Goal: Communication & Community: Answer question/provide support

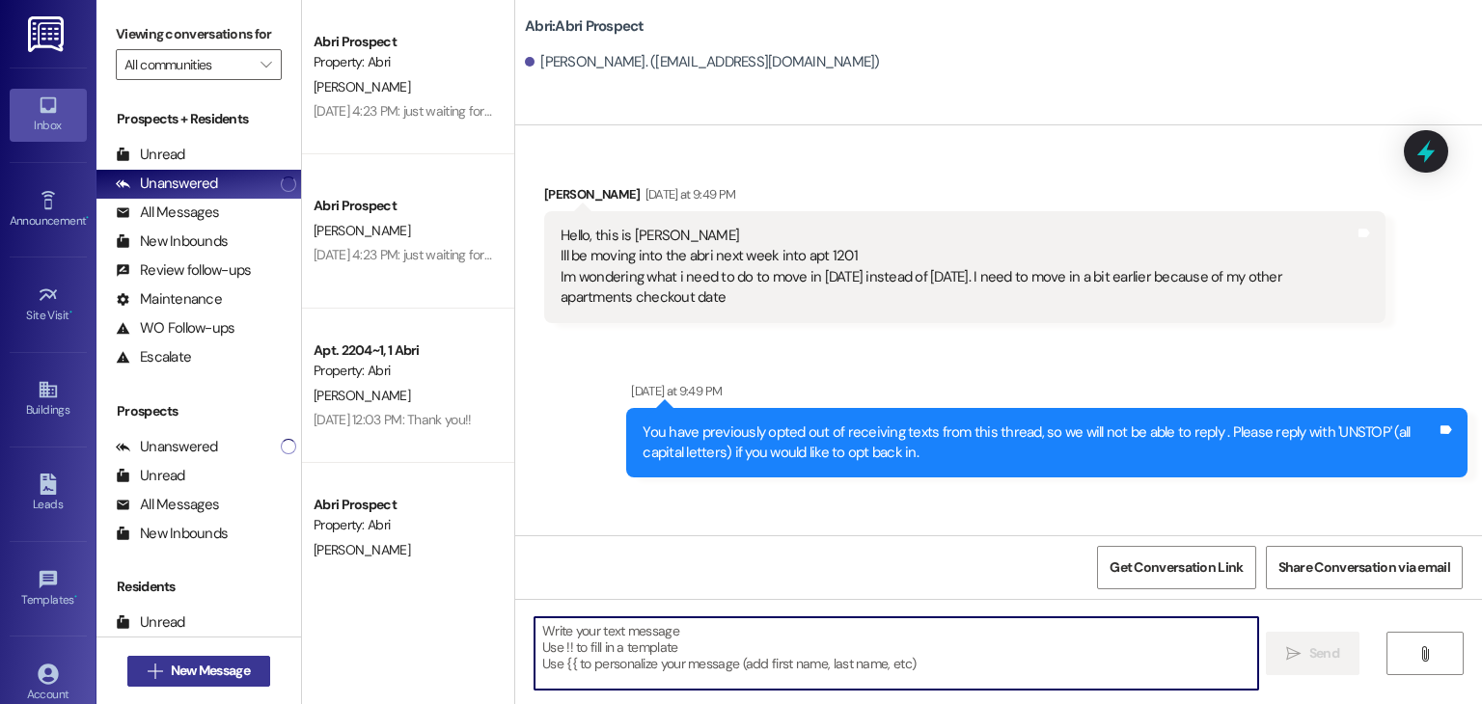
scroll to position [536, 0]
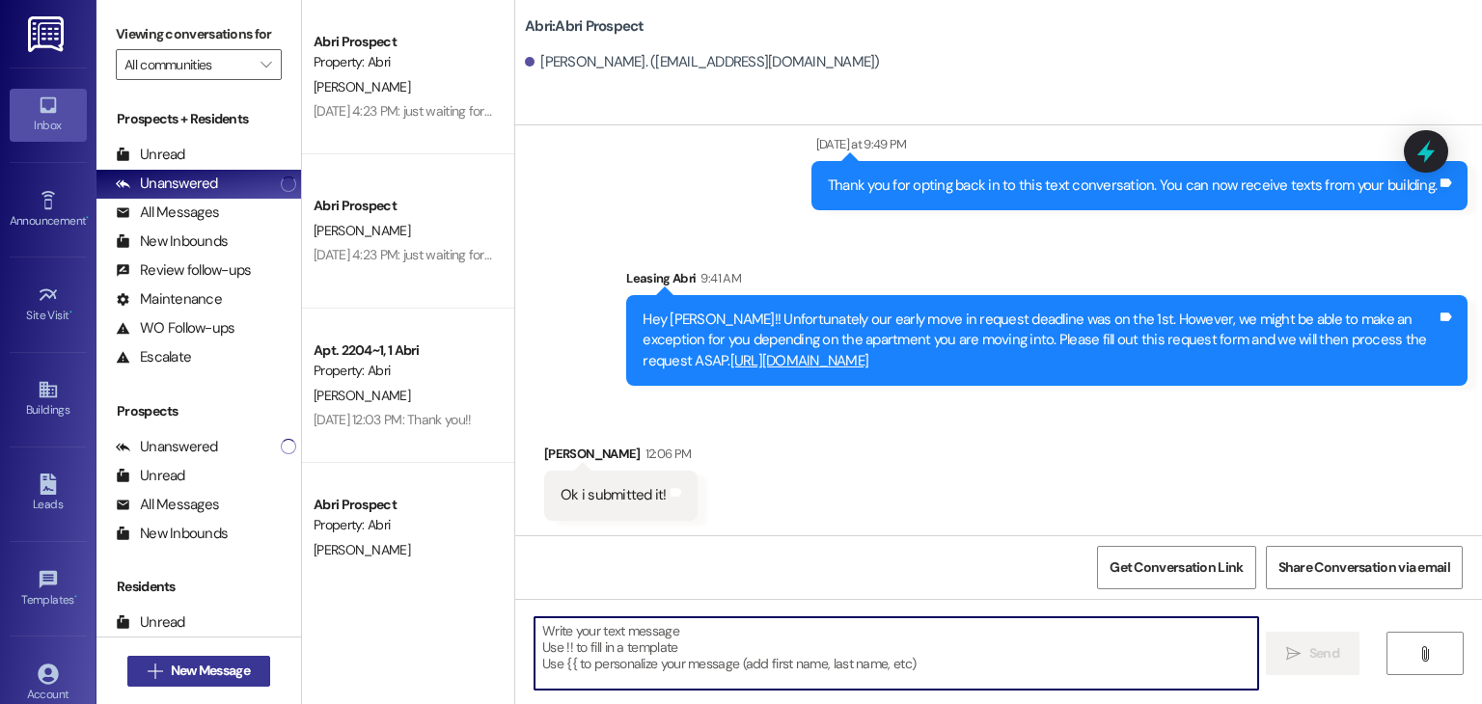
click at [257, 662] on button " New Message" at bounding box center [198, 671] width 143 height 31
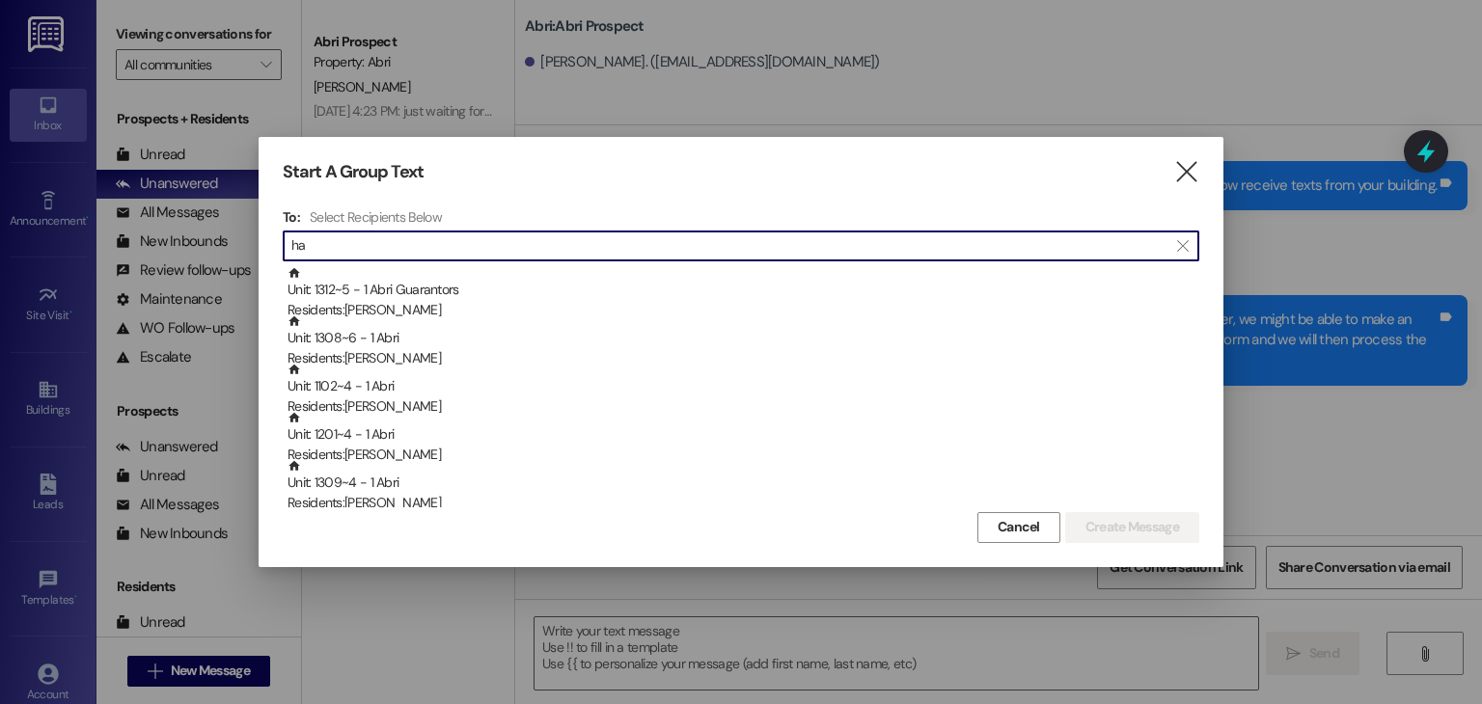
type input "h"
type input "e"
type input "a"
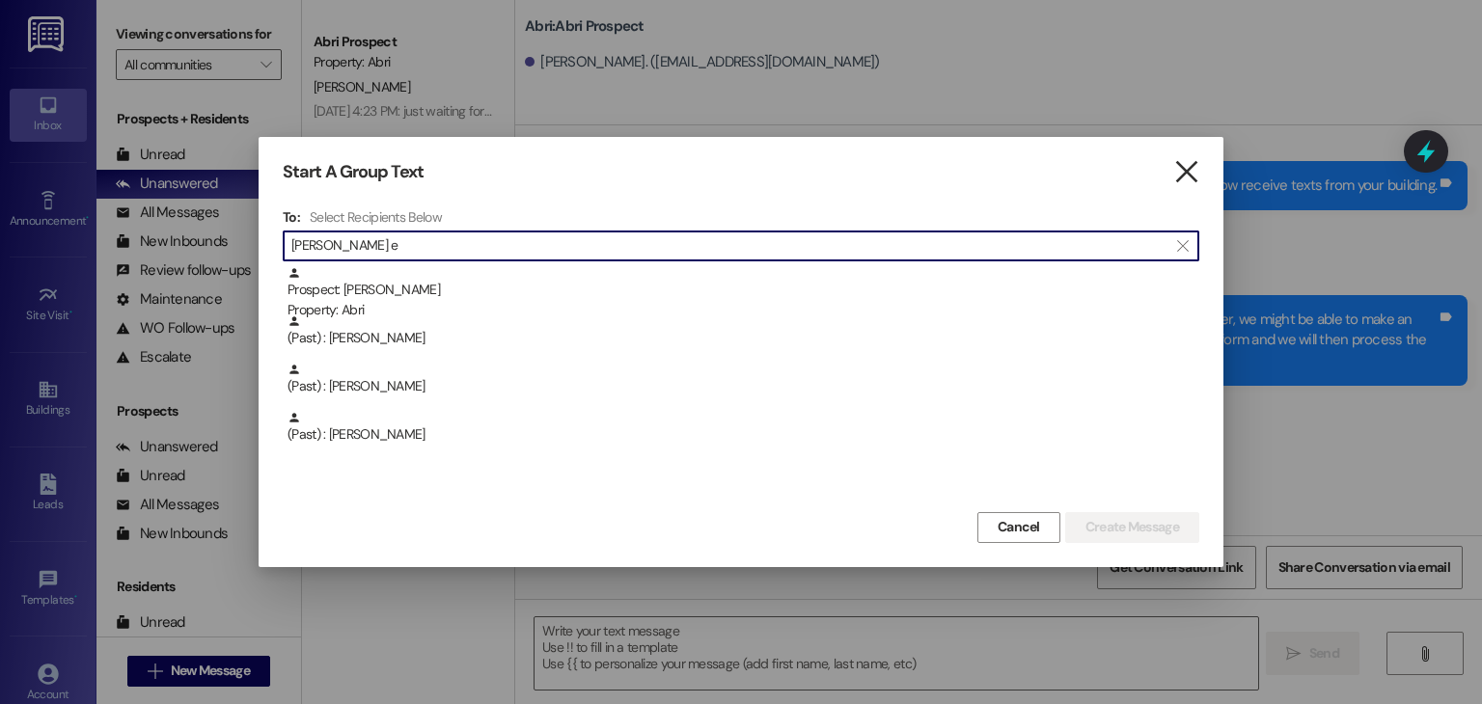
type input "hayden e"
click at [1191, 182] on icon "" at bounding box center [1186, 172] width 26 height 20
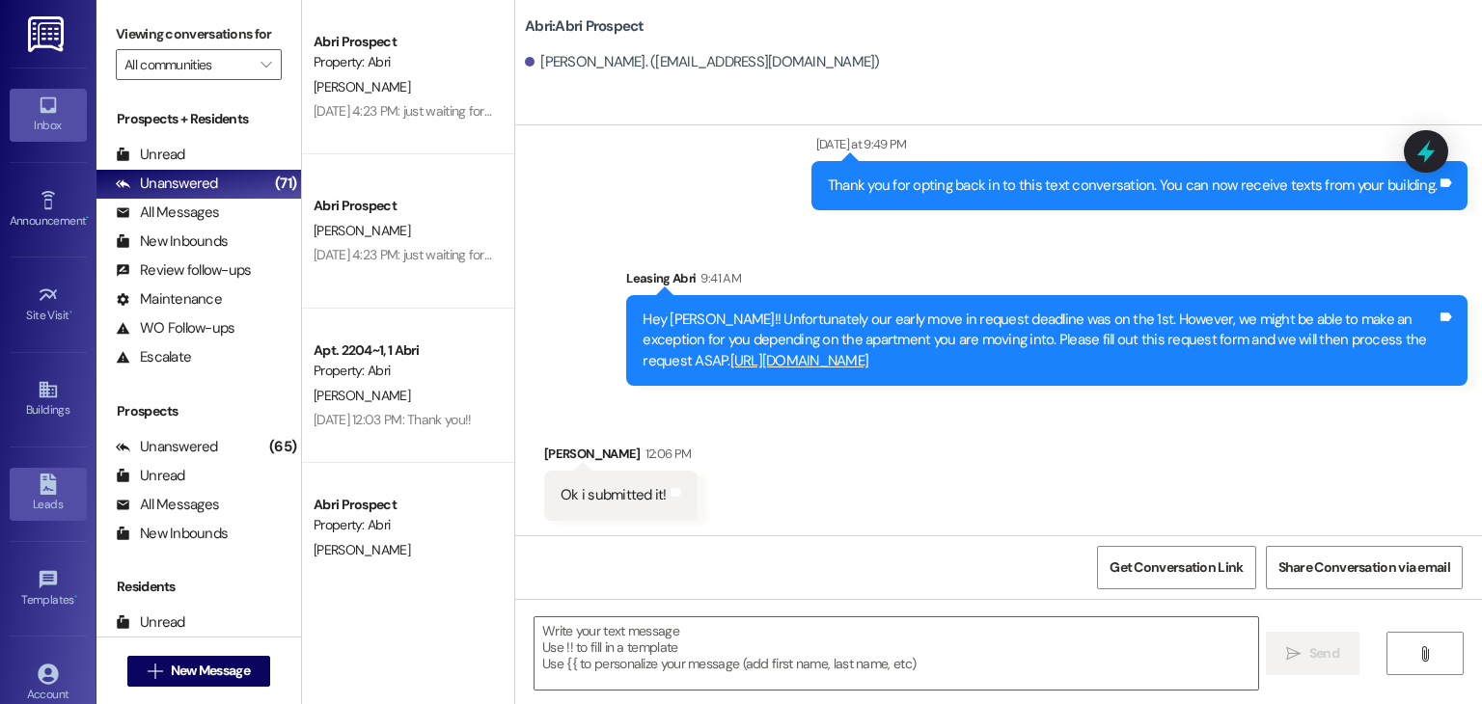
click at [27, 507] on div "Leads" at bounding box center [48, 504] width 96 height 19
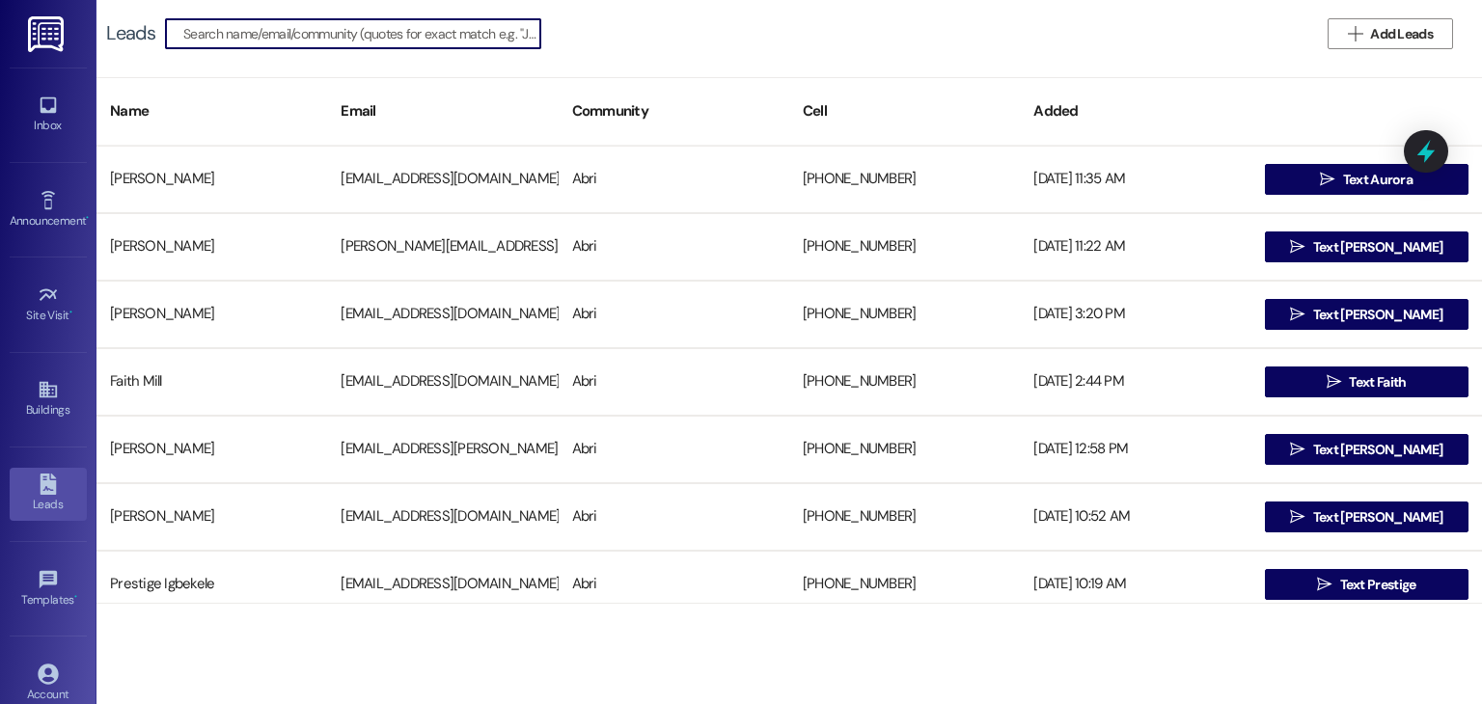
click at [343, 36] on input at bounding box center [361, 33] width 357 height 27
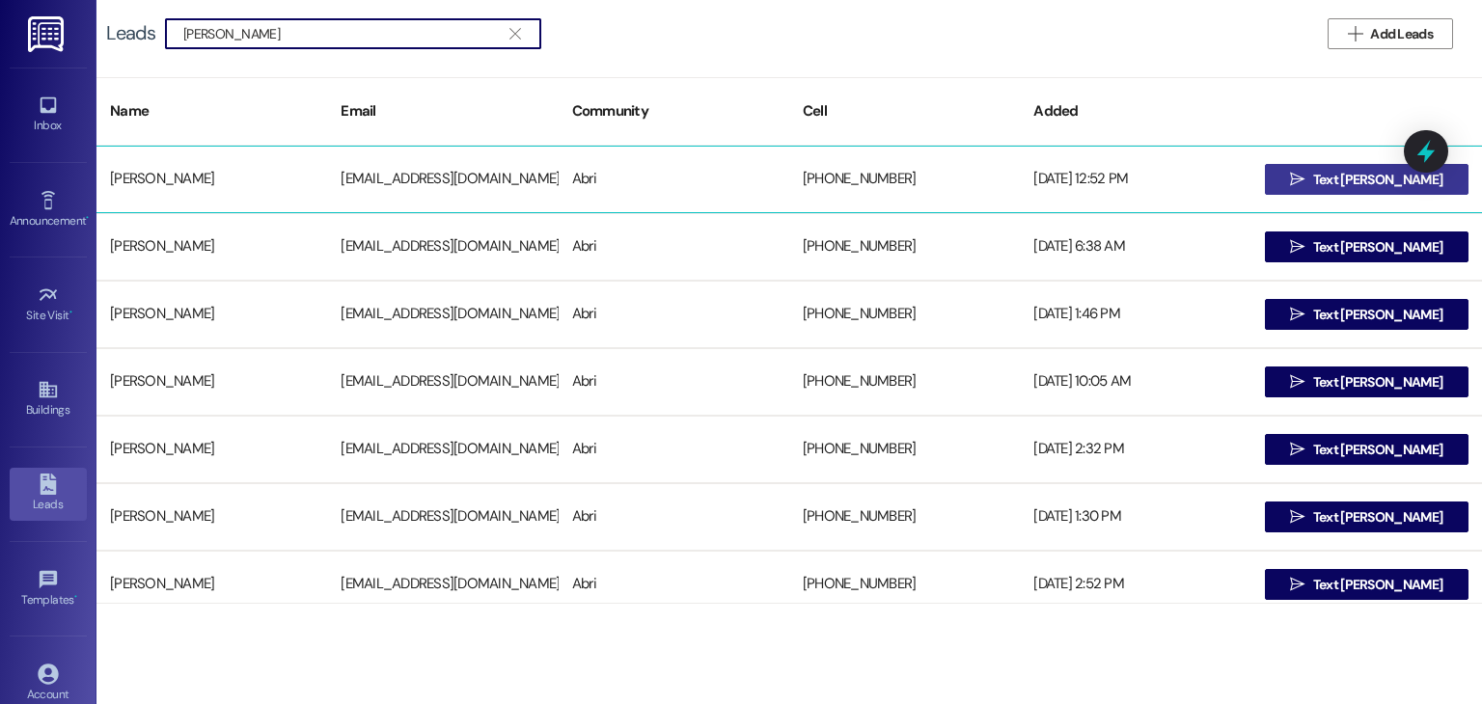
type input "hayden"
click at [1355, 184] on span "Text Hayden" at bounding box center [1377, 180] width 129 height 20
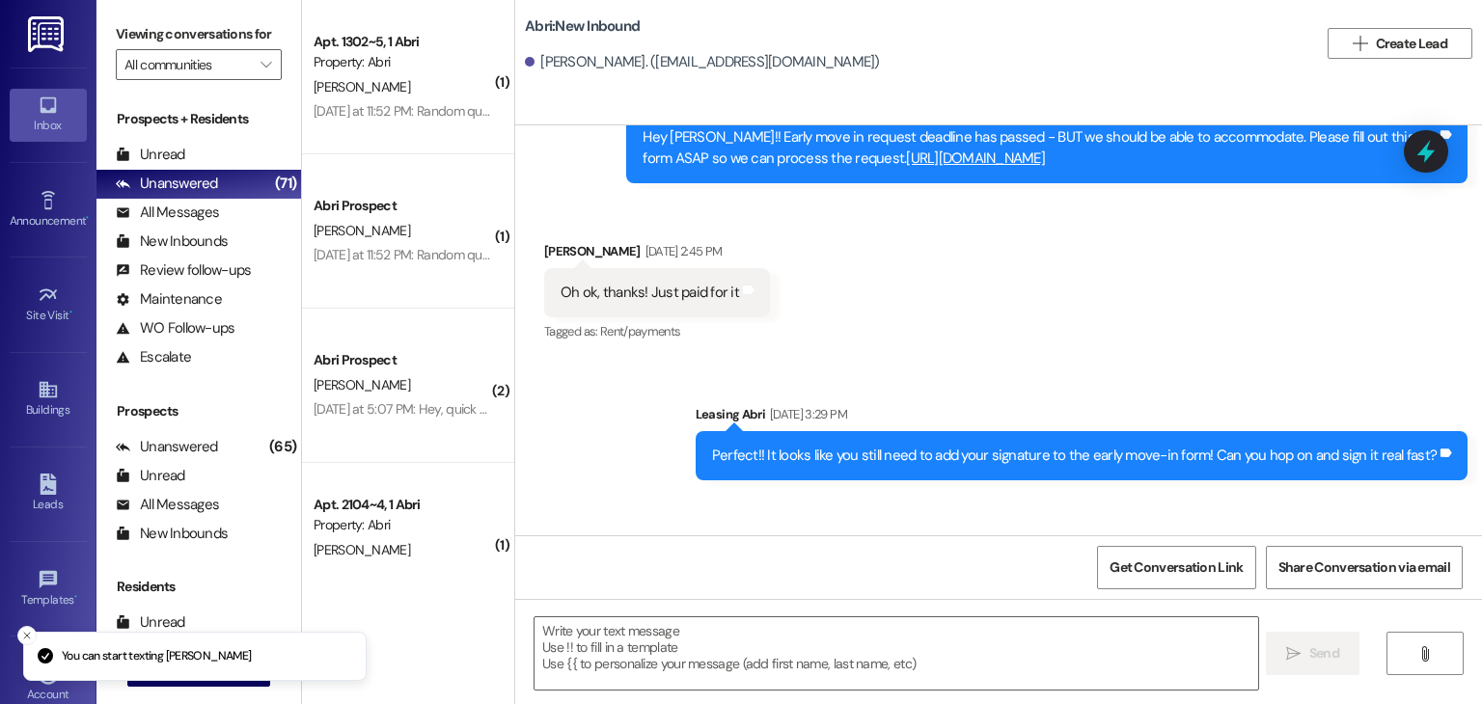
scroll to position [30482, 0]
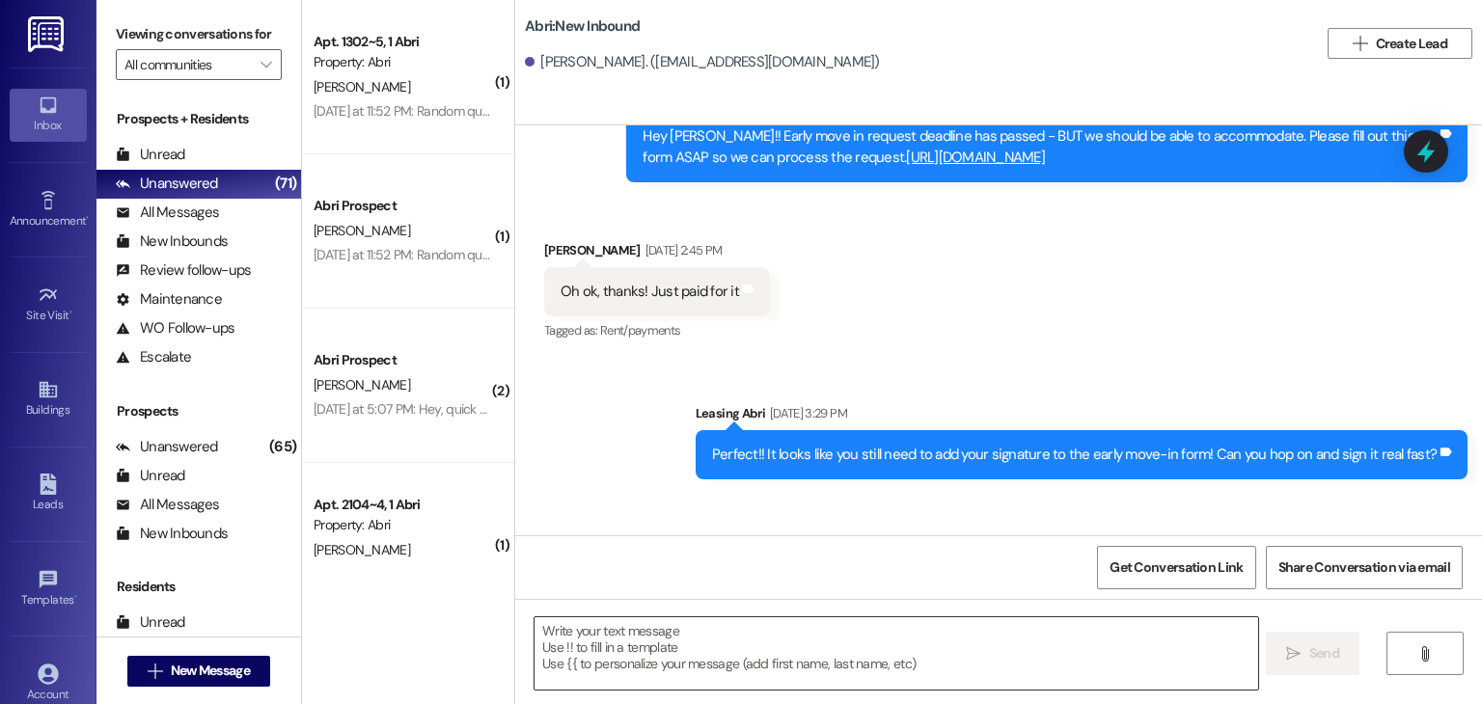
click at [637, 624] on textarea at bounding box center [896, 654] width 723 height 72
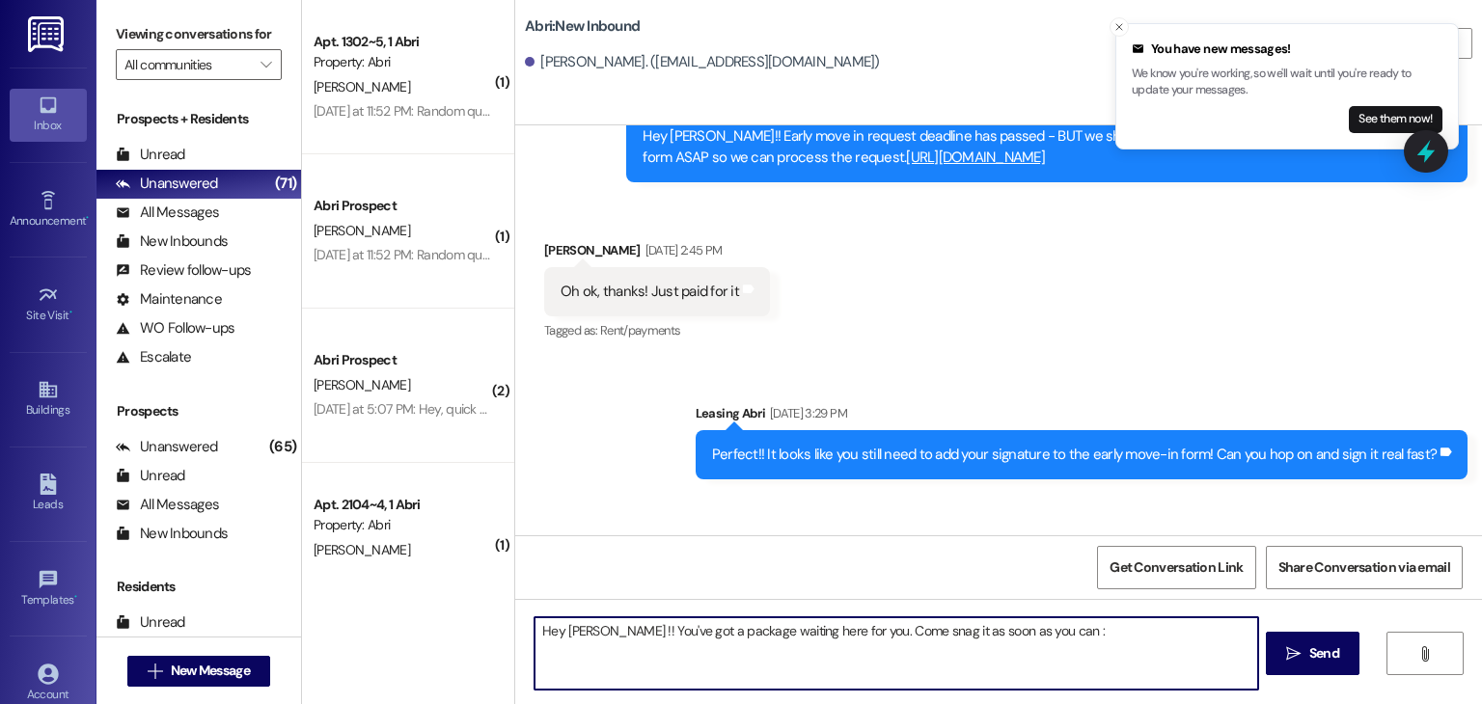
type textarea "Hey Hayden !! You've got a package waiting here for you. Come snag it as soon a…"
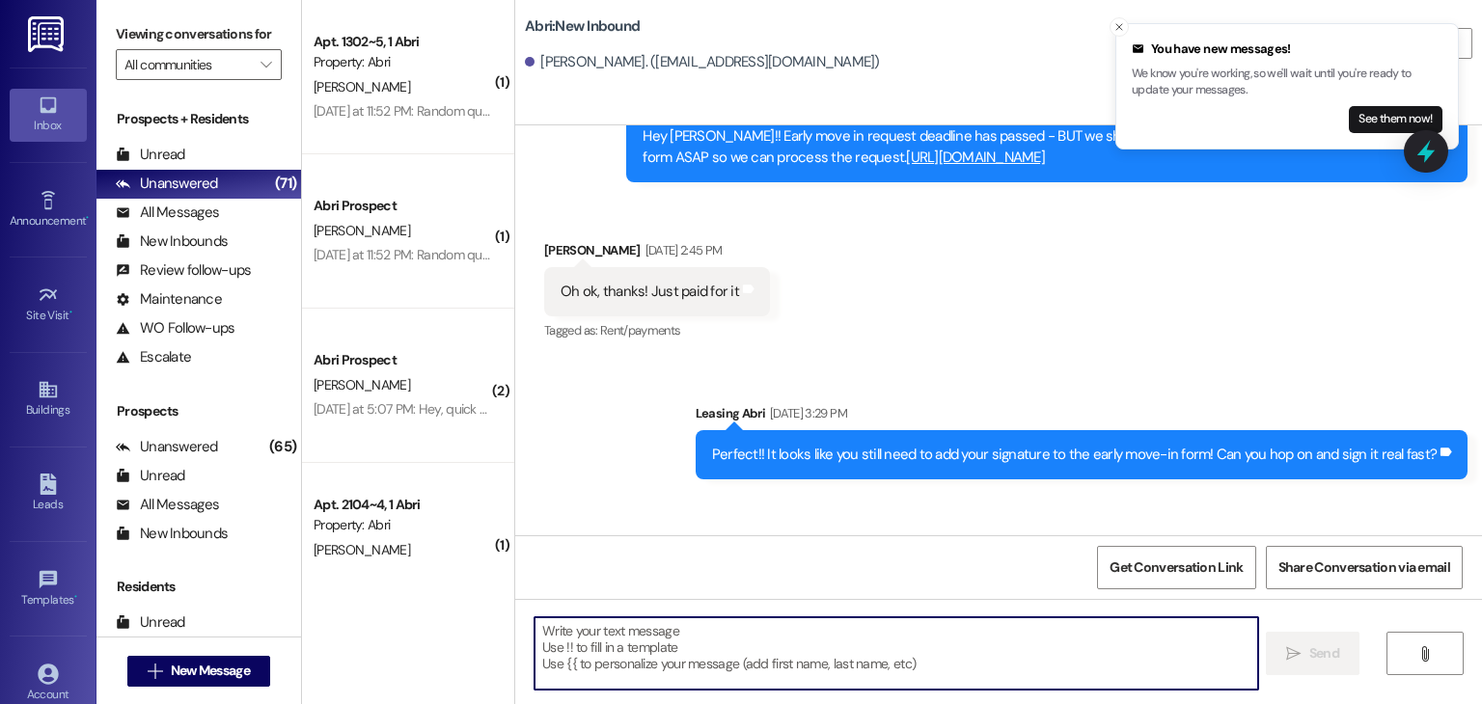
scroll to position [30481, 0]
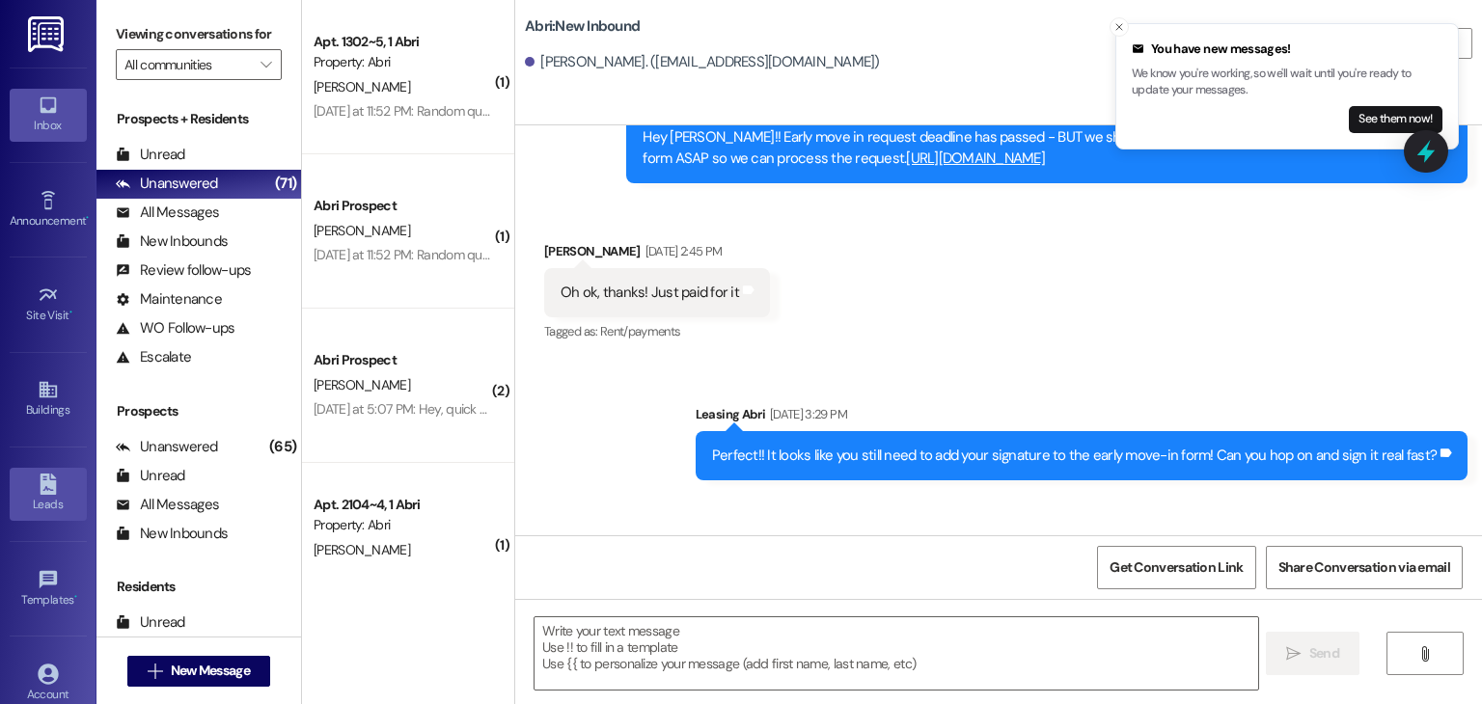
click at [42, 496] on div "Leads" at bounding box center [48, 504] width 96 height 19
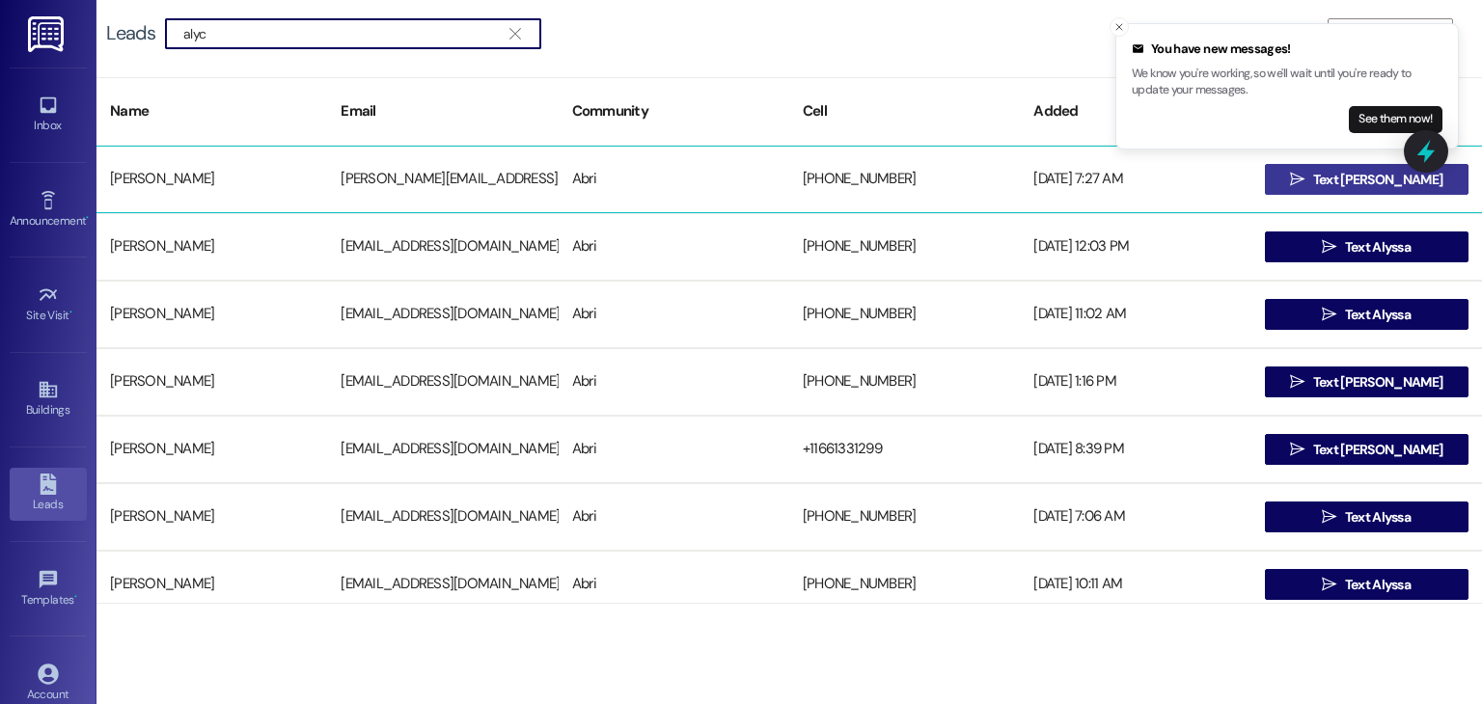
type input "alyc"
click at [1412, 189] on button " Text Alyce" at bounding box center [1367, 179] width 204 height 31
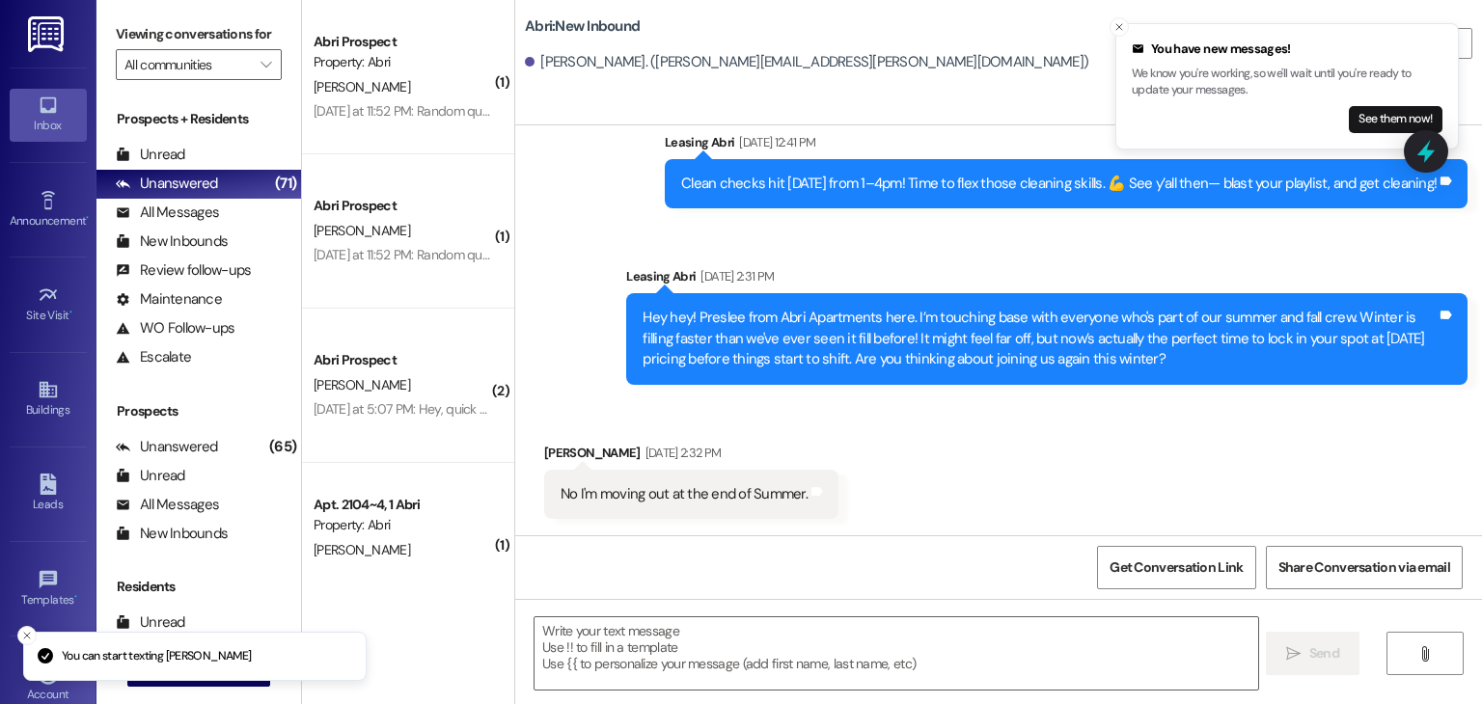
scroll to position [30212, 0]
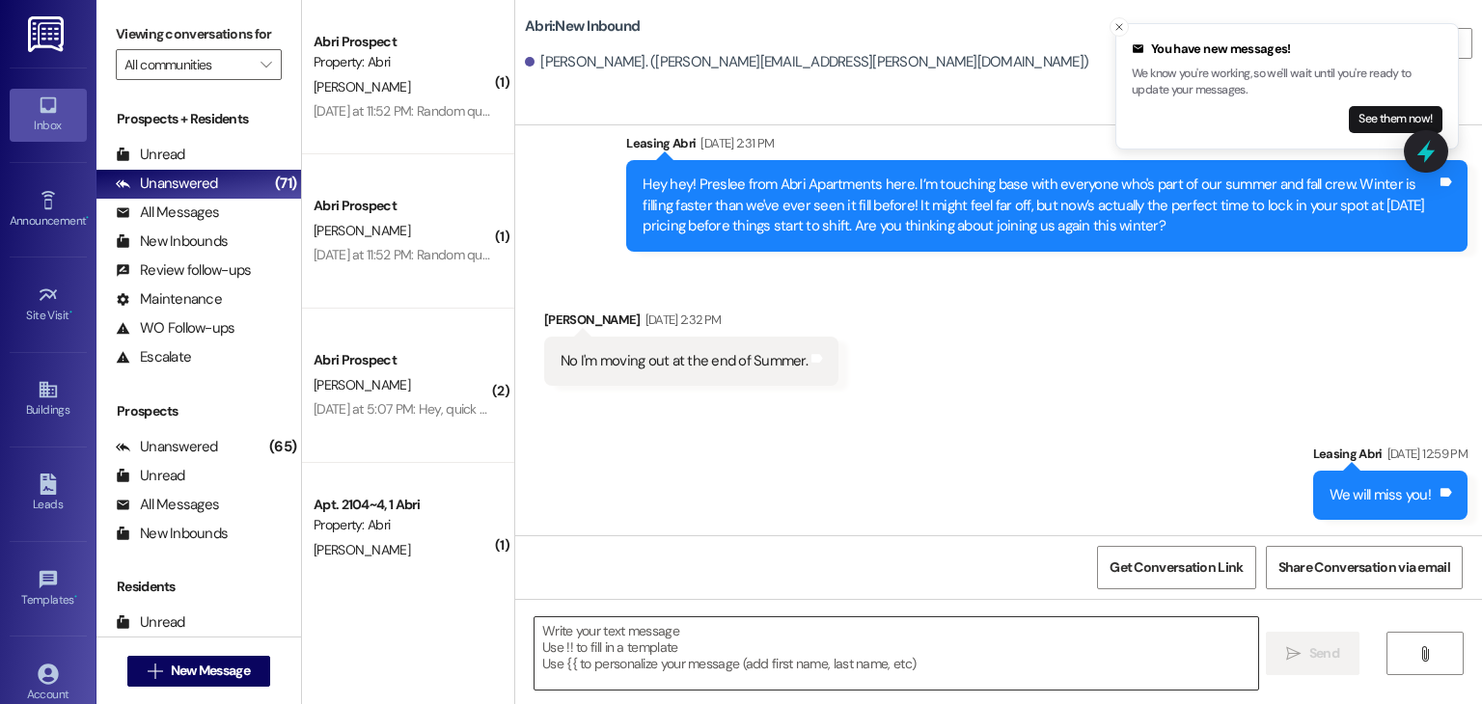
click at [788, 627] on textarea at bounding box center [896, 654] width 723 height 72
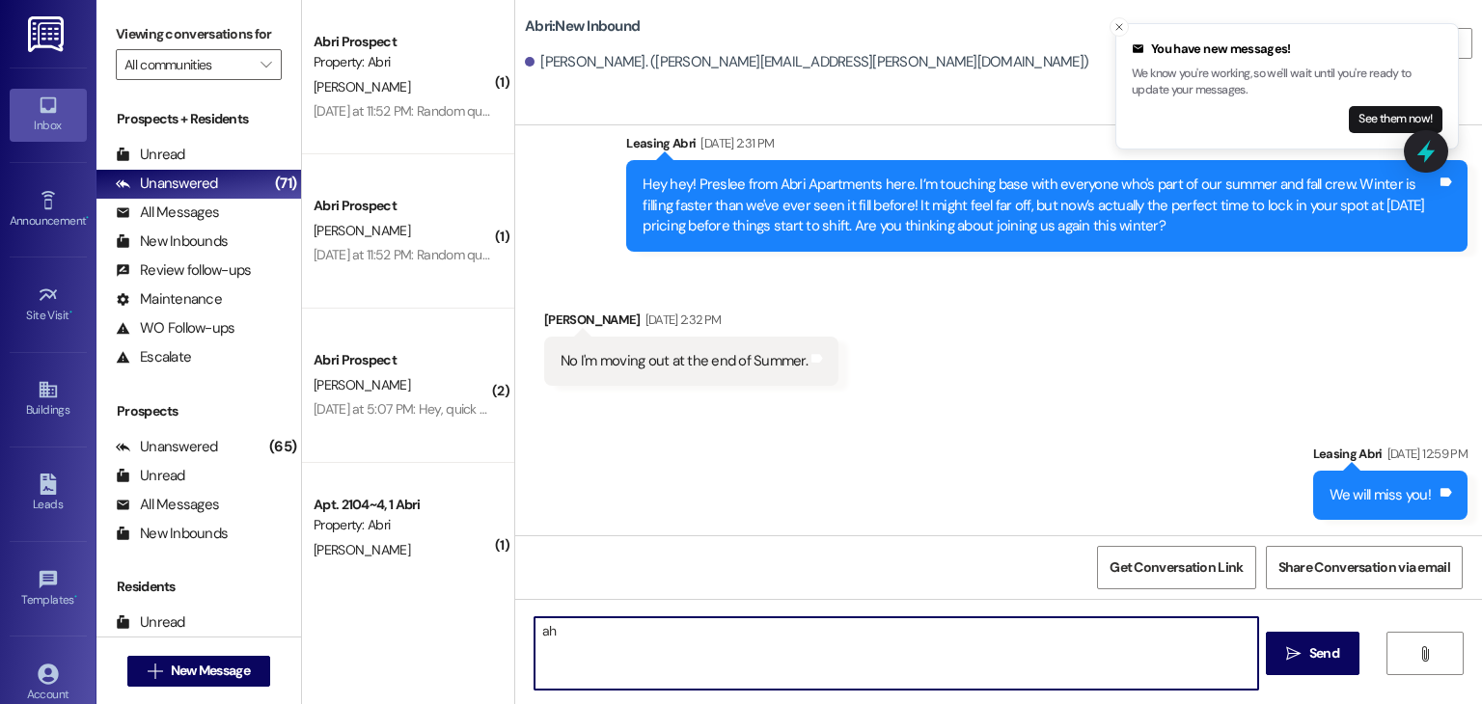
type textarea "a"
type textarea "Hey Alyce :) We have a package here for you! Please come grab it asap!! Happy f…"
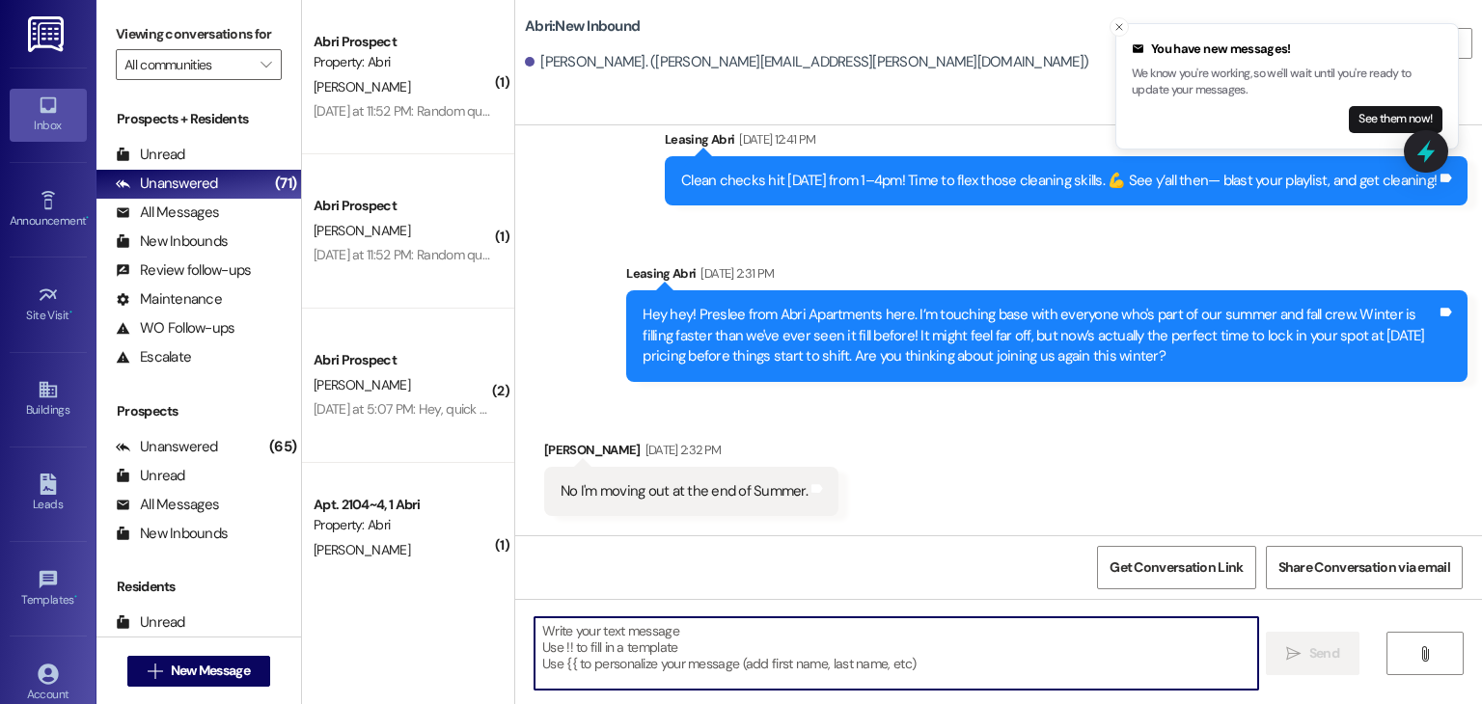
scroll to position [30077, 0]
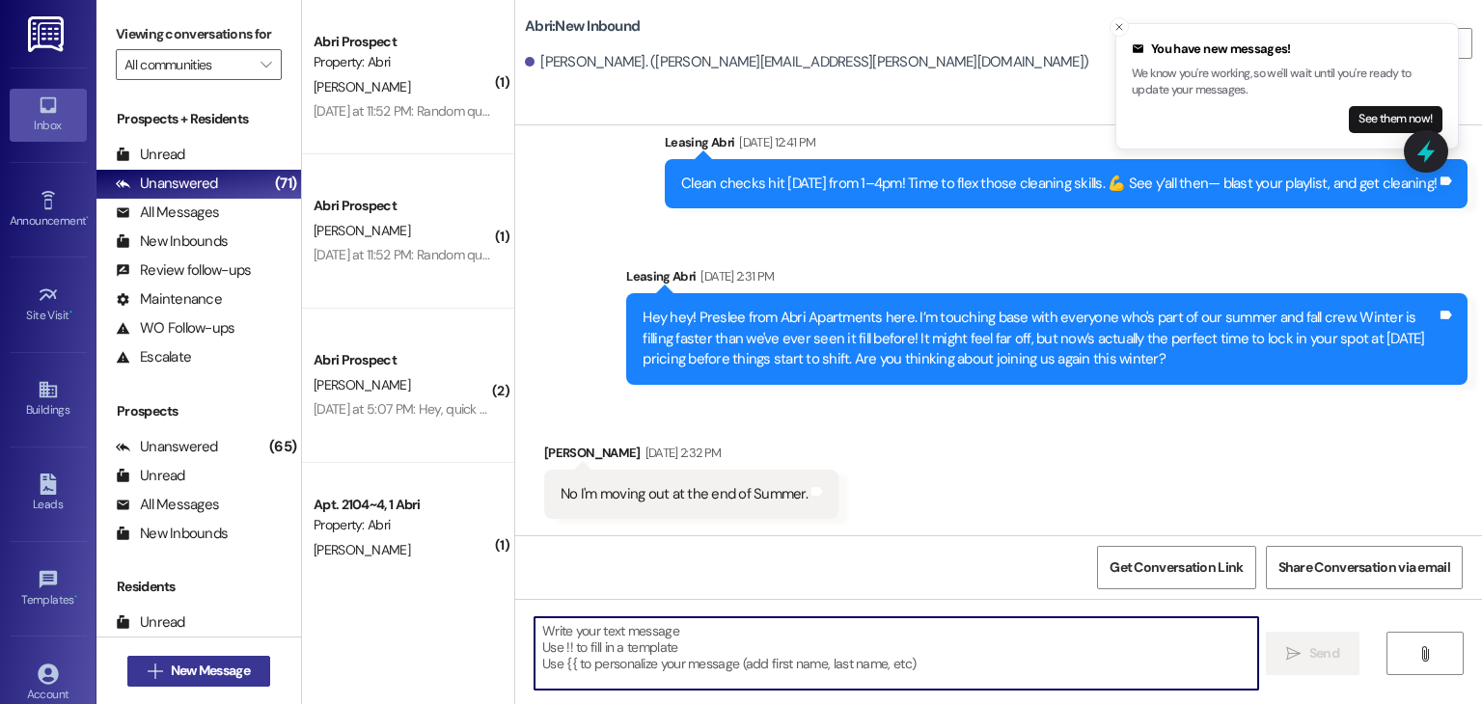
click at [206, 676] on span "New Message" at bounding box center [210, 671] width 79 height 20
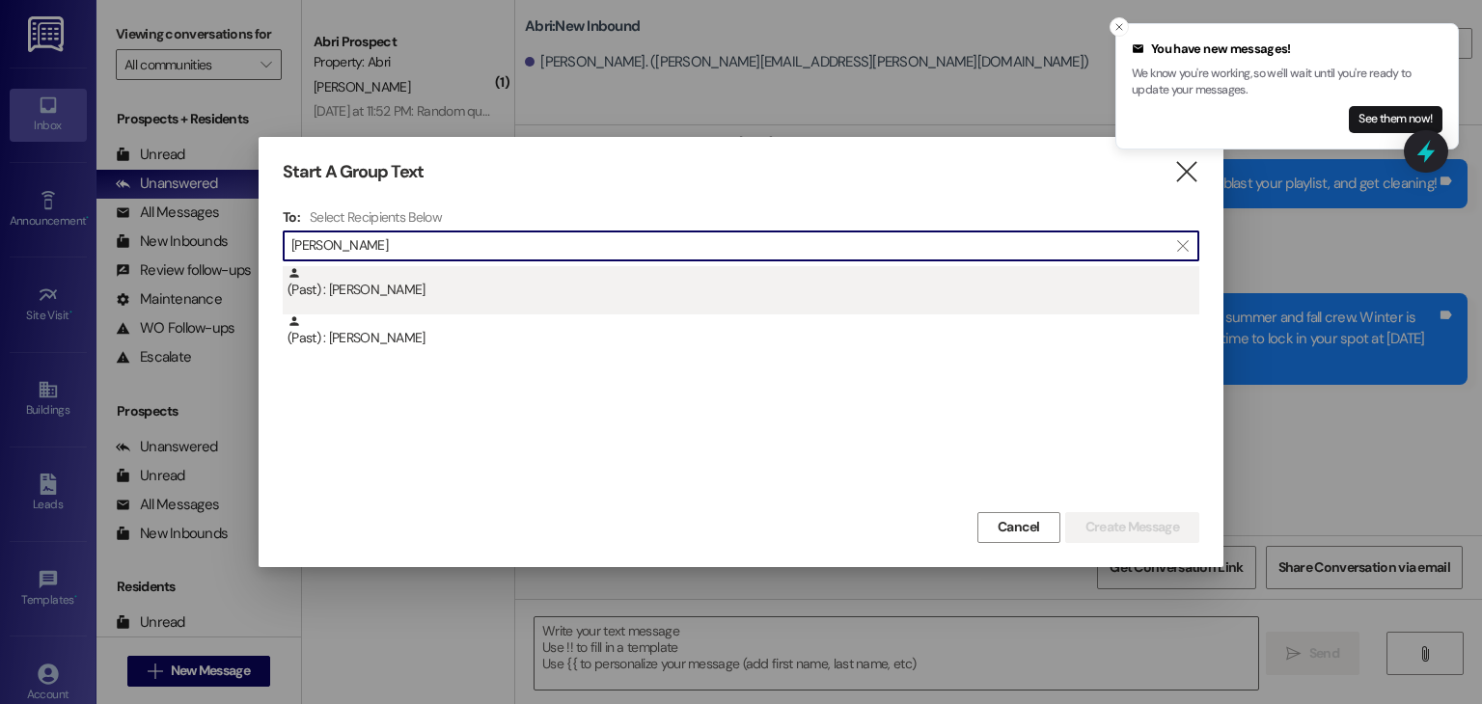
type input "abby bravo"
click at [455, 287] on div "(Past) : Abigail Rodriguez Bravo" at bounding box center [744, 283] width 912 height 34
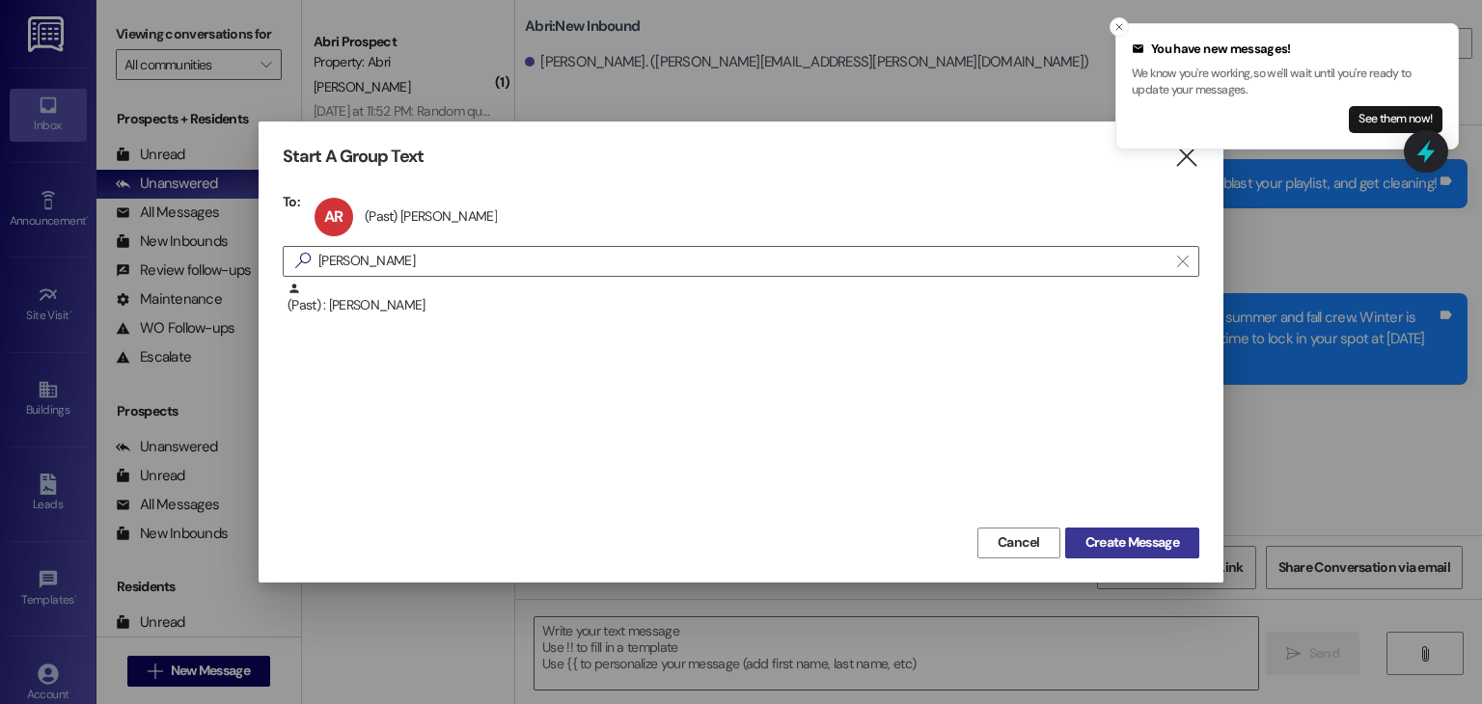
click at [1131, 553] on button "Create Message" at bounding box center [1132, 543] width 134 height 31
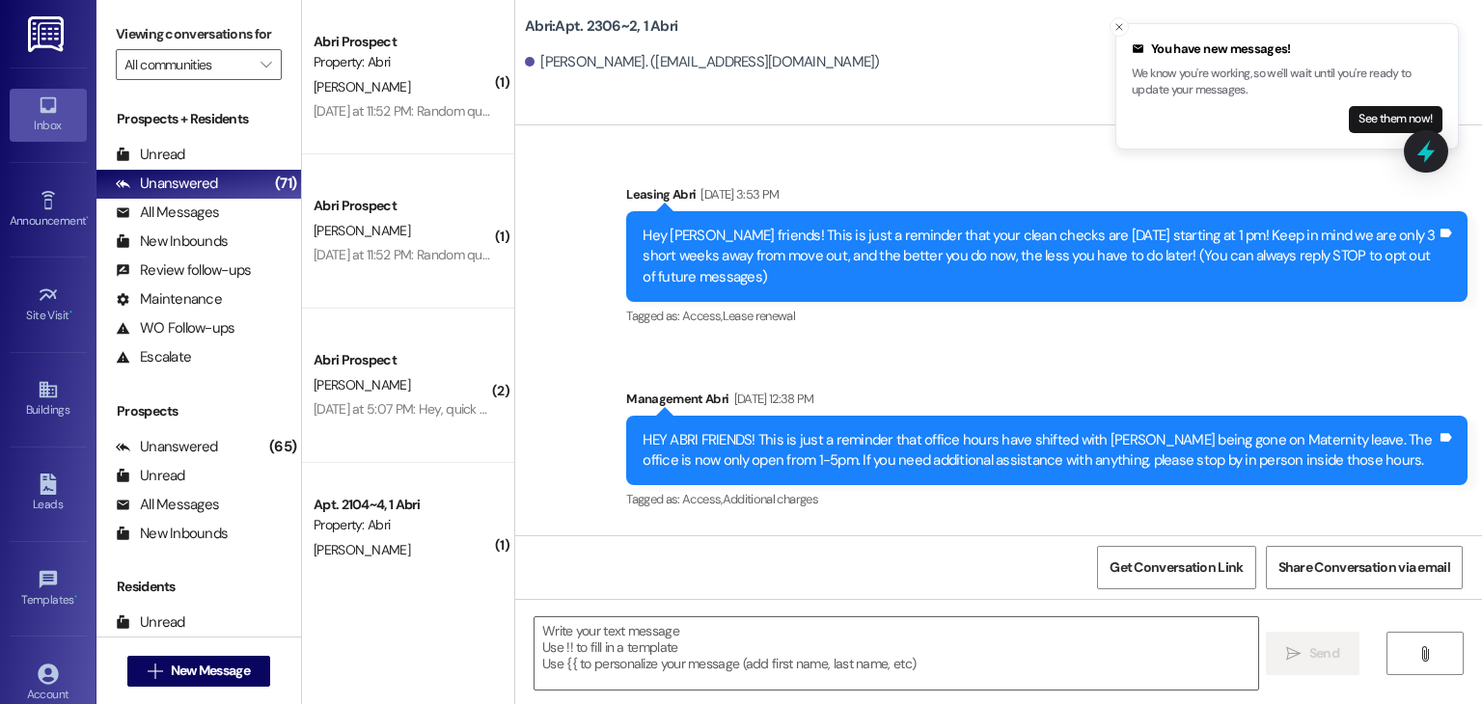
scroll to position [97847, 0]
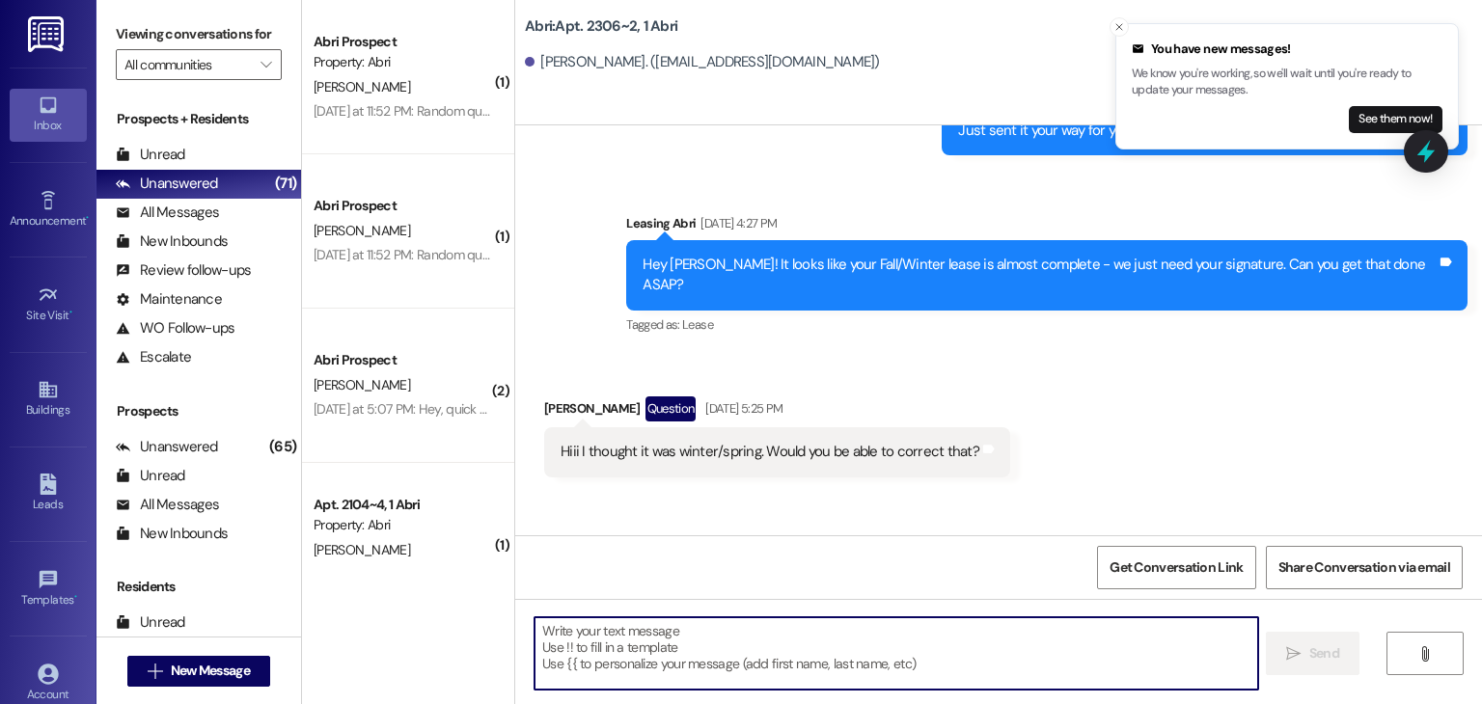
click at [609, 620] on textarea at bounding box center [896, 654] width 723 height 72
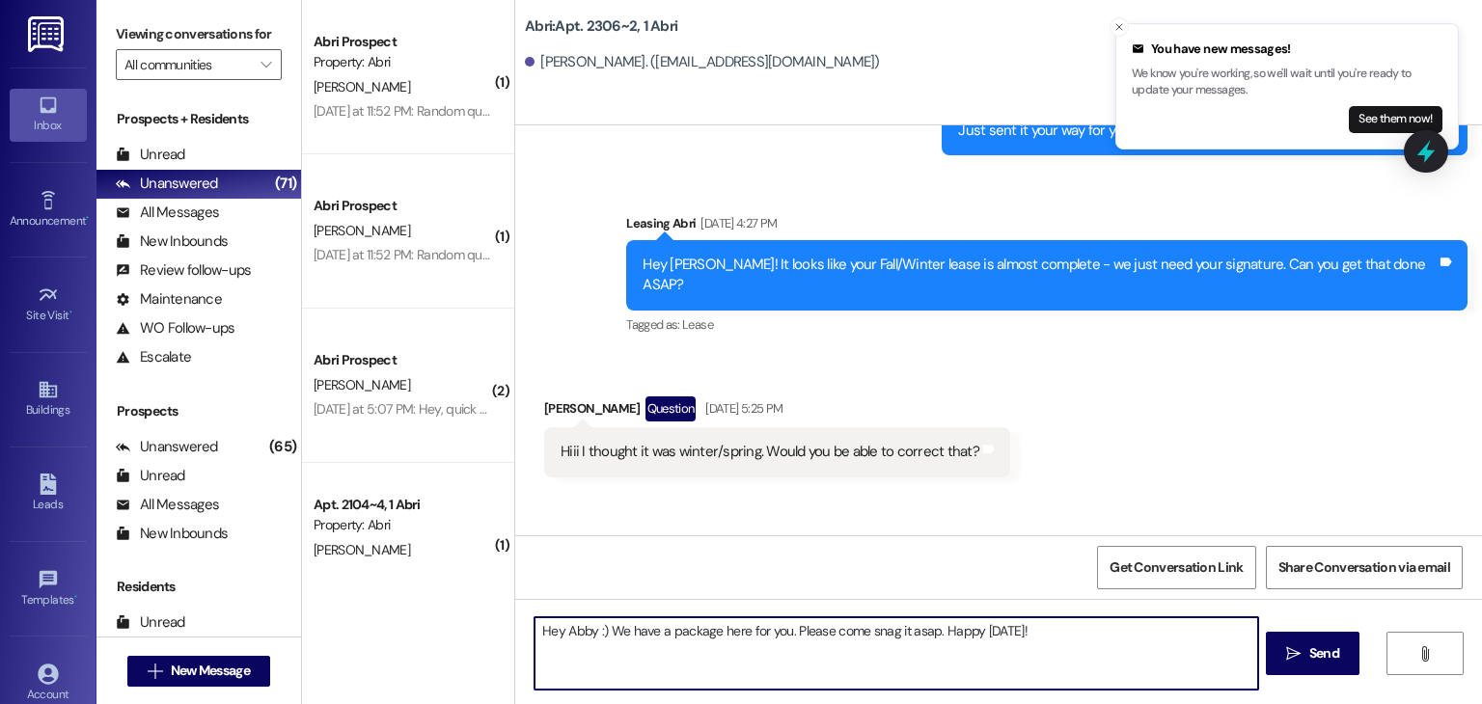
type textarea "Hey Abby :) We have a package here for you. Please come snag it asap. Happy fri…"
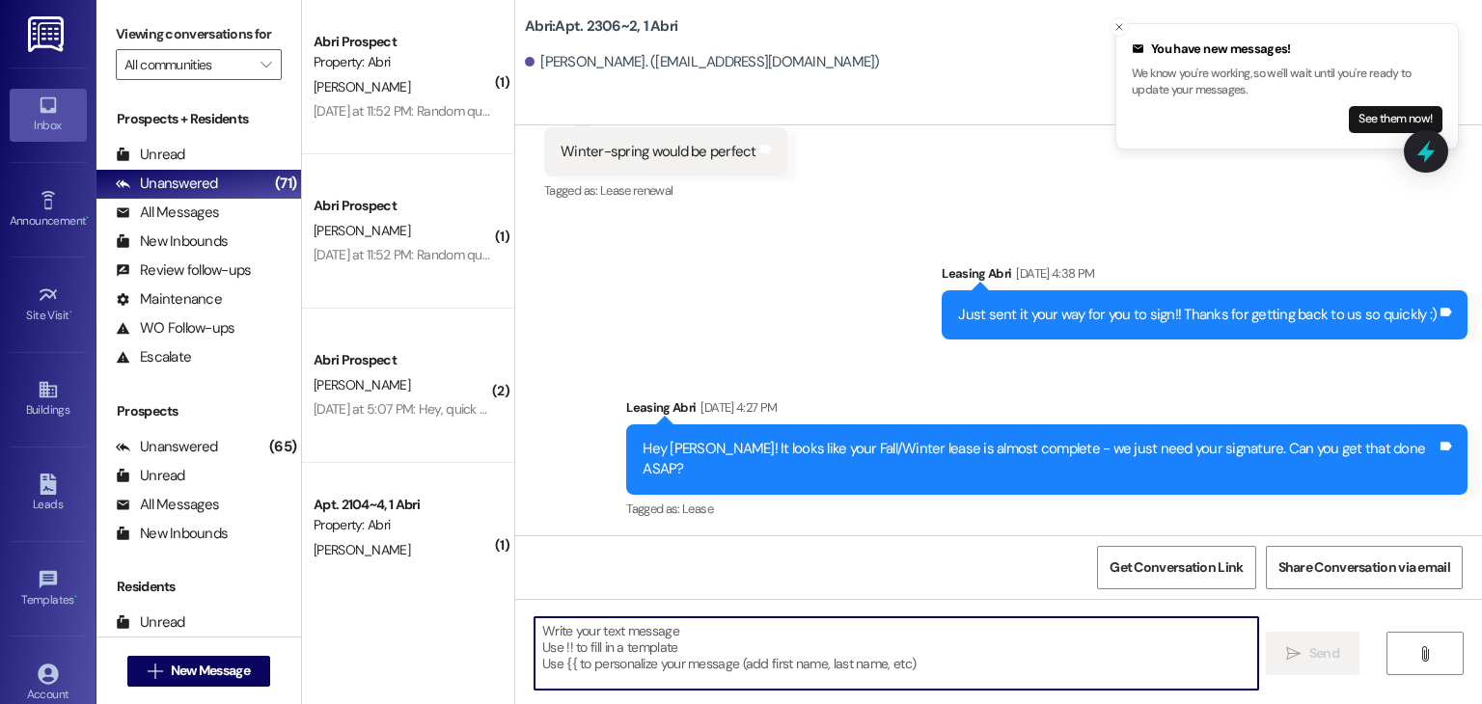
scroll to position [97982, 0]
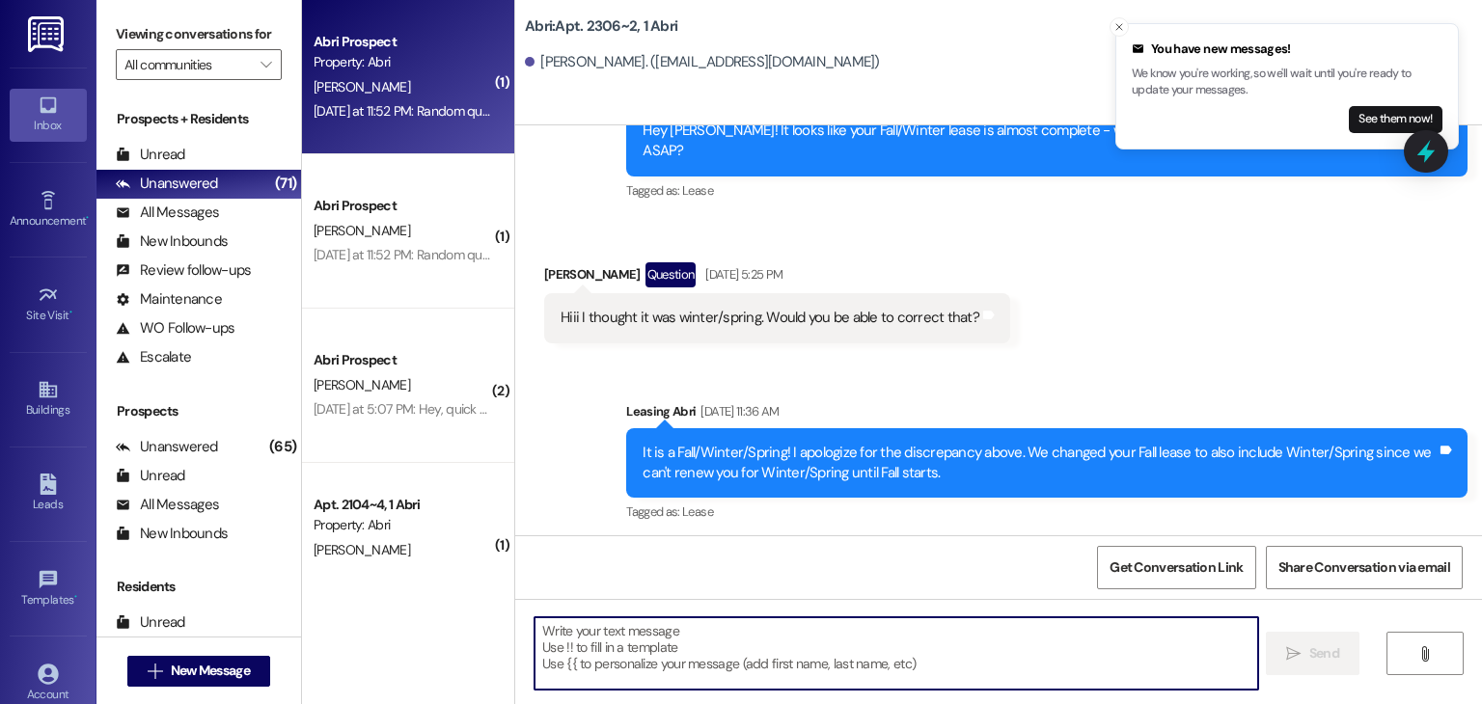
click at [408, 121] on div "Yesterday at 11:52 PM: Random question, but did yall send around a maintenence …" at bounding box center [403, 111] width 182 height 24
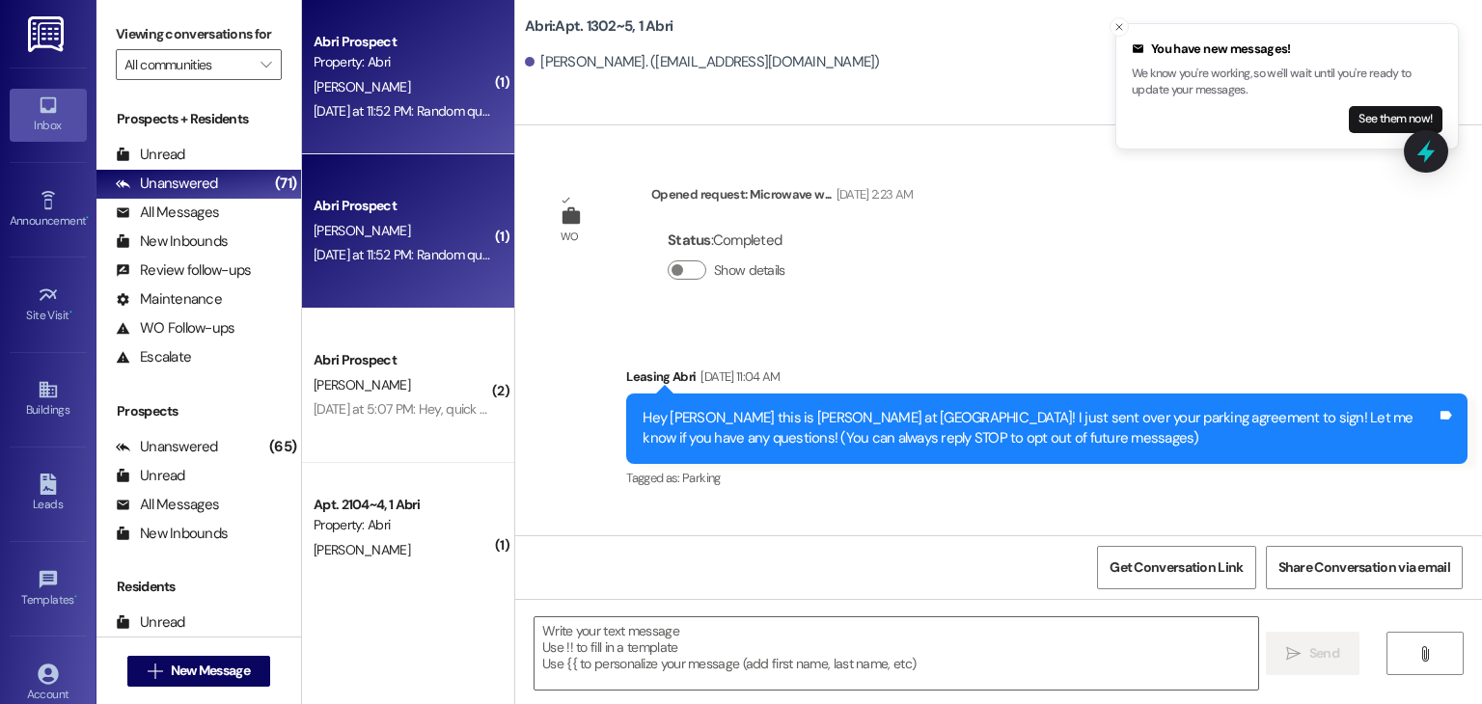
scroll to position [28199, 0]
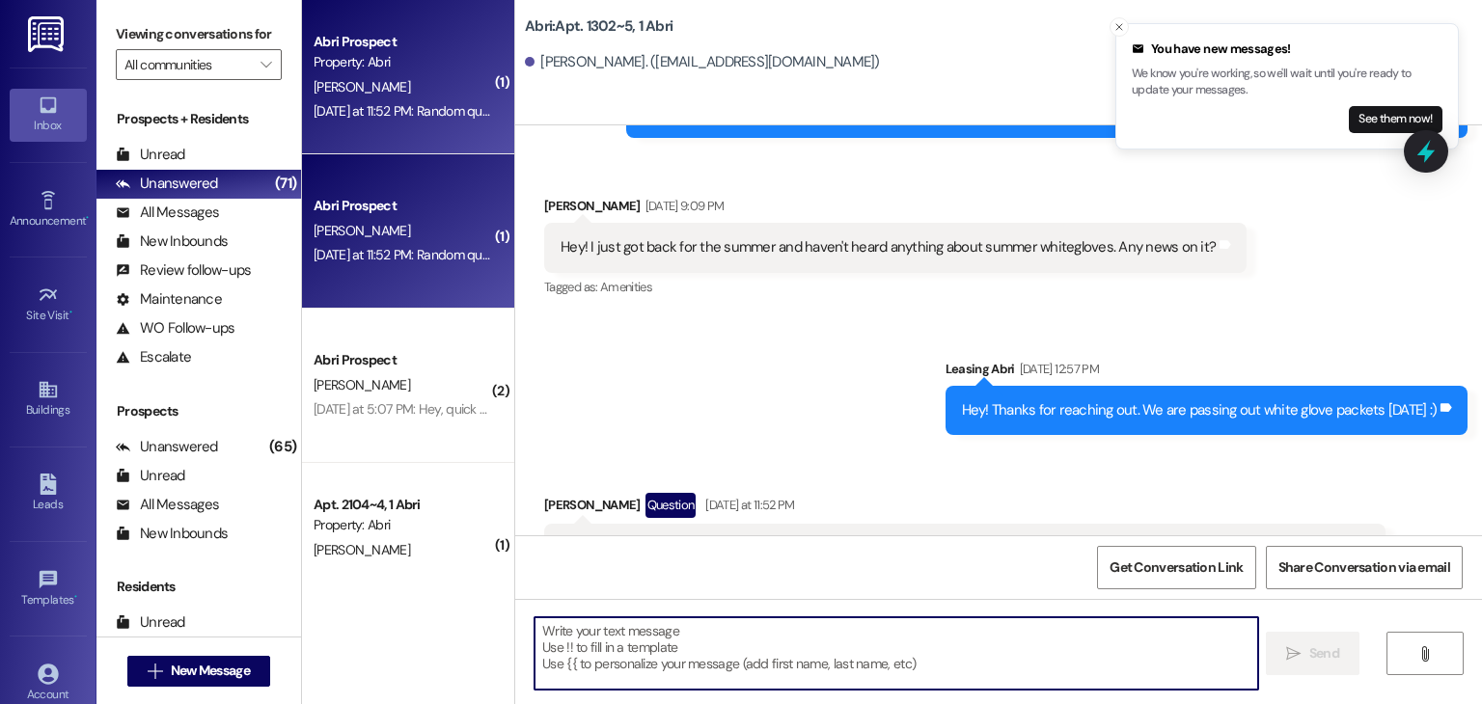
click at [600, 636] on textarea at bounding box center [896, 654] width 723 height 72
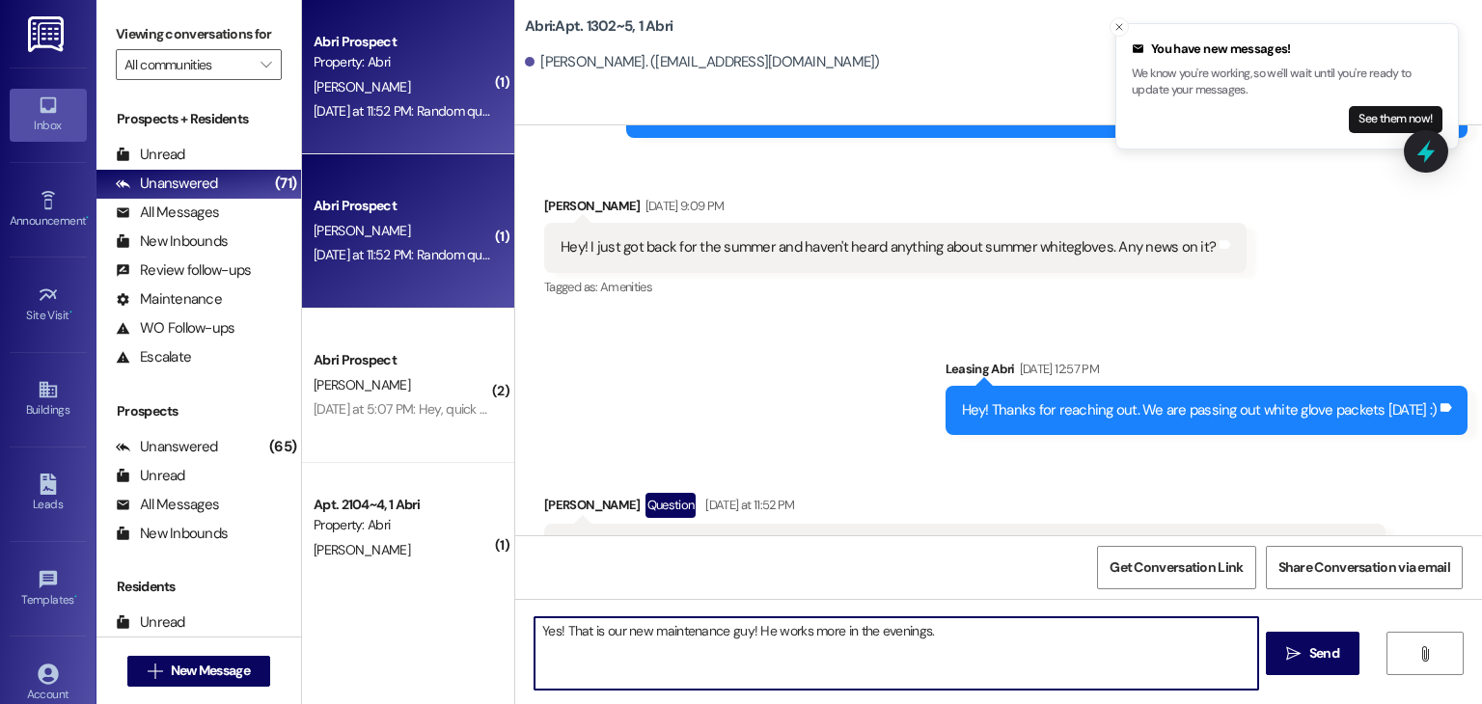
type textarea "Yes! That is our new maintenance guy! He works more in the evenings."
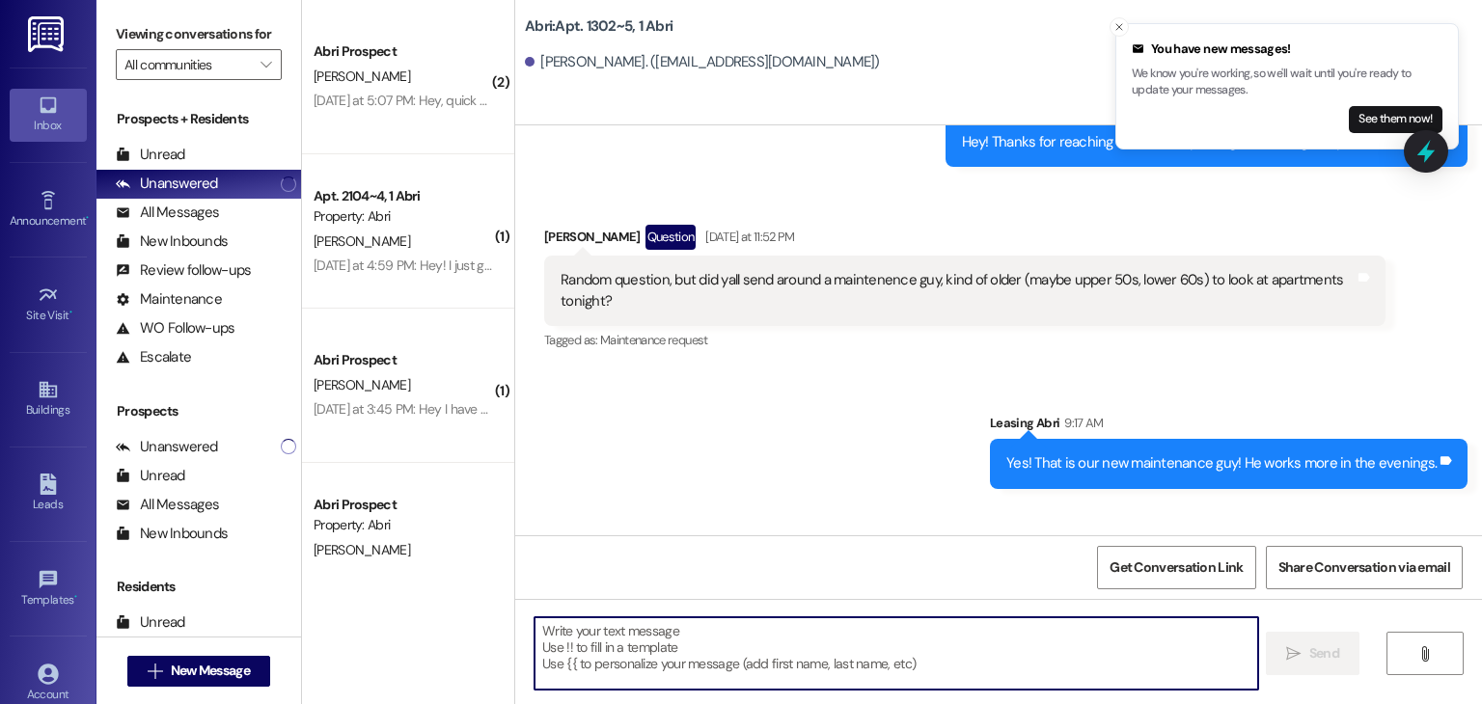
scroll to position [28469, 0]
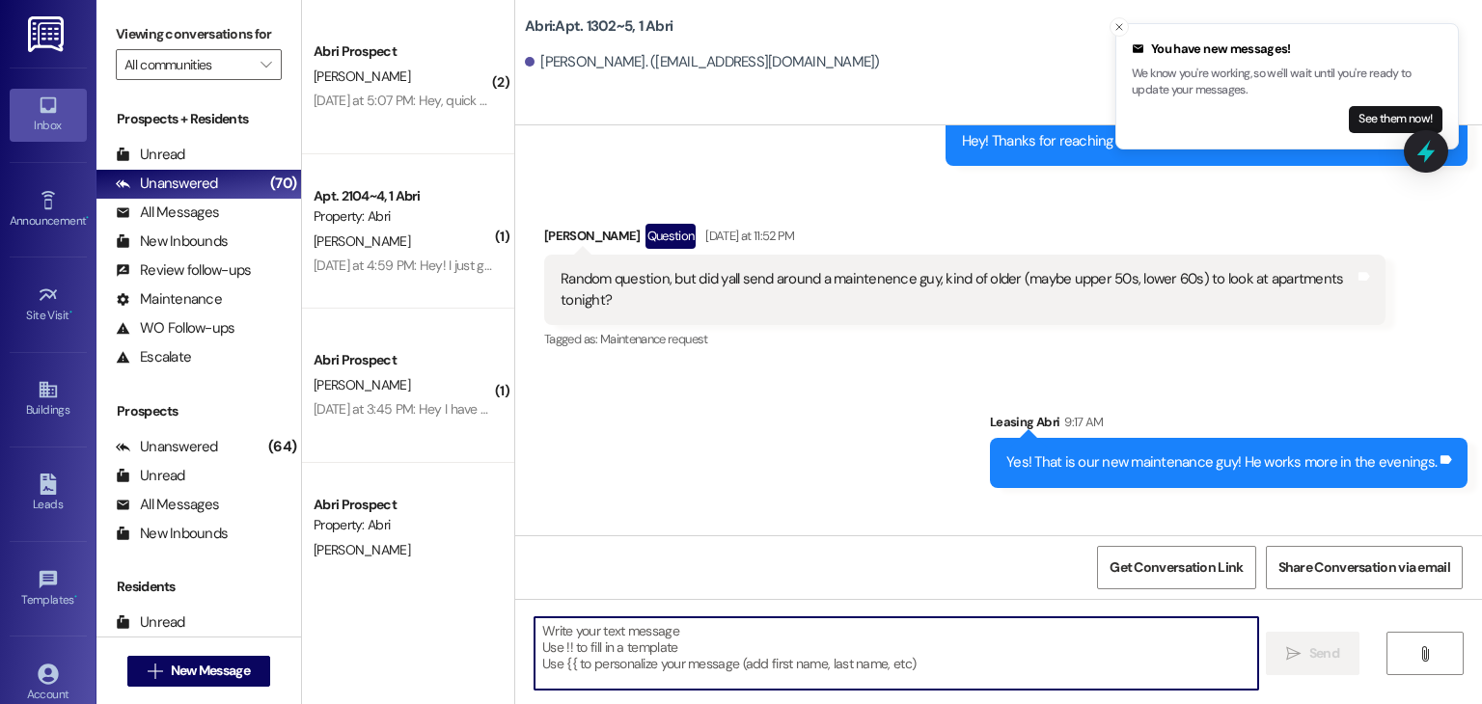
click at [737, 657] on textarea at bounding box center [896, 654] width 723 height 72
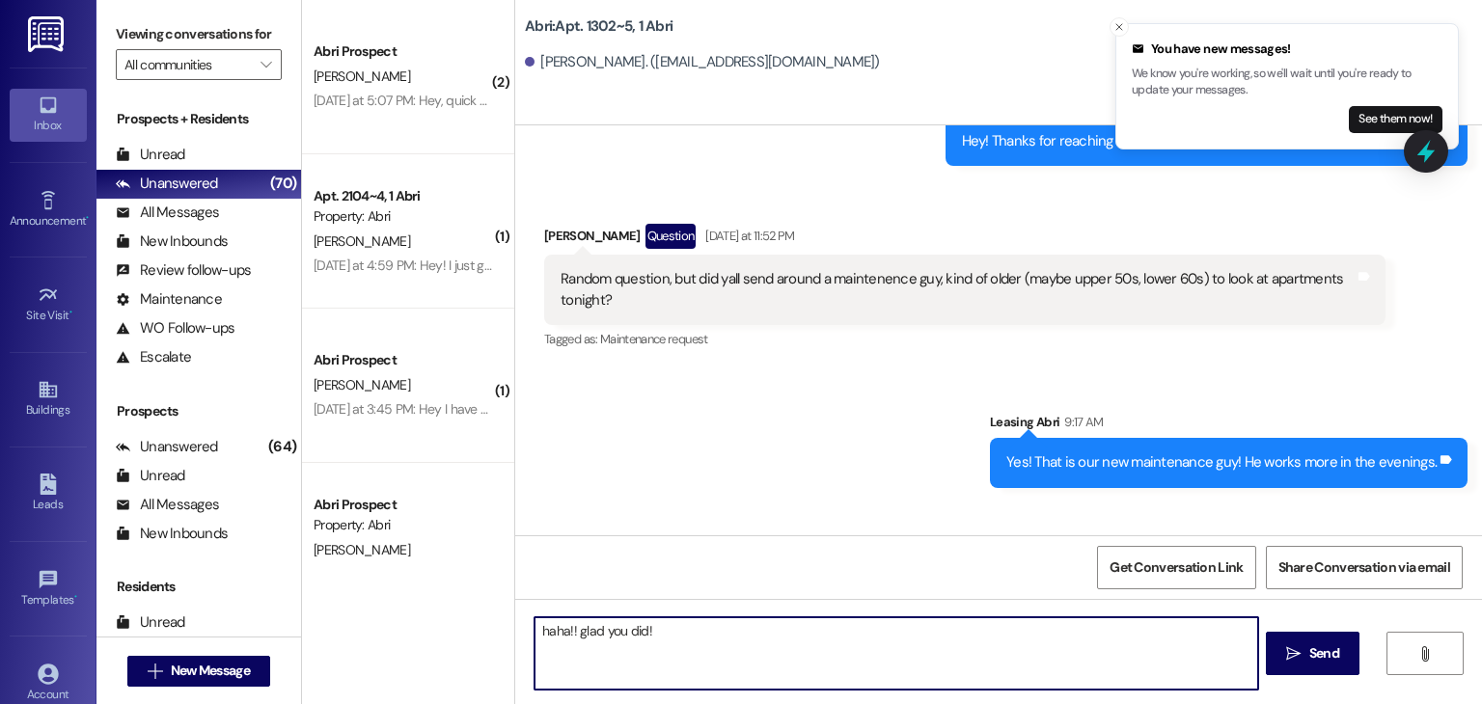
type textarea "haha!! glad you did!"
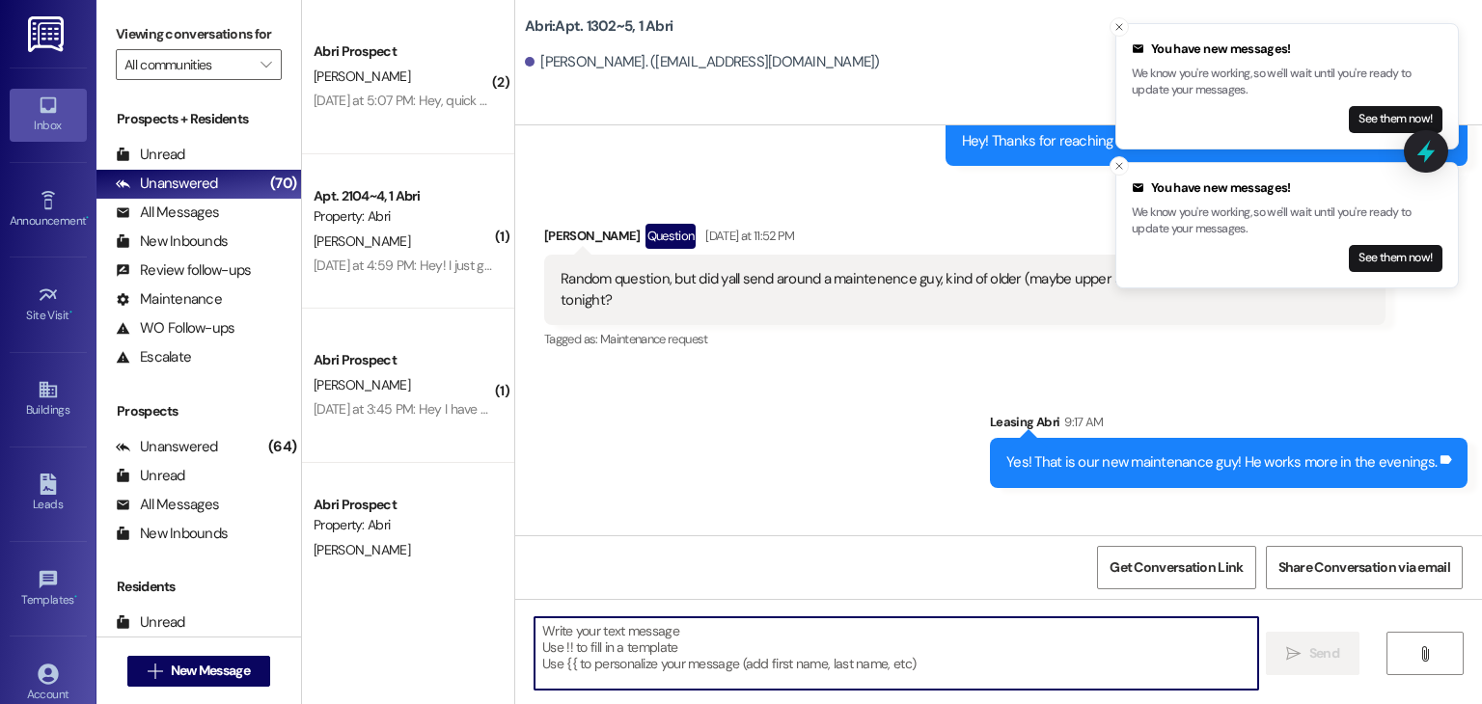
scroll to position [28468, 0]
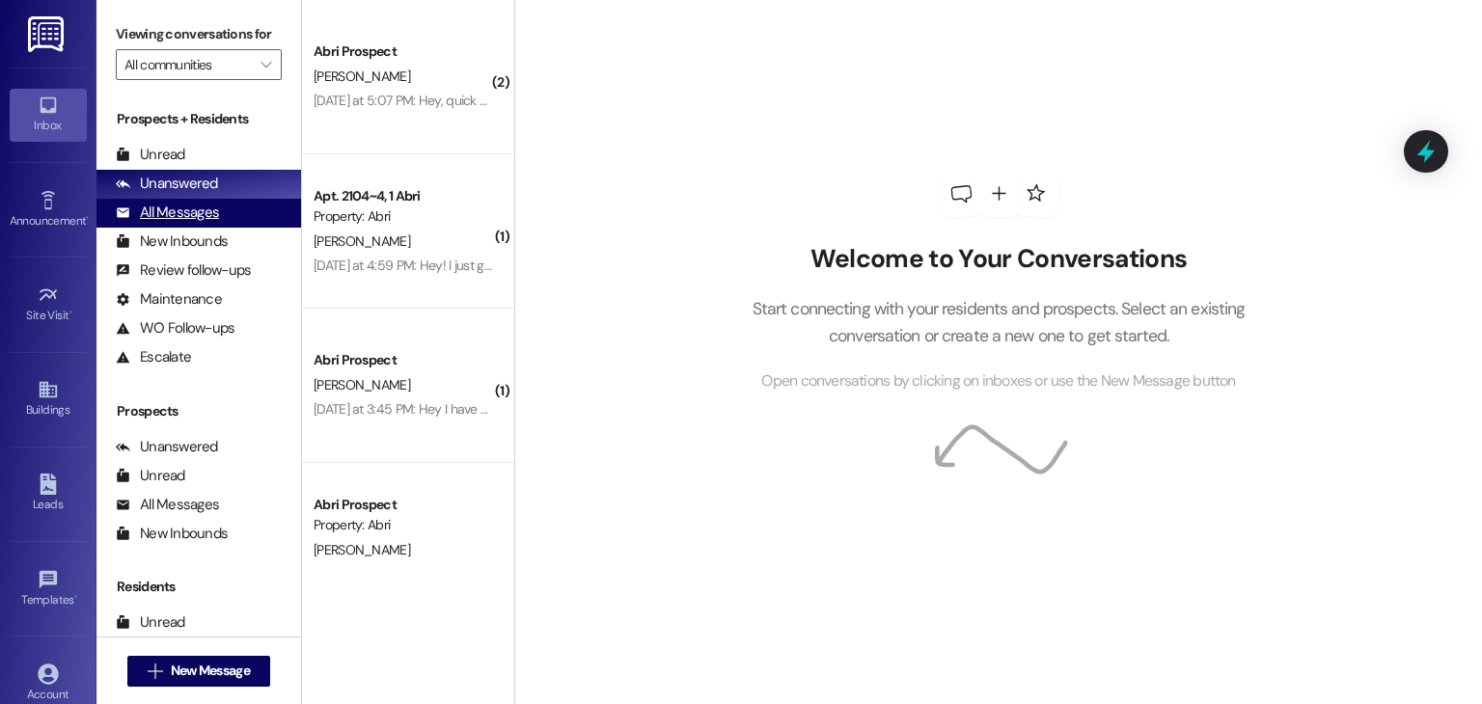
click at [201, 213] on div "All Messages" at bounding box center [167, 213] width 103 height 20
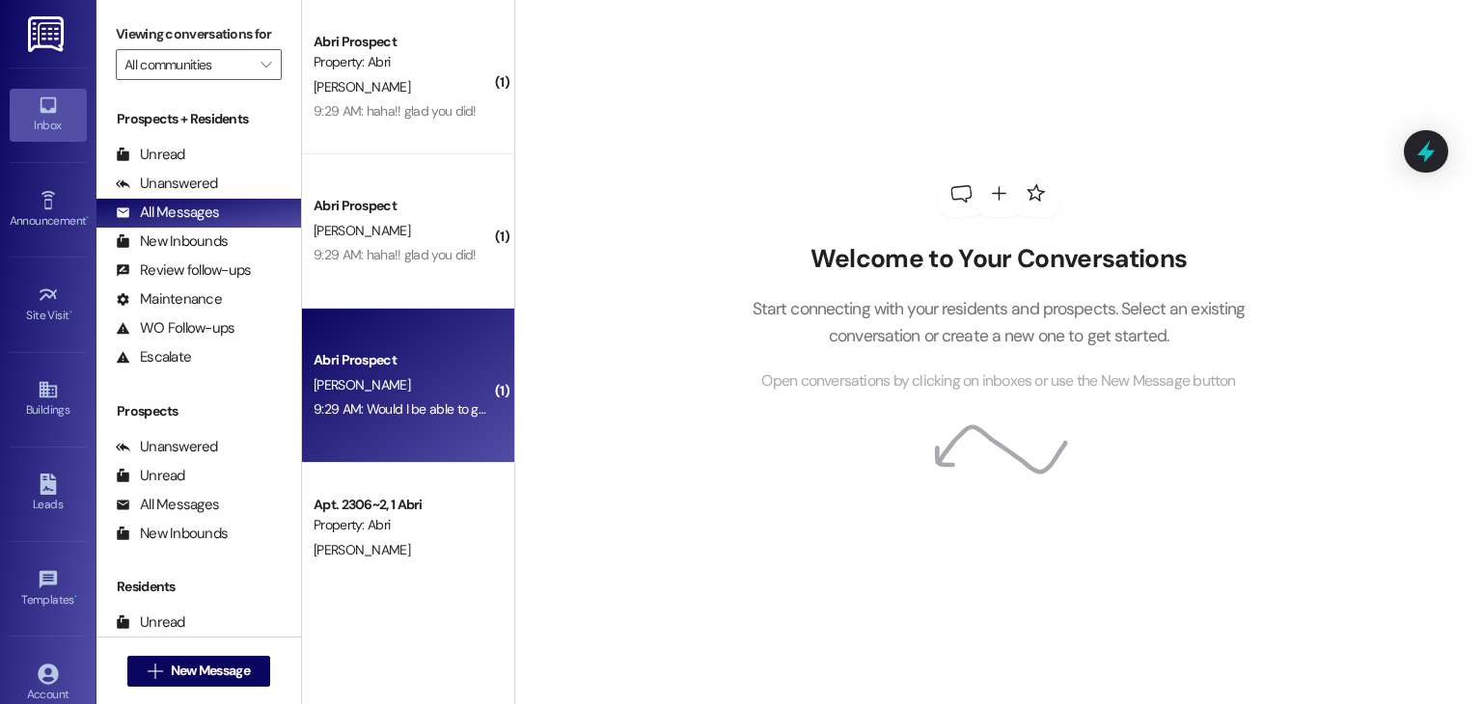
click at [371, 387] on div "A. Wilkins" at bounding box center [403, 385] width 182 height 24
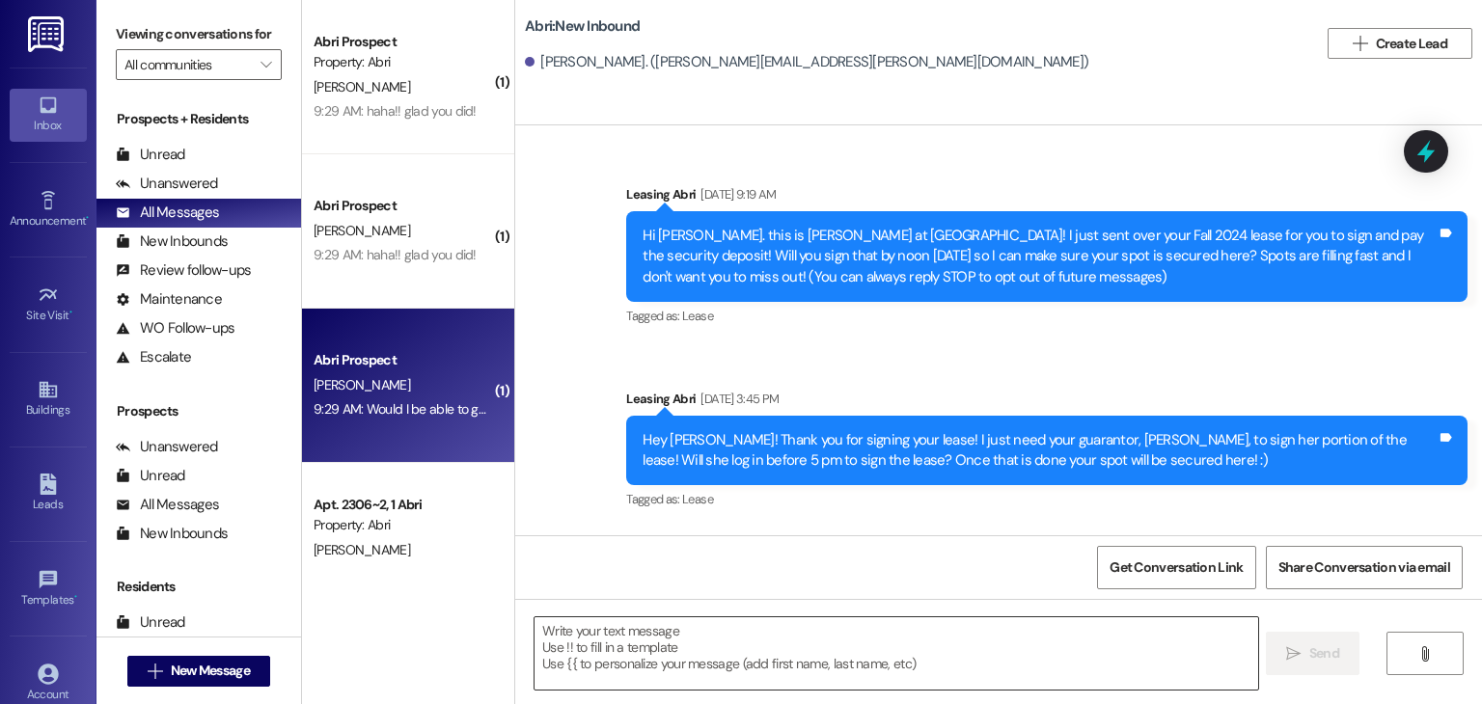
scroll to position [30541, 0]
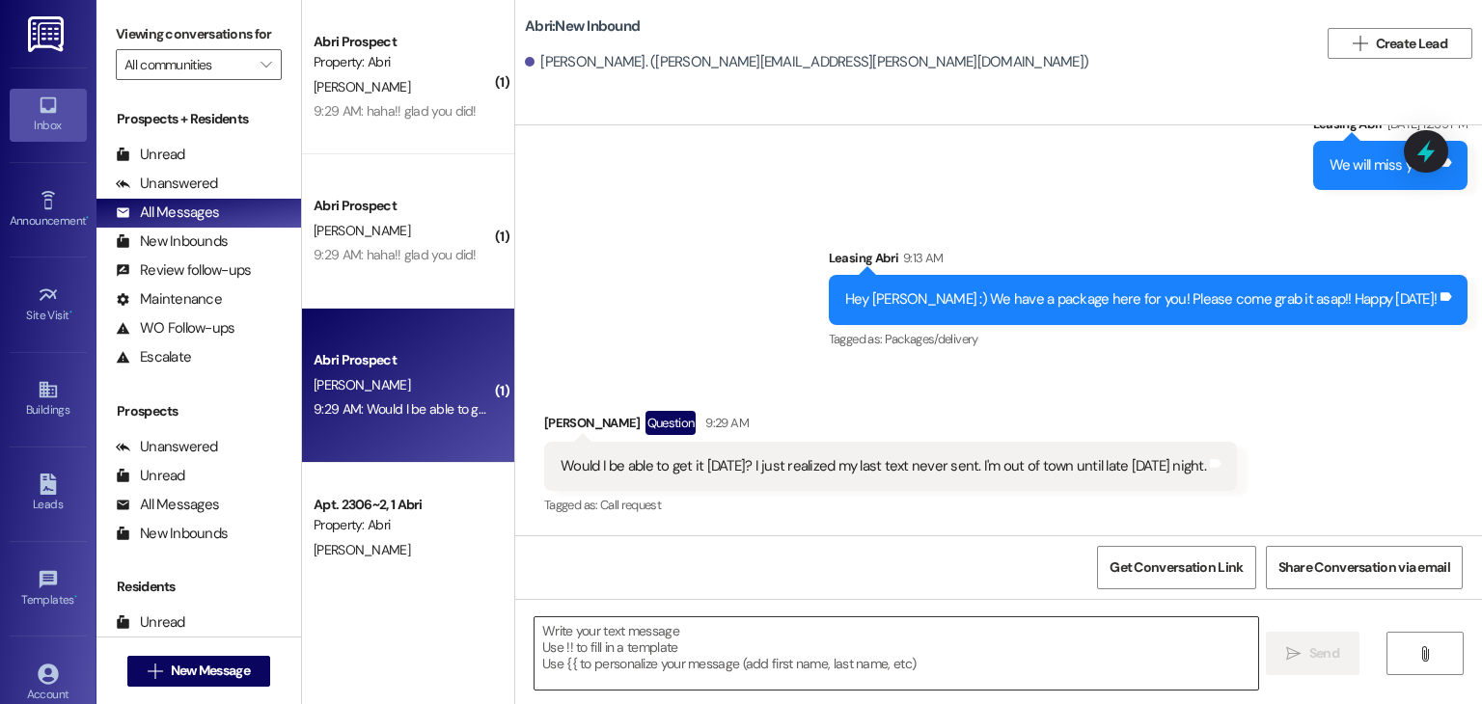
click at [706, 645] on textarea at bounding box center [896, 654] width 723 height 72
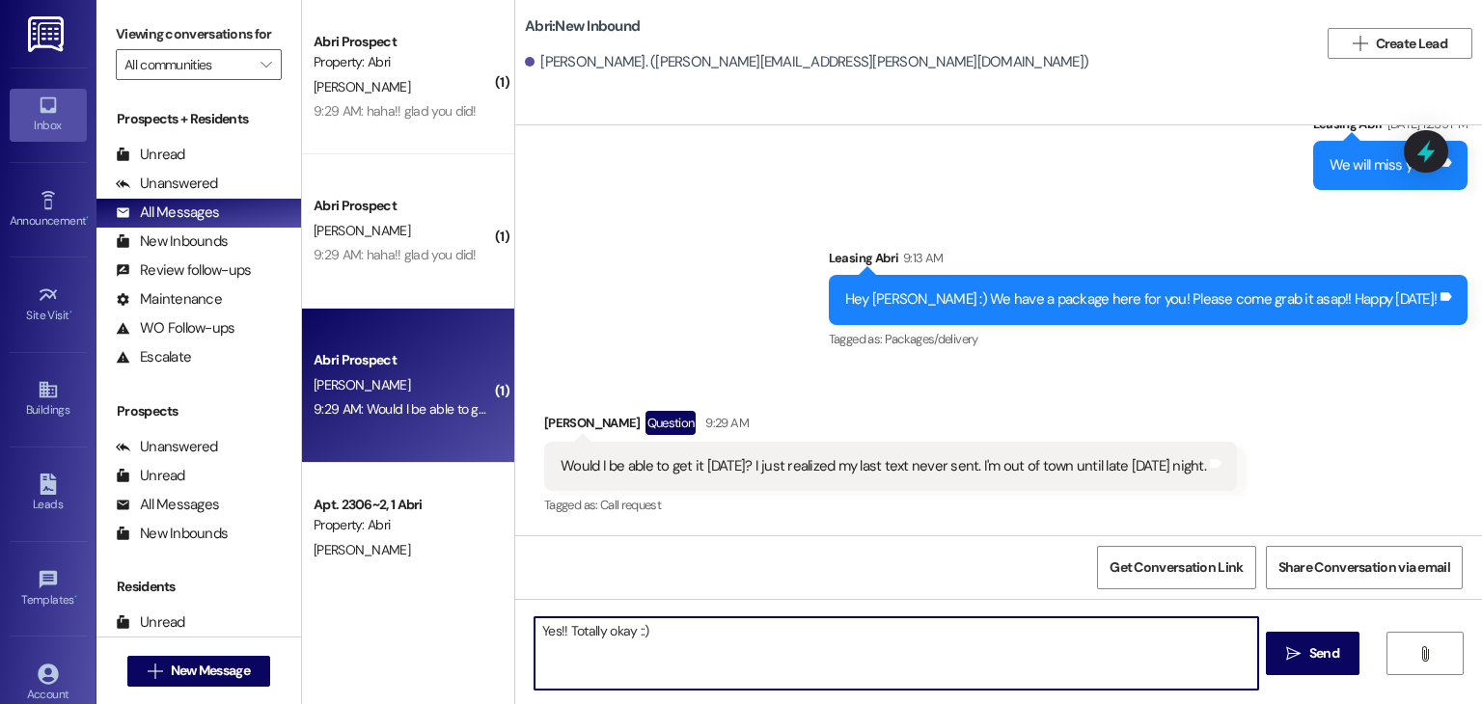
type textarea "Yes!! Totally okay ::)"
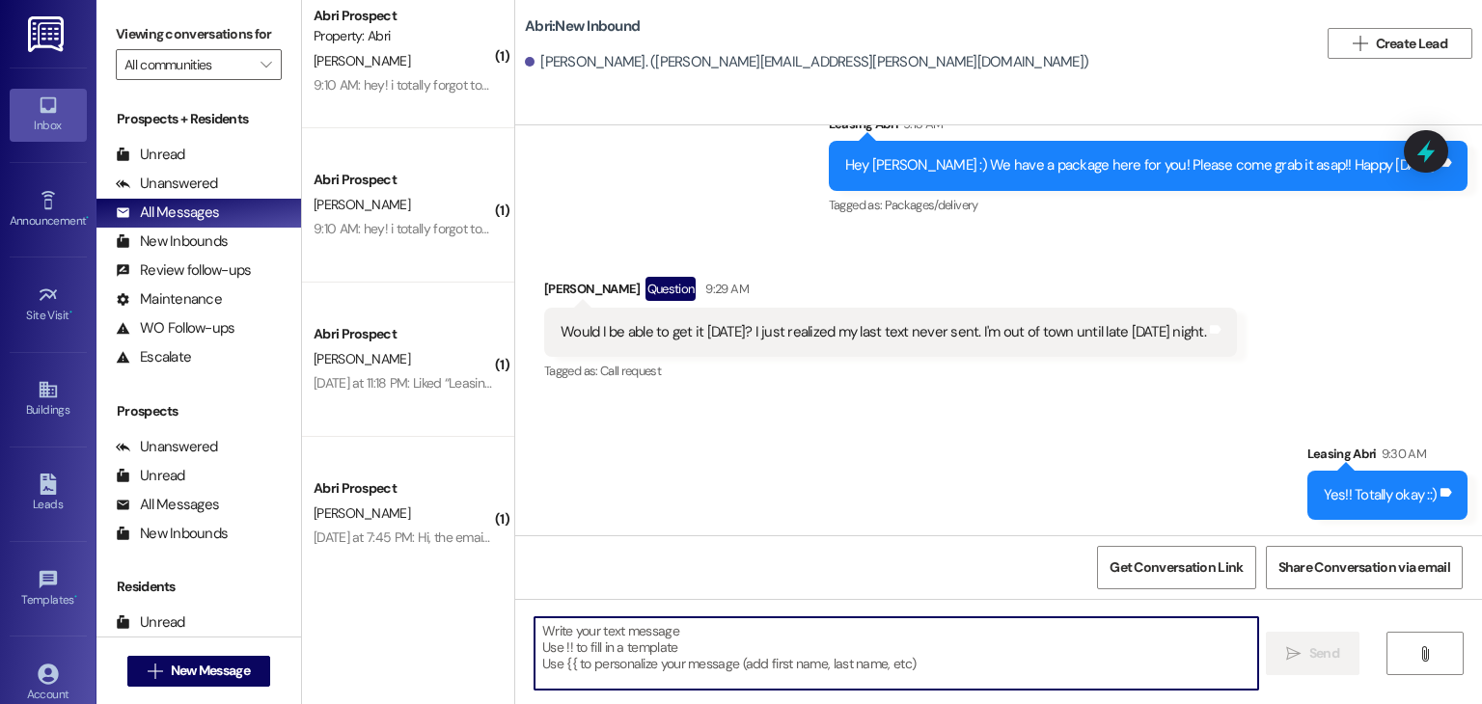
scroll to position [965, 0]
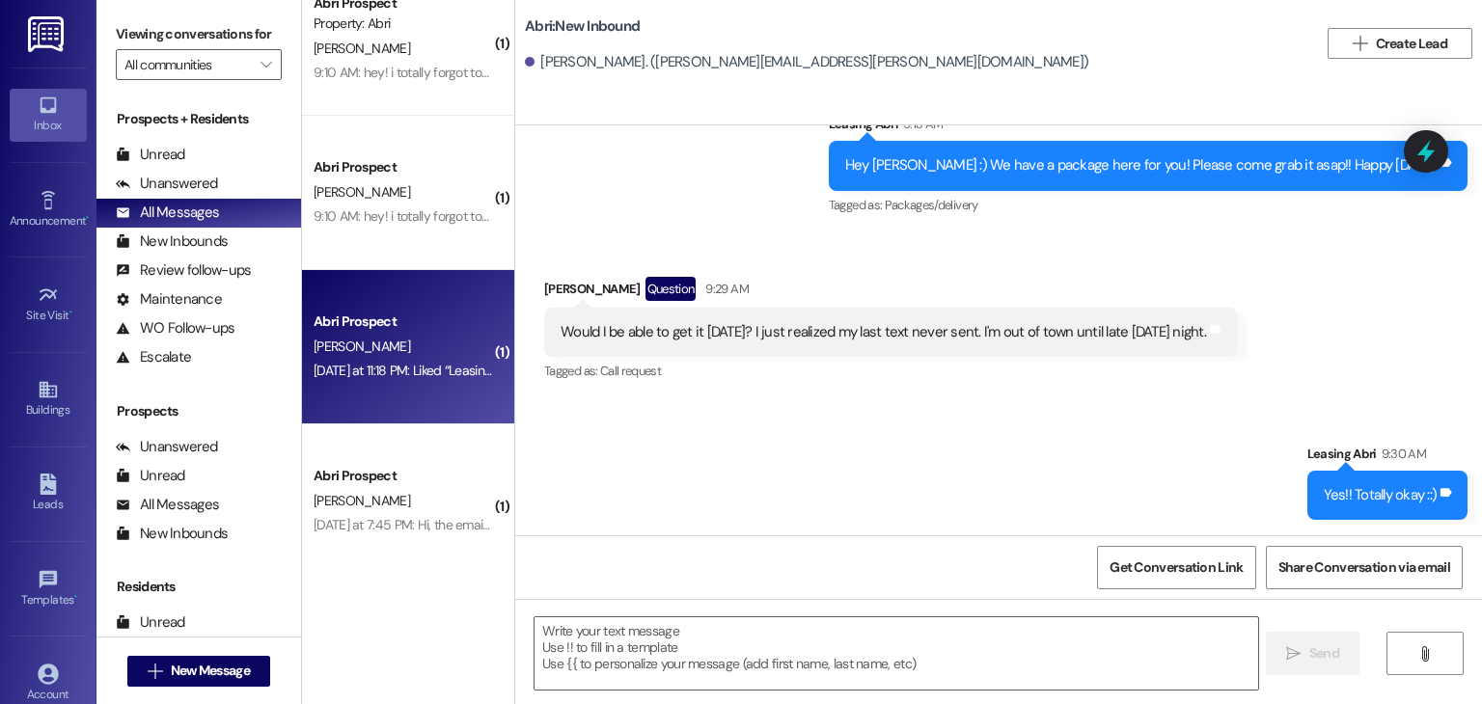
click at [394, 308] on div "Abri Prospect K. Igbineweka Yesterday at 11:18 PM: Liked “Leasing Abri (Abri): …" at bounding box center [408, 347] width 212 height 154
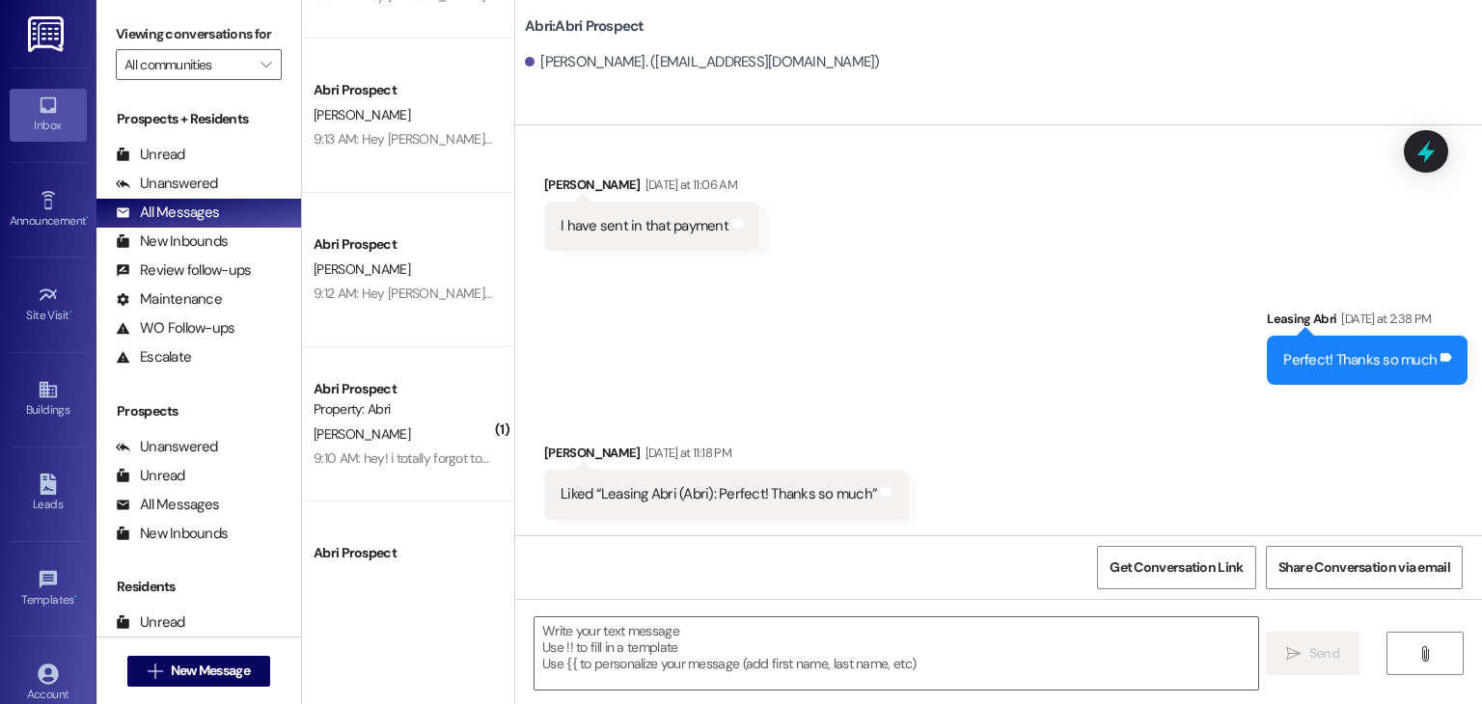
scroll to position [0, 0]
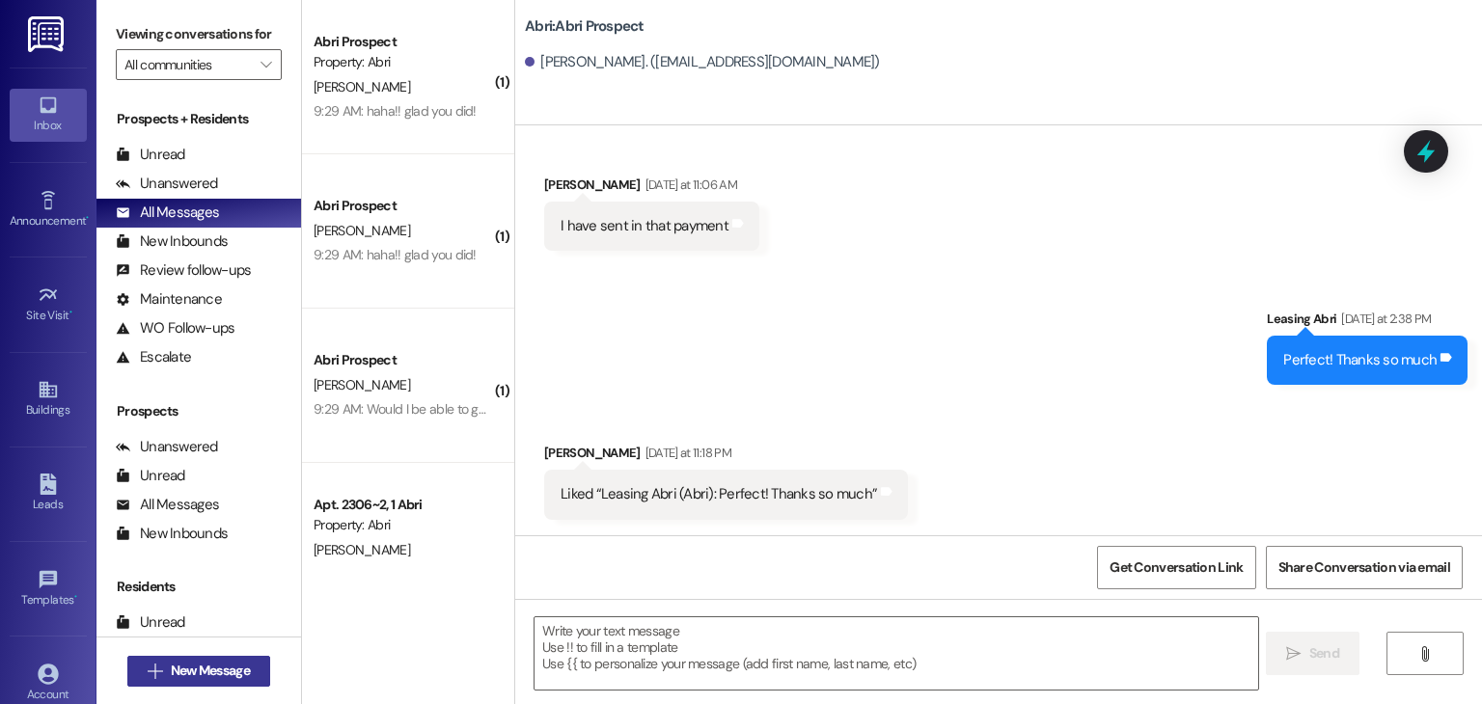
click at [230, 668] on span "New Message" at bounding box center [210, 671] width 79 height 20
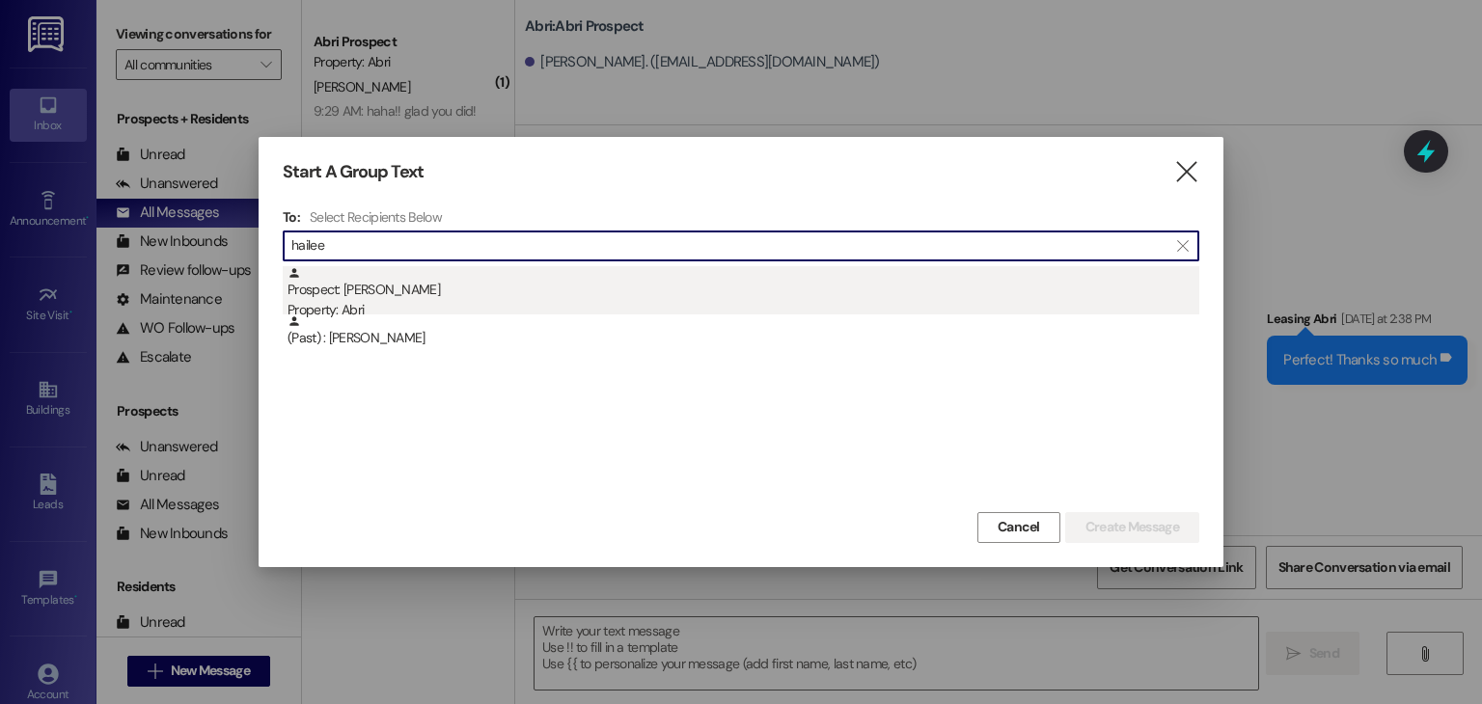
type input "hailee"
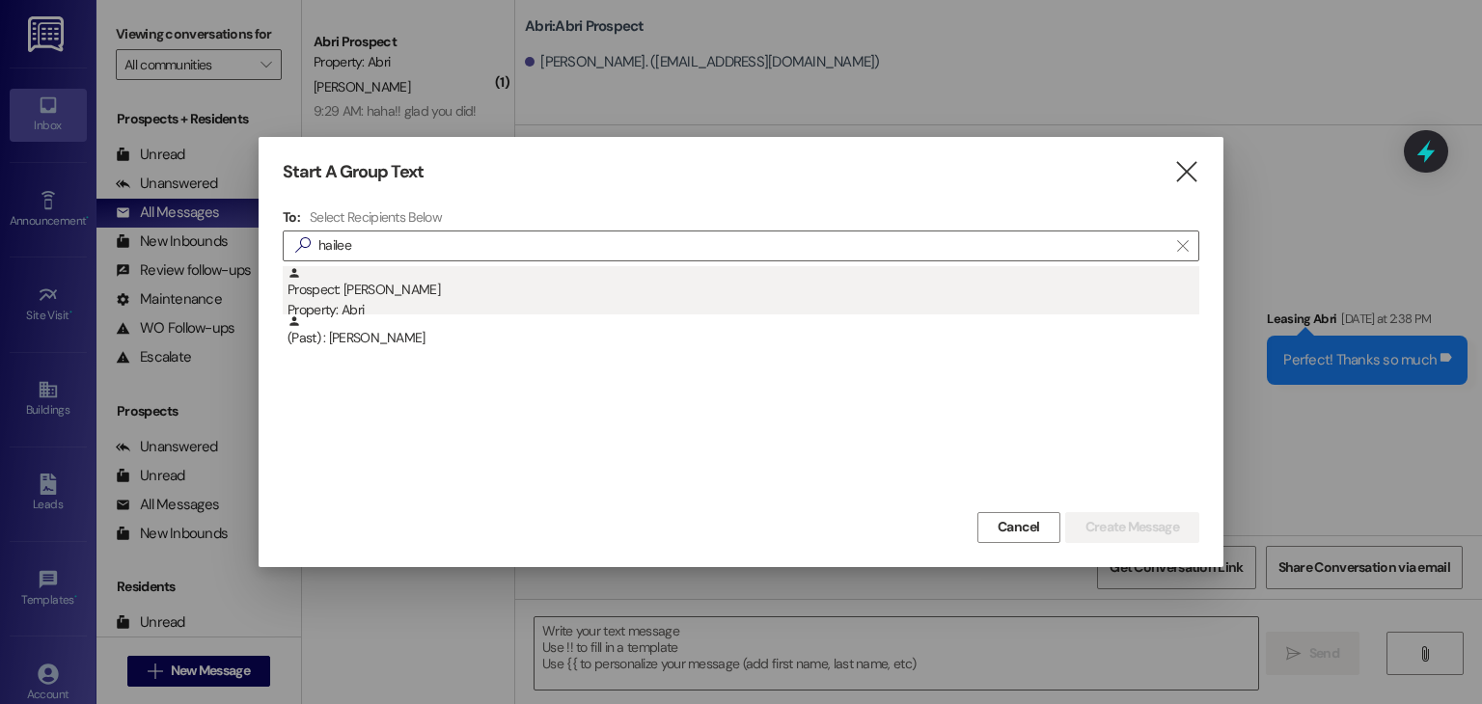
click at [406, 279] on div "Prospect: Hailee Surat Property: Abri" at bounding box center [744, 293] width 912 height 55
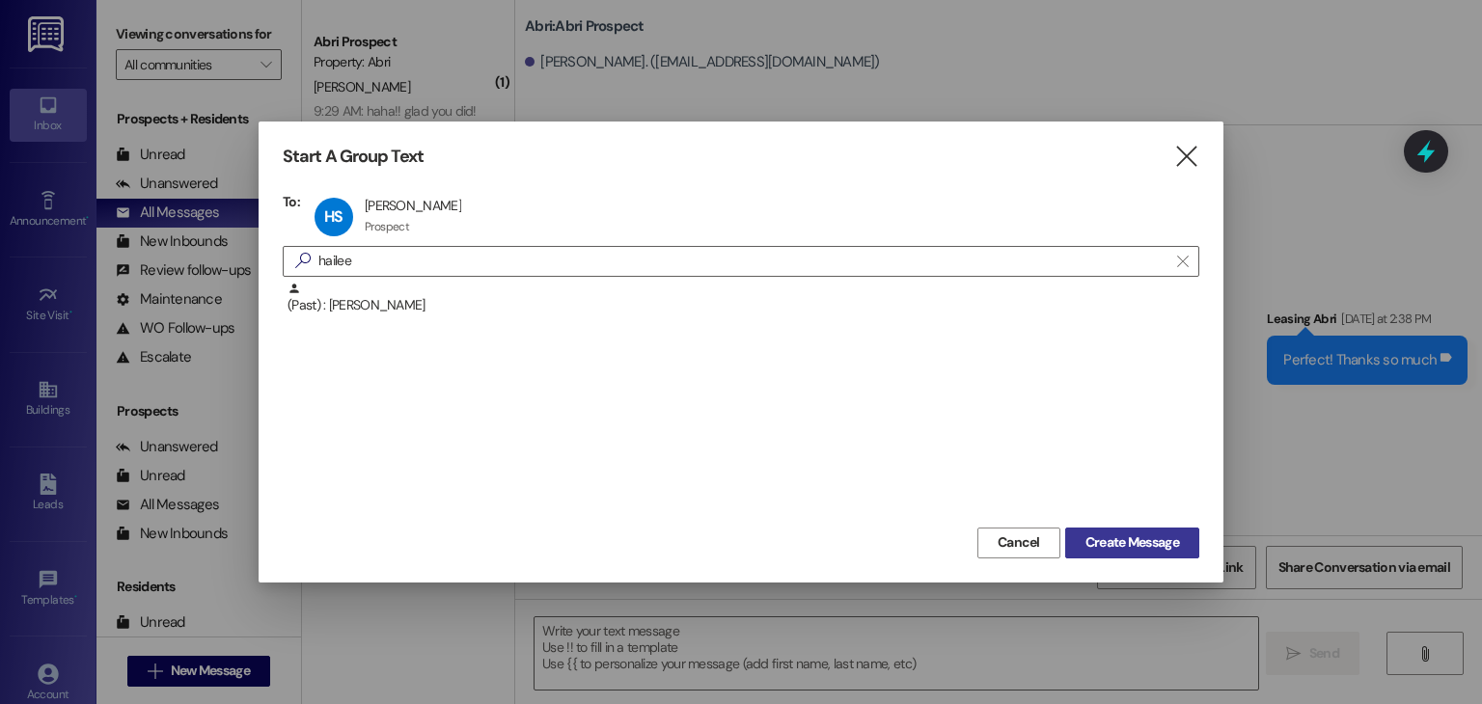
click at [1111, 553] on button "Create Message" at bounding box center [1132, 543] width 134 height 31
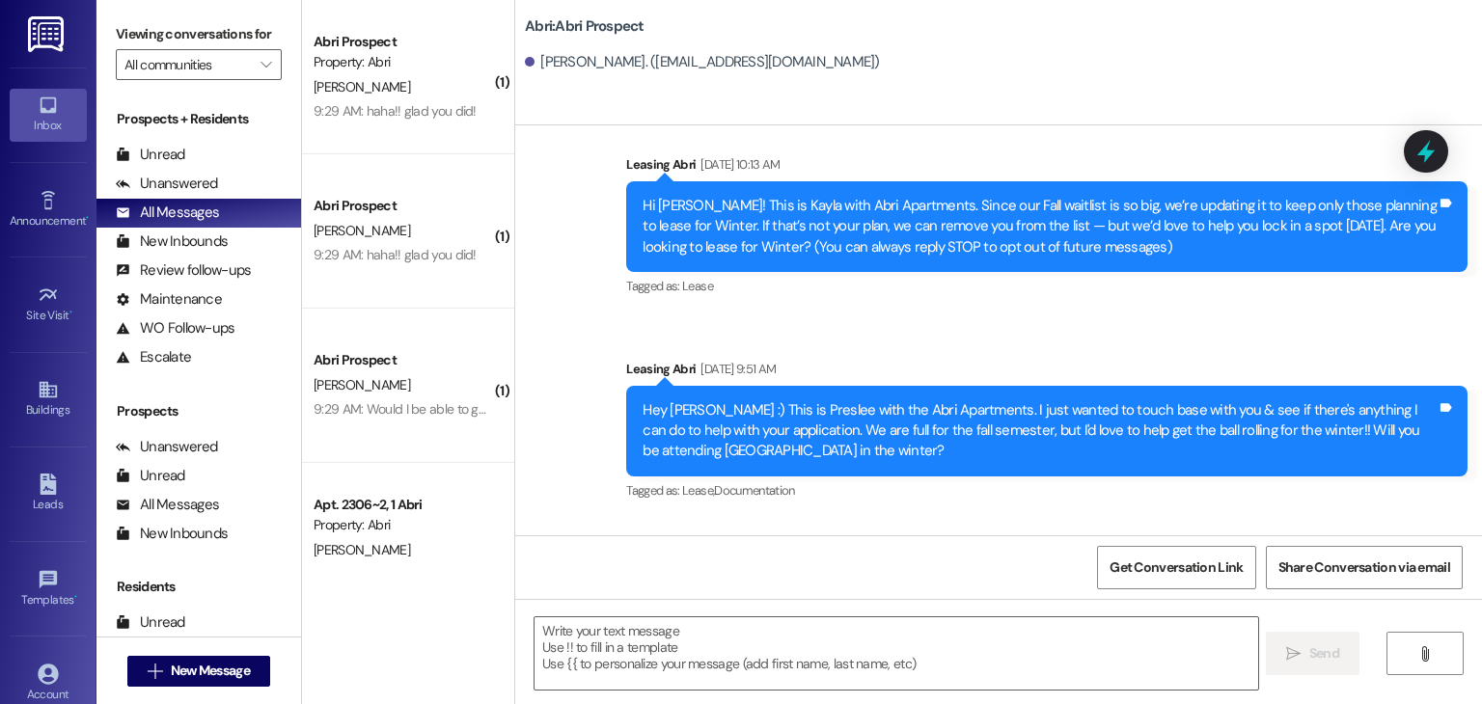
scroll to position [415, 0]
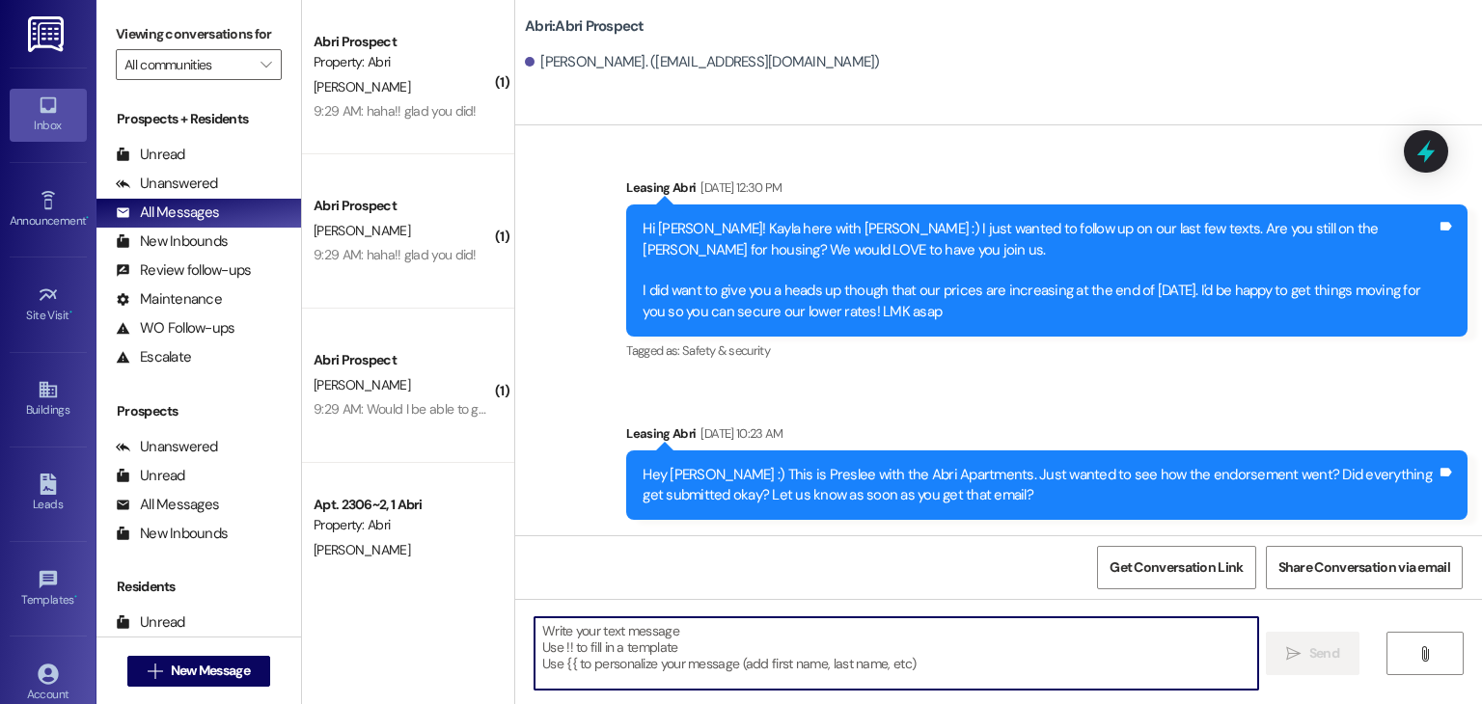
click at [626, 626] on textarea at bounding box center [896, 654] width 723 height 72
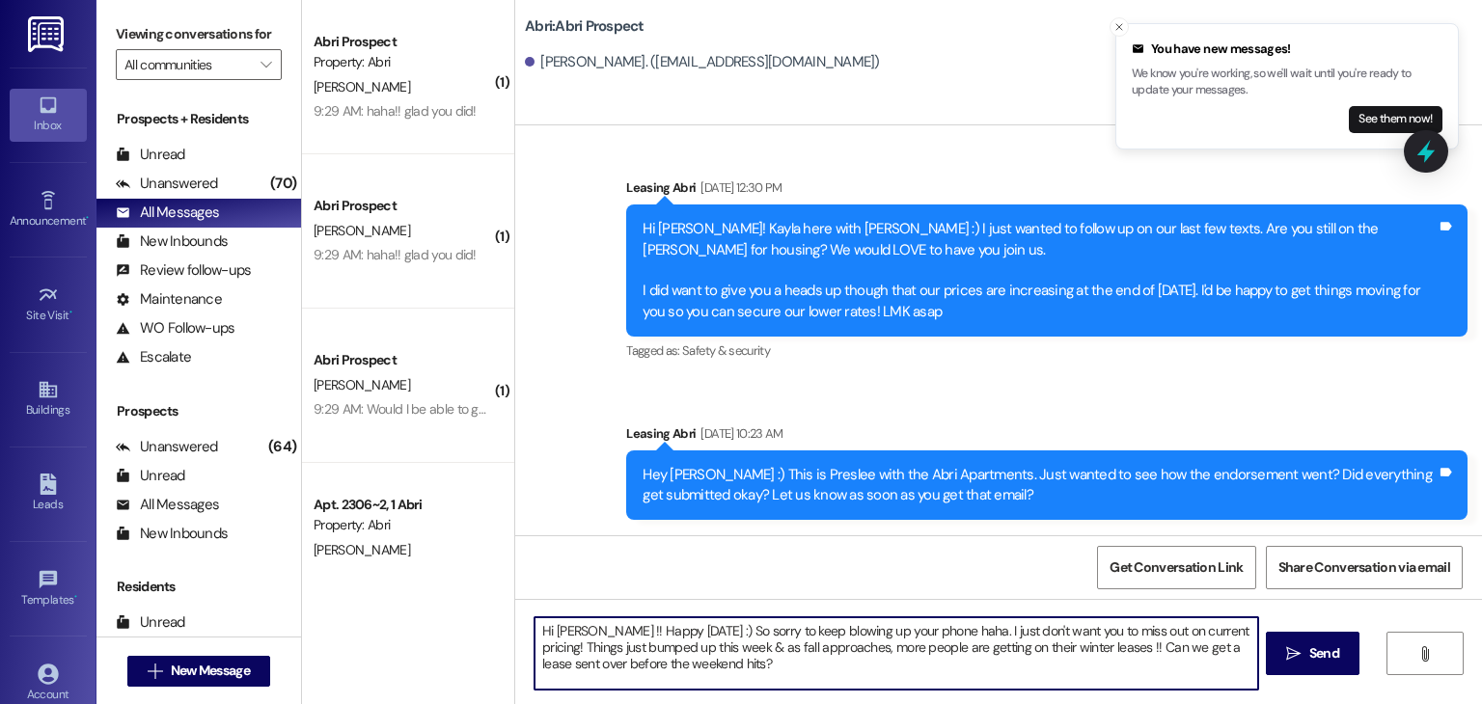
type textarea "Hi Hailee !! Happy Friday :) So sorry to keep blowing up your phone haha. I jus…"
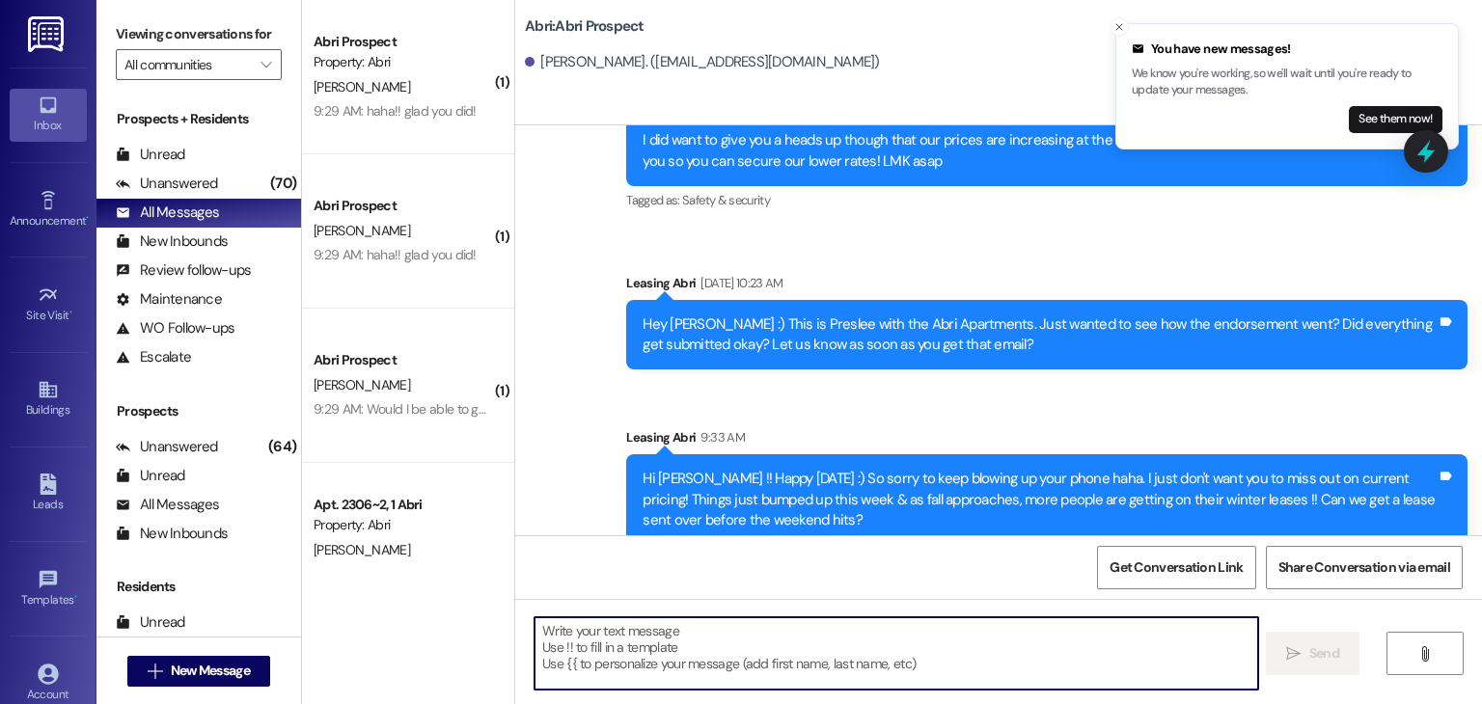
scroll to position [591, 0]
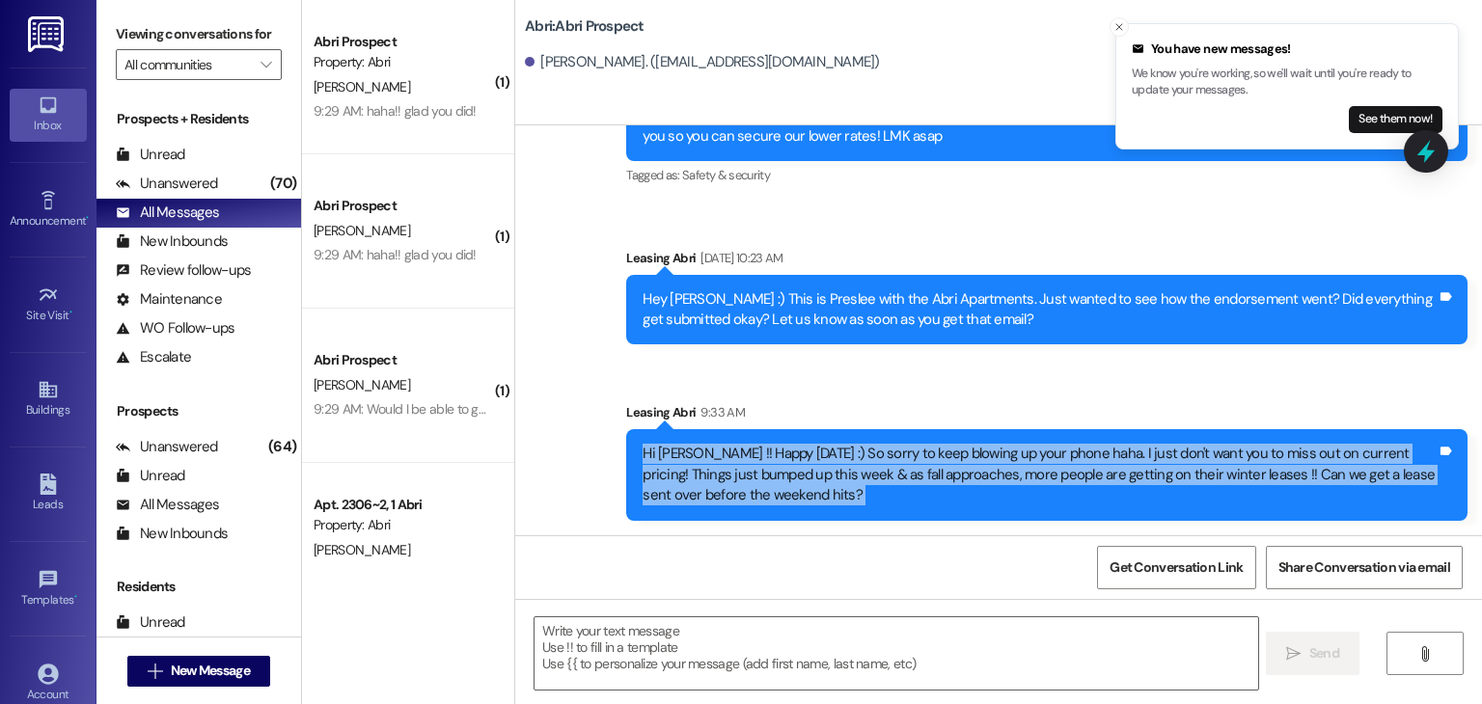
drag, startPoint x: 631, startPoint y: 458, endPoint x: 787, endPoint y: 561, distance: 186.8
click at [787, 561] on div "Sent via SMS Leasing Abri Aug 13, 2025 at 10:13 AM Hi Hailee! This is Kayla wit…" at bounding box center [998, 477] width 967 height 704
copy div "Hi Hailee !! Happy Friday :) So sorry to keep blowing up your phone haha. I jus…"
click at [226, 680] on span "New Message" at bounding box center [210, 671] width 79 height 20
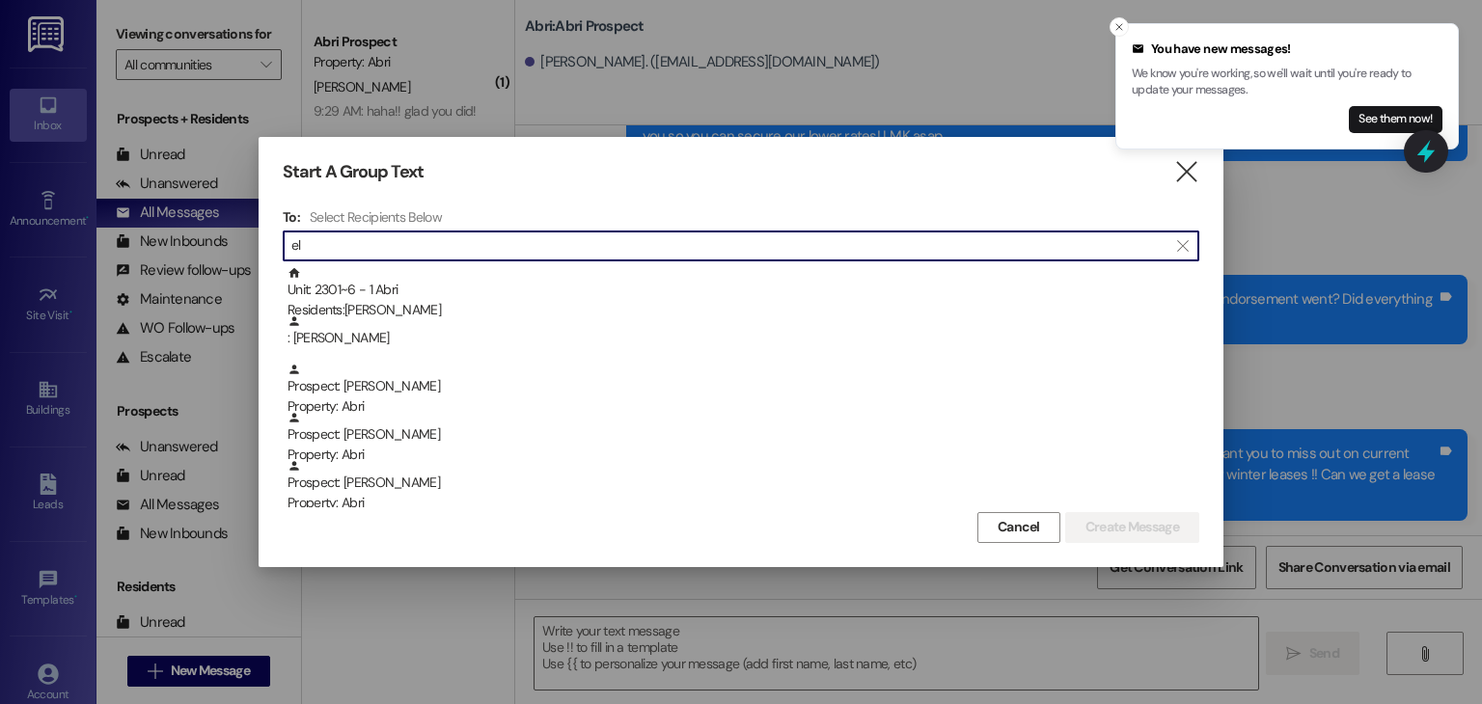
type input "e"
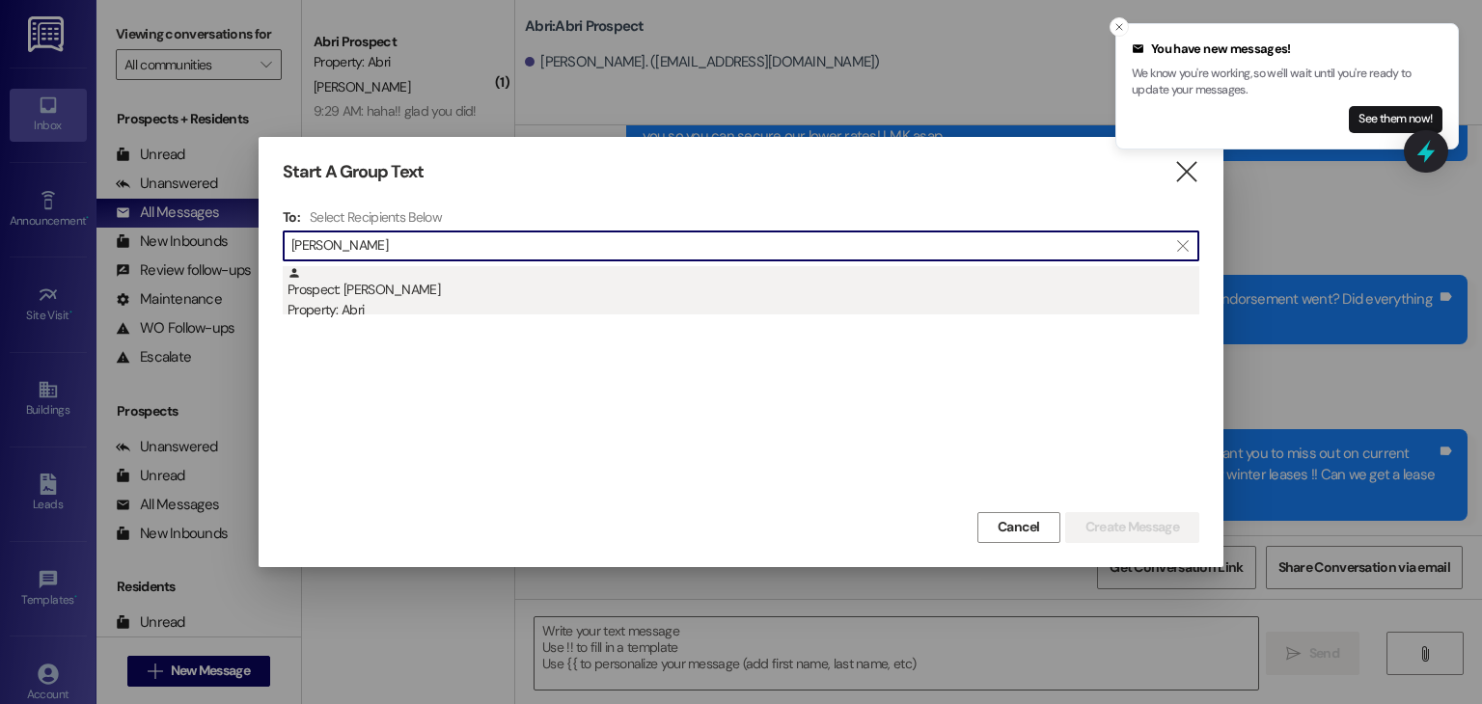
type input "serna"
click at [689, 311] on div "Property: Abri" at bounding box center [744, 310] width 912 height 20
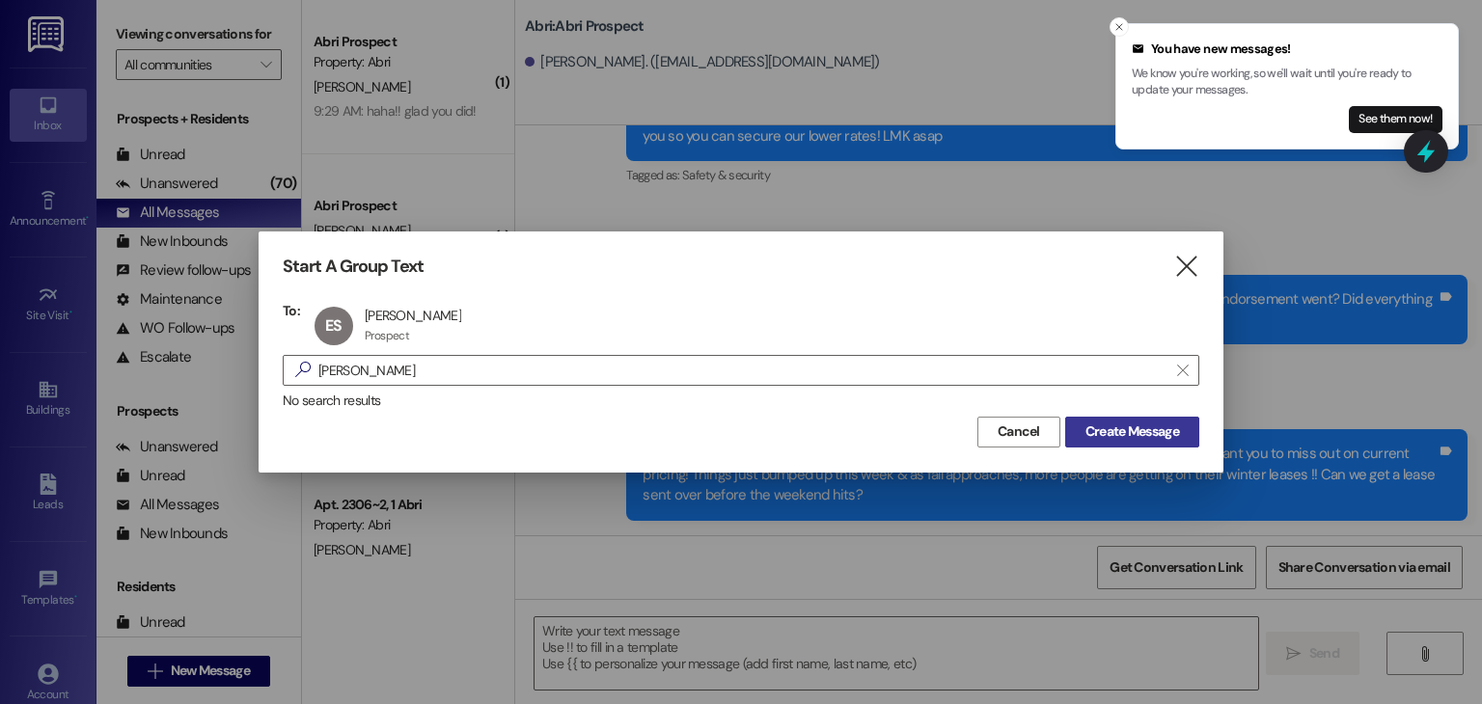
click at [1134, 418] on button "Create Message" at bounding box center [1132, 432] width 134 height 31
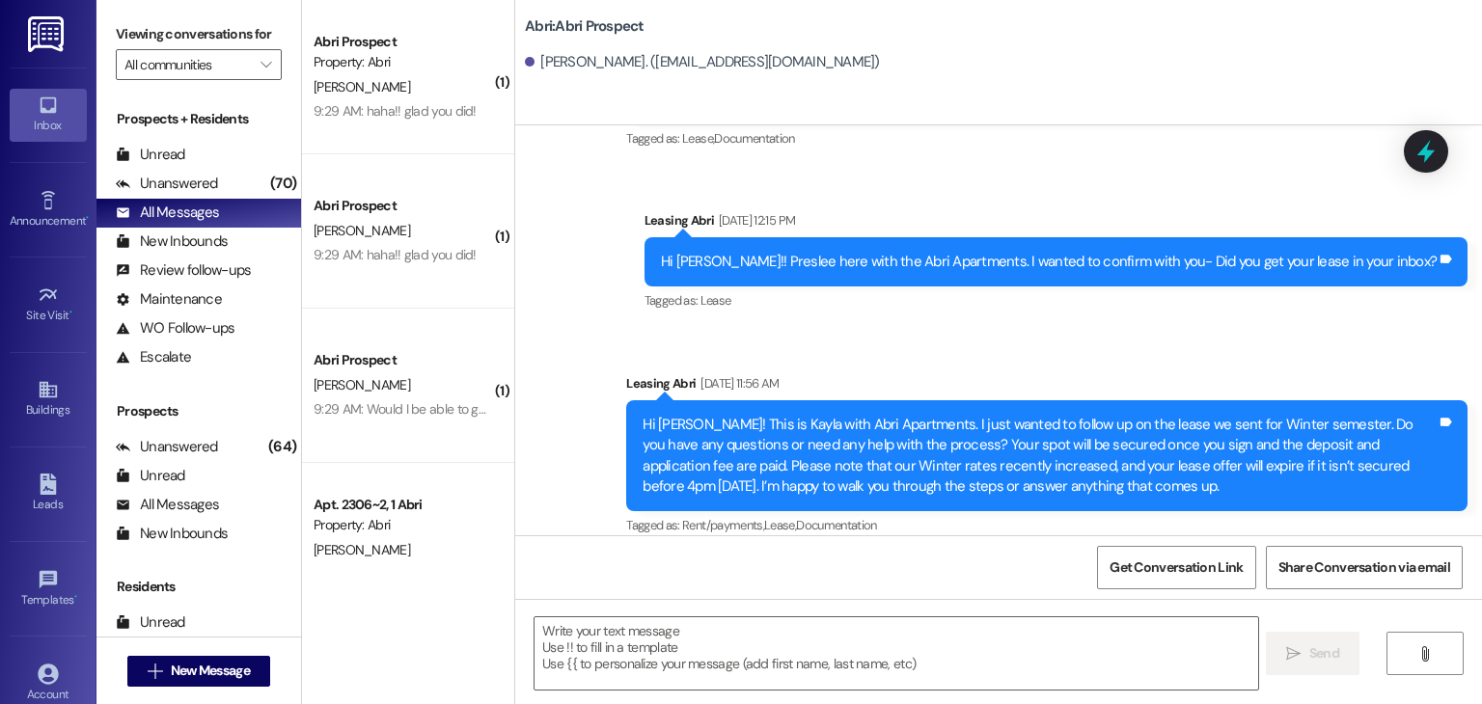
scroll to position [1948, 0]
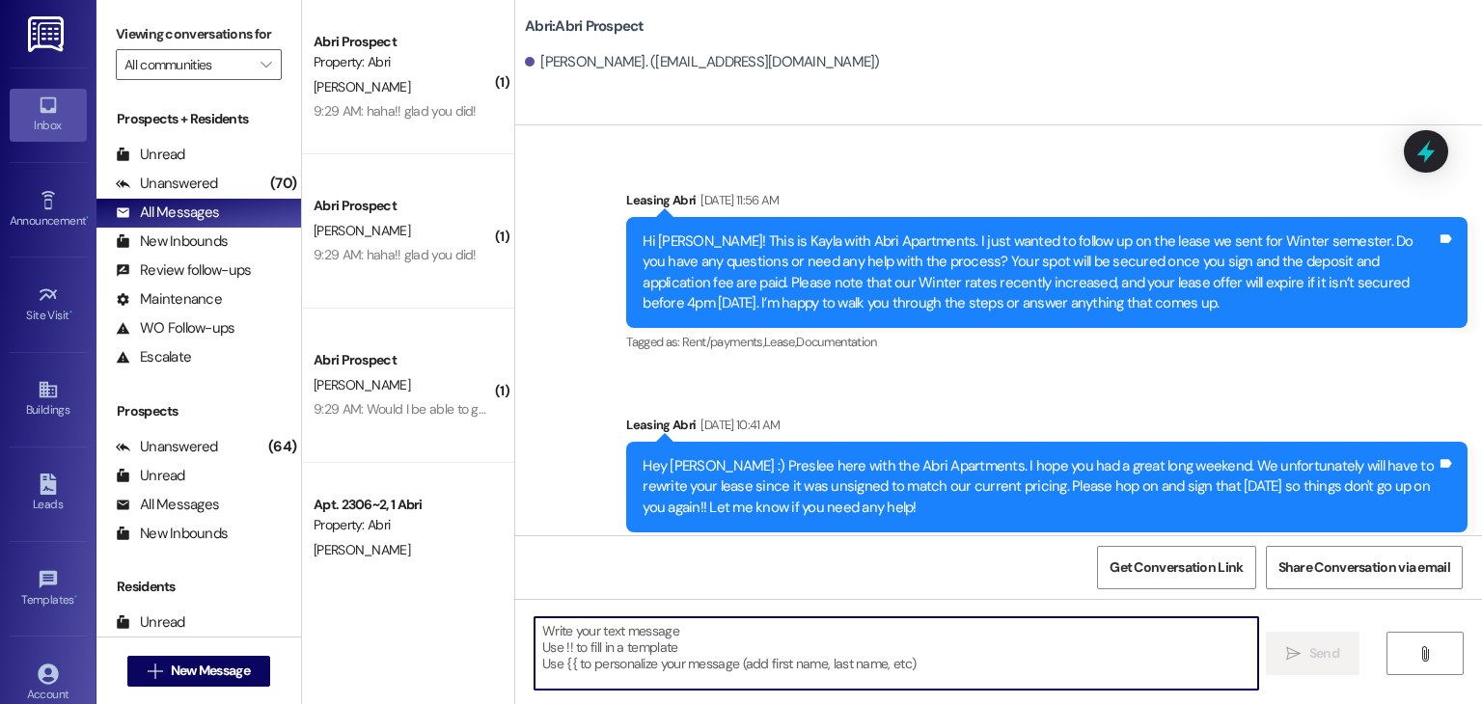
click at [691, 645] on textarea at bounding box center [896, 654] width 723 height 72
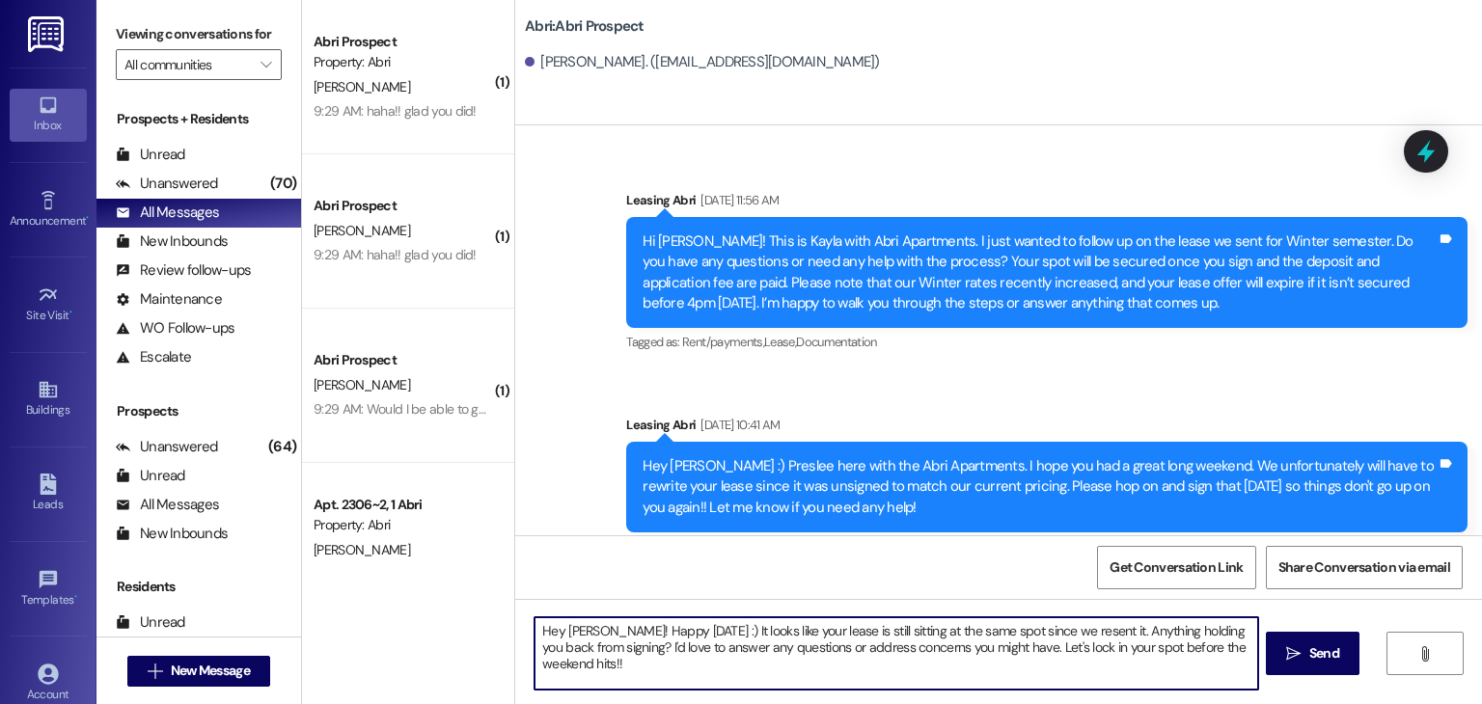
type textarea "Hey Elizabeth! Happy Friday :) It looks like your lease is still sitting at the…"
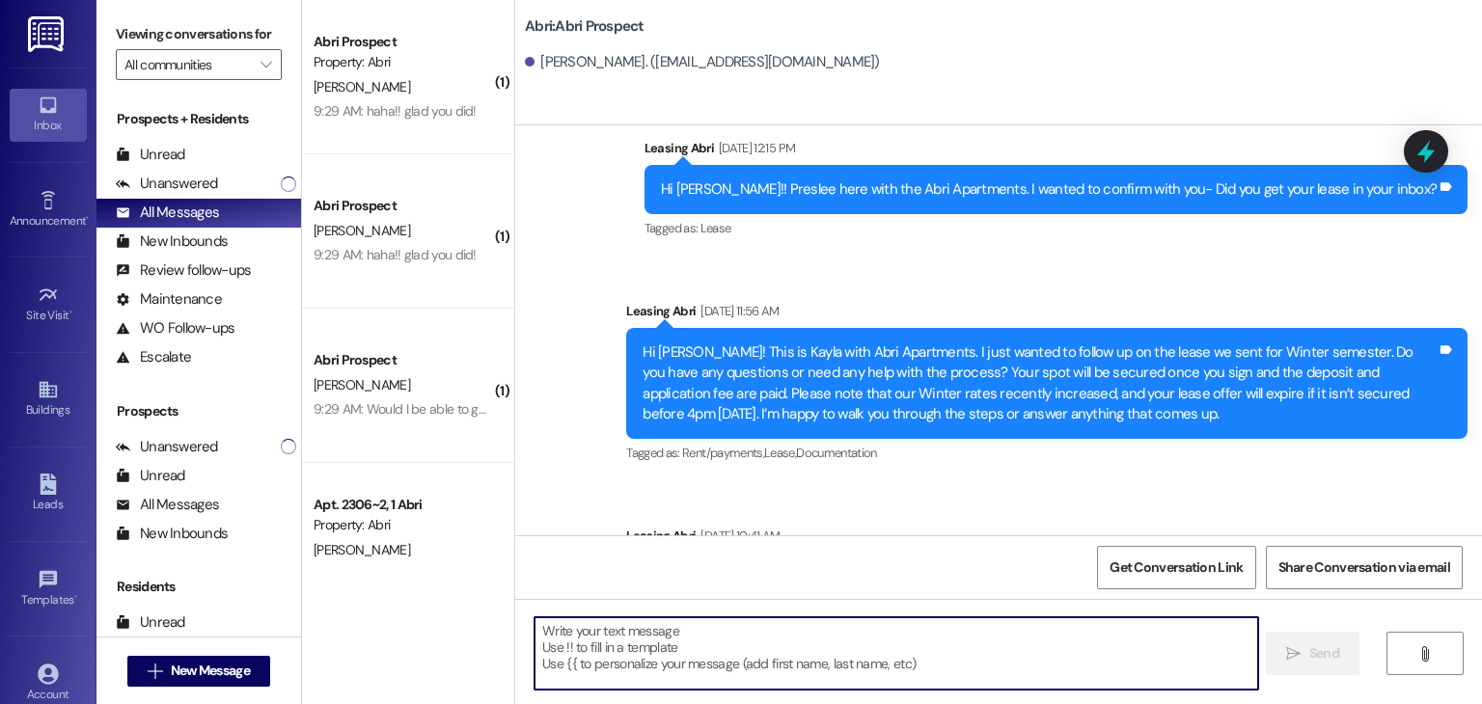
scroll to position [2103, 0]
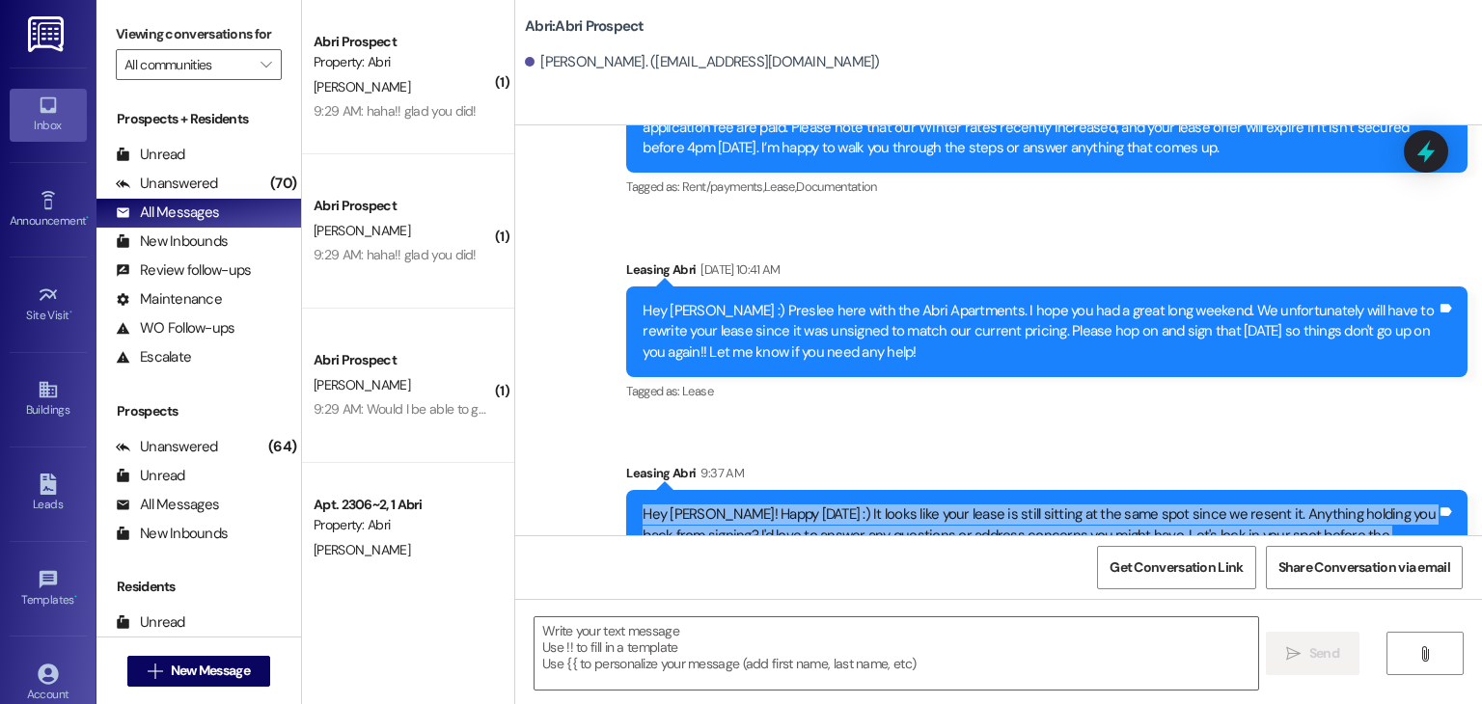
drag, startPoint x: 627, startPoint y: 477, endPoint x: 1425, endPoint y: 533, distance: 799.9
click at [1425, 533] on div "Sent via SMS Leasing Abri 9:37 AM Hey Elizabeth! Happy Friday :) It looks like …" at bounding box center [1047, 522] width 870 height 147
copy div "Hey Elizabeth! Happy Friday :) It looks like your lease is still sitting at the…"
click at [209, 673] on span "New Message" at bounding box center [210, 671] width 79 height 20
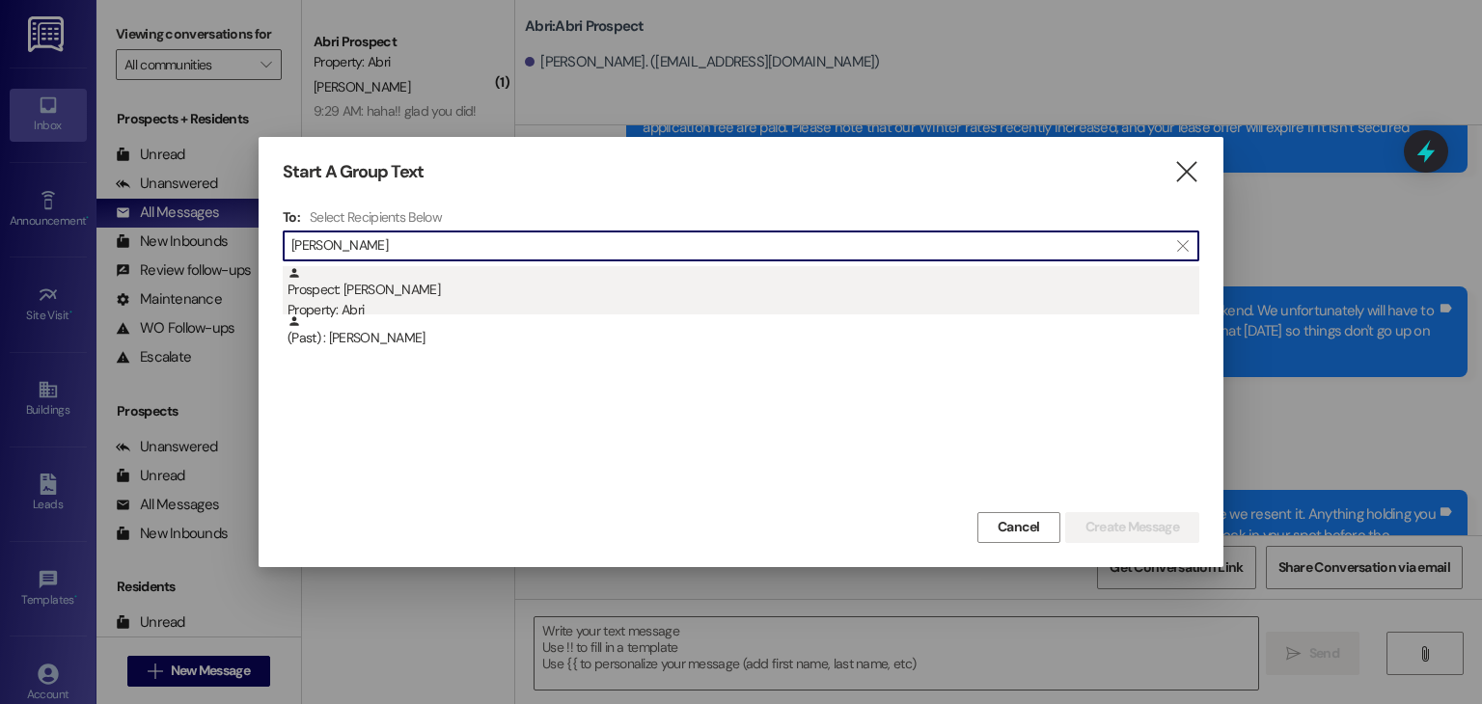
type input "fullmer"
click at [363, 312] on div "Property: Abri" at bounding box center [744, 310] width 912 height 20
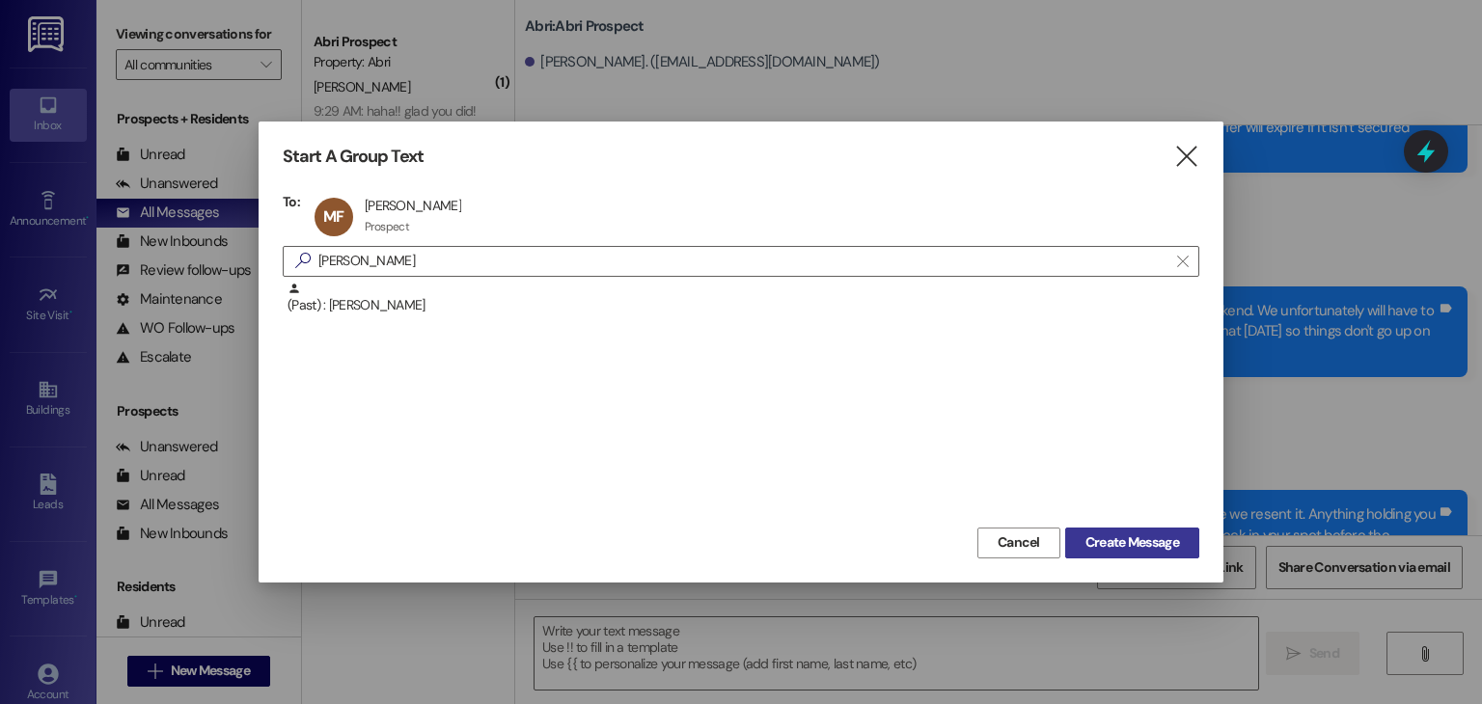
click at [1104, 533] on span "Create Message" at bounding box center [1133, 543] width 94 height 20
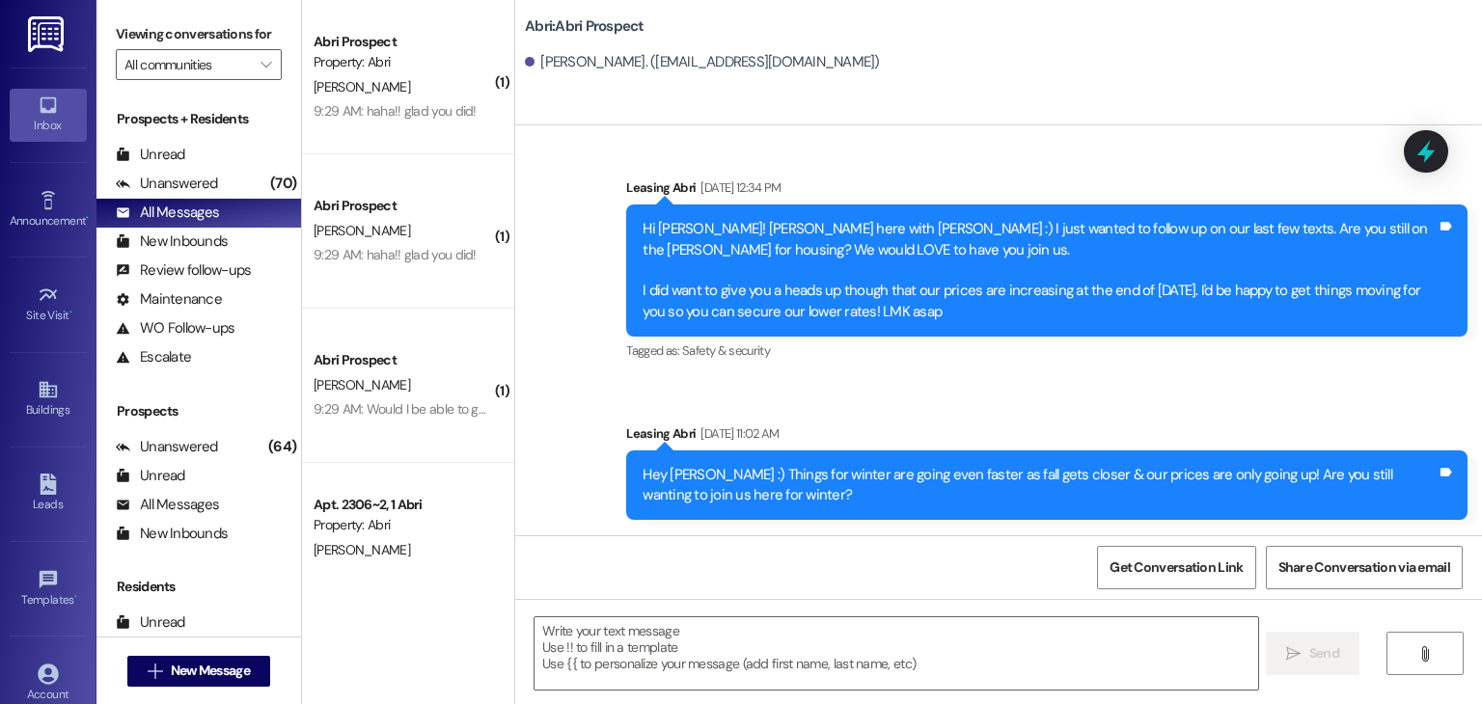
scroll to position [415, 0]
click at [568, 642] on textarea at bounding box center [896, 654] width 723 height 72
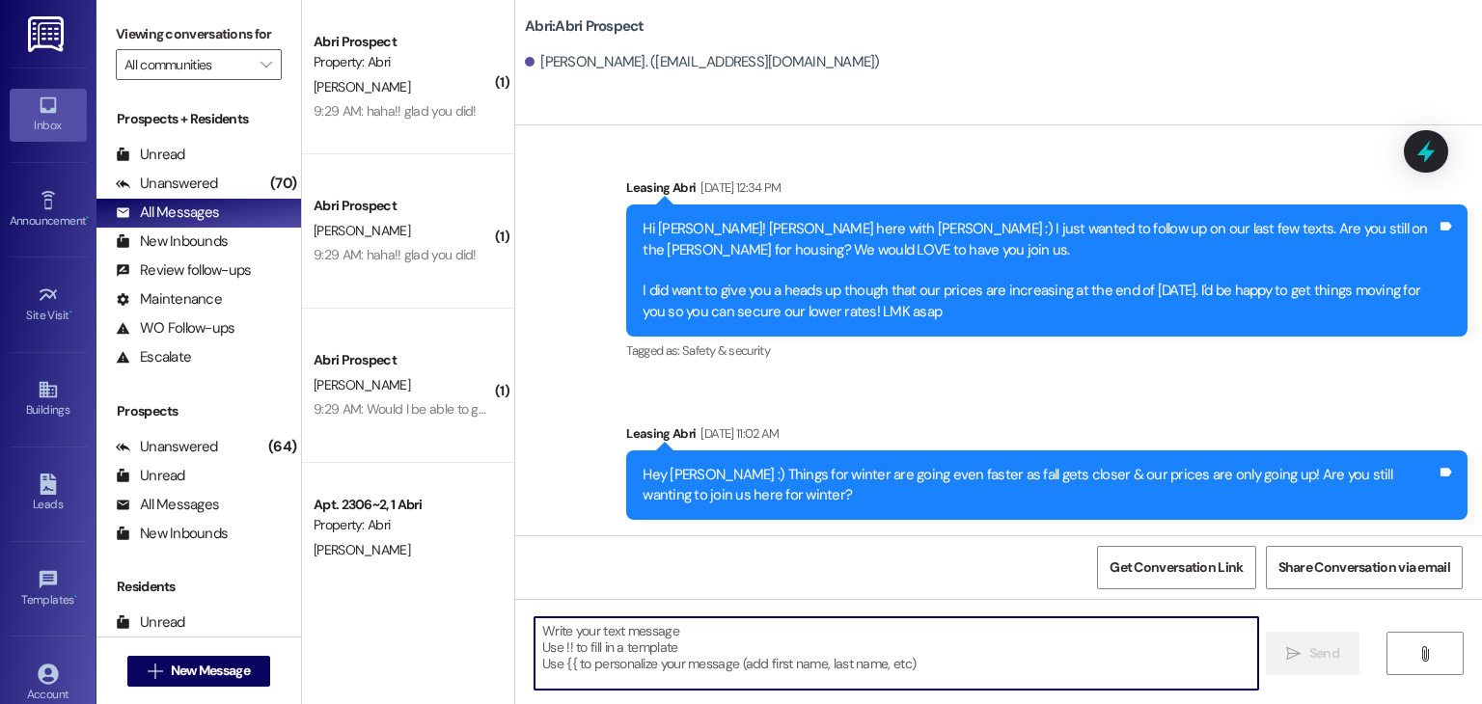
paste textarea "Hi Hailee !! Happy Friday :) So sorry to keep blowing up your phone haha. I jus…"
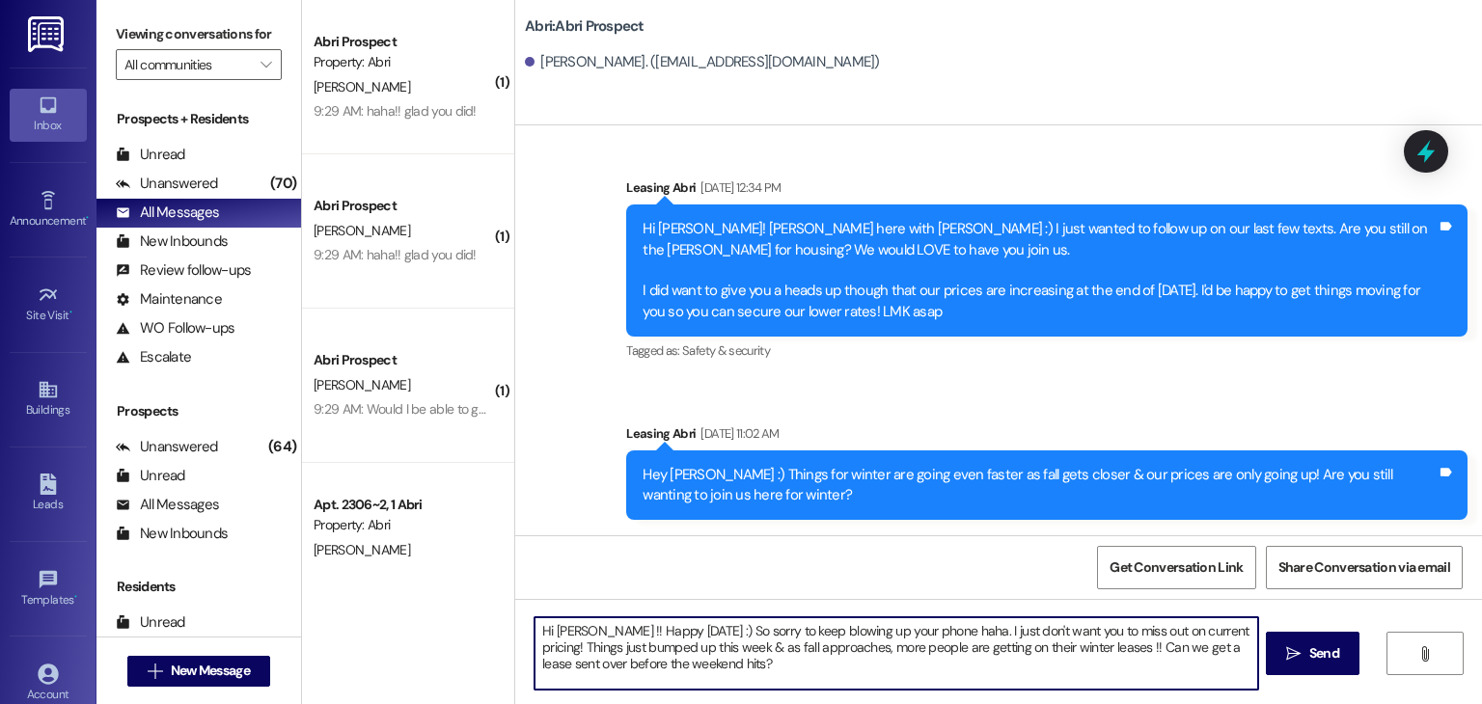
click at [576, 630] on textarea "Hi Hailee !! Happy Friday :) So sorry to keep blowing up your phone haha. I jus…" at bounding box center [896, 654] width 723 height 72
click at [741, 679] on textarea "Hi Madeleine !! Happy Friday :) So sorry to keep blowing up your phone haha. I …" at bounding box center [896, 654] width 723 height 72
click at [796, 696] on div "Hi Madeleine !! Happy Friday :) So sorry to keep blowing up your phone haha. I …" at bounding box center [998, 671] width 967 height 145
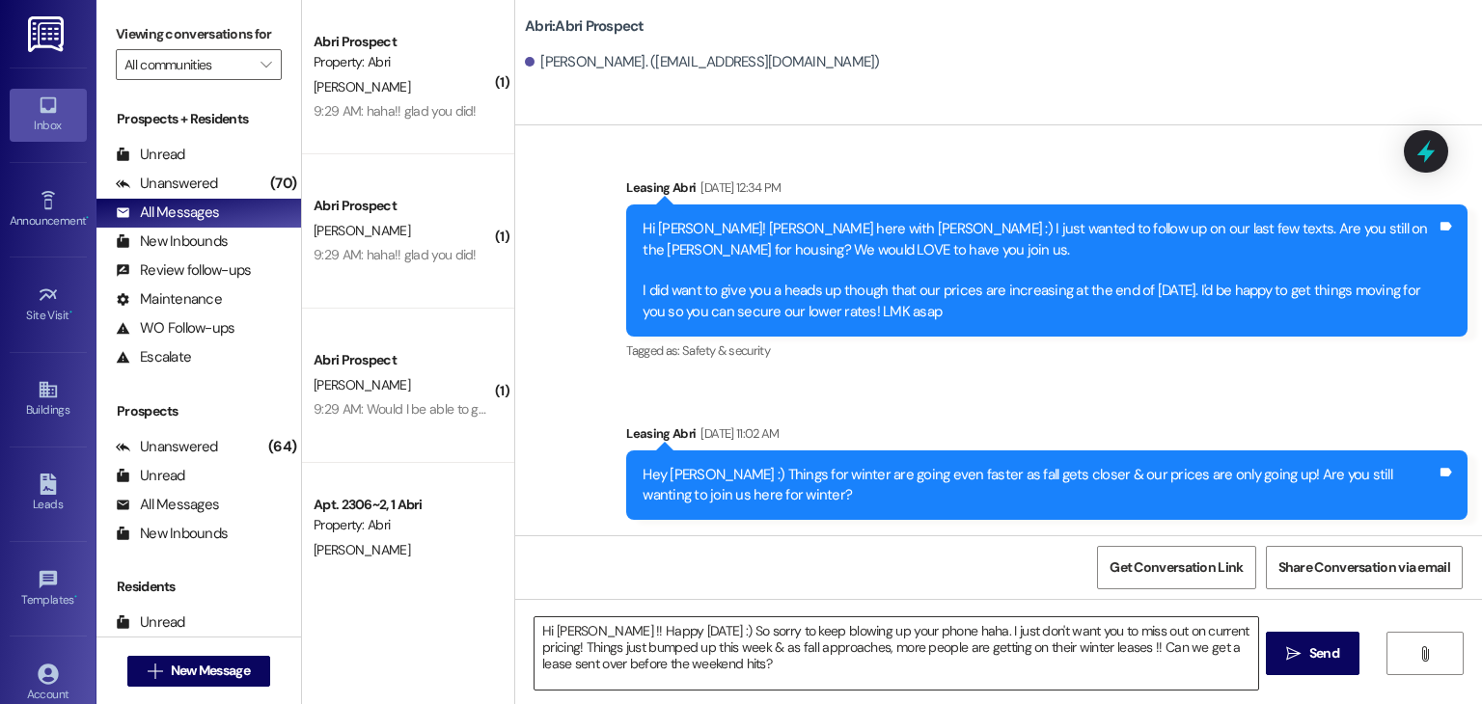
click at [742, 671] on textarea "Hi Madeleine !! Happy Friday :) So sorry to keep blowing up your phone haha. I …" at bounding box center [896, 654] width 723 height 72
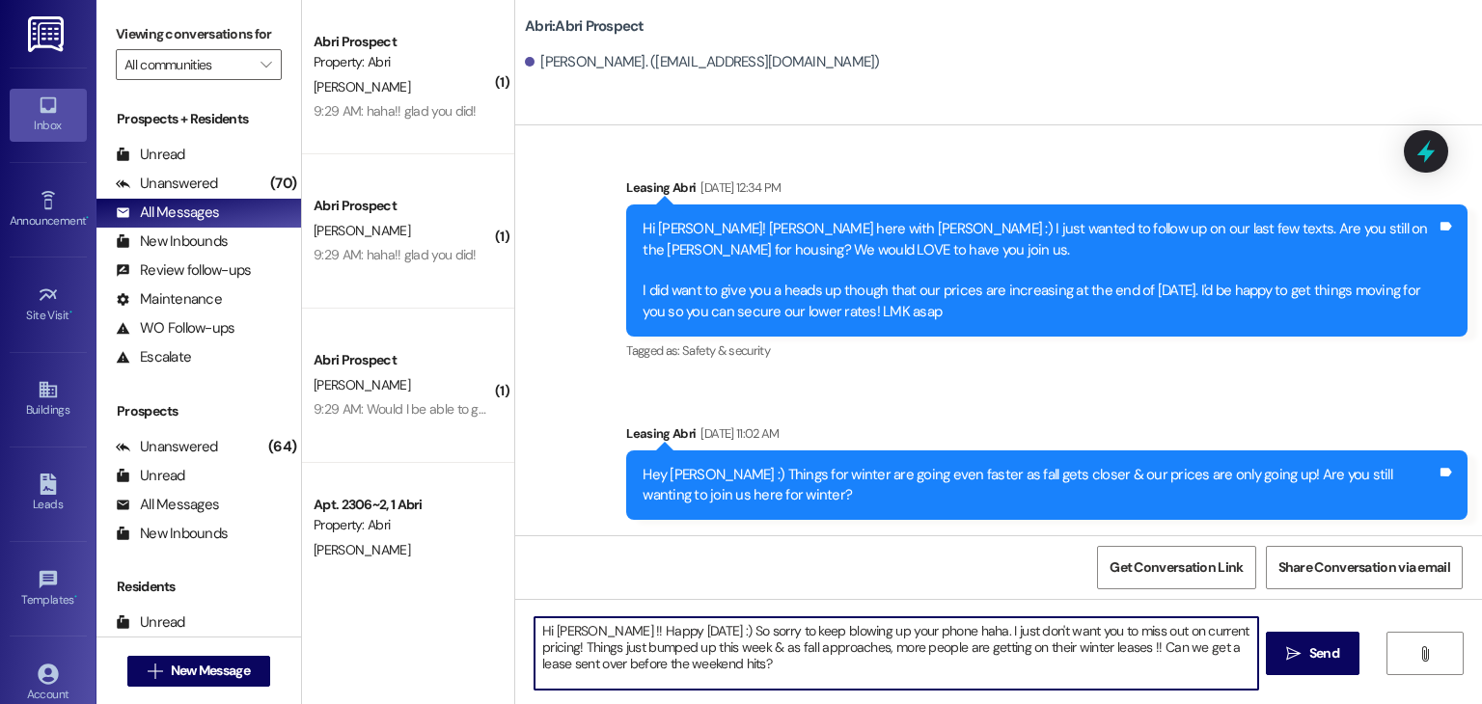
click at [1169, 649] on textarea "Hi Madeleine !! Happy Friday :) So sorry to keep blowing up your phone haha. I …" at bounding box center [896, 654] width 723 height 72
click at [953, 658] on textarea "Hi Madeleine !! Happy Friday :) So sorry to keep blowing up your phone haha. I …" at bounding box center [896, 654] width 723 height 72
type textarea "Hi Madeleine !! Happy Friday :) So sorry to keep blowing up your phone haha. I …"
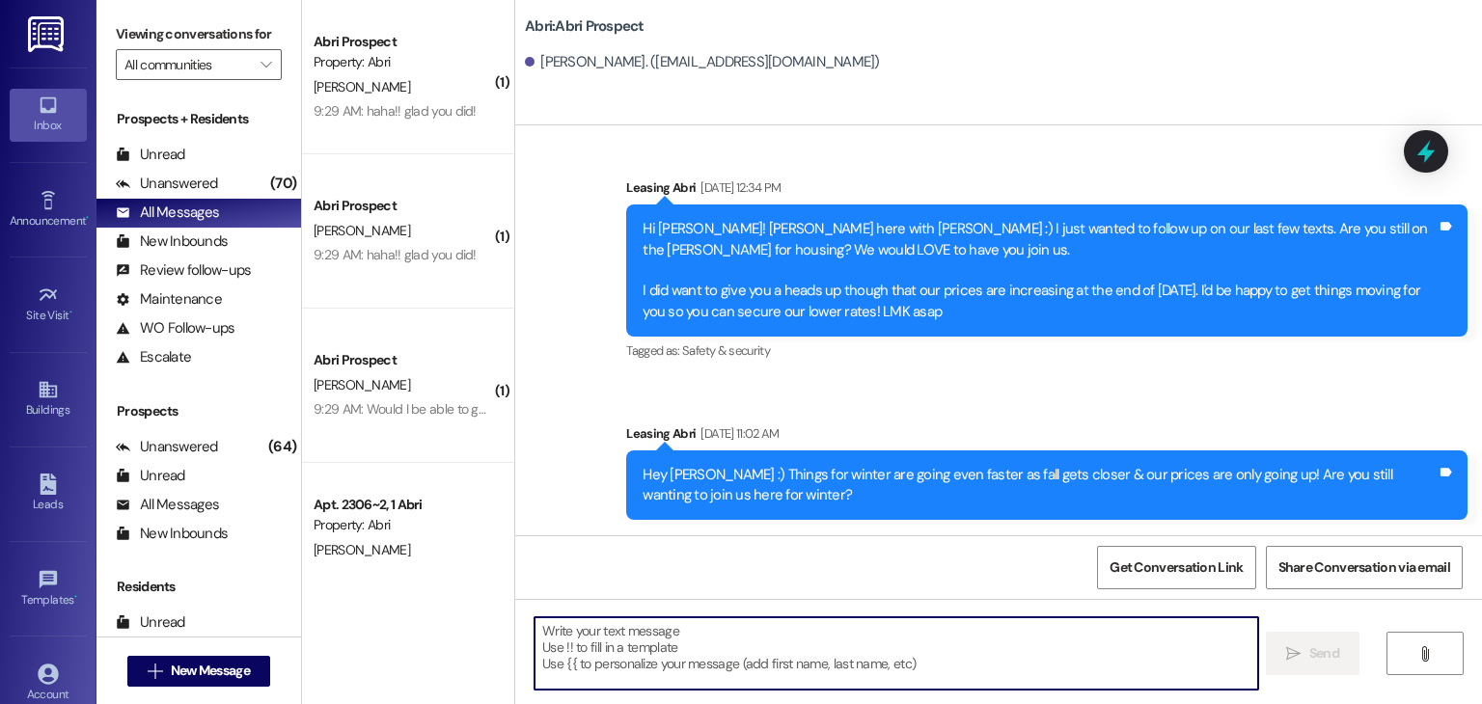
scroll to position [591, 0]
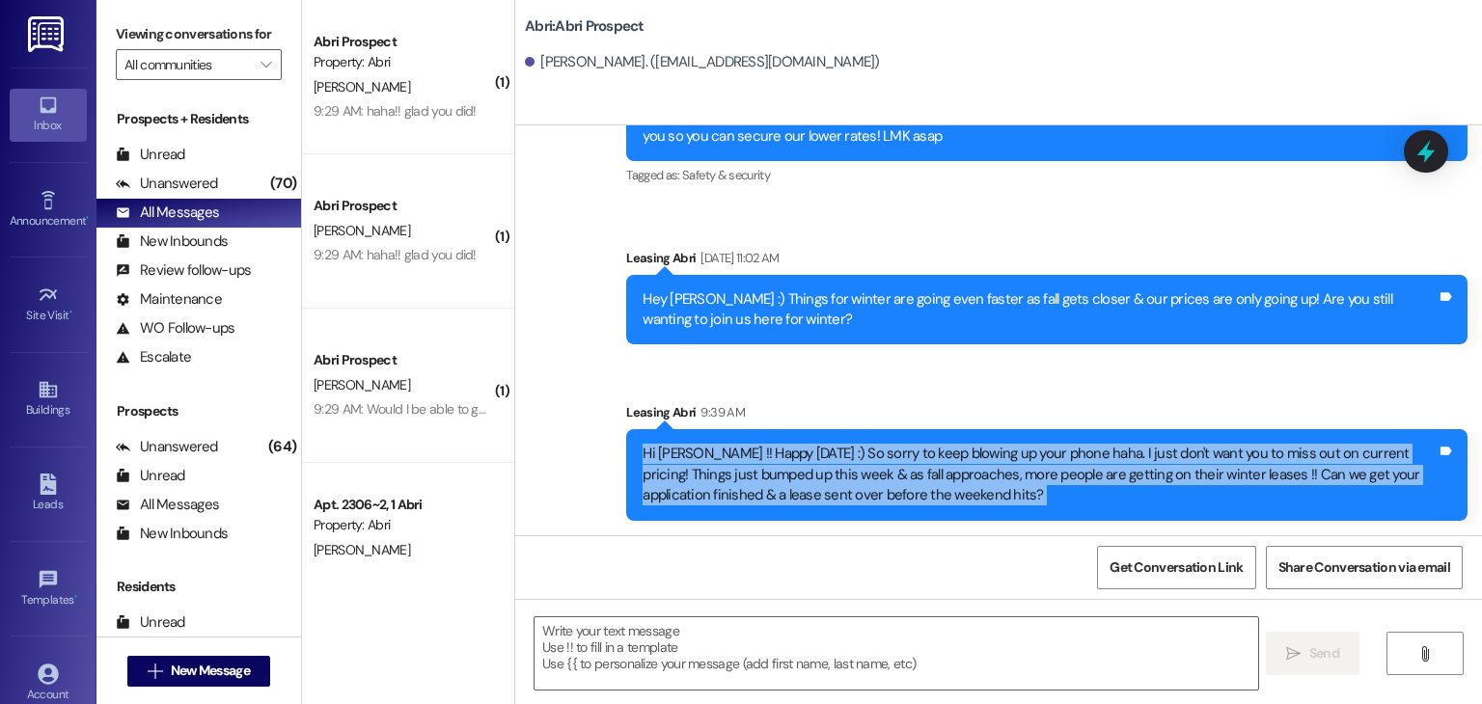
drag, startPoint x: 631, startPoint y: 454, endPoint x: 1076, endPoint y: 535, distance: 452.1
click at [1076, 535] on div "Sent via SMS Leasing Abri Aug 26, 2025 at 11:16 AM Hey Madeleine :) This is Pre…" at bounding box center [998, 477] width 967 height 704
copy div "Hi Madeleine !! Happy Friday :) So sorry to keep blowing up your phone haha. I …"
click at [990, 492] on div "Hi Madeleine !! Happy Friday :) So sorry to keep blowing up your phone haha. I …" at bounding box center [1040, 475] width 794 height 62
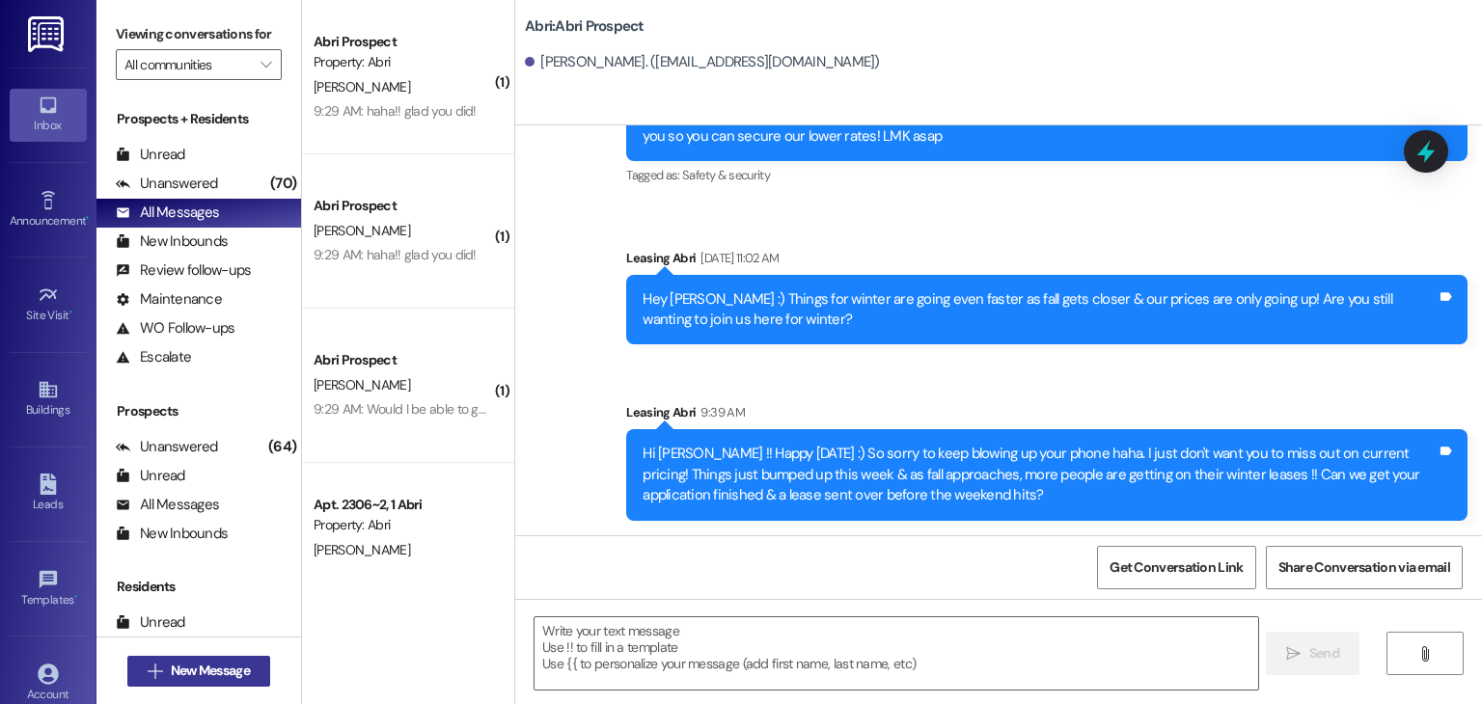
click at [206, 678] on span "New Message" at bounding box center [210, 671] width 79 height 20
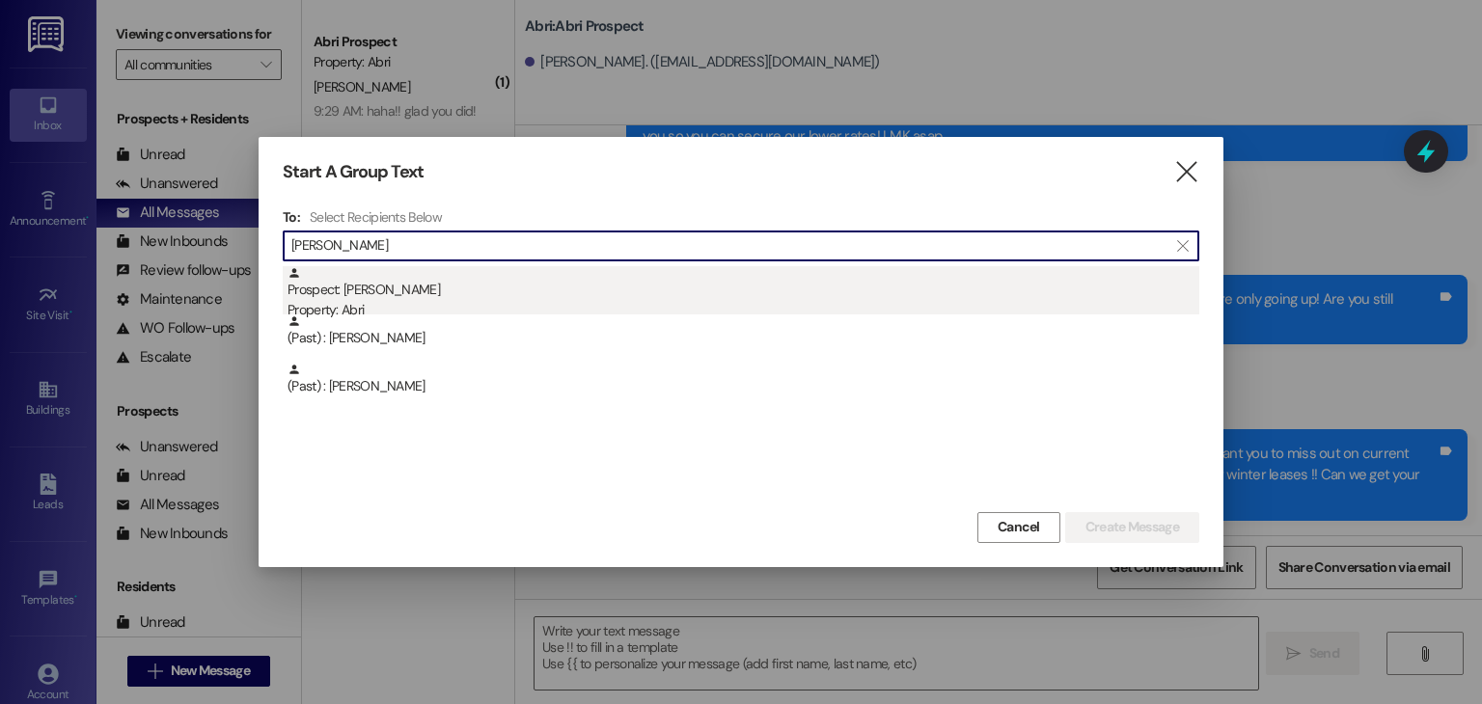
type input "vaugh"
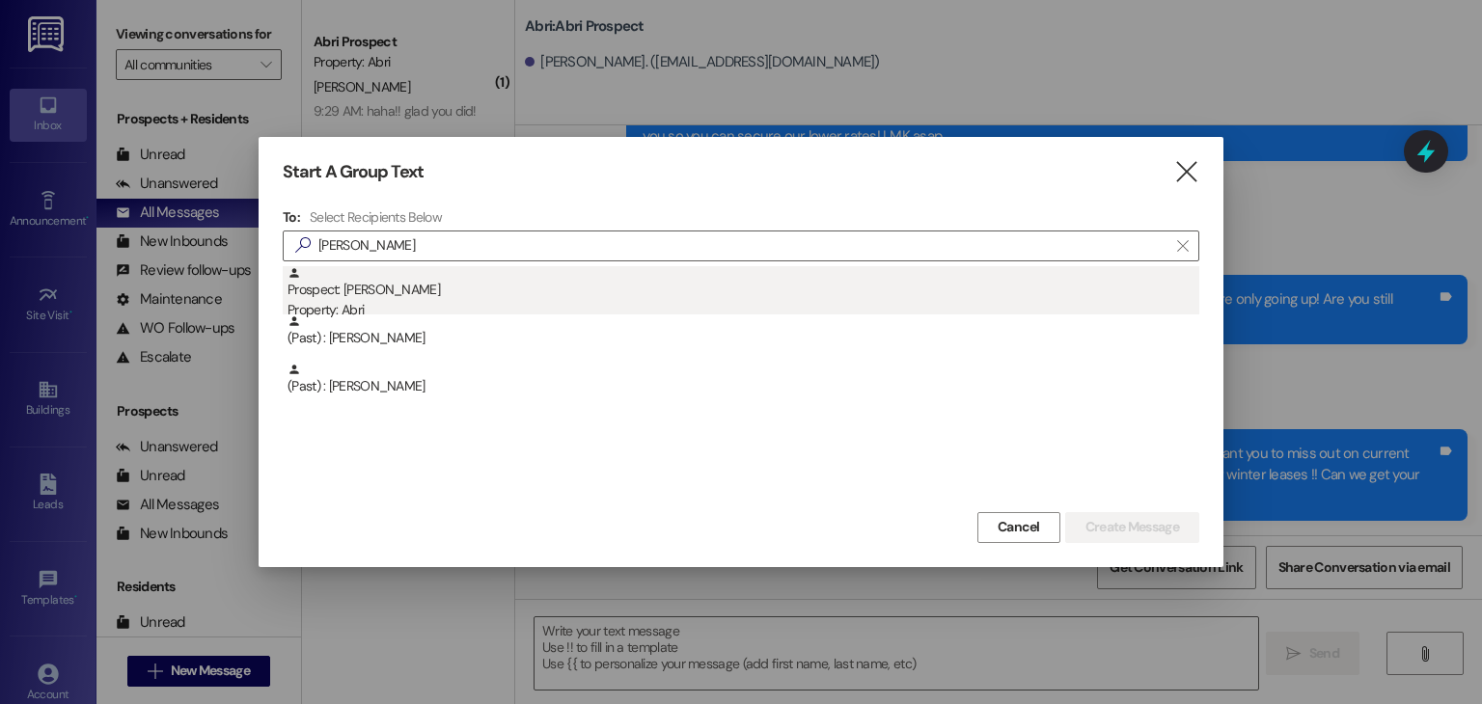
click at [399, 267] on div "Prospect: Vaughn Naylor Property: Abri" at bounding box center [744, 293] width 912 height 55
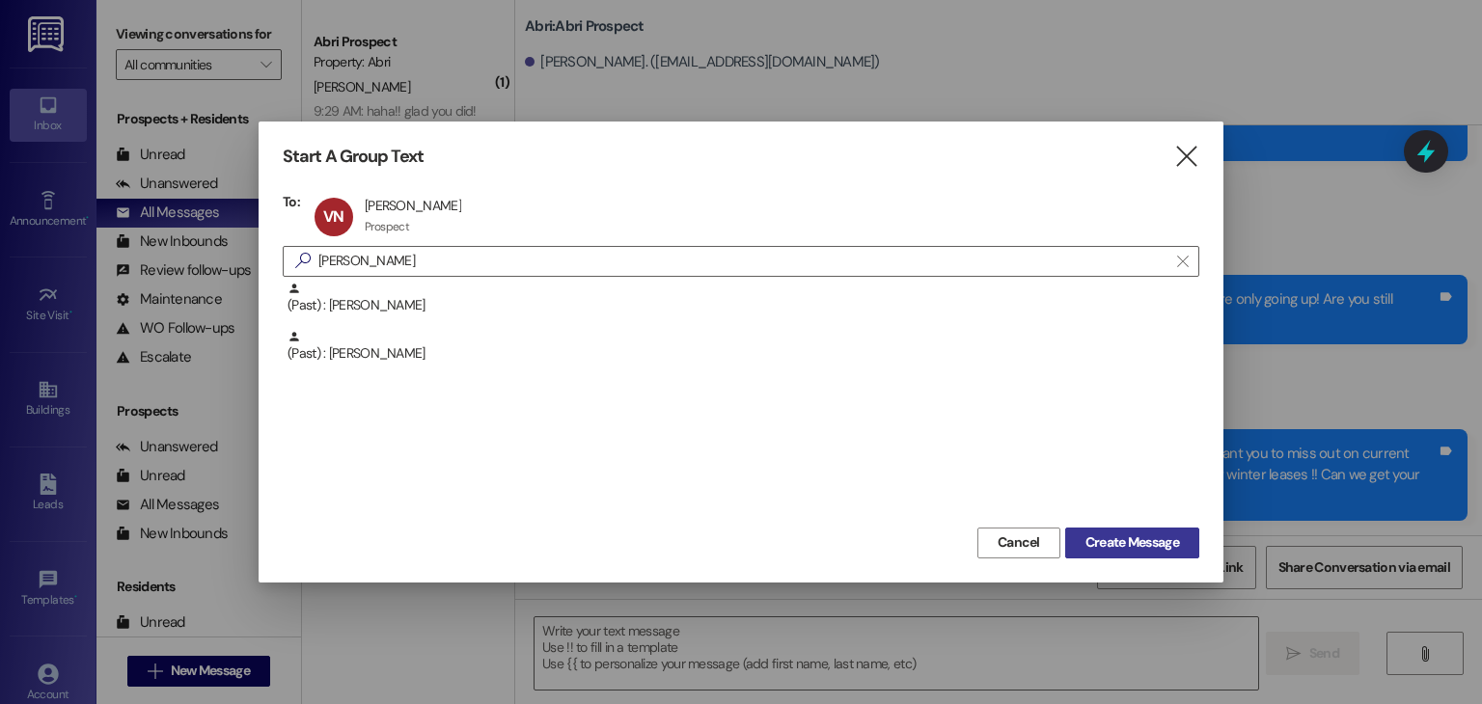
click at [1177, 547] on span "Create Message" at bounding box center [1133, 543] width 94 height 20
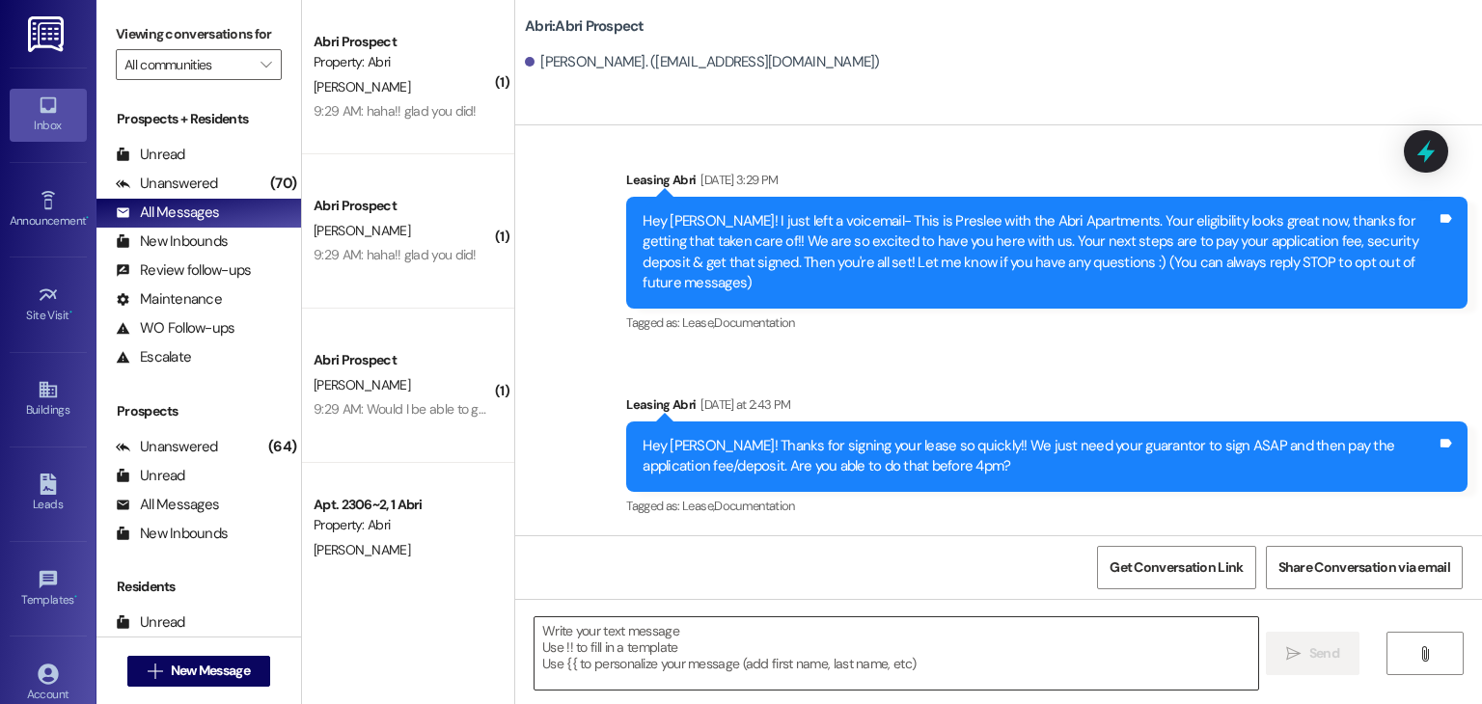
scroll to position [0, 0]
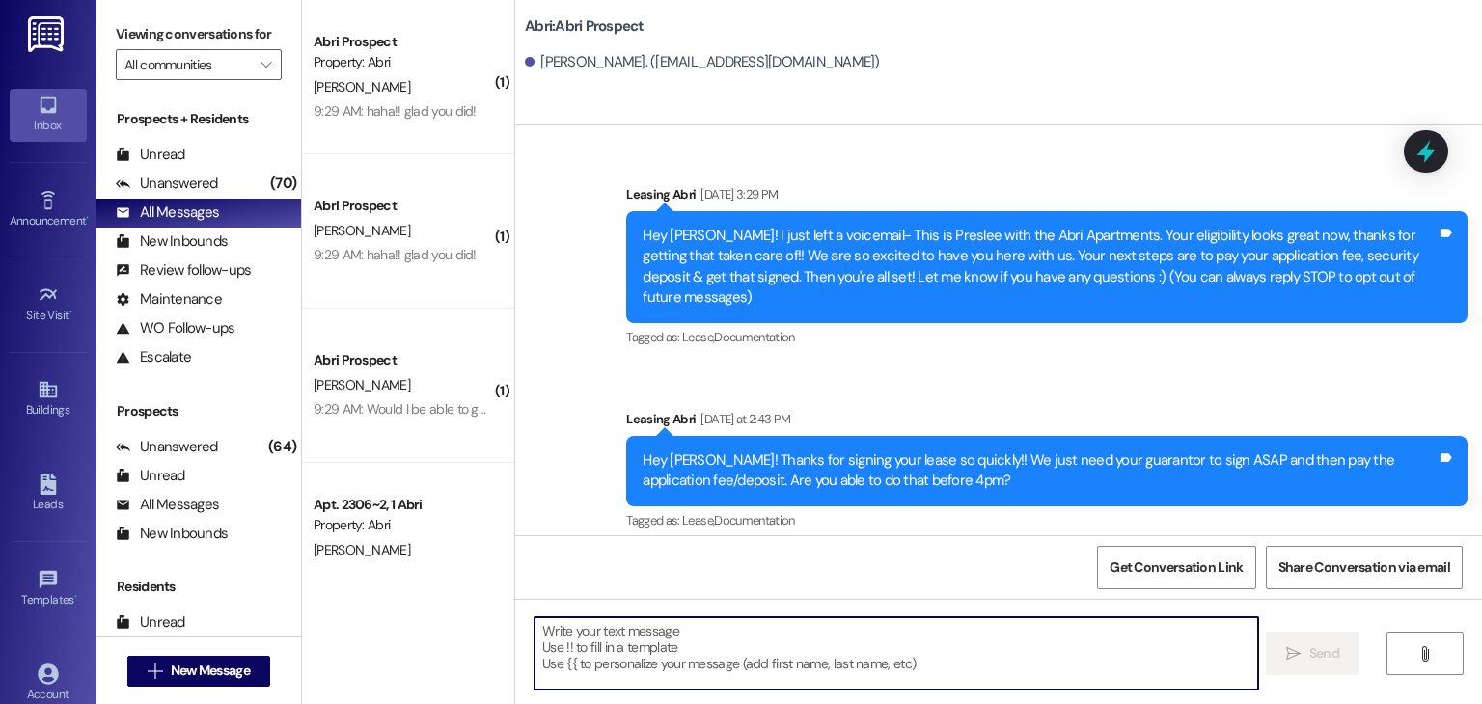
click at [702, 665] on textarea at bounding box center [896, 654] width 723 height 72
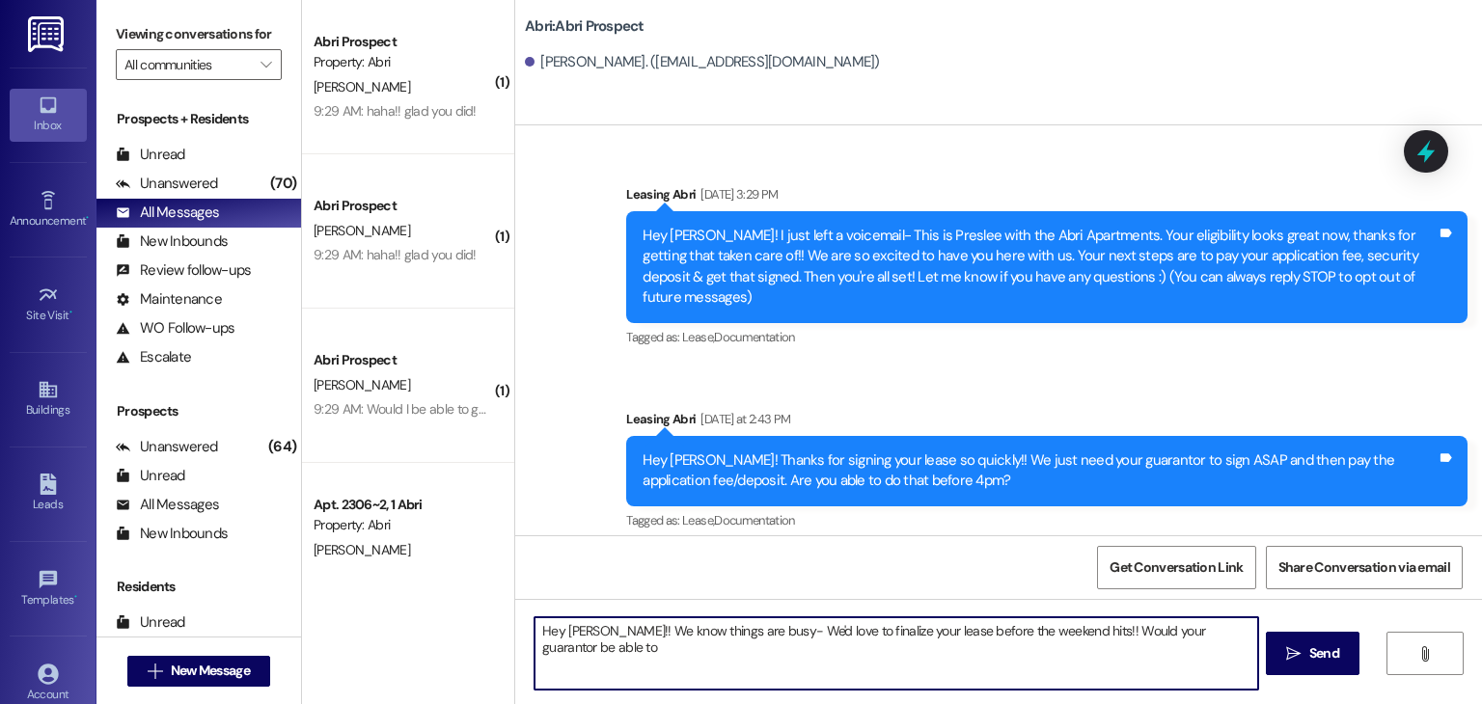
click at [634, 657] on textarea "Hey Vaughn!! We know things are busy- We'd love to finalize your lease before t…" at bounding box center [896, 654] width 723 height 72
drag, startPoint x: 924, startPoint y: 627, endPoint x: 1062, endPoint y: 628, distance: 138.0
click at [1062, 628] on textarea "Hey Vaughn!! We know things are busy- We'd love to finalize your lease before t…" at bounding box center [896, 654] width 723 height 72
click at [569, 647] on textarea "Hey Vaughn!! We know things are busy- We'd love to finalize your lease today!! …" at bounding box center [896, 654] width 723 height 72
click at [620, 648] on textarea "Hey Vaughn!! We know things are busy- We'd love to finalize your lease today!! …" at bounding box center [896, 654] width 723 height 72
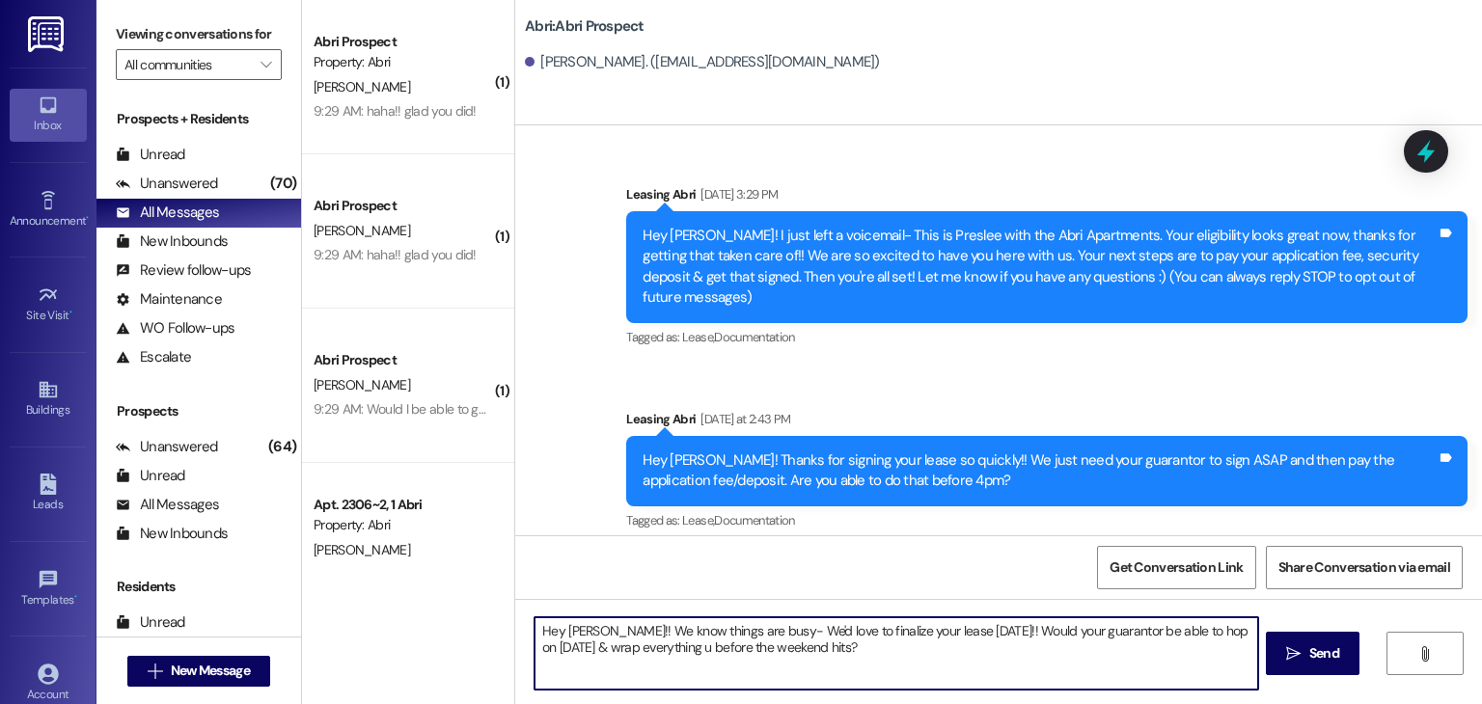
type textarea "Hey Vaughn!! We know things are busy- We'd love to finalize your lease today!! …"
click at [813, 648] on textarea "Hey Vaughn!! We know things are busy- We'd love to finalize your lease today!! …" at bounding box center [896, 654] width 723 height 72
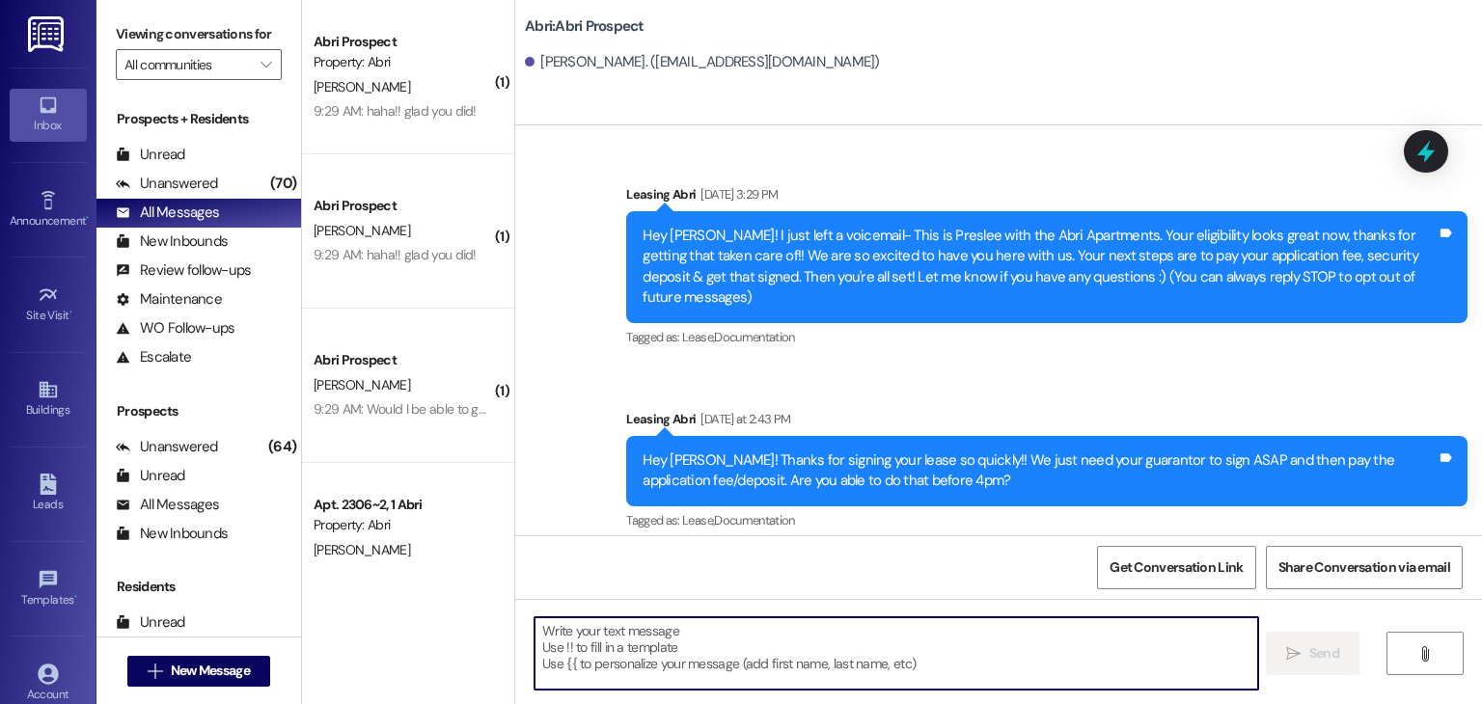
scroll to position [150, 0]
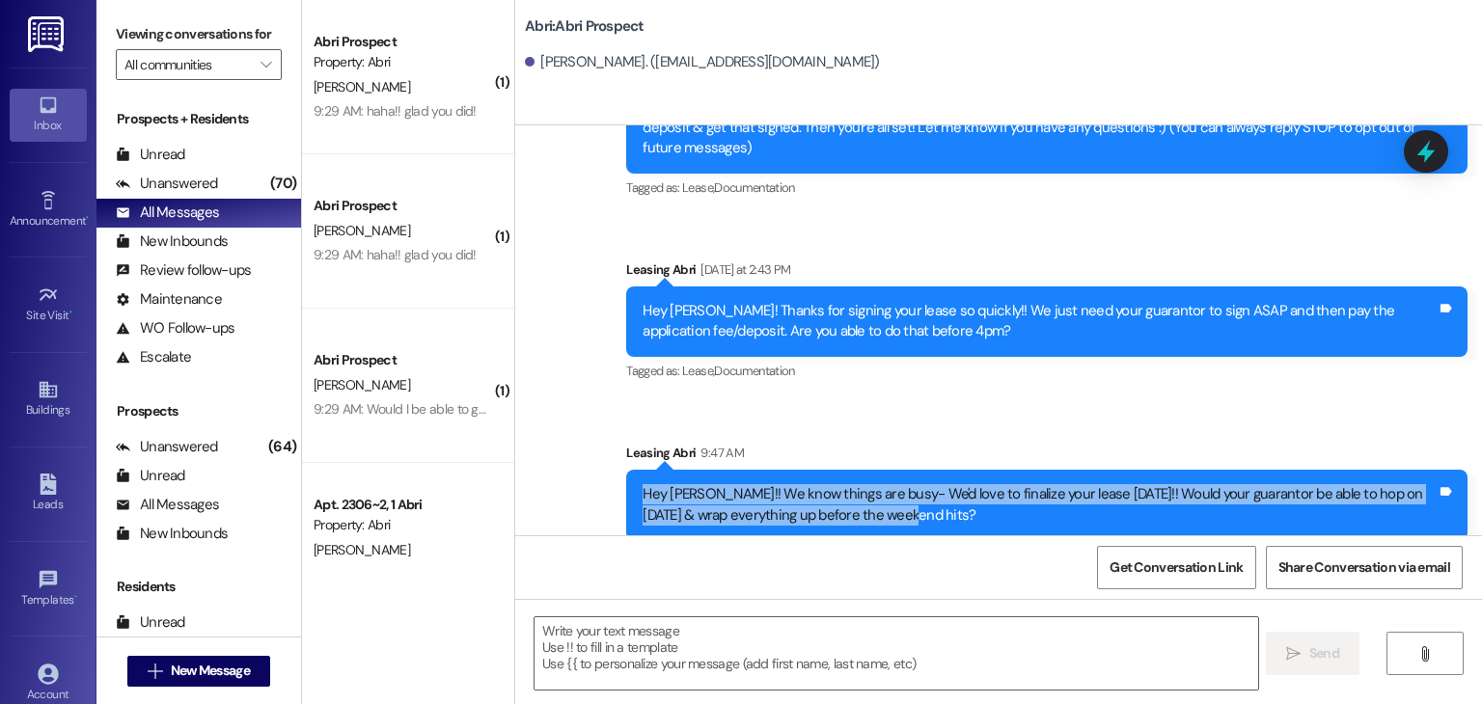
drag, startPoint x: 629, startPoint y: 470, endPoint x: 1045, endPoint y: 520, distance: 418.9
click at [1045, 520] on div "Sent via SMS Leasing Abri 9:47 AM Hey Vaughn!! We know things are busy- We'd lo…" at bounding box center [1047, 491] width 870 height 126
copy div "Hey Vaughn!! We know things are busy- We'd love to finalize your lease today!! …"
click at [241, 676] on span "New Message" at bounding box center [210, 671] width 79 height 20
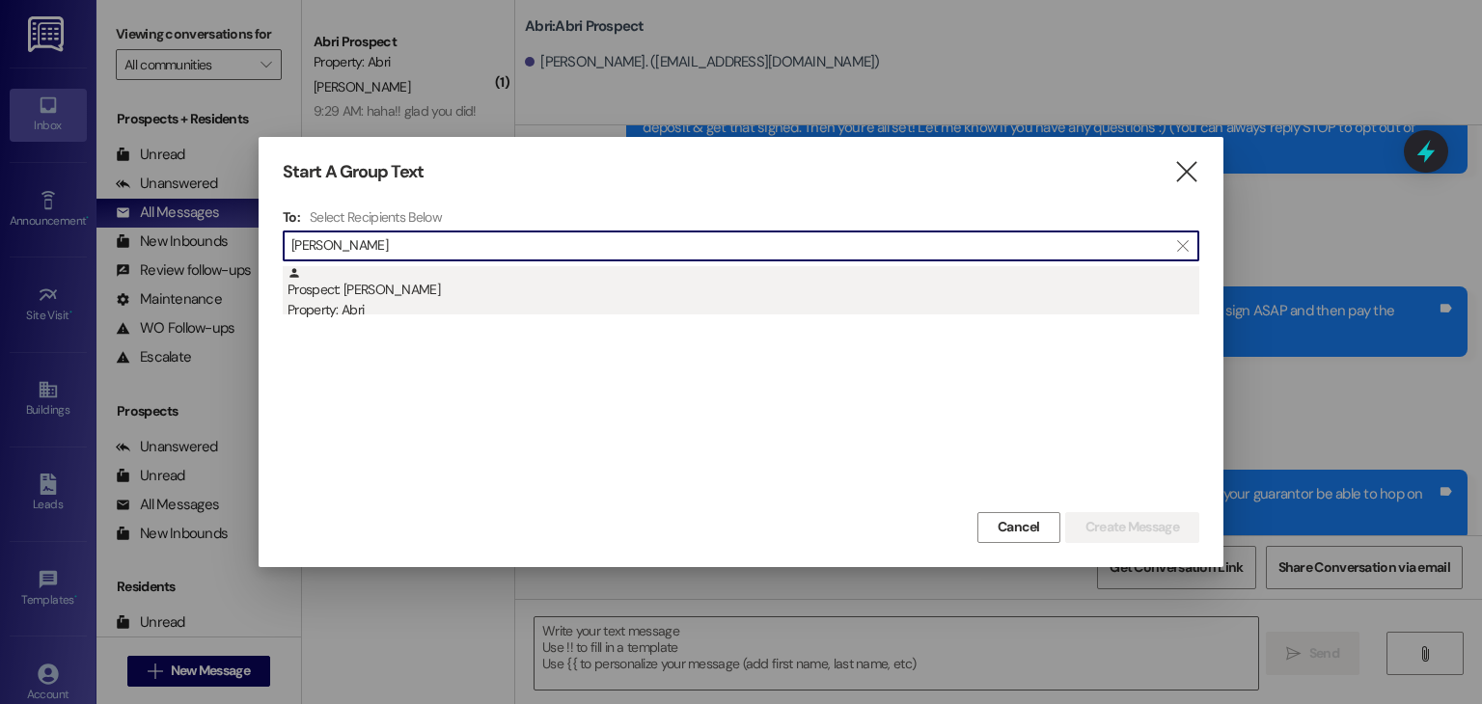
type input "taneka"
click at [424, 313] on div "Property: Abri" at bounding box center [744, 310] width 912 height 20
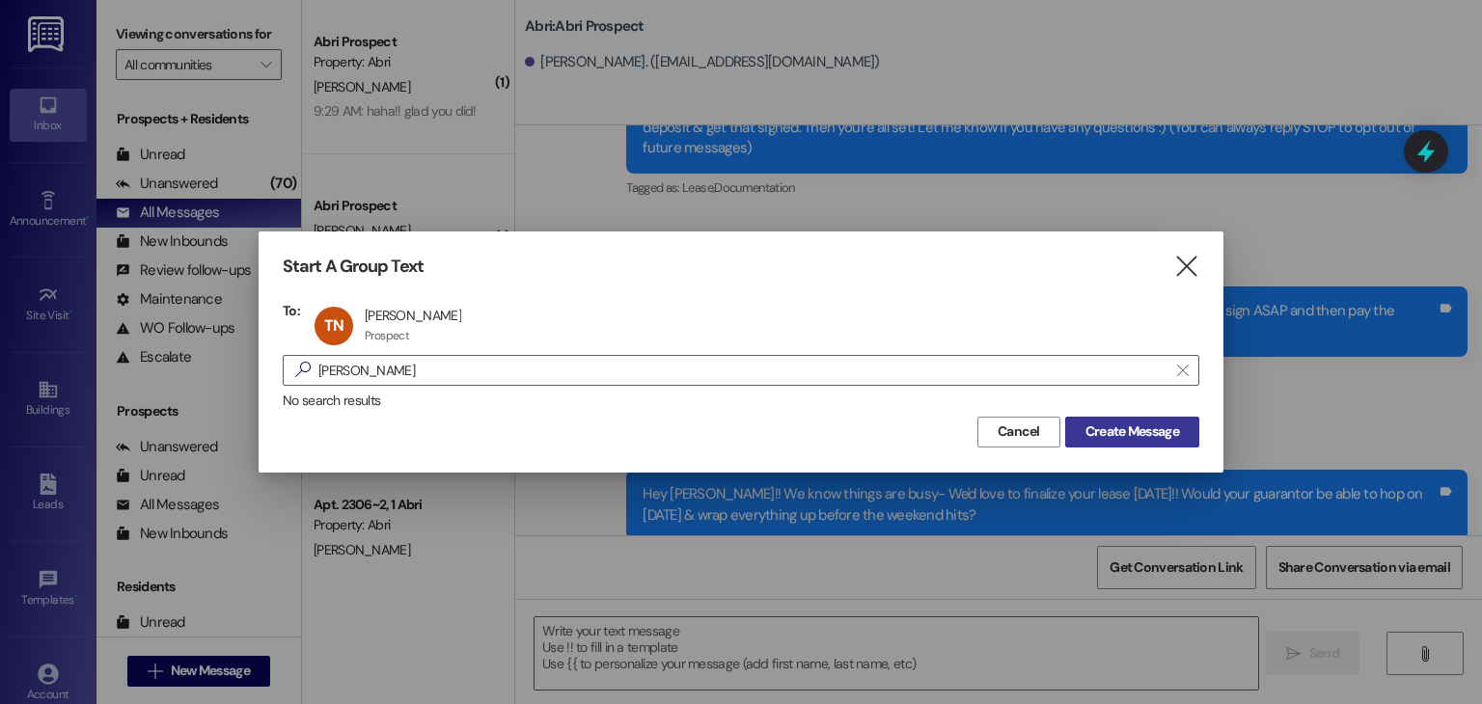
click at [1100, 437] on span "Create Message" at bounding box center [1133, 432] width 94 height 20
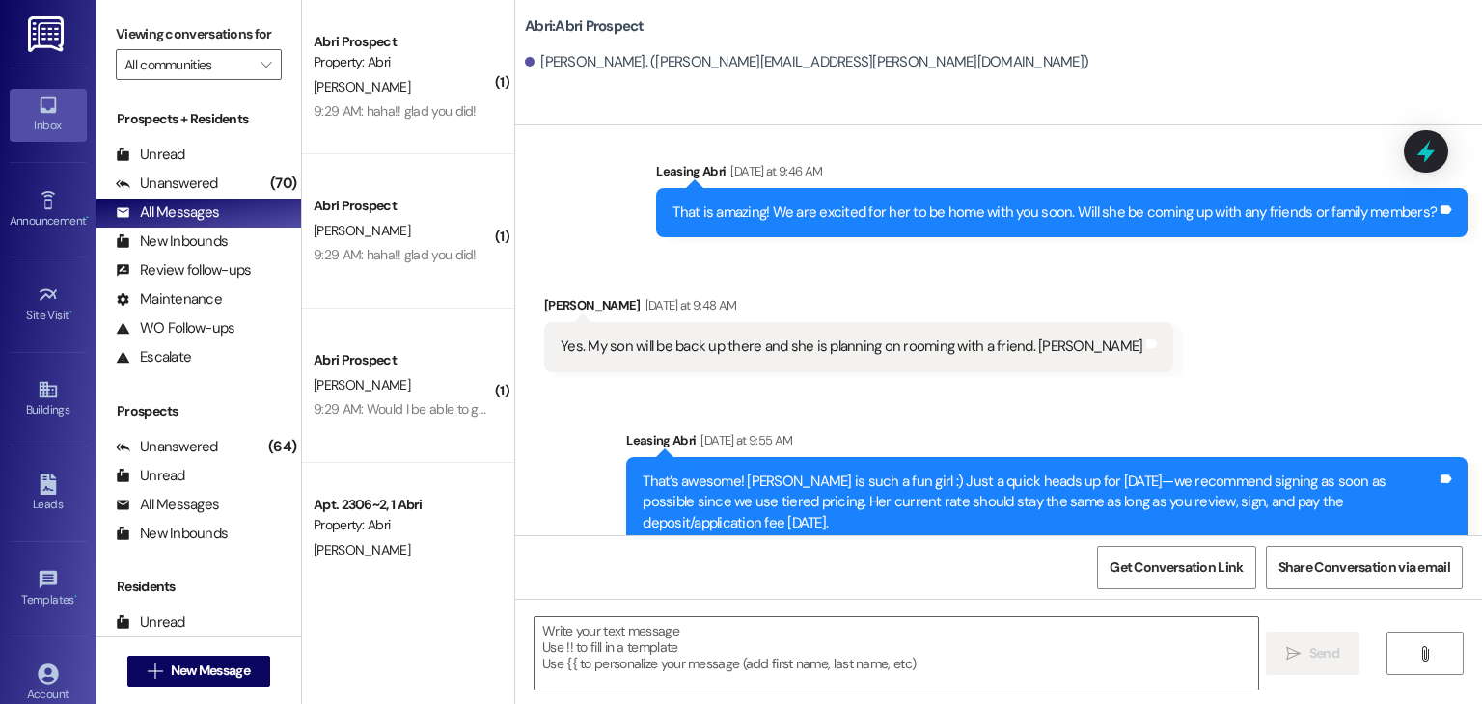
scroll to position [658, 0]
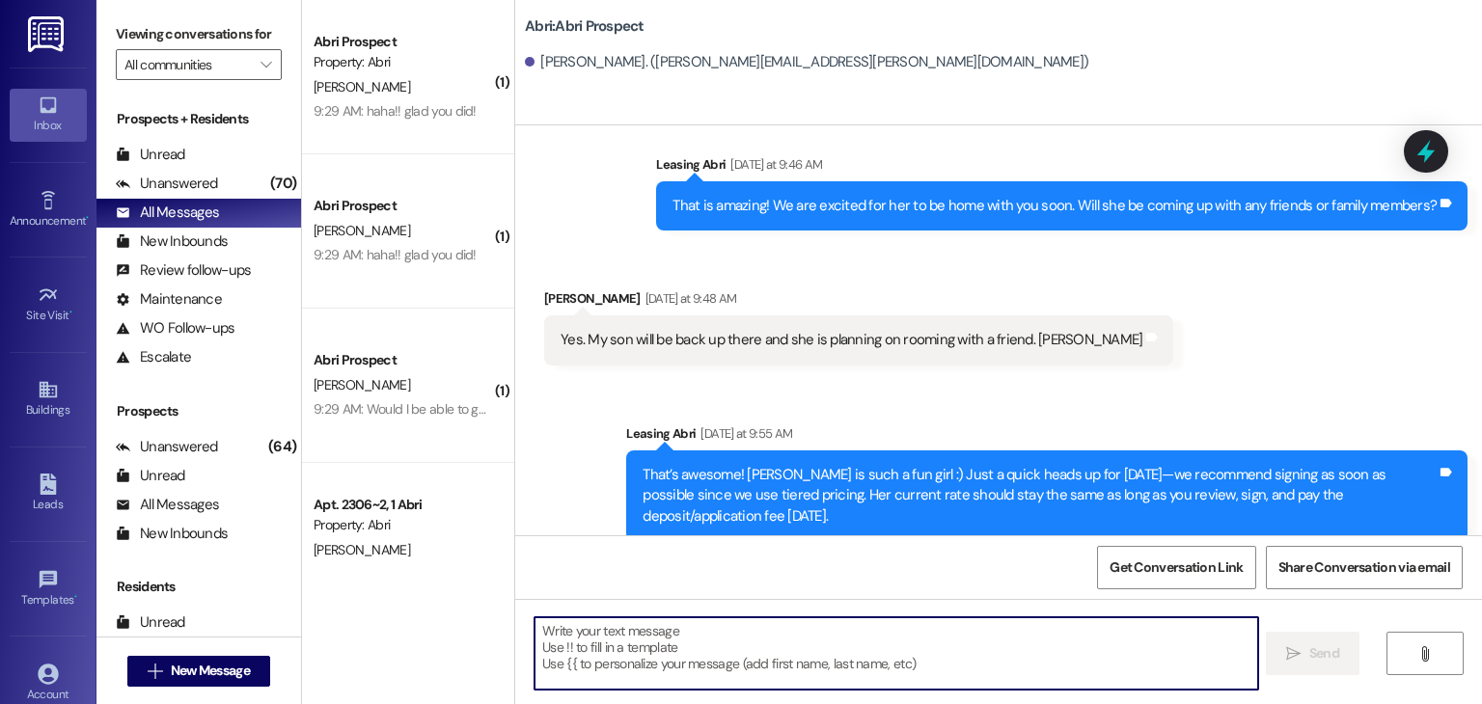
click at [633, 634] on textarea at bounding box center [896, 654] width 723 height 72
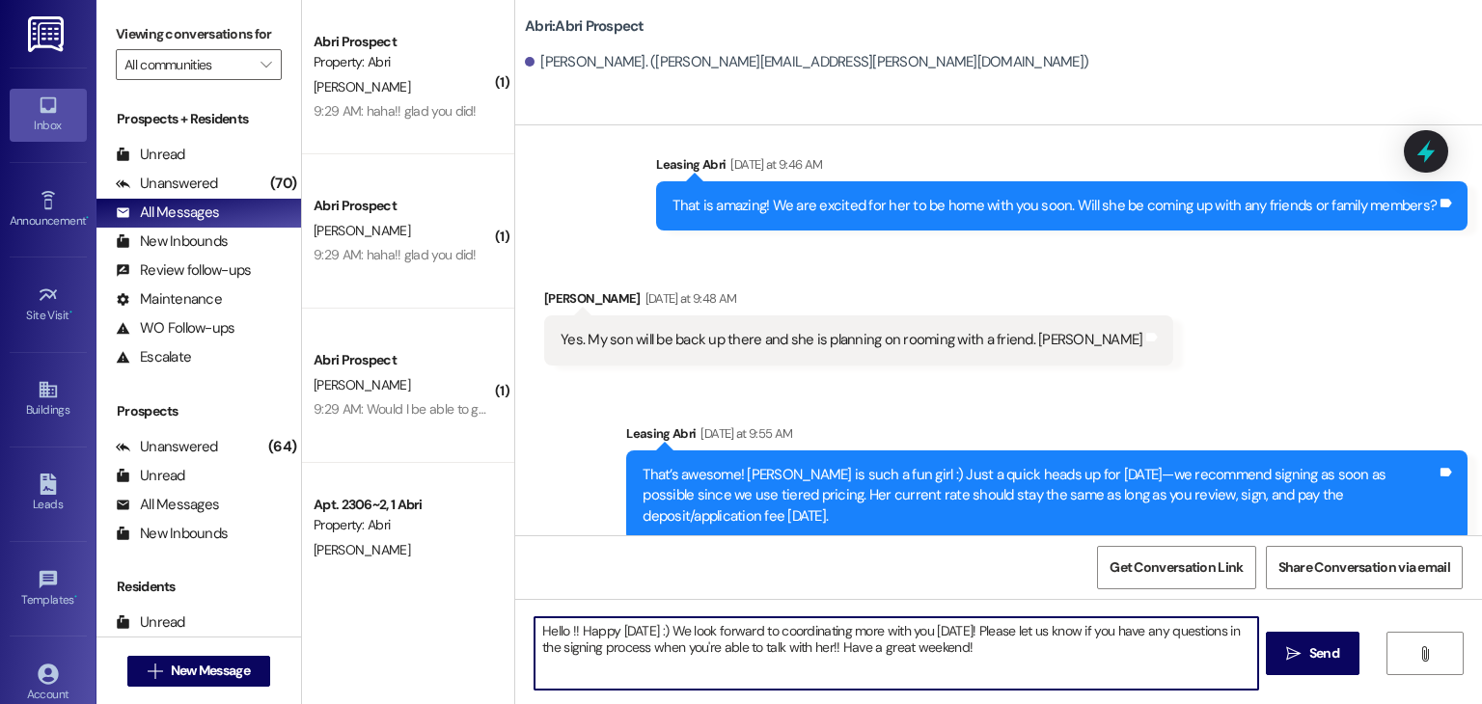
type textarea "Hello !! Happy Friday :) We look forward to coordinating more with you on Monda…"
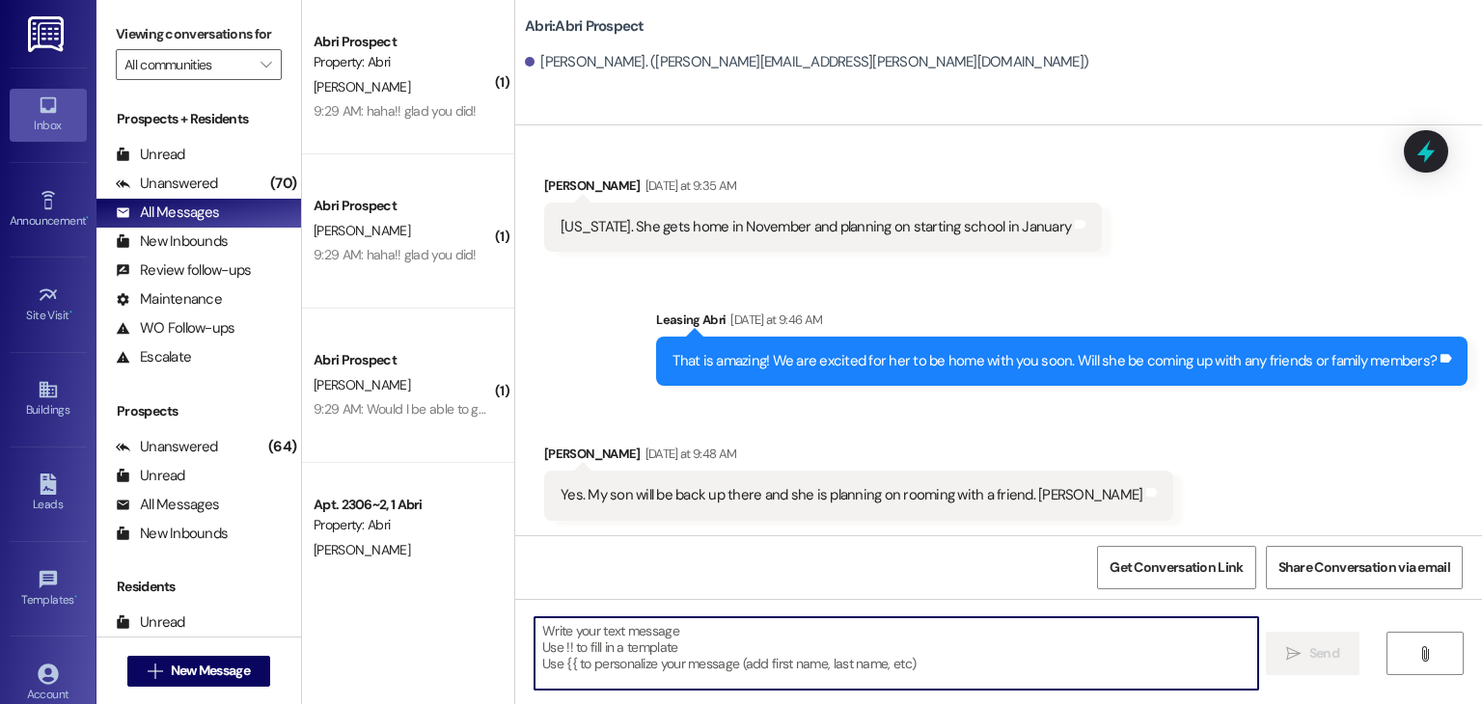
scroll to position [813, 0]
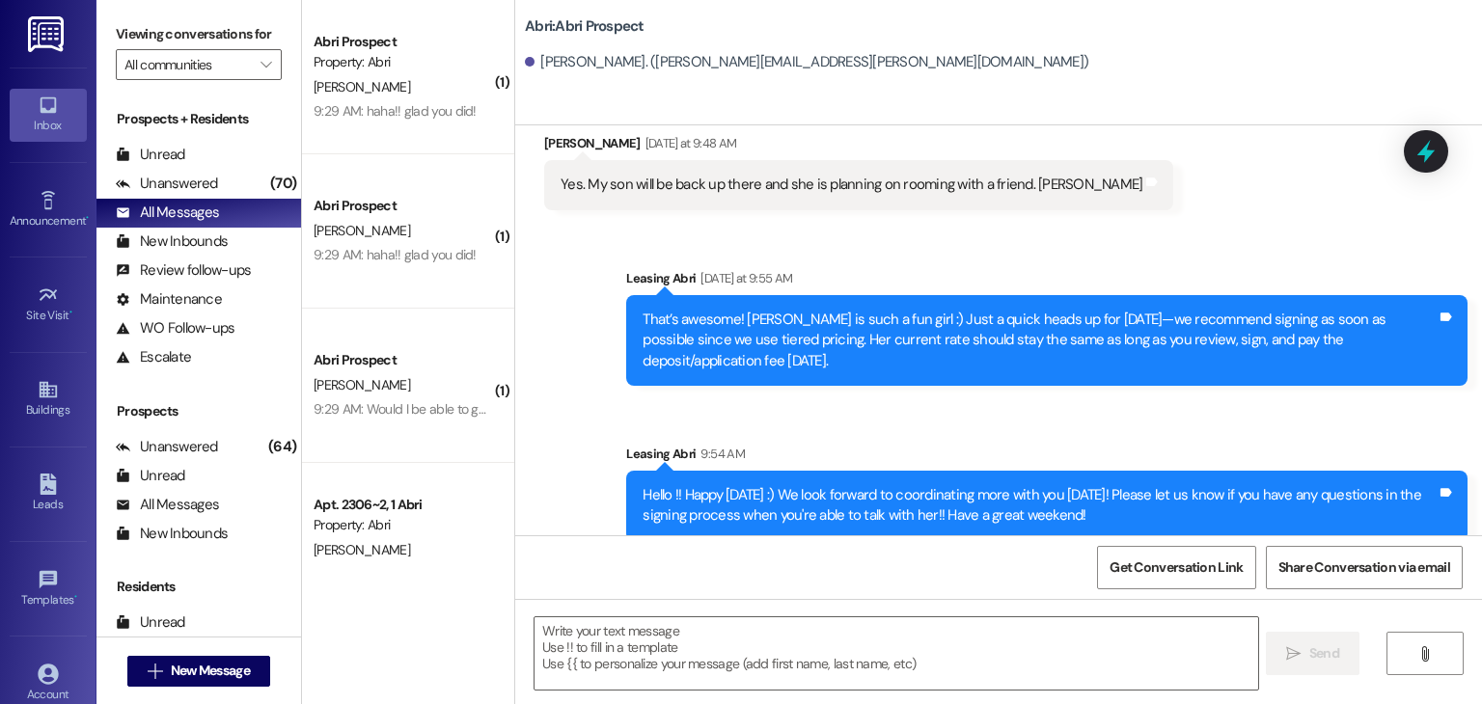
drag, startPoint x: 629, startPoint y: 474, endPoint x: 1123, endPoint y: 495, distance: 494.5
click at [1123, 495] on div "Hello !! Happy Friday :) We look forward to coordinating more with you on Monda…" at bounding box center [1040, 505] width 798 height 41
copy div "Hello !! Happy Friday :) We look forward to coordinating more with you on Monda…"
click at [198, 674] on span "New Message" at bounding box center [210, 671] width 79 height 20
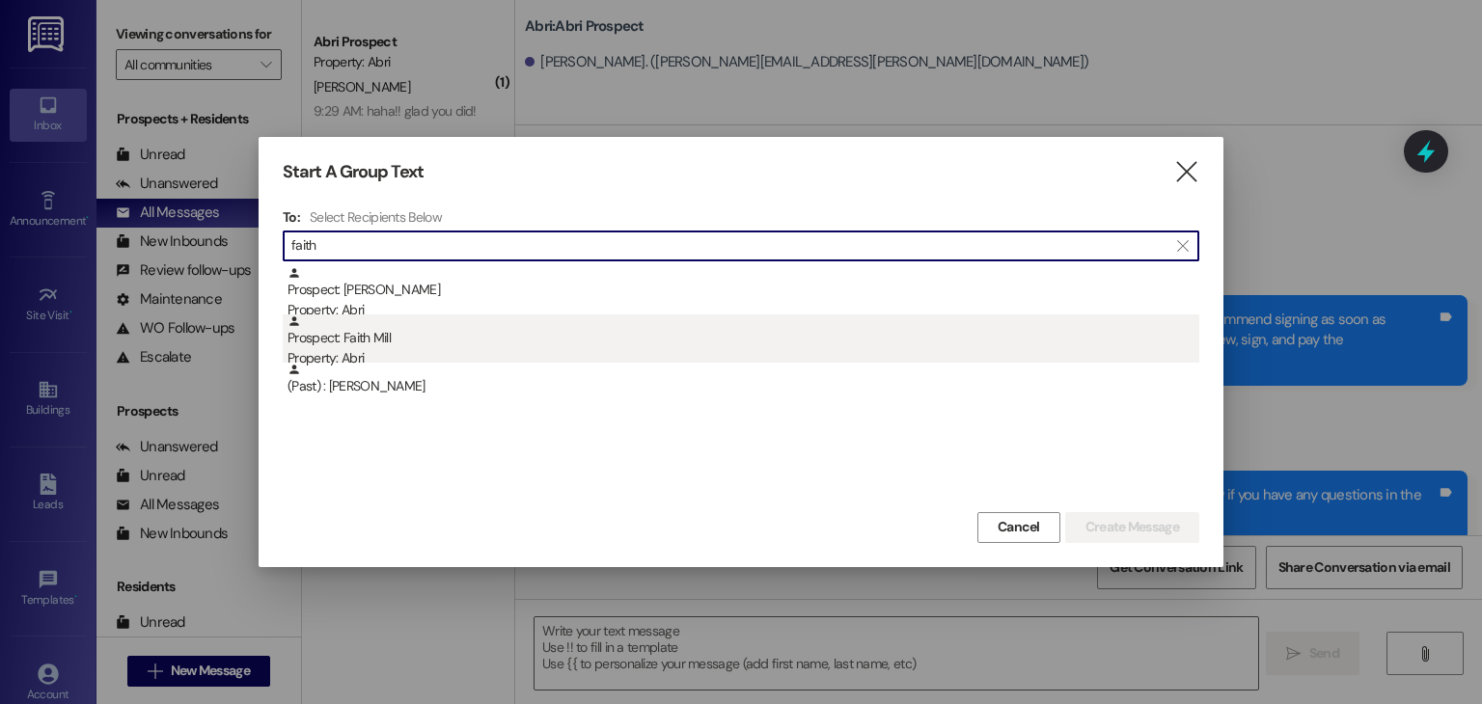
type input "faith"
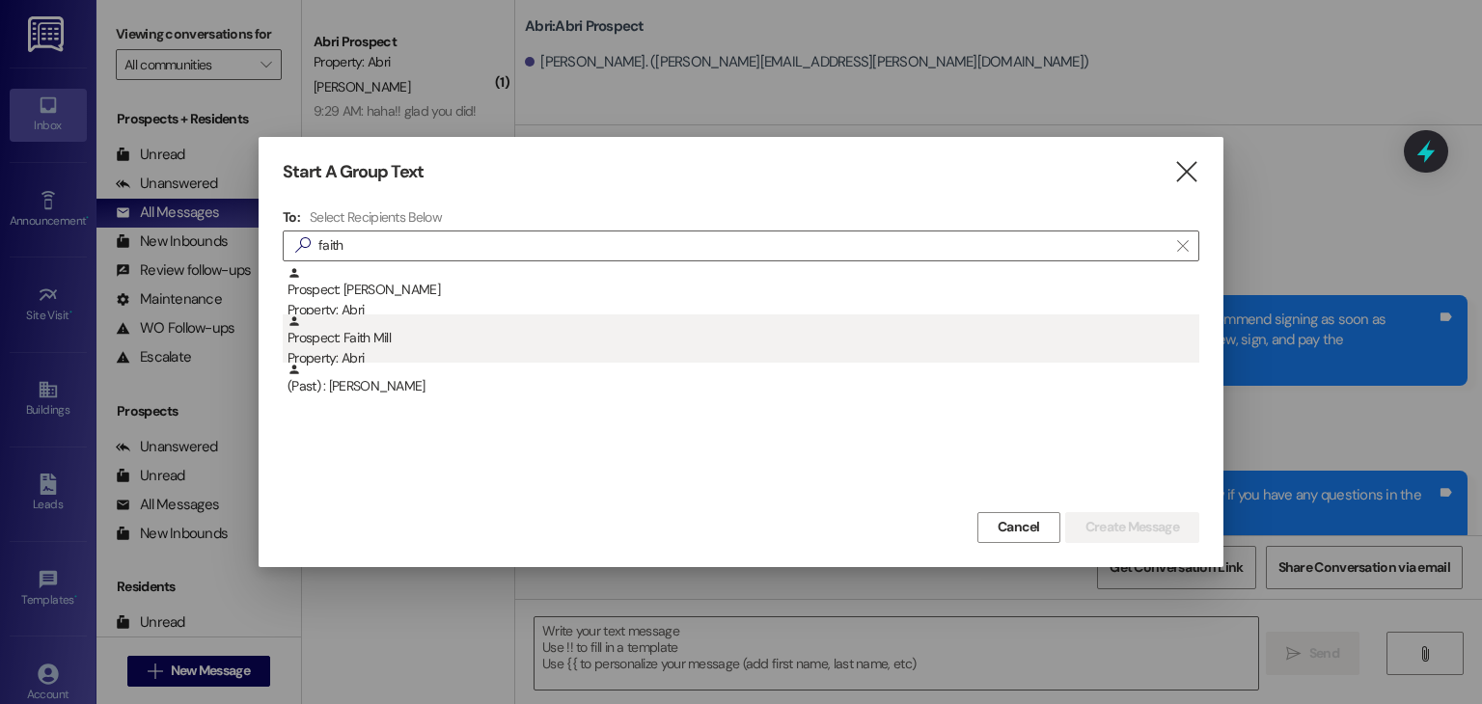
click at [424, 360] on div "Property: Abri" at bounding box center [744, 358] width 912 height 20
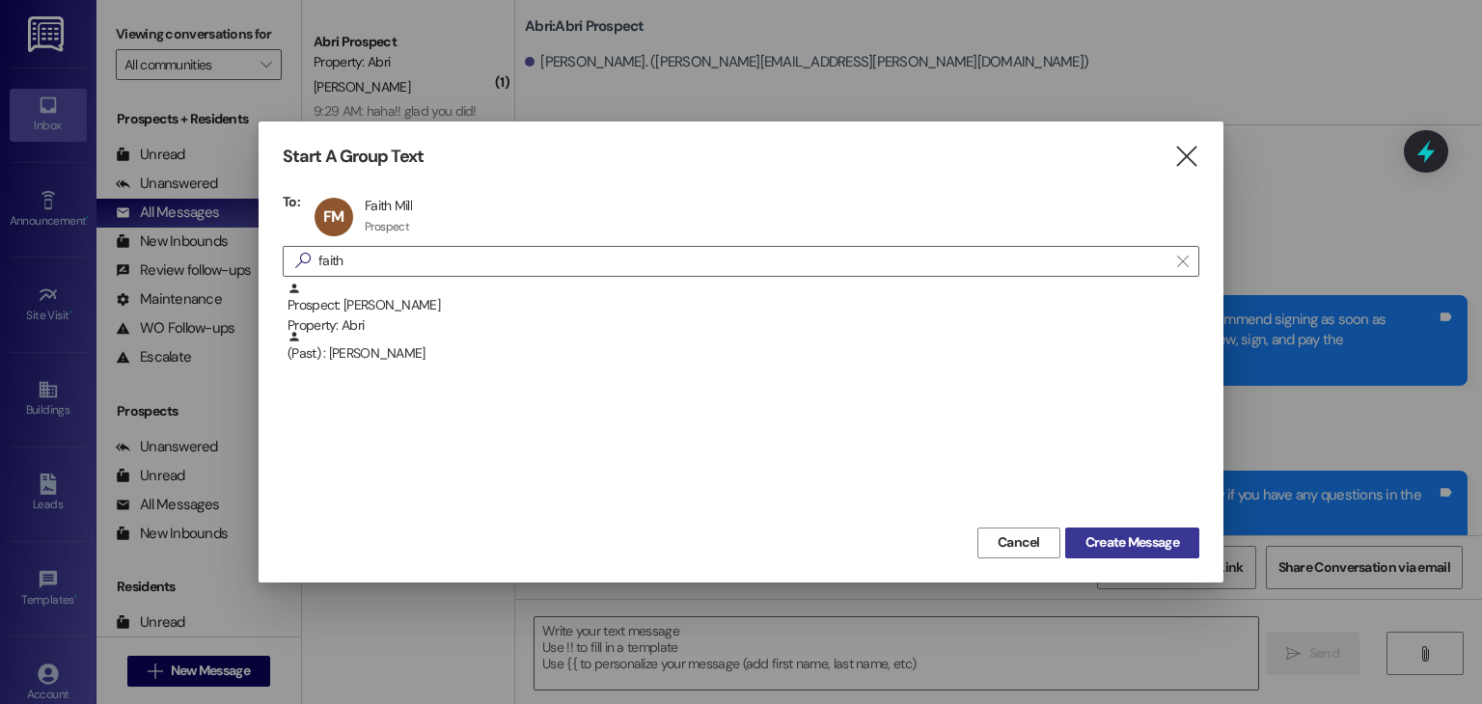
click at [1110, 543] on span "Create Message" at bounding box center [1133, 543] width 94 height 20
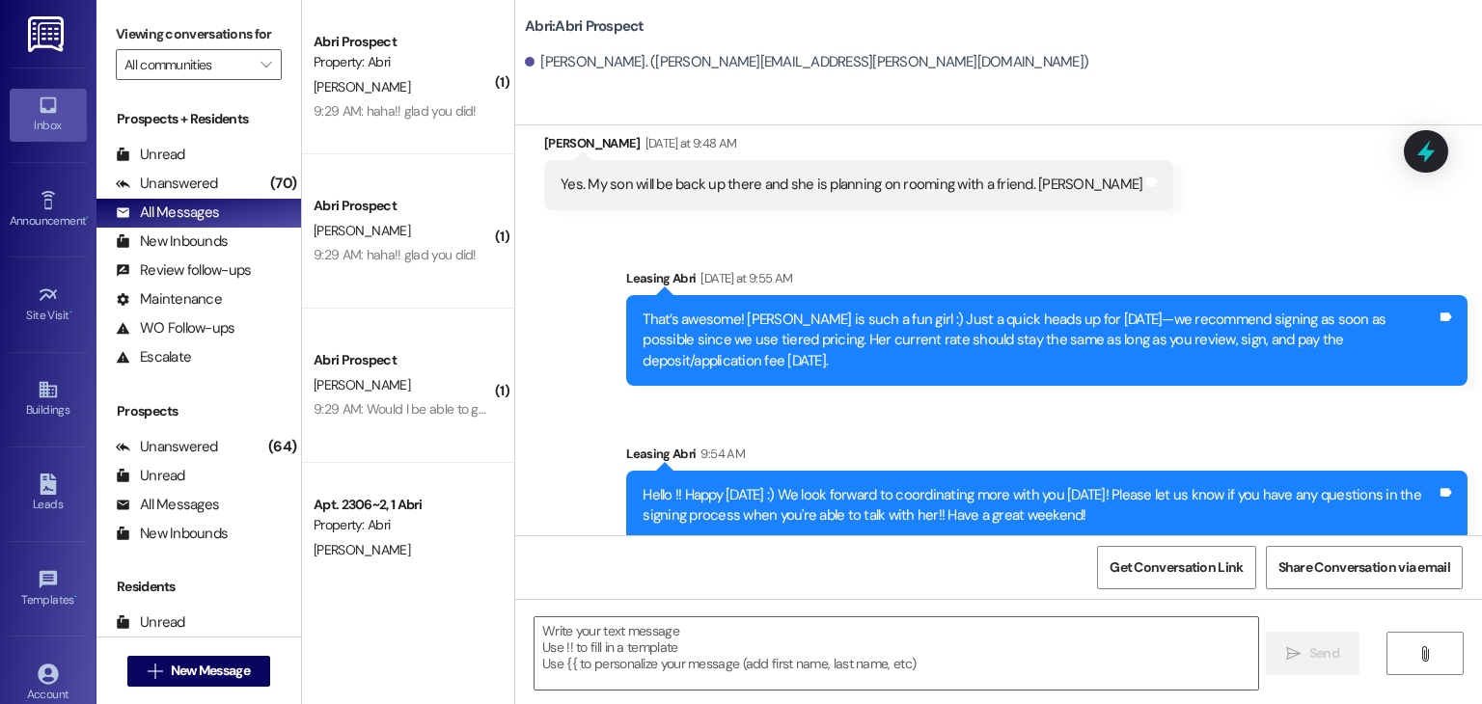
scroll to position [121, 0]
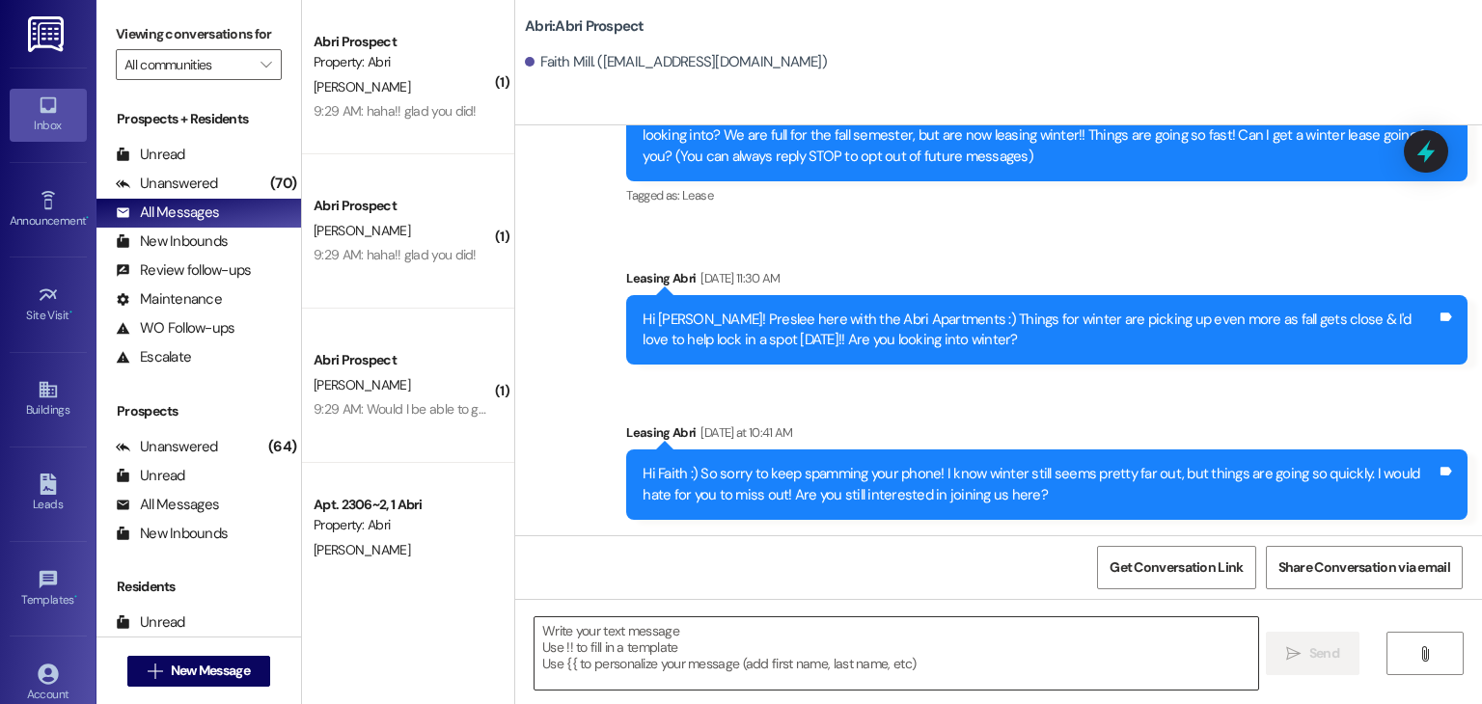
click at [699, 632] on textarea at bounding box center [896, 654] width 723 height 72
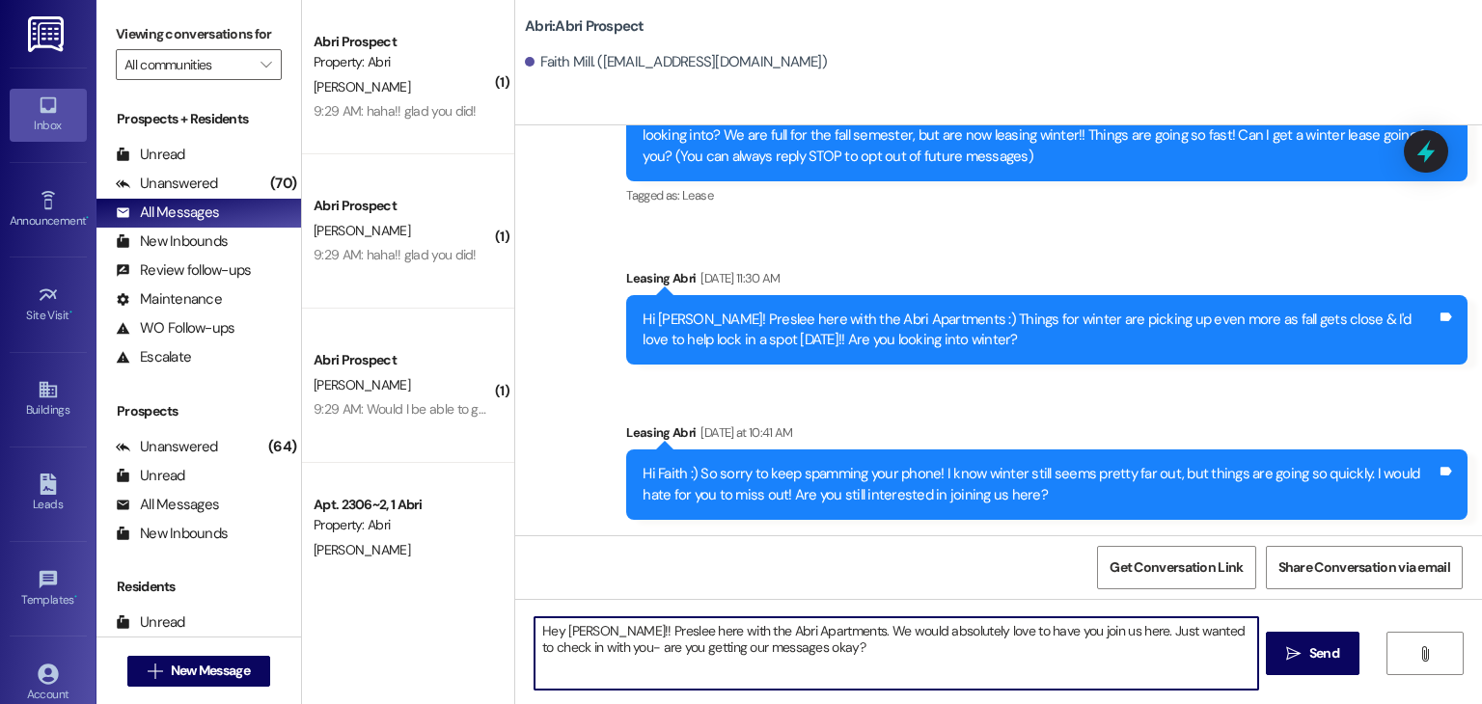
type textarea "Hey Faith!! Preslee here with the Abri Apartments. We would absolutely love to …"
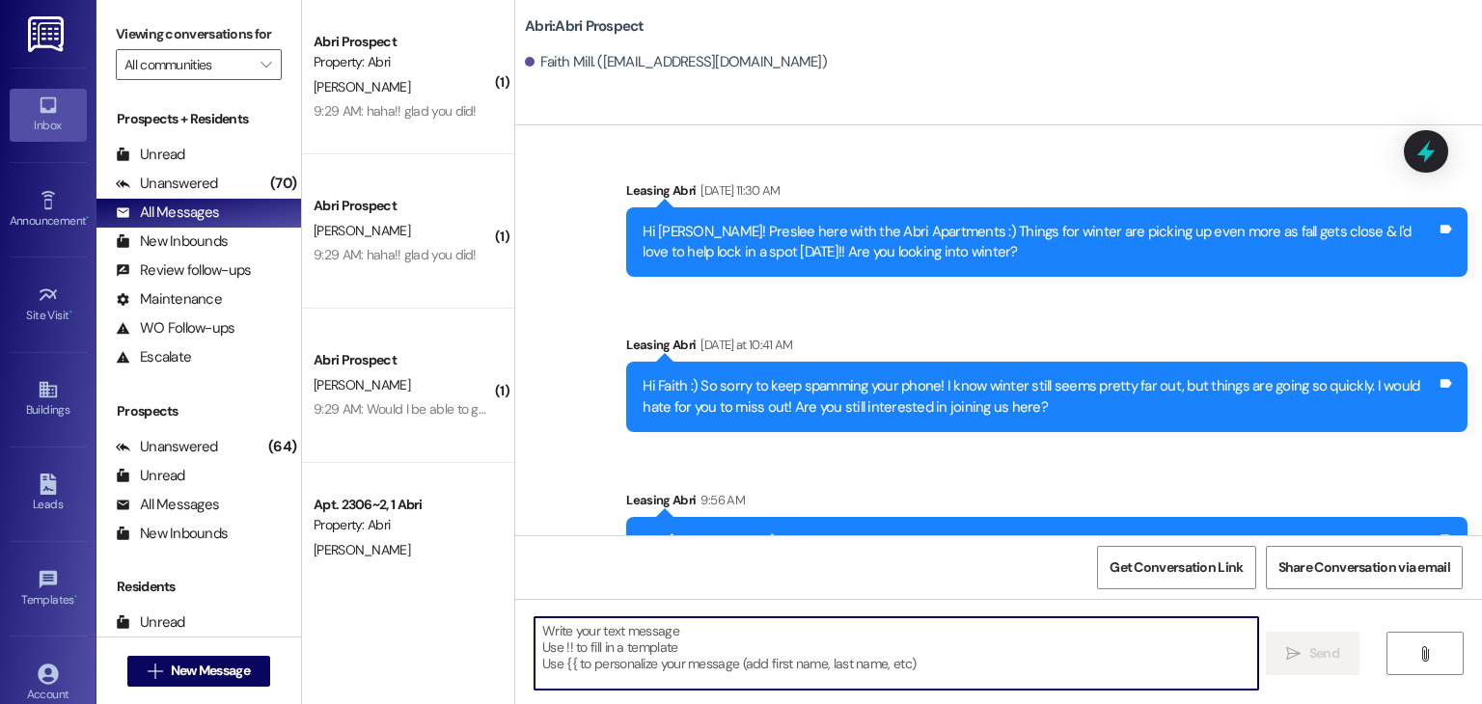
scroll to position [276, 0]
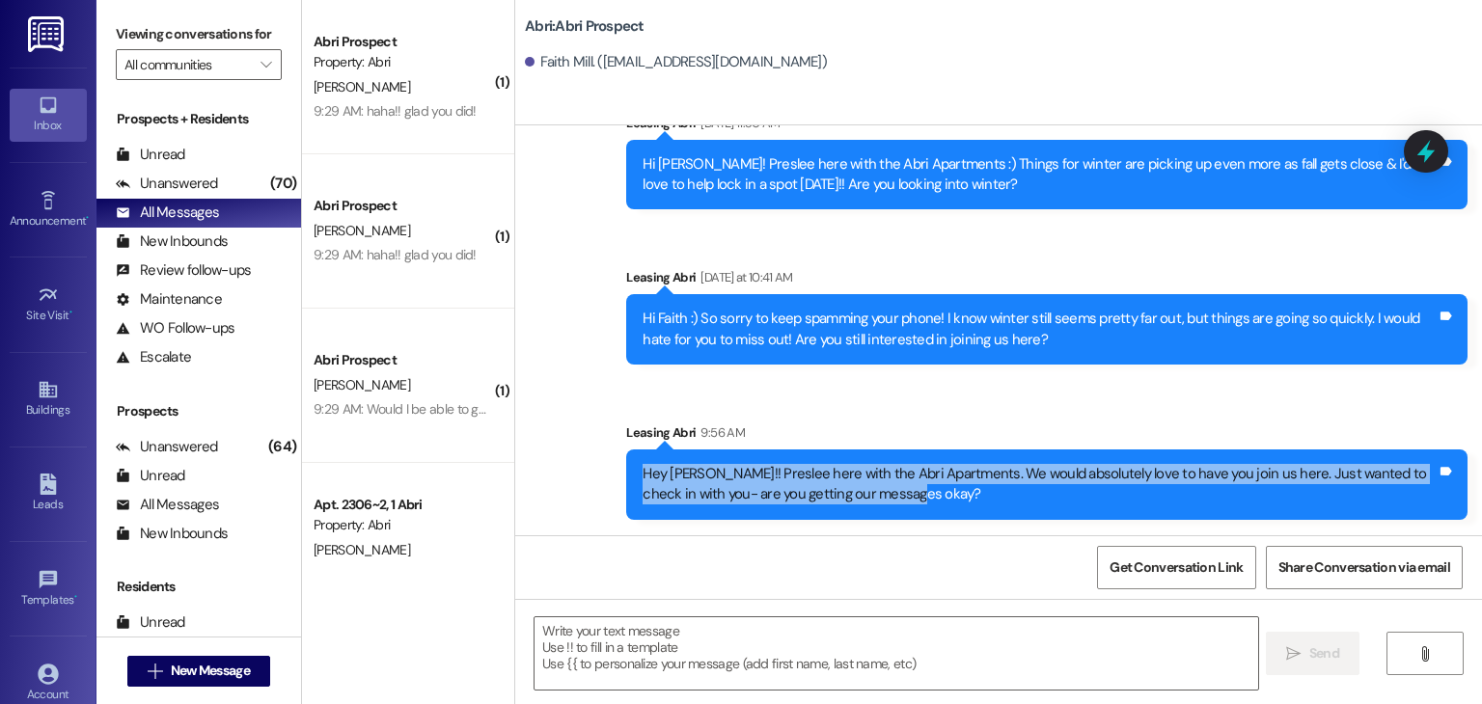
drag, startPoint x: 880, startPoint y: 491, endPoint x: 596, endPoint y: 456, distance: 285.8
click at [596, 456] on div "Sent via SMS Leasing Abri Sep 02, 2025 at 2:49 PM Hey Faith :) This is Preslee …" at bounding box center [998, 200] width 967 height 670
copy div "Hey Faith!! Preslee here with the Abri Apartments. We would absolutely love to …"
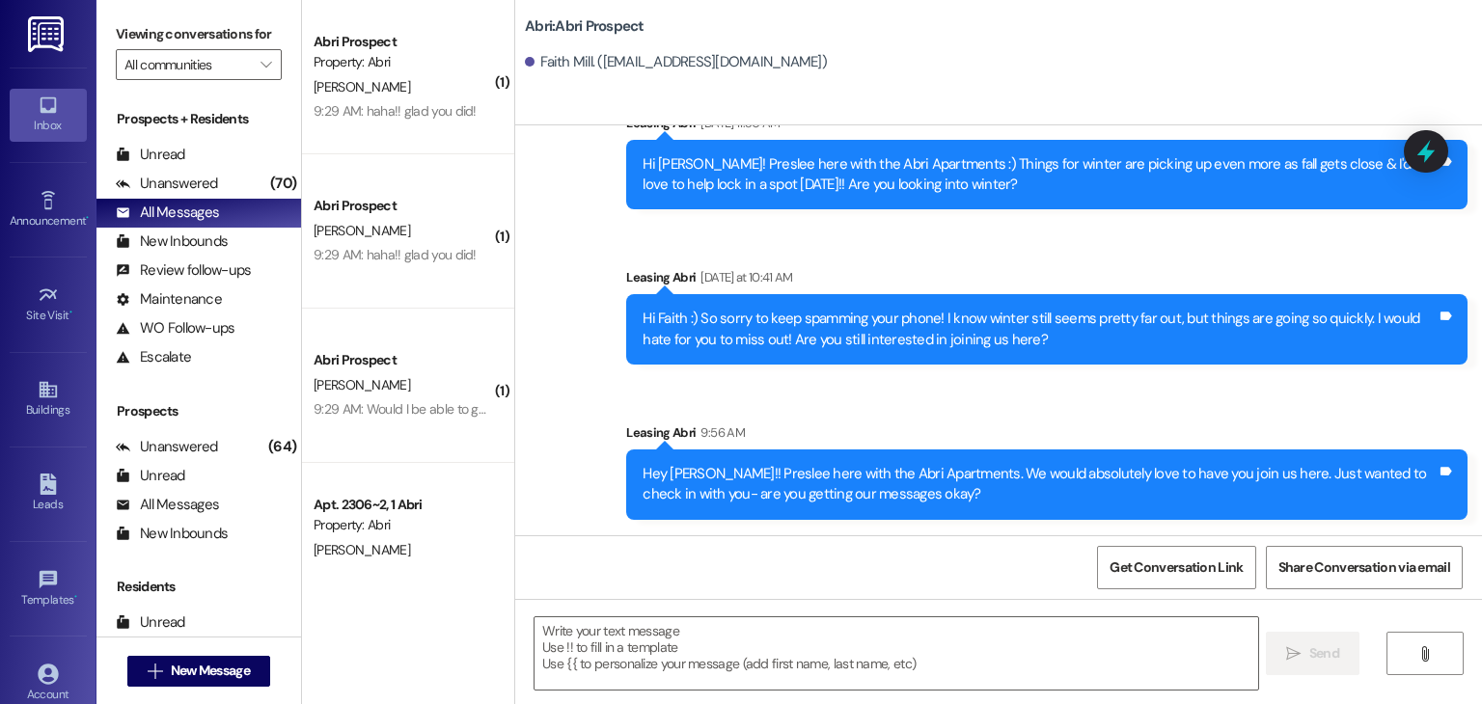
click at [615, 406] on div "Sent via SMS Leasing Abri Sep 02, 2025 at 2:49 PM Hey Faith :) This is Preslee …" at bounding box center [998, 200] width 967 height 670
click at [235, 662] on span "New Message" at bounding box center [210, 671] width 79 height 20
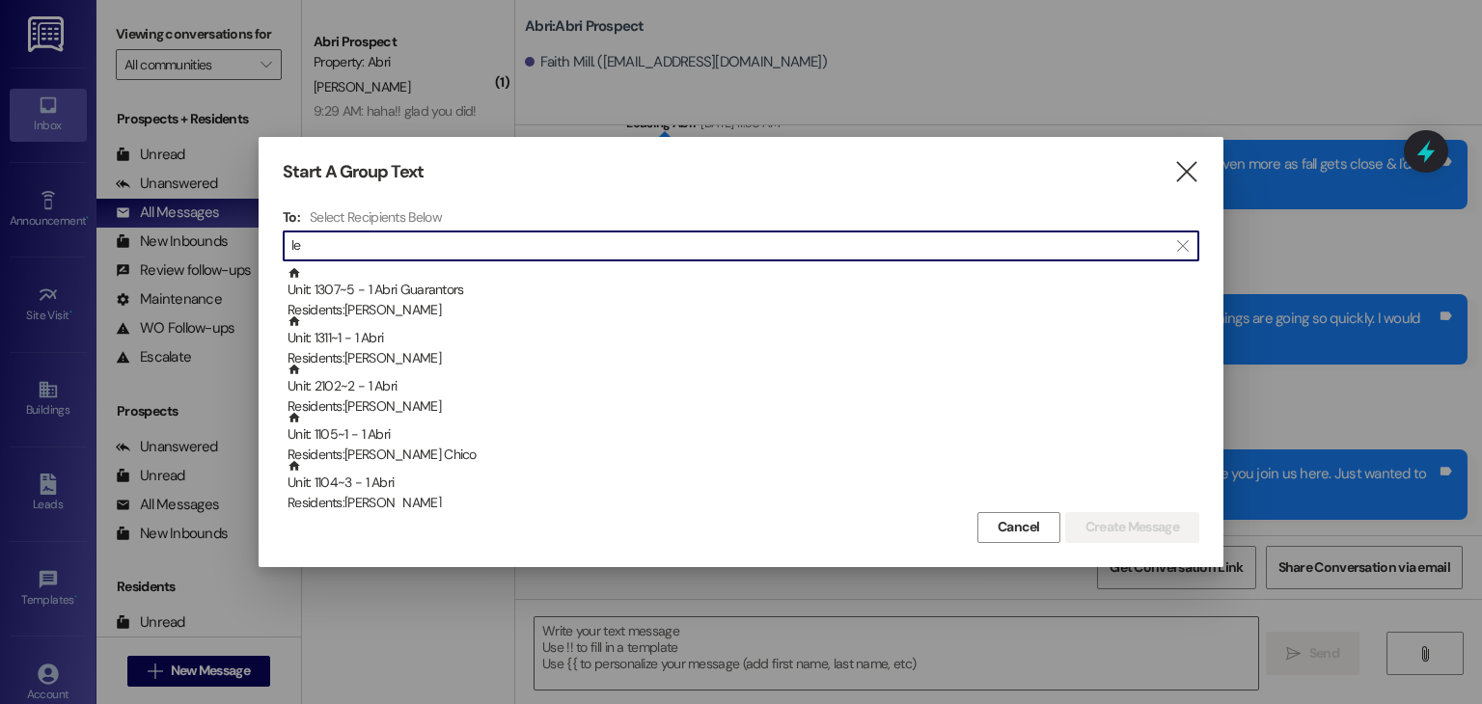
type input "l"
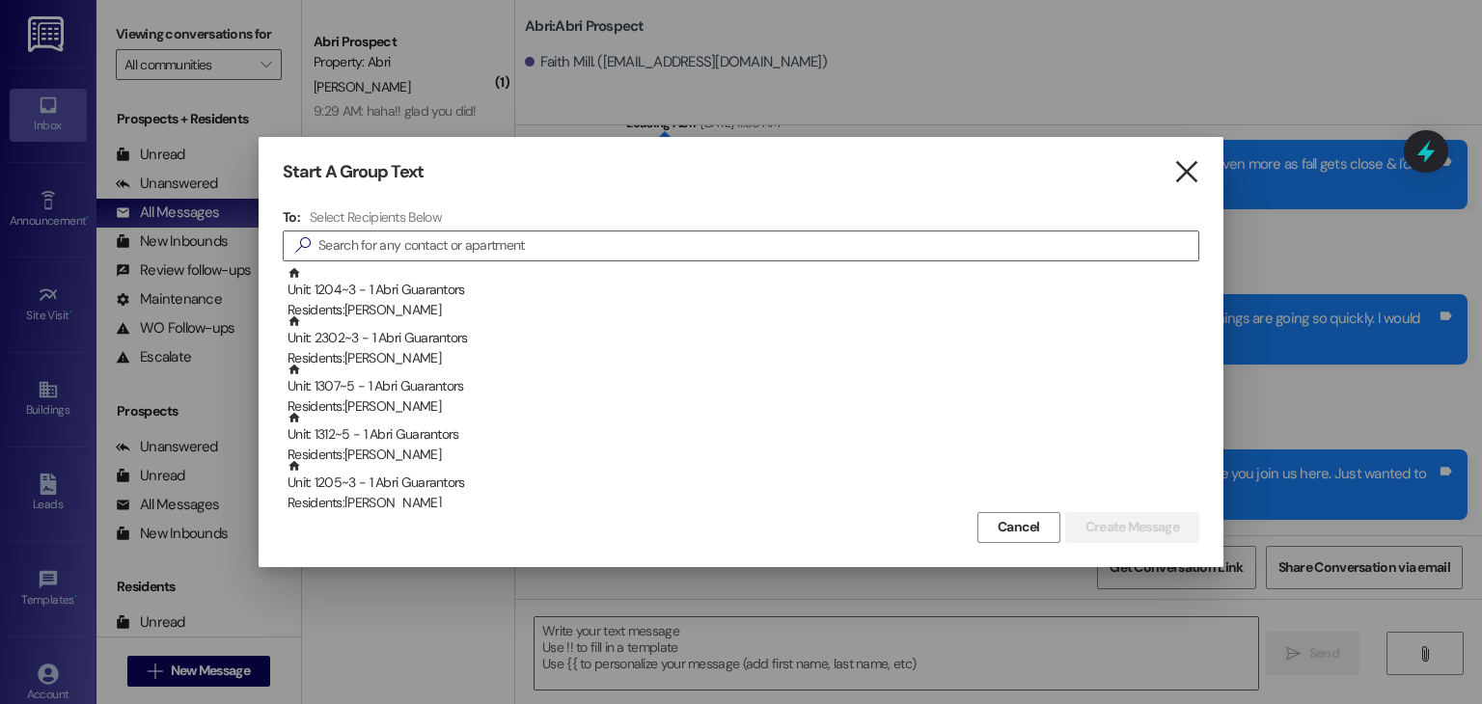
click at [1186, 167] on icon "" at bounding box center [1186, 172] width 26 height 20
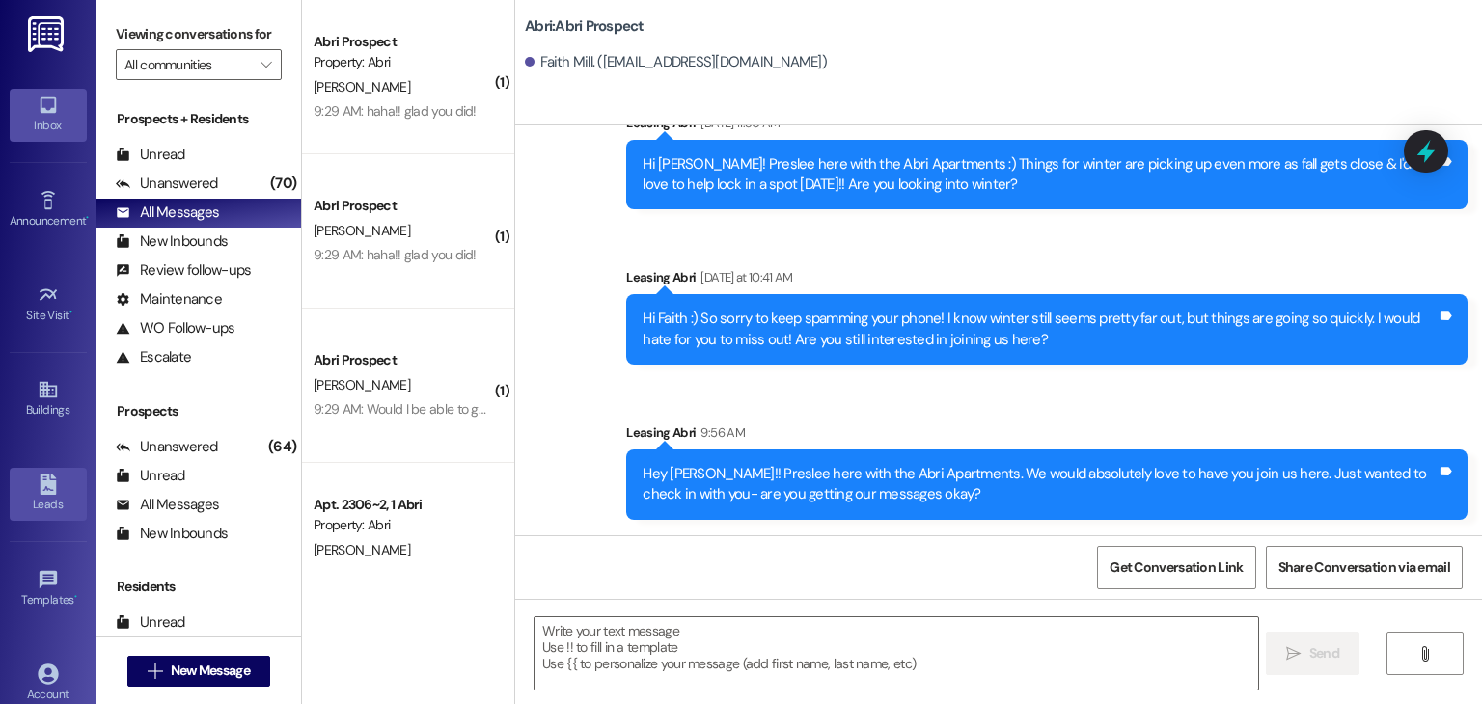
click at [38, 477] on icon at bounding box center [48, 484] width 21 height 21
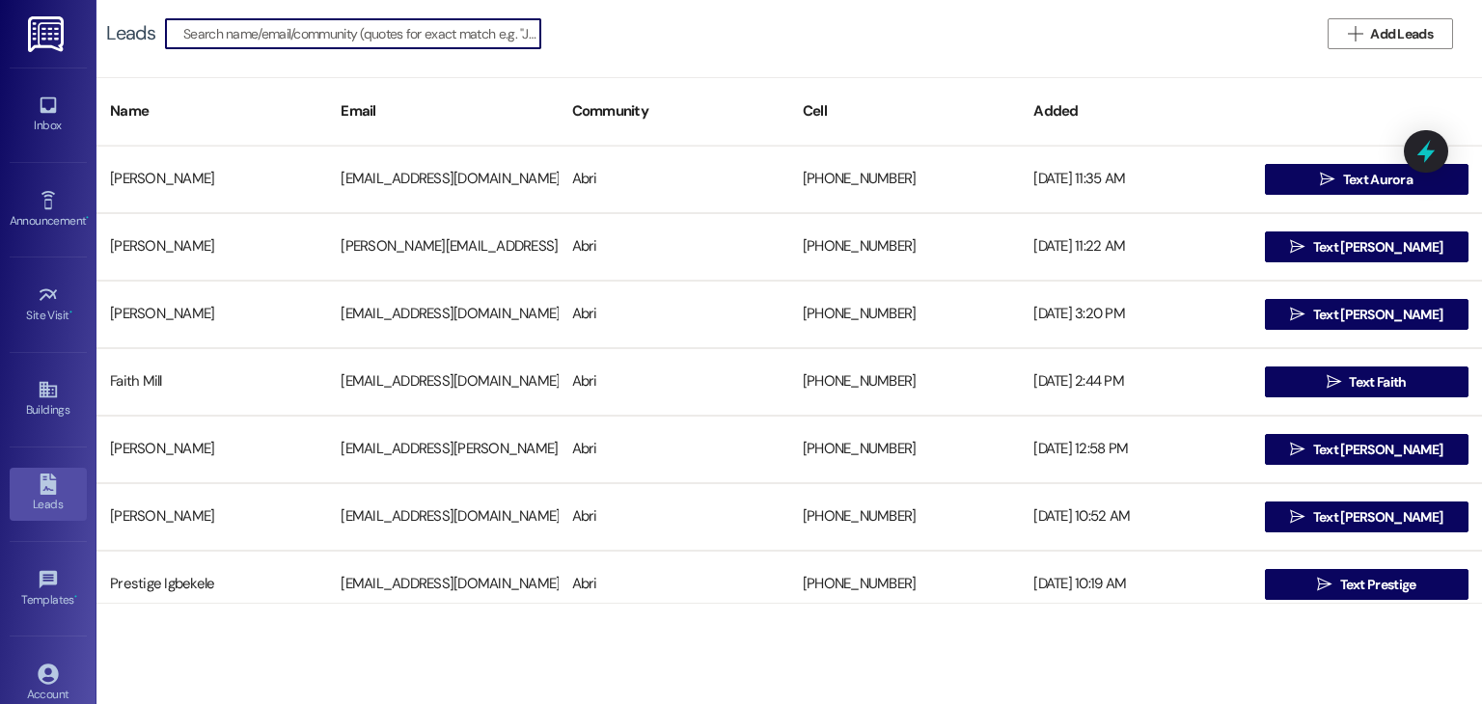
click at [437, 41] on input at bounding box center [361, 33] width 357 height 27
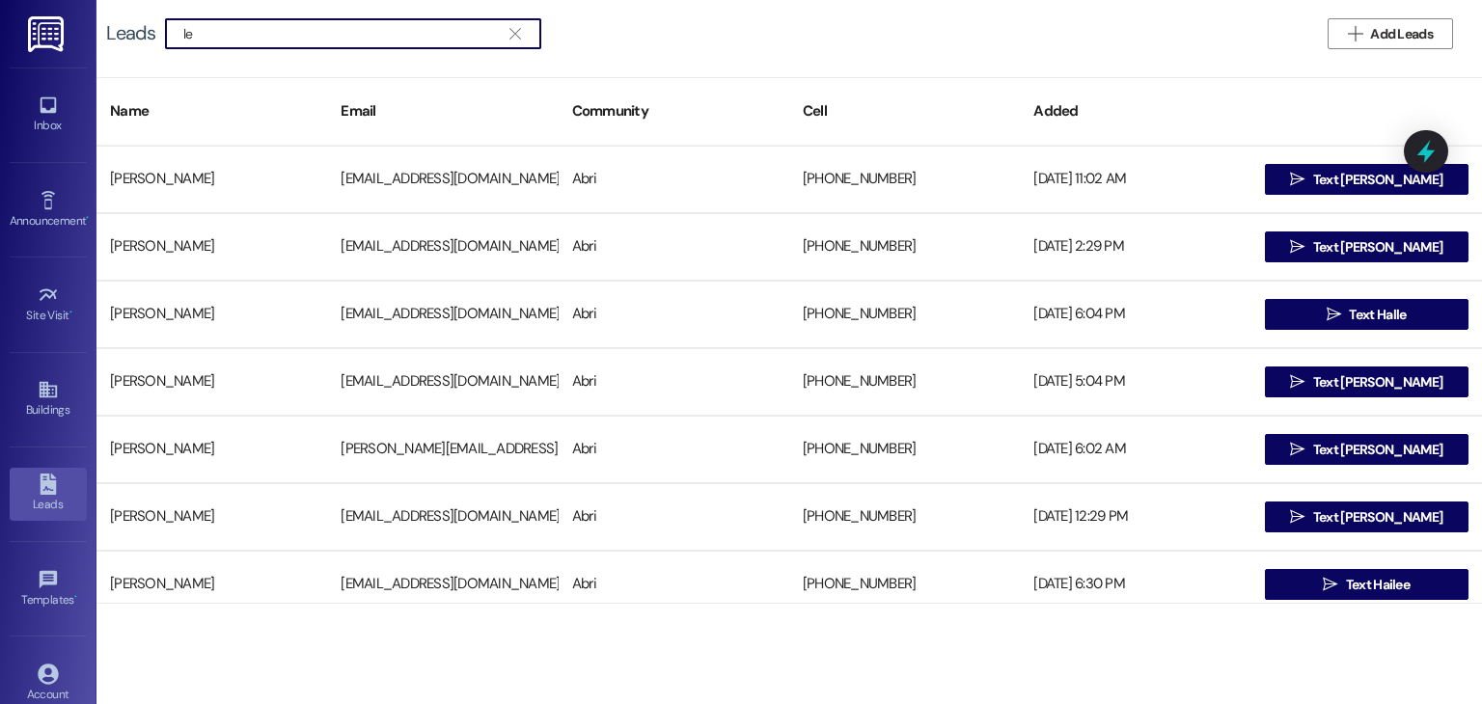
type input "l"
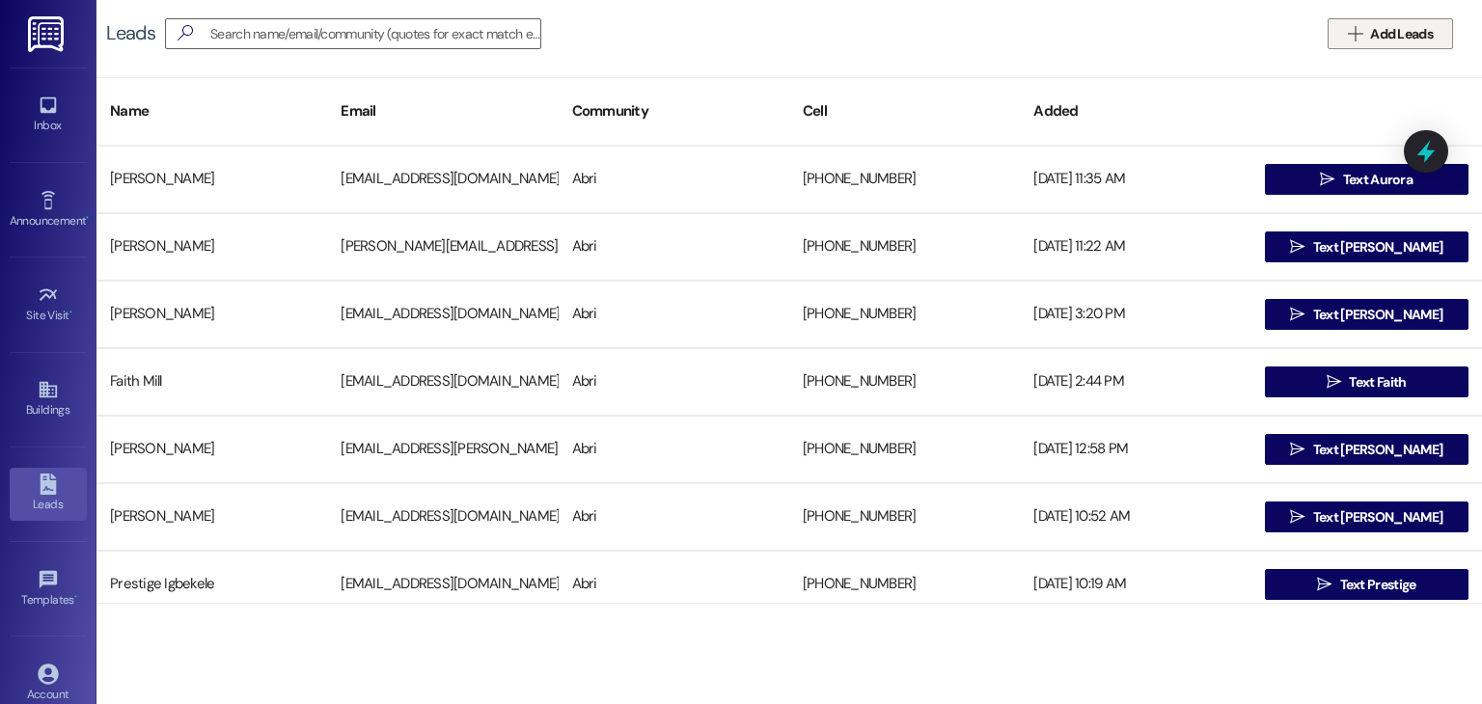
click at [1370, 32] on span "Add Leads" at bounding box center [1401, 34] width 63 height 20
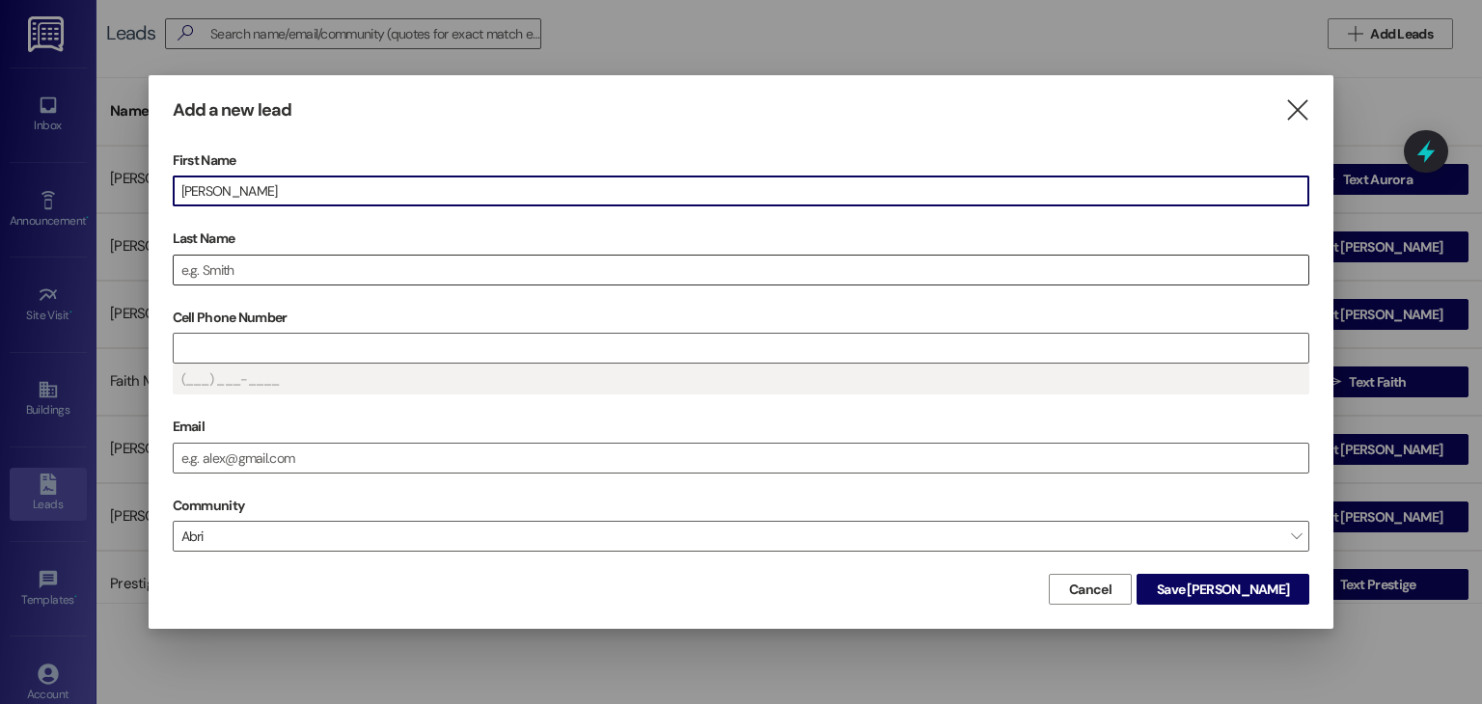
click at [543, 262] on input "Last Name" at bounding box center [742, 270] width 1136 height 29
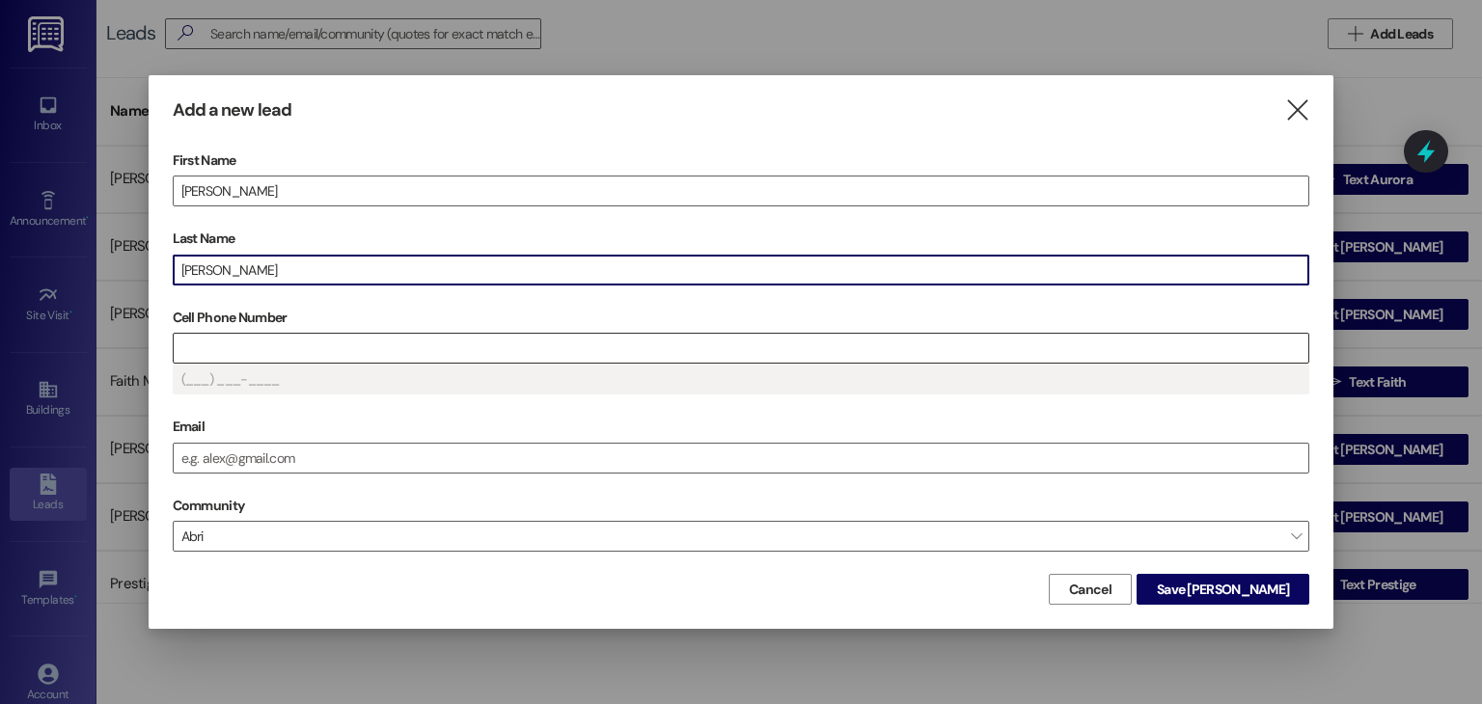
click at [229, 351] on input "Cell Phone Number" at bounding box center [742, 348] width 1136 height 29
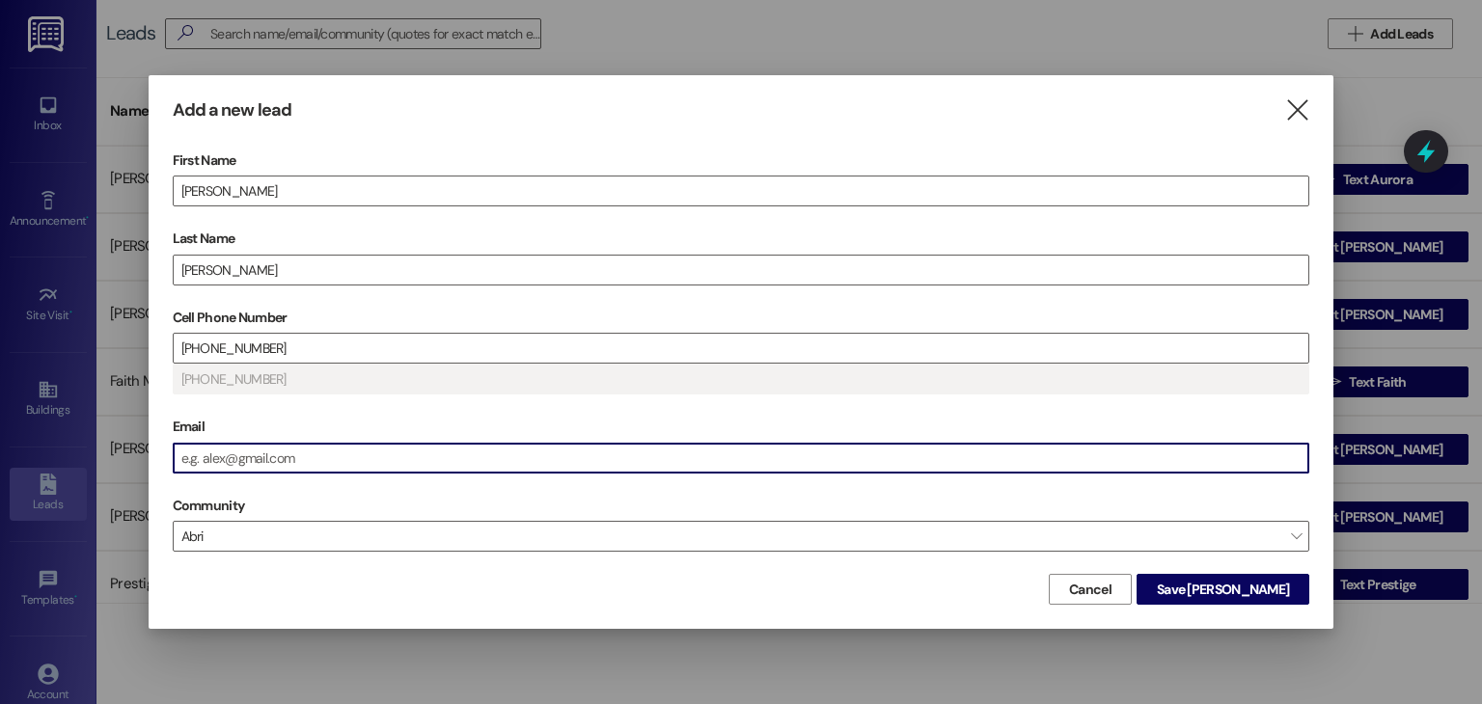
click at [214, 453] on input "Email" at bounding box center [742, 458] width 1136 height 29
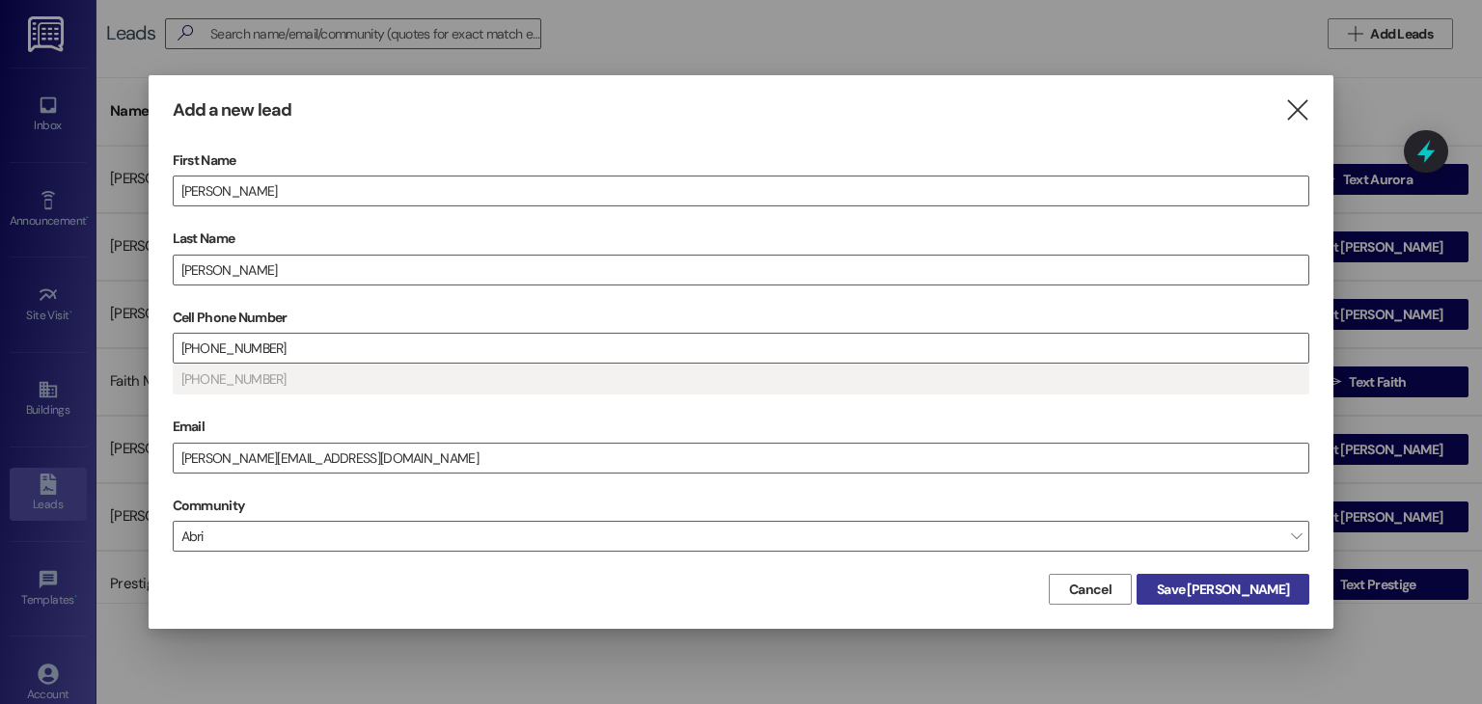
click at [1247, 582] on span "Save Leah" at bounding box center [1223, 590] width 132 height 20
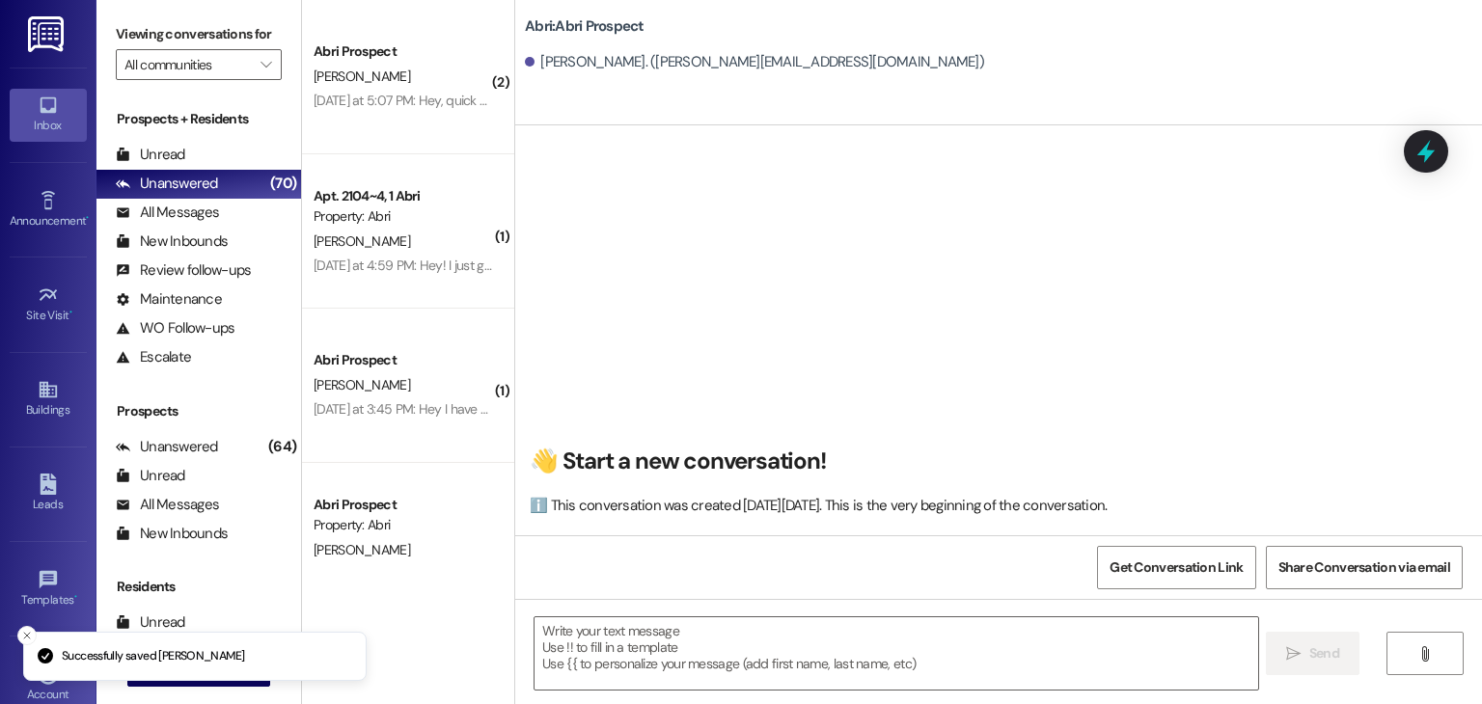
click at [693, 641] on textarea at bounding box center [896, 654] width 723 height 72
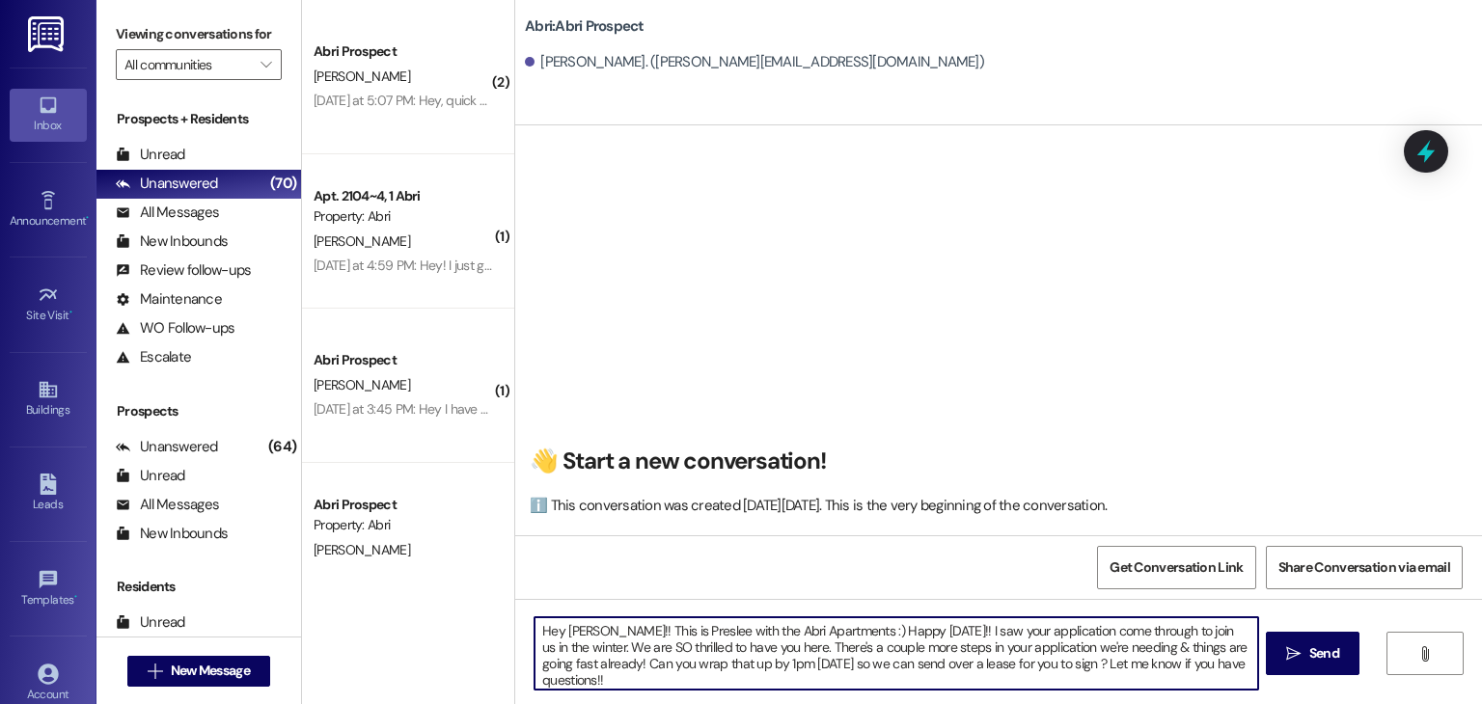
type textarea "Hey Leah!! This is Preslee with the Abri Apartments :) Happy Friday!! I saw you…"
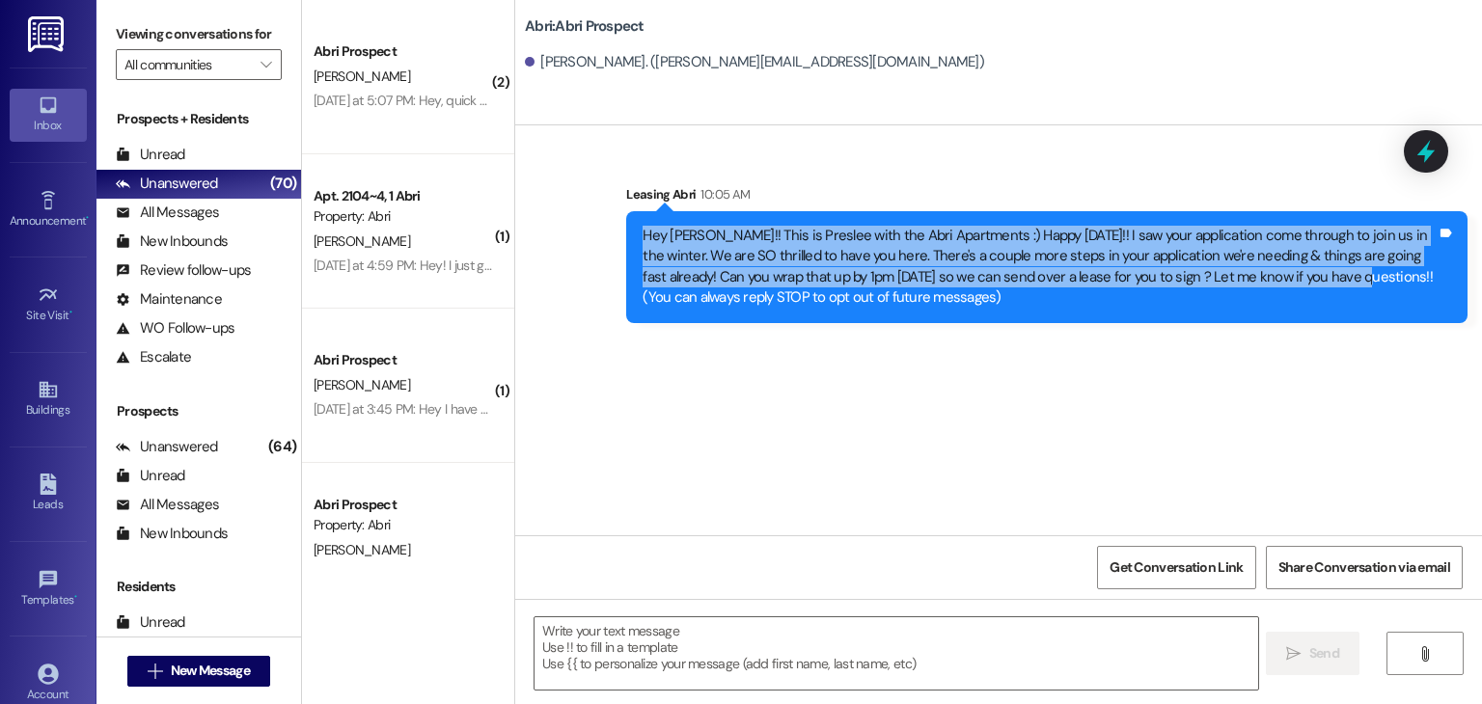
drag, startPoint x: 629, startPoint y: 228, endPoint x: 1276, endPoint y: 280, distance: 648.6
click at [1276, 280] on div "Hey Leah!! This is Preslee with the Abri Apartments :) Happy Friday!! I saw you…" at bounding box center [1046, 267] width 841 height 112
copy div "Hey Leah!! This is Preslee with the Abri Apartments :) Happy Friday!! I saw you…"
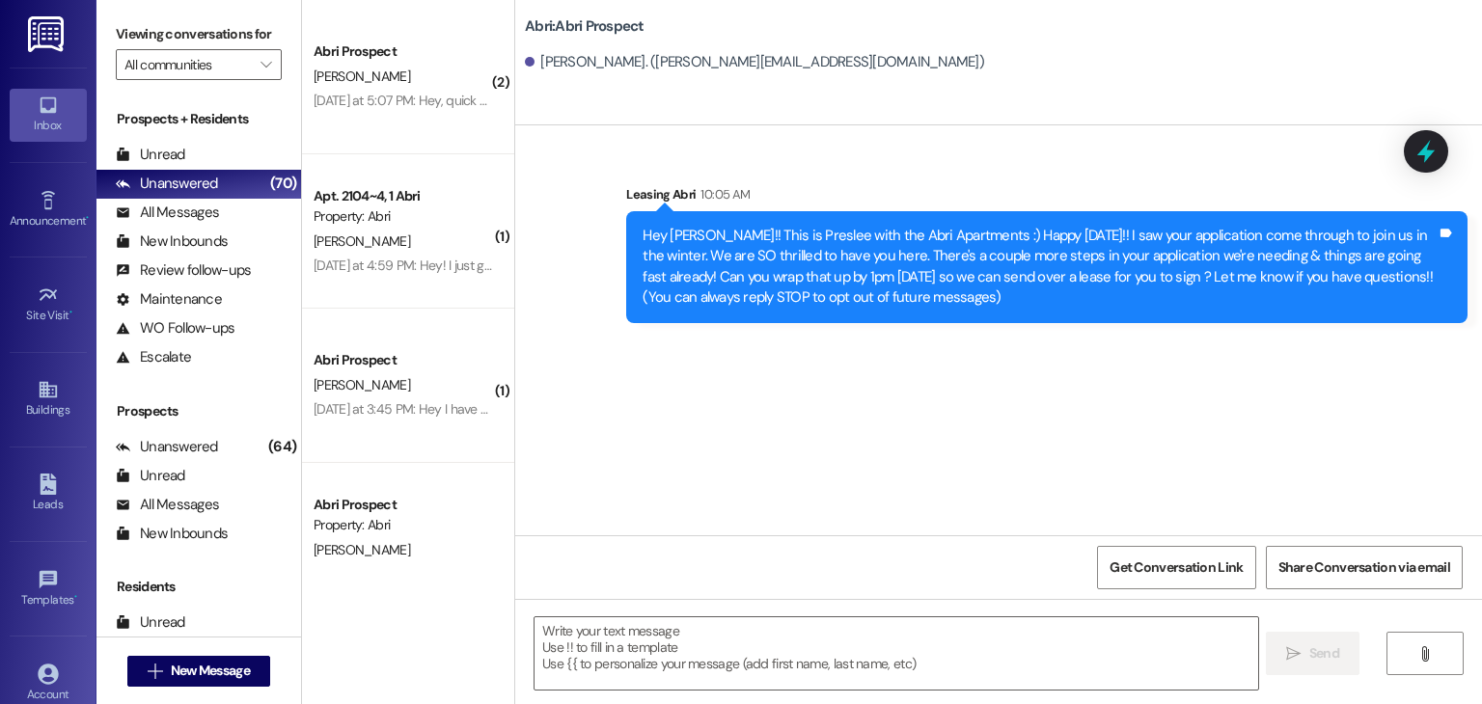
click at [641, 456] on div "Sent via SMS Leasing Abri 10:05 AM Hey Leah!! This is Preslee with the Abri Apa…" at bounding box center [998, 330] width 967 height 410
click at [241, 674] on span "New Message" at bounding box center [210, 671] width 79 height 20
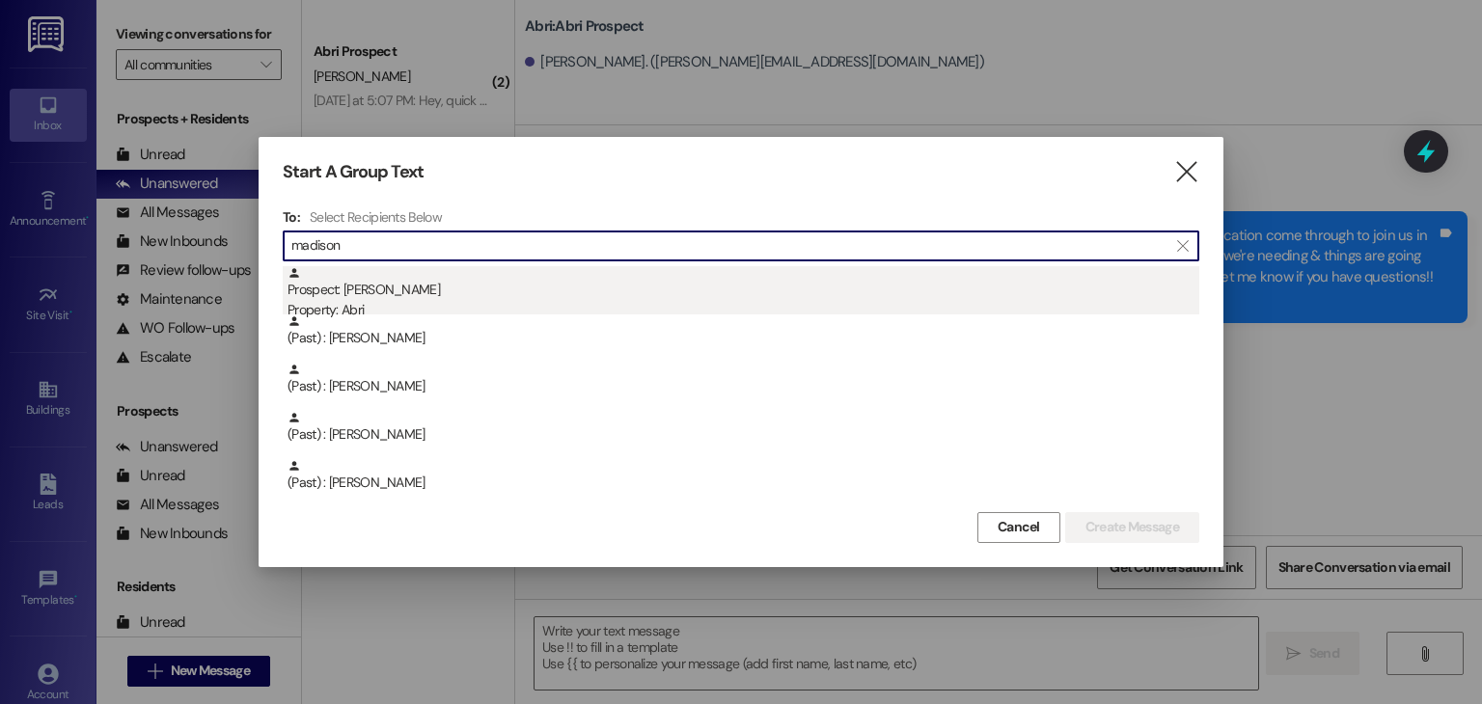
type input "madison"
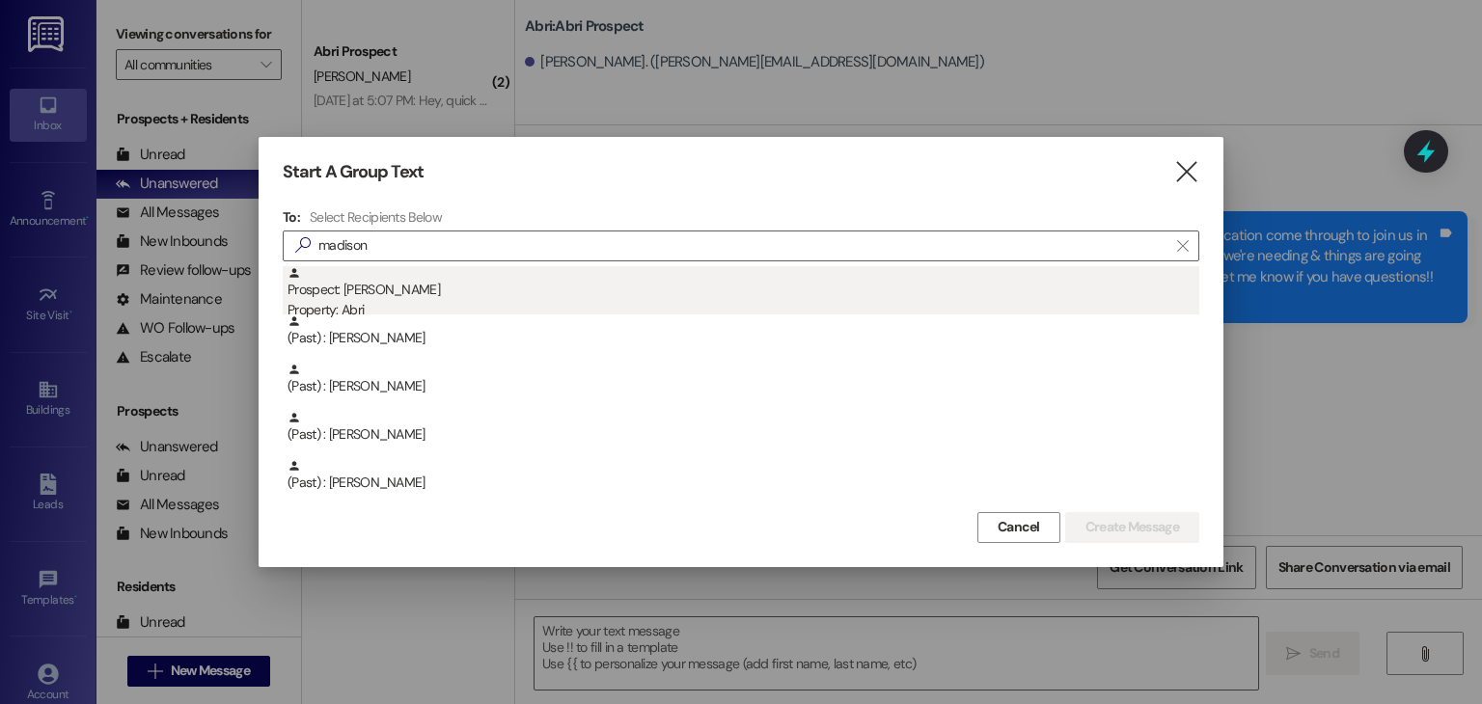
click at [459, 307] on div "Property: Abri" at bounding box center [744, 310] width 912 height 20
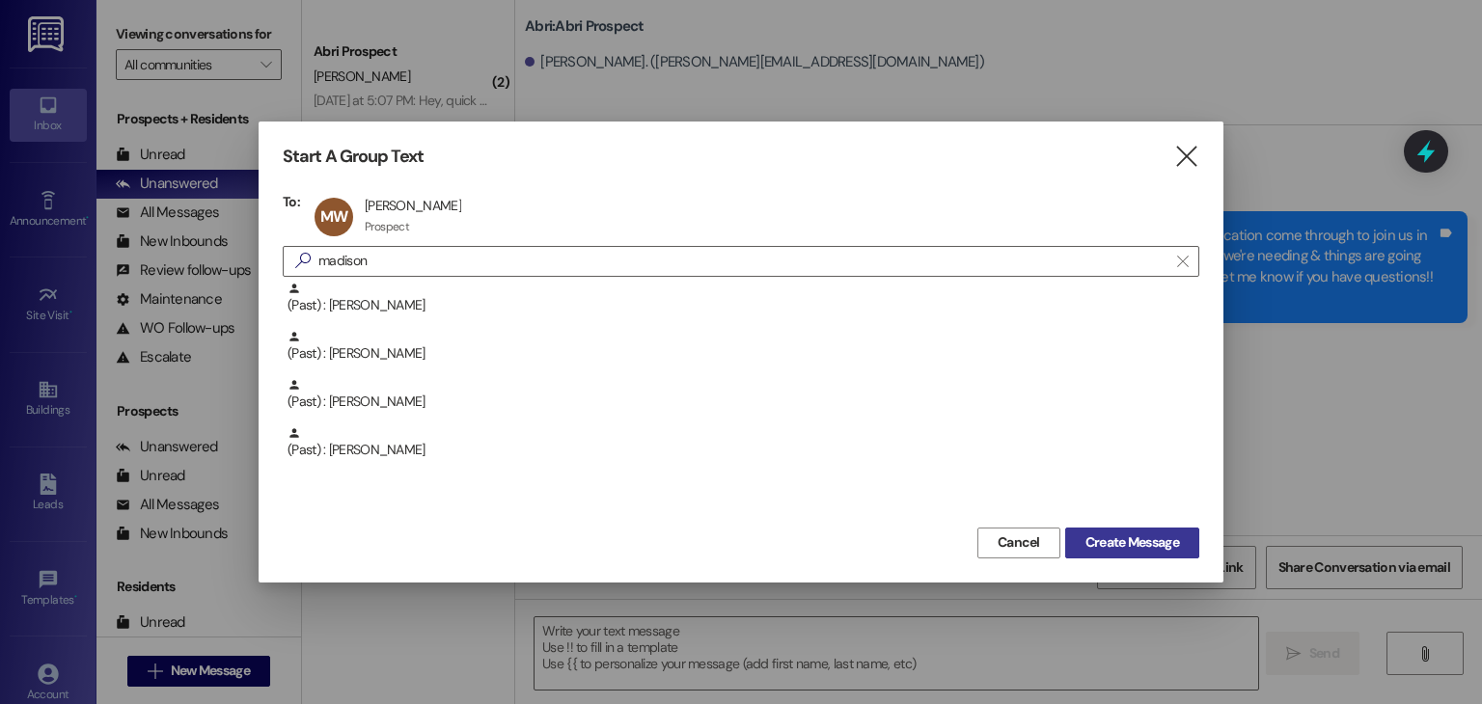
click at [1072, 536] on button "Create Message" at bounding box center [1132, 543] width 134 height 31
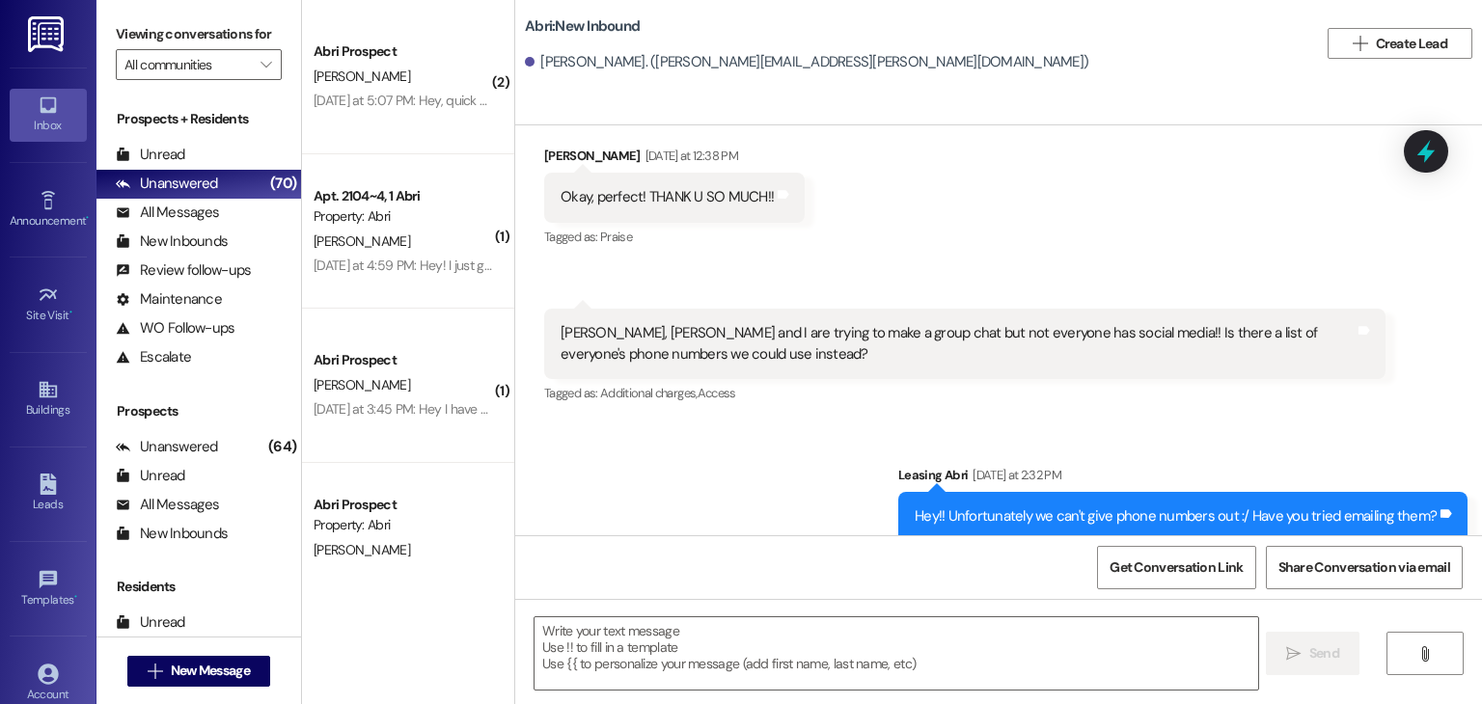
scroll to position [5129, 0]
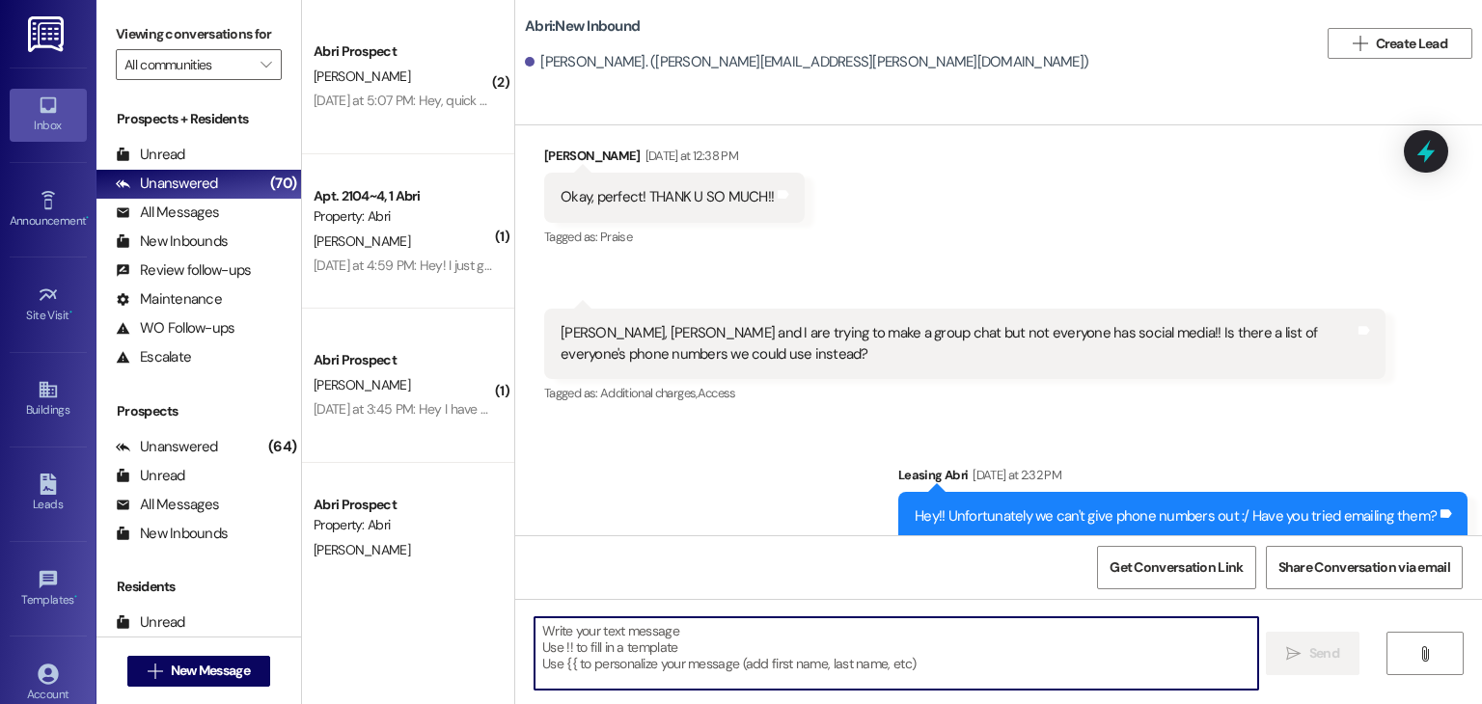
click at [775, 638] on textarea at bounding box center [896, 654] width 723 height 72
click at [717, 639] on textarea at bounding box center [896, 654] width 723 height 72
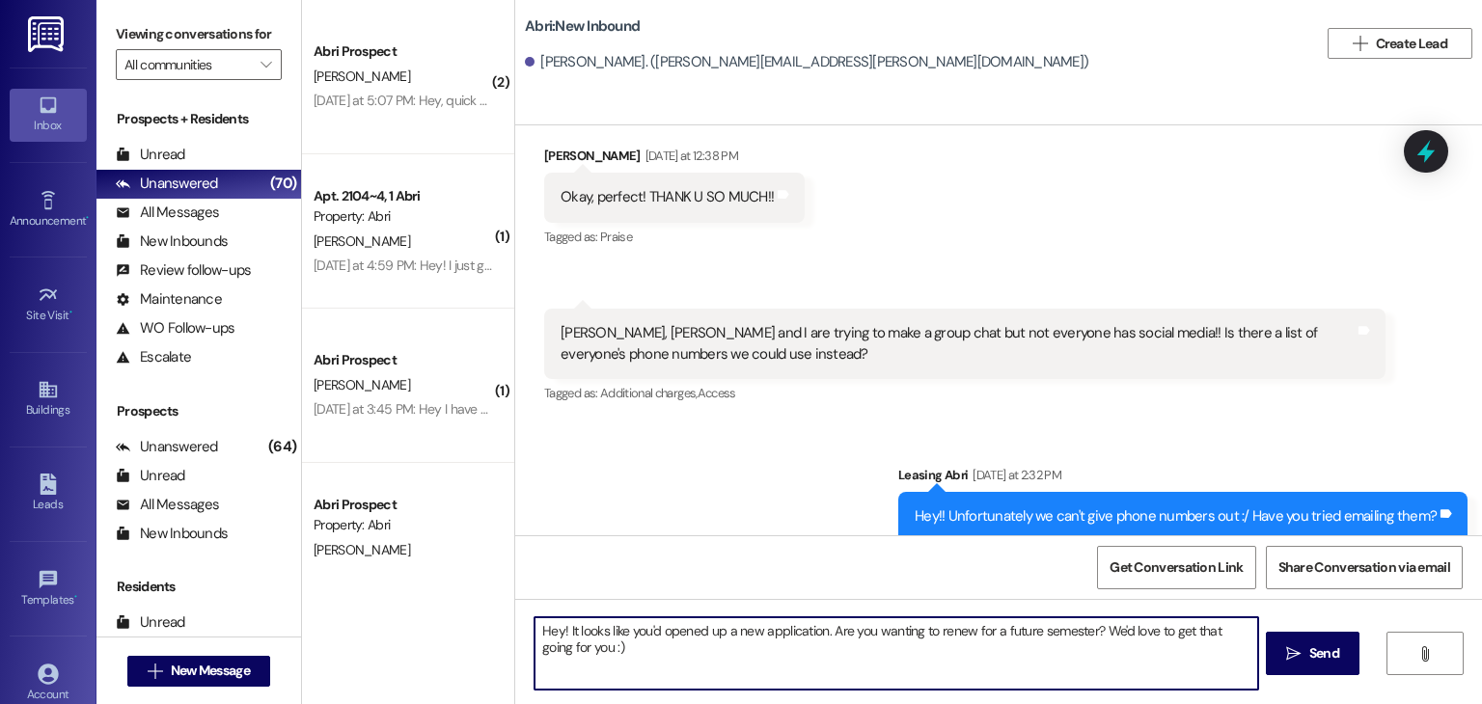
type textarea "Hey! It looks like you'd opened up a new application. Are you wanting to renew …"
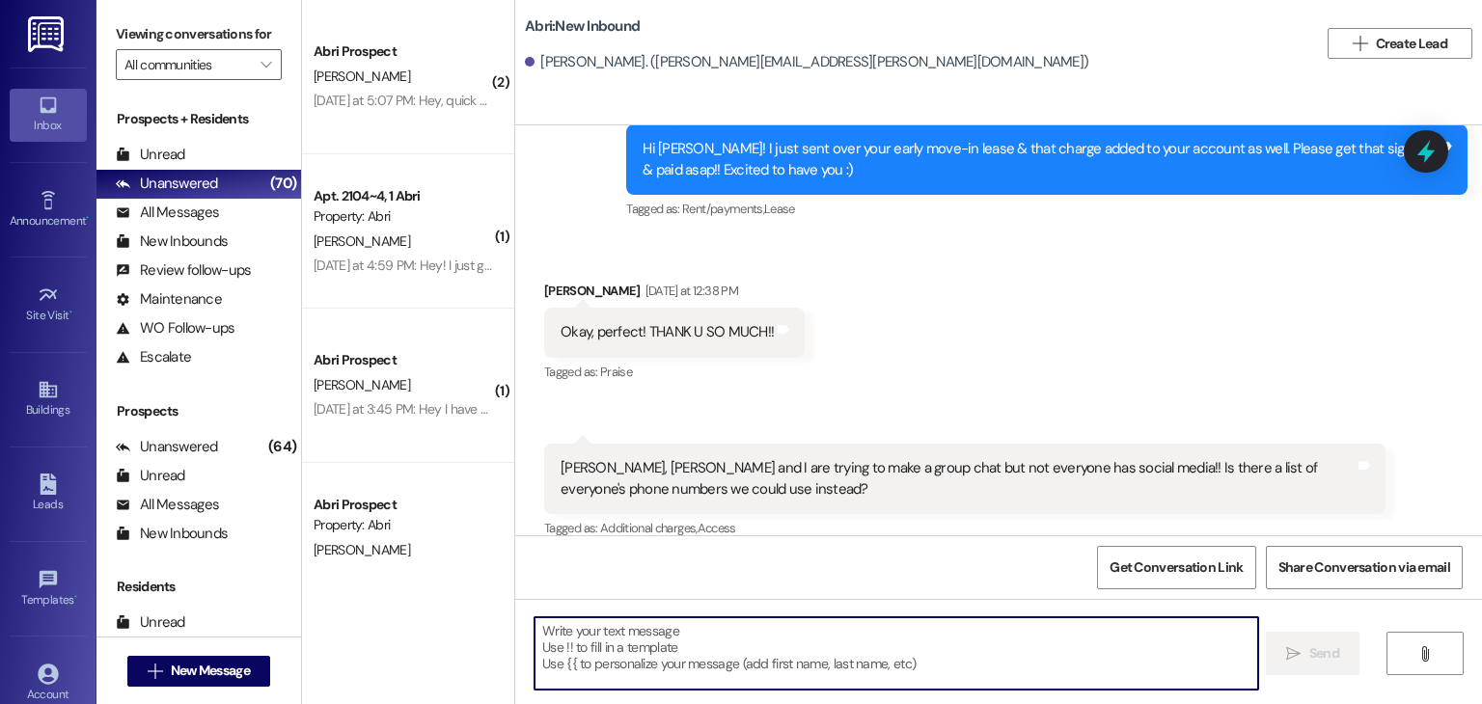
scroll to position [5285, 0]
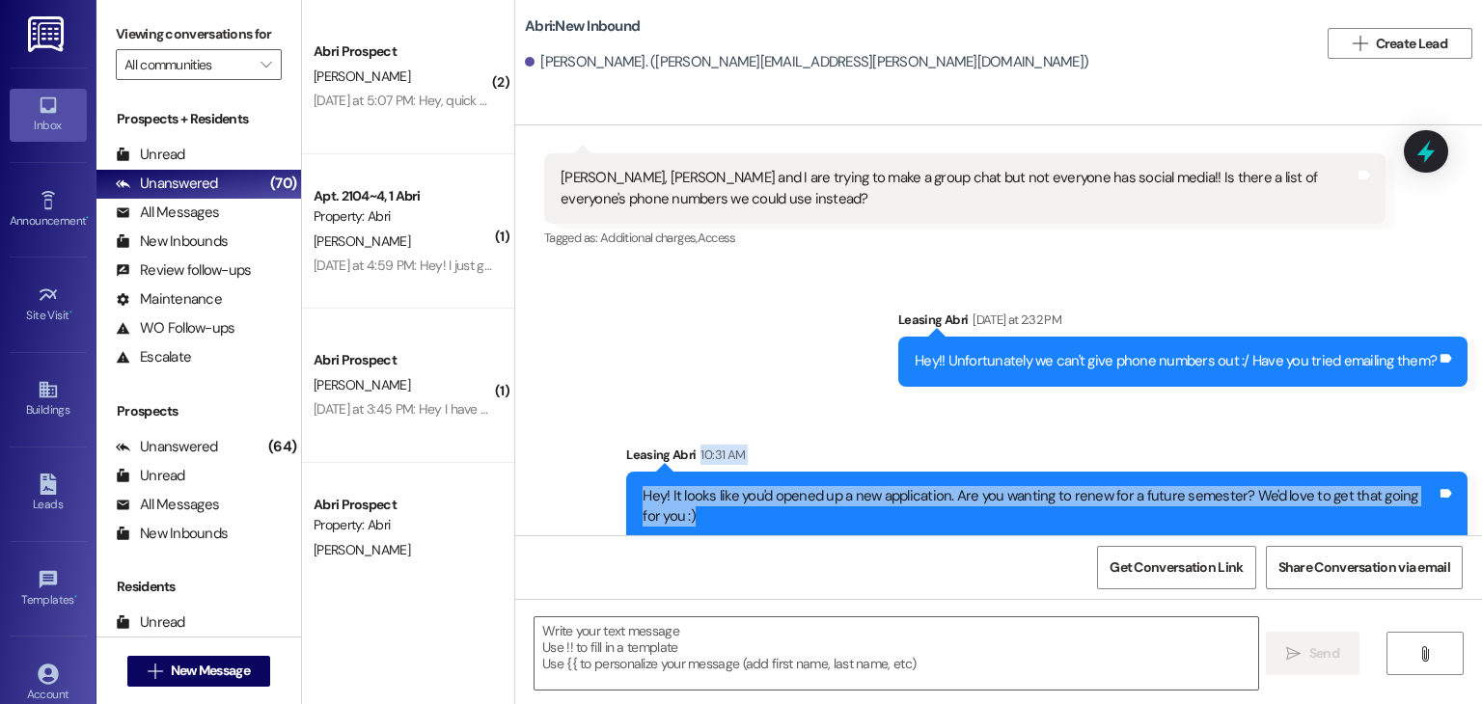
drag, startPoint x: 672, startPoint y: 496, endPoint x: 621, endPoint y: 448, distance: 69.6
click at [626, 448] on div "Leasing Abri 10:31 AM Hey! It looks like you'd opened up a new application. Are…" at bounding box center [1046, 493] width 841 height 97
click at [727, 486] on div "Hey! It looks like you'd opened up a new application. Are you wanting to renew …" at bounding box center [1040, 506] width 794 height 41
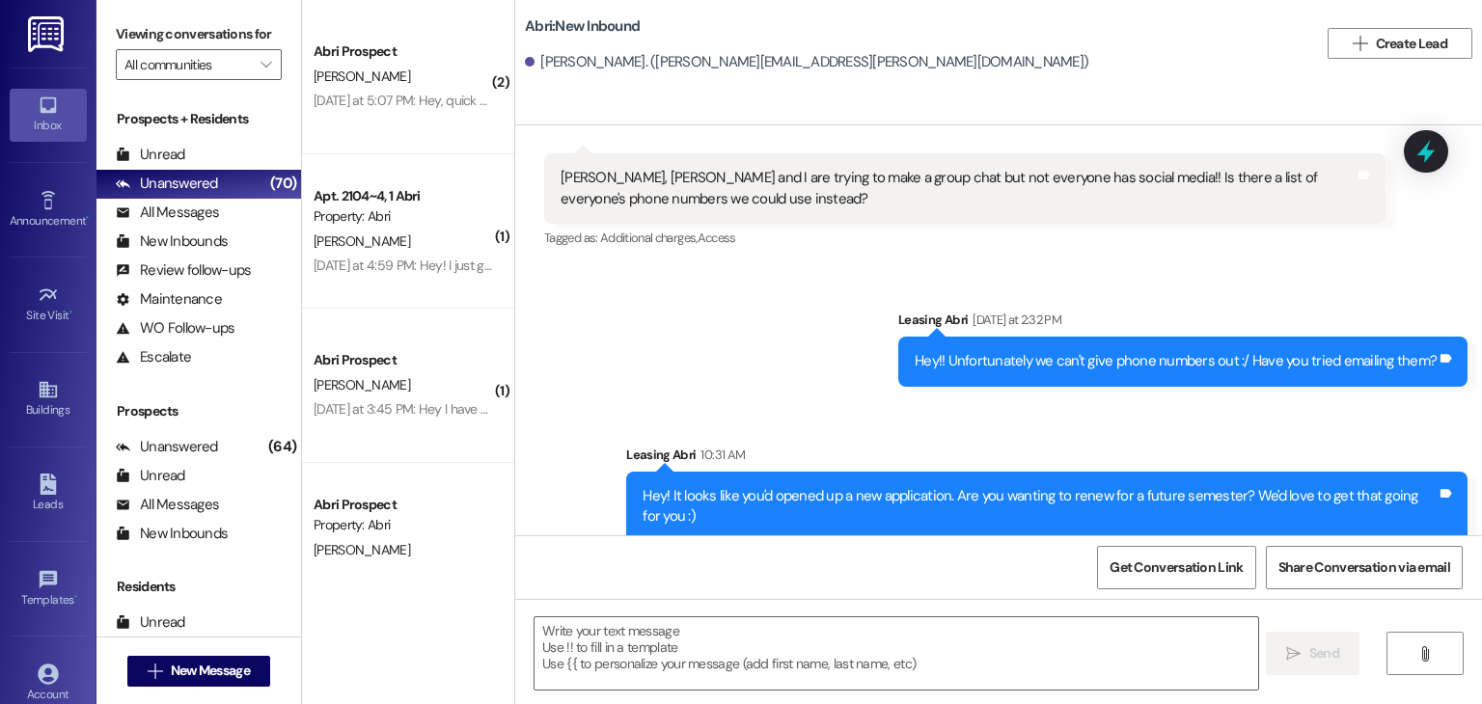
click at [641, 486] on div "Hey! It looks like you'd opened up a new application. Are you wanting to renew …" at bounding box center [1040, 506] width 798 height 41
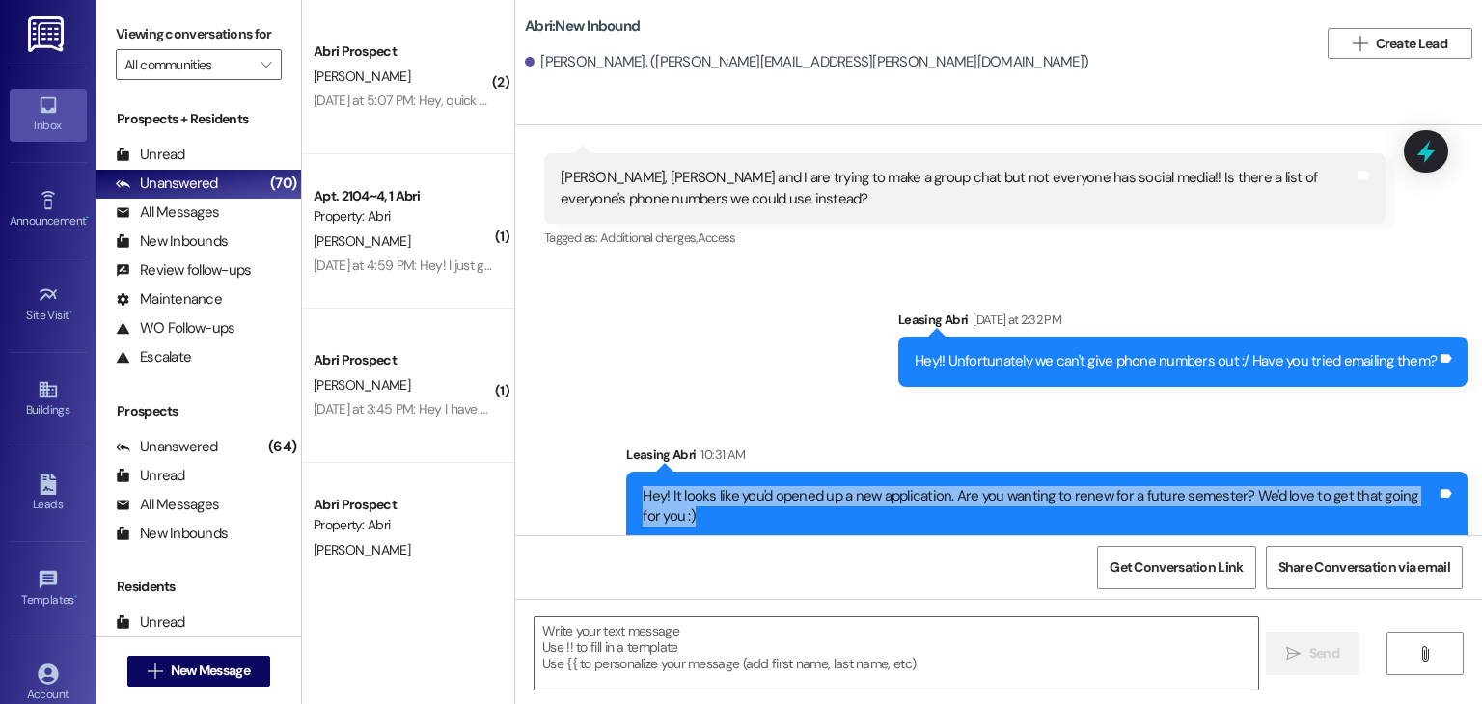
drag, startPoint x: 634, startPoint y: 474, endPoint x: 723, endPoint y: 510, distance: 96.0
click at [723, 510] on div "Hey! It looks like you'd opened up a new application. Are you wanting to renew …" at bounding box center [1046, 507] width 841 height 70
copy div "Hey! It looks like you'd opened up a new application. Are you wanting to renew …"
click at [747, 514] on div "Hey! It looks like you'd opened up a new application. Are you wanting to renew …" at bounding box center [1046, 507] width 841 height 70
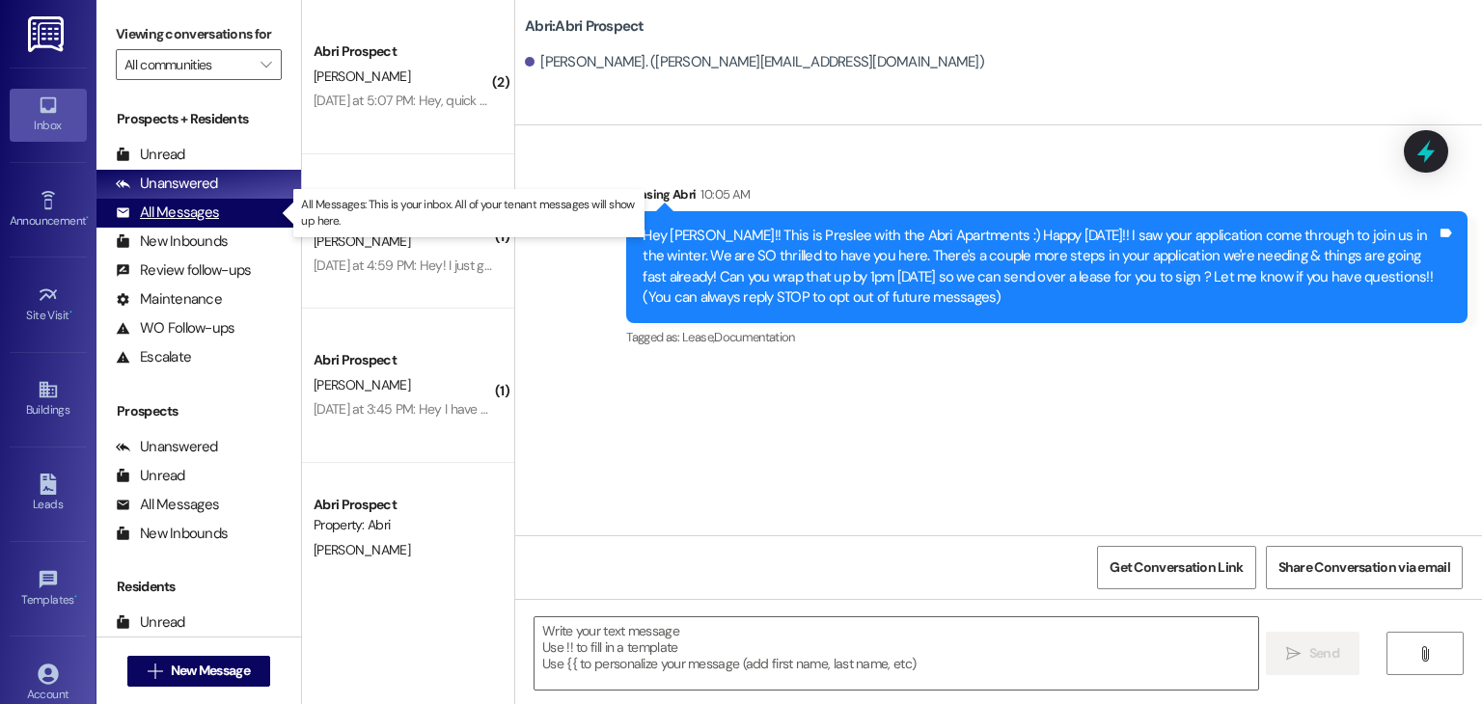
click at [216, 211] on div "All Messages" at bounding box center [167, 213] width 103 height 20
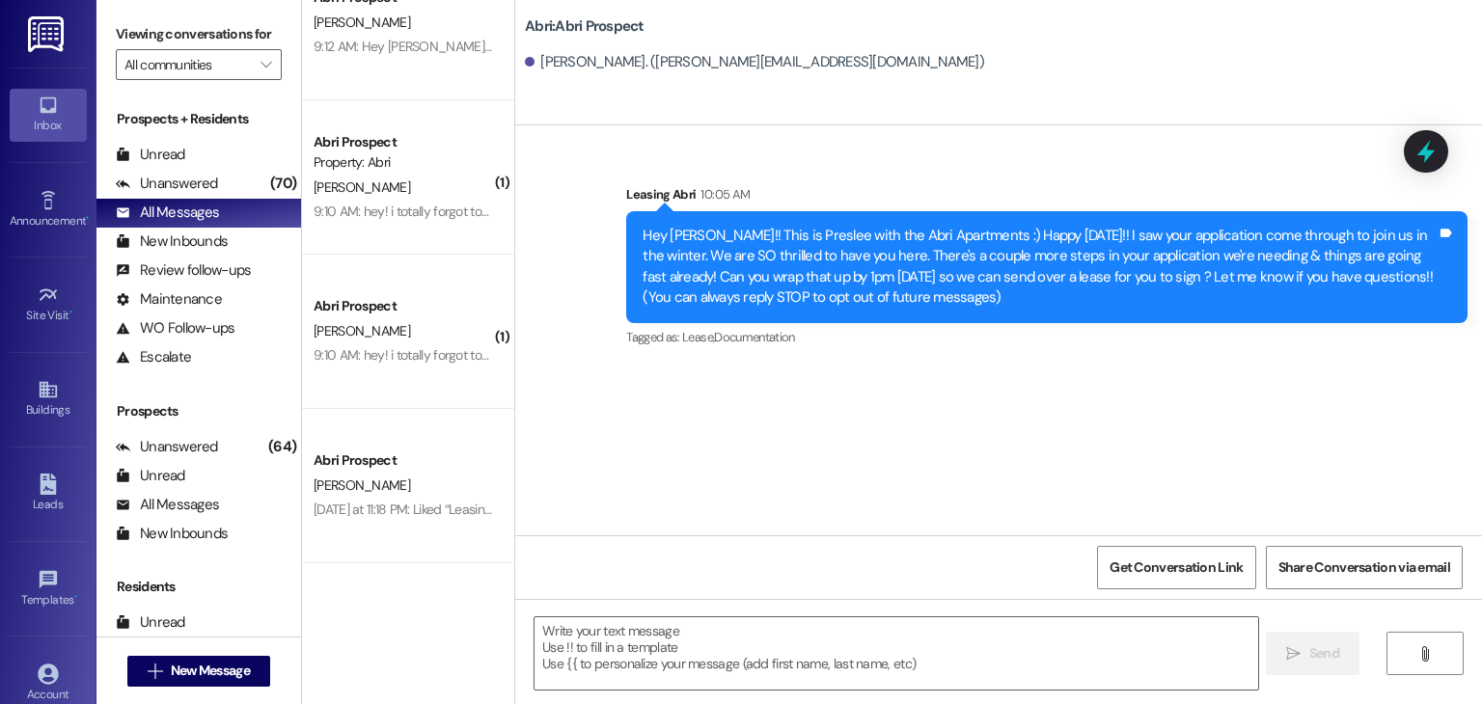
scroll to position [2061, 0]
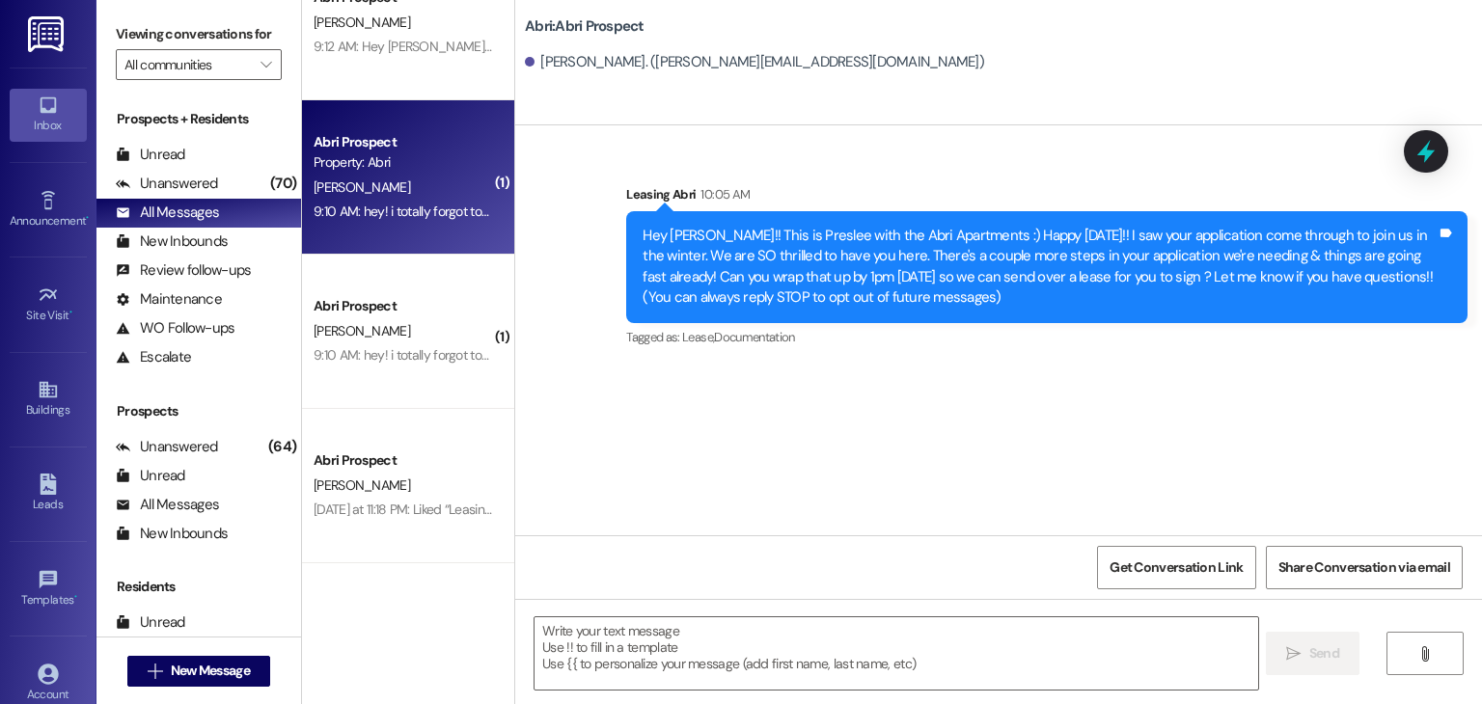
drag, startPoint x: 420, startPoint y: 217, endPoint x: 394, endPoint y: 151, distance: 70.6
click at [394, 152] on div "Property: Abri" at bounding box center [403, 162] width 179 height 20
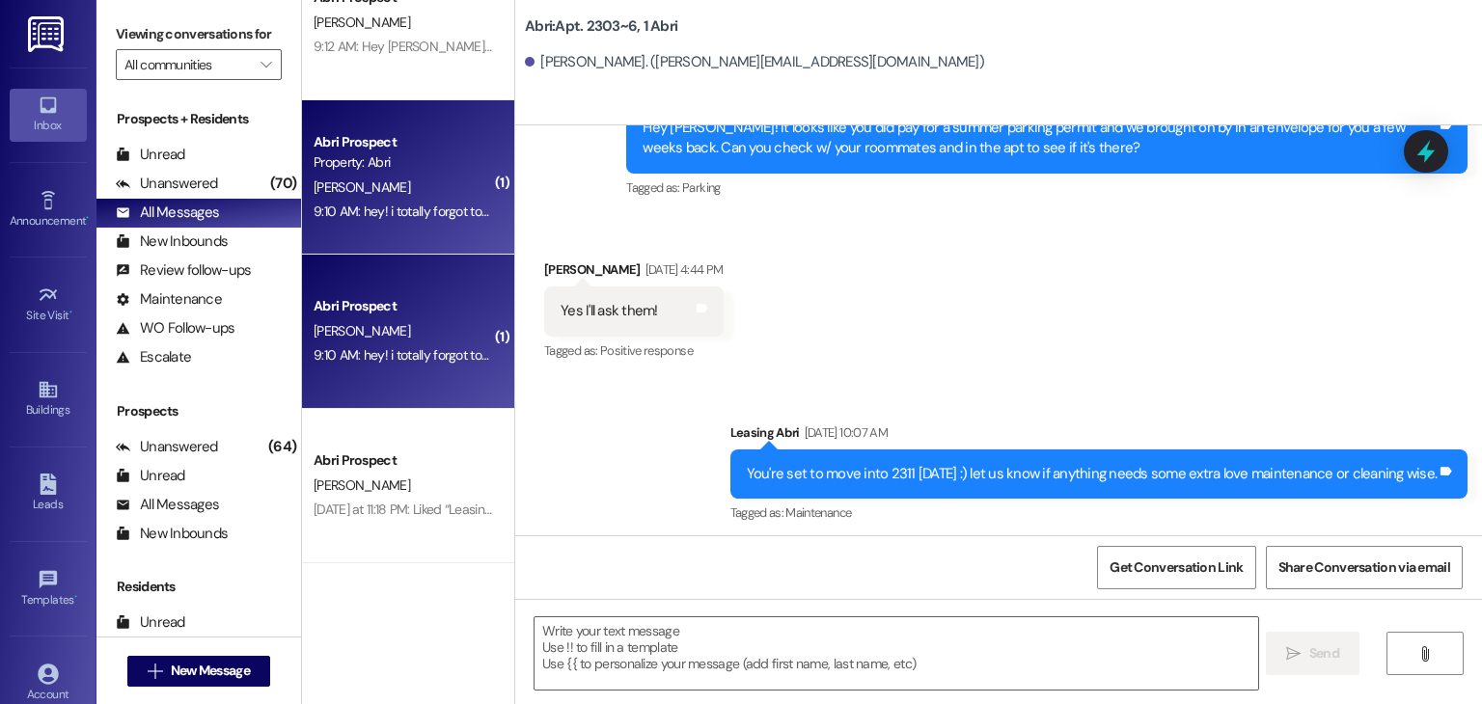
scroll to position [27840, 0]
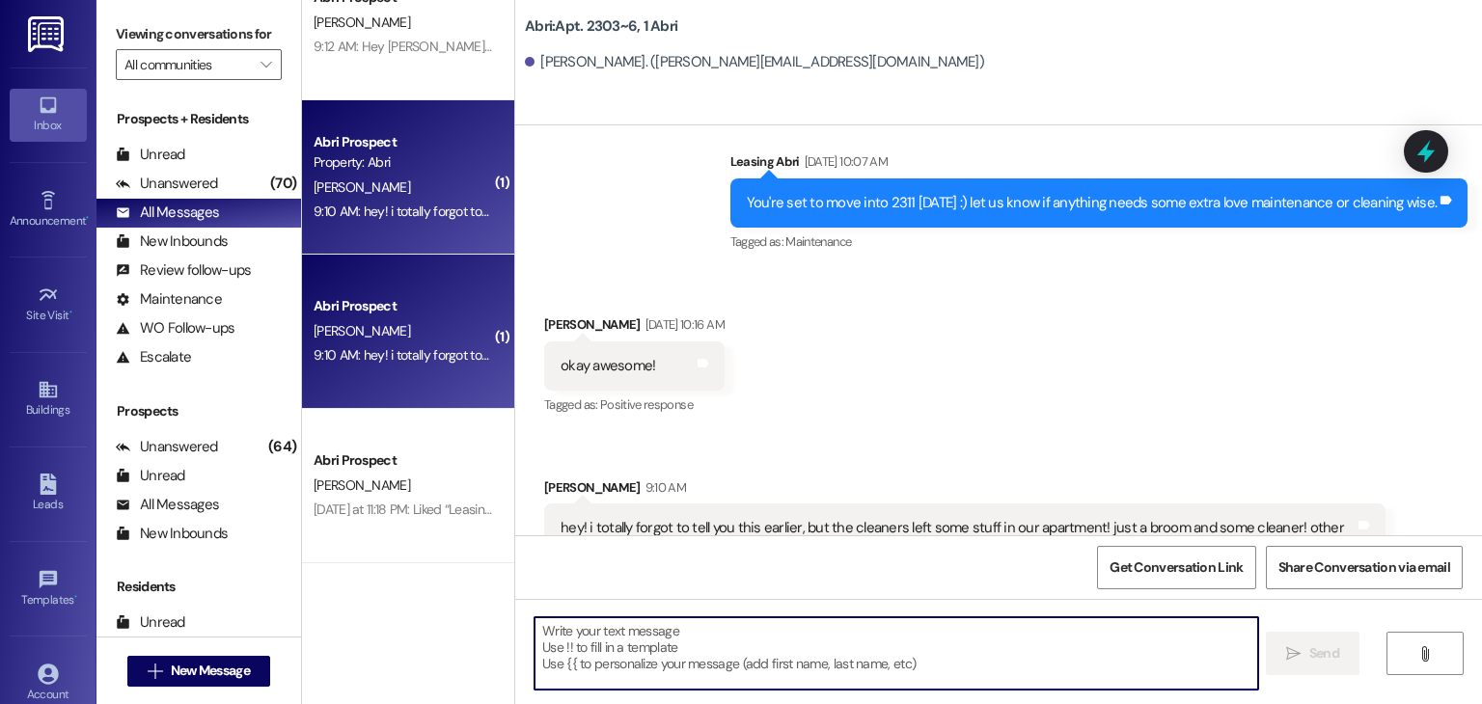
click at [778, 640] on textarea at bounding box center [896, 654] width 723 height 72
click at [607, 657] on textarea at bounding box center [896, 654] width 723 height 72
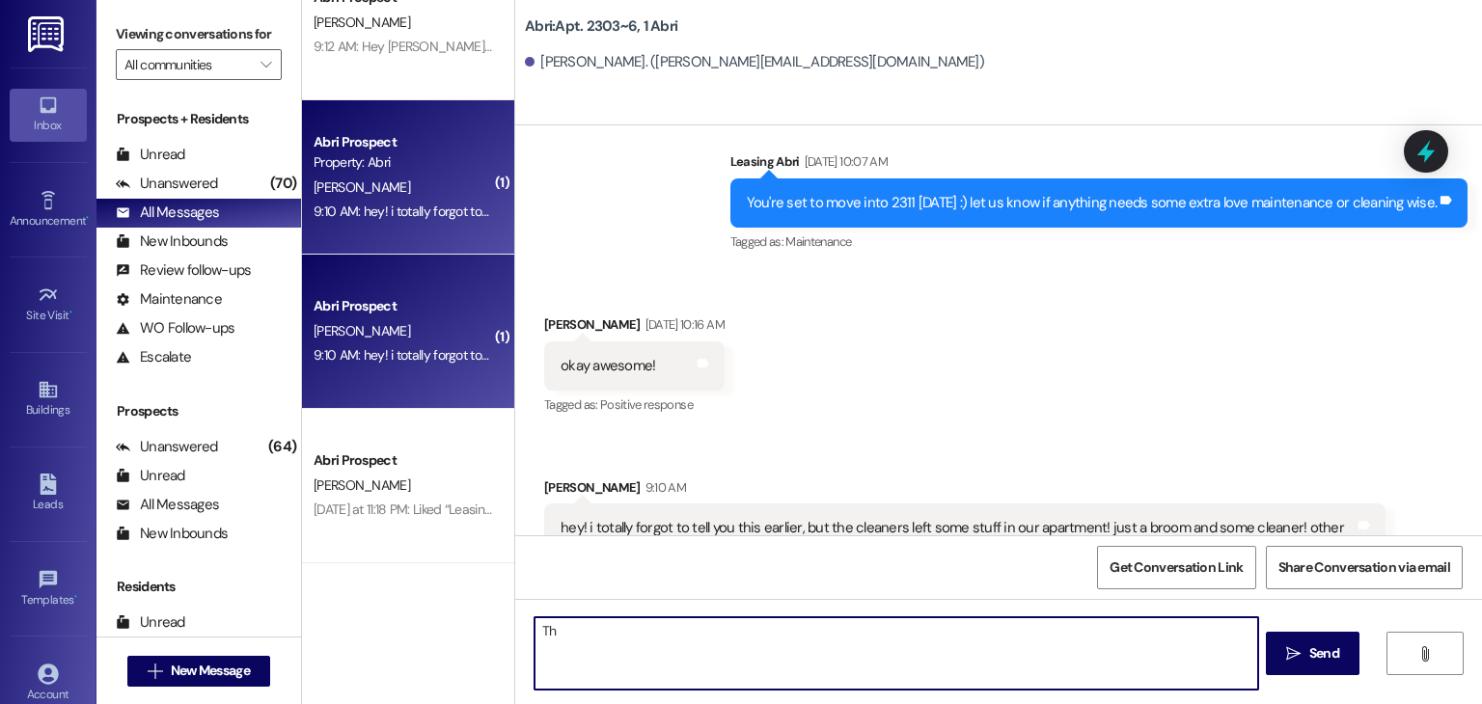
type textarea "T"
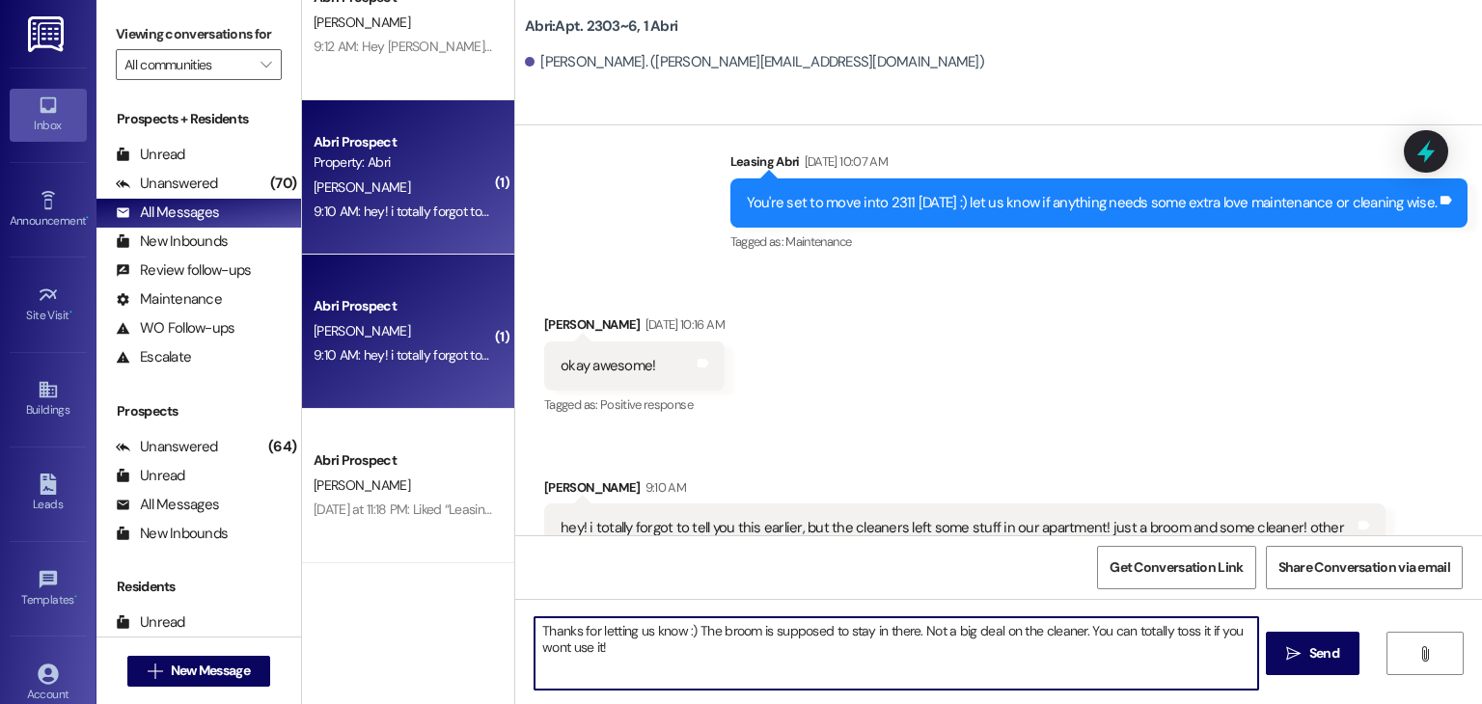
type textarea "Thanks for letting us know :) The broom is supposed to stay in there. Not a big…"
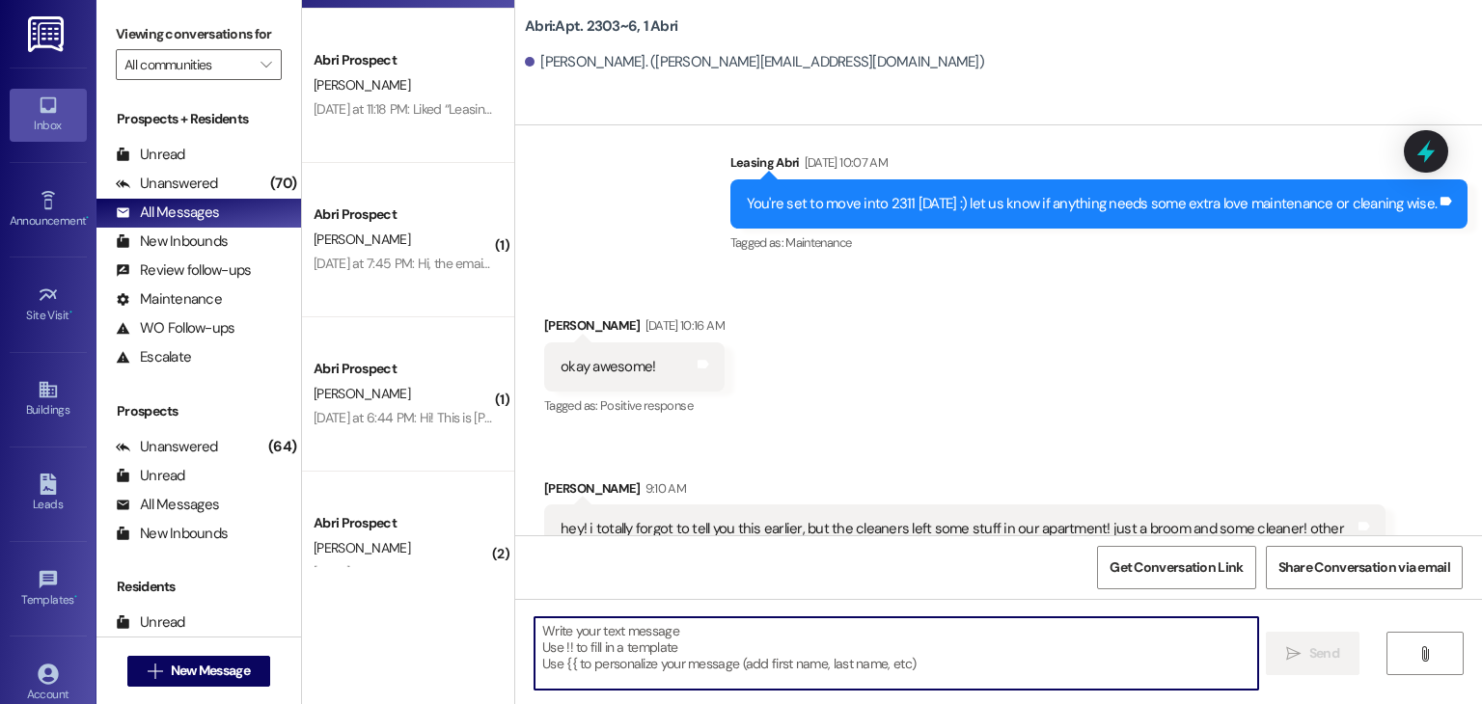
scroll to position [2462, 0]
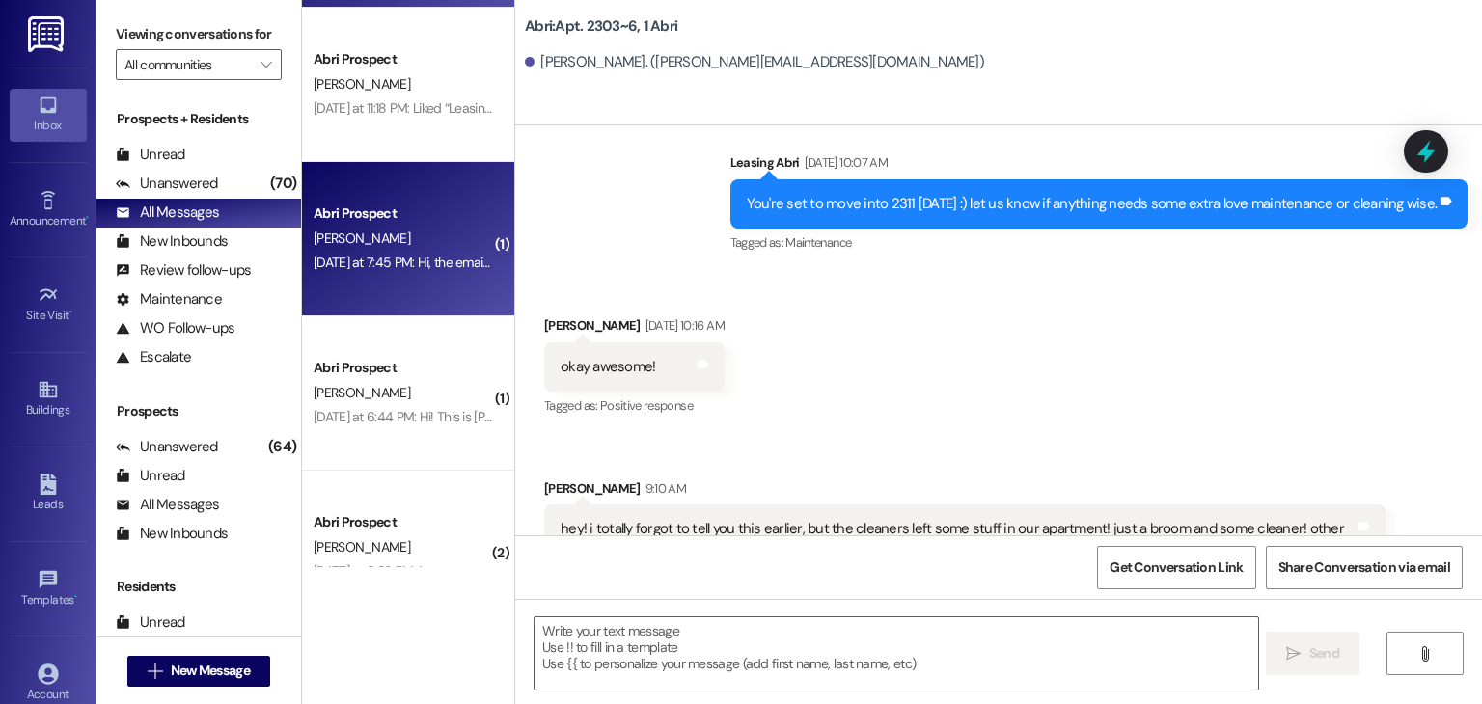
click at [417, 277] on div "Abri Prospect K. Tubaugh Yesterday at 7:45 PM: Hi, the email I got from you guy…" at bounding box center [408, 239] width 212 height 154
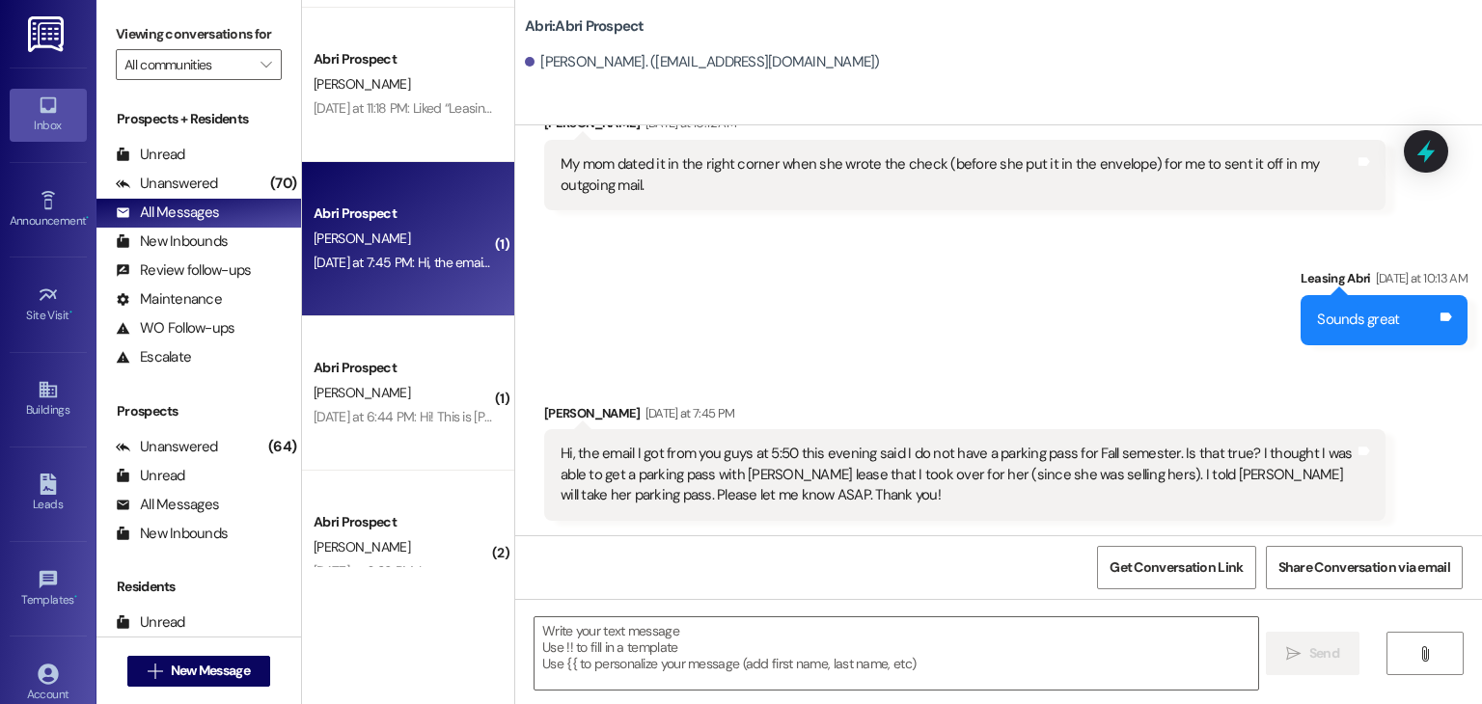
scroll to position [6282, 0]
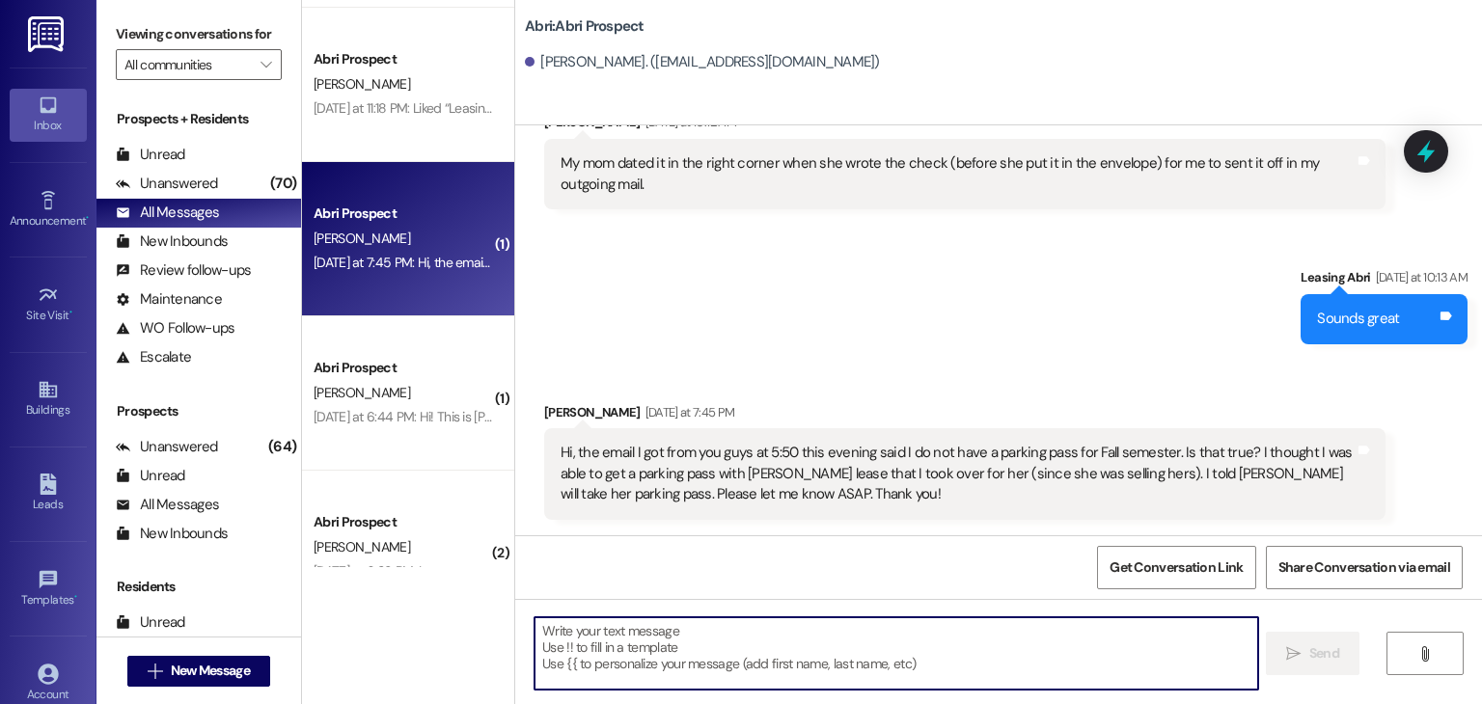
click at [677, 656] on textarea at bounding box center [896, 654] width 723 height 72
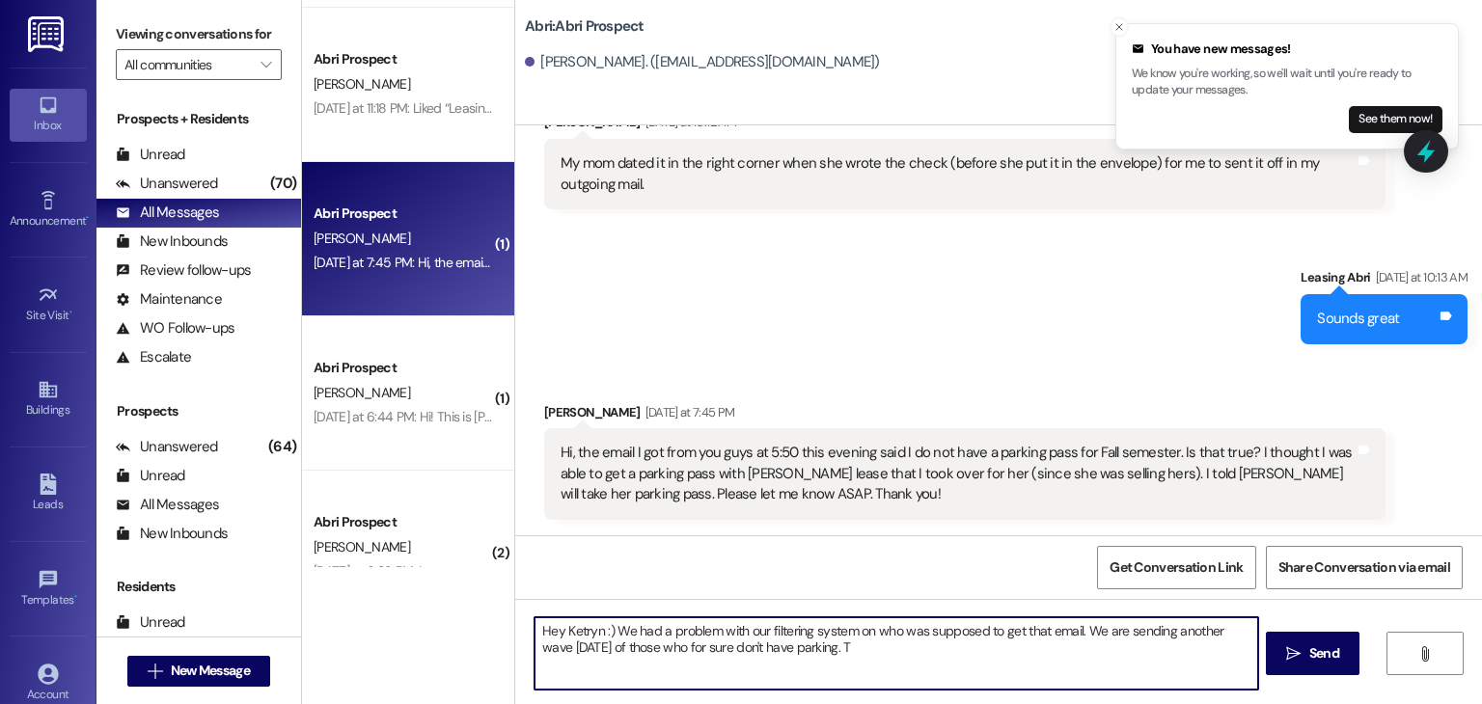
type textarea "Hey Ketryn :) We had a problem with our filtering system on who was supposed to…"
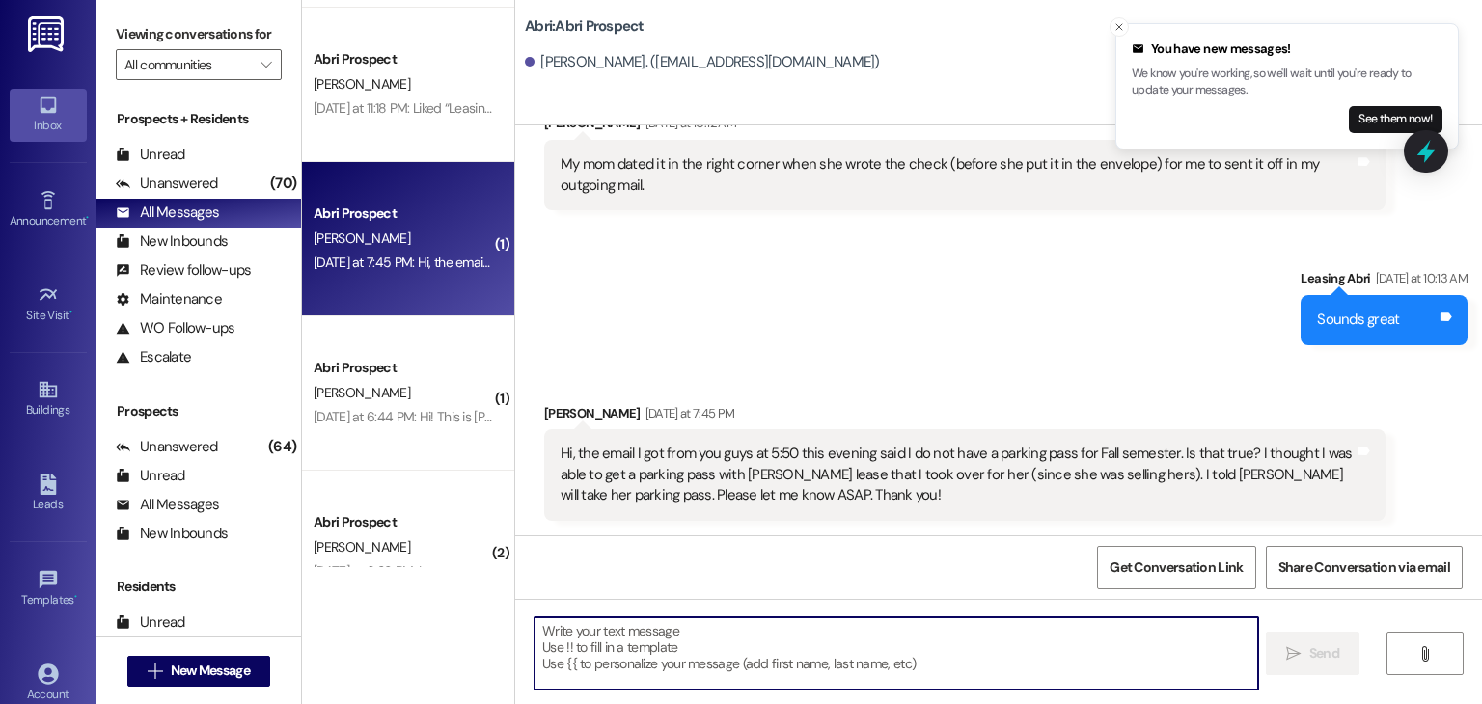
scroll to position [6437, 0]
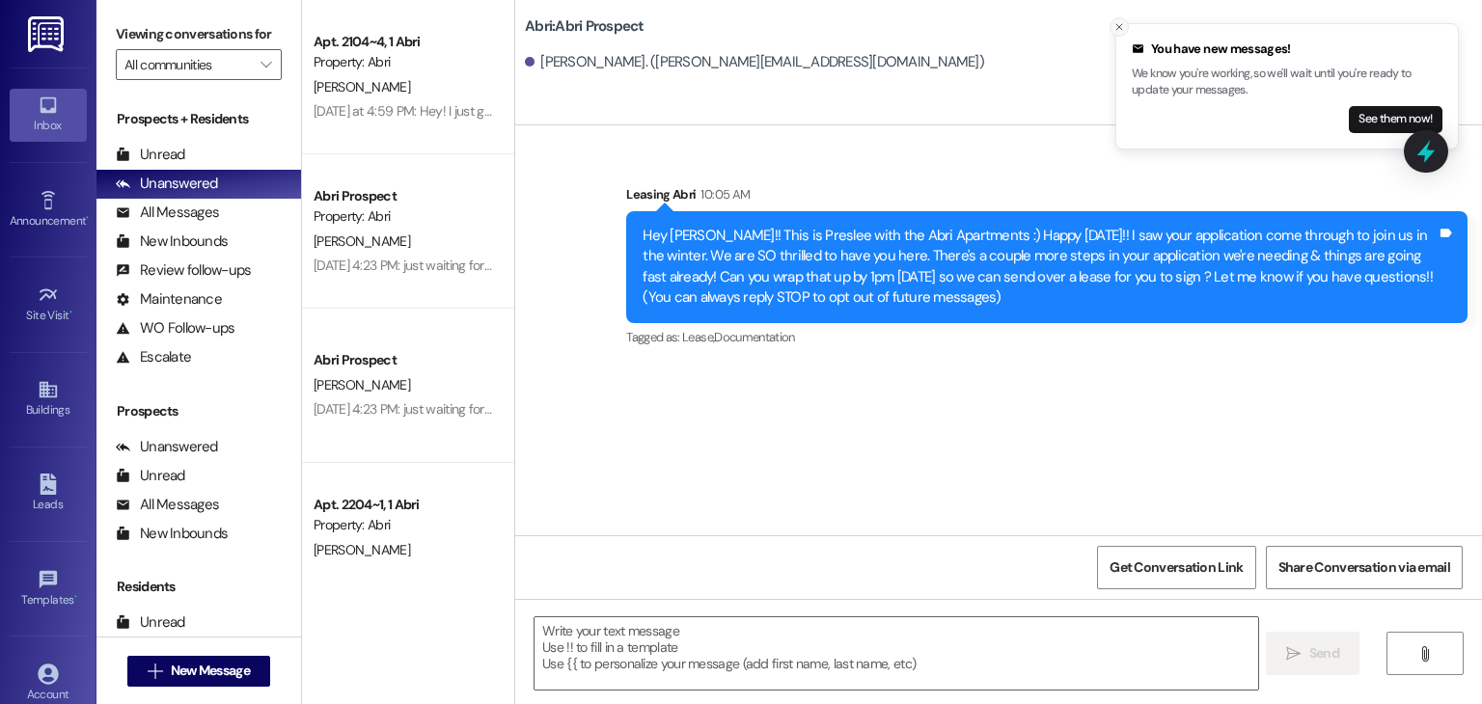
click at [1119, 31] on icon "Close toast" at bounding box center [1120, 27] width 12 height 12
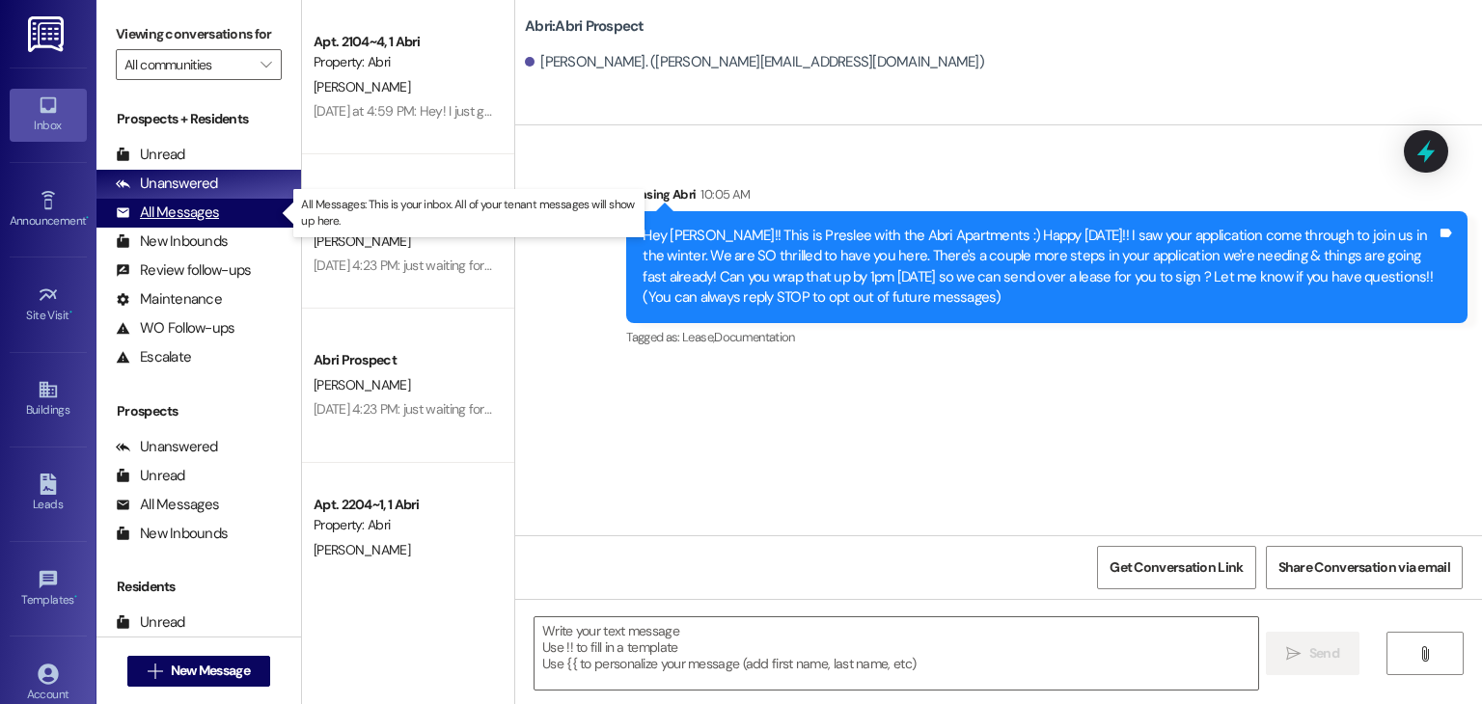
click at [224, 210] on div "All Messages (undefined)" at bounding box center [198, 213] width 205 height 29
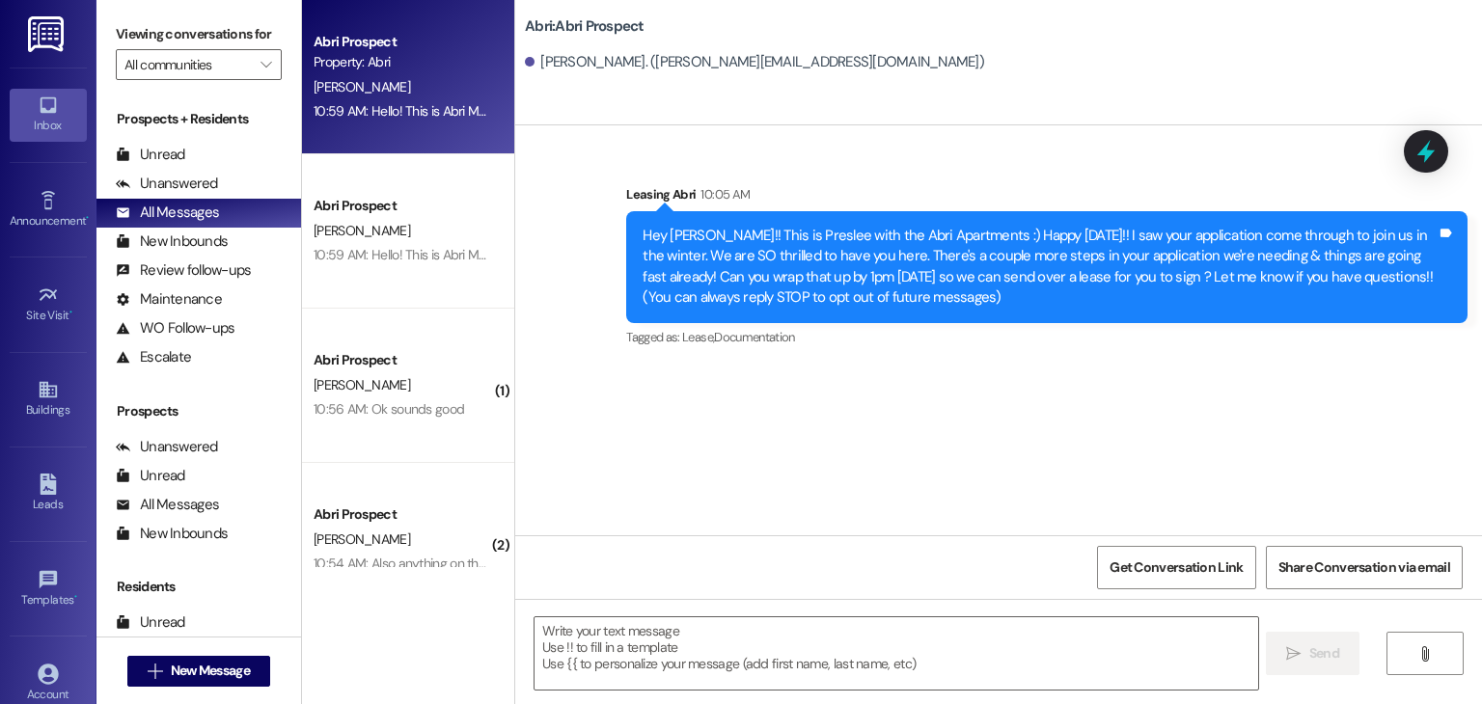
click at [423, 72] on div "Property: Abri" at bounding box center [403, 62] width 179 height 20
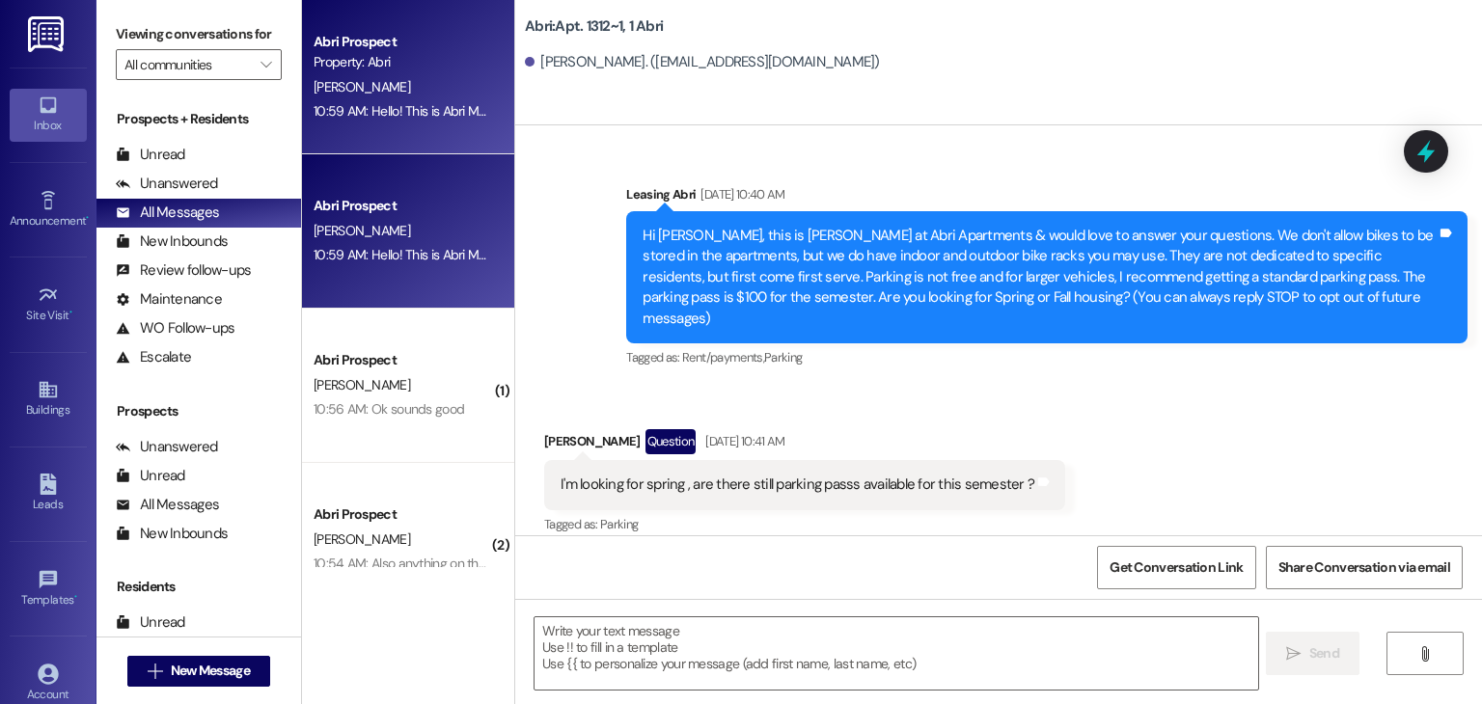
scroll to position [48361, 0]
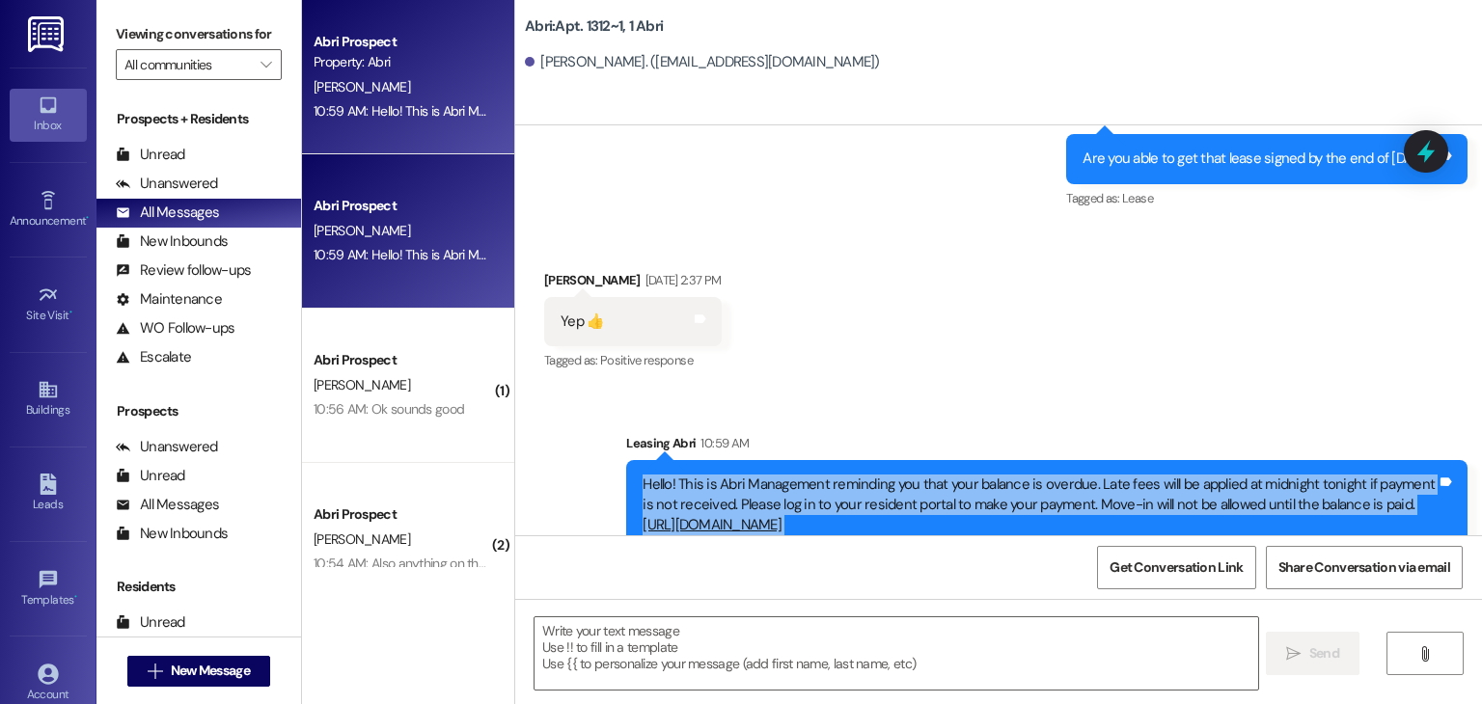
drag, startPoint x: 628, startPoint y: 361, endPoint x: 1173, endPoint y: 470, distance: 556.0
click at [1173, 470] on div "Hello! This is Abri Management reminding you that your balance is overdue. Late…" at bounding box center [1046, 536] width 841 height 153
copy div "Hello! This is Abri Management reminding you that your balance is overdue. Late…"
click at [1213, 485] on div "Hello! This is Abri Management reminding you that your balance is overdue. Late…" at bounding box center [1046, 536] width 841 height 153
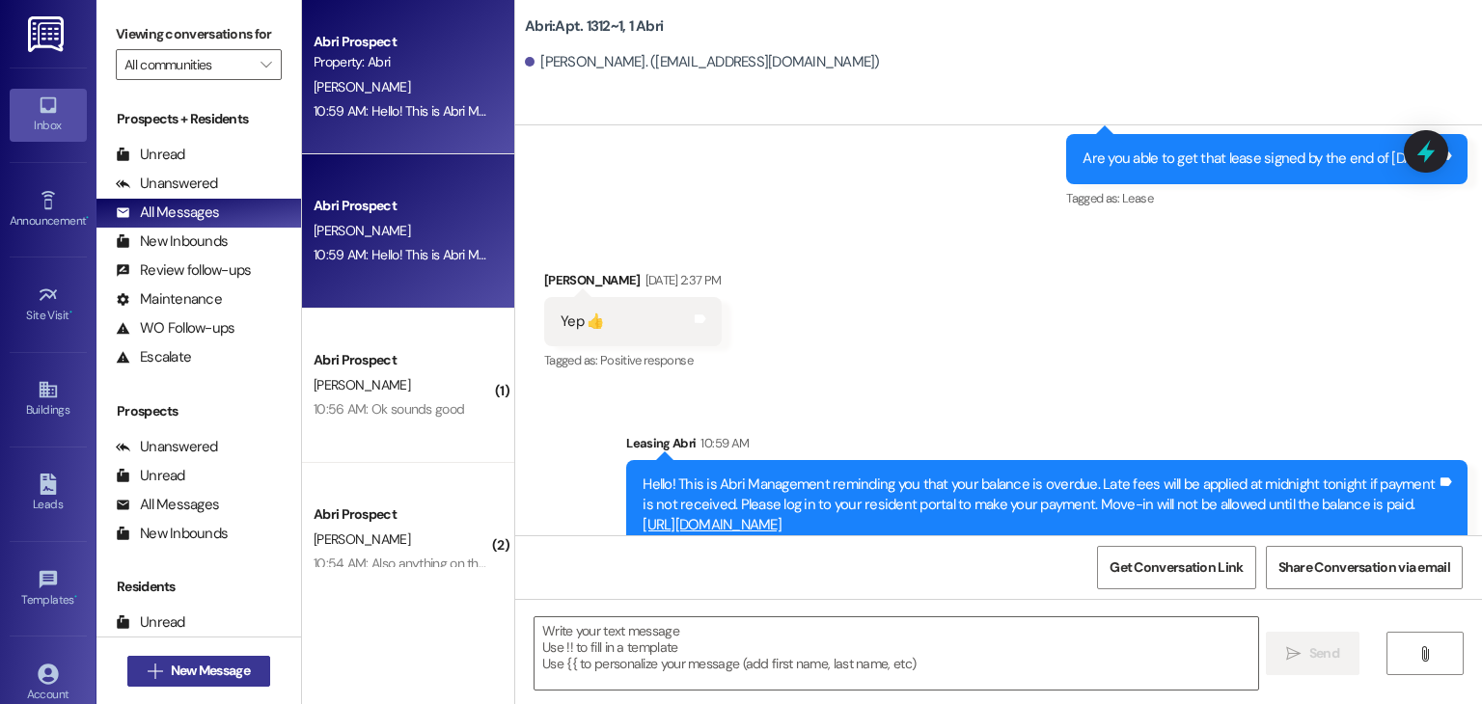
click at [259, 673] on button " New Message" at bounding box center [198, 671] width 143 height 31
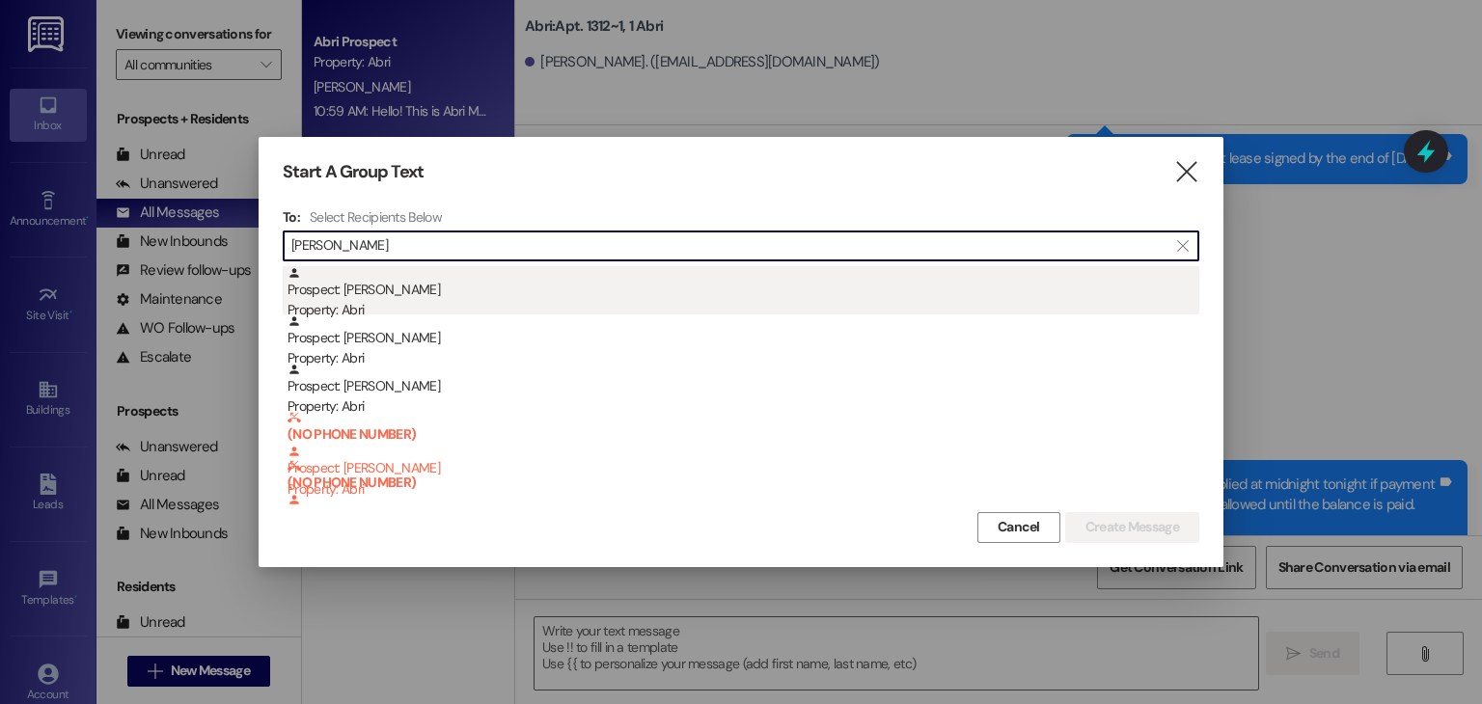
type input "mason"
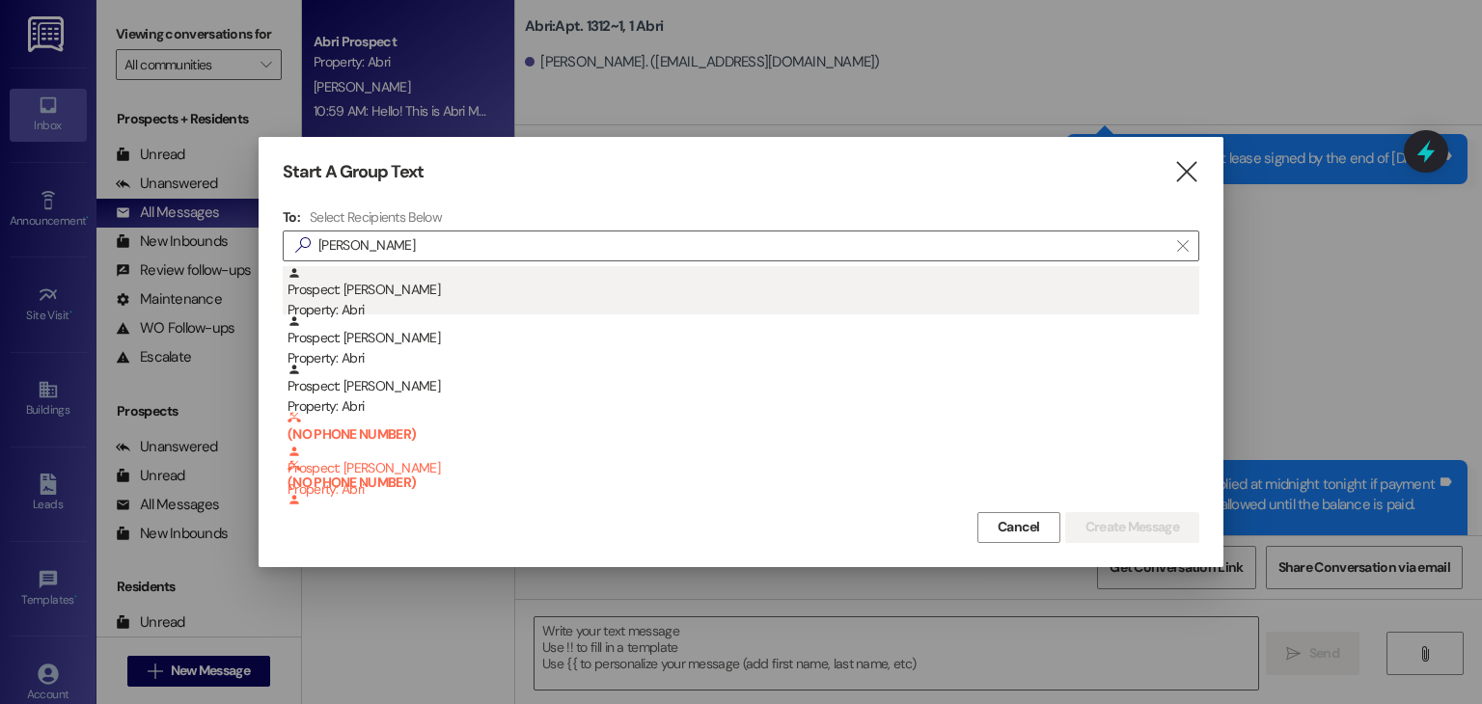
click at [373, 310] on div "Property: Abri" at bounding box center [744, 310] width 912 height 20
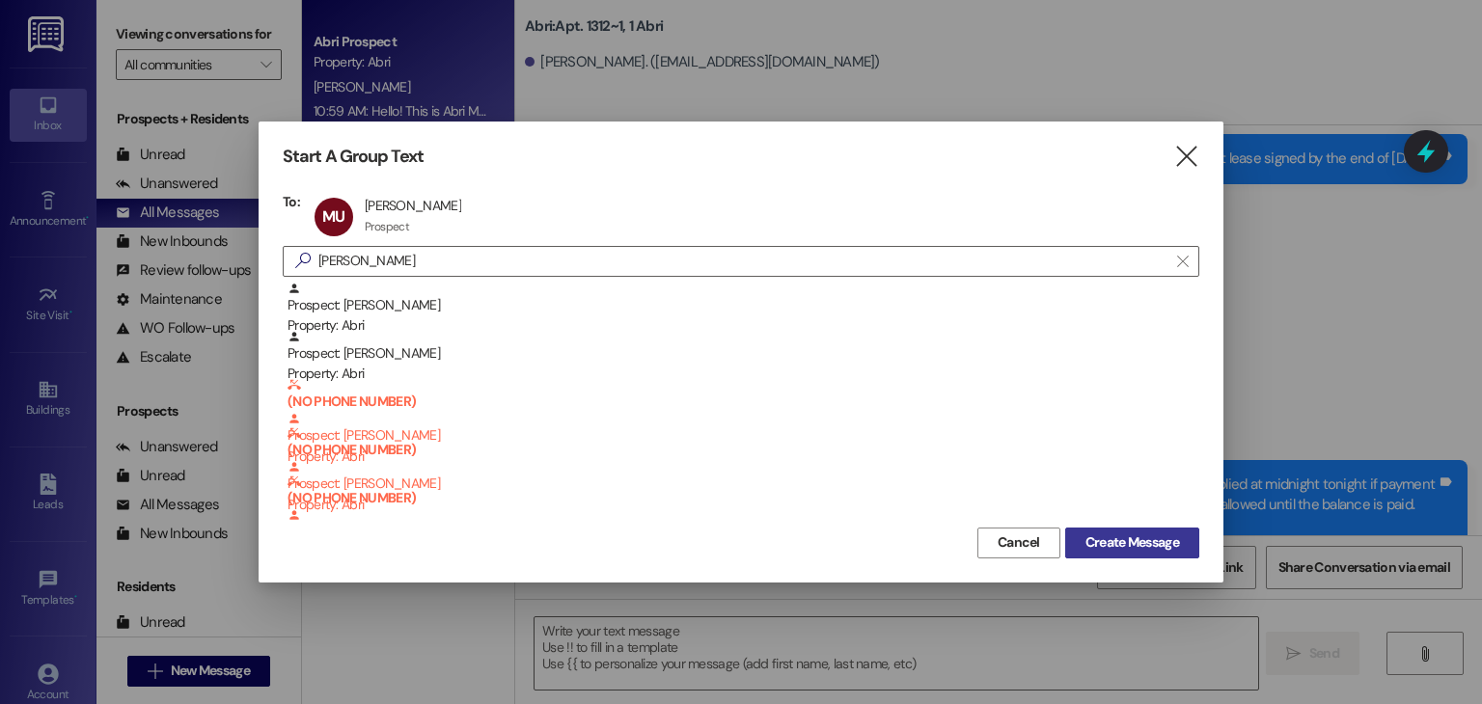
click at [1127, 545] on span "Create Message" at bounding box center [1133, 543] width 94 height 20
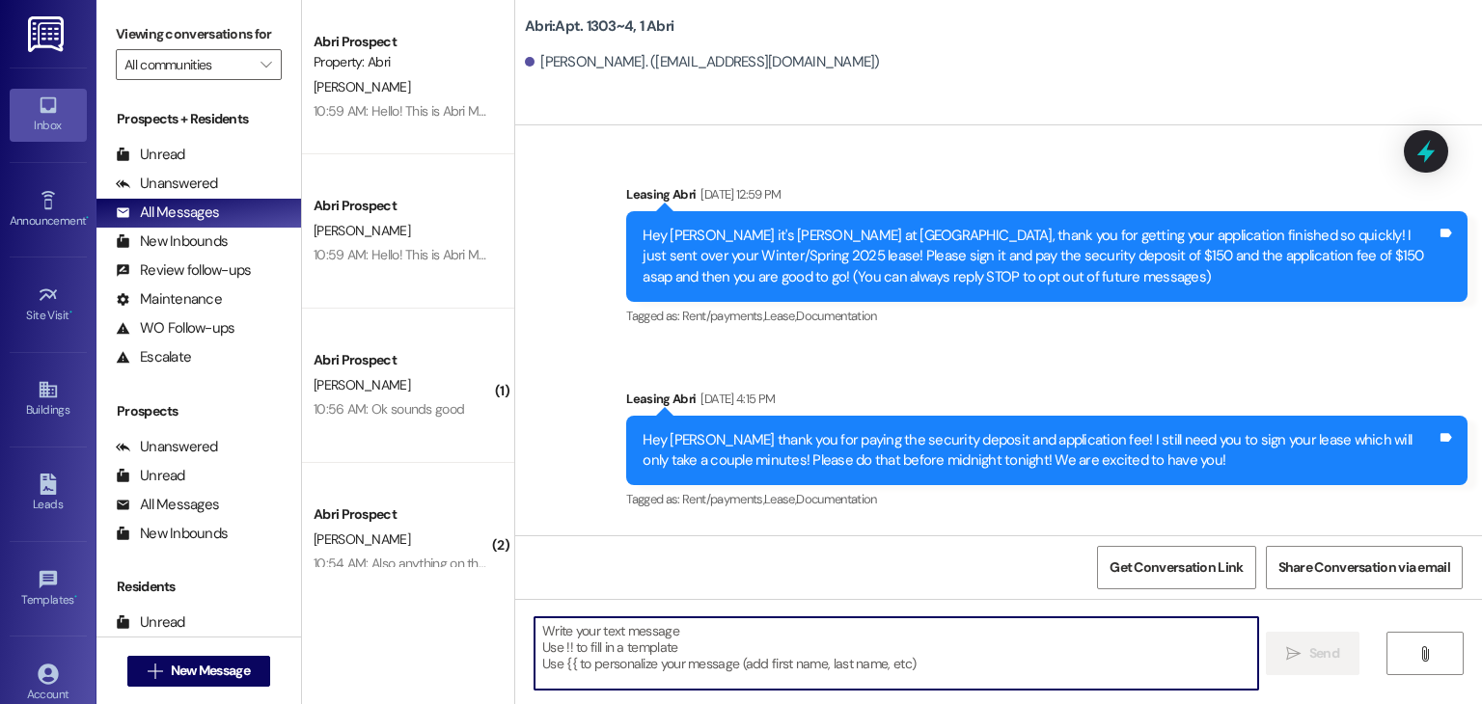
scroll to position [20550, 0]
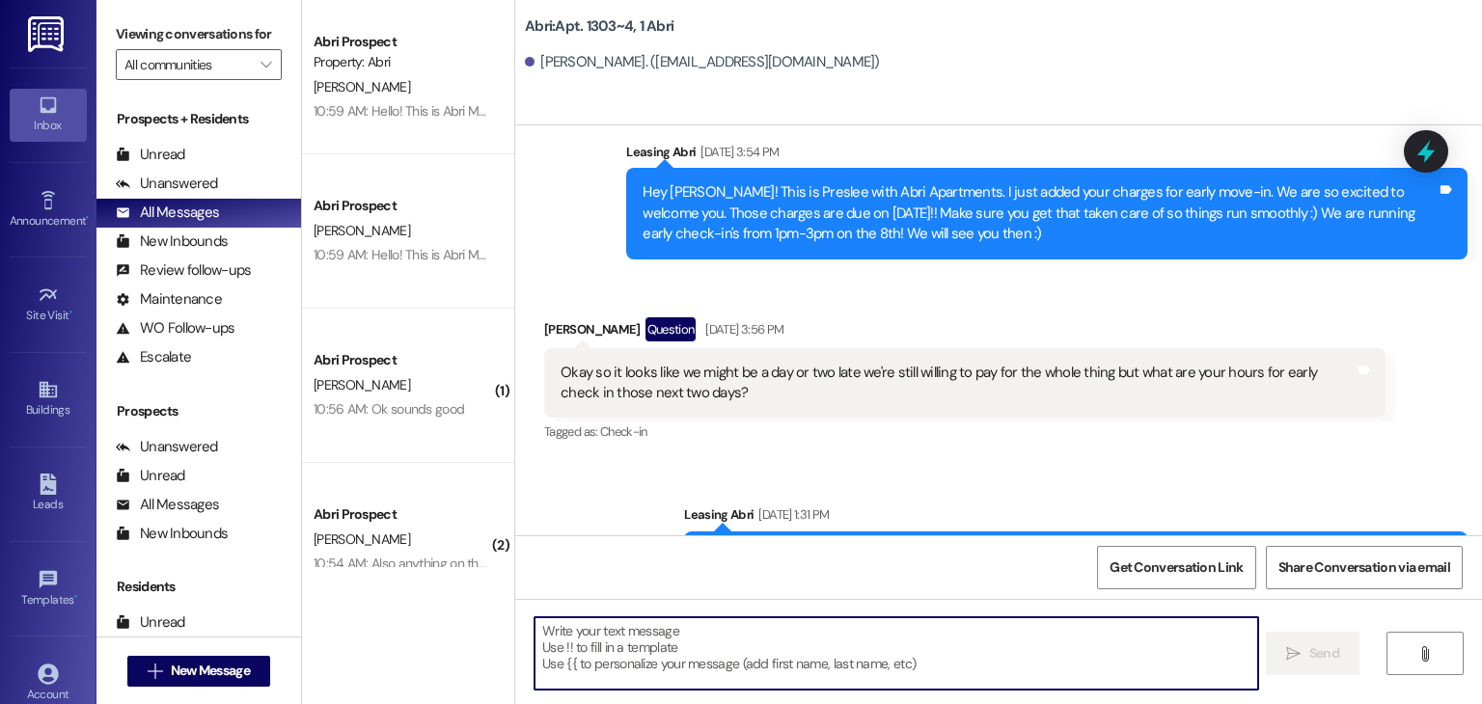
click at [681, 649] on textarea at bounding box center [896, 654] width 723 height 72
paste textarea "Hello! This is Abri Management reminding you that your balance is overdue. Late…"
type textarea "Hello! This is Abri Management reminding you that your balance is overdue. Late…"
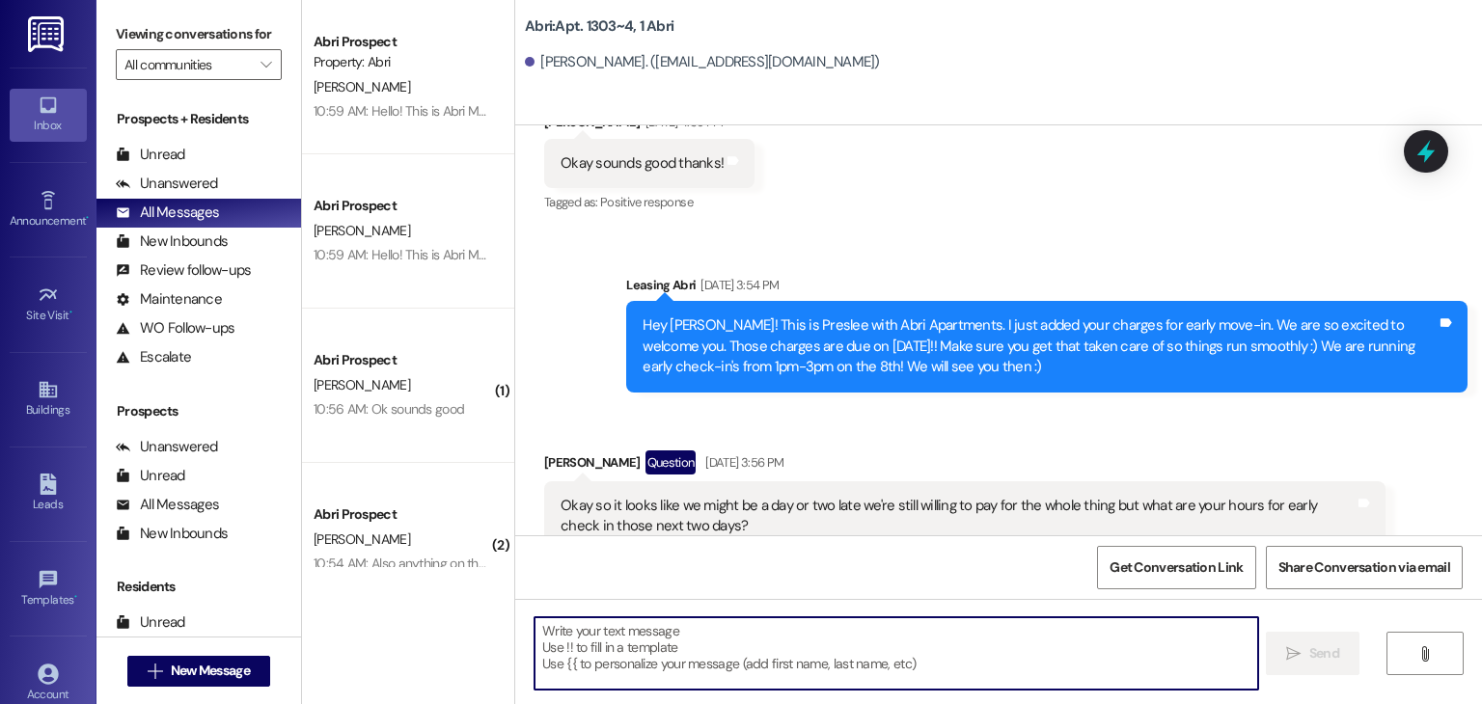
scroll to position [20415, 0]
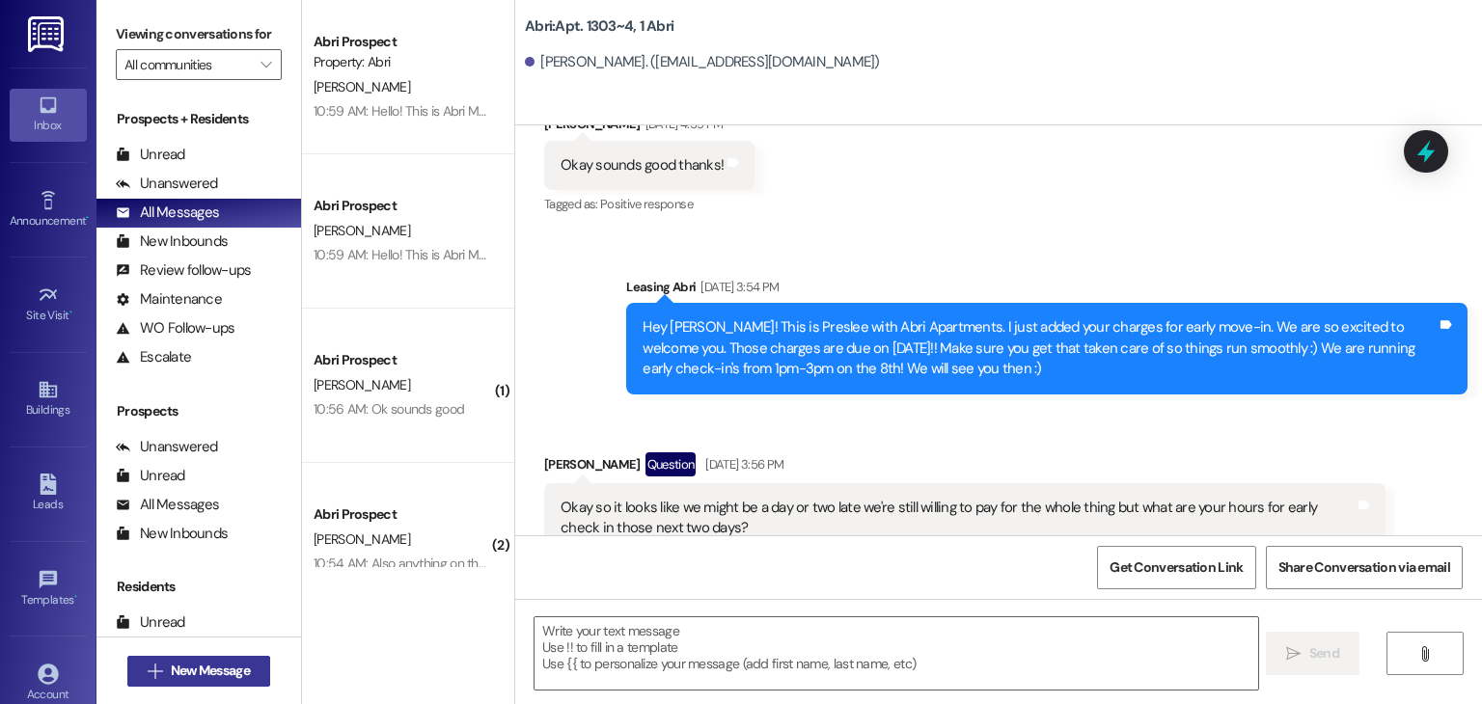
click at [222, 675] on span "New Message" at bounding box center [210, 671] width 79 height 20
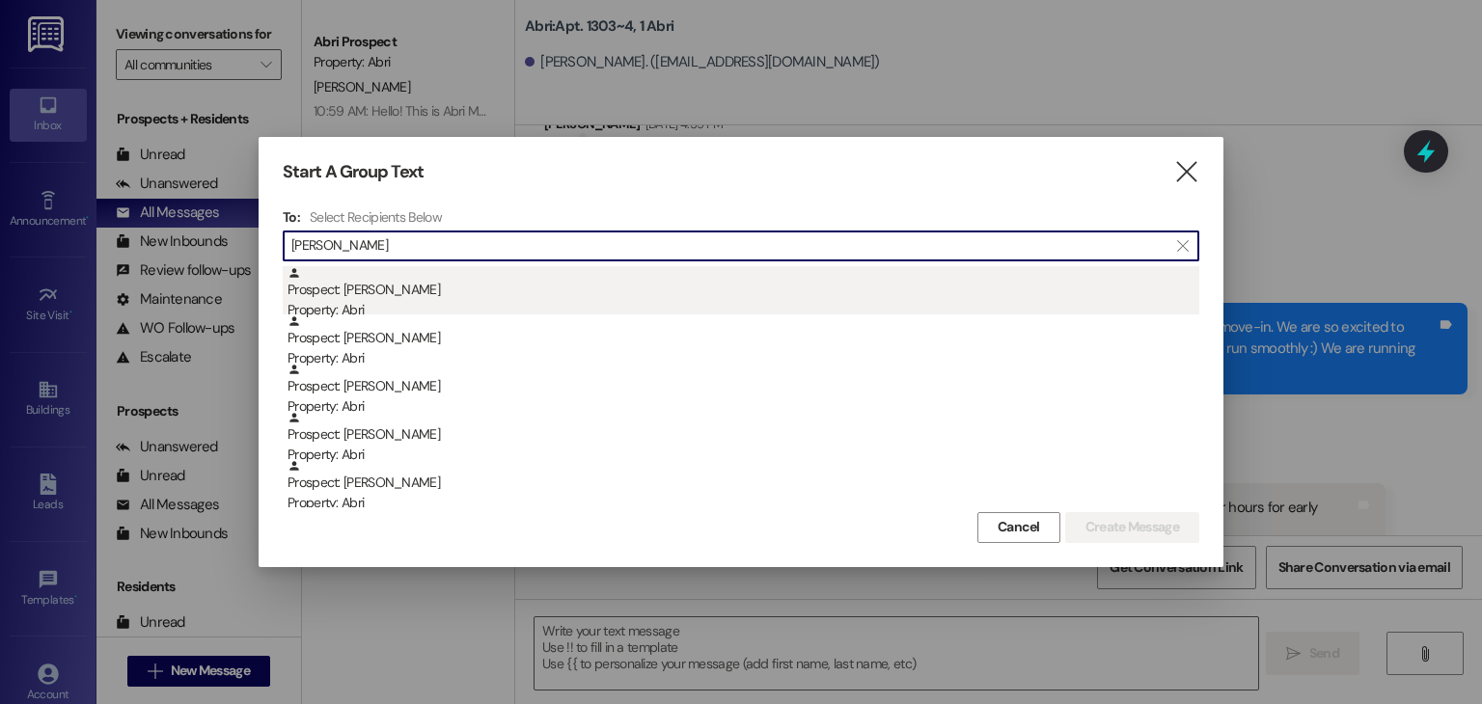
type input "tyler"
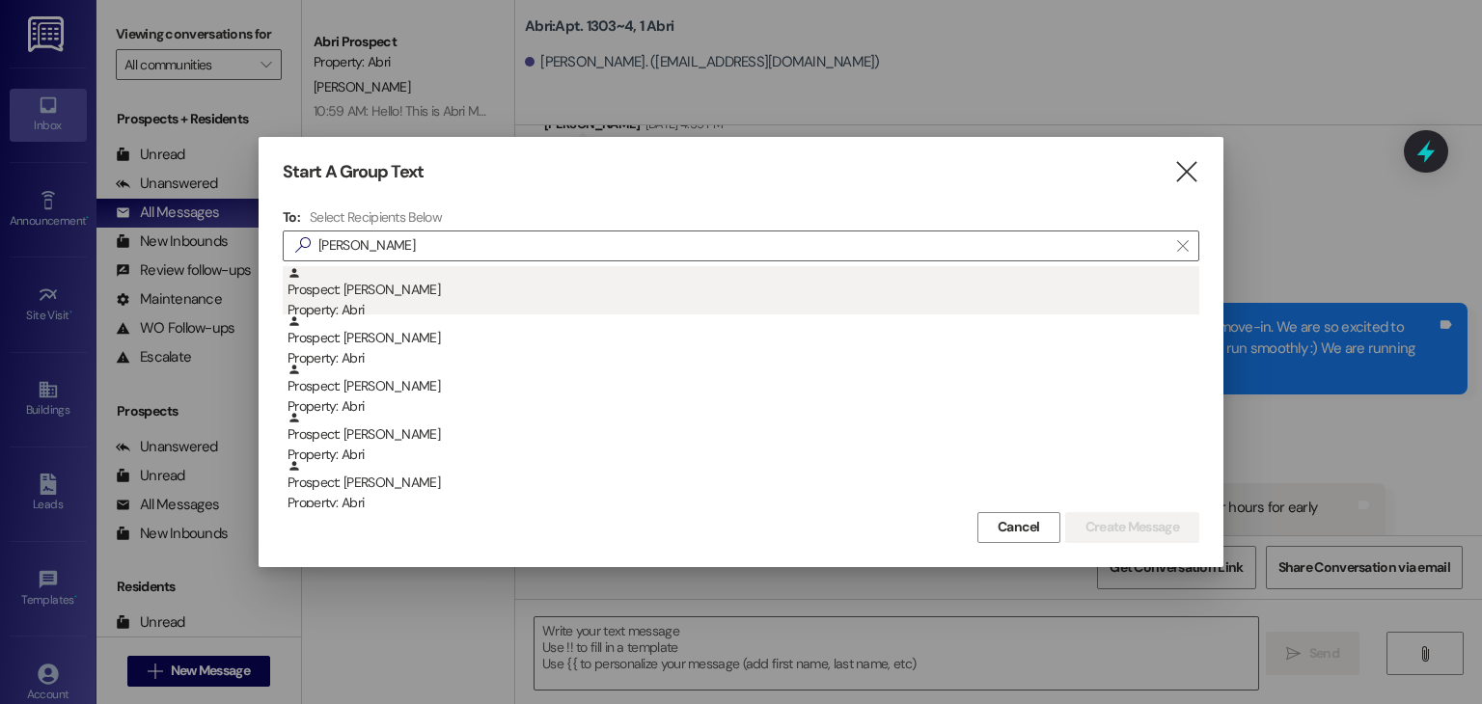
click at [344, 292] on div "Prospect: Tyler Urish Property: Abri" at bounding box center [744, 293] width 912 height 55
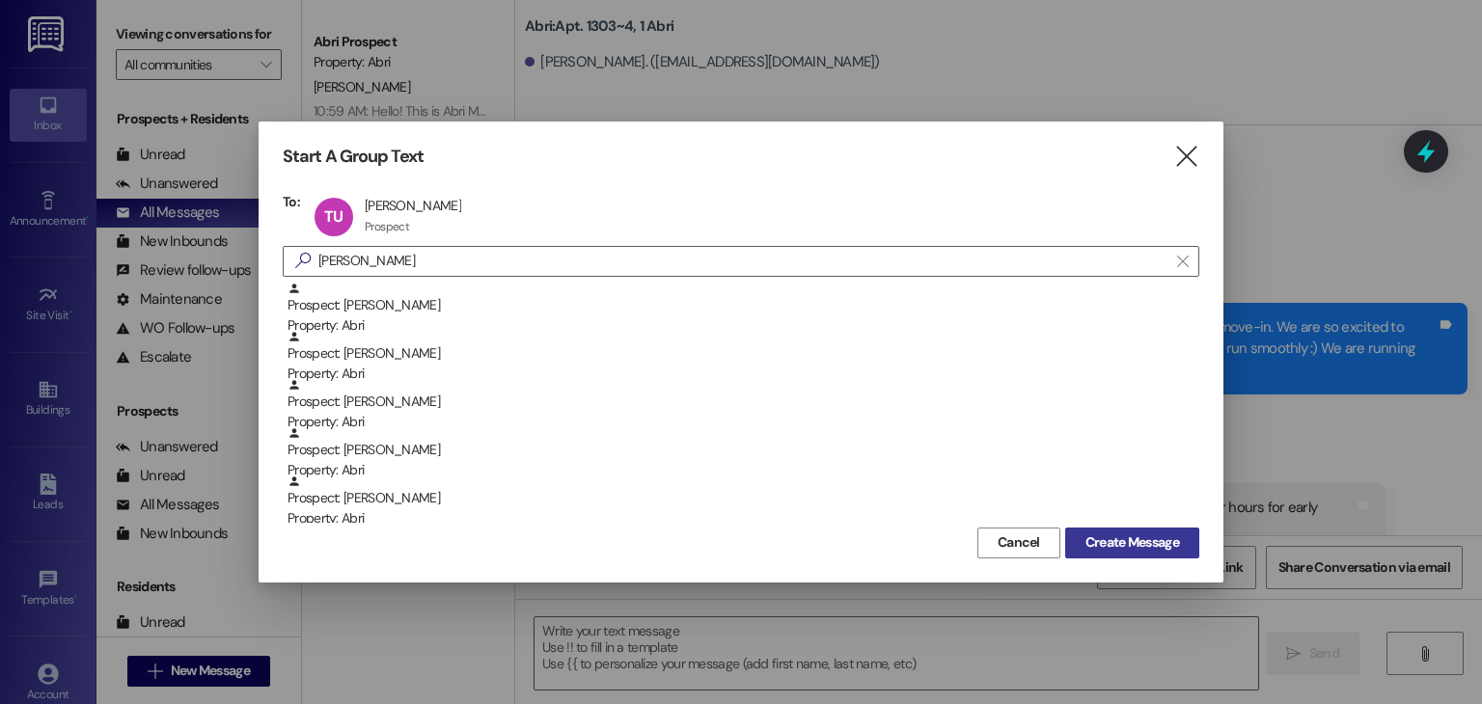
click at [1115, 536] on span "Create Message" at bounding box center [1133, 543] width 94 height 20
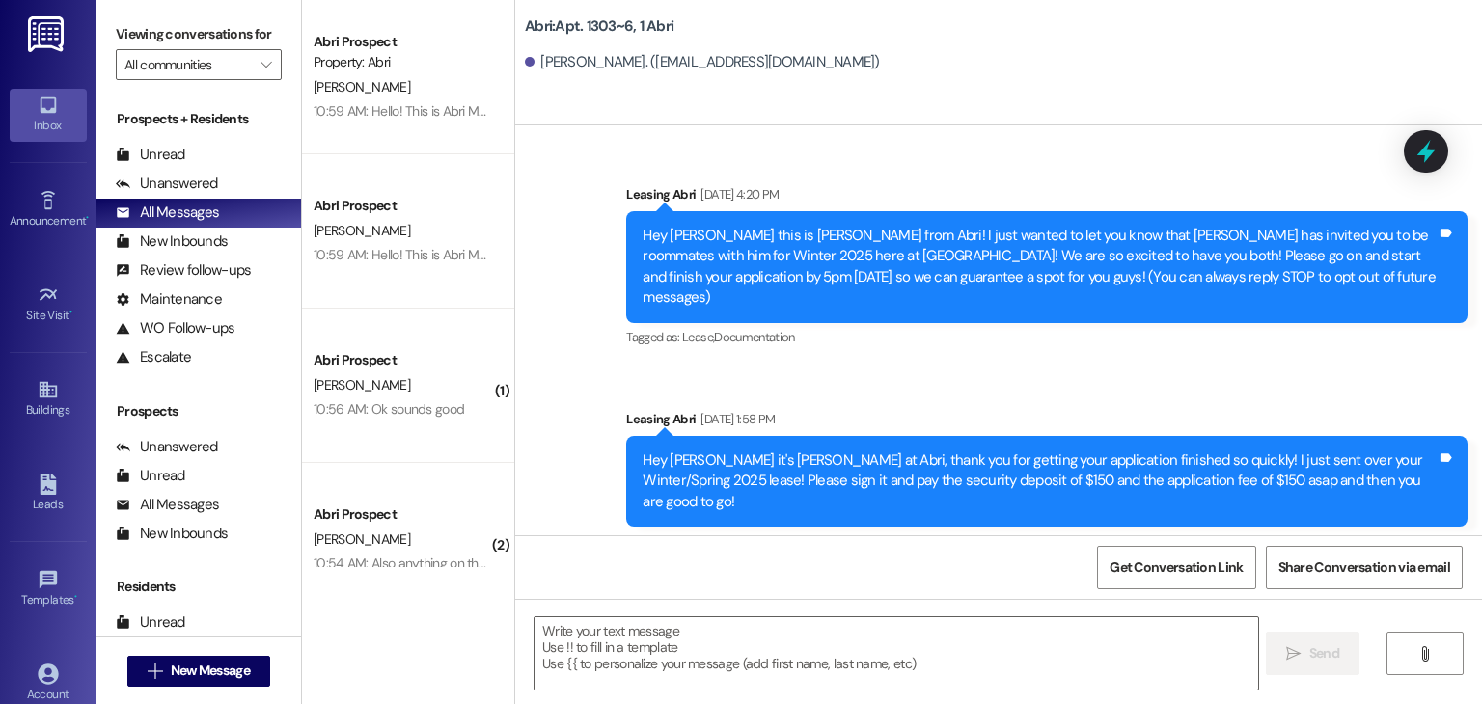
scroll to position [23285, 0]
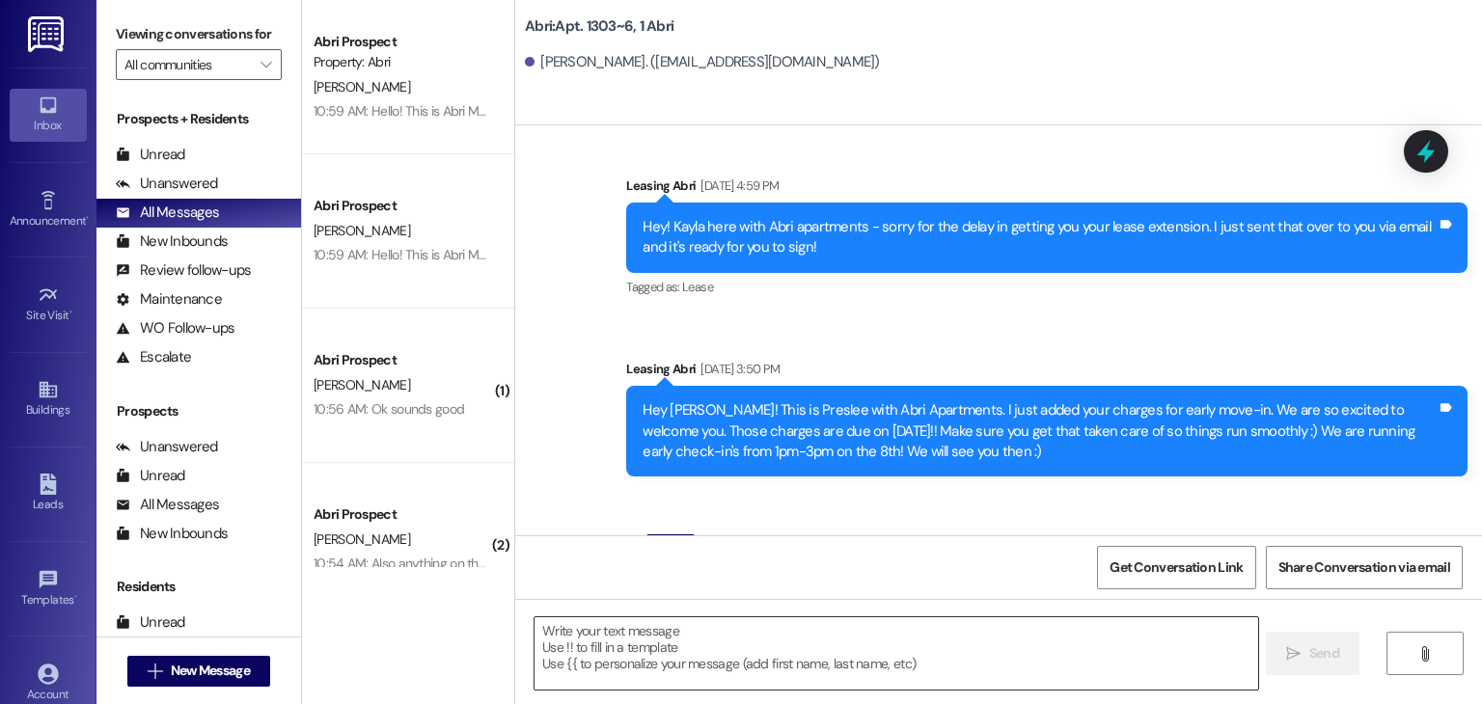
click at [651, 649] on textarea at bounding box center [896, 654] width 723 height 72
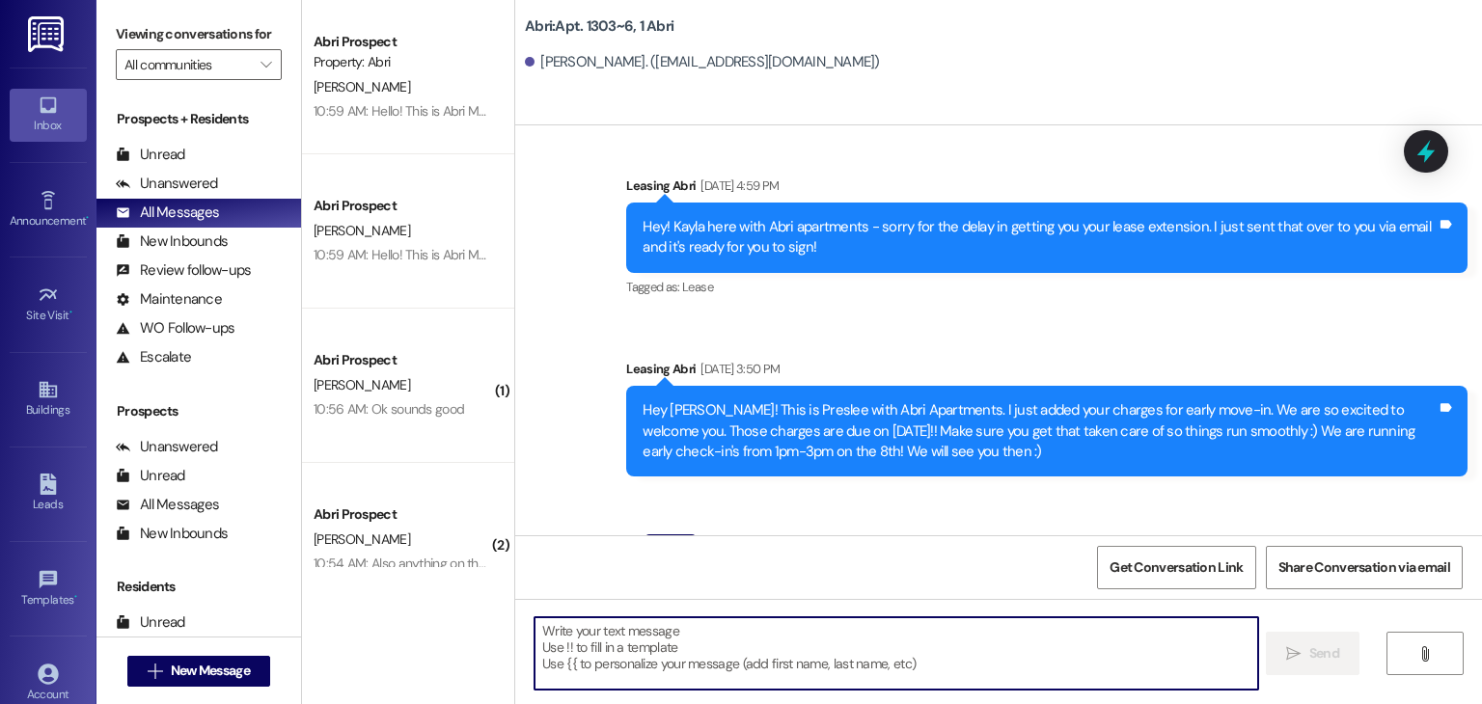
paste textarea "Hello! This is Abri Management reminding you that your balance is overdue. Late…"
type textarea "Hello! This is Abri Management reminding you that your balance is overdue. Late…"
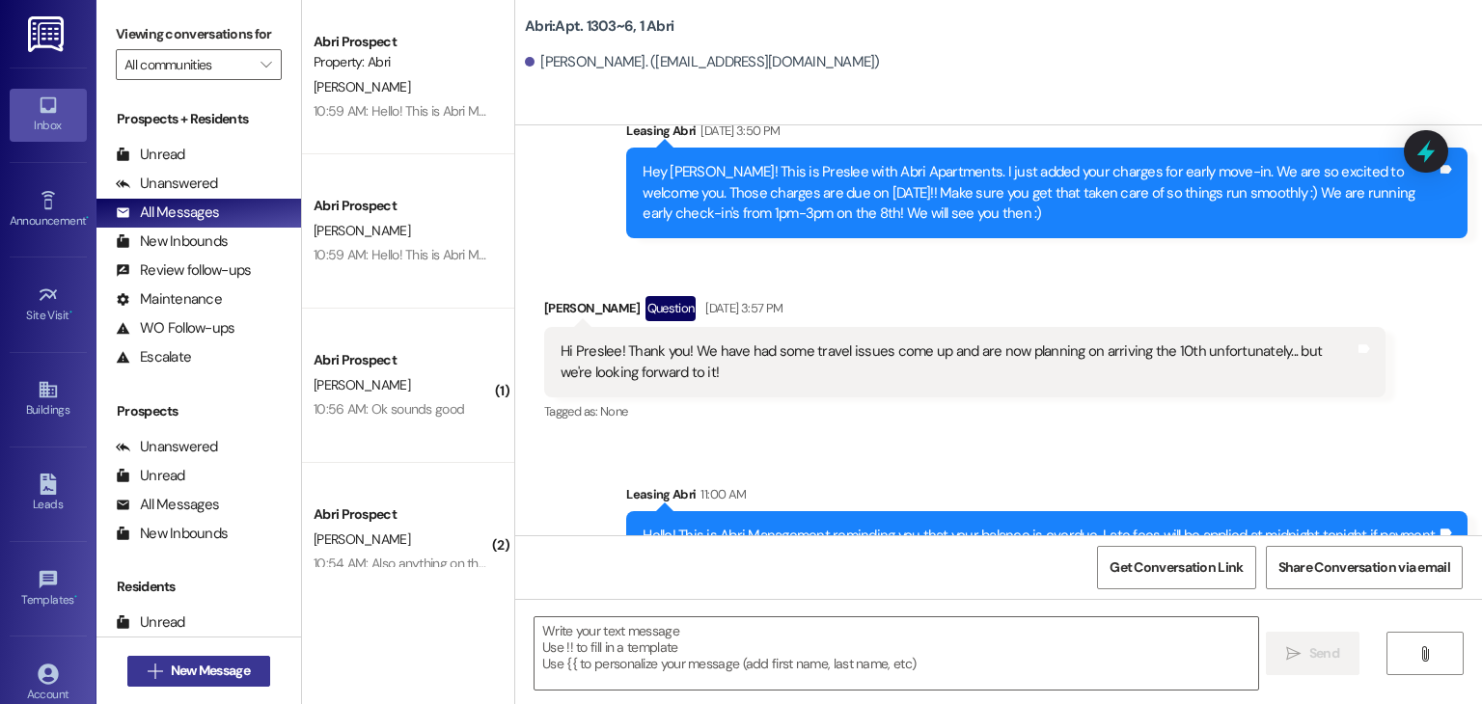
click at [242, 673] on span "New Message" at bounding box center [210, 671] width 79 height 20
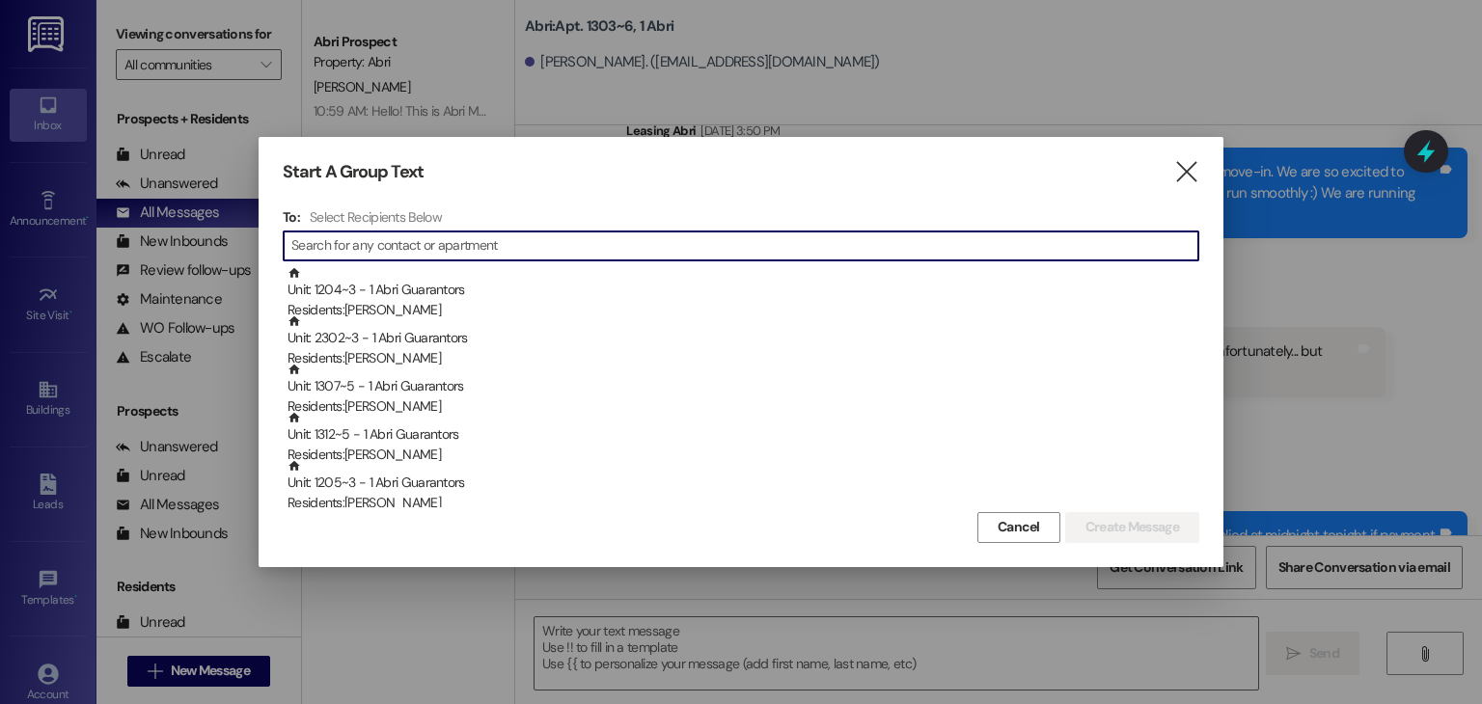
type input "k"
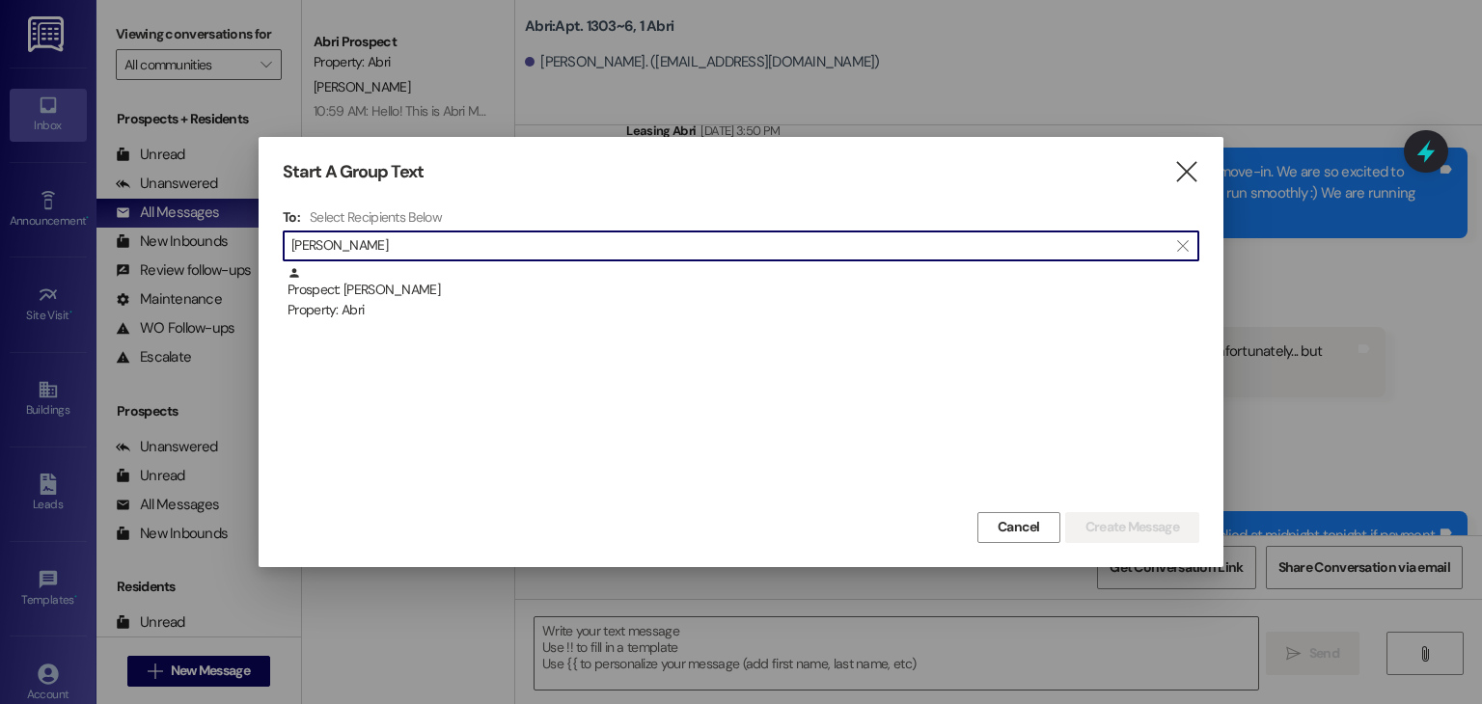
type input "ryan king"
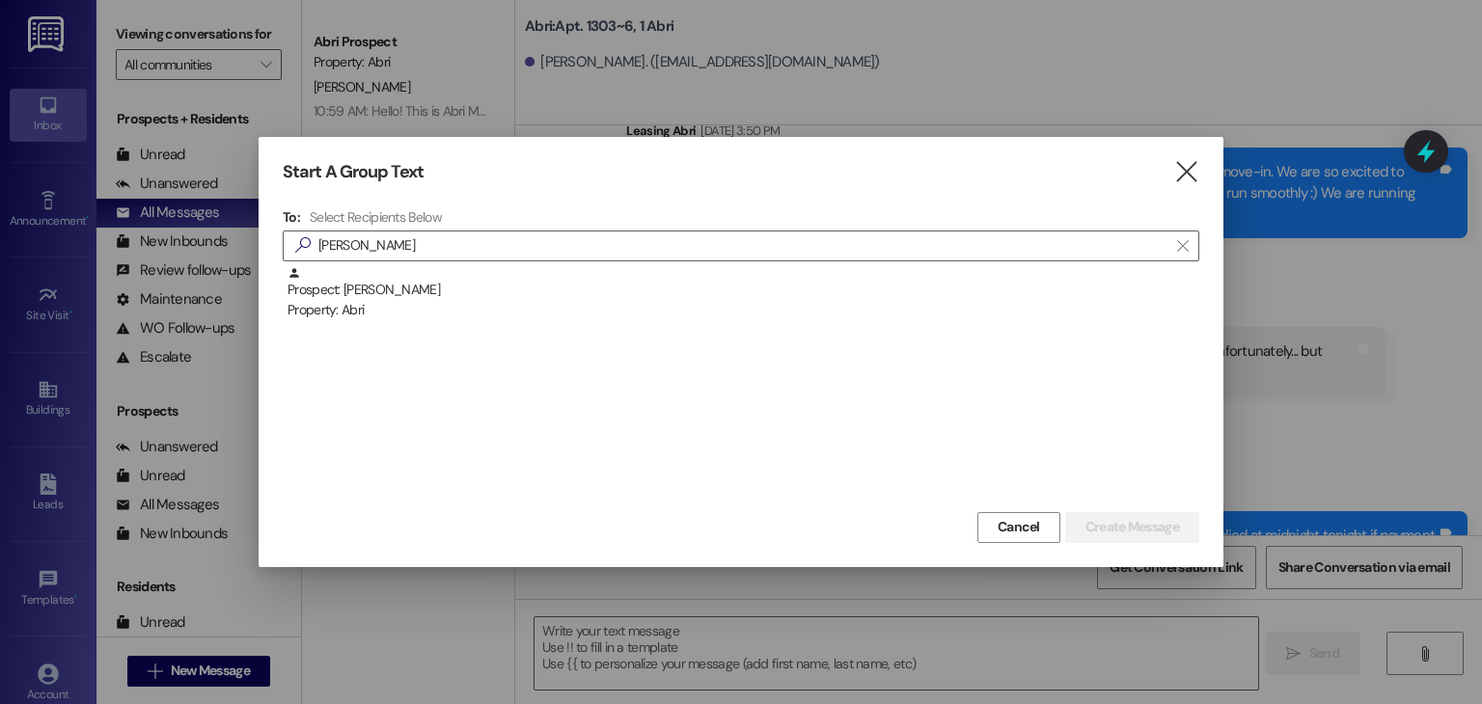
click at [607, 325] on div "Prospect: Ryan King Property: Abri" at bounding box center [741, 386] width 917 height 241
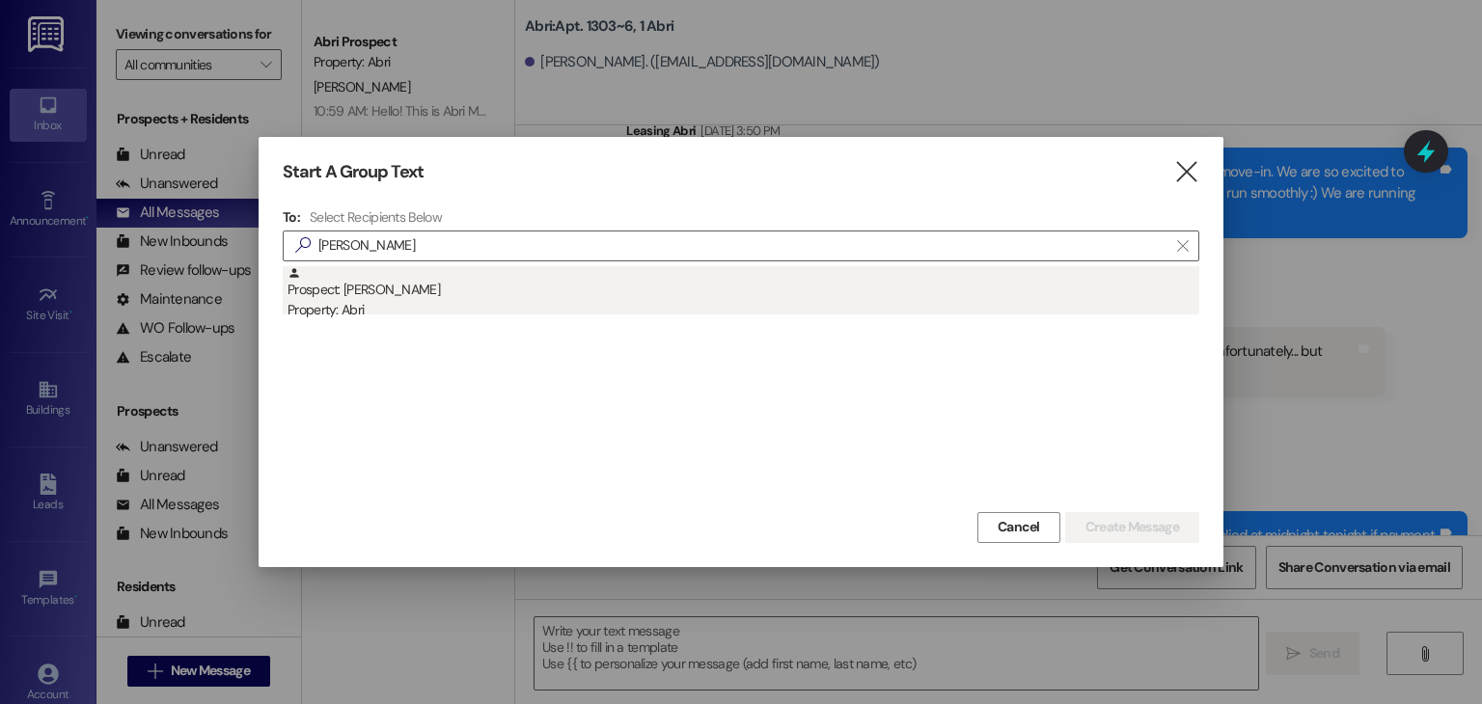
click at [639, 311] on div "Property: Abri" at bounding box center [744, 310] width 912 height 20
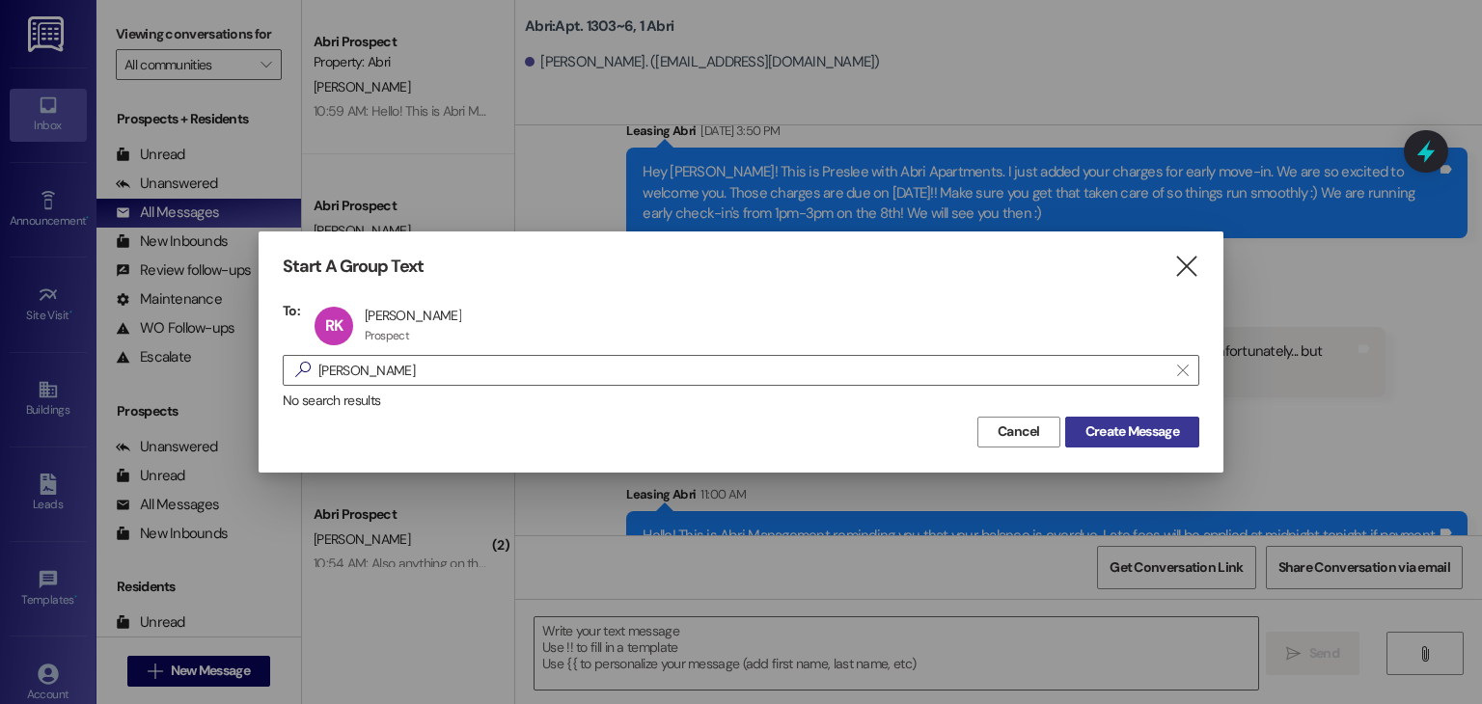
click at [1133, 424] on span "Create Message" at bounding box center [1133, 432] width 94 height 20
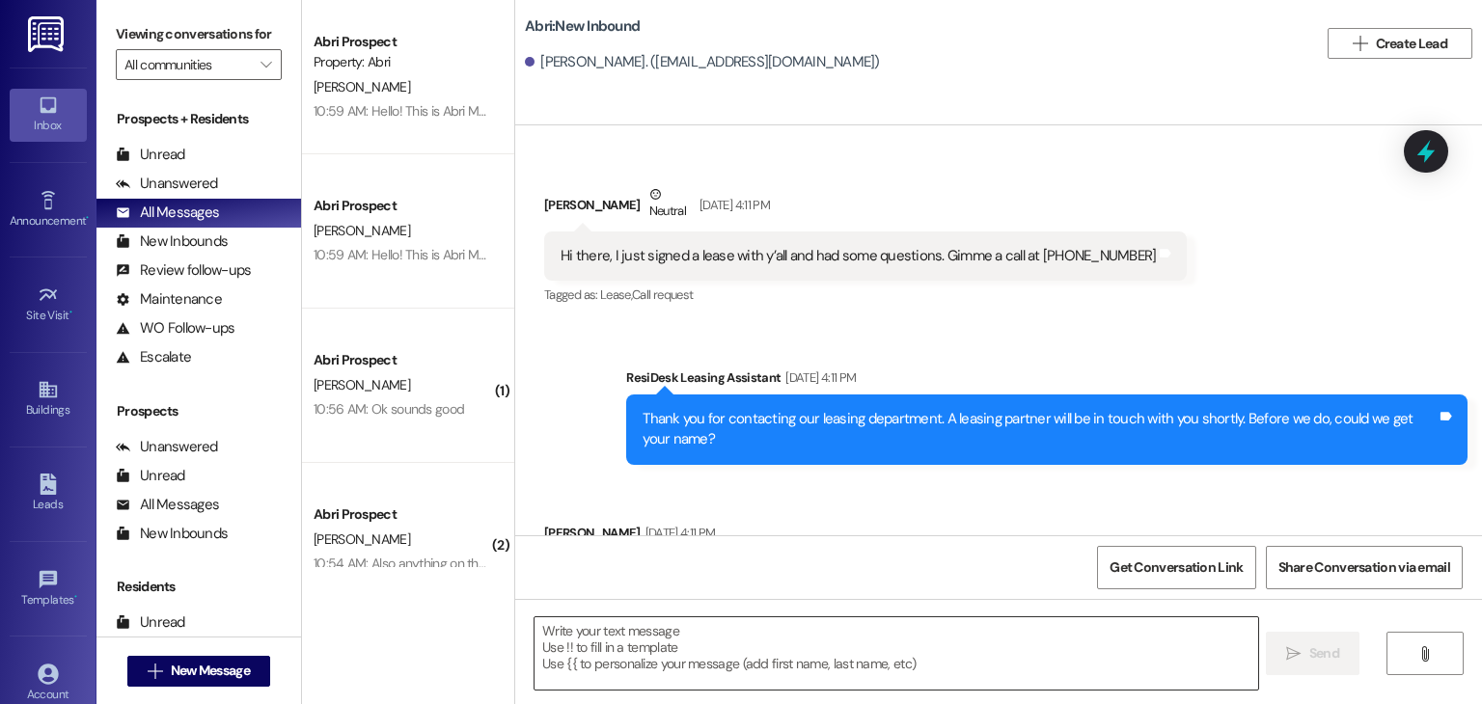
scroll to position [2374, 0]
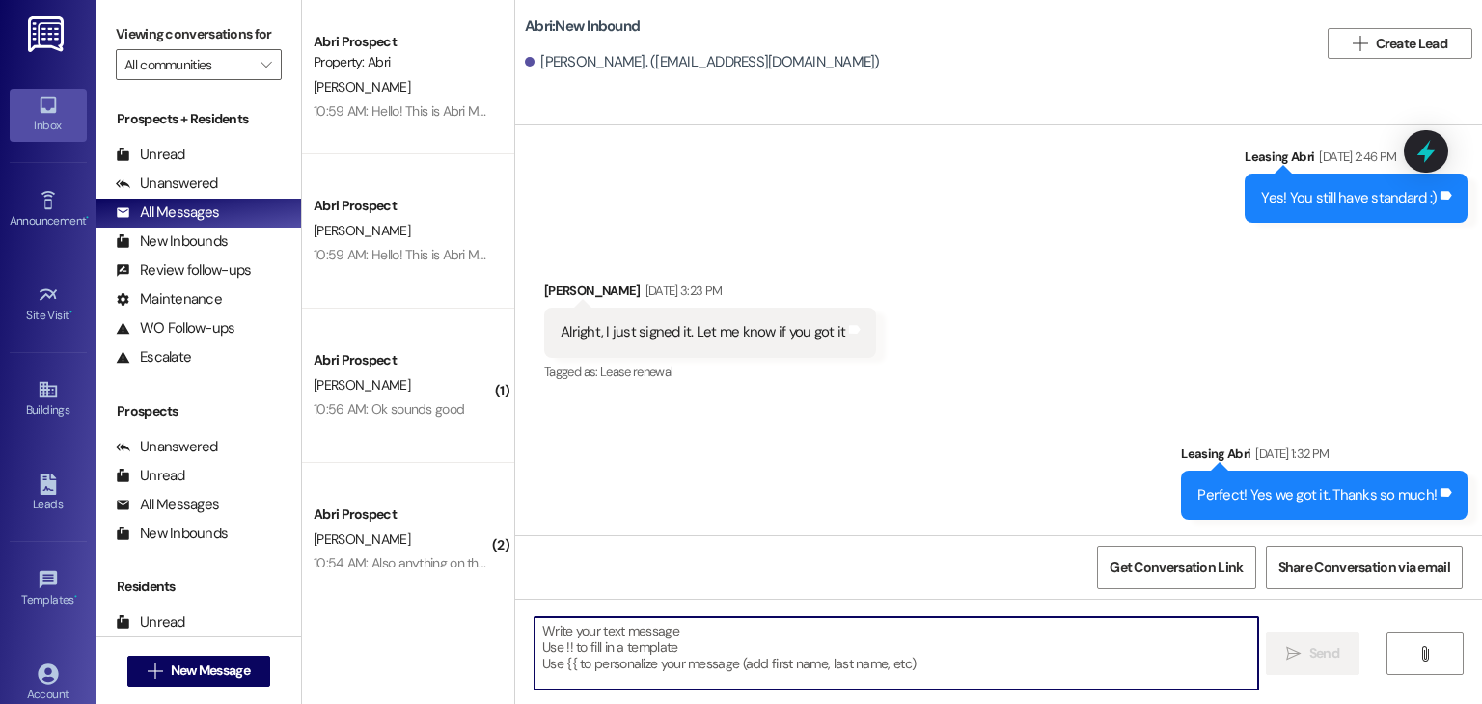
click at [675, 644] on textarea at bounding box center [896, 654] width 723 height 72
paste textarea "Hello! This is Abri Management reminding you that your balance is overdue. Late…"
type textarea "Hello! This is Abri Management reminding you that your balance is overdue. Late…"
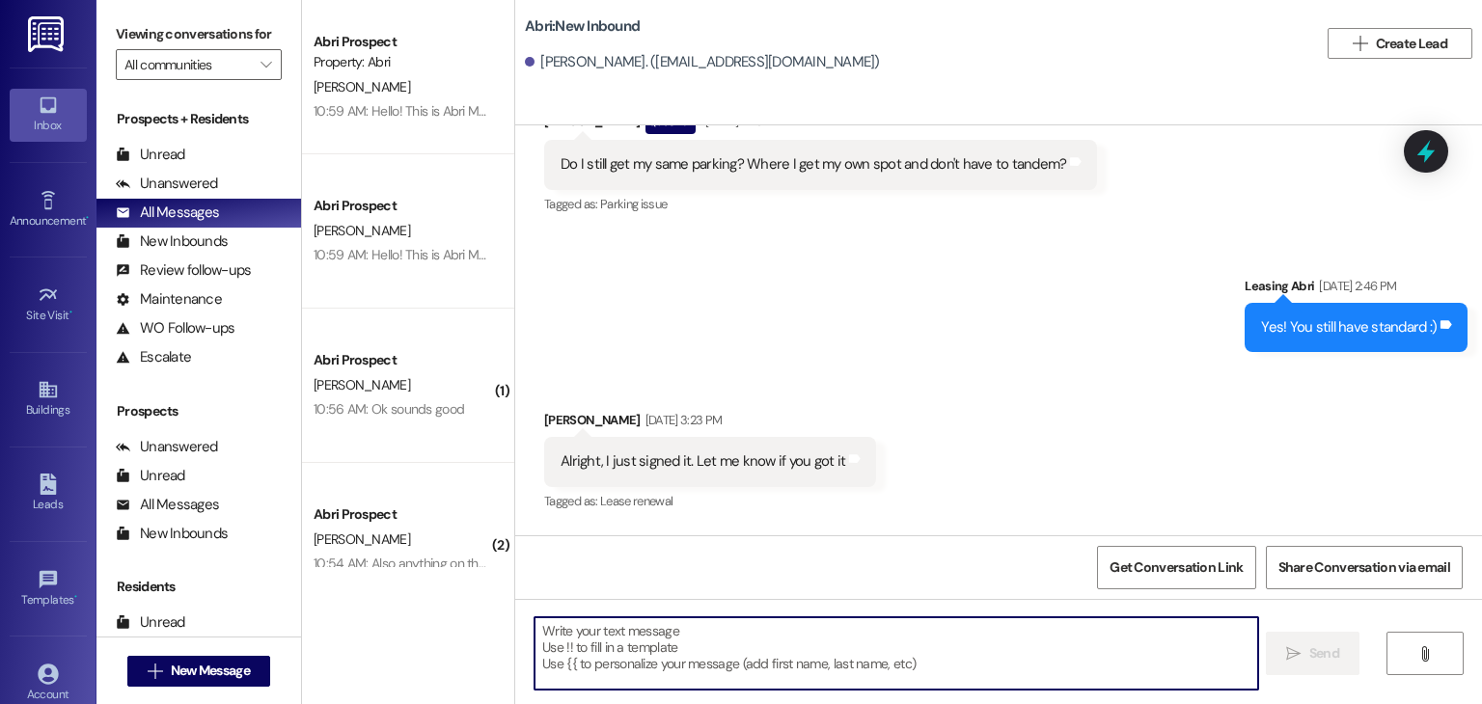
scroll to position [2238, 0]
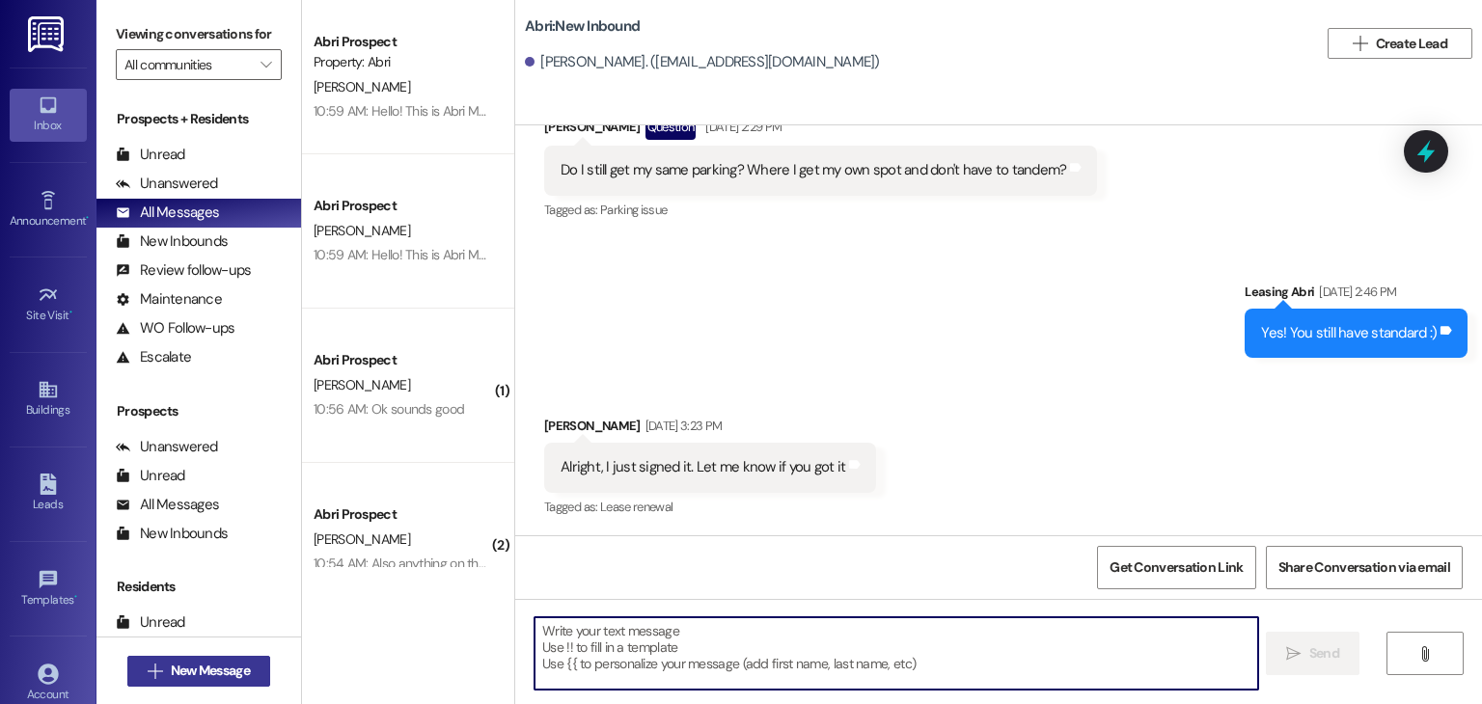
click at [216, 663] on span "New Message" at bounding box center [210, 671] width 79 height 20
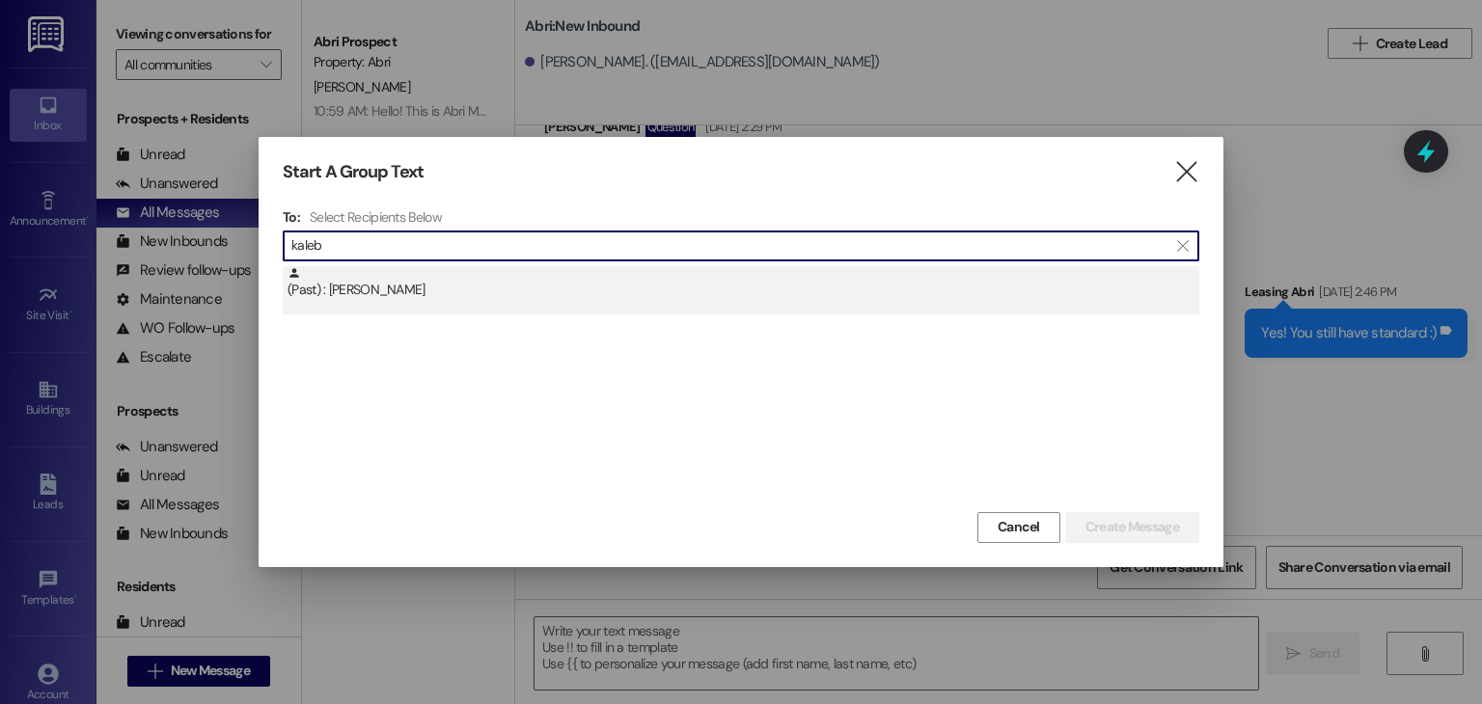
type input "kaleb"
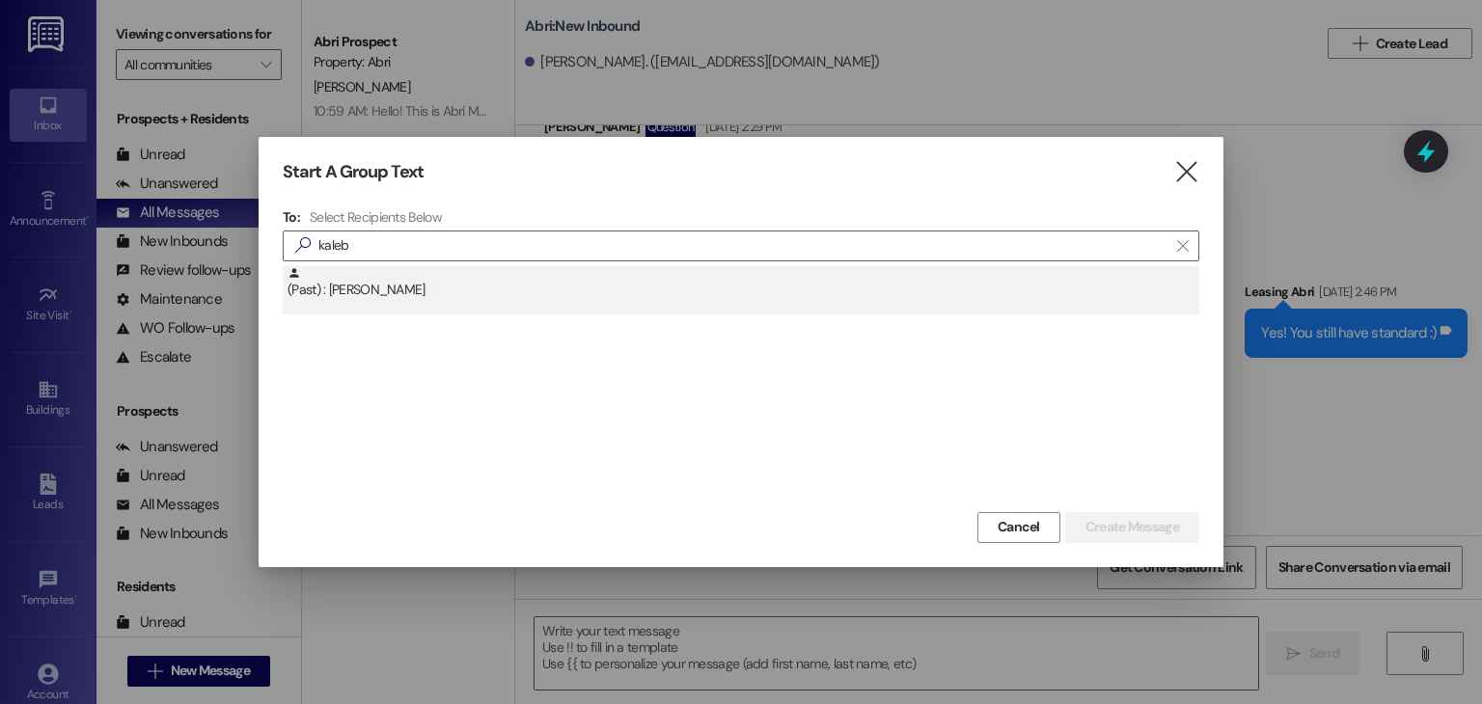
click at [632, 293] on div "(Past) : Kaleb Stolworthy" at bounding box center [744, 283] width 912 height 34
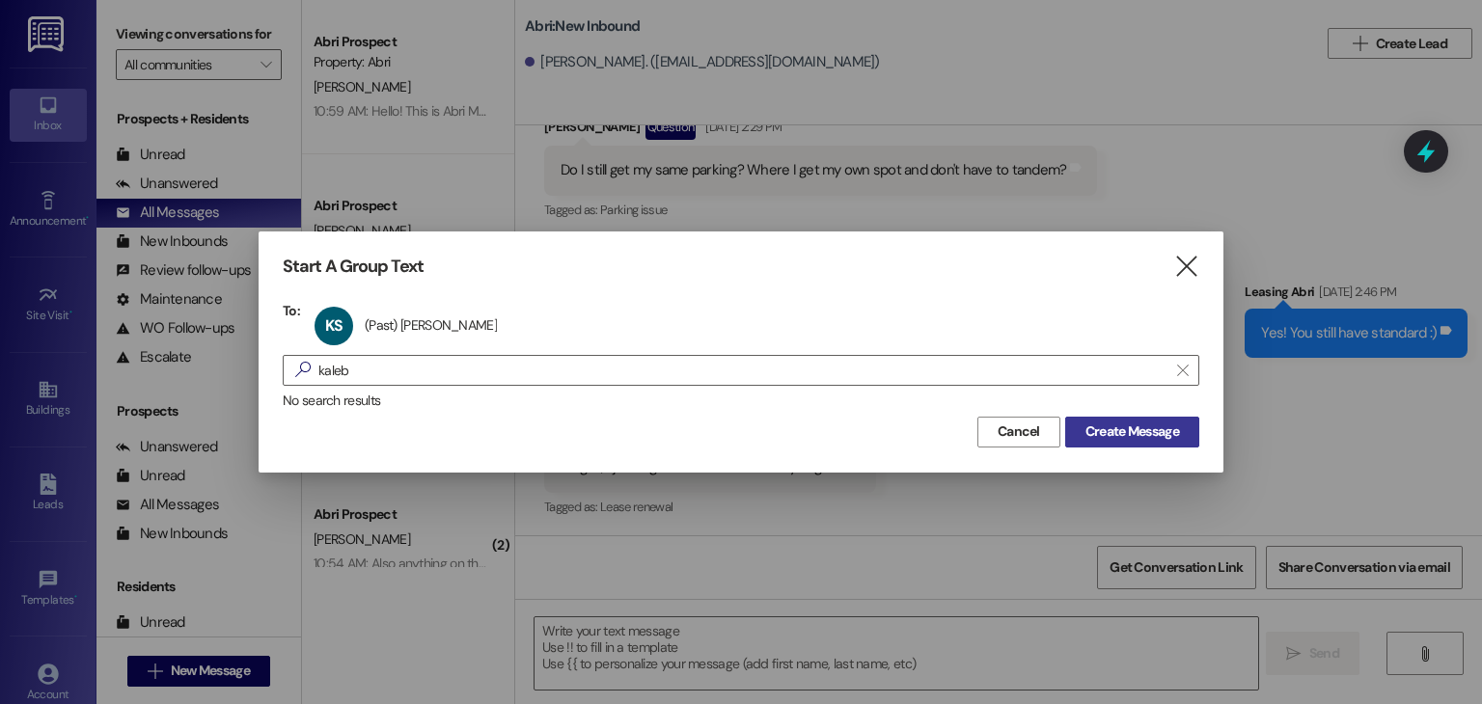
click at [1117, 426] on span "Create Message" at bounding box center [1133, 432] width 94 height 20
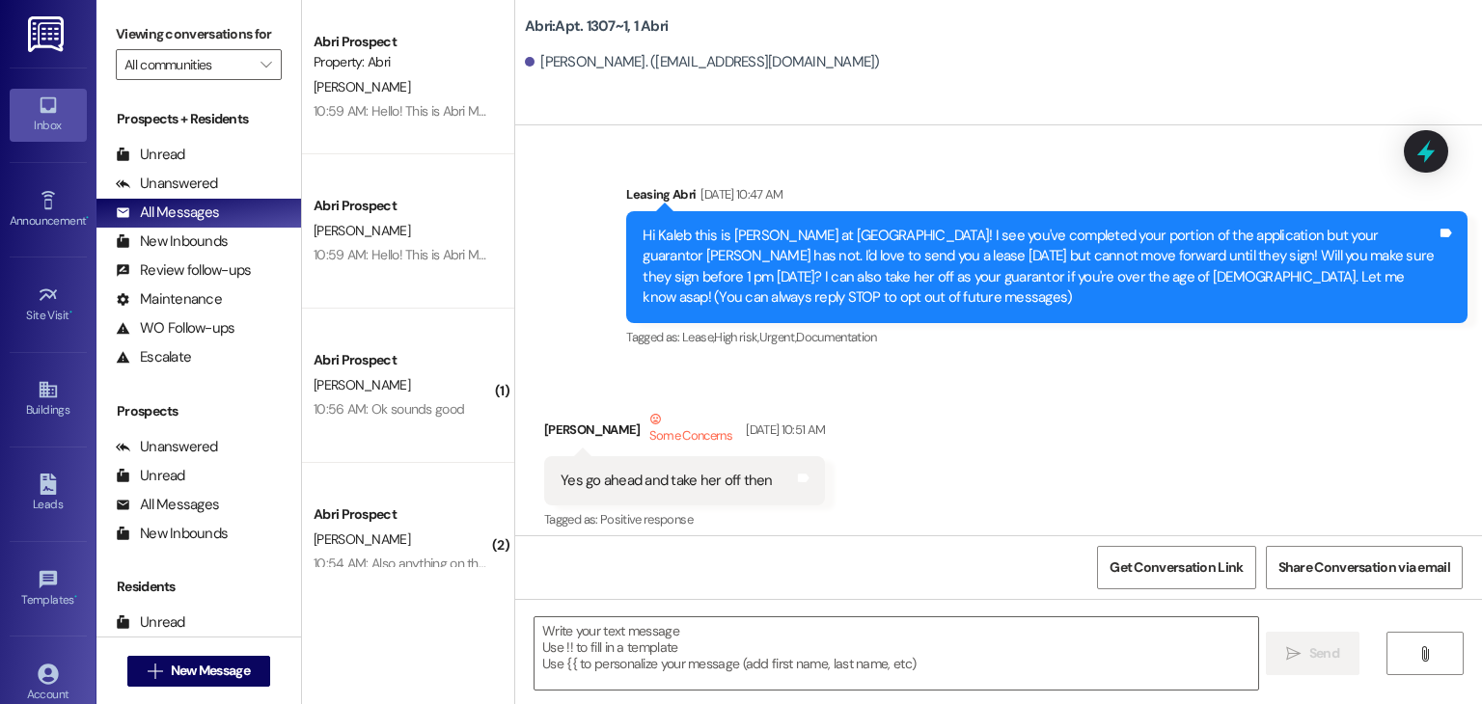
scroll to position [36812, 0]
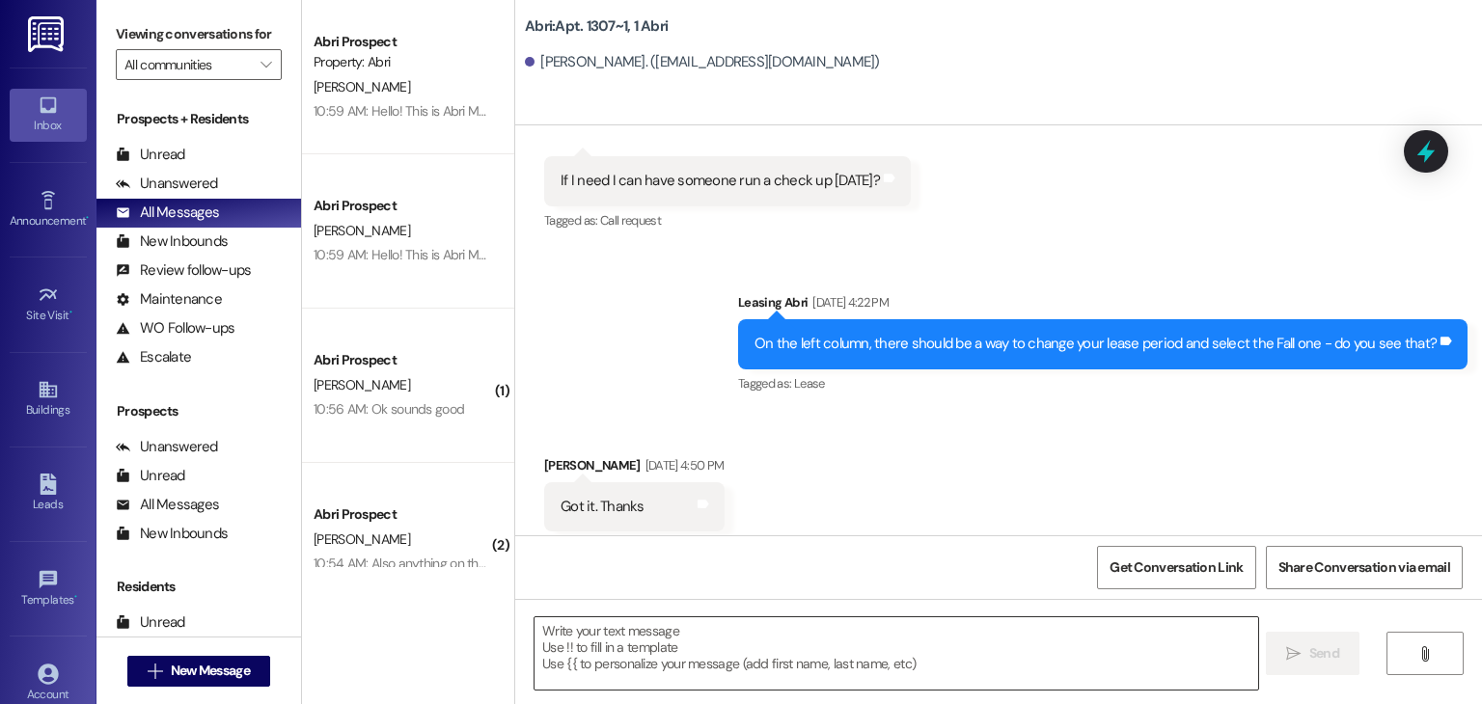
click at [664, 646] on textarea at bounding box center [896, 654] width 723 height 72
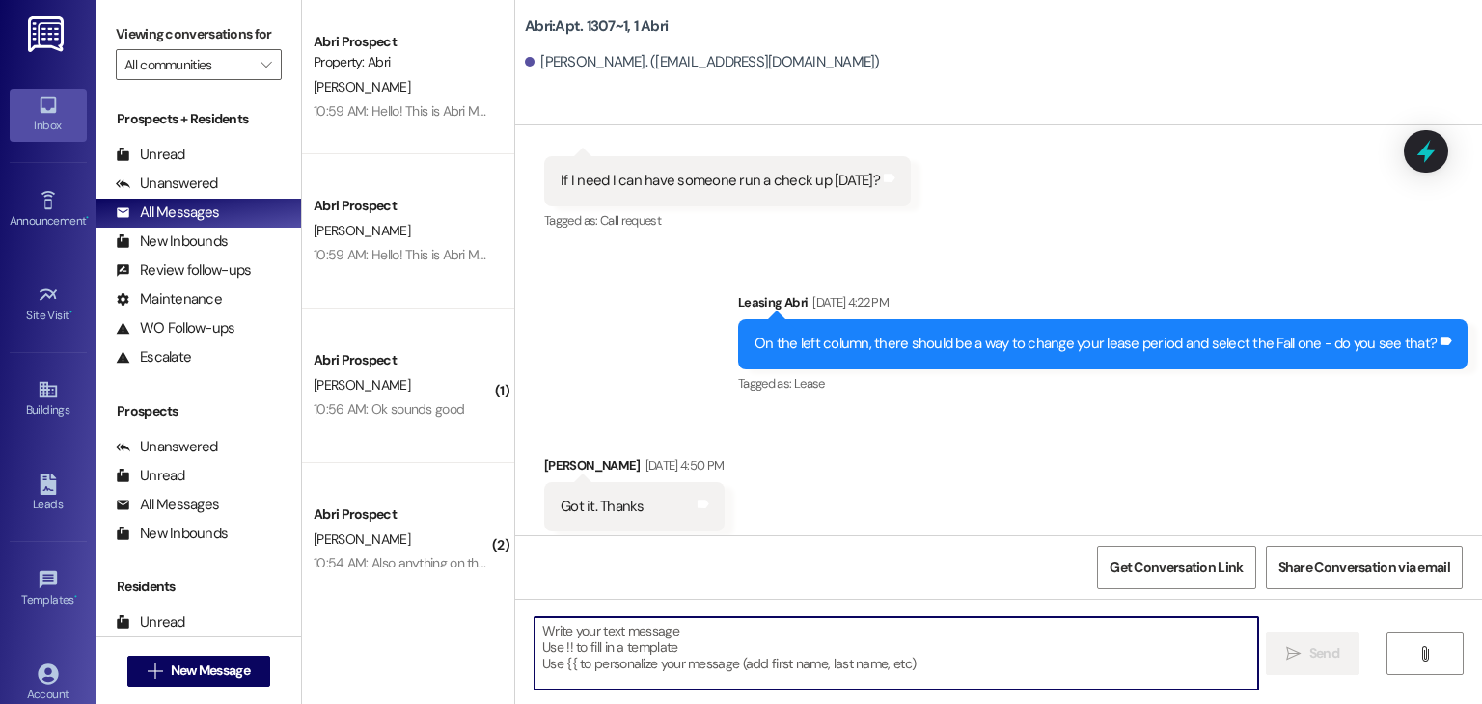
paste textarea "Hello! This is Abri Management reminding you that your balance is overdue. Late…"
type textarea "Hello! This is Abri Management reminding you that your balance is overdue. Late…"
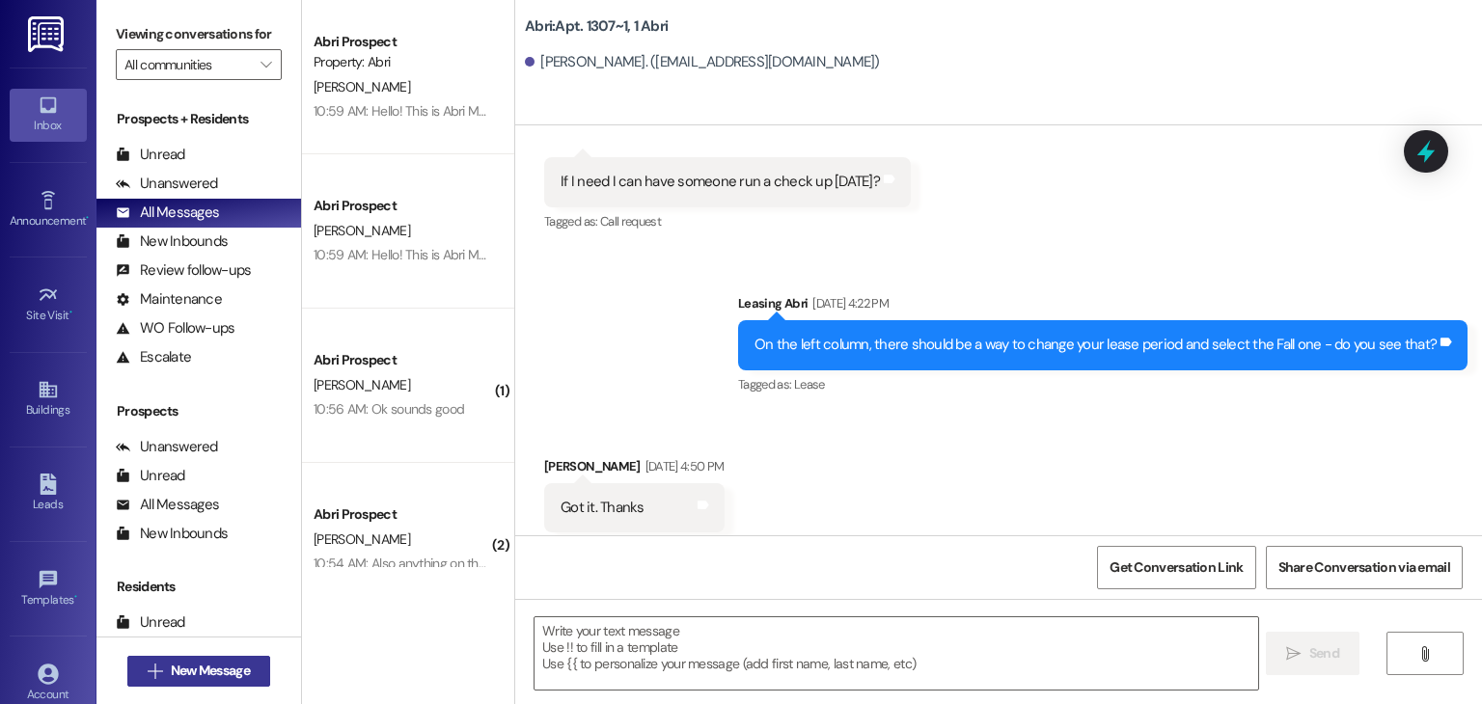
click at [227, 677] on span "New Message" at bounding box center [210, 671] width 79 height 20
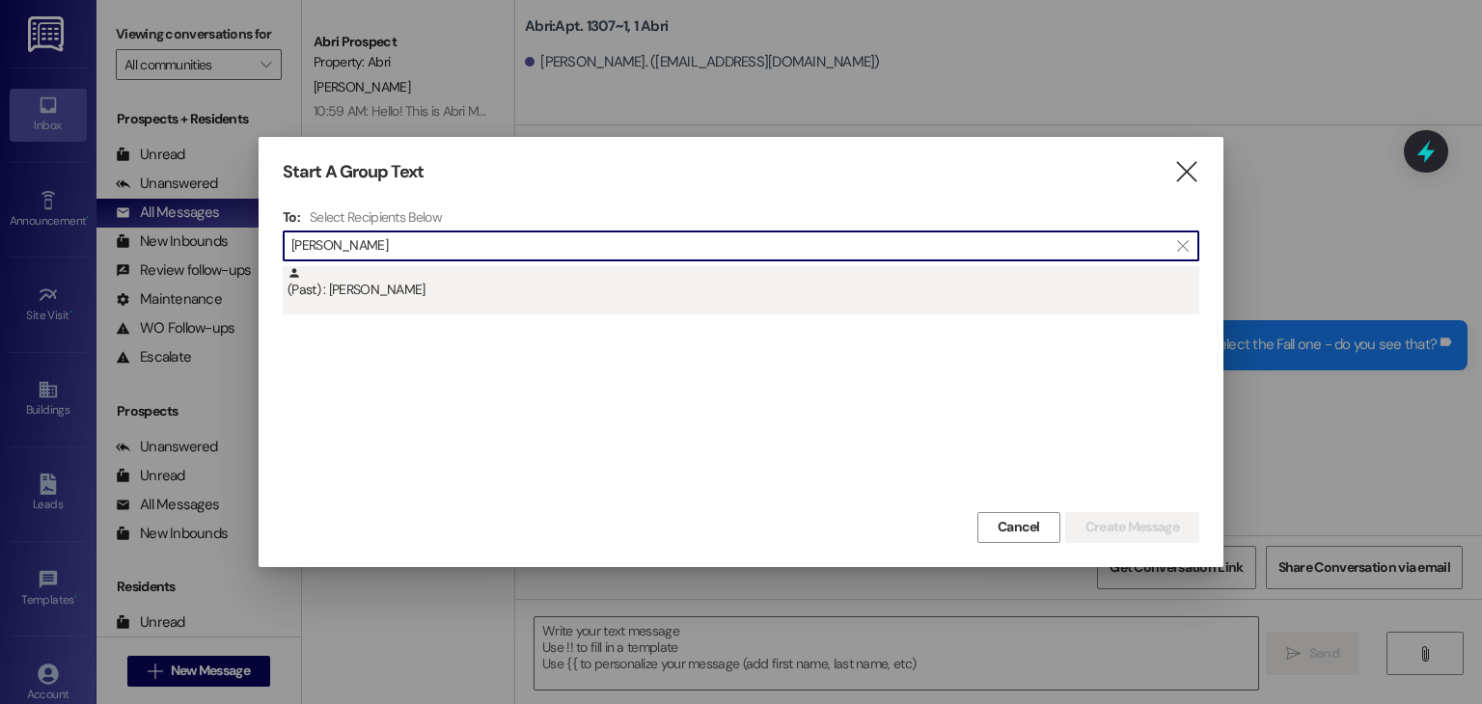
type input "jensen kay"
click at [521, 283] on div "(Past) : Kayla Jensen" at bounding box center [744, 283] width 912 height 34
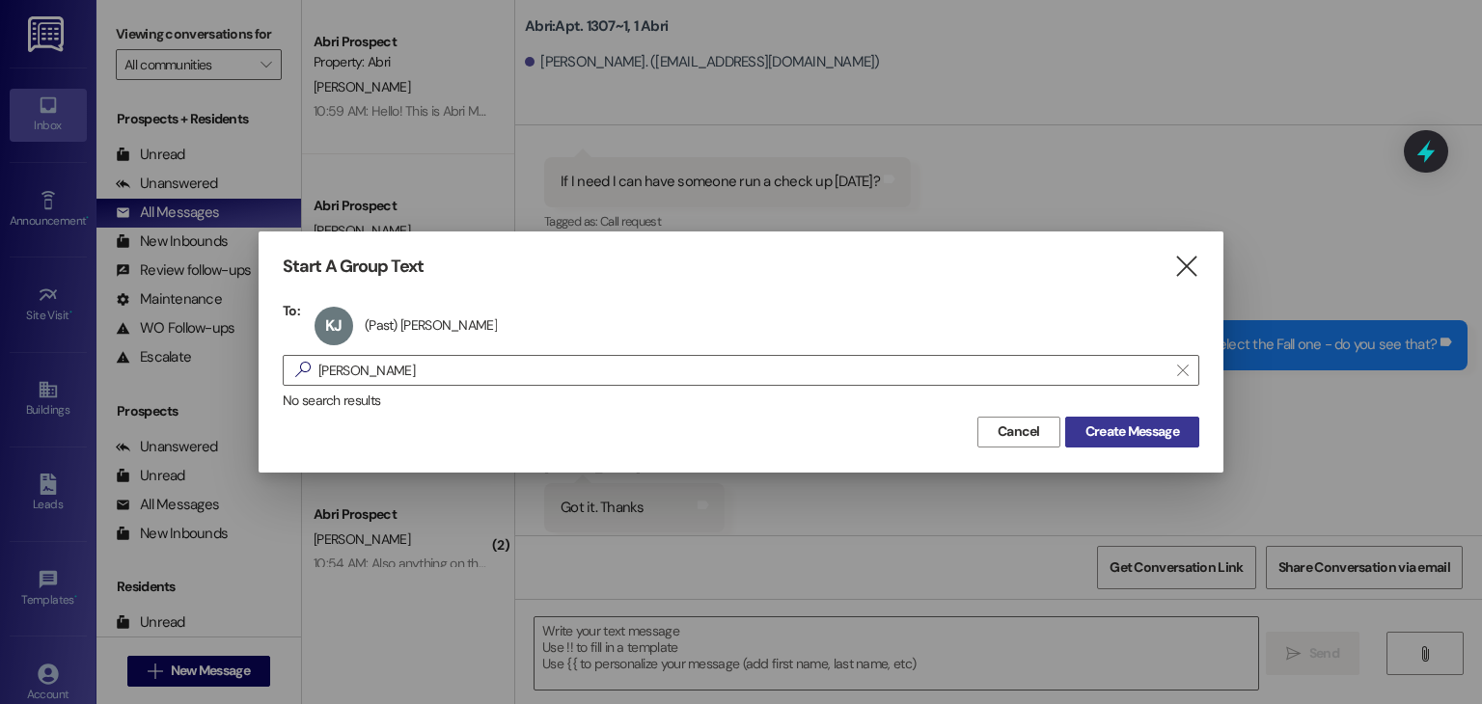
click at [1096, 441] on span "Create Message" at bounding box center [1133, 432] width 94 height 20
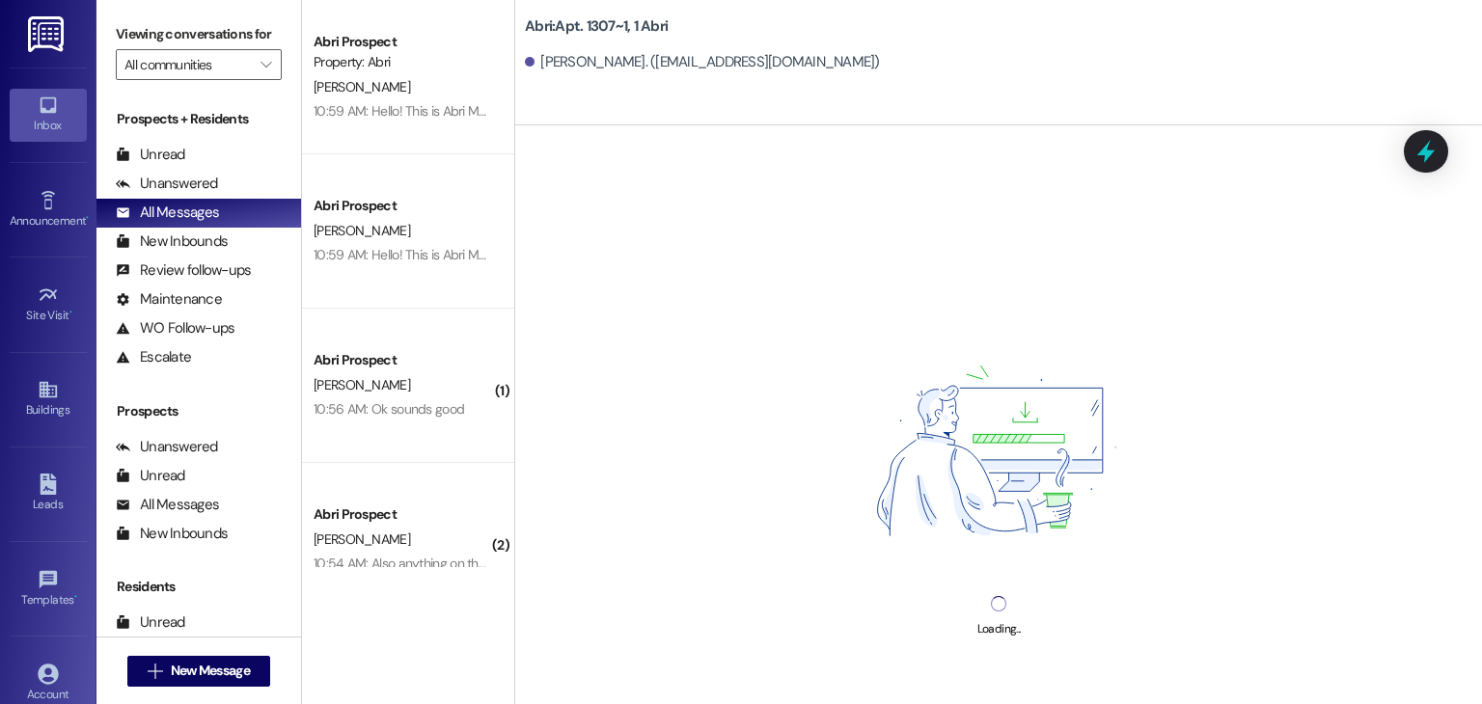
click at [739, 649] on div "Loading..." at bounding box center [998, 477] width 967 height 704
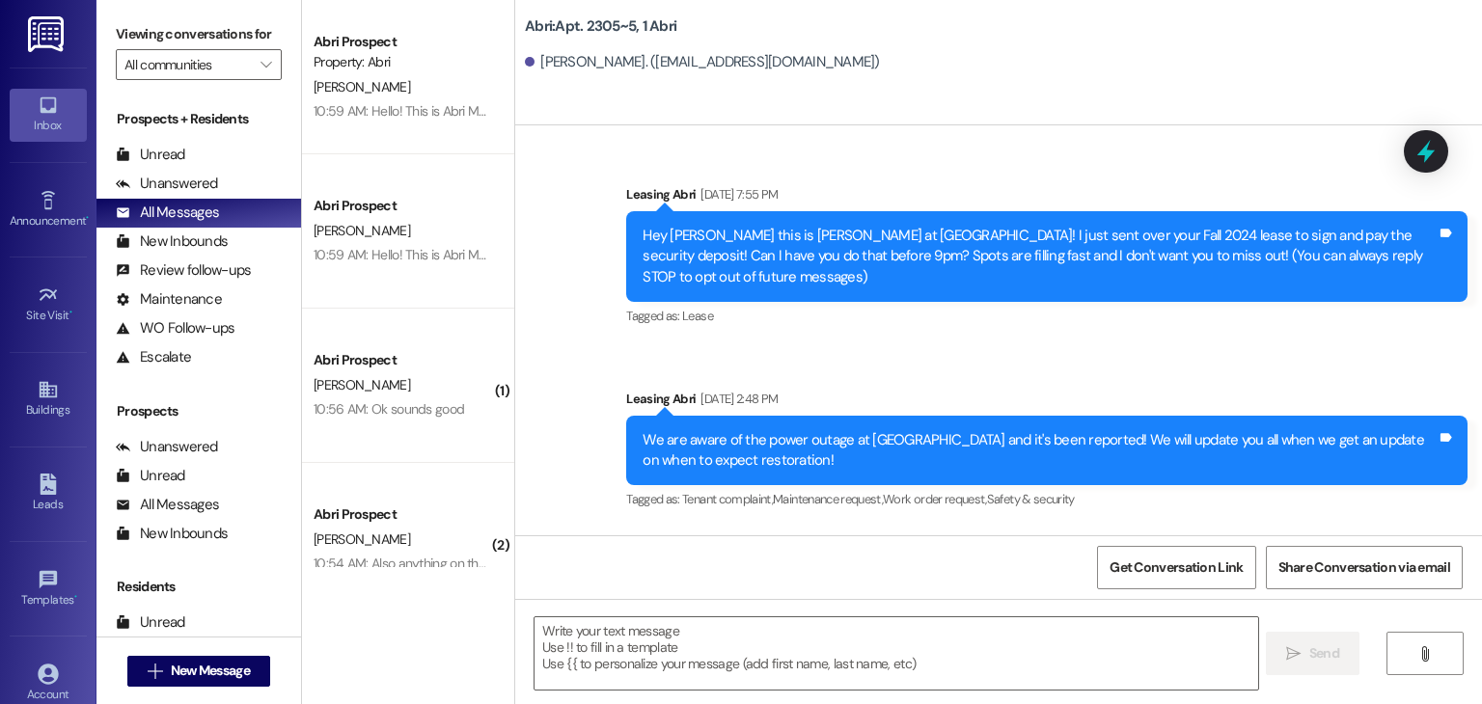
click at [739, 649] on textarea at bounding box center [896, 654] width 723 height 72
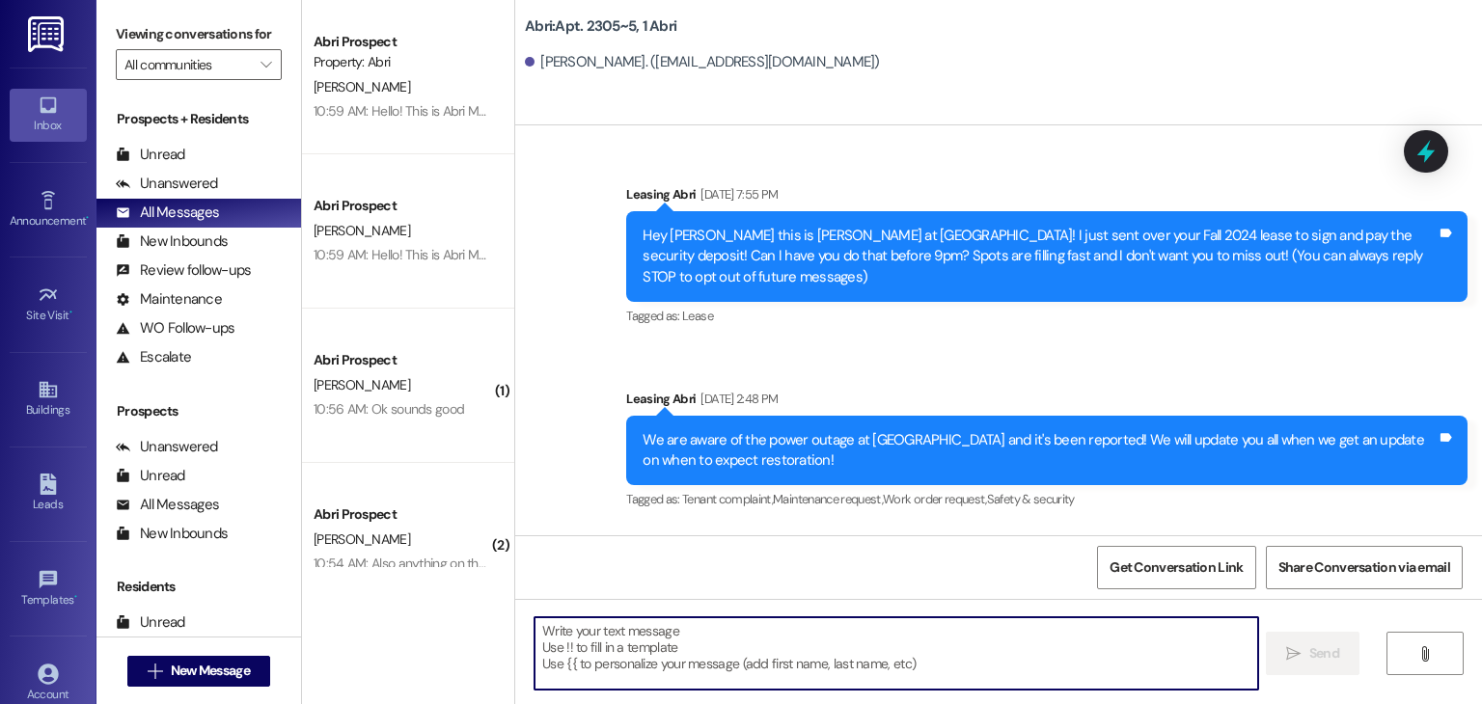
scroll to position [36543, 0]
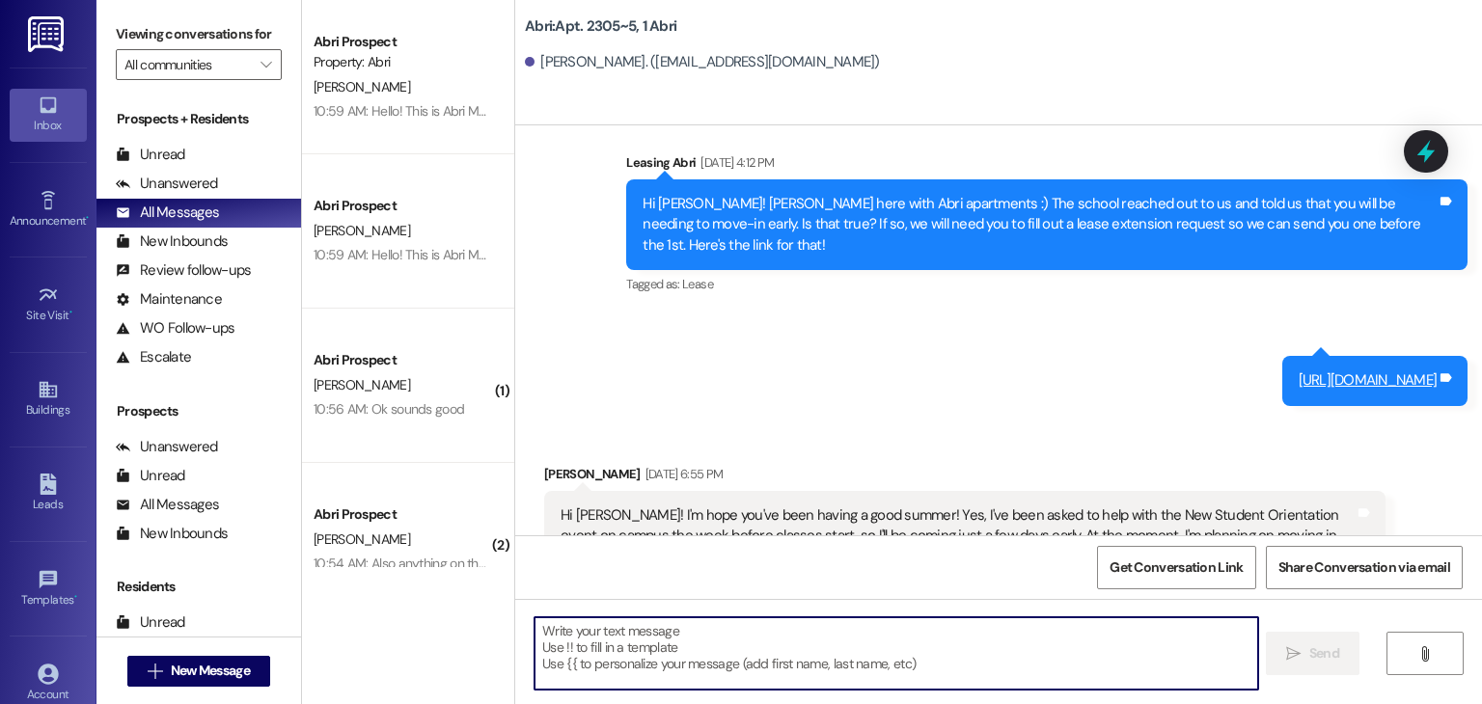
paste textarea "Hello! This is Abri Management reminding you that your balance is overdue. Late…"
type textarea "Hello! This is Abri Management reminding you that your balance is overdue. Late…"
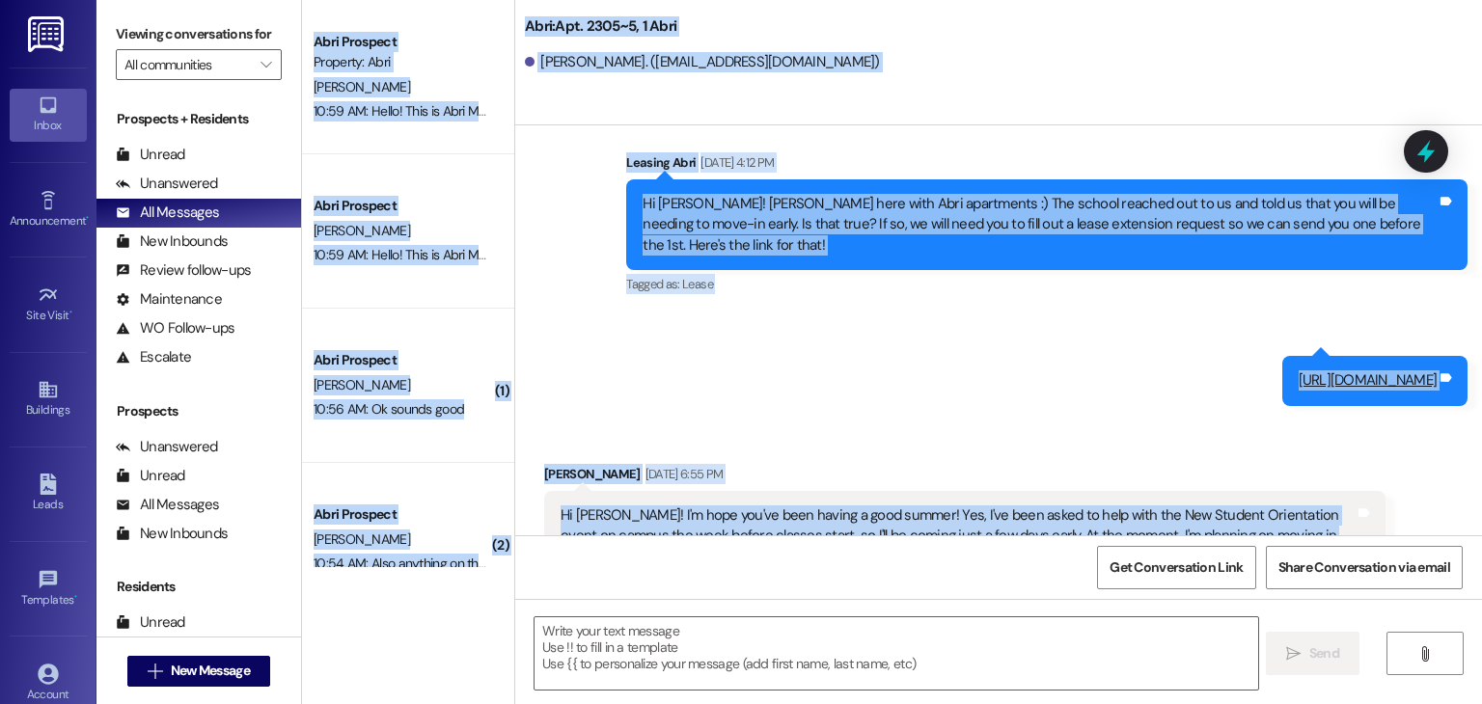
drag, startPoint x: 753, startPoint y: 518, endPoint x: 283, endPoint y: 669, distance: 493.4
click at [366, 668] on div "Abri Prospect Property: Abri P. Coons 10:59 AM: Hello! This is Abri Management …" at bounding box center [892, 352] width 1180 height 704
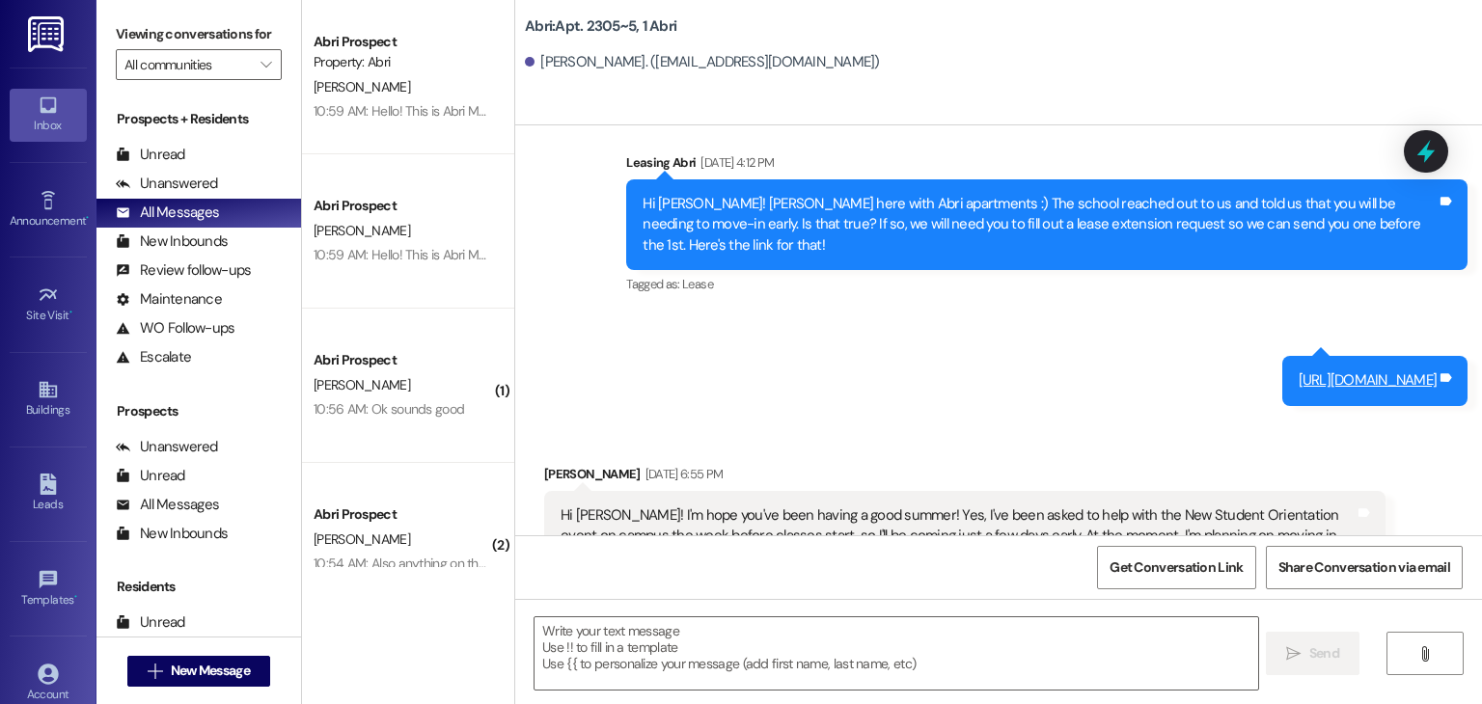
click at [774, 556] on div "Get Conversation Link Share Conversation via email" at bounding box center [998, 568] width 967 height 64
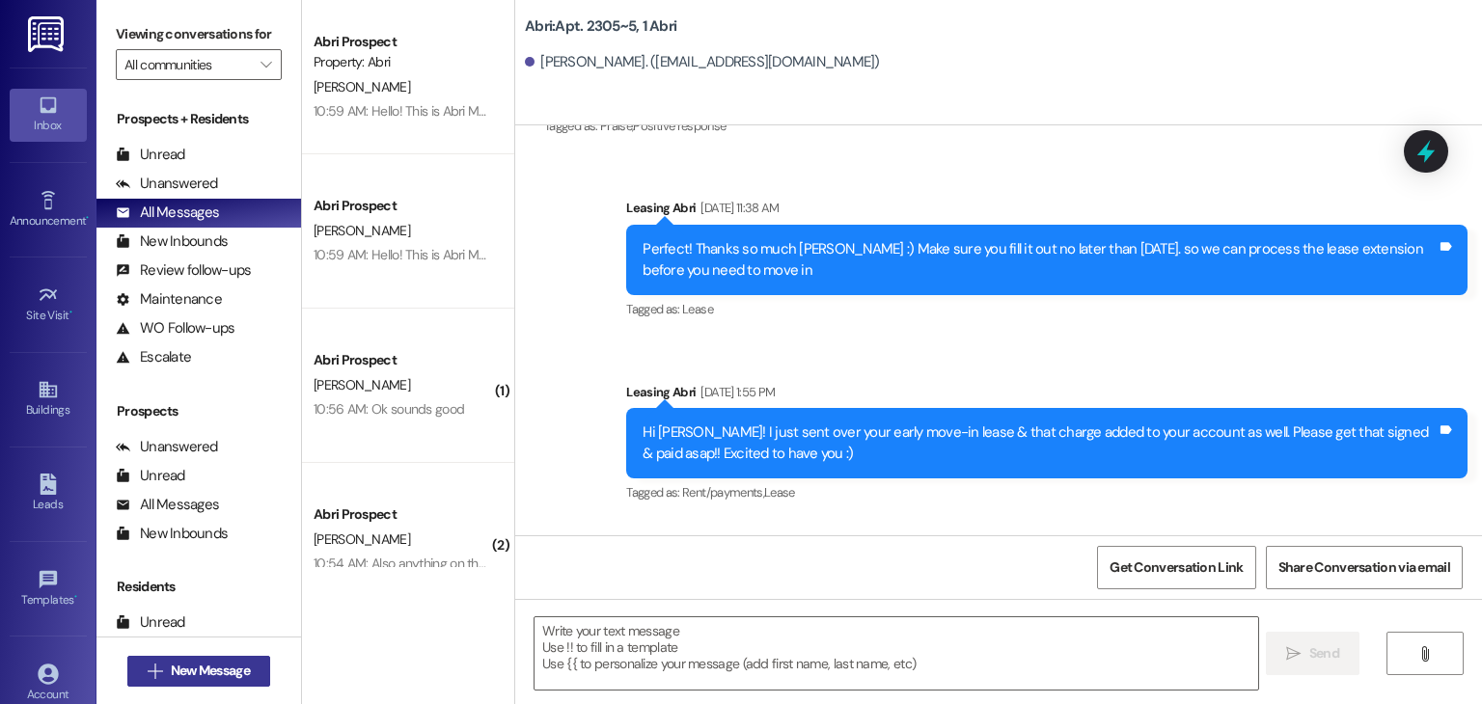
click at [228, 665] on span "New Message" at bounding box center [210, 671] width 79 height 20
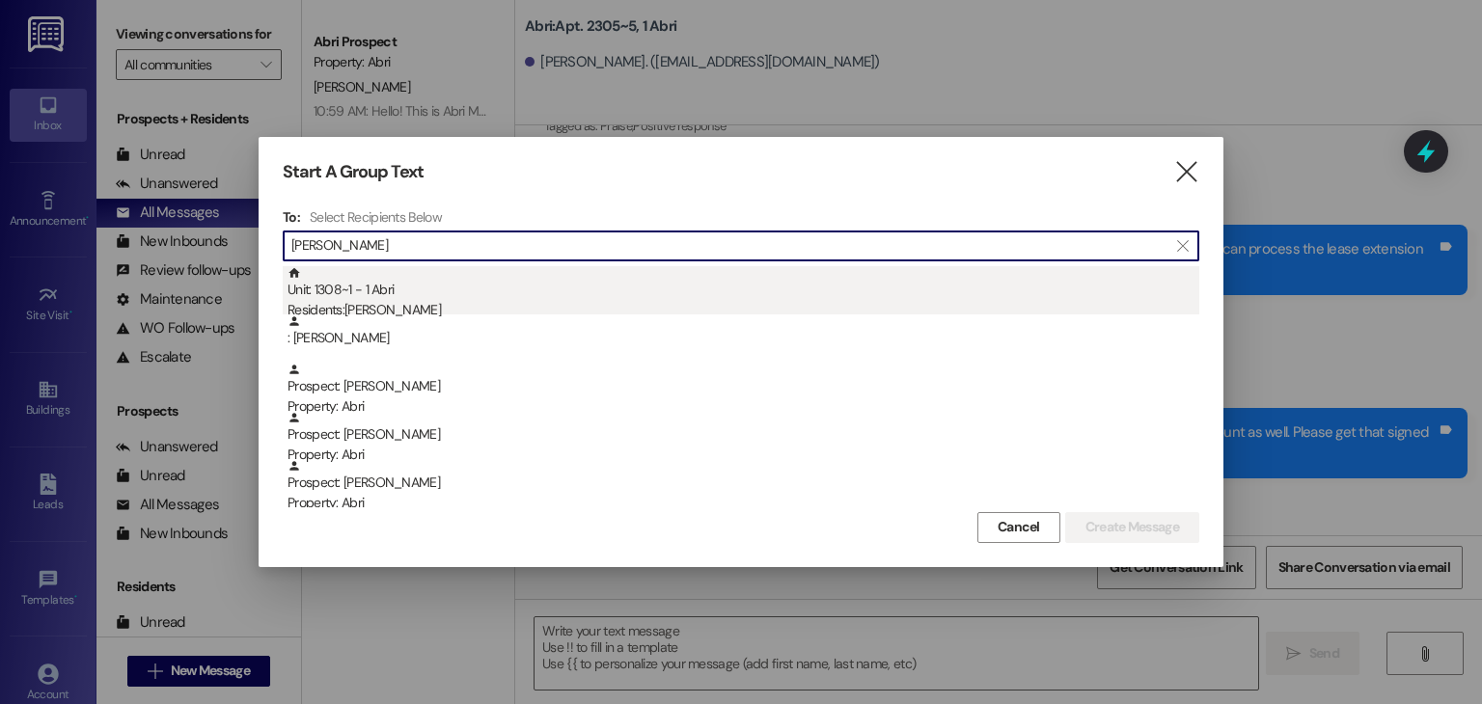
type input "carter"
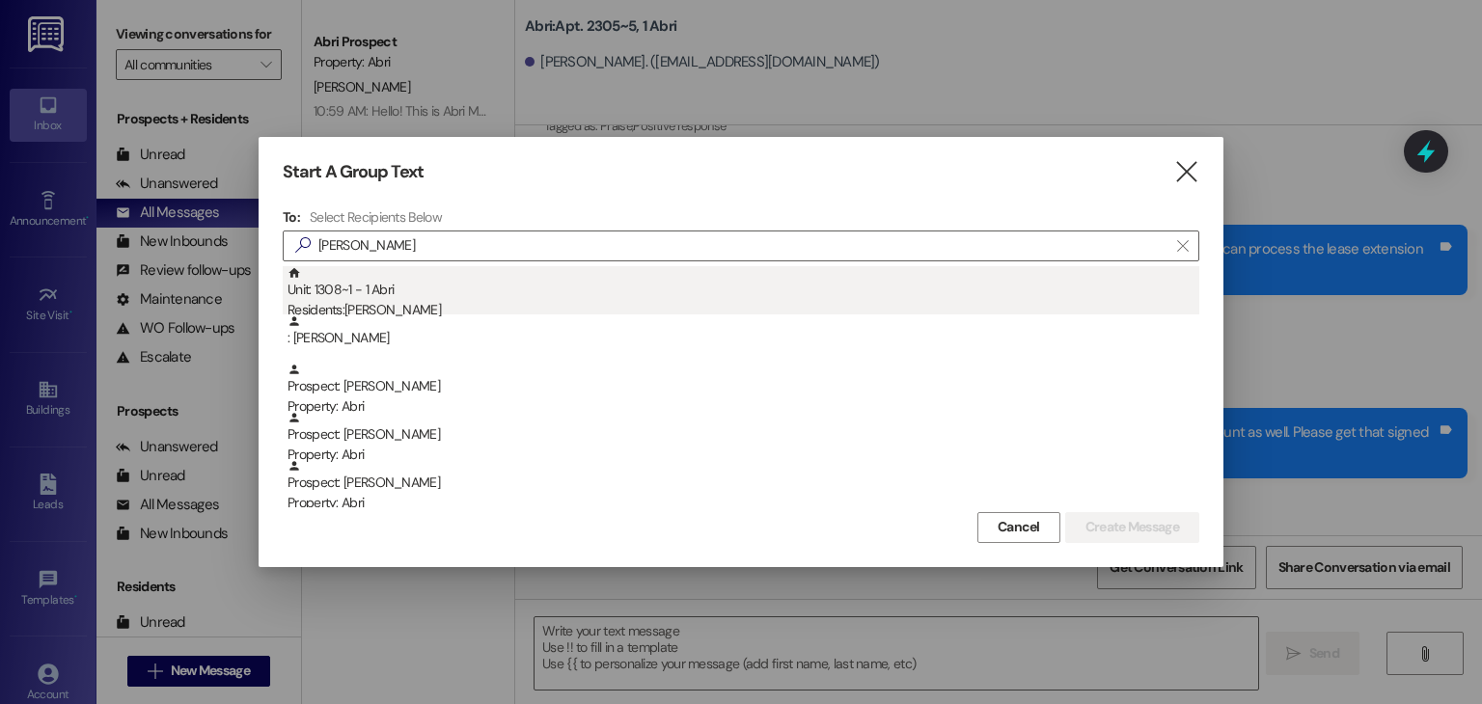
click at [529, 284] on div "Unit: 1308~1 - 1 Abri Residents: Carter Brown" at bounding box center [744, 293] width 912 height 55
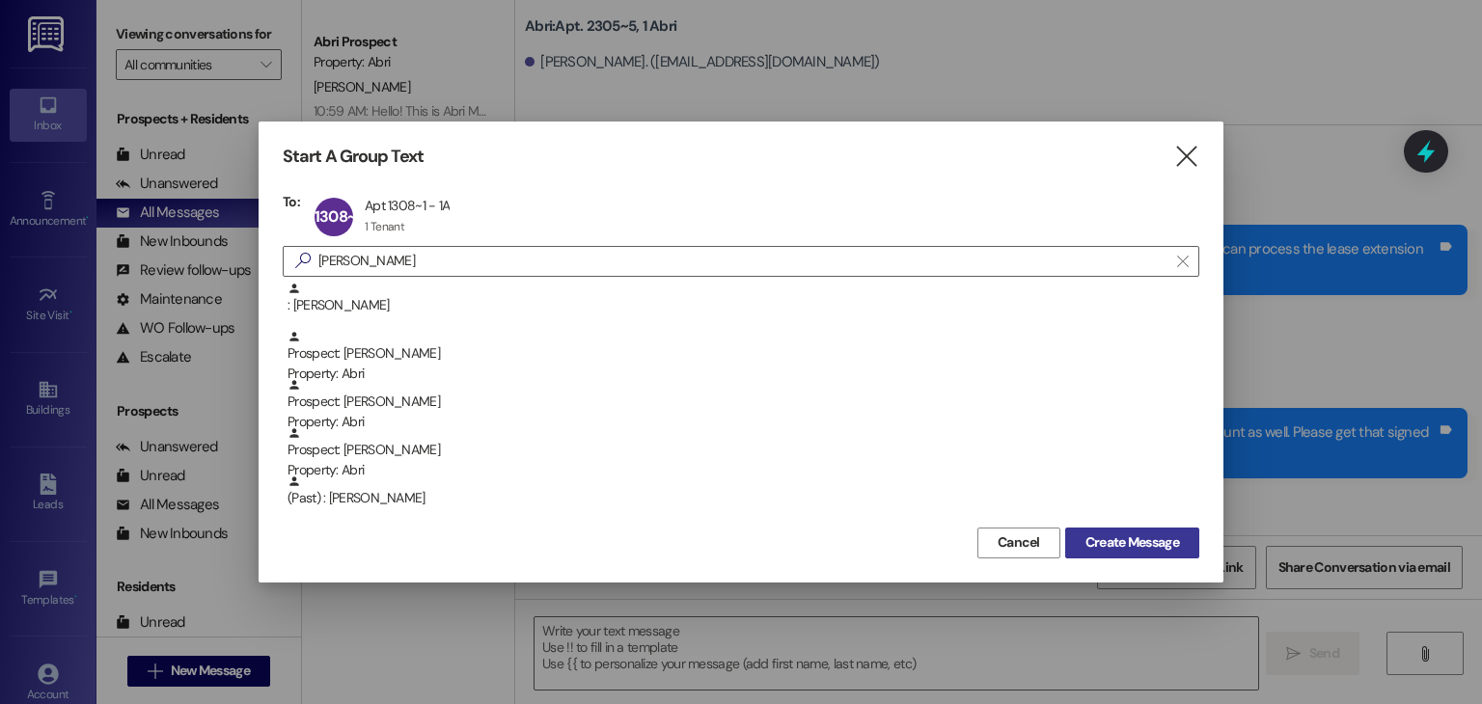
click at [1169, 533] on span "Create Message" at bounding box center [1133, 543] width 94 height 20
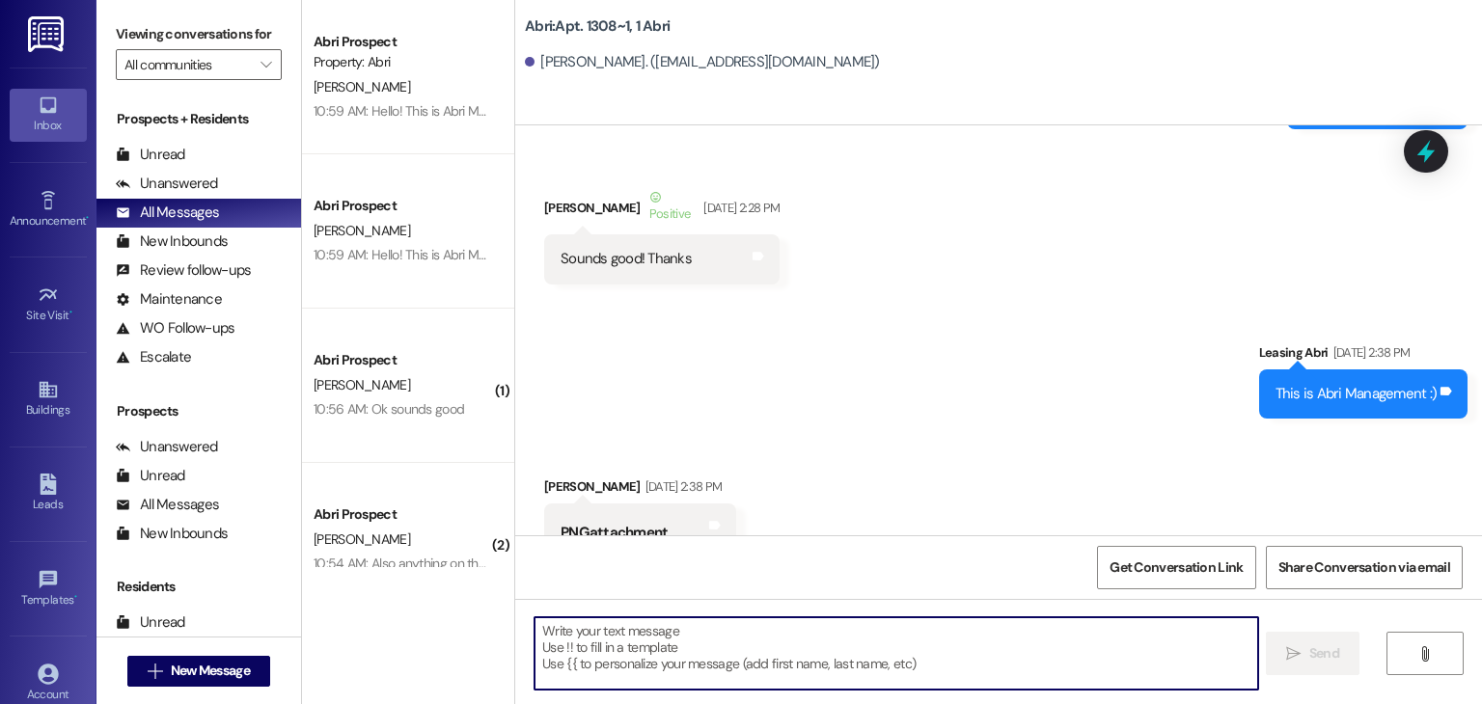
type textarea "Hello! This is Abri Management reminding you that your balance is overdue. Late…"
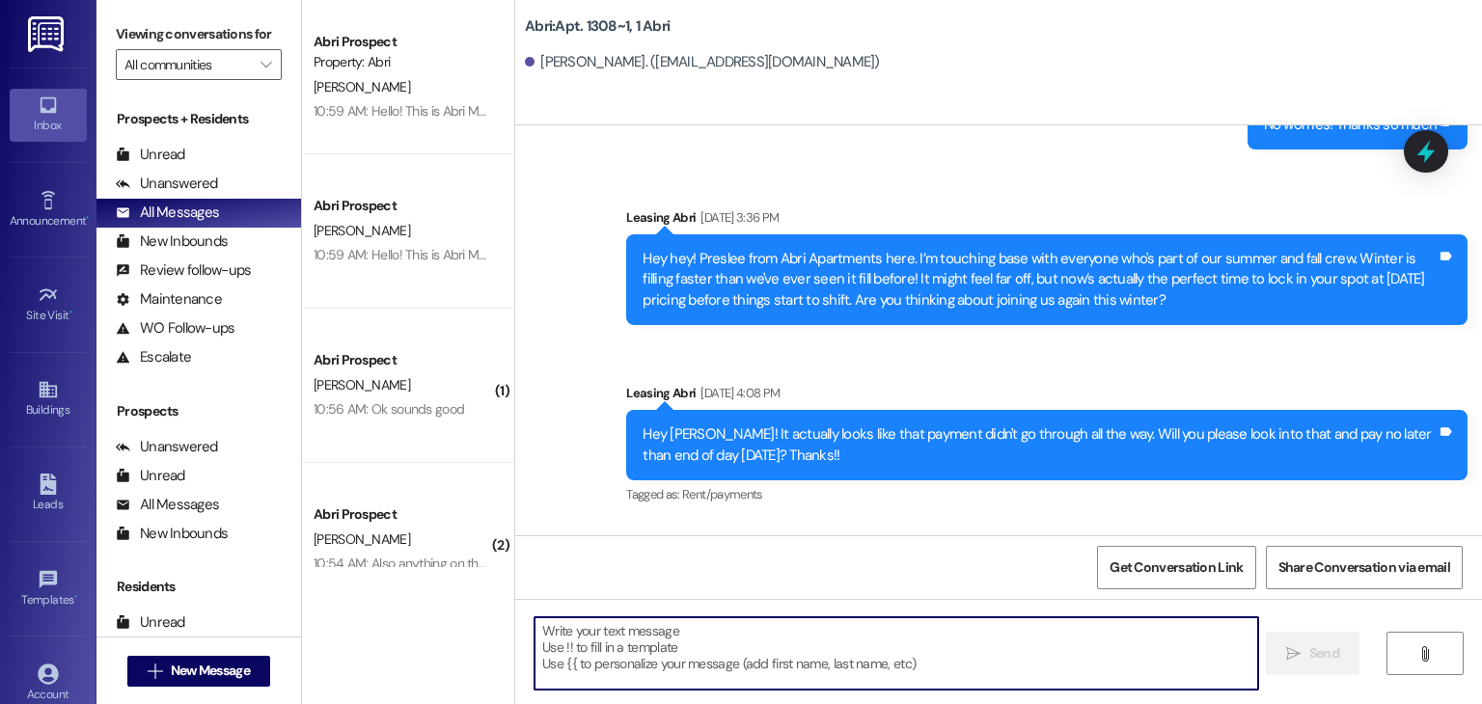
scroll to position [75290, 0]
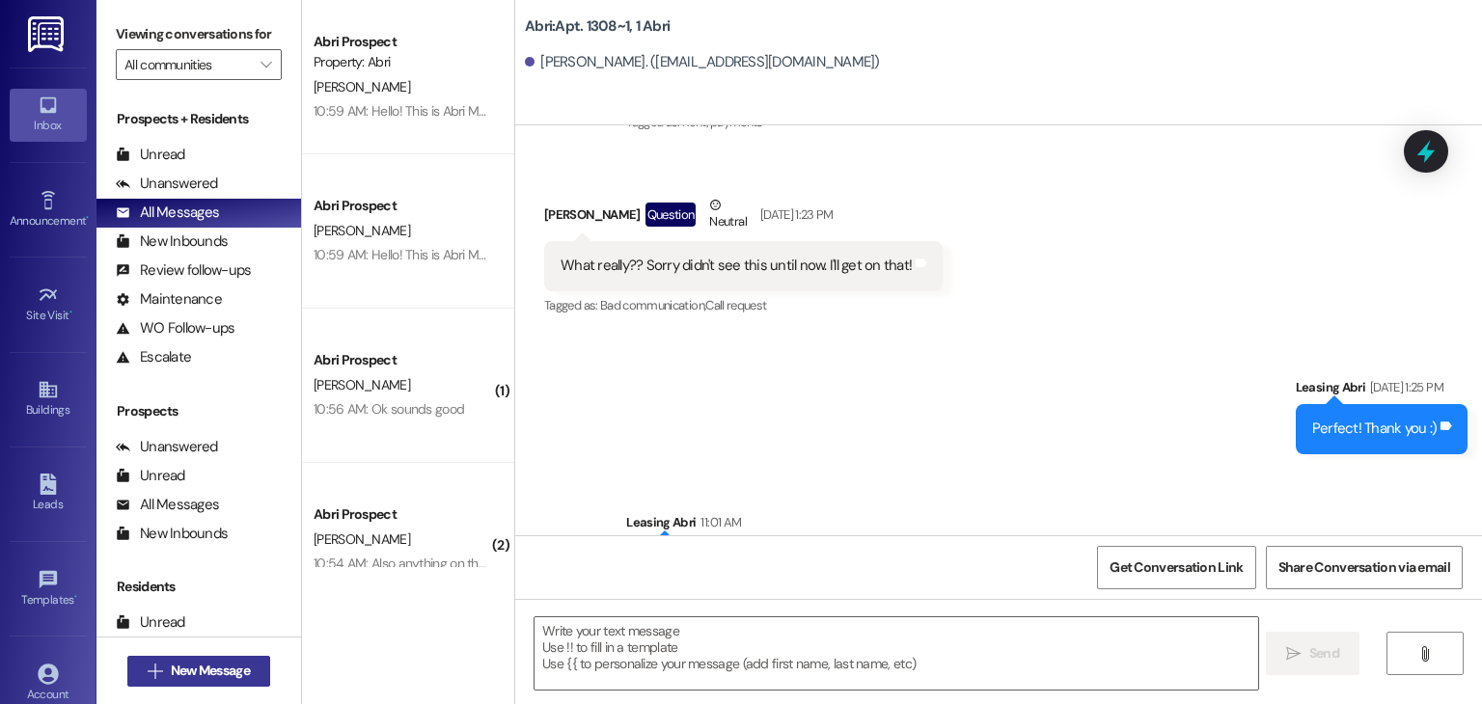
click at [239, 670] on span "New Message" at bounding box center [210, 671] width 79 height 20
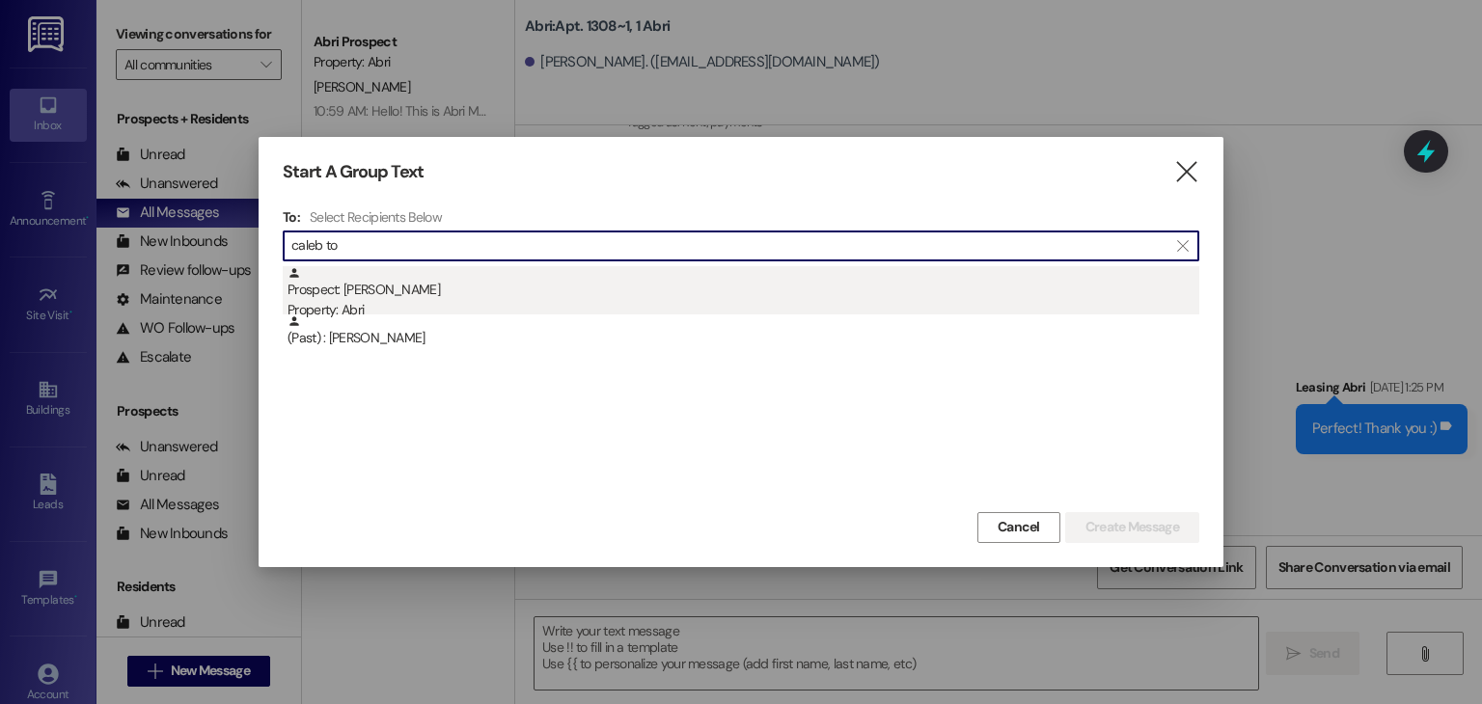
type input "caleb to"
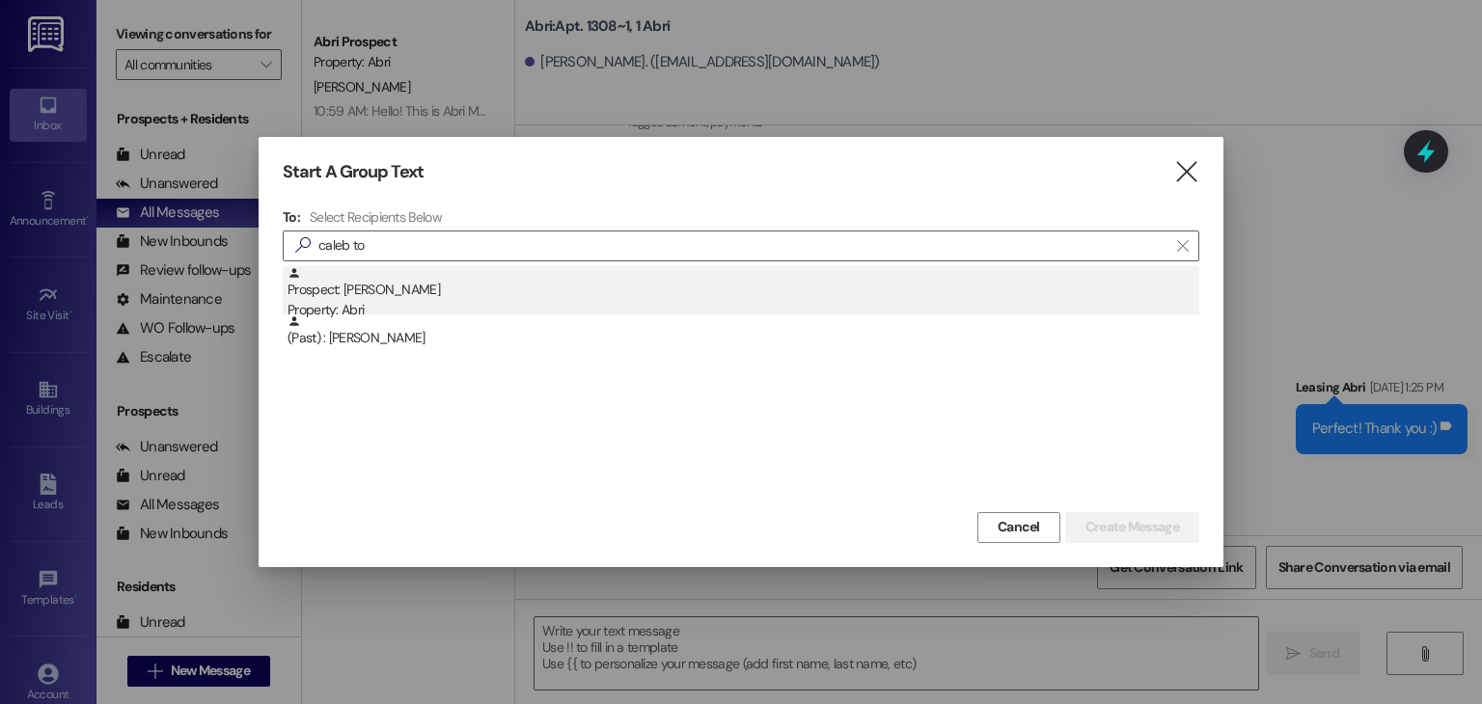
click at [445, 302] on div "Property: Abri" at bounding box center [744, 310] width 912 height 20
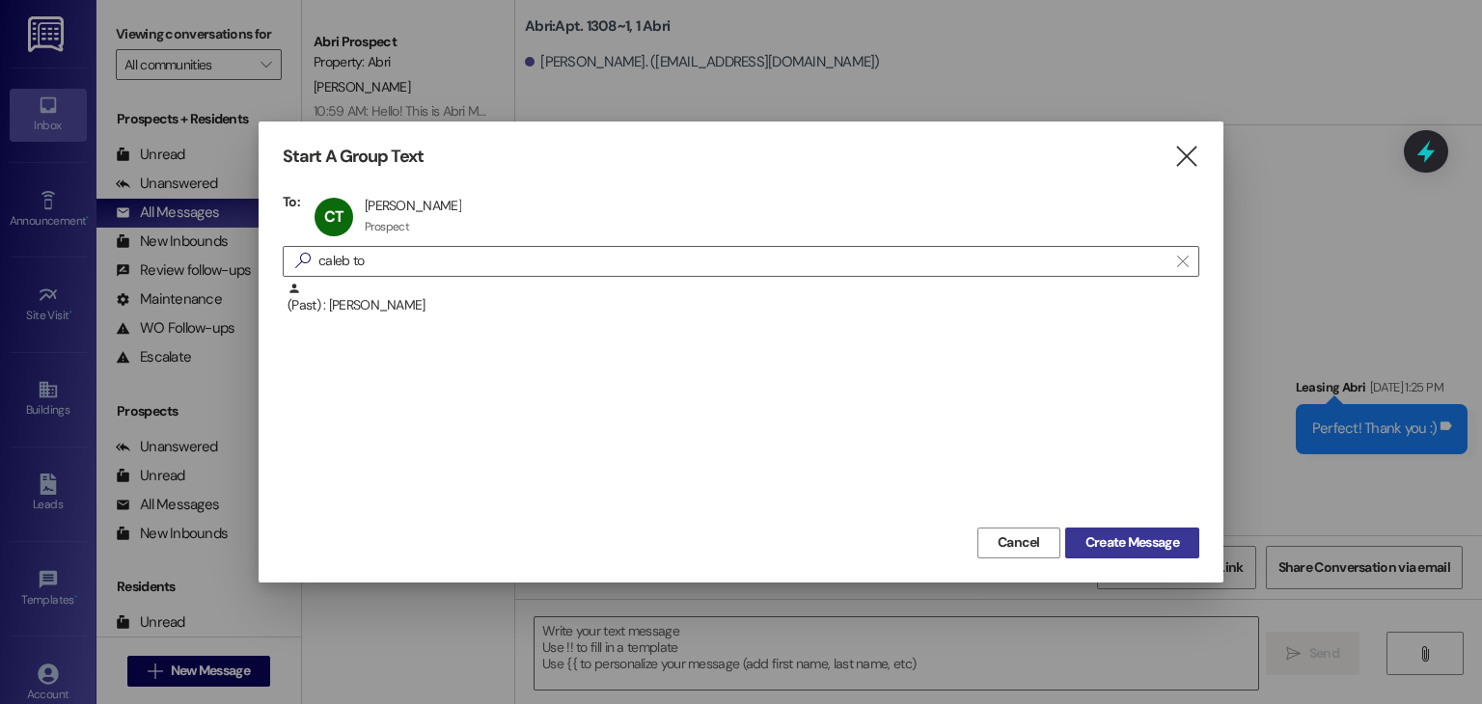
click at [1110, 545] on span "Create Message" at bounding box center [1133, 543] width 94 height 20
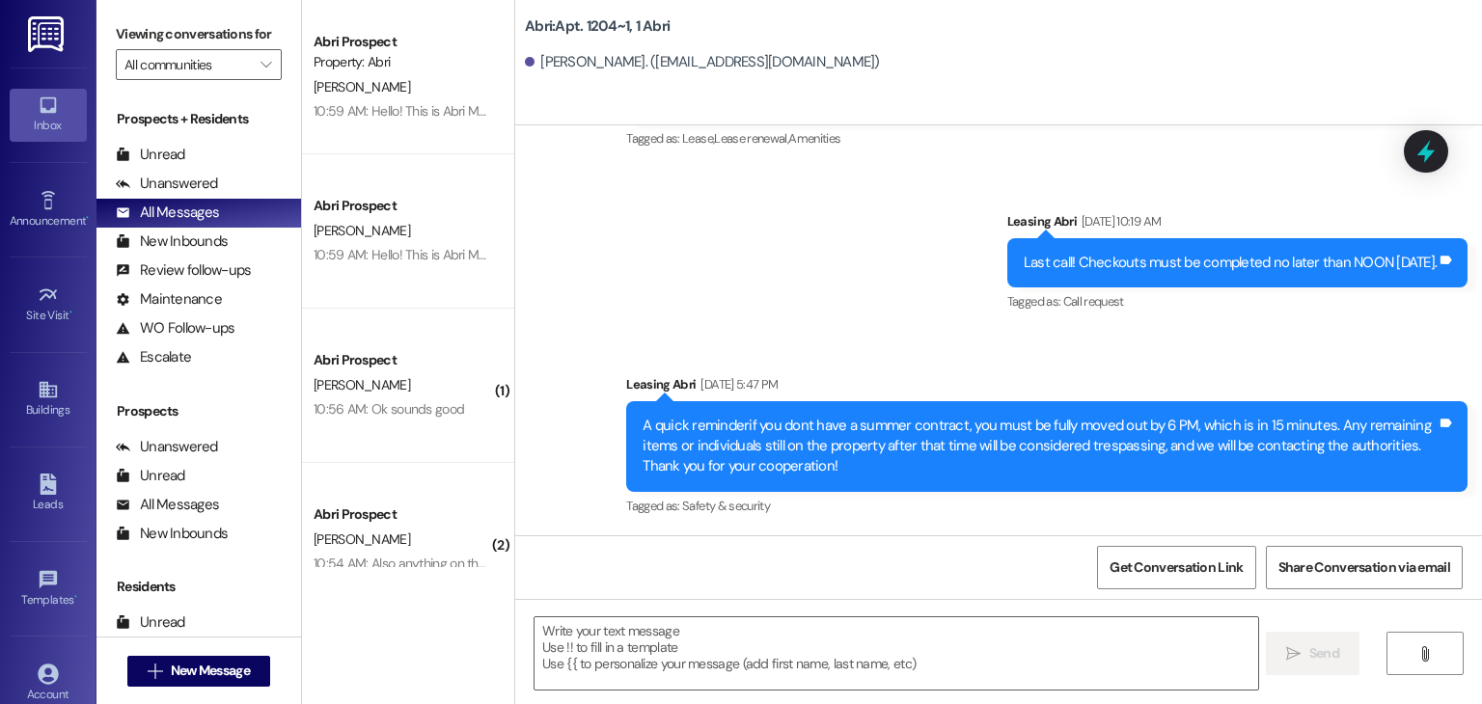
scroll to position [10934, 0]
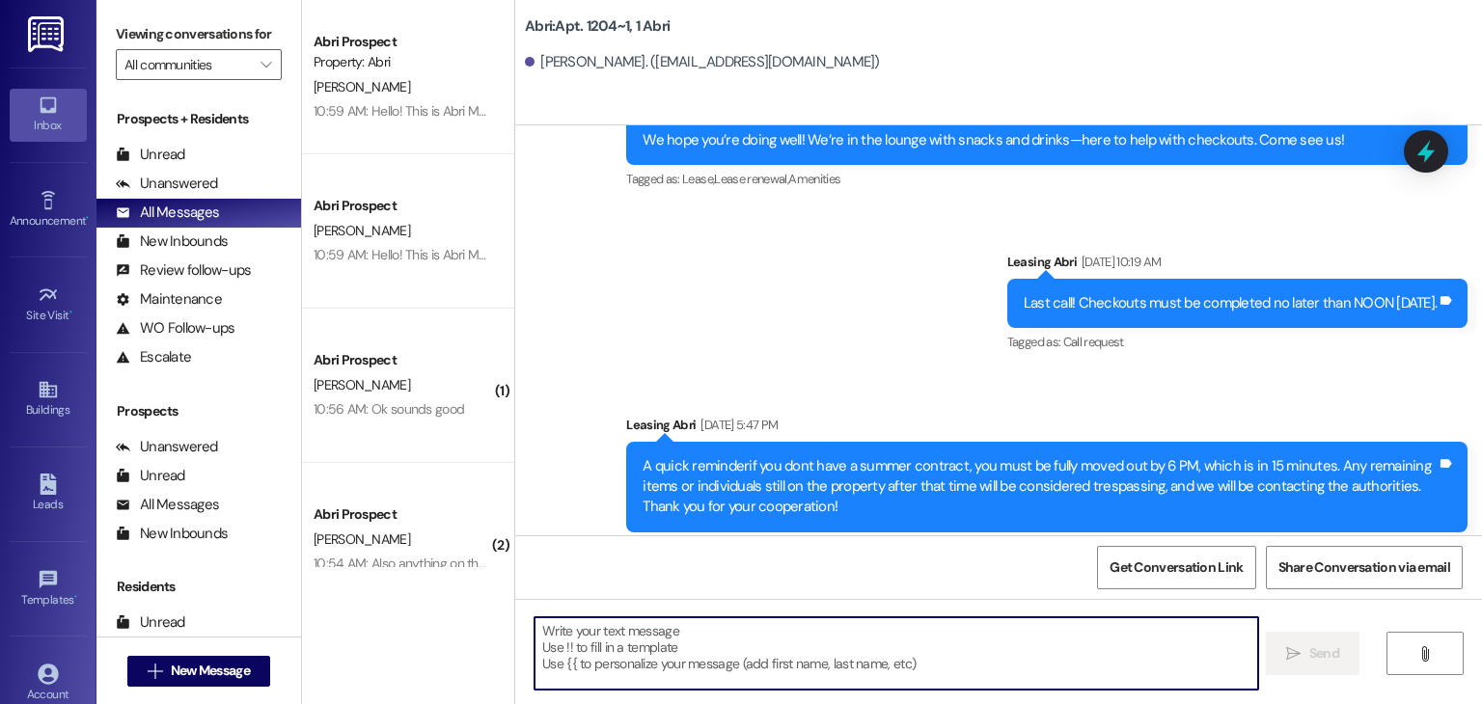
click at [660, 647] on textarea at bounding box center [896, 654] width 723 height 72
paste textarea "Hello! This is Abri Management reminding you that your balance is overdue. Late…"
type textarea "Hello! This is Abri Management reminding you that your balance is overdue. Late…"
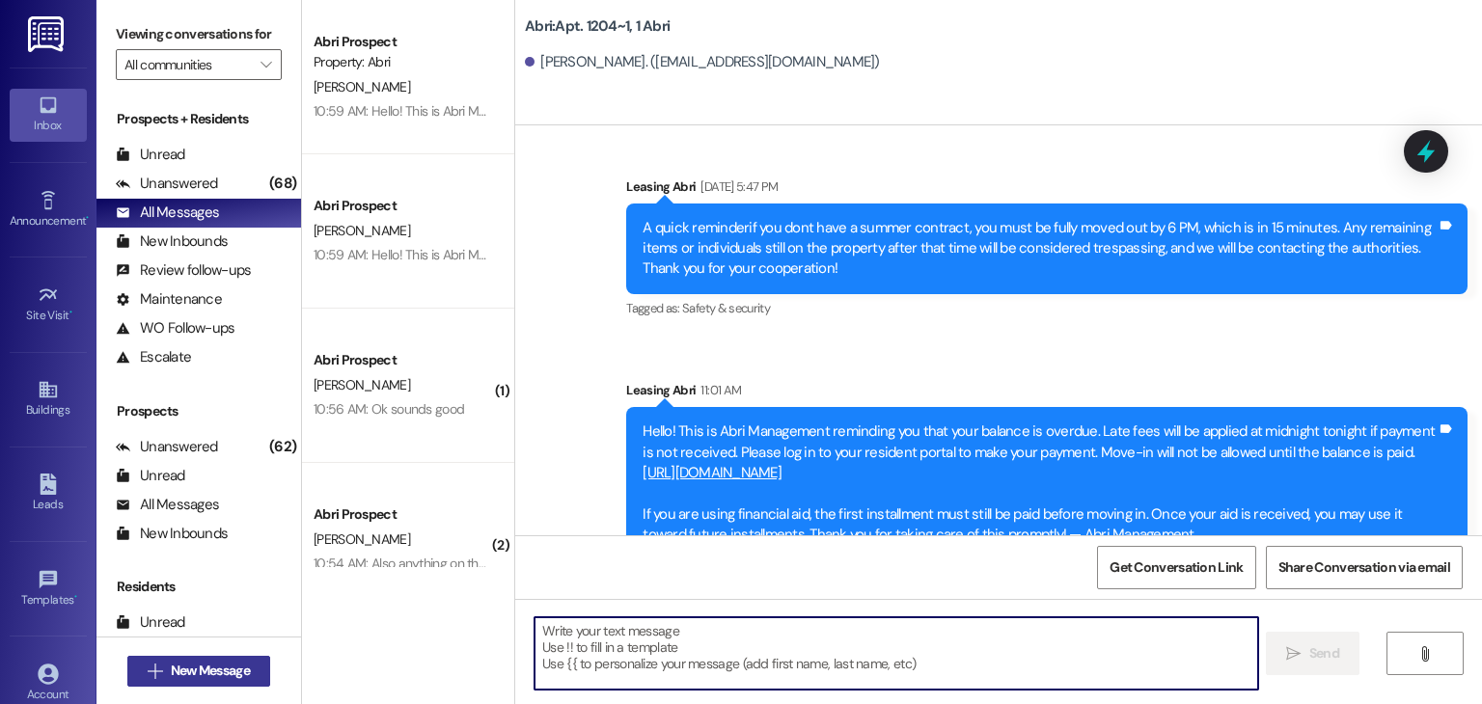
click at [243, 668] on span "New Message" at bounding box center [210, 671] width 79 height 20
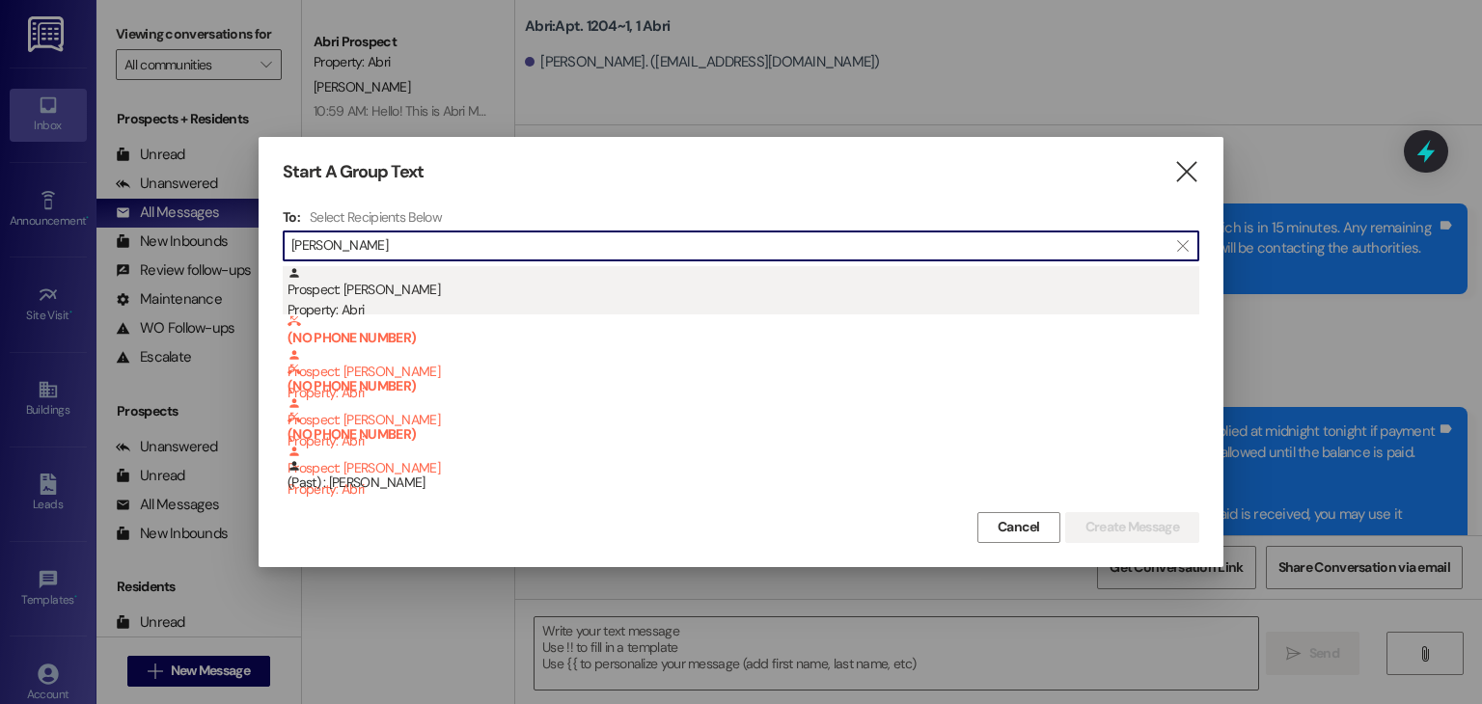
type input "elli ke"
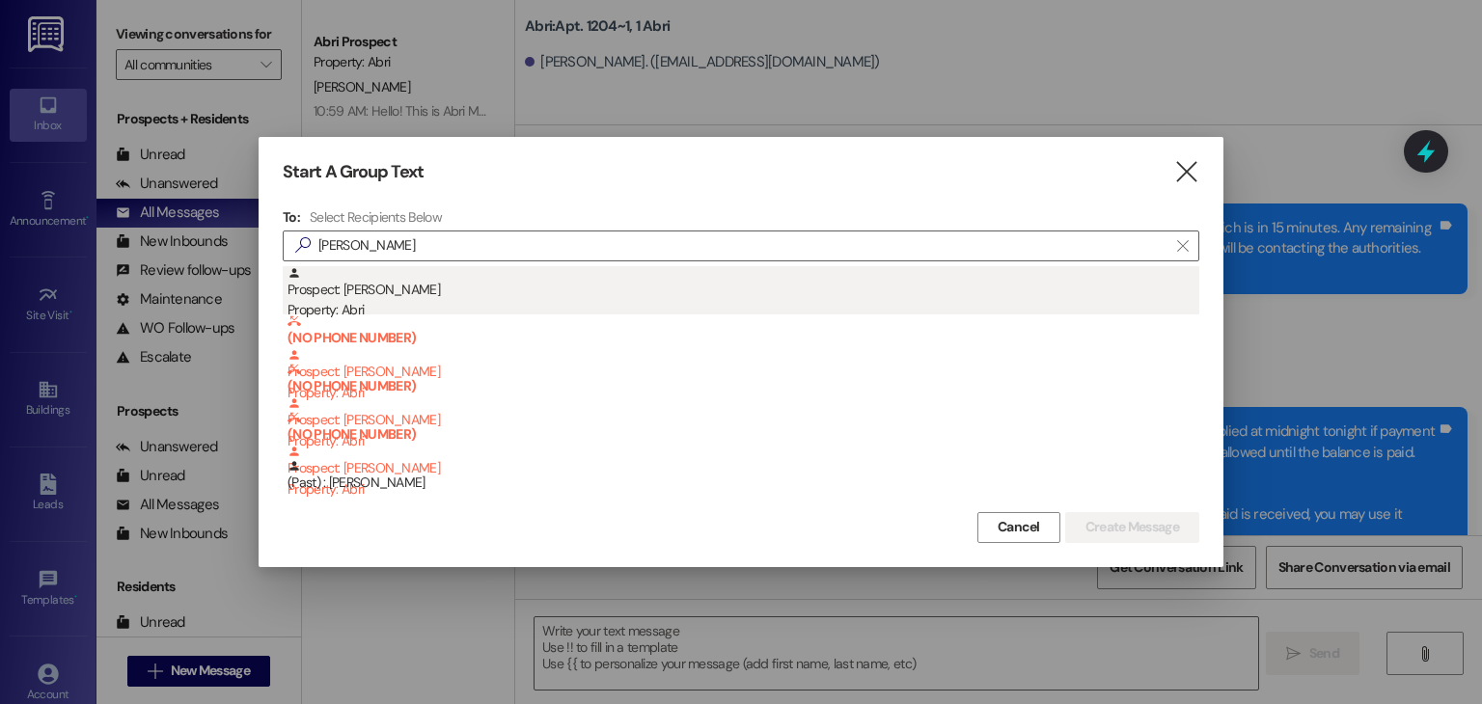
click at [395, 303] on div "Property: Abri" at bounding box center [744, 310] width 912 height 20
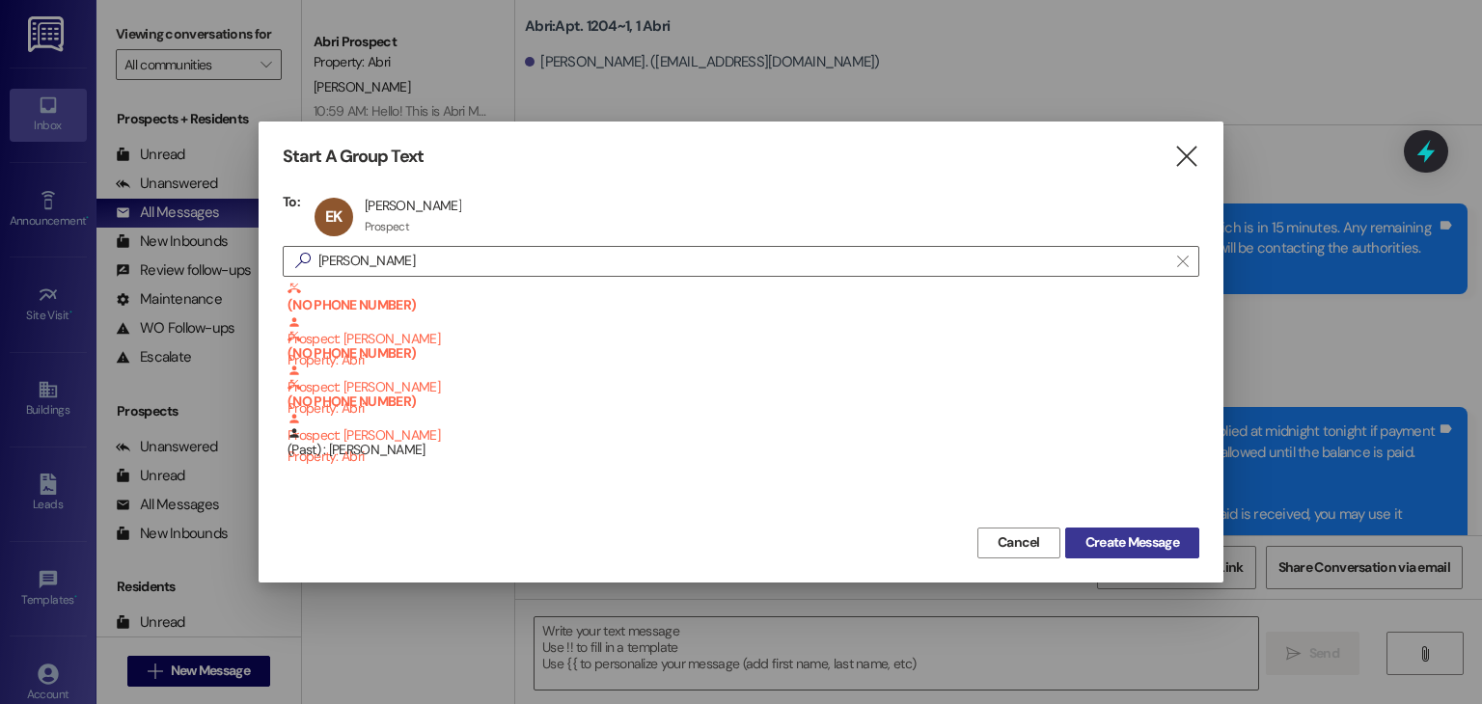
click at [1100, 534] on span "Create Message" at bounding box center [1133, 543] width 94 height 20
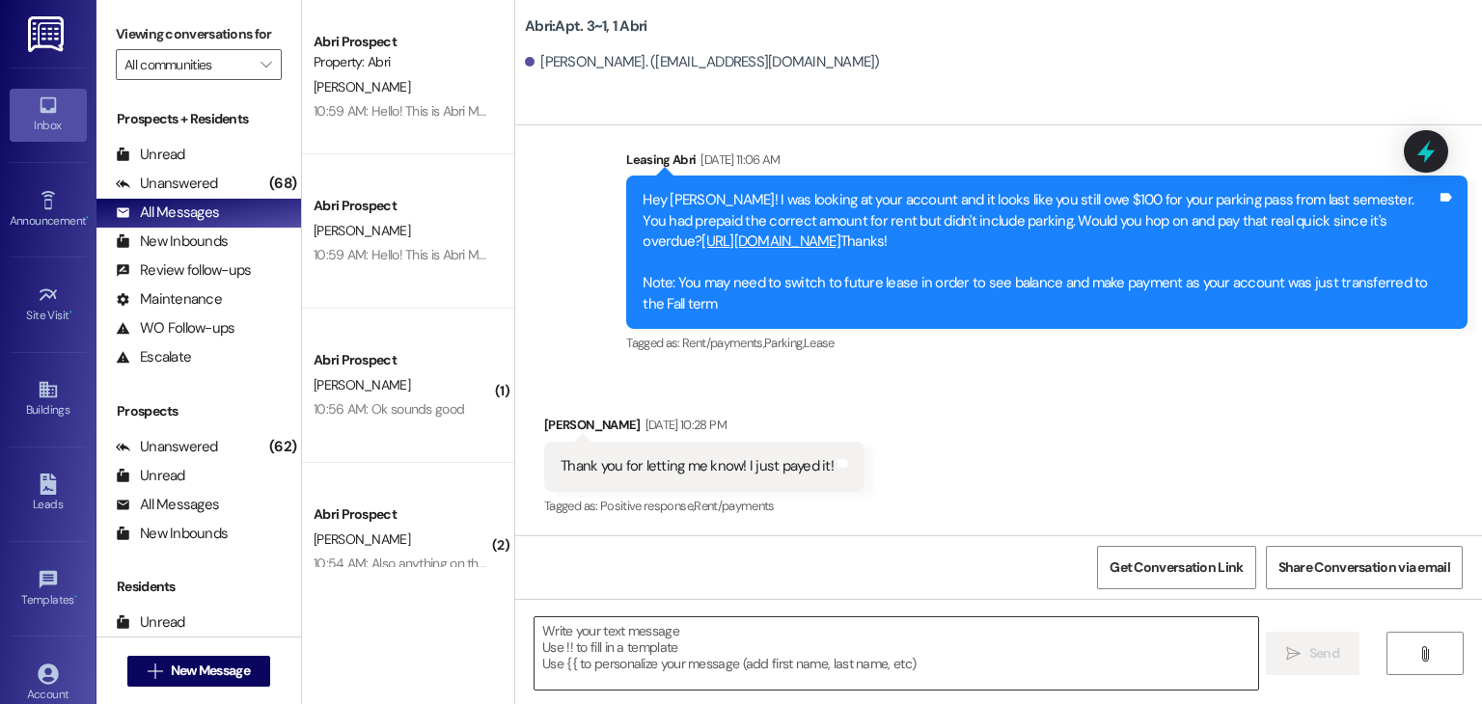
scroll to position [5820, 0]
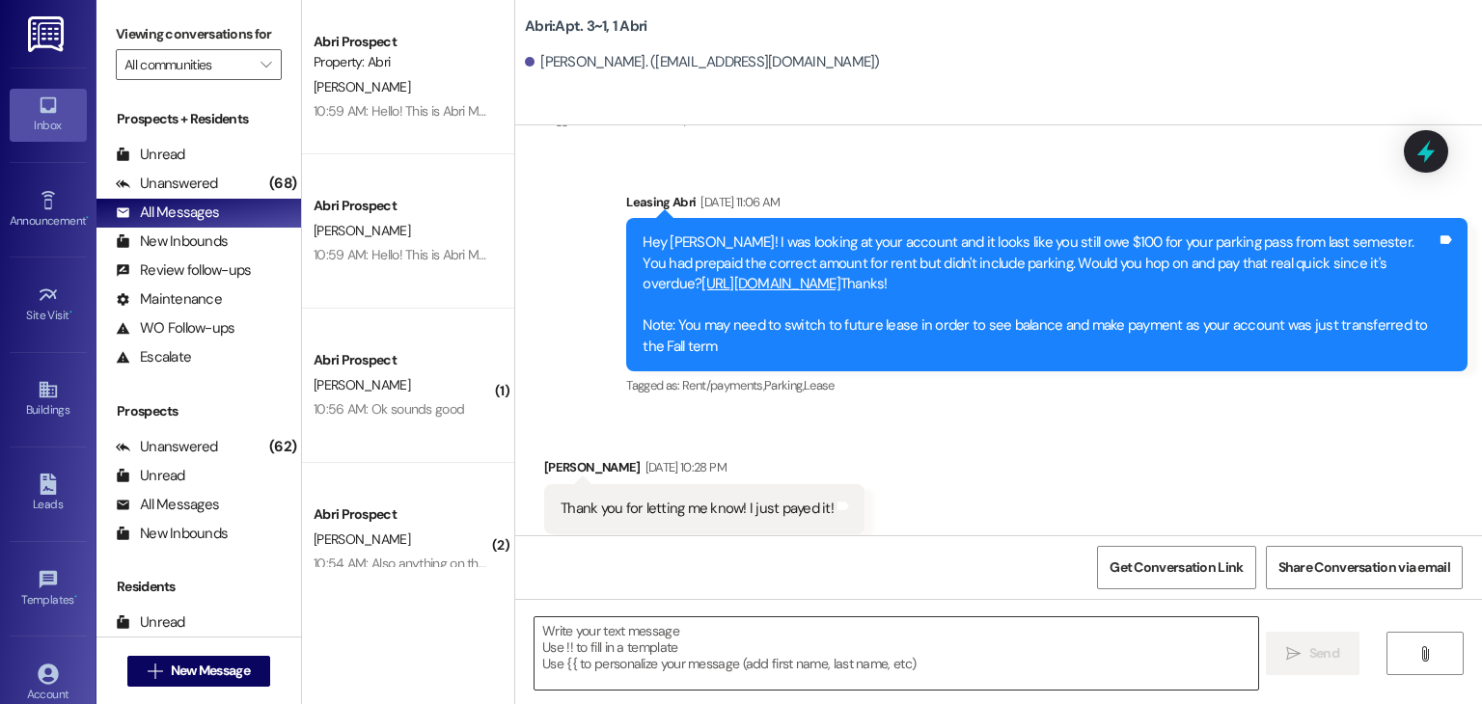
click at [735, 629] on textarea at bounding box center [896, 654] width 723 height 72
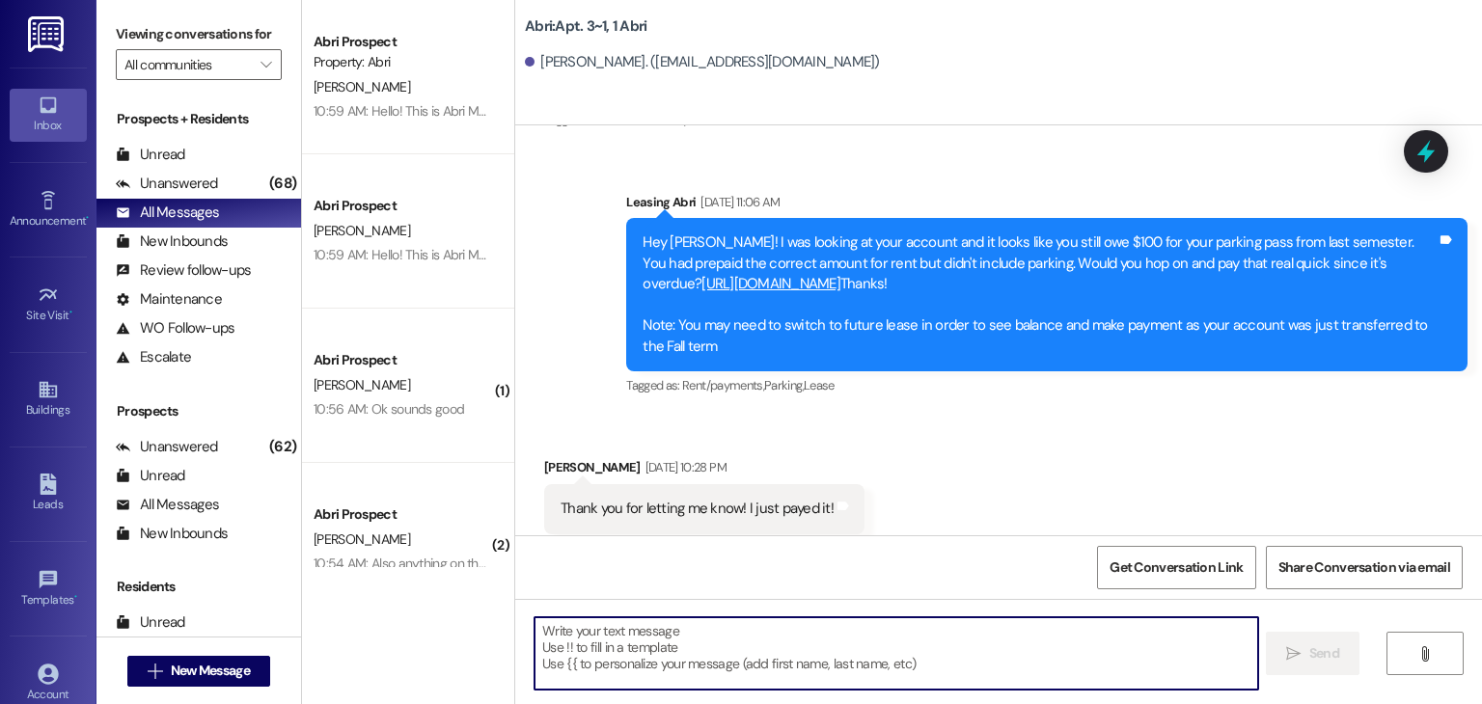
paste textarea "Hello! This is Abri Management reminding you that your balance is overdue. Late…"
type textarea "Hello! This is Abri Management reminding you that your balance is overdue. Late…"
click at [237, 673] on span "New Message" at bounding box center [210, 671] width 79 height 20
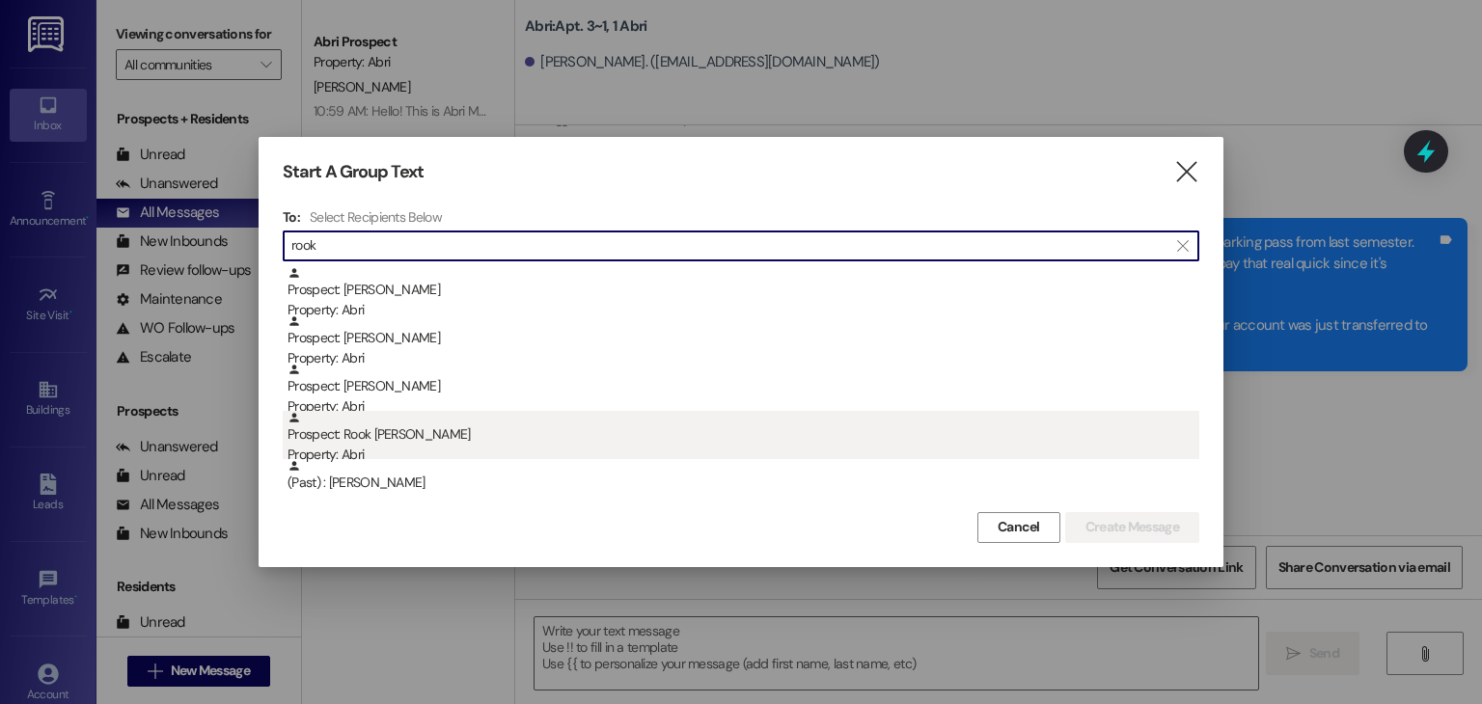
type input "rook"
click at [428, 446] on div "Property: Abri" at bounding box center [744, 455] width 912 height 20
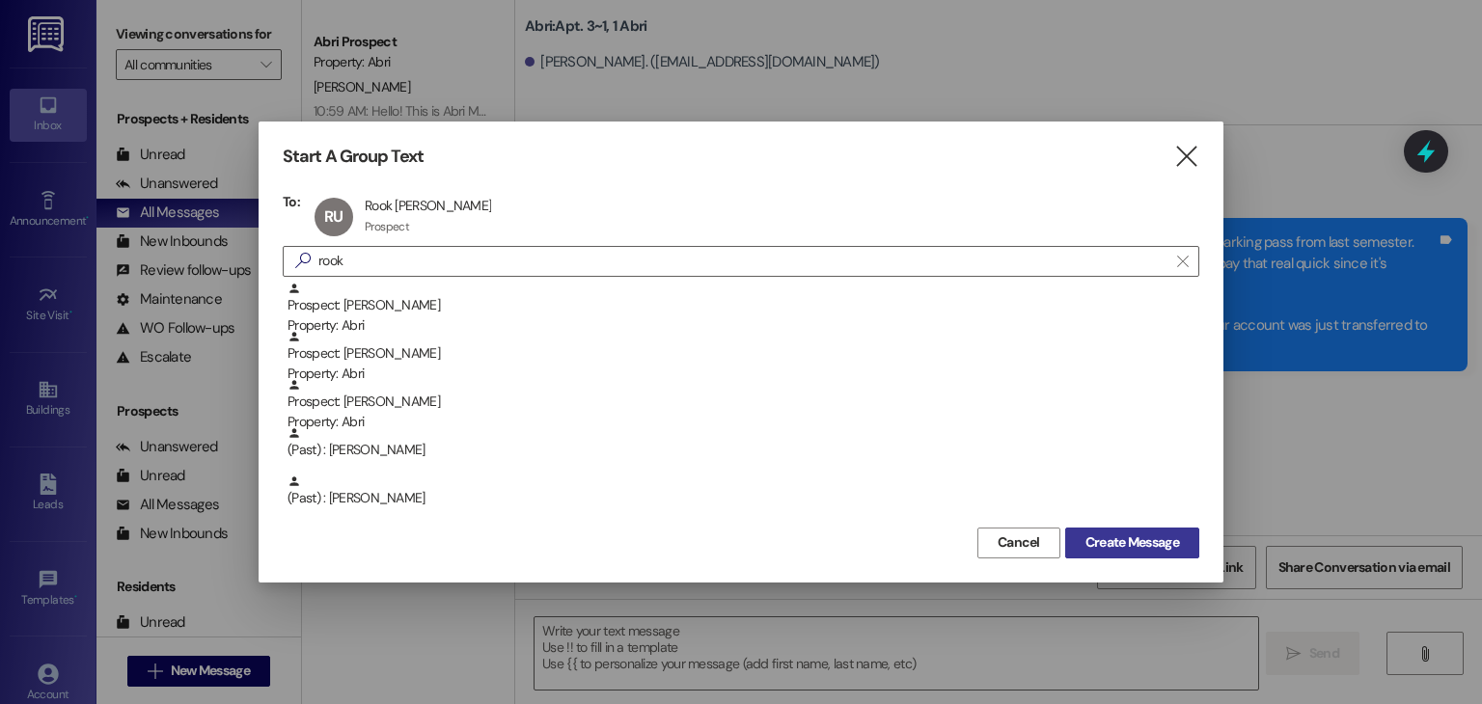
click at [1099, 542] on span "Create Message" at bounding box center [1133, 543] width 94 height 20
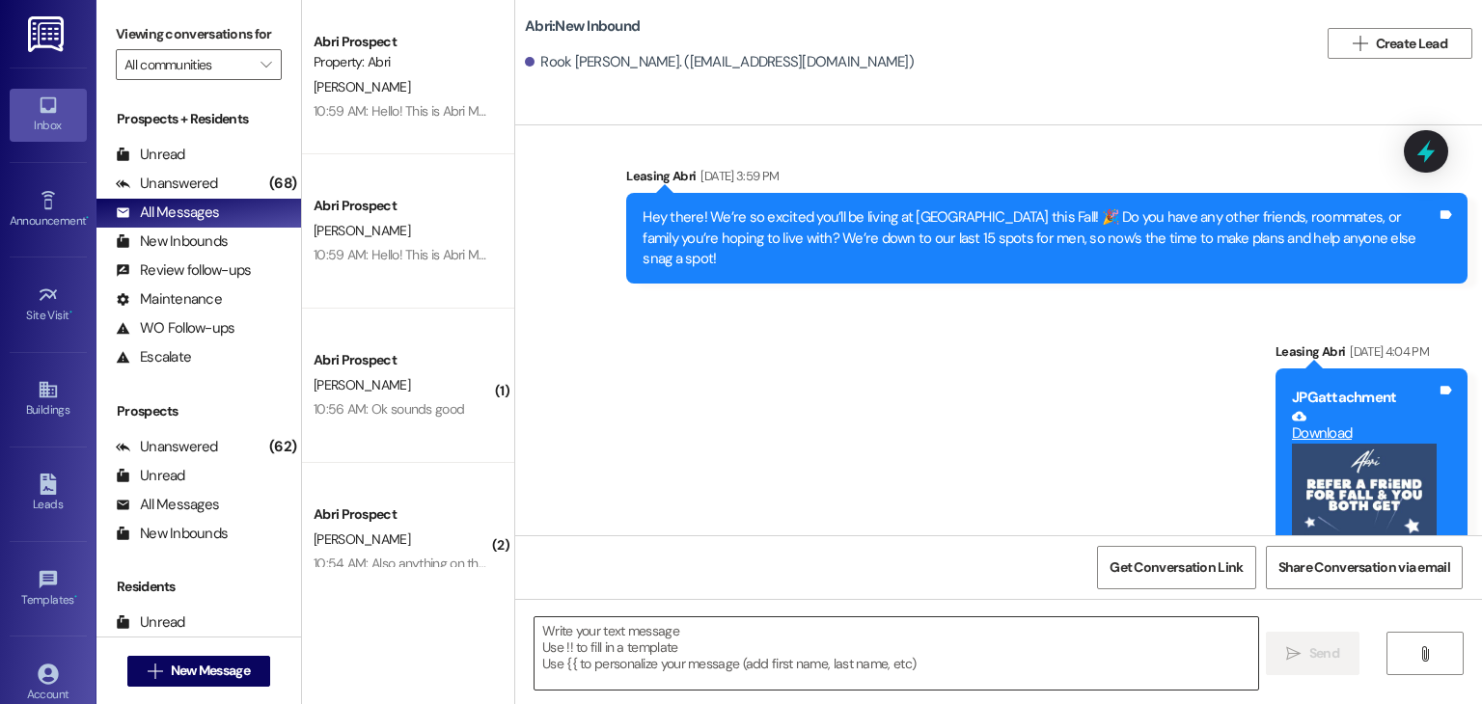
scroll to position [3903, 0]
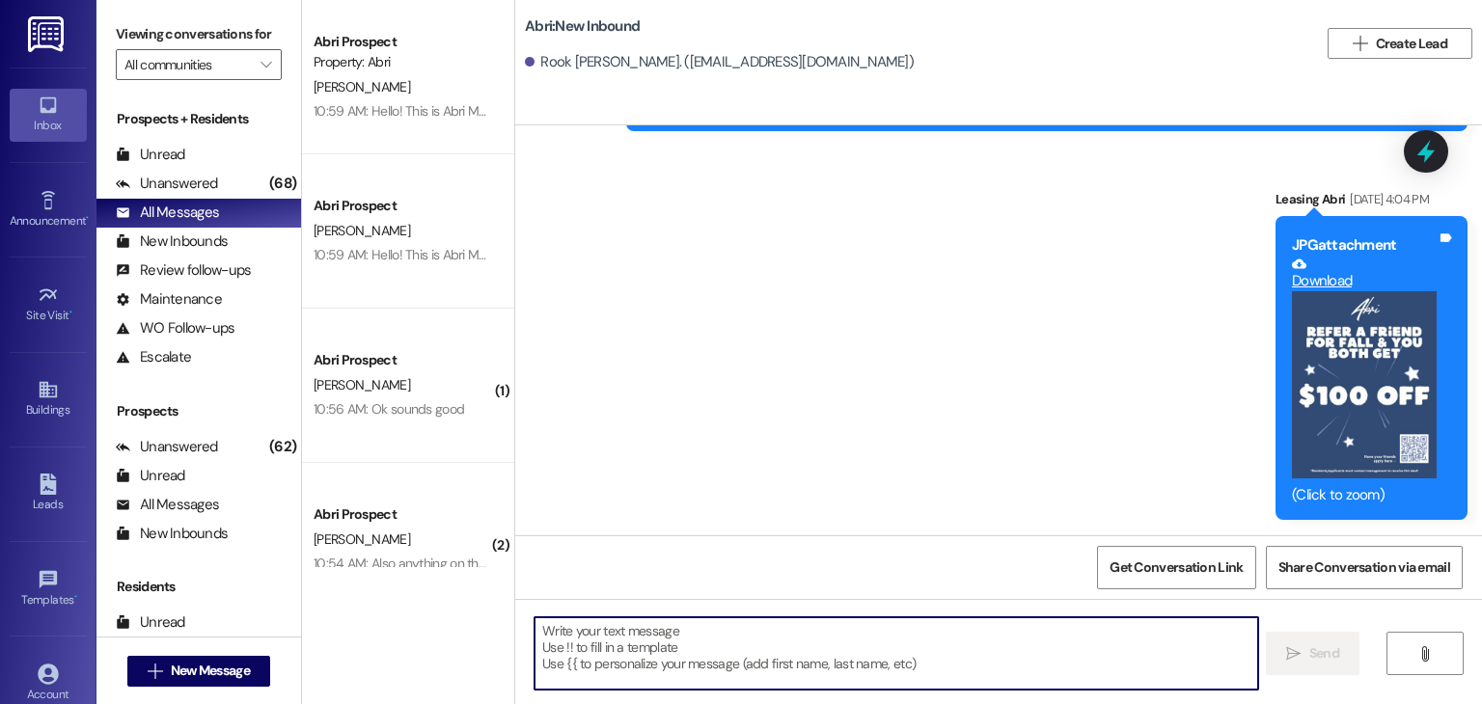
click at [741, 641] on textarea at bounding box center [896, 654] width 723 height 72
paste textarea "Hello! This is Abri Management reminding you that your balance is overdue. Late…"
type textarea "Hello! This is Abri Management reminding you that your balance is overdue. Late…"
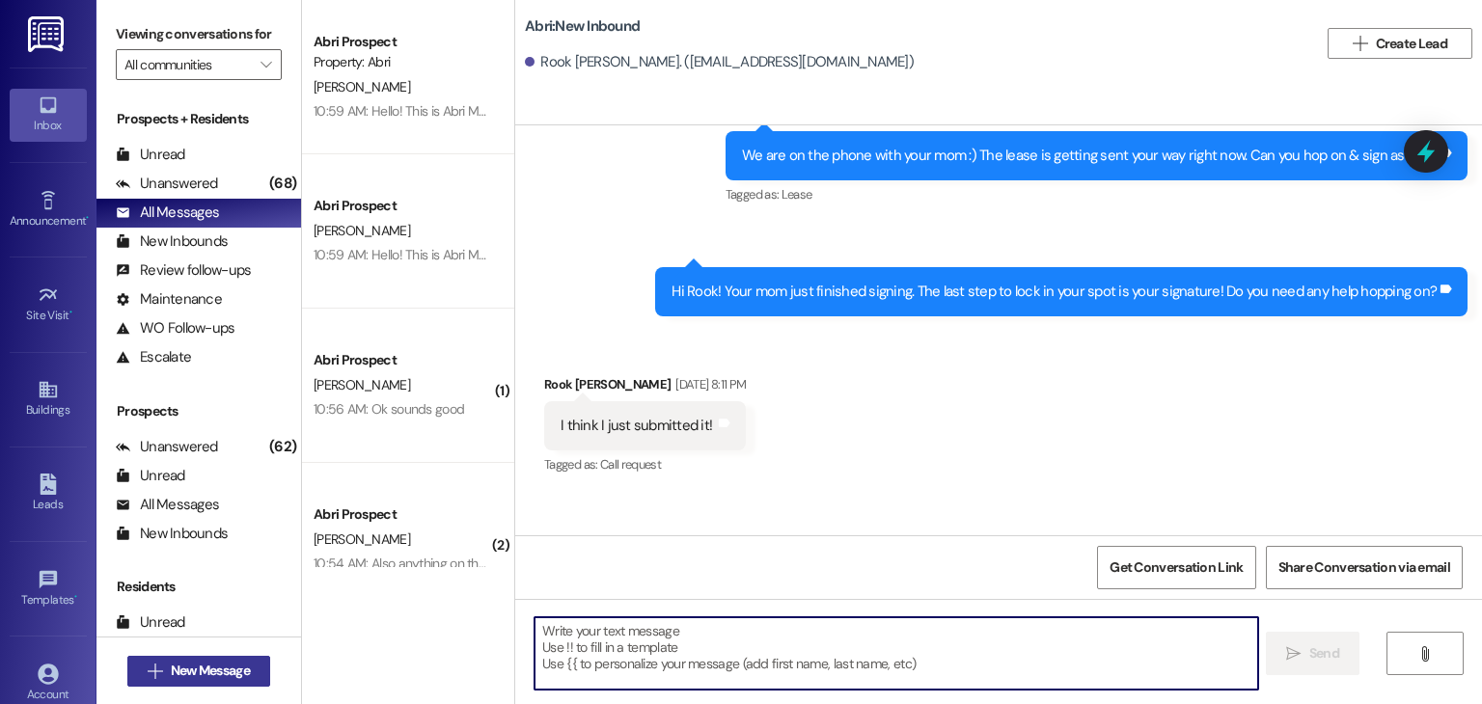
scroll to position [3224, 0]
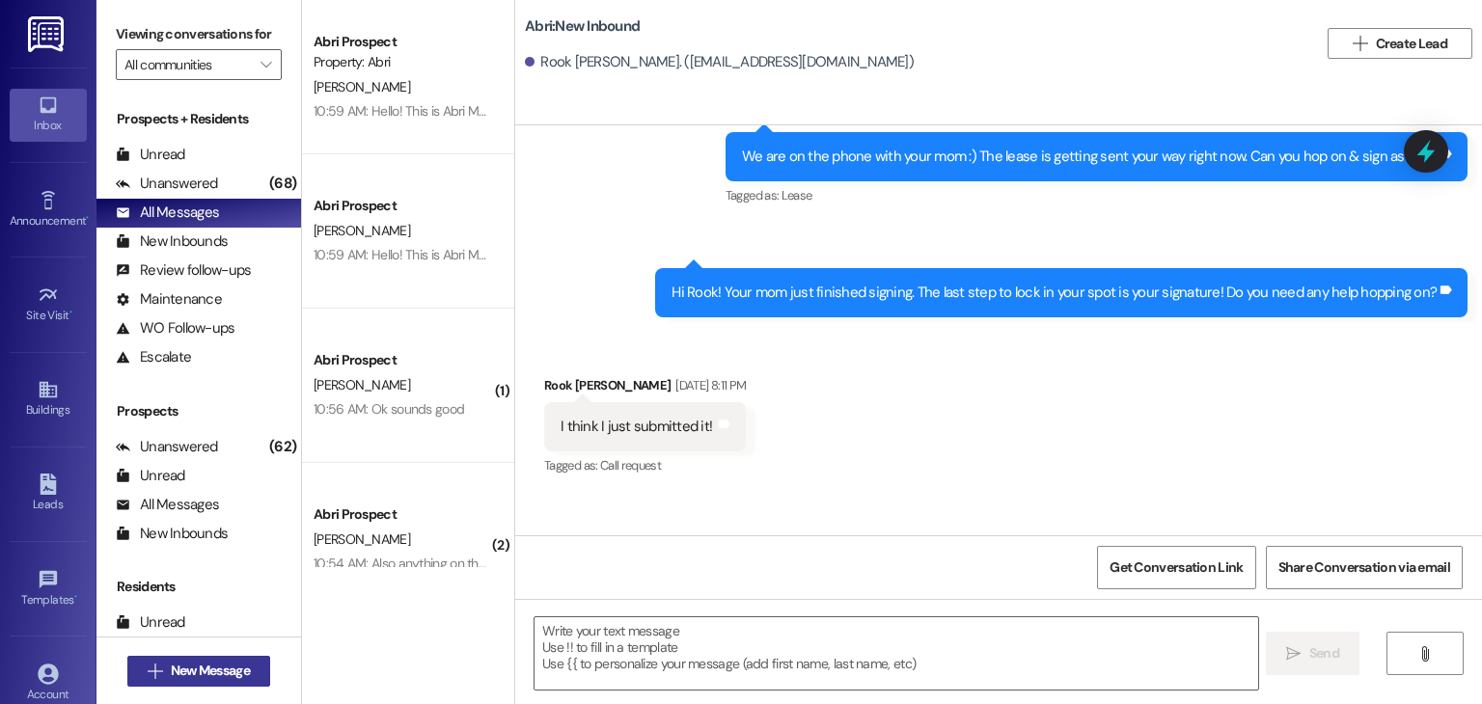
click at [240, 671] on span "New Message" at bounding box center [210, 671] width 79 height 20
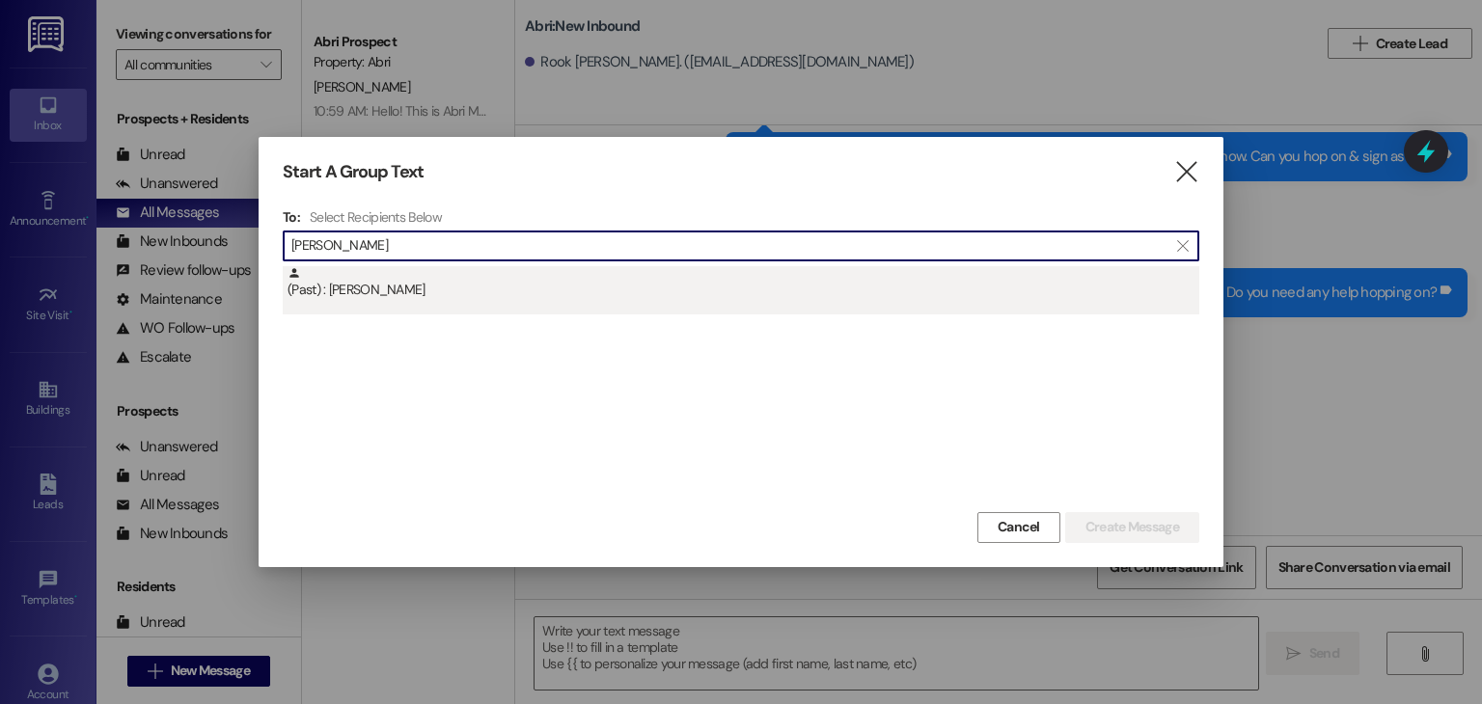
type input "riggin"
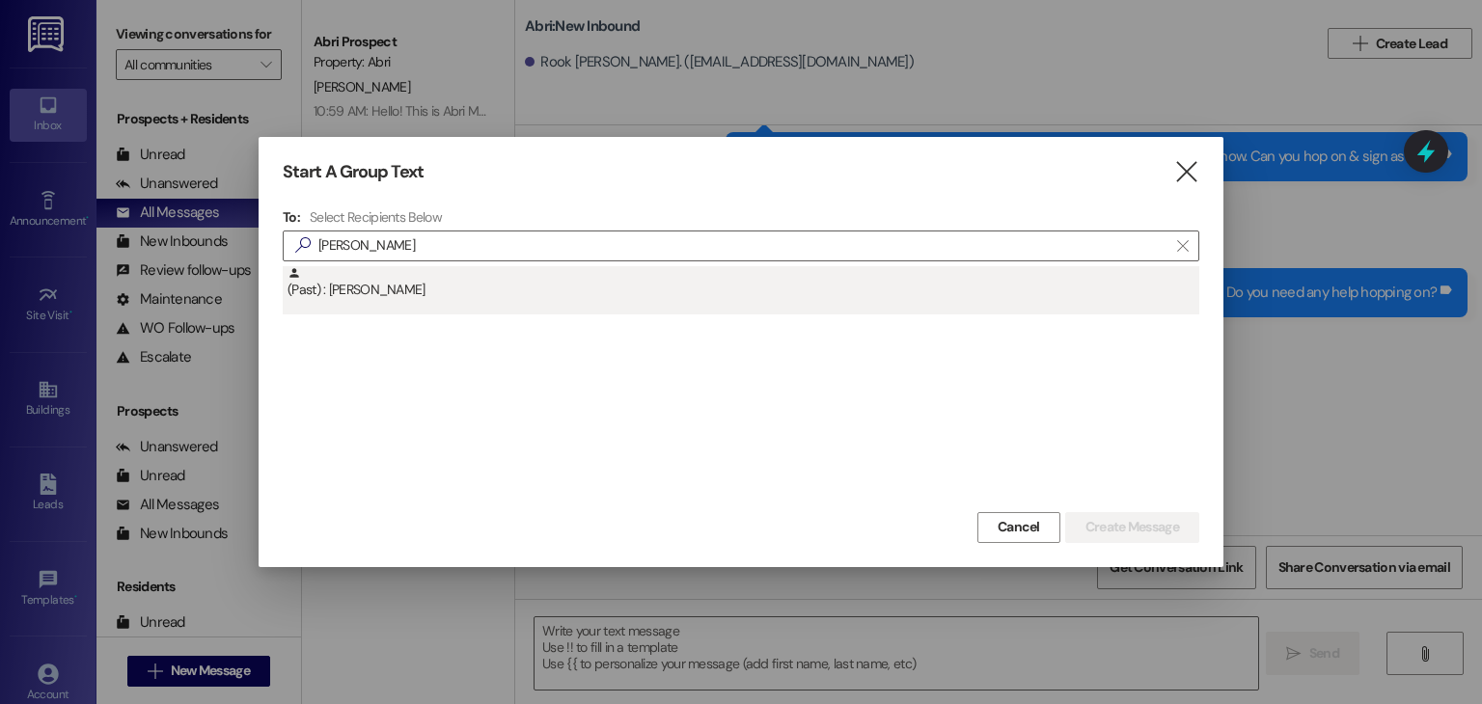
click at [490, 292] on div "(Past) : Riggins Trevino" at bounding box center [744, 283] width 912 height 34
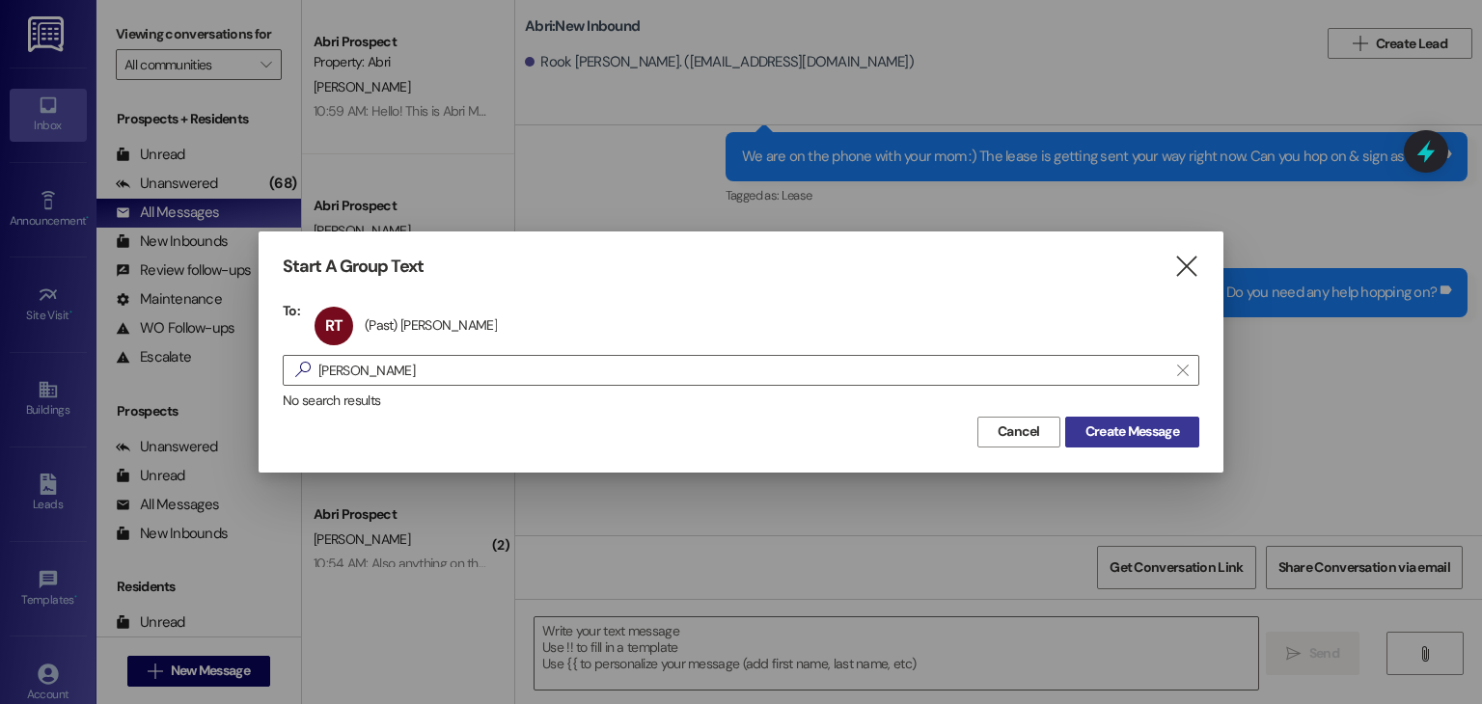
click at [1115, 433] on span "Create Message" at bounding box center [1133, 432] width 94 height 20
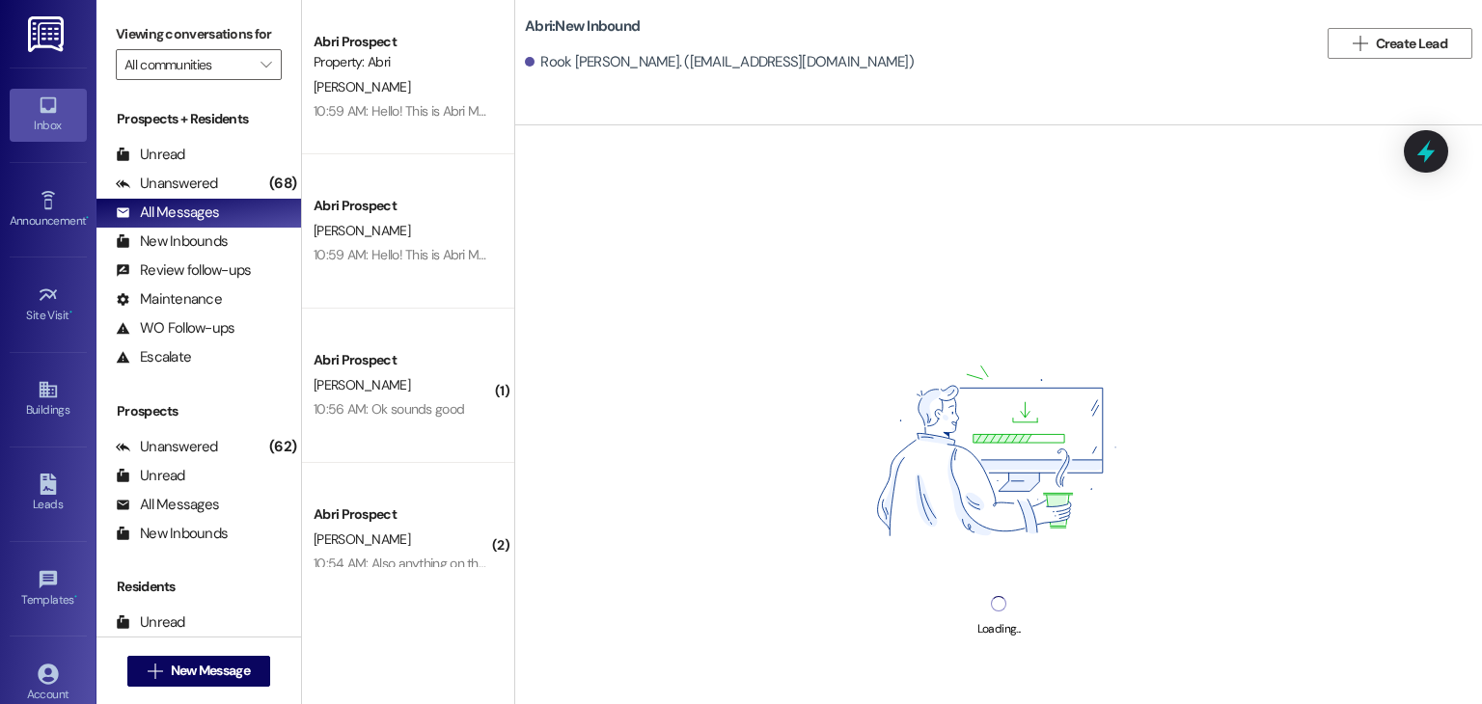
click at [749, 639] on div "Loading..." at bounding box center [998, 477] width 967 height 704
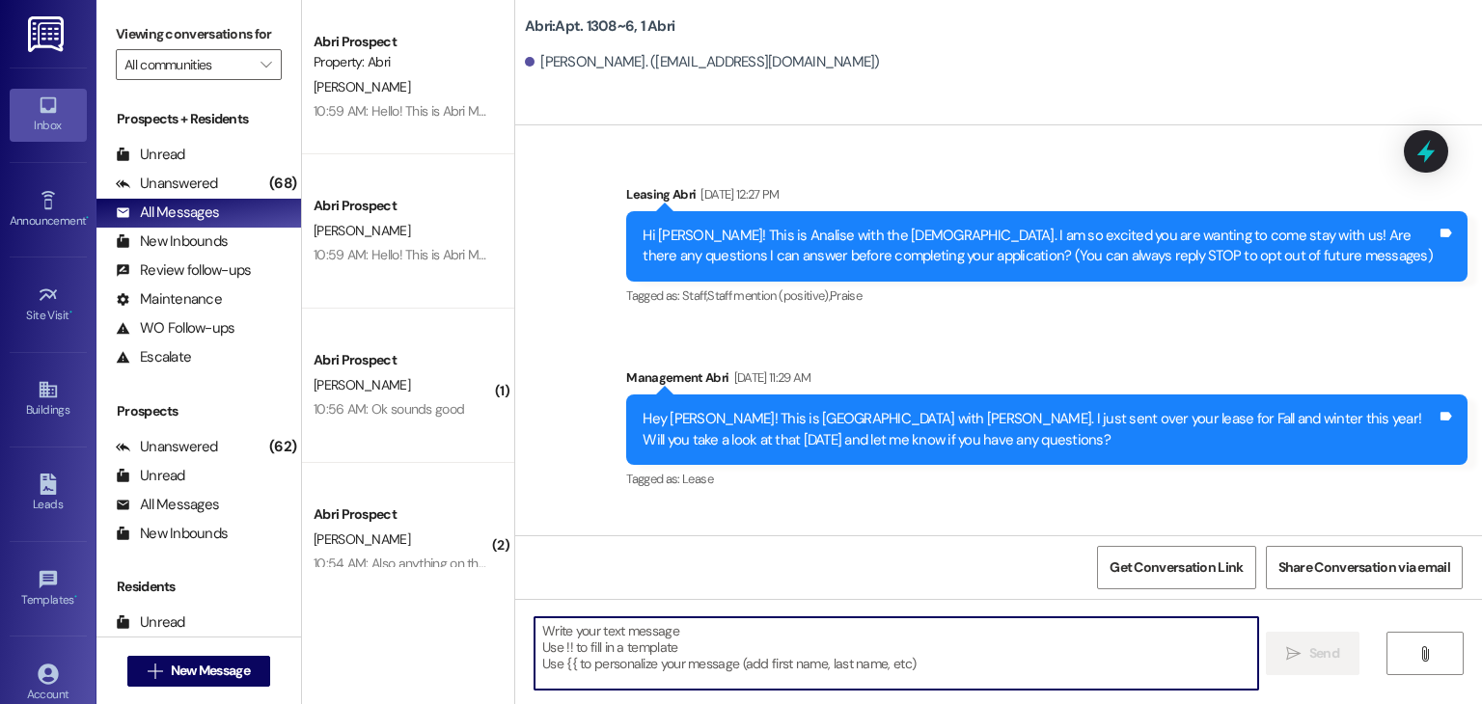
scroll to position [51114, 0]
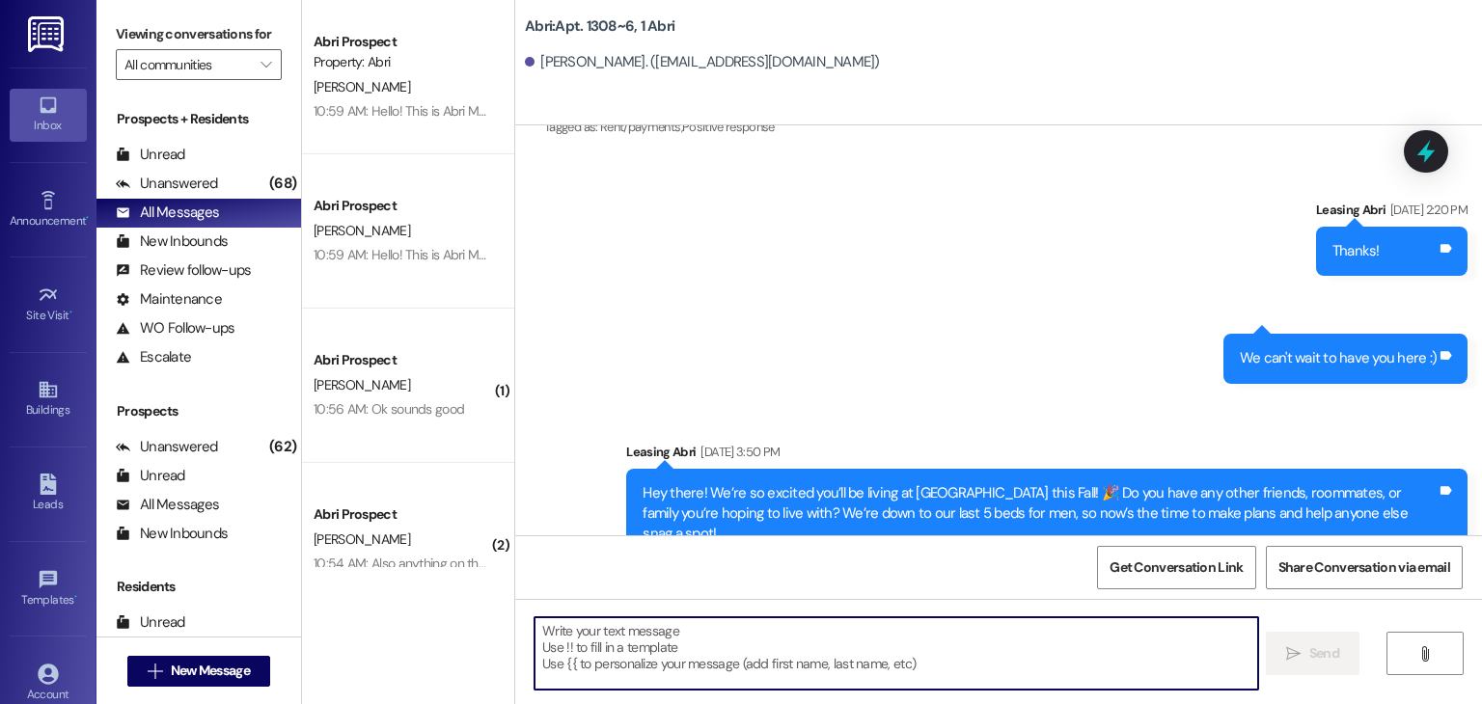
type textarea "Hello! This is Abri Management reminding you that your balance is overdue. Late…"
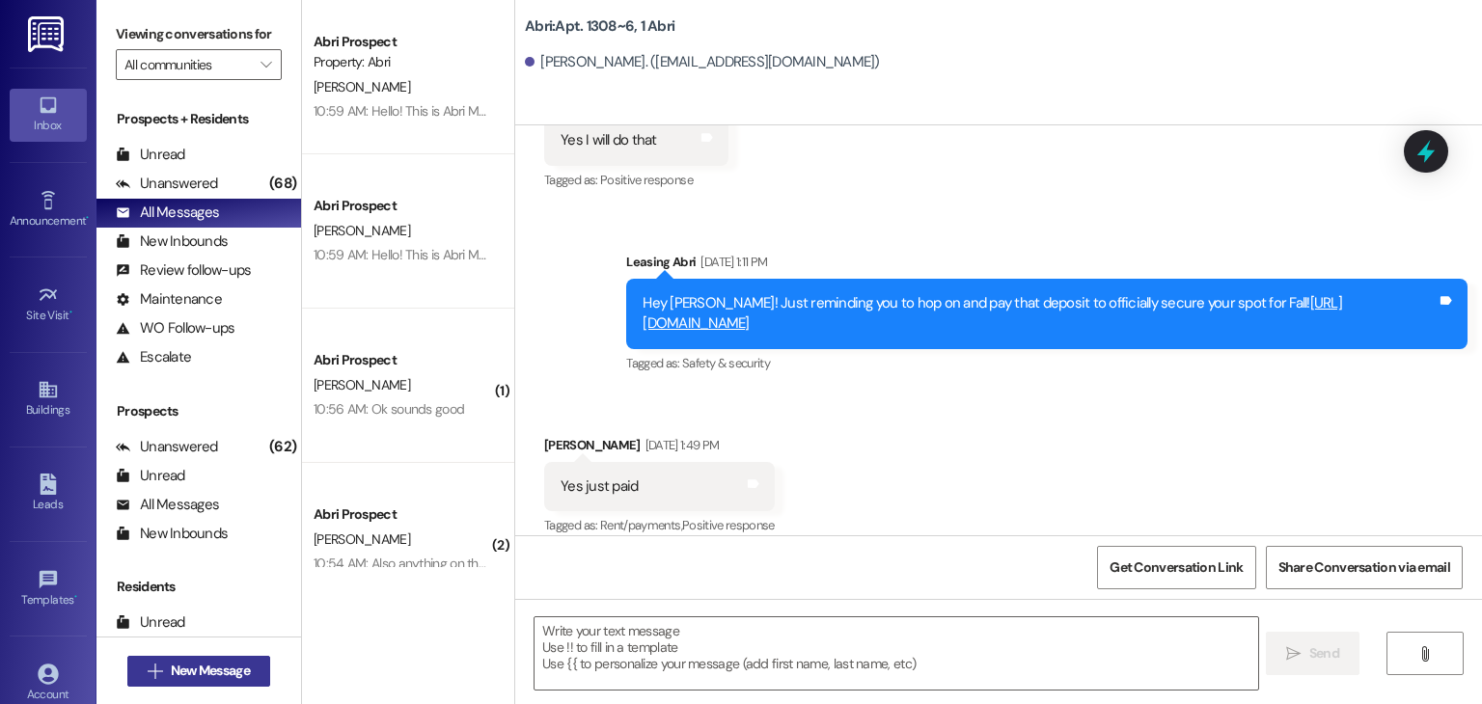
click at [227, 674] on span "New Message" at bounding box center [210, 671] width 79 height 20
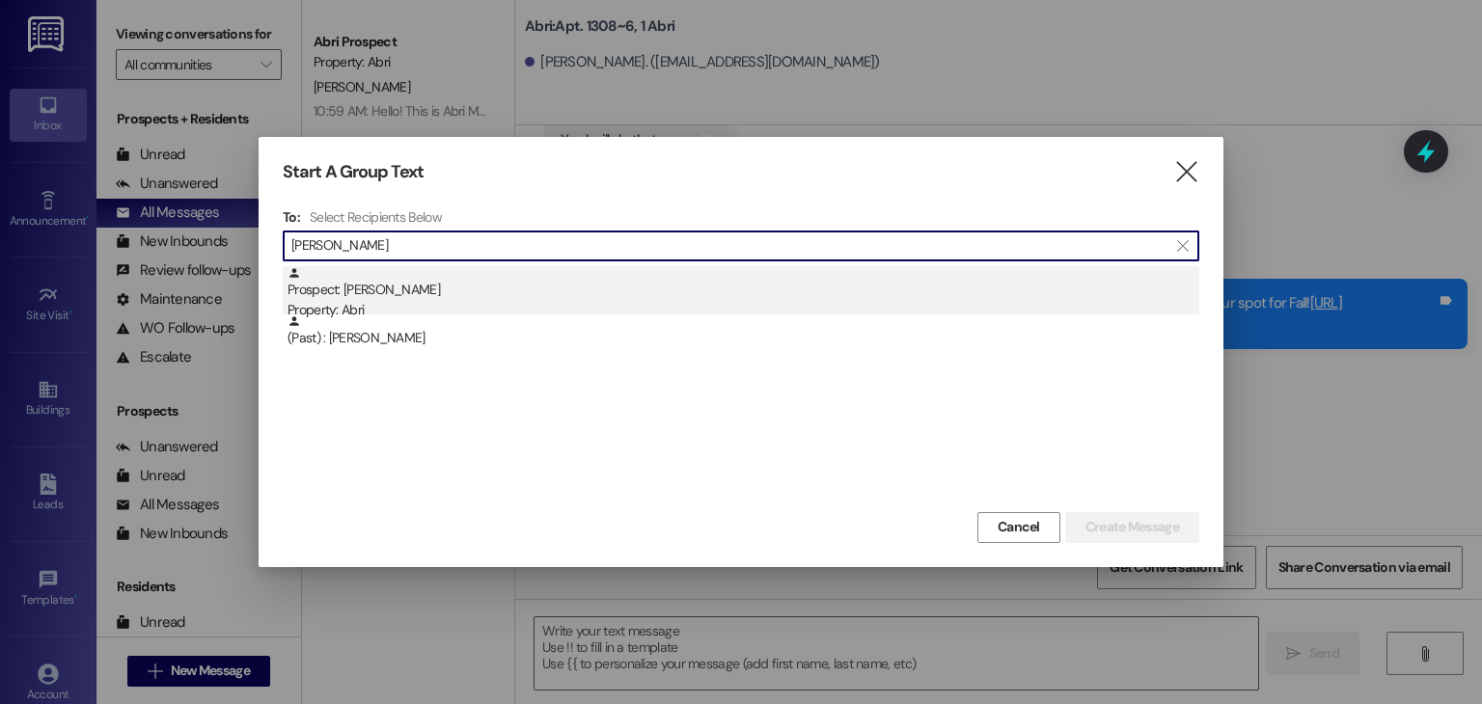
type input "mika"
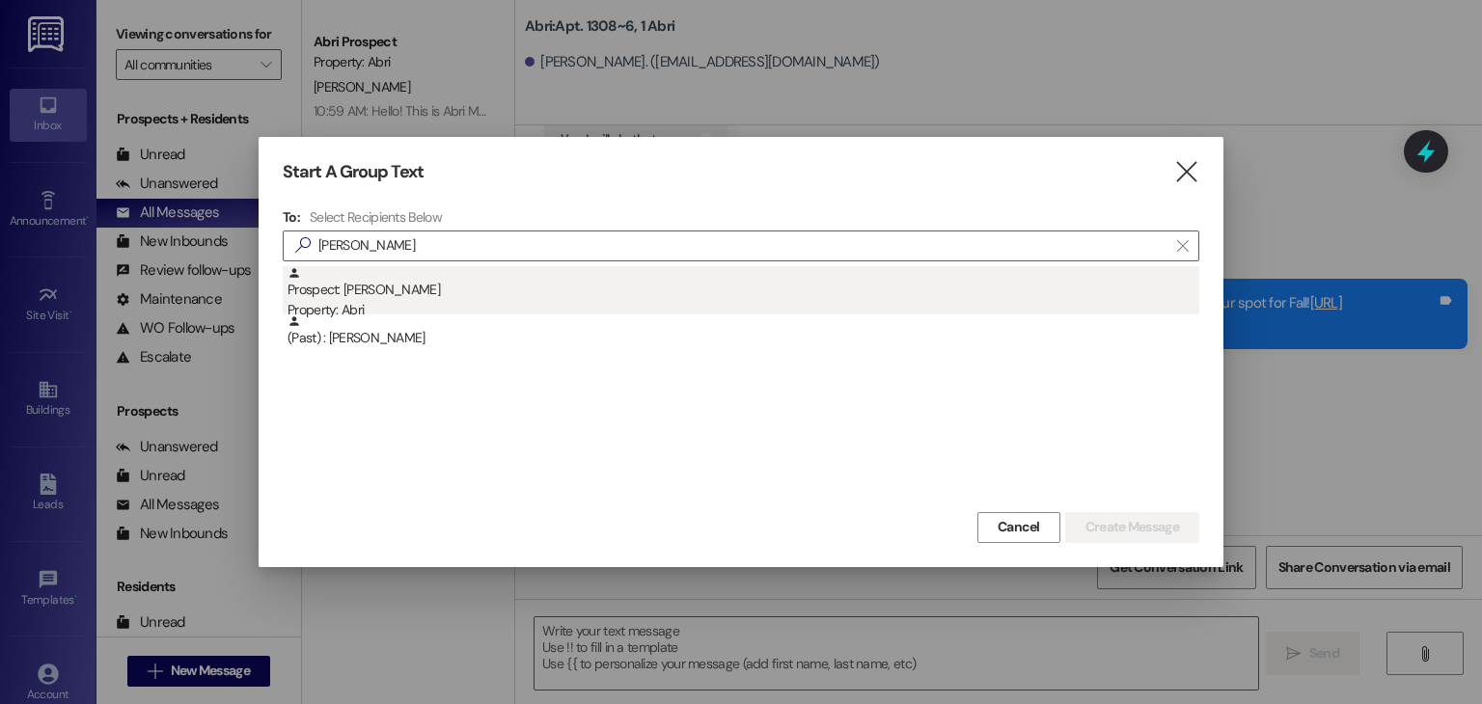
click at [483, 301] on div "Property: Abri" at bounding box center [744, 310] width 912 height 20
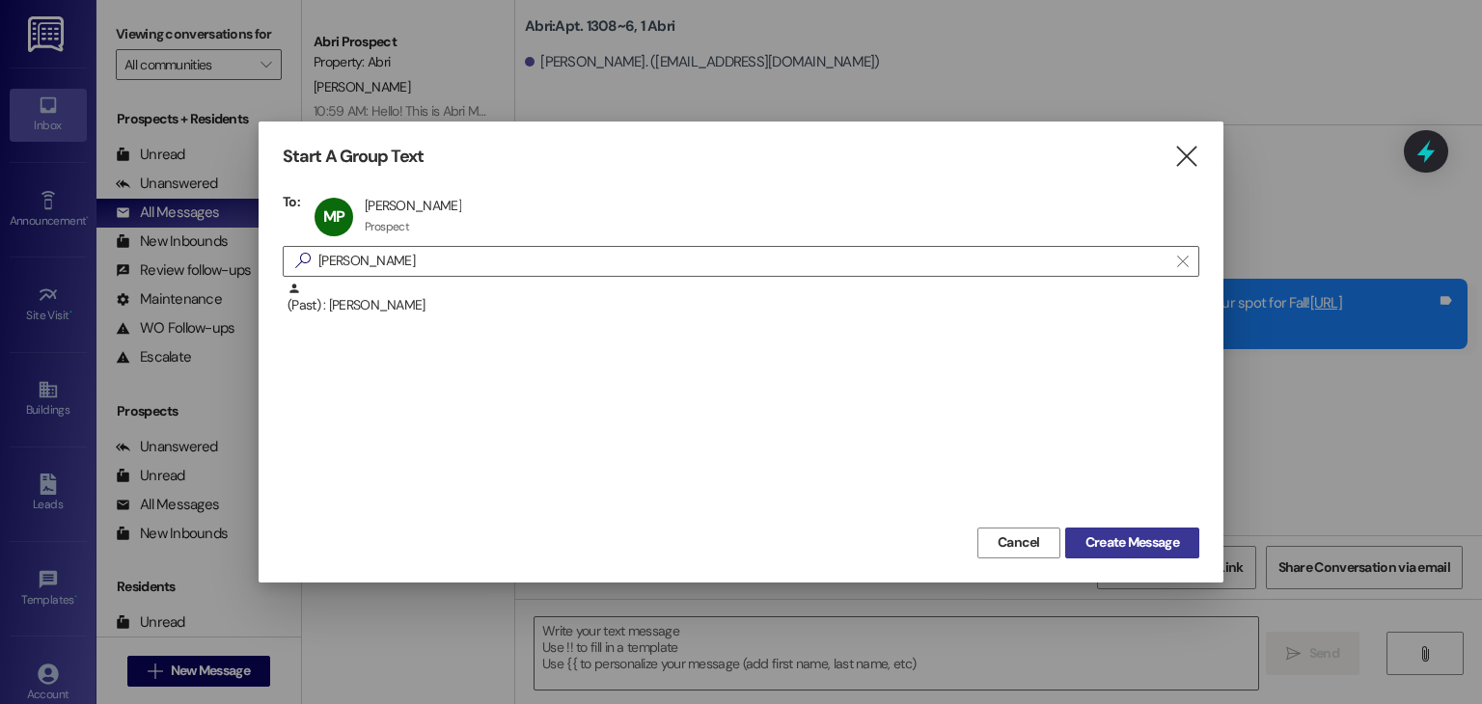
click at [1098, 533] on span "Create Message" at bounding box center [1133, 543] width 94 height 20
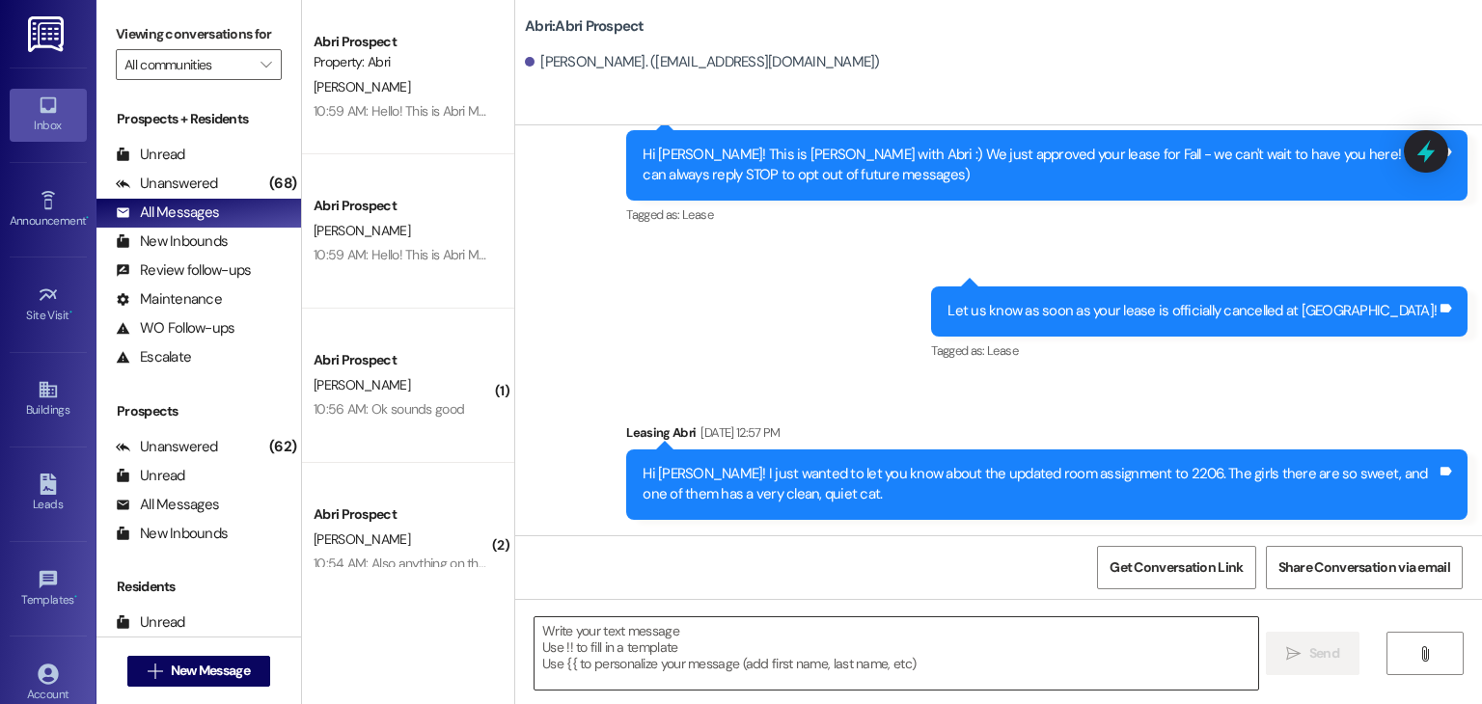
scroll to position [81, 0]
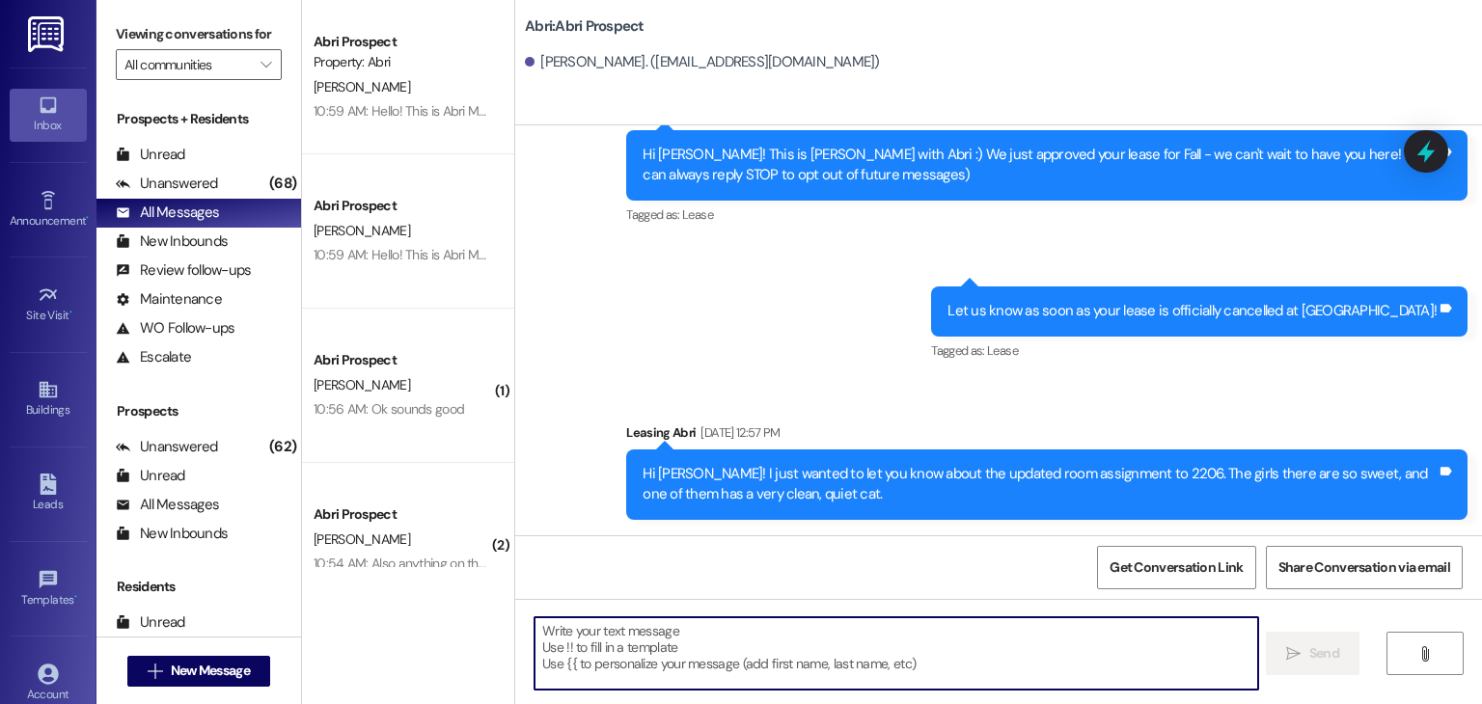
click at [804, 619] on textarea at bounding box center [896, 654] width 723 height 72
paste textarea "Hello! This is Abri Management reminding you that your balance is overdue. Late…"
type textarea "Hello! This is Abri Management reminding you that your balance is overdue. Late…"
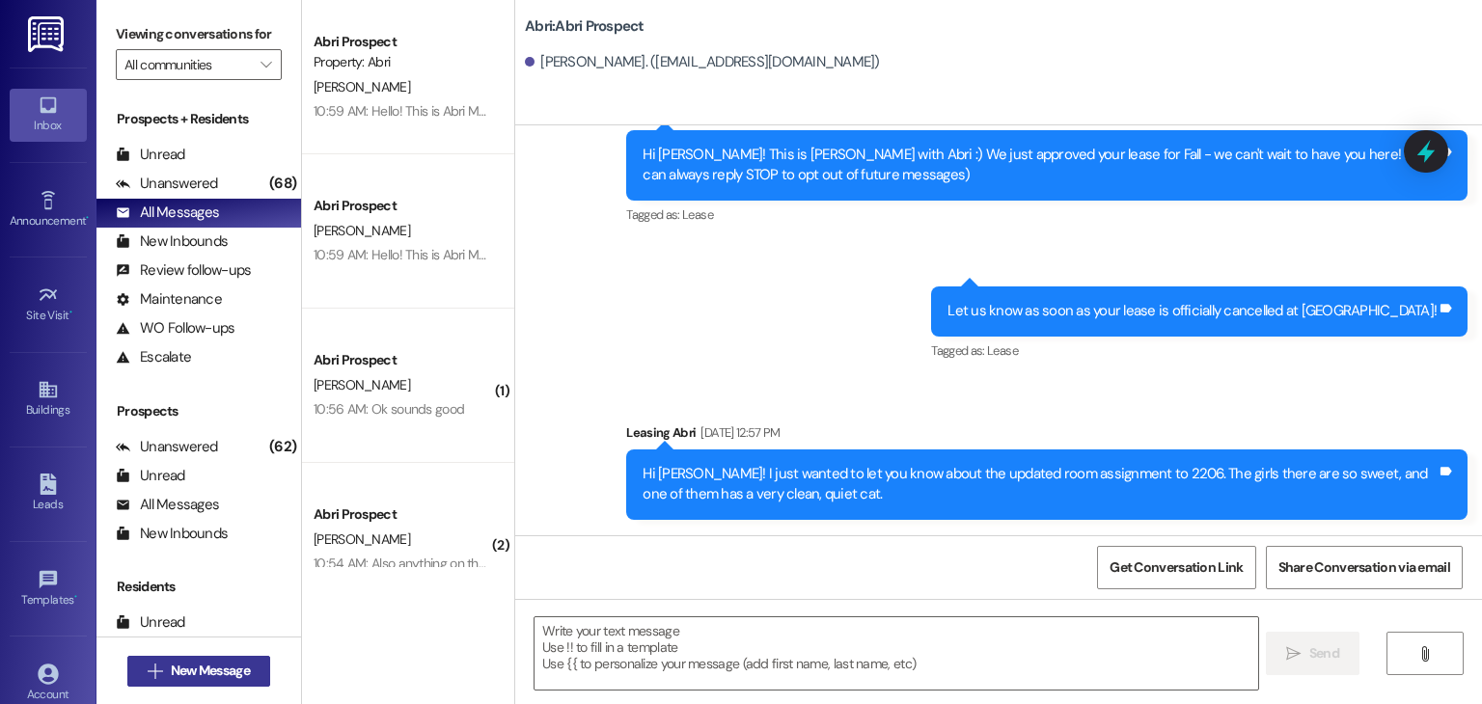
click at [244, 667] on span "New Message" at bounding box center [210, 671] width 79 height 20
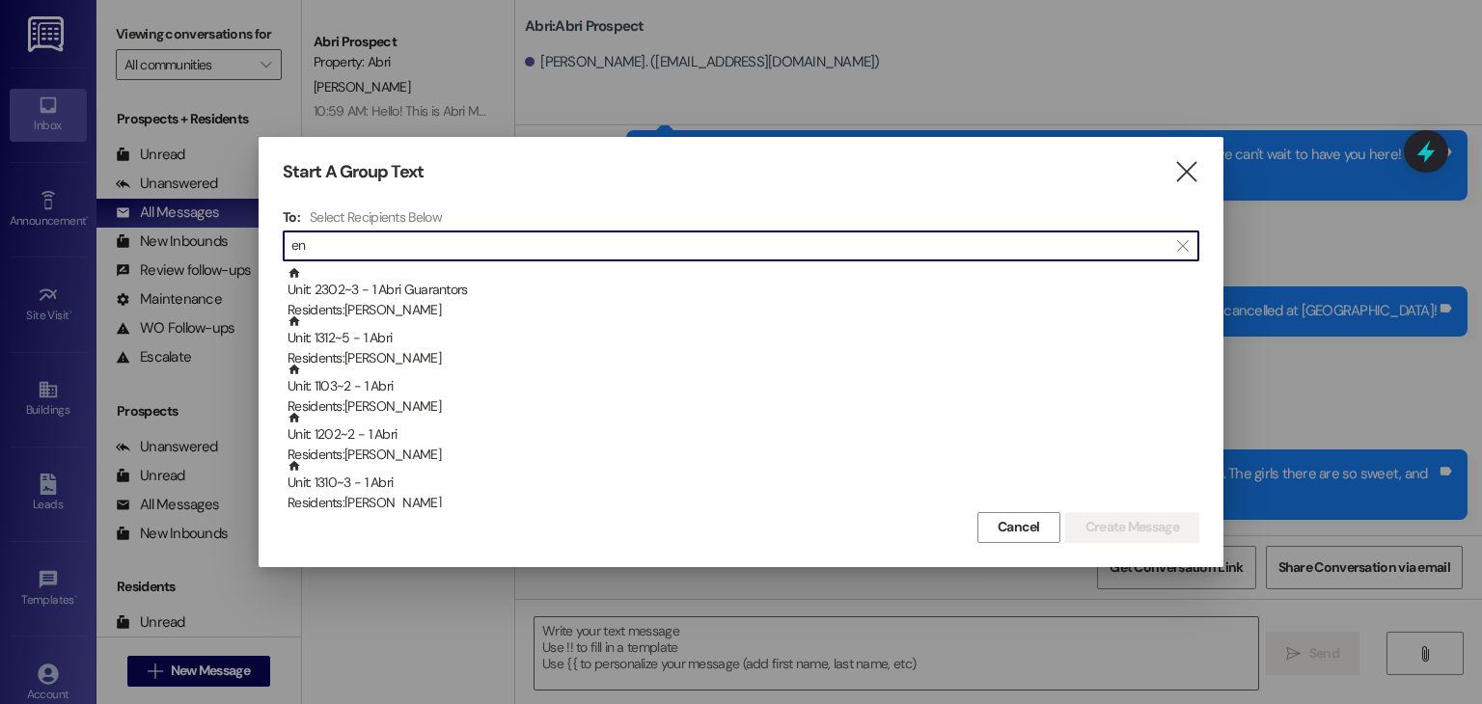
type input "e"
type input "o"
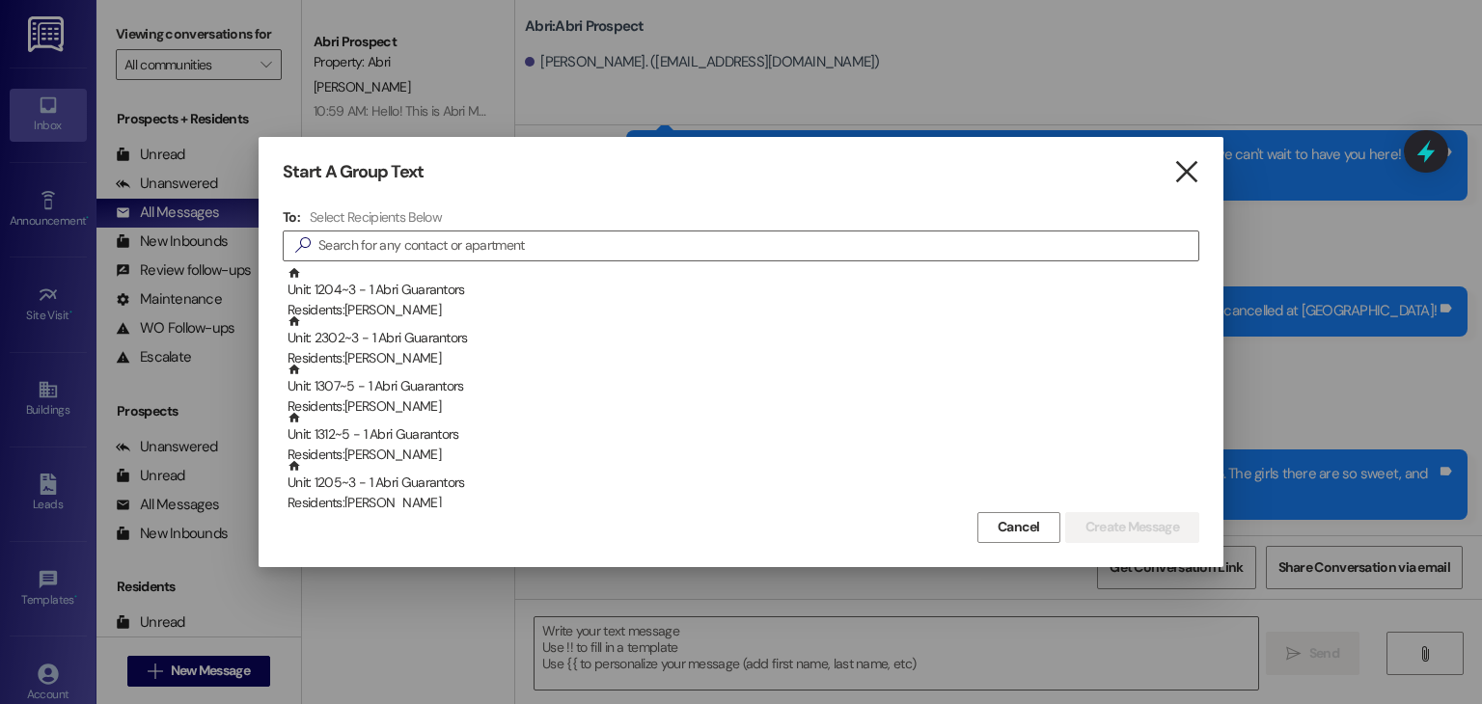
click at [1190, 164] on icon "" at bounding box center [1186, 172] width 26 height 20
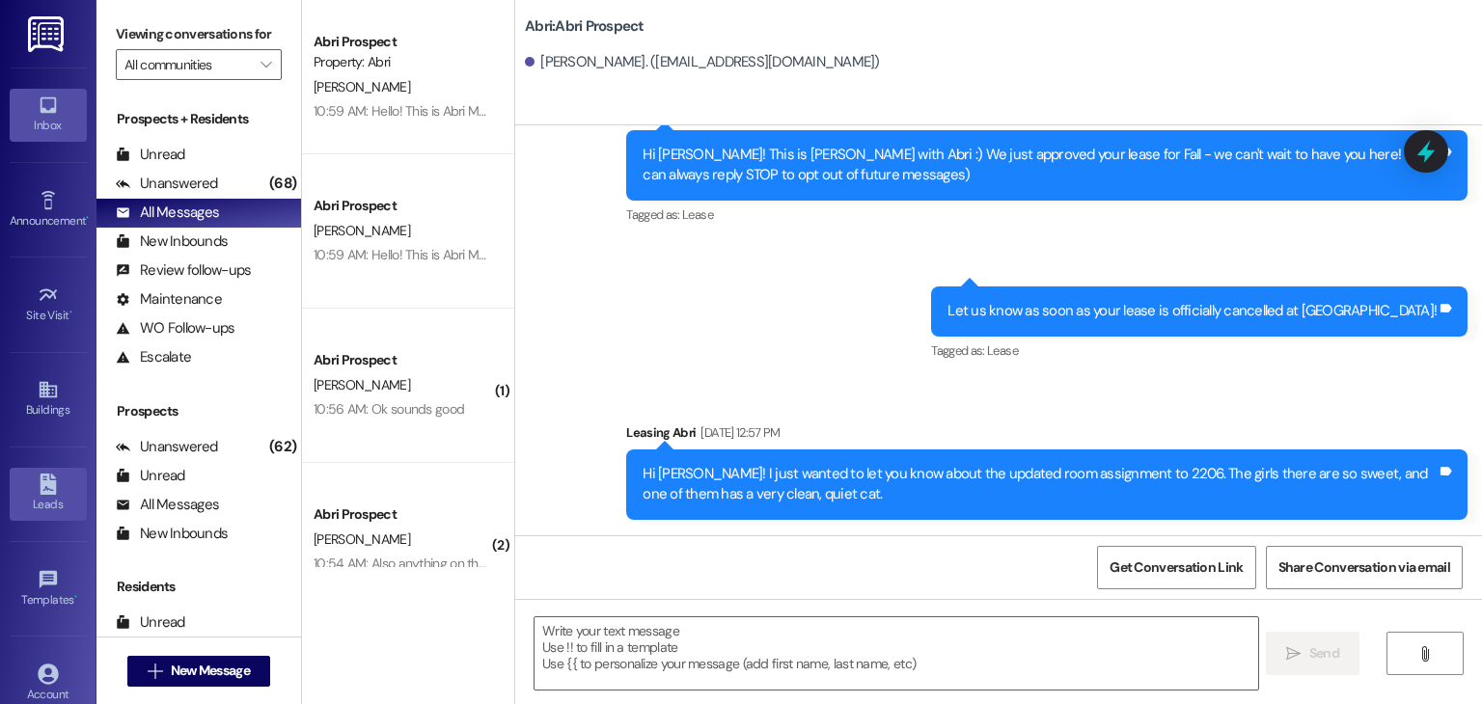
click at [51, 491] on icon at bounding box center [48, 484] width 16 height 21
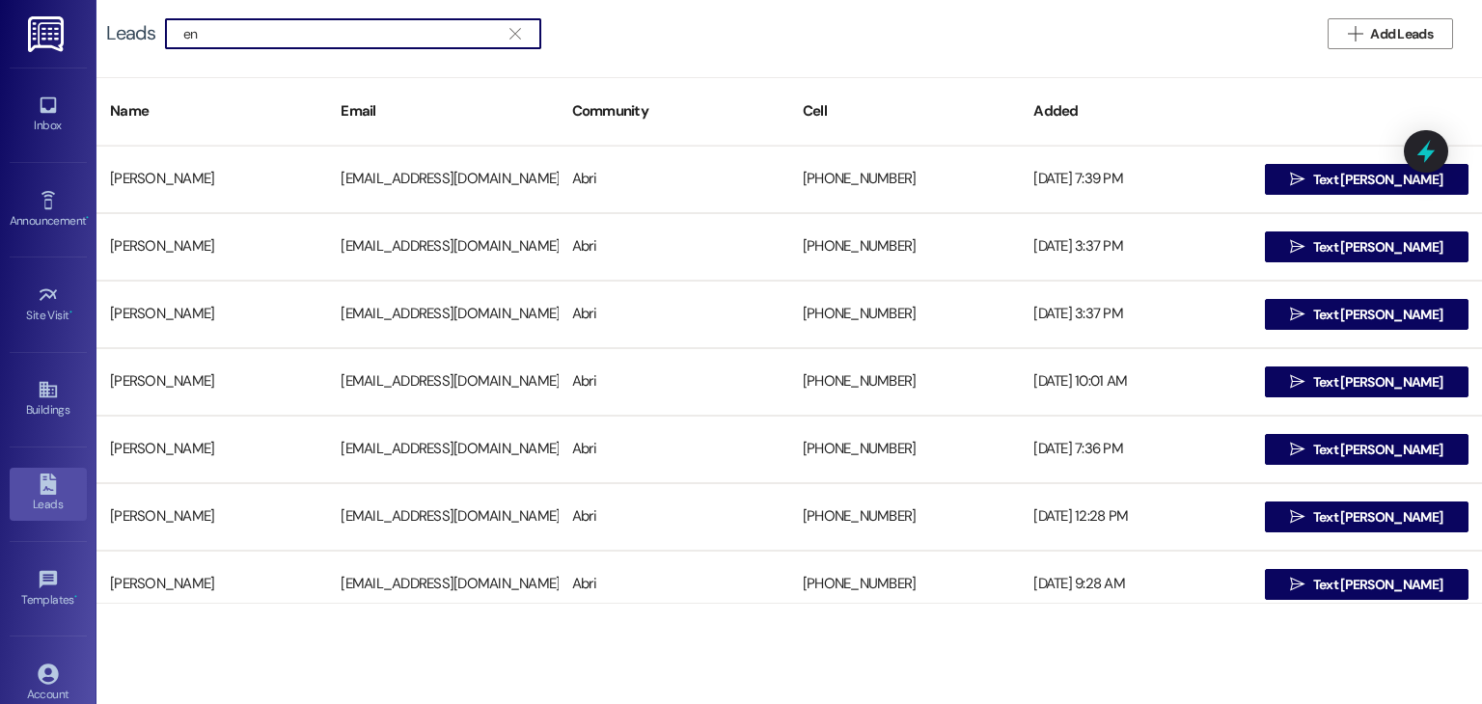
type input "e"
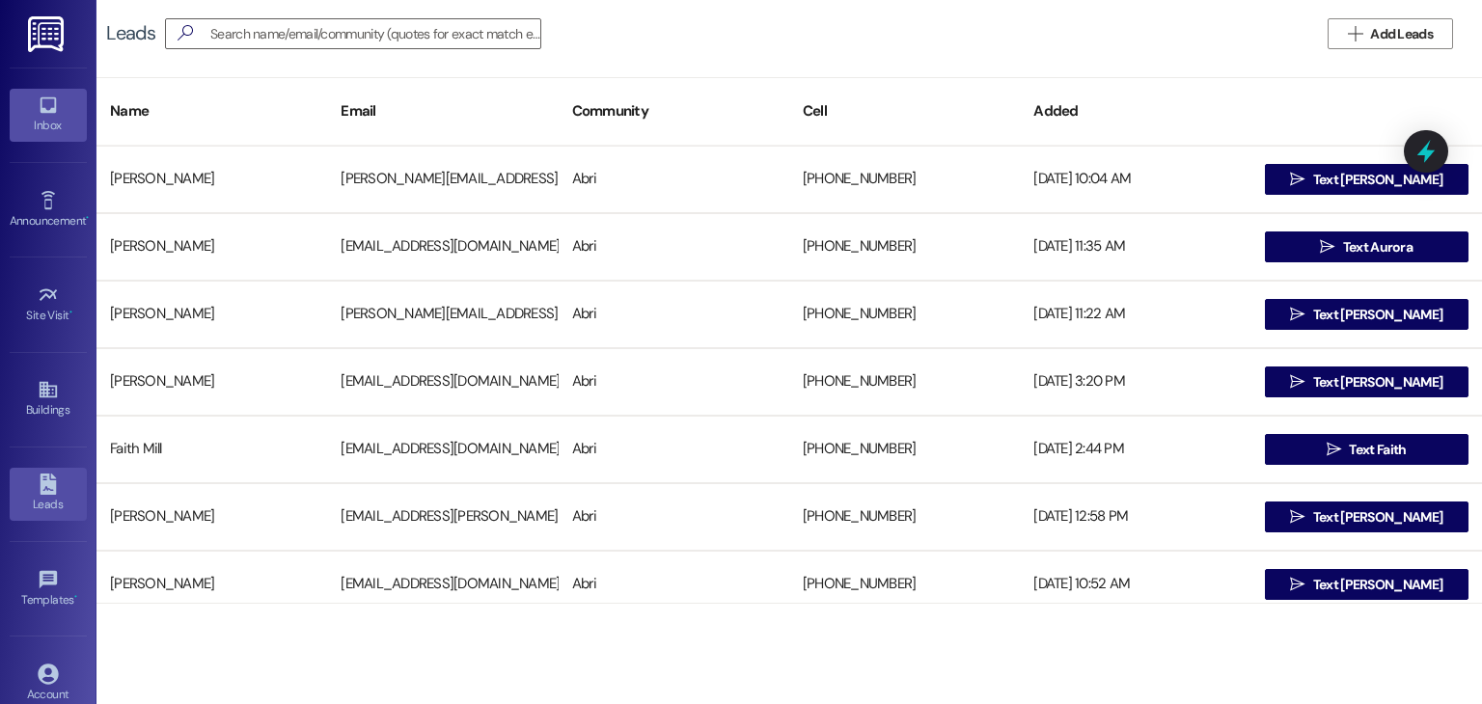
click at [30, 108] on link "Inbox" at bounding box center [48, 115] width 77 height 52
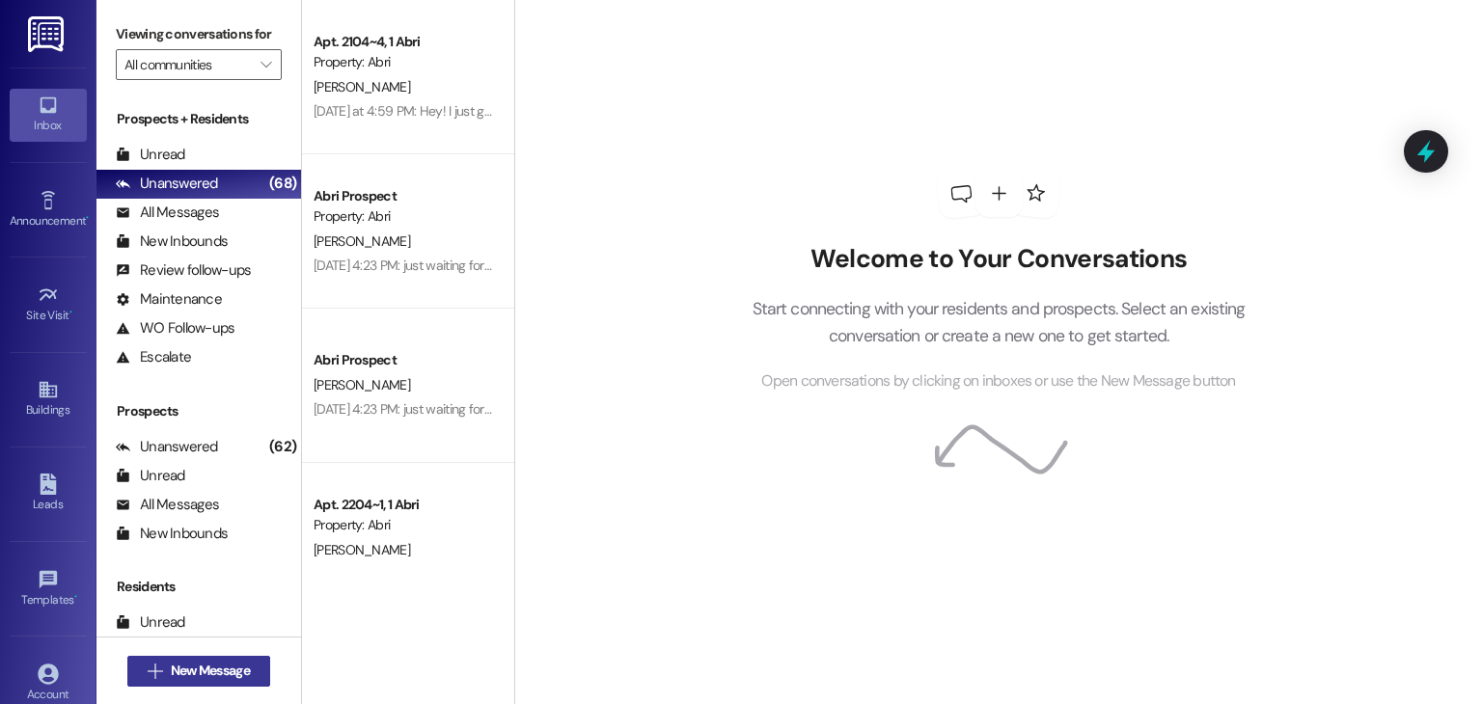
click at [227, 663] on span "New Message" at bounding box center [210, 671] width 79 height 20
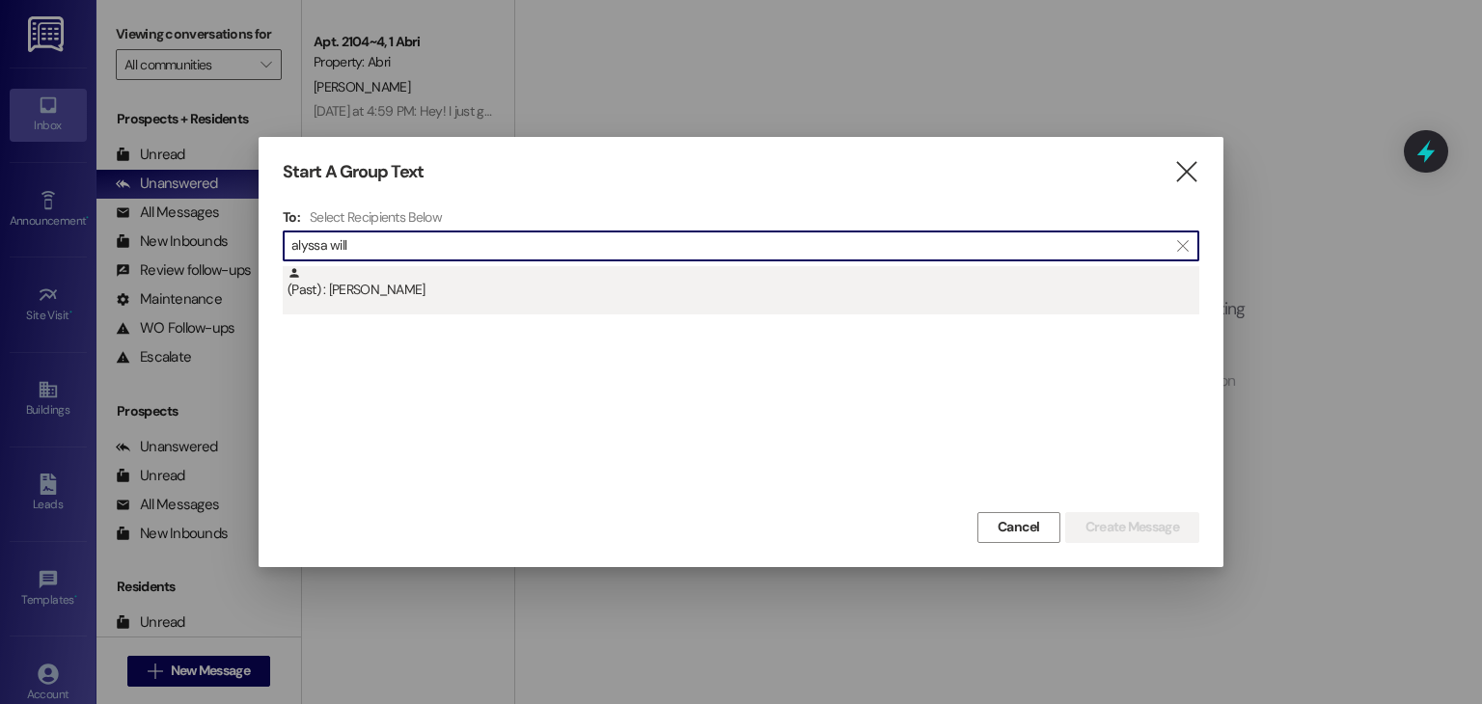
type input "alyssa will"
click at [425, 295] on div "(Past) : Alyssa Williams" at bounding box center [744, 283] width 912 height 34
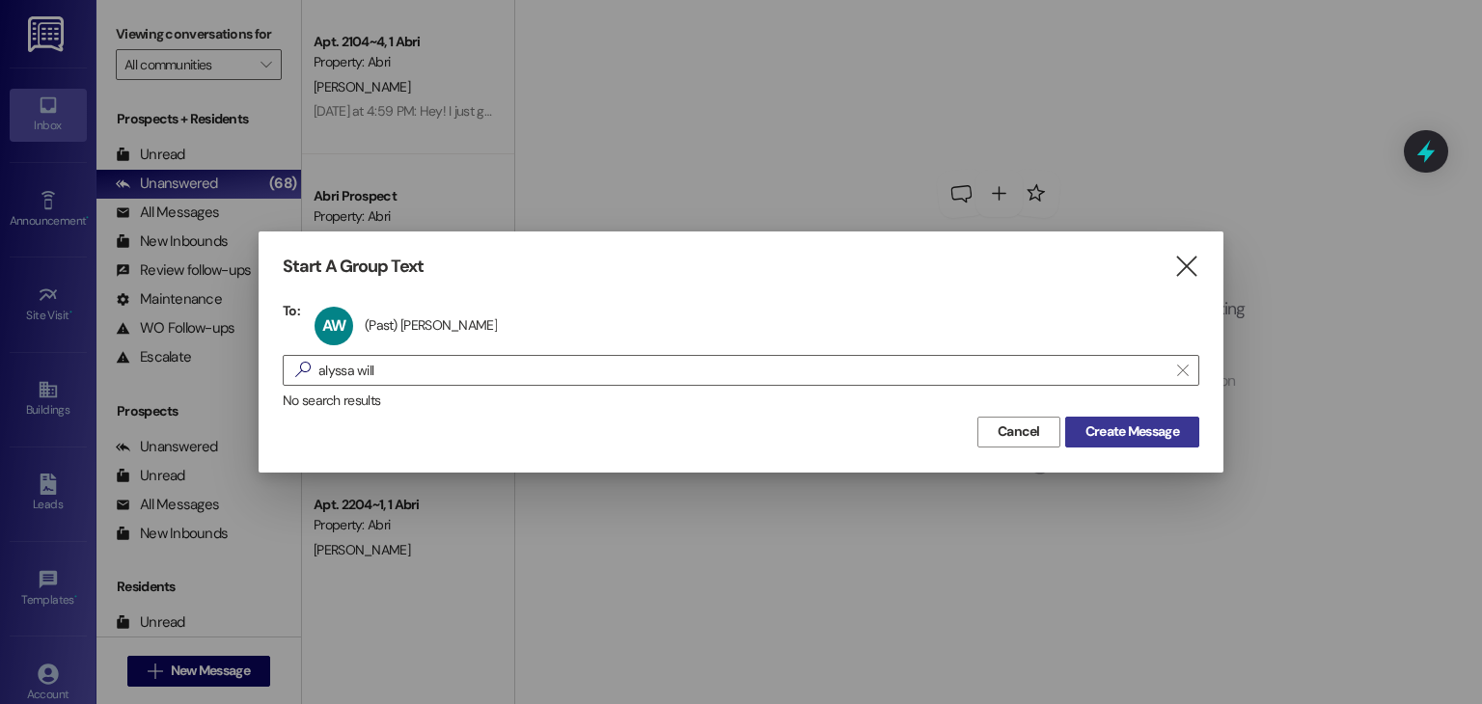
click at [1110, 426] on span "Create Message" at bounding box center [1133, 432] width 94 height 20
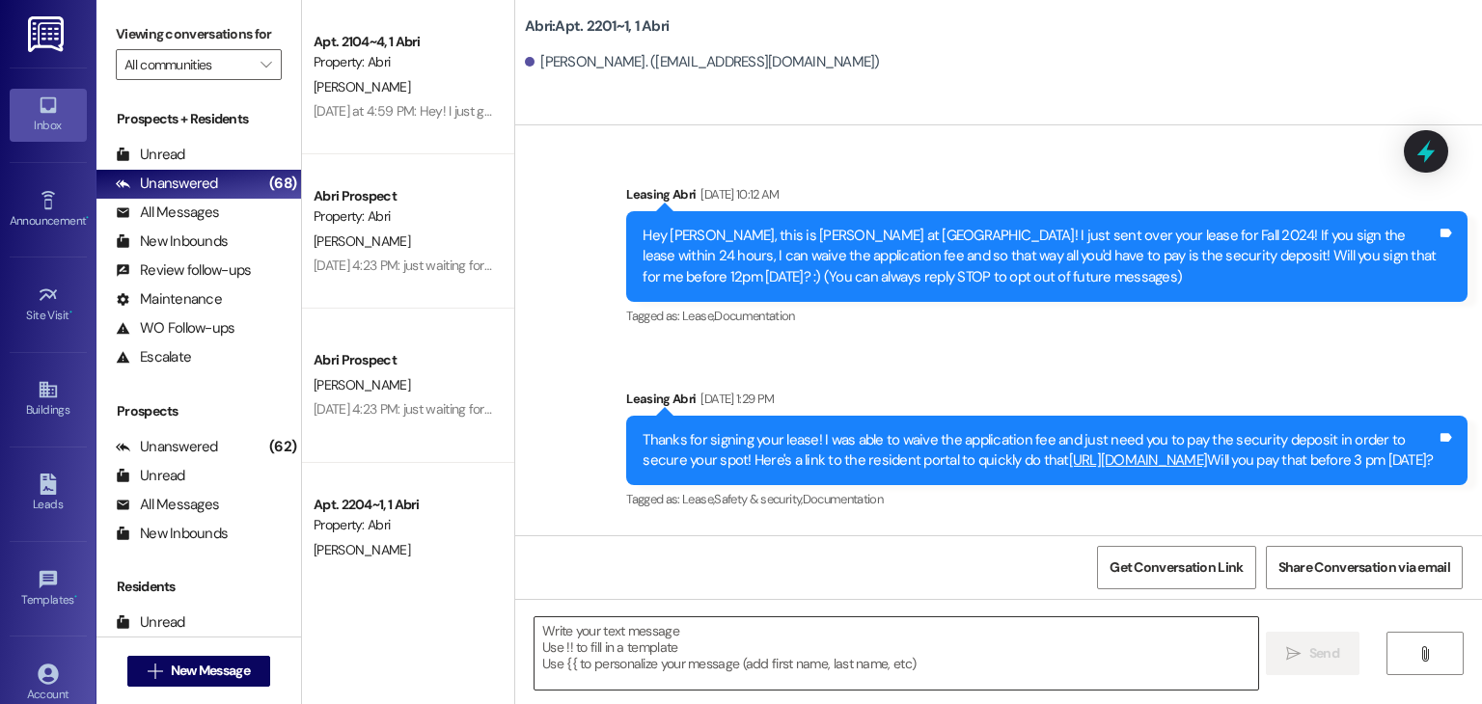
scroll to position [31786, 0]
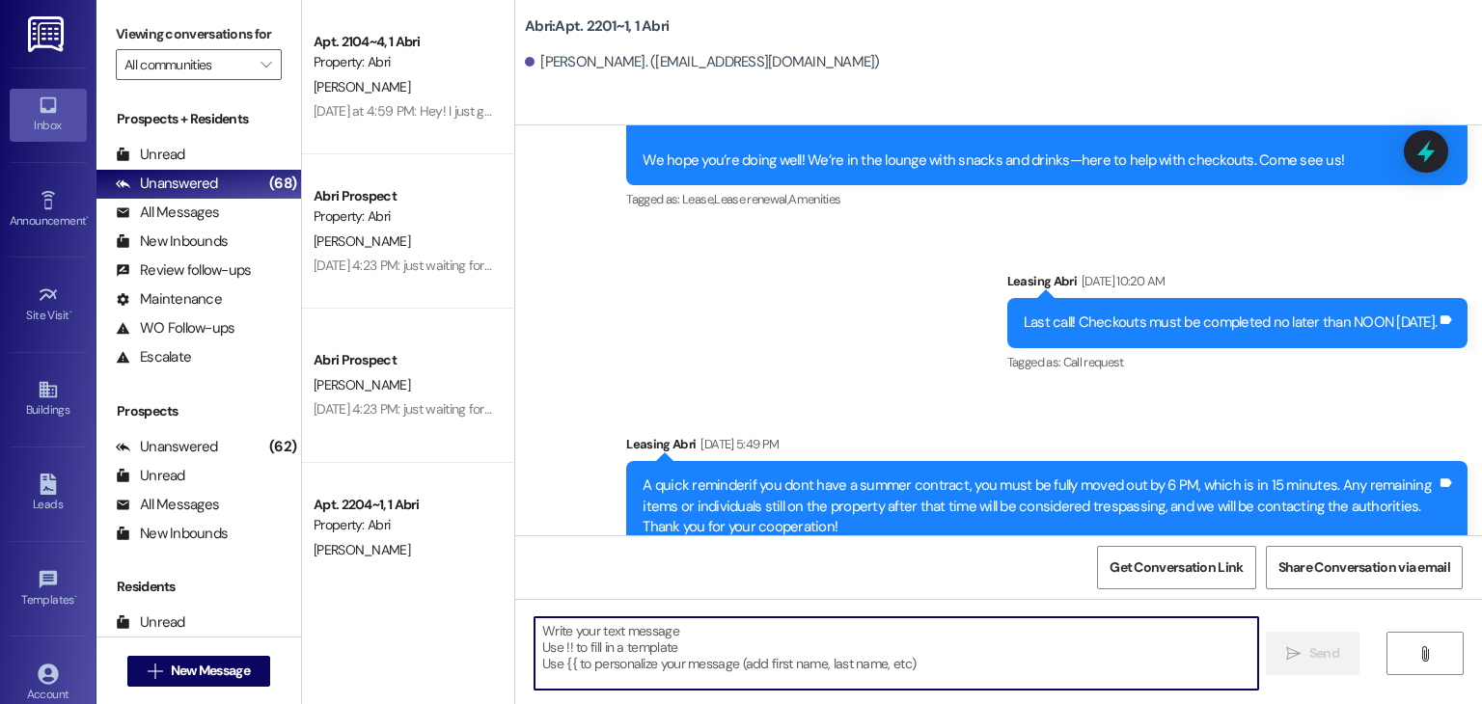
click at [774, 642] on textarea at bounding box center [896, 654] width 723 height 72
paste textarea "Hello! This is Abri Management reminding you that your balance is overdue. Late…"
type textarea "Hello! This is Abri Management reminding you that your balance is overdue. Late…"
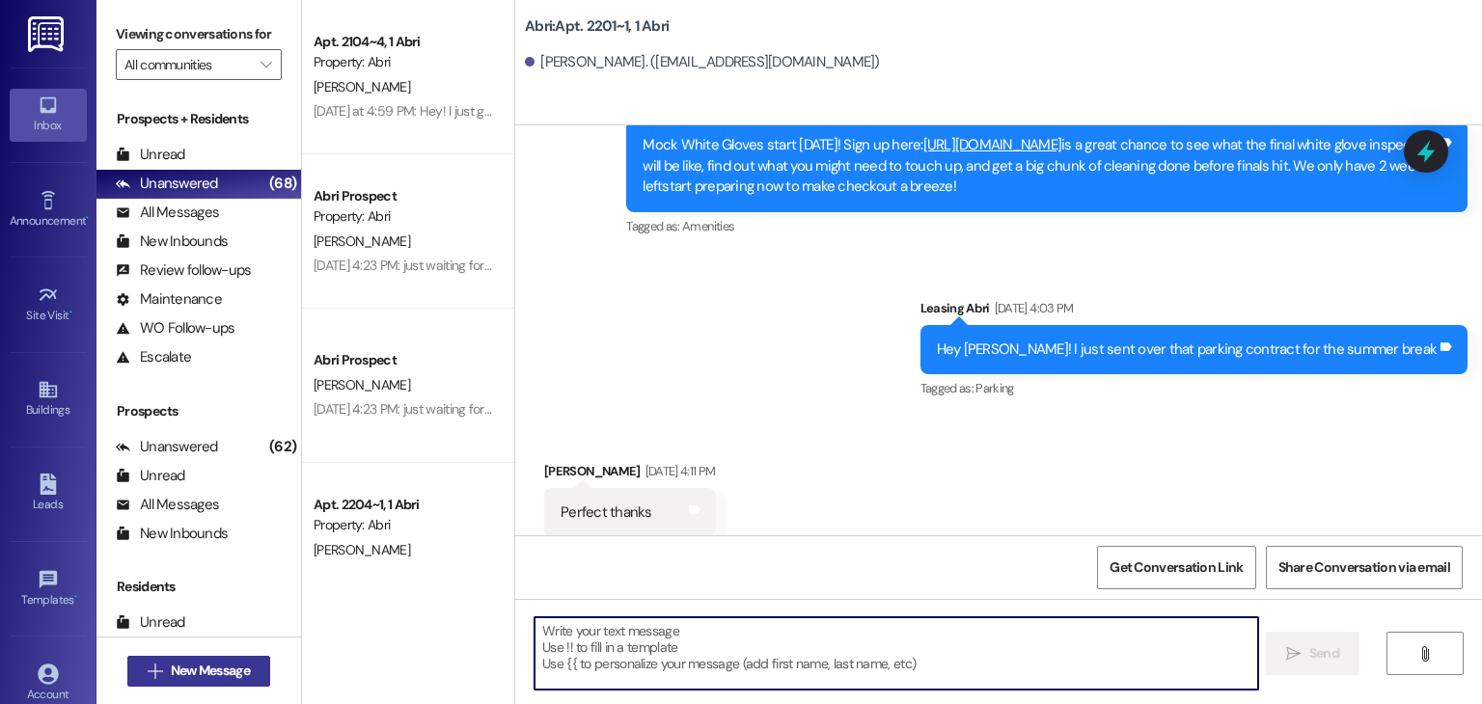
scroll to position [30356, 0]
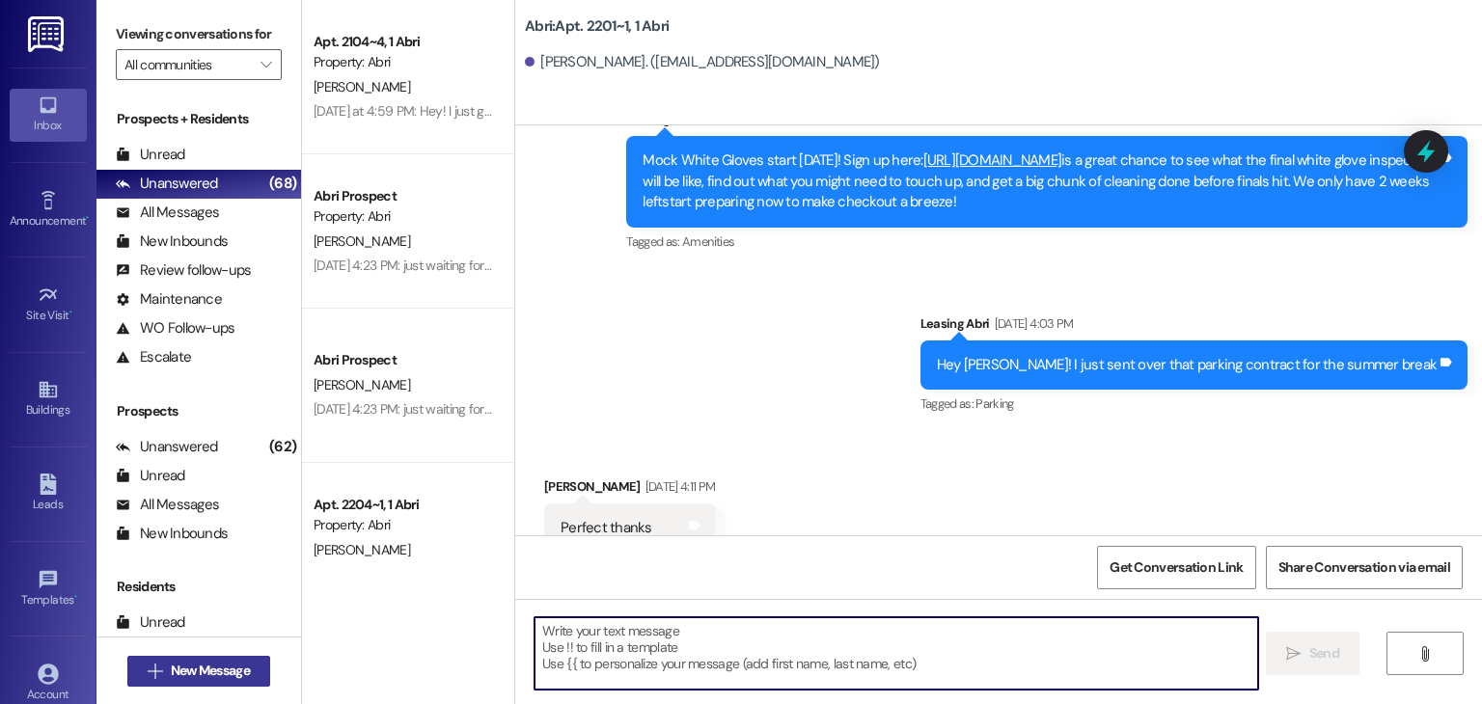
click at [237, 663] on span "New Message" at bounding box center [210, 671] width 79 height 20
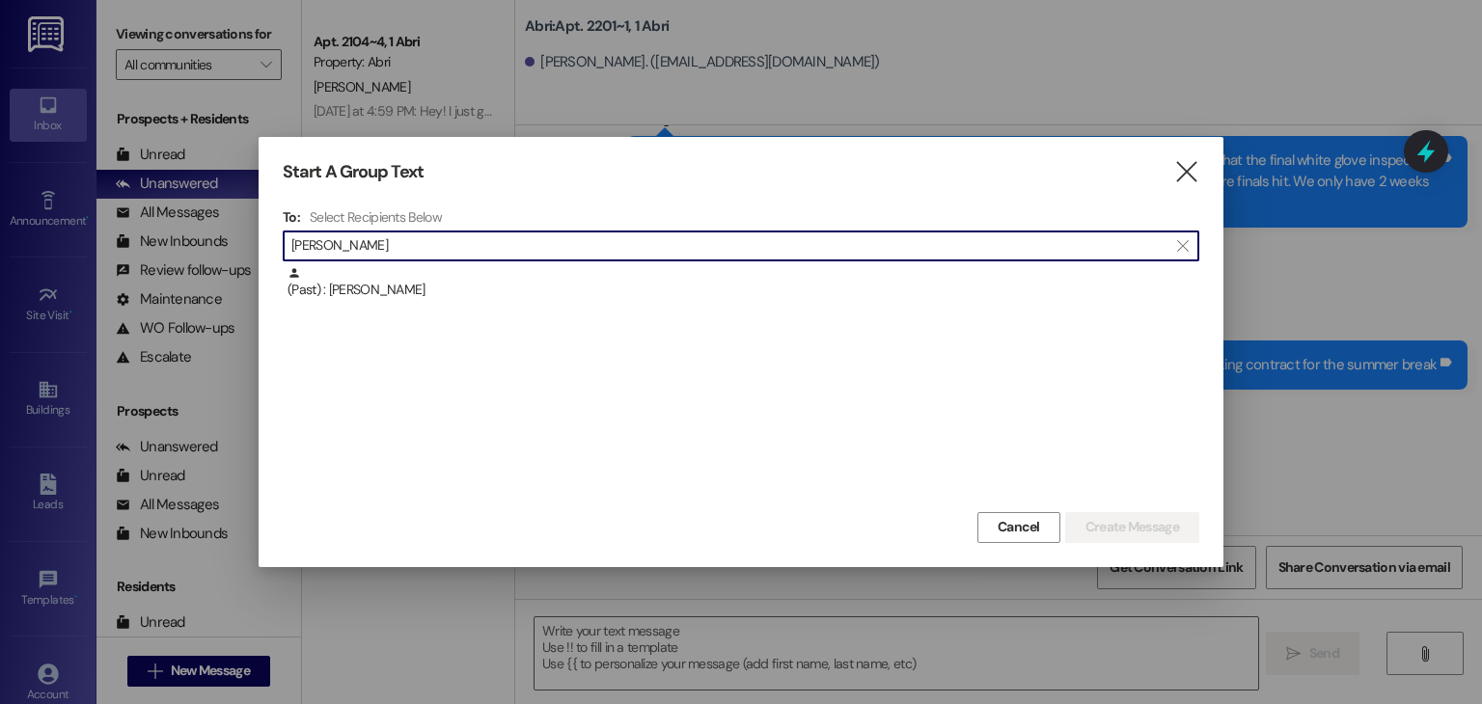
type input "tanner gl"
click at [499, 310] on div "(Past) : Tanner Glazier" at bounding box center [741, 290] width 917 height 48
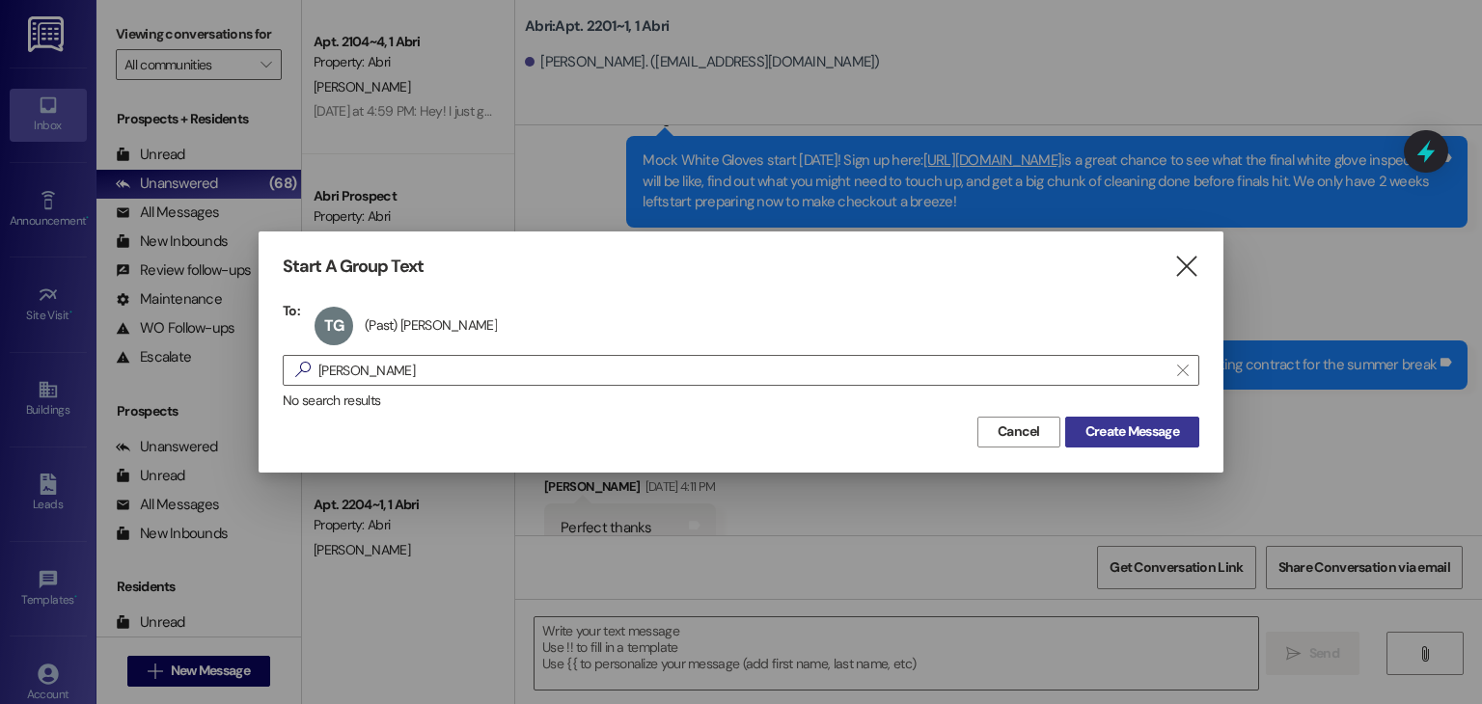
click at [1112, 435] on span "Create Message" at bounding box center [1133, 432] width 94 height 20
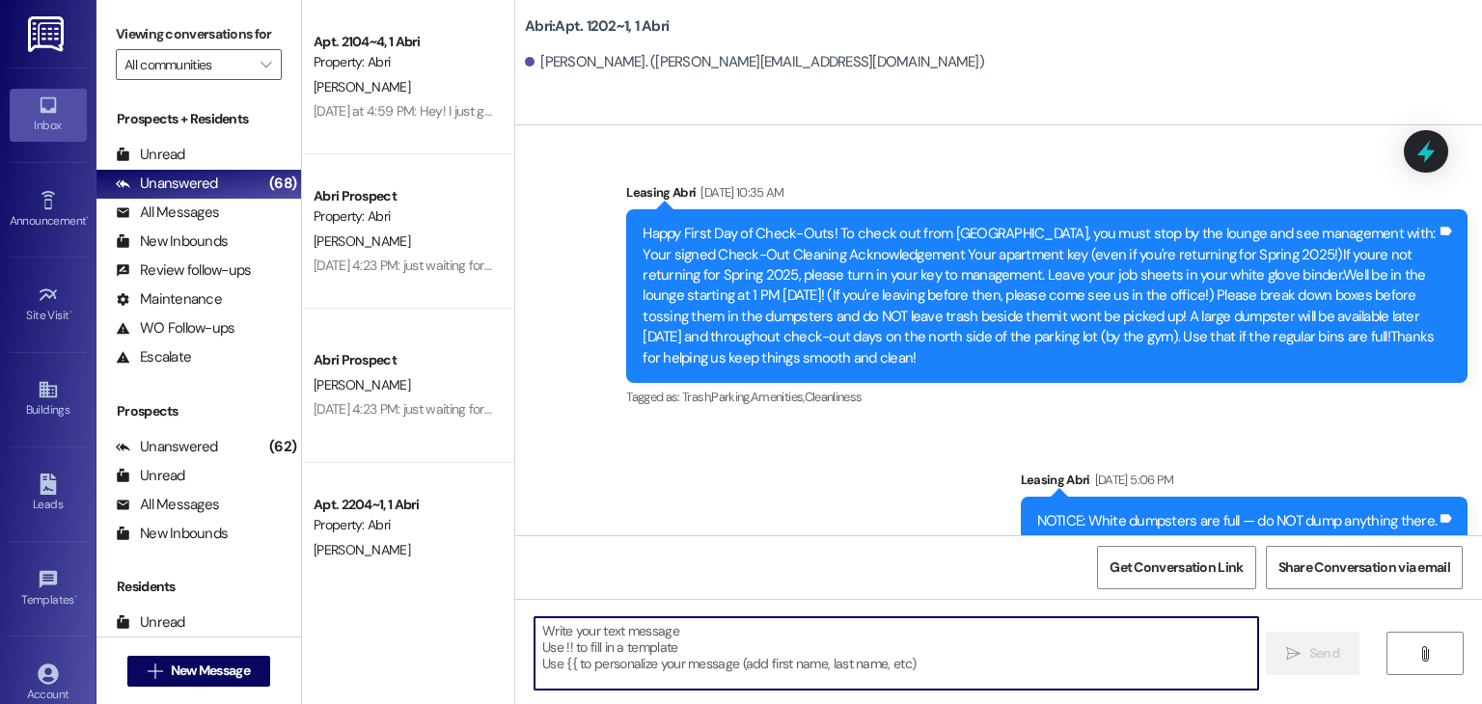
click at [710, 650] on textarea at bounding box center [896, 654] width 723 height 72
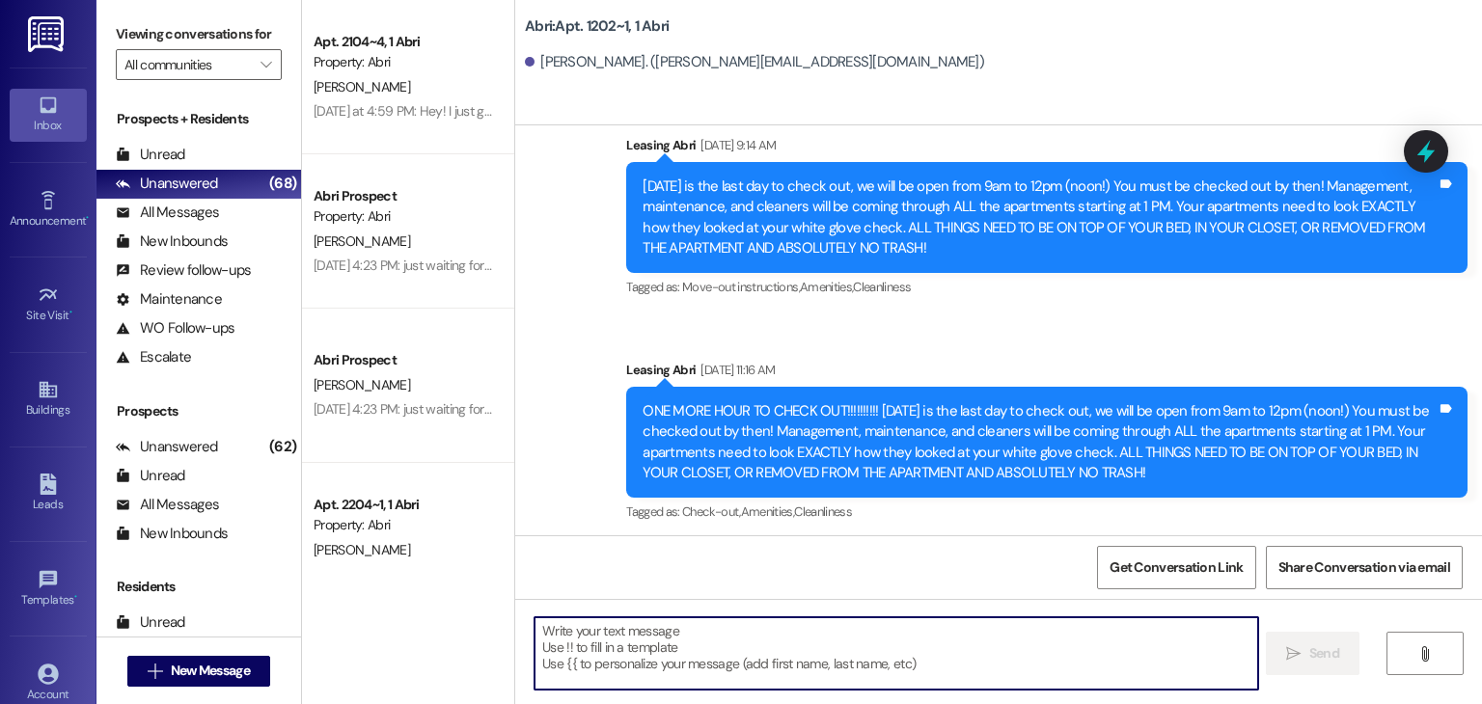
scroll to position [4692, 0]
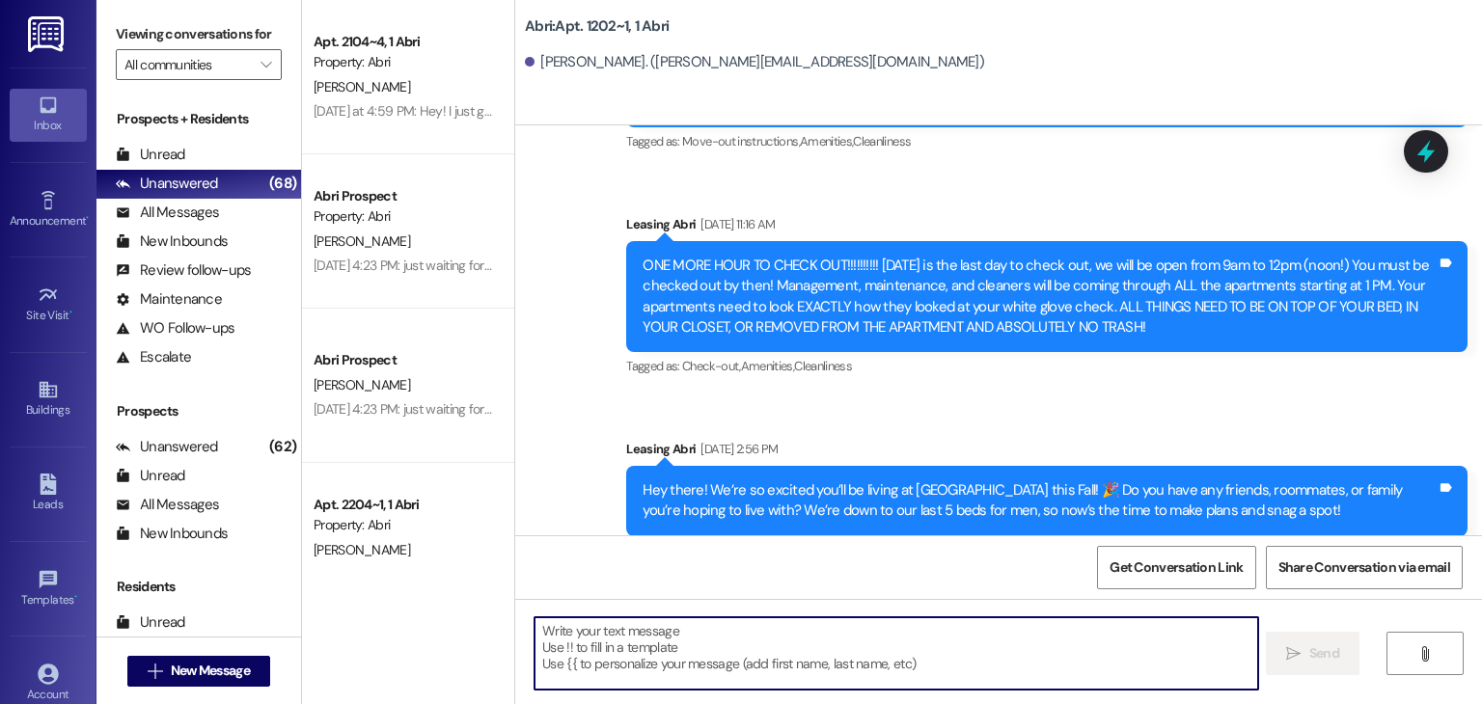
paste textarea "Hello! This is Abri Management reminding you that your balance is overdue. Late…"
type textarea "Hello! This is Abri Management reminding you that your balance is overdue. Late…"
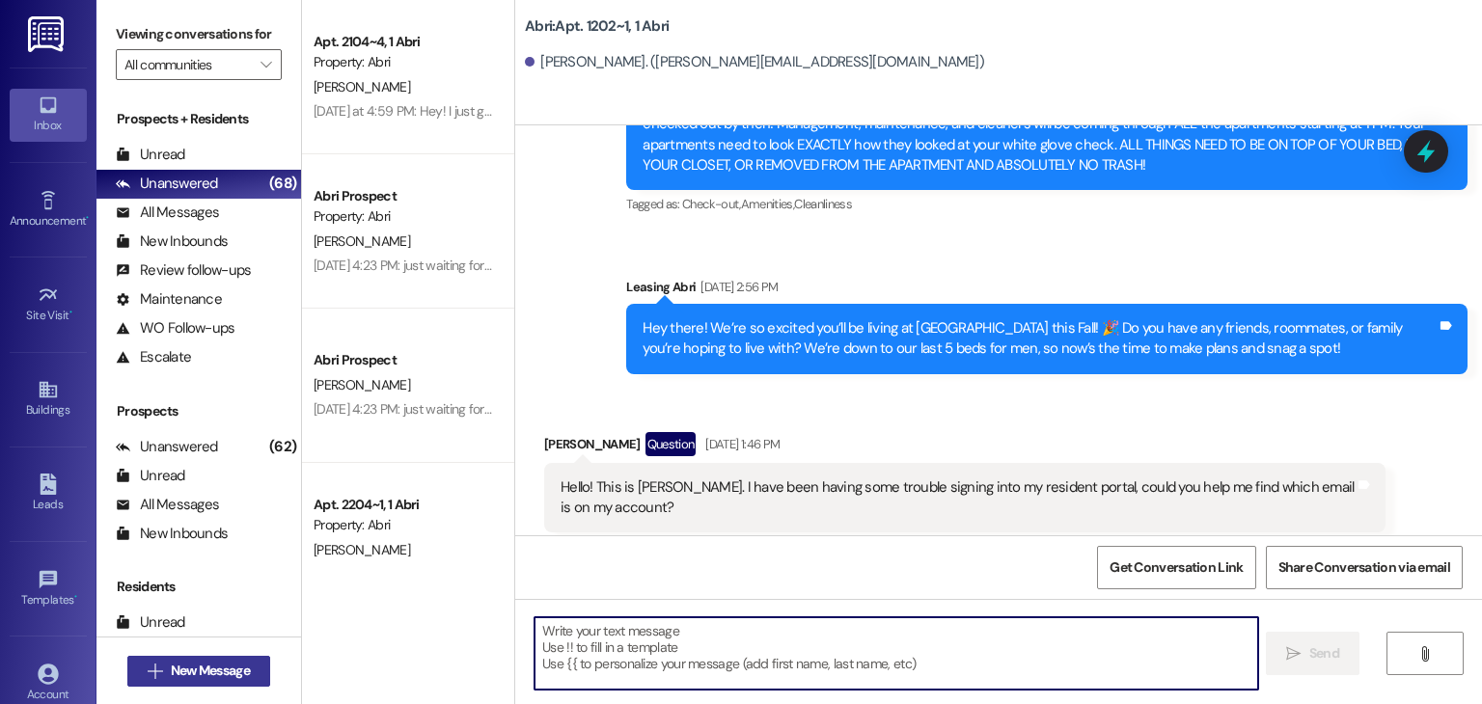
scroll to position [0, 0]
click at [185, 674] on span "New Message" at bounding box center [210, 671] width 79 height 20
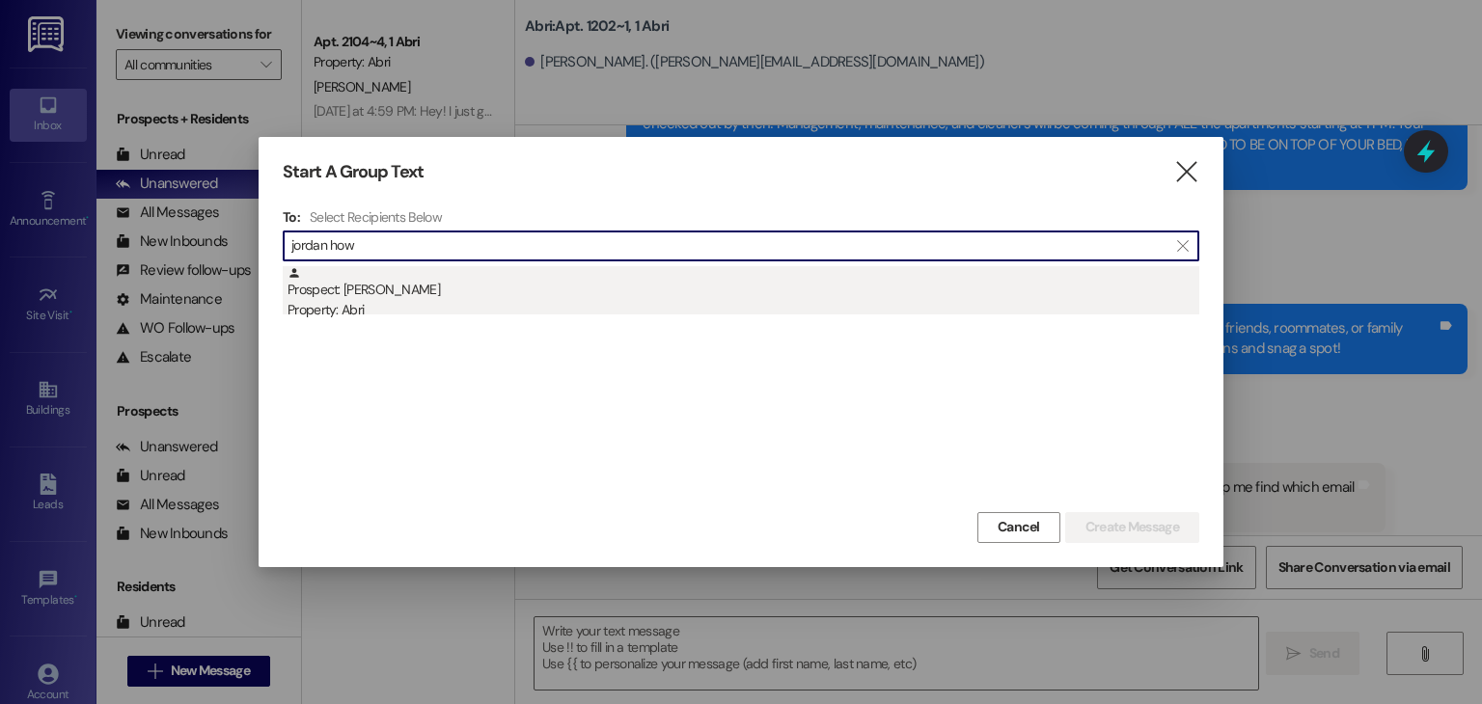
type input "jordan how"
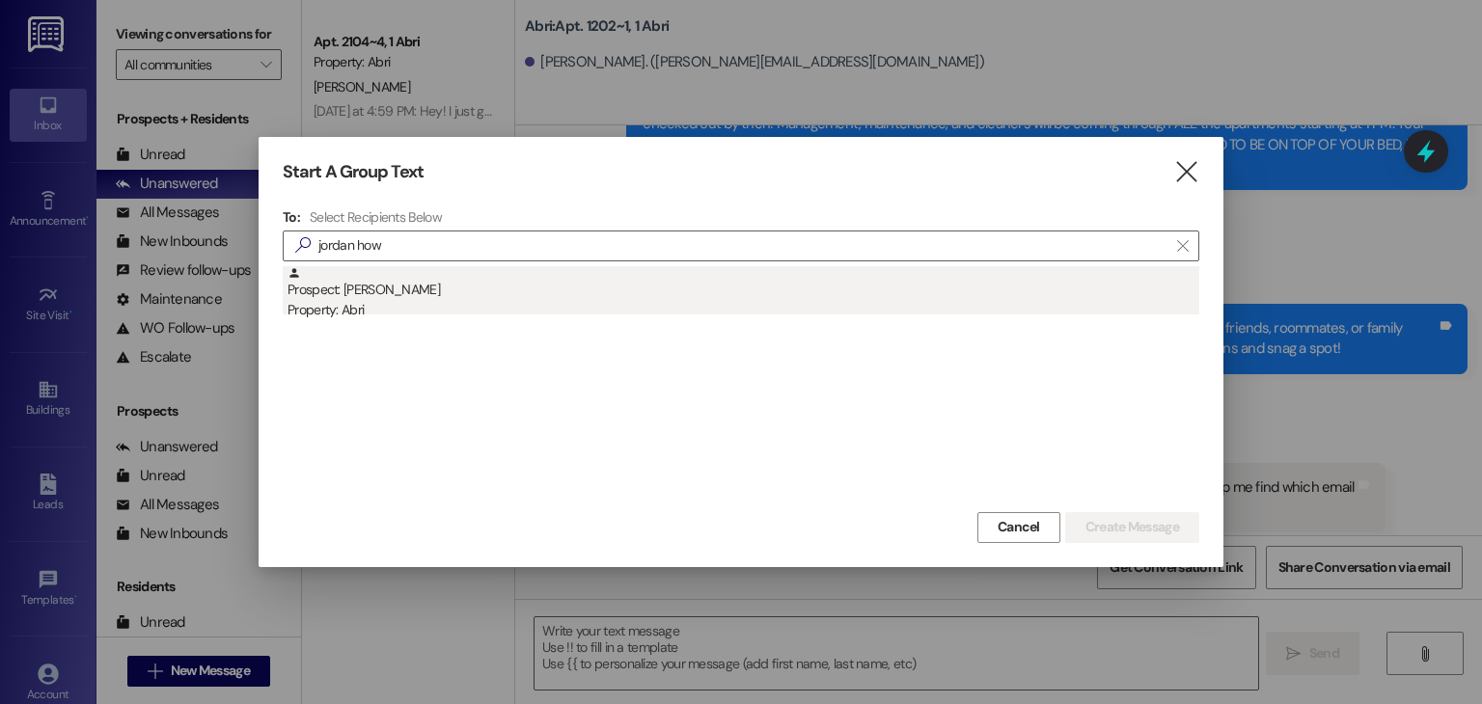
click at [541, 297] on div "Prospect: Jordan Howell Property: Abri" at bounding box center [744, 293] width 912 height 55
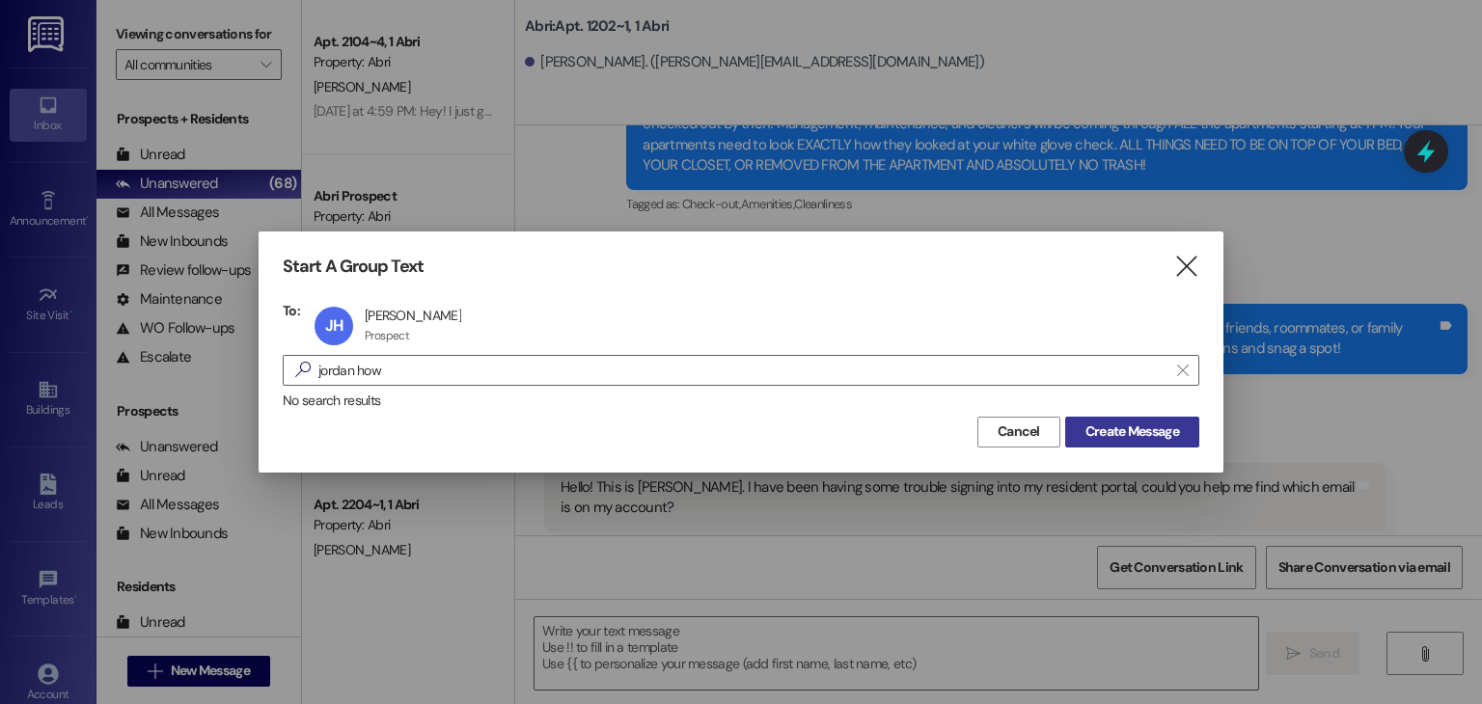
click at [1114, 432] on span "Create Message" at bounding box center [1133, 432] width 94 height 20
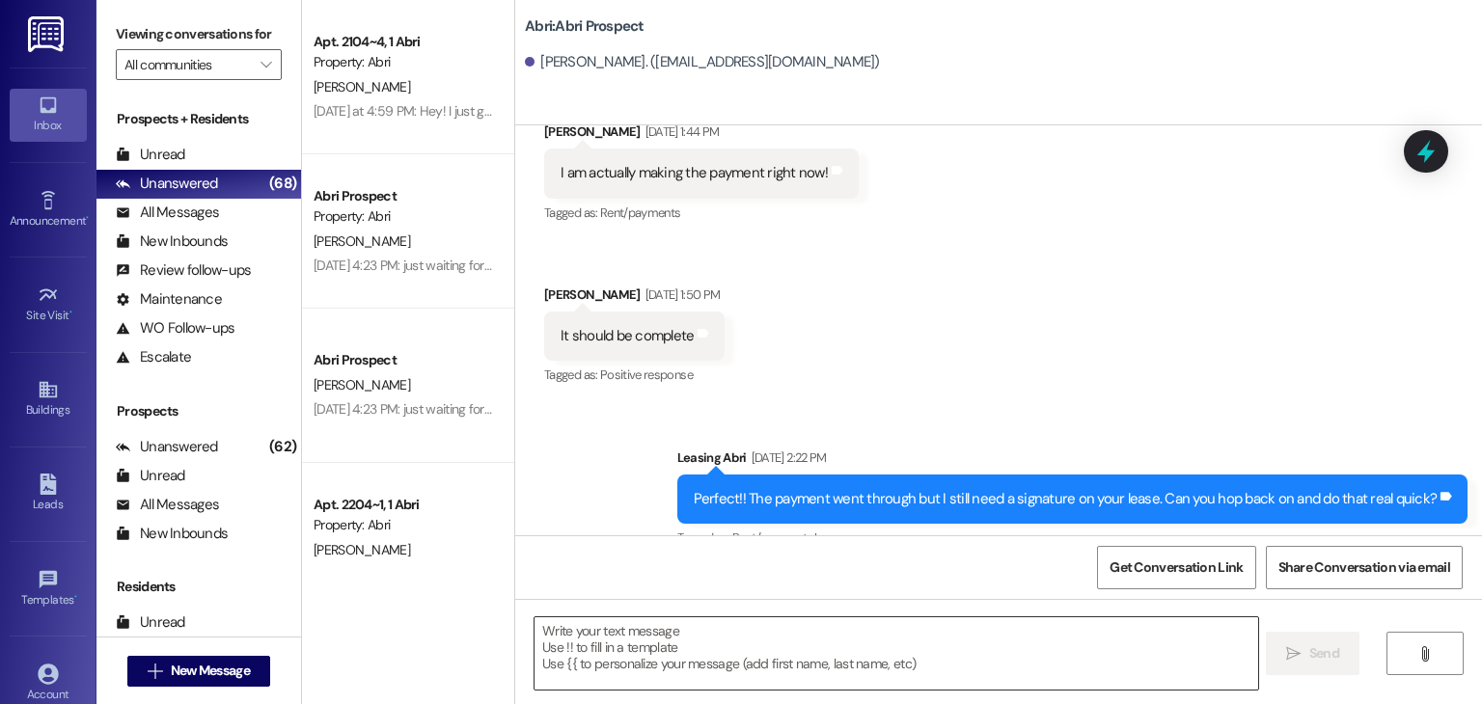
scroll to position [3099, 0]
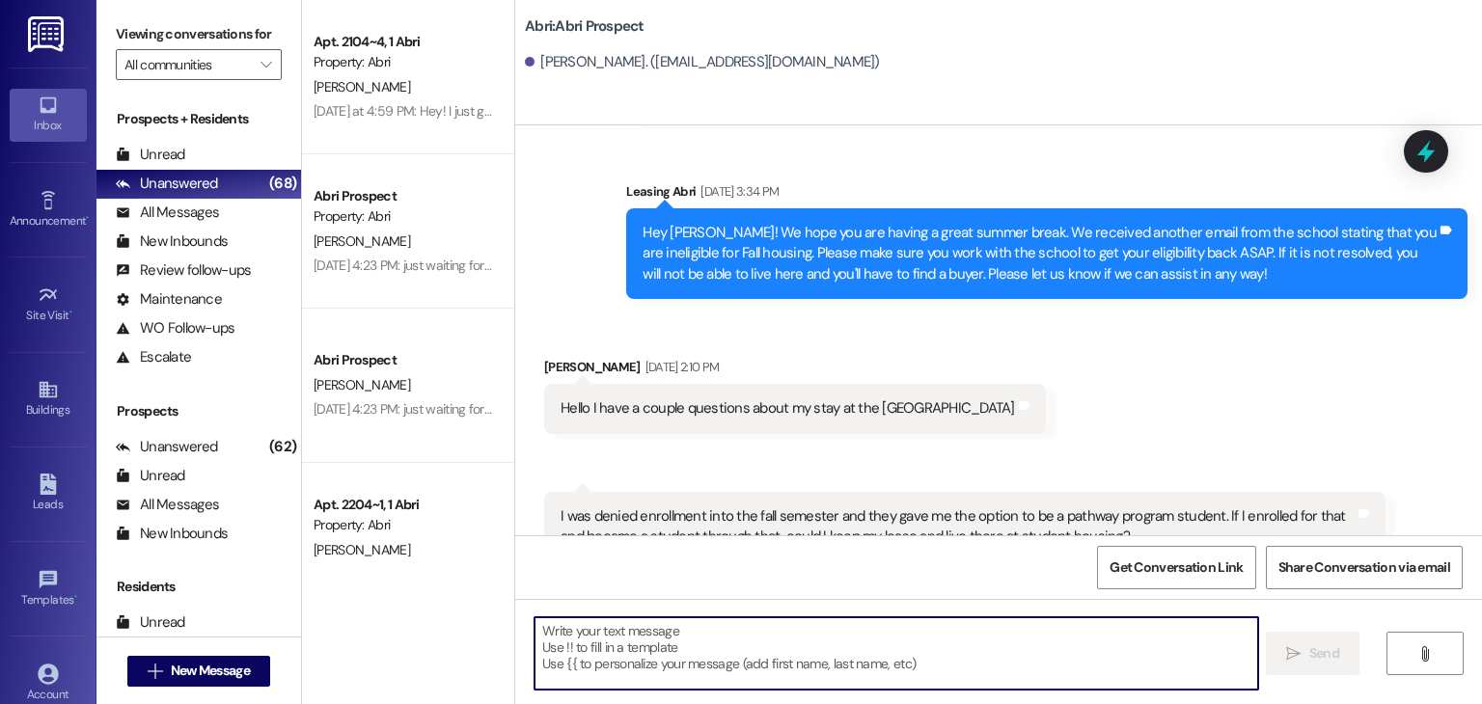
click at [656, 629] on textarea at bounding box center [896, 654] width 723 height 72
paste textarea "Hello! This is Abri Management reminding you that your balance is overdue. Late…"
type textarea "Hello! This is Abri Management reminding you that your balance is overdue. Late…"
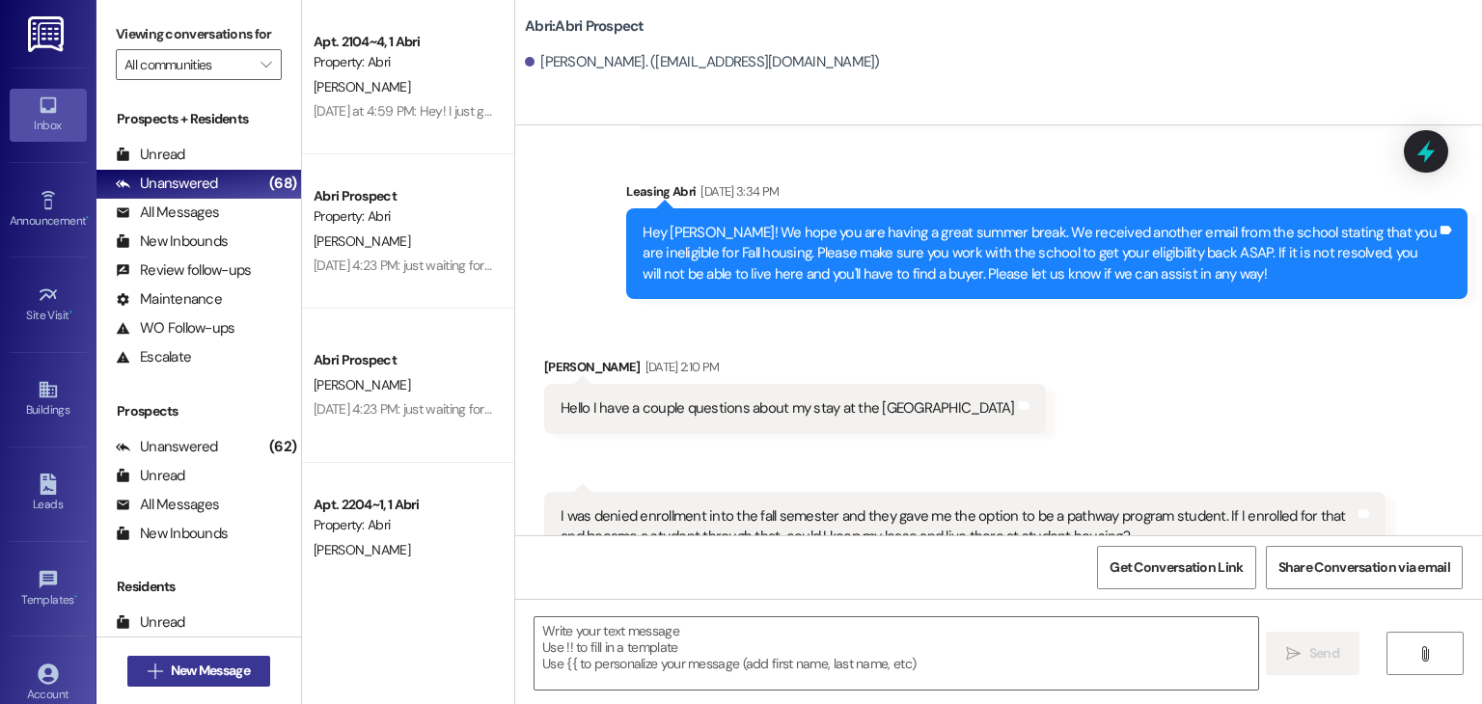
click at [194, 664] on span "New Message" at bounding box center [210, 671] width 79 height 20
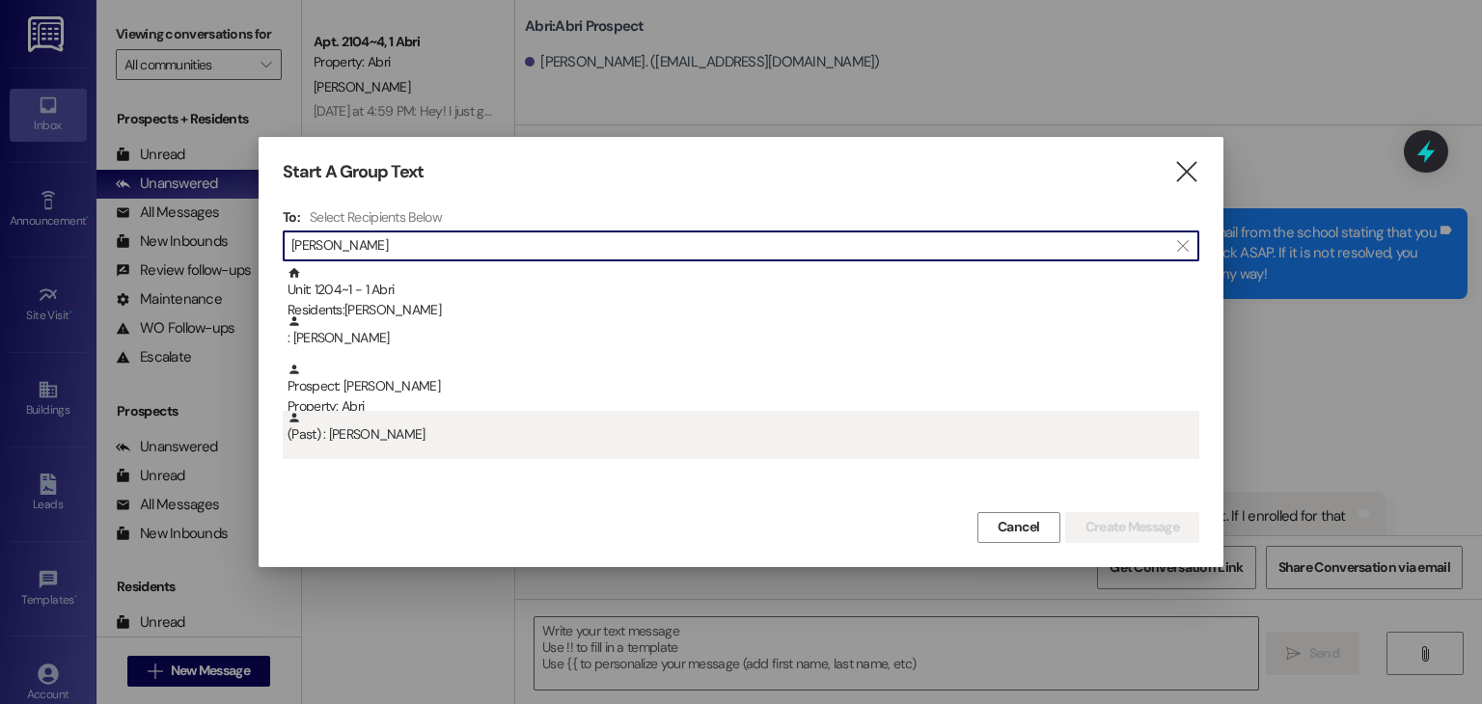
type input "nathan mey"
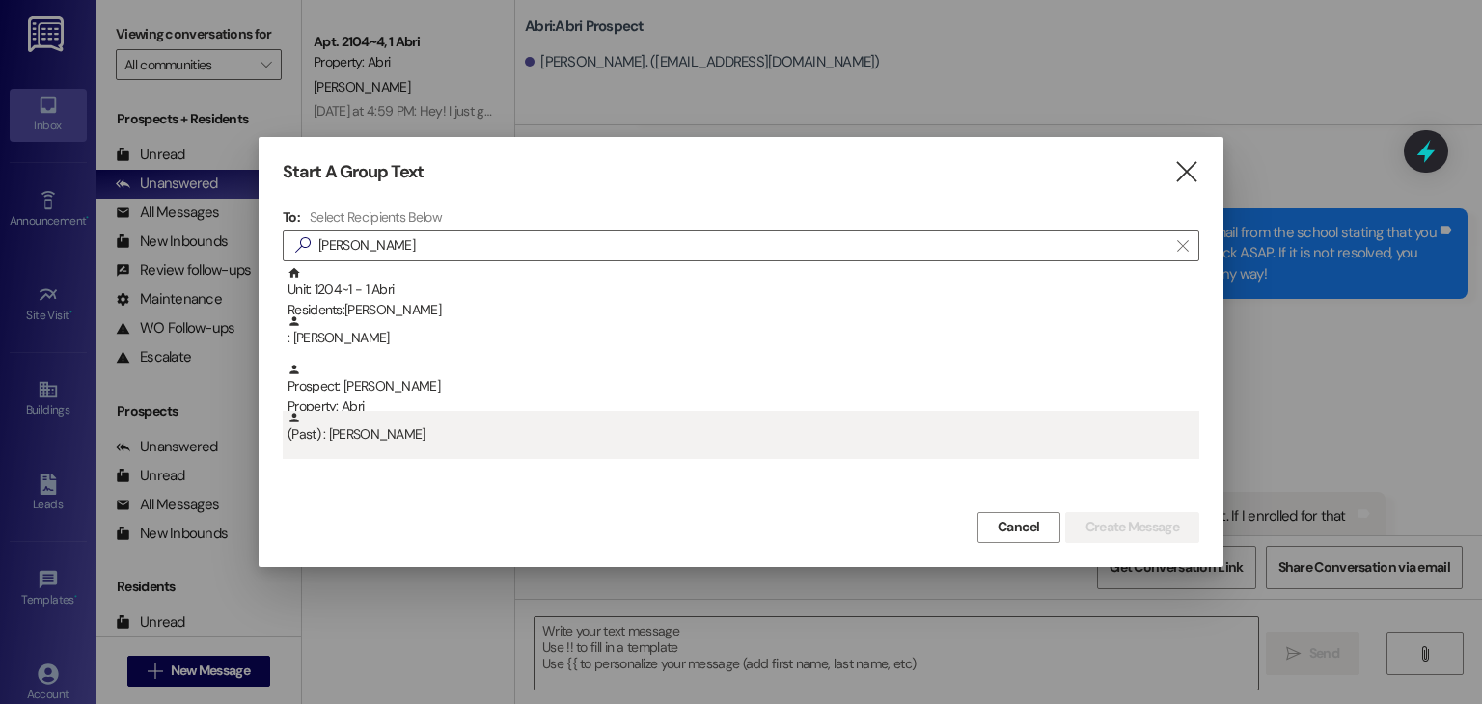
click at [547, 423] on div "(Past) : Nathan Meyers" at bounding box center [744, 428] width 912 height 34
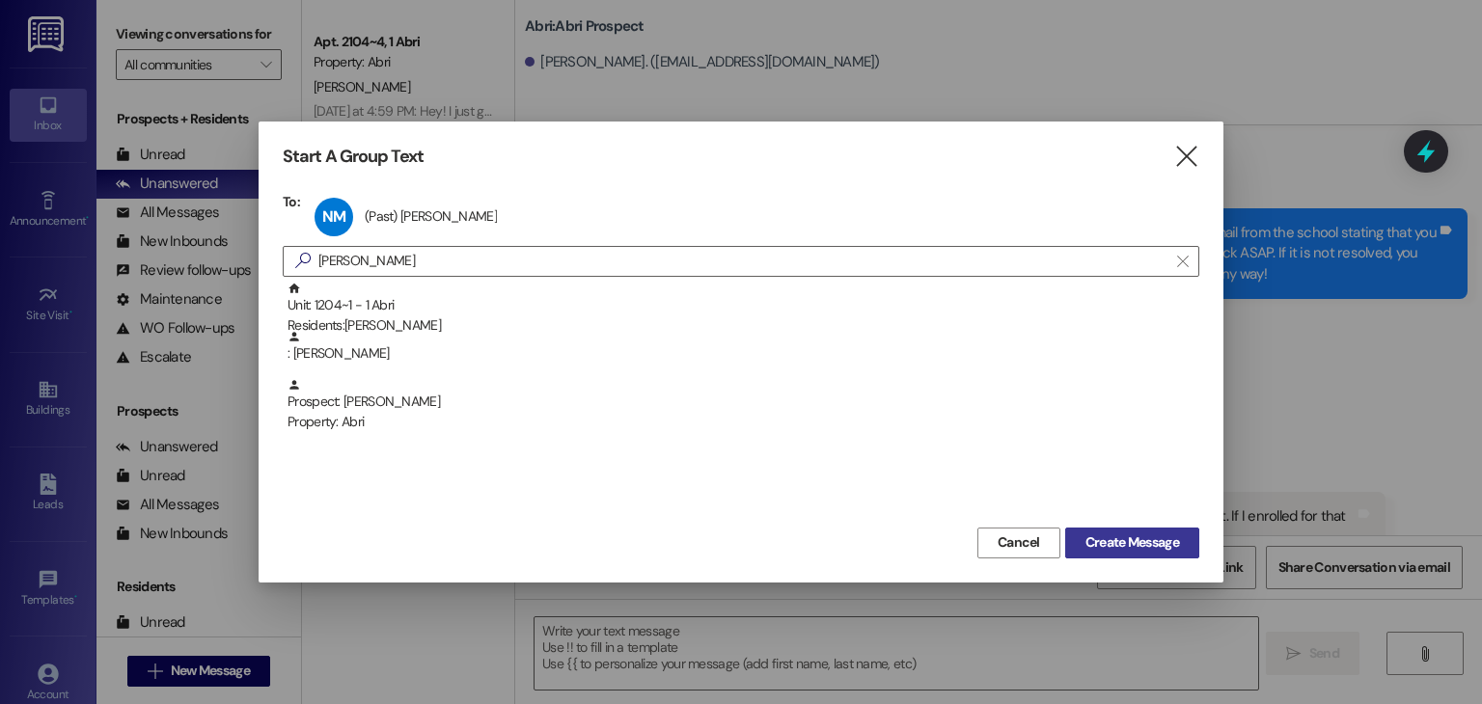
click at [1127, 539] on span "Create Message" at bounding box center [1133, 543] width 94 height 20
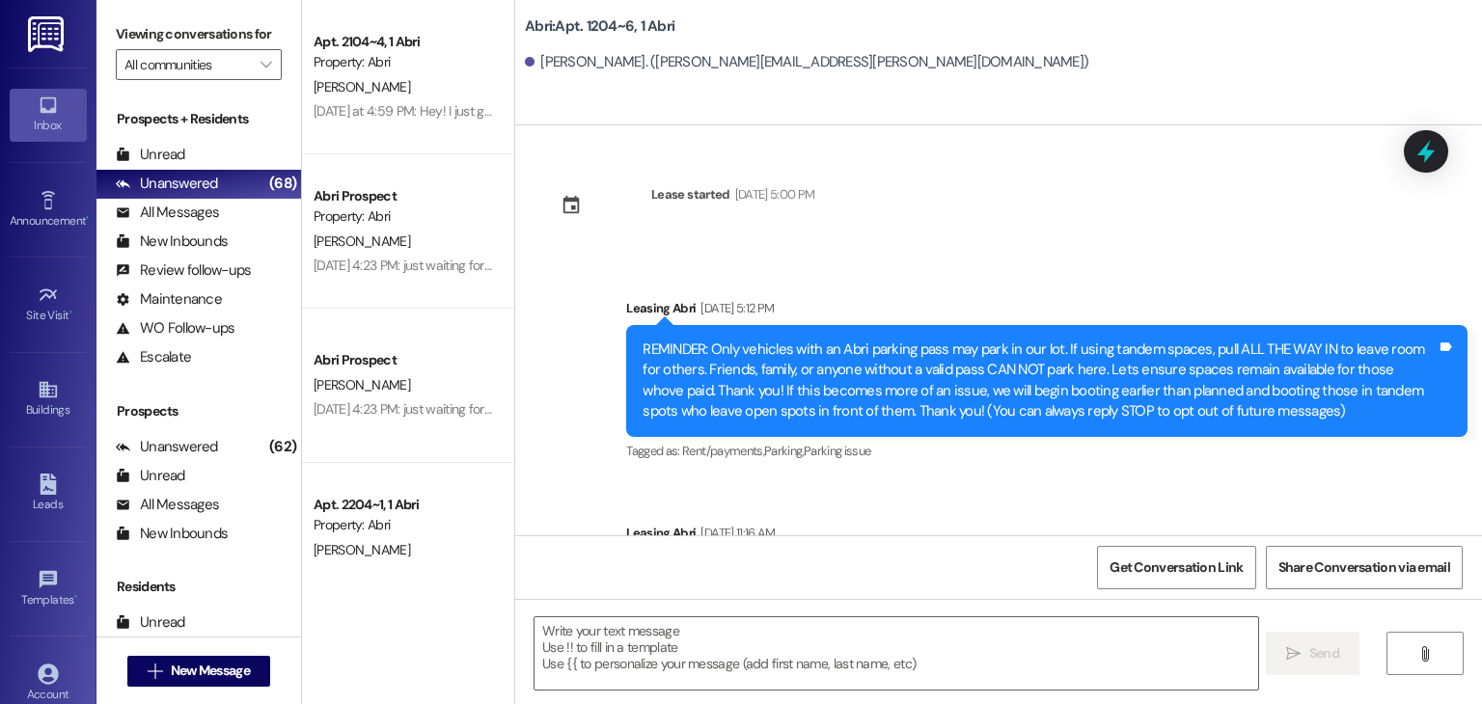
scroll to position [13735, 0]
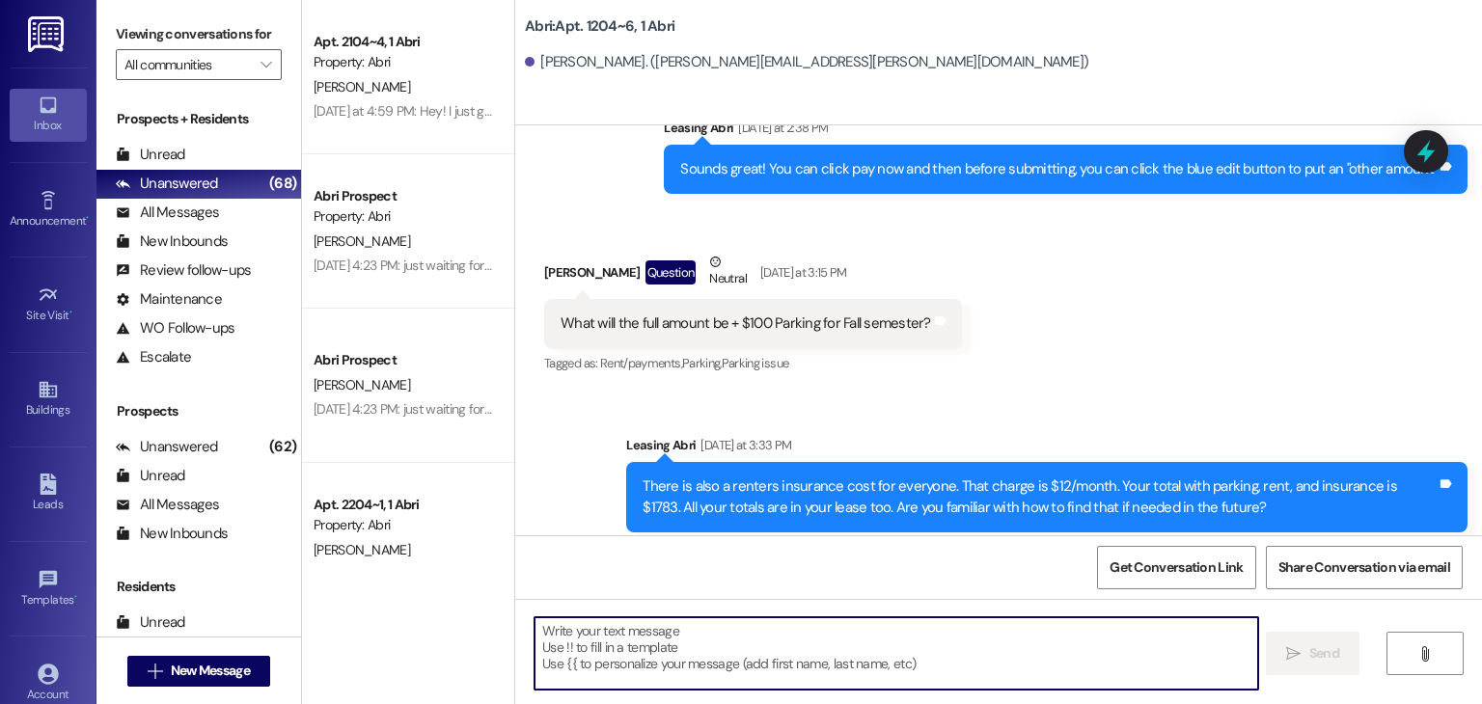
click at [680, 634] on textarea at bounding box center [896, 654] width 723 height 72
paste textarea "Hello! This is Abri Management reminding you that your balance is overdue. Late…"
type textarea "Hello! This is Abri Management reminding you that your balance is overdue. Late…"
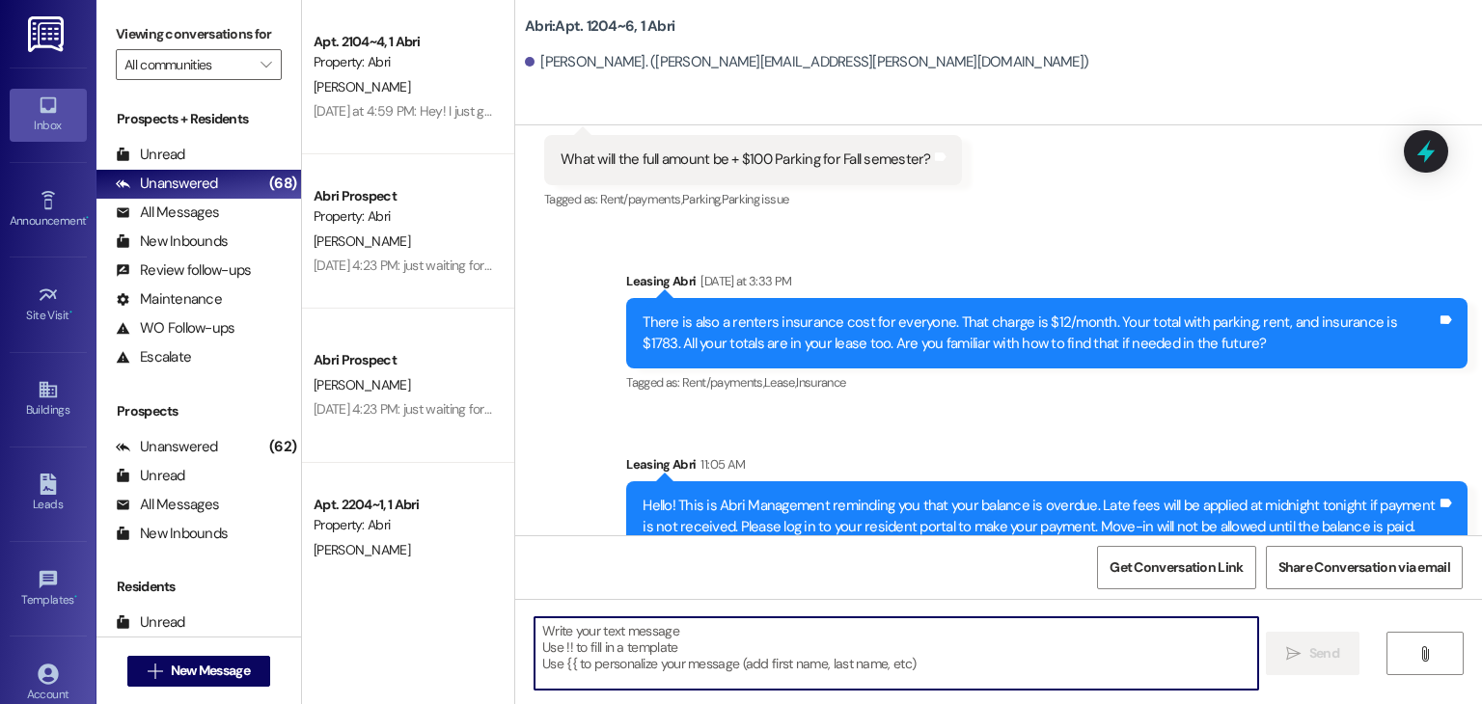
scroll to position [13972, 0]
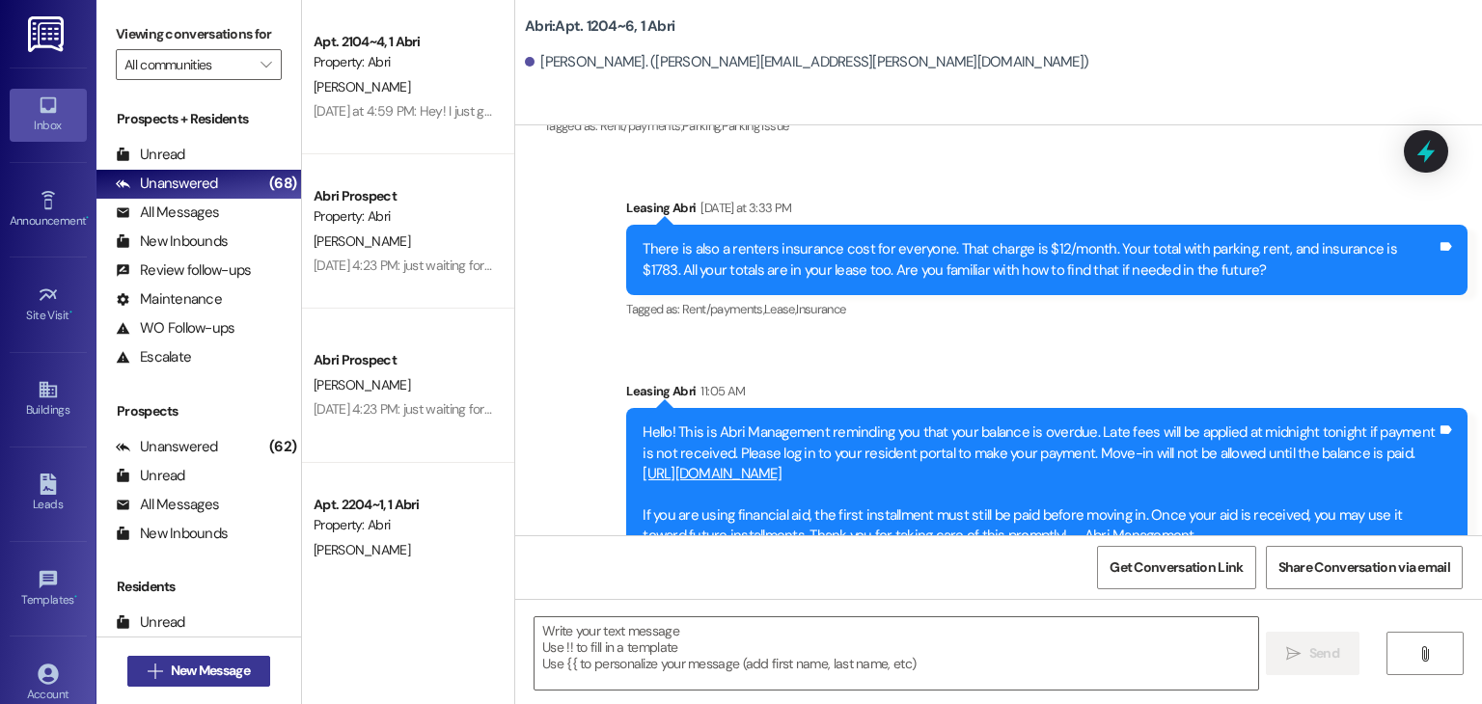
click at [224, 667] on span "New Message" at bounding box center [210, 671] width 79 height 20
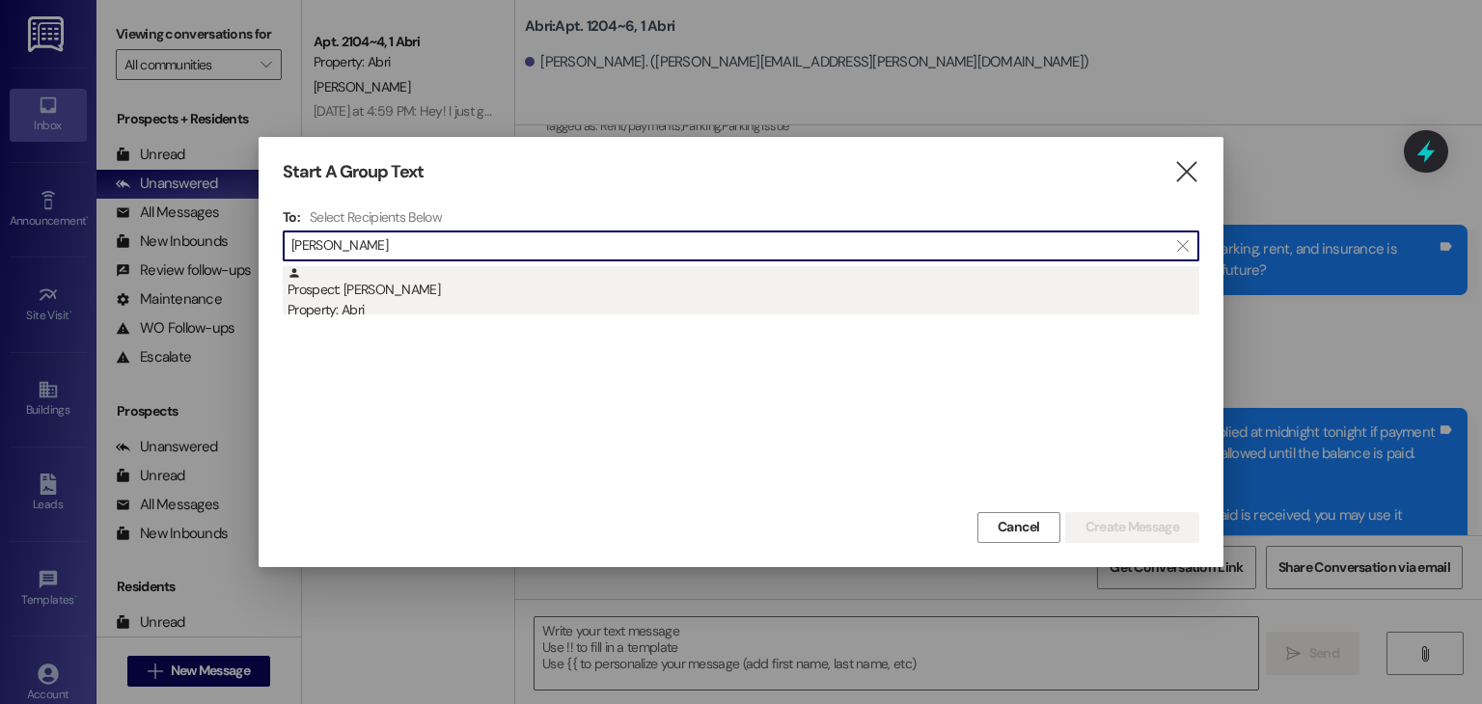
type input "carter rya"
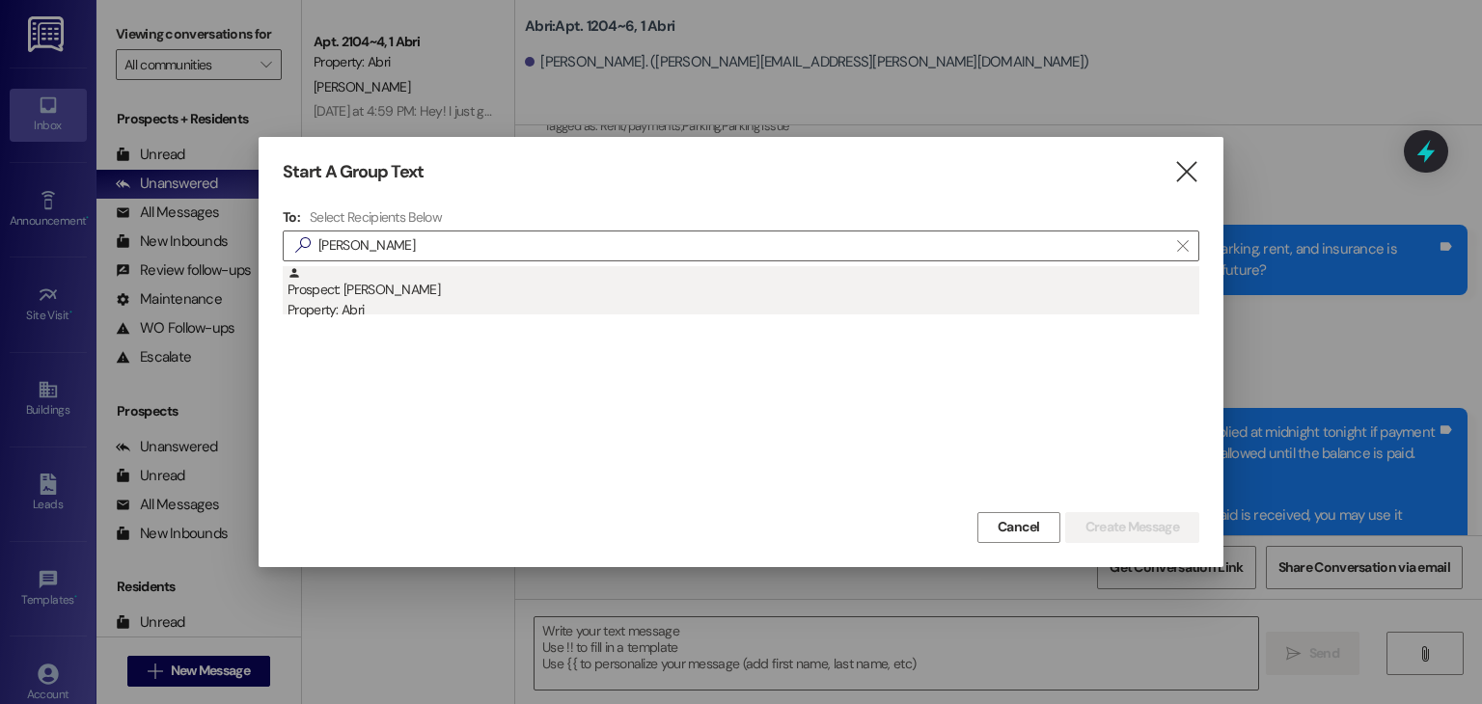
click at [696, 286] on div "Prospect: Ryan Carter Property: Abri" at bounding box center [744, 293] width 912 height 55
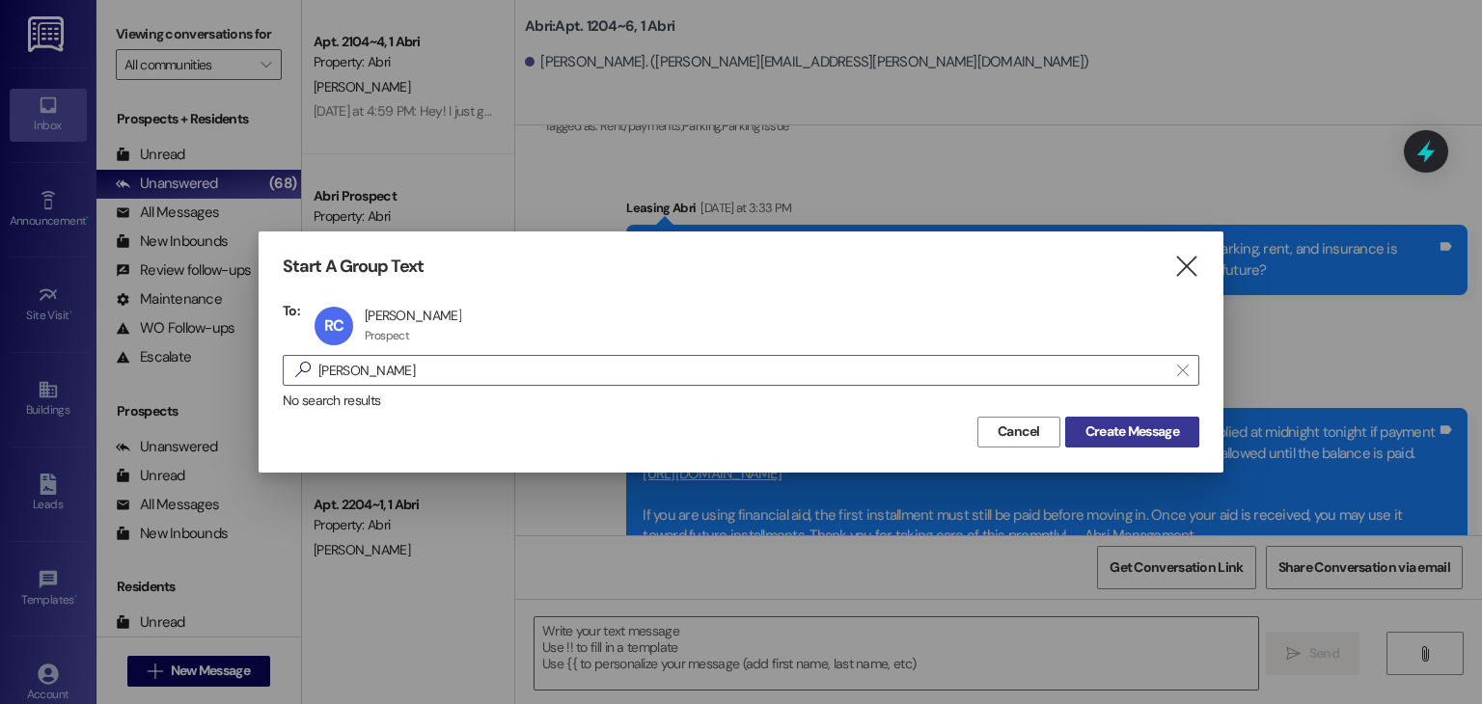
click at [1159, 445] on button "Create Message" at bounding box center [1132, 432] width 134 height 31
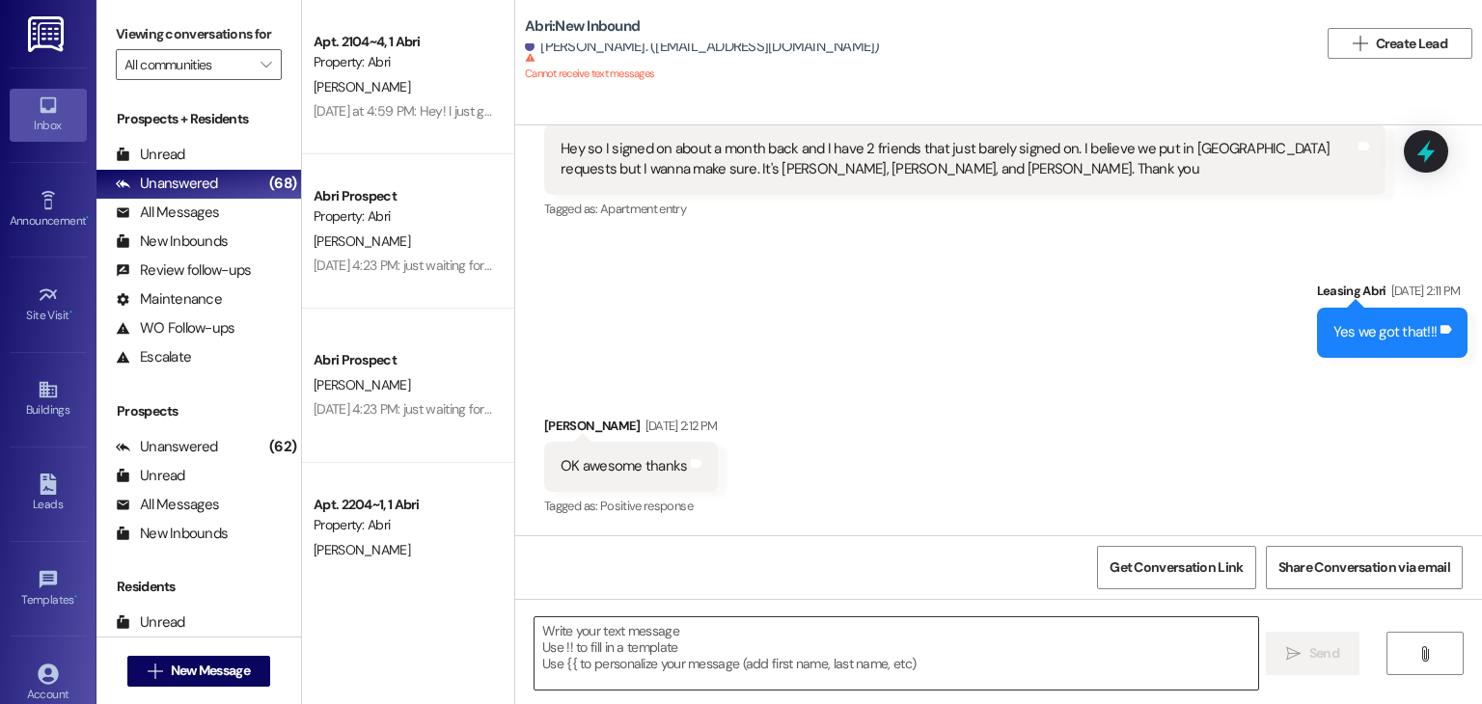
scroll to position [3824, 0]
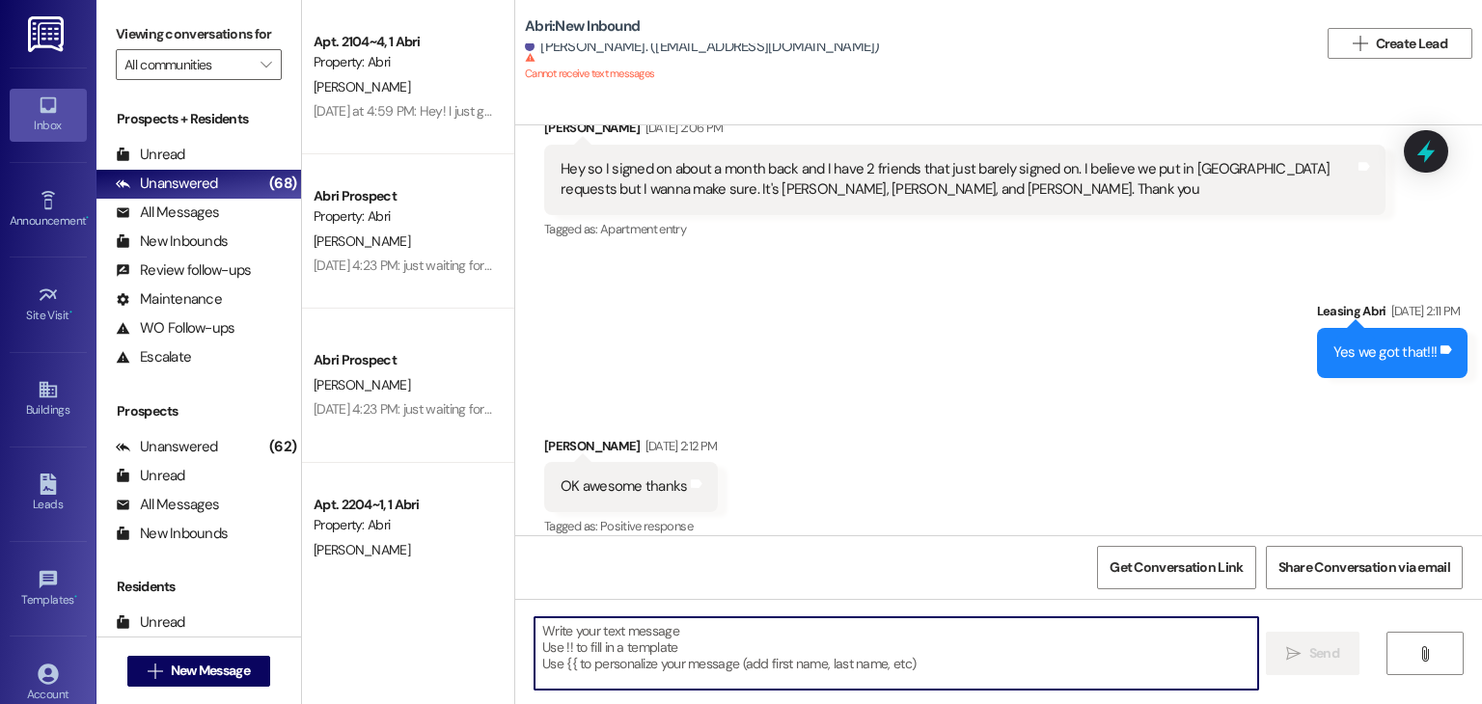
click at [859, 646] on textarea at bounding box center [896, 654] width 723 height 72
paste textarea "Hello! This is Abri Management reminding you that your balance is overdue. Late…"
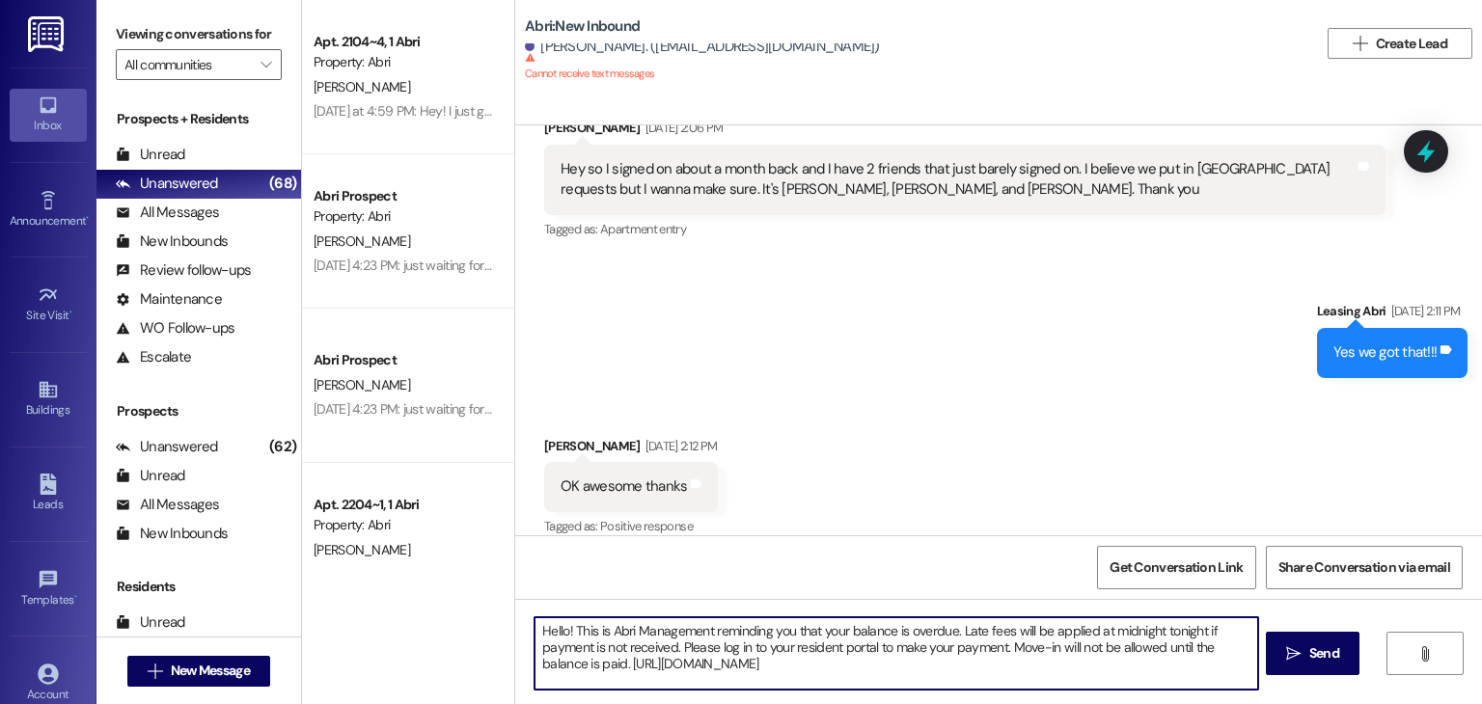
scroll to position [32, 0]
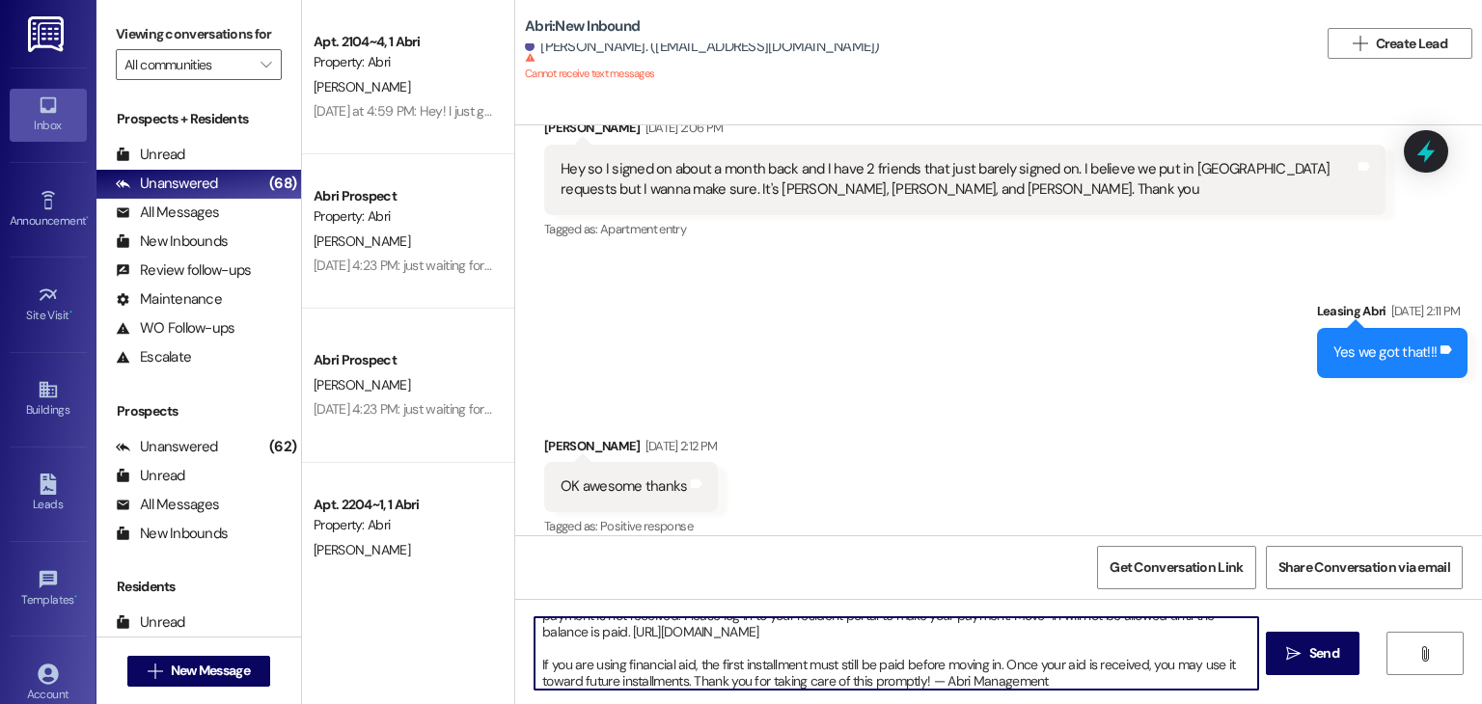
click at [1049, 683] on textarea "Hello! This is Abri Management reminding you that your balance is overdue. Late…" at bounding box center [896, 654] width 723 height 72
type textarea "Hello! This is Abri Management reminding you that your balance is overdue. Late…"
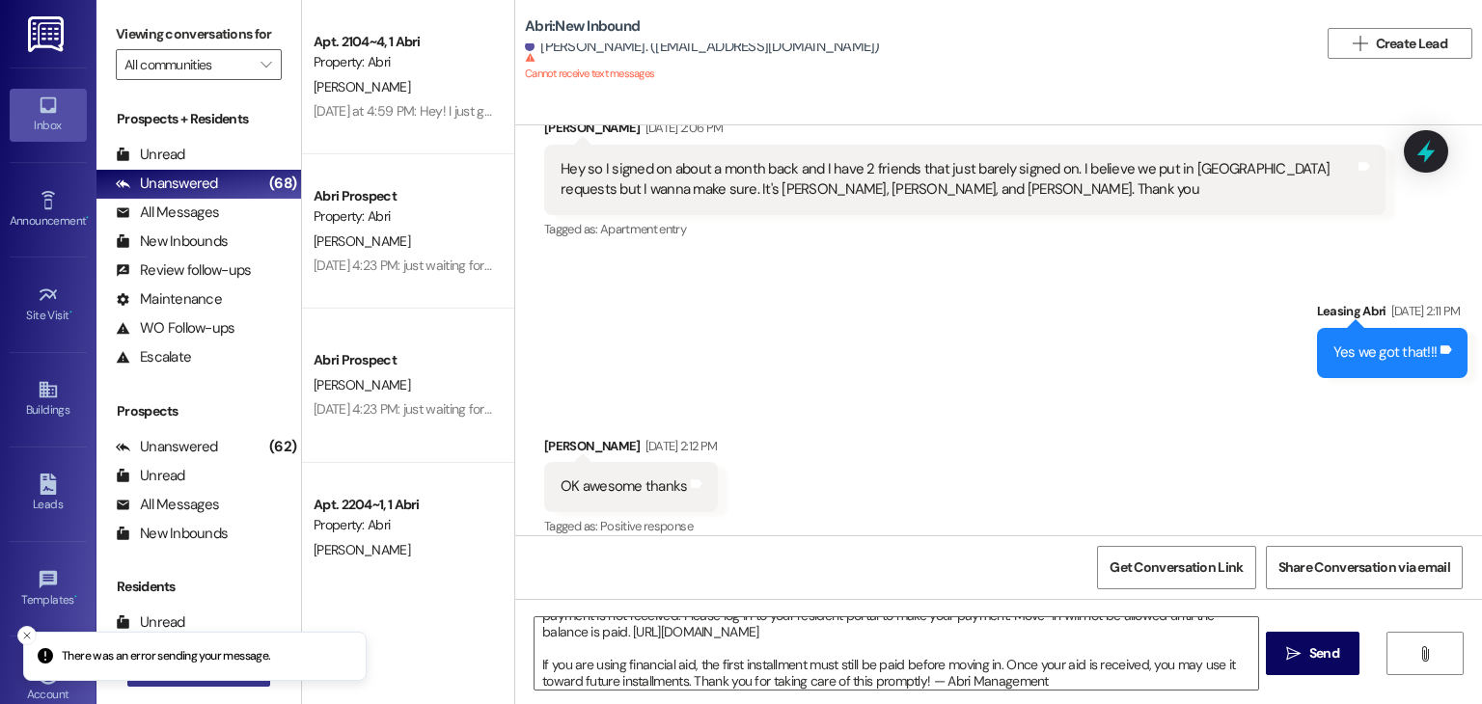
click at [224, 665] on div "There was an error sending your message. Inbox Go to Inbox Announcement • Send …" at bounding box center [741, 352] width 1482 height 704
click at [30, 635] on icon "Close toast" at bounding box center [27, 636] width 12 height 12
click at [193, 664] on span "New Message" at bounding box center [210, 671] width 79 height 20
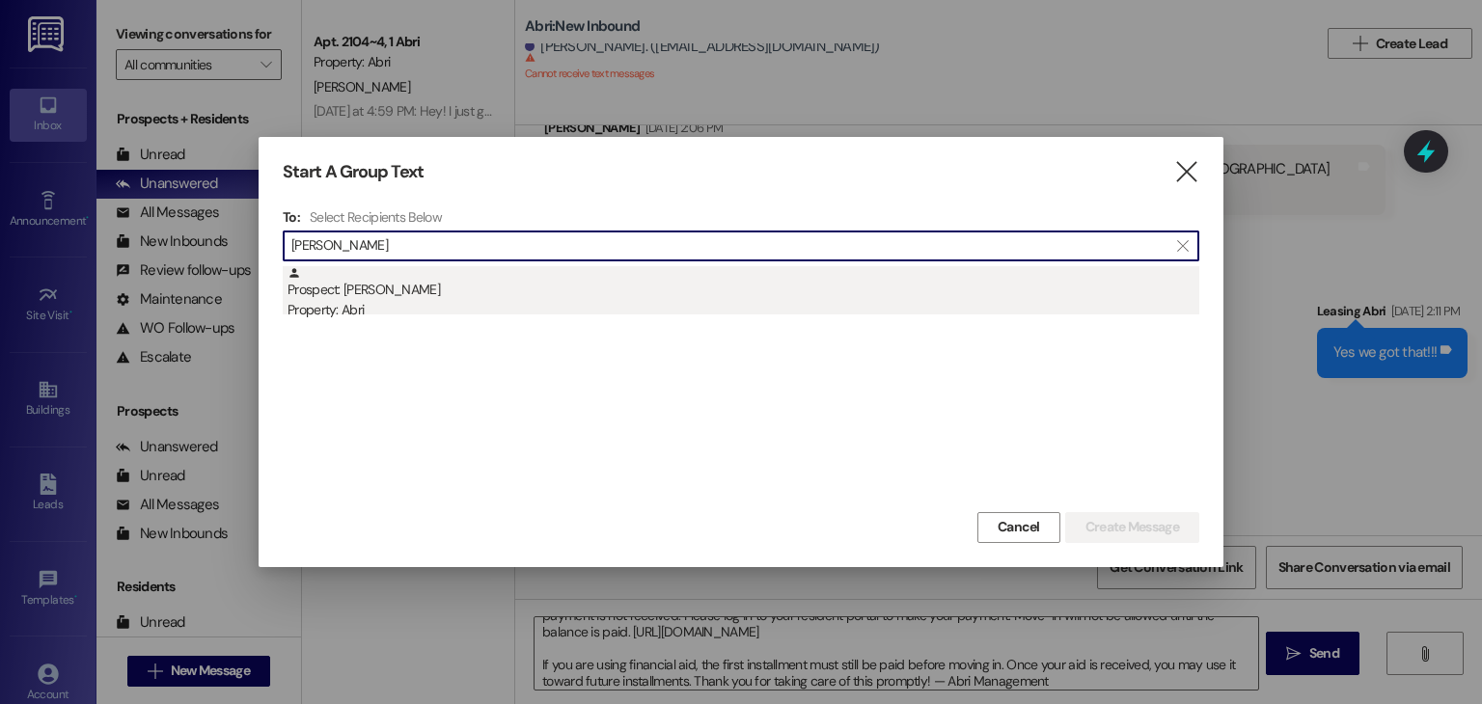
type input "hailey bo"
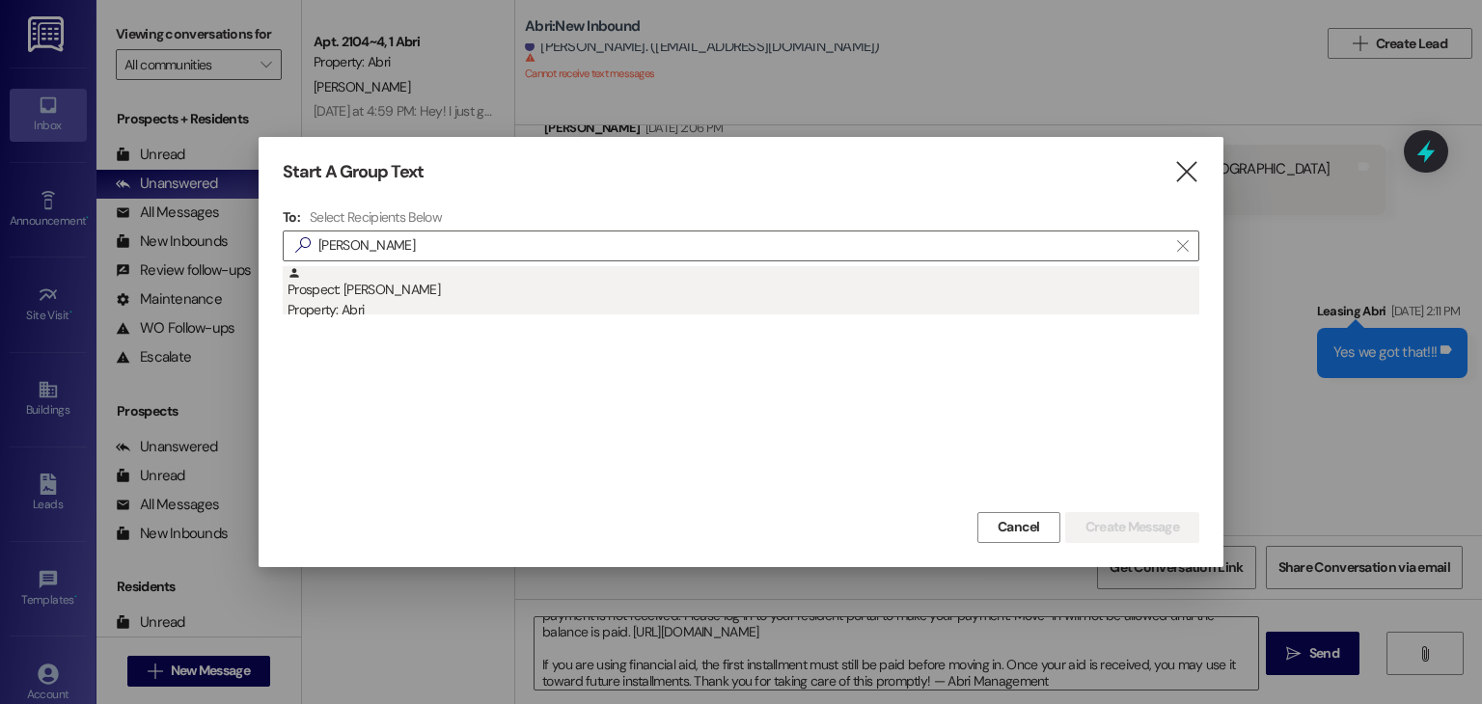
click at [444, 297] on div "Prospect: Hailey Bollar Property: Abri" at bounding box center [744, 293] width 912 height 55
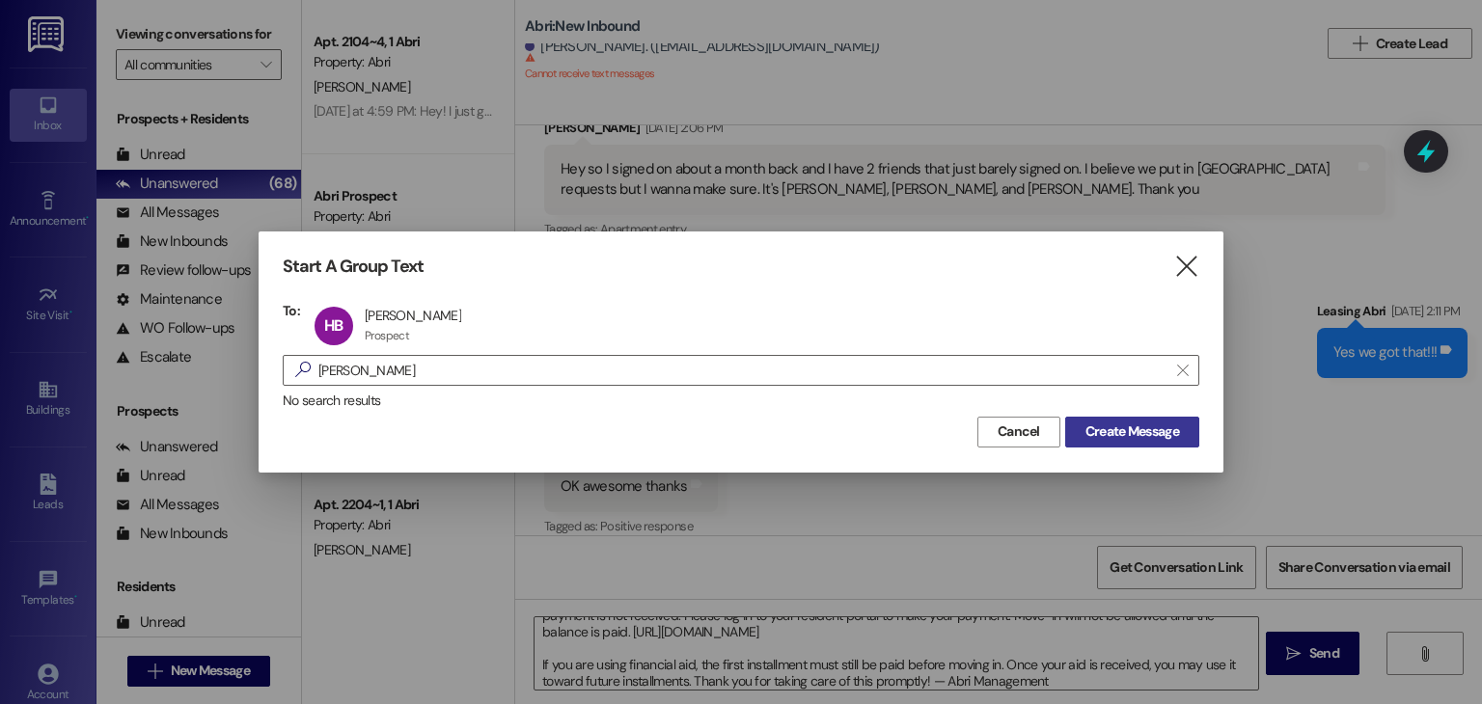
click at [1138, 445] on button "Create Message" at bounding box center [1132, 432] width 134 height 31
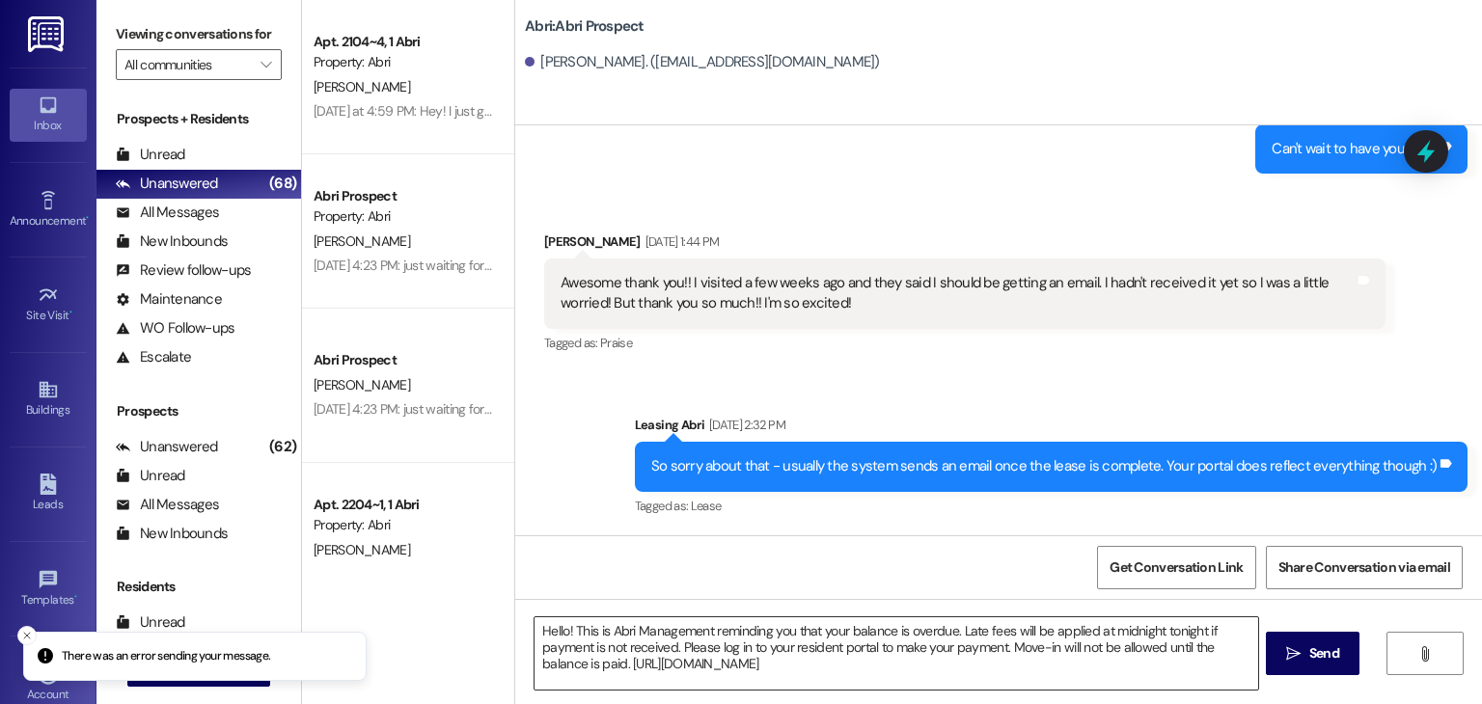
scroll to position [2330, 0]
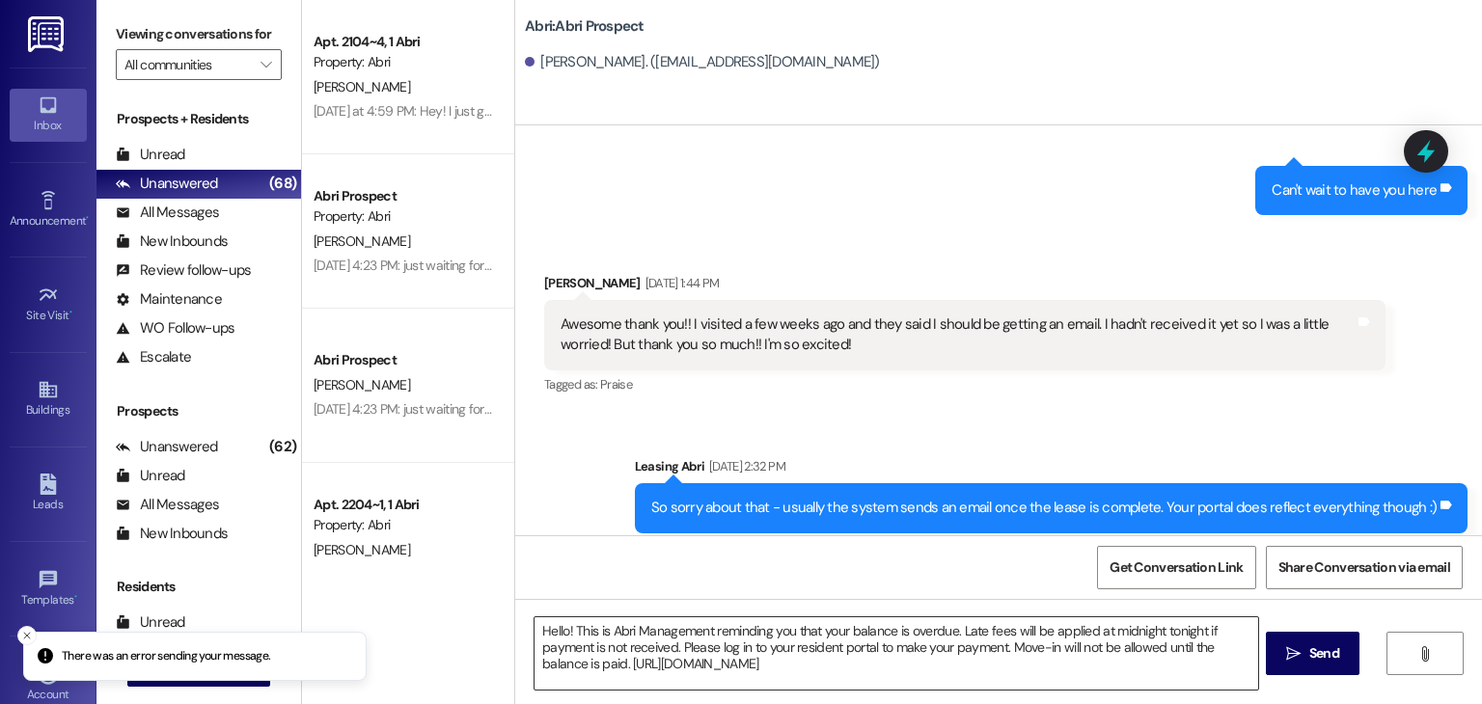
click at [858, 675] on textarea "Hello! This is Abri Management reminding you that your balance is overdue. Late…" at bounding box center [896, 654] width 723 height 72
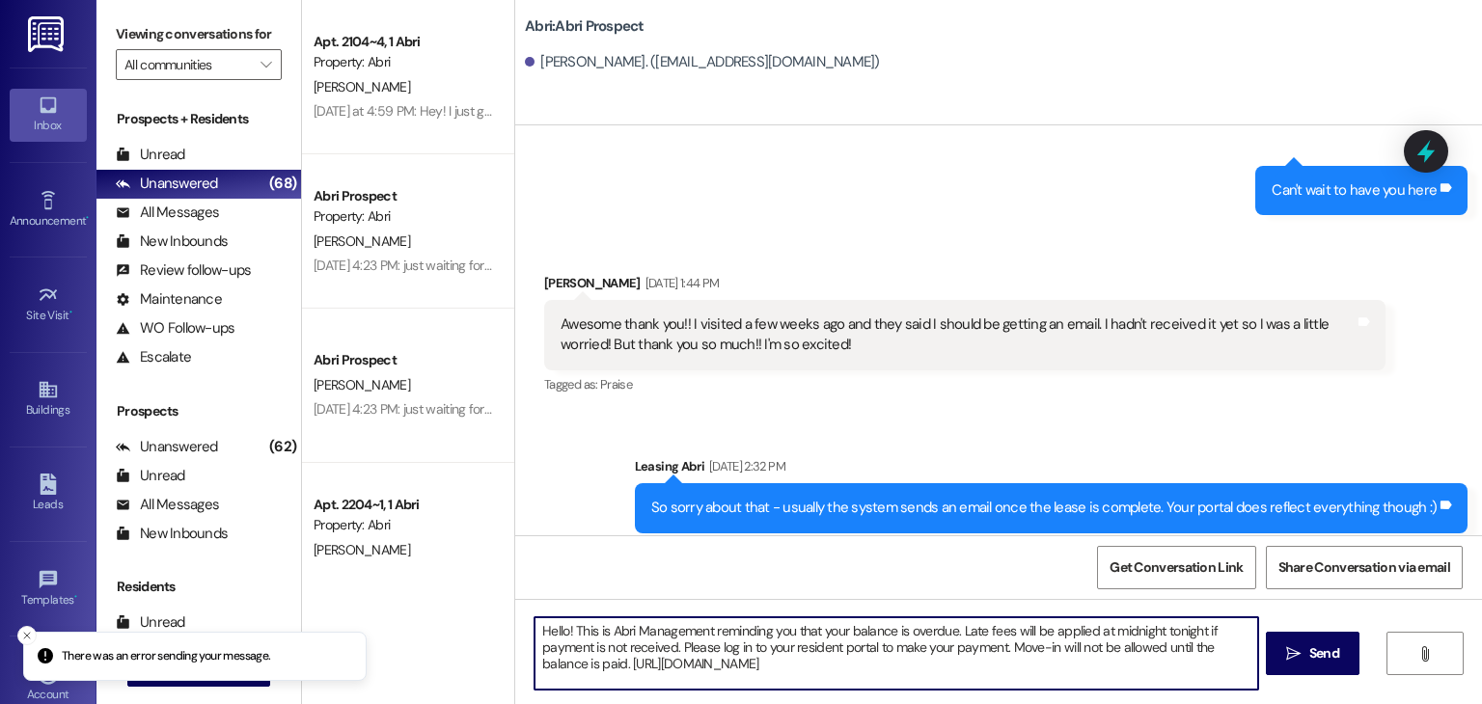
click at [858, 675] on textarea "Hello! This is Abri Management reminding you that your balance is overdue. Late…" at bounding box center [896, 654] width 723 height 72
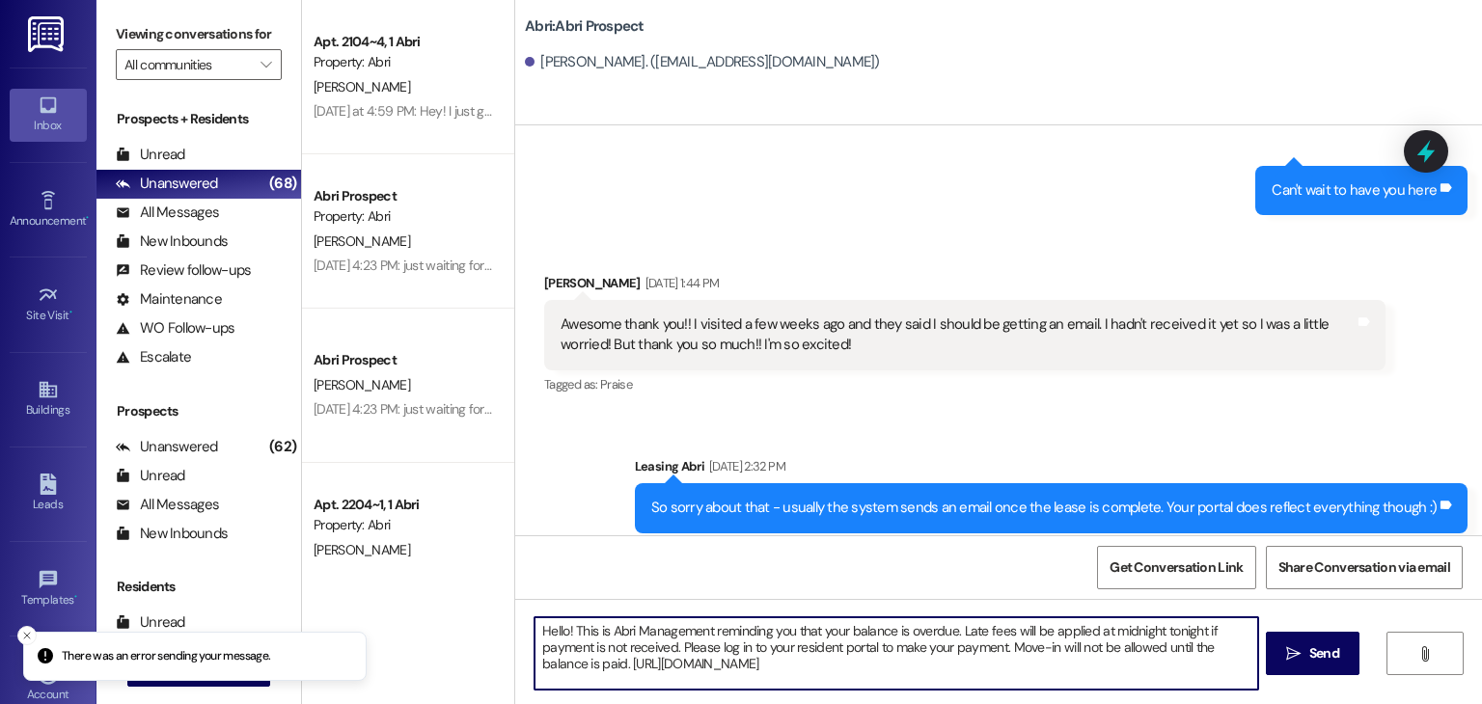
click at [845, 669] on textarea "Hello! This is Abri Management reminding you that your balance is overdue. Late…" at bounding box center [896, 654] width 723 height 72
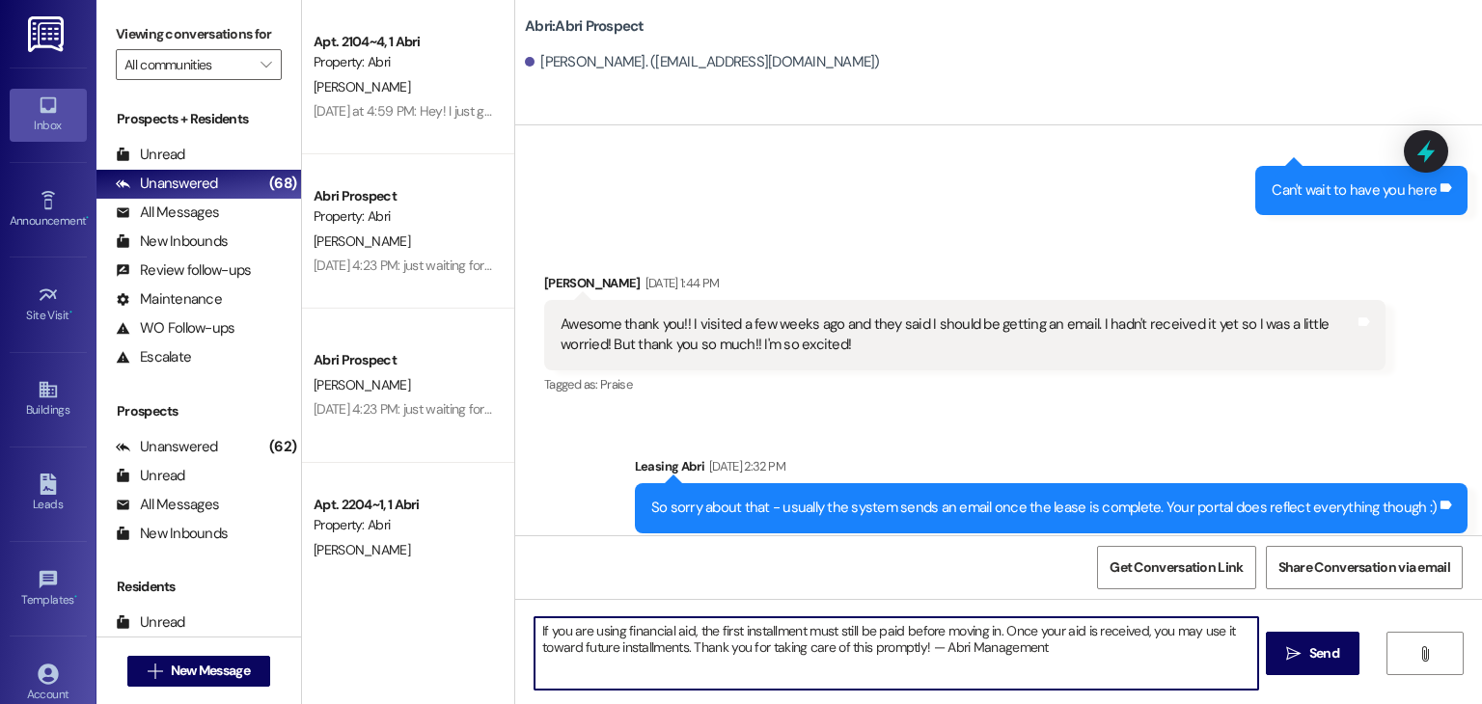
paste textarea "Hello! This is Abri Management reminding you that your balance is overdue. Late…"
type textarea "If you are using financial aid, the first installment must still be paid before…"
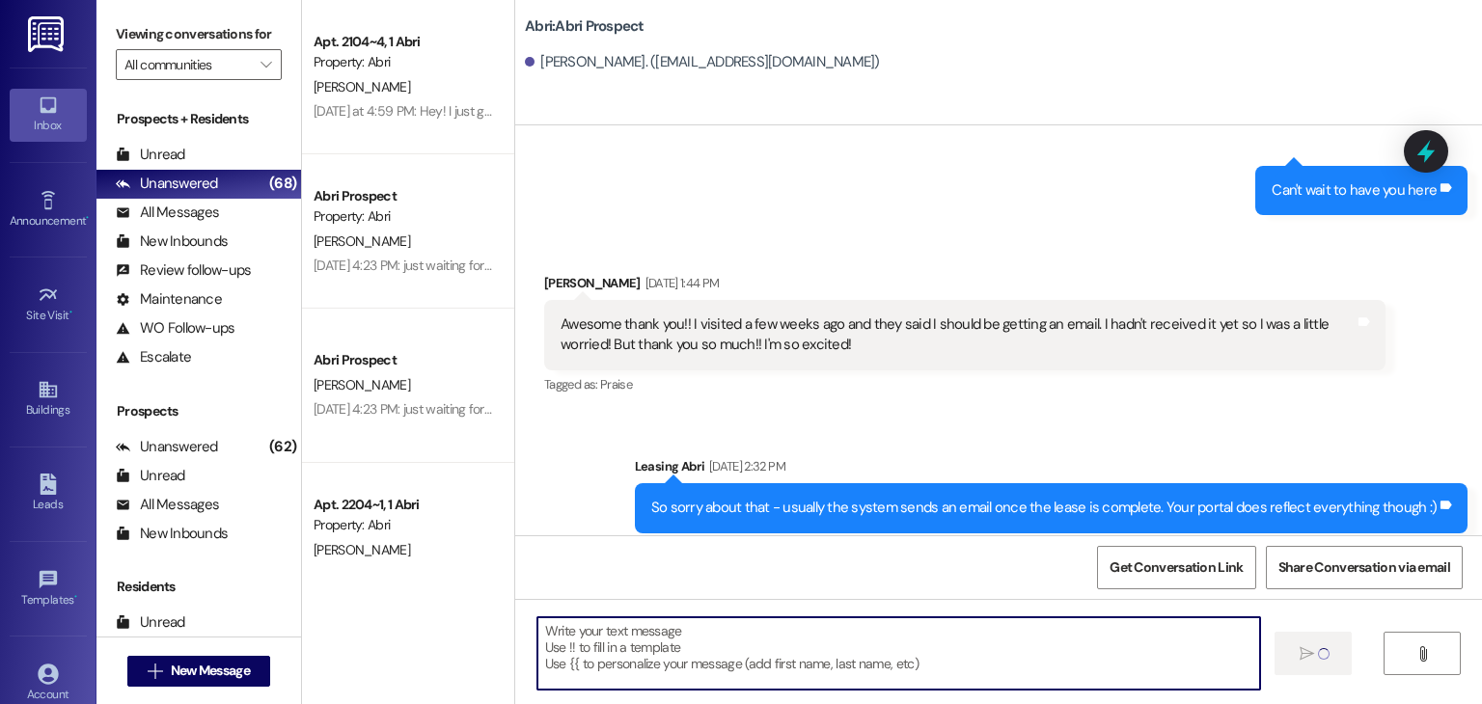
scroll to position [0, 0]
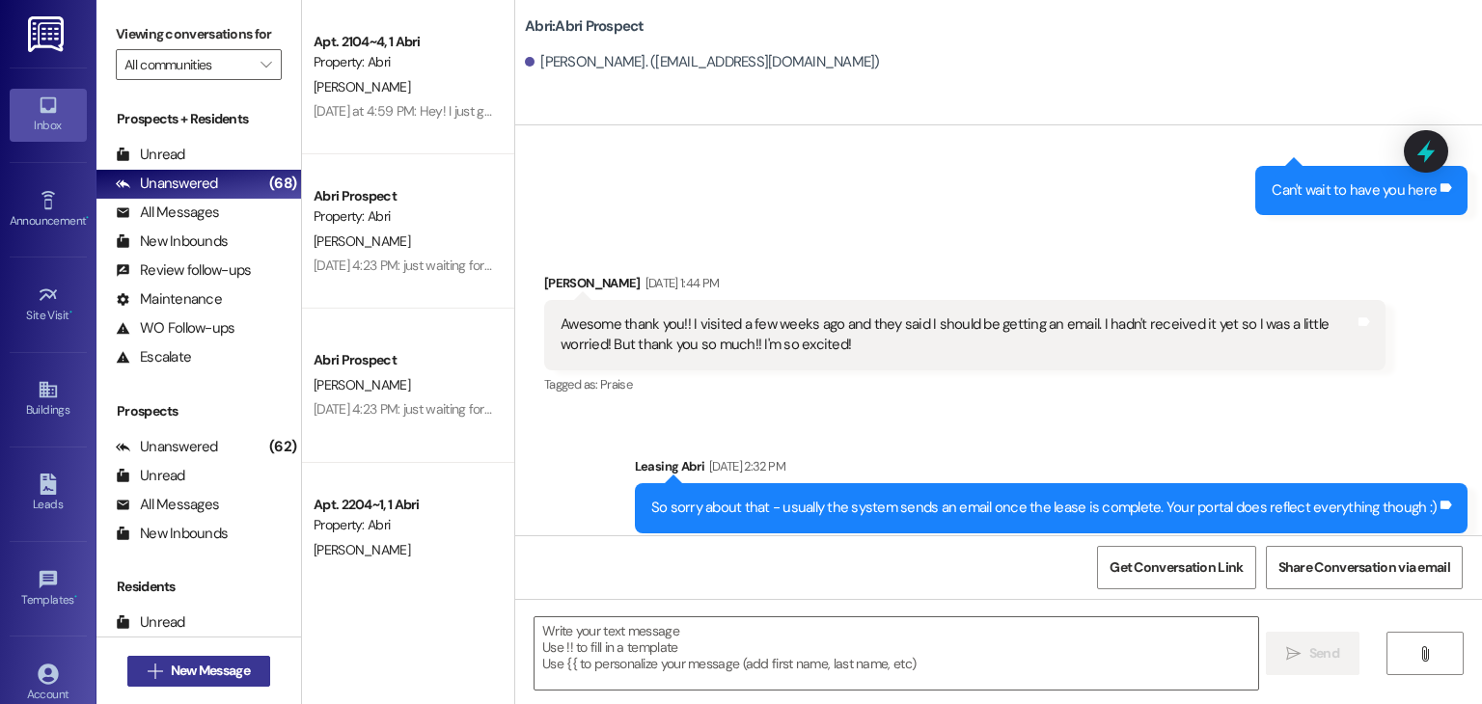
click at [237, 661] on span "New Message" at bounding box center [210, 671] width 79 height 20
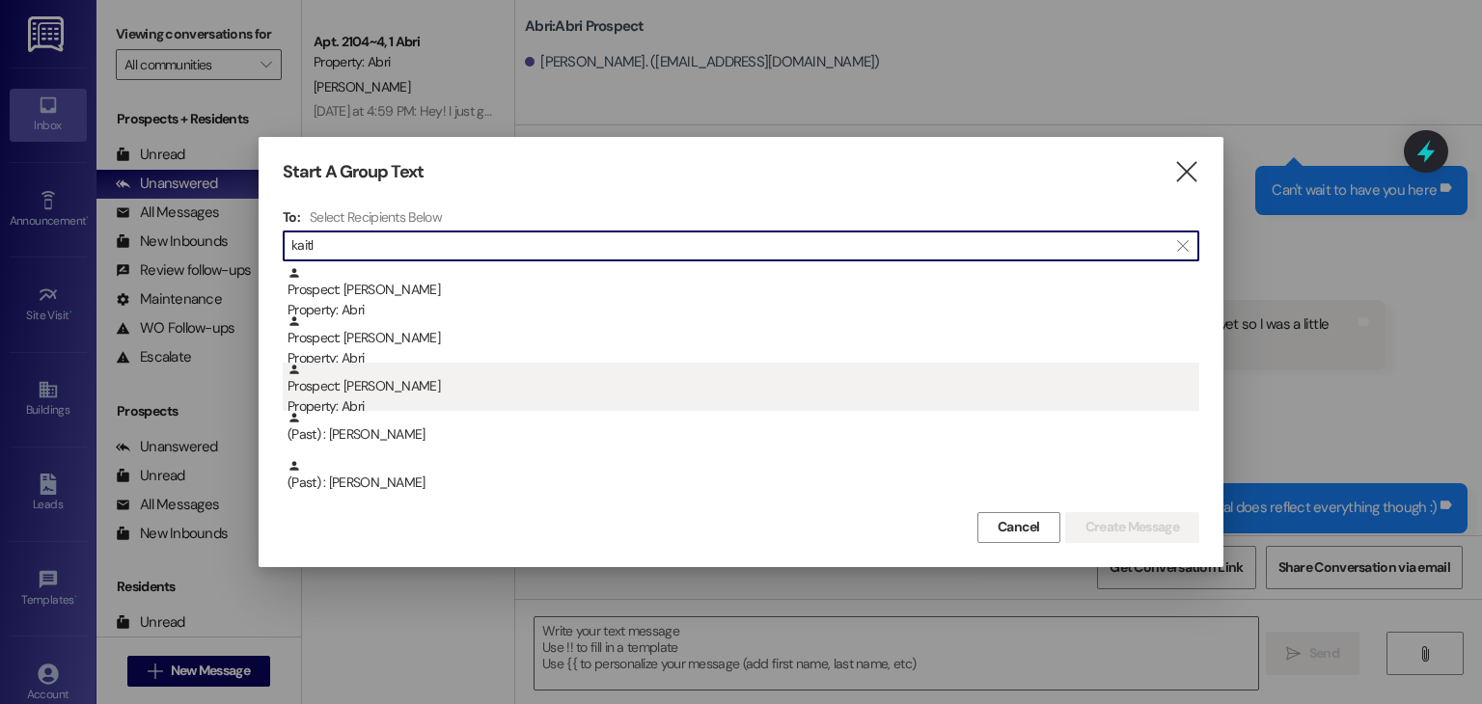
type input "kaitl"
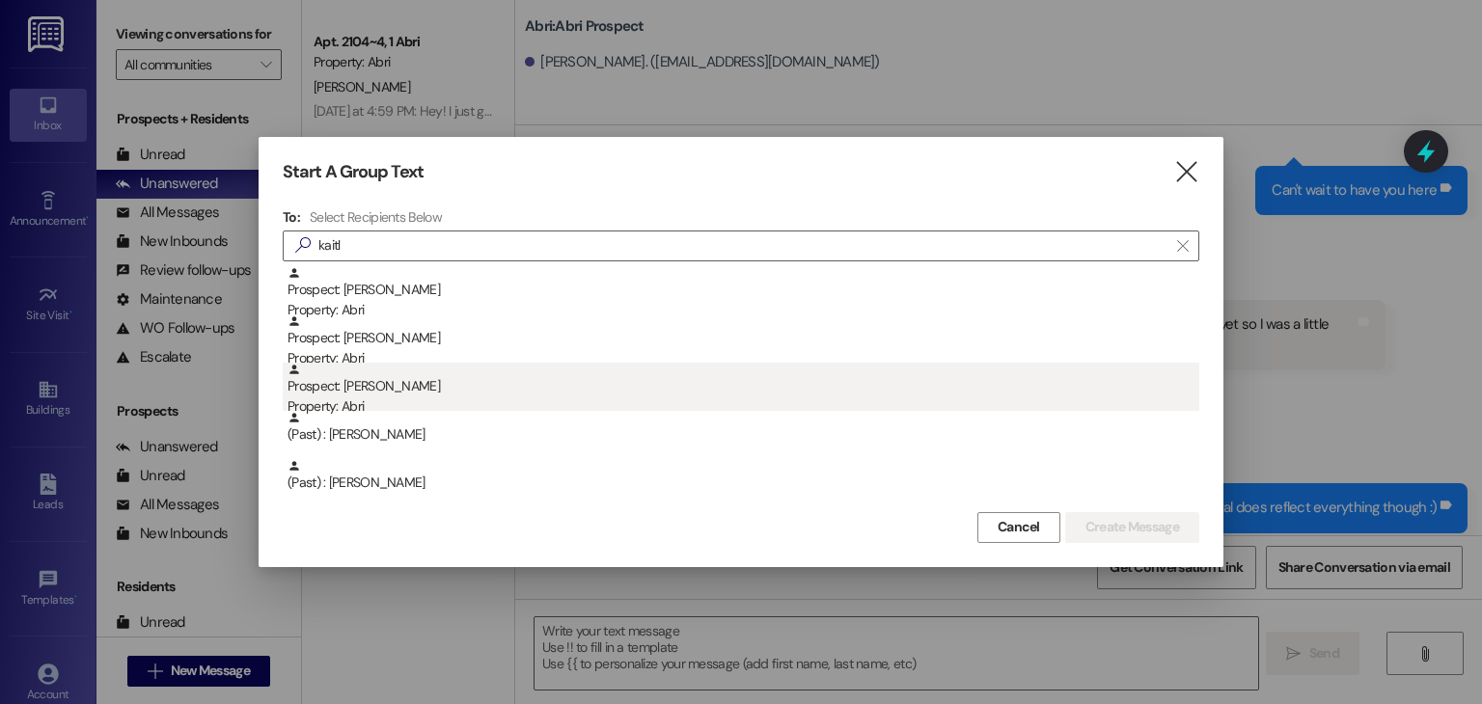
click at [417, 393] on div "Prospect: Kaitlyn Waite Property: Abri" at bounding box center [744, 390] width 912 height 55
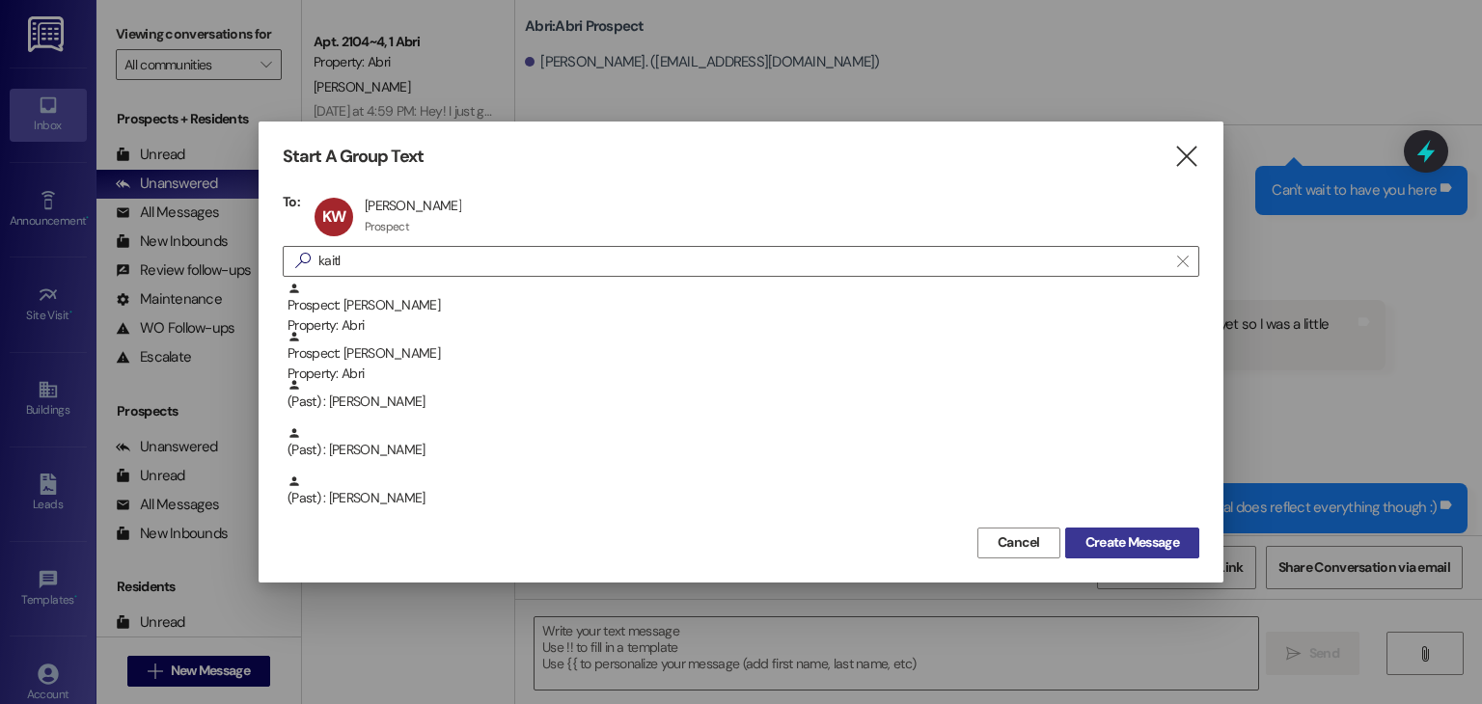
click at [1114, 544] on span "Create Message" at bounding box center [1133, 543] width 94 height 20
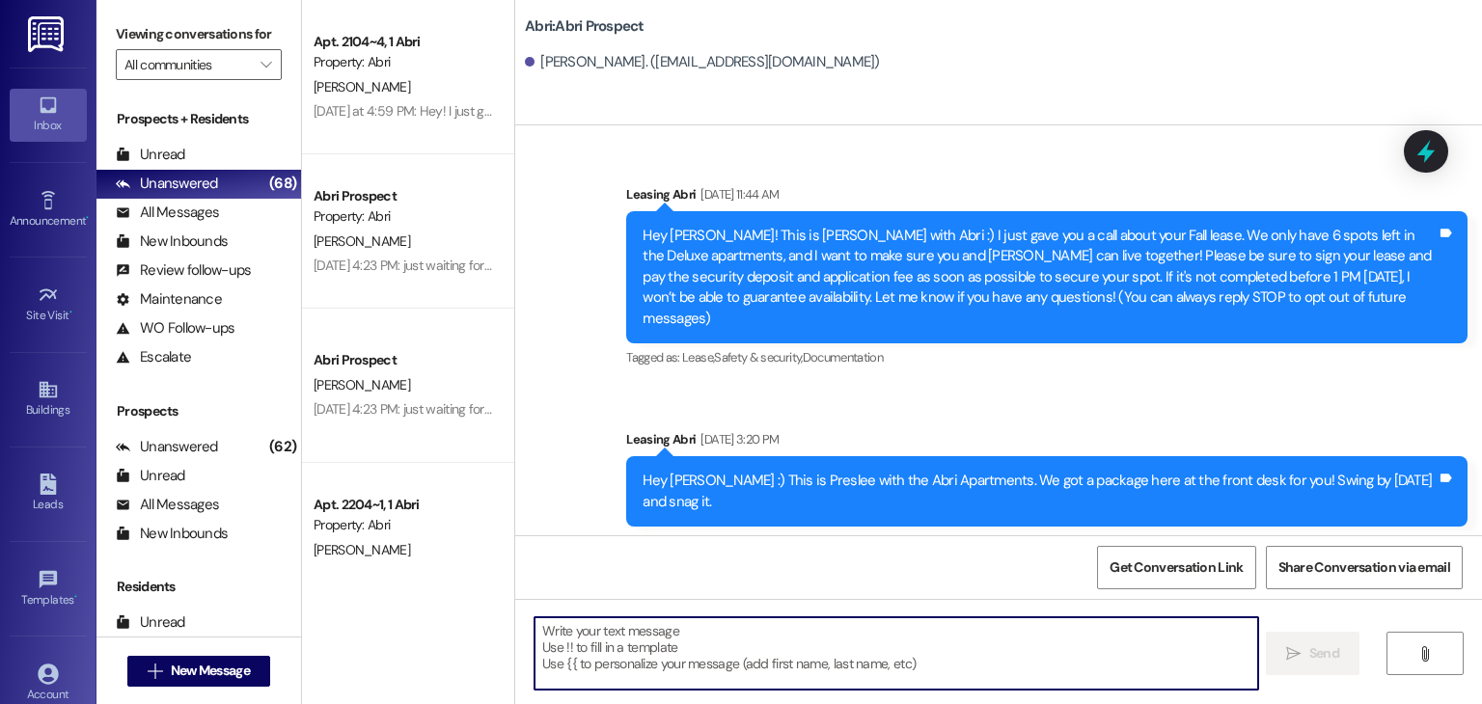
click at [788, 646] on textarea at bounding box center [896, 654] width 723 height 72
paste textarea "Hello! This is Abri Management reminding you that your balance is overdue. Late…"
type textarea "Hello! This is Abri Management reminding you that your balance is overdue. Late…"
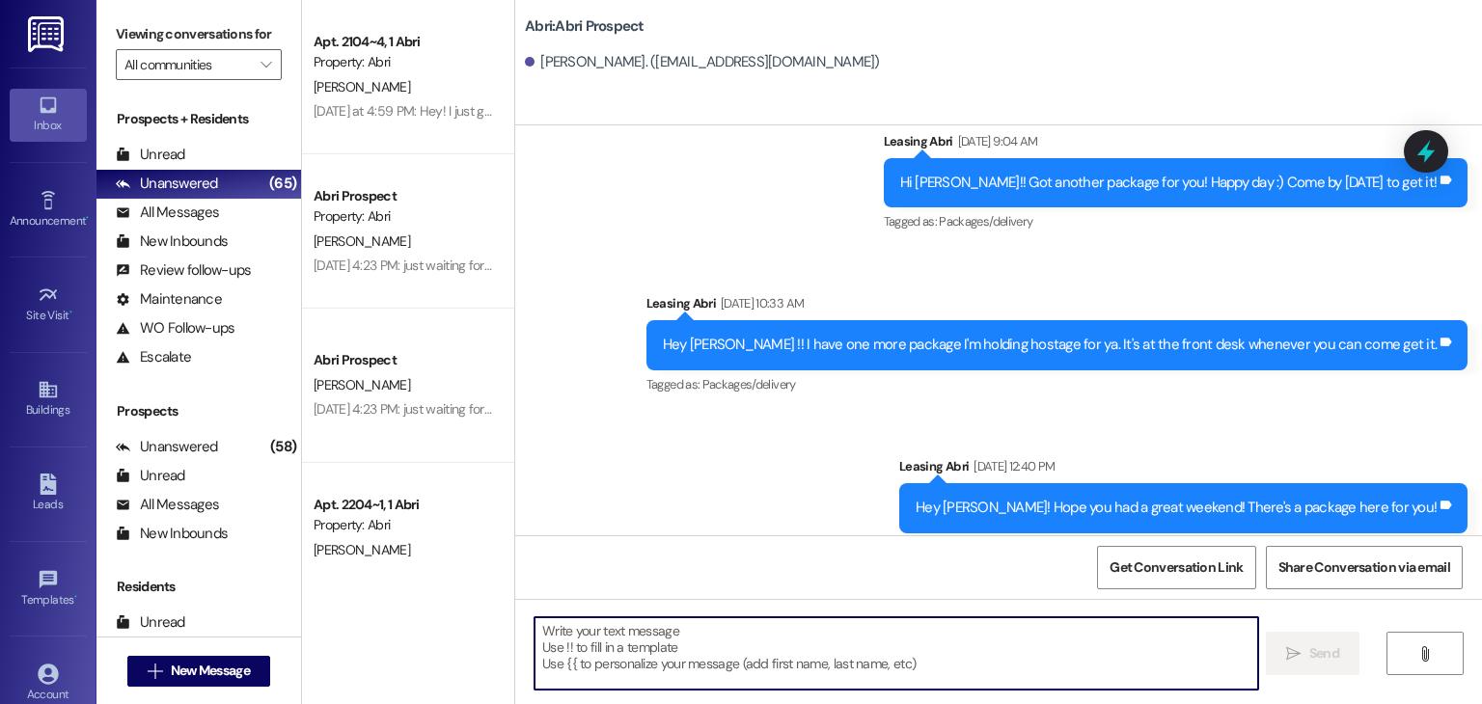
scroll to position [721, 0]
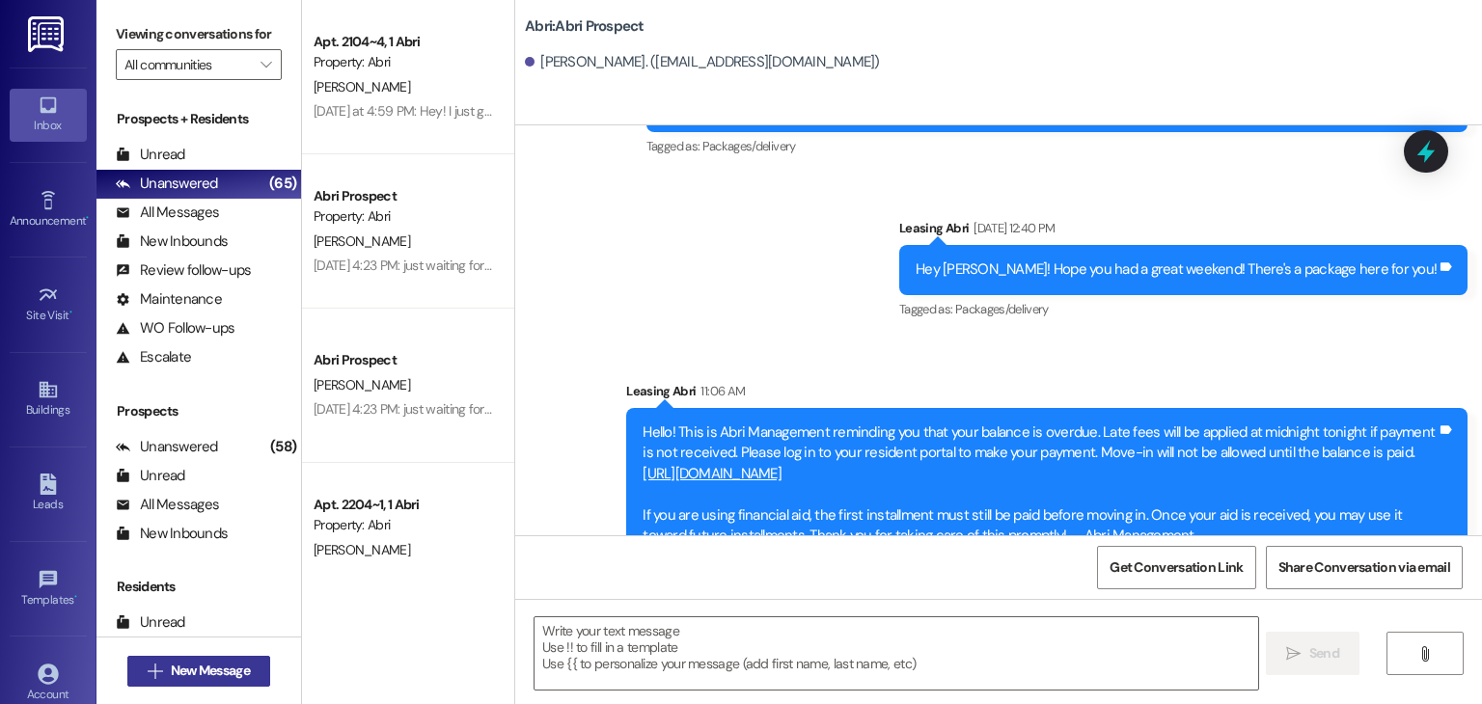
click at [220, 662] on span "New Message" at bounding box center [210, 671] width 79 height 20
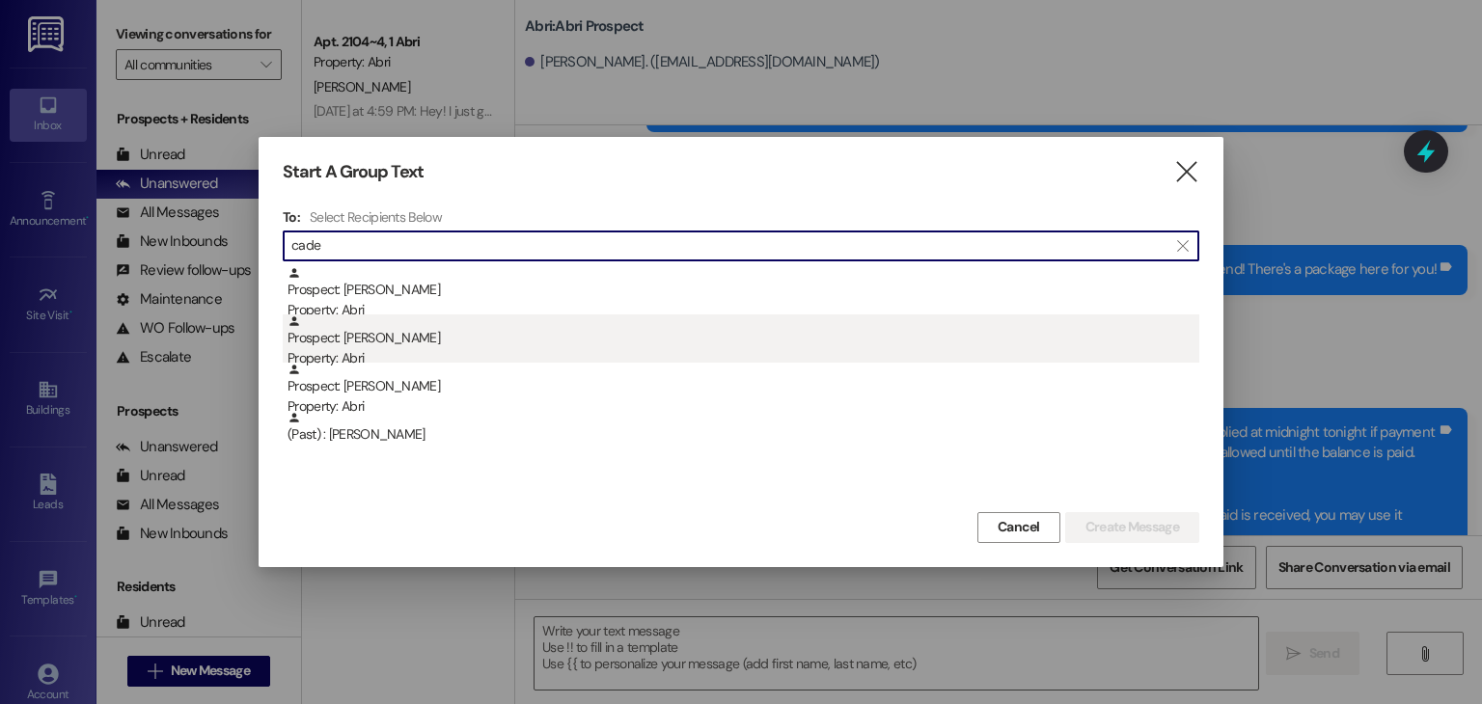
type input "cade"
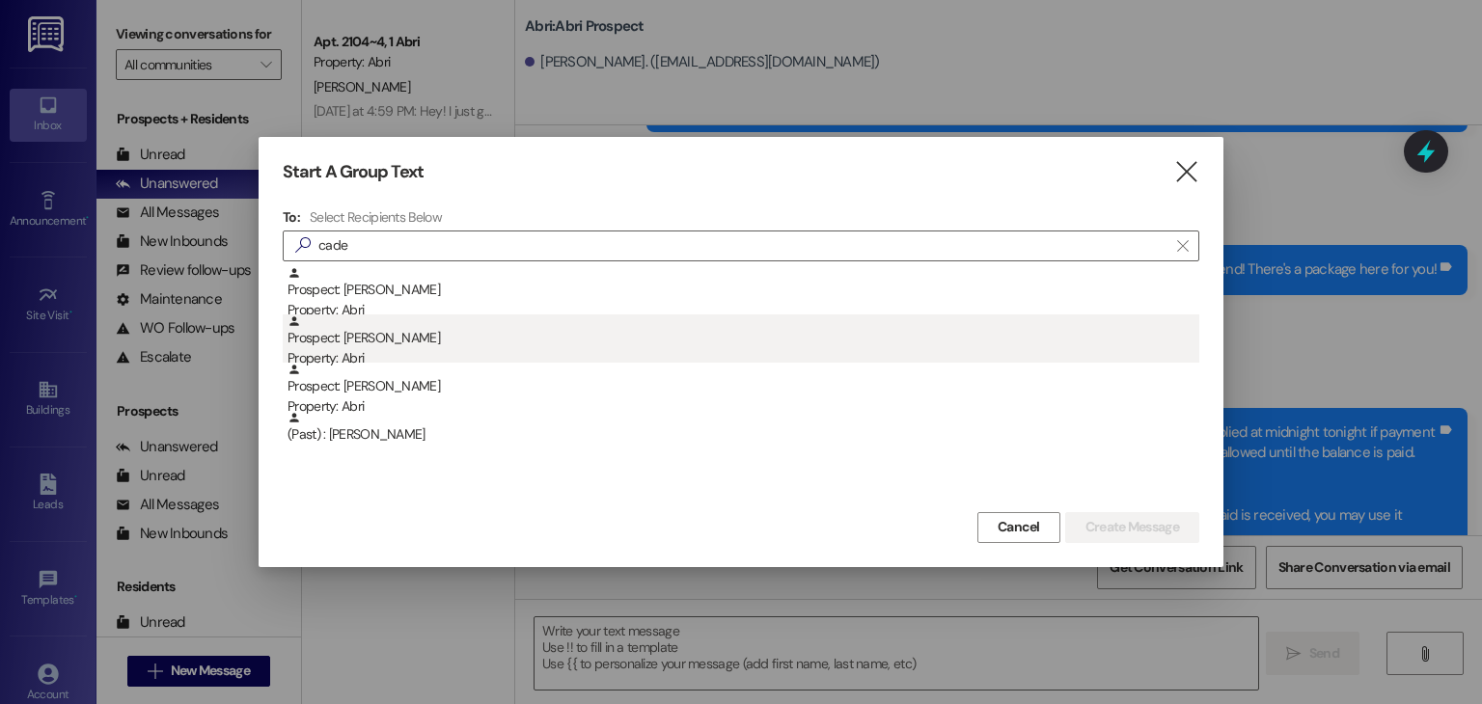
click at [424, 332] on div "Prospect: Cade Gilbert Property: Abri" at bounding box center [744, 342] width 912 height 55
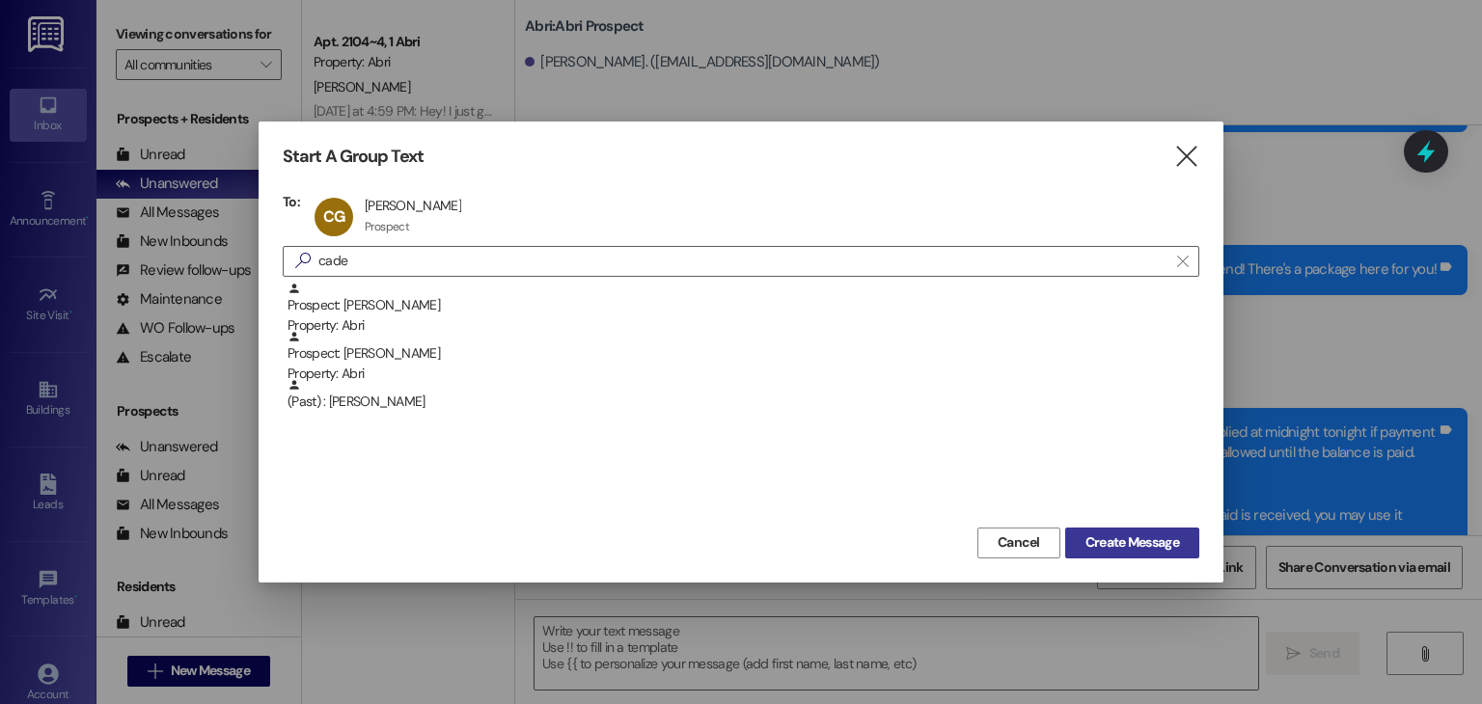
click at [1100, 541] on span "Create Message" at bounding box center [1133, 543] width 94 height 20
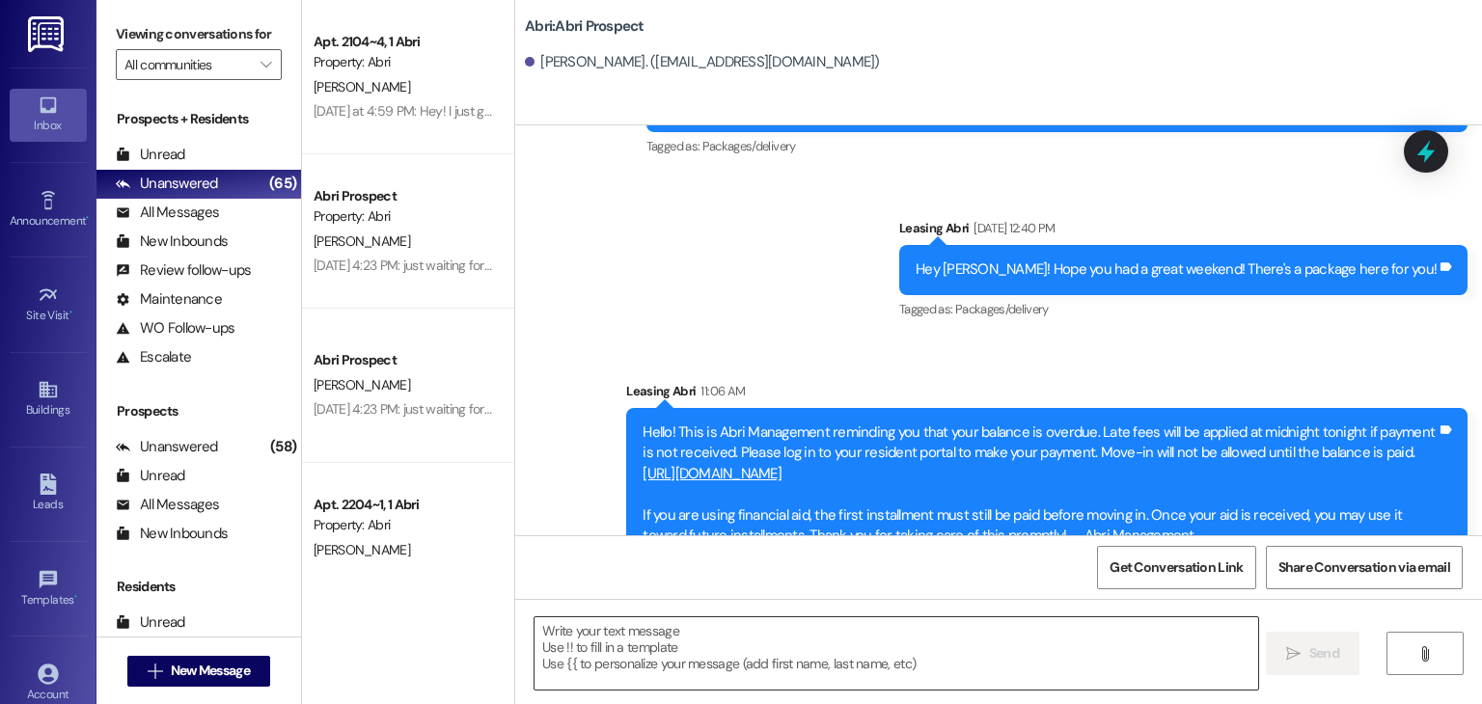
scroll to position [0, 0]
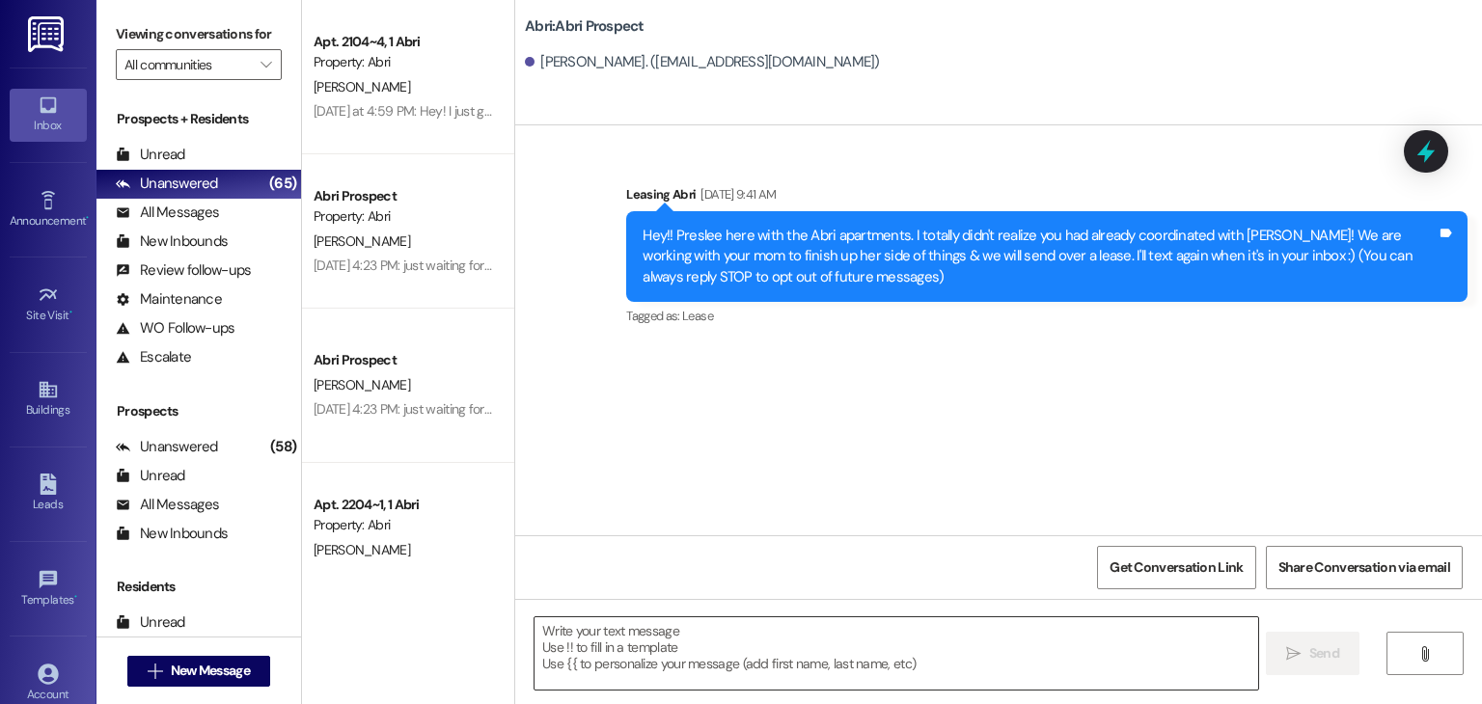
click at [770, 650] on textarea at bounding box center [896, 654] width 723 height 72
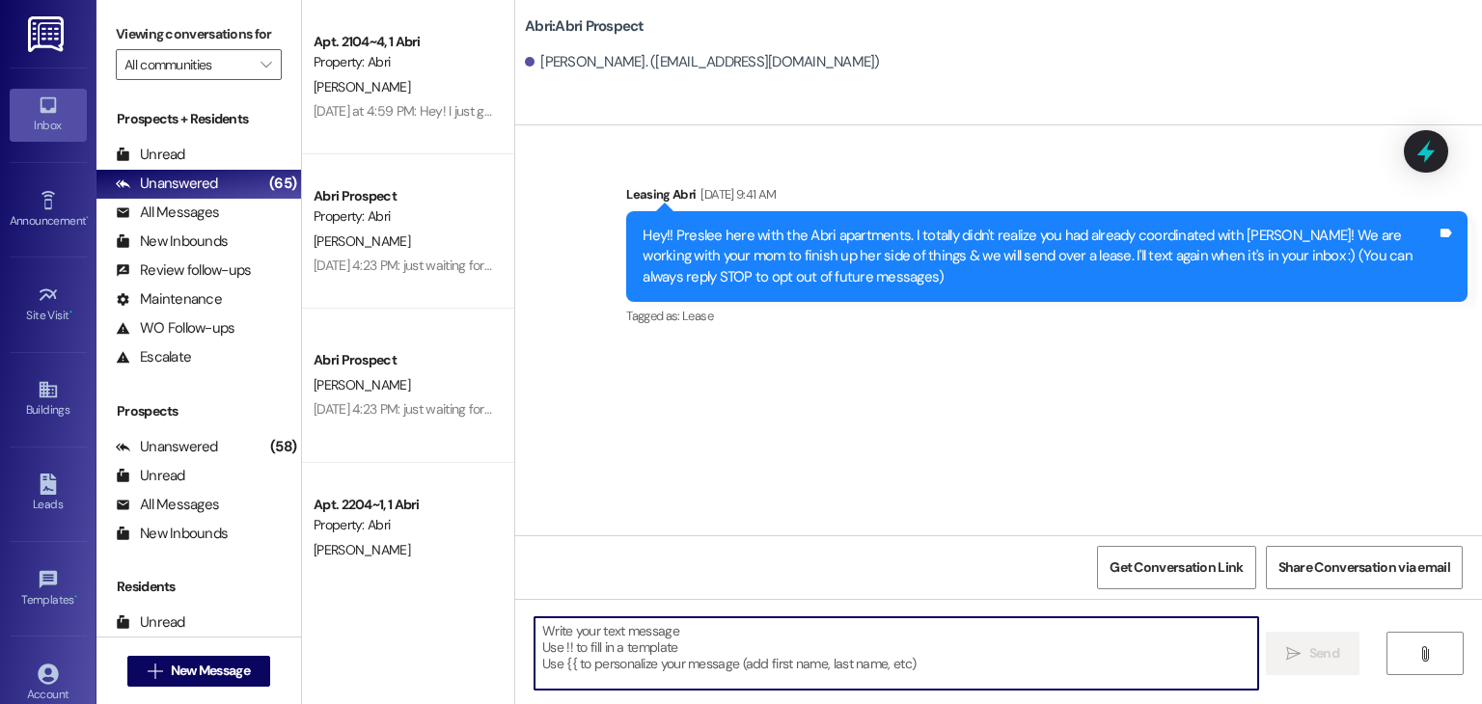
paste textarea "Hello! This is Abri Management reminding you that your balance is overdue. Late…"
type textarea "Hello! This is Abri Management reminding you that your balance is overdue. Late…"
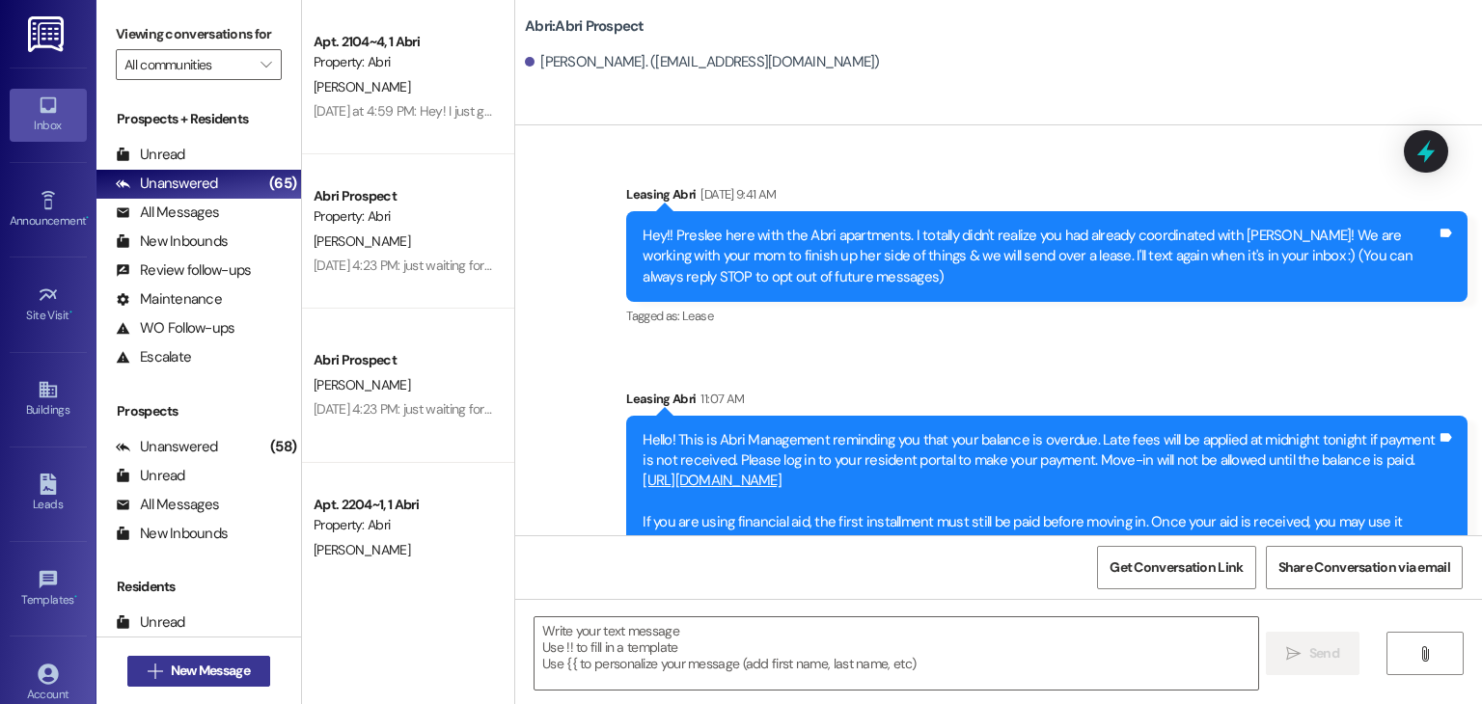
click at [244, 658] on button " New Message" at bounding box center [198, 671] width 143 height 31
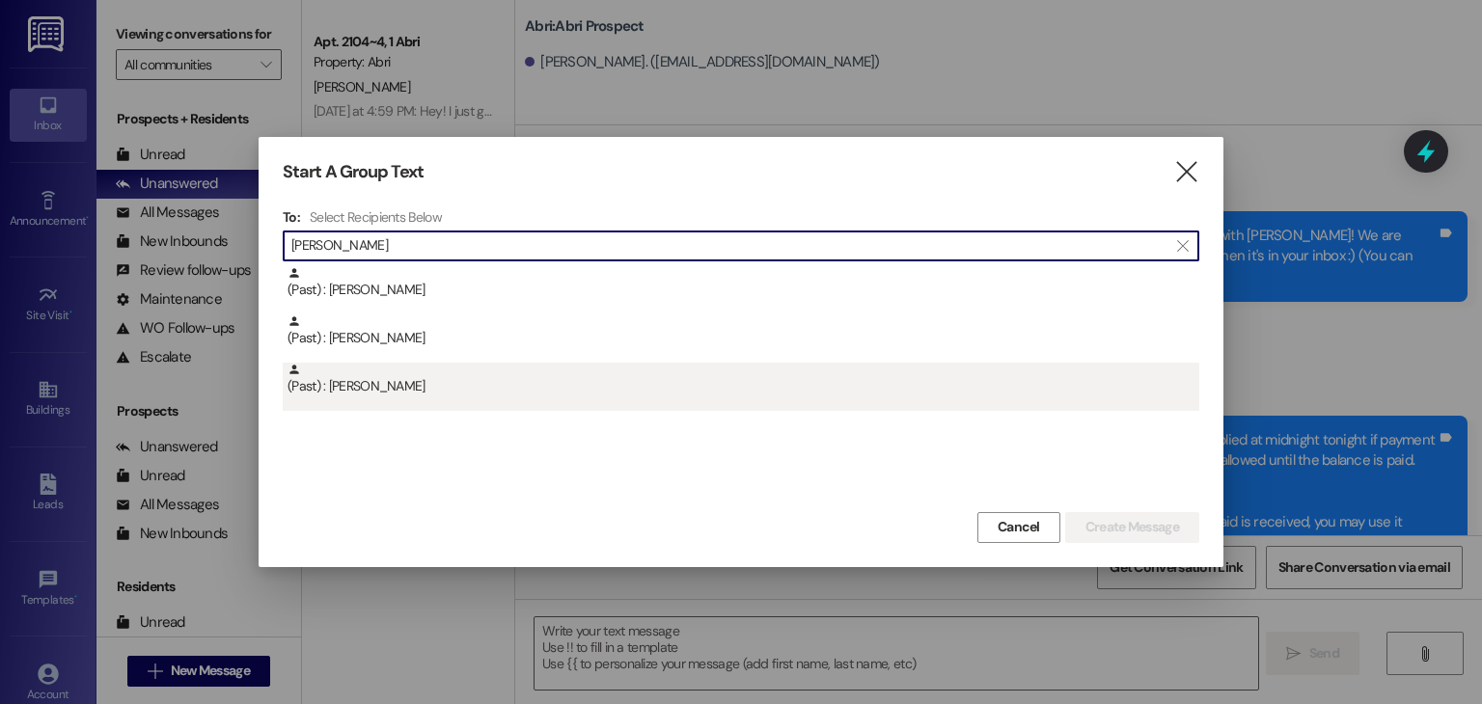
type input "glenn"
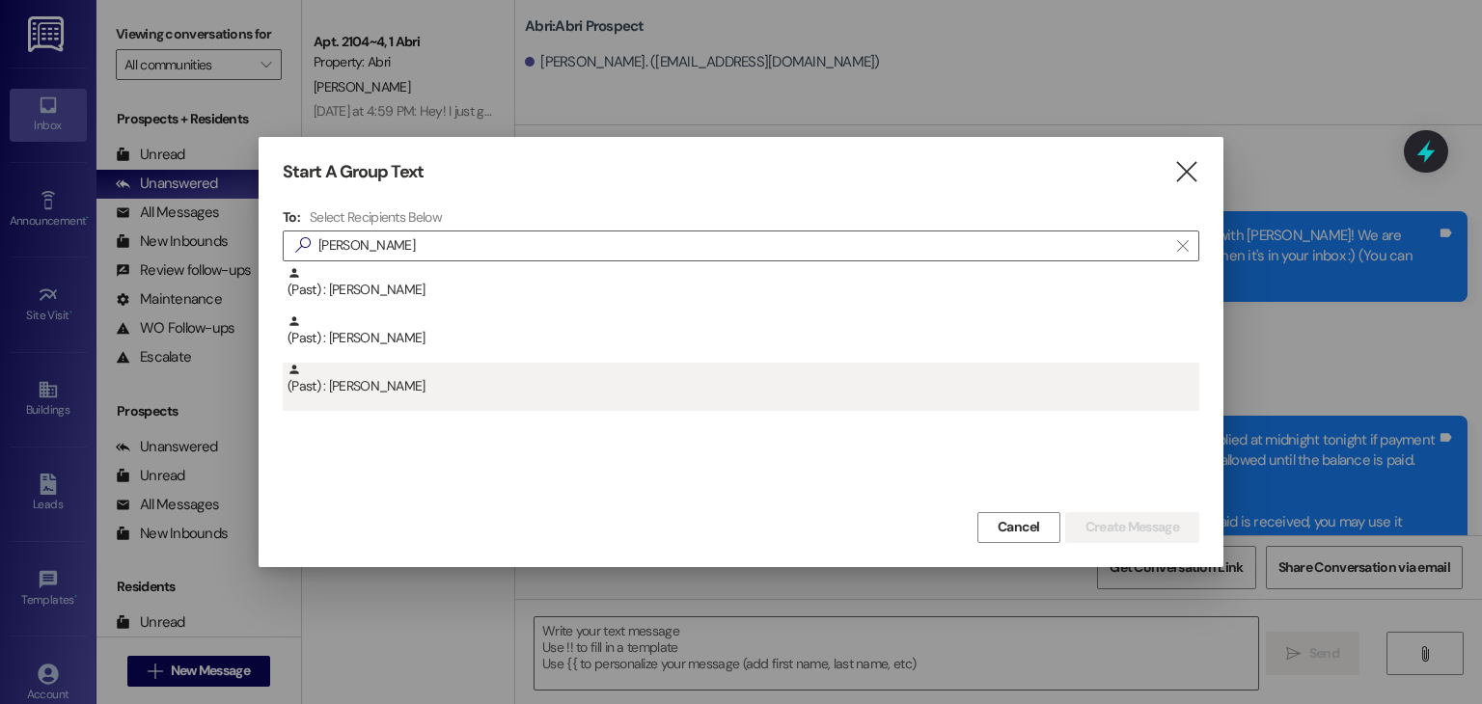
click at [436, 392] on div "(Past) : Glenn Cornwall" at bounding box center [744, 380] width 912 height 34
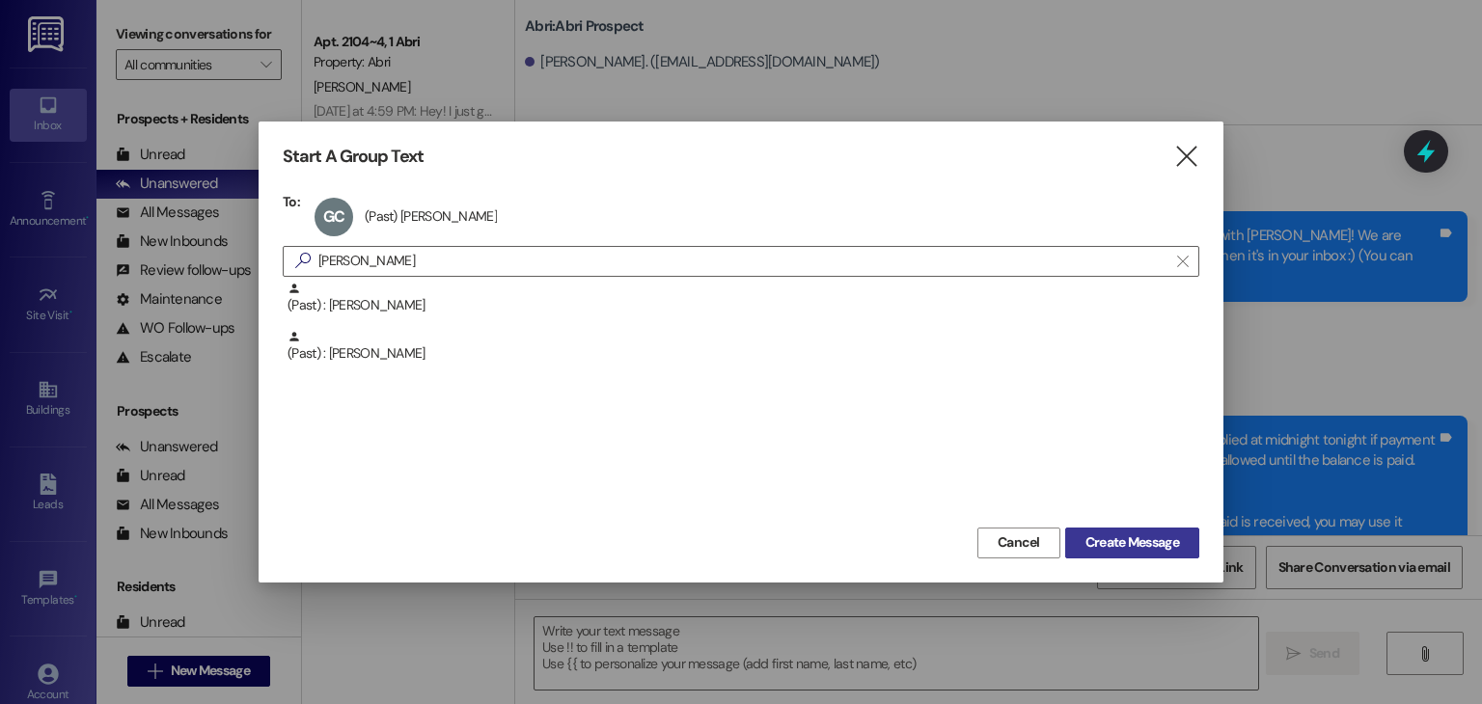
click at [1104, 534] on span "Create Message" at bounding box center [1133, 543] width 94 height 20
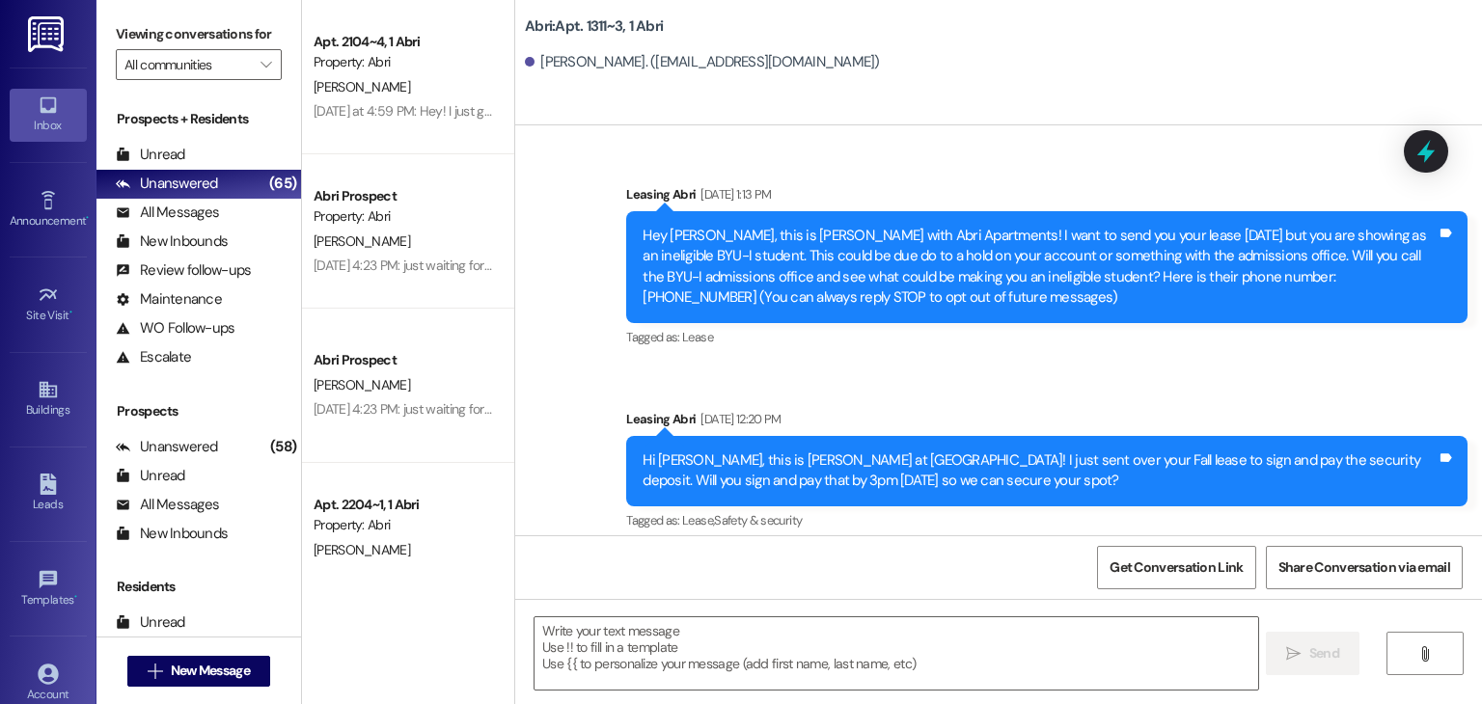
scroll to position [32355, 0]
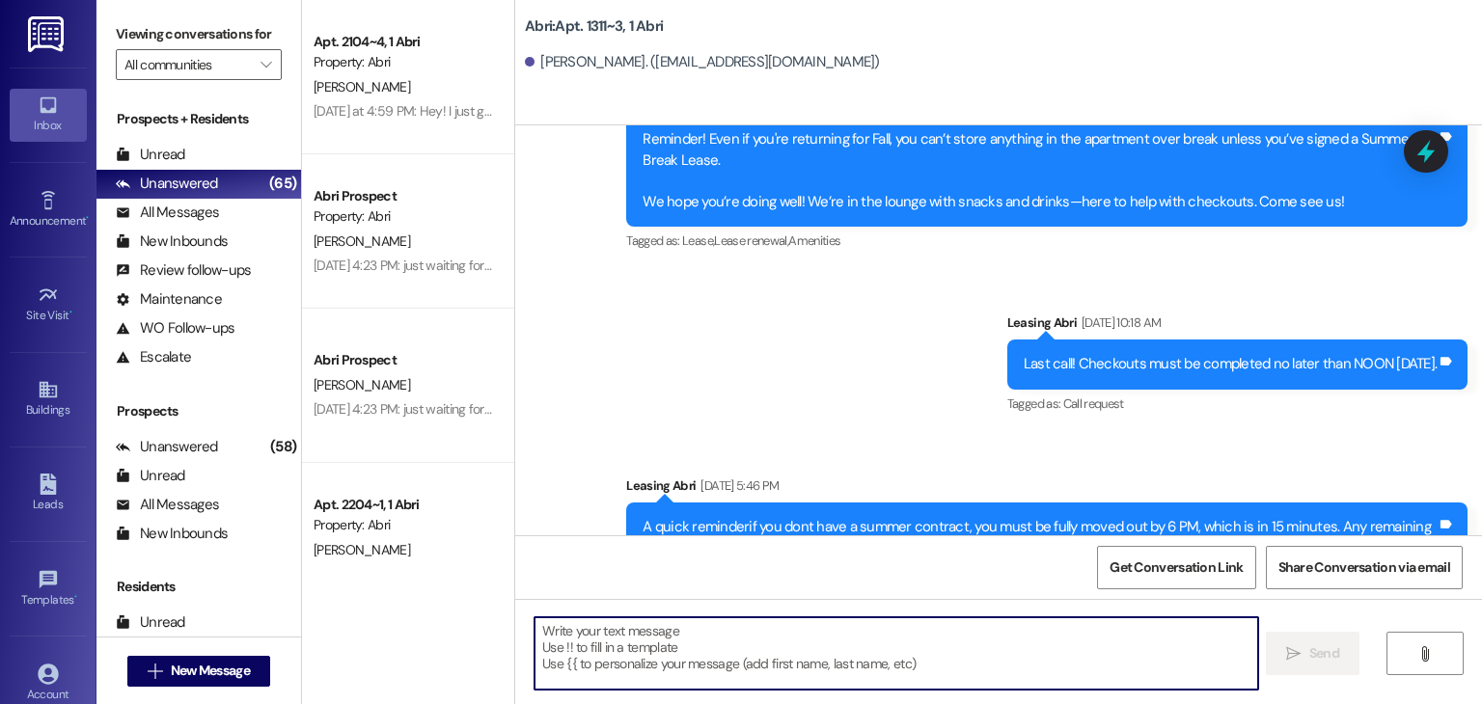
click at [778, 630] on textarea at bounding box center [896, 654] width 723 height 72
paste textarea "Hello! This is Abri Management reminding you that your balance is overdue. Late…"
type textarea "Hello! This is Abri Management reminding you that your balance is overdue. Late…"
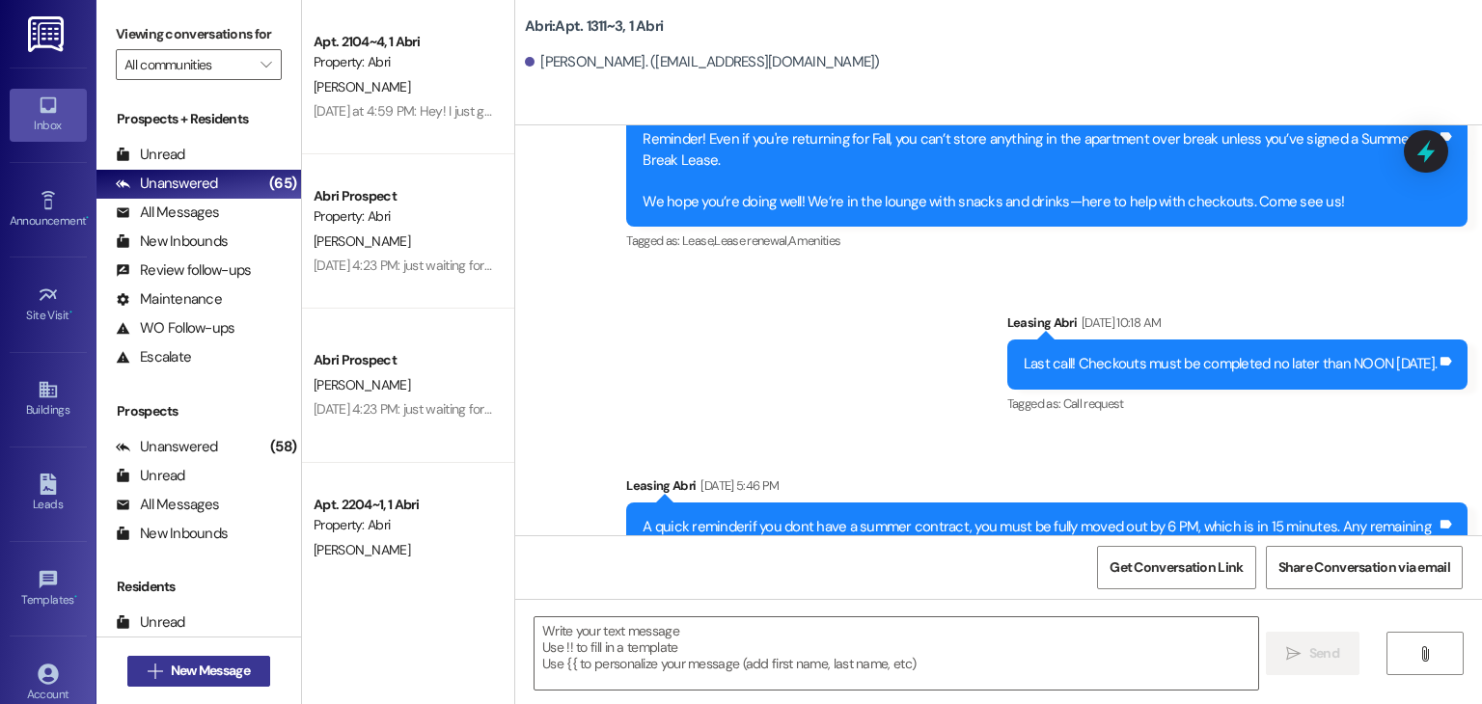
click at [243, 674] on span "New Message" at bounding box center [210, 671] width 79 height 20
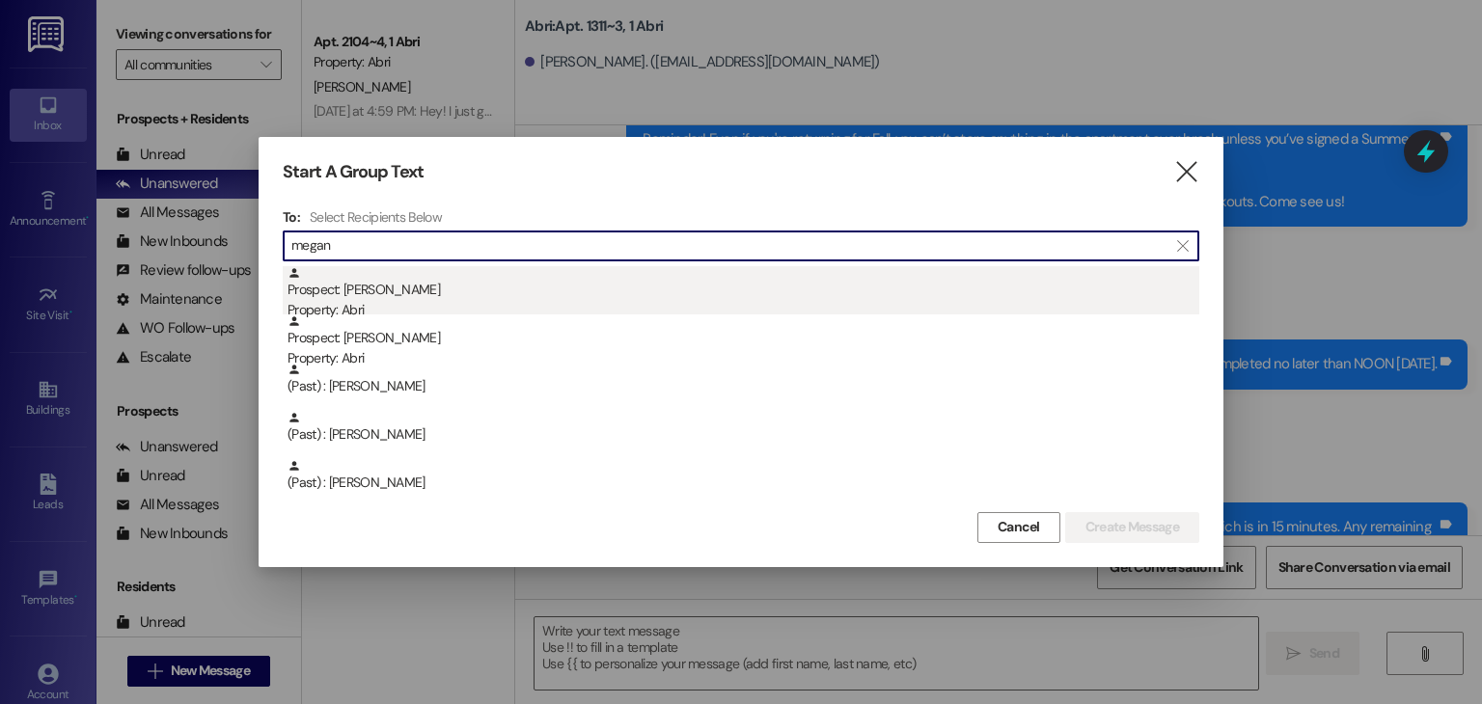
type input "megan"
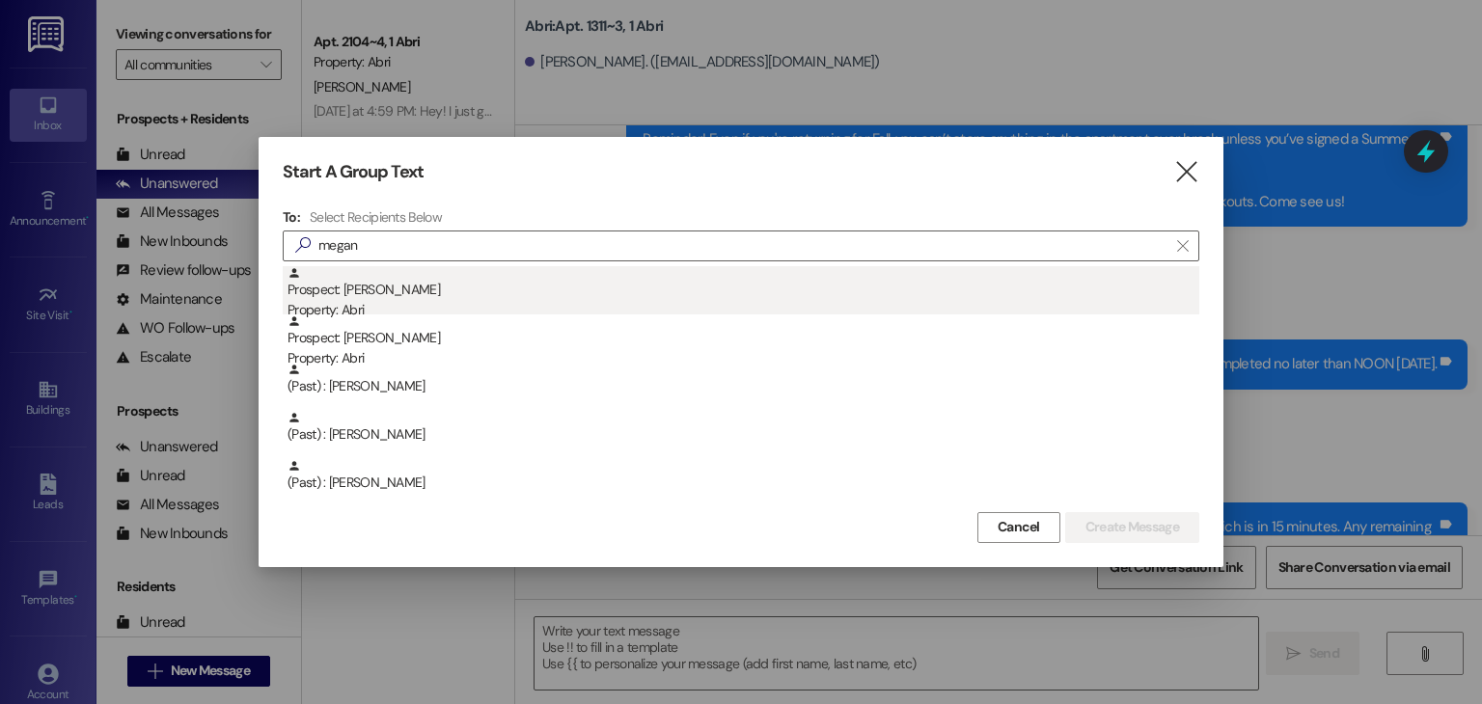
click at [425, 274] on div "Prospect: Megan Selk Property: Abri" at bounding box center [744, 293] width 912 height 55
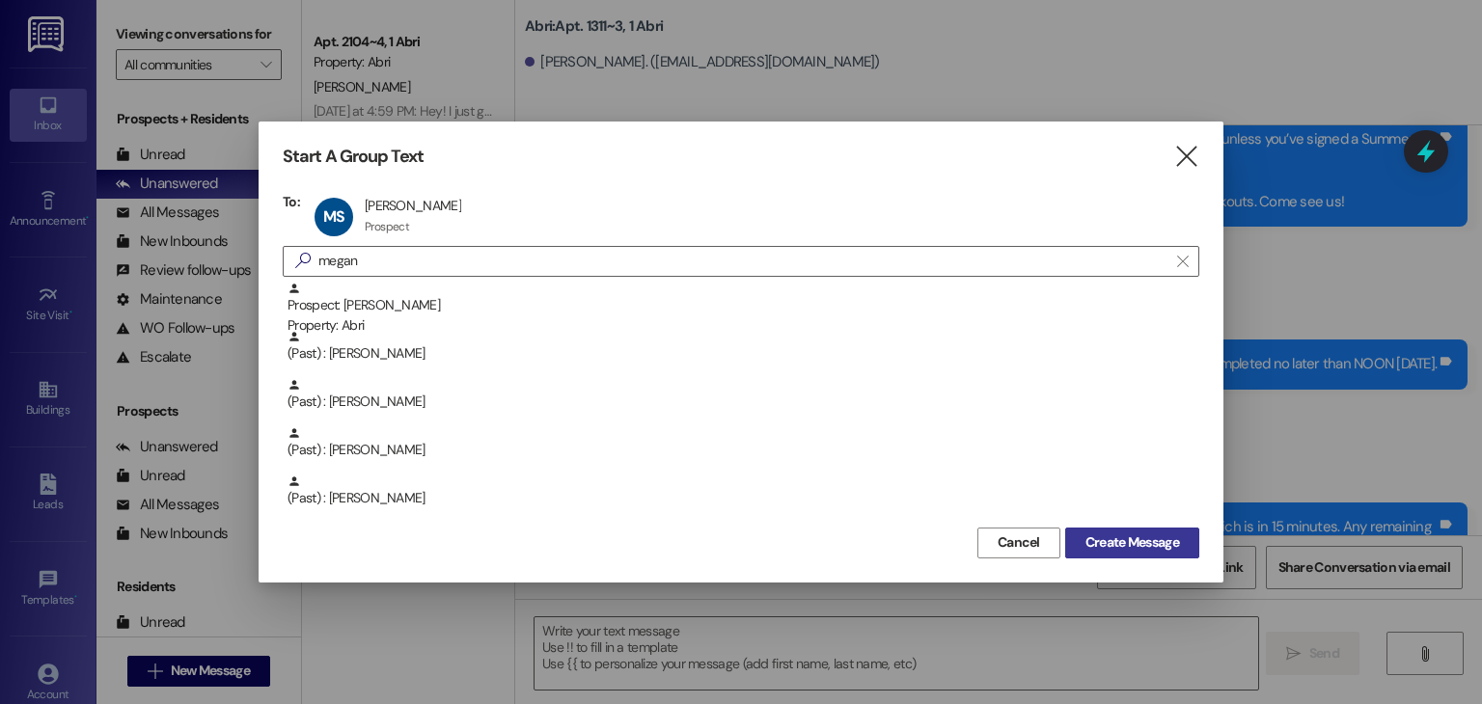
click at [1125, 539] on span "Create Message" at bounding box center [1133, 543] width 94 height 20
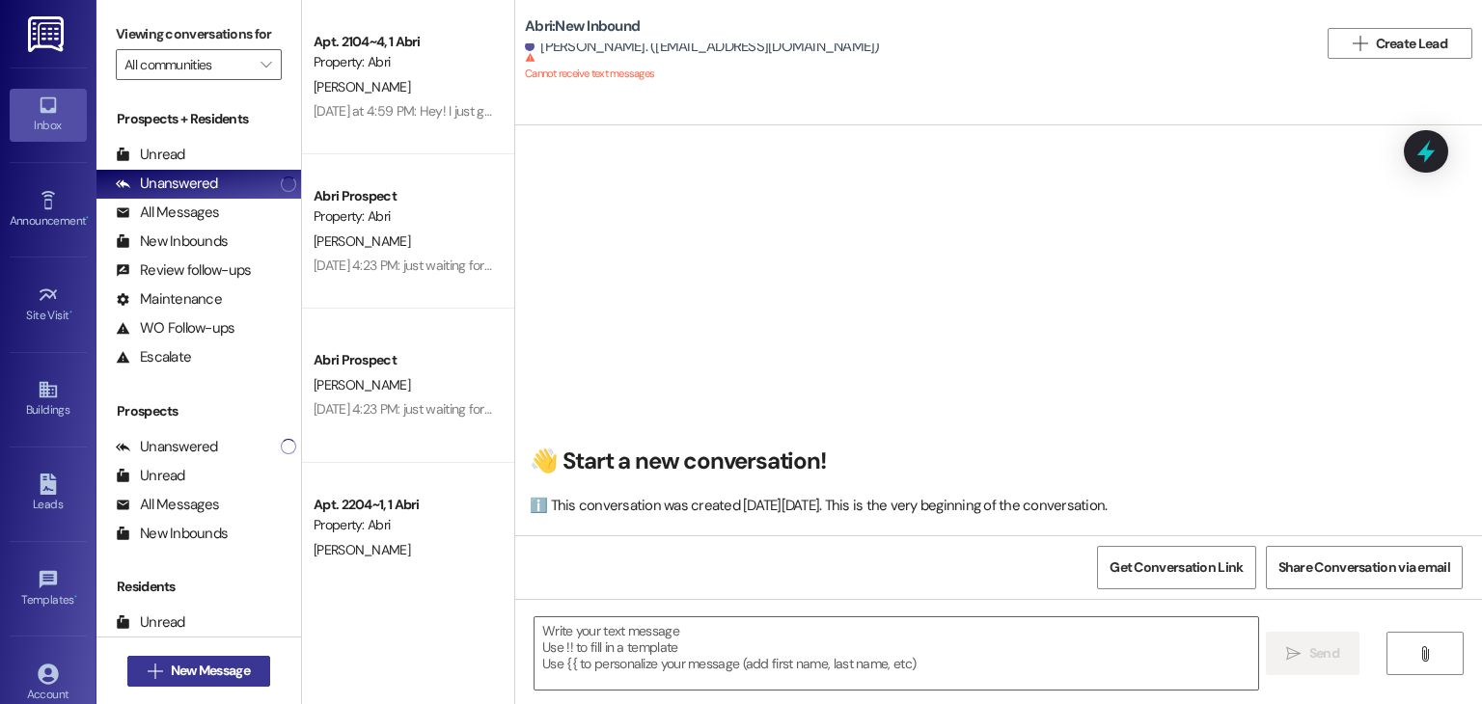
click at [219, 670] on span "New Message" at bounding box center [210, 671] width 79 height 20
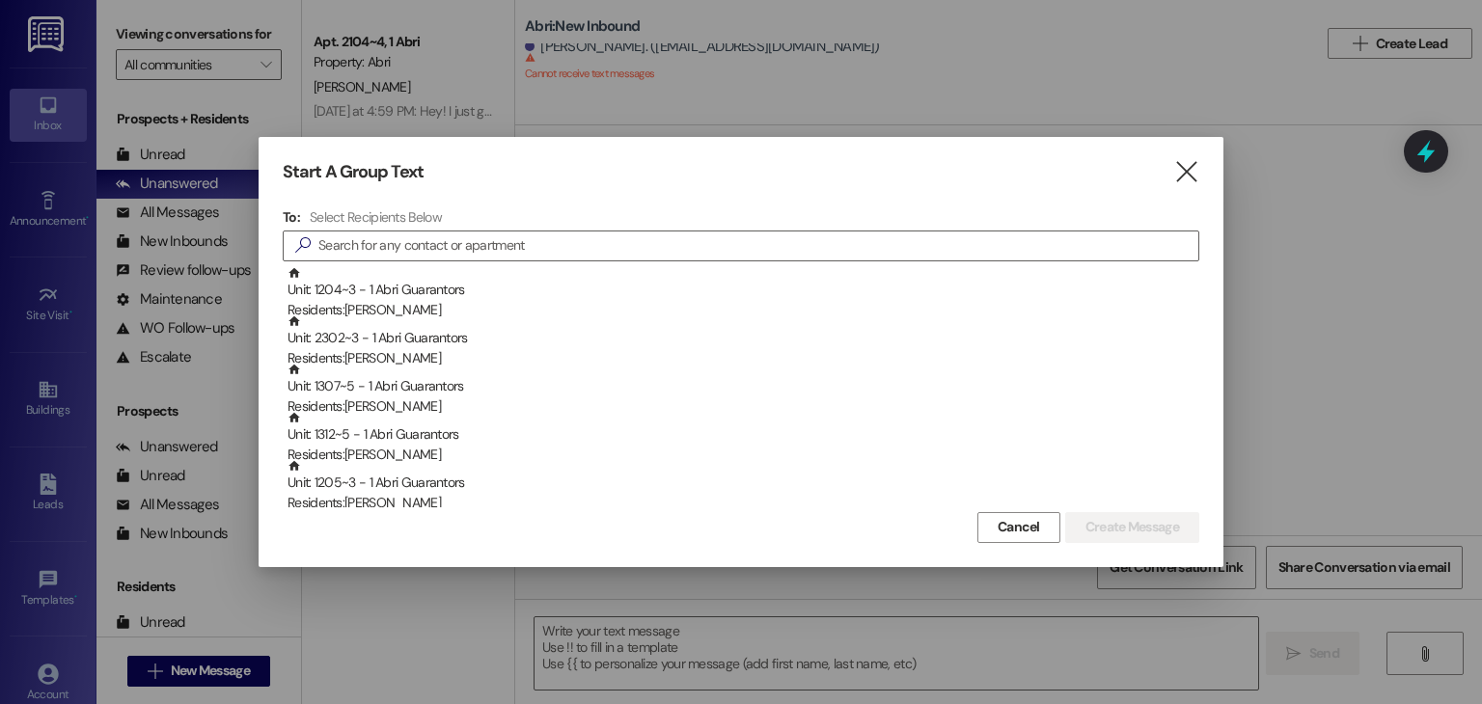
click at [1172, 180] on div "Start A Group Text " at bounding box center [741, 172] width 917 height 22
click at [1190, 180] on icon "" at bounding box center [1186, 172] width 26 height 20
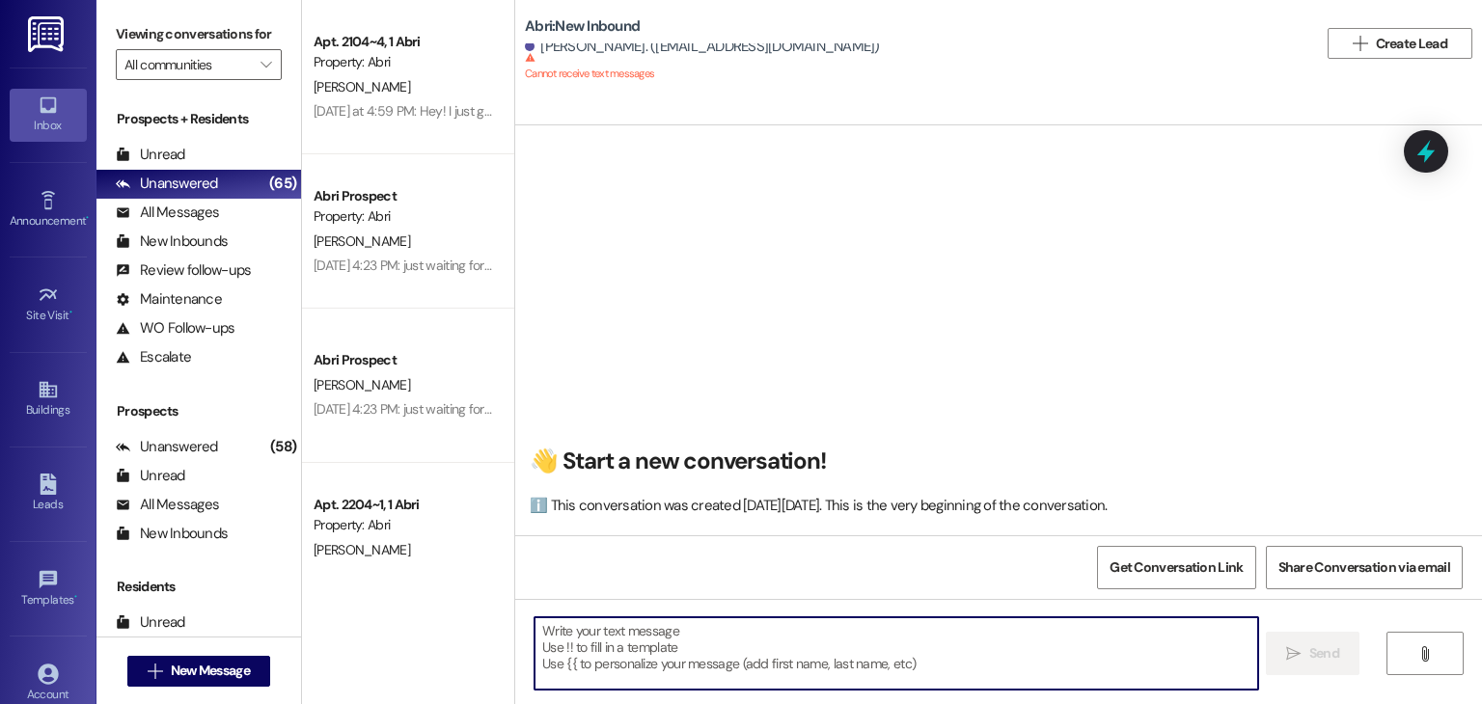
click at [641, 630] on textarea at bounding box center [896, 654] width 723 height 72
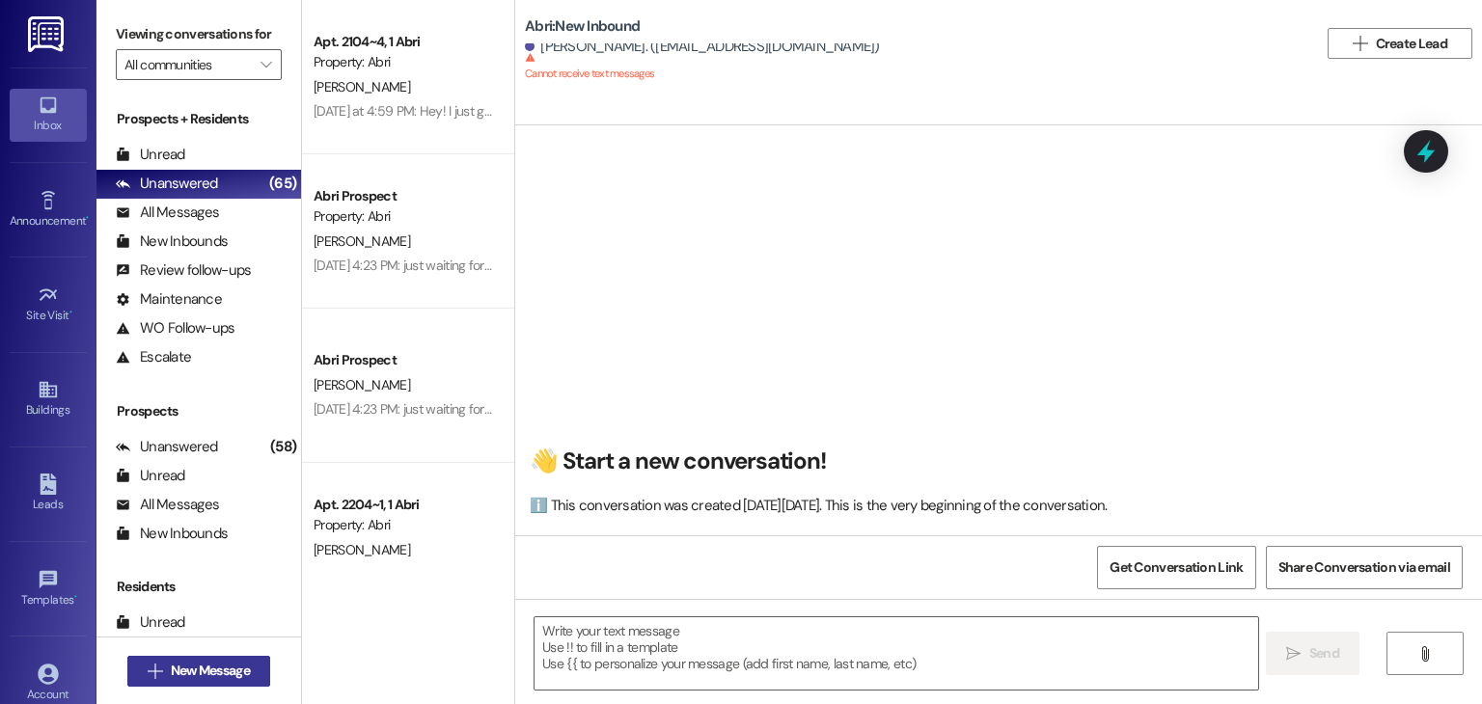
click at [234, 665] on span "New Message" at bounding box center [210, 671] width 79 height 20
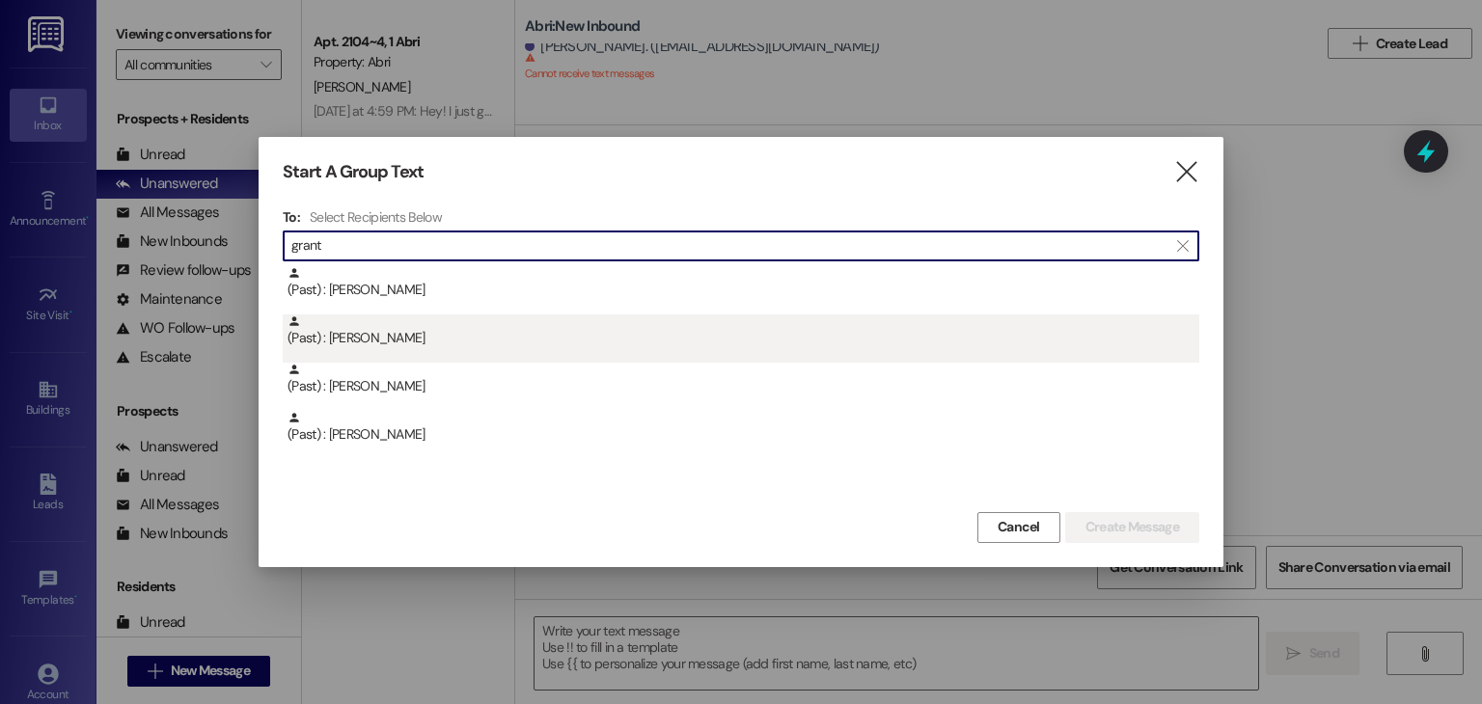
type input "grant"
click at [485, 336] on div "(Past) : Grant Dennert" at bounding box center [744, 332] width 912 height 34
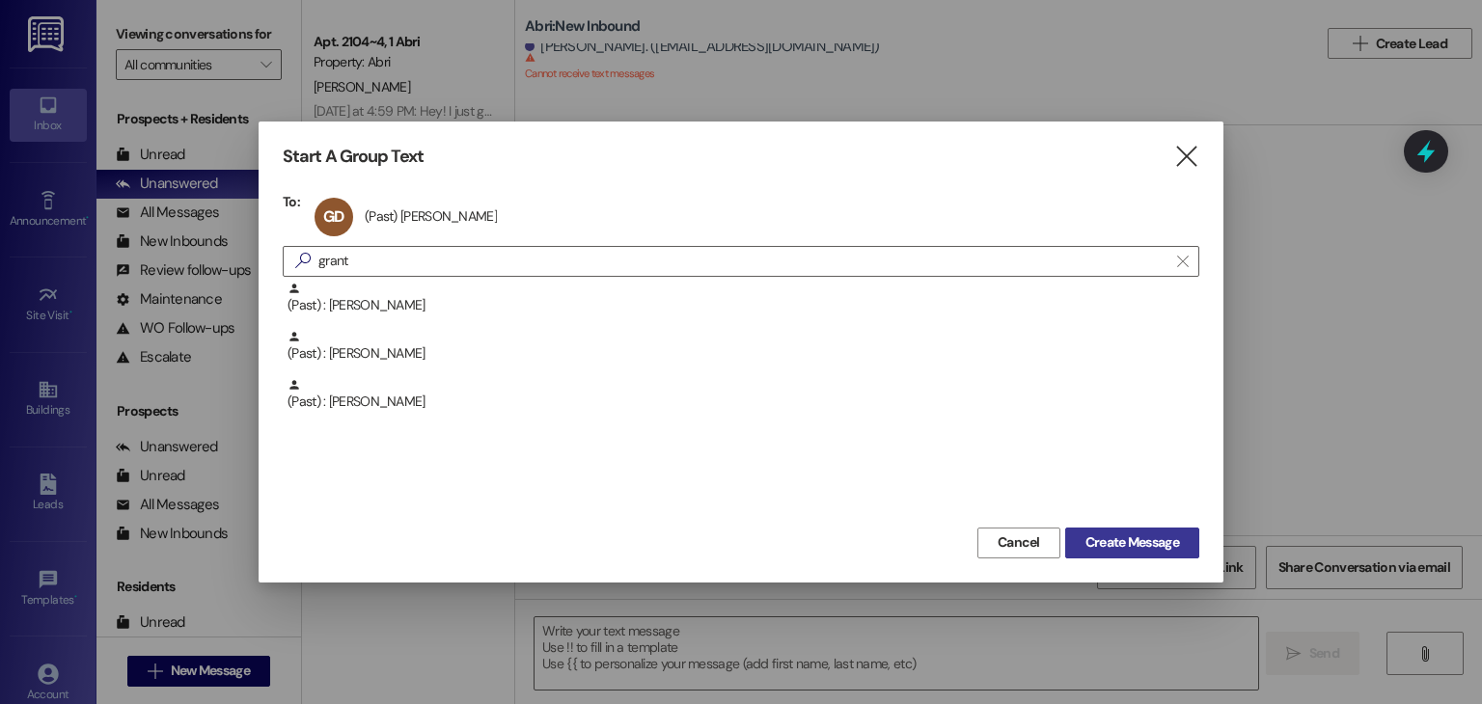
click at [1131, 546] on span "Create Message" at bounding box center [1133, 543] width 94 height 20
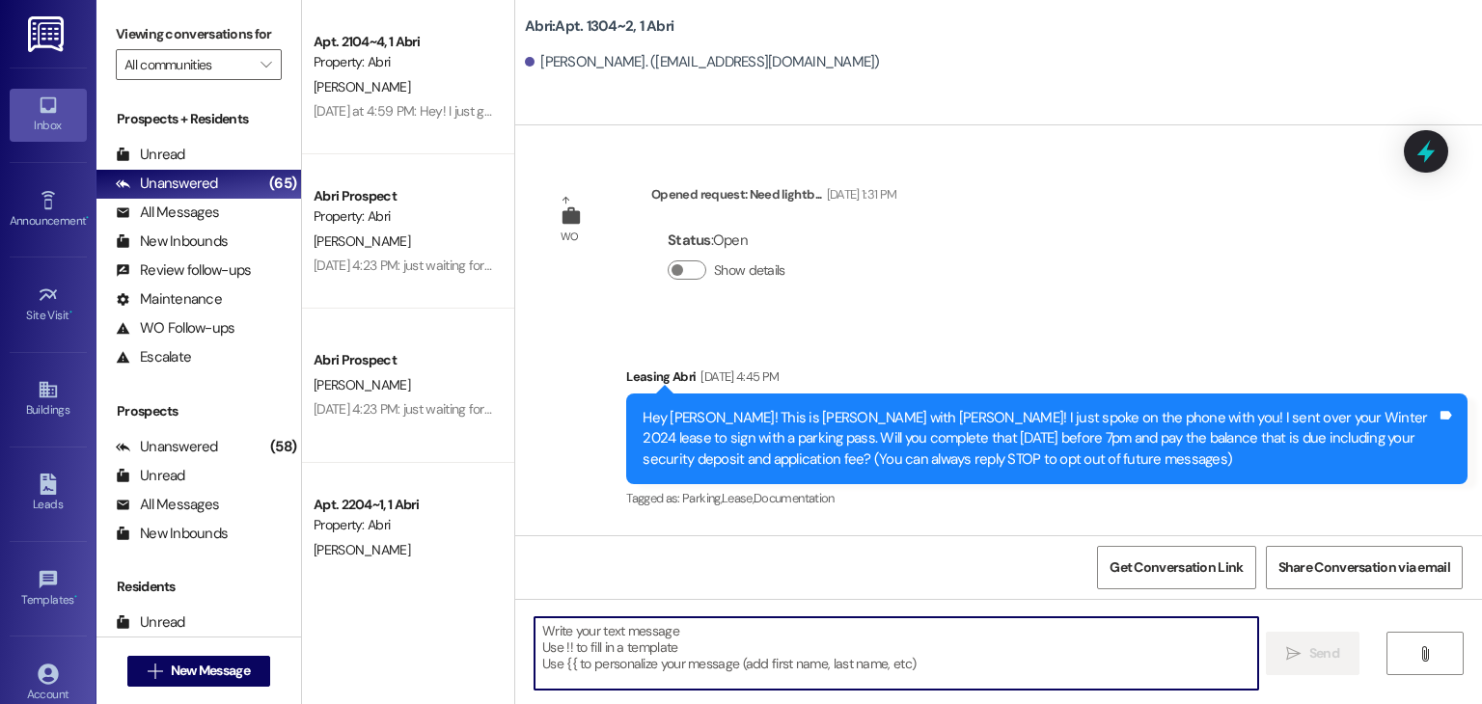
scroll to position [58155, 0]
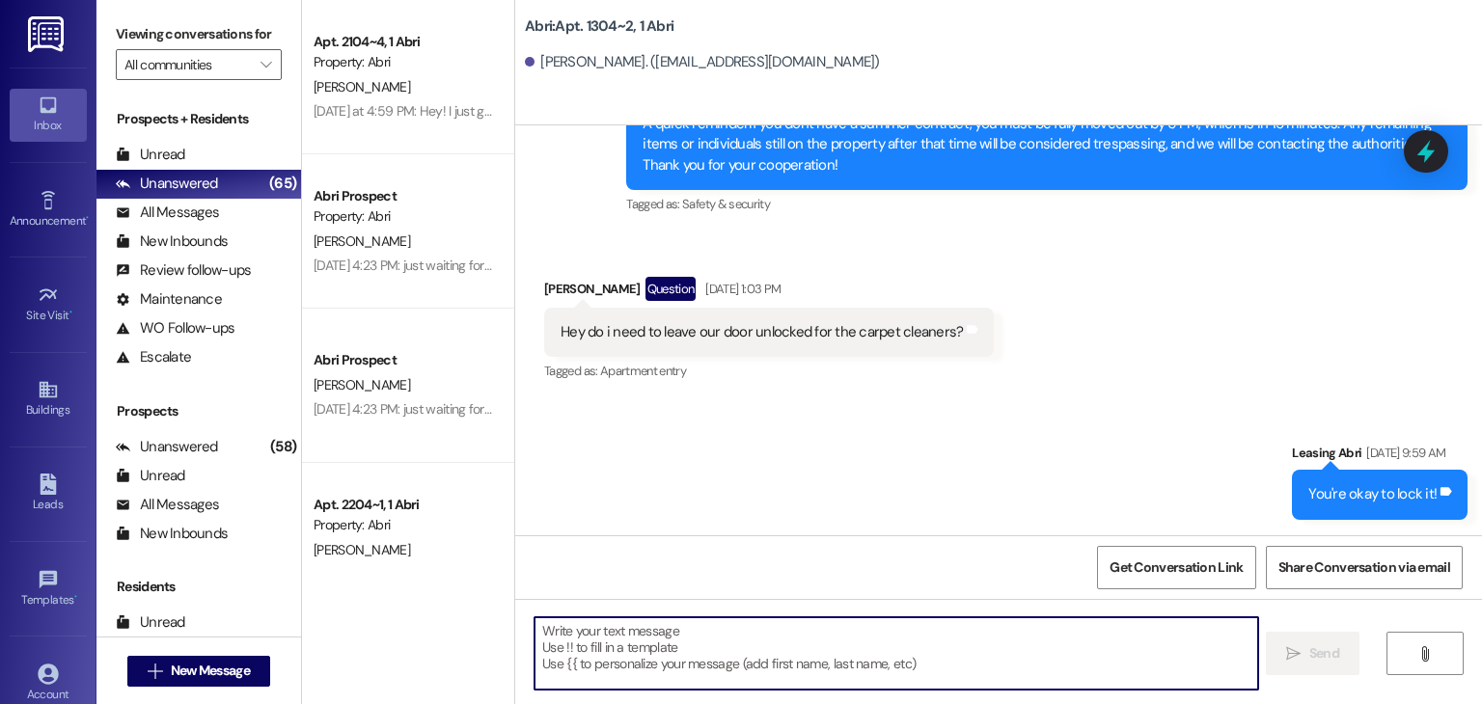
type textarea "Hello! This is Abri Management reminding you that your balance is overdue. Late…"
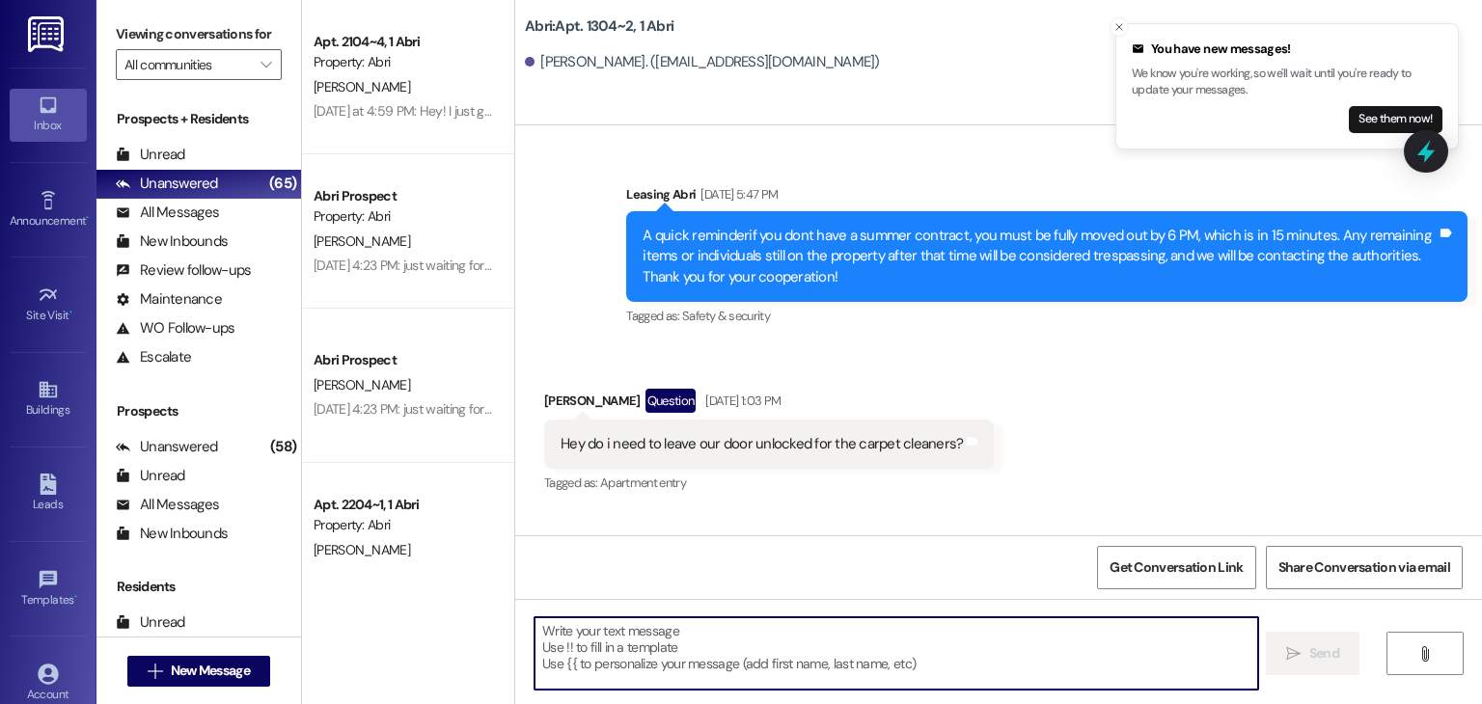
scroll to position [58393, 0]
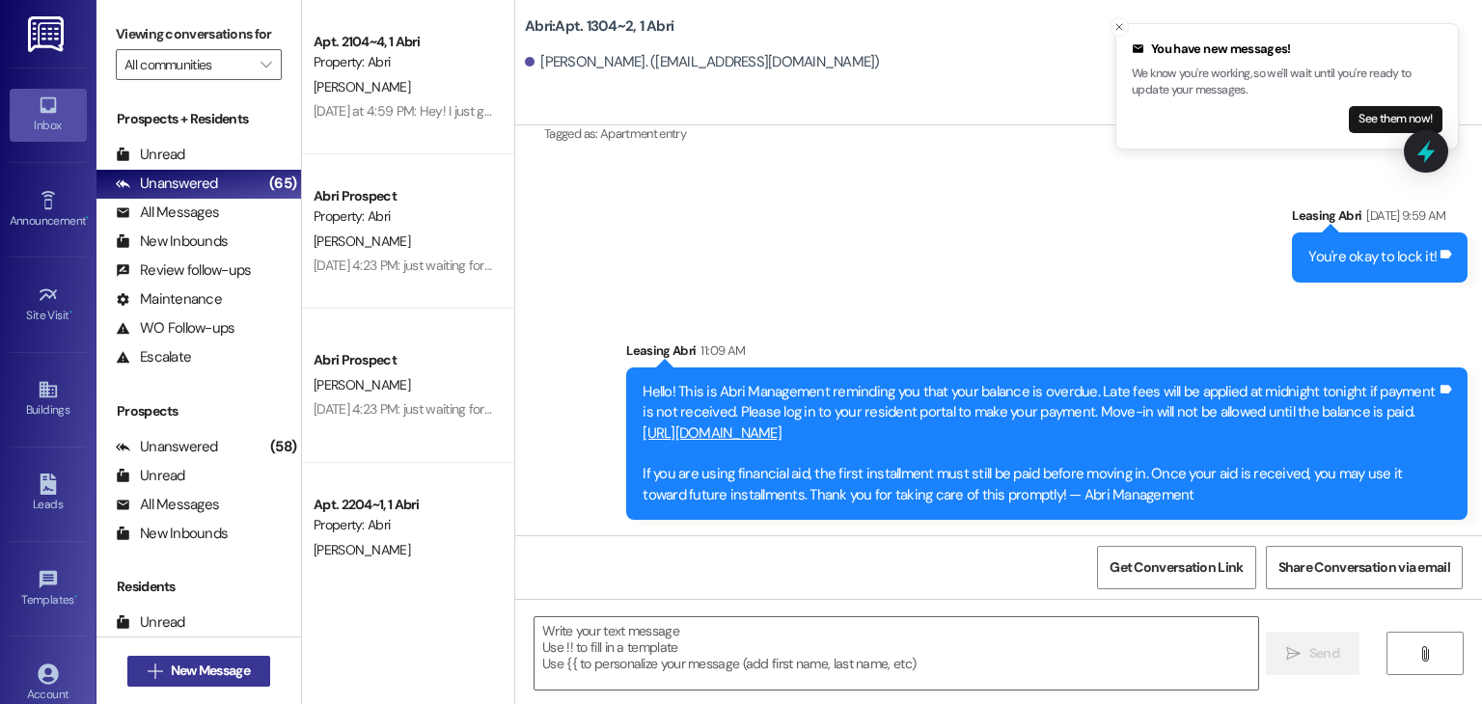
click at [227, 678] on span "New Message" at bounding box center [210, 671] width 79 height 20
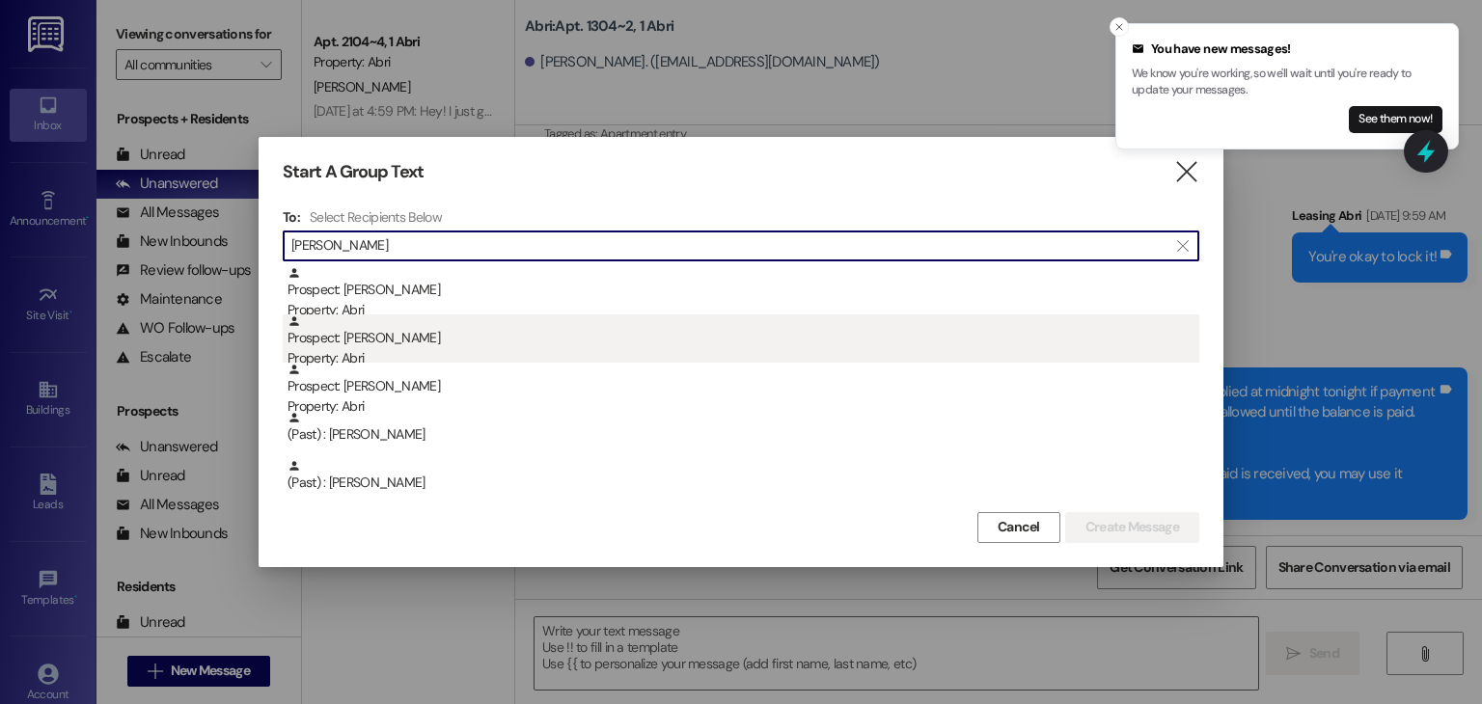
type input "carson"
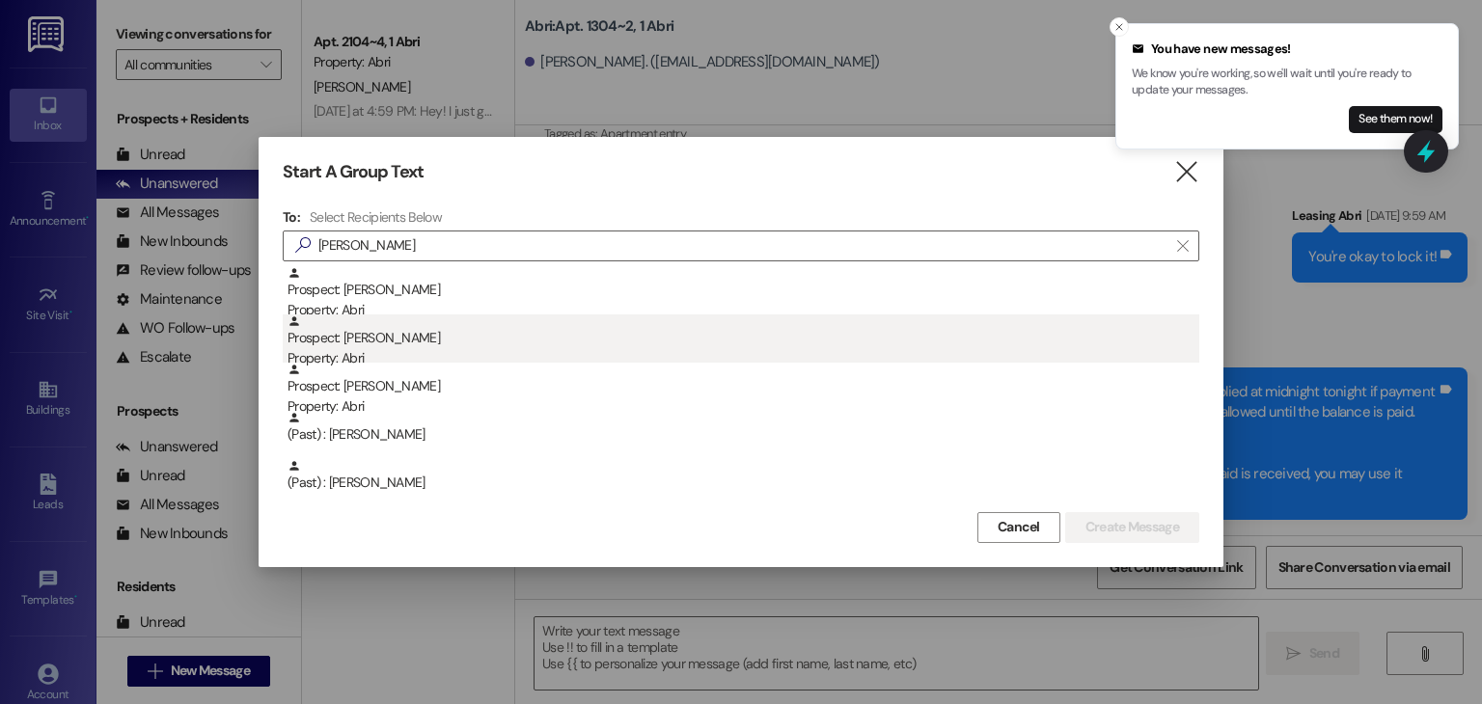
click at [506, 350] on div "Property: Abri" at bounding box center [744, 358] width 912 height 20
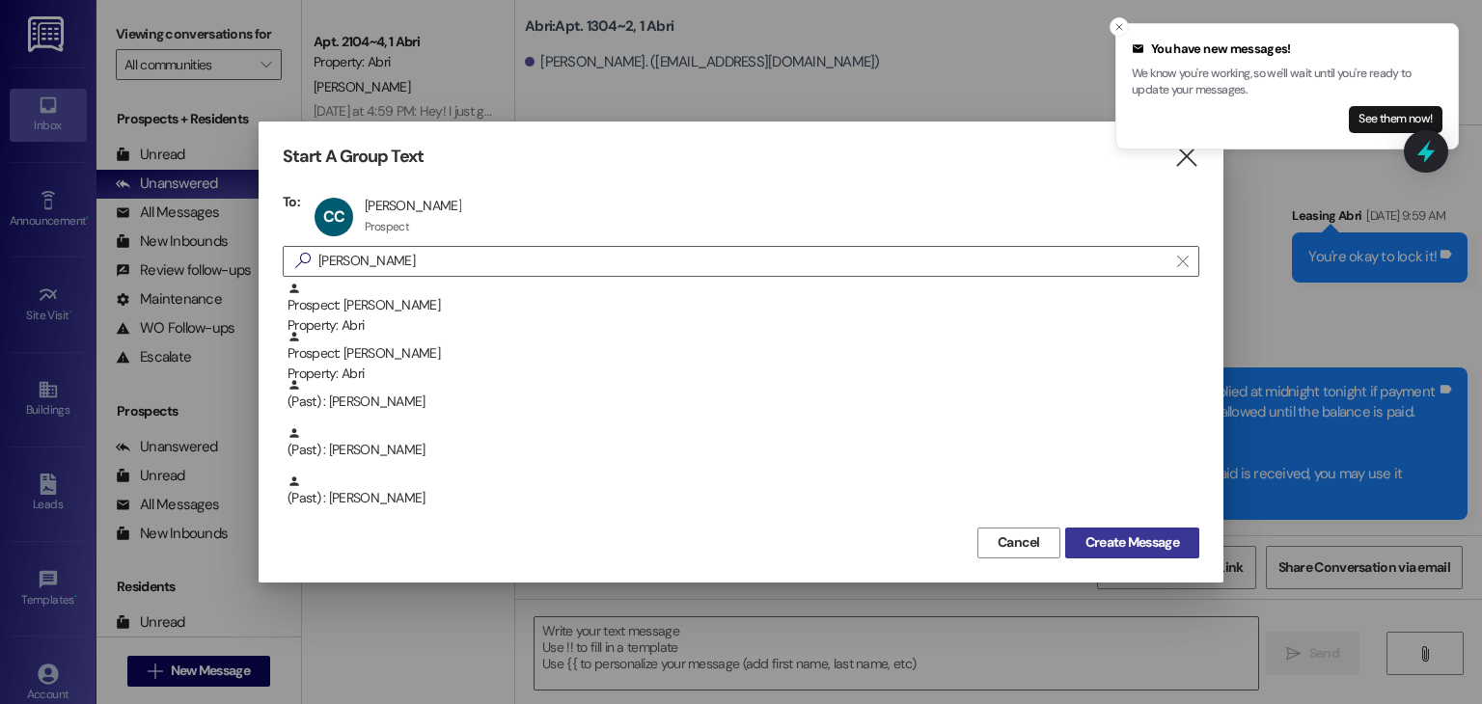
click at [1099, 536] on span "Create Message" at bounding box center [1133, 543] width 94 height 20
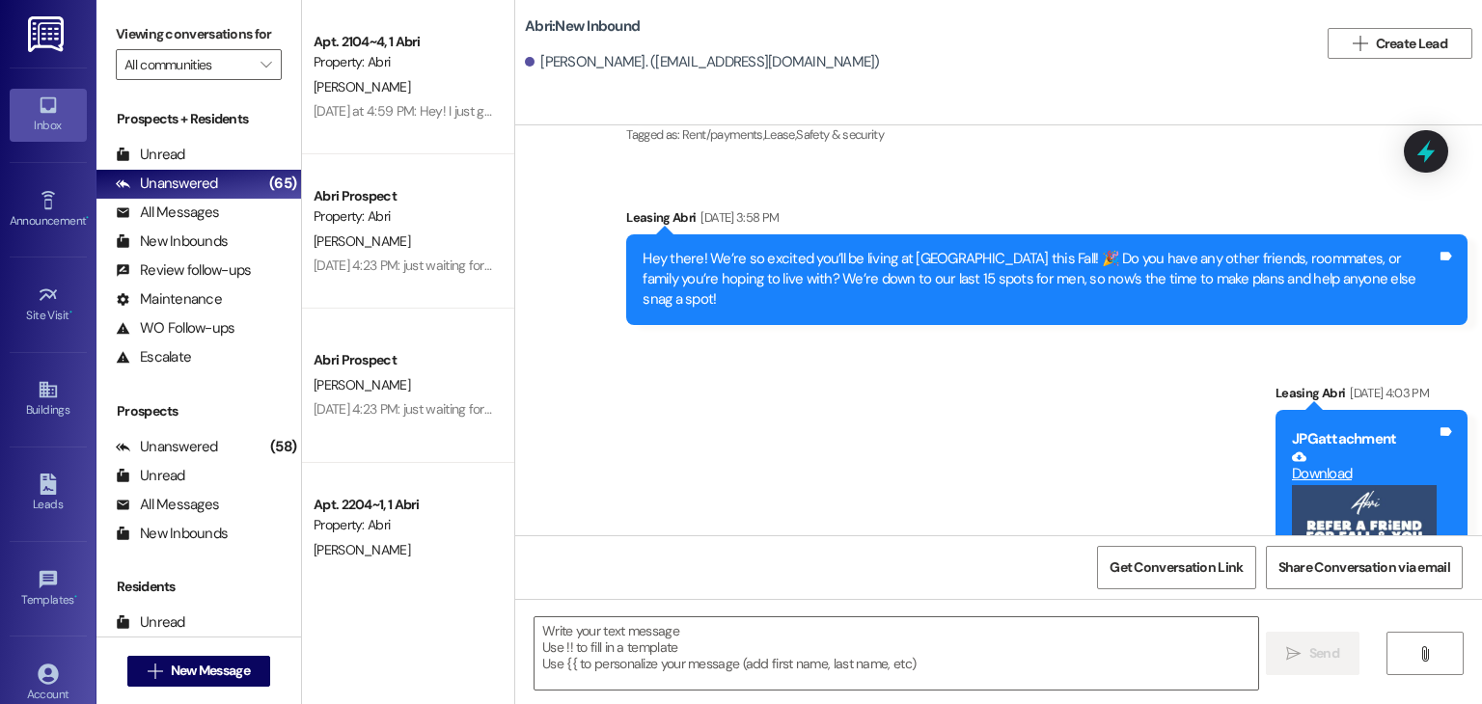
scroll to position [579, 0]
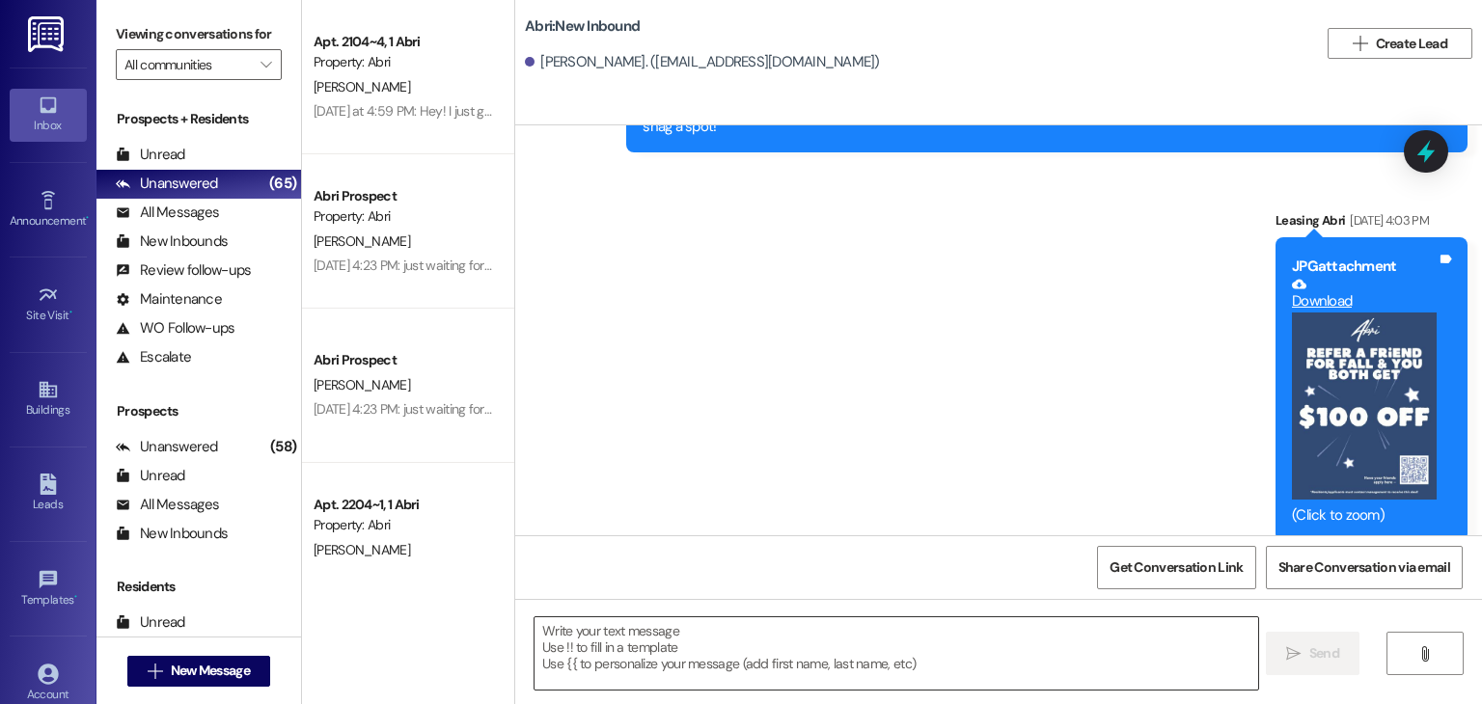
click at [826, 644] on textarea at bounding box center [896, 654] width 723 height 72
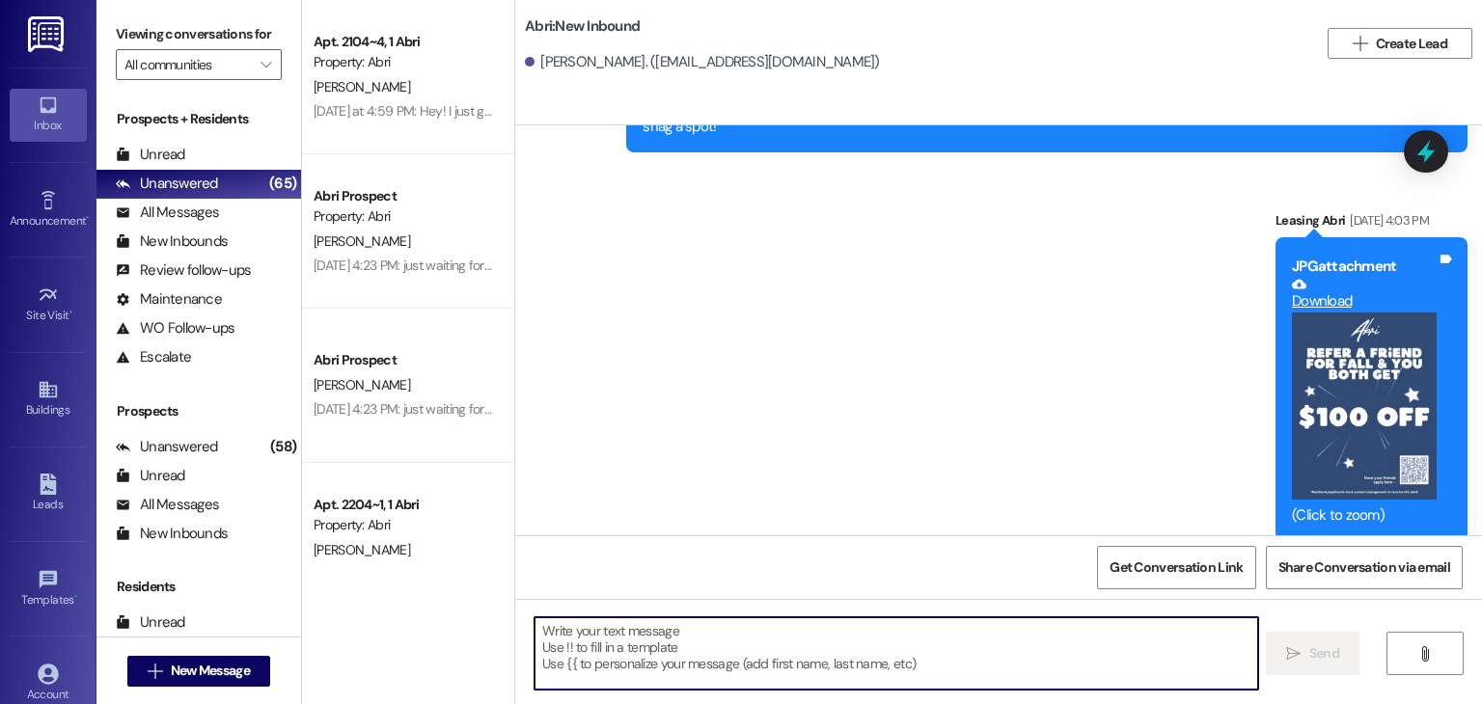
paste textarea "Hello! This is Abri Management reminding you that your balance is overdue. Late…"
type textarea "Hello! This is Abri Management reminding you that your balance is overdue. Late…"
click at [230, 671] on span "New Message" at bounding box center [210, 671] width 79 height 20
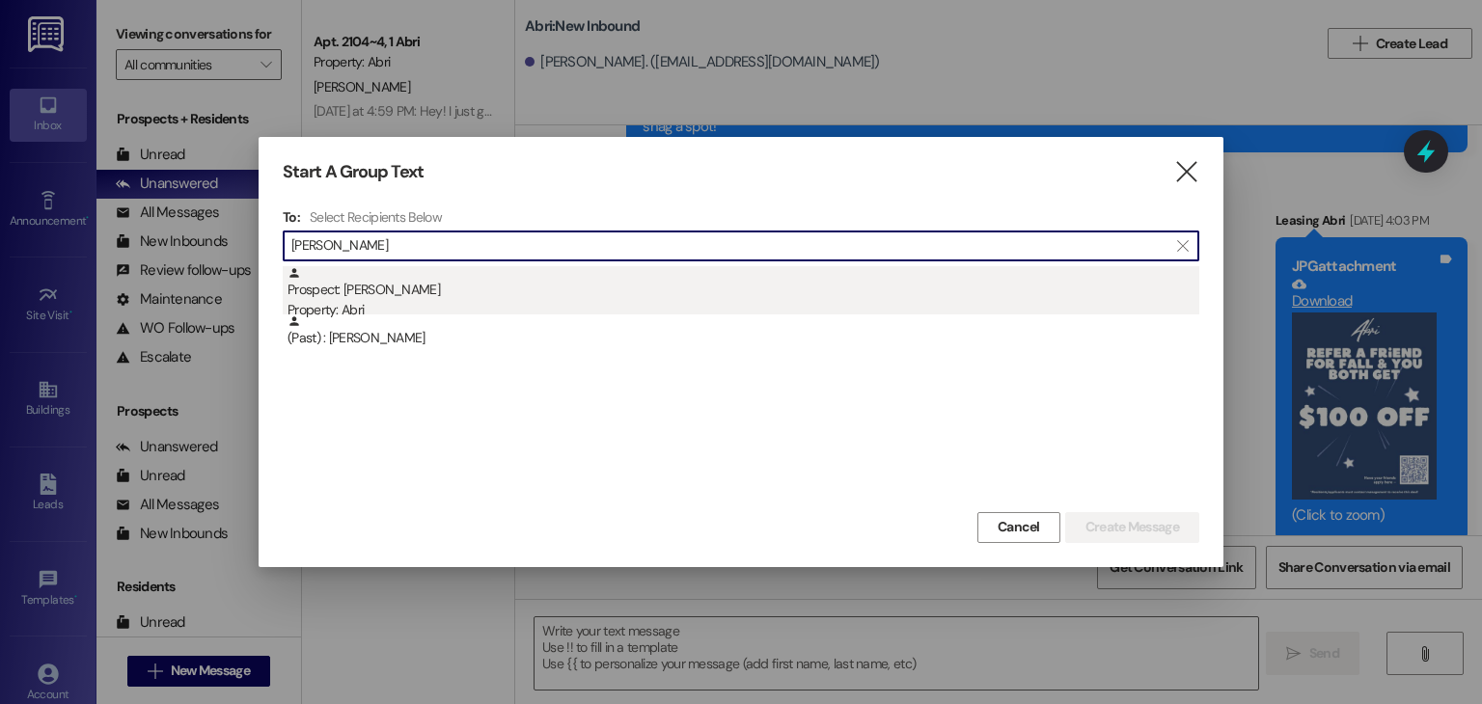
type input "kail"
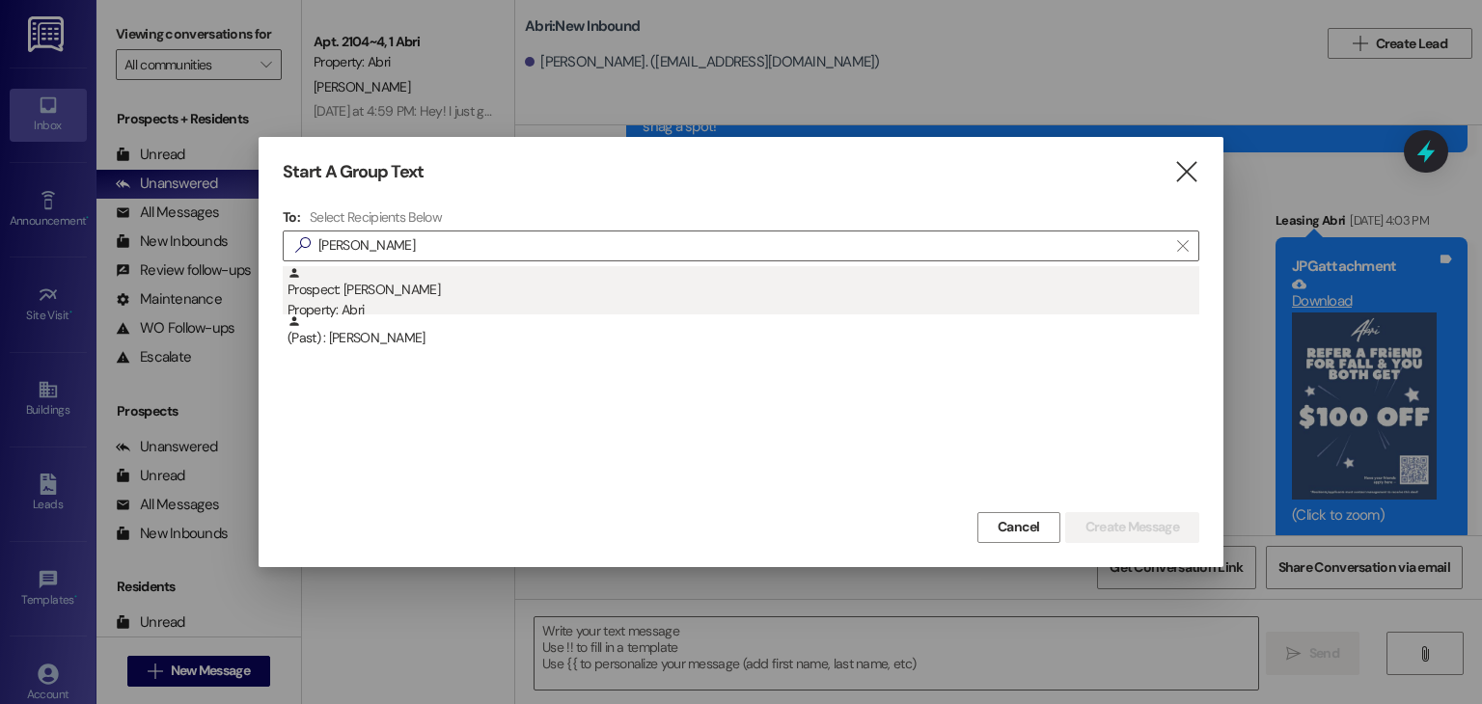
click at [463, 273] on div "Prospect: Kailey Wheeler Property: Abri" at bounding box center [744, 293] width 912 height 55
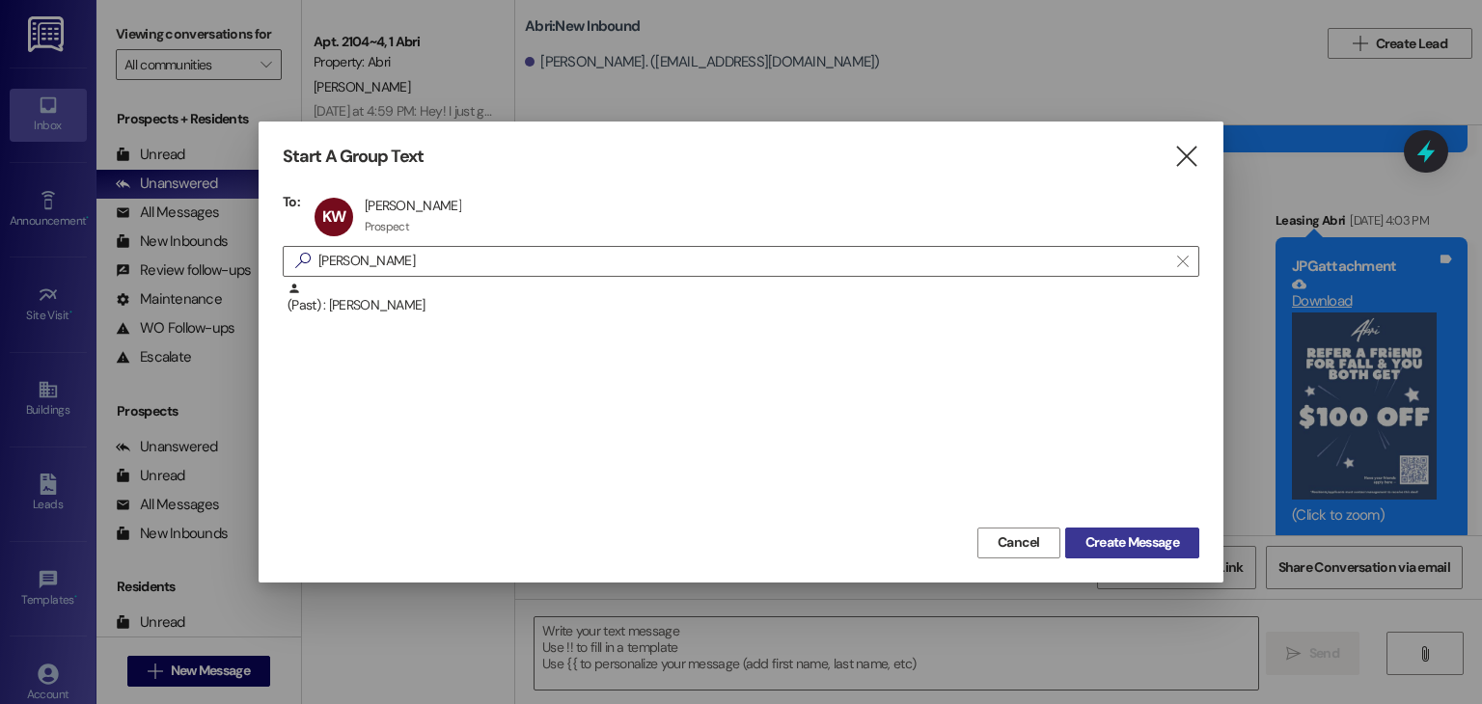
click at [1091, 535] on span "Create Message" at bounding box center [1133, 543] width 94 height 20
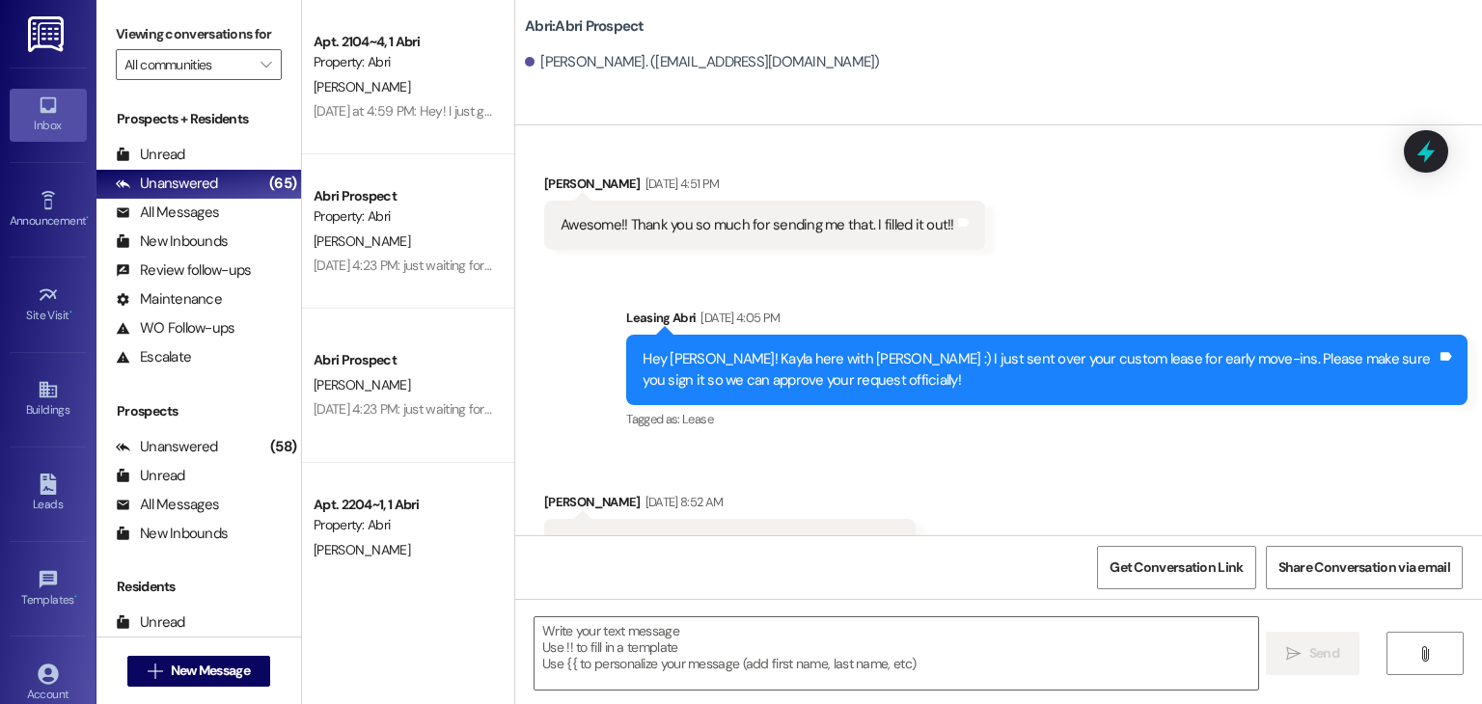
scroll to position [2689, 0]
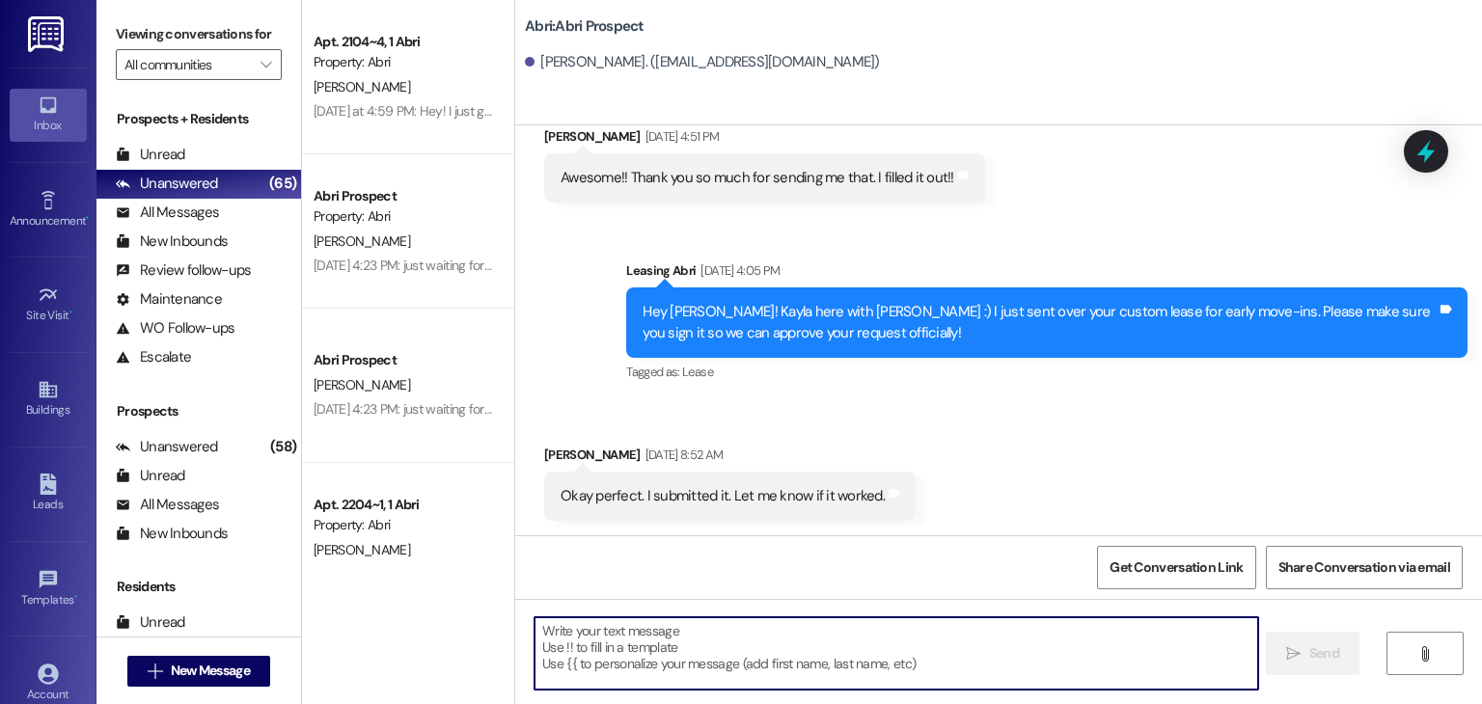
click at [646, 637] on textarea at bounding box center [896, 654] width 723 height 72
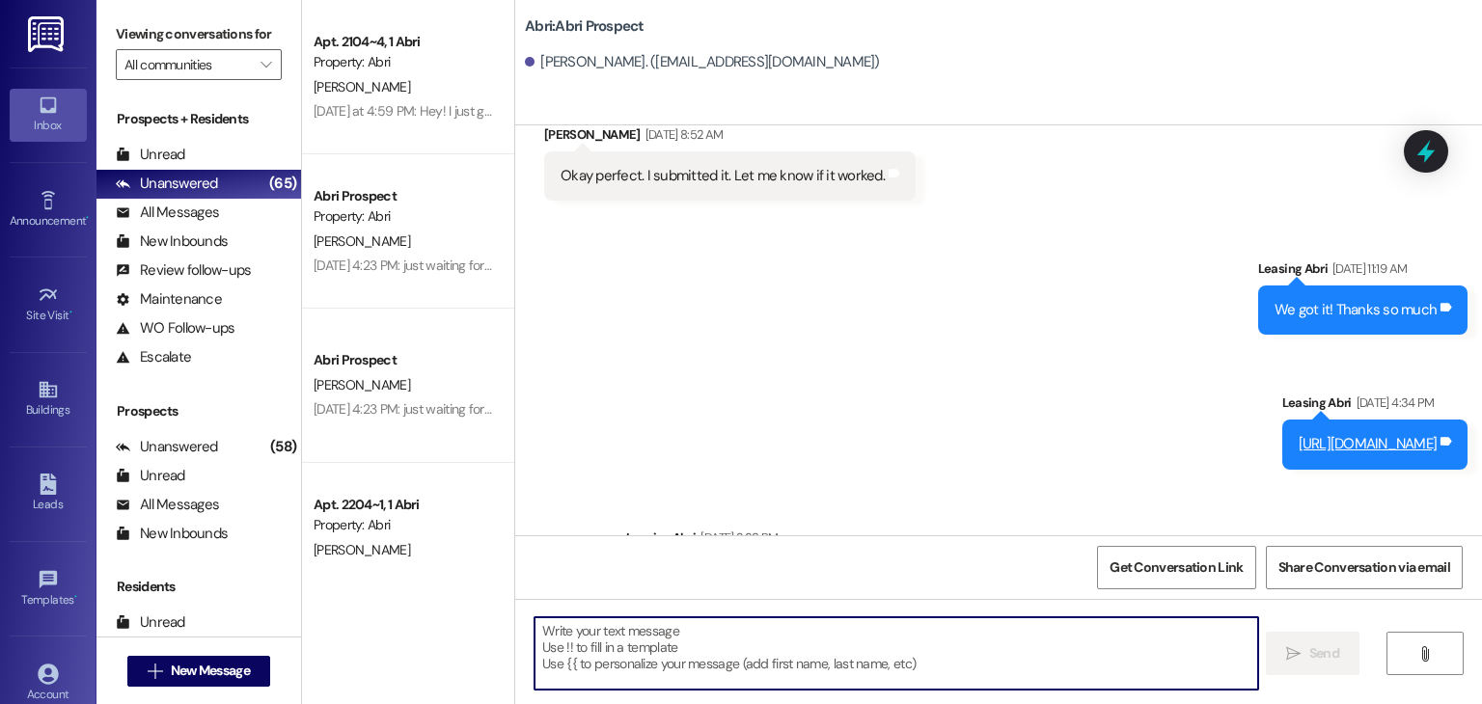
scroll to position [3163, 0]
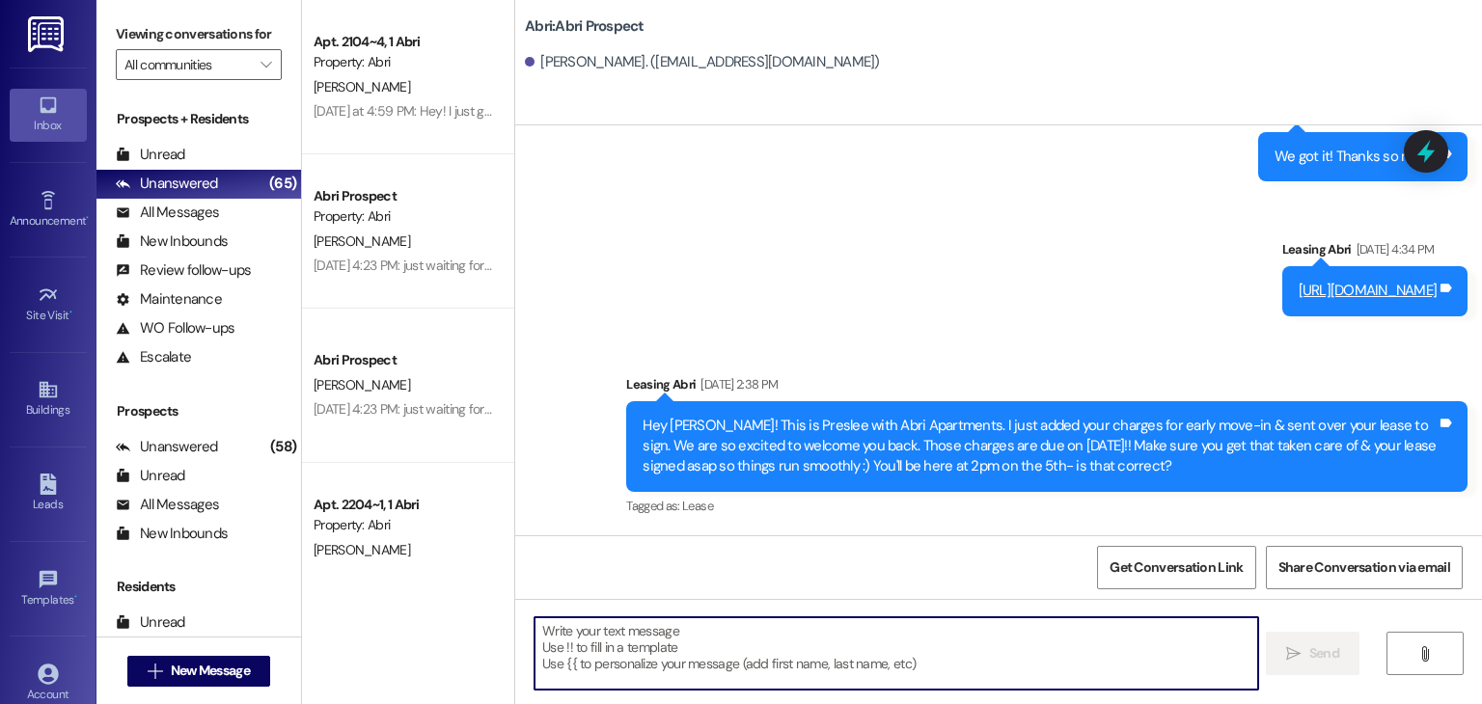
paste textarea "Hello! This is Abri Management reminding you that your balance is overdue. Late…"
type textarea "Hello! This is Abri Management reminding you that your balance is overdue. Late…"
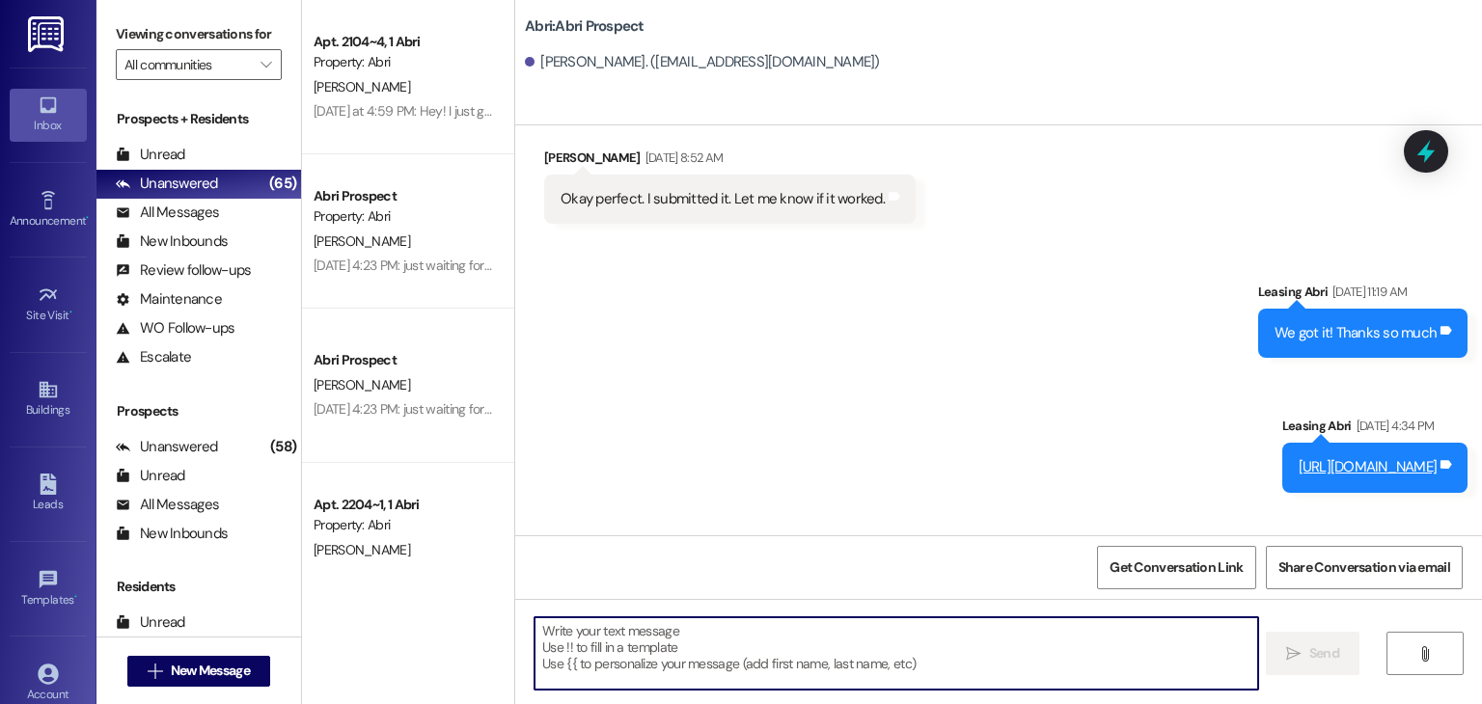
scroll to position [3400, 0]
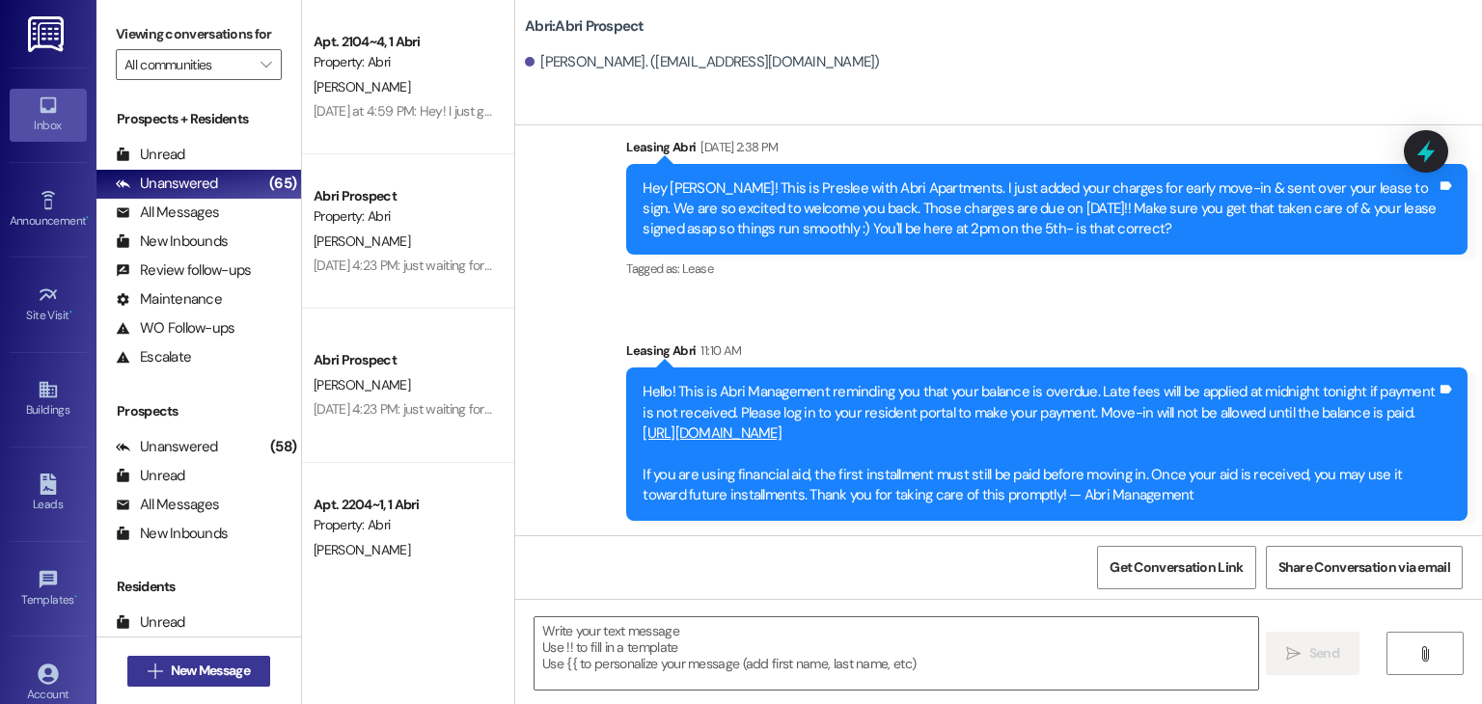
click at [258, 670] on button " New Message" at bounding box center [198, 671] width 143 height 31
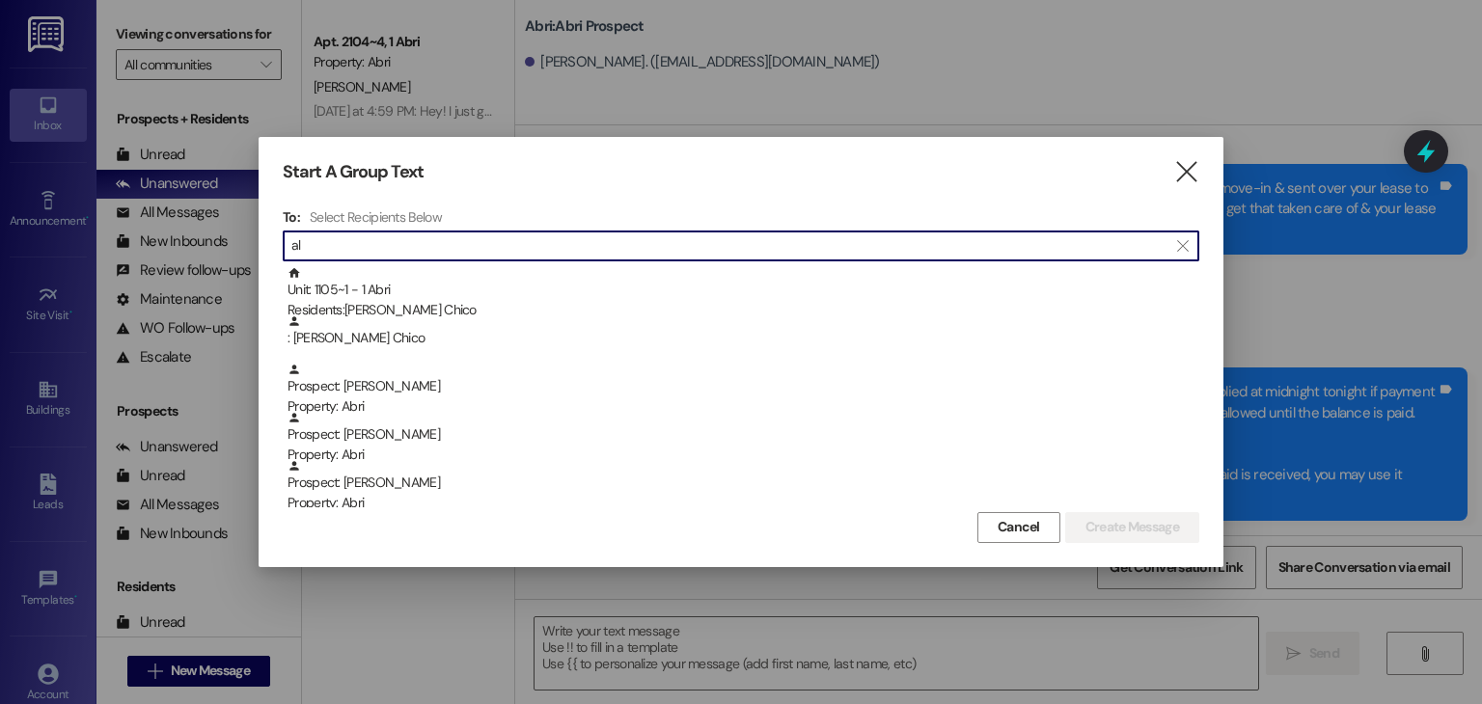
type input "a"
type input "h"
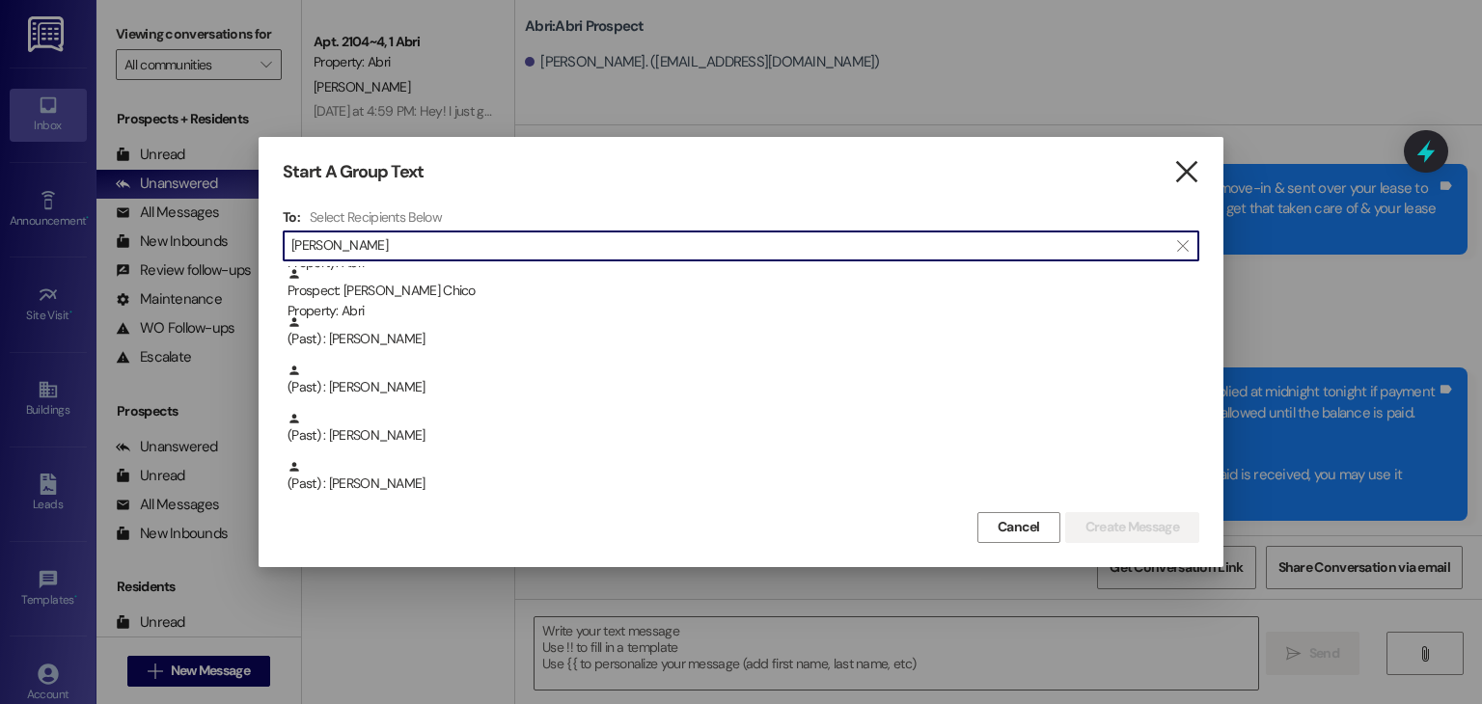
type input "alexis"
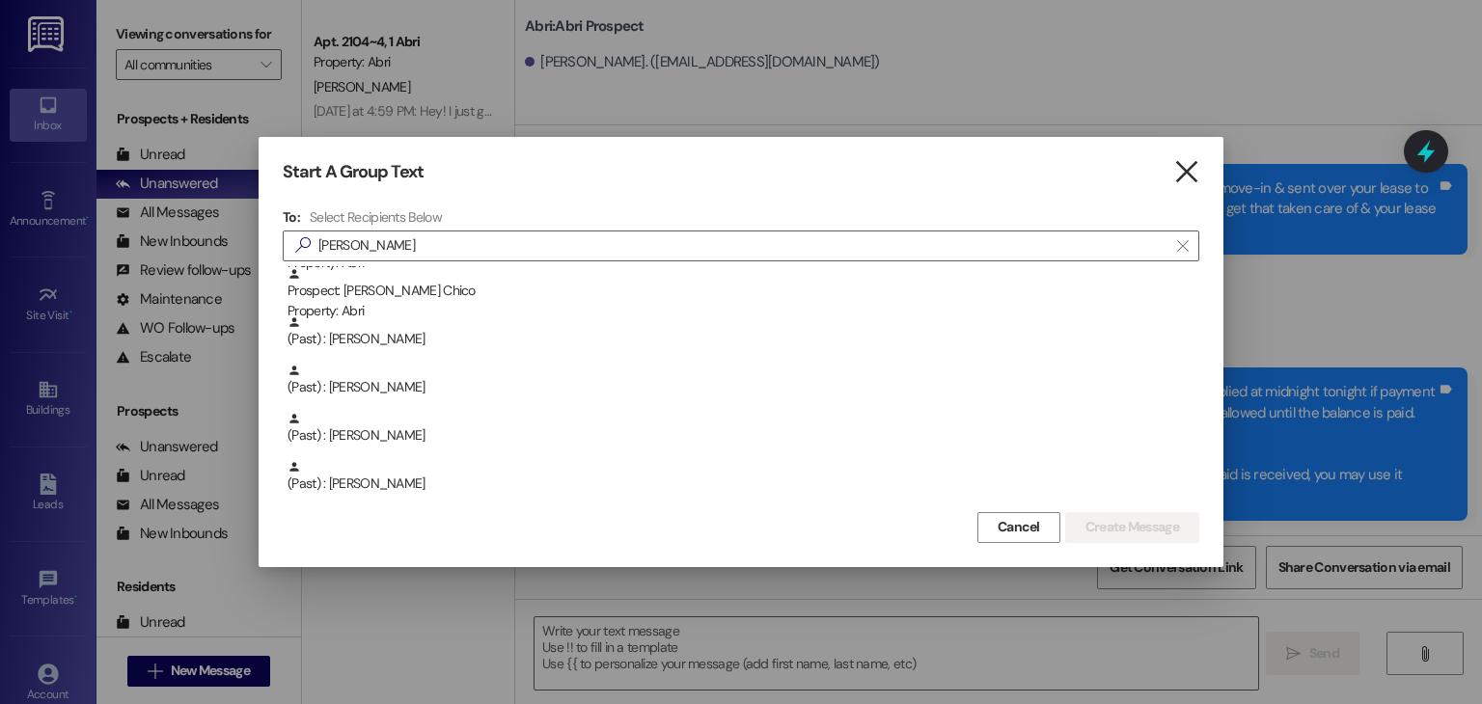
click at [1177, 175] on icon "" at bounding box center [1186, 172] width 26 height 20
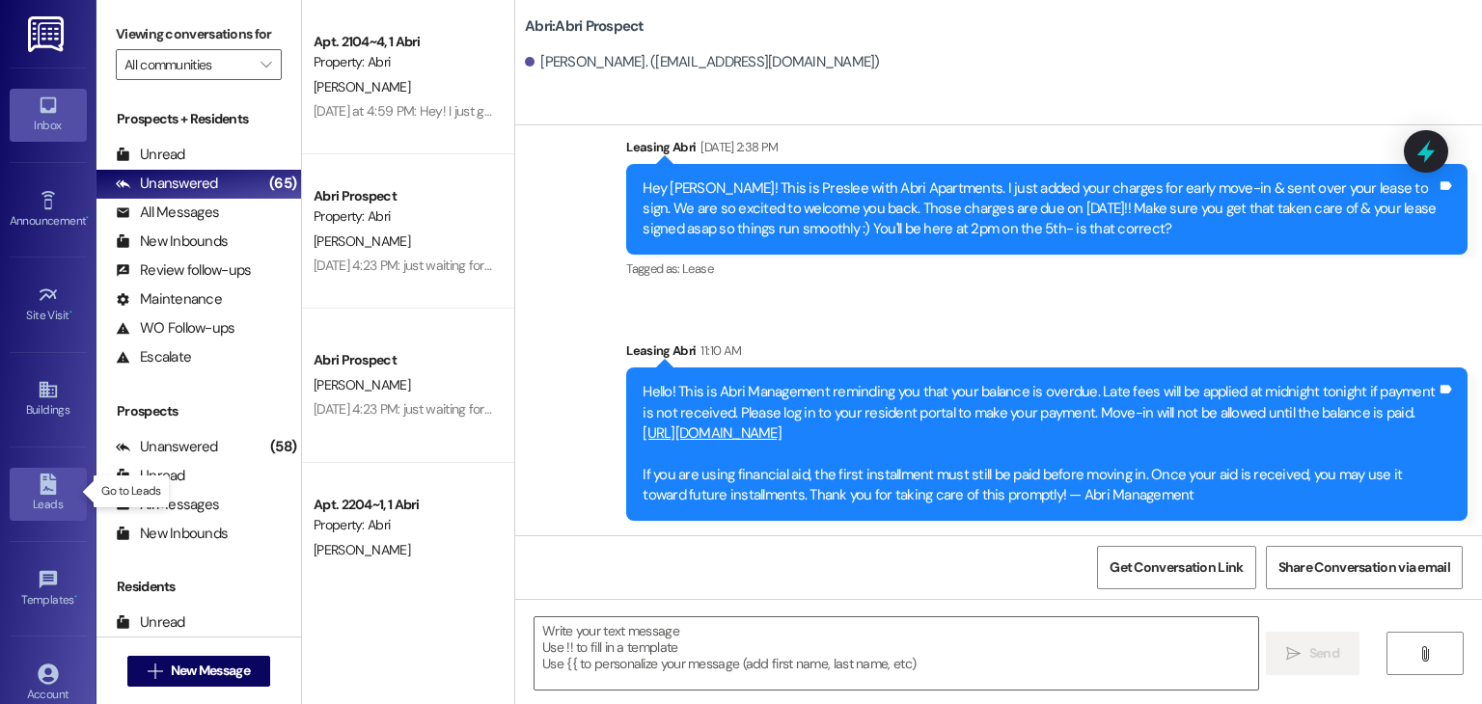
click at [29, 505] on div "Leads" at bounding box center [48, 504] width 96 height 19
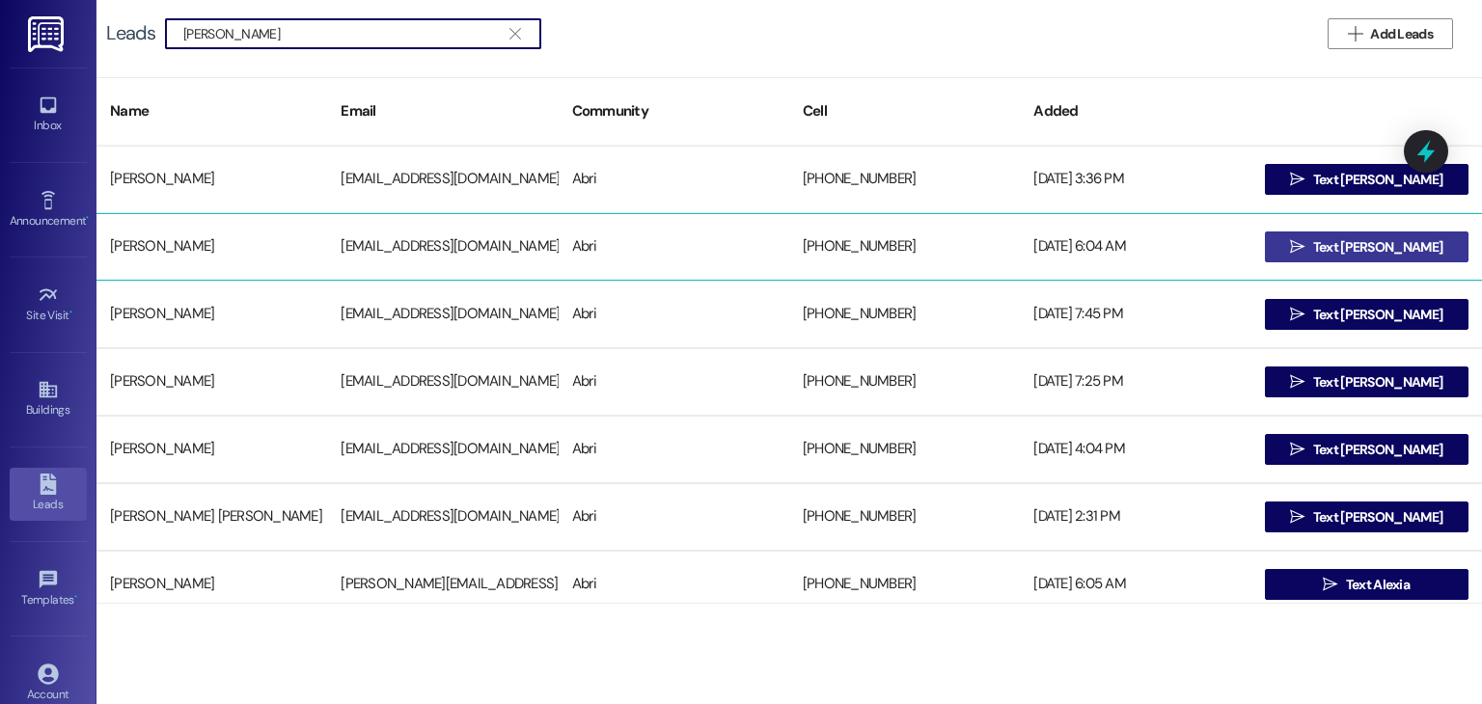
type input "alexis heath"
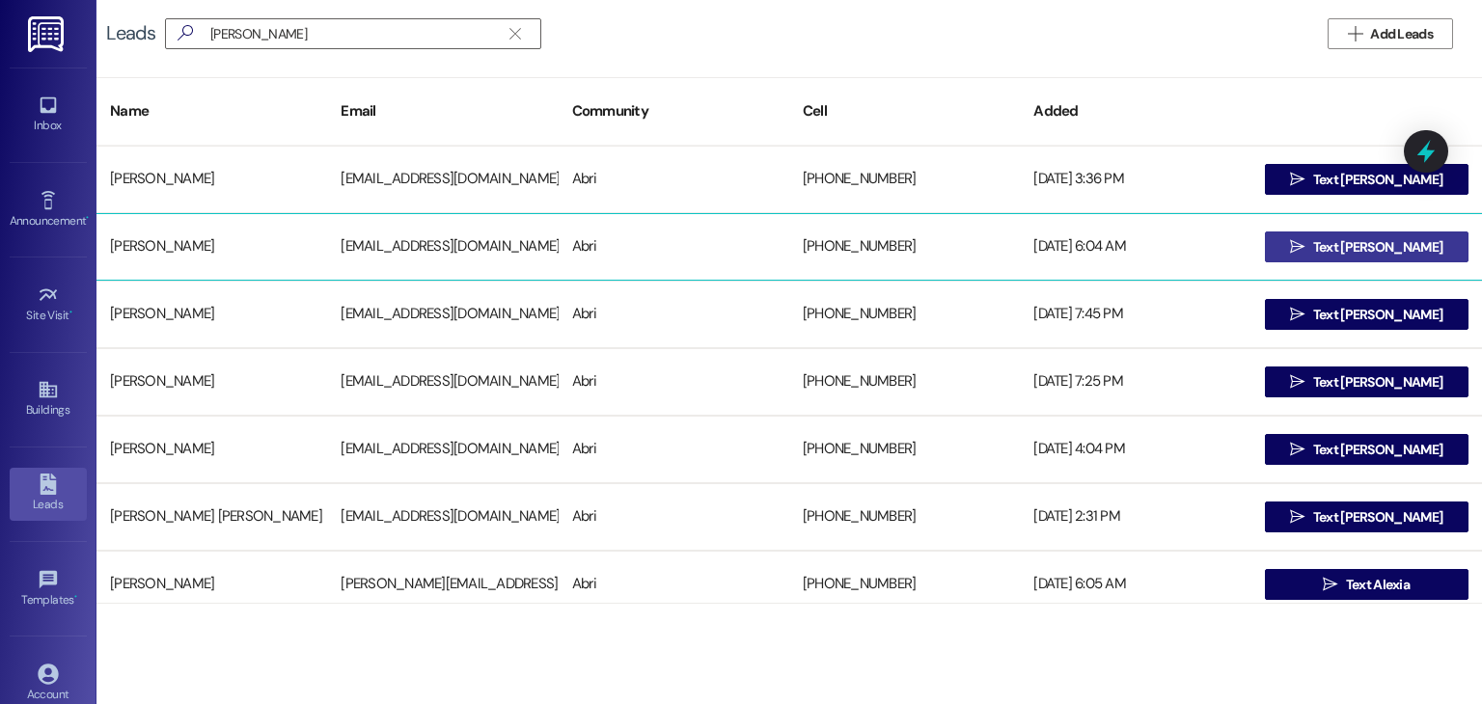
click at [1284, 245] on button " Text Alexis" at bounding box center [1367, 247] width 204 height 31
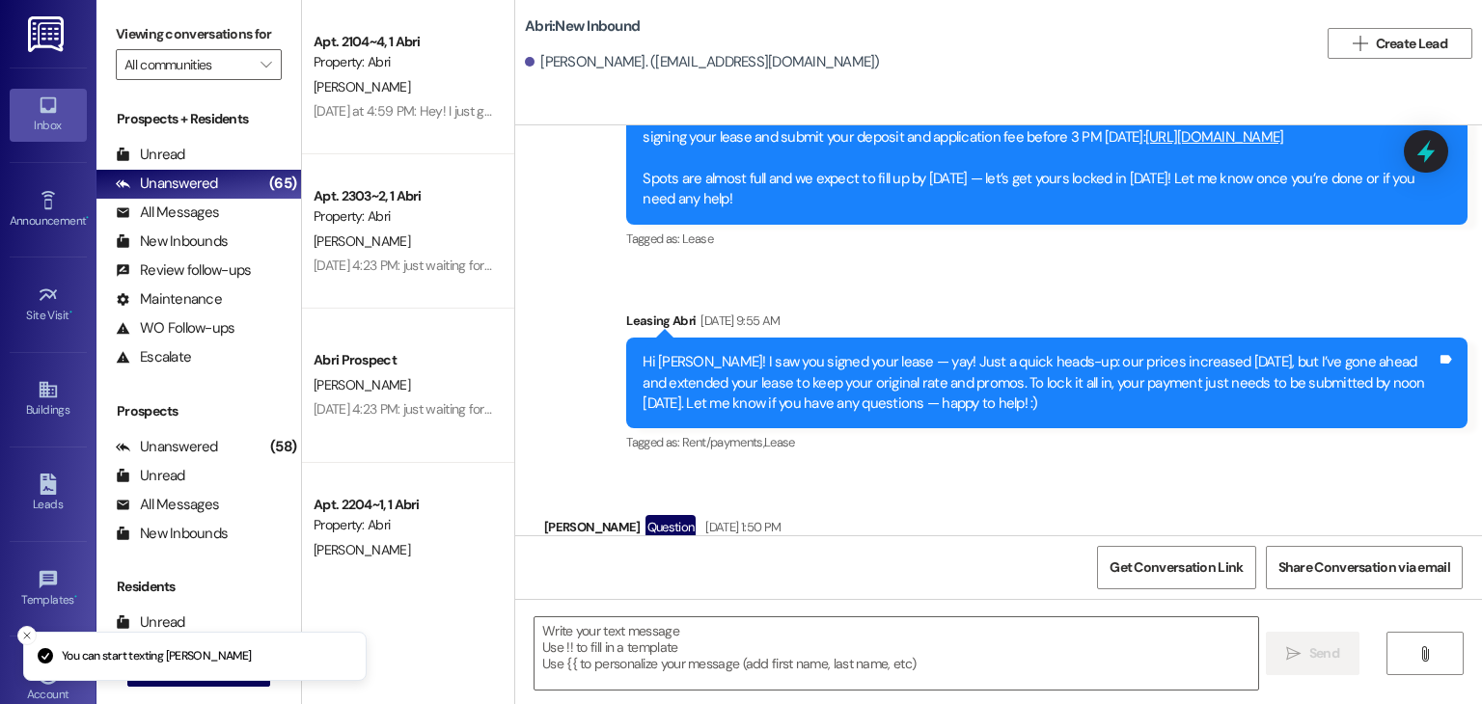
scroll to position [2976, 0]
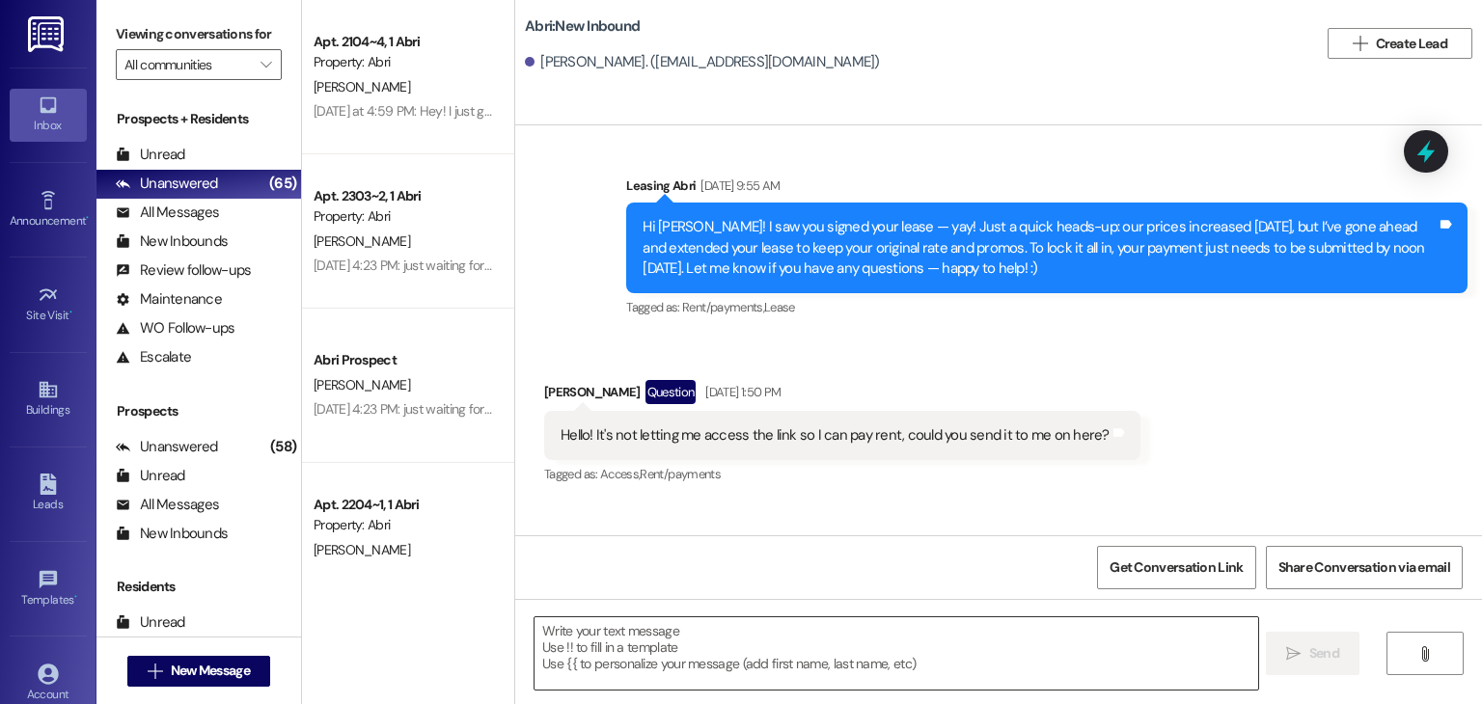
click at [741, 641] on textarea at bounding box center [896, 654] width 723 height 72
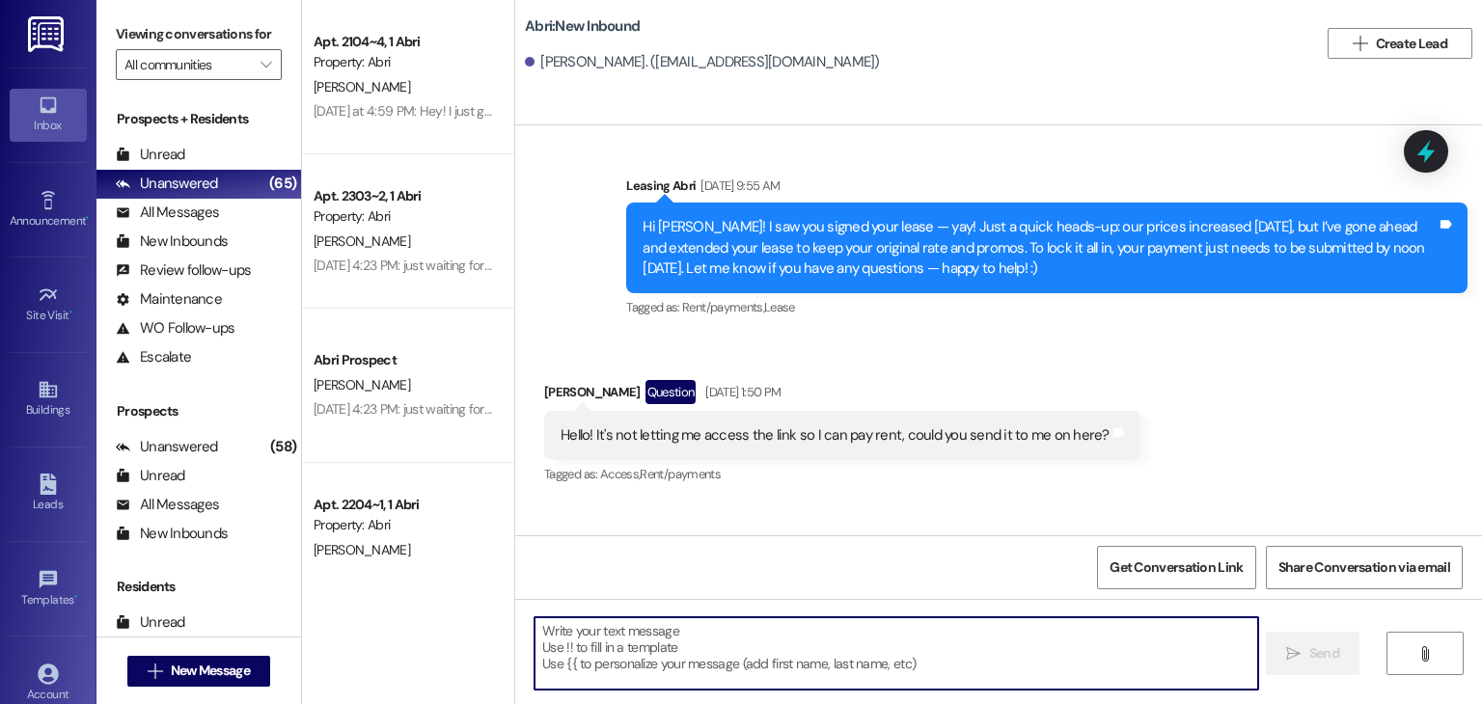
paste textarea "Hello! This is Abri Management reminding you that your balance is overdue. Late…"
type textarea "Hello! This is Abri Management reminding you that your balance is overdue. Late…"
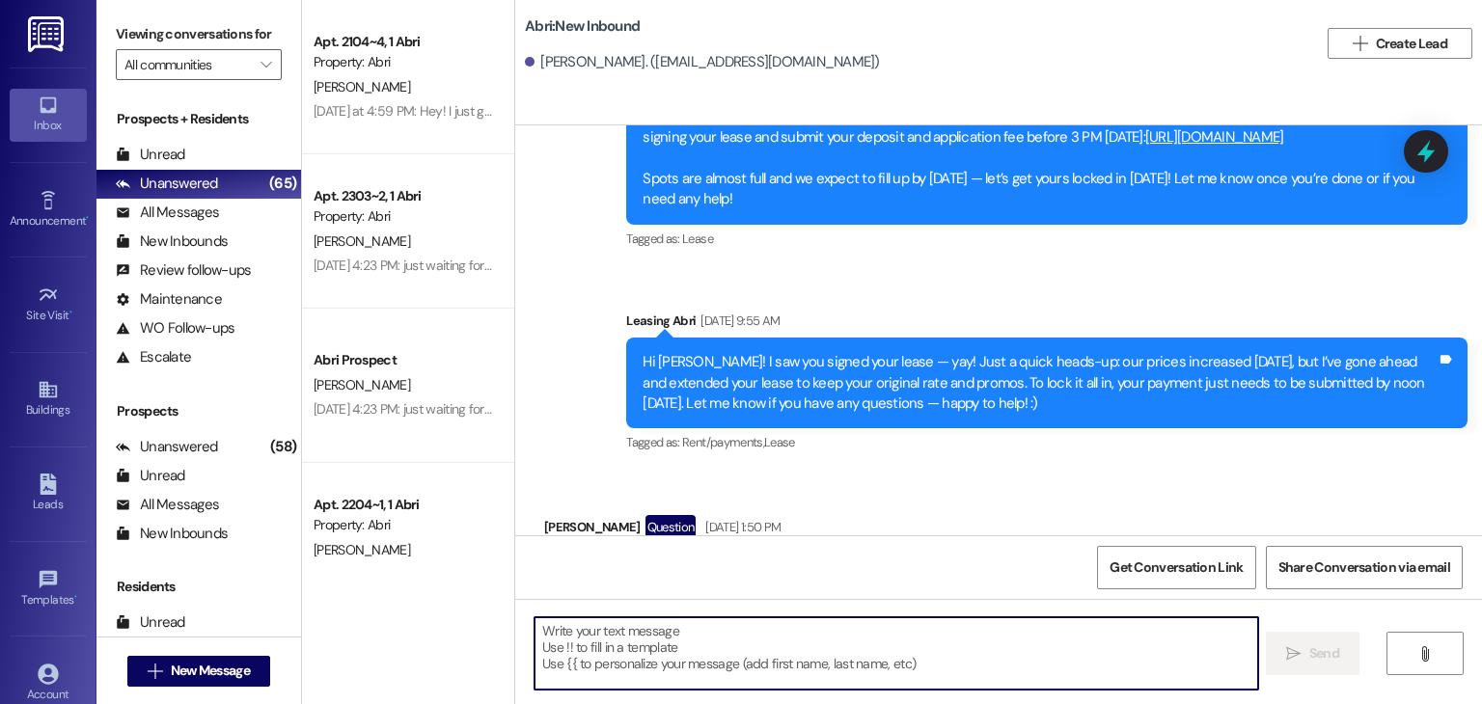
scroll to position [3213, 0]
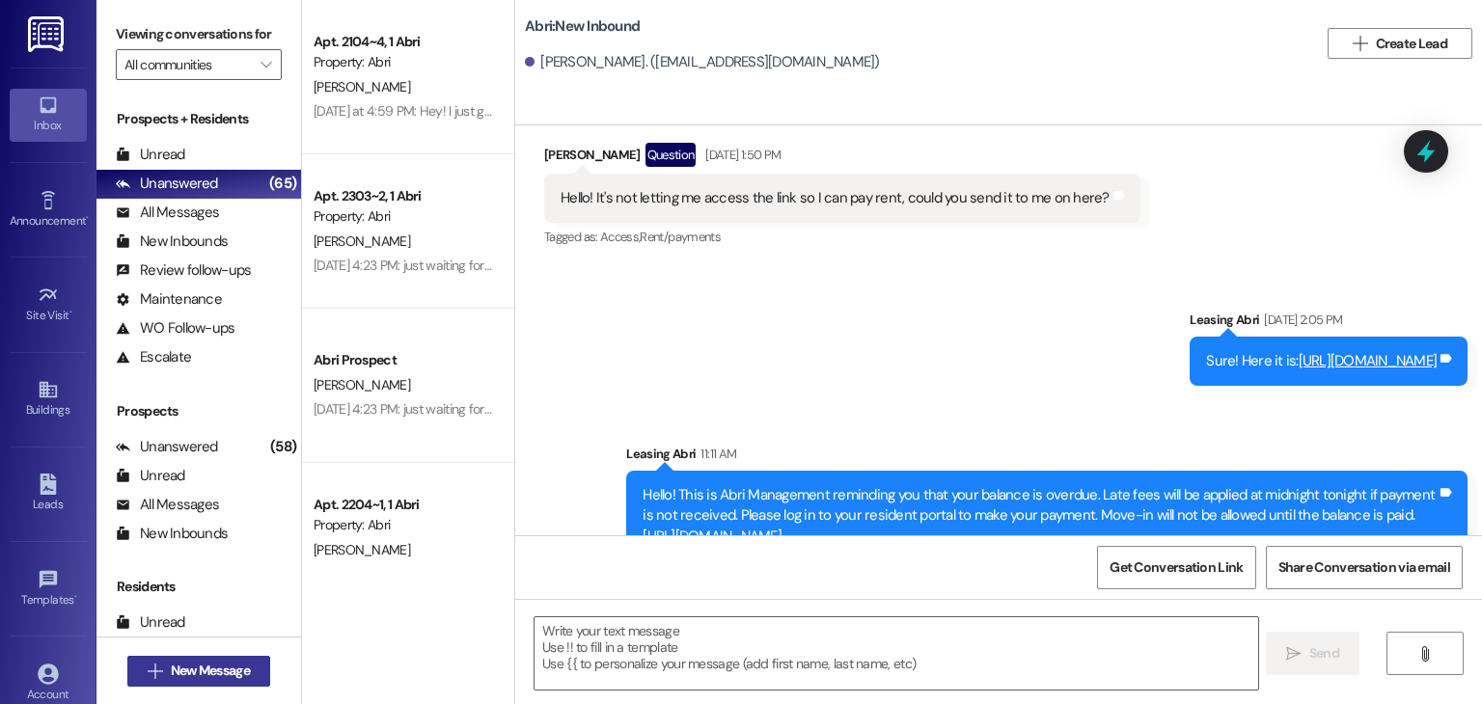
click at [209, 672] on span "New Message" at bounding box center [210, 671] width 79 height 20
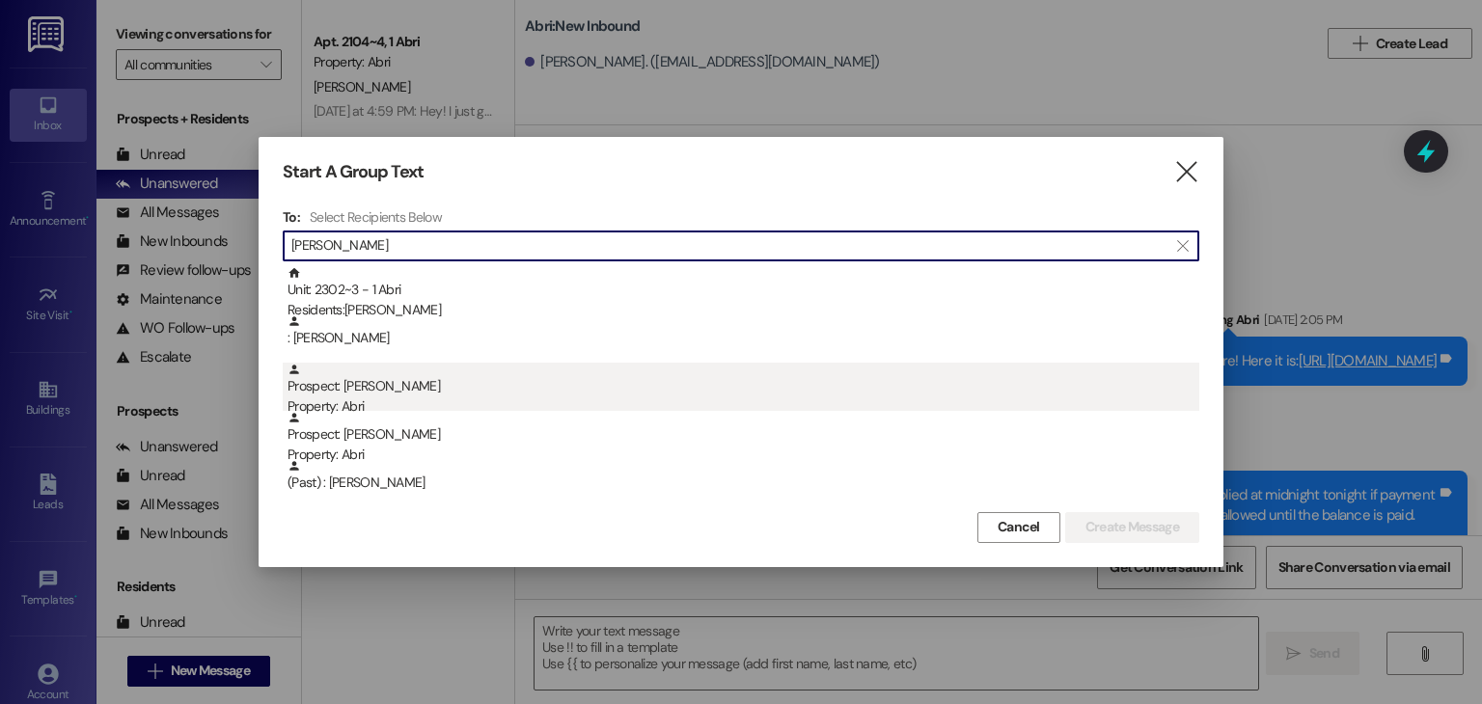
type input "stephanie"
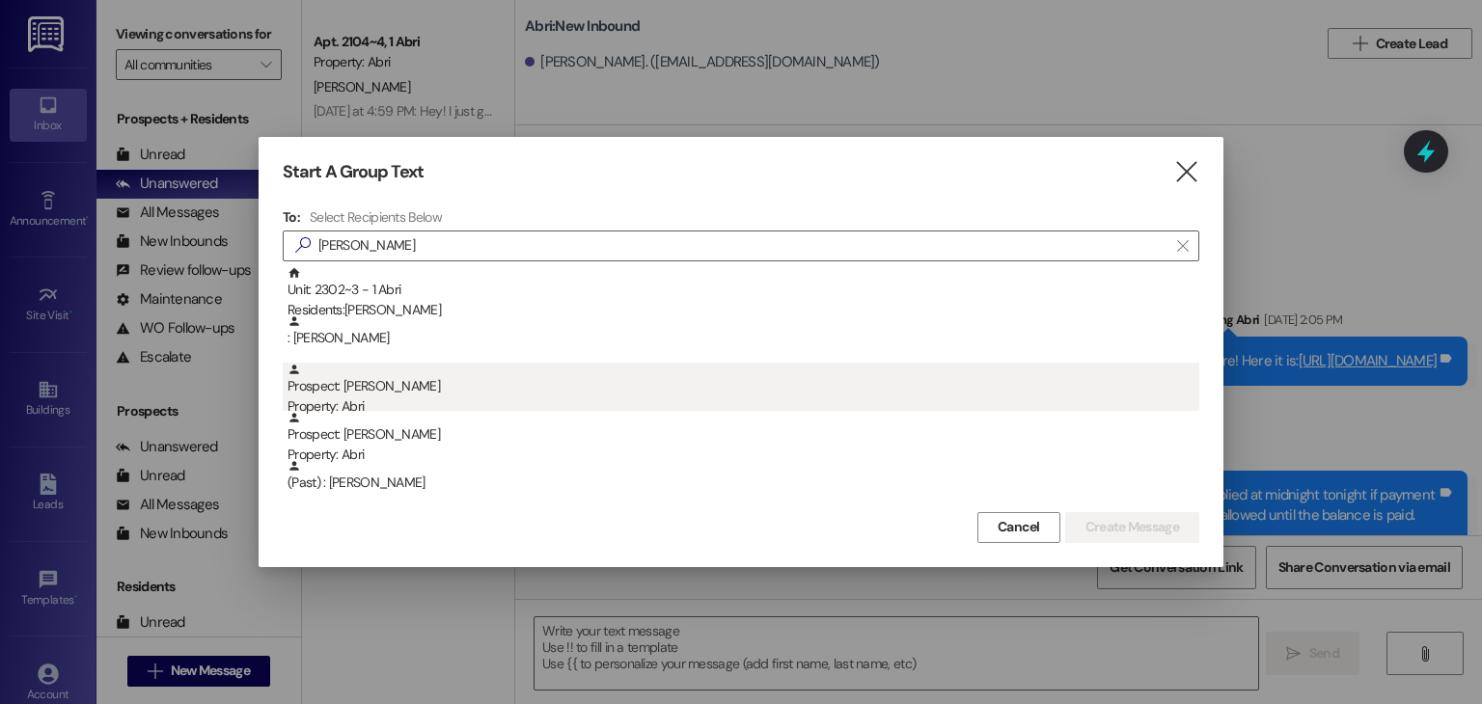
click at [461, 374] on div "Prospect: Stephanie Monfredi Property: Abri" at bounding box center [744, 390] width 912 height 55
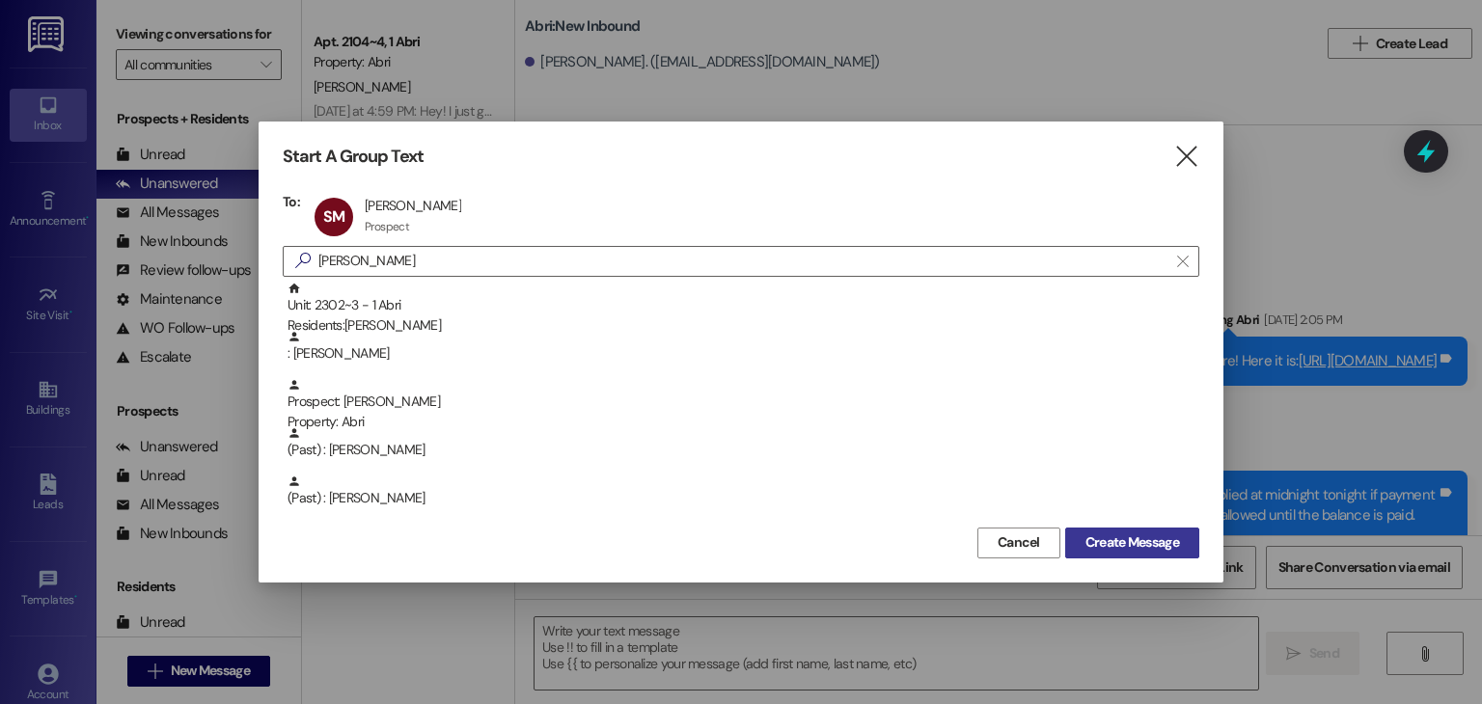
click at [1105, 557] on button "Create Message" at bounding box center [1132, 543] width 134 height 31
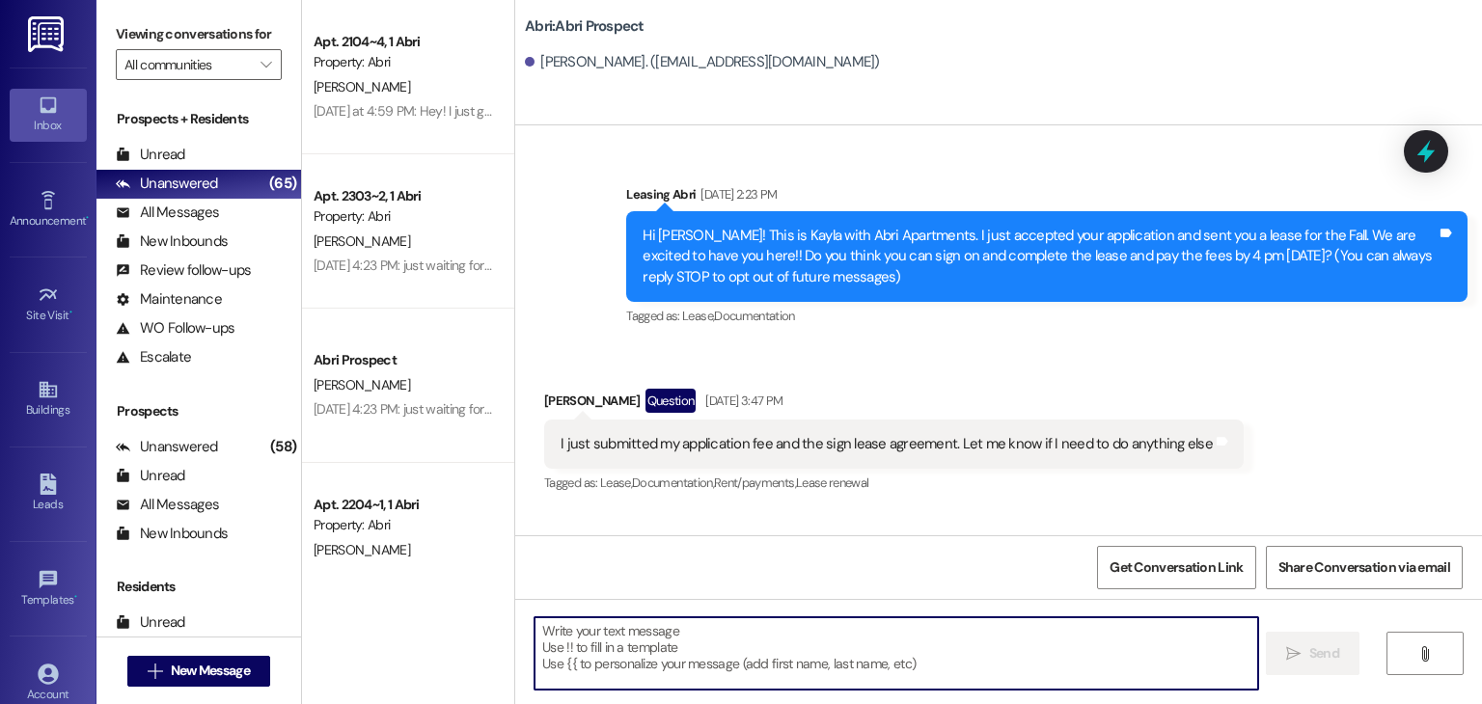
click at [825, 629] on textarea at bounding box center [896, 654] width 723 height 72
type textarea "v"
paste textarea "Hello! This is Abri Management reminding you that your balance is overdue. Late…"
type textarea "Hello! This is Abri Management reminding you that your balance is overdue. Late…"
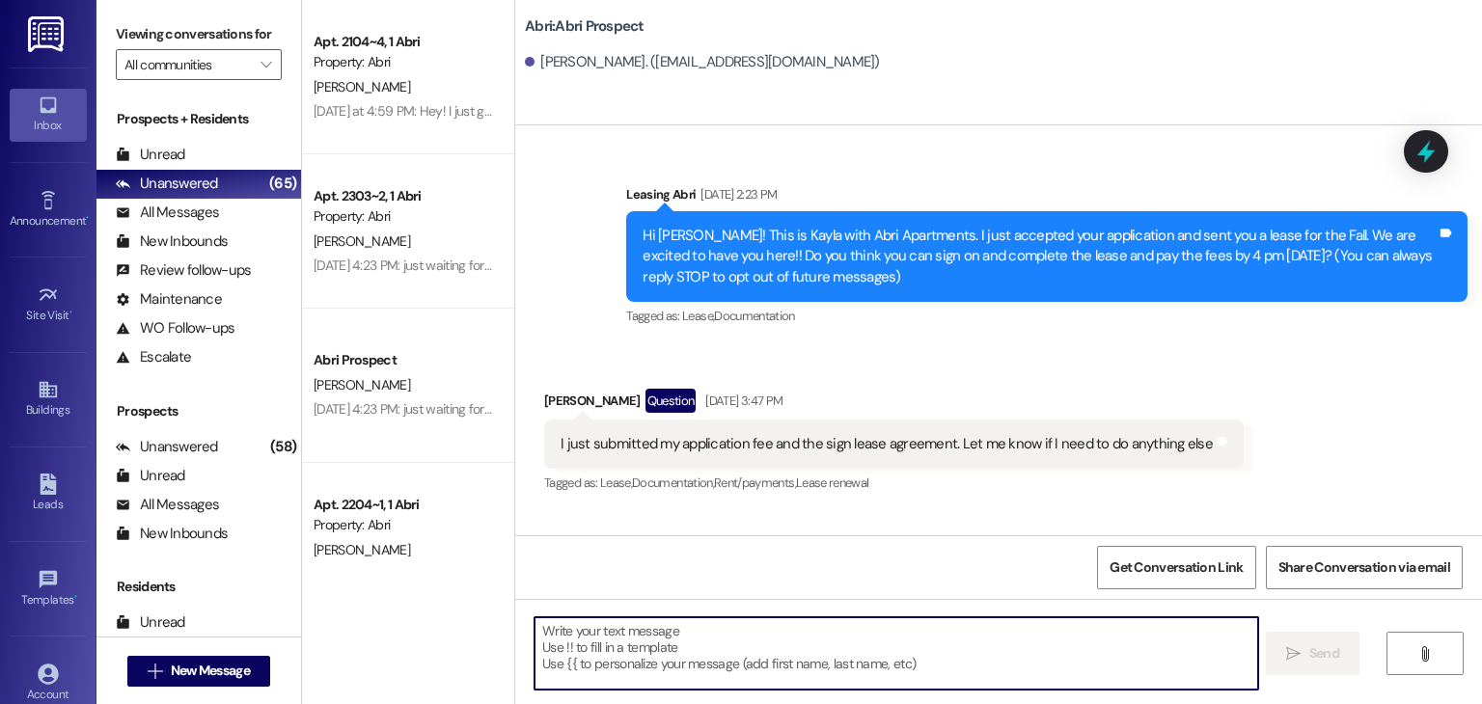
scroll to position [0, 0]
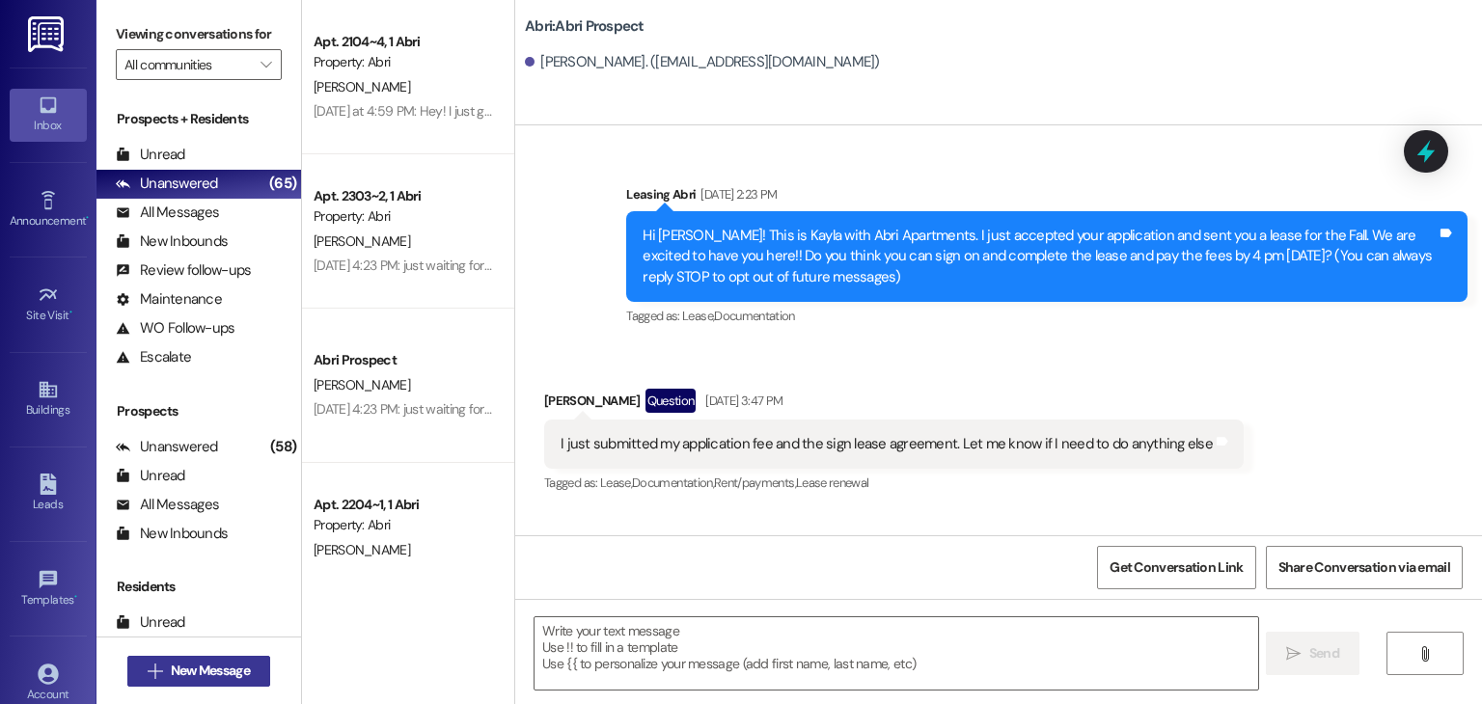
click at [212, 656] on button " New Message" at bounding box center [198, 671] width 143 height 31
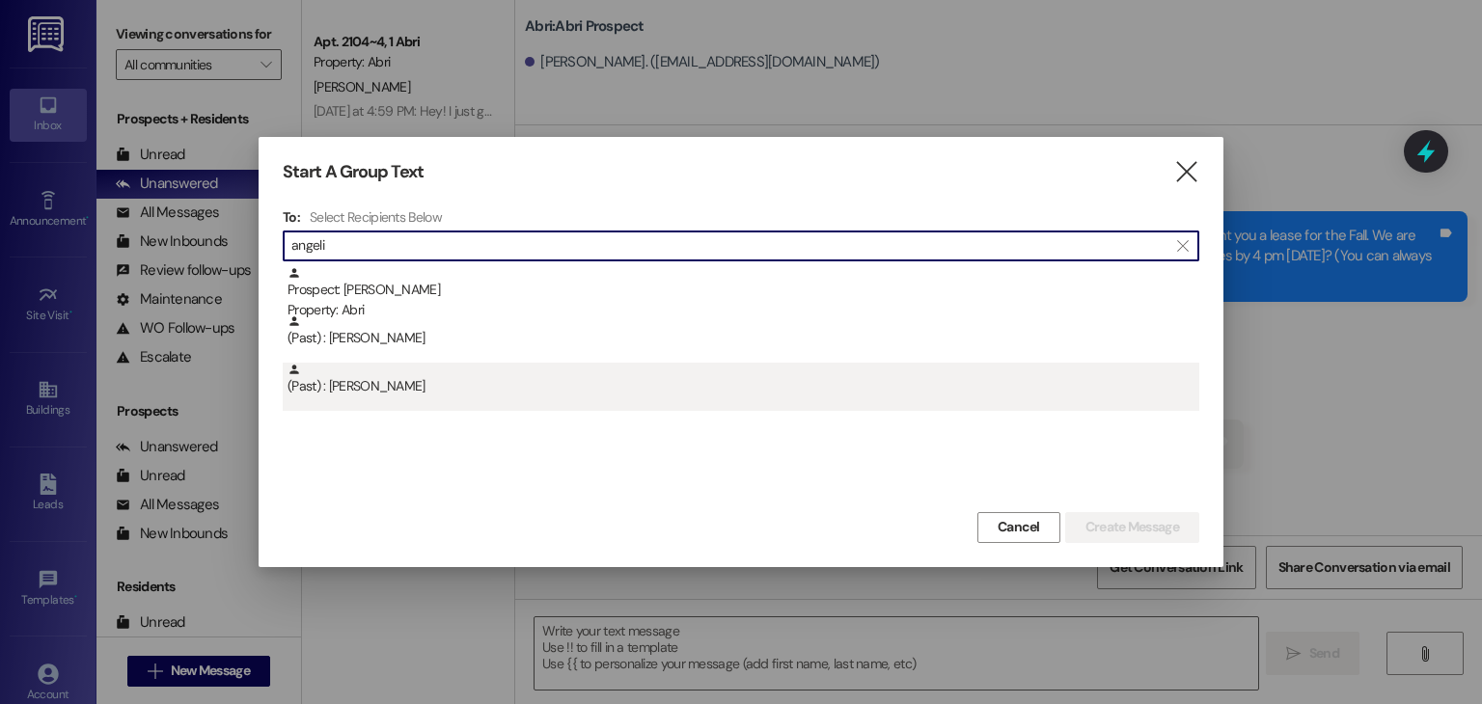
type input "angeli"
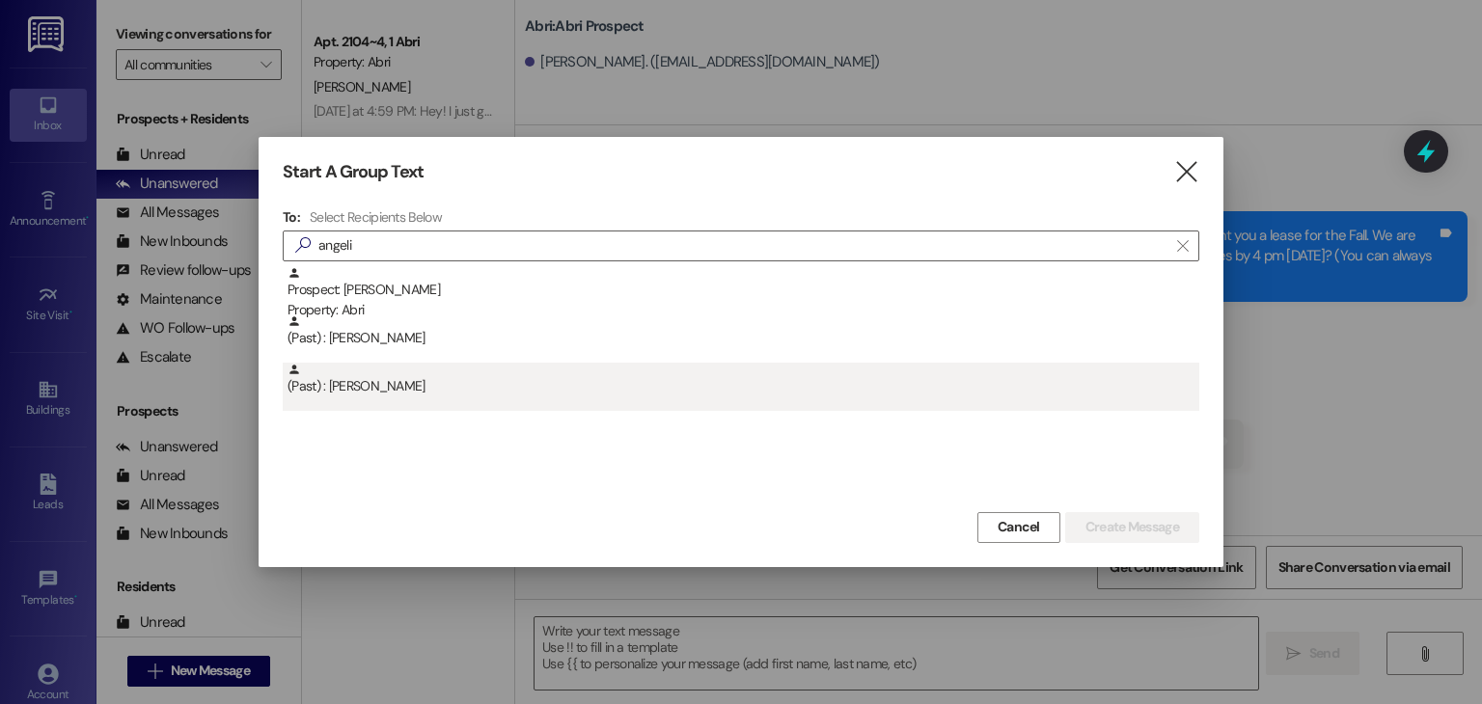
click at [409, 388] on div "(Past) : Angelica Suna" at bounding box center [744, 380] width 912 height 34
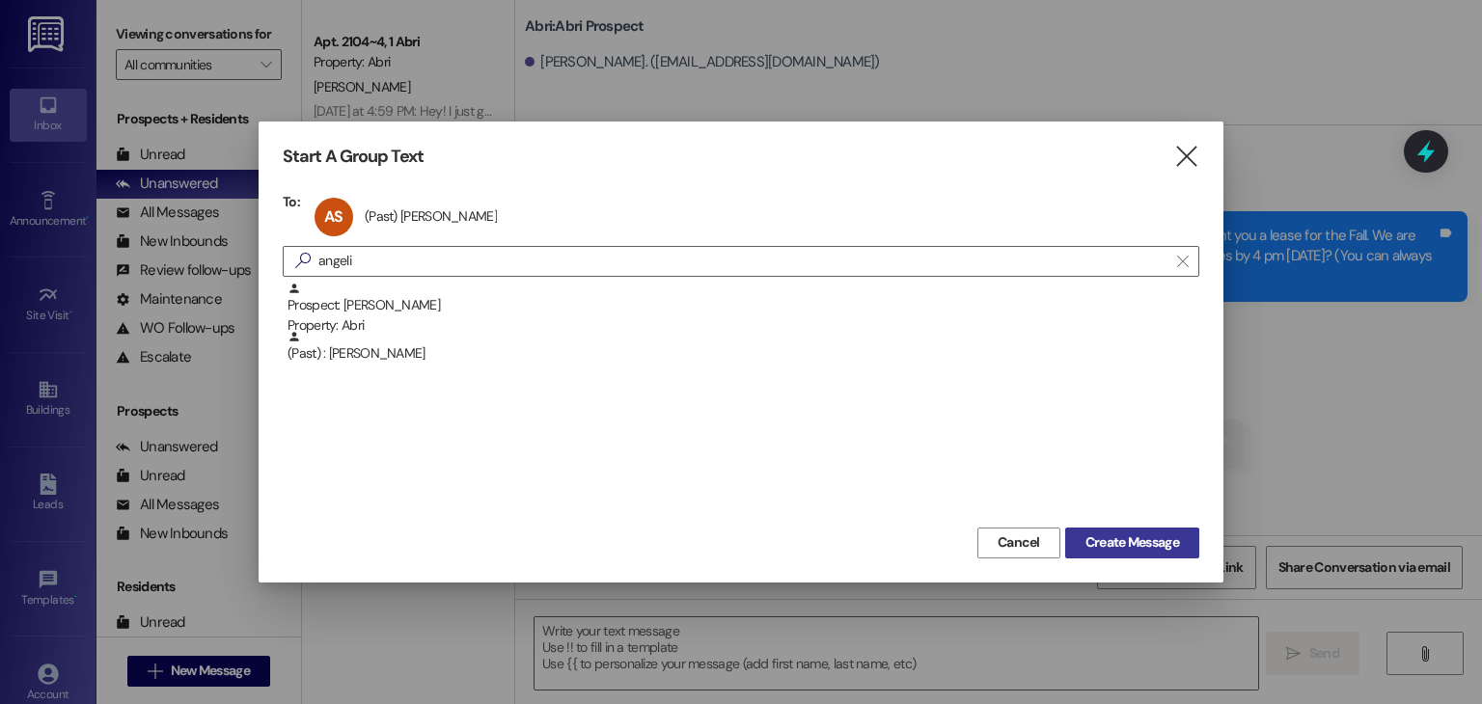
click at [1081, 553] on button "Create Message" at bounding box center [1132, 543] width 134 height 31
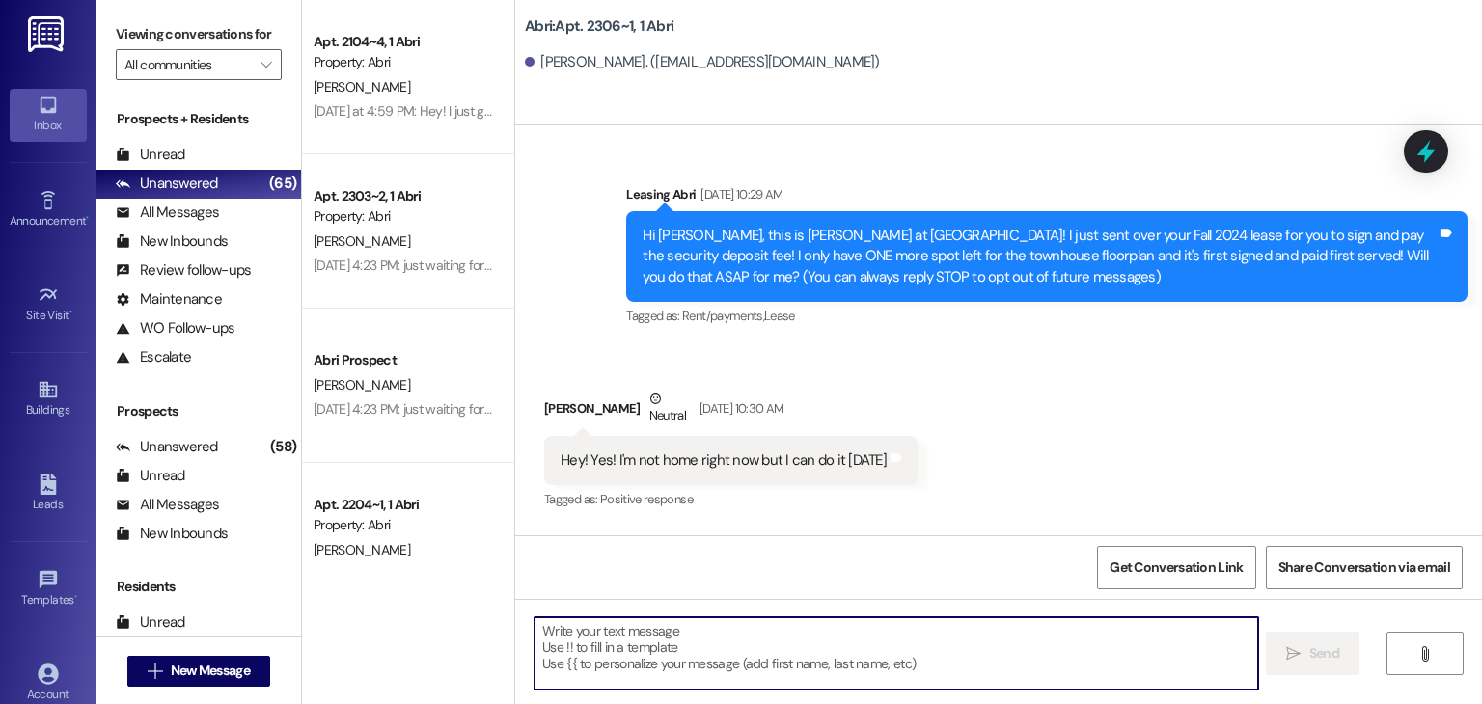
click at [756, 653] on textarea at bounding box center [896, 654] width 723 height 72
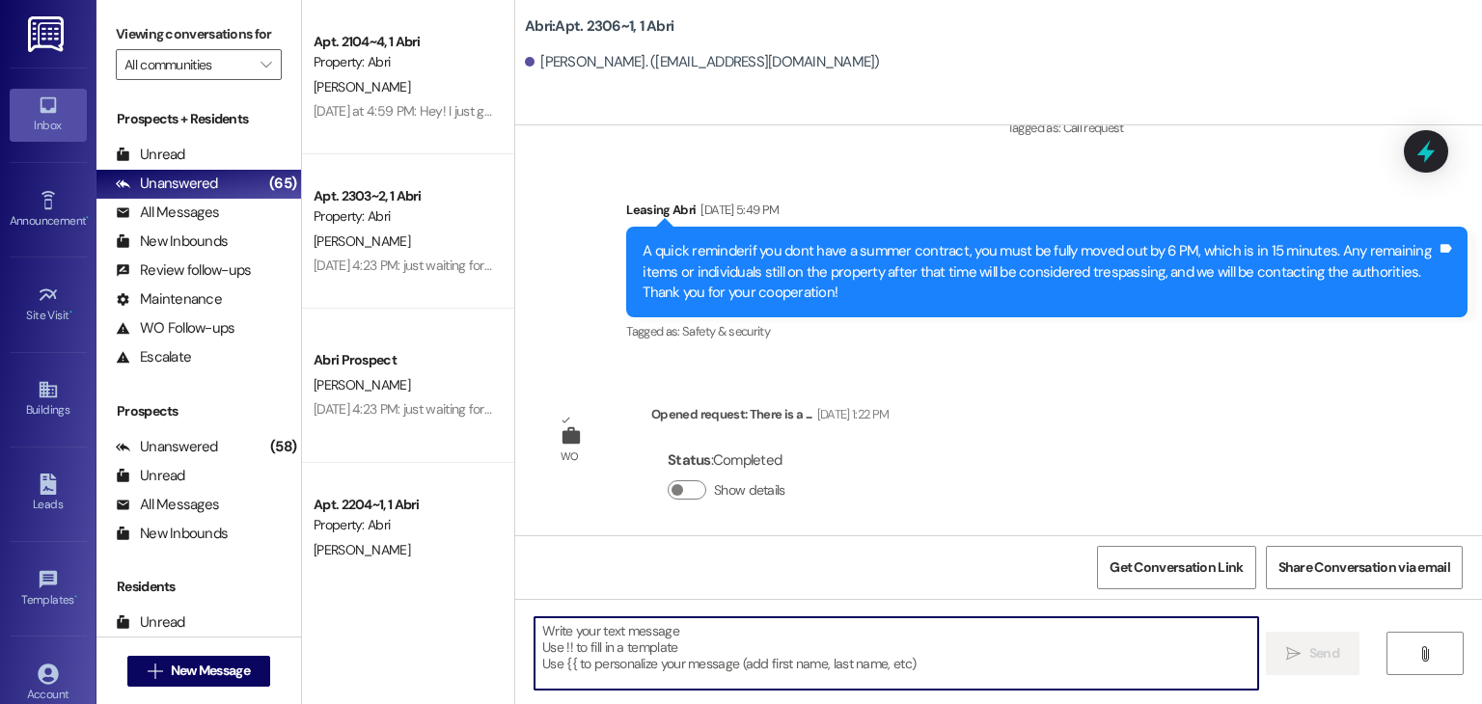
type textarea "Hello! This is Abri Management reminding you that your balance is overdue. Late…"
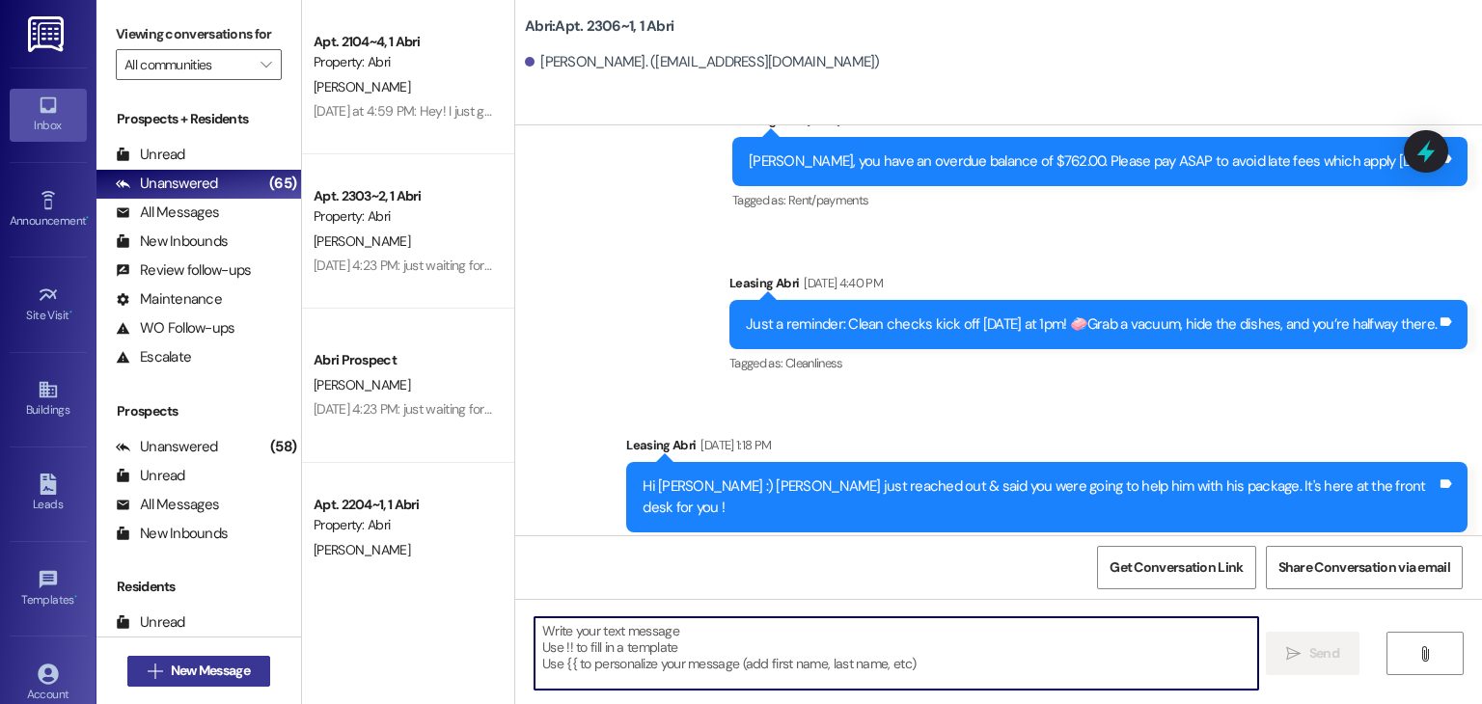
scroll to position [34224, 0]
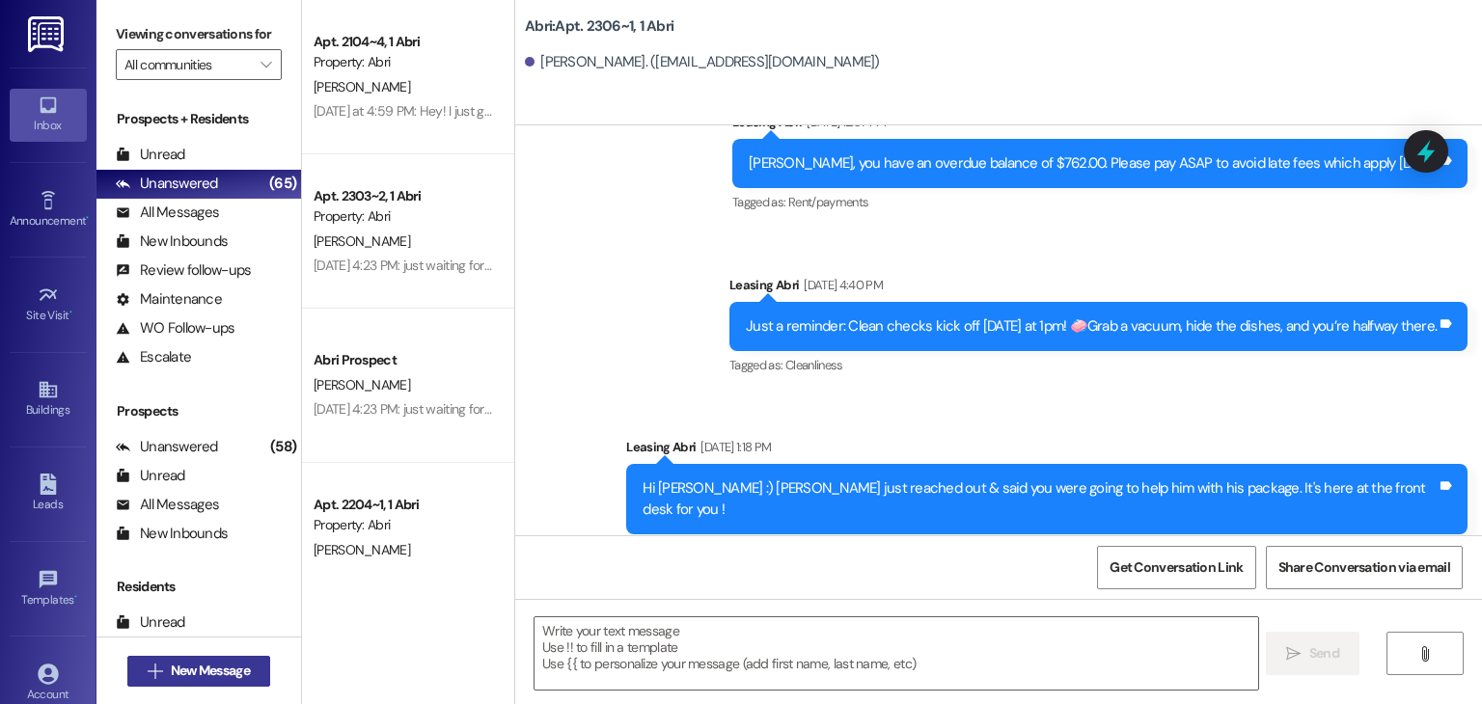
click at [206, 677] on span "New Message" at bounding box center [210, 671] width 79 height 20
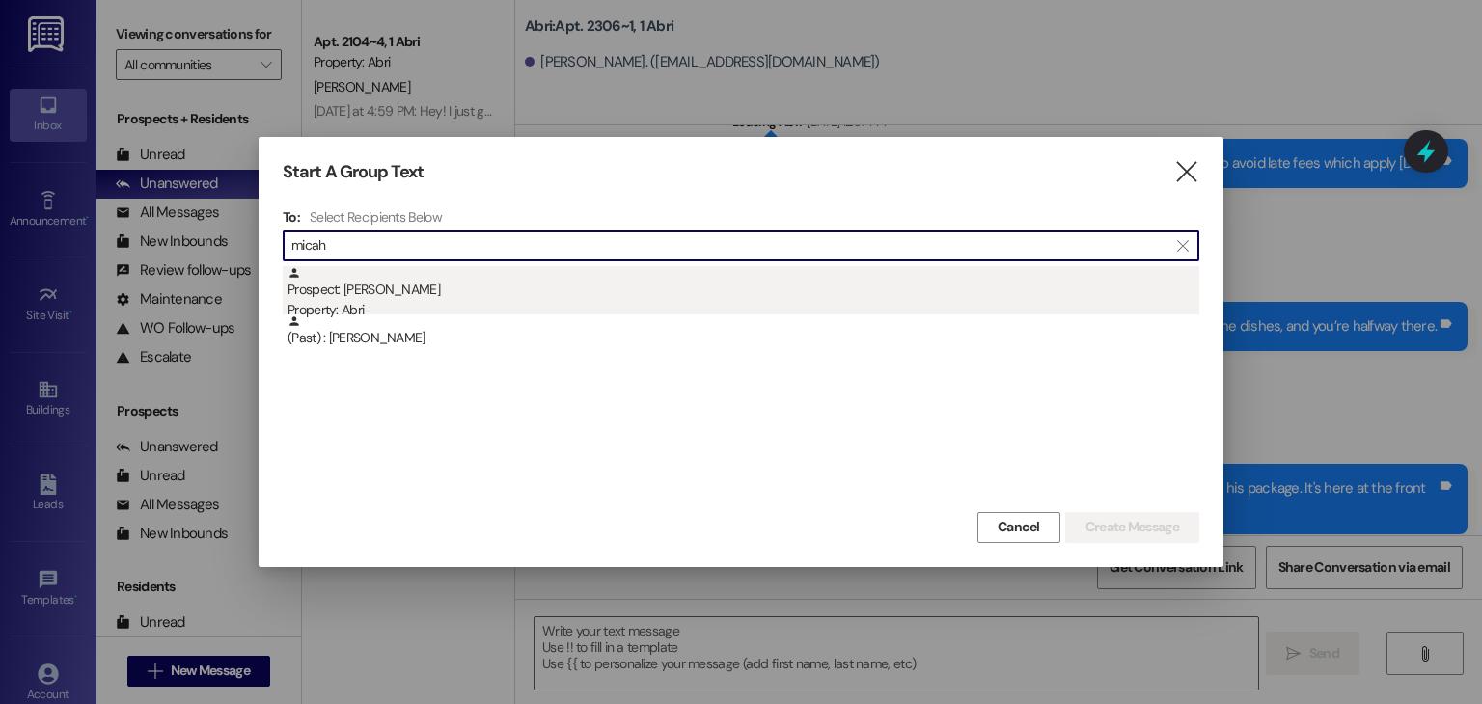
type input "micah"
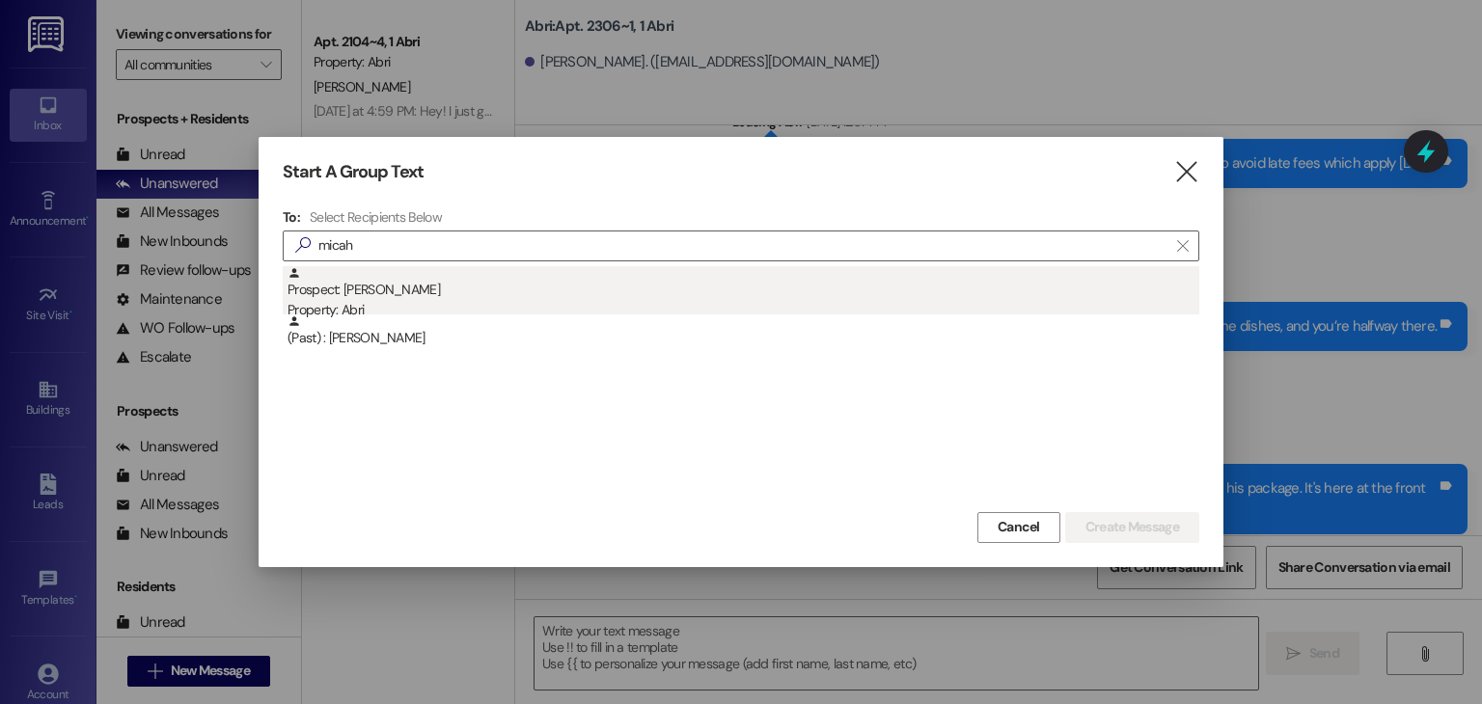
click at [564, 289] on div "Prospect: Micah Maynard Property: Abri" at bounding box center [744, 293] width 912 height 55
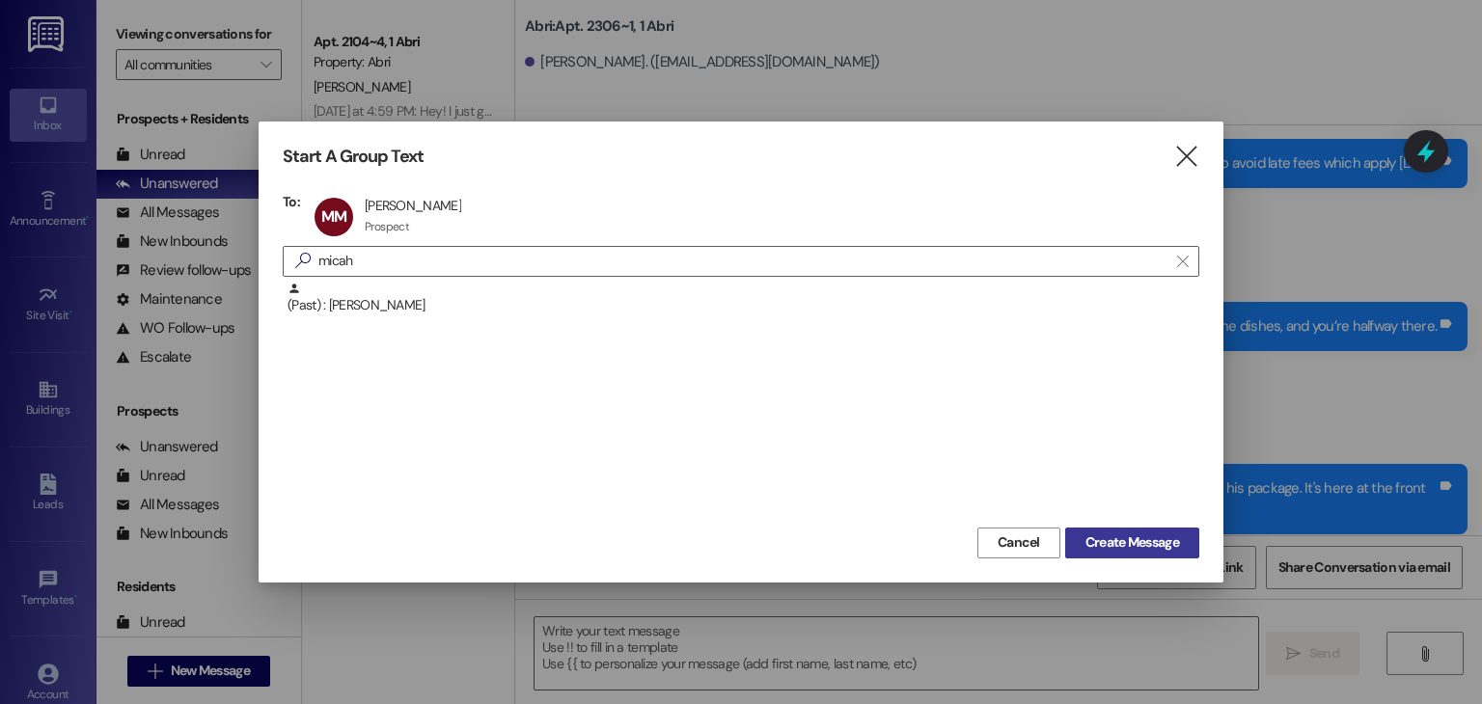
click at [1135, 542] on span "Create Message" at bounding box center [1133, 543] width 94 height 20
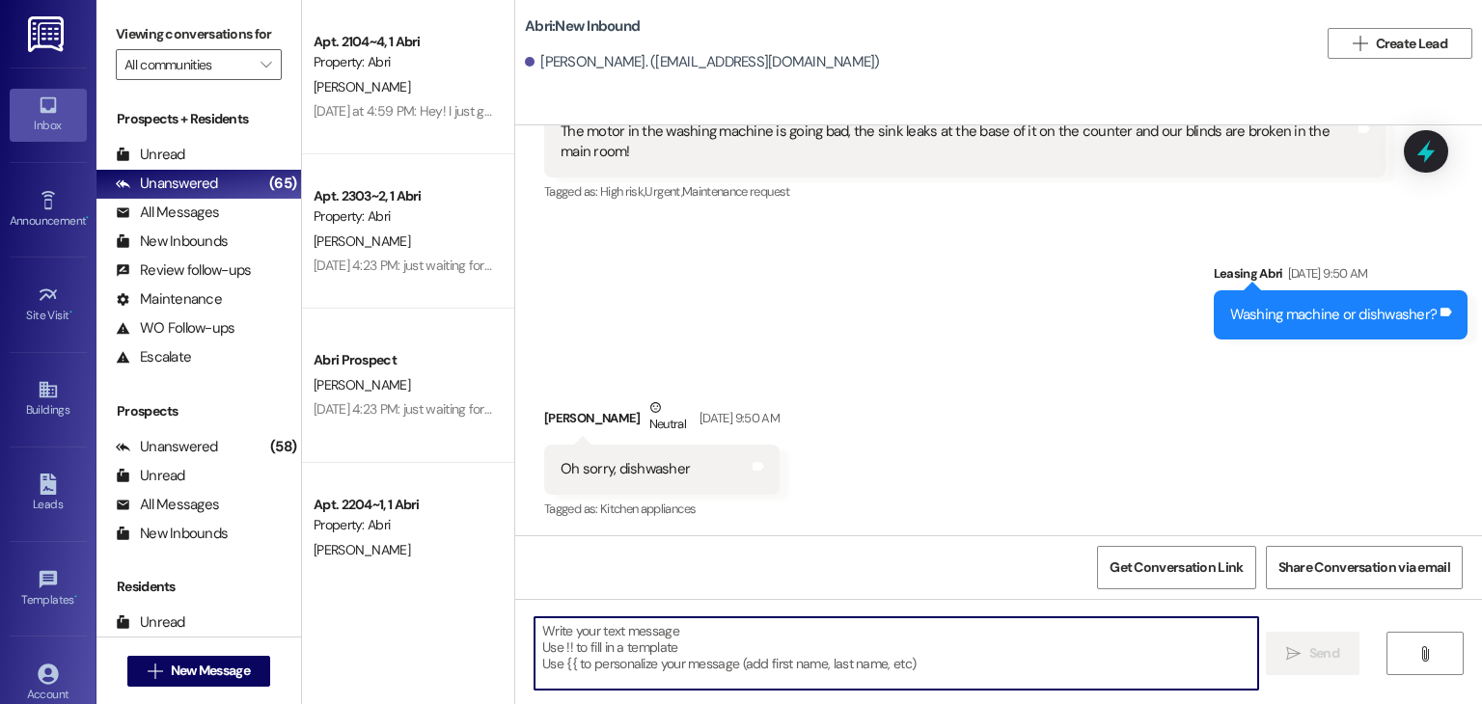
click at [777, 647] on textarea at bounding box center [896, 654] width 723 height 72
paste textarea "Hello! This is Abri Management reminding you that your balance is overdue. Late…"
type textarea "Hello! This is Abri Management reminding you that your balance is overdue. Late…"
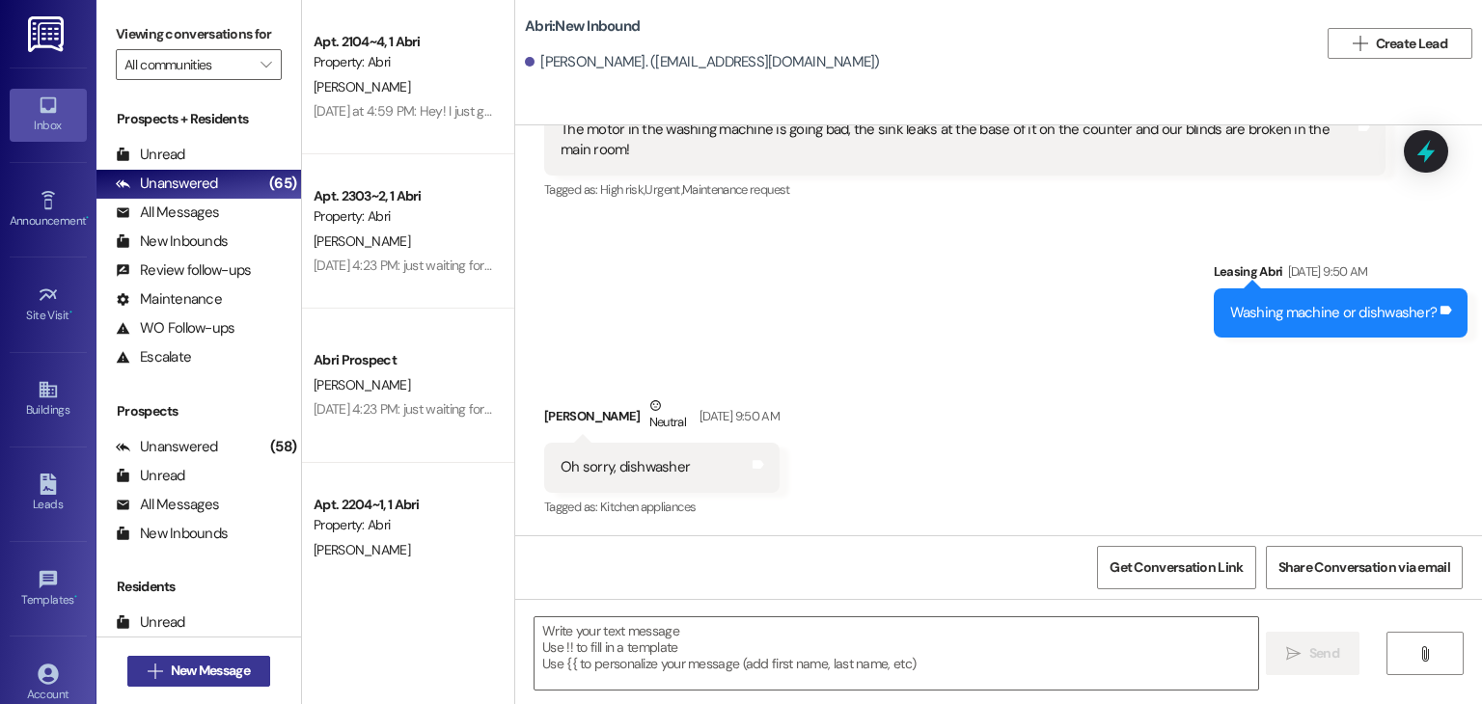
click at [238, 656] on button " New Message" at bounding box center [198, 671] width 143 height 31
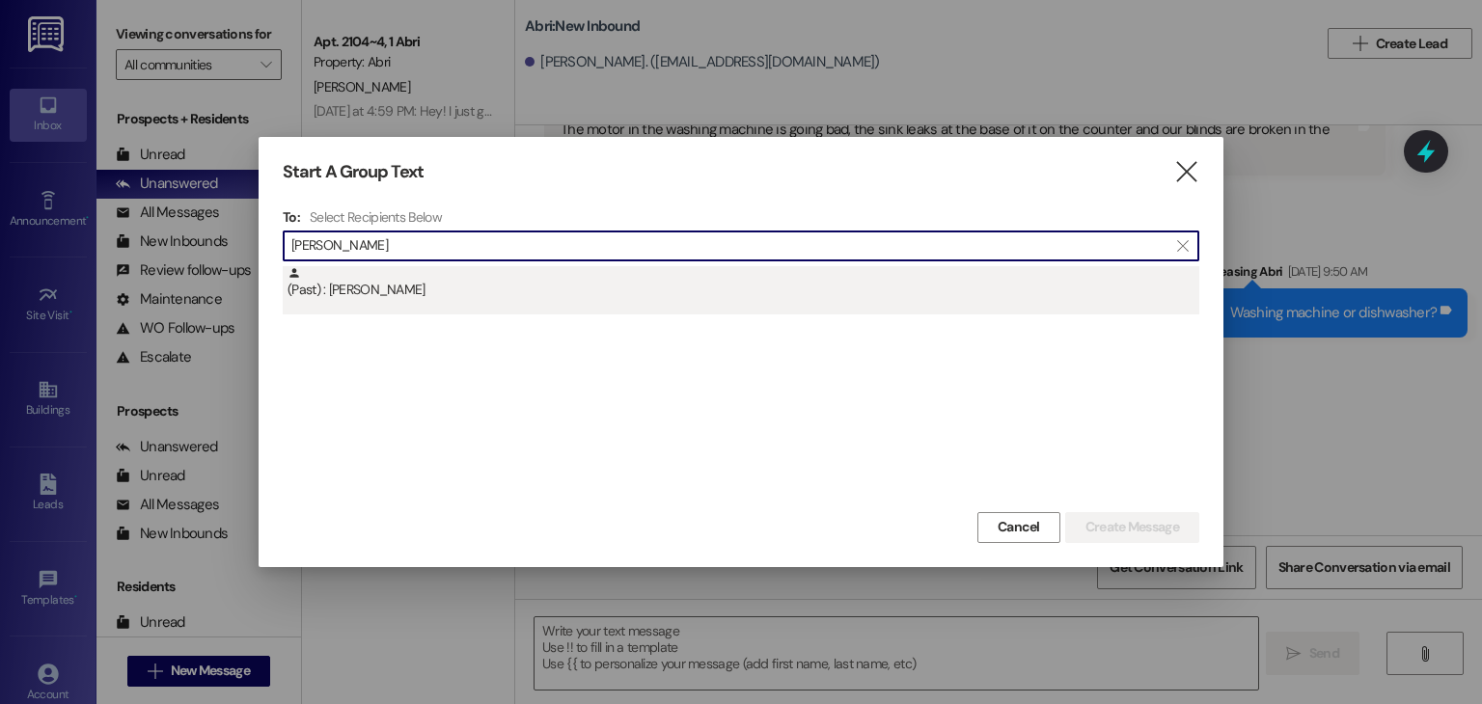
type input "ethan ro"
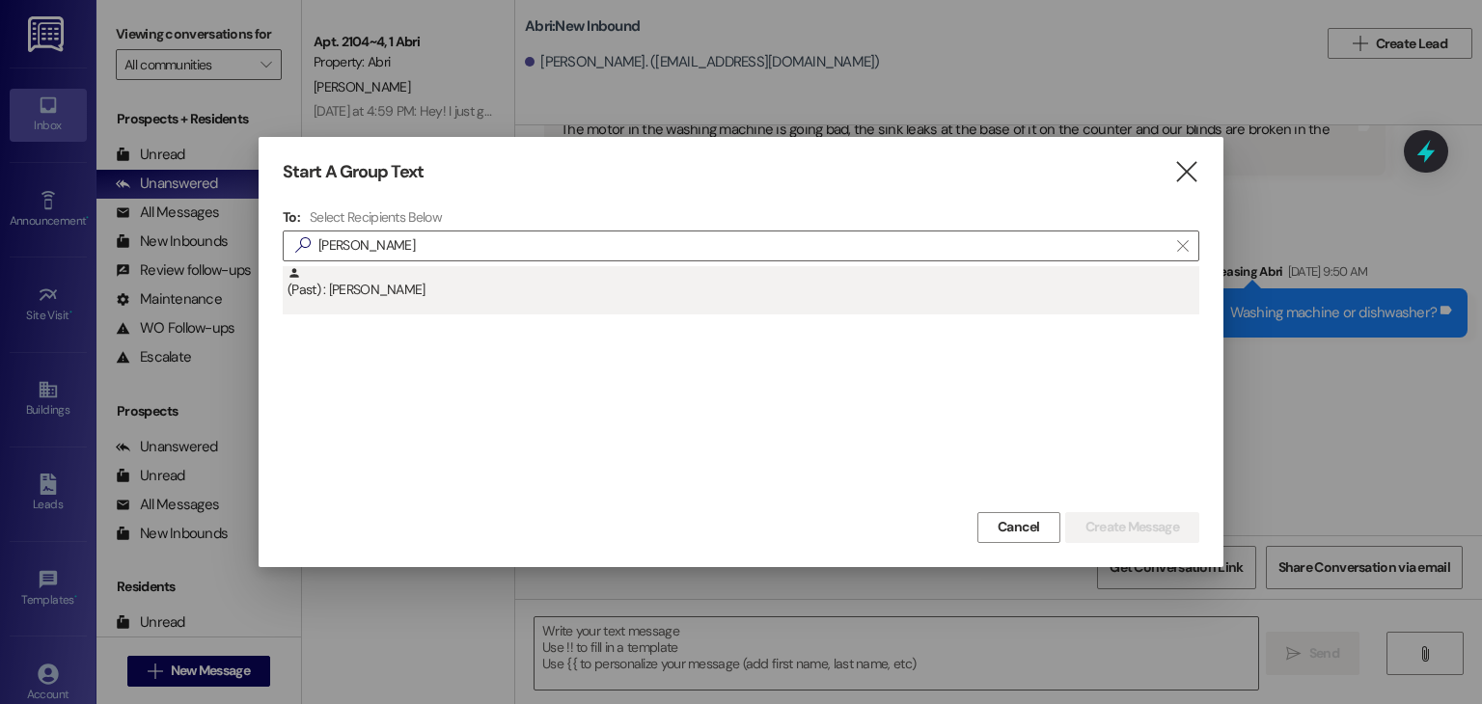
click at [437, 283] on div "(Past) : Ethan Roylance" at bounding box center [744, 283] width 912 height 34
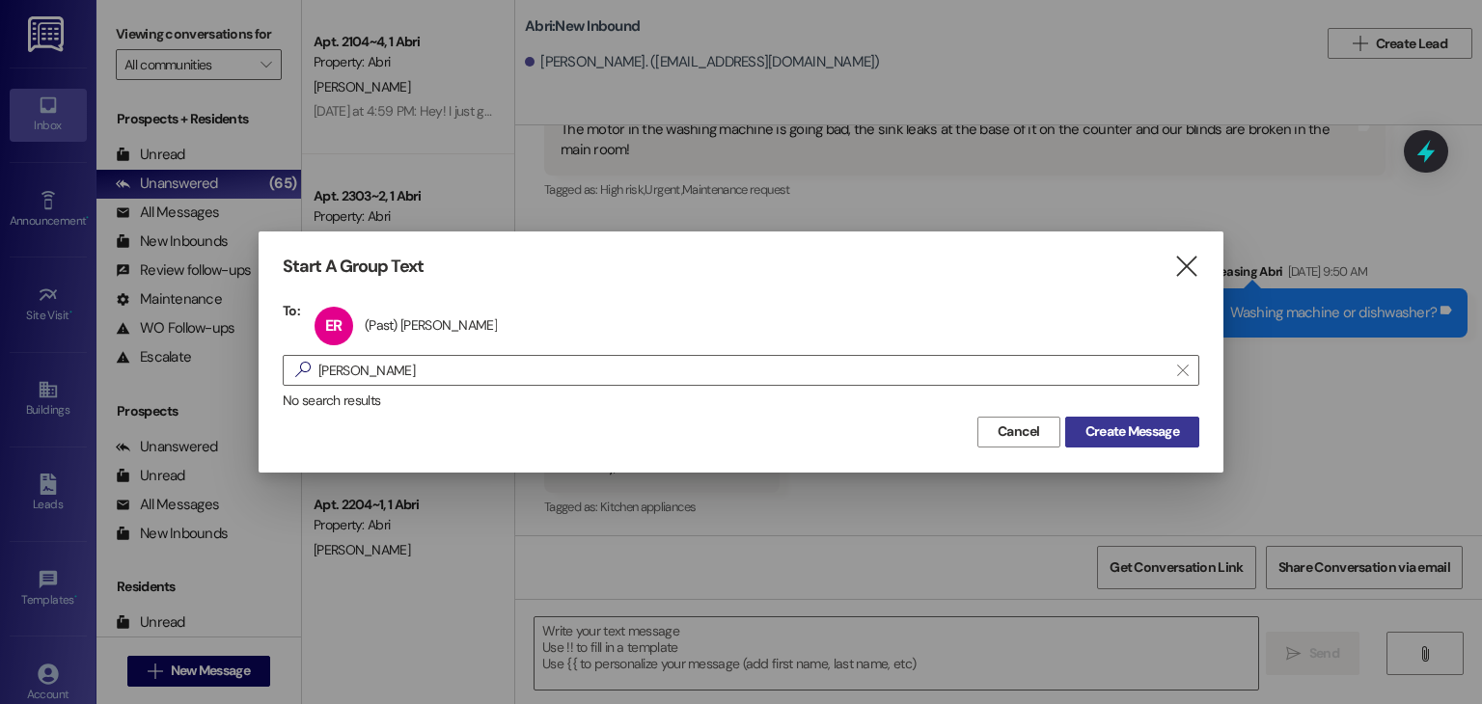
click at [1104, 423] on span "Create Message" at bounding box center [1133, 432] width 94 height 20
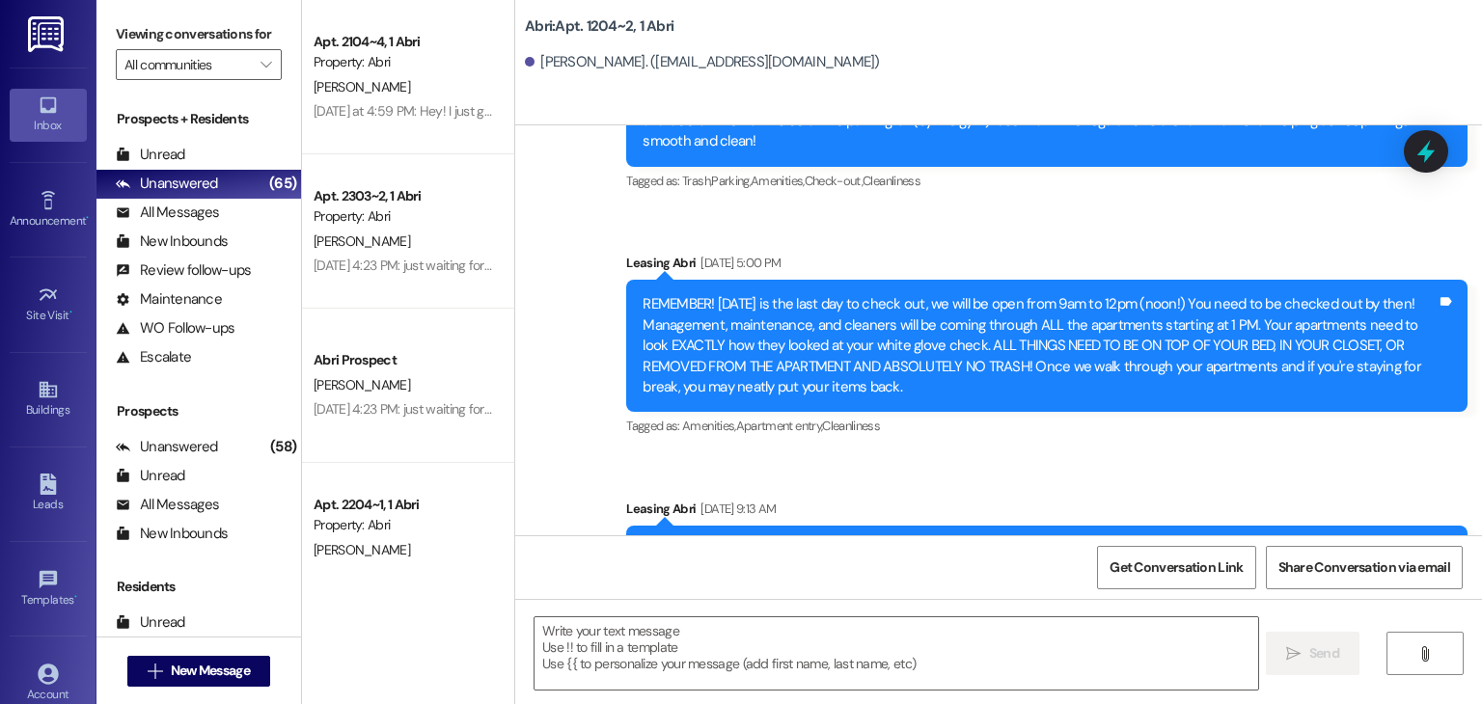
scroll to position [10213, 0]
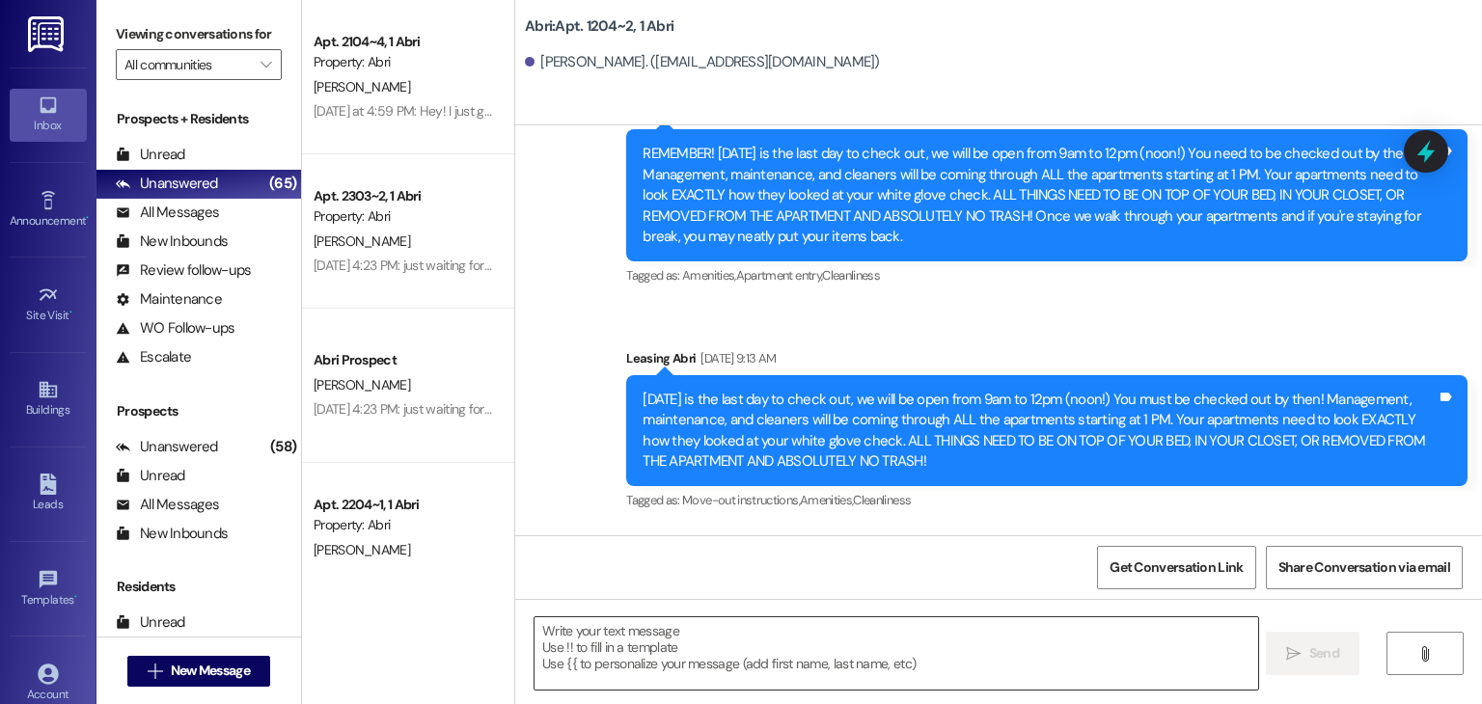
click at [754, 630] on textarea at bounding box center [896, 654] width 723 height 72
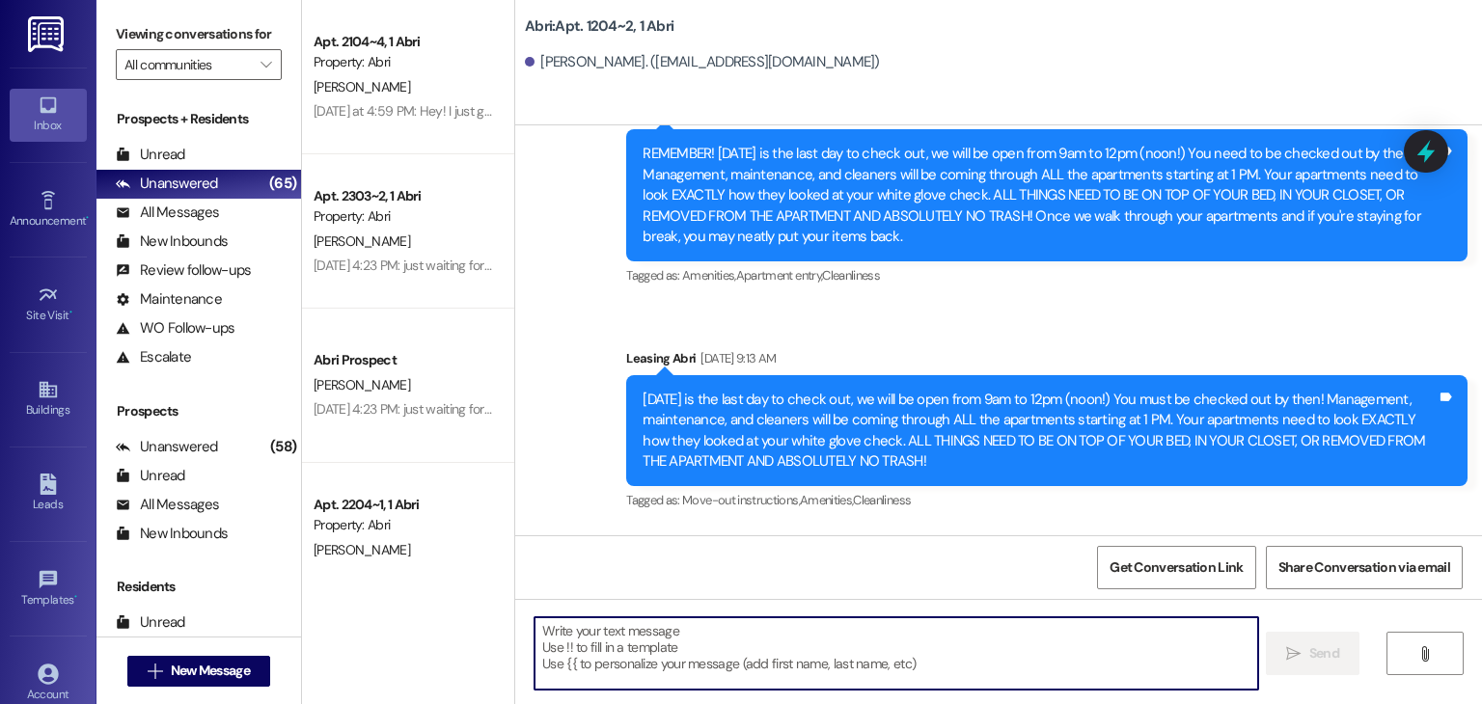
paste textarea "Hello! This is Abri Management reminding you that your balance is overdue. Late…"
type textarea "Hello! This is Abri Management reminding you that your balance is overdue. Late…"
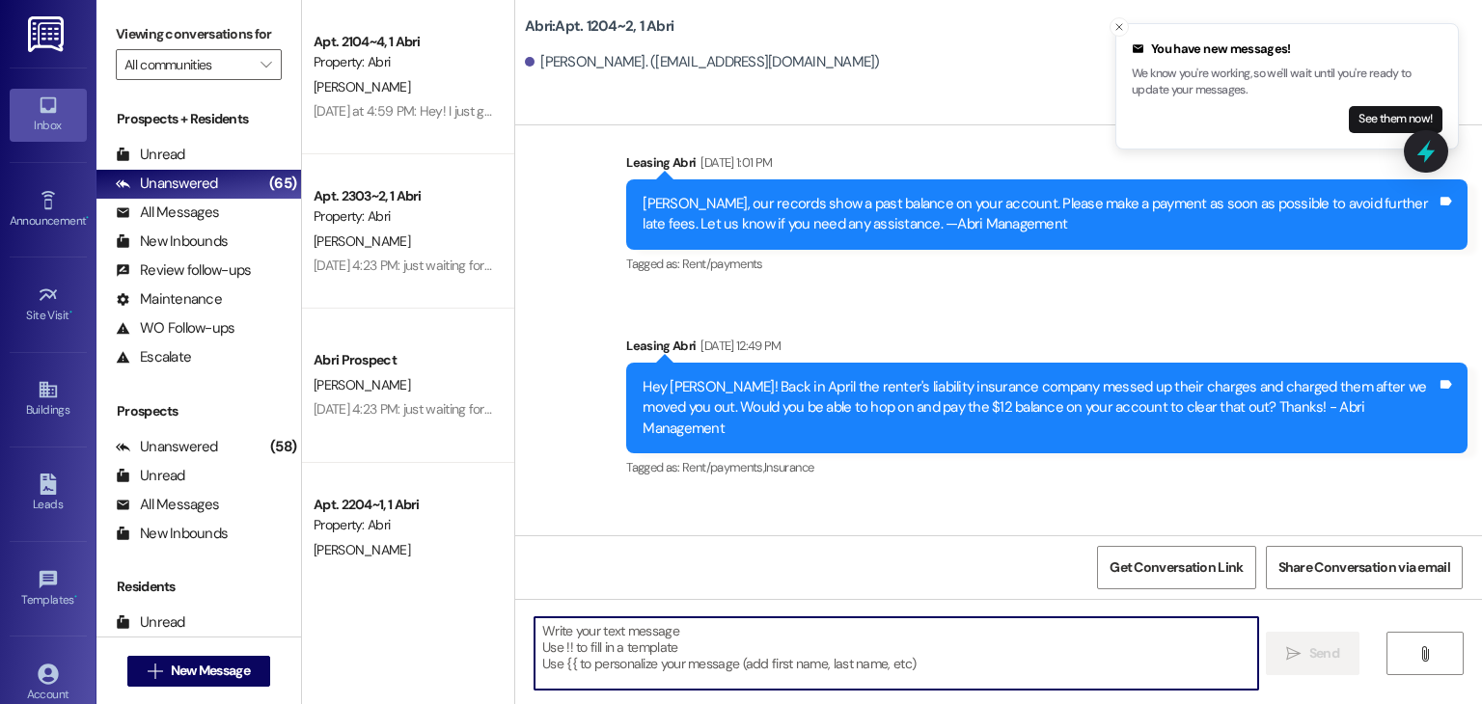
scroll to position [11328, 0]
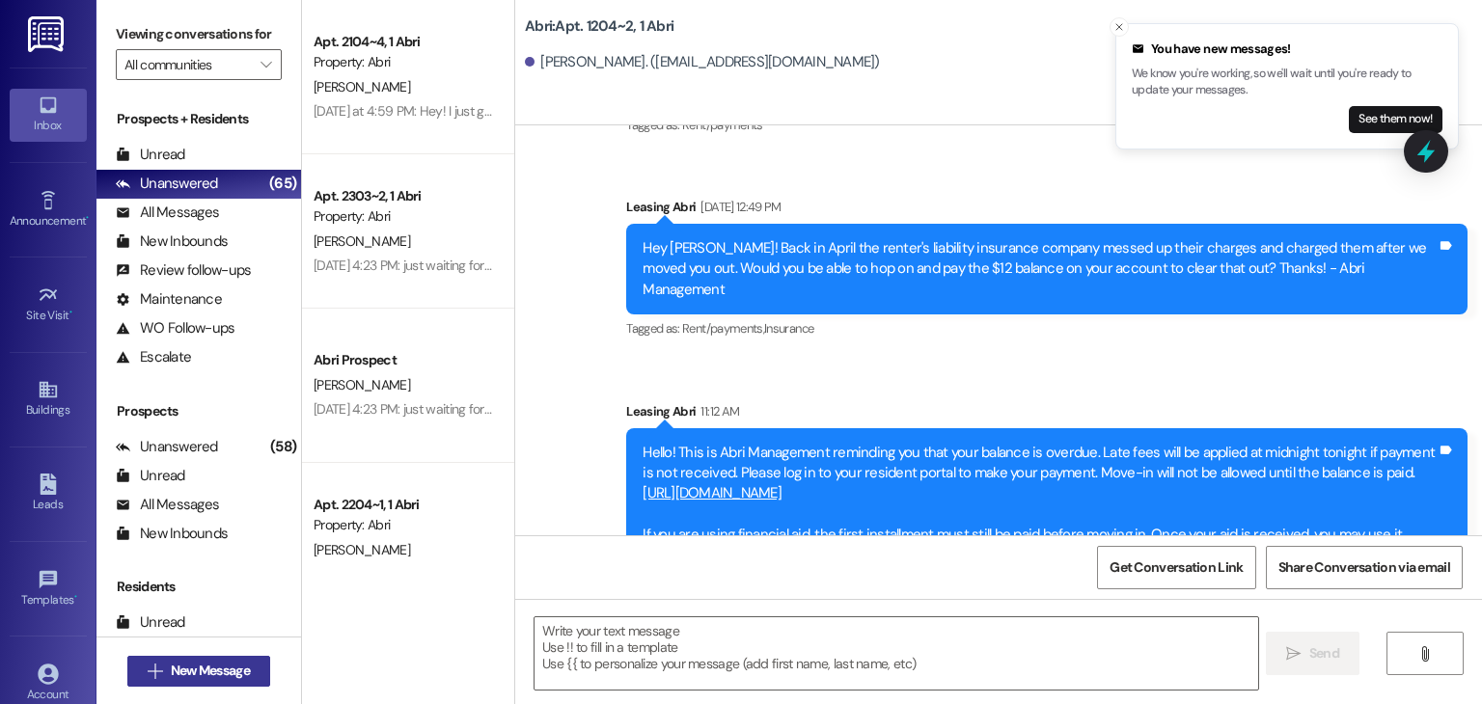
click at [244, 668] on span "New Message" at bounding box center [210, 671] width 79 height 20
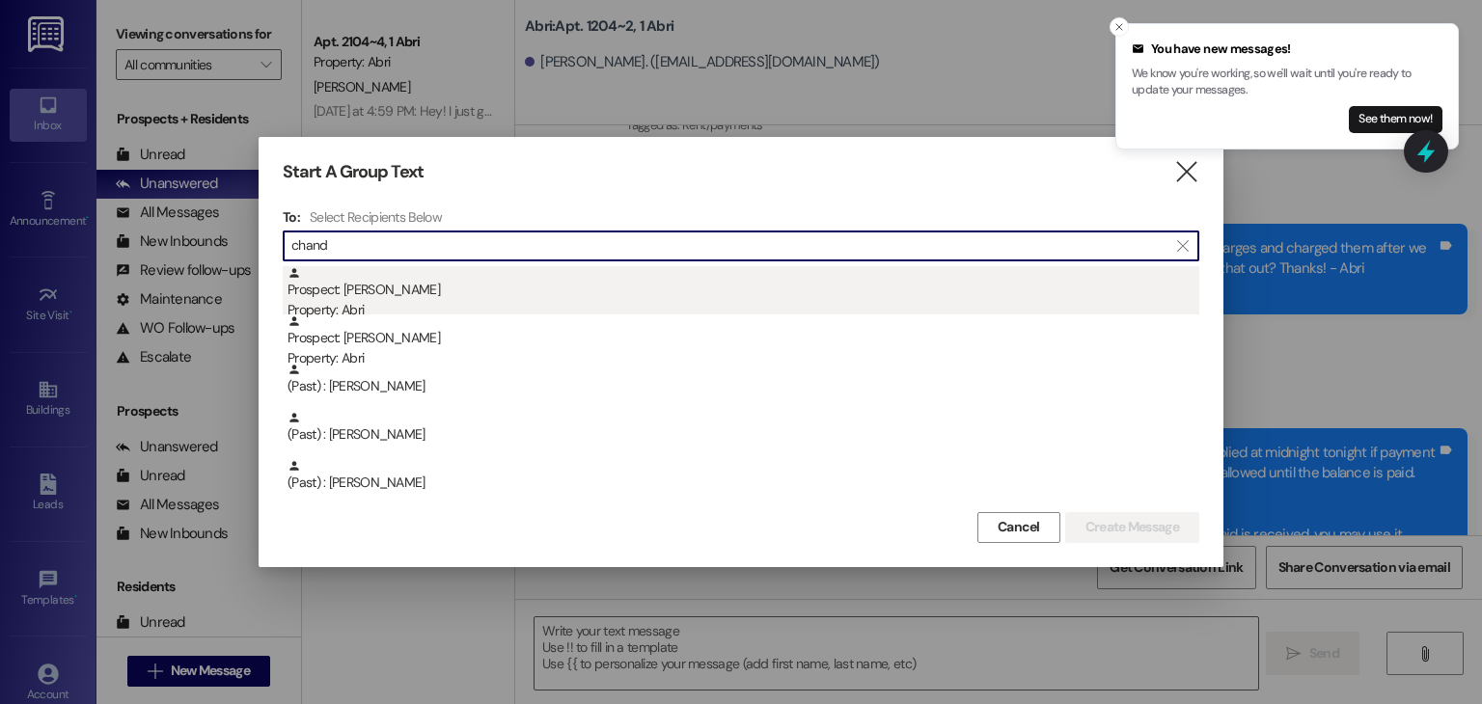
type input "chand"
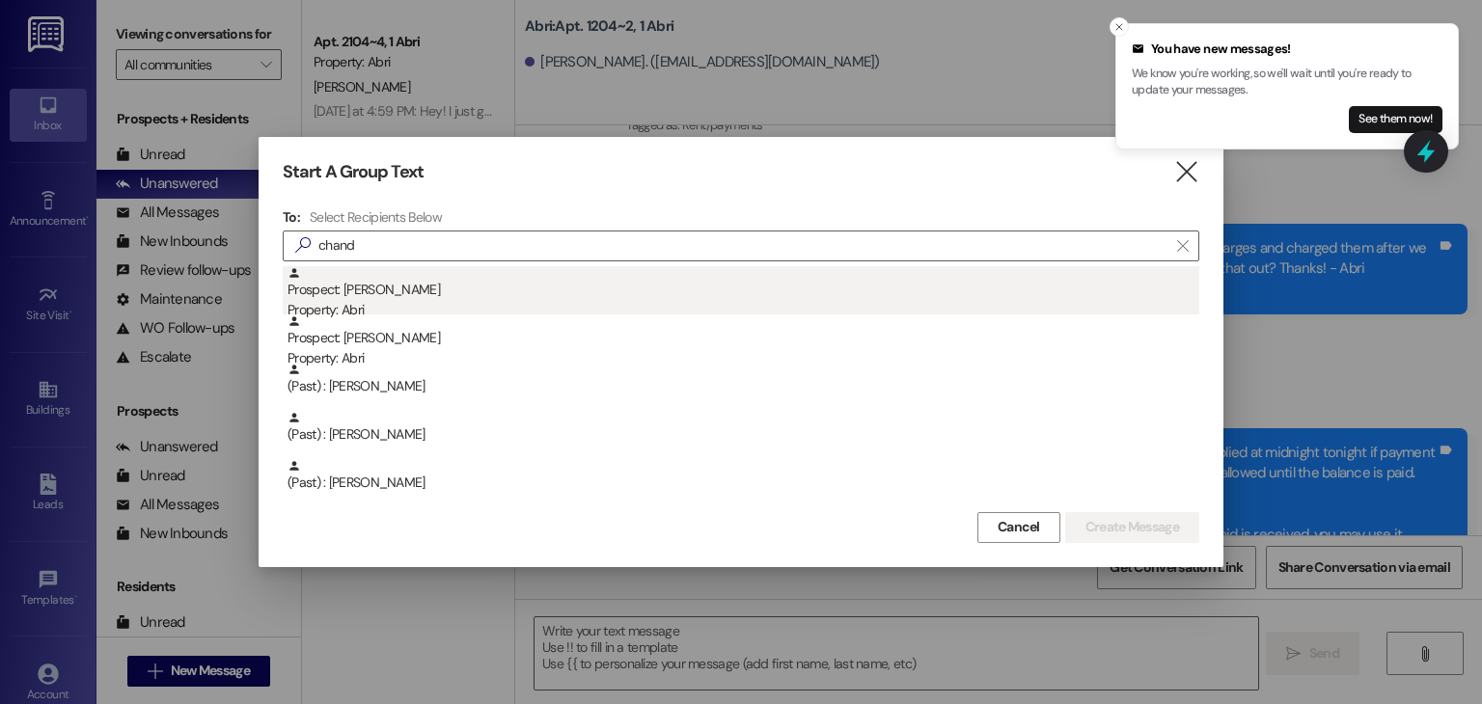
click at [888, 302] on div "Property: Abri" at bounding box center [744, 310] width 912 height 20
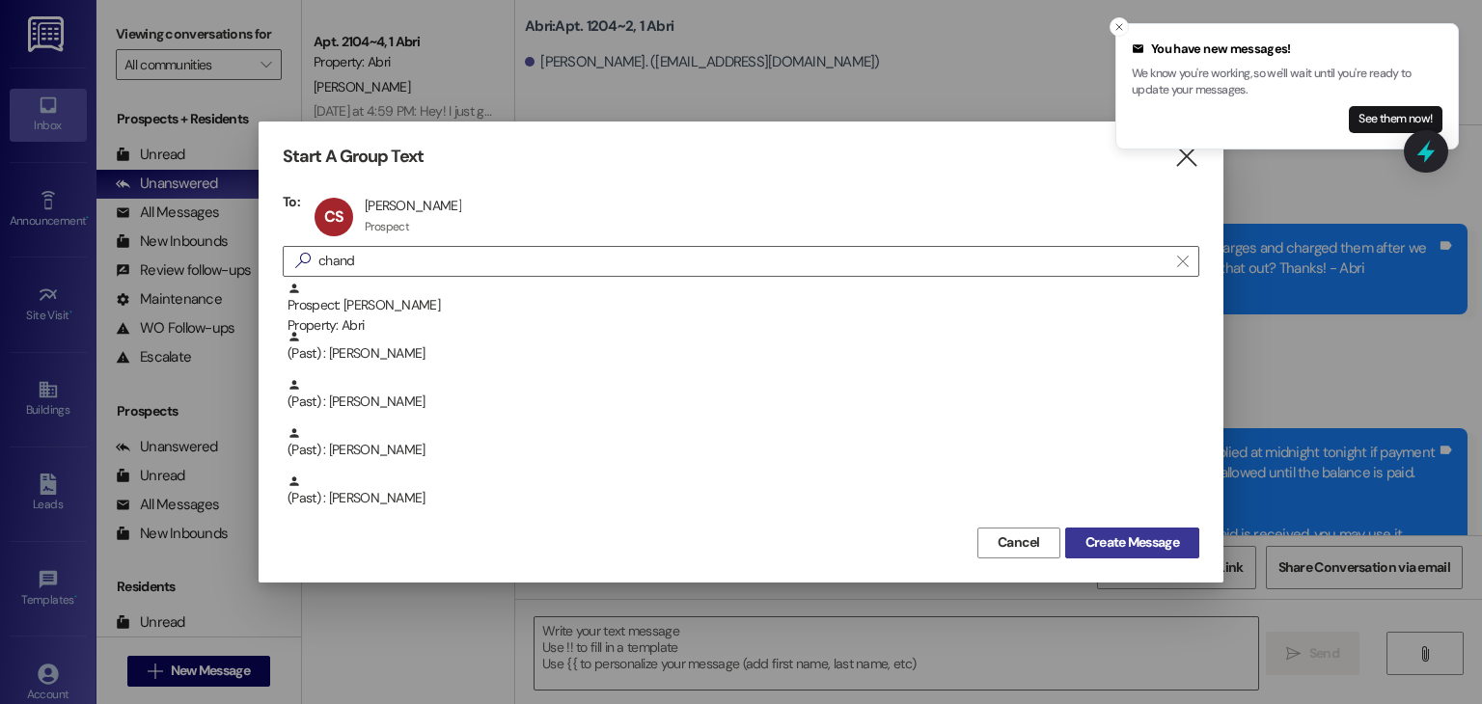
click at [1157, 545] on span "Create Message" at bounding box center [1133, 543] width 94 height 20
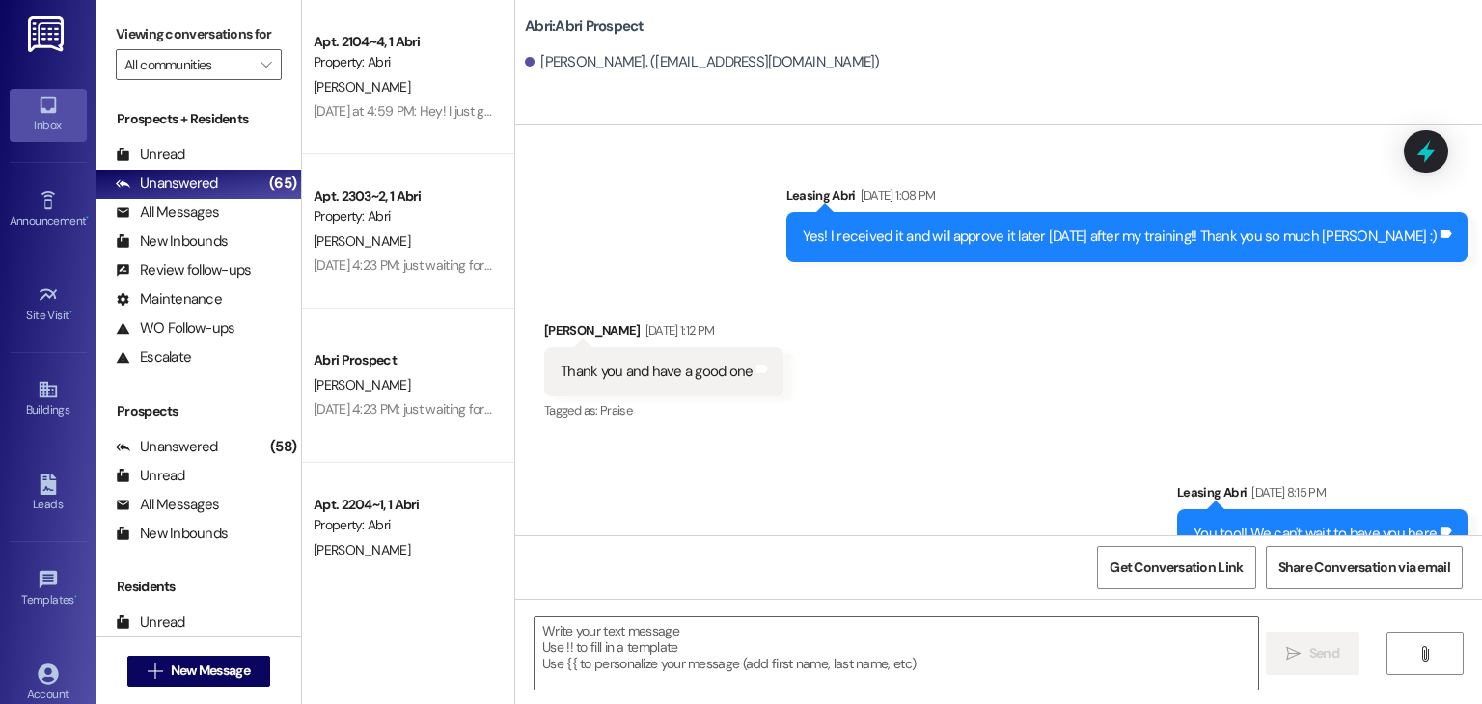
scroll to position [1416, 0]
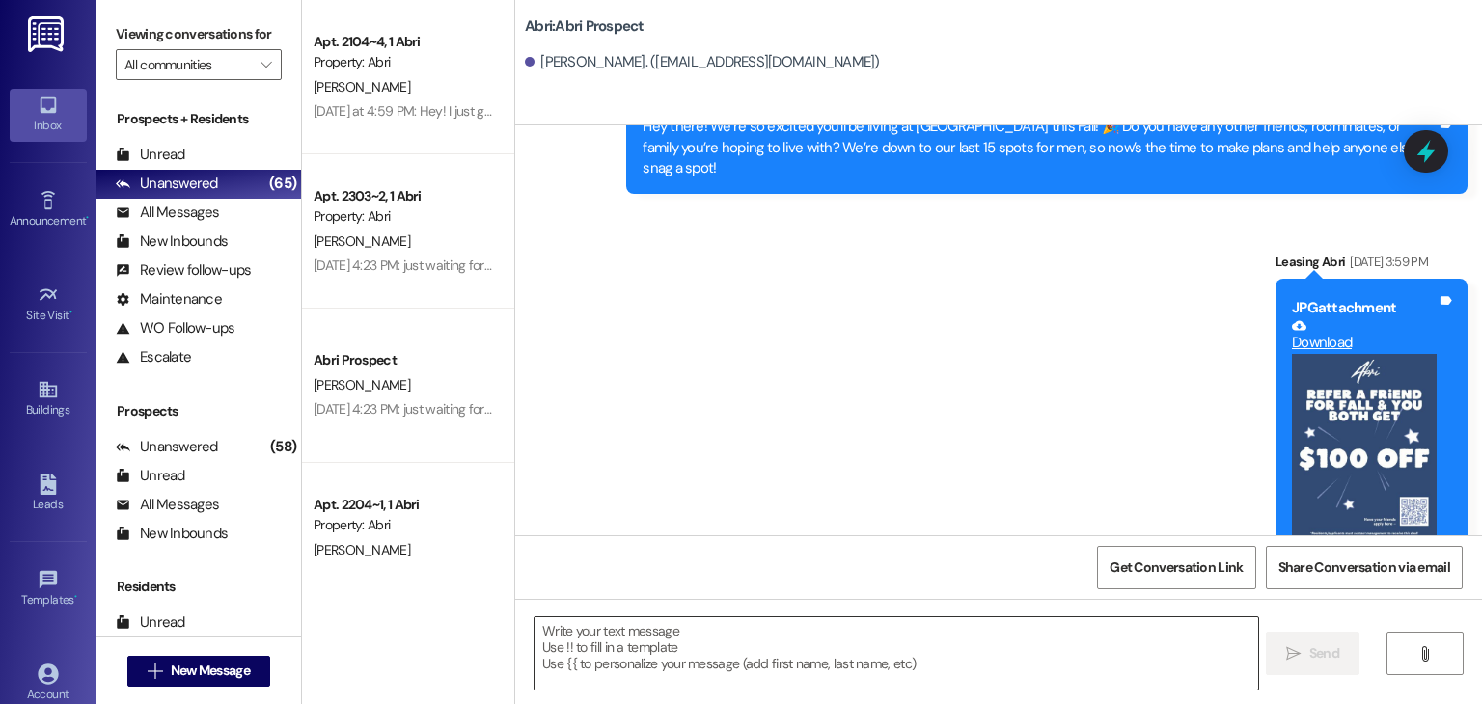
click at [682, 630] on textarea at bounding box center [896, 654] width 723 height 72
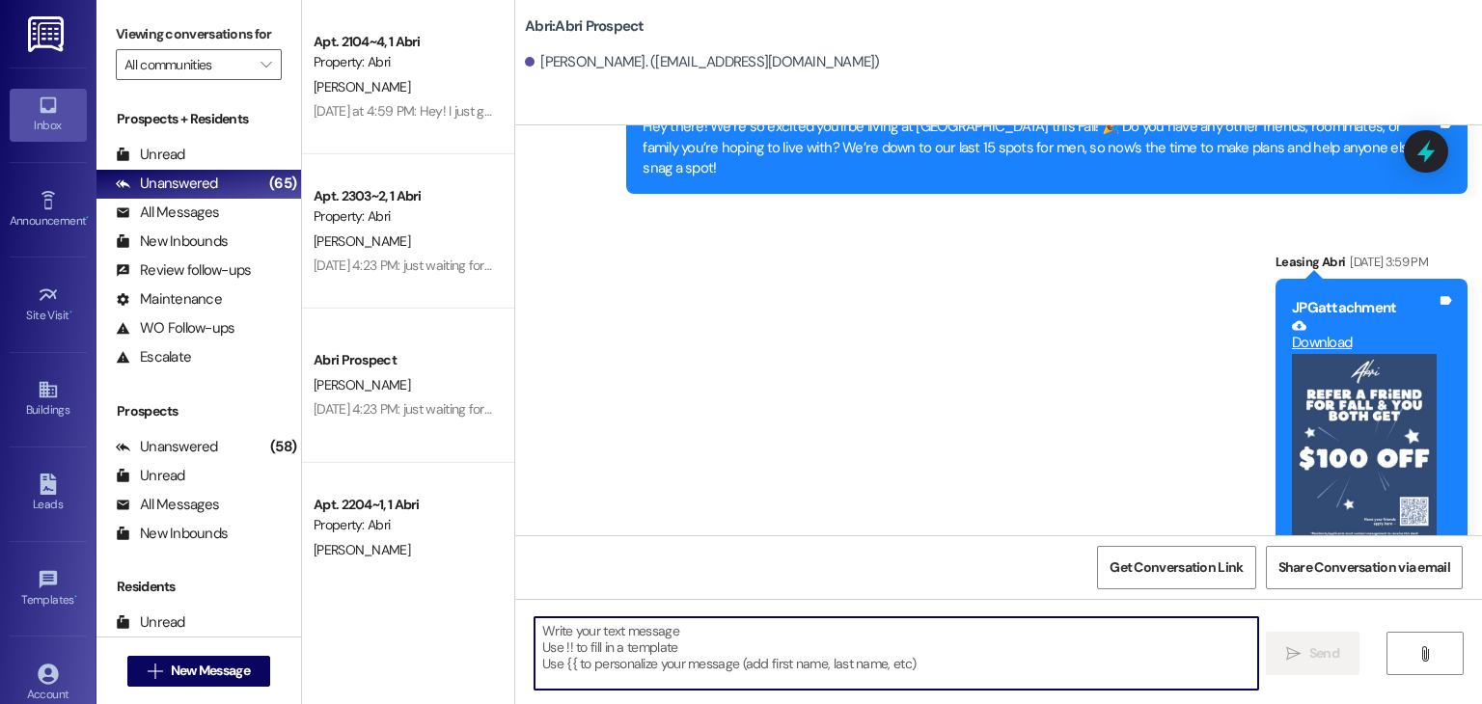
paste textarea "Hello! This is Abri Management reminding you that your balance is overdue. Late…"
type textarea "Hello! This is Abri Management reminding you that your balance is overdue. Late…"
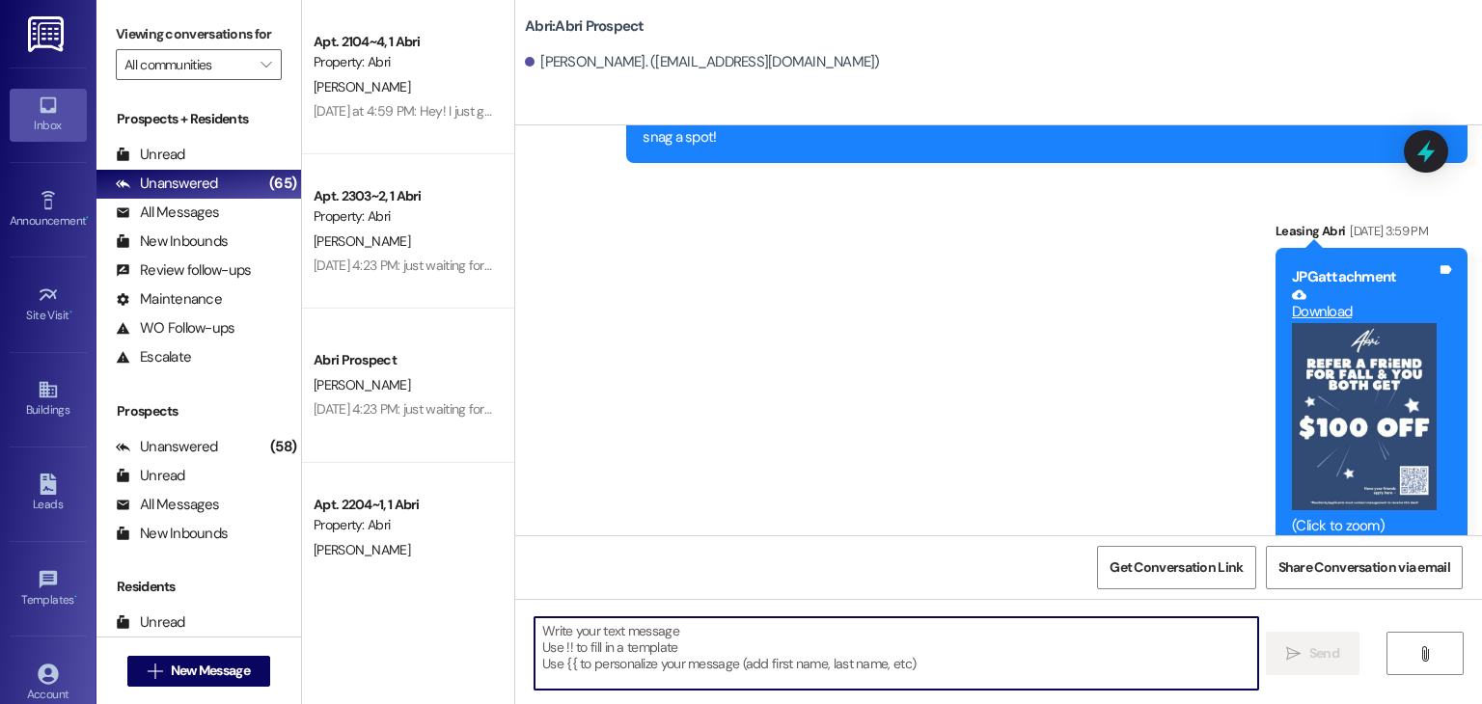
scroll to position [1655, 0]
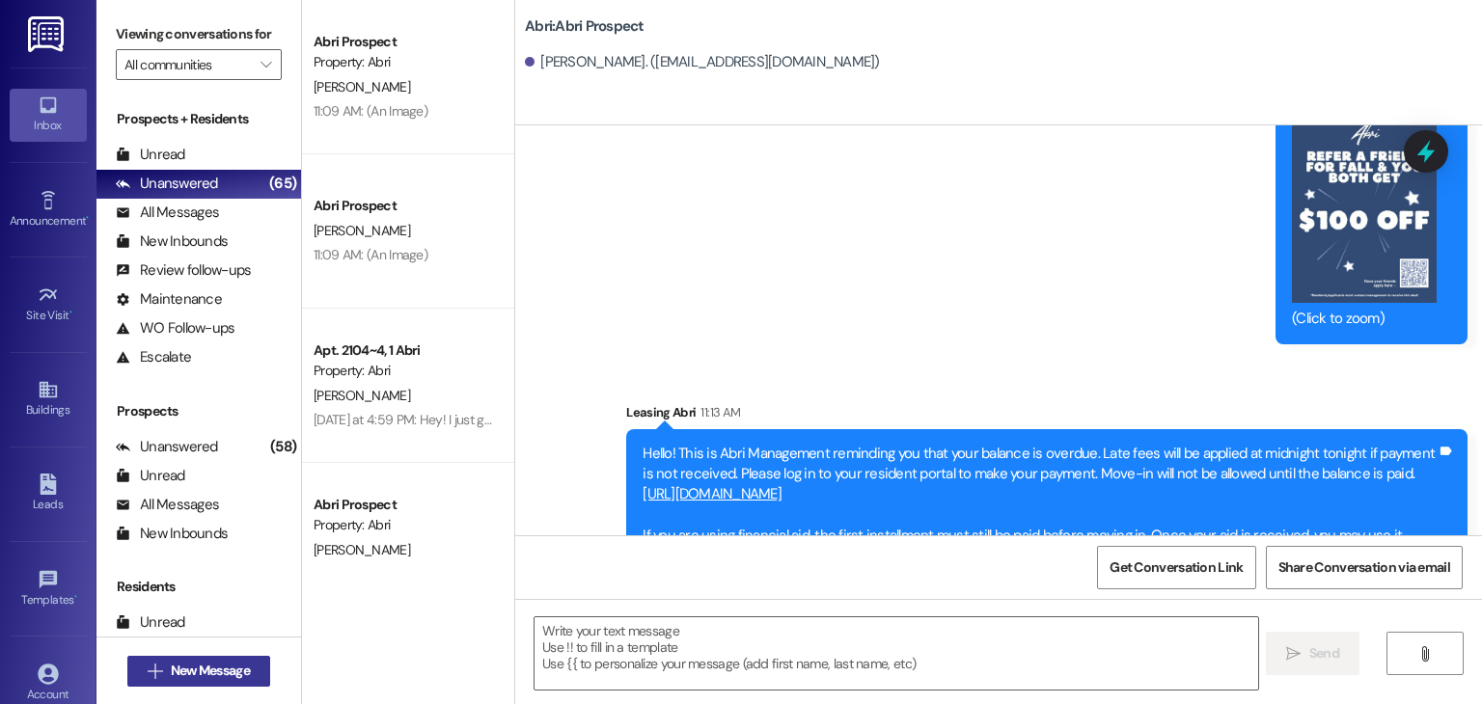
click at [234, 665] on span "New Message" at bounding box center [210, 671] width 79 height 20
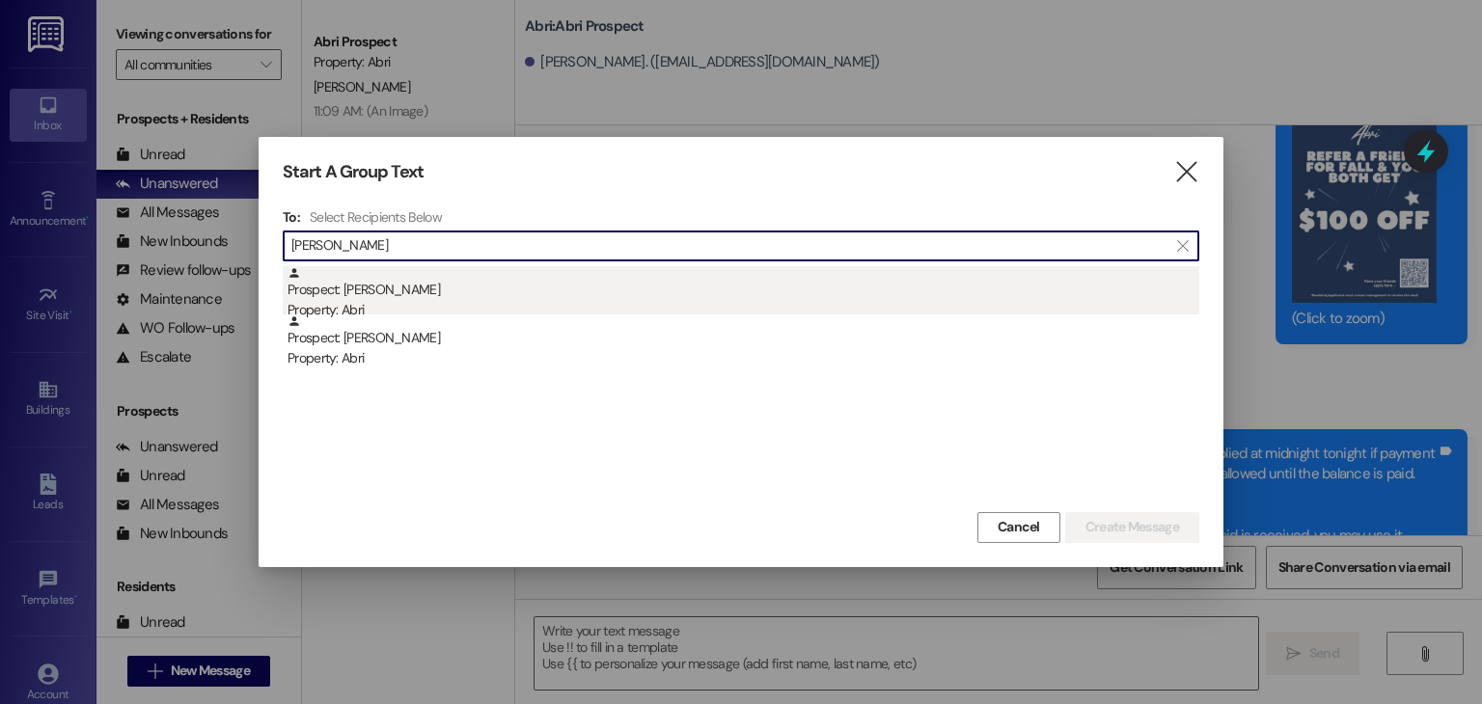
type input "anna lis"
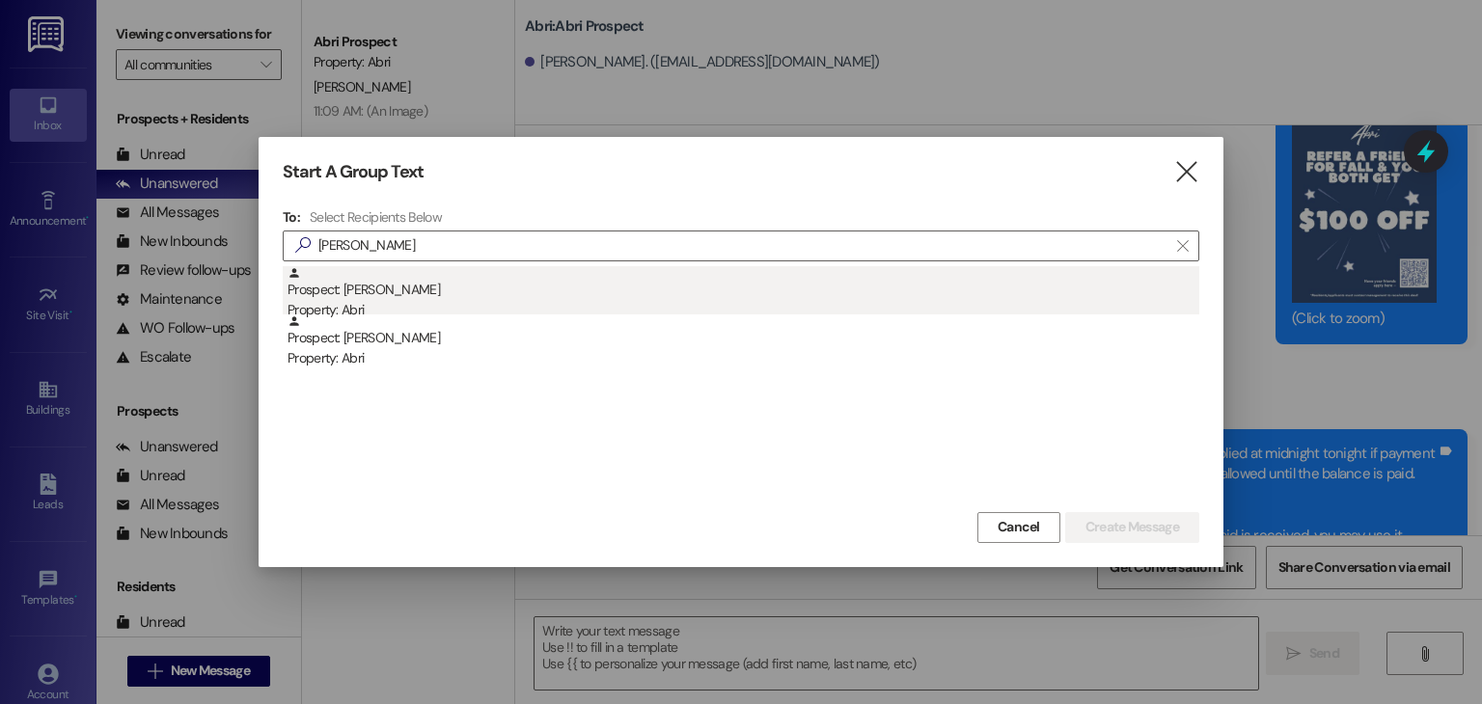
click at [474, 297] on div "Prospect: Anna-Lisa Glendinning Property: Abri" at bounding box center [744, 293] width 912 height 55
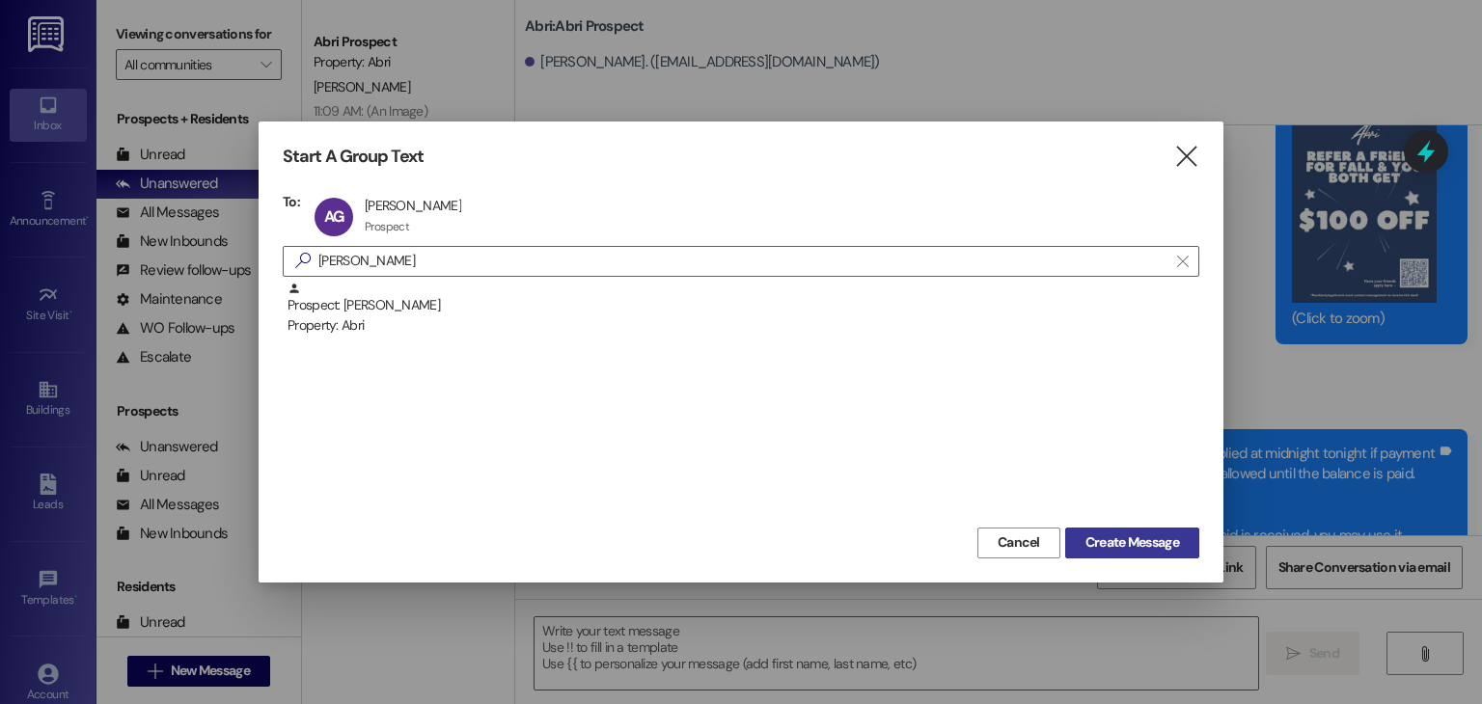
click at [1096, 533] on span "Create Message" at bounding box center [1133, 543] width 94 height 20
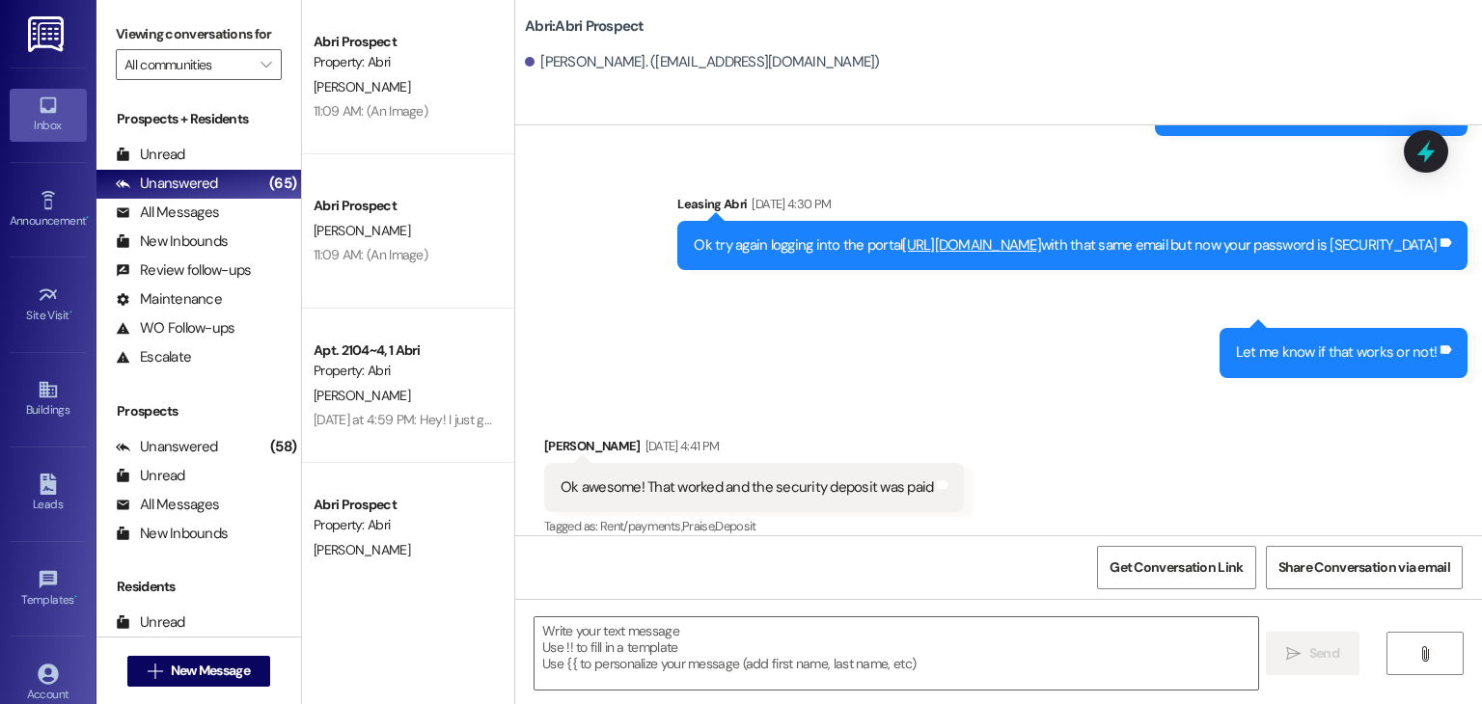
scroll to position [2763, 0]
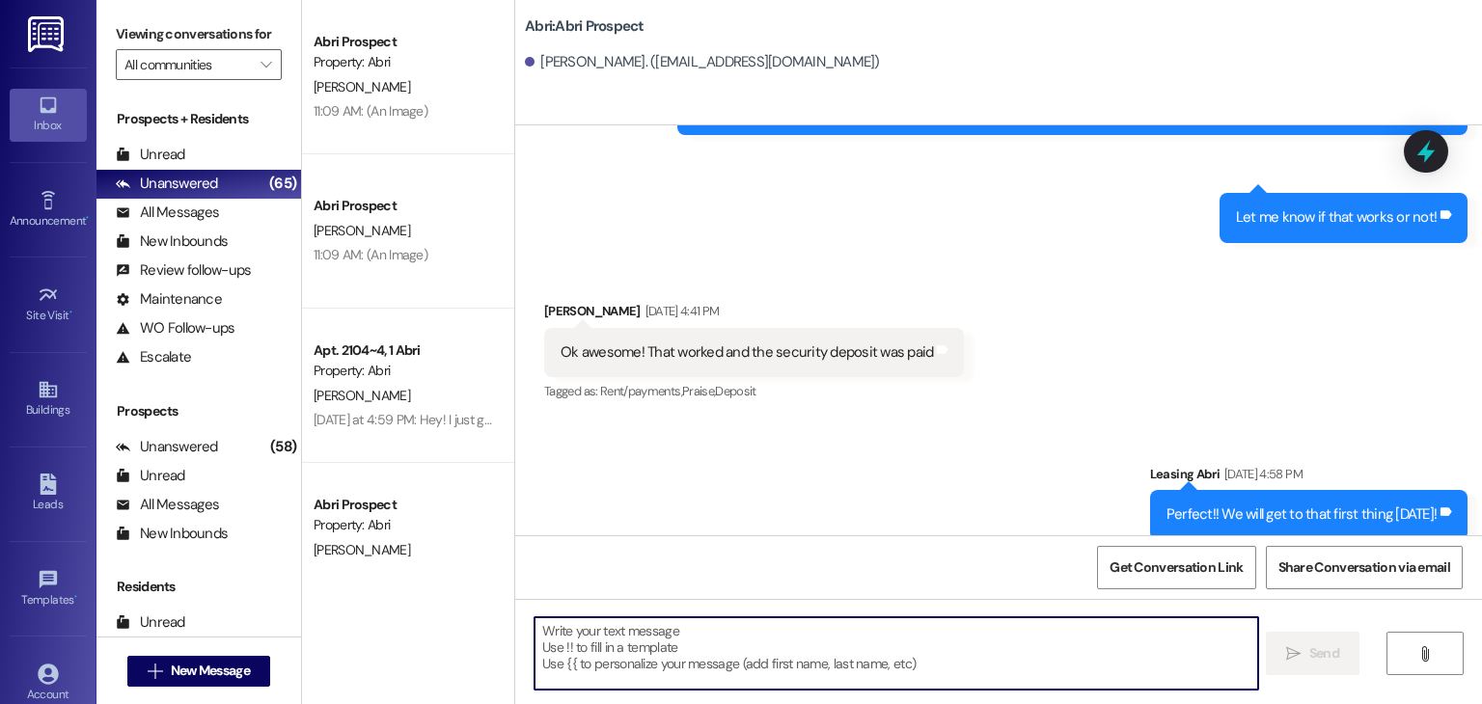
click at [612, 661] on textarea at bounding box center [896, 654] width 723 height 72
paste textarea "Hello! This is Abri Management reminding you that your balance is overdue. Late…"
type textarea "Hello! This is Abri Management reminding you that your balance is overdue. Late…"
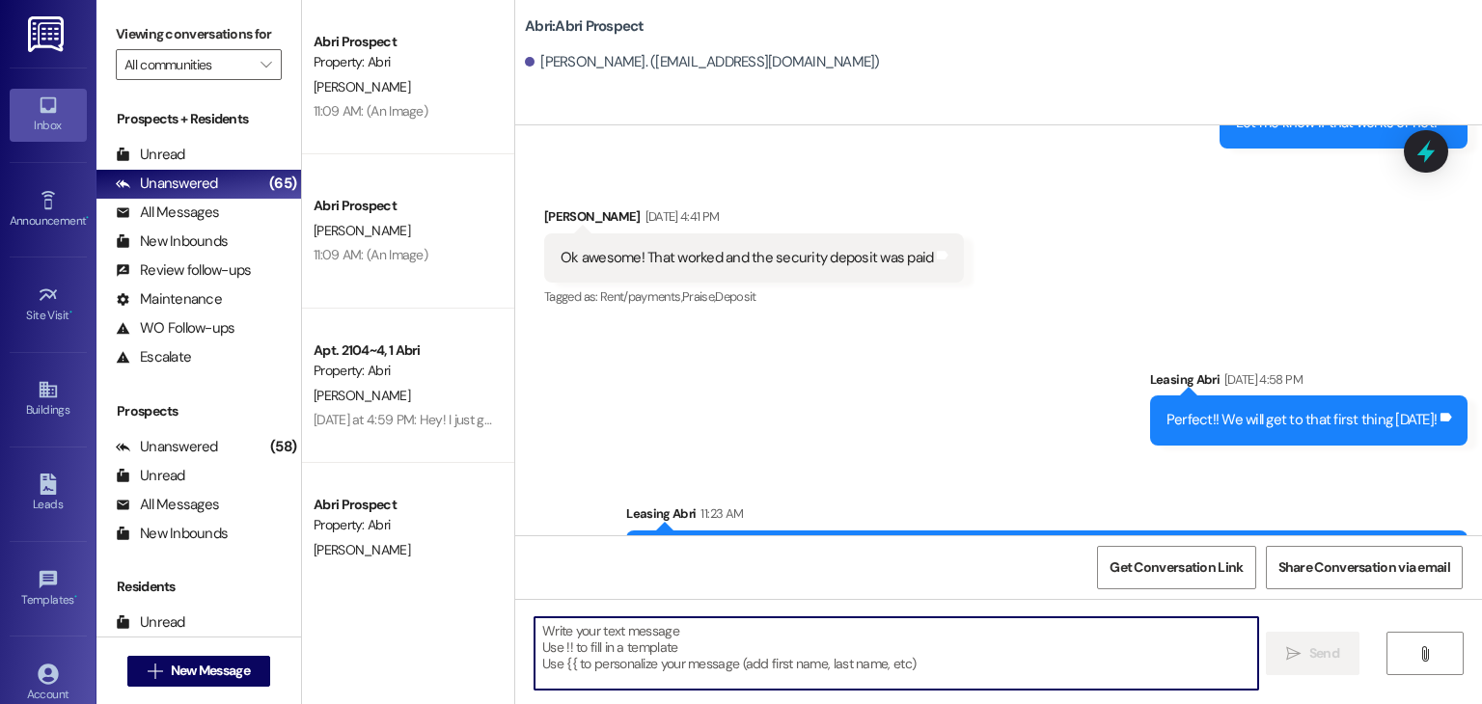
scroll to position [3001, 0]
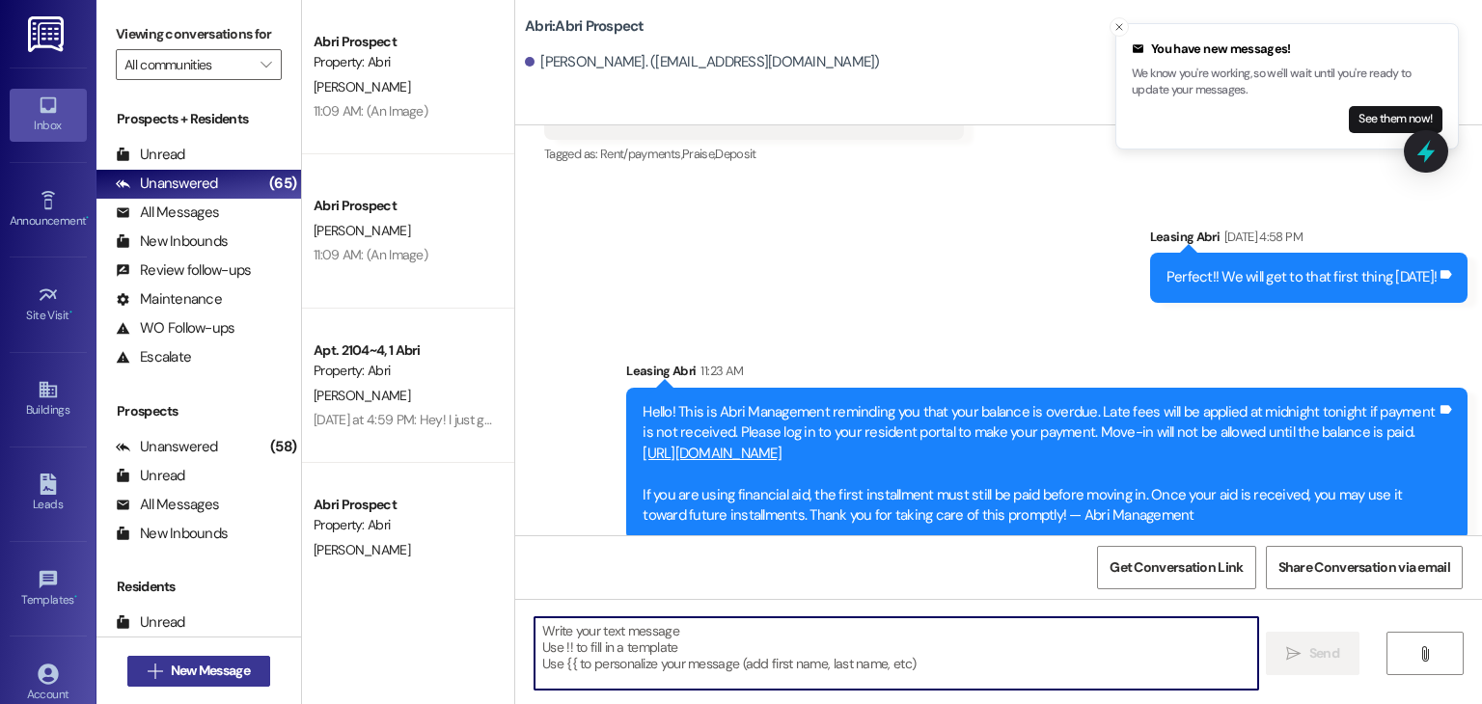
click at [244, 656] on button " New Message" at bounding box center [198, 671] width 143 height 31
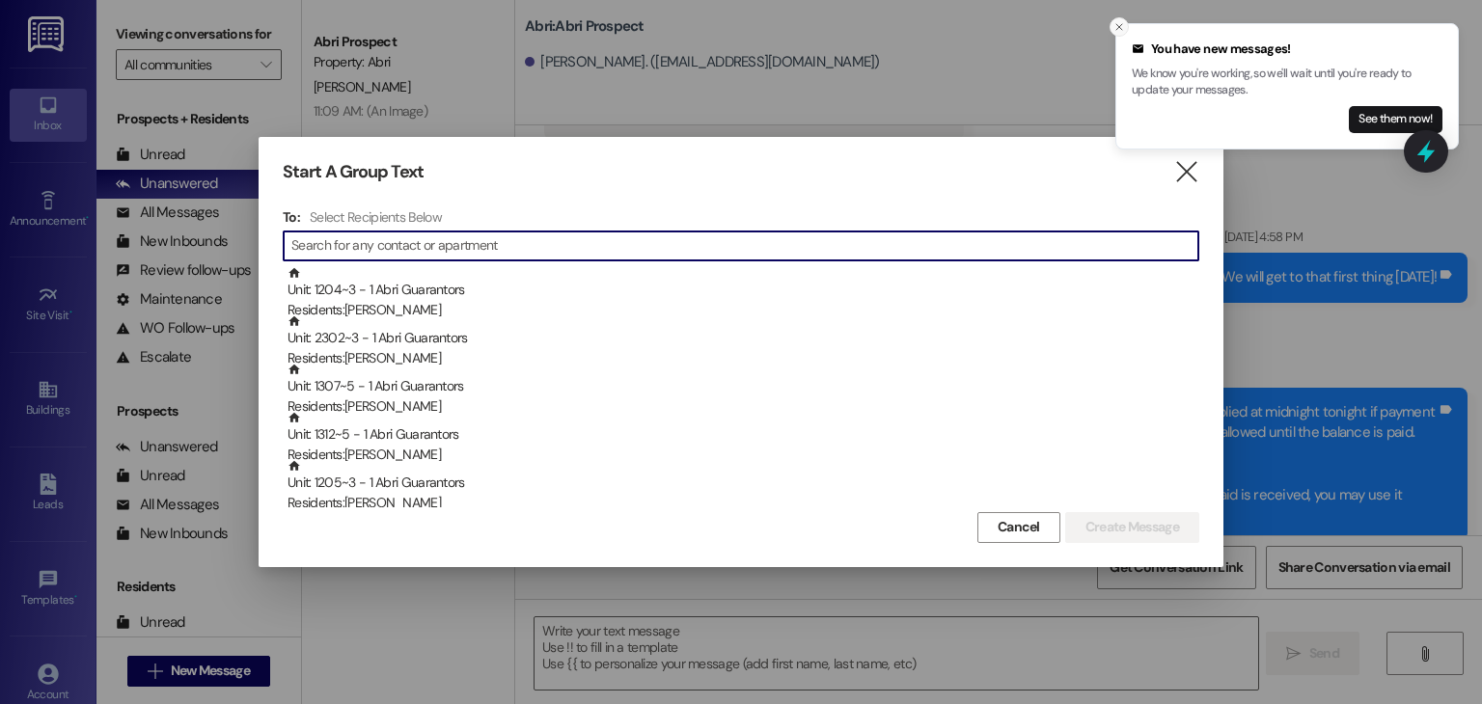
click at [1122, 25] on icon "Close toast" at bounding box center [1120, 27] width 12 height 12
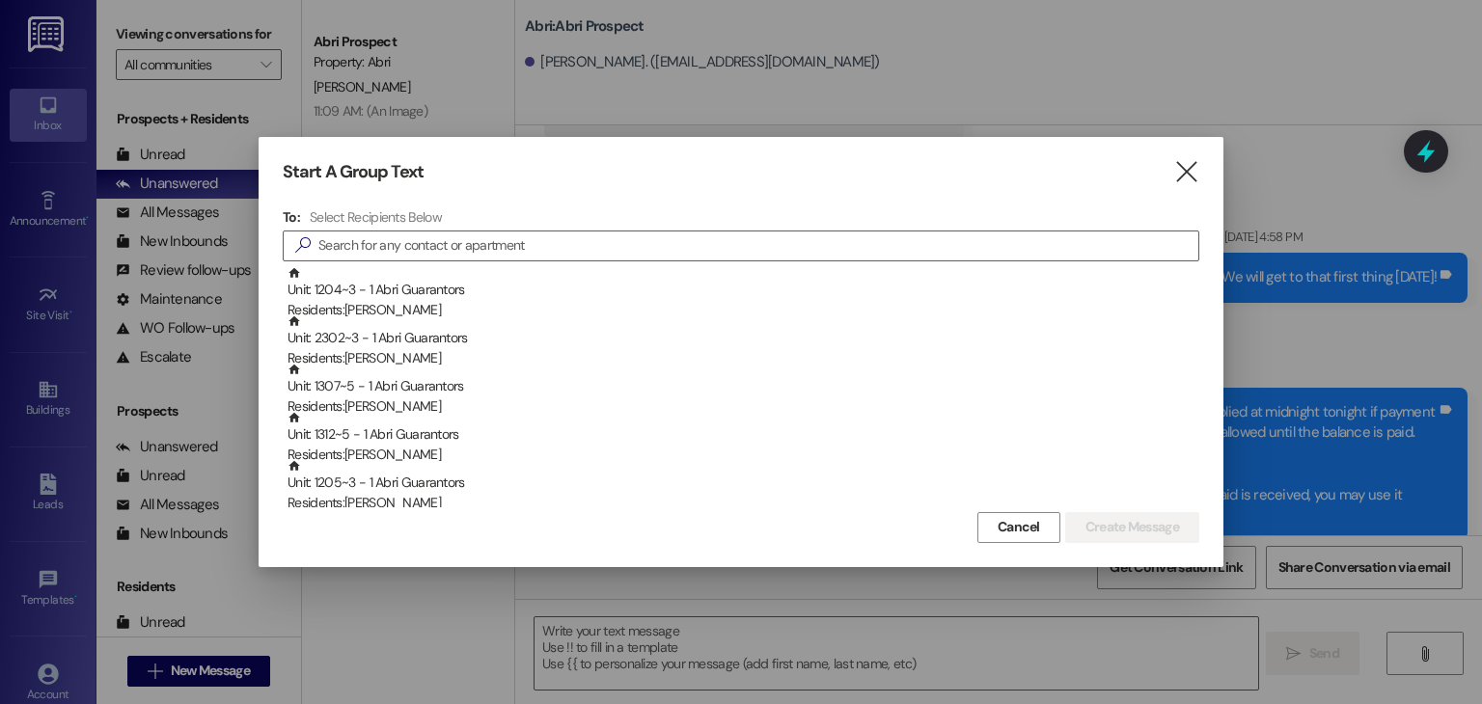
click at [1173, 186] on div "Start A Group Text  To: Select Recipients Below  Unit: 1204~3 - 1 Abri Guaran…" at bounding box center [741, 351] width 965 height 429
click at [1185, 177] on icon "" at bounding box center [1186, 172] width 26 height 20
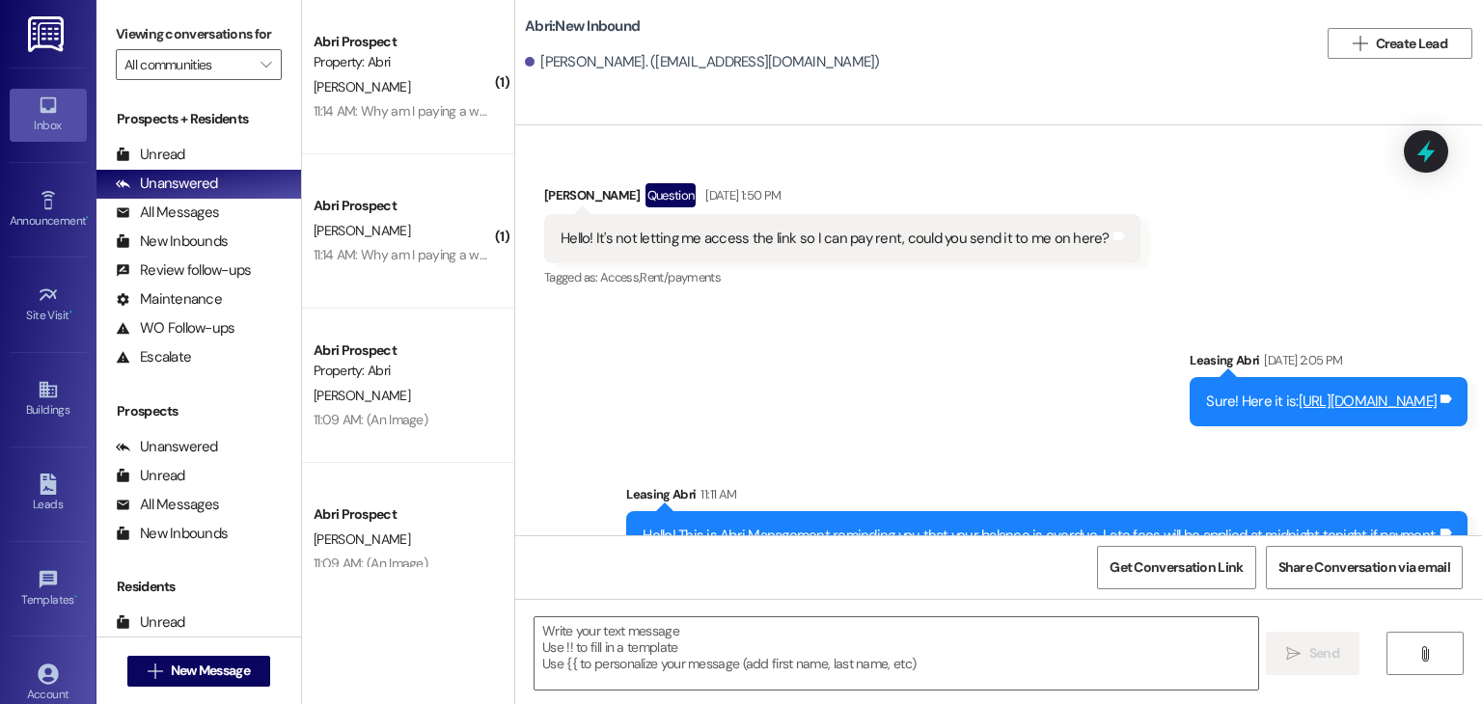
scroll to position [3242, 0]
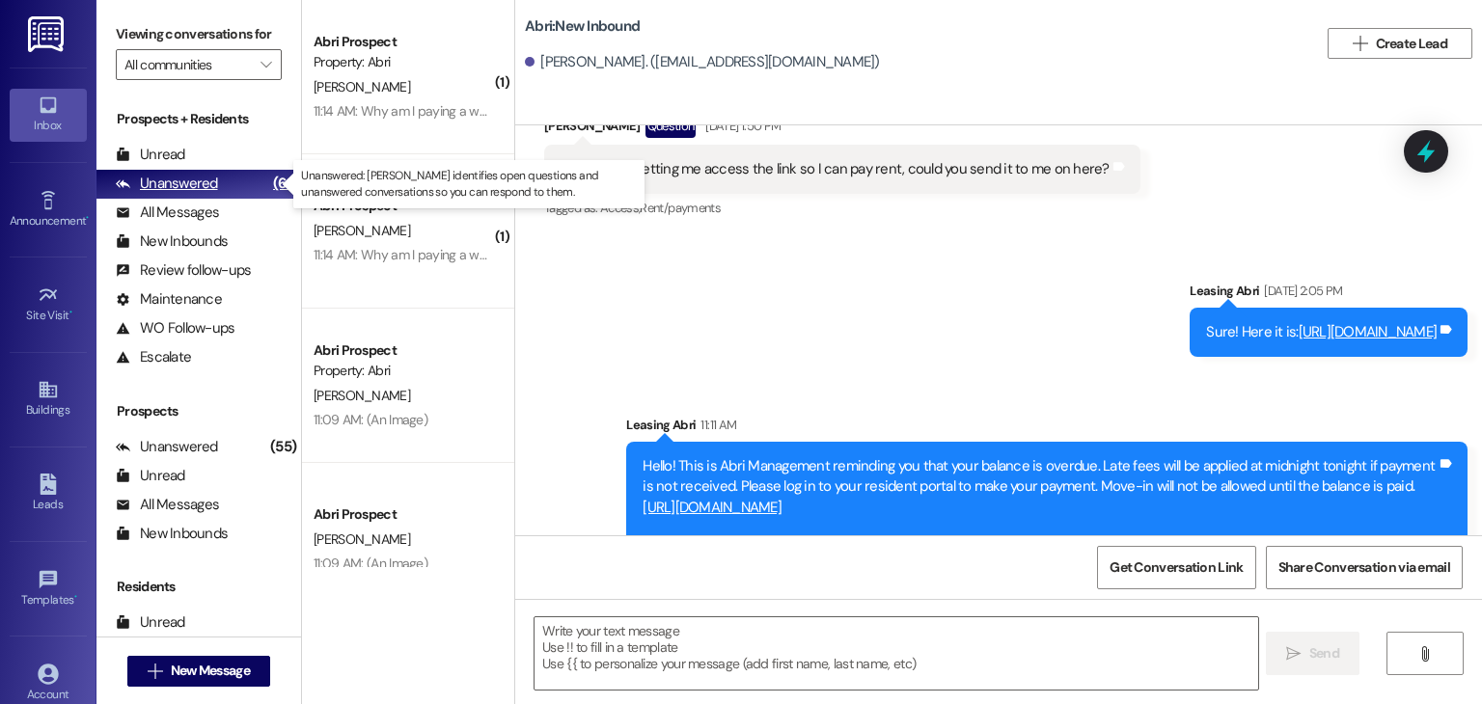
click at [219, 179] on div "Unanswered (61)" at bounding box center [198, 184] width 205 height 29
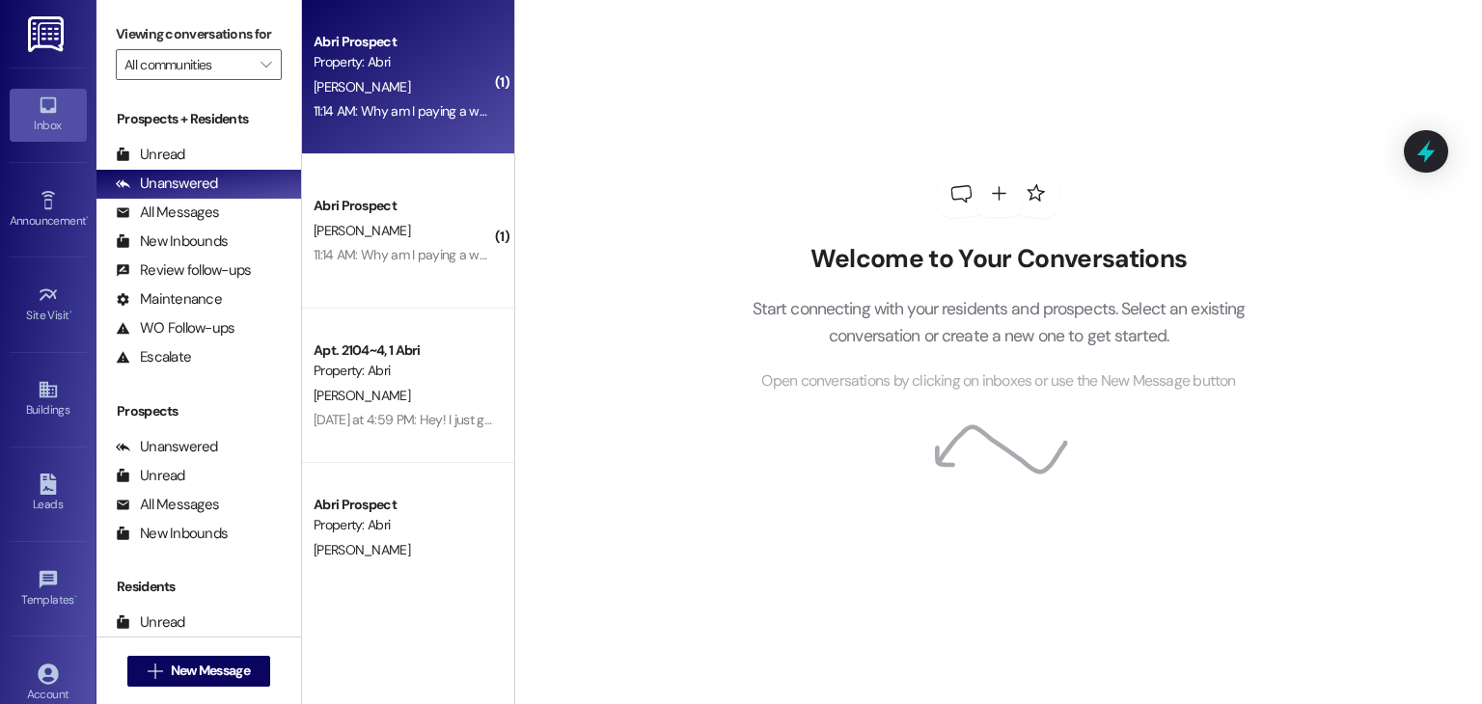
click at [424, 94] on div "J. Burton" at bounding box center [403, 87] width 182 height 24
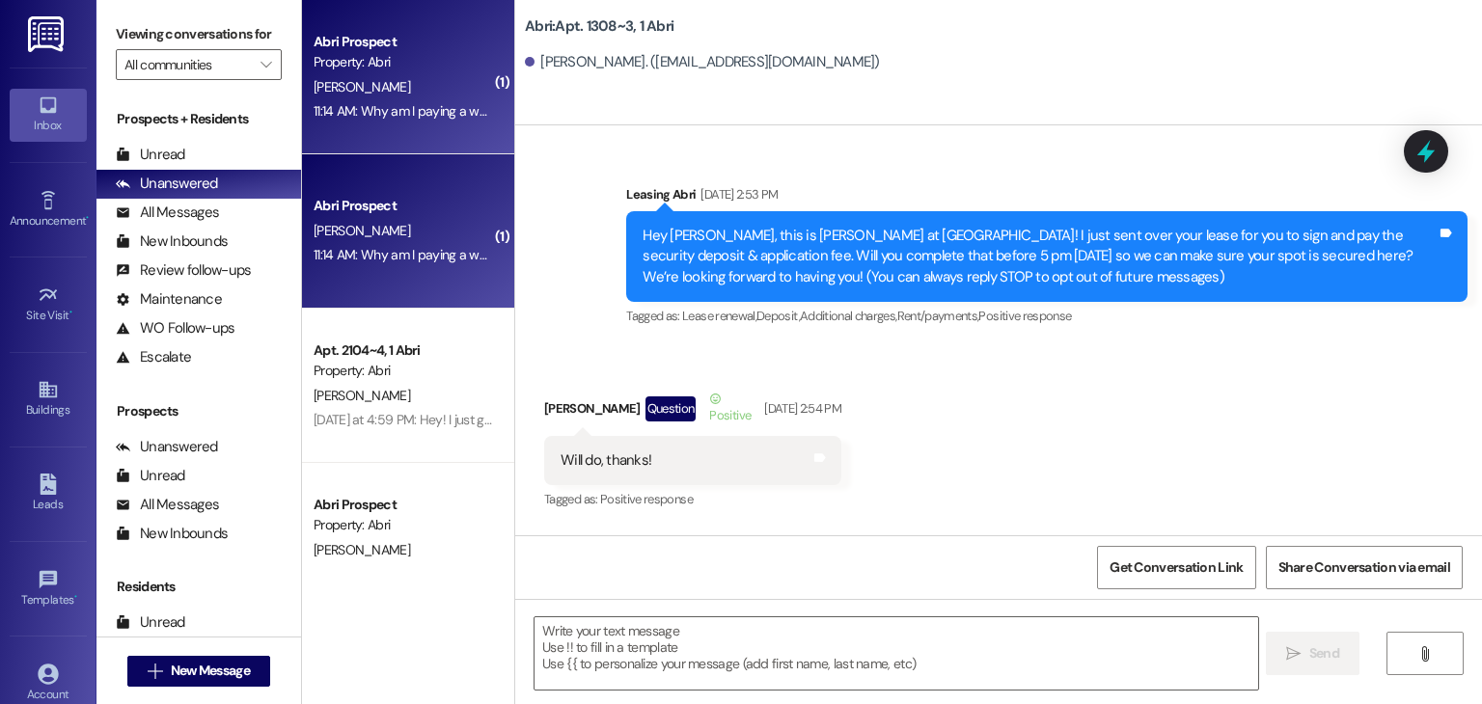
scroll to position [48324, 0]
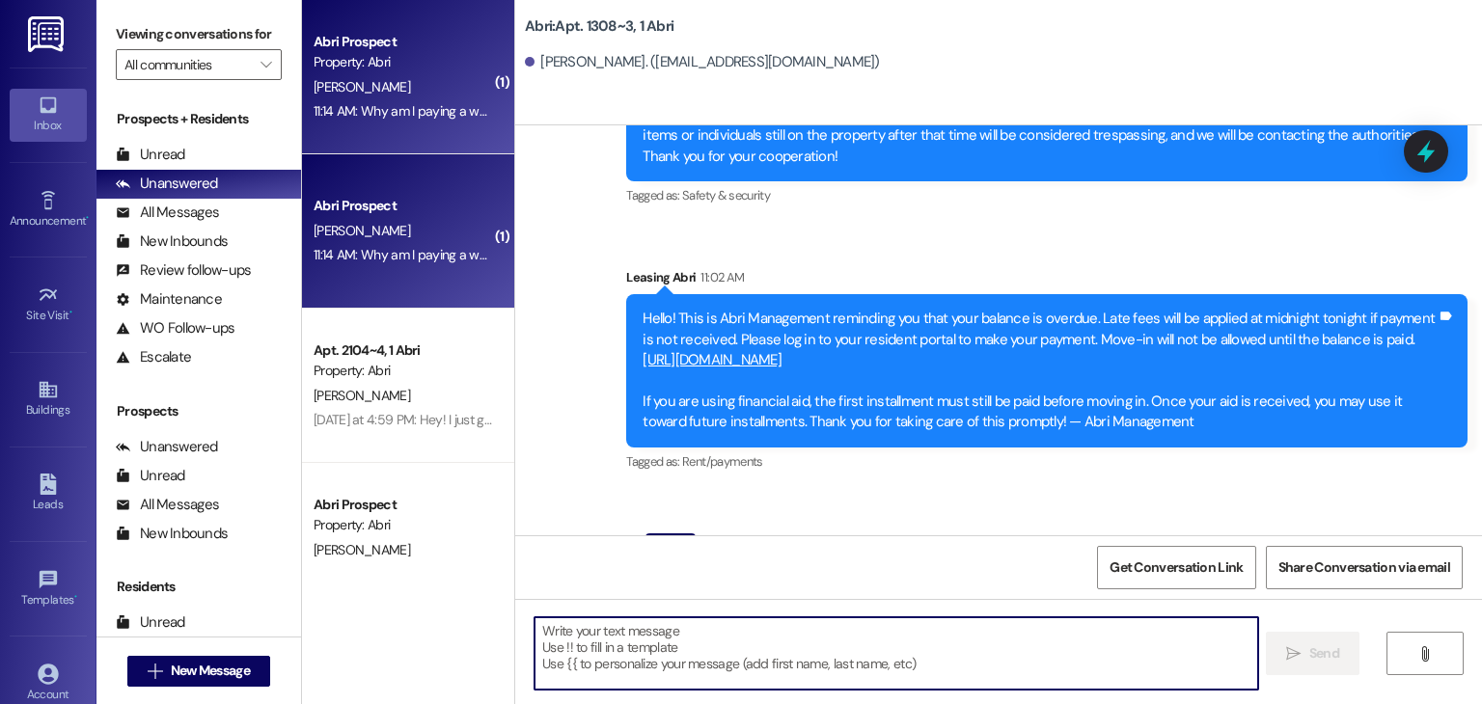
click at [749, 631] on textarea at bounding box center [896, 654] width 723 height 72
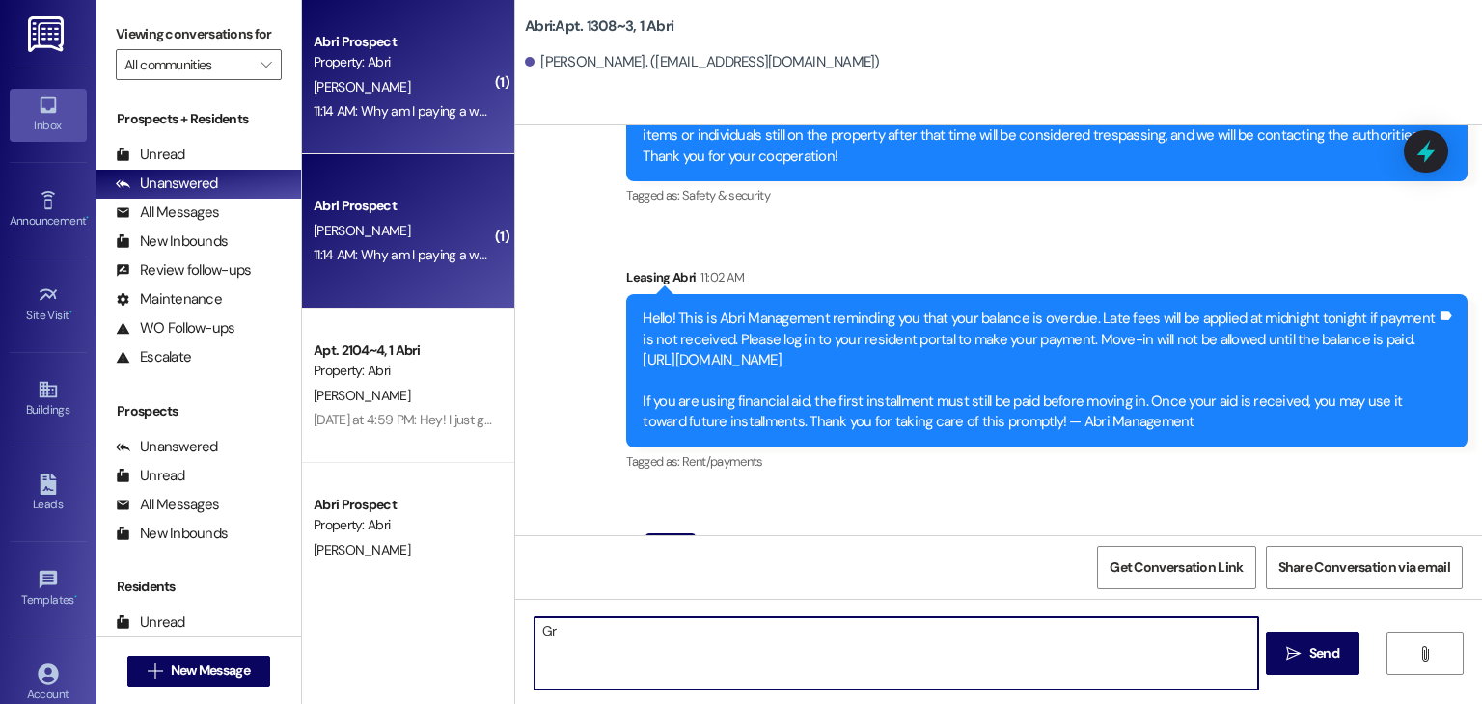
type textarea "G"
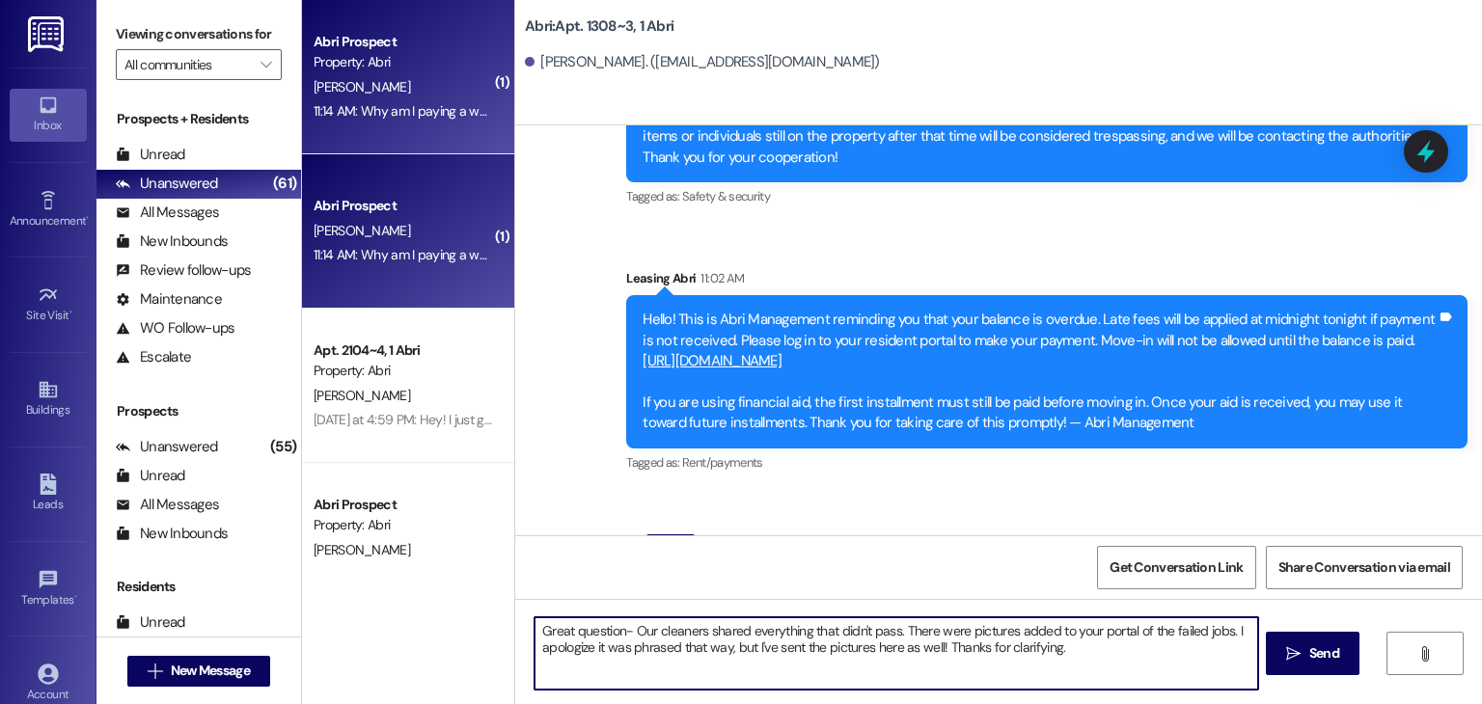
type textarea "Great question- Our cleaners shared everything that didn't pass. There were pic…"
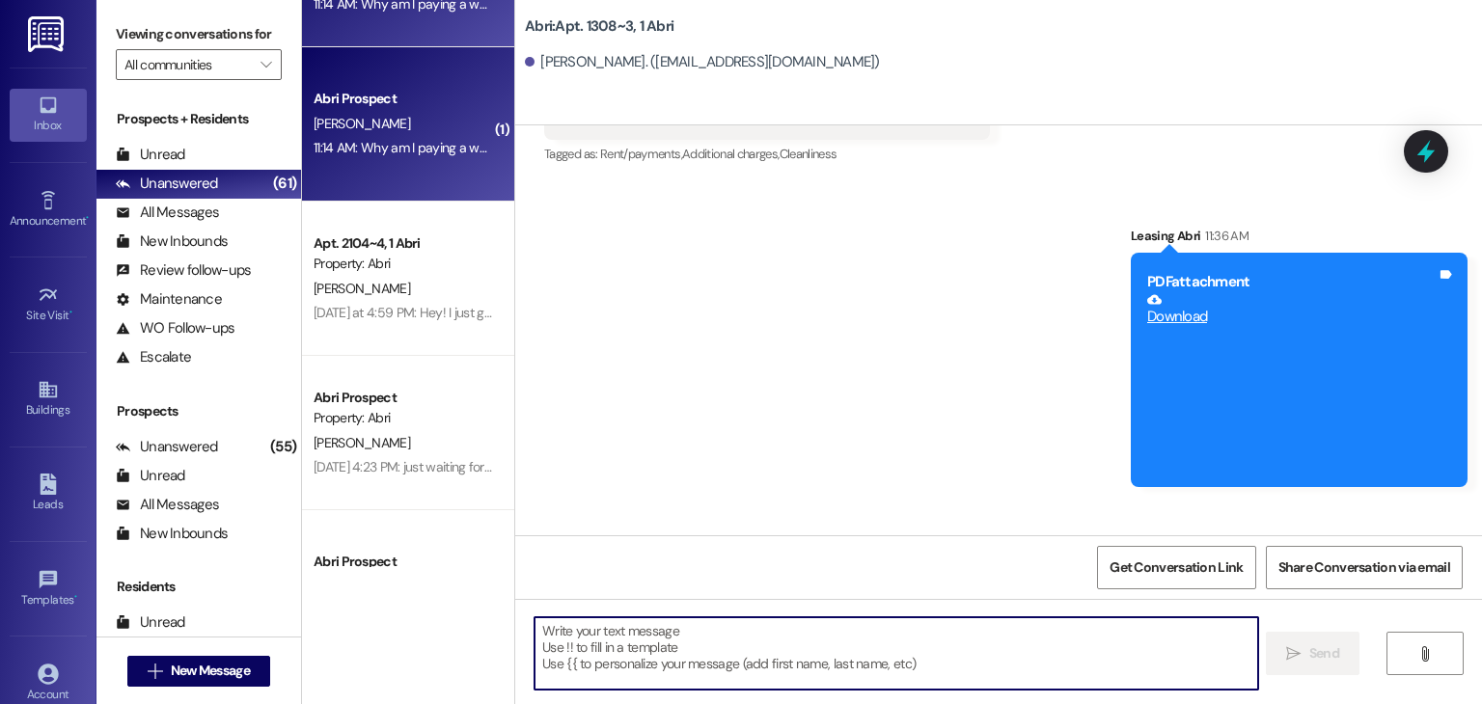
scroll to position [0, 0]
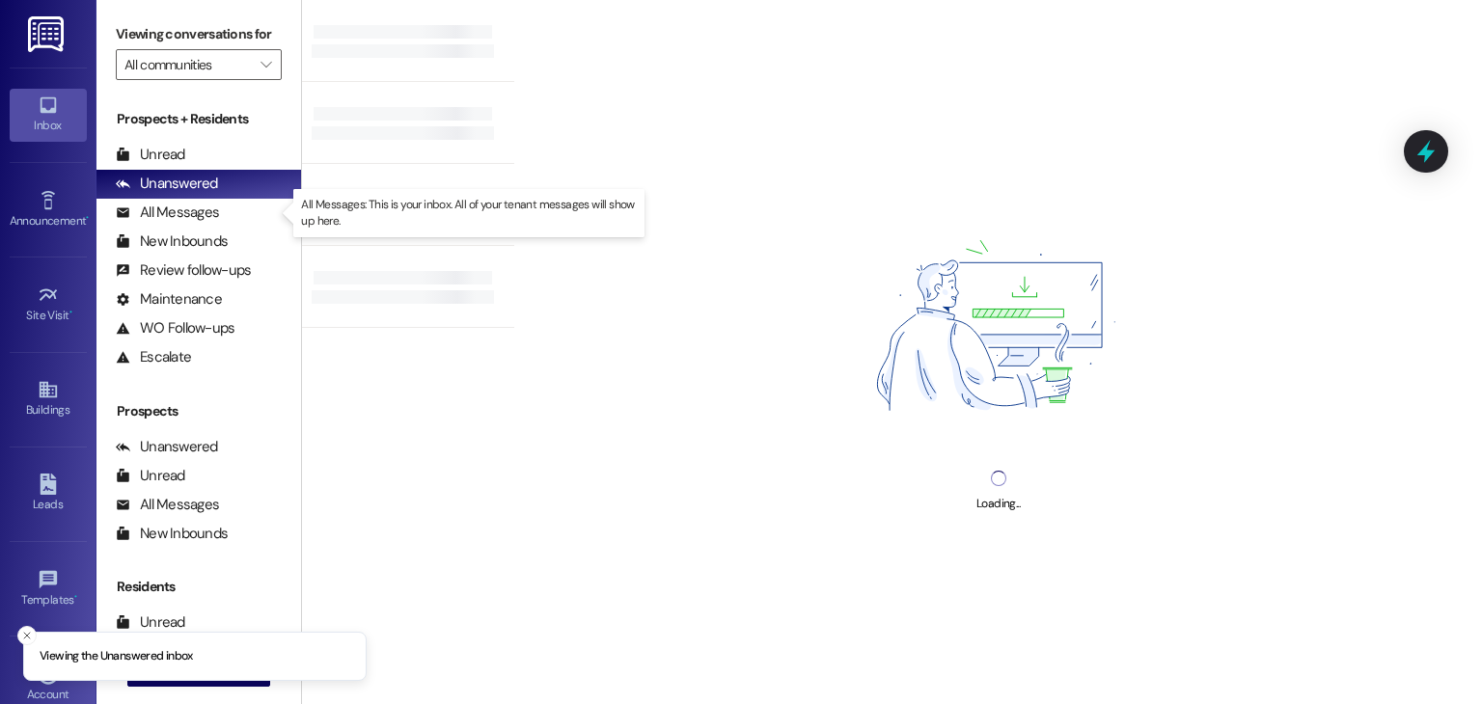
click at [224, 206] on div "All Messages (undefined)" at bounding box center [198, 213] width 205 height 29
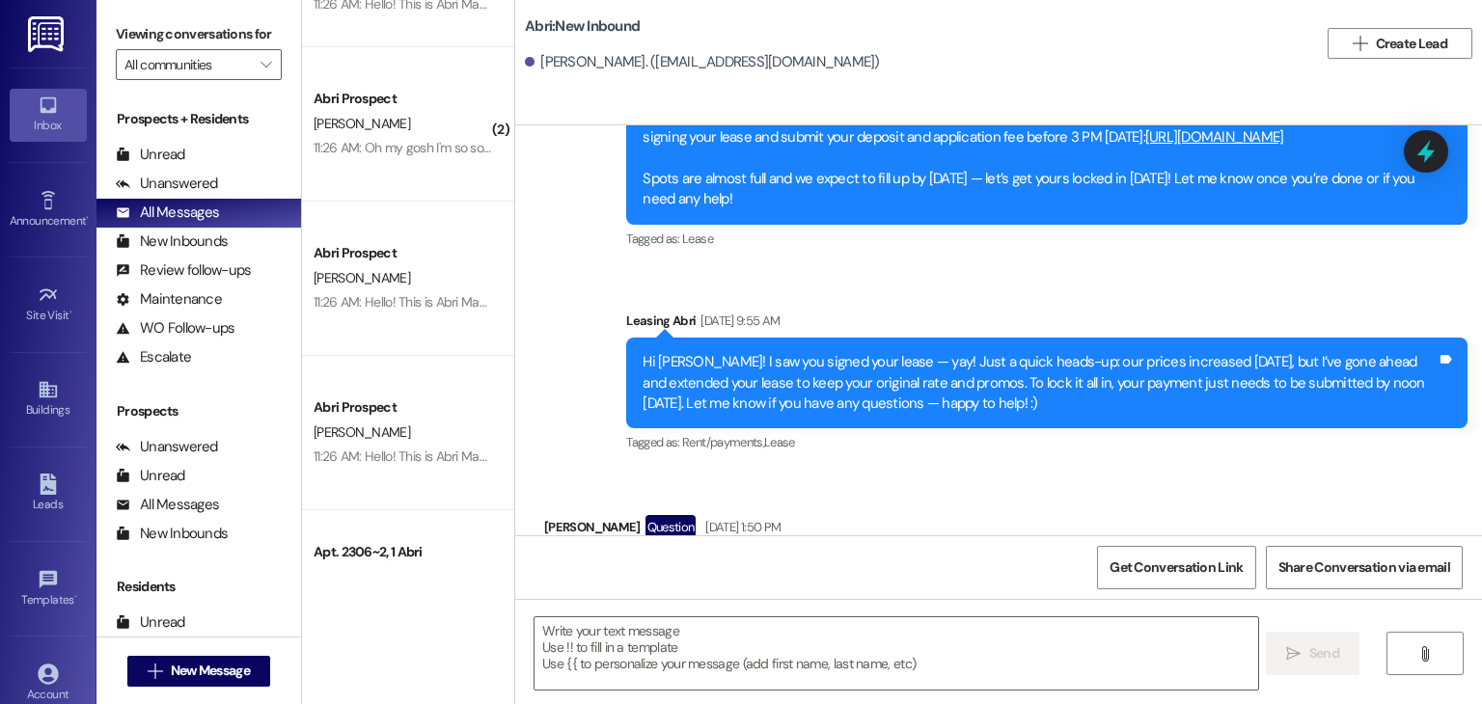
scroll to position [3813, 0]
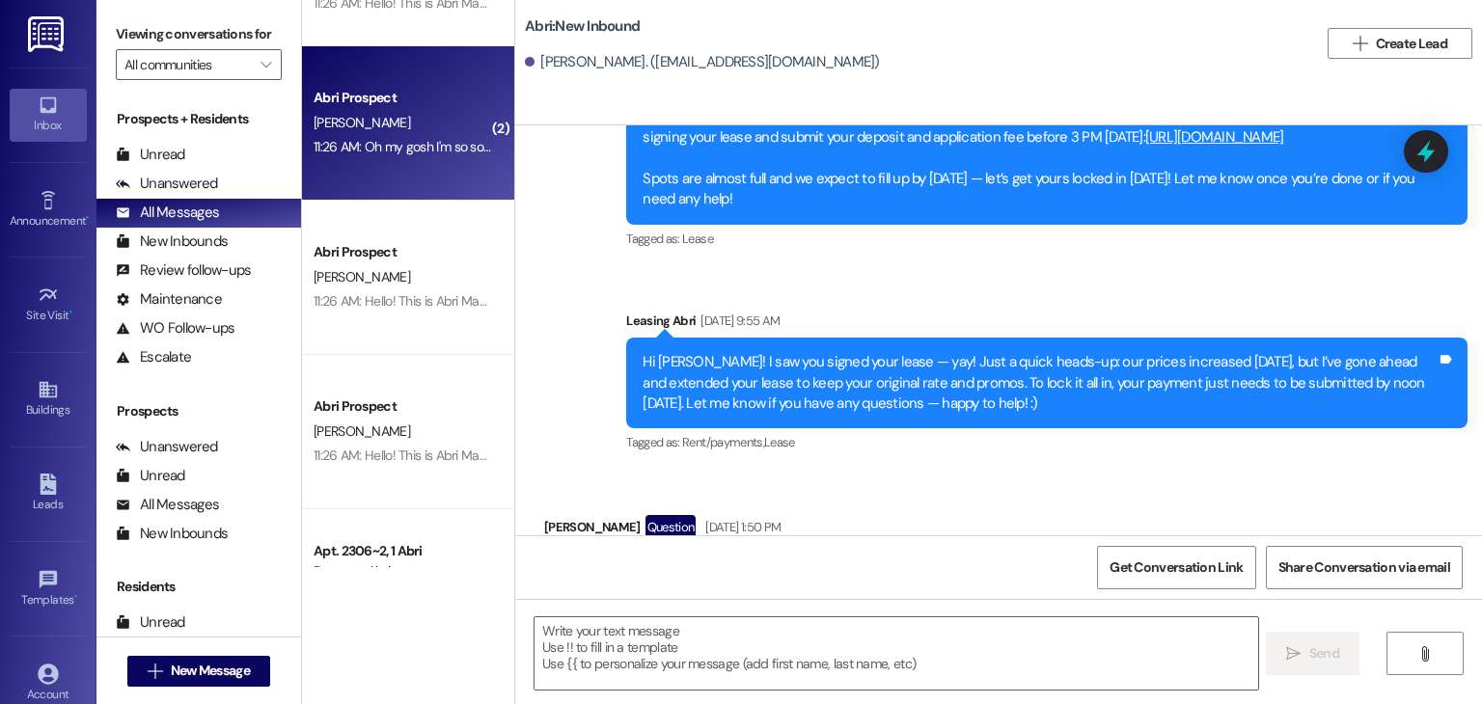
click at [420, 125] on div "[PERSON_NAME]" at bounding box center [403, 123] width 182 height 24
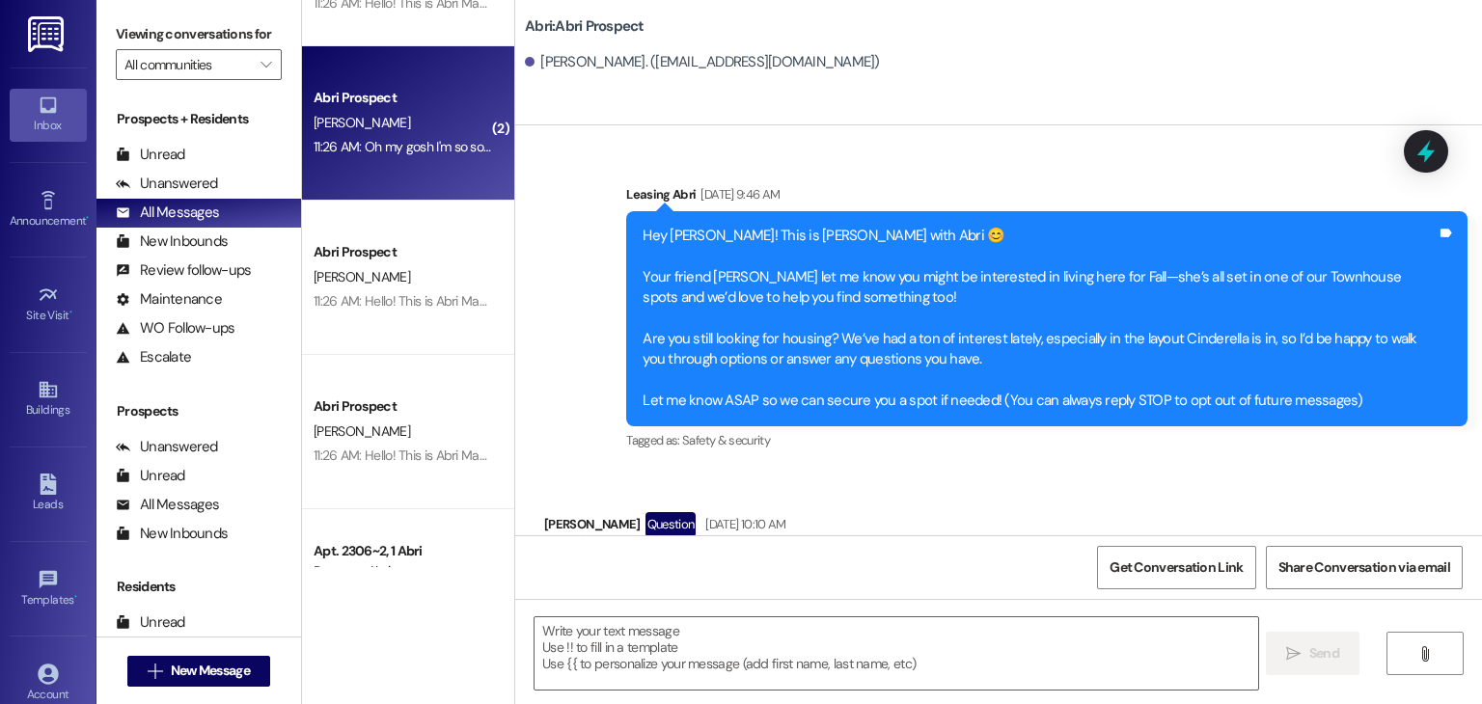
scroll to position [11806, 0]
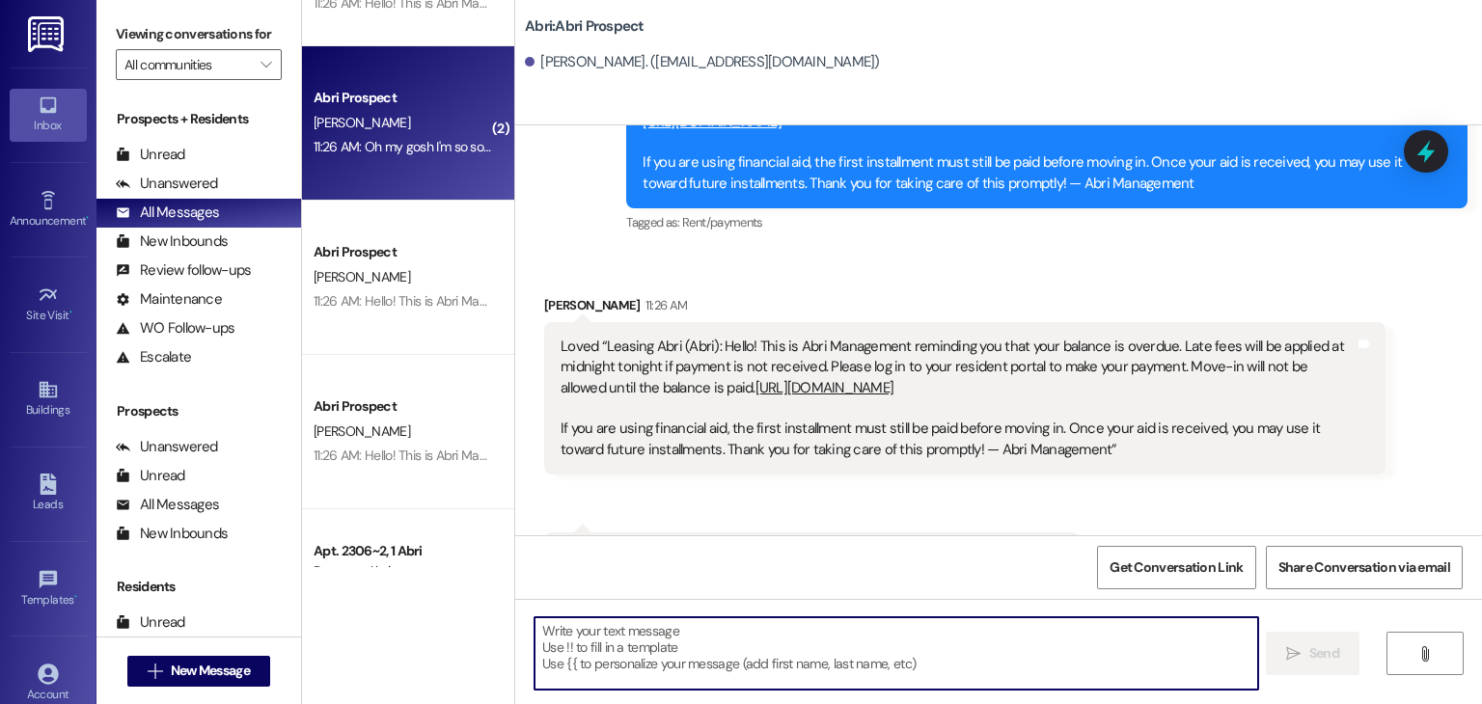
click at [759, 659] on textarea at bounding box center [896, 654] width 723 height 72
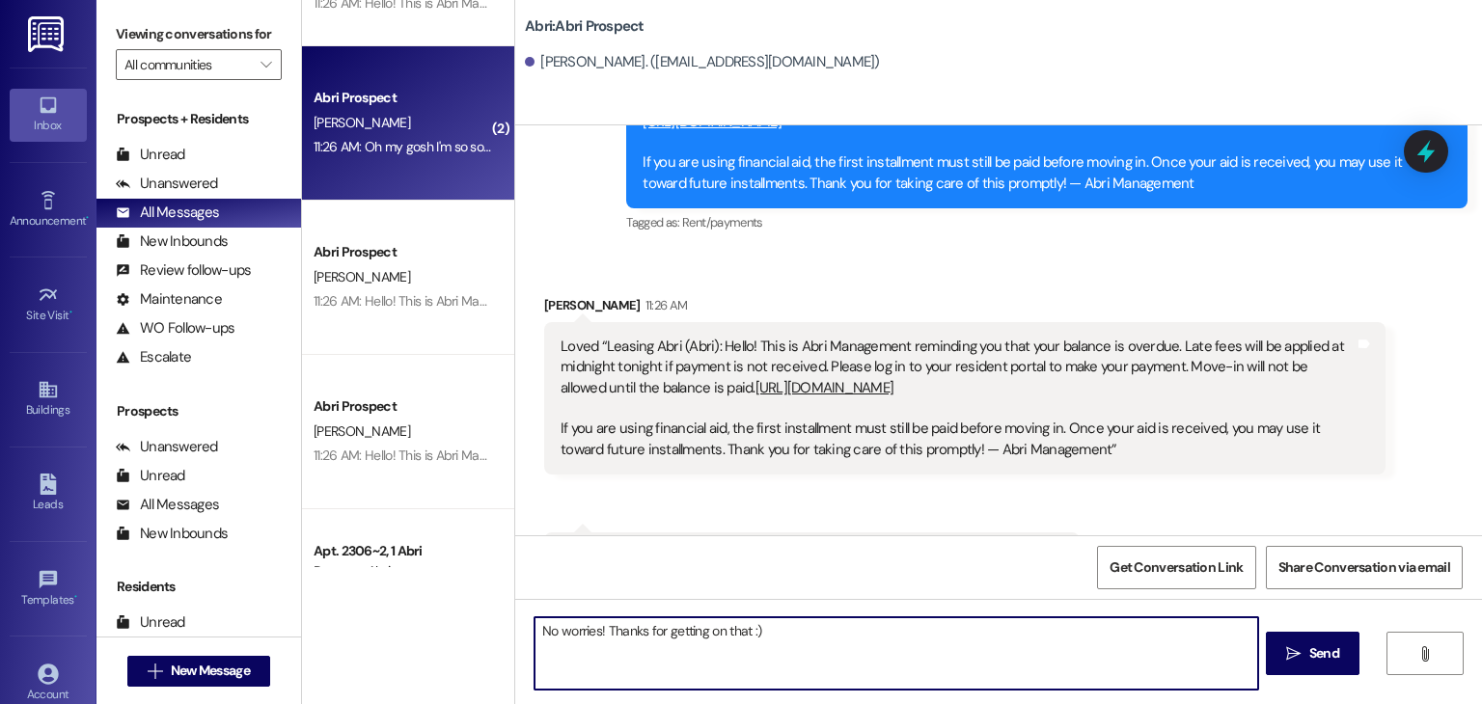
type textarea "No worries! Thanks for getting on that :)"
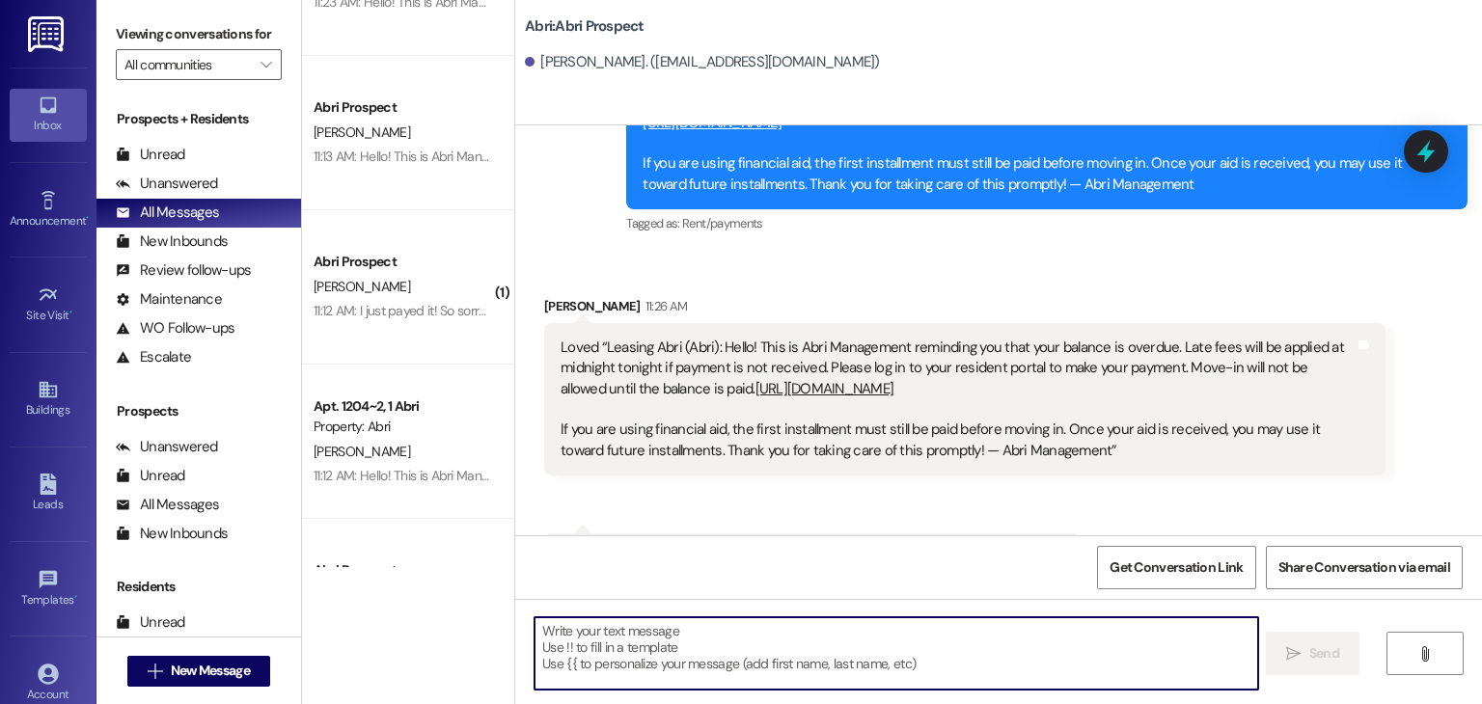
scroll to position [6276, 0]
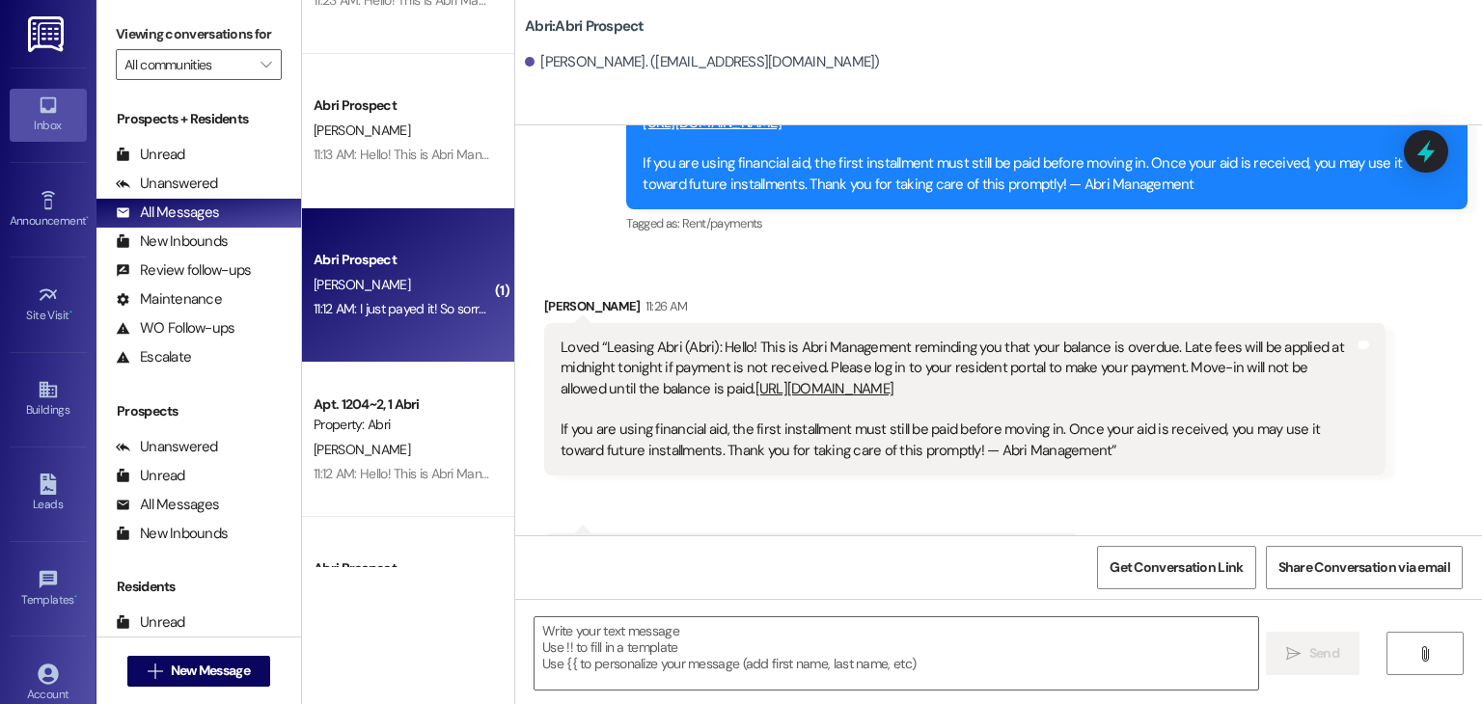
click at [426, 268] on div "Abri Prospect" at bounding box center [403, 260] width 179 height 20
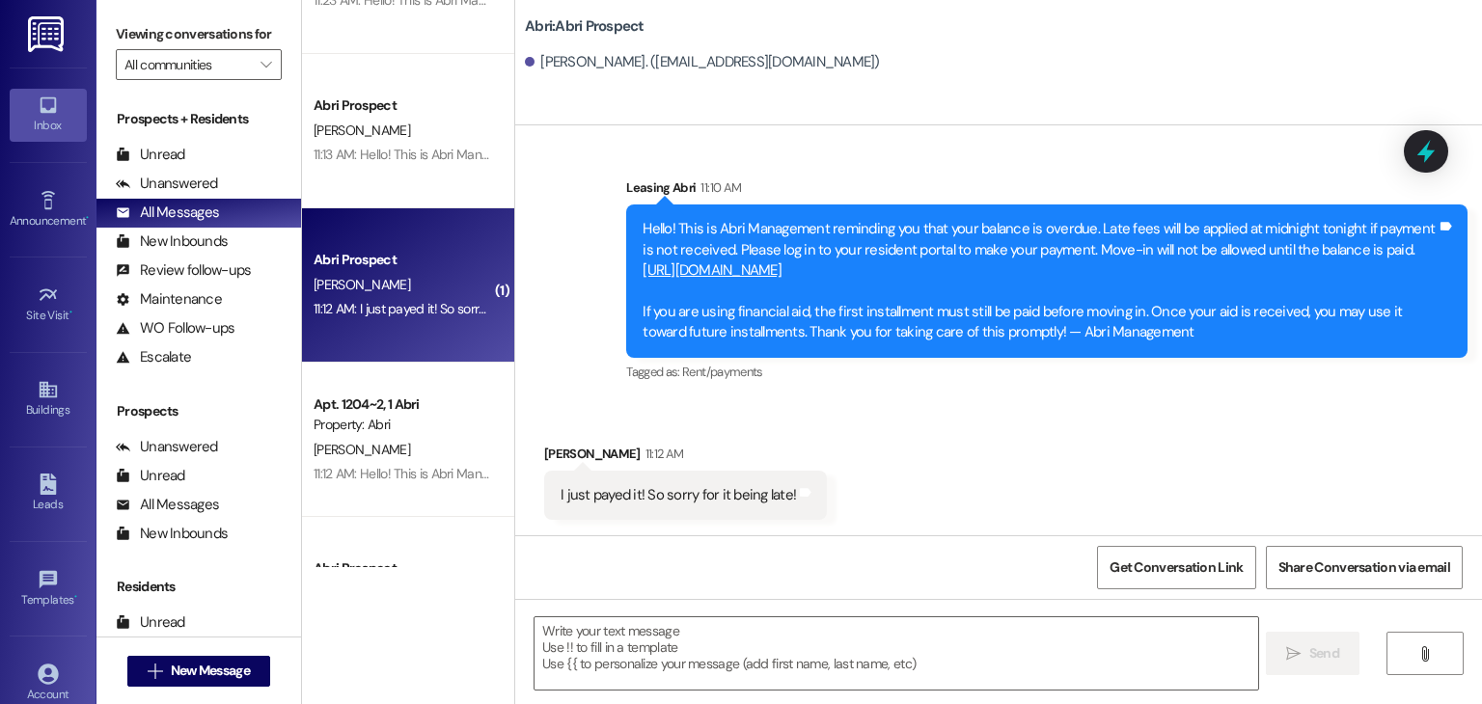
scroll to position [3563, 0]
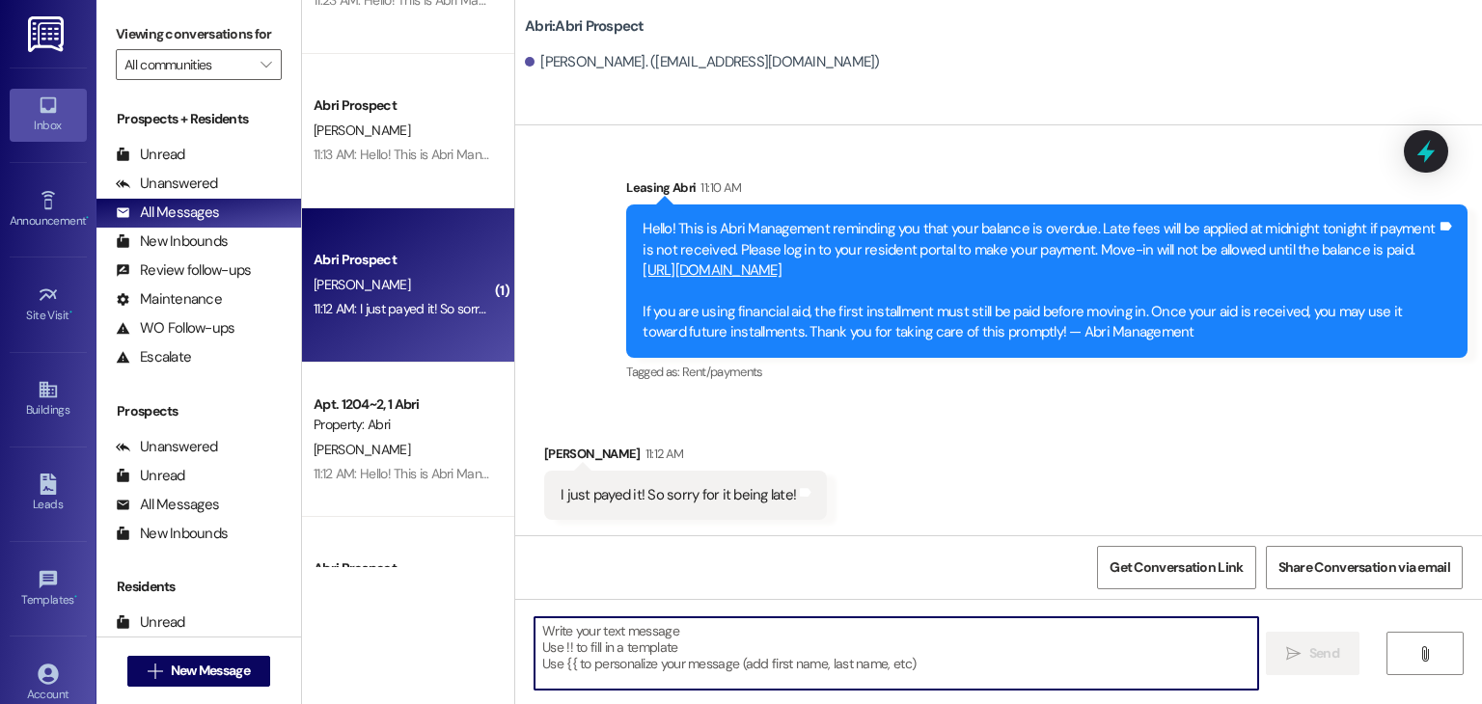
click at [664, 631] on textarea at bounding box center [896, 654] width 723 height 72
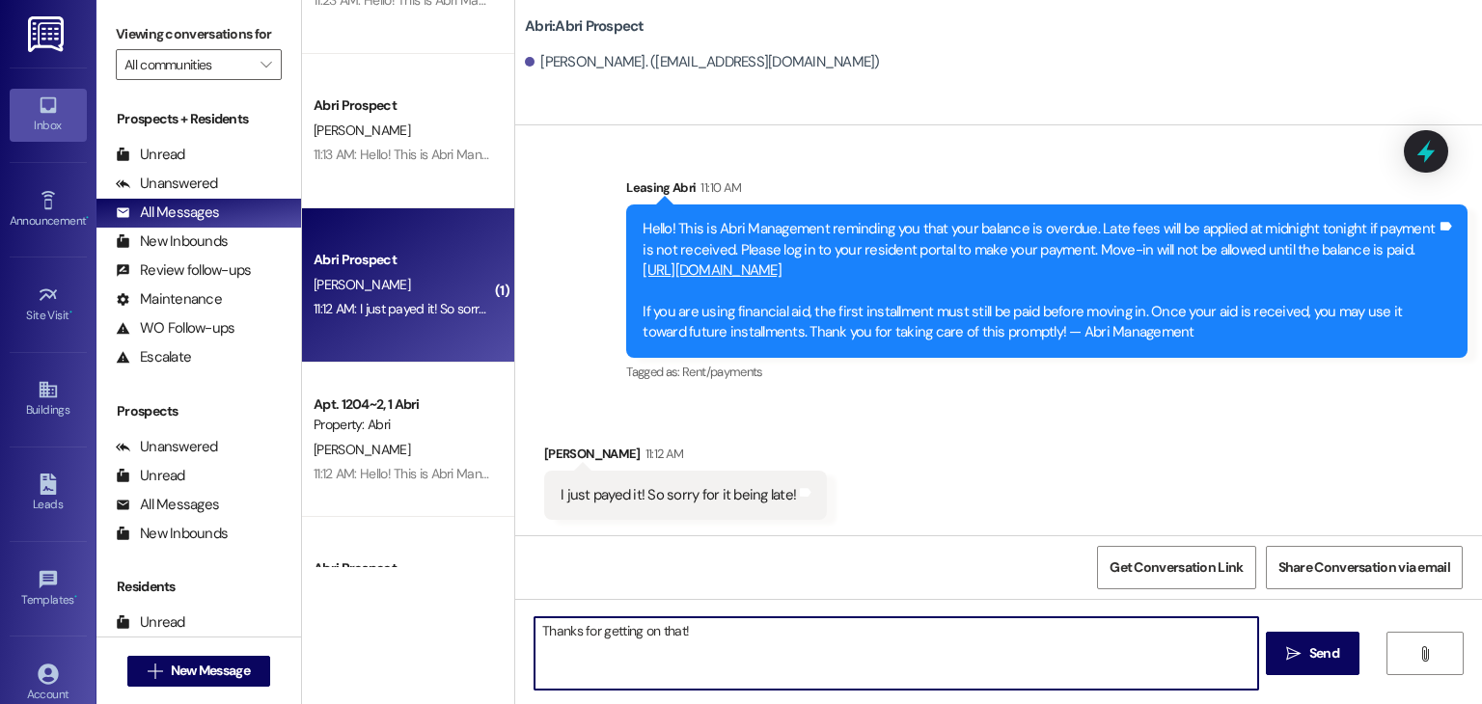
type textarea "Thanks for getting on that!"
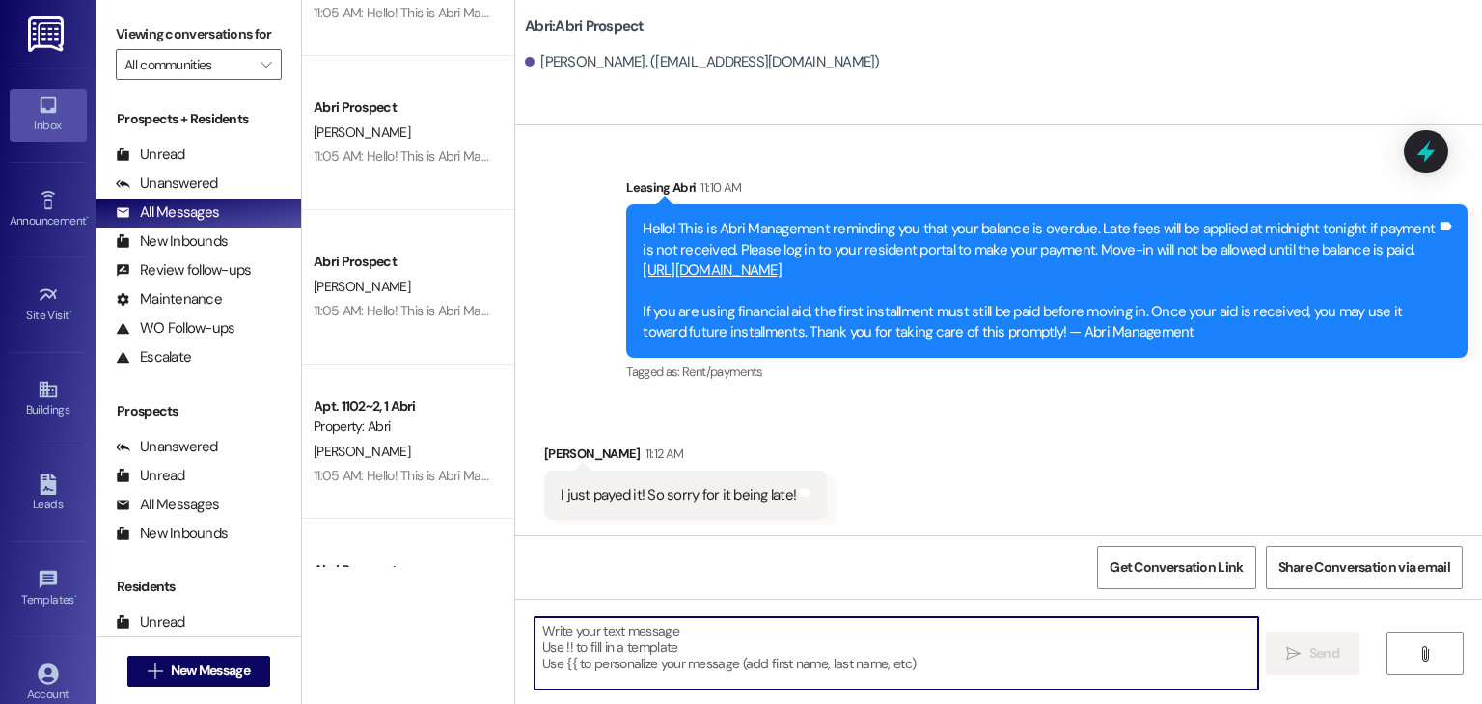
scroll to position [10085, 0]
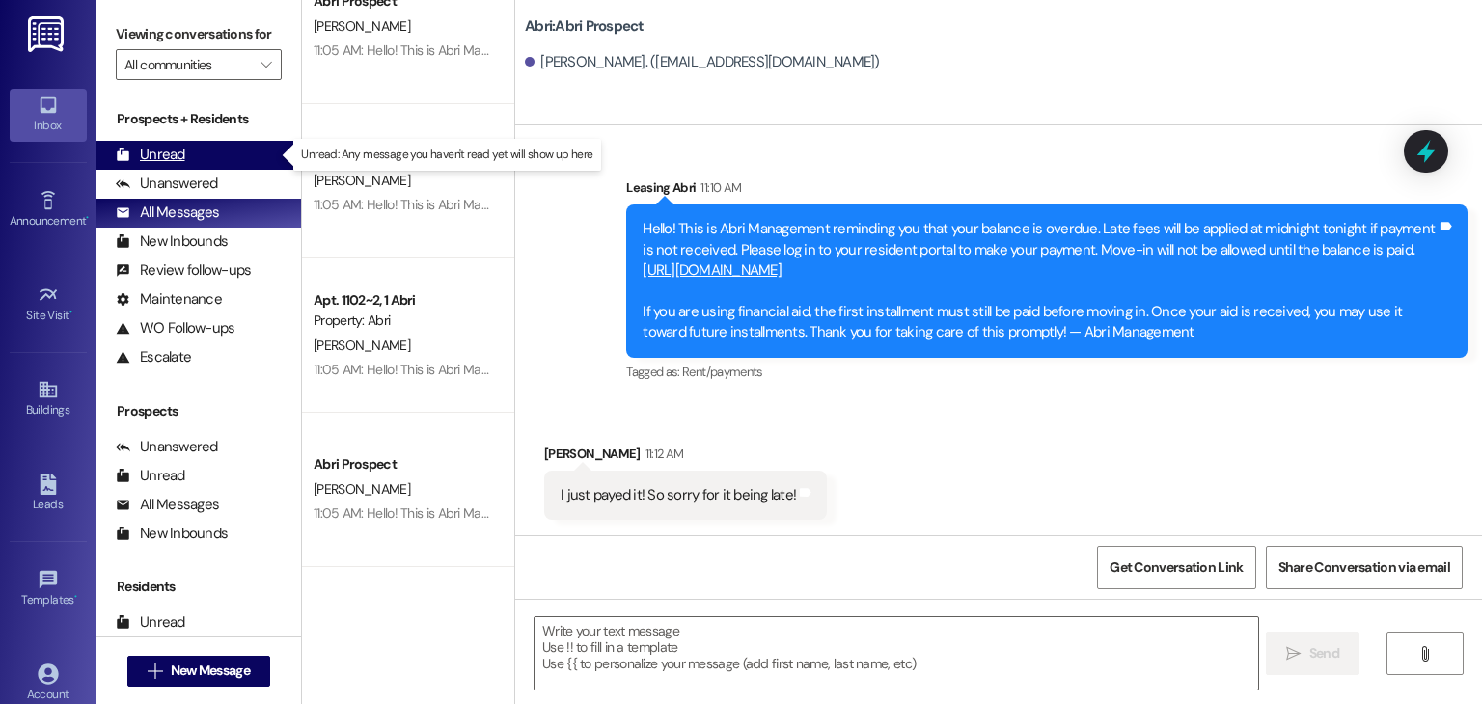
click at [220, 158] on div "Unread (0)" at bounding box center [198, 155] width 205 height 29
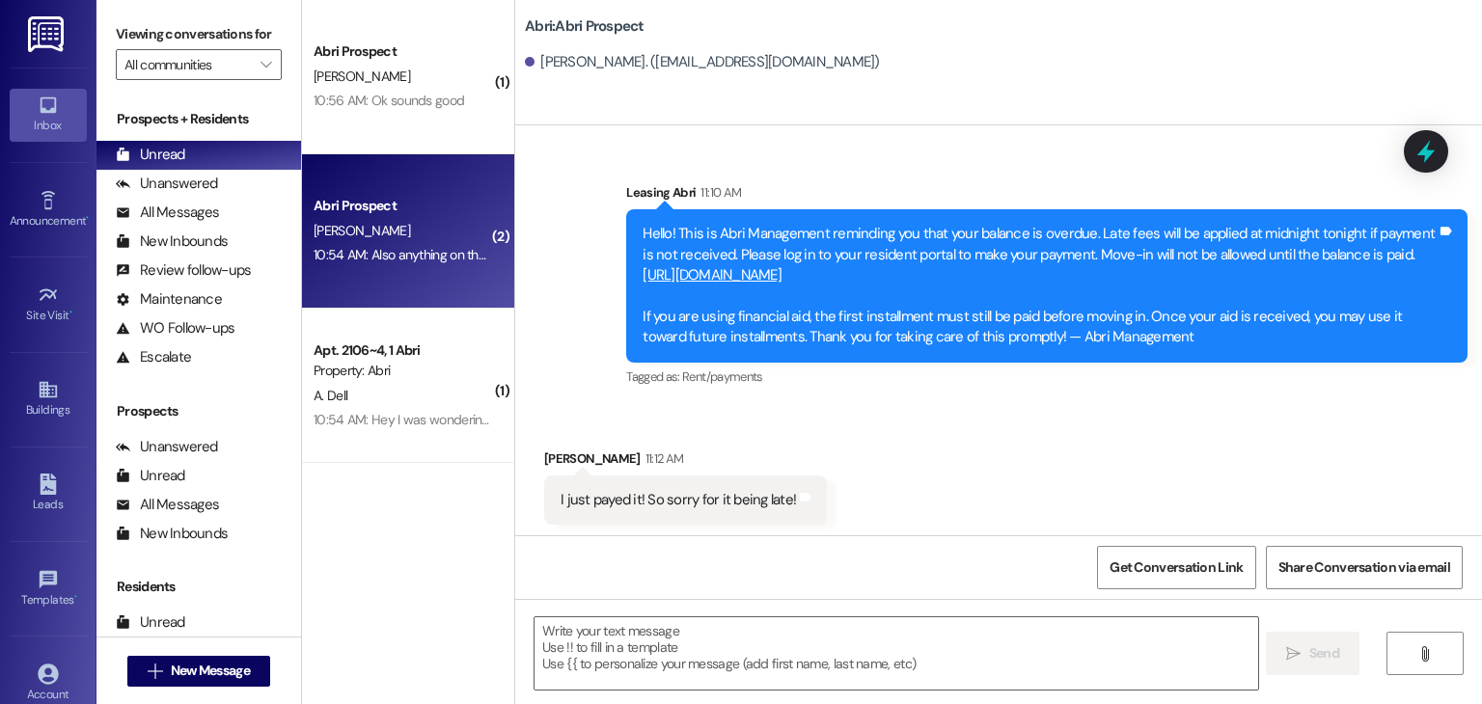
scroll to position [3562, 0]
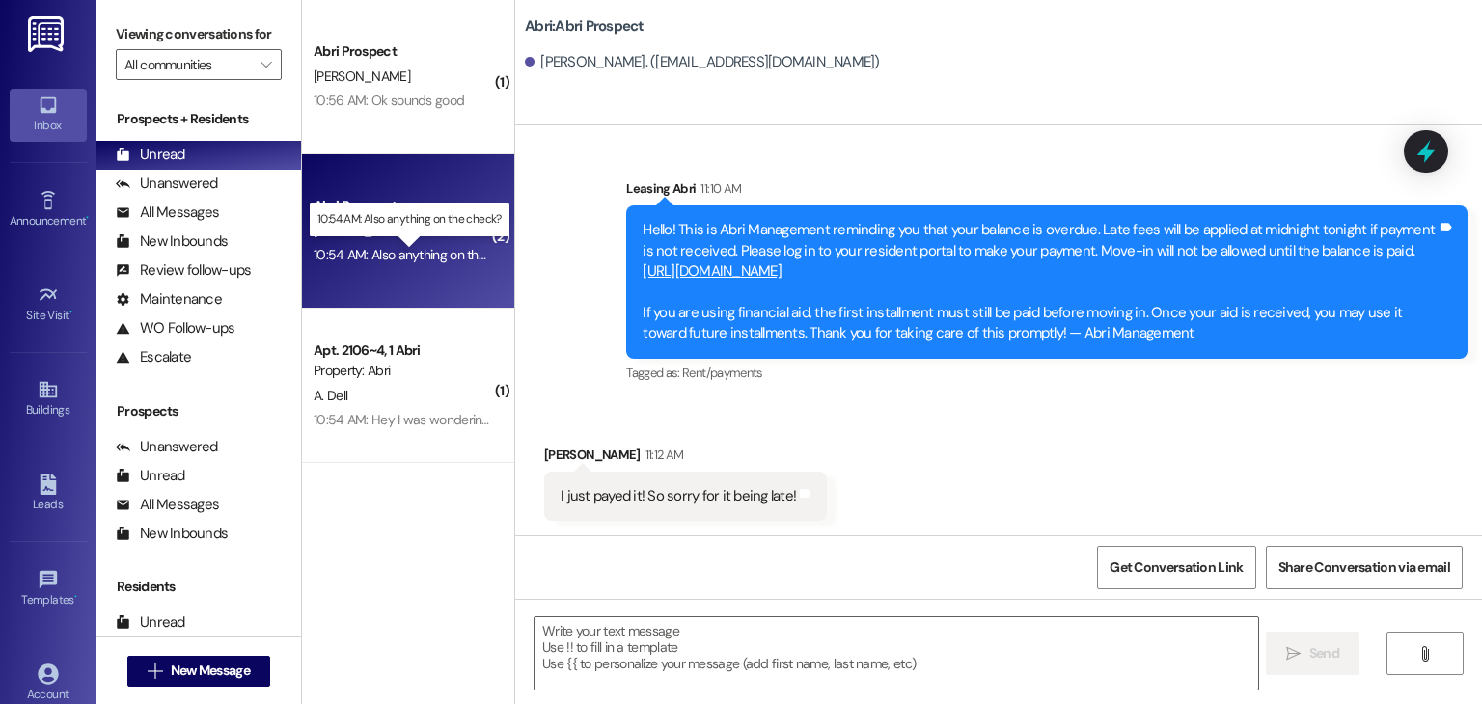
click at [423, 255] on div "10:54 AM: Also anything on the check? 10:54 AM: Also anything on the check?" at bounding box center [421, 254] width 215 height 17
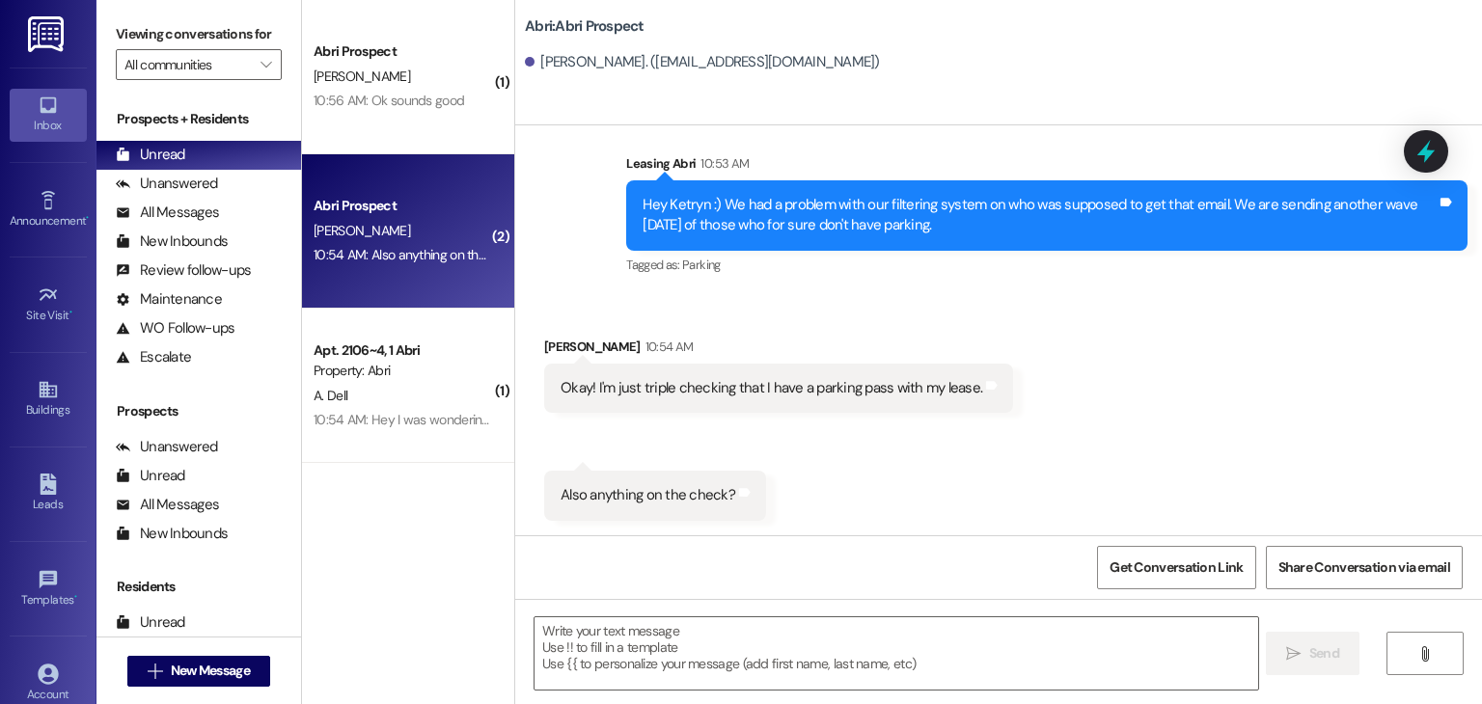
scroll to position [6707, 0]
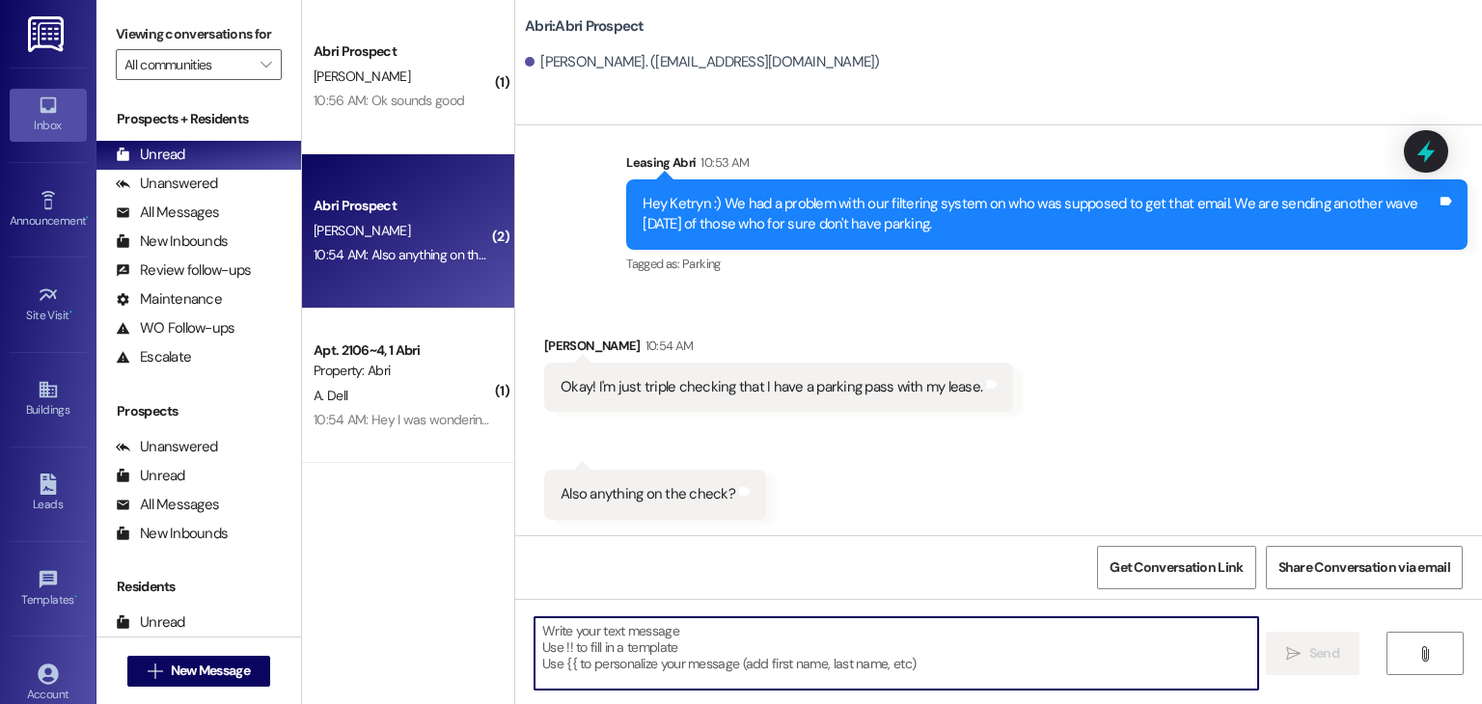
click at [713, 619] on textarea at bounding box center [896, 654] width 723 height 72
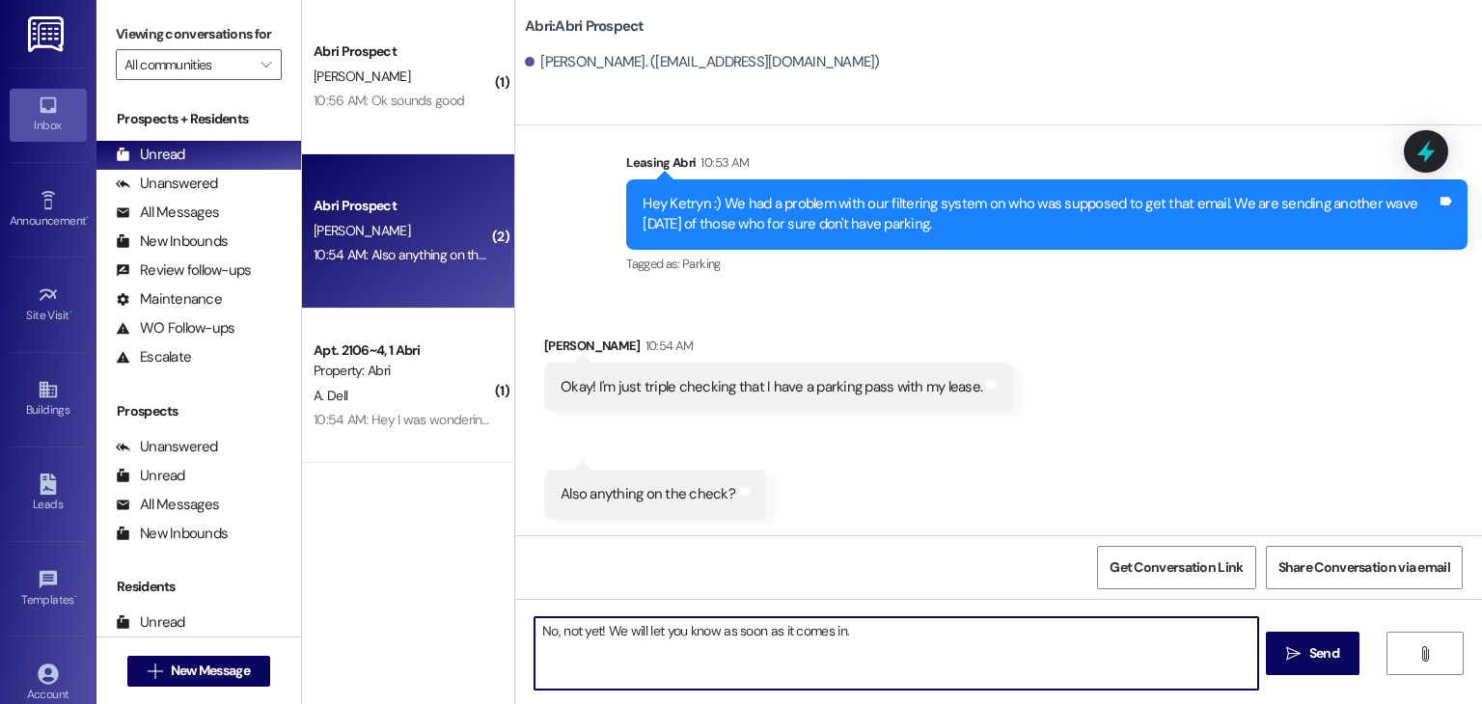
type textarea "No, not yet! We will let you know as soon as it comes in."
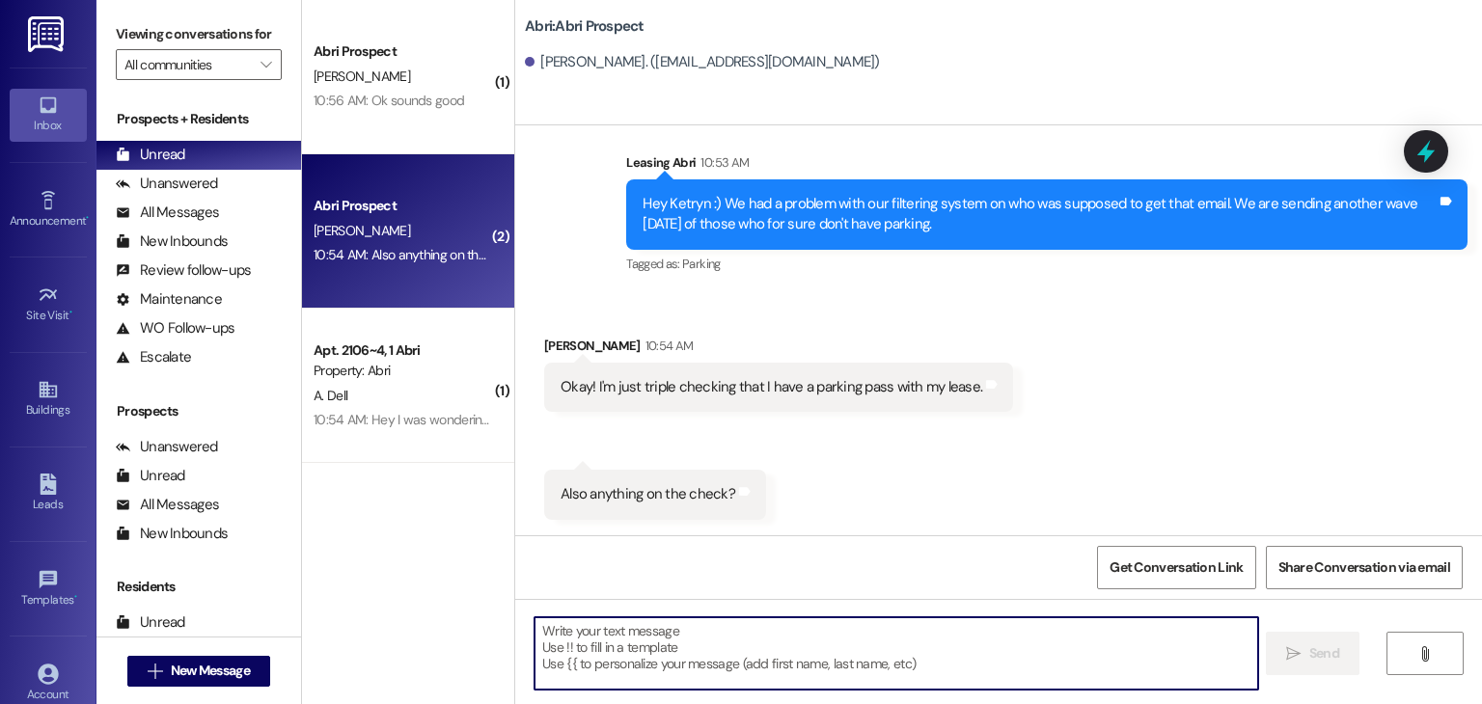
scroll to position [6841, 0]
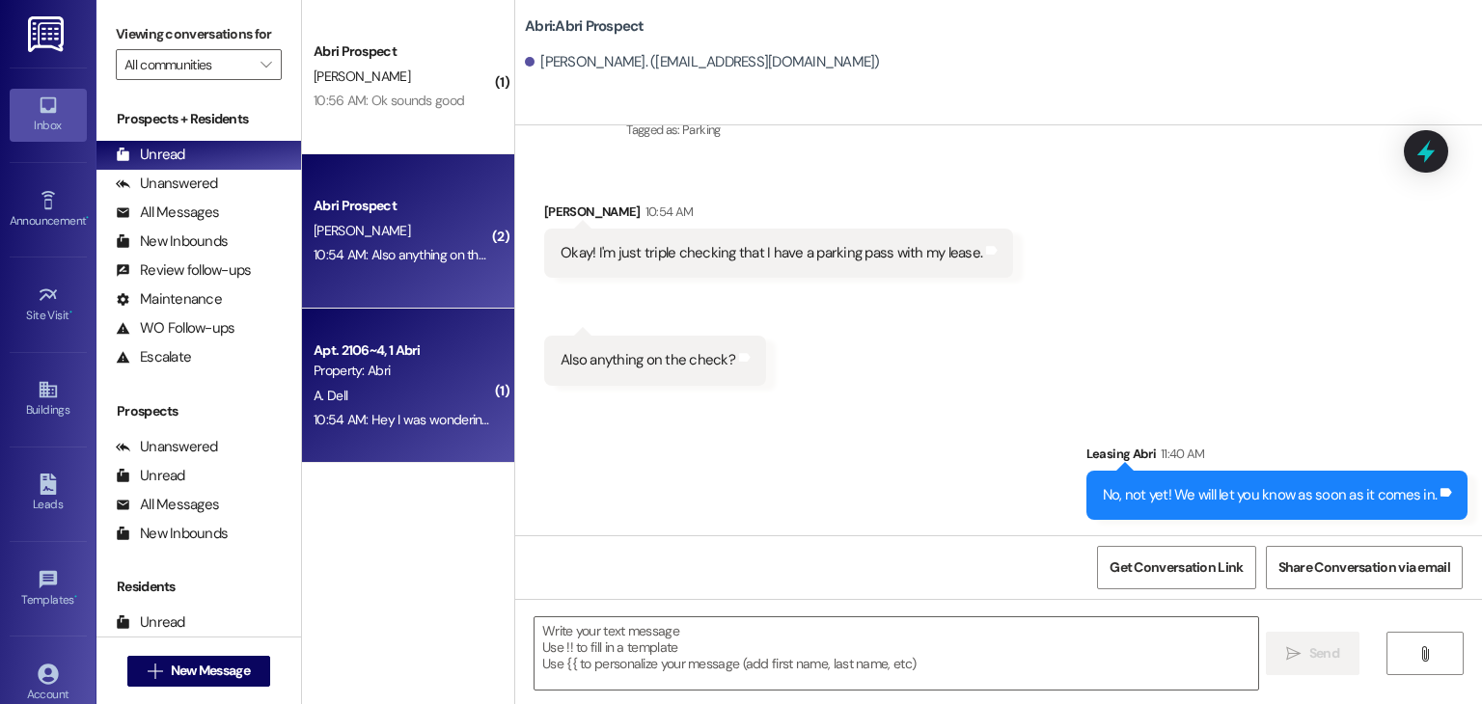
click at [392, 397] on div "A. Dell" at bounding box center [403, 396] width 182 height 24
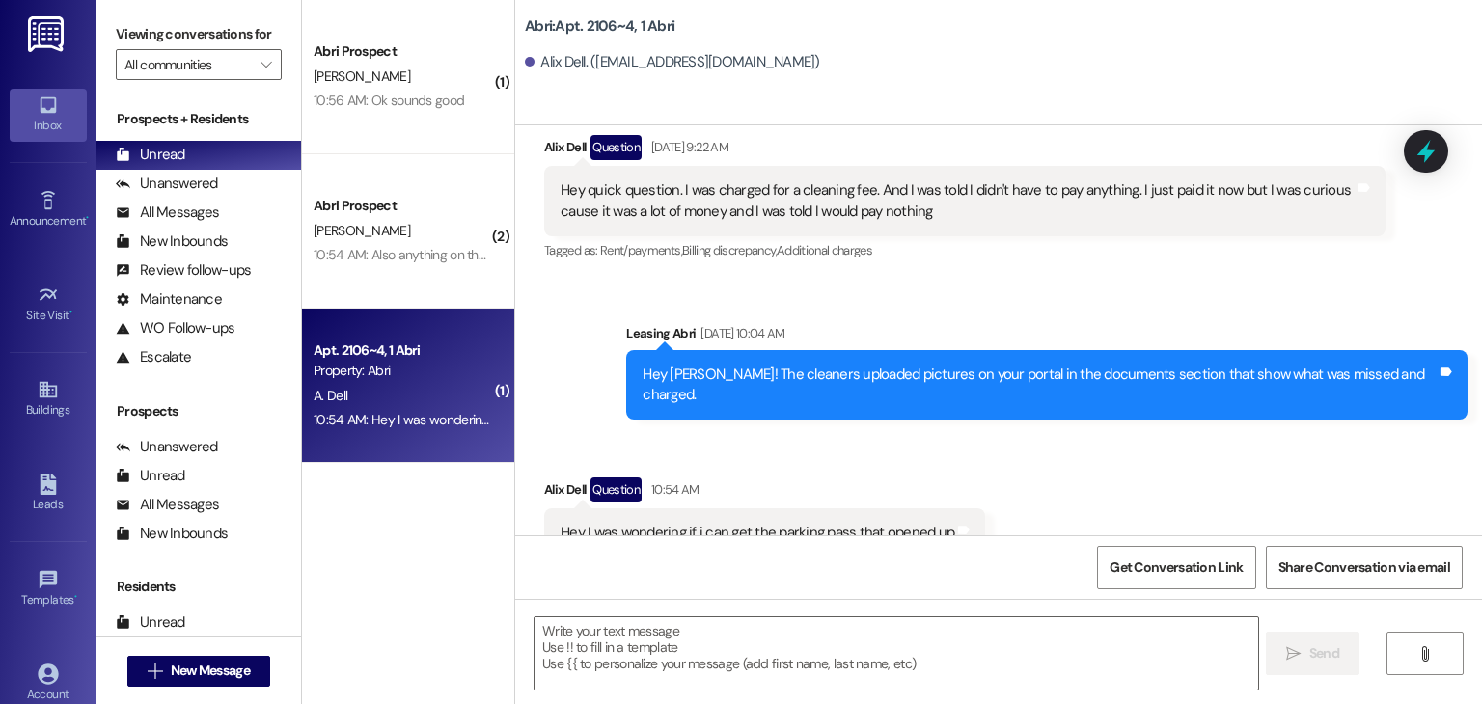
scroll to position [16877, 0]
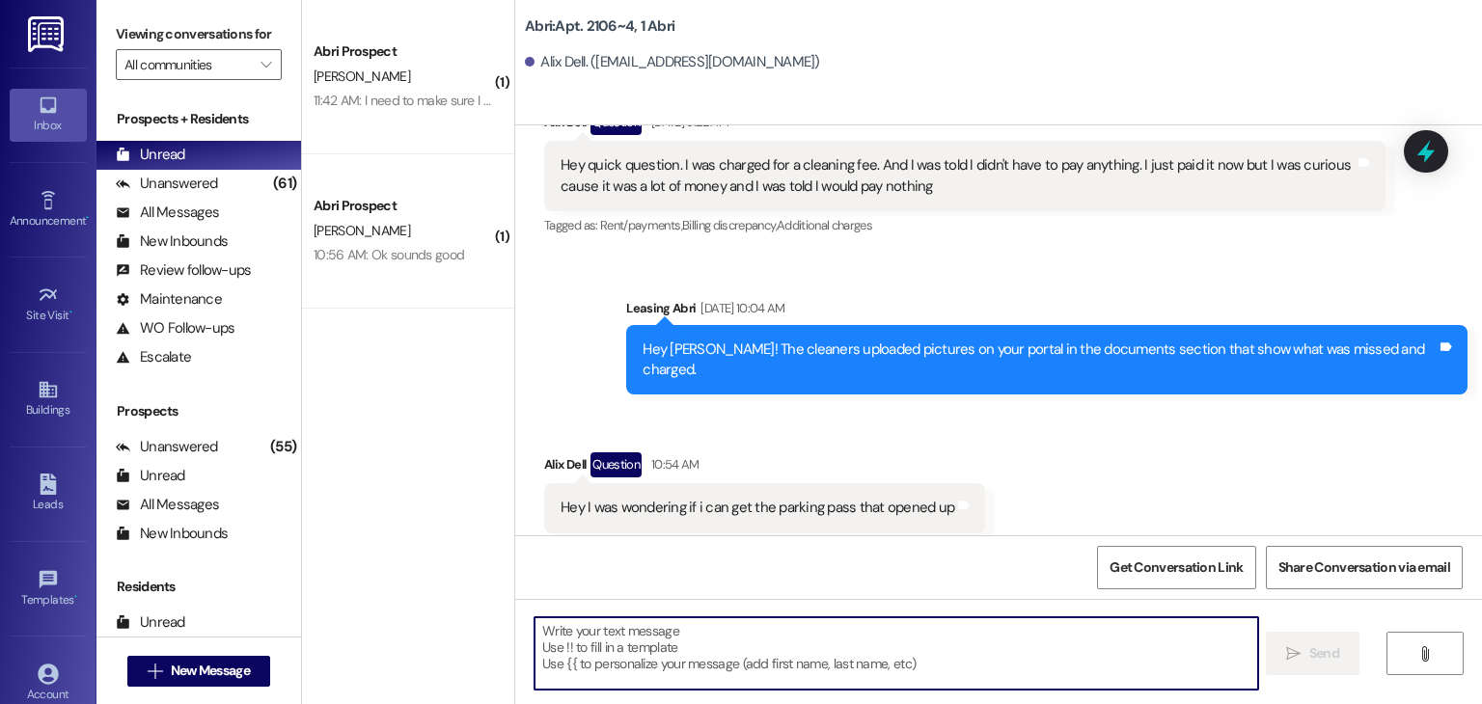
click at [713, 657] on textarea at bounding box center [896, 654] width 723 height 72
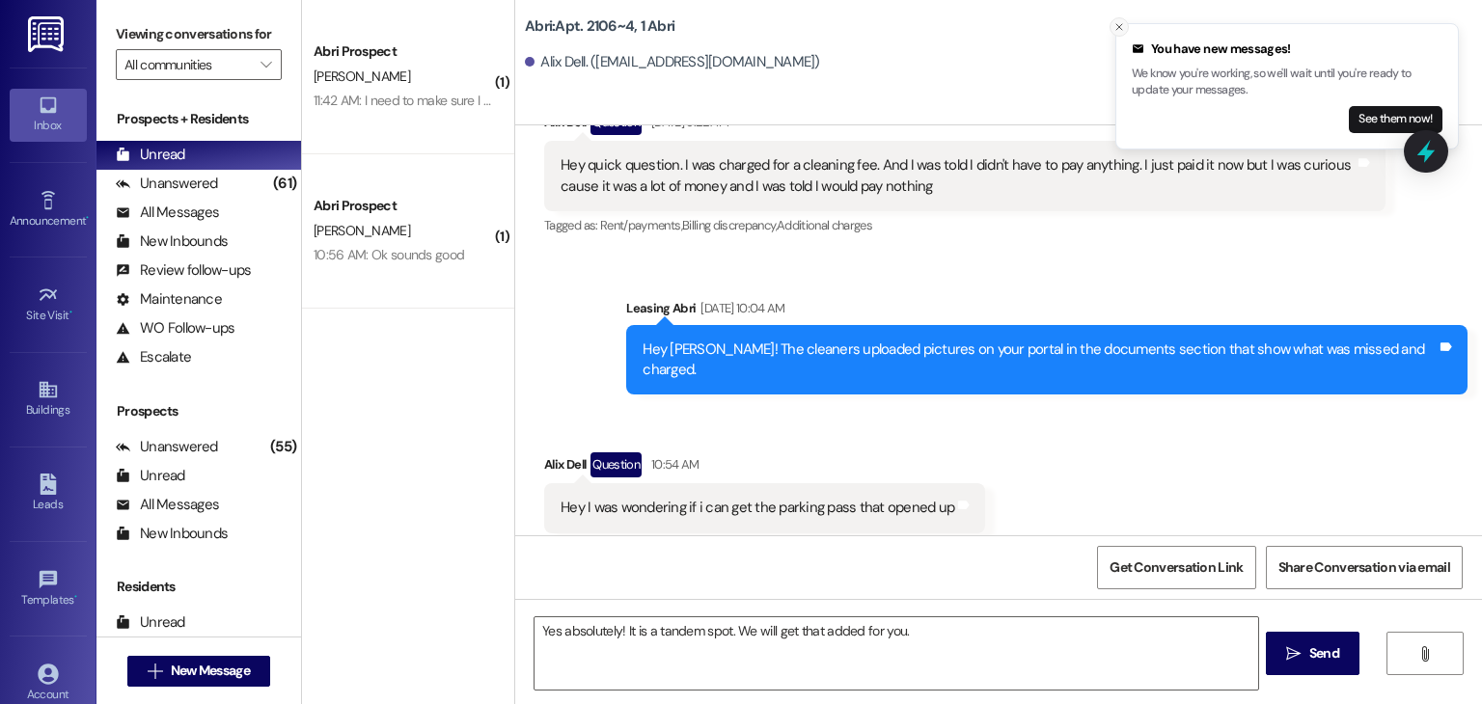
click at [1121, 31] on icon "Close toast" at bounding box center [1120, 27] width 12 height 12
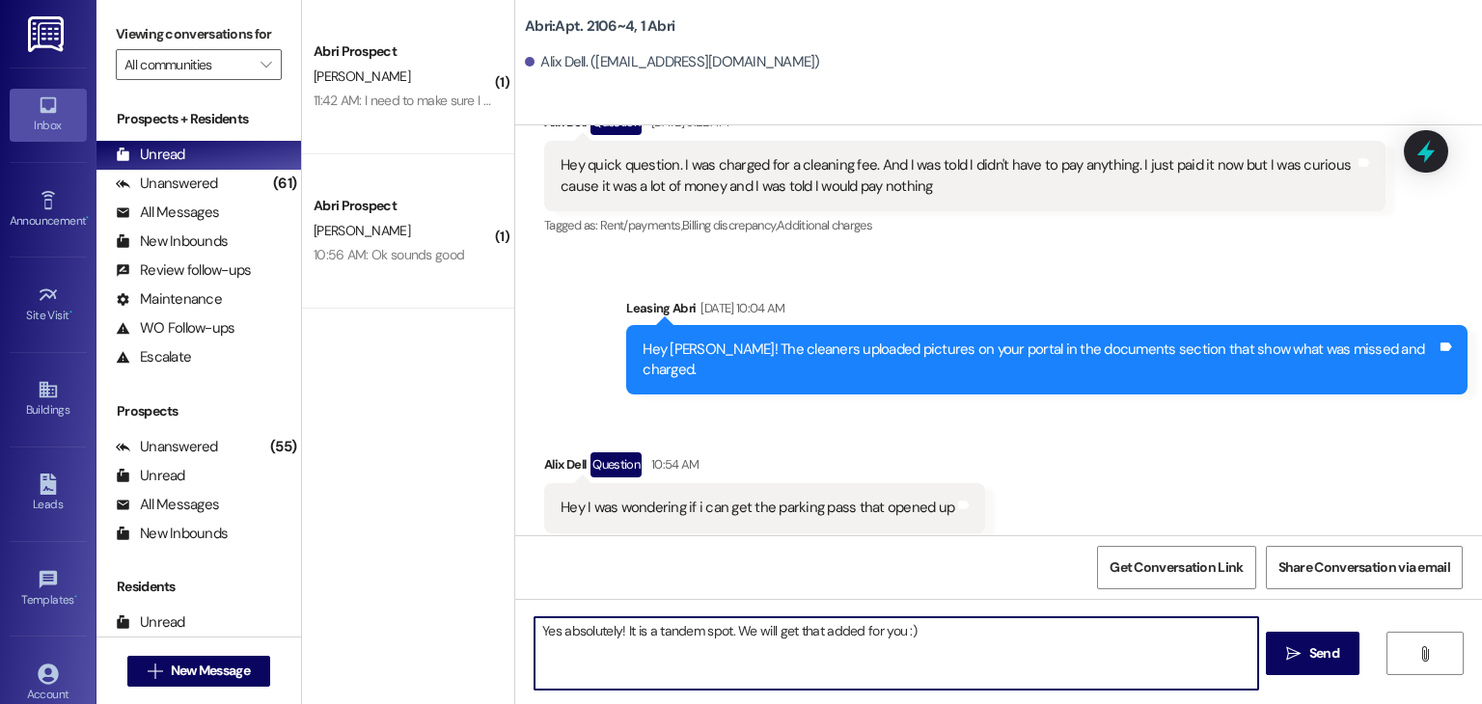
type textarea "Yes absolutely! It is a tandem spot. We will get that added for you :)"
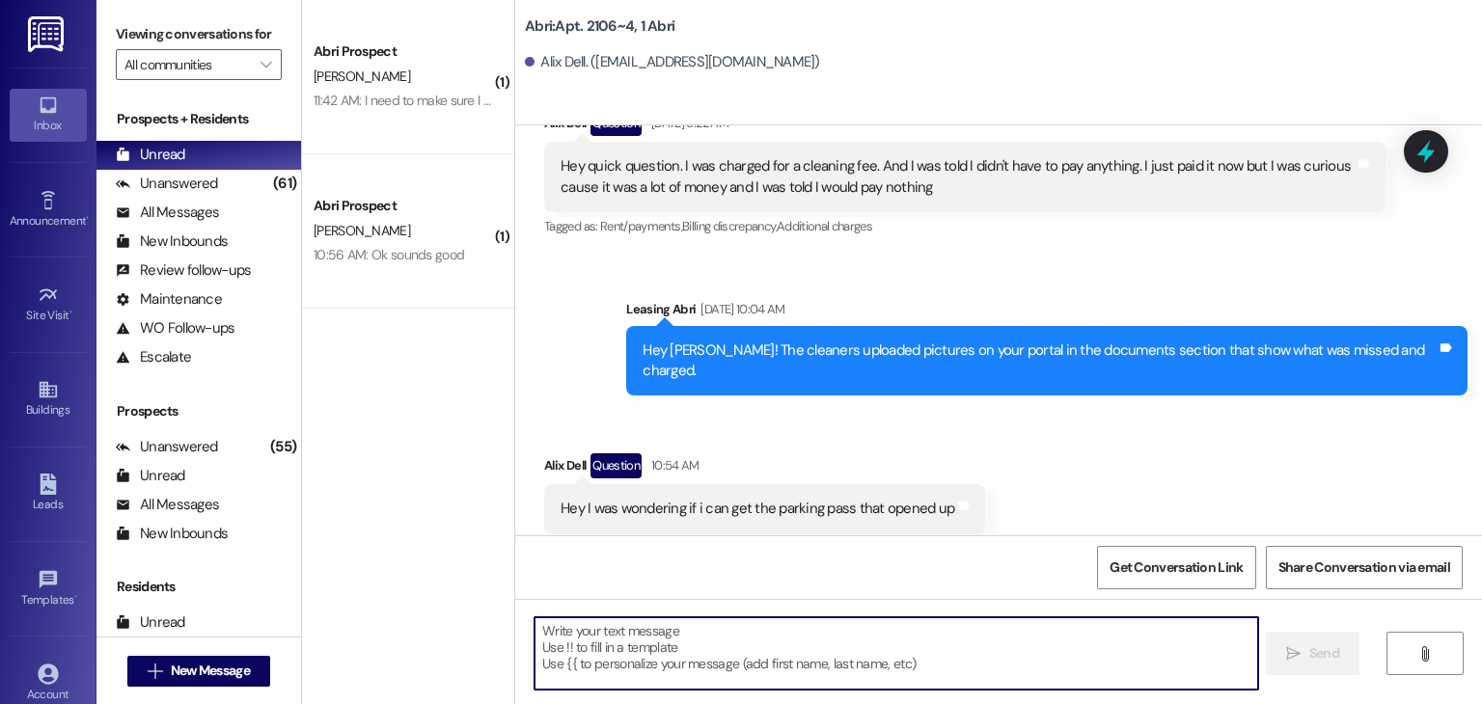
scroll to position [17012, 0]
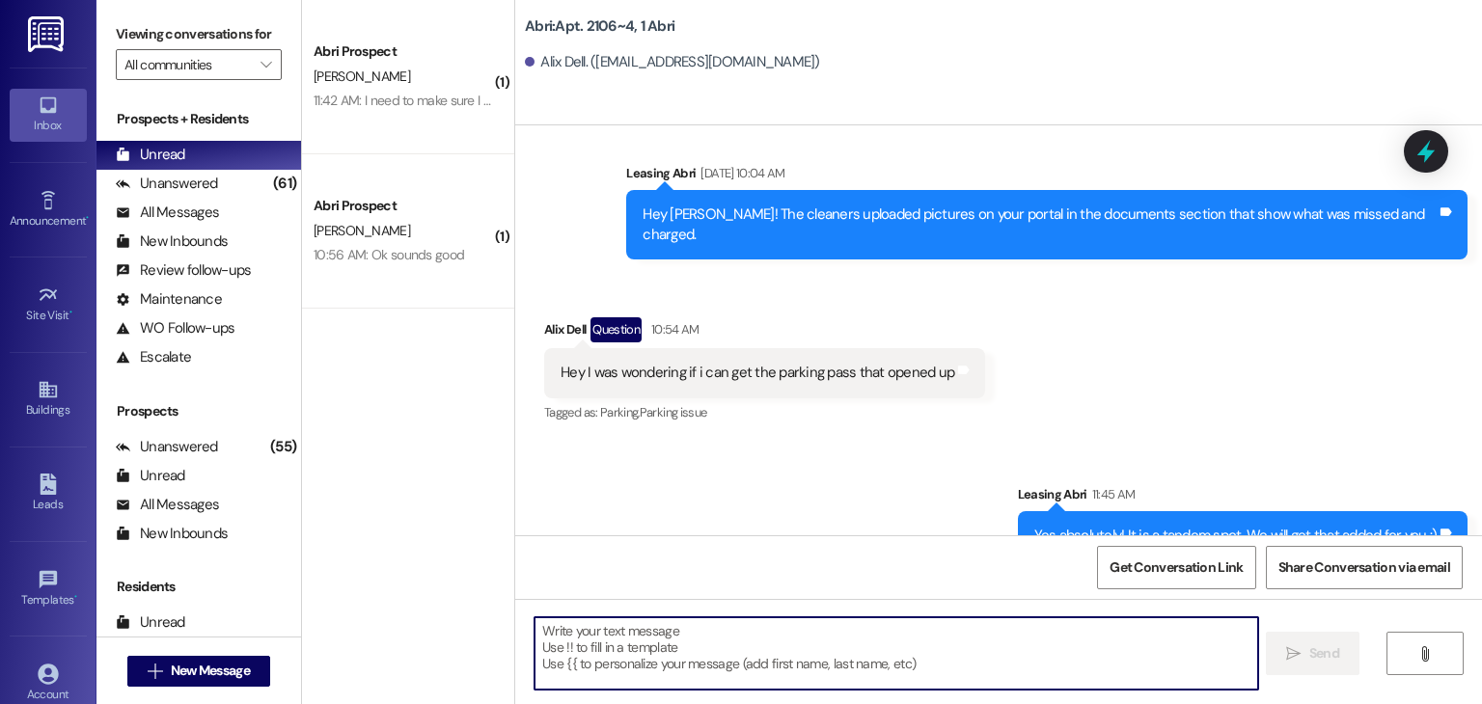
click at [734, 622] on textarea at bounding box center [896, 654] width 723 height 72
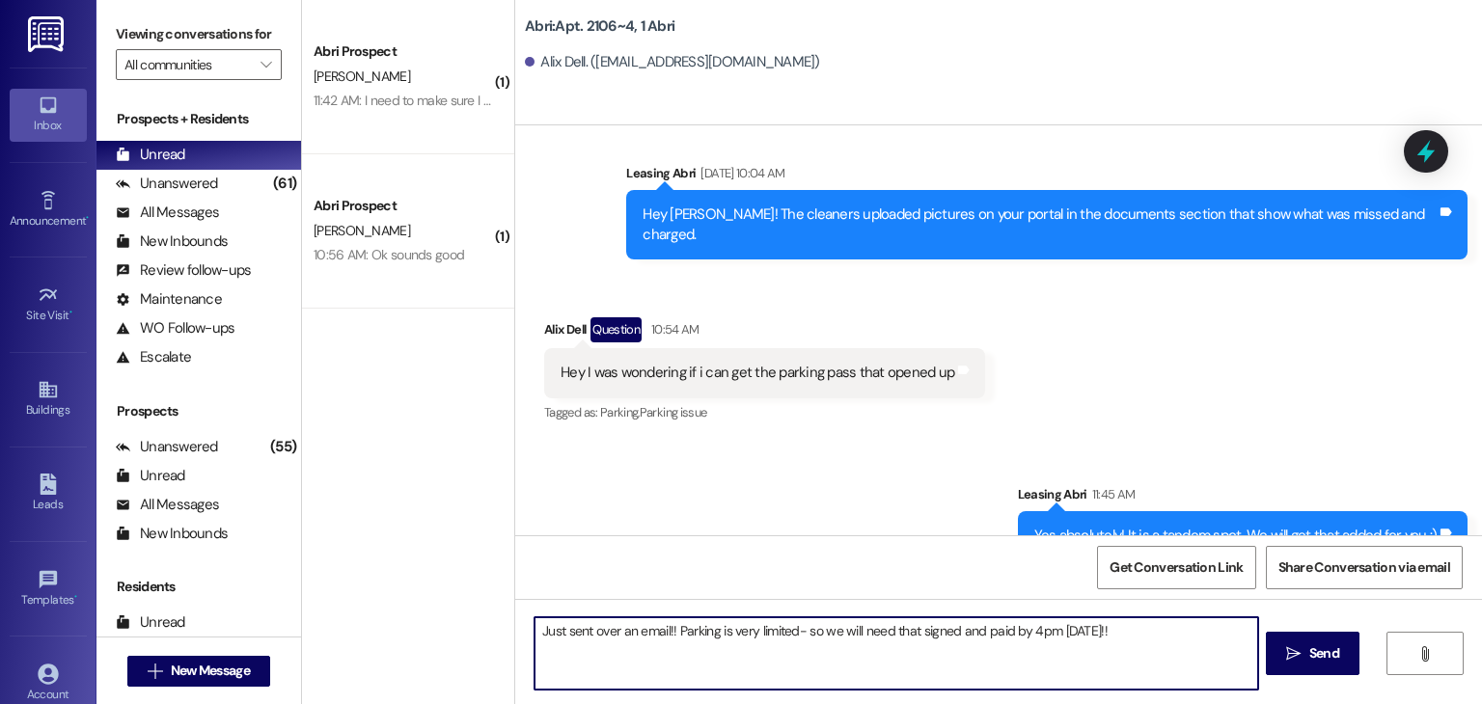
type textarea "Just sent over an email!! Parking is very limited- so we will need that signed …"
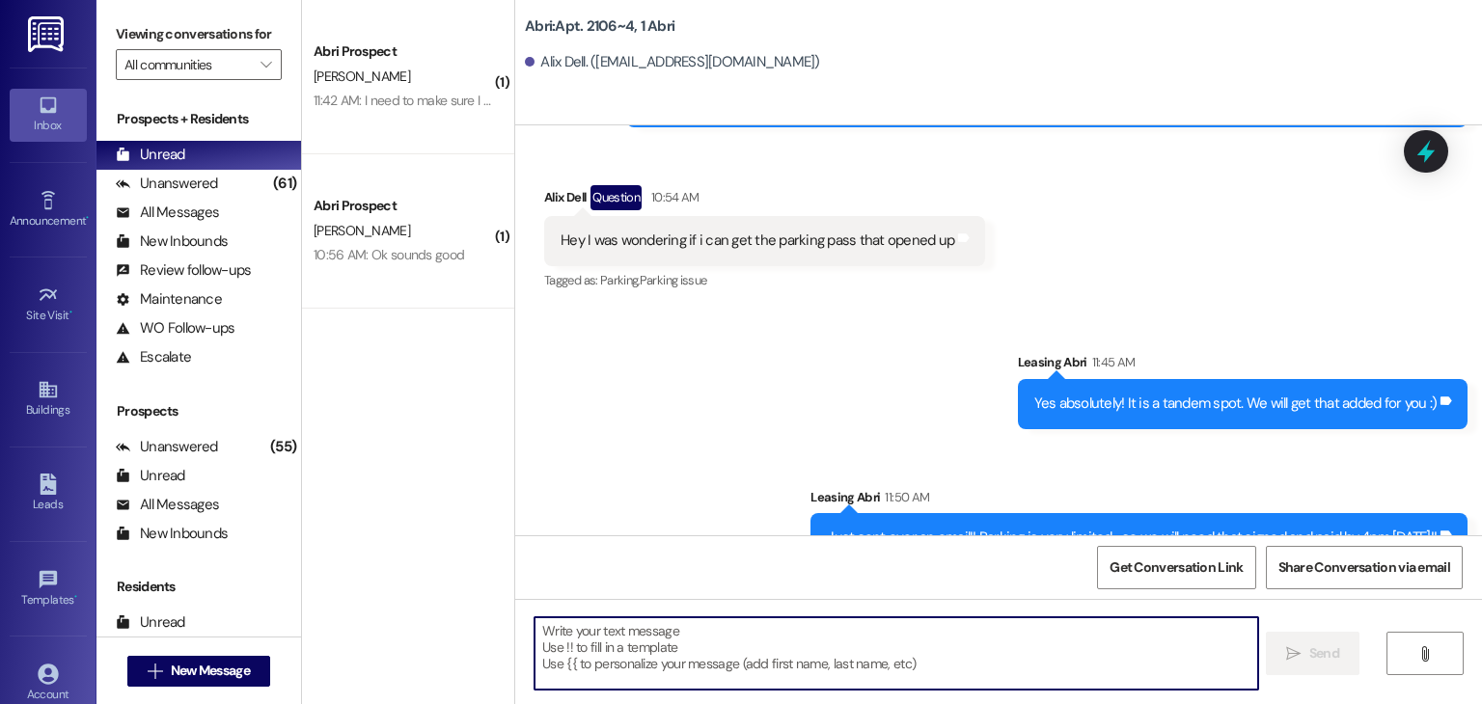
scroll to position [17146, 0]
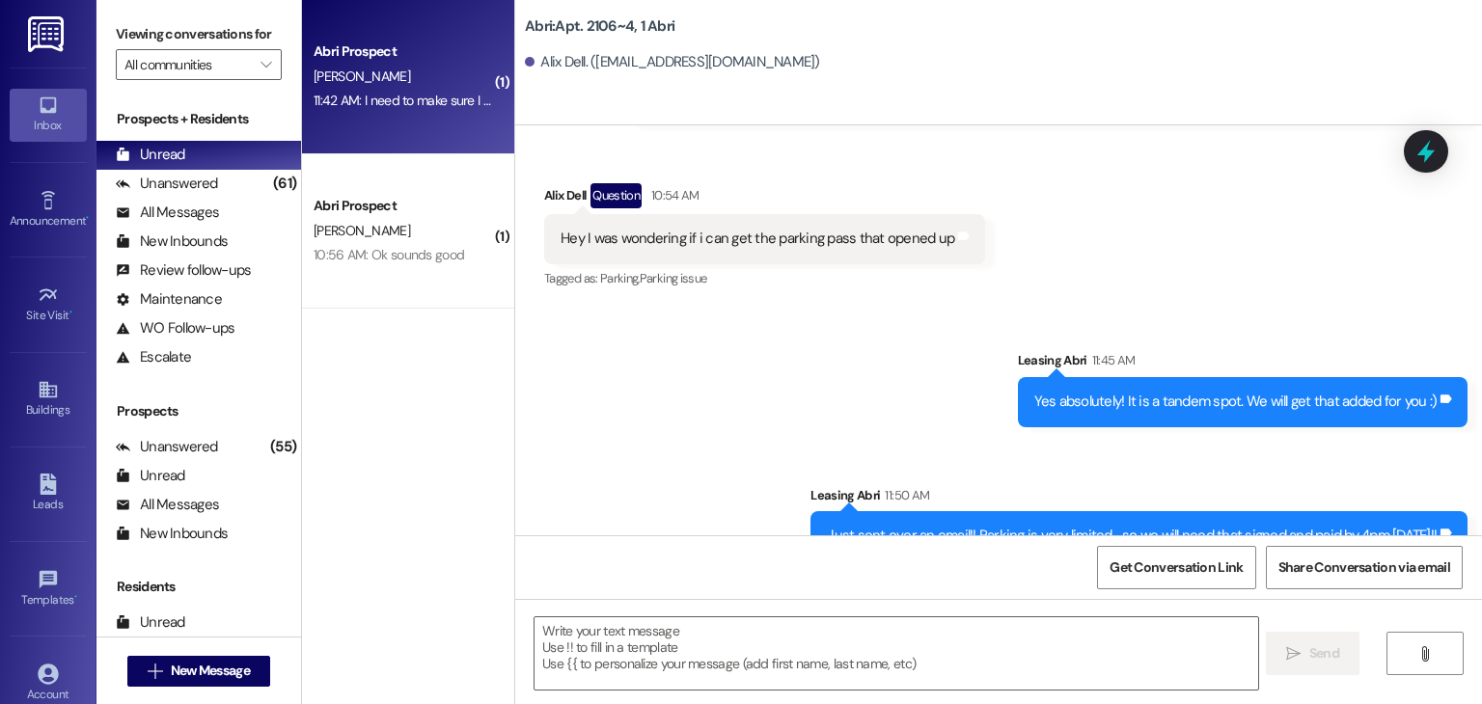
click at [432, 138] on div "Abri Prospect [PERSON_NAME] 11:42 AM: I need to make sure I have a parking spot…" at bounding box center [408, 77] width 212 height 154
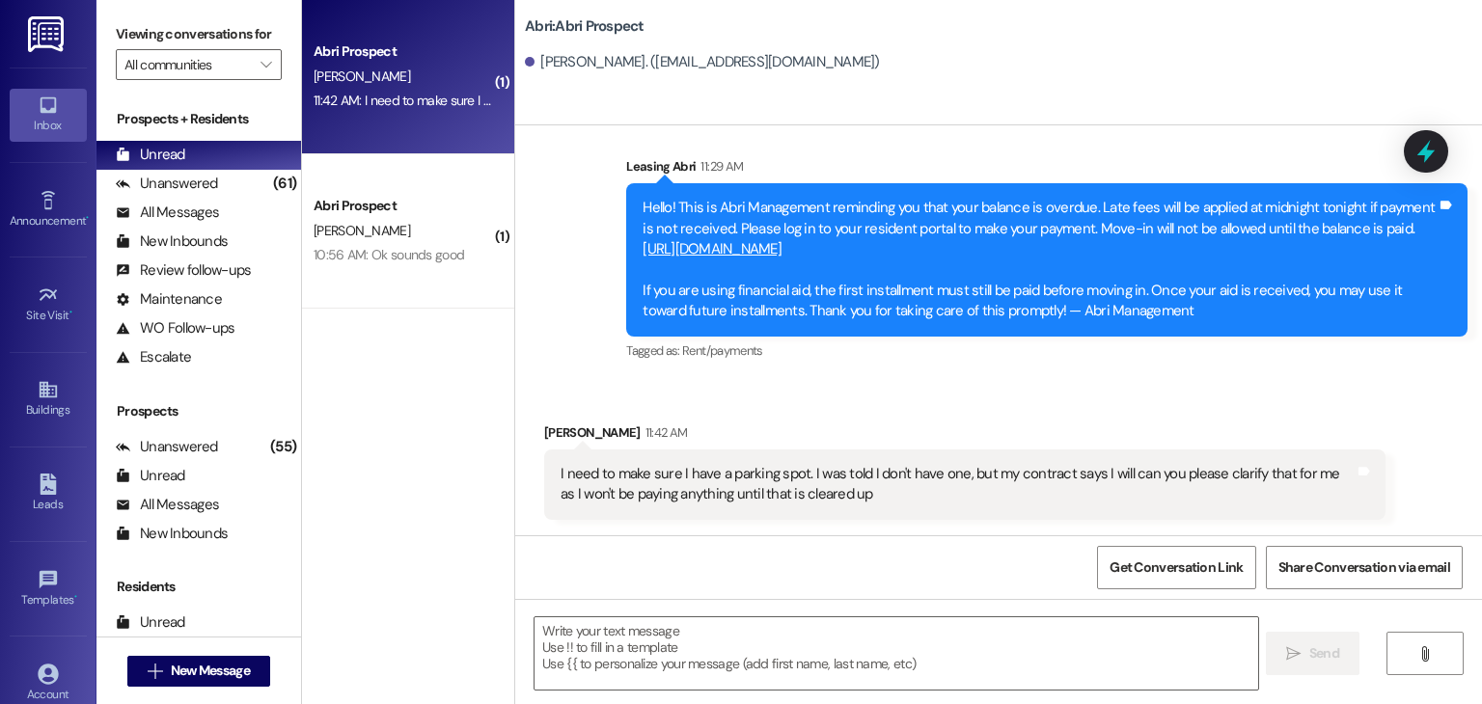
scroll to position [4522, 0]
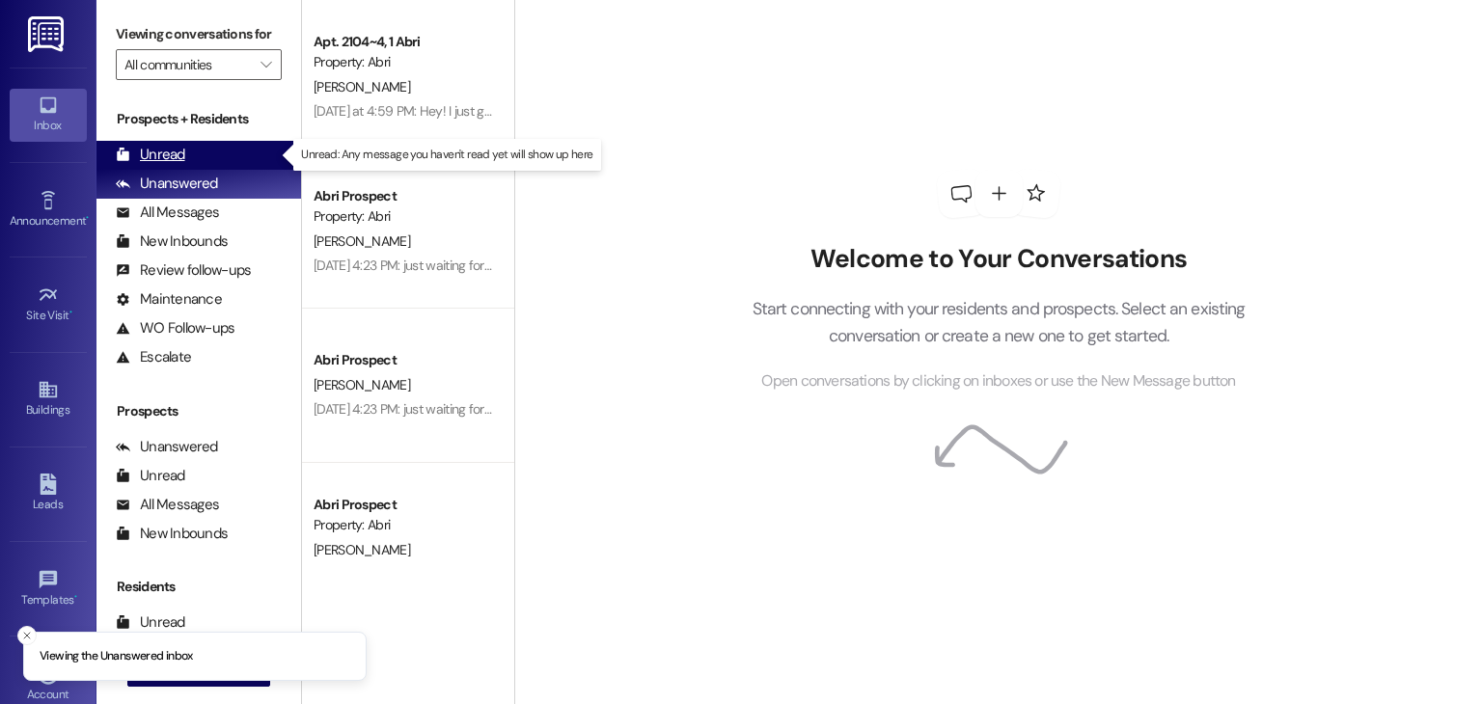
click at [232, 159] on div "Unread (0)" at bounding box center [198, 155] width 205 height 29
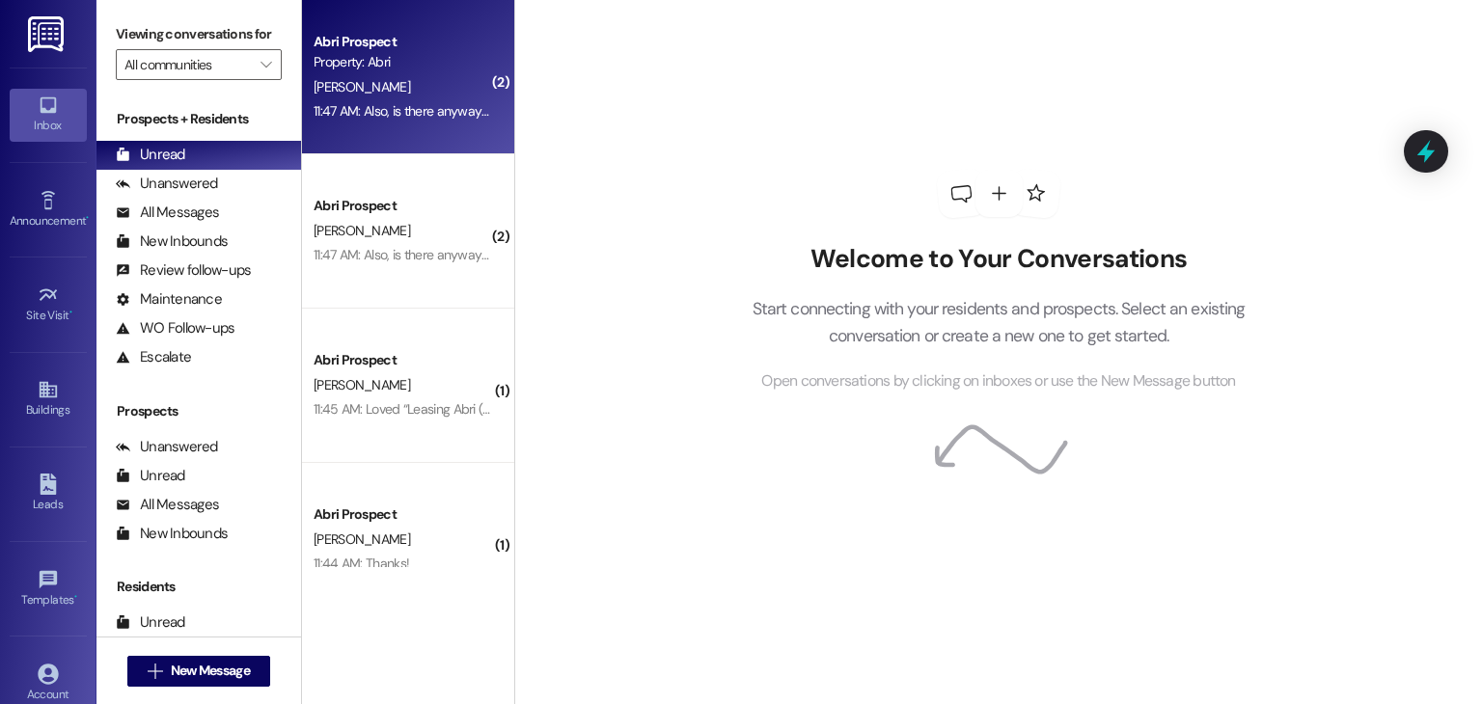
click at [417, 90] on div "[PERSON_NAME]" at bounding box center [403, 87] width 182 height 24
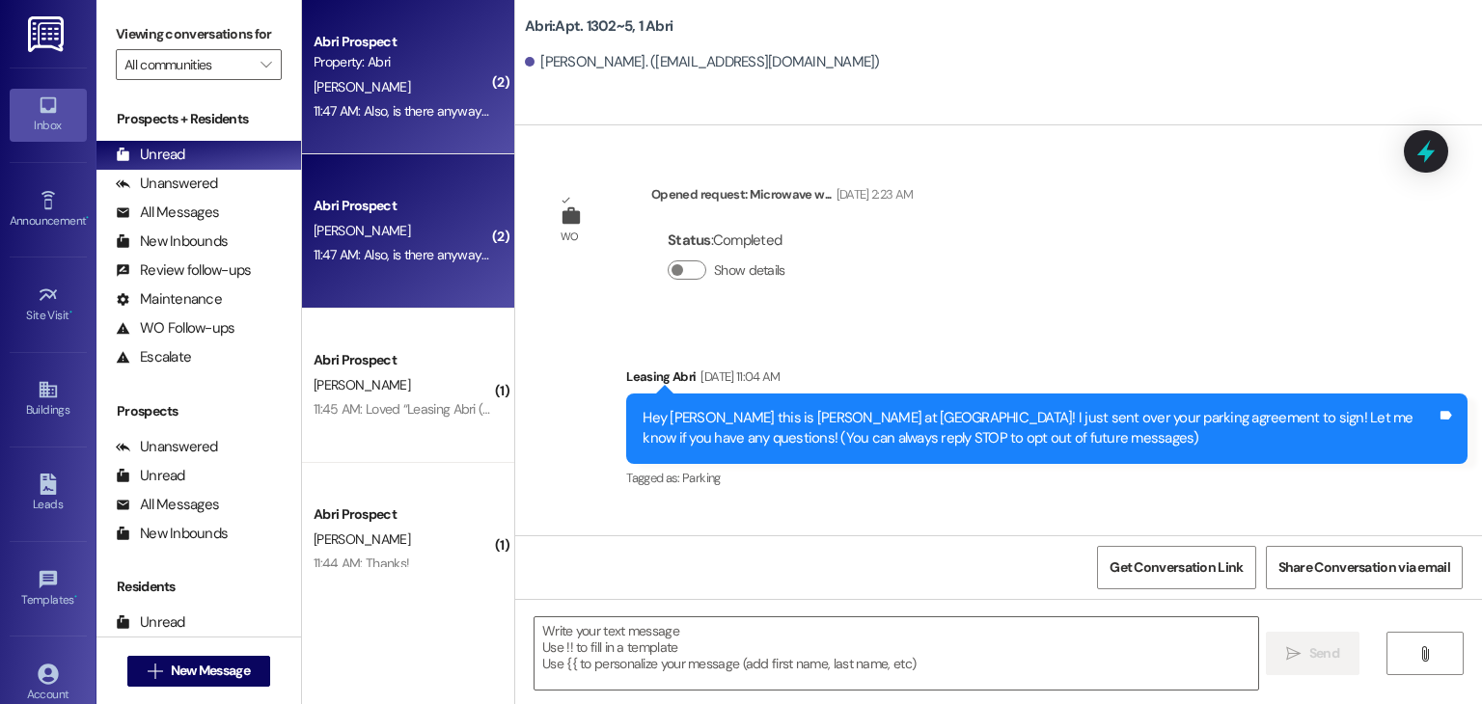
scroll to position [29225, 0]
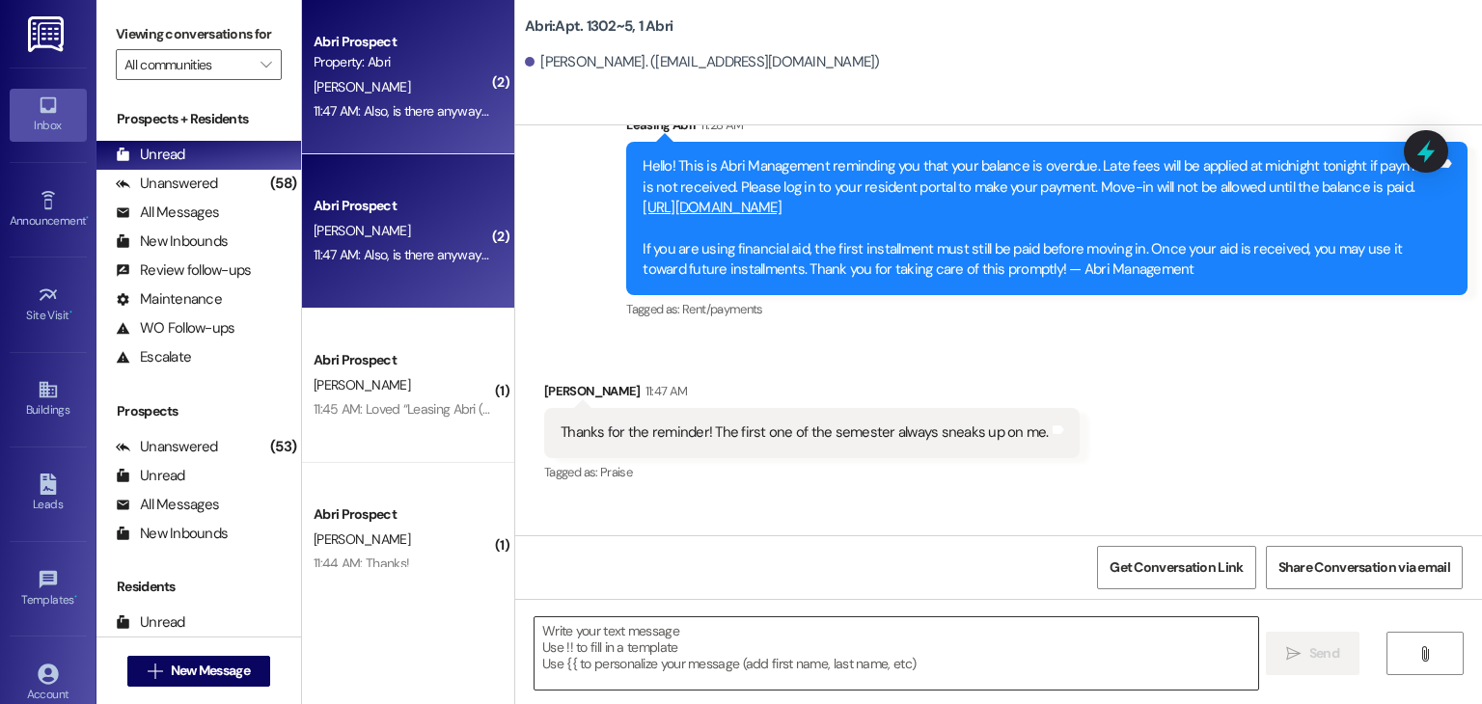
click at [725, 646] on textarea at bounding box center [896, 654] width 723 height 72
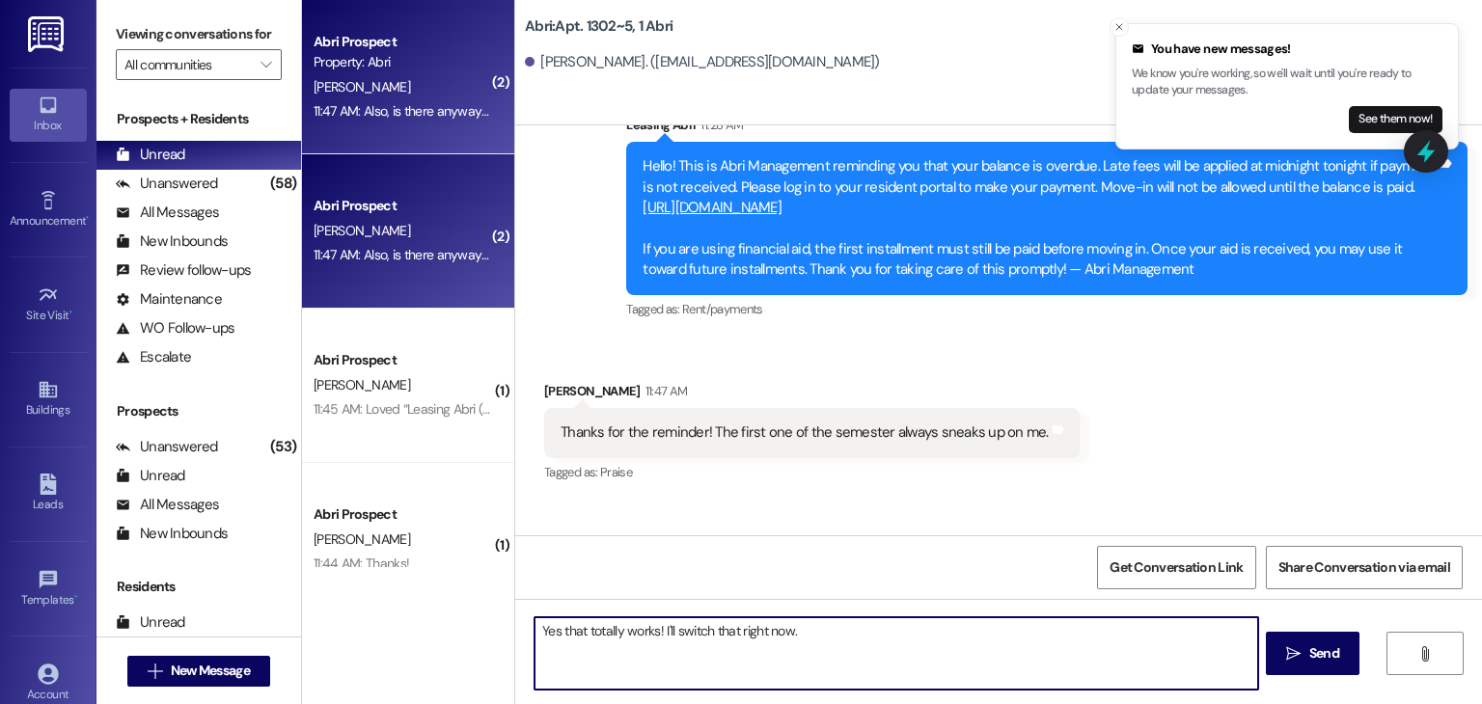
type textarea "Yes that totally works! I'll switch that right now."
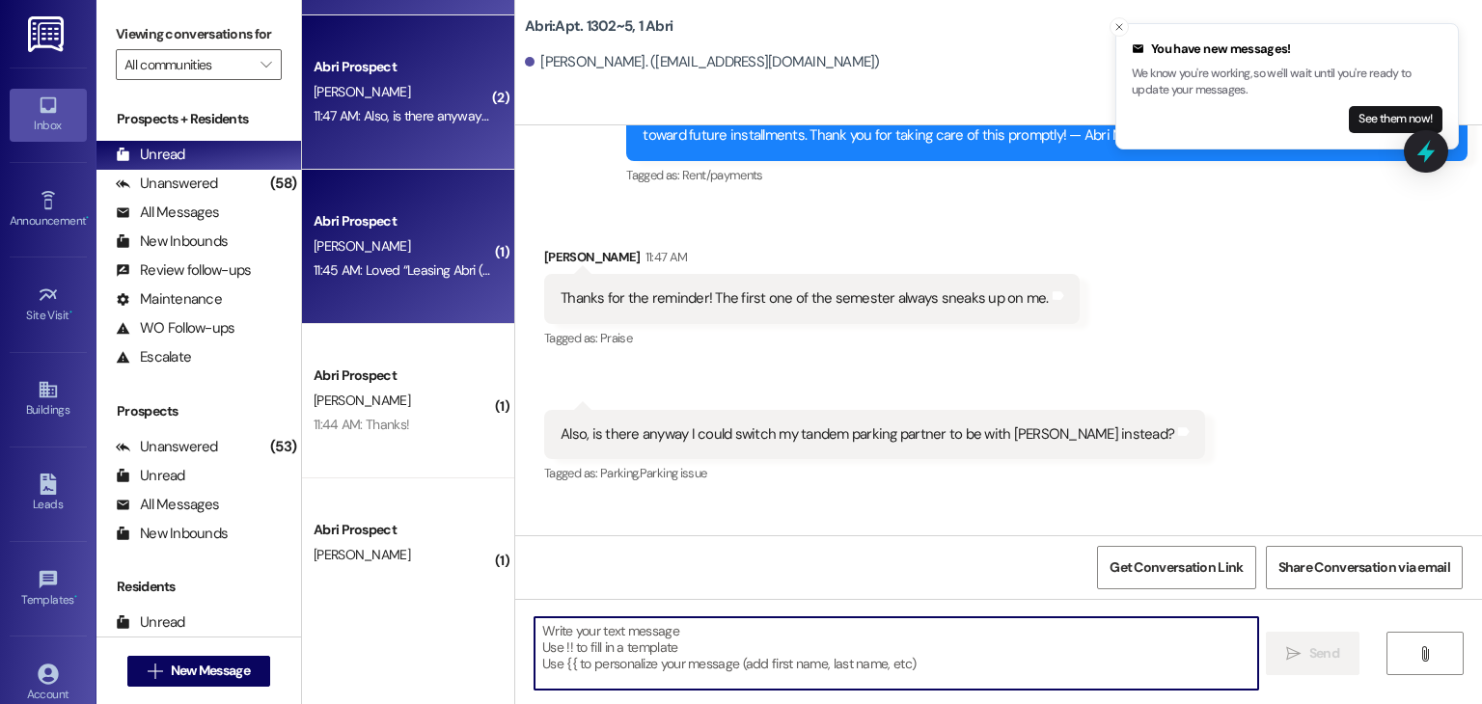
scroll to position [146, 0]
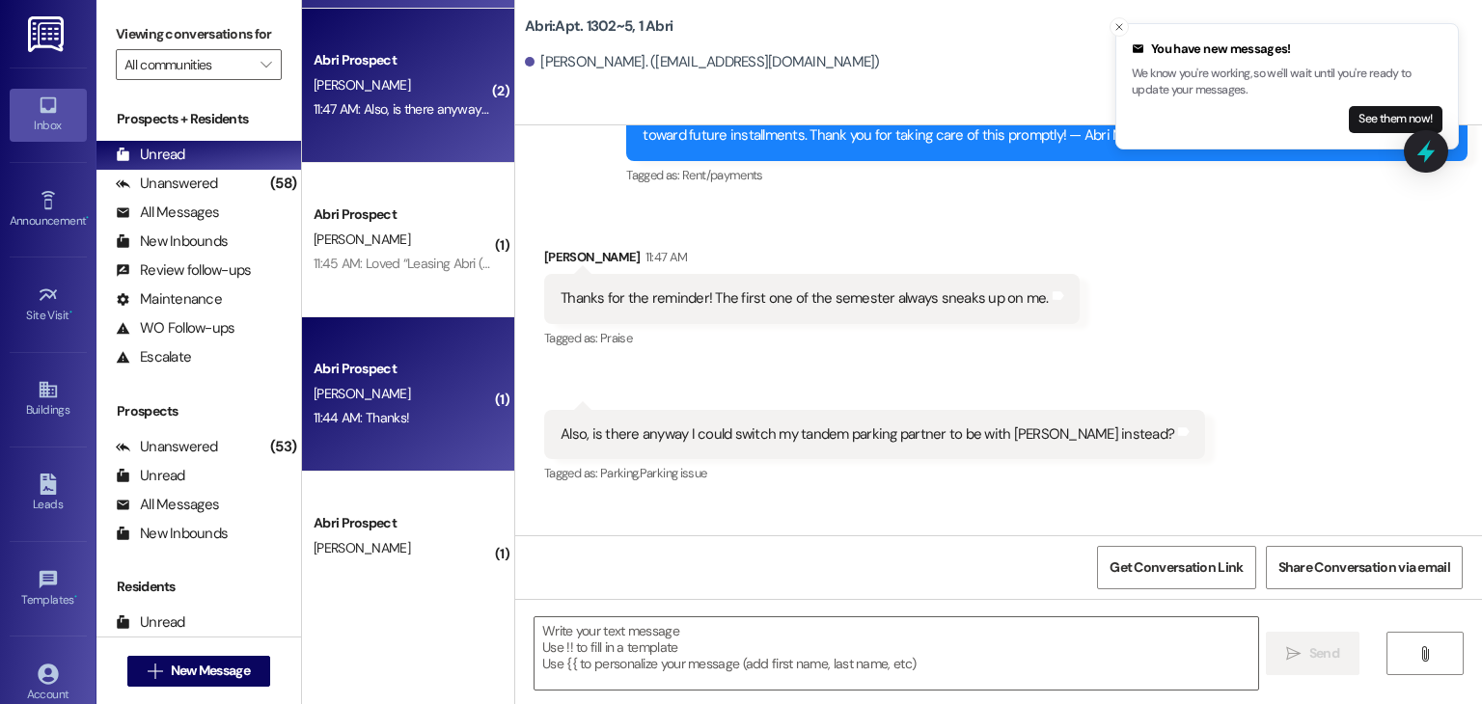
click at [428, 375] on div "Abri Prospect" at bounding box center [403, 369] width 179 height 20
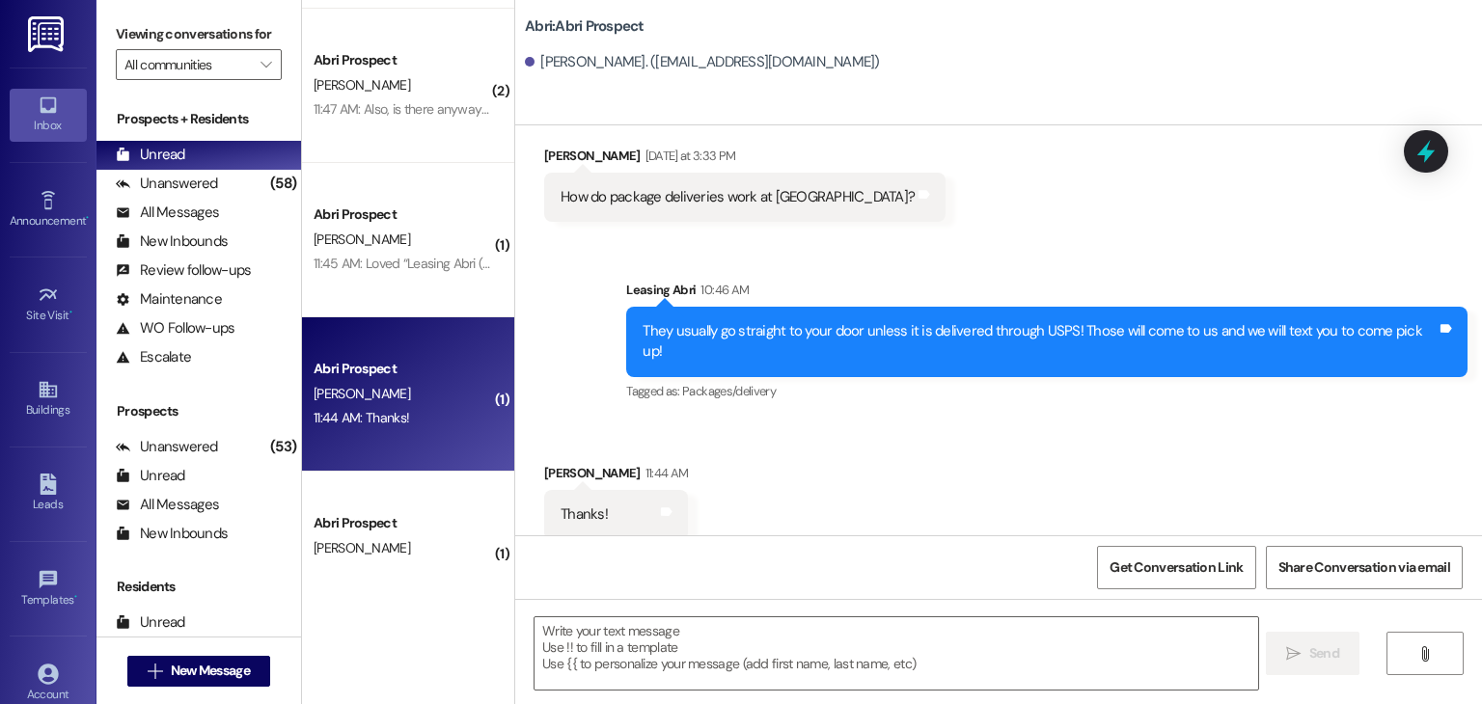
scroll to position [205, 0]
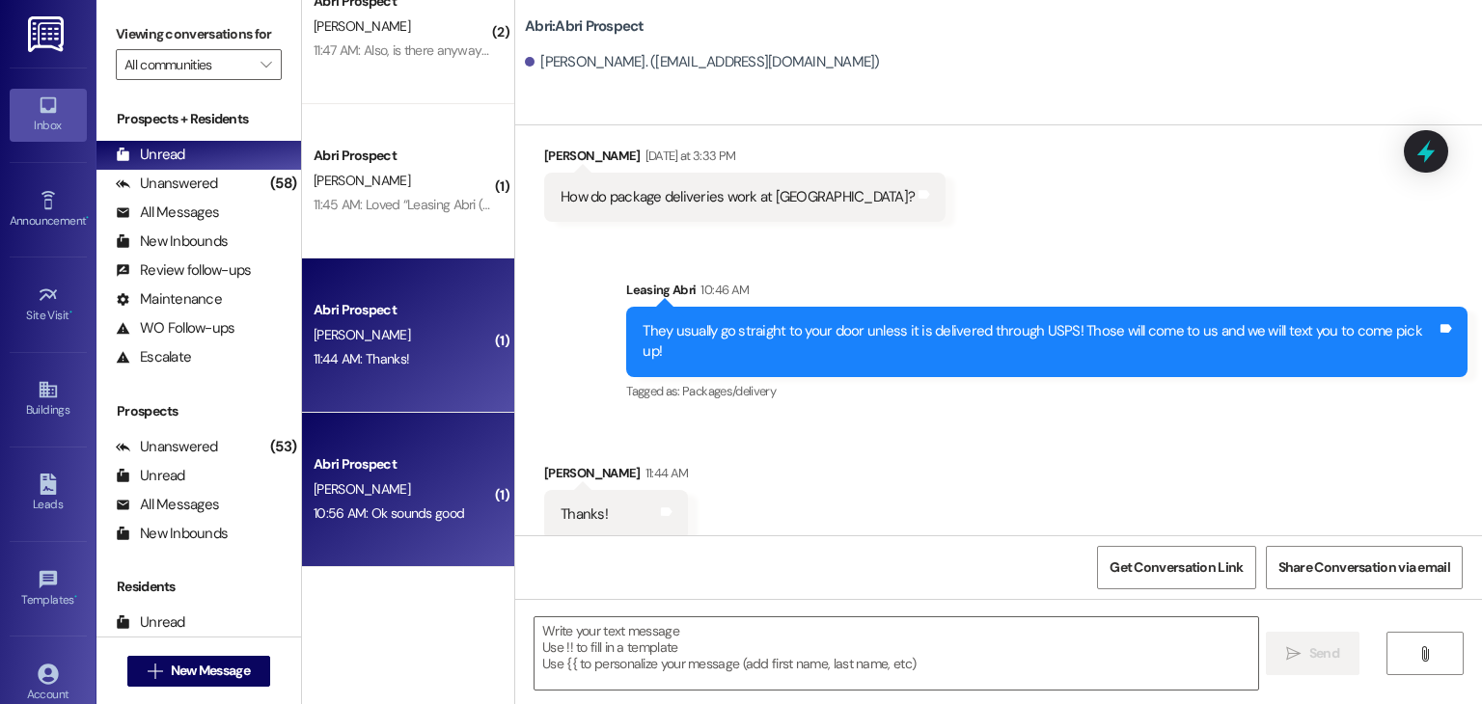
click at [448, 480] on div "[PERSON_NAME]" at bounding box center [403, 490] width 182 height 24
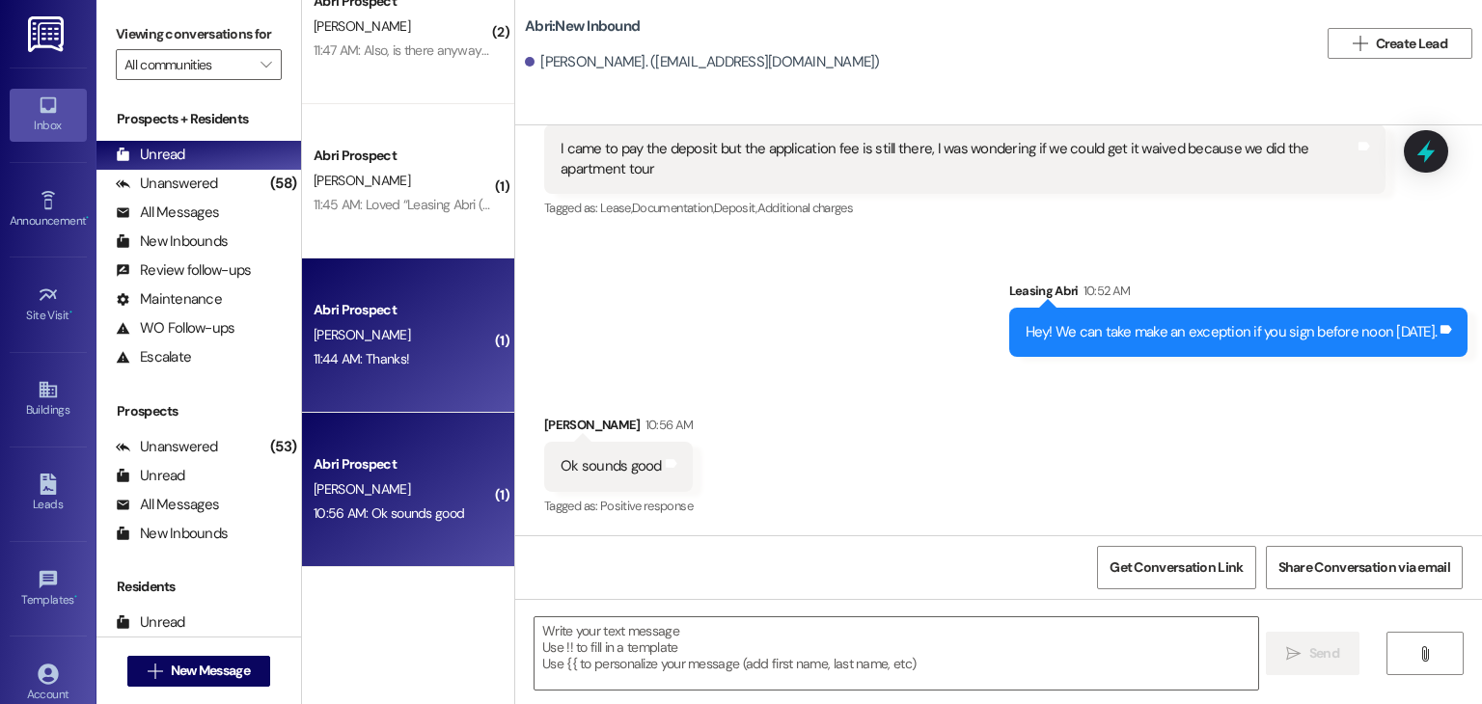
scroll to position [1600, 0]
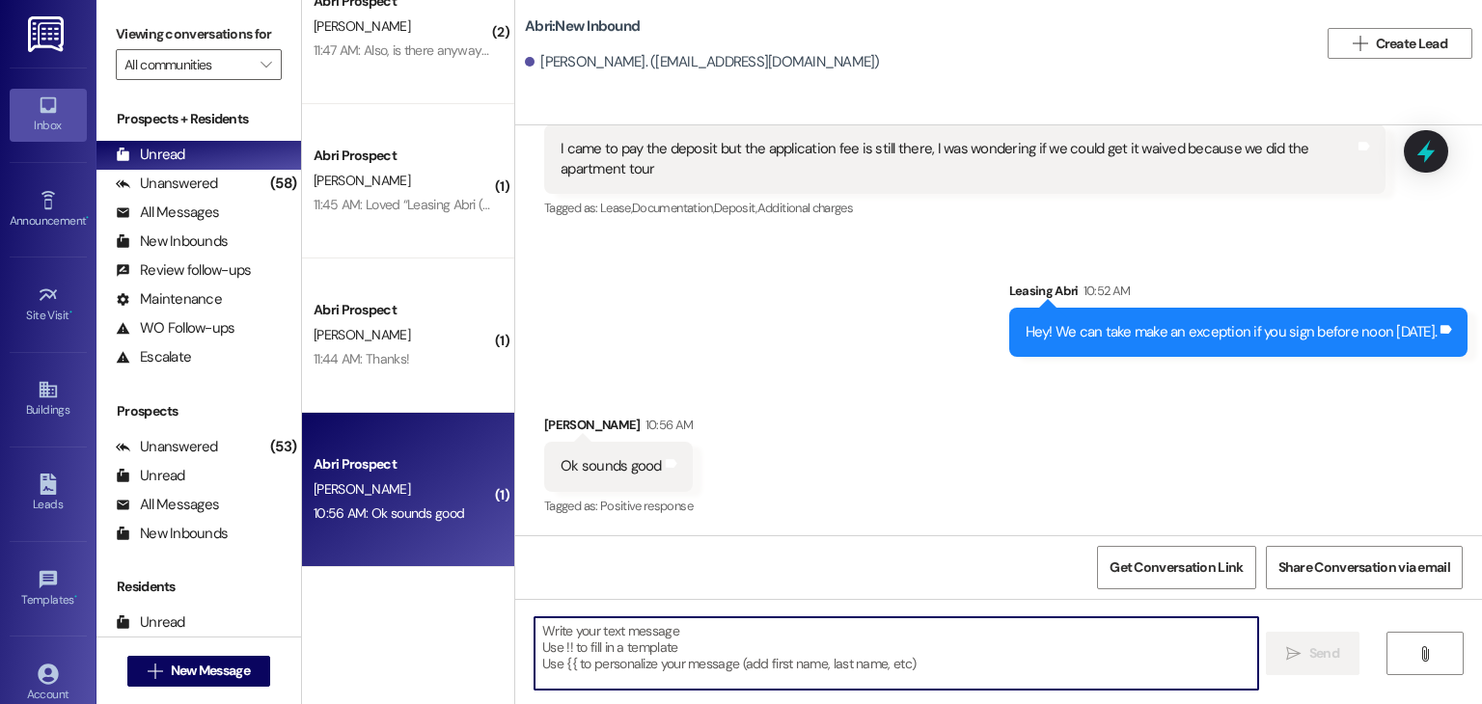
click at [728, 645] on textarea at bounding box center [896, 654] width 723 height 72
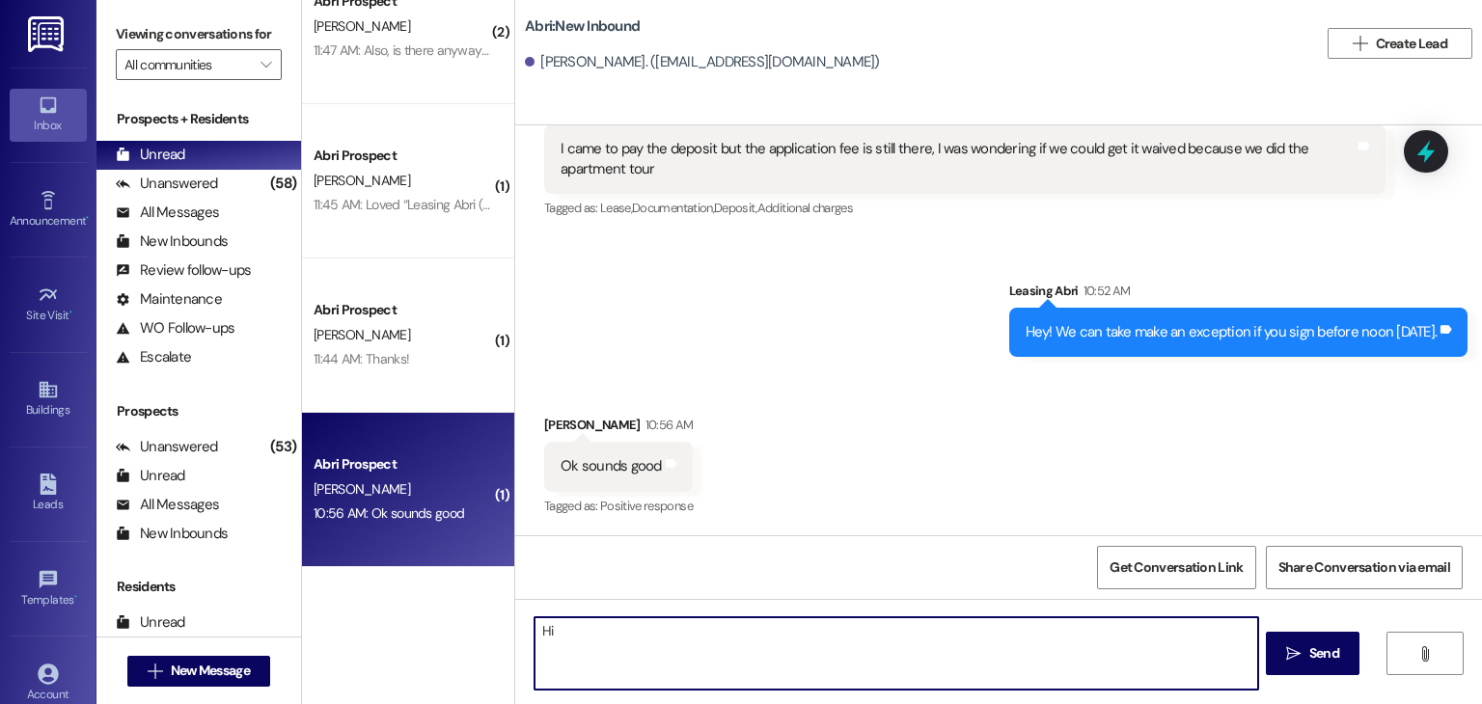
type textarea "H"
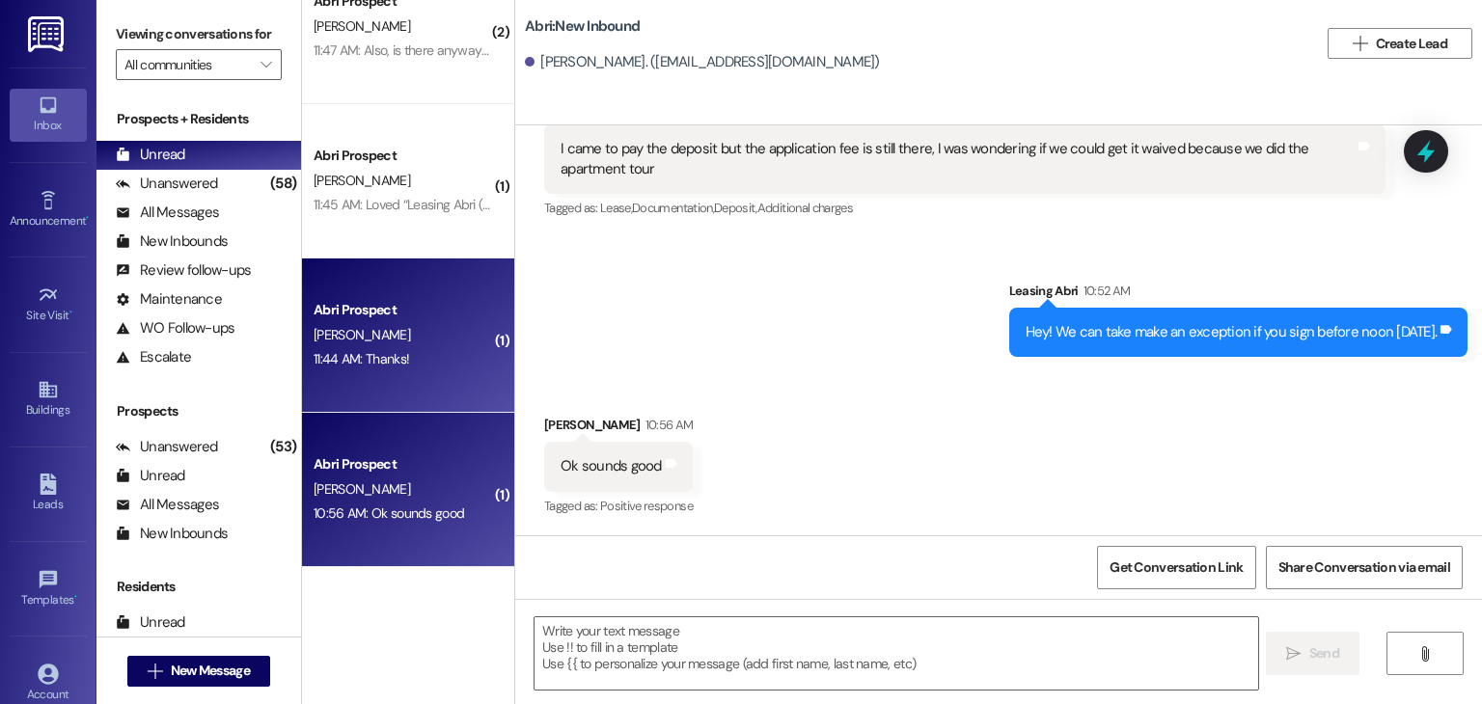
click at [371, 307] on div "Abri Prospect" at bounding box center [403, 310] width 179 height 20
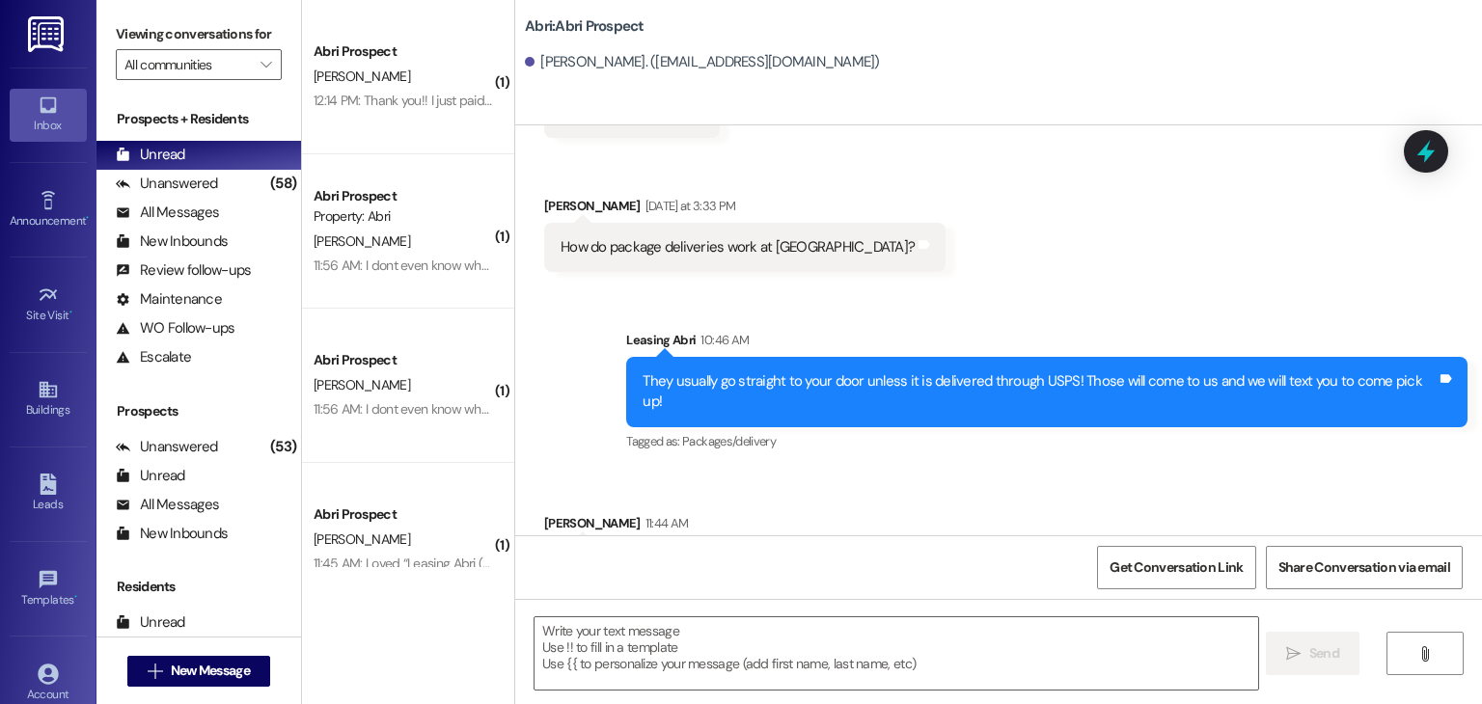
scroll to position [9118, 0]
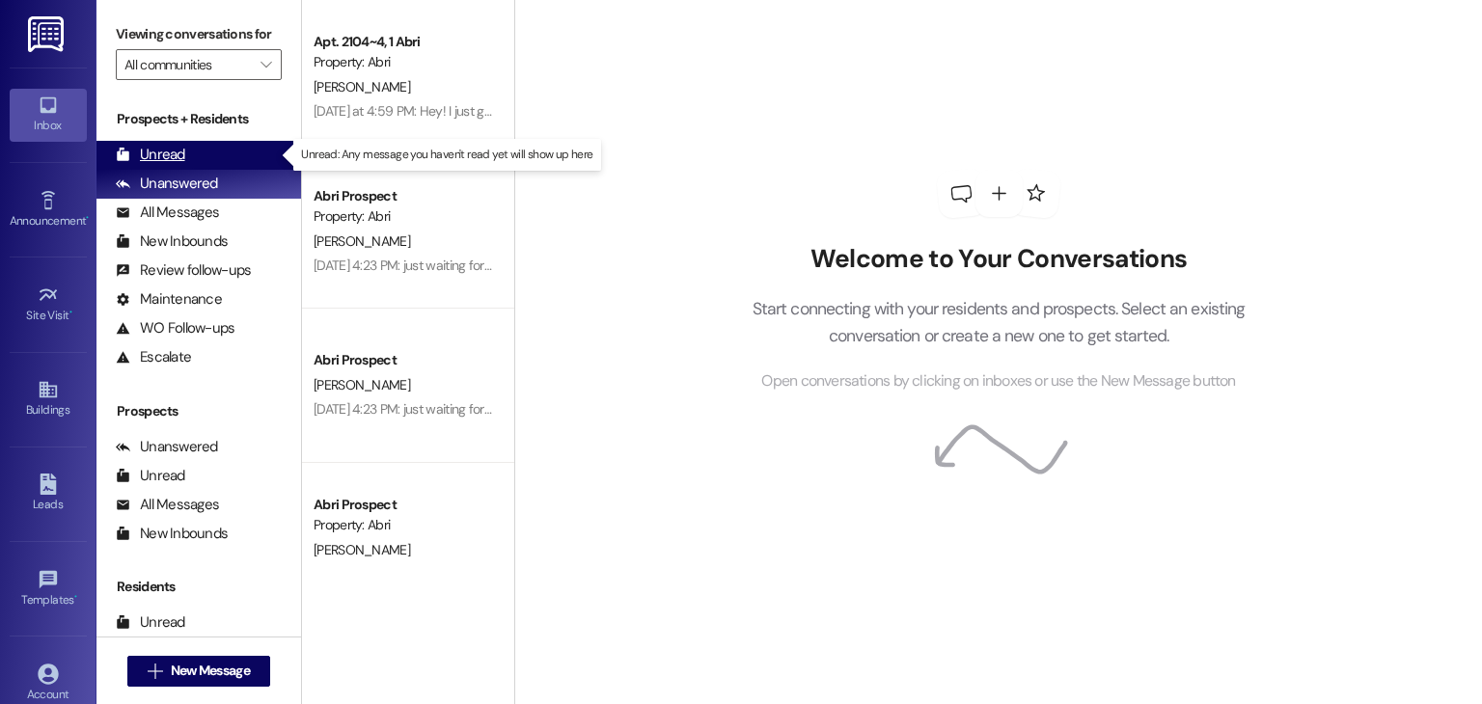
click at [227, 156] on div "Unread (0)" at bounding box center [198, 155] width 205 height 29
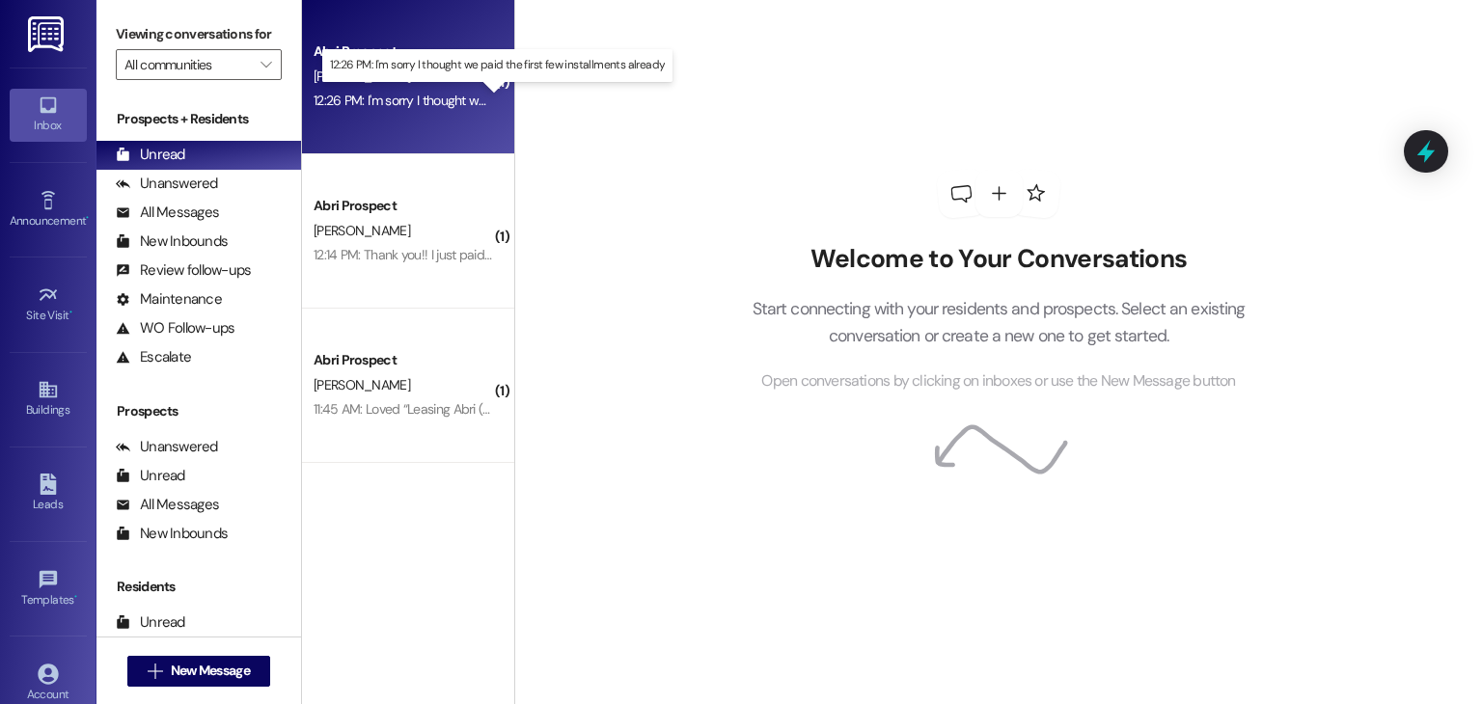
click at [400, 94] on div "12:26 PM: I'm sorry I thought we paid the first few installments already 12:26 …" at bounding box center [507, 100] width 386 height 17
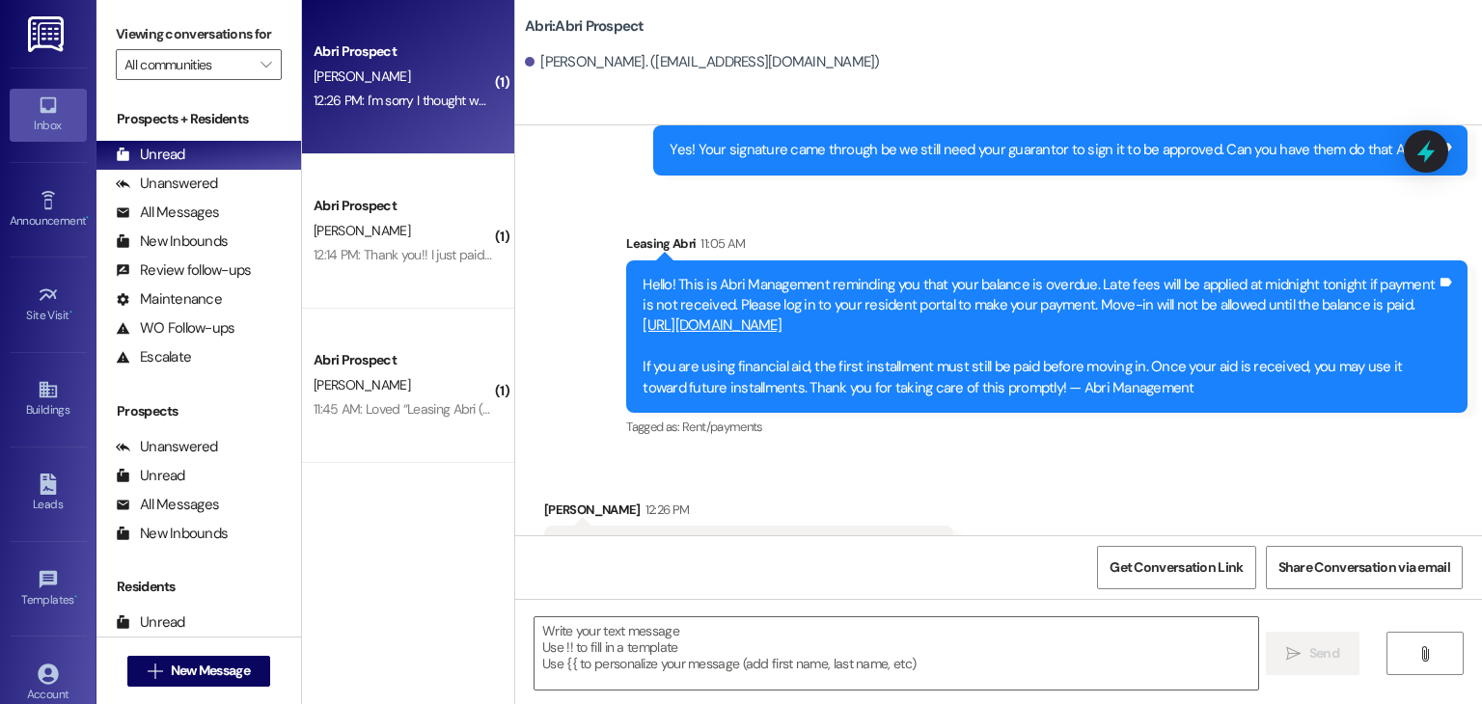
scroll to position [5583, 0]
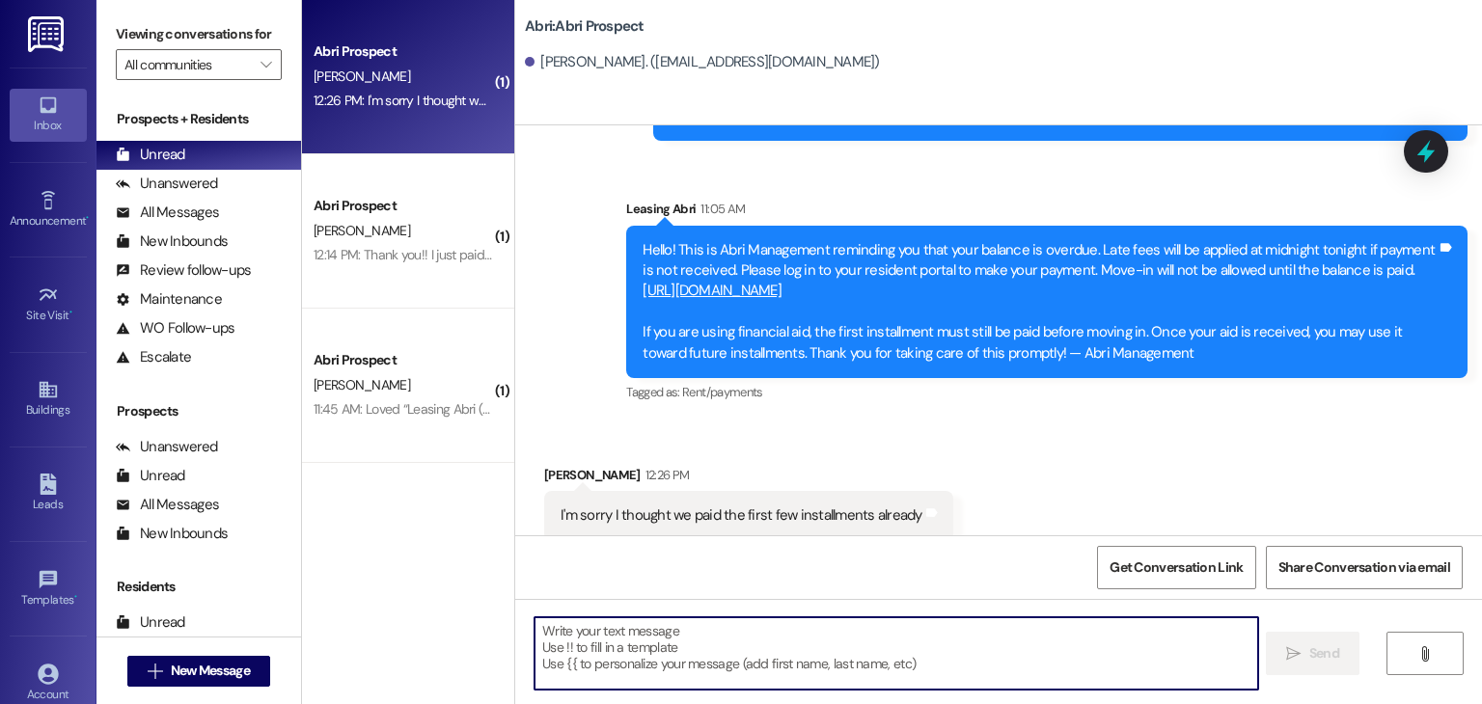
click at [670, 641] on textarea at bounding box center [896, 654] width 723 height 72
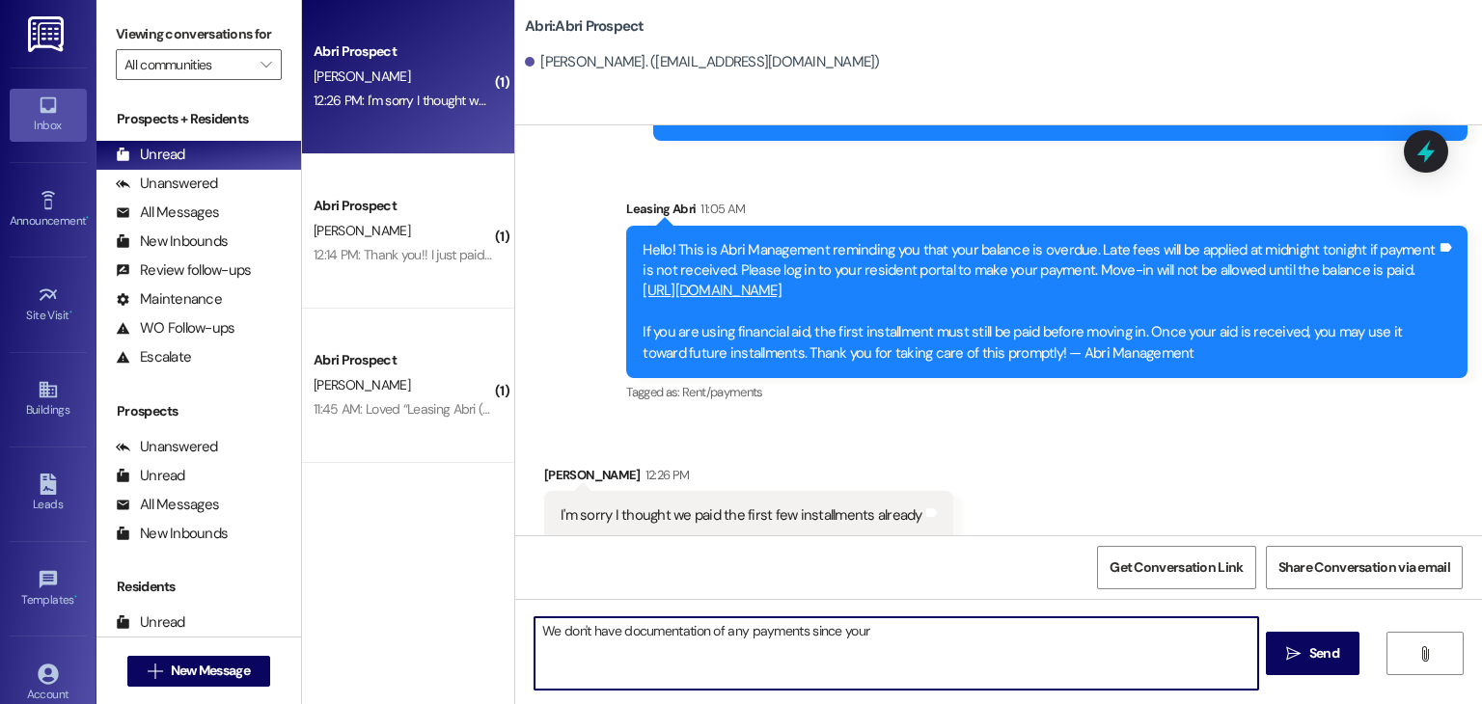
click at [535, 630] on textarea "We don't have documentation of any payments since your" at bounding box center [896, 654] width 723 height 72
click at [947, 630] on textarea "No worries! We don't have documentation of any payments since your" at bounding box center [896, 654] width 723 height 72
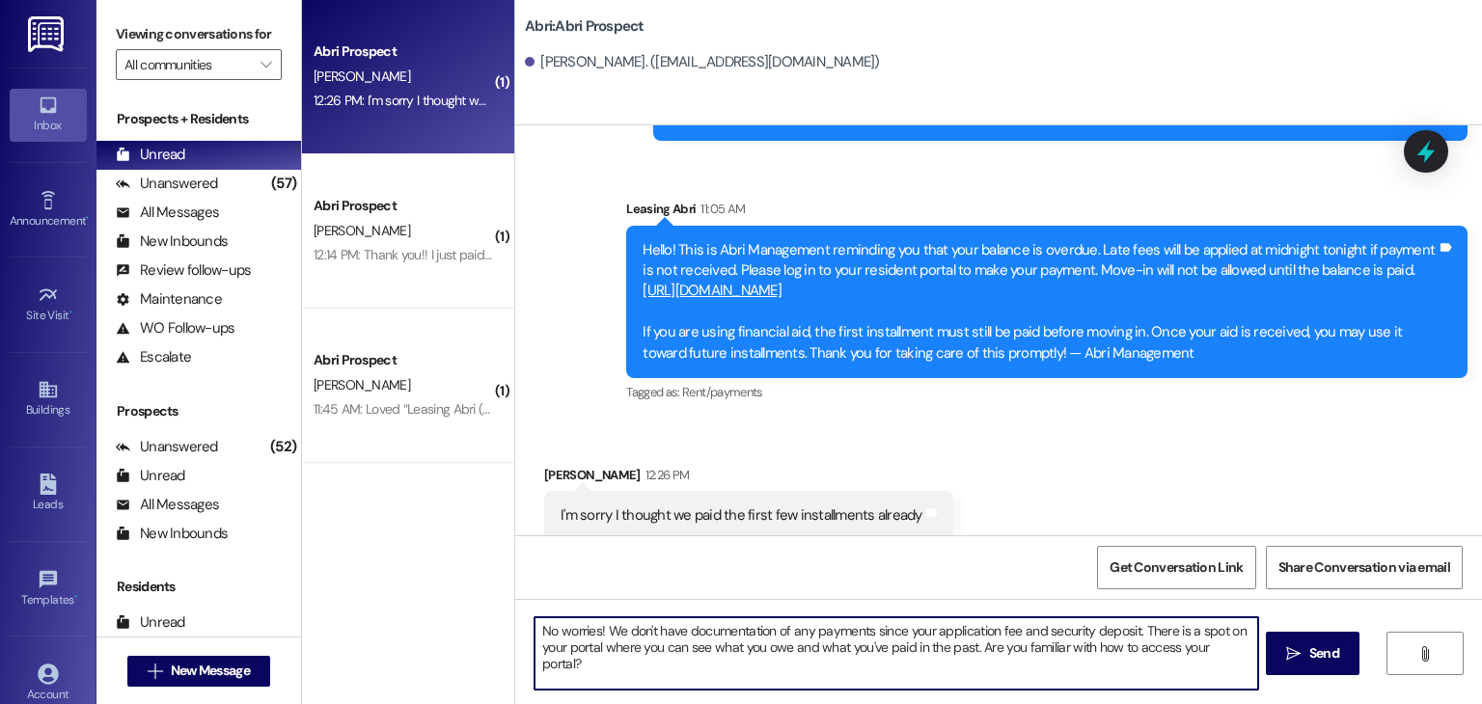
type textarea "No worries! We don't have documentation of any payments since your application …"
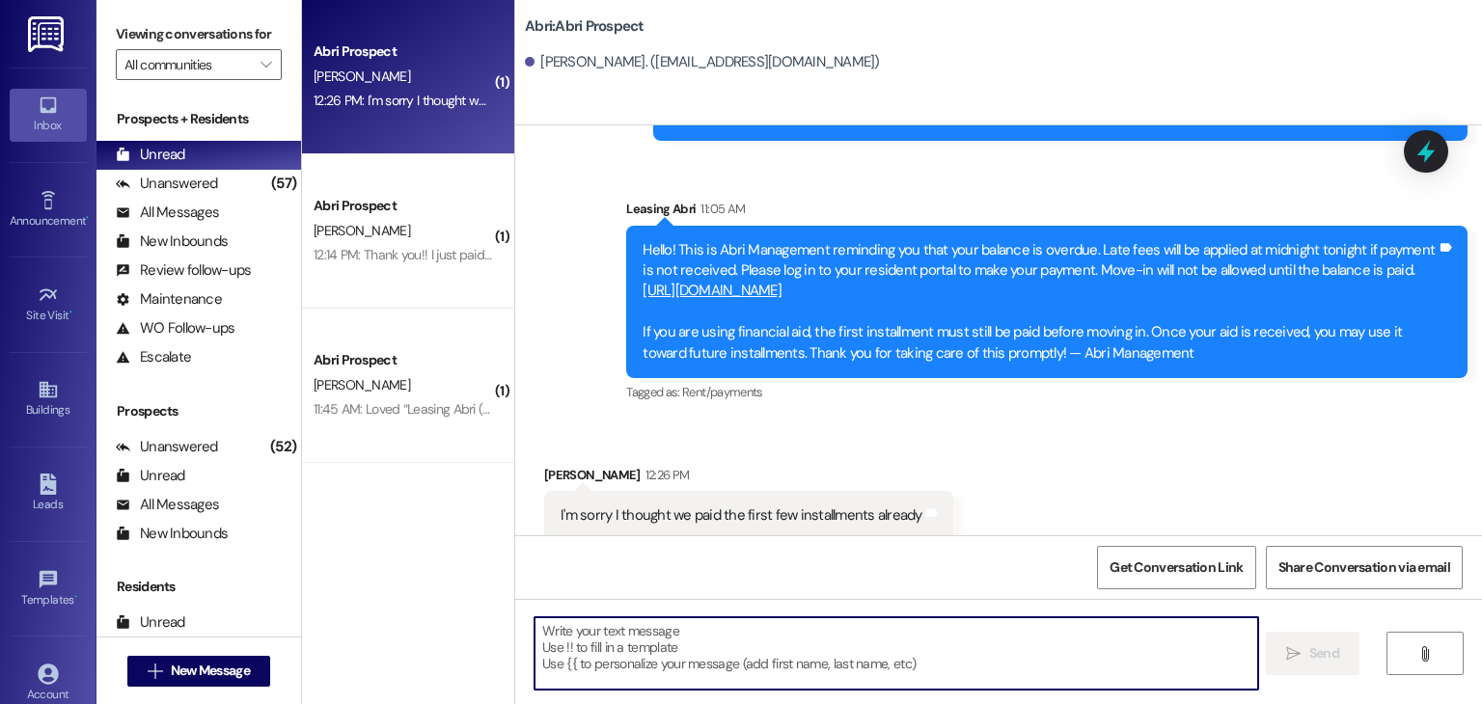
scroll to position [5739, 0]
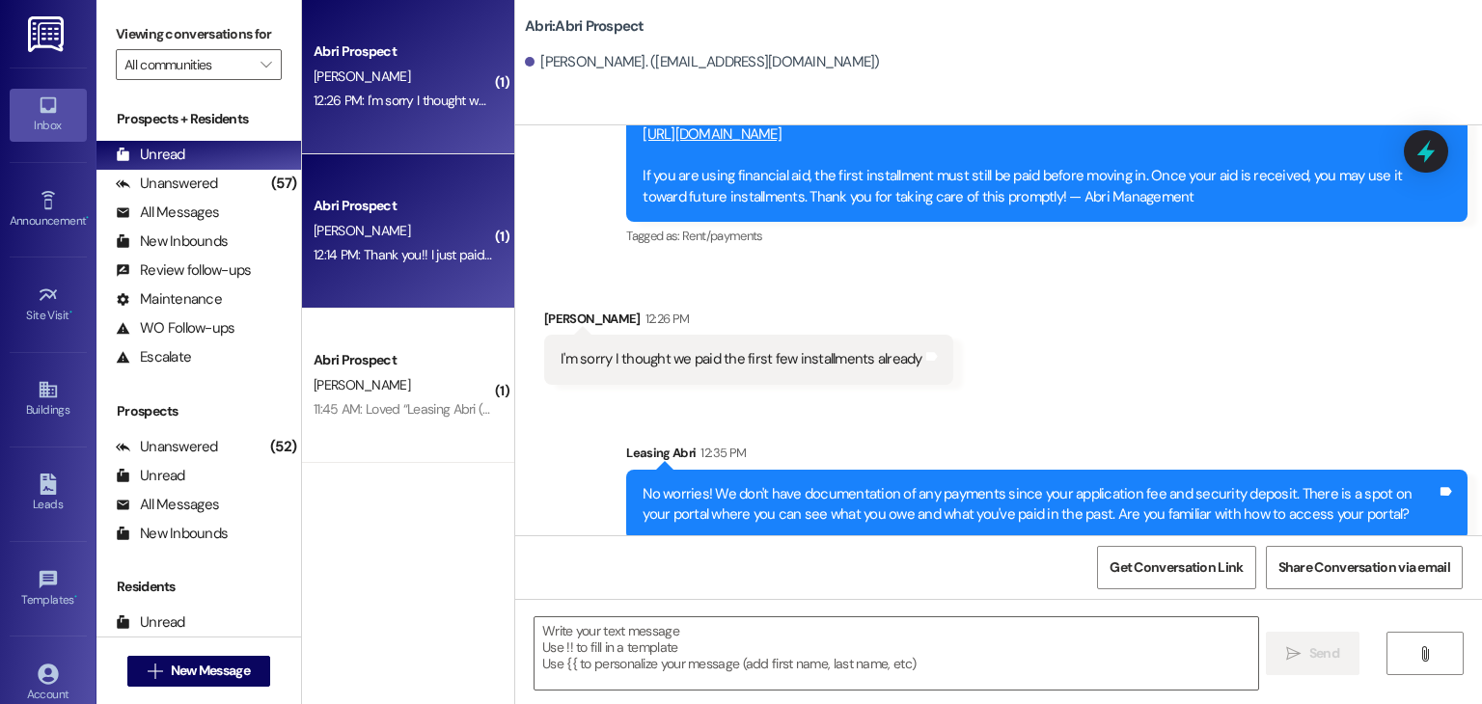
click at [486, 248] on div "Abri Prospect M. Wright 12:14 PM: Thank you!! I just paid, I was waiting on Pla…" at bounding box center [408, 231] width 212 height 154
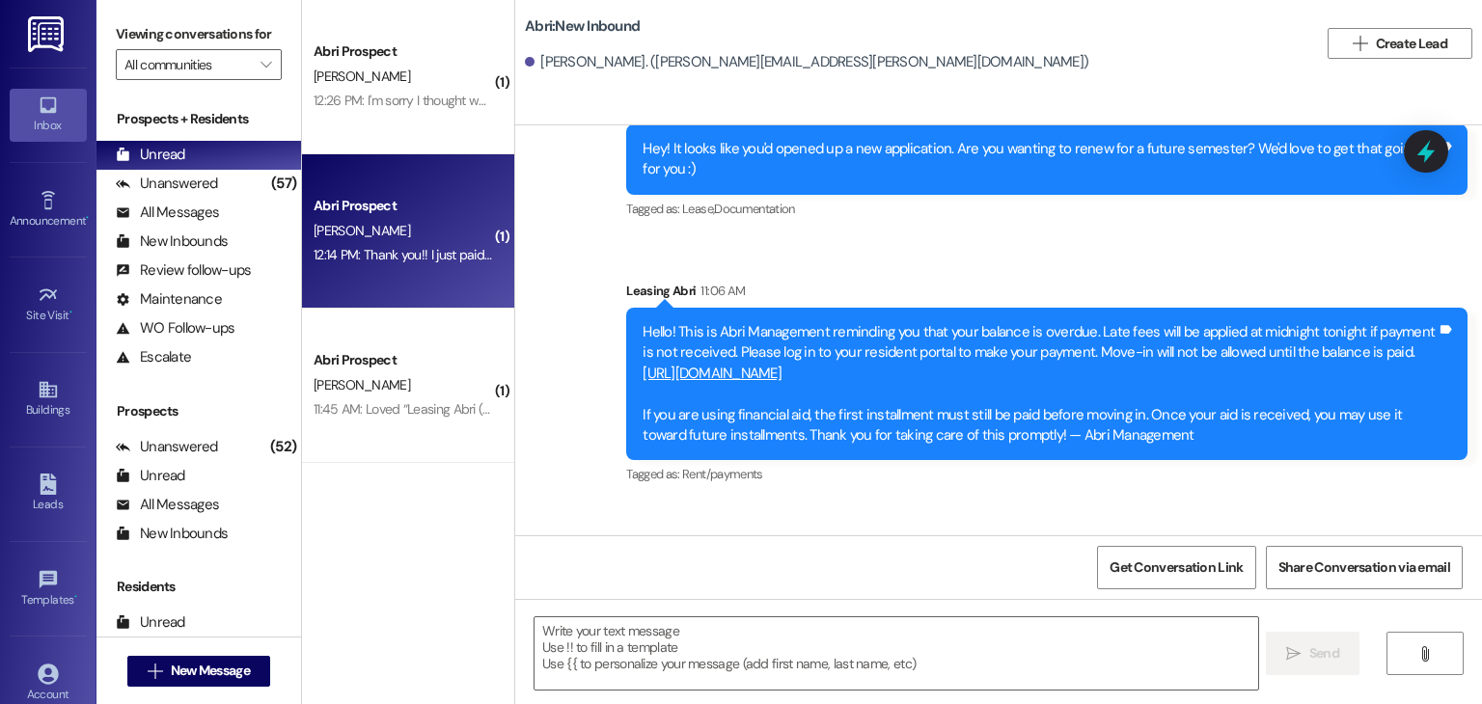
scroll to position [5762, 0]
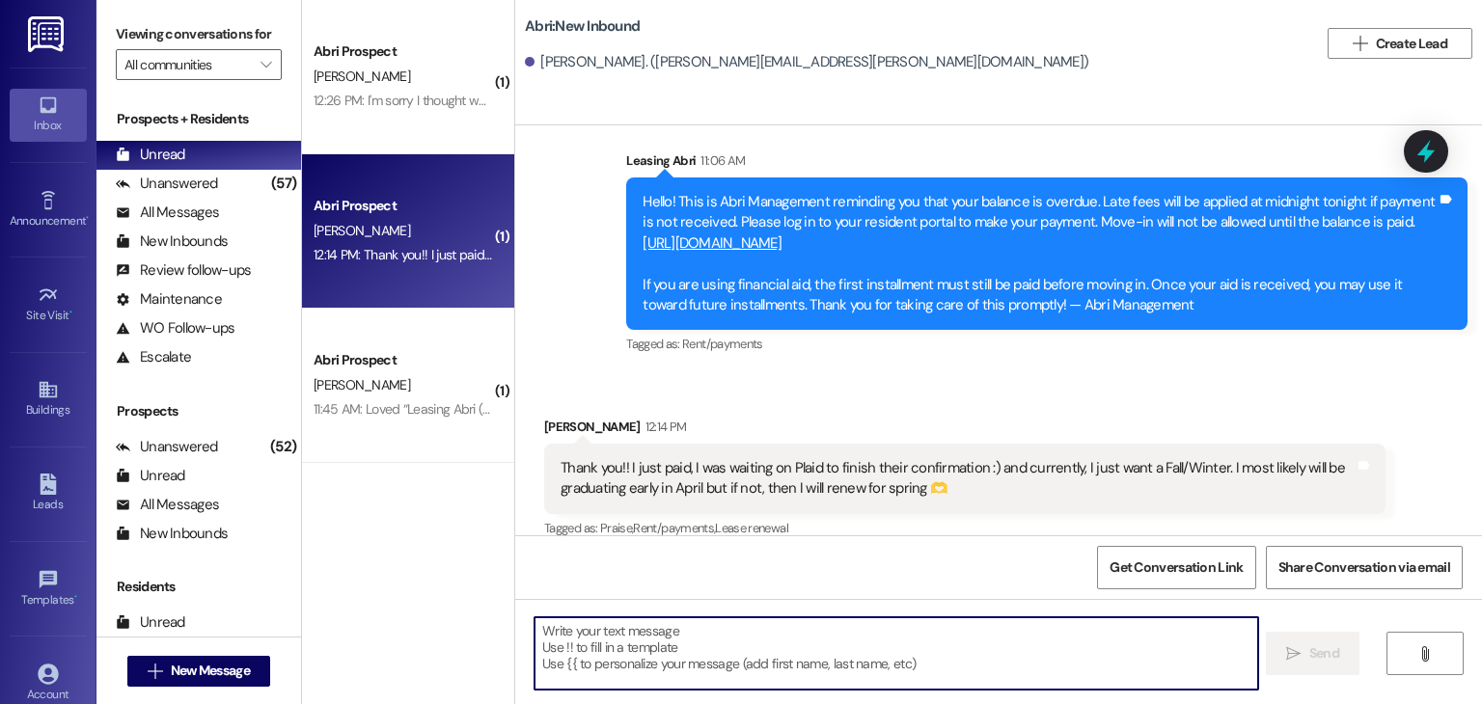
click at [729, 638] on textarea at bounding box center [896, 654] width 723 height 72
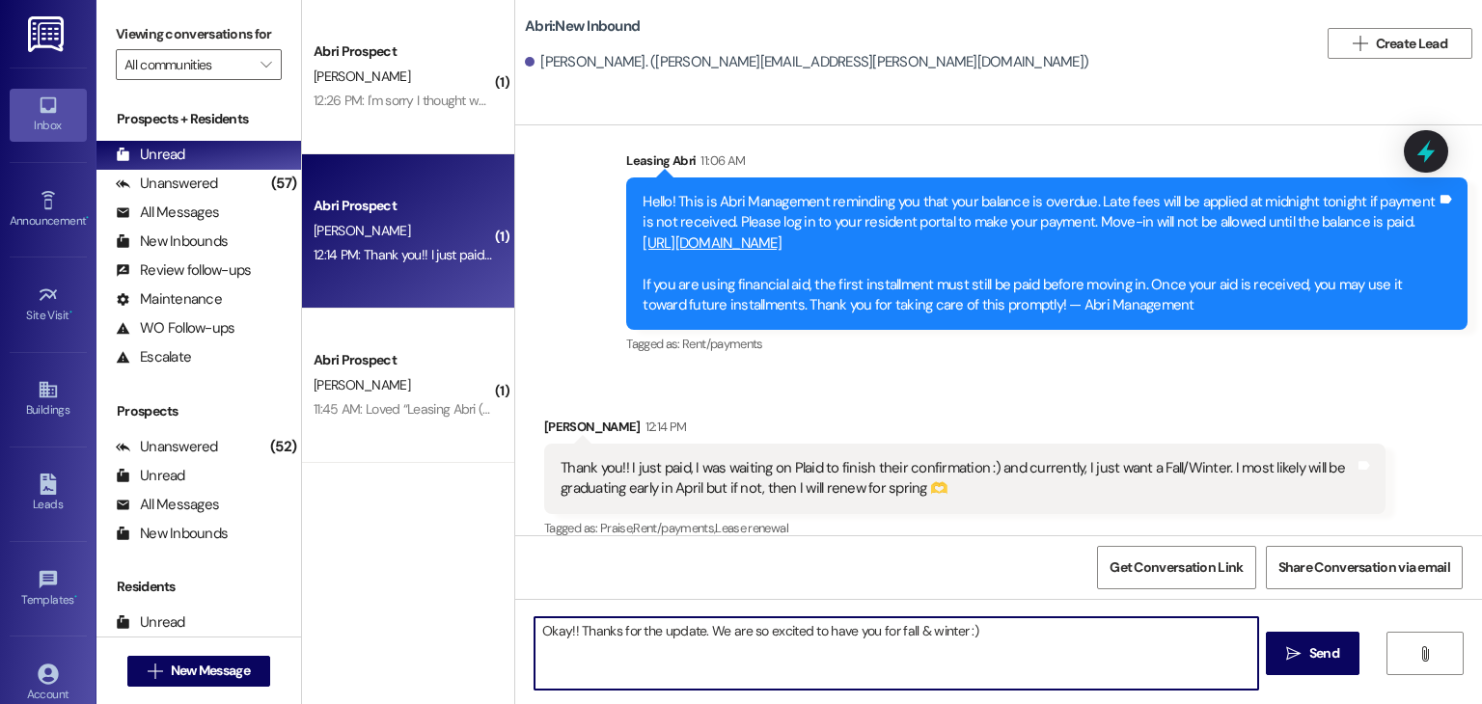
type textarea "Okay!! Thanks for the update. We are so excited to have you for fall & winter :)"
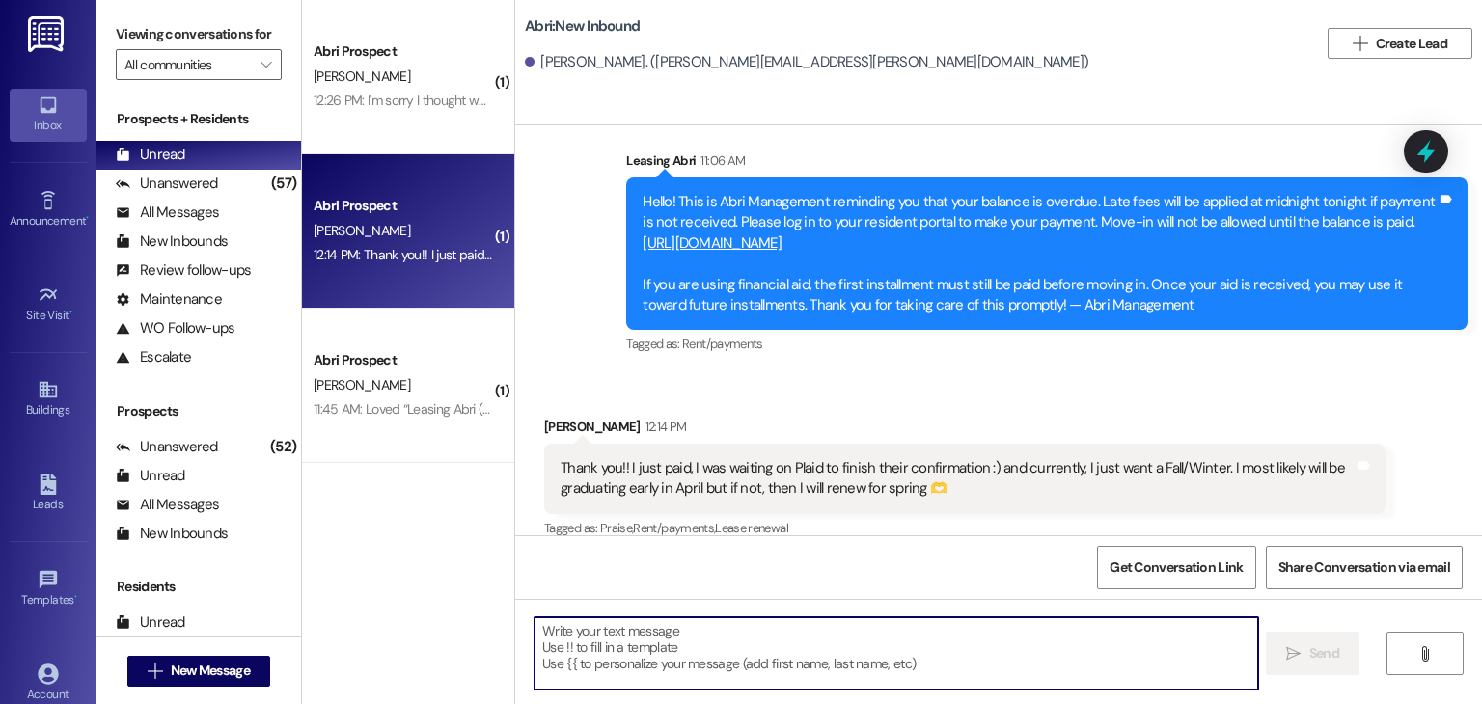
scroll to position [5898, 0]
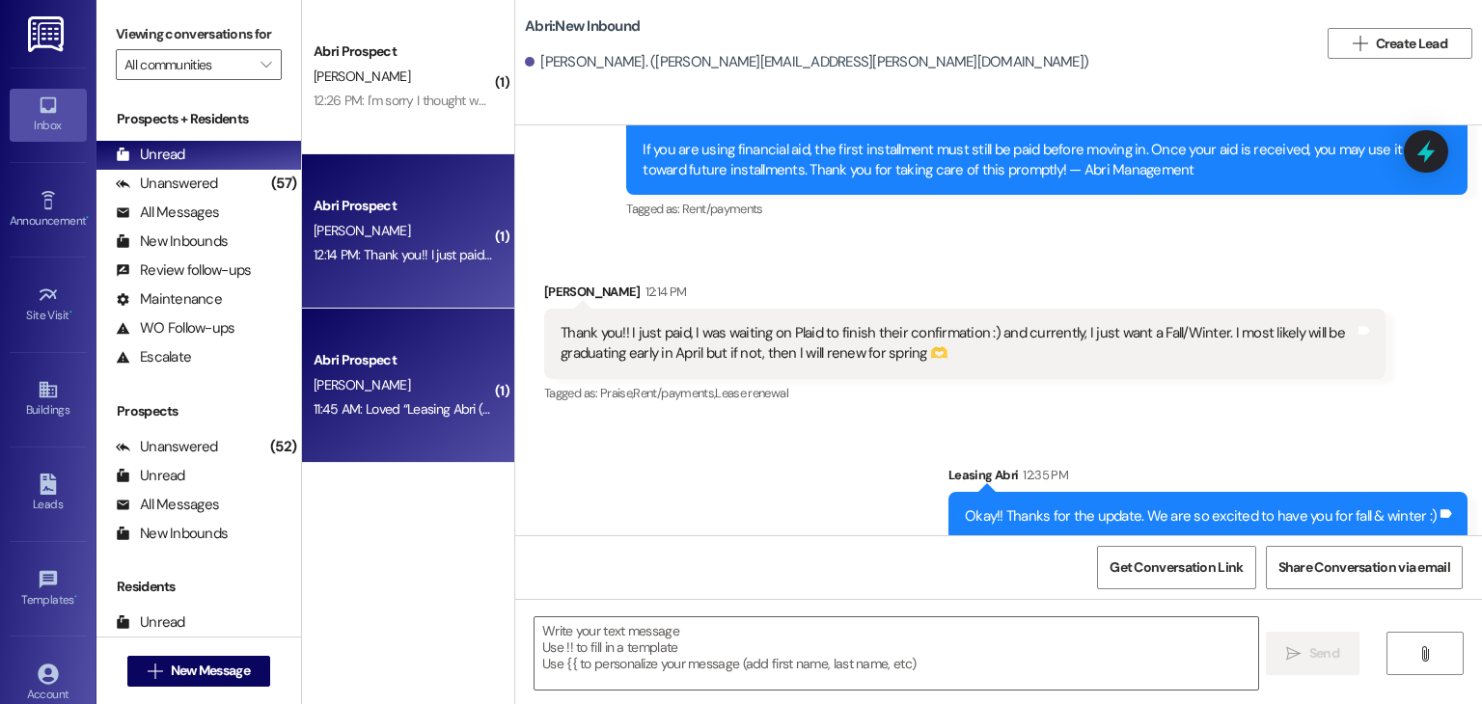
click at [359, 448] on div "Abri Prospect K. Tubaugh 11:45 AM: Loved “Leasing Abri (Abri): No, not yet! We …" at bounding box center [408, 386] width 212 height 154
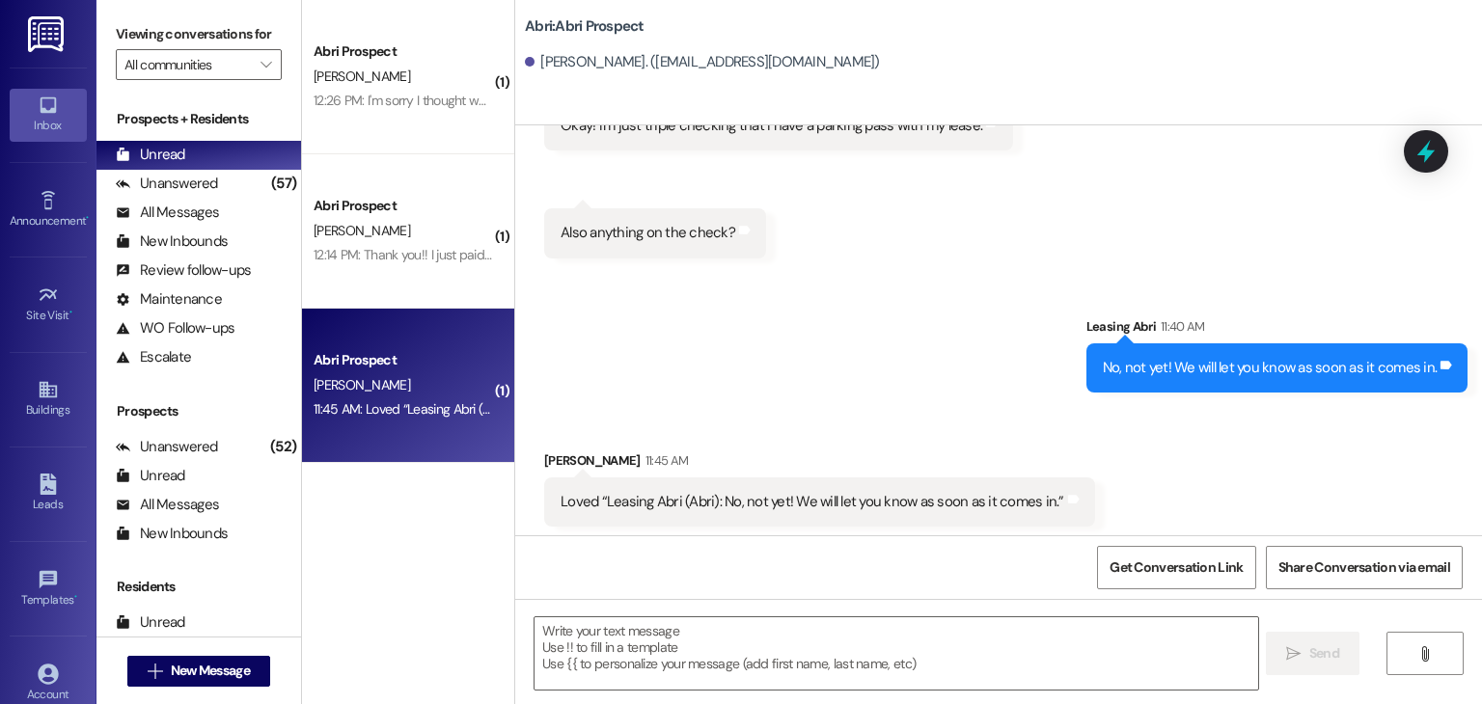
scroll to position [6974, 0]
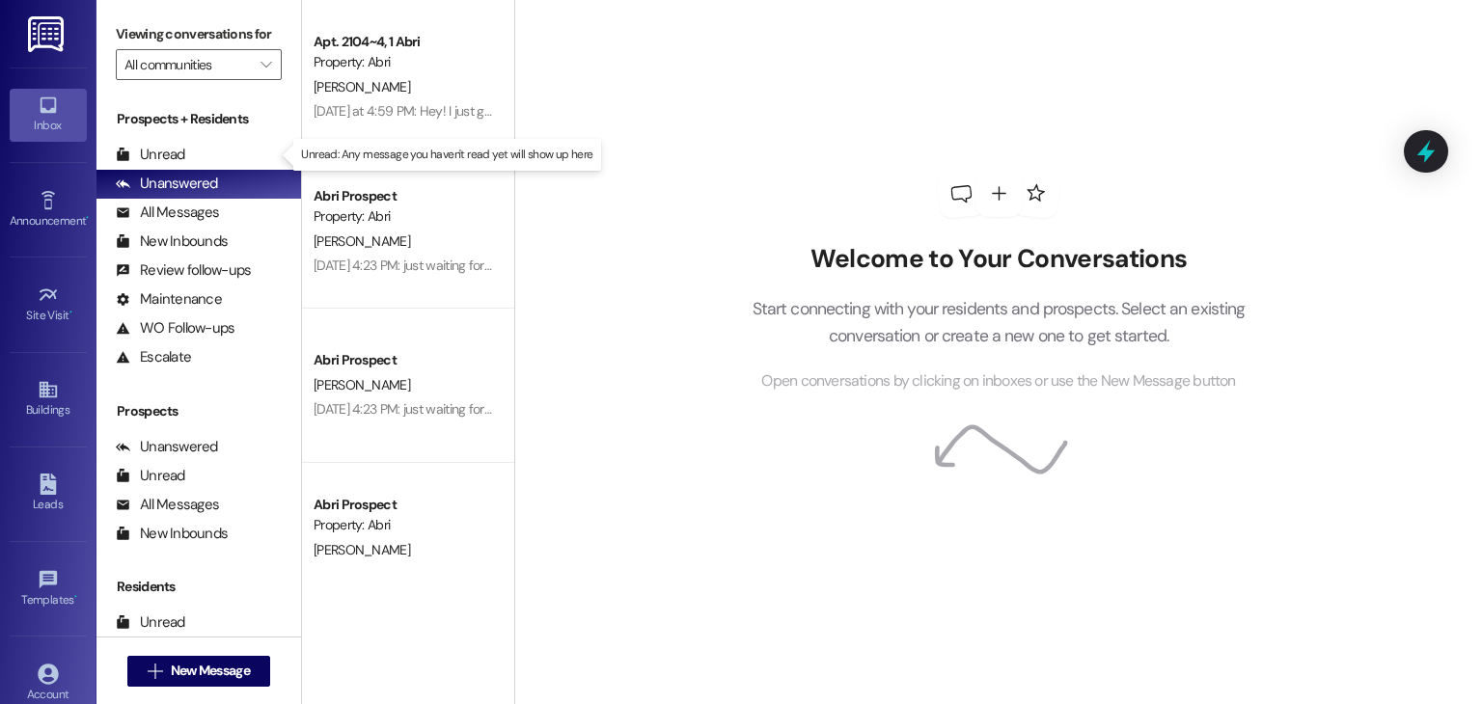
click at [262, 160] on div "Unread (0)" at bounding box center [198, 155] width 205 height 29
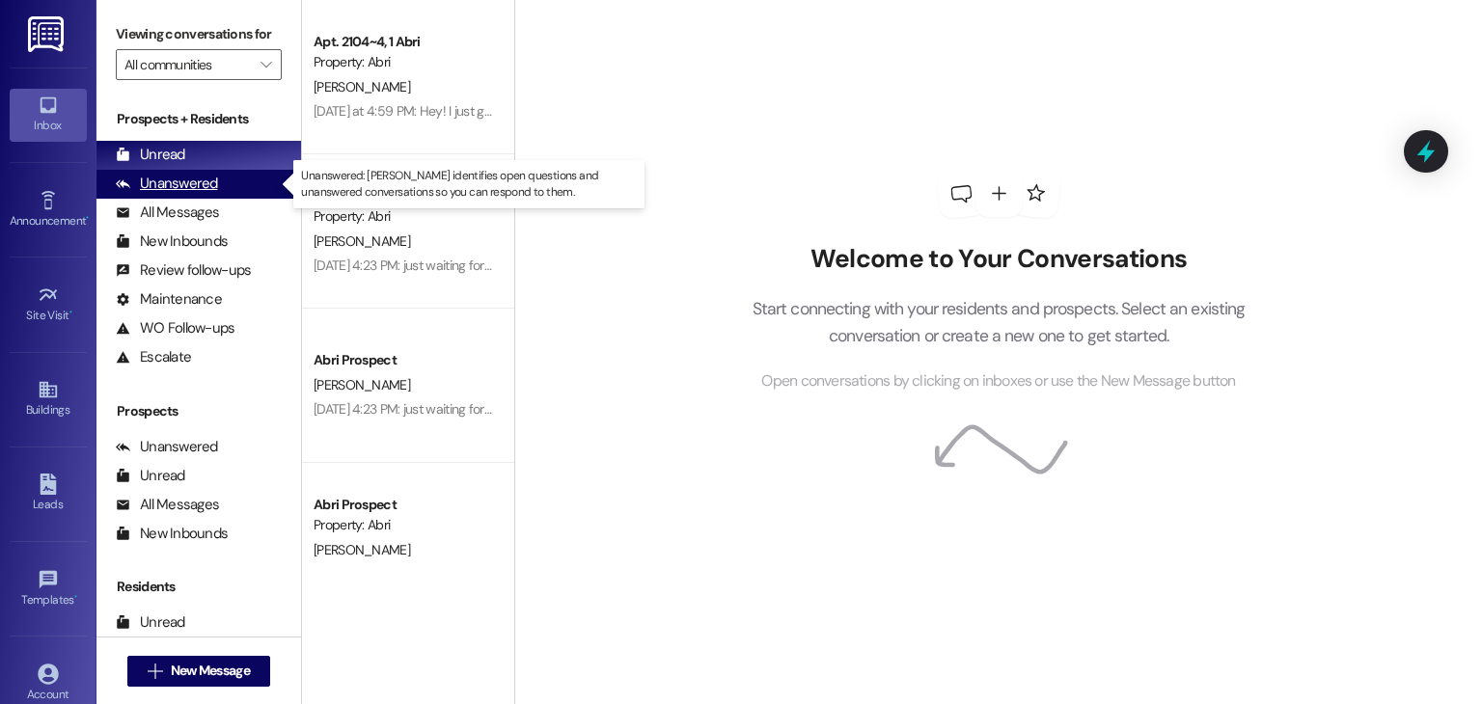
click at [222, 180] on div "Unanswered (0)" at bounding box center [198, 184] width 205 height 29
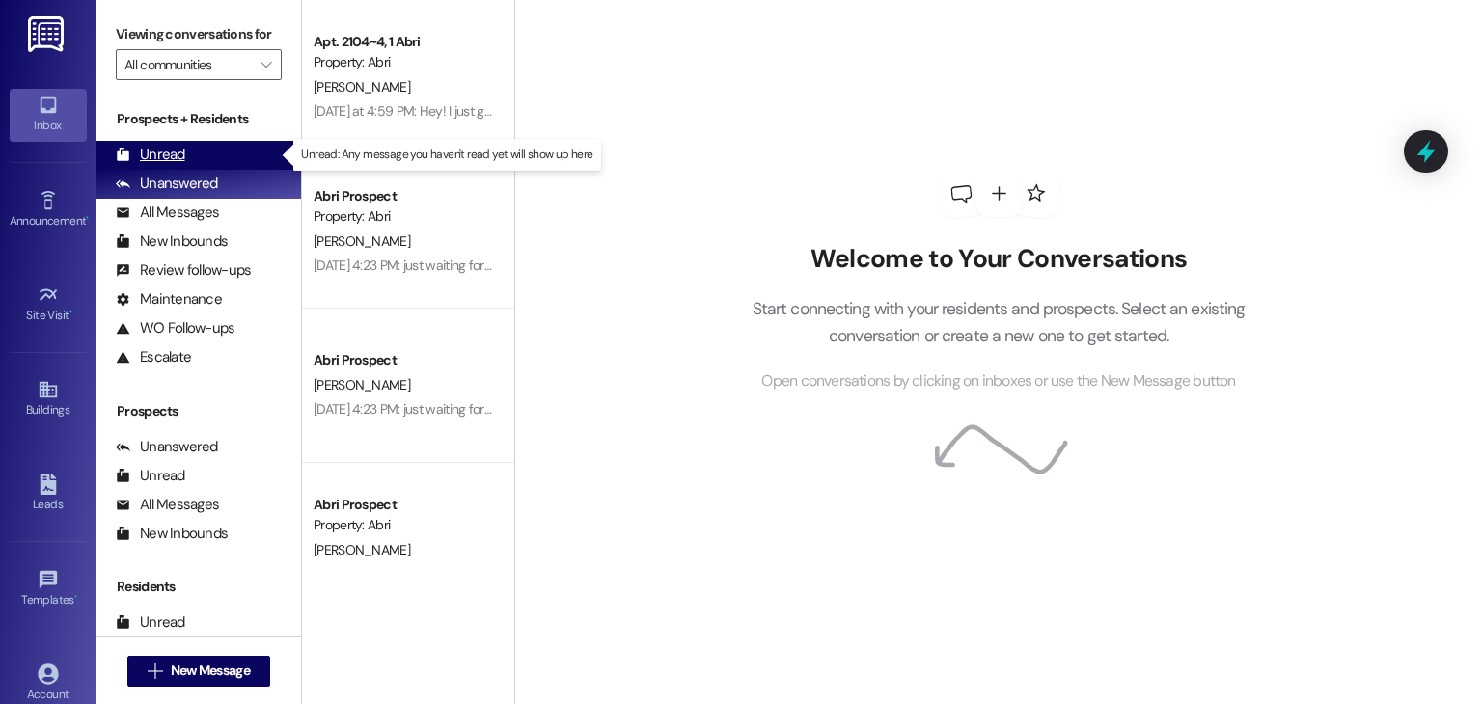
click at [241, 155] on div "Unread (0)" at bounding box center [198, 155] width 205 height 29
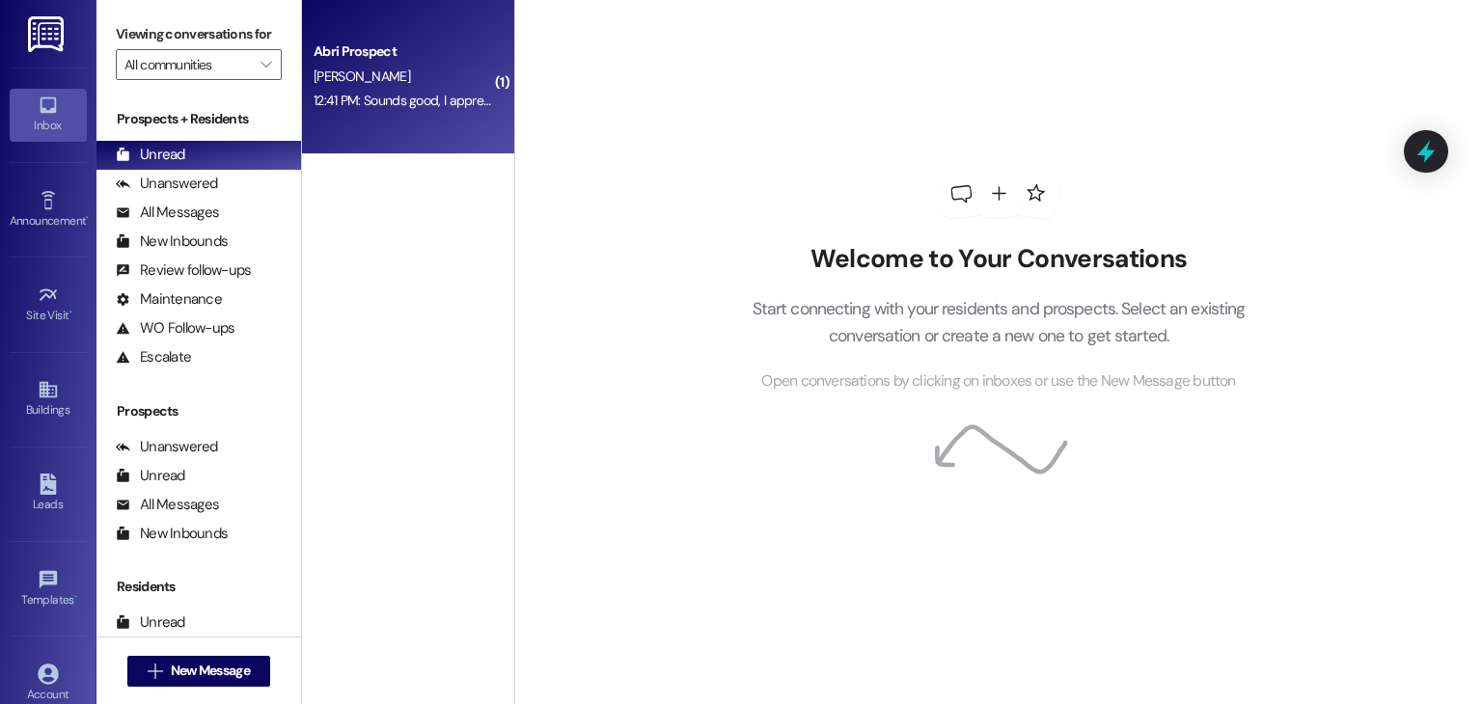
click at [399, 121] on div "Abri Prospect [PERSON_NAME] 12:41 PM: Sounds good, I appreciate that. 12:41 PM:…" at bounding box center [408, 77] width 212 height 154
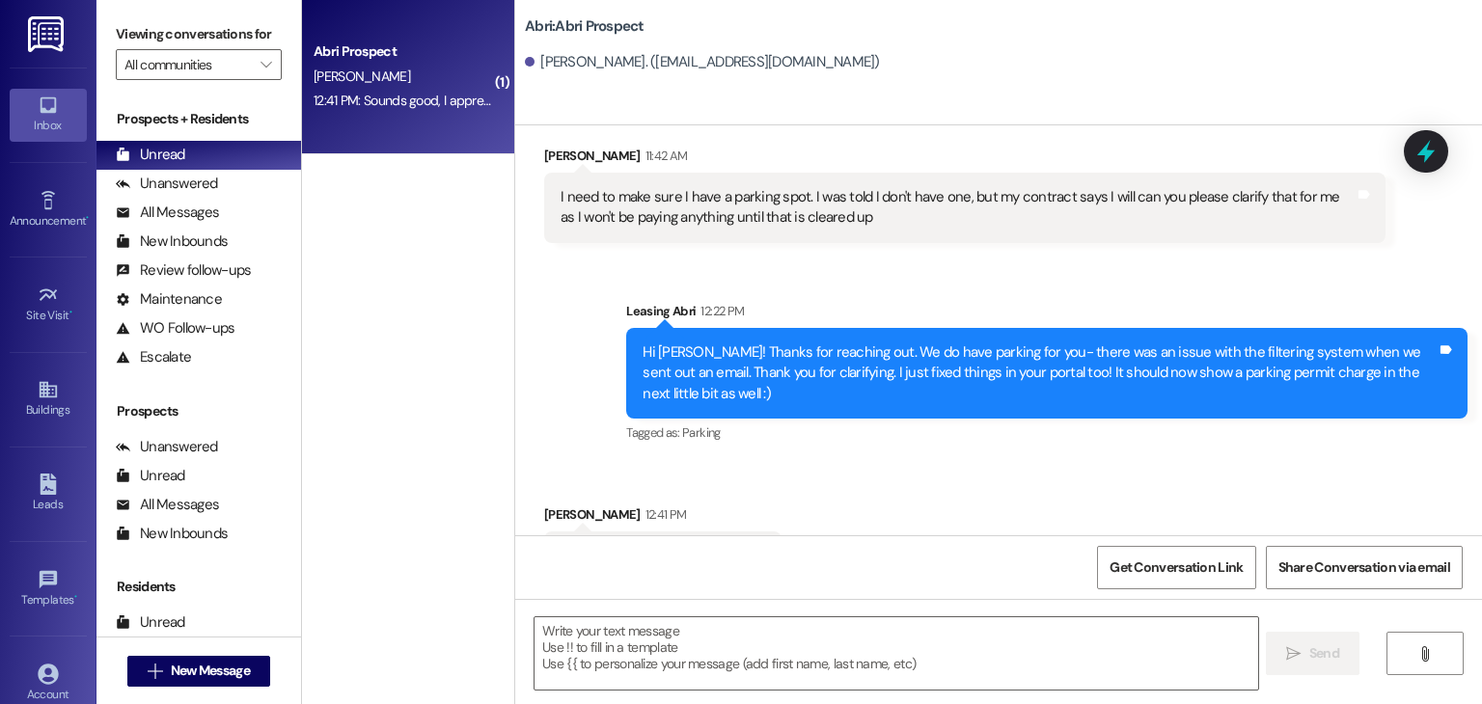
scroll to position [4859, 0]
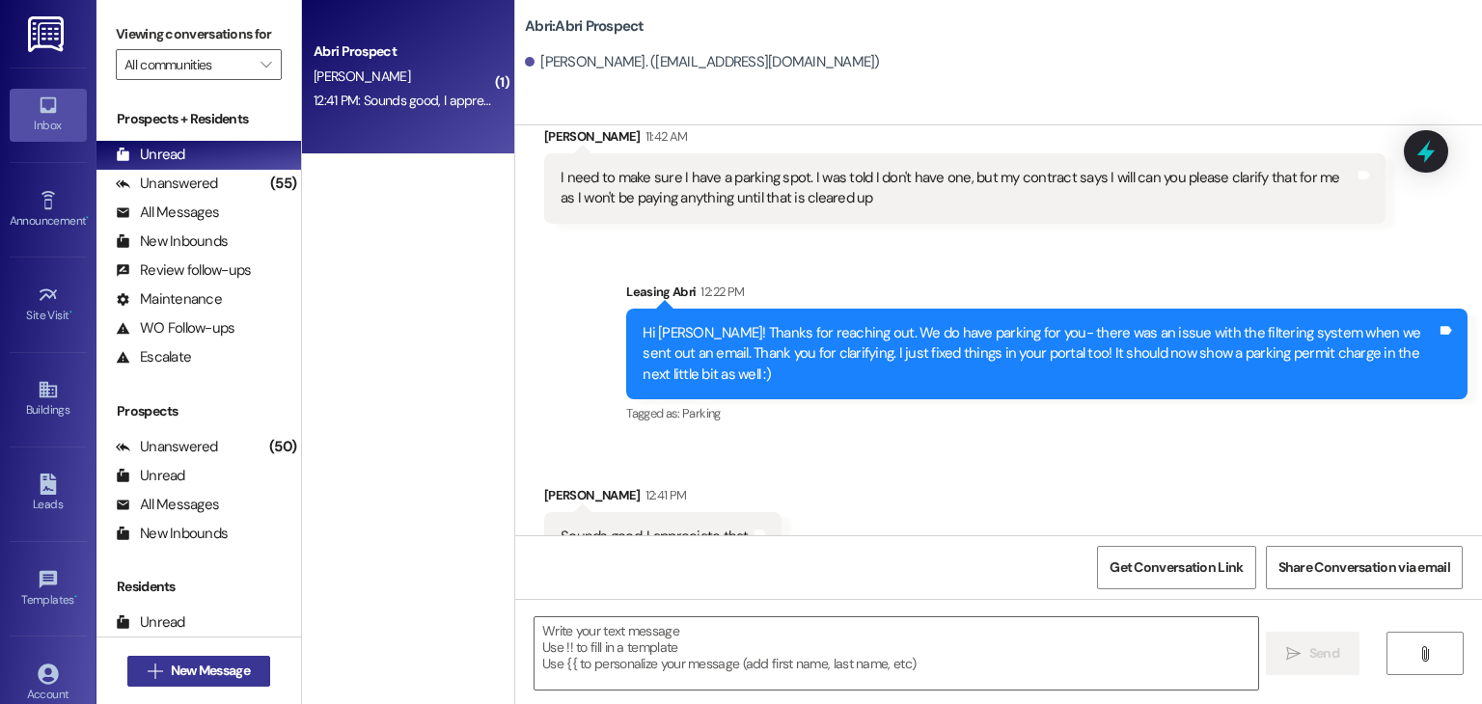
click at [232, 674] on span "New Message" at bounding box center [210, 671] width 79 height 20
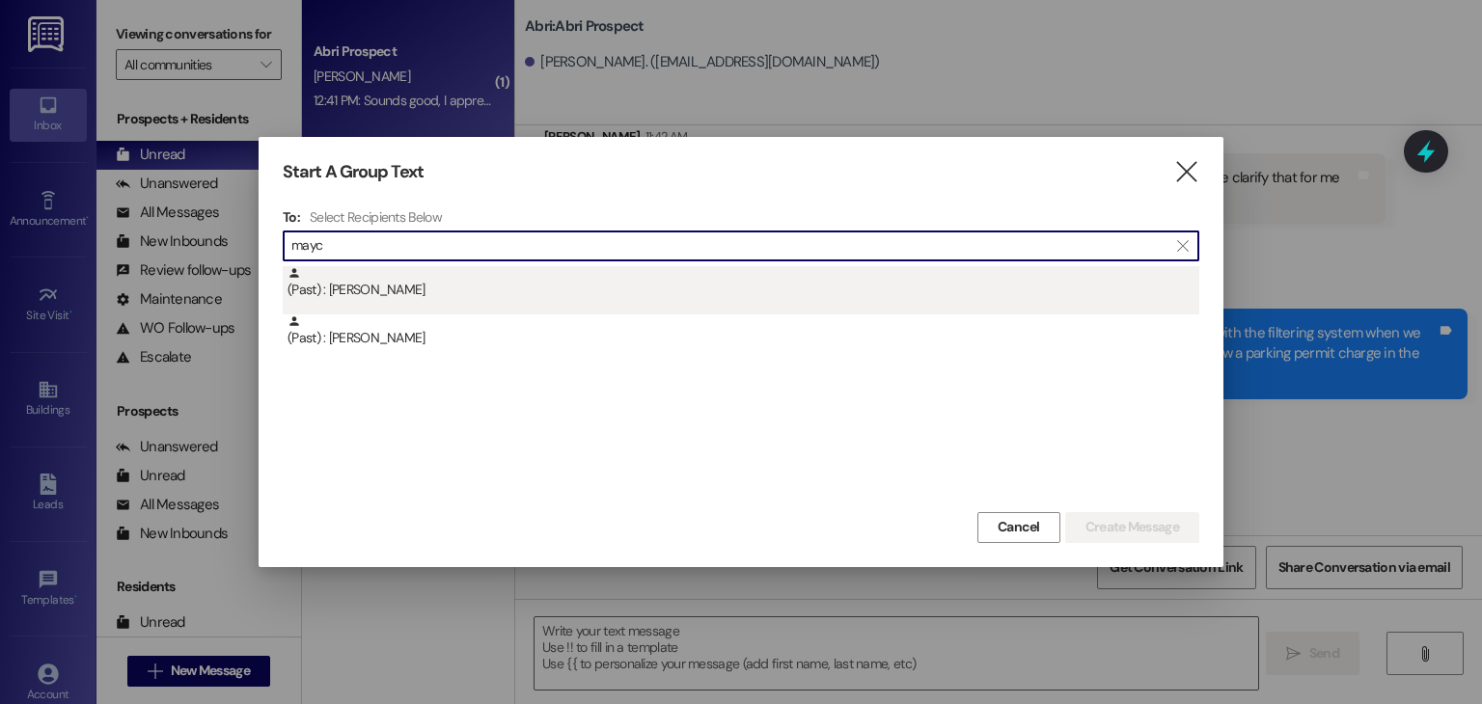
type input "mayc"
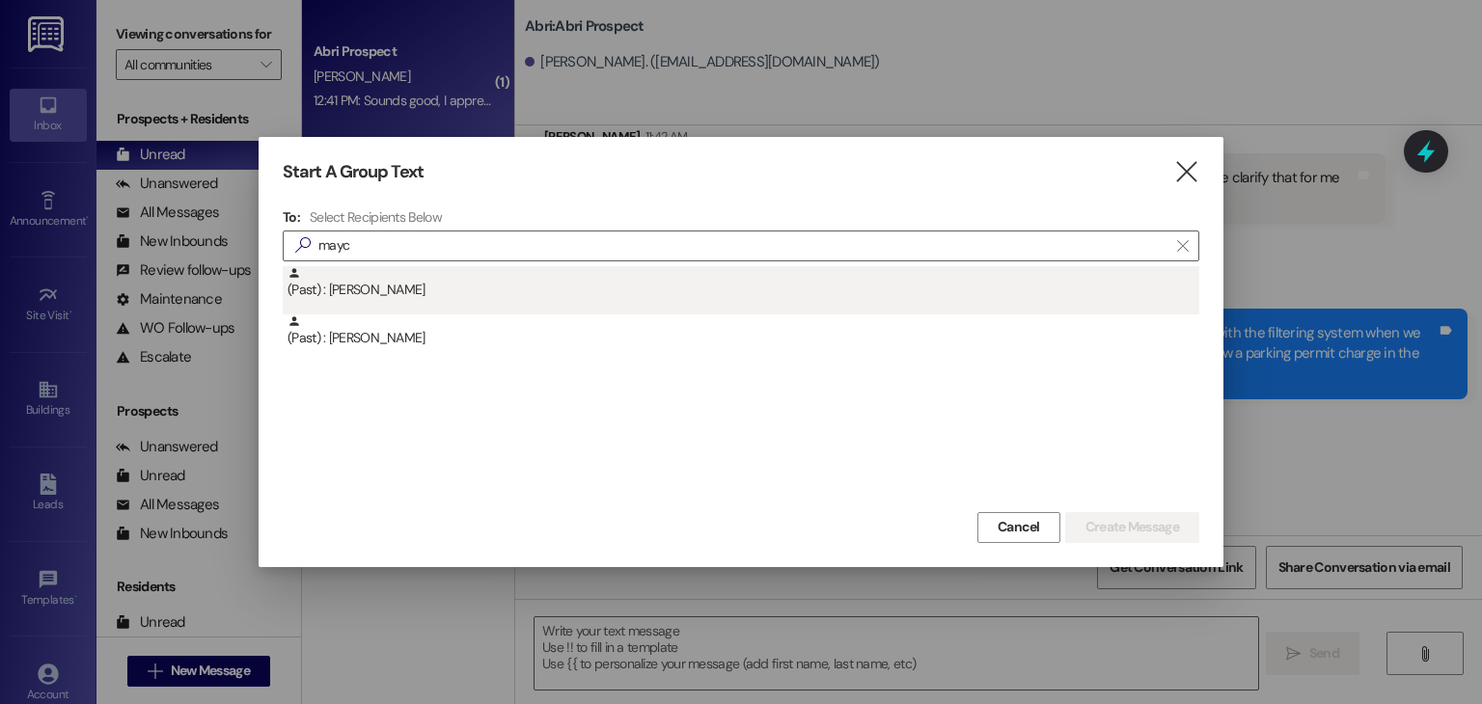
click at [475, 280] on div "(Past) : [PERSON_NAME]" at bounding box center [744, 283] width 912 height 34
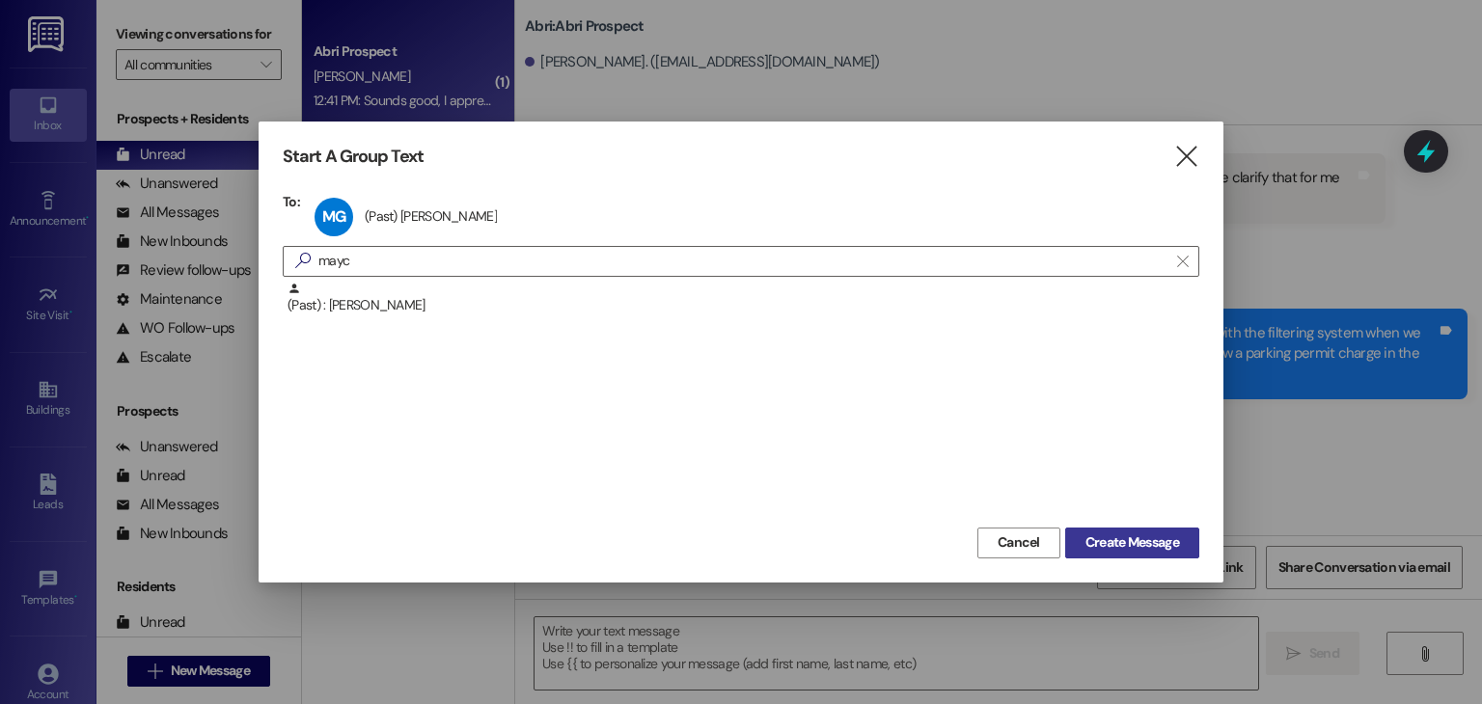
click at [1129, 549] on span "Create Message" at bounding box center [1133, 543] width 94 height 20
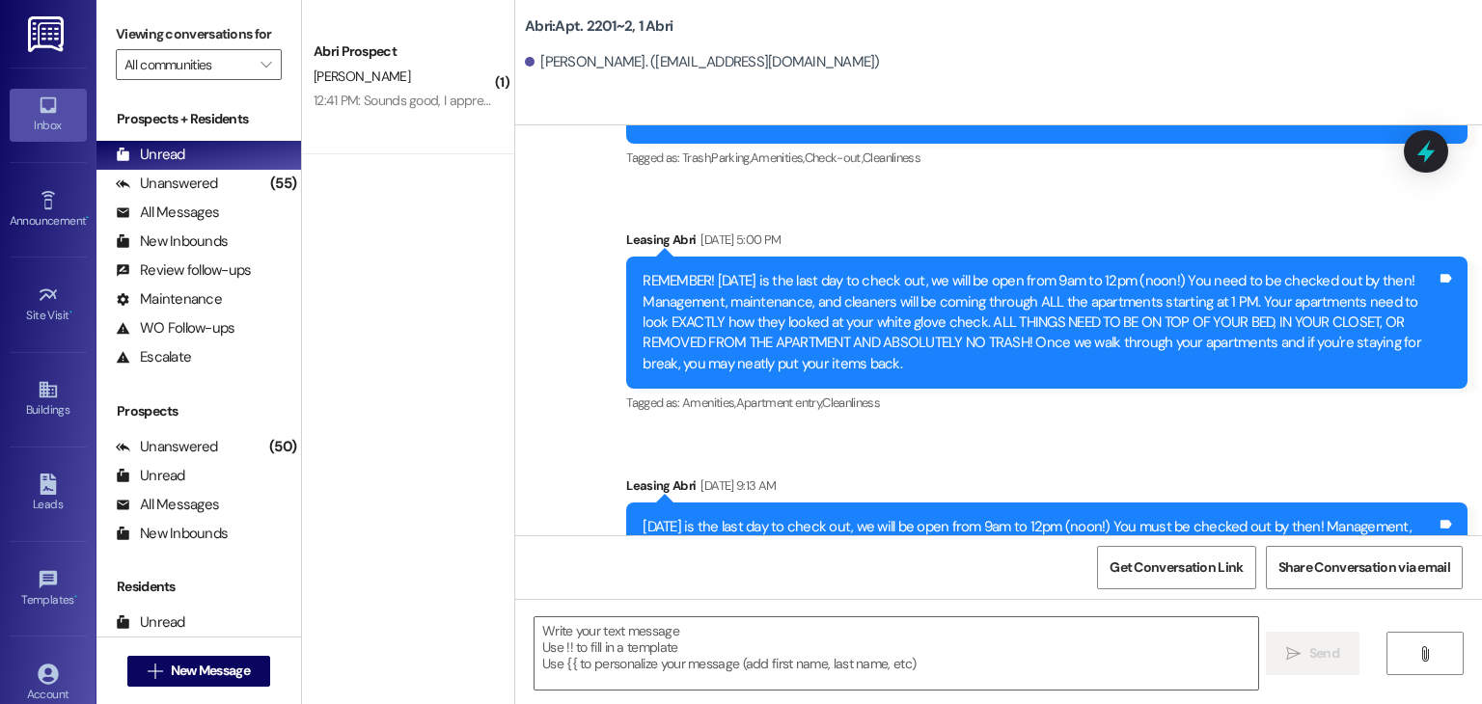
scroll to position [22868, 0]
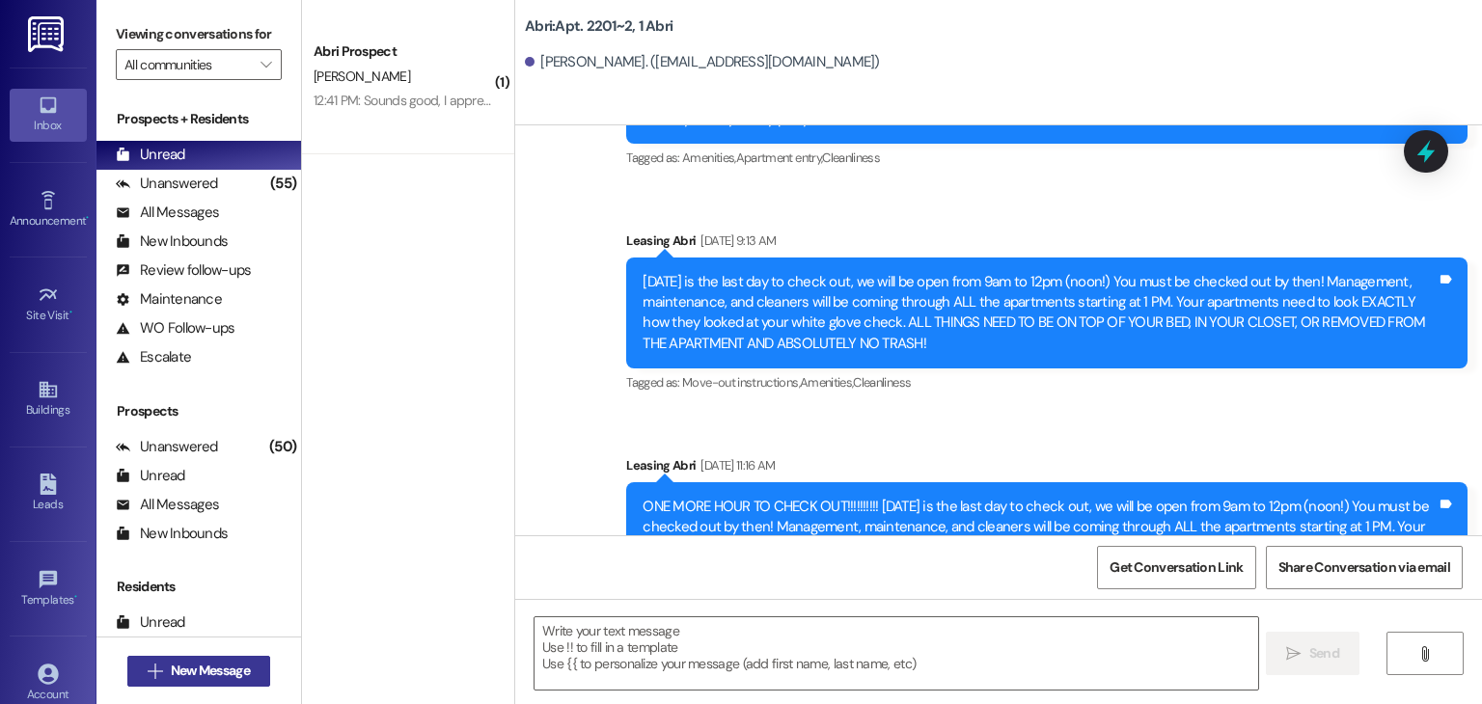
click at [232, 662] on span "New Message" at bounding box center [210, 671] width 79 height 20
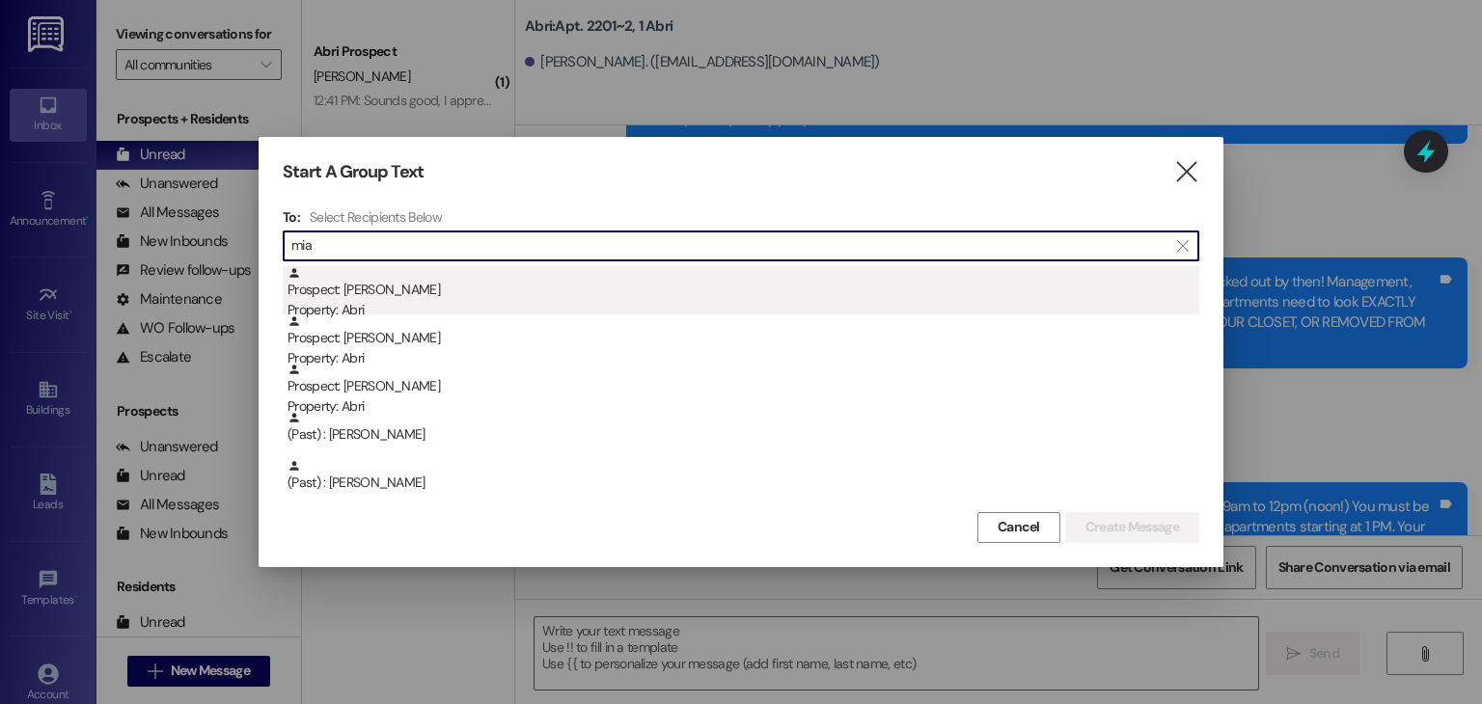
type input "mia"
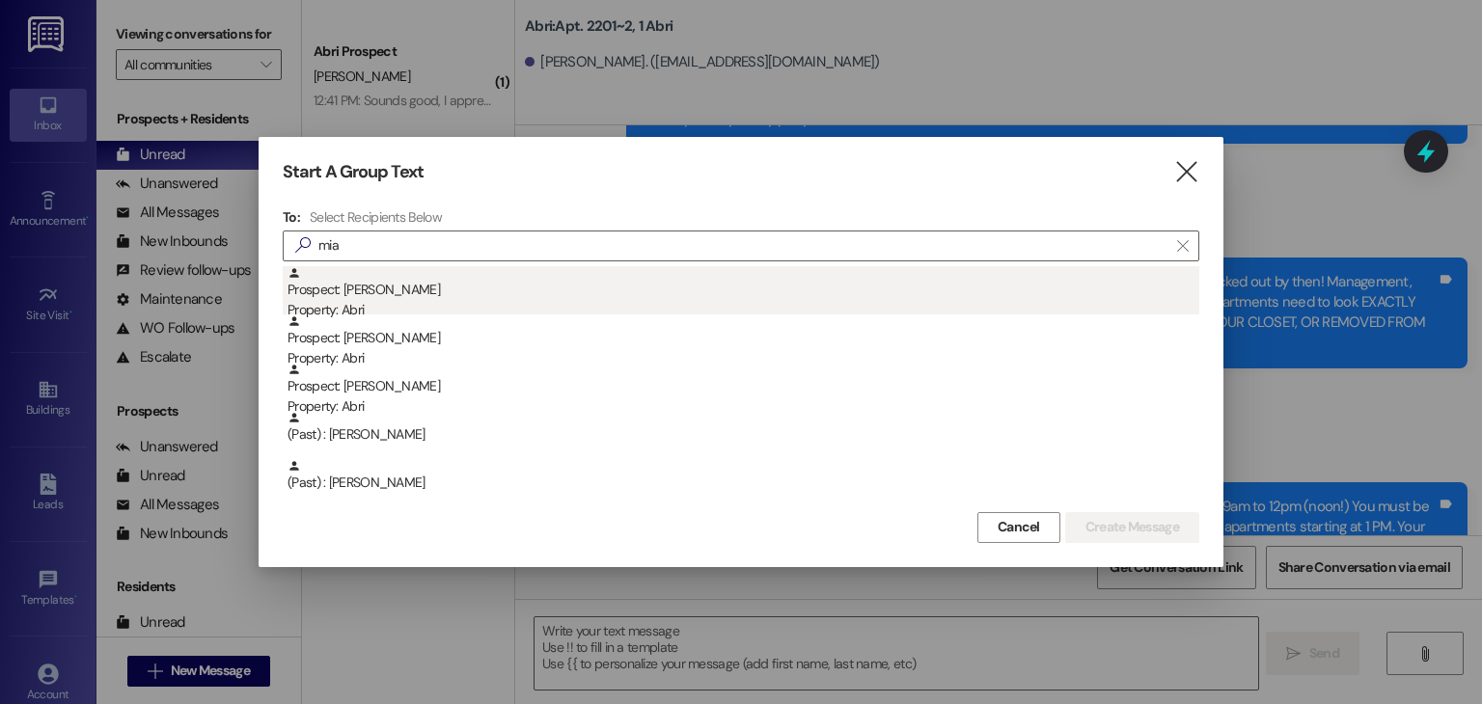
click at [420, 295] on div "Prospect: [PERSON_NAME] Property: Abri" at bounding box center [744, 293] width 912 height 55
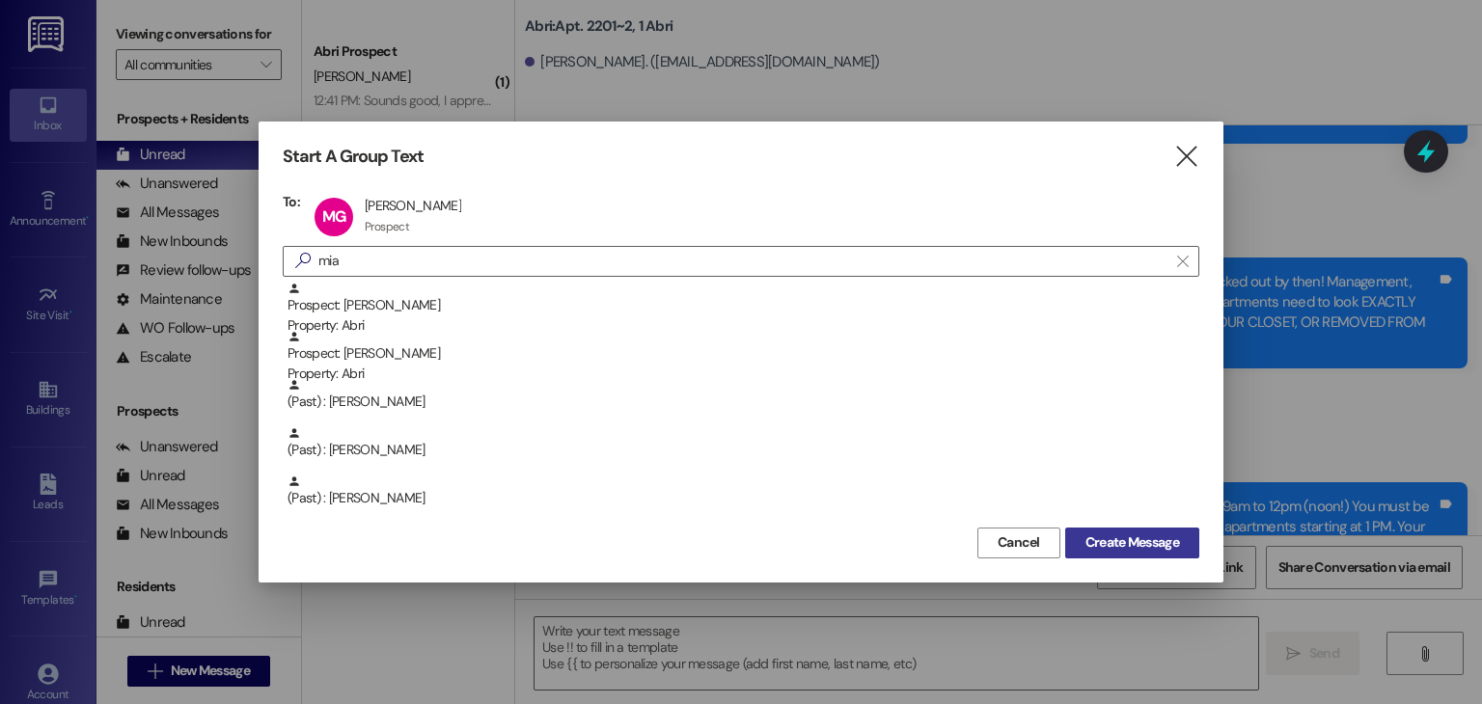
click at [1074, 541] on button "Create Message" at bounding box center [1132, 543] width 134 height 31
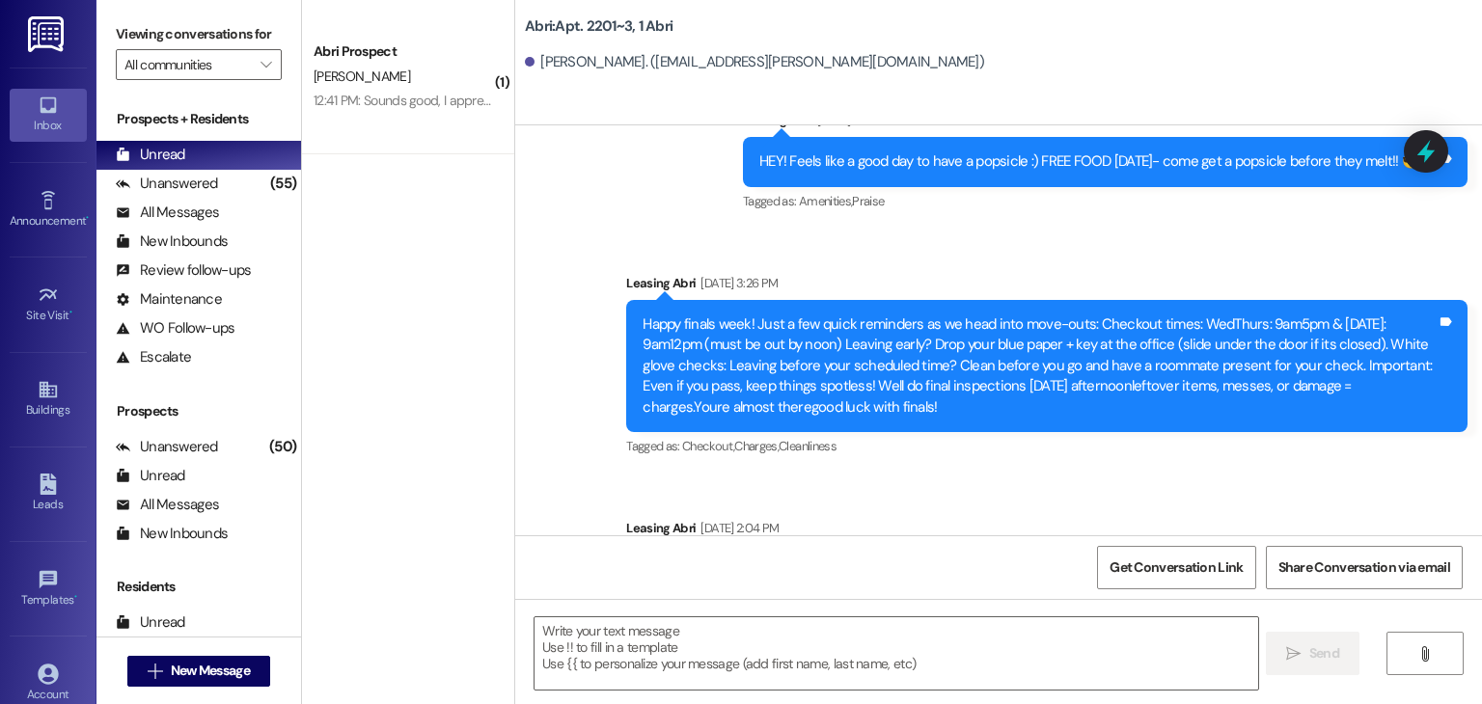
scroll to position [26490, 0]
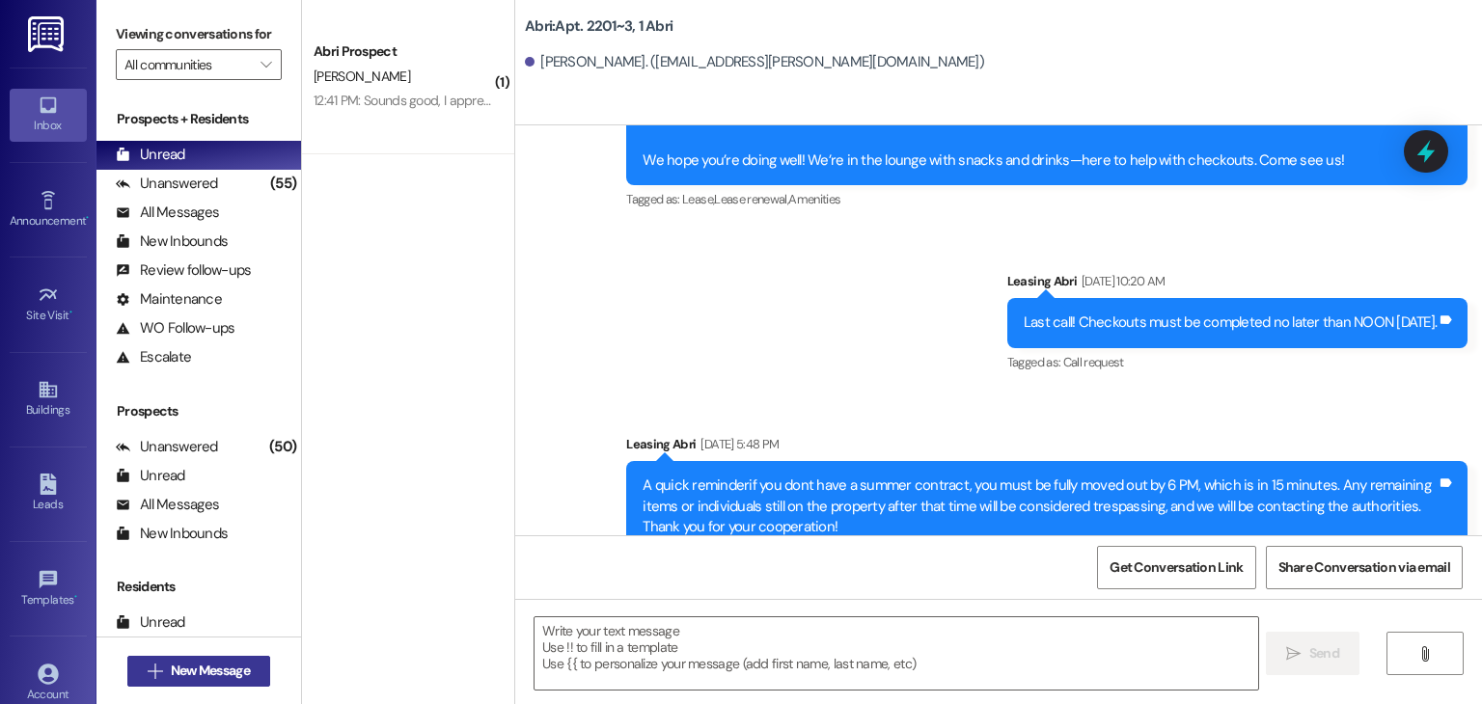
click at [240, 670] on span "New Message" at bounding box center [210, 671] width 79 height 20
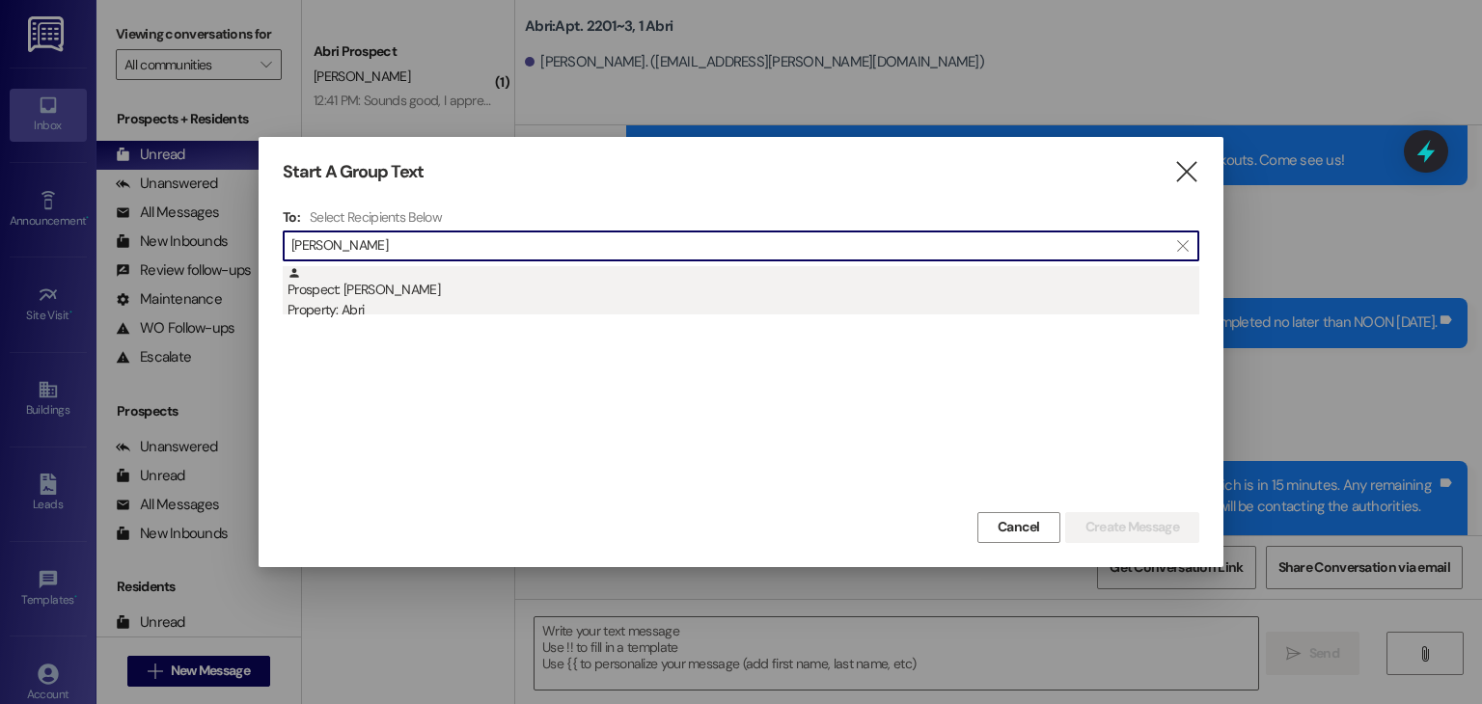
type input "[PERSON_NAME]"
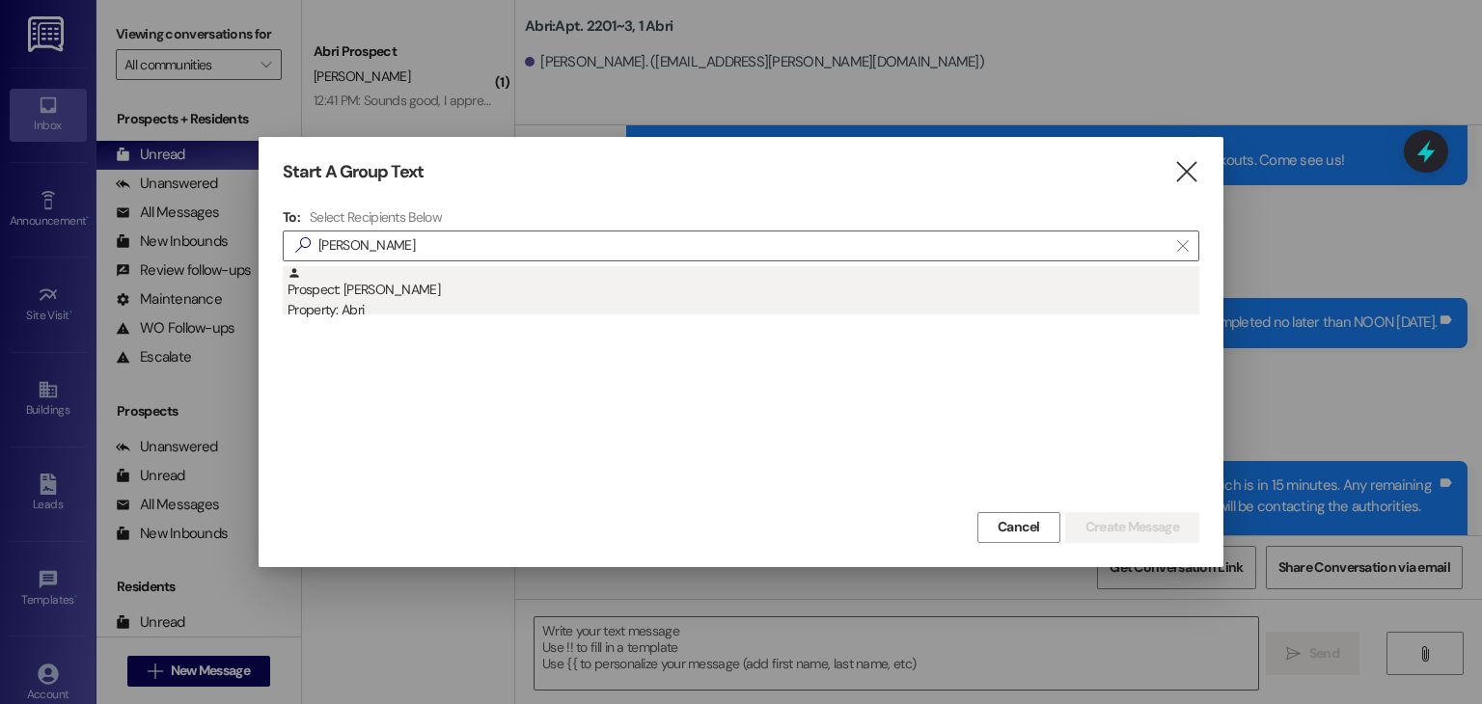
click at [444, 291] on div "Prospect: [PERSON_NAME] Property: Abri" at bounding box center [744, 293] width 912 height 55
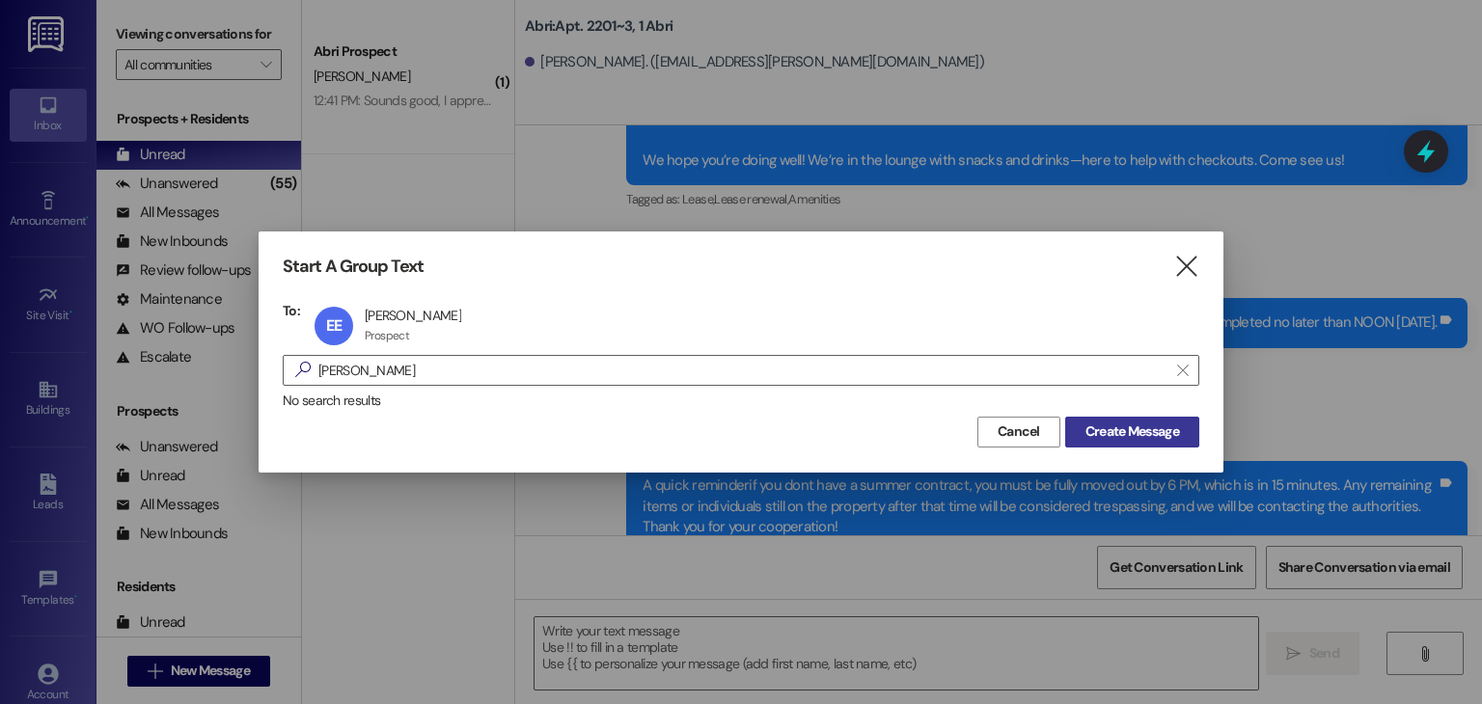
click at [1132, 435] on span "Create Message" at bounding box center [1133, 432] width 94 height 20
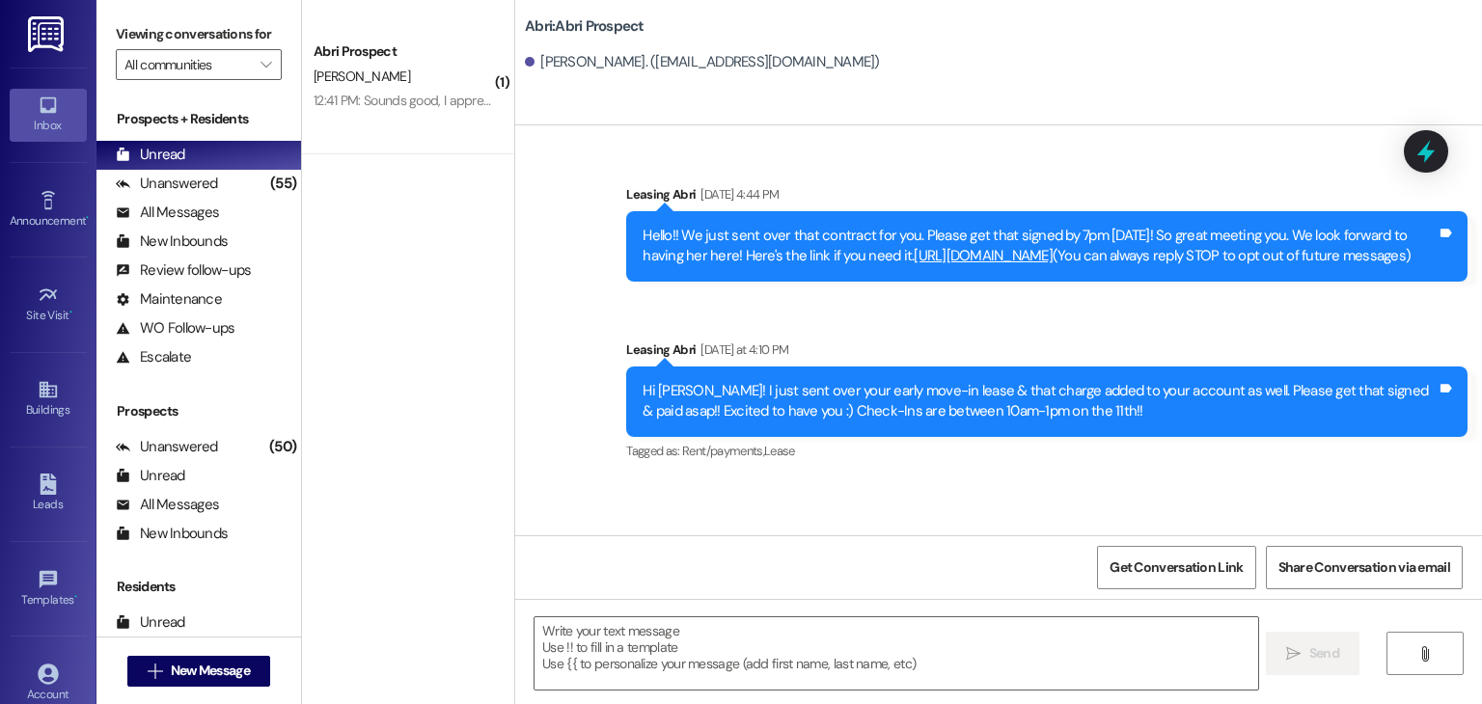
scroll to position [0, 0]
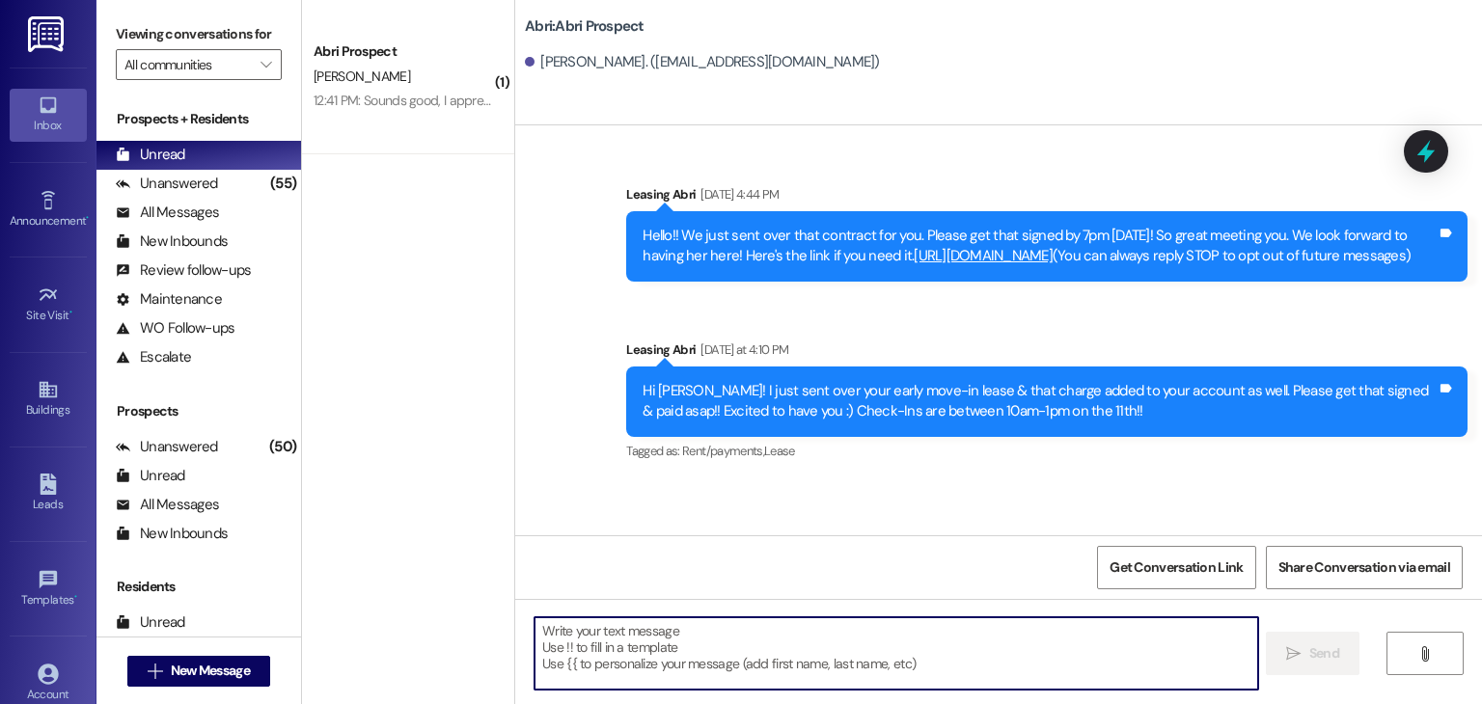
click at [705, 624] on textarea at bounding box center [896, 654] width 723 height 72
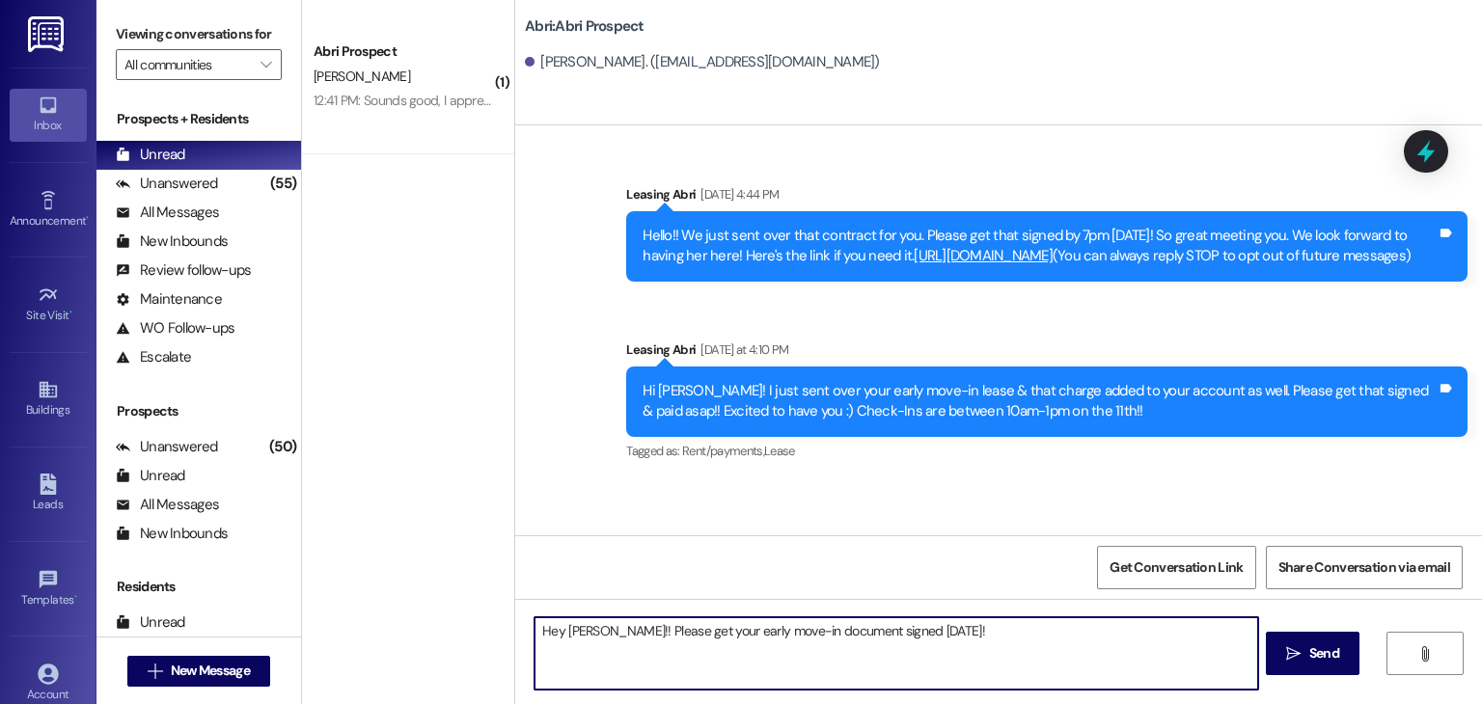
type textarea "Hey [PERSON_NAME]!! Please get your early move-in document signed [DATE]!"
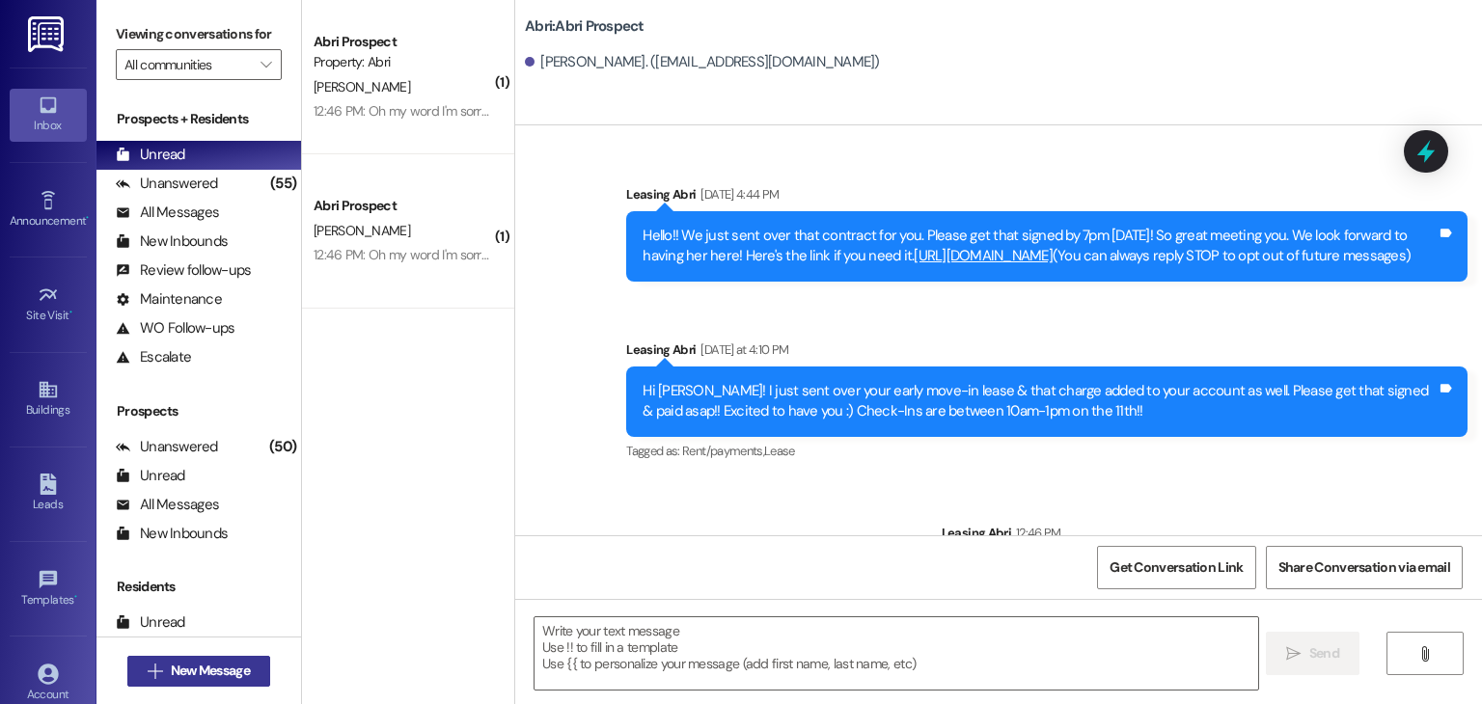
click at [246, 670] on span "New Message" at bounding box center [210, 671] width 87 height 20
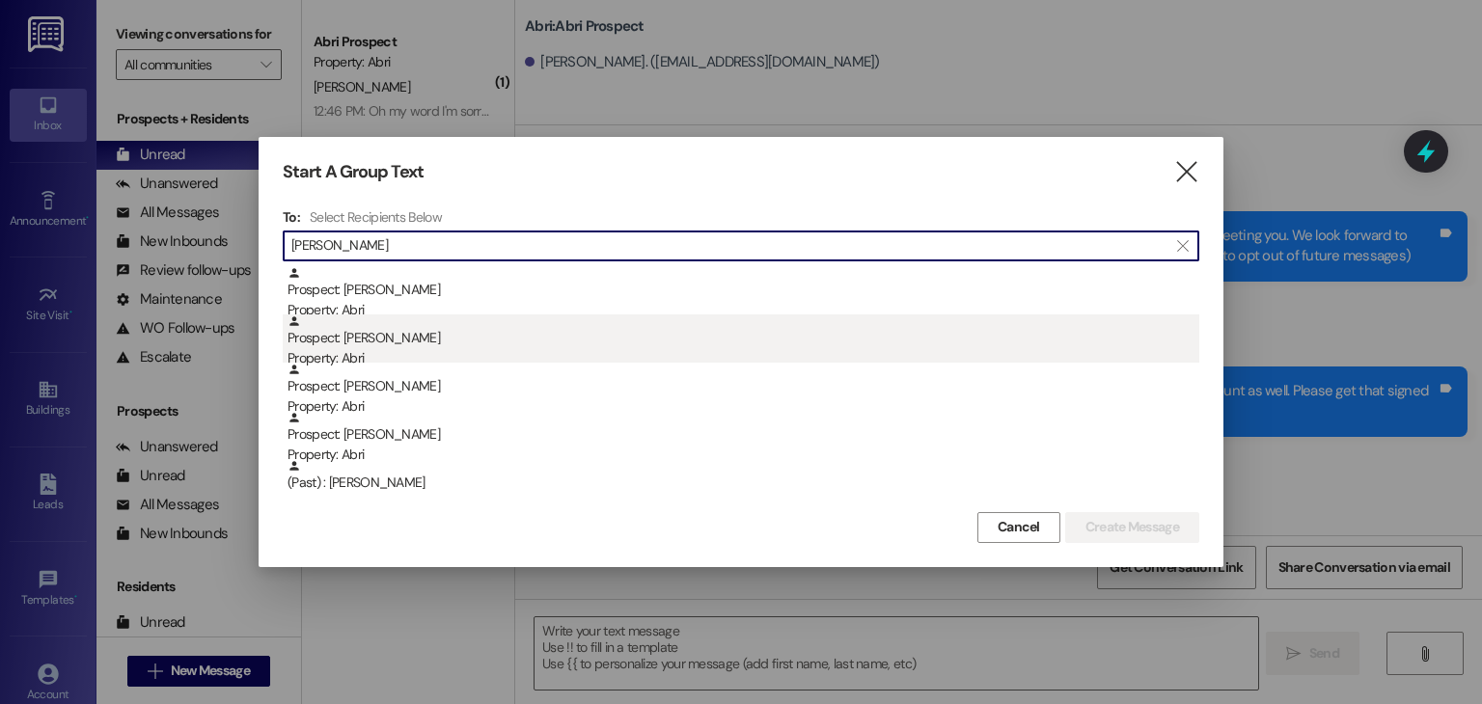
type input "[PERSON_NAME]"
click at [478, 351] on div "Property: Abri" at bounding box center [744, 358] width 912 height 20
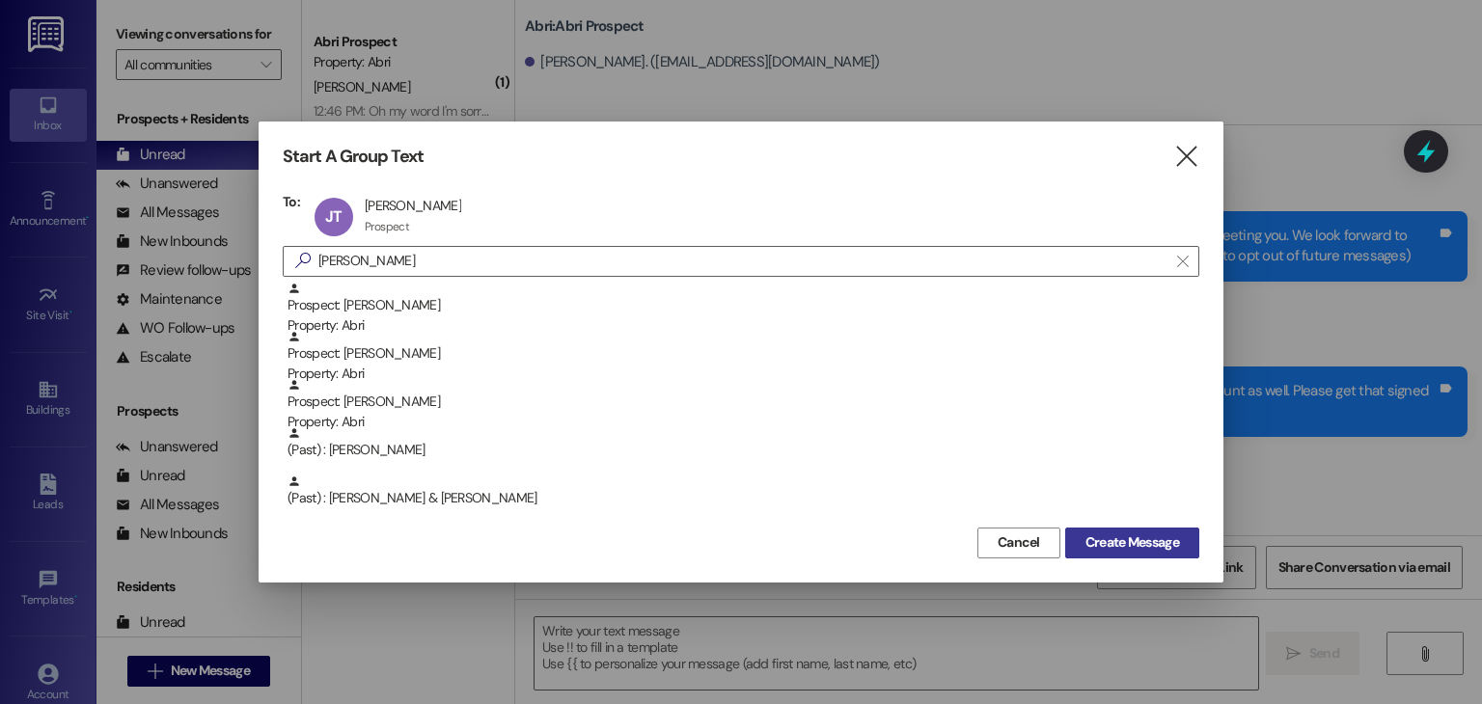
click at [1116, 528] on button "Create Message" at bounding box center [1132, 543] width 134 height 31
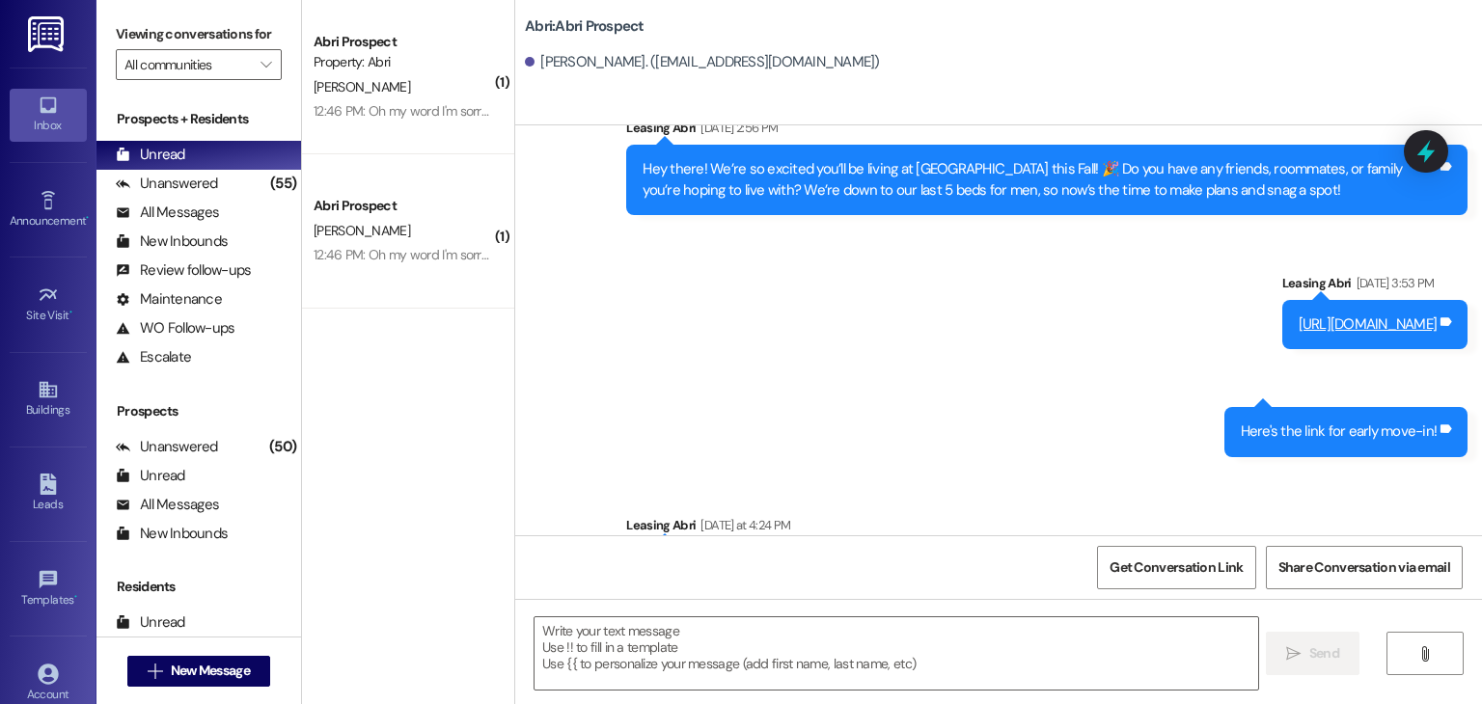
scroll to position [2165, 0]
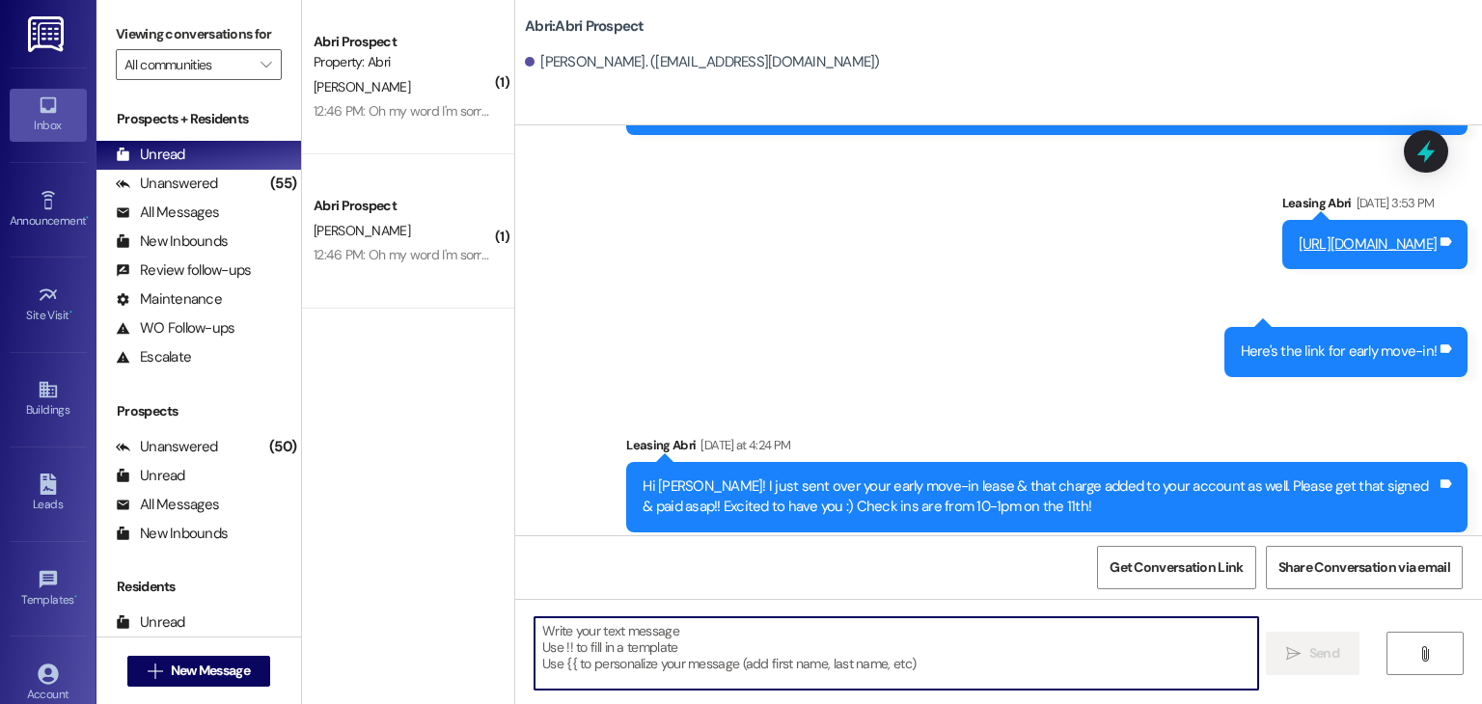
click at [680, 634] on textarea at bounding box center [896, 654] width 723 height 72
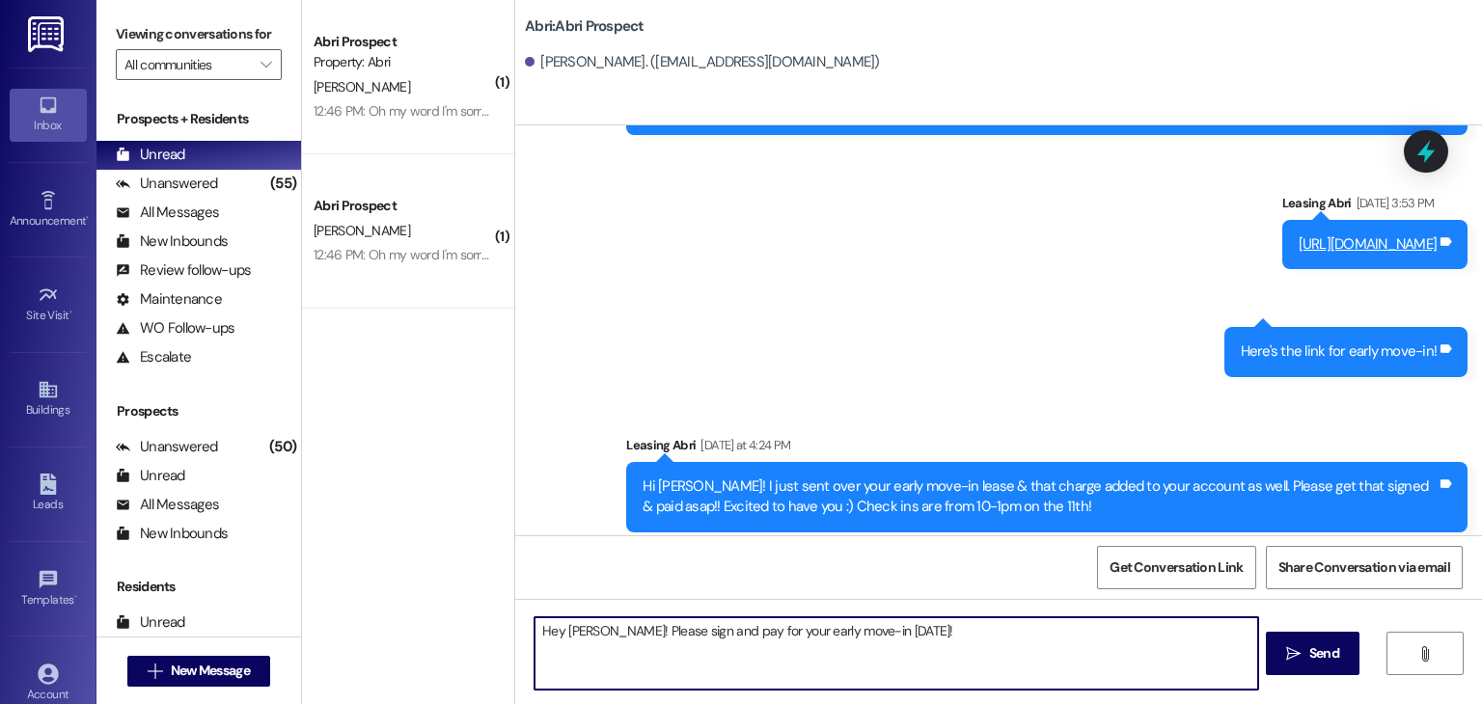
type textarea "Hey [PERSON_NAME]! Please sign and pay for your early move-in [DATE]!"
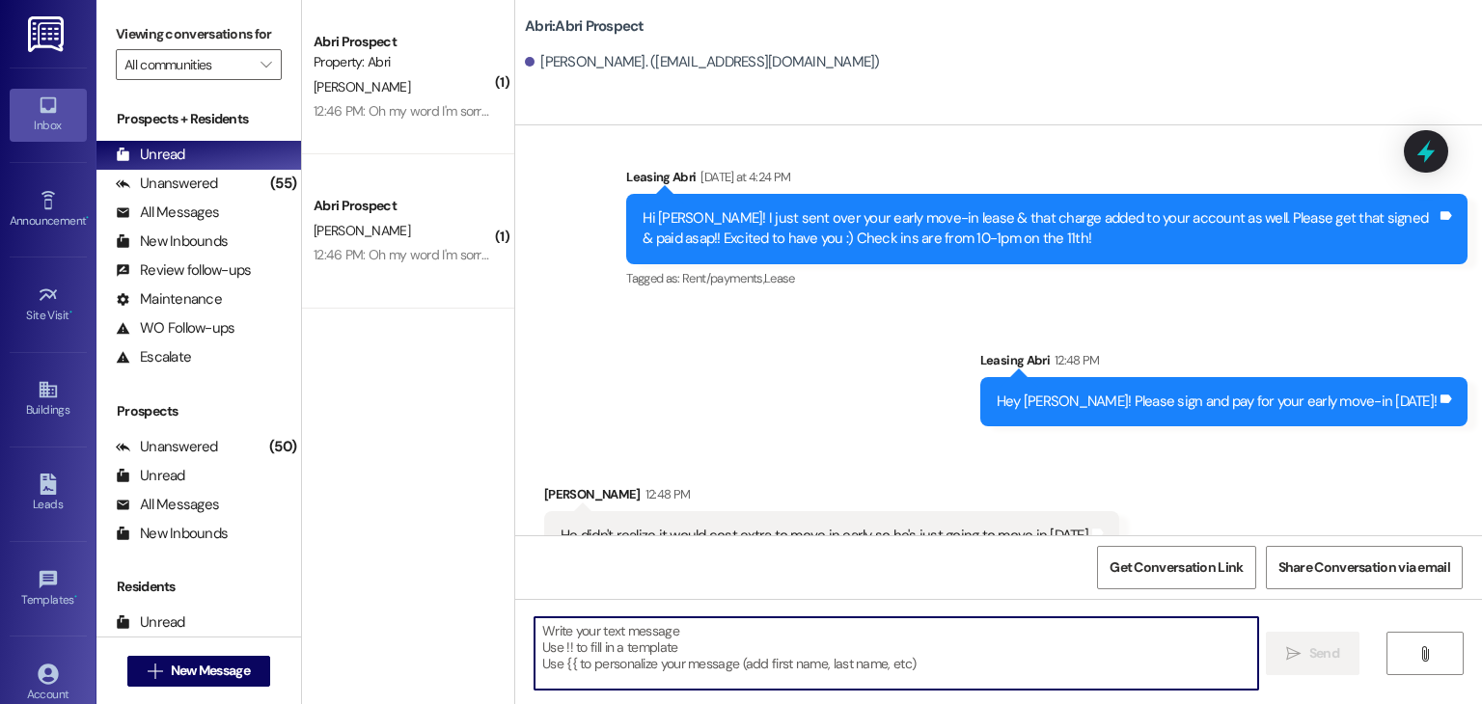
scroll to position [2433, 0]
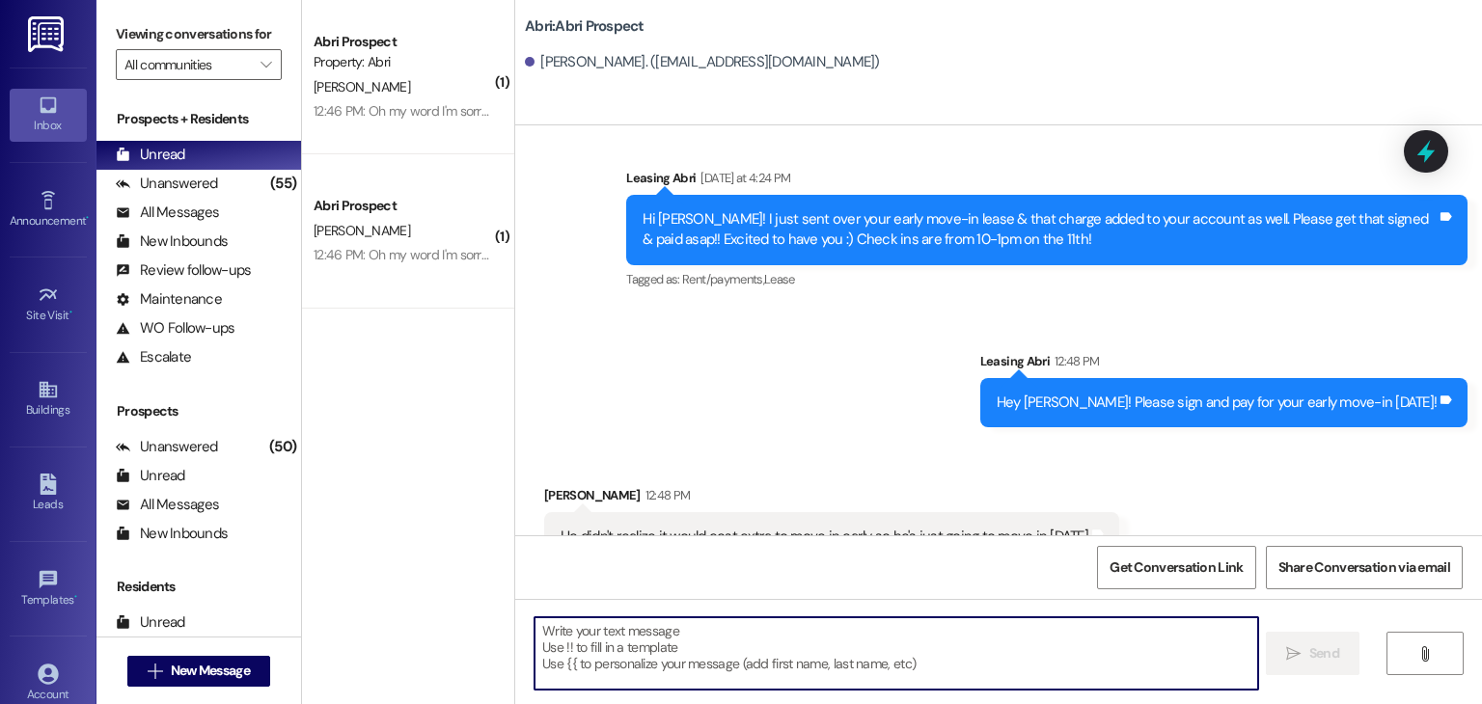
click at [792, 629] on textarea at bounding box center [896, 654] width 723 height 72
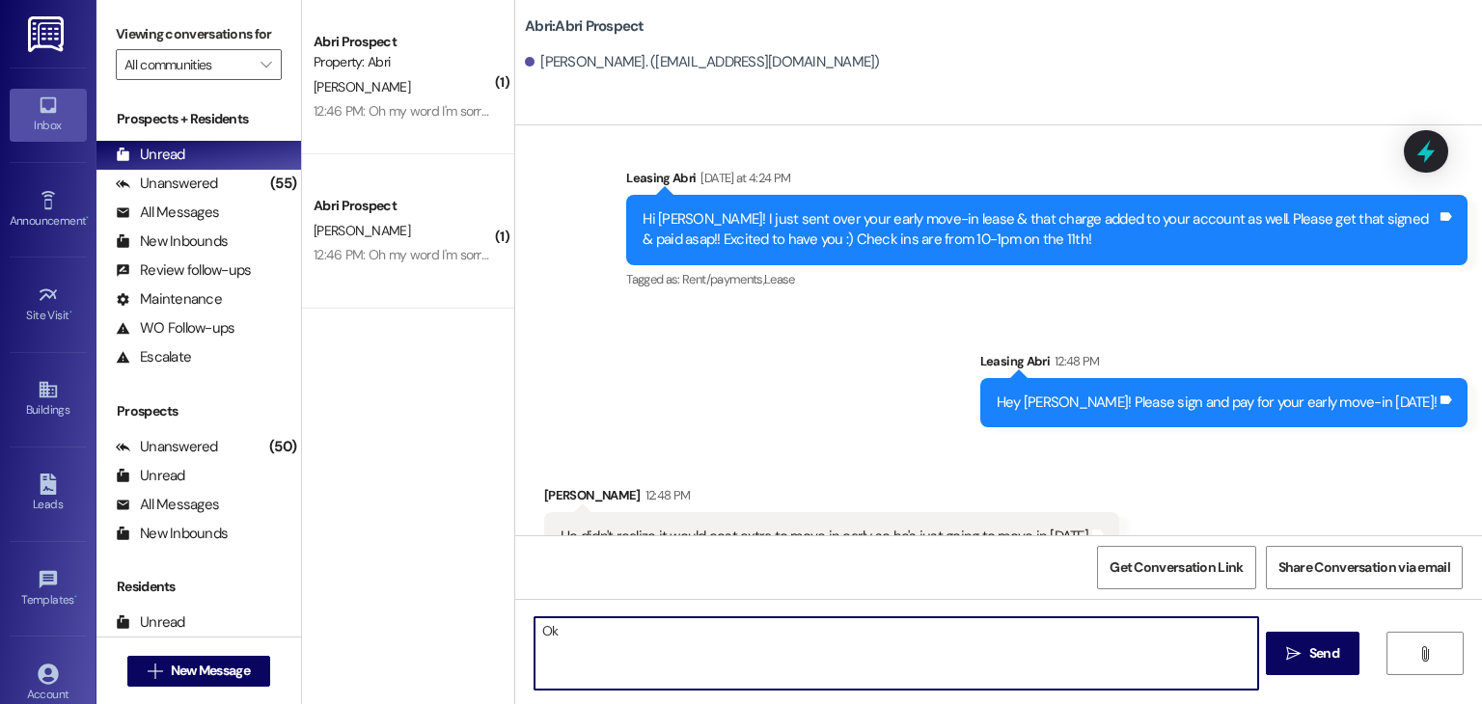
type textarea "O"
click at [731, 633] on textarea "Gotcha- Thanks for letting us know.. I got that" at bounding box center [896, 654] width 723 height 72
click at [794, 630] on textarea "Gotcha- Thanks for letting us know. I got that" at bounding box center [896, 654] width 723 height 72
type textarea "Gotcha- Thanks for letting us know. I got that charge removed for you! See you …"
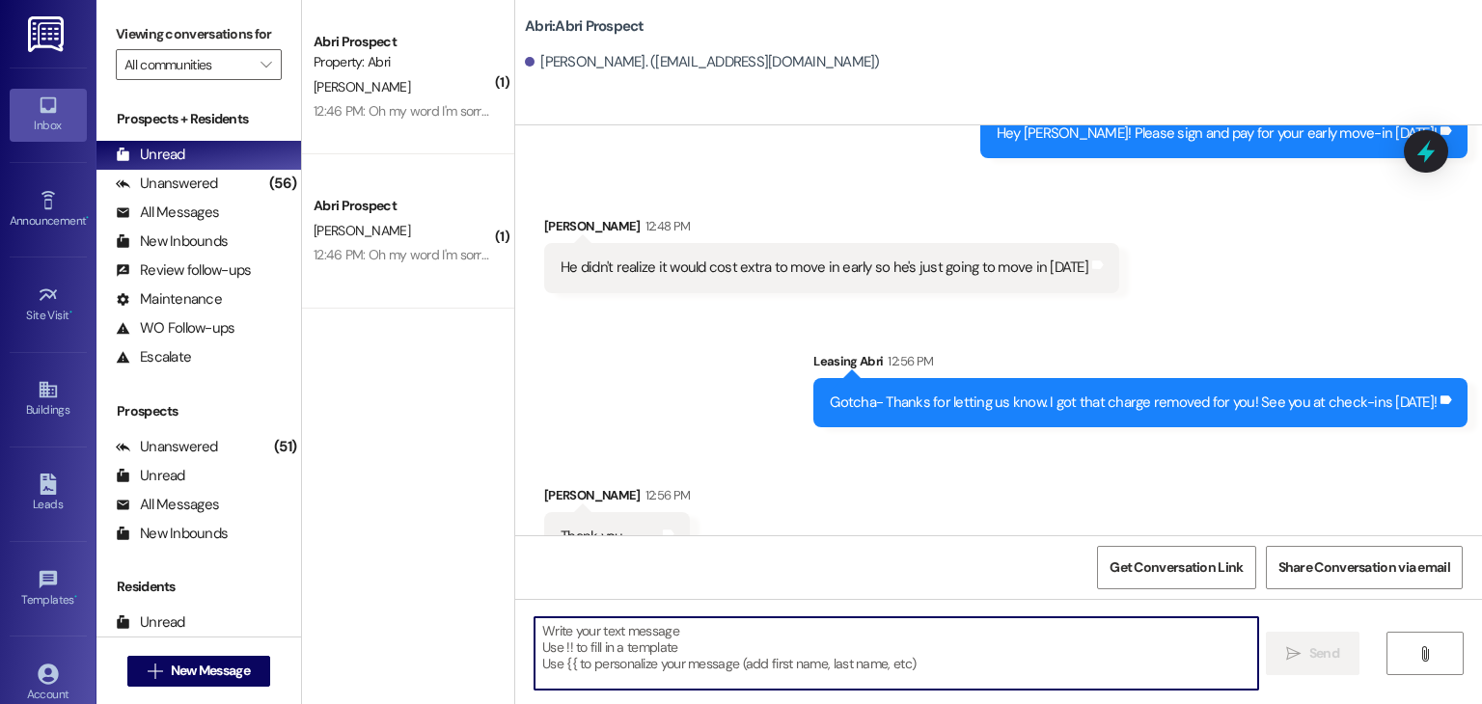
scroll to position [2702, 0]
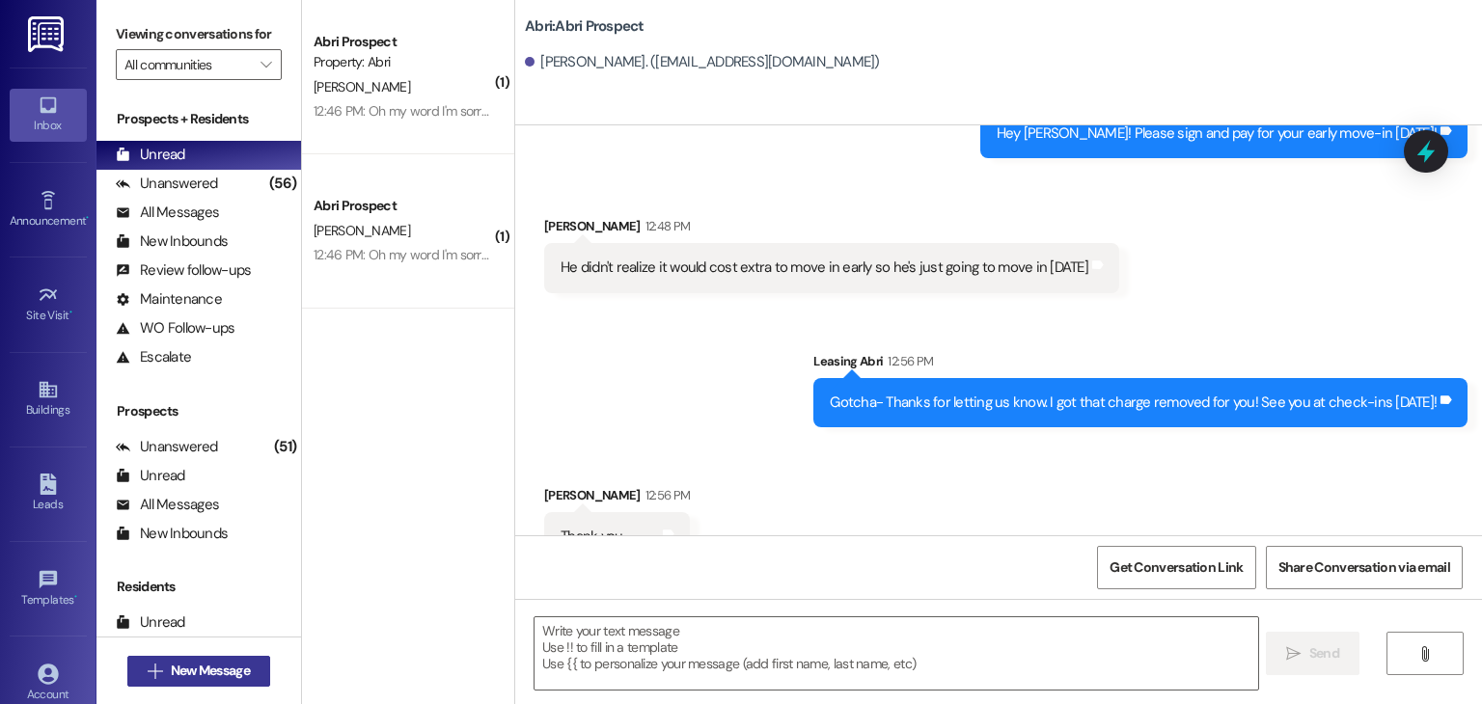
click at [224, 664] on span "New Message" at bounding box center [210, 671] width 79 height 20
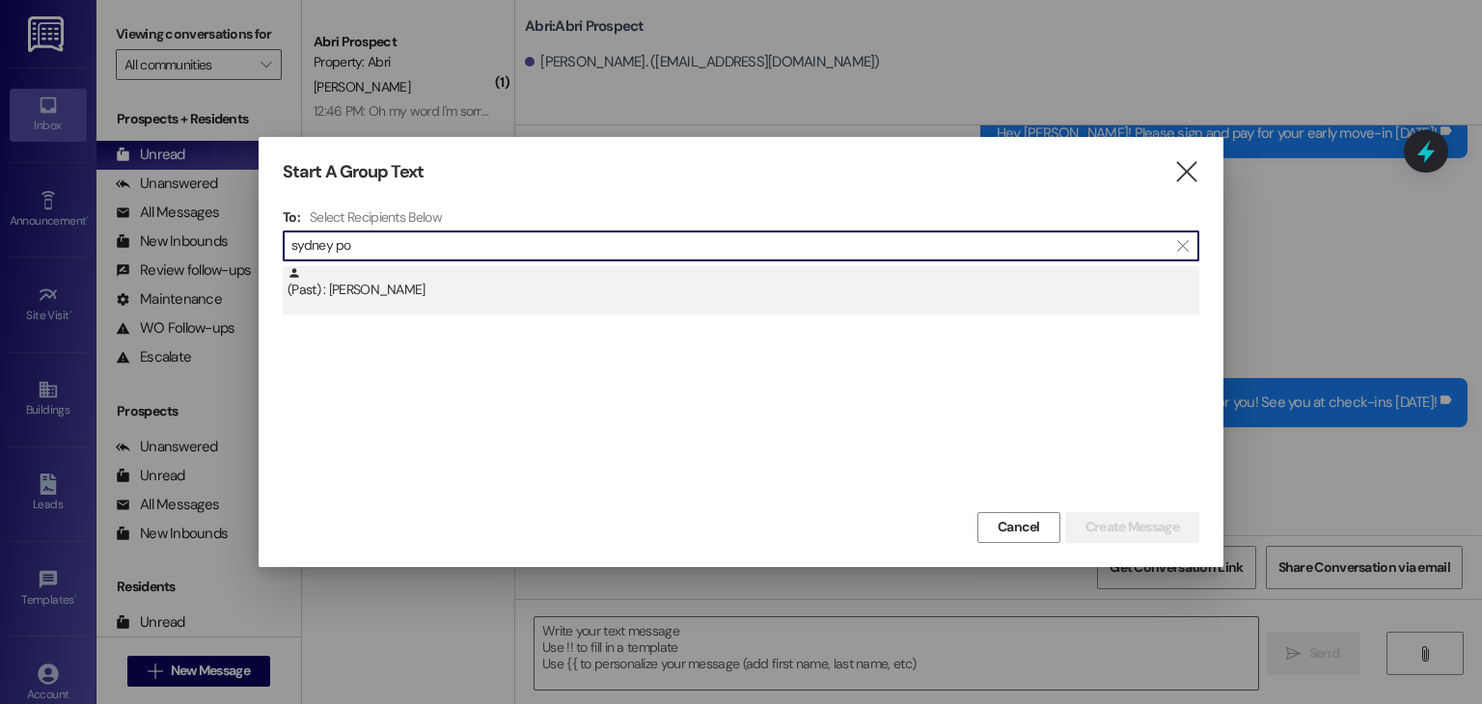
type input "sydney po"
click at [455, 308] on div "(Past) : [PERSON_NAME]" at bounding box center [741, 290] width 917 height 48
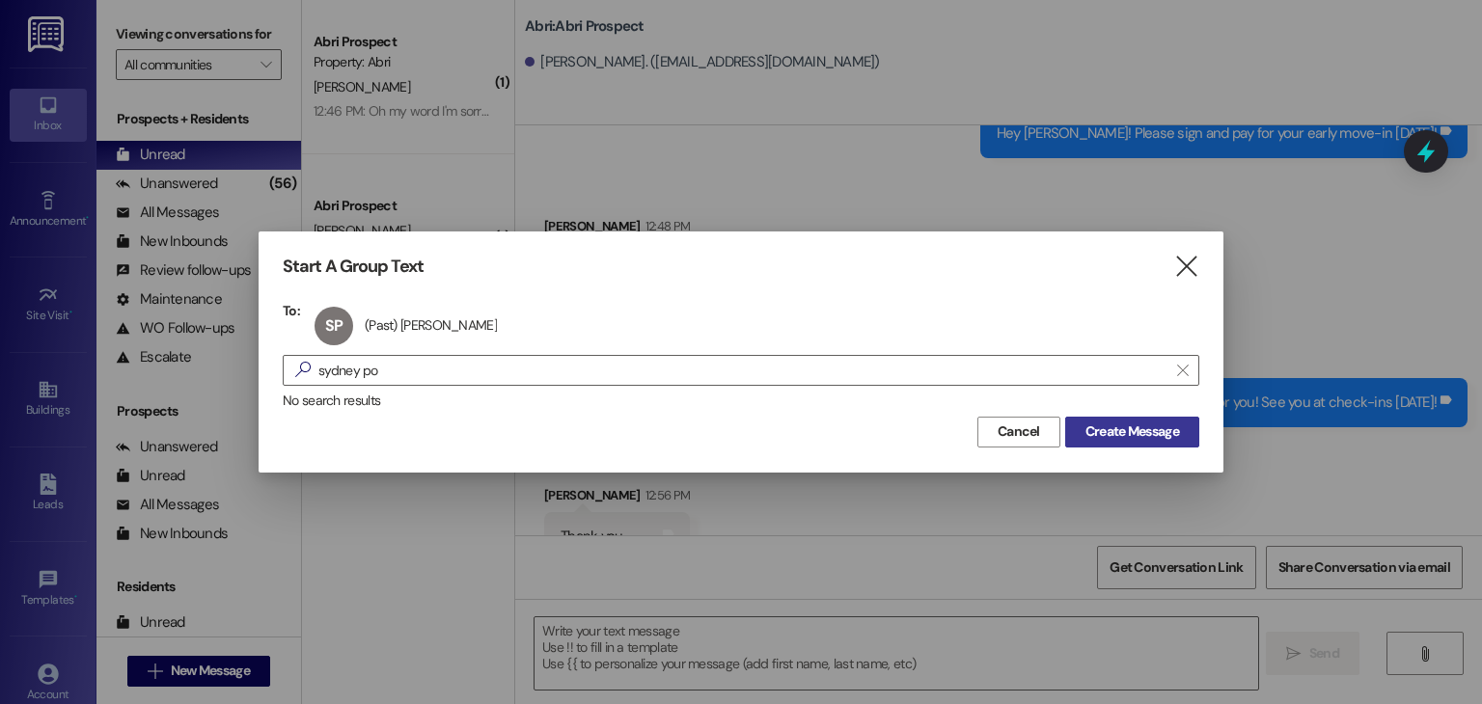
click at [1112, 426] on span "Create Message" at bounding box center [1133, 432] width 94 height 20
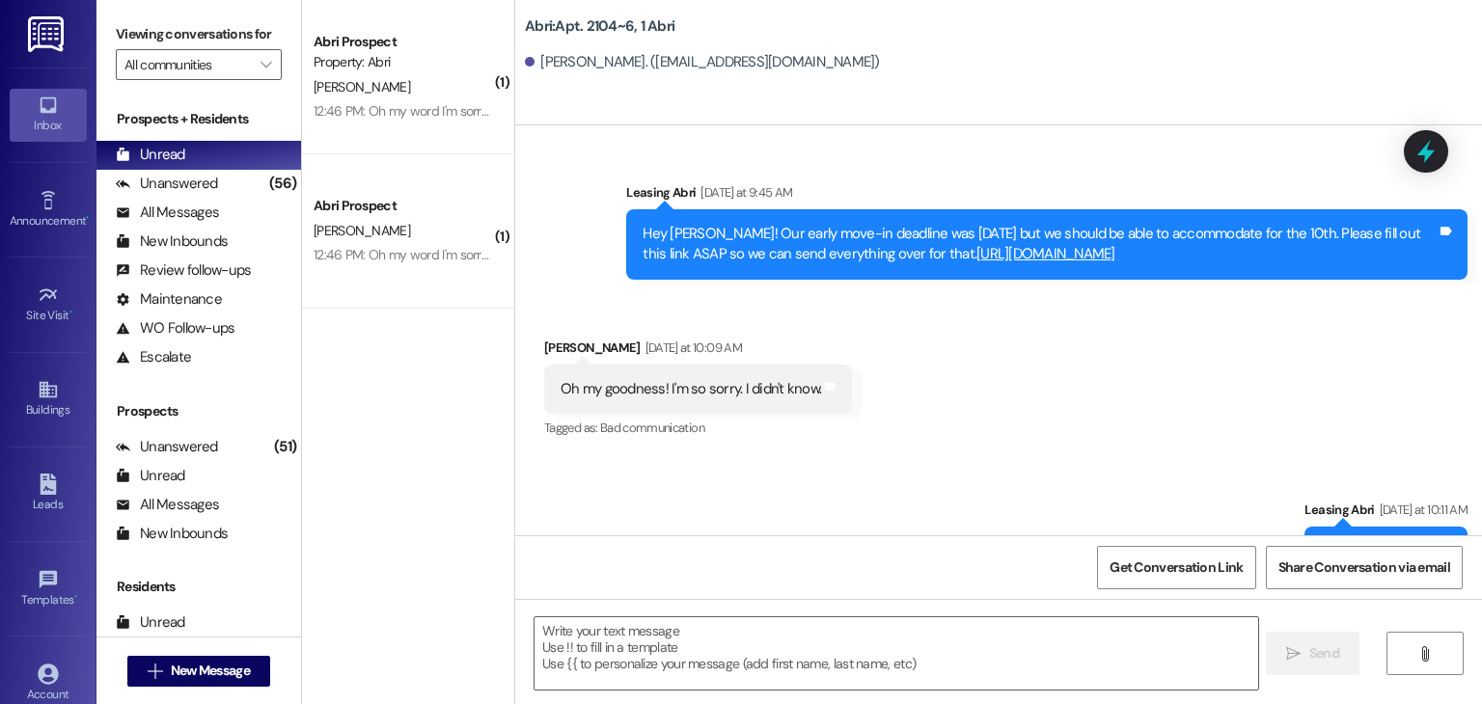
scroll to position [15010, 0]
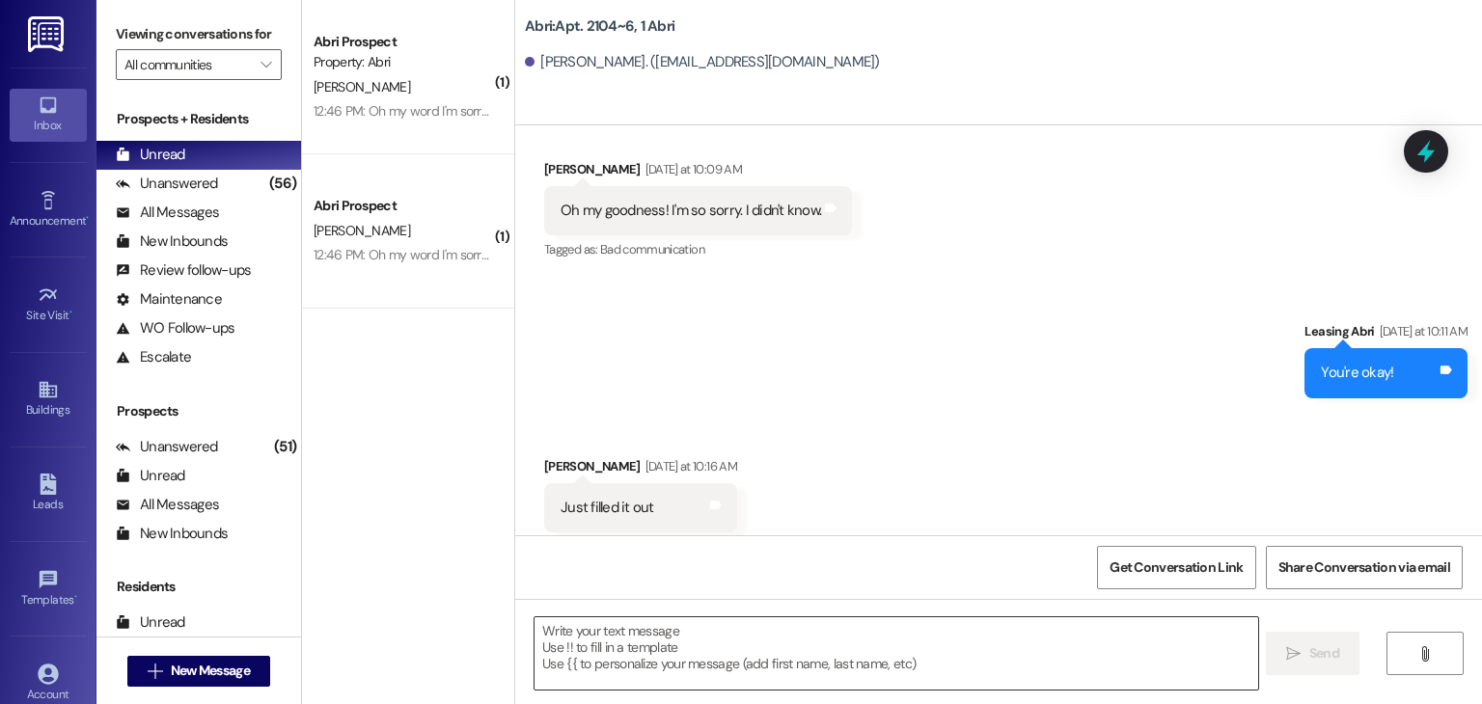
click at [699, 643] on textarea at bounding box center [896, 654] width 723 height 72
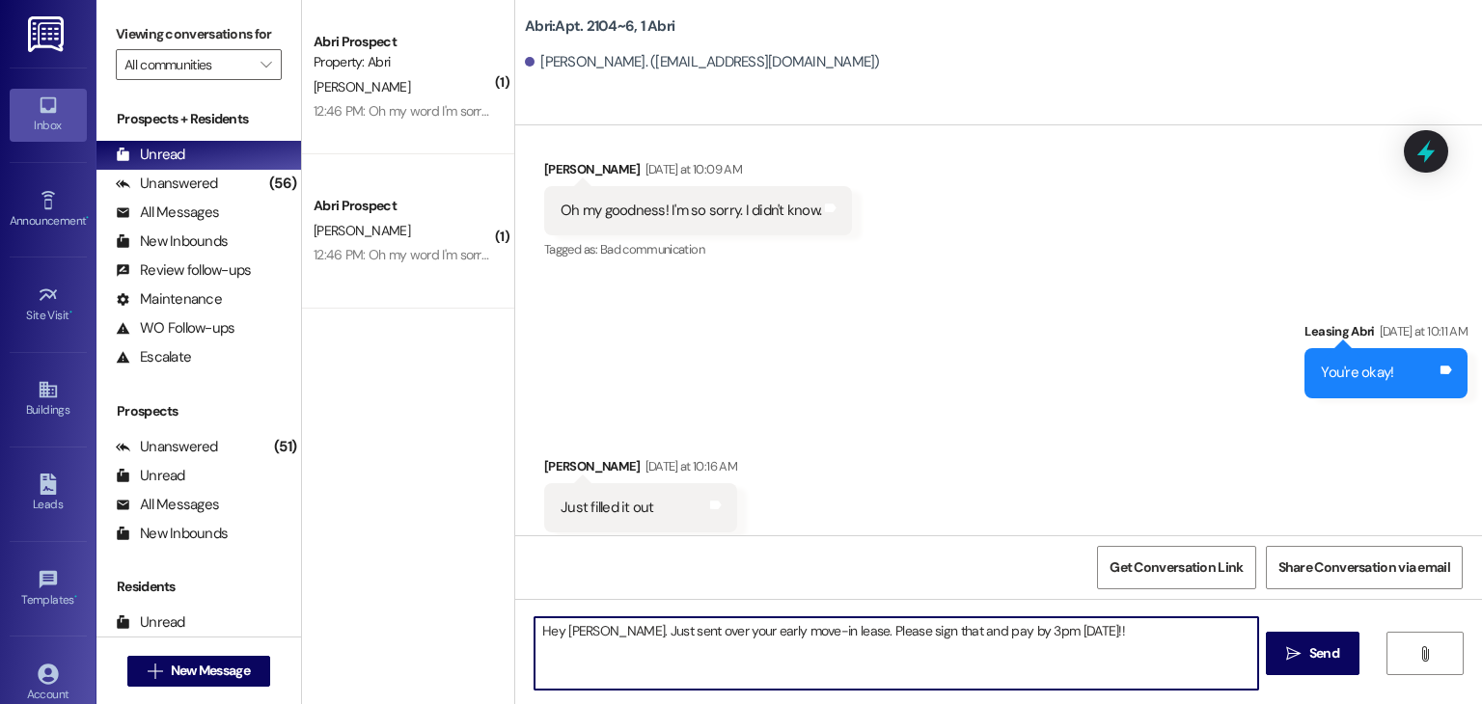
type textarea "Hey [PERSON_NAME]. Just sent over your early move-in lease. Please sign that an…"
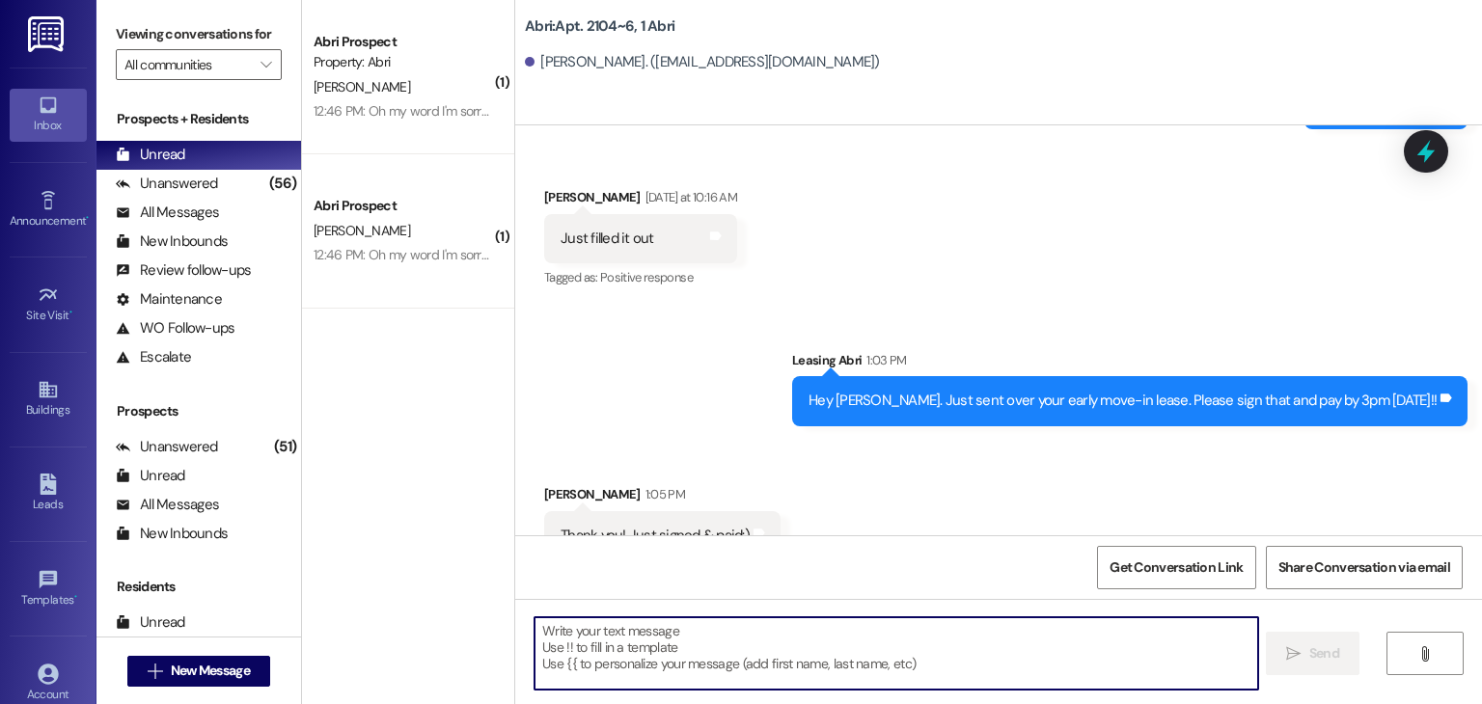
scroll to position [15280, 0]
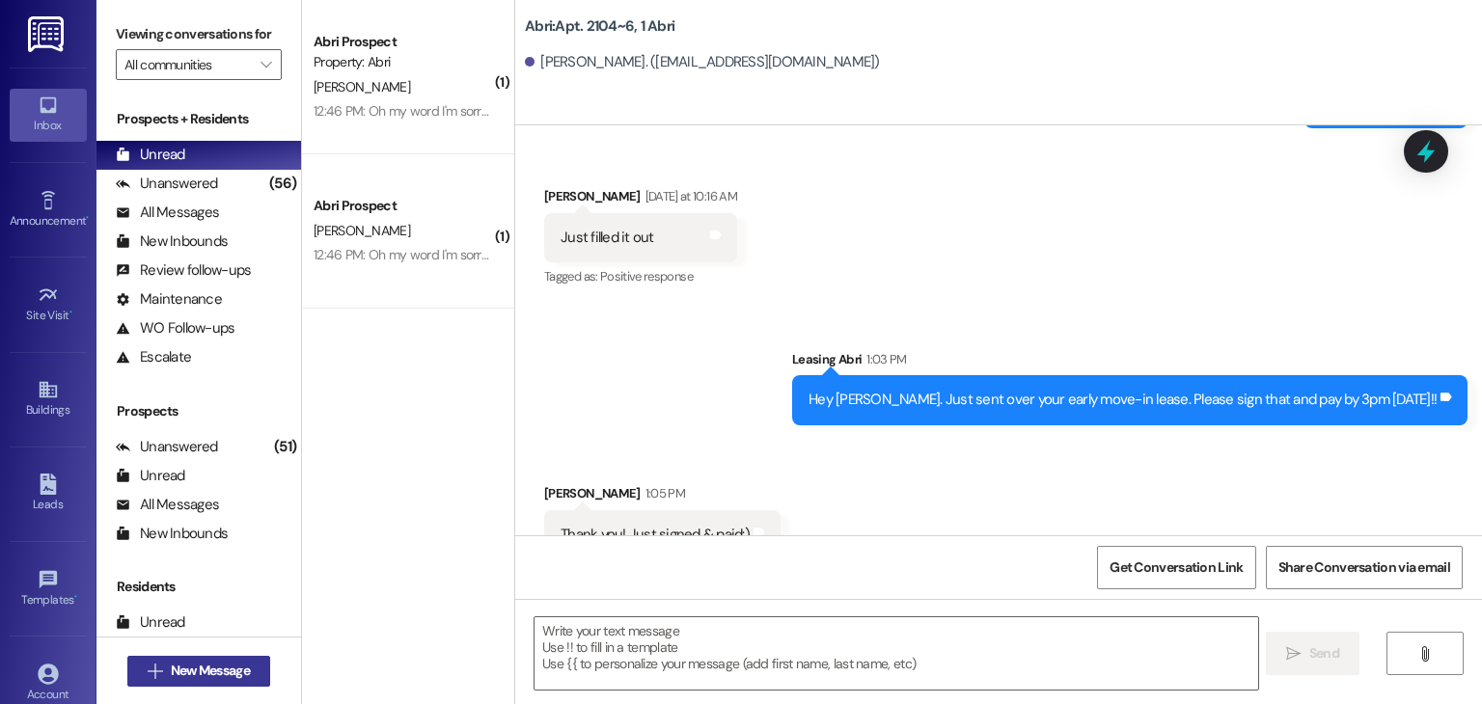
click at [244, 669] on span "New Message" at bounding box center [210, 671] width 79 height 20
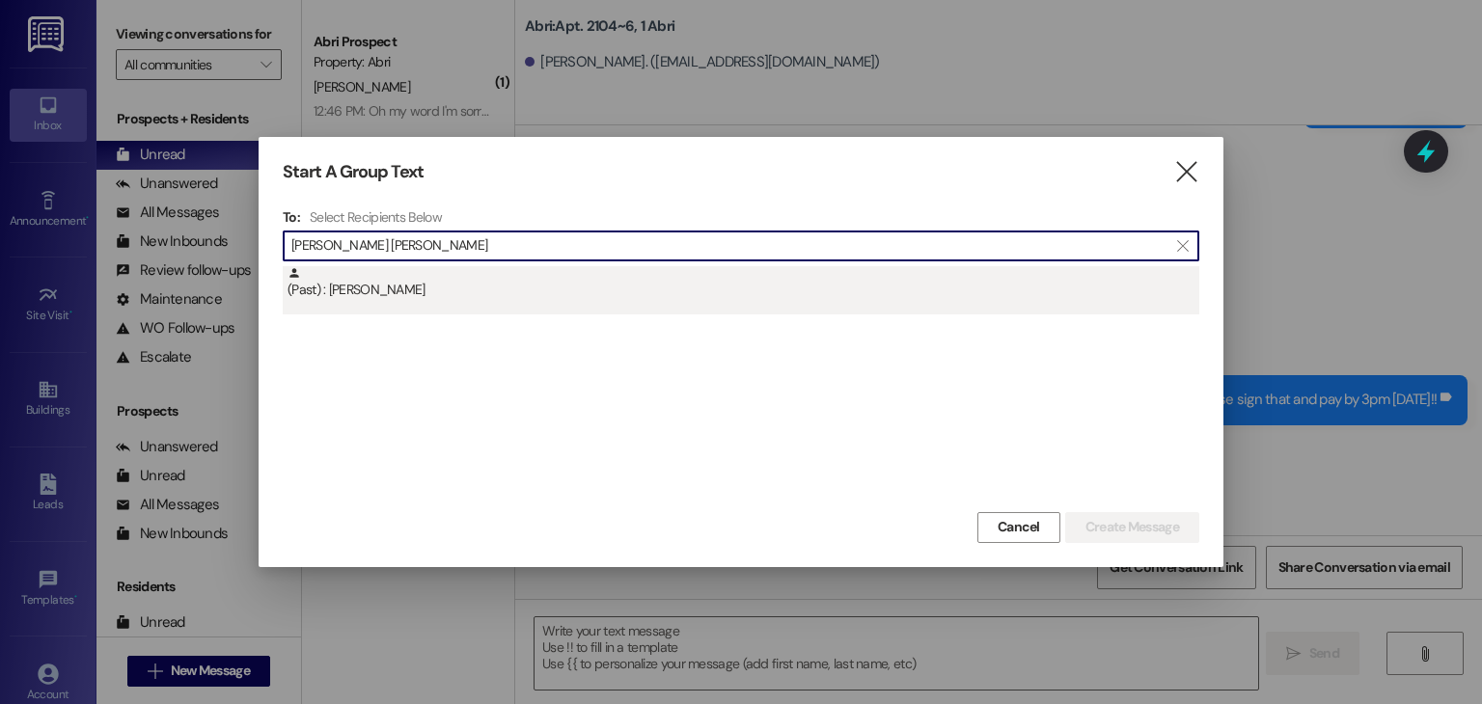
type input "[PERSON_NAME] [PERSON_NAME]"
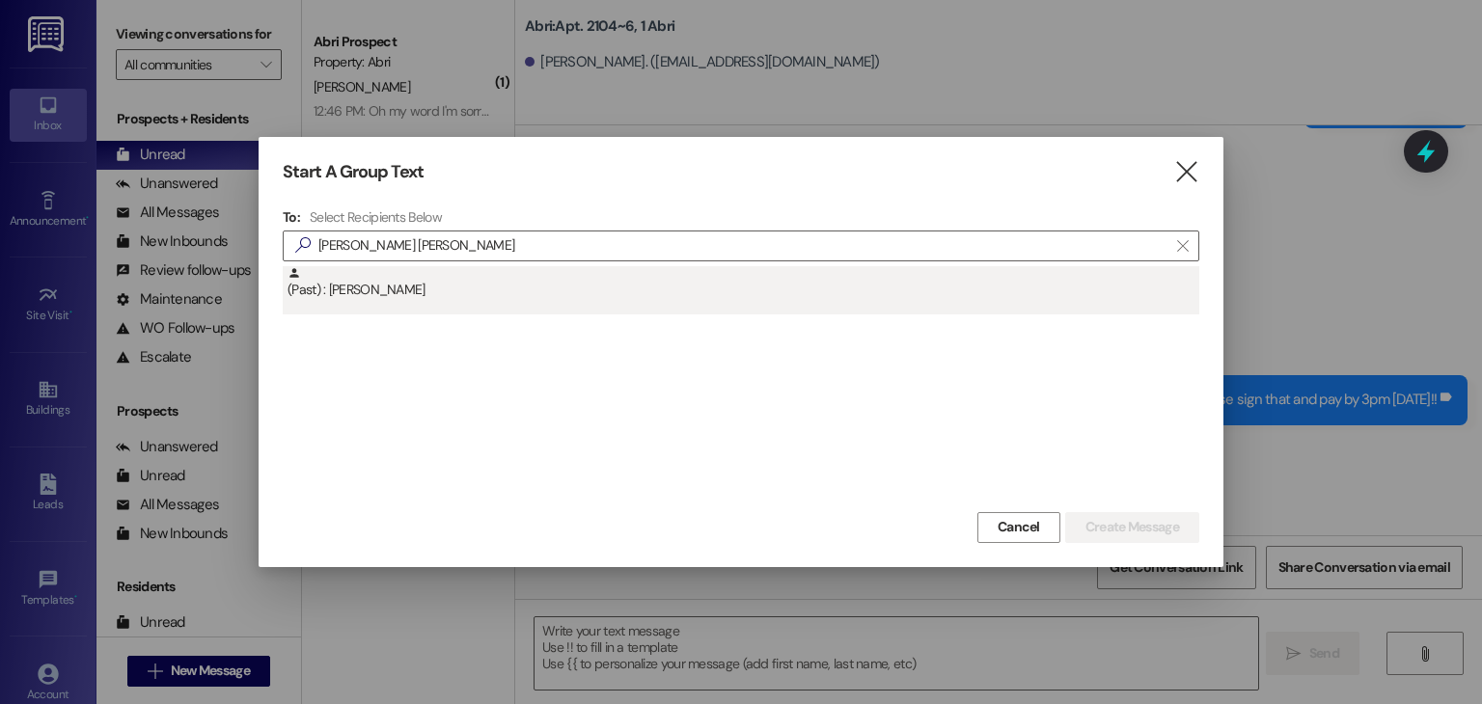
click at [455, 283] on div "(Past) : [PERSON_NAME]" at bounding box center [744, 283] width 912 height 34
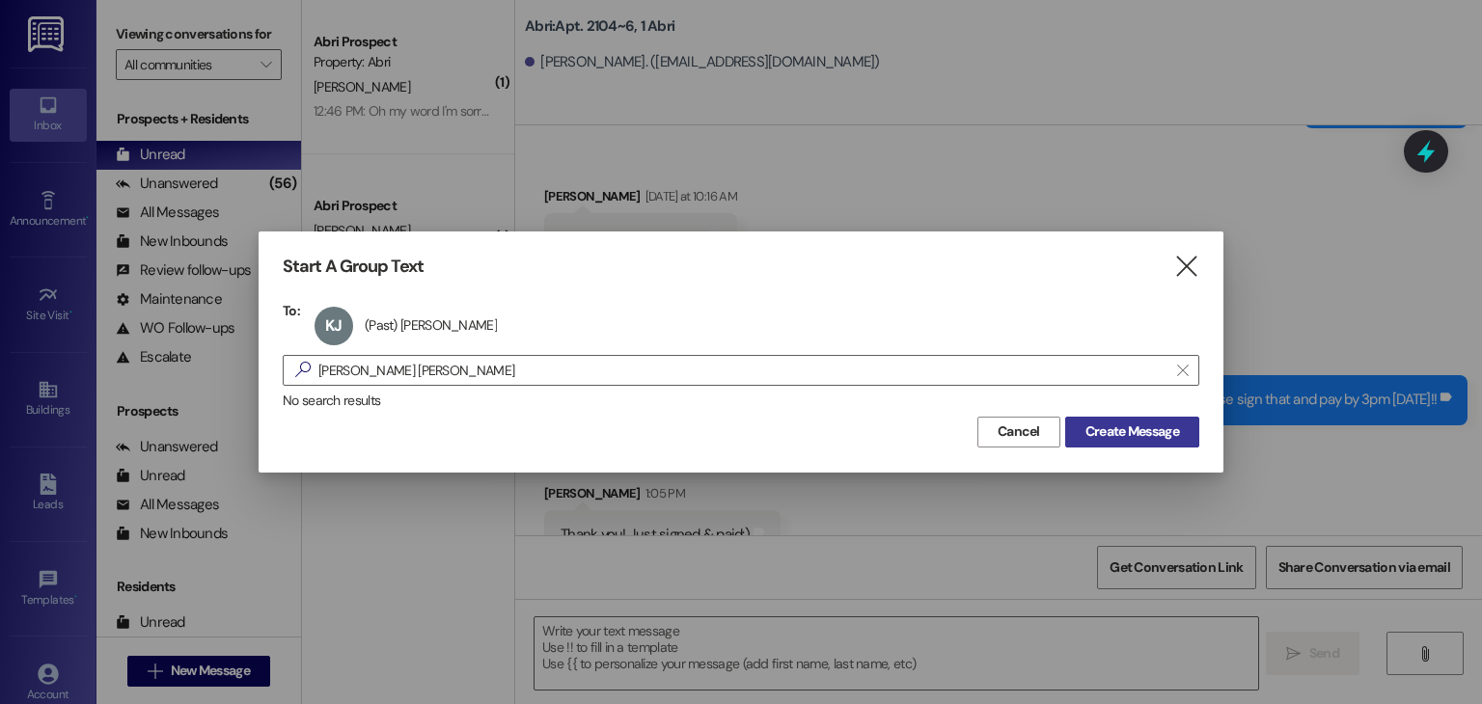
click at [1092, 419] on button "Create Message" at bounding box center [1132, 432] width 134 height 31
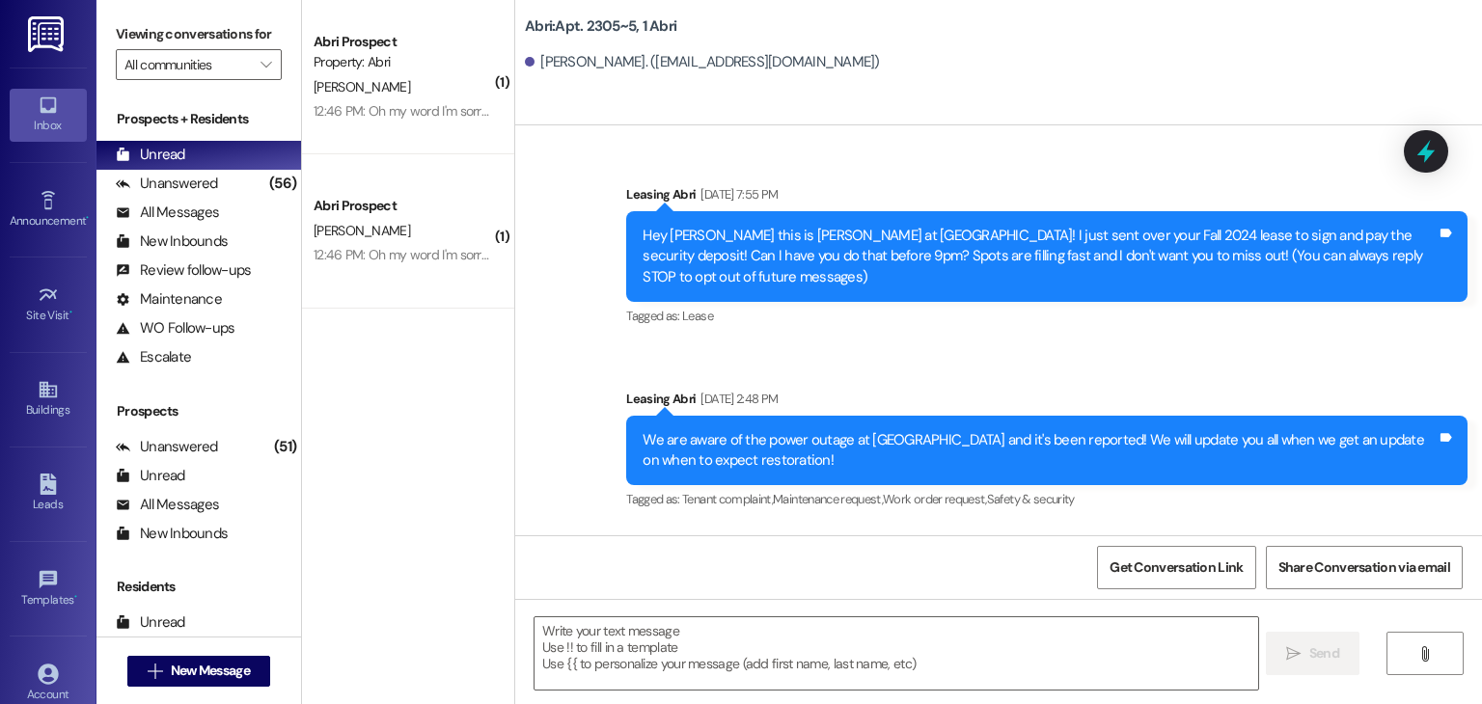
scroll to position [37149, 0]
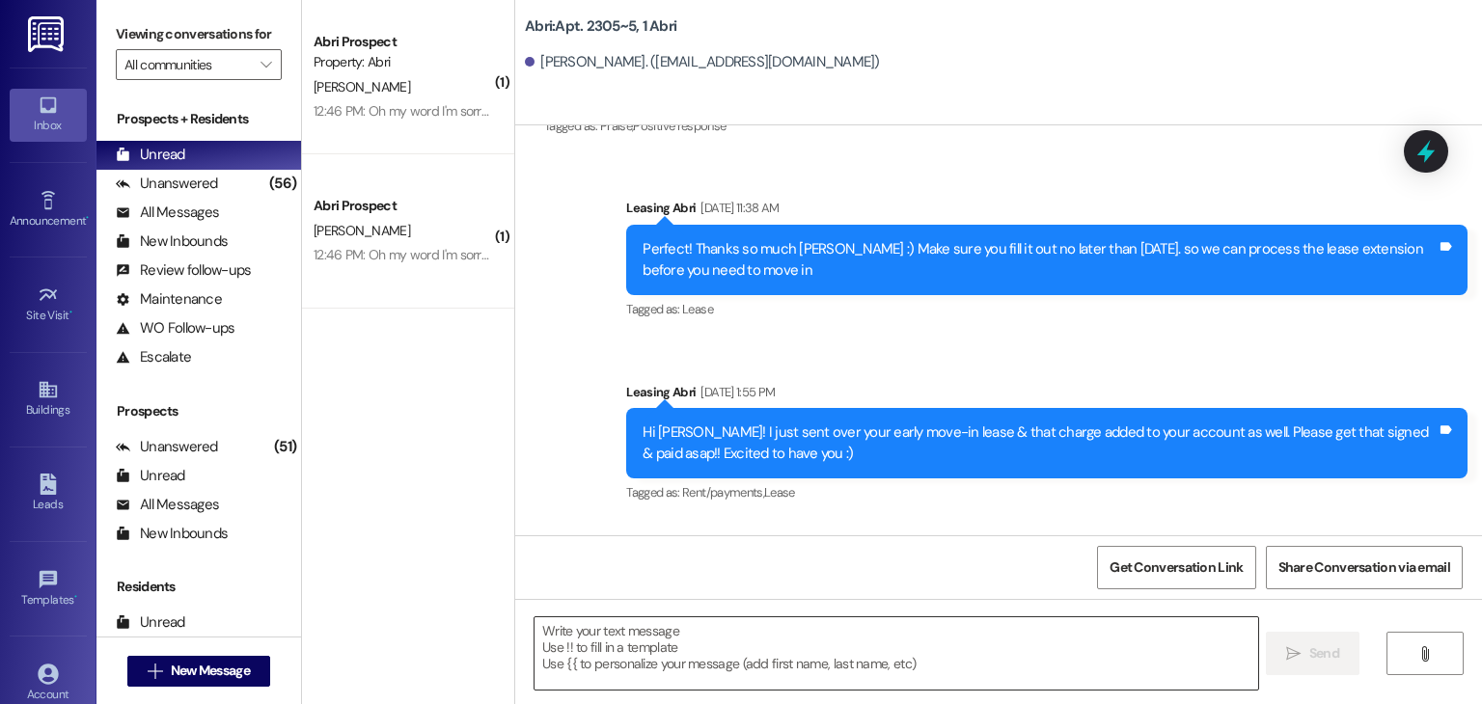
click at [737, 636] on textarea at bounding box center [896, 654] width 723 height 72
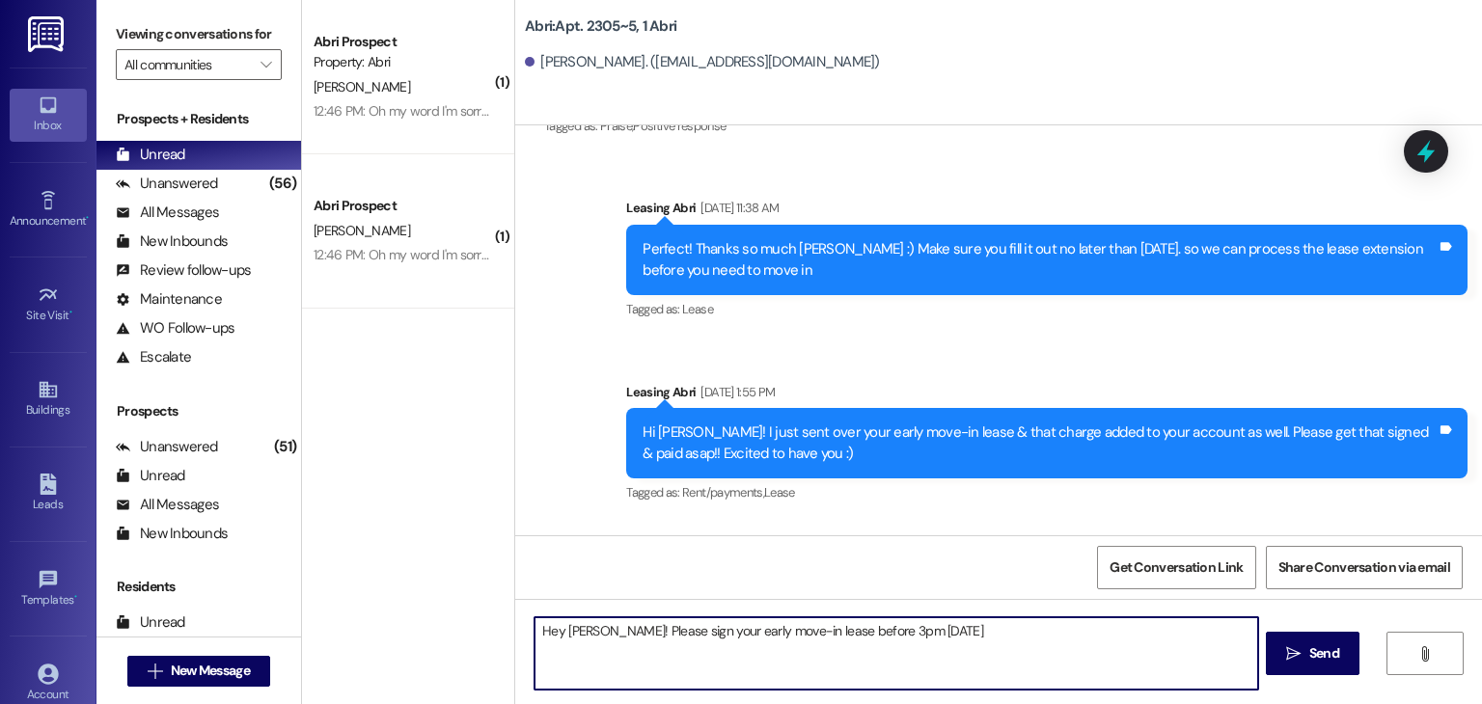
type textarea "Hey [PERSON_NAME]! Please sign your early move-in lease before 3pm [DATE]!"
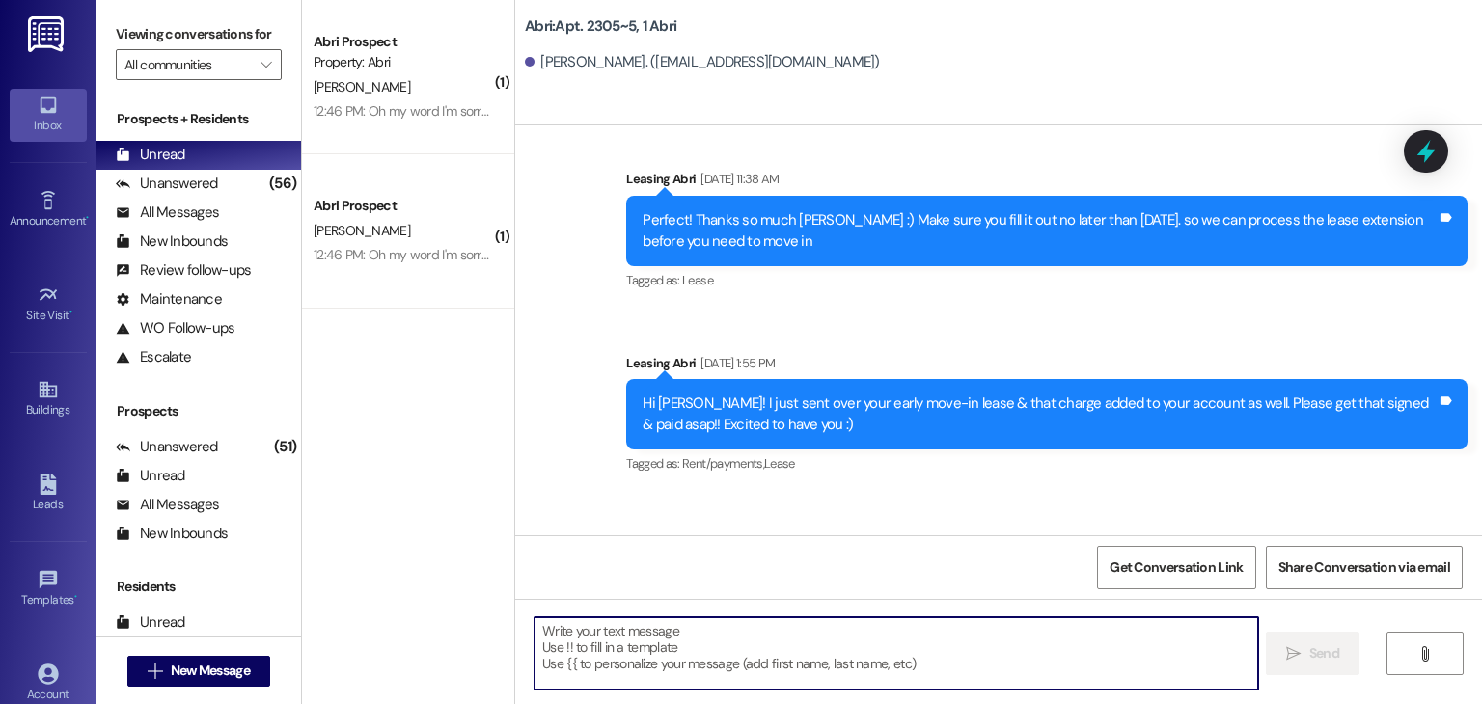
scroll to position [37283, 0]
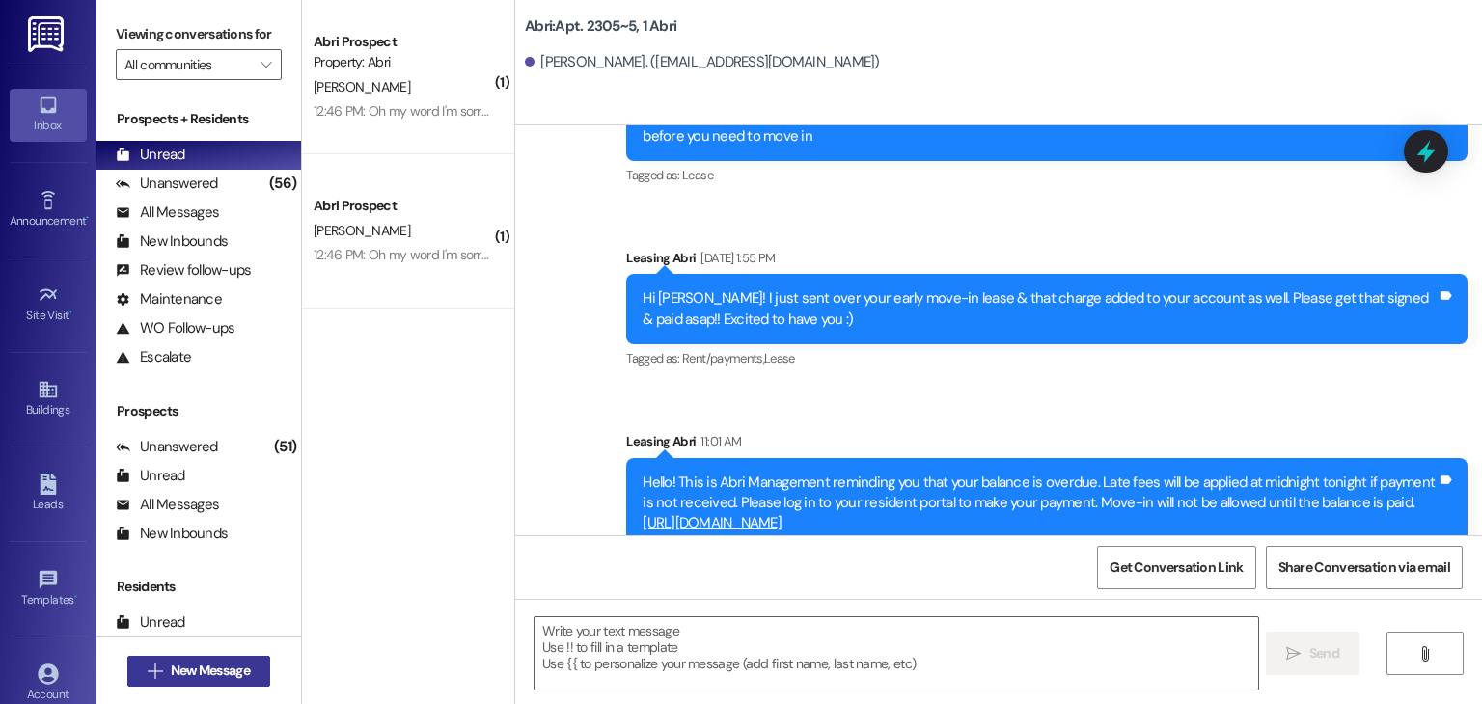
click at [210, 668] on span "New Message" at bounding box center [210, 671] width 79 height 20
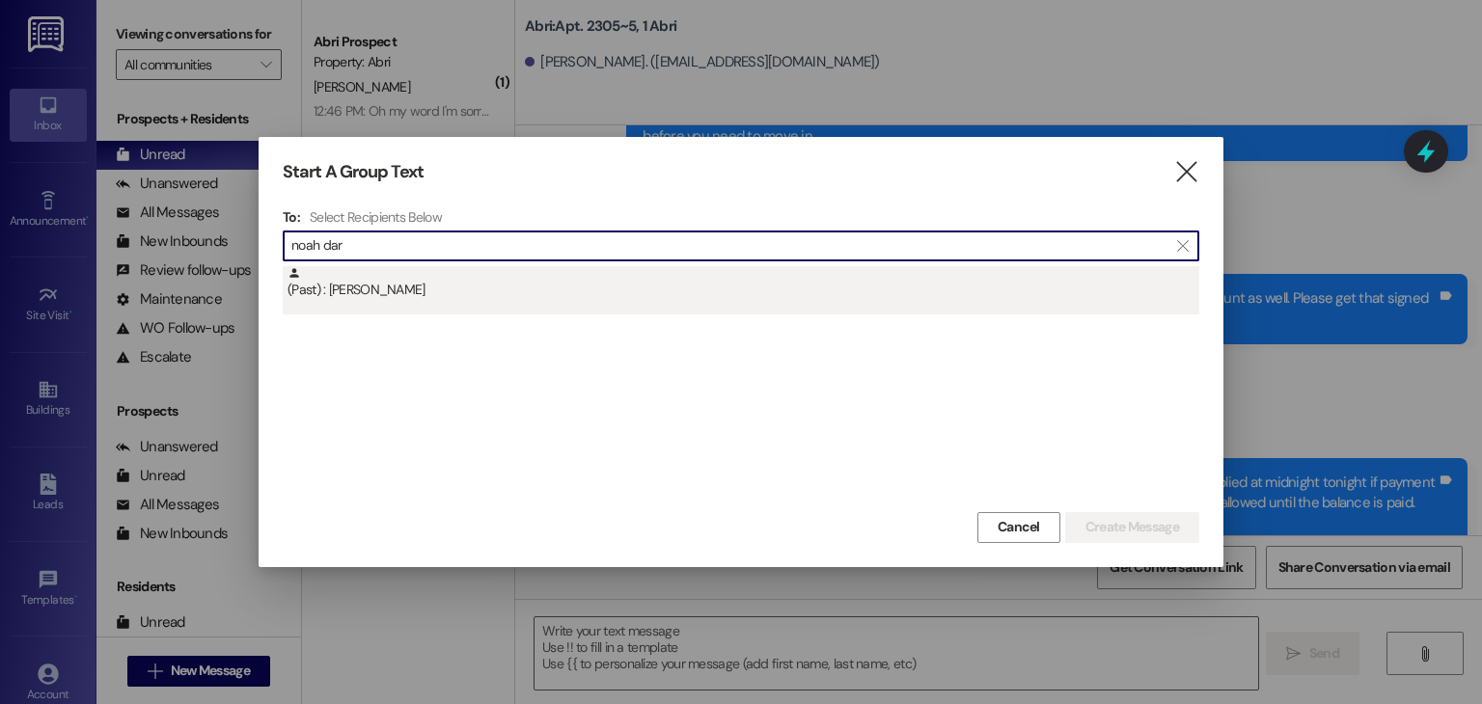
type input "noah dar"
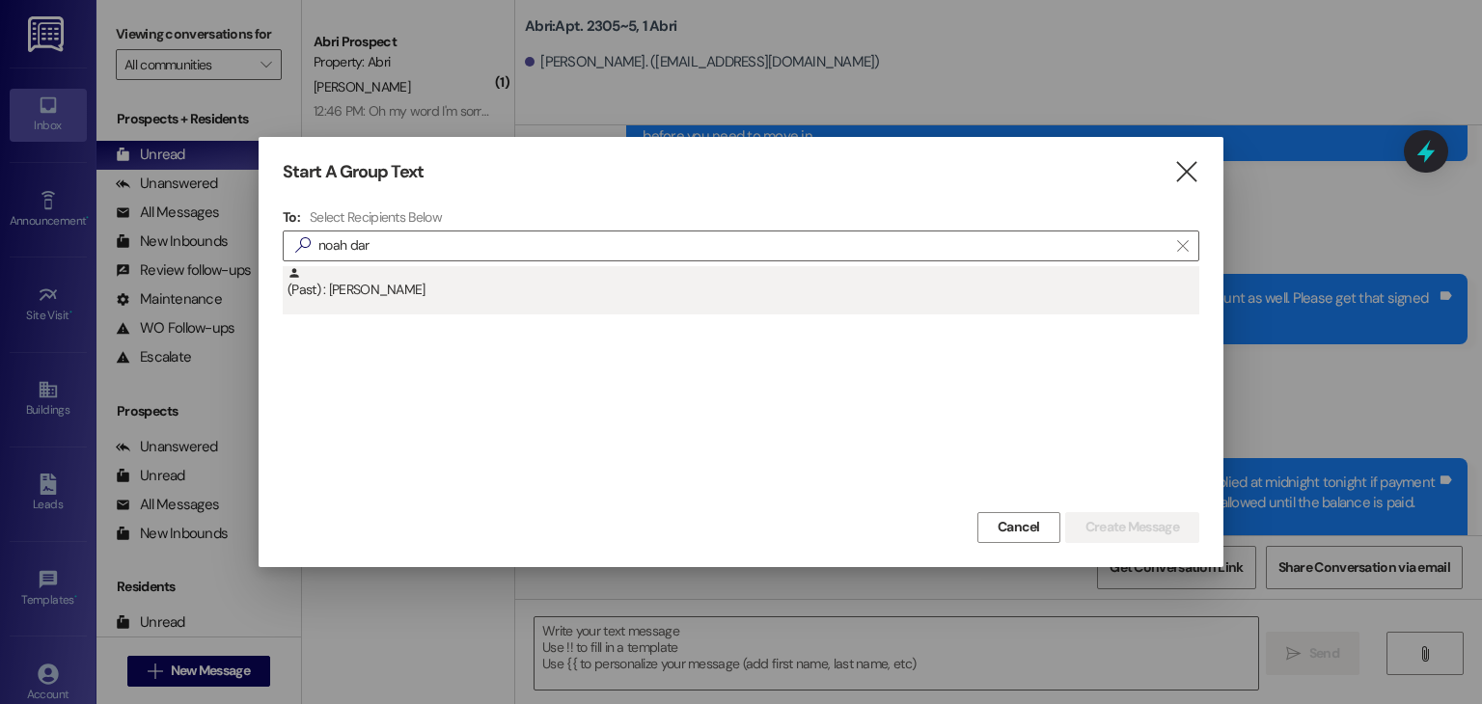
click at [567, 291] on div "(Past) : Noah Darrow" at bounding box center [744, 283] width 912 height 34
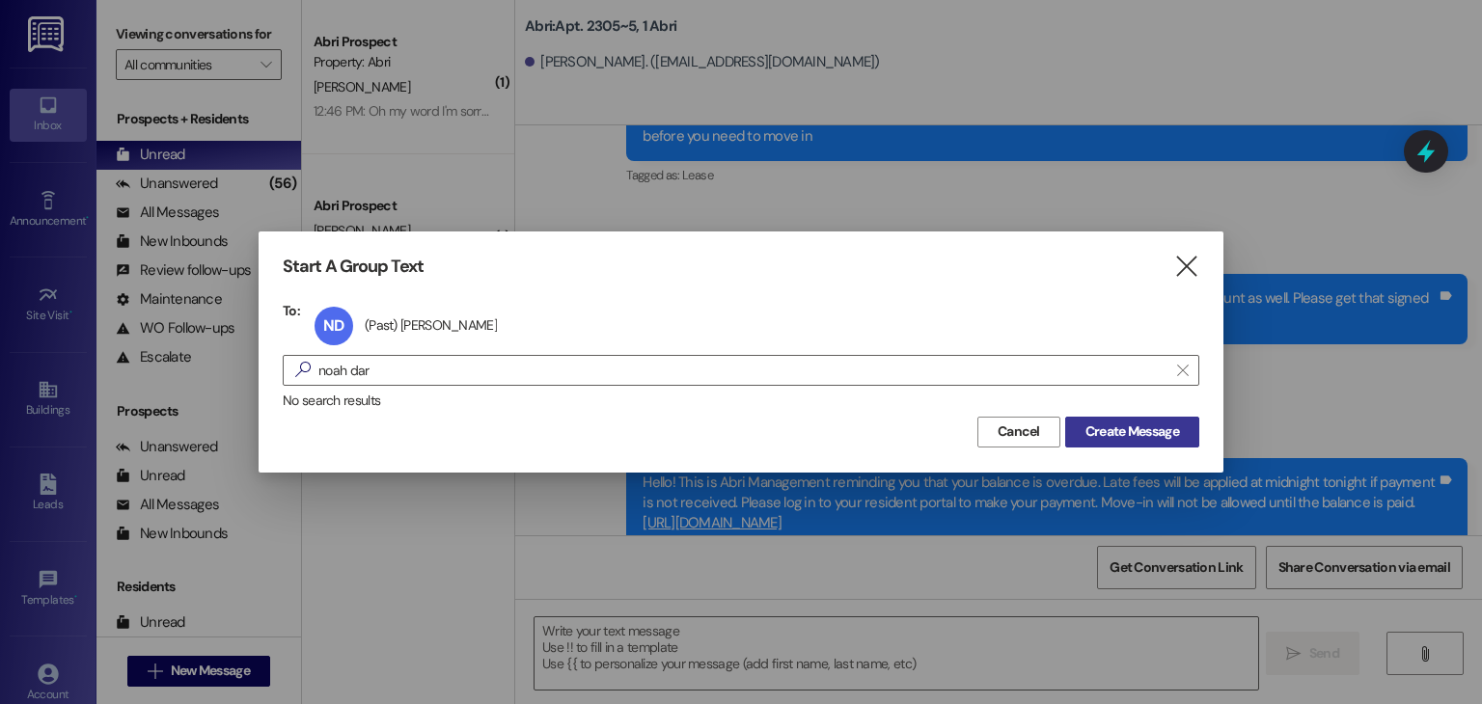
click at [1121, 427] on span "Create Message" at bounding box center [1133, 432] width 94 height 20
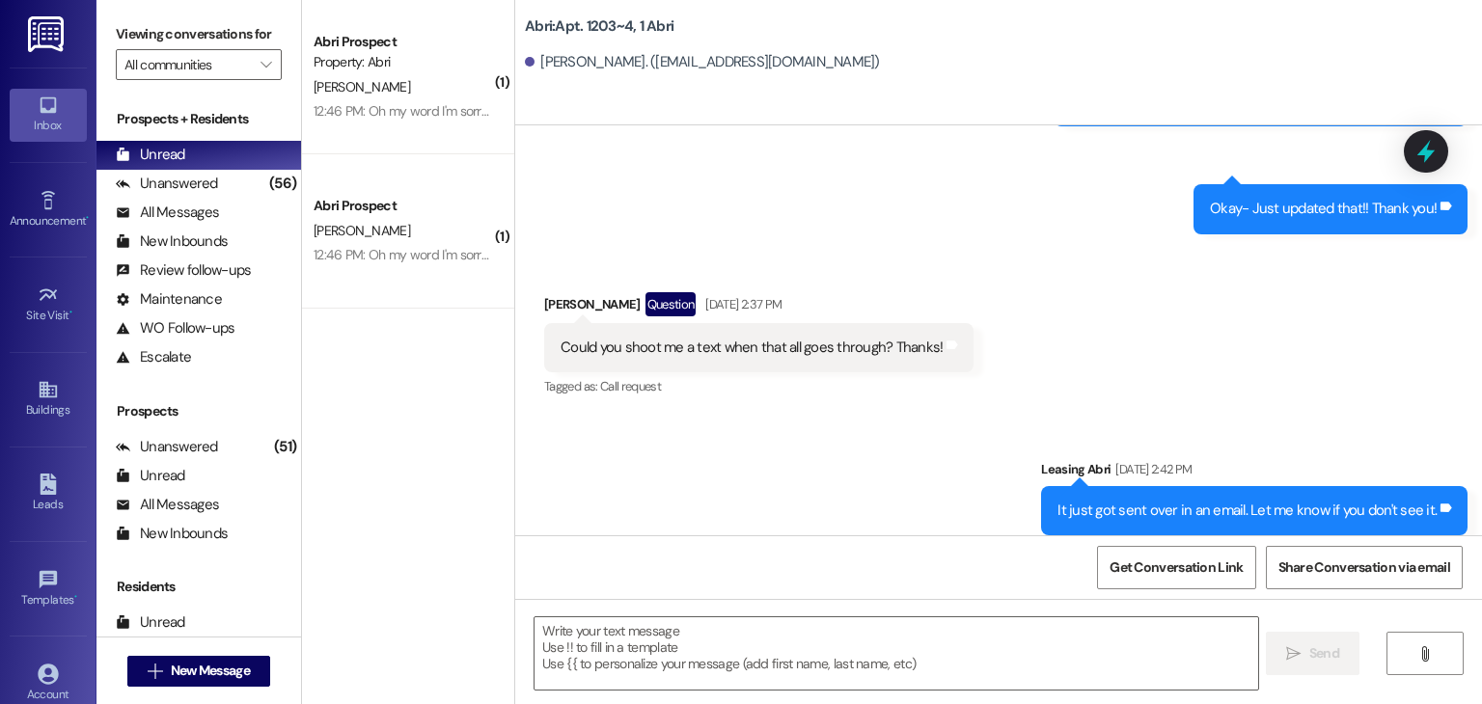
scroll to position [30316, 0]
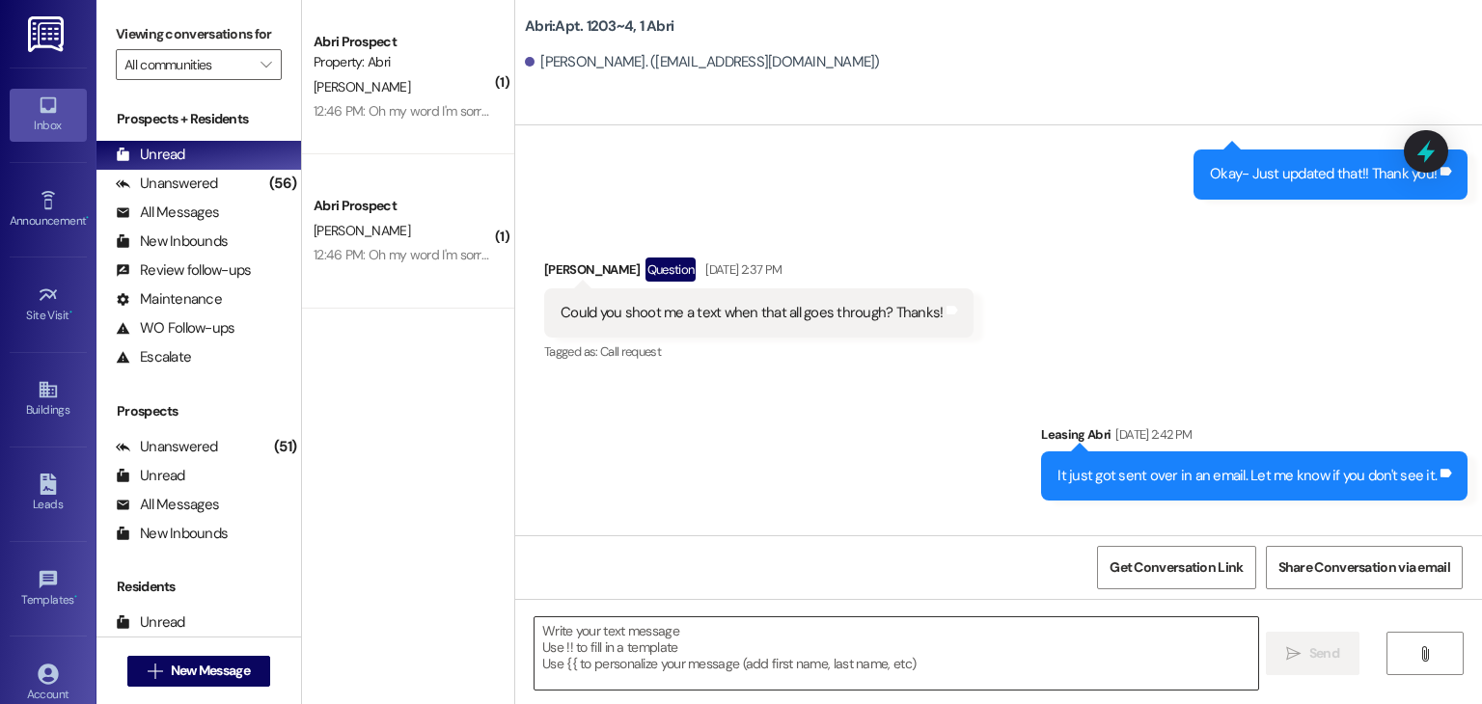
click at [795, 626] on textarea at bounding box center [896, 654] width 723 height 72
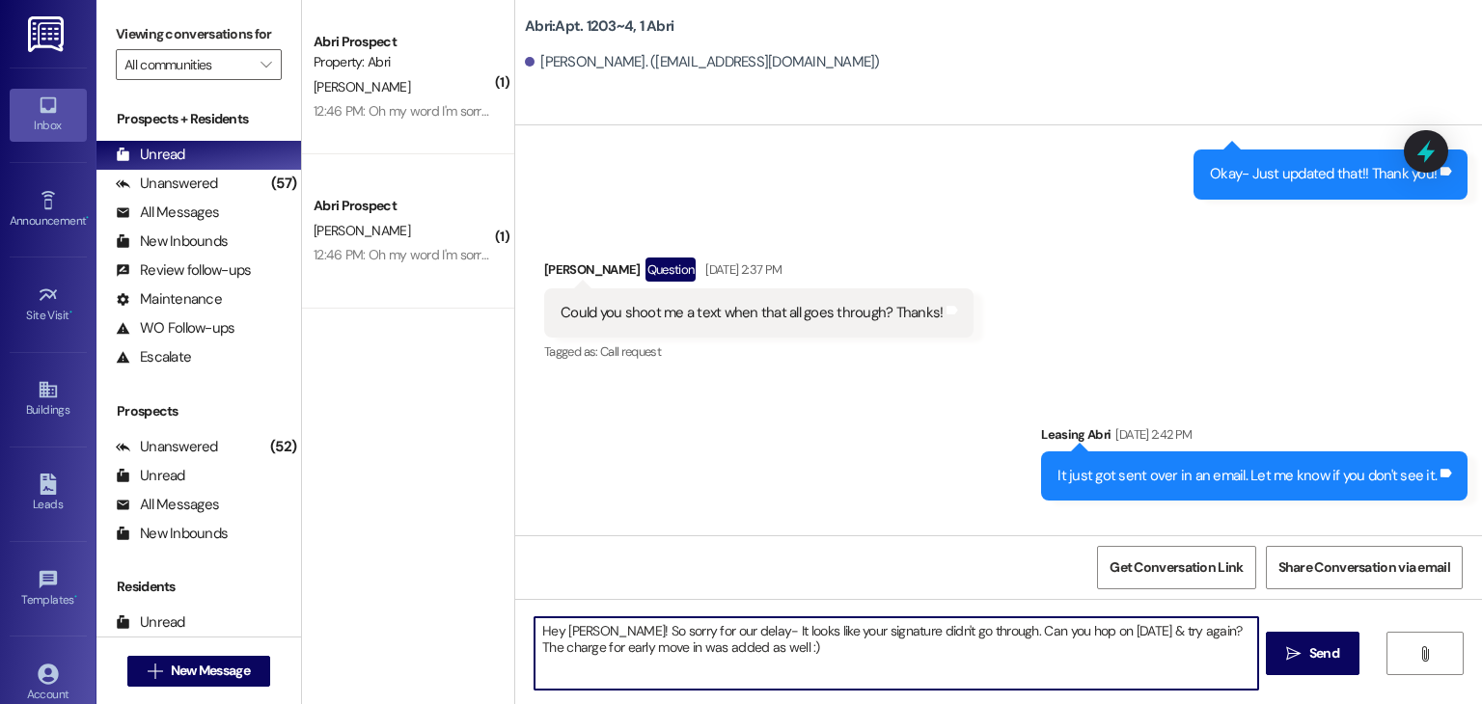
type textarea "Hey Noah! So sorry for our delay- It looks like your signature didn't go throug…"
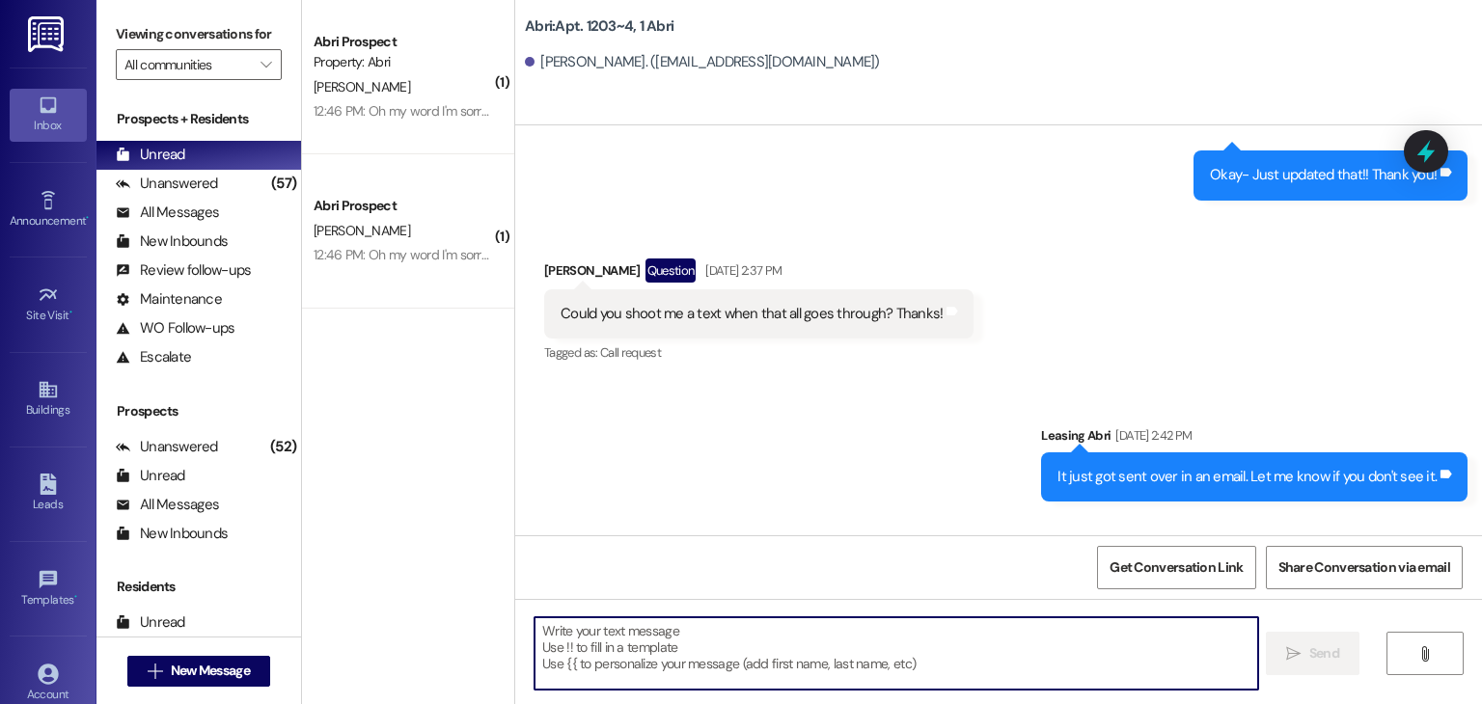
scroll to position [30472, 0]
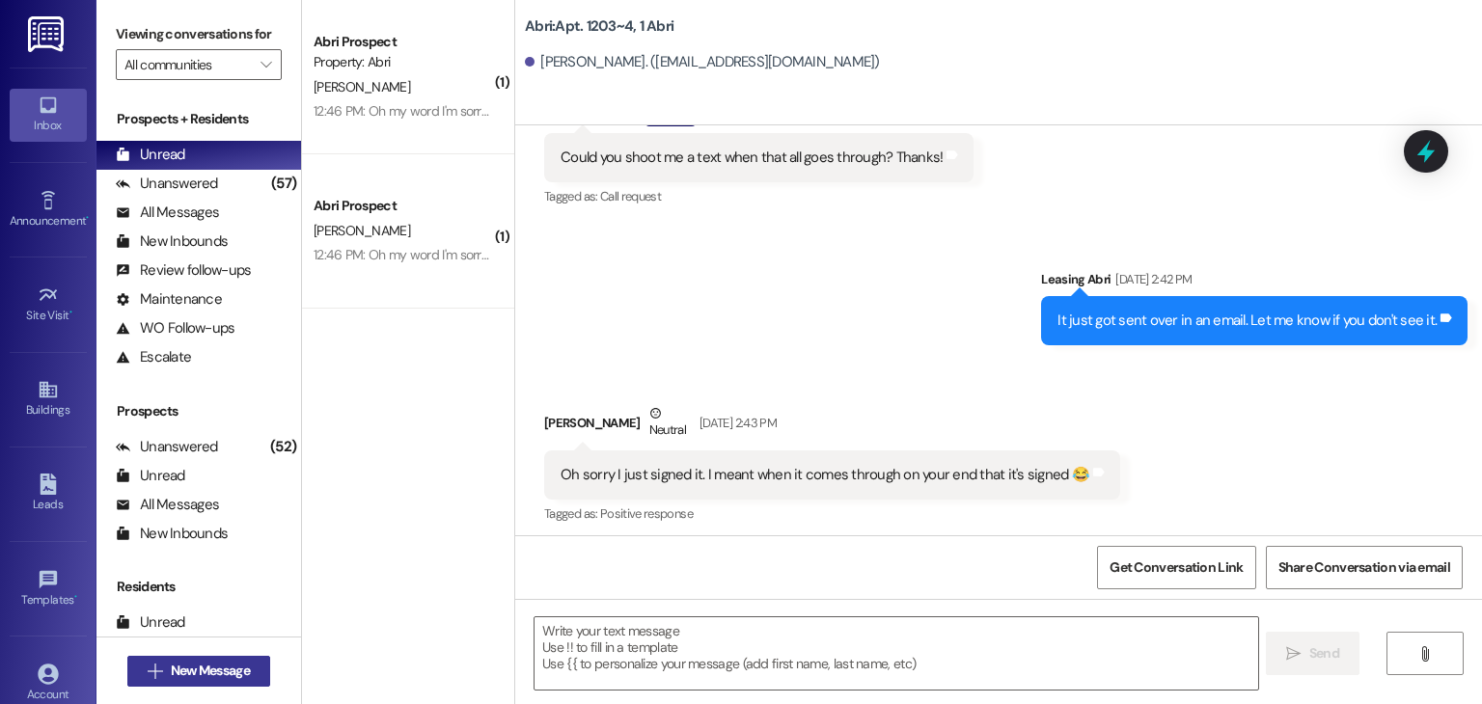
click at [215, 659] on button " New Message" at bounding box center [198, 671] width 143 height 31
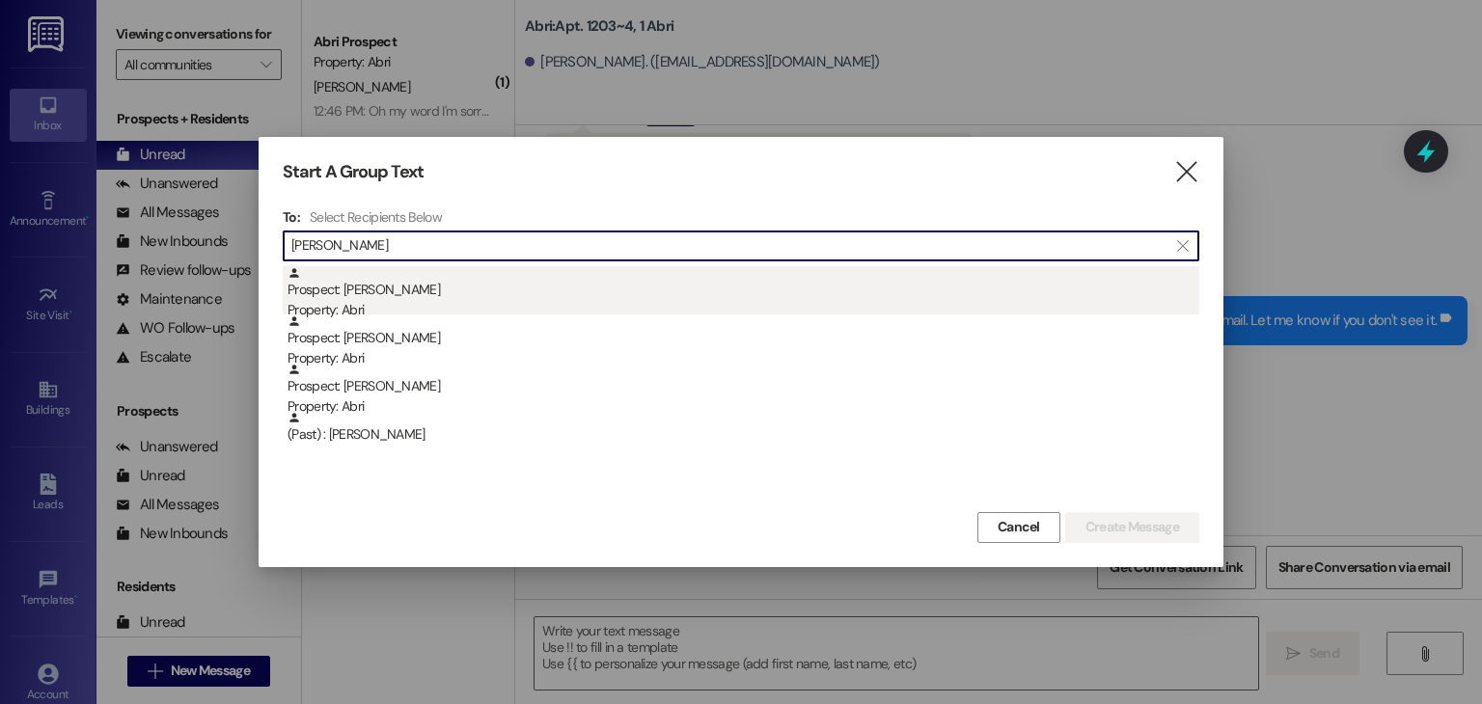
type input "wright"
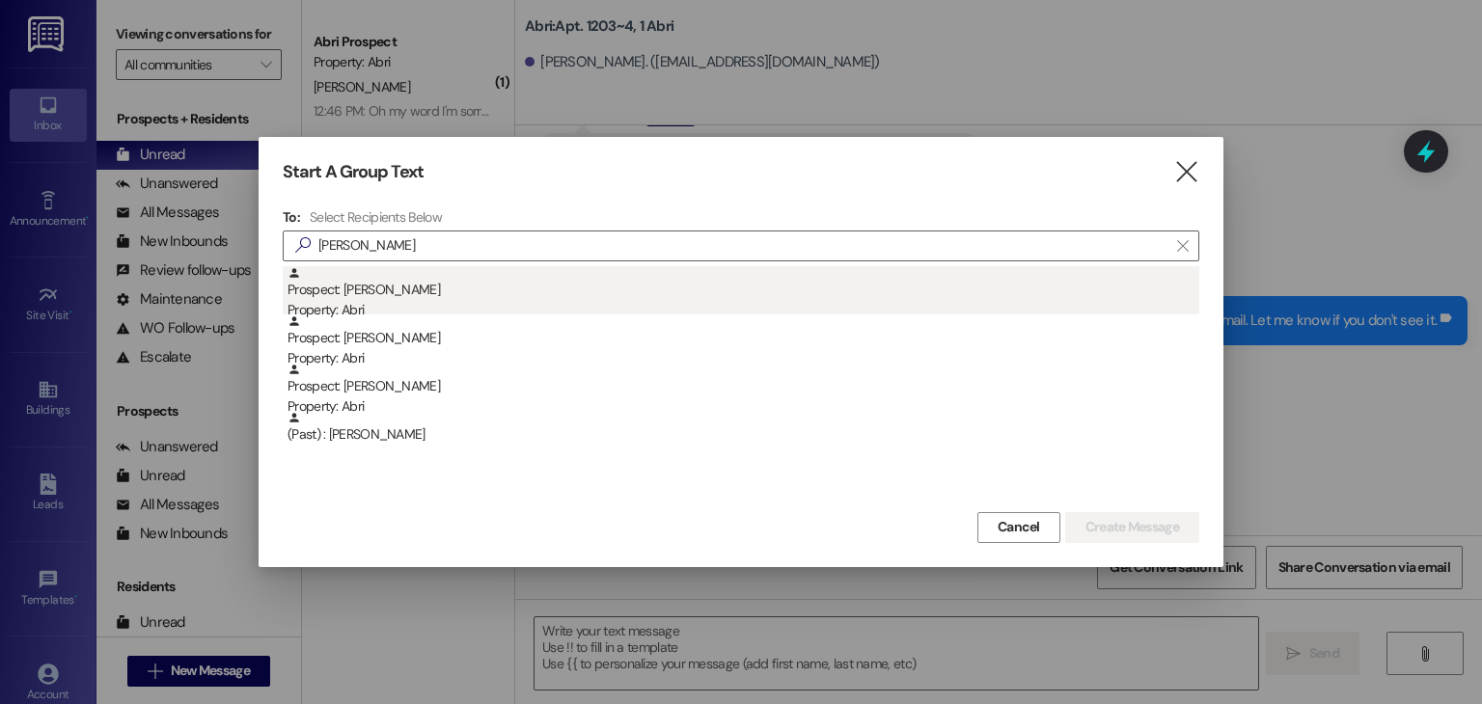
click at [458, 288] on div "Prospect: Madison Wright Property: Abri" at bounding box center [744, 293] width 912 height 55
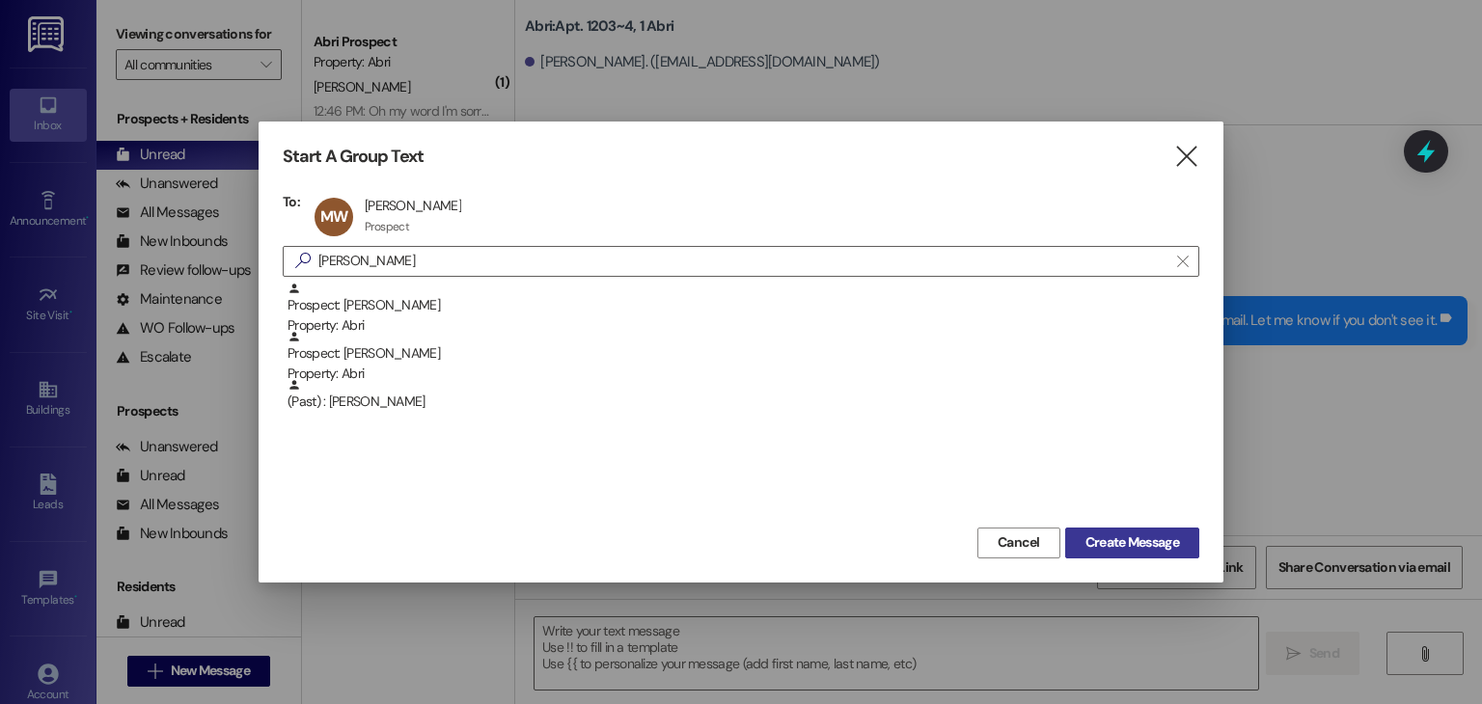
click at [1086, 534] on span "Create Message" at bounding box center [1133, 543] width 94 height 20
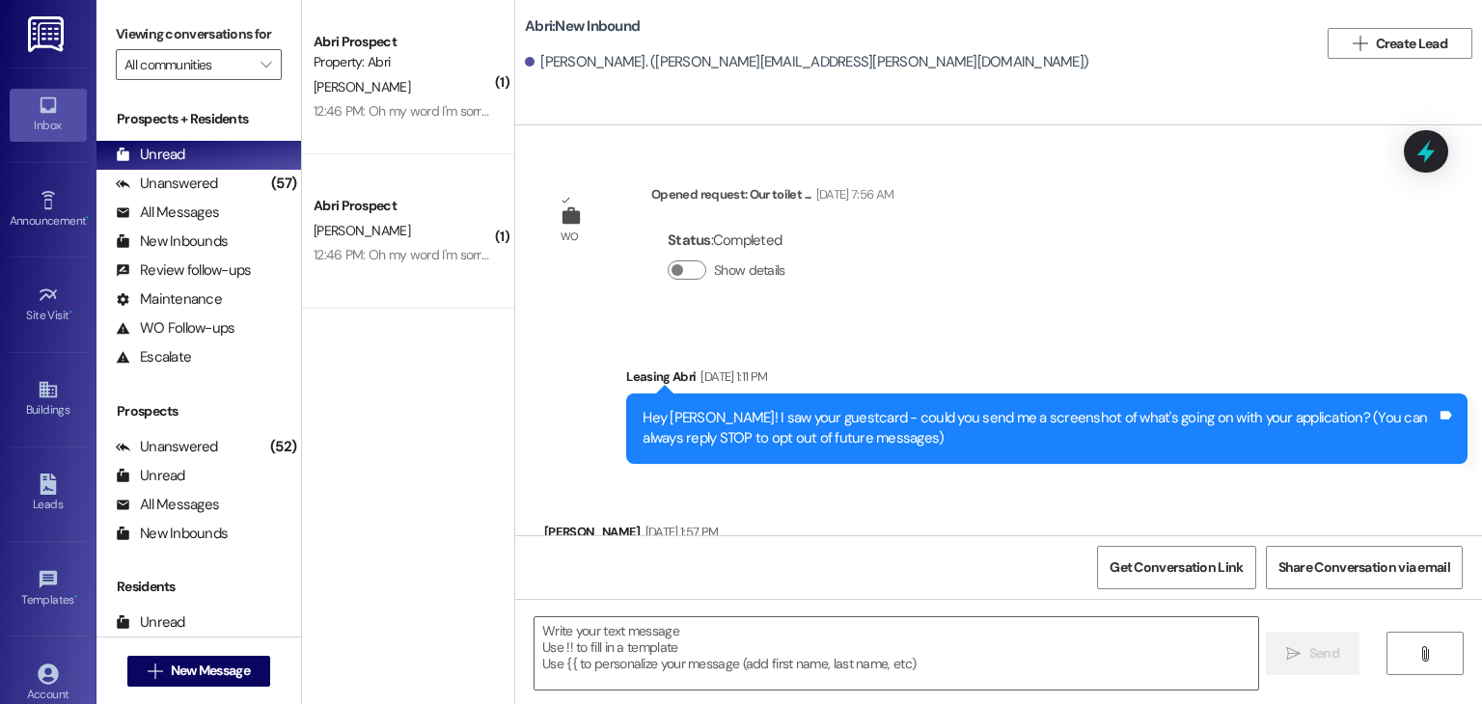
scroll to position [5898, 0]
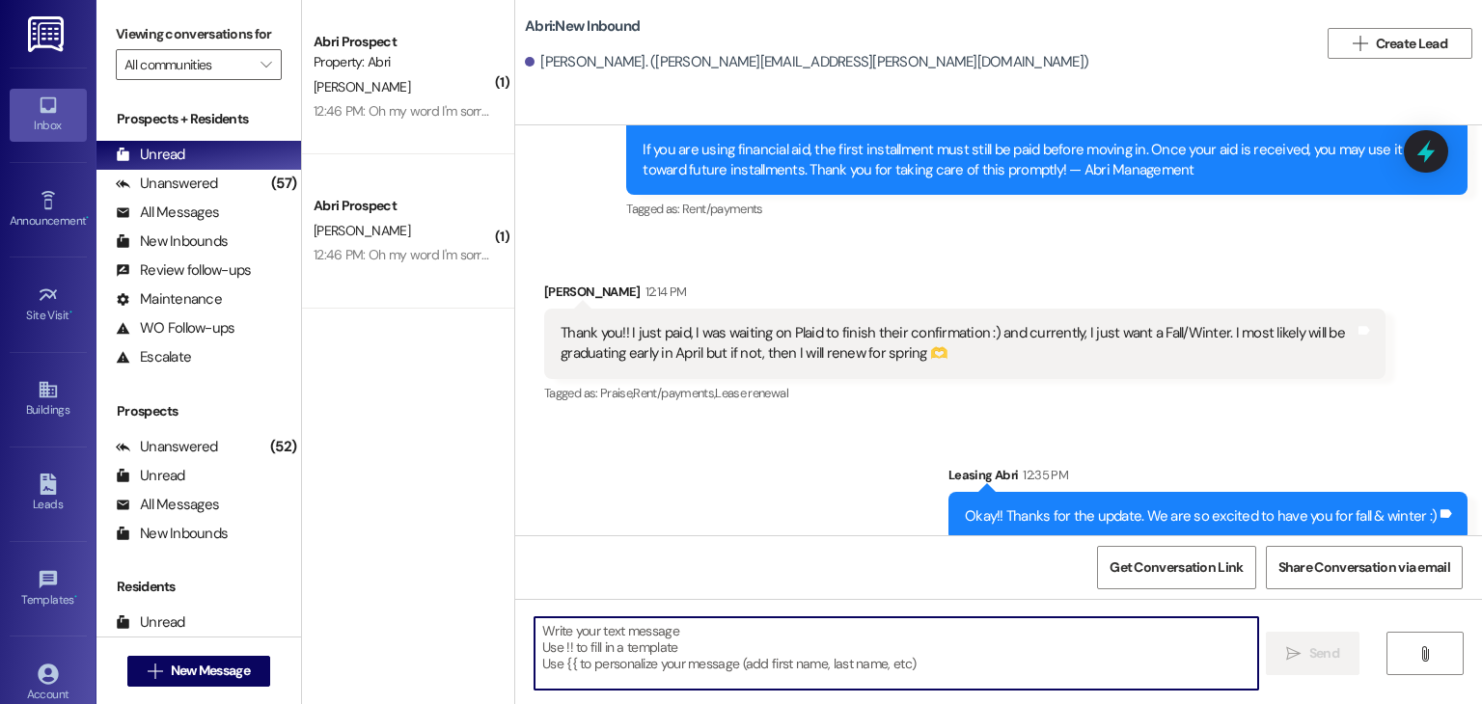
click at [767, 636] on textarea at bounding box center [896, 654] width 723 height 72
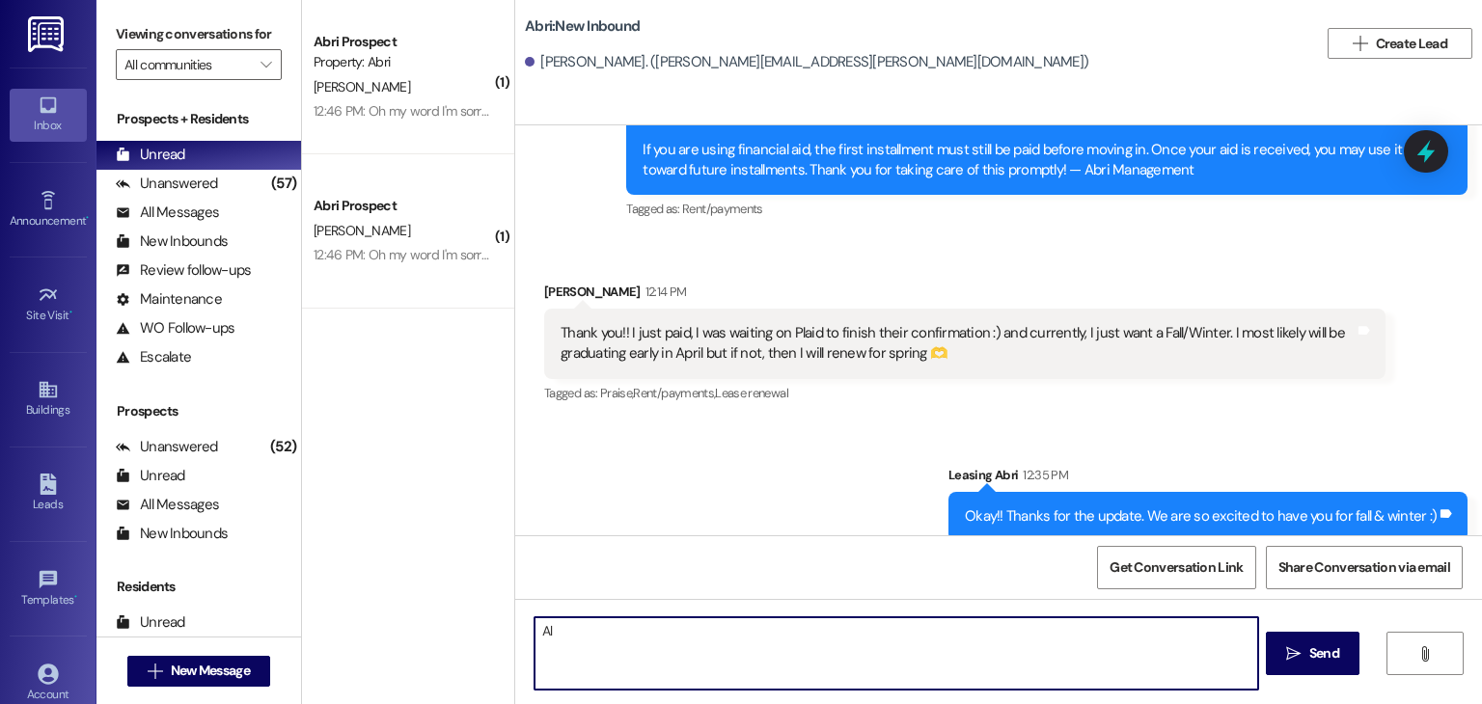
type textarea "A"
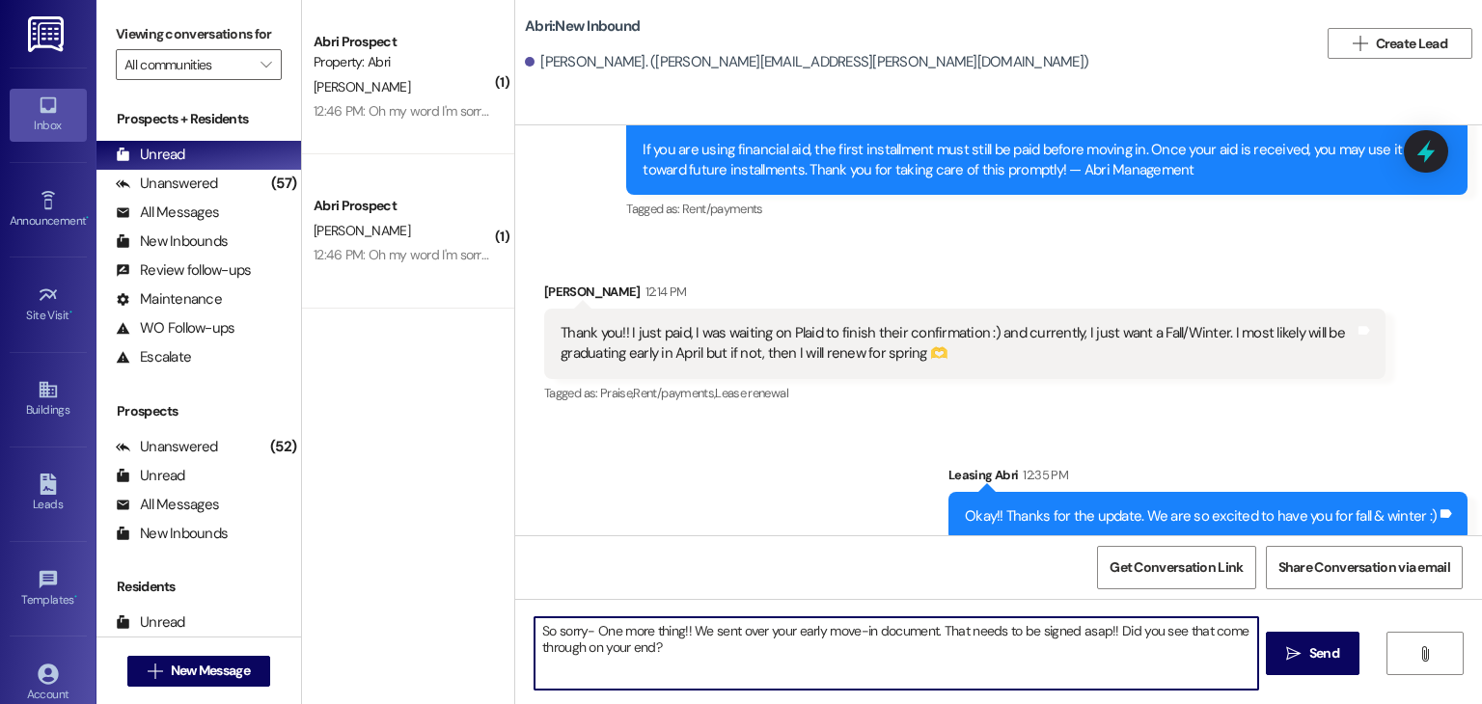
type textarea "So sorry- One more thing!! We sent over your early move-in document. That needs…"
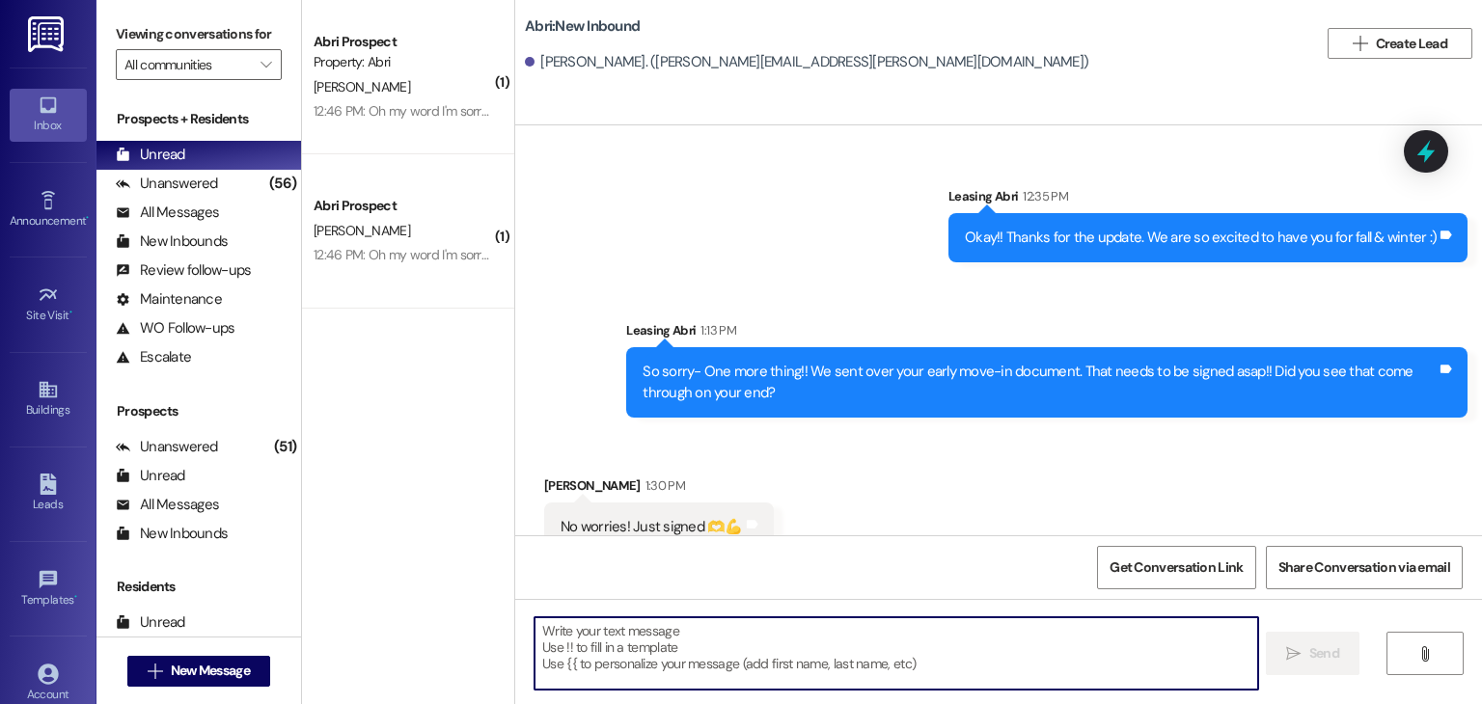
scroll to position [6187, 0]
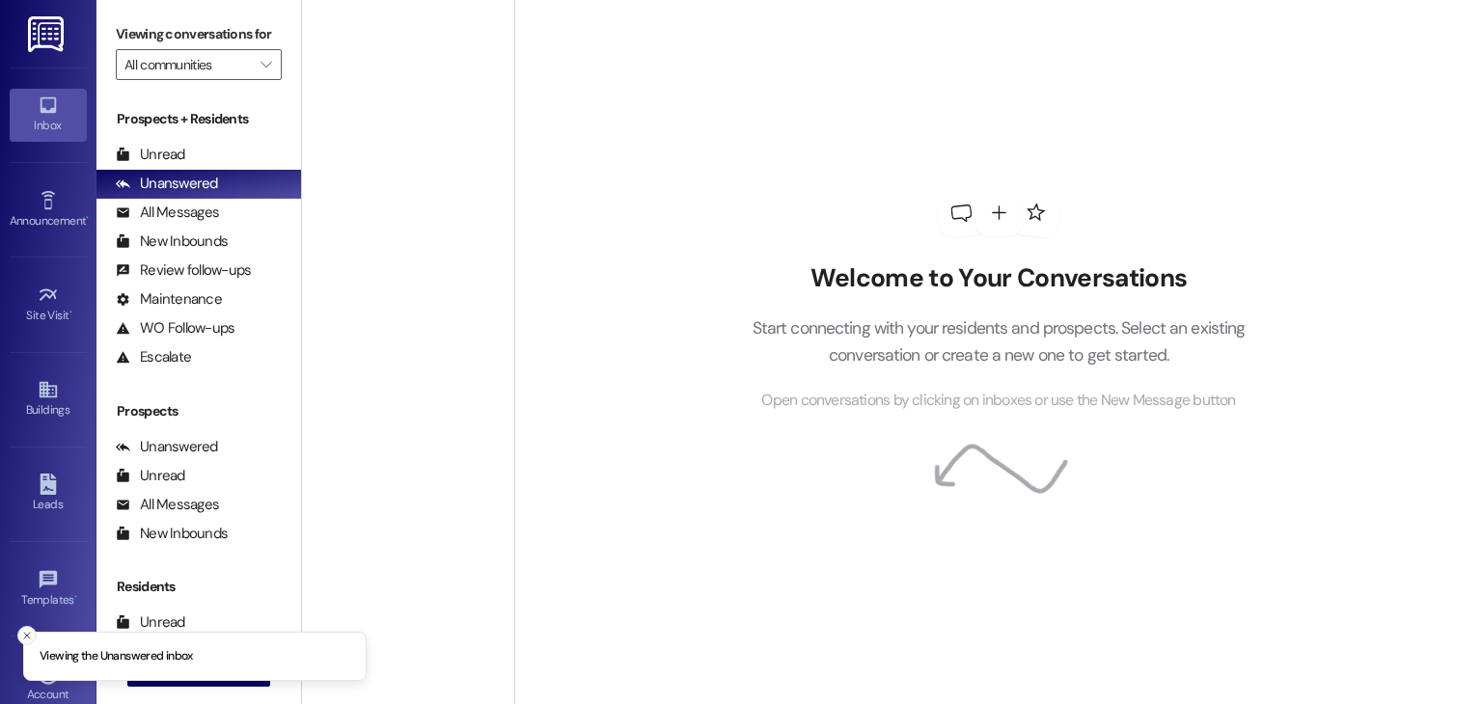
click at [23, 630] on icon "Close toast" at bounding box center [27, 636] width 12 height 12
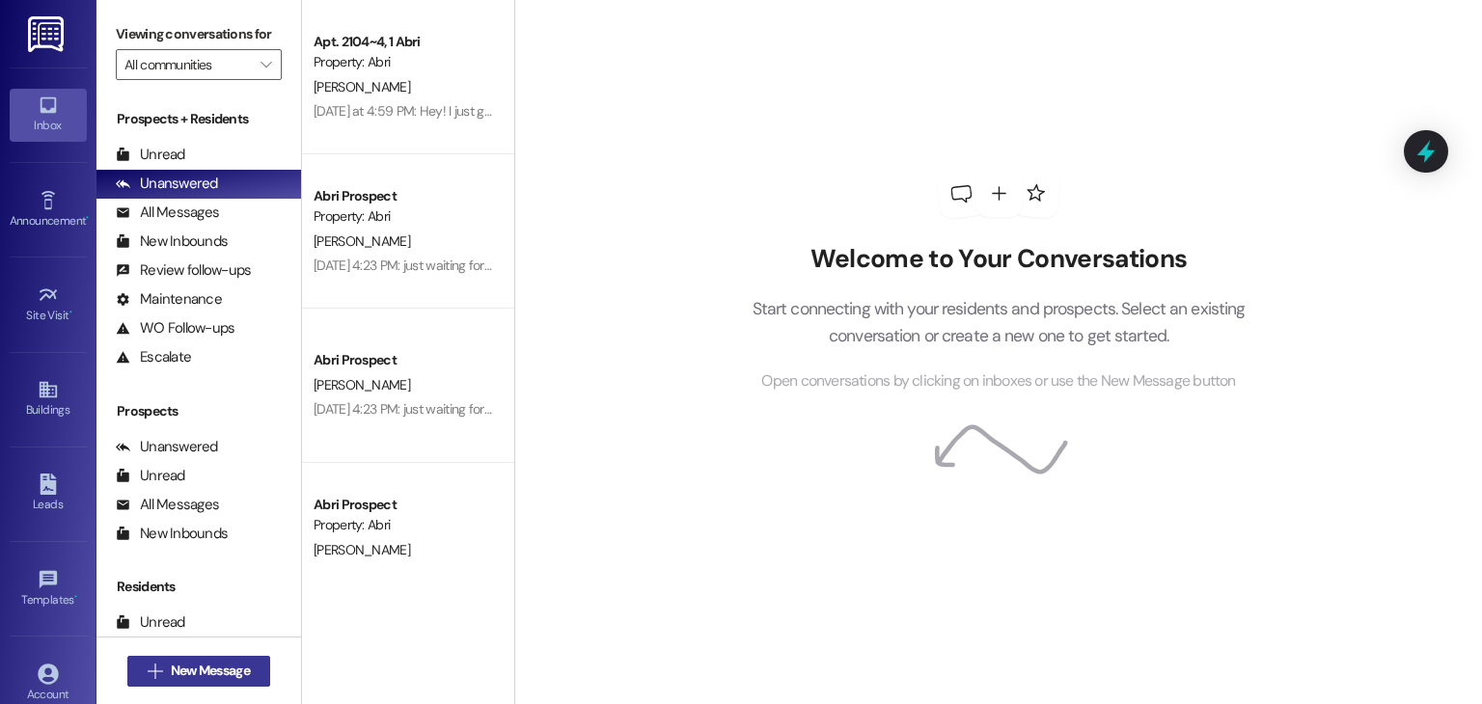
click at [171, 673] on span "New Message" at bounding box center [210, 671] width 79 height 20
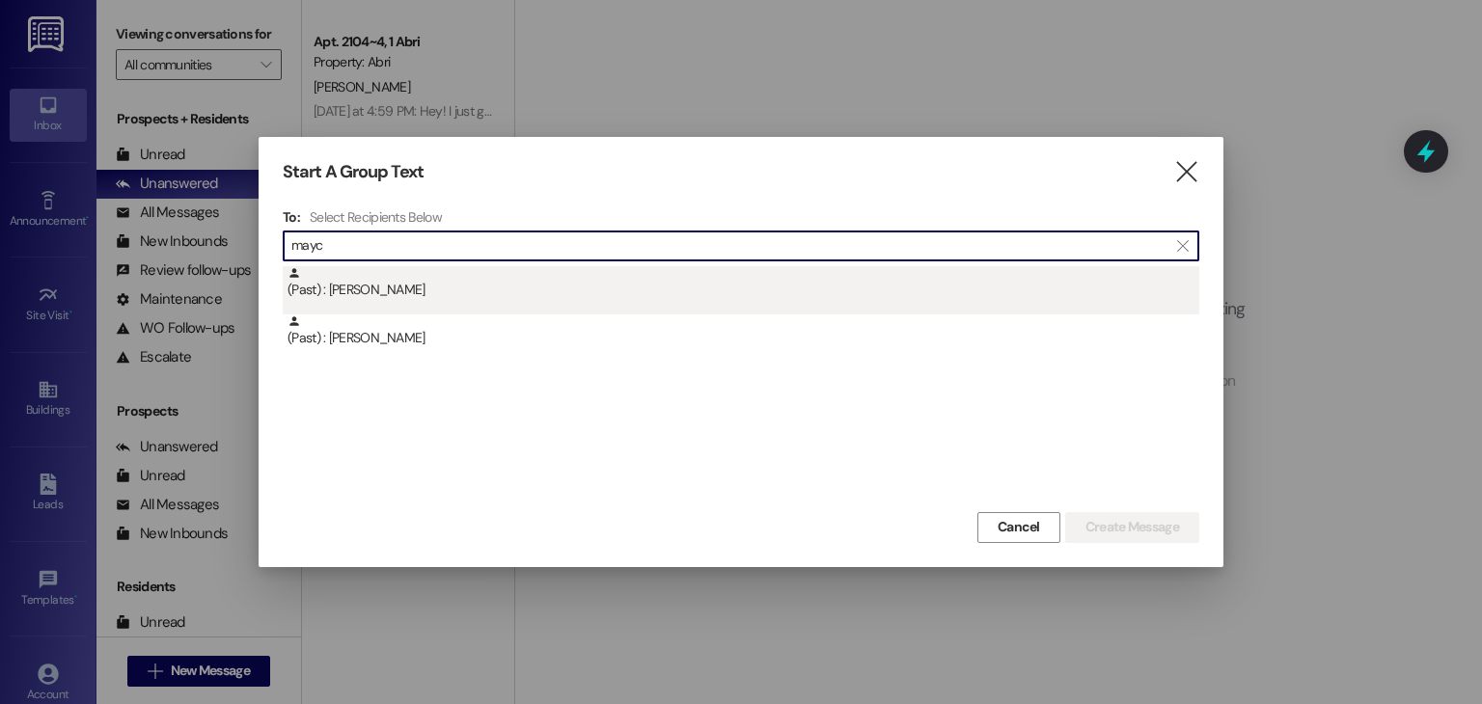
type input "mayc"
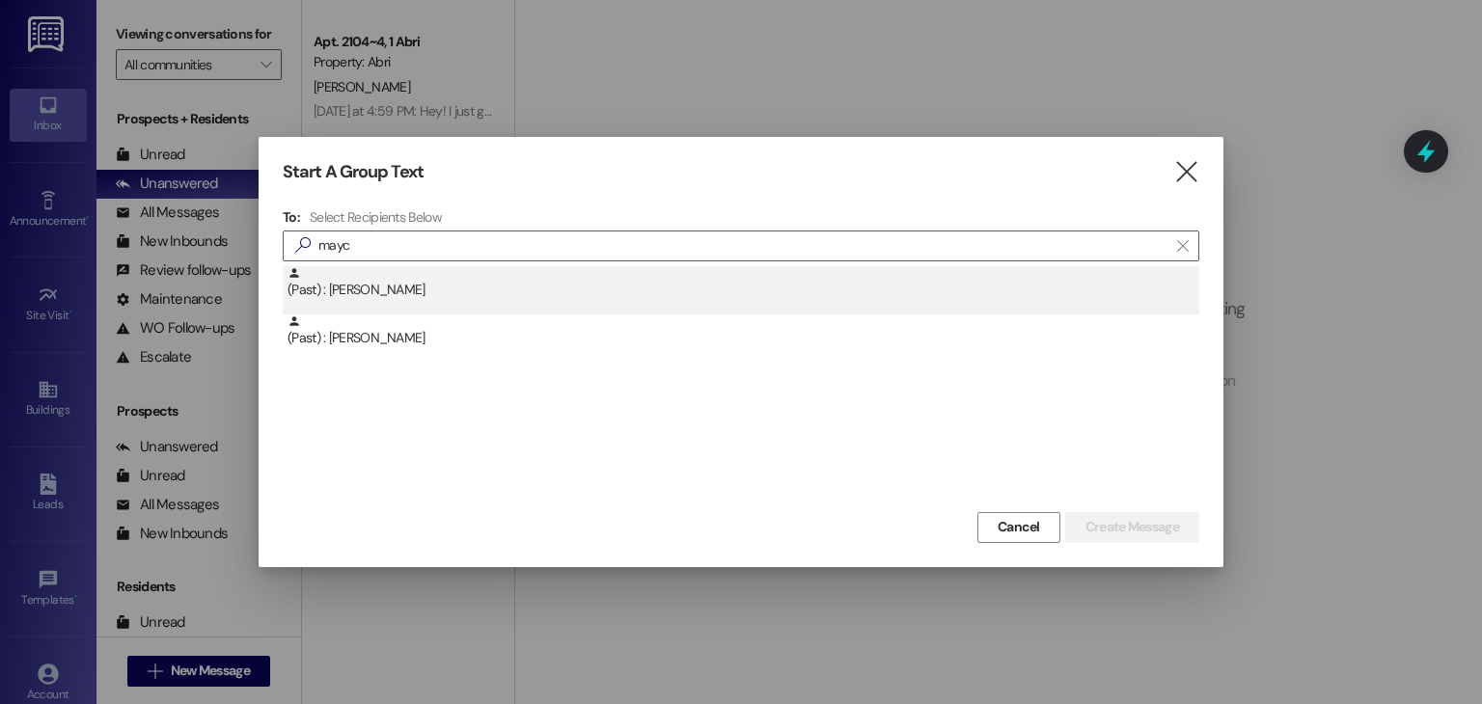
click at [397, 284] on div "(Past) : Maycee Gray" at bounding box center [744, 283] width 912 height 34
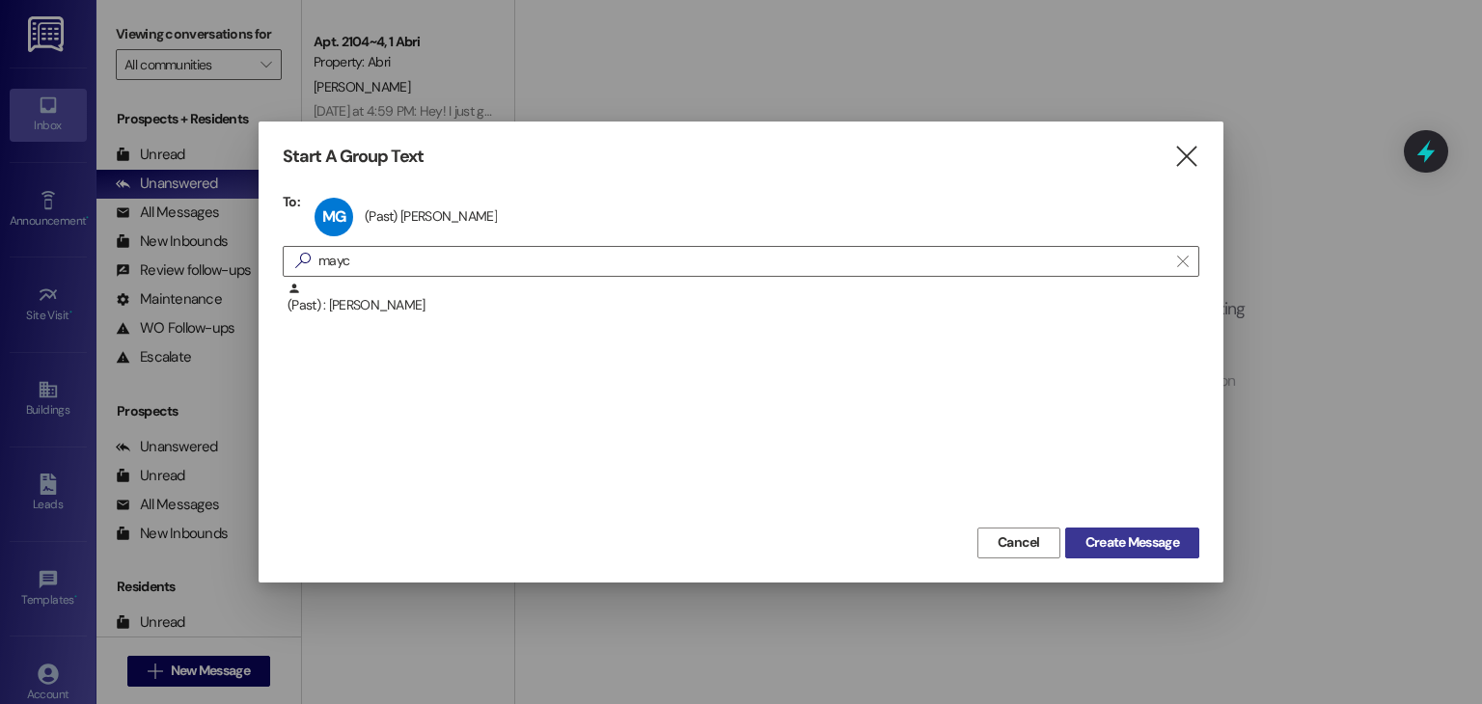
click at [1129, 537] on span "Create Message" at bounding box center [1133, 543] width 94 height 20
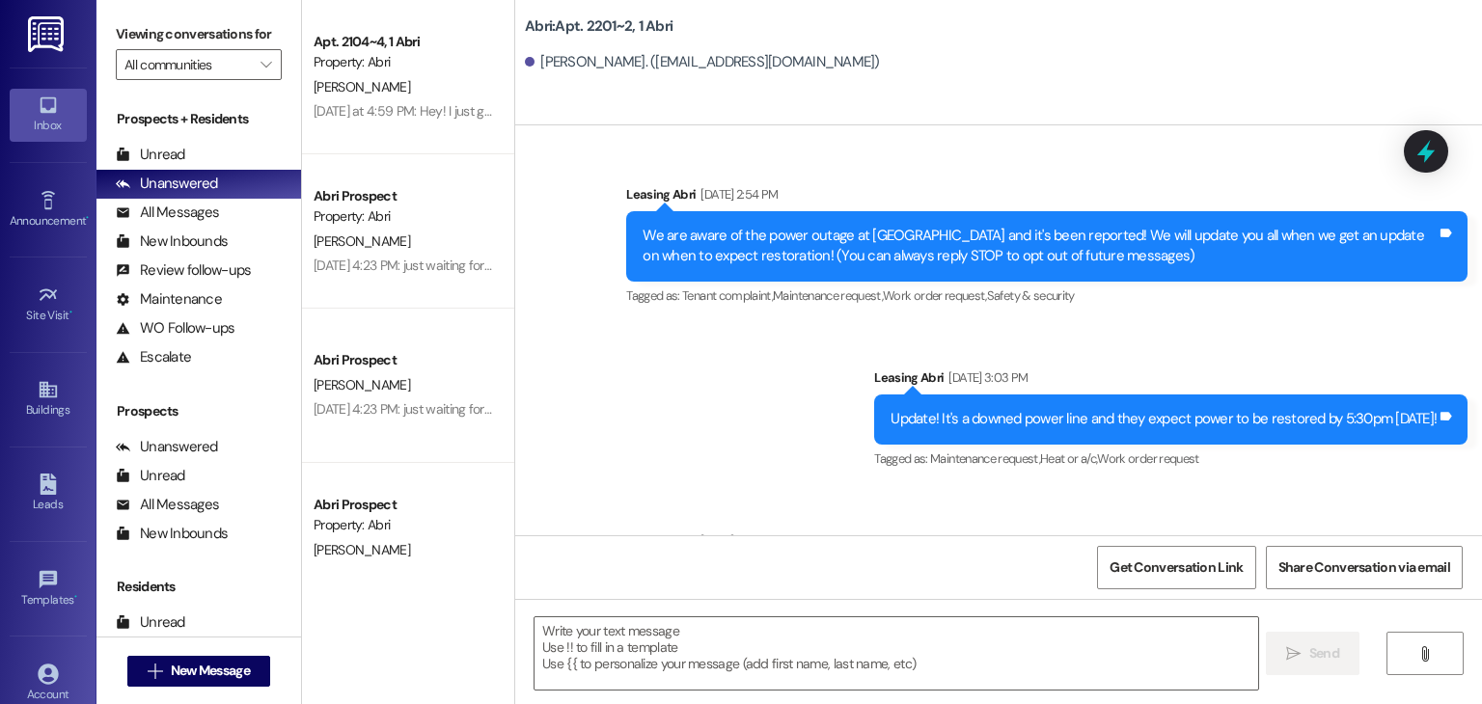
scroll to position [22868, 0]
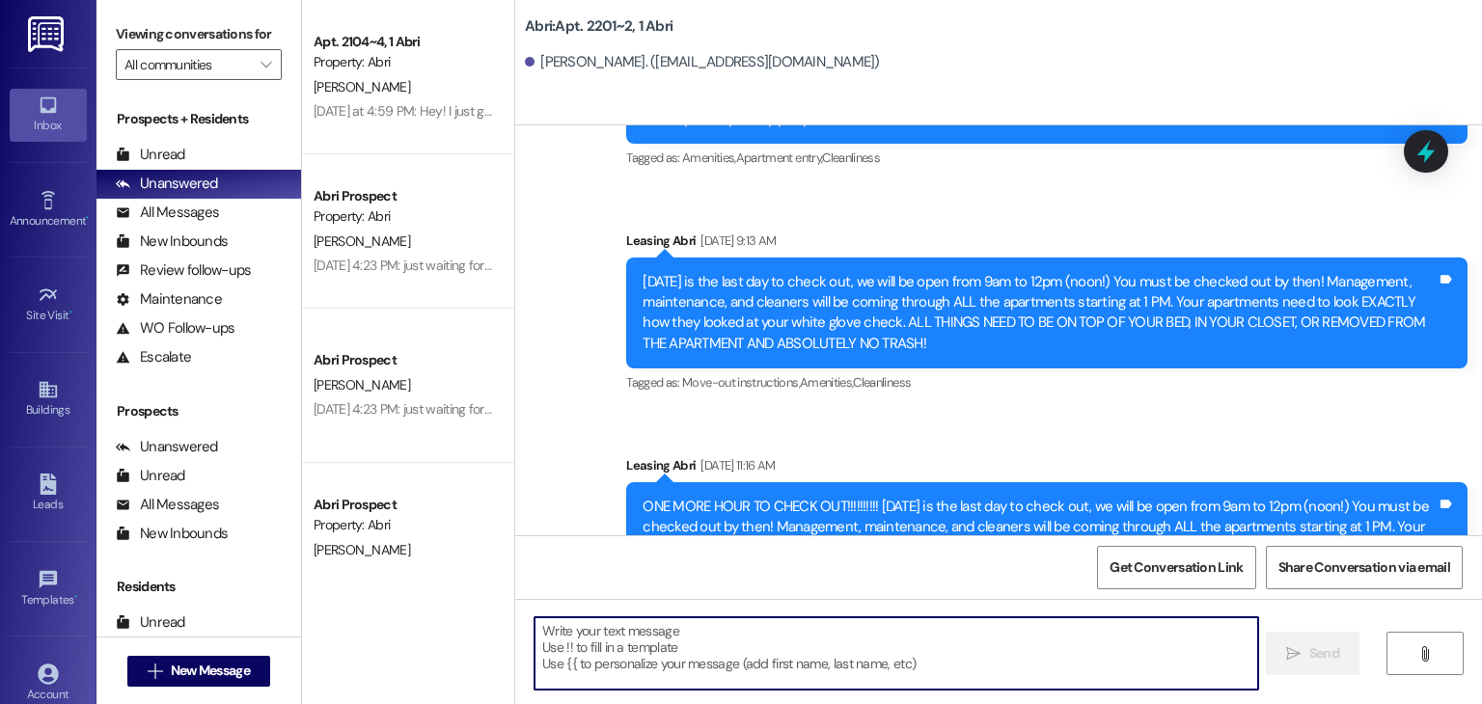
click at [645, 630] on textarea at bounding box center [896, 654] width 723 height 72
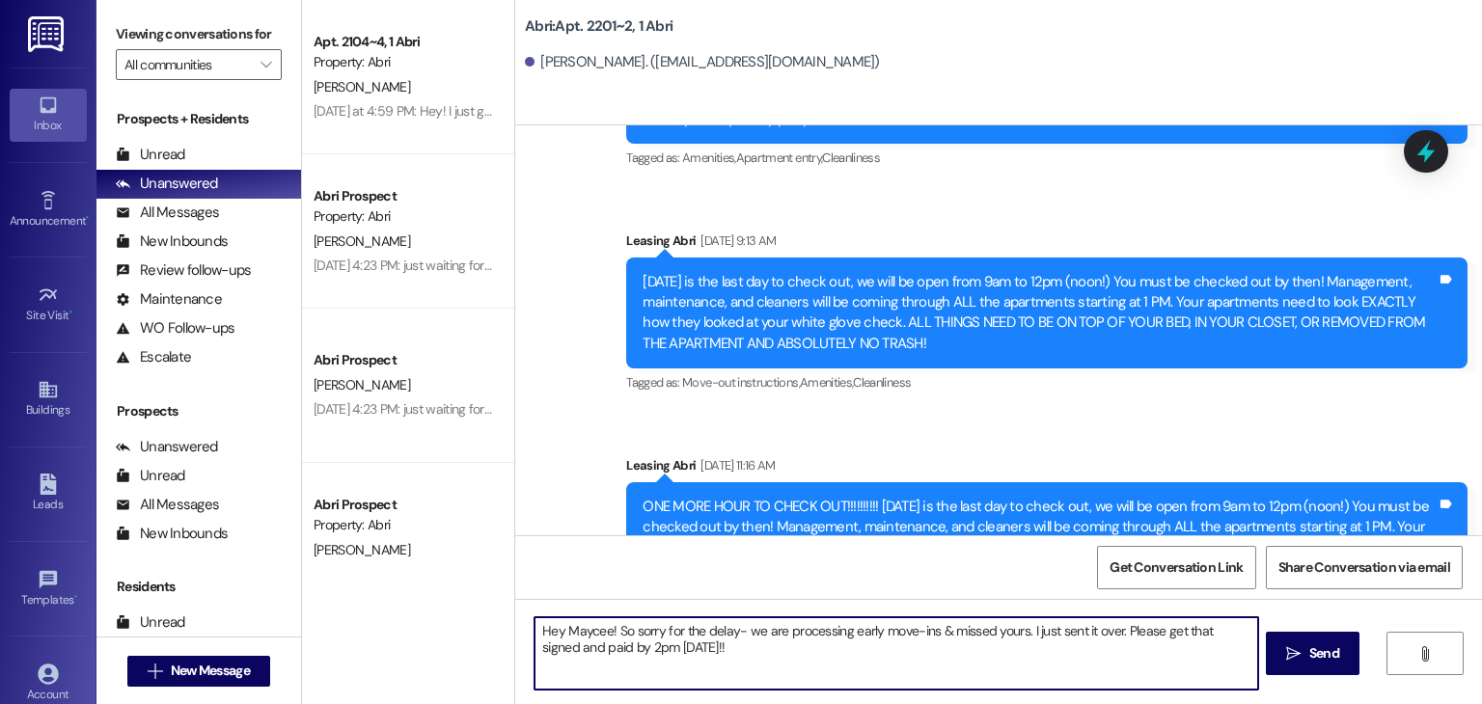
type textarea "Hey Maycee! So sorry for the delay- we are processing early move-ins & missed y…"
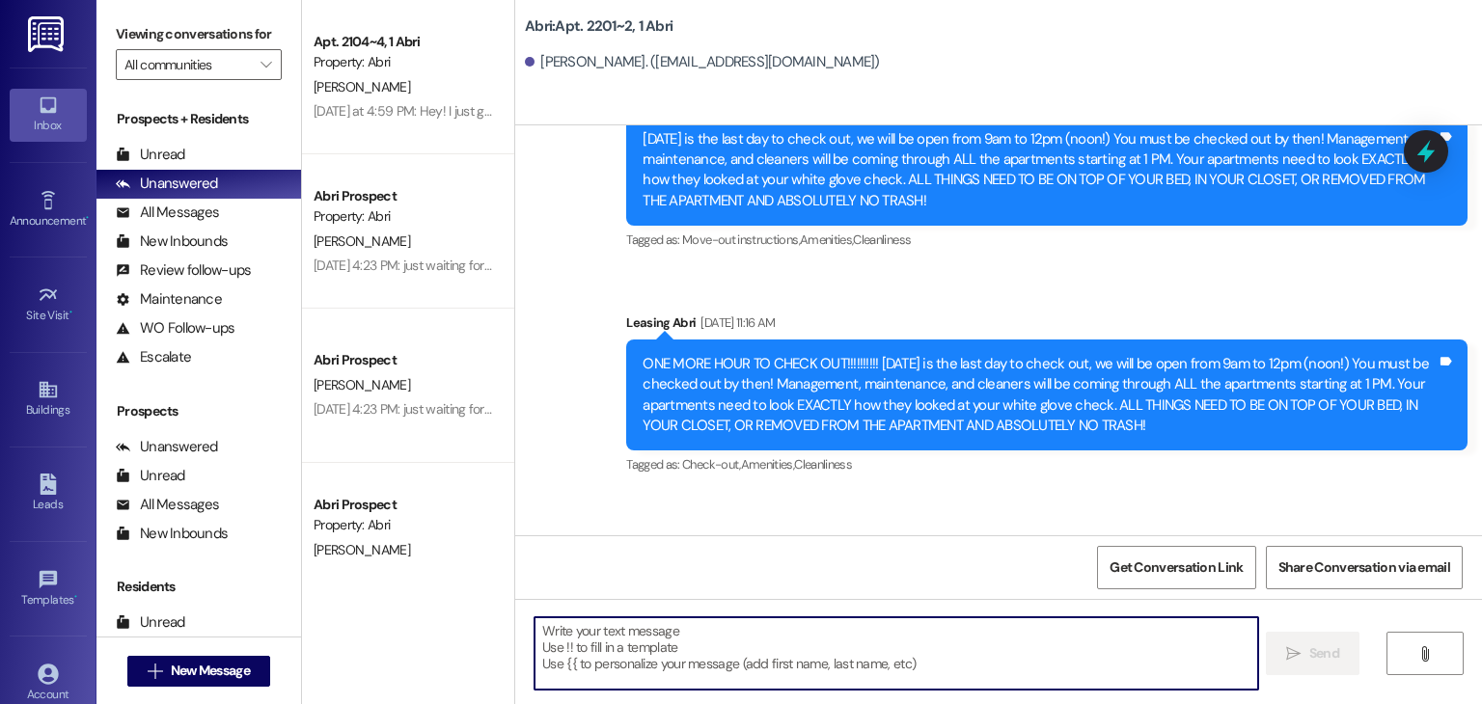
scroll to position [23023, 0]
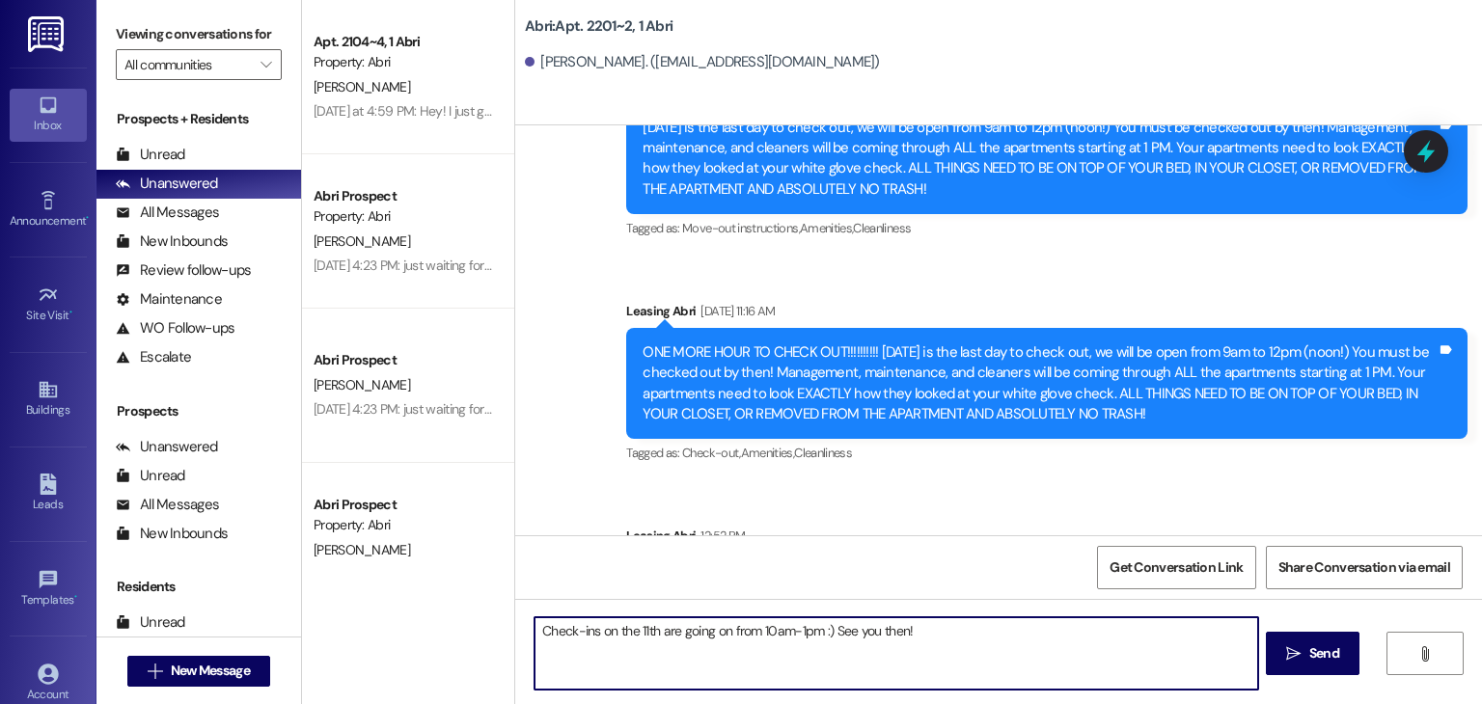
type textarea "Check-ins on the 11th are going on from 10am-1pm :) See you then!"
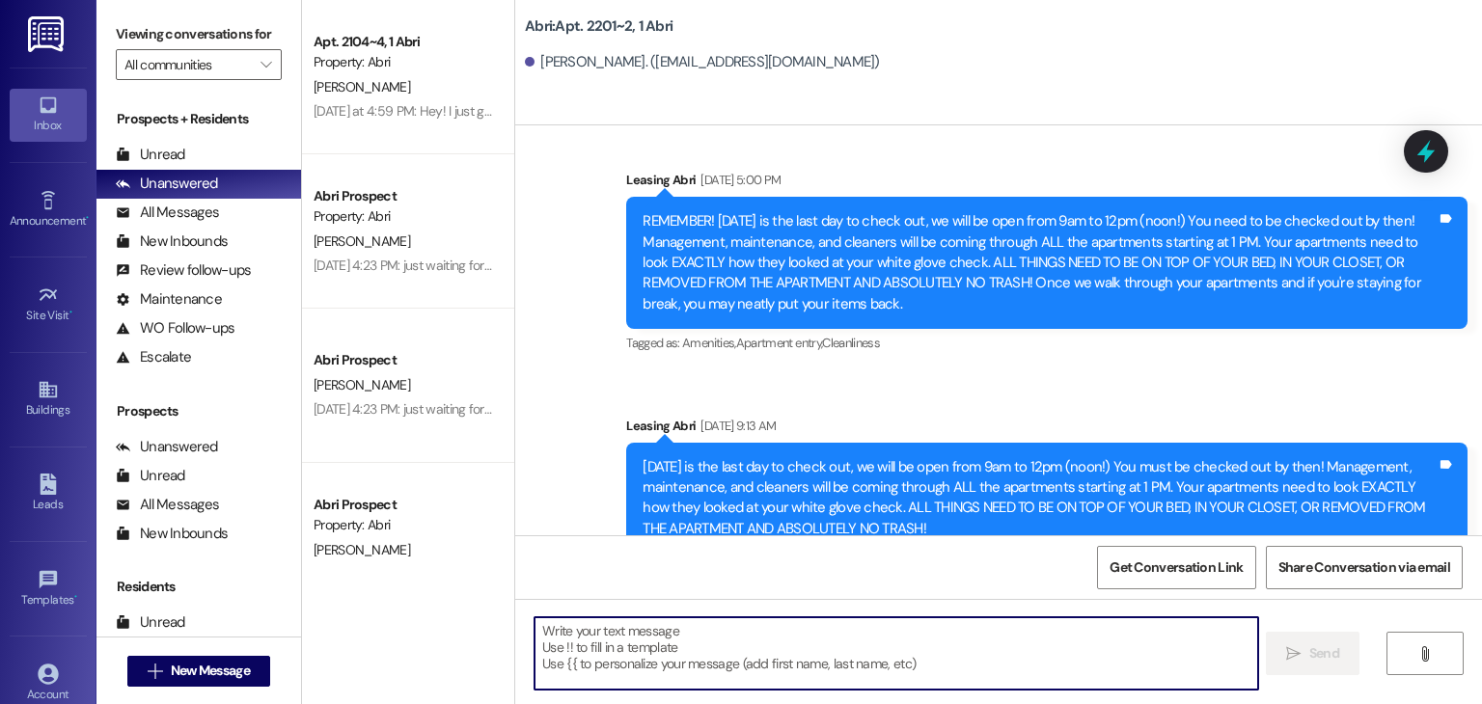
scroll to position [23158, 0]
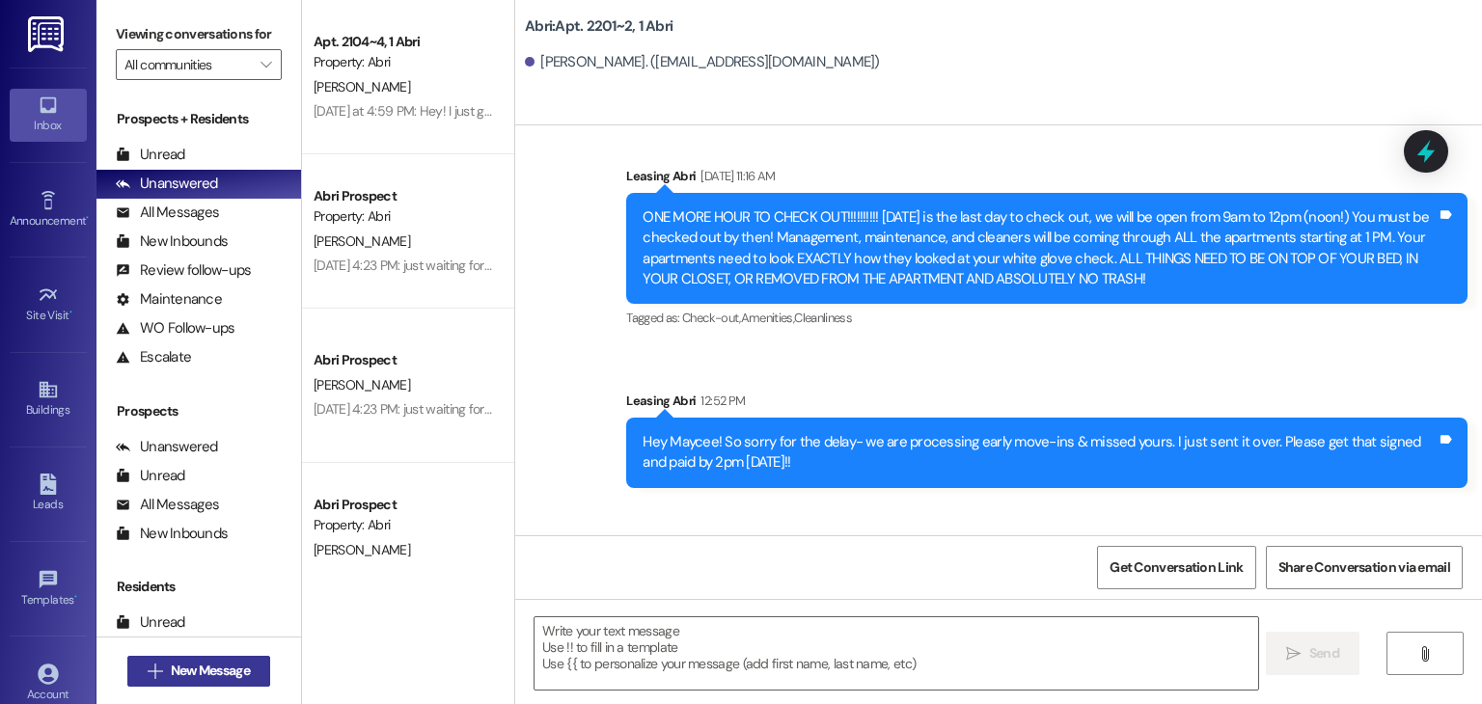
click at [235, 674] on span "New Message" at bounding box center [210, 671] width 79 height 20
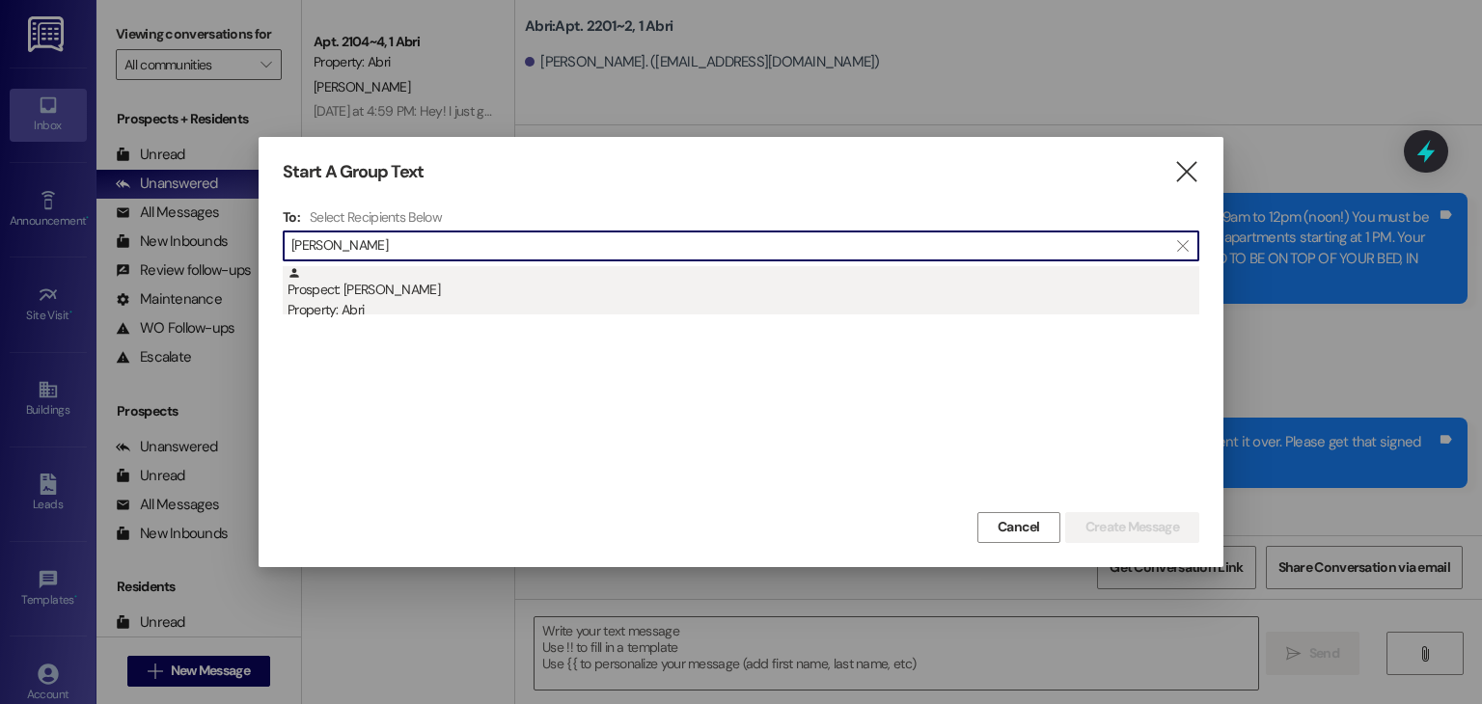
type input "embree"
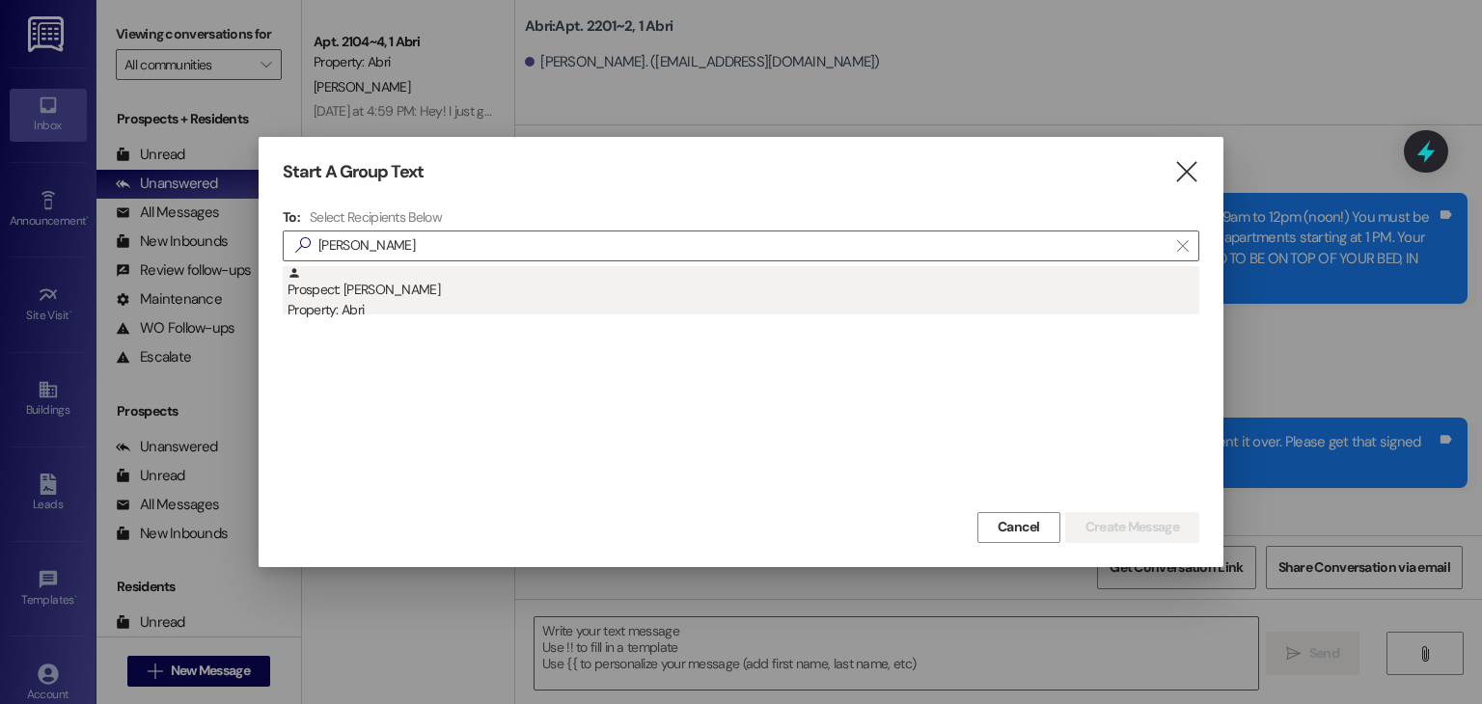
click at [541, 289] on div "Prospect: Embree Thompson Property: Abri" at bounding box center [744, 293] width 912 height 55
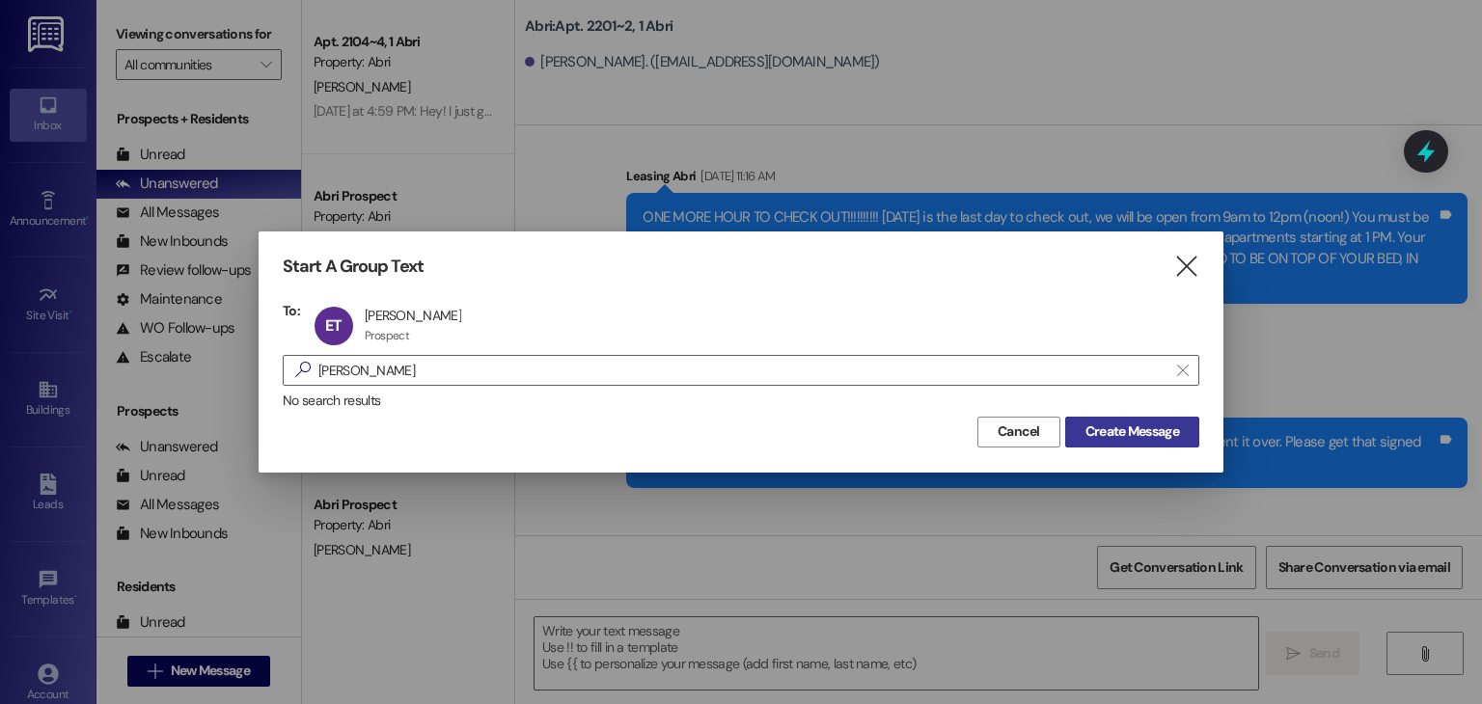
click at [1094, 418] on button "Create Message" at bounding box center [1132, 432] width 134 height 31
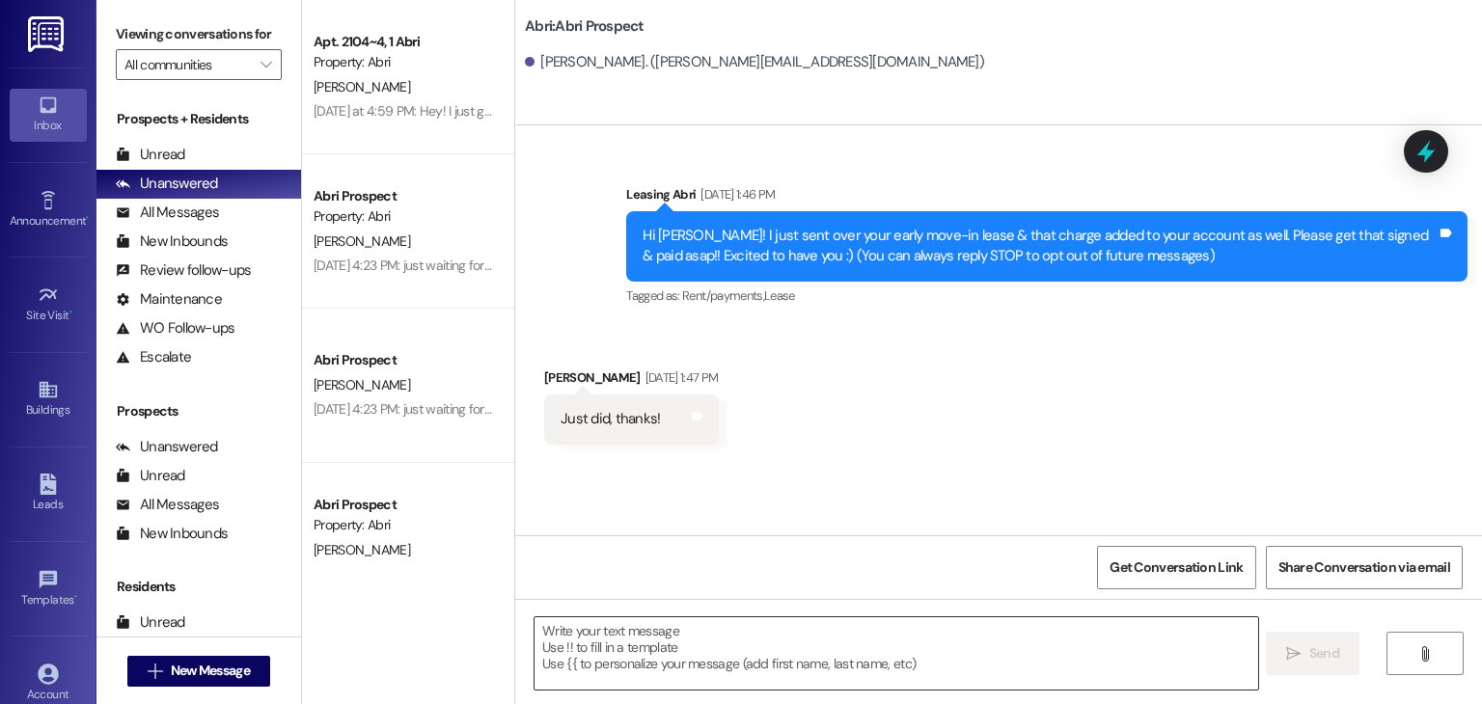
click at [661, 636] on textarea at bounding box center [896, 654] width 723 height 72
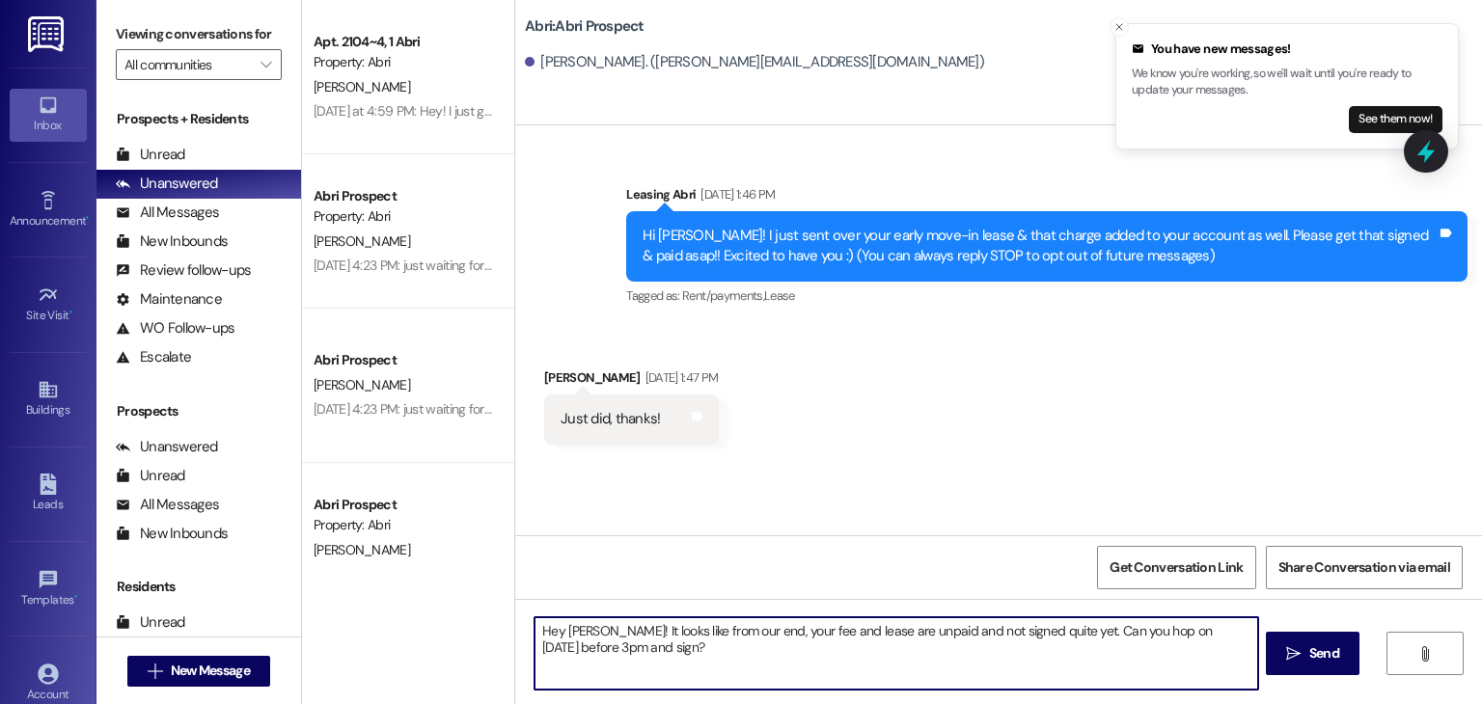
click at [848, 629] on textarea "Hey Embree! It looks like from our end, your fee and lease are unpaid and not s…" at bounding box center [896, 654] width 723 height 72
type textarea "Hey Embree! It looks like from our end, your fee and lease for early move-in ar…"
click at [866, 661] on textarea "Hey Embree! It looks like from our end, your fee and lease for early move-in ar…" at bounding box center [896, 654] width 723 height 72
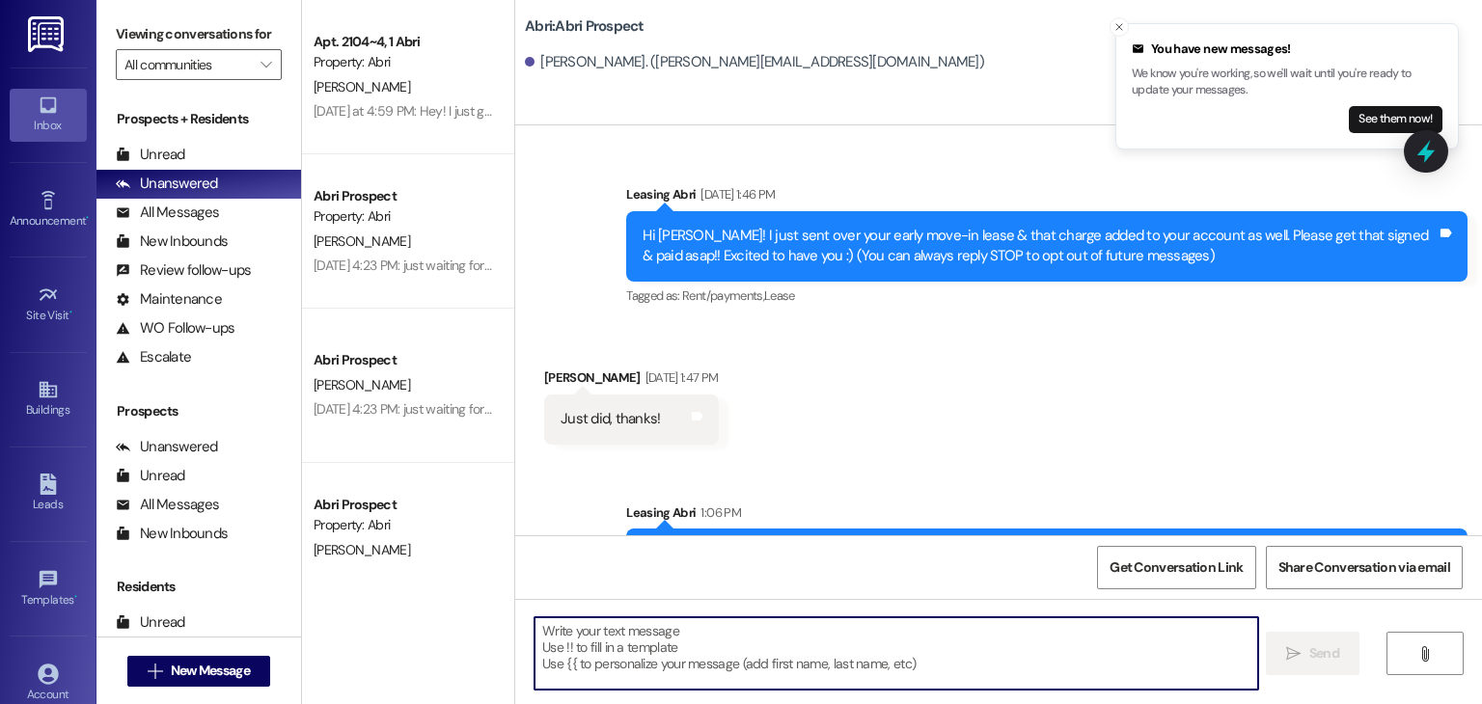
scroll to position [615, 0]
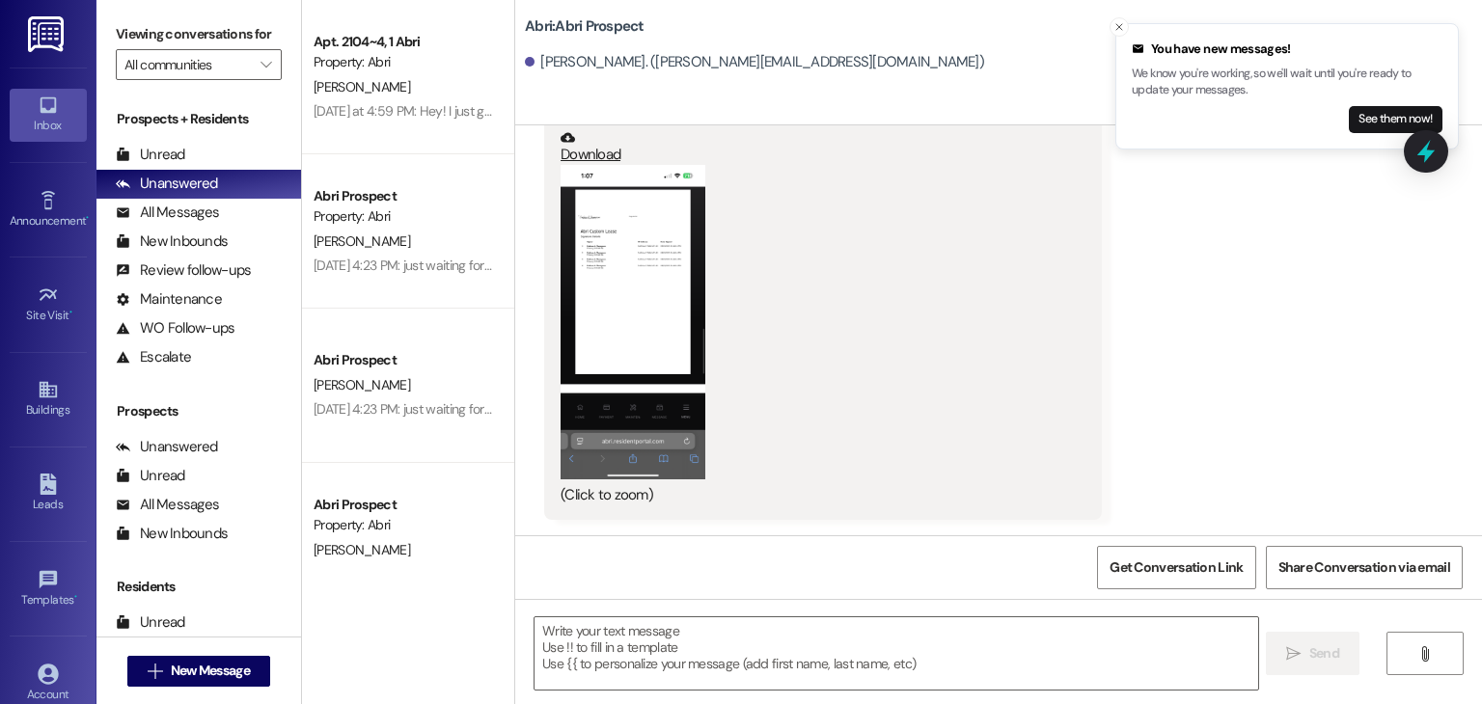
click at [627, 294] on button "Zoom image" at bounding box center [633, 322] width 145 height 314
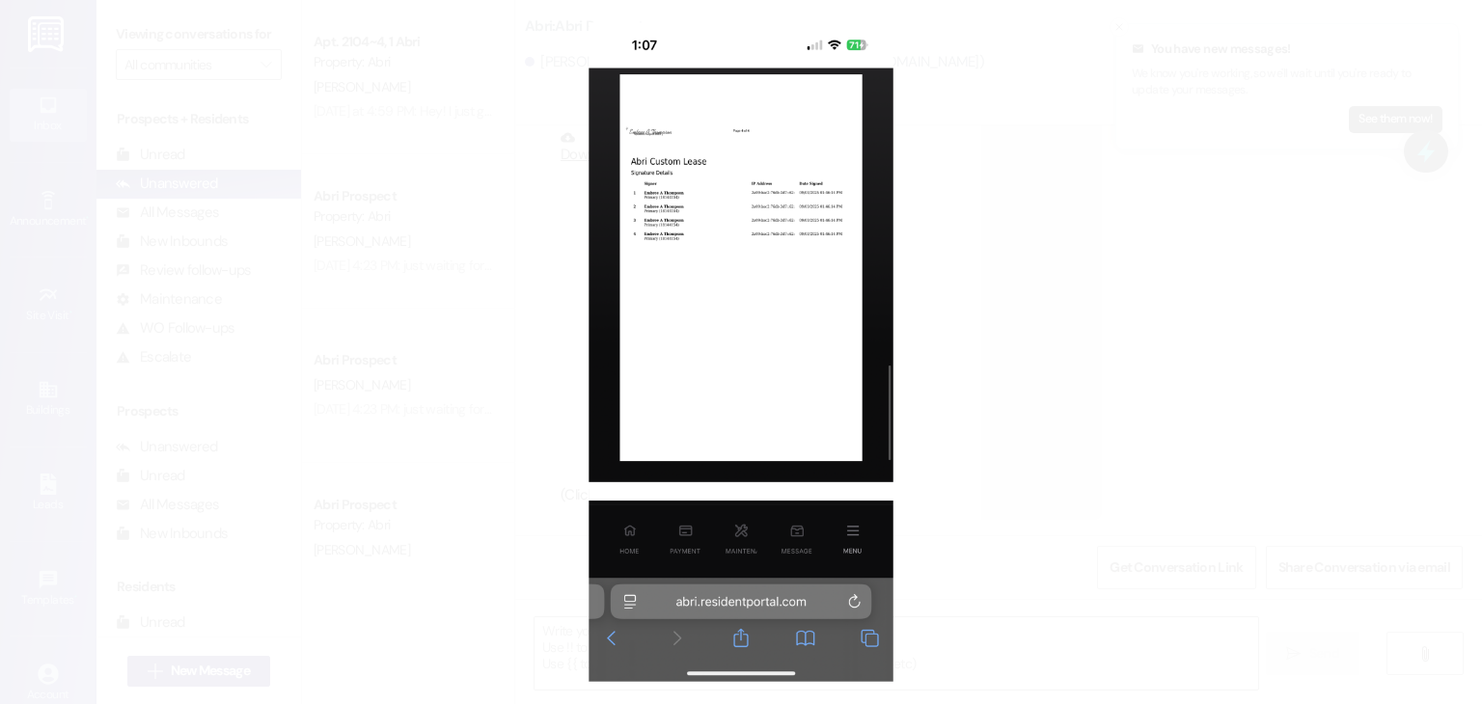
click at [1023, 367] on button "Unzoom image" at bounding box center [741, 352] width 1482 height 704
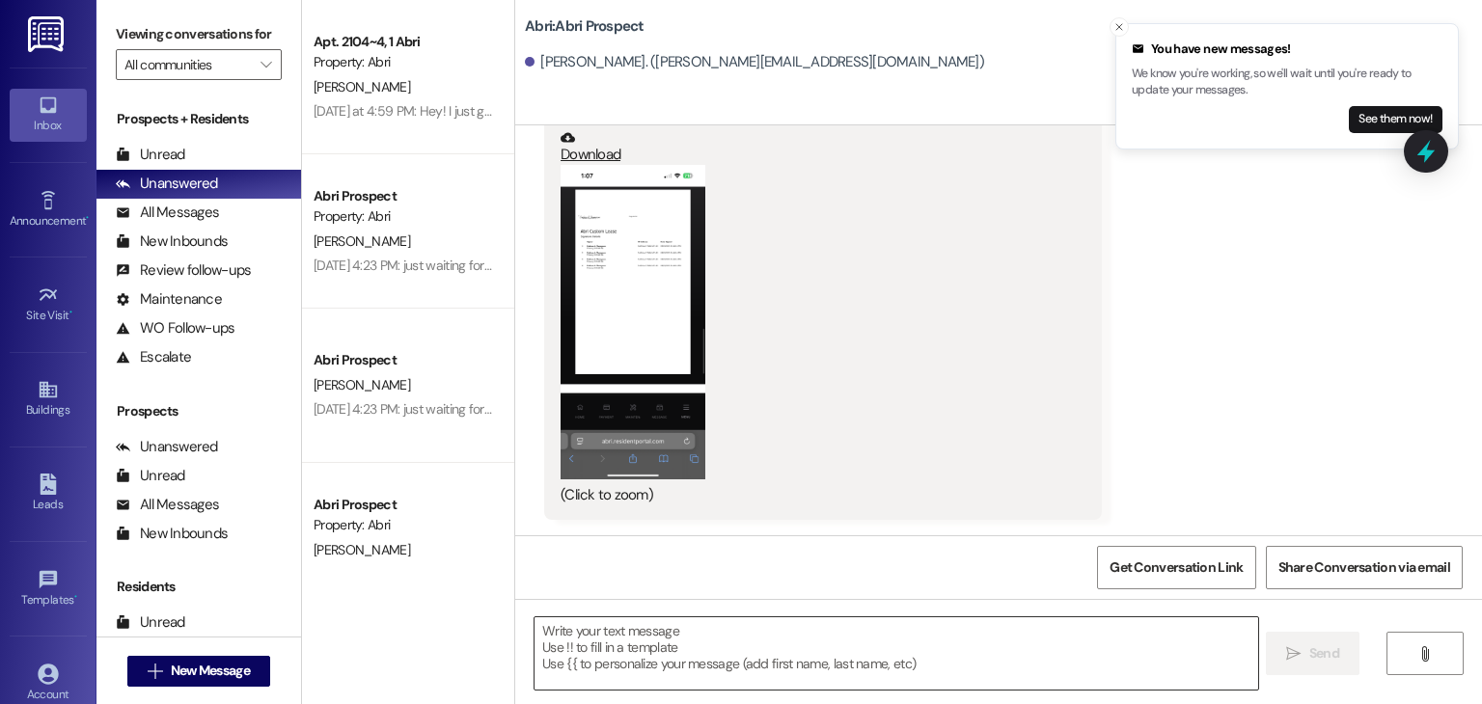
click at [791, 619] on textarea at bounding box center [896, 654] width 723 height 72
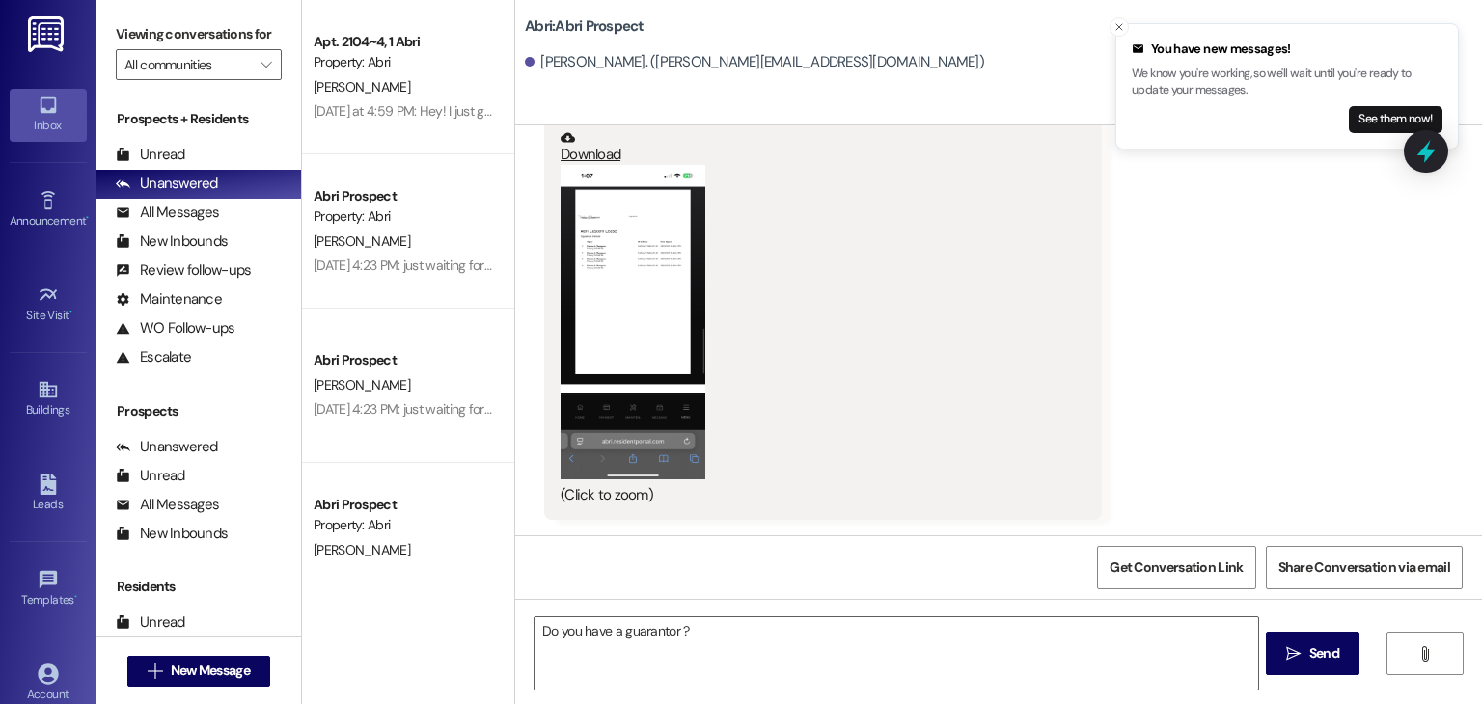
click at [716, 250] on div "(Click to zoom)" at bounding box center [816, 335] width 510 height 341
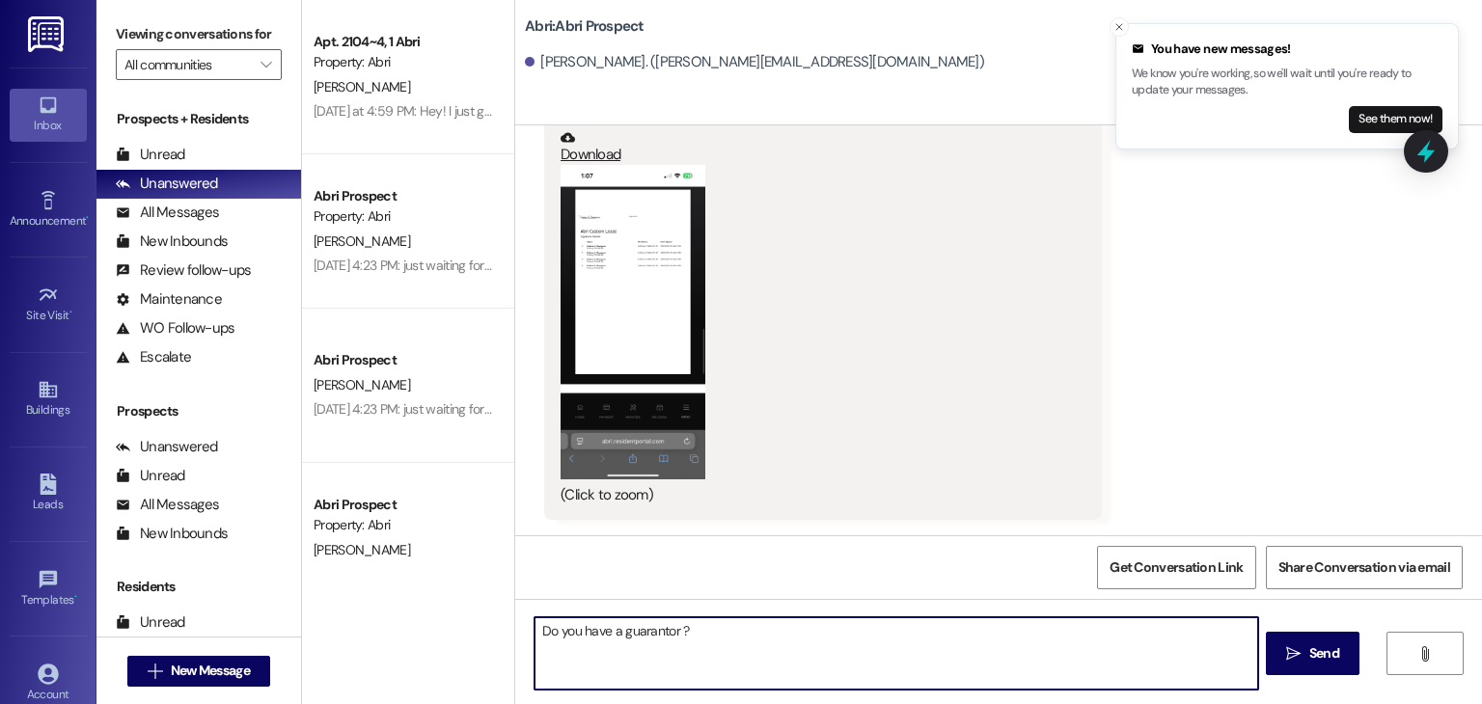
click at [701, 626] on textarea "Do you have a guarantor ?" at bounding box center [896, 654] width 723 height 72
click at [535, 632] on textarea "Do you have a guarantor ?" at bounding box center [896, 654] width 723 height 72
click at [938, 621] on textarea "From our end it says signing in process. Do you have a guarantor ?" at bounding box center [896, 654] width 723 height 72
type textarea "From our end it says signing in process. Do you have a guarantor ? If so, they …"
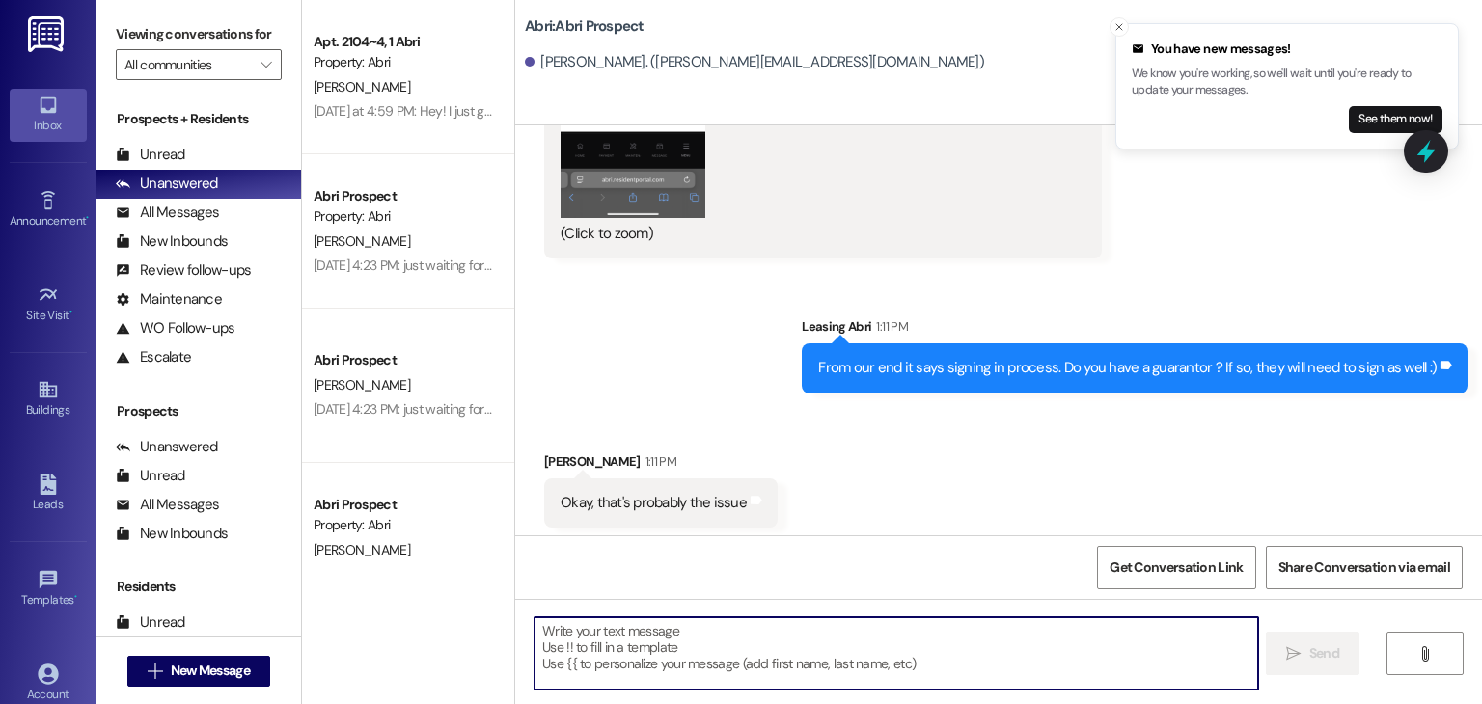
scroll to position [883, 0]
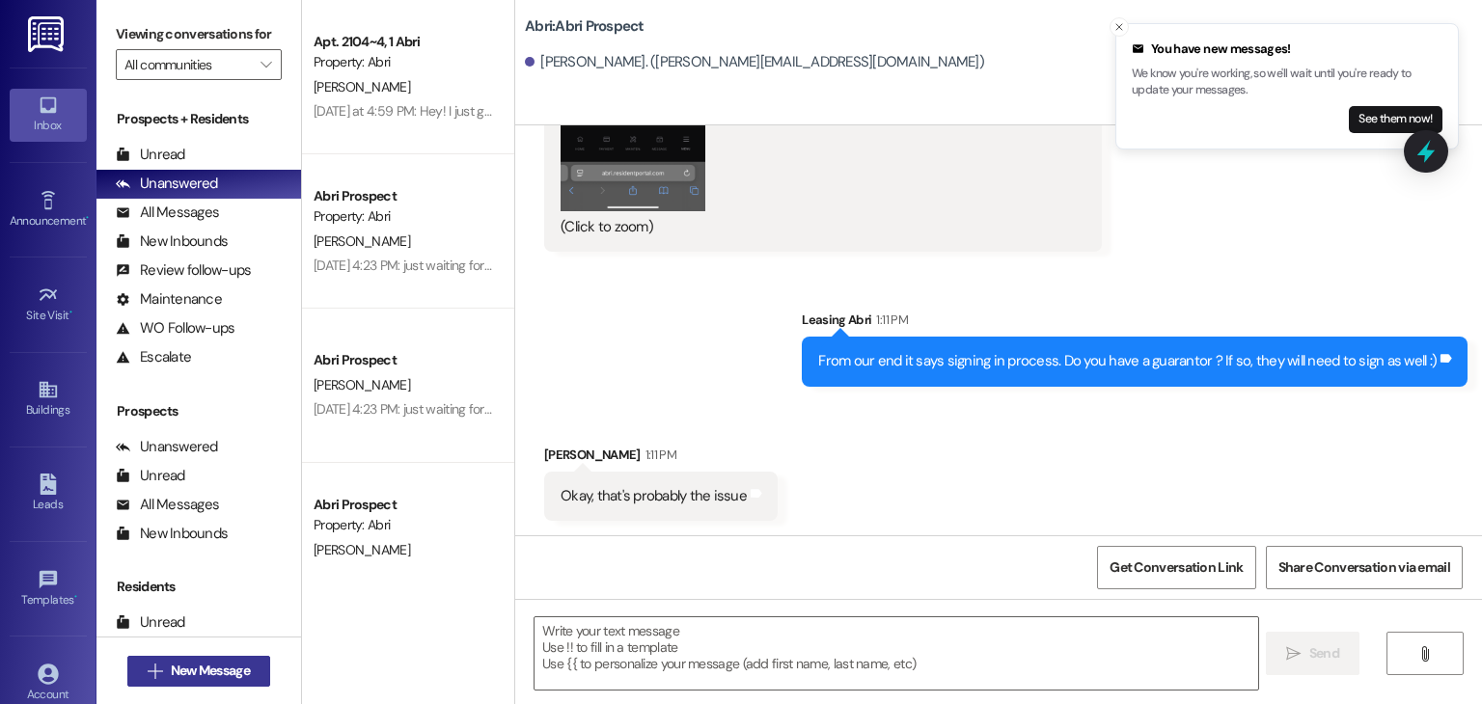
click at [239, 668] on span "New Message" at bounding box center [210, 671] width 79 height 20
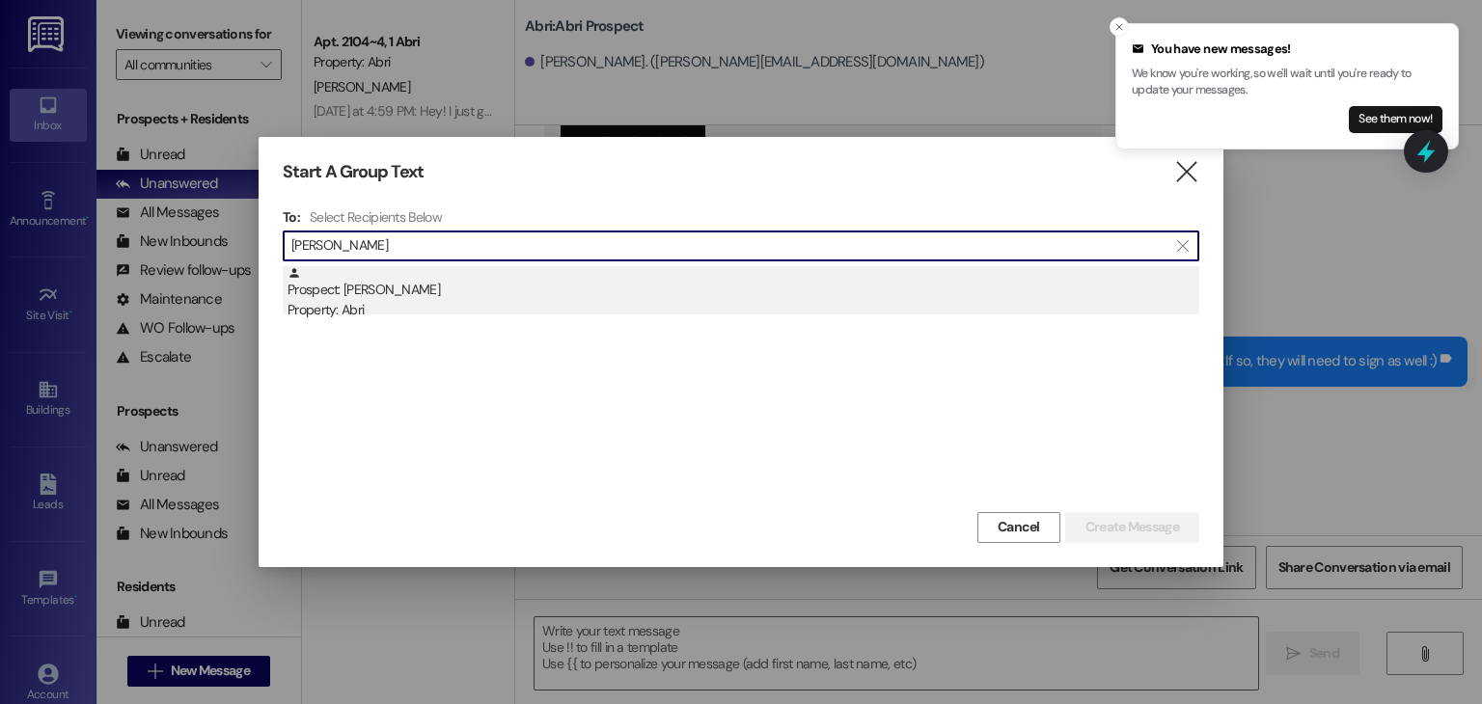
type input "joshua sha"
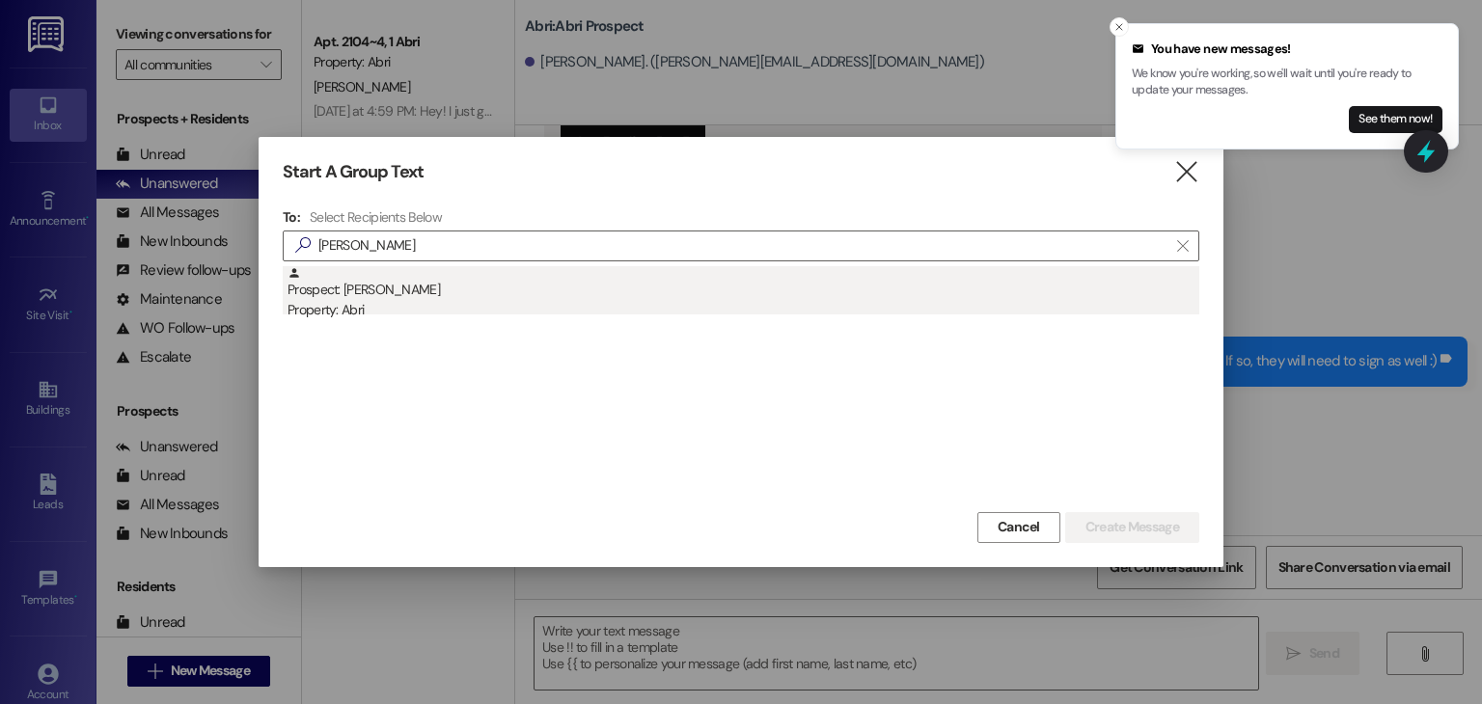
click at [436, 290] on div "Prospect: Joshua Shaw Property: Abri" at bounding box center [744, 293] width 912 height 55
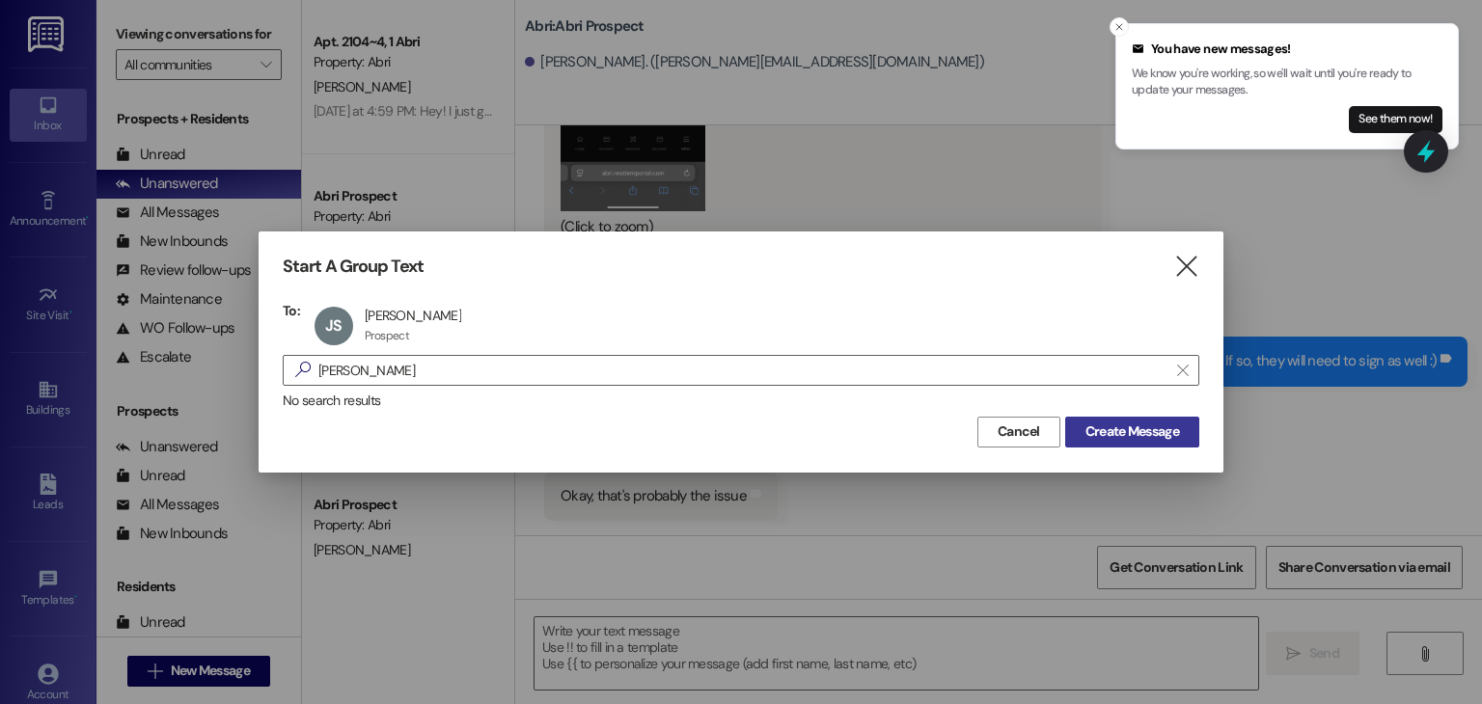
click at [1134, 422] on span "Create Message" at bounding box center [1133, 432] width 94 height 20
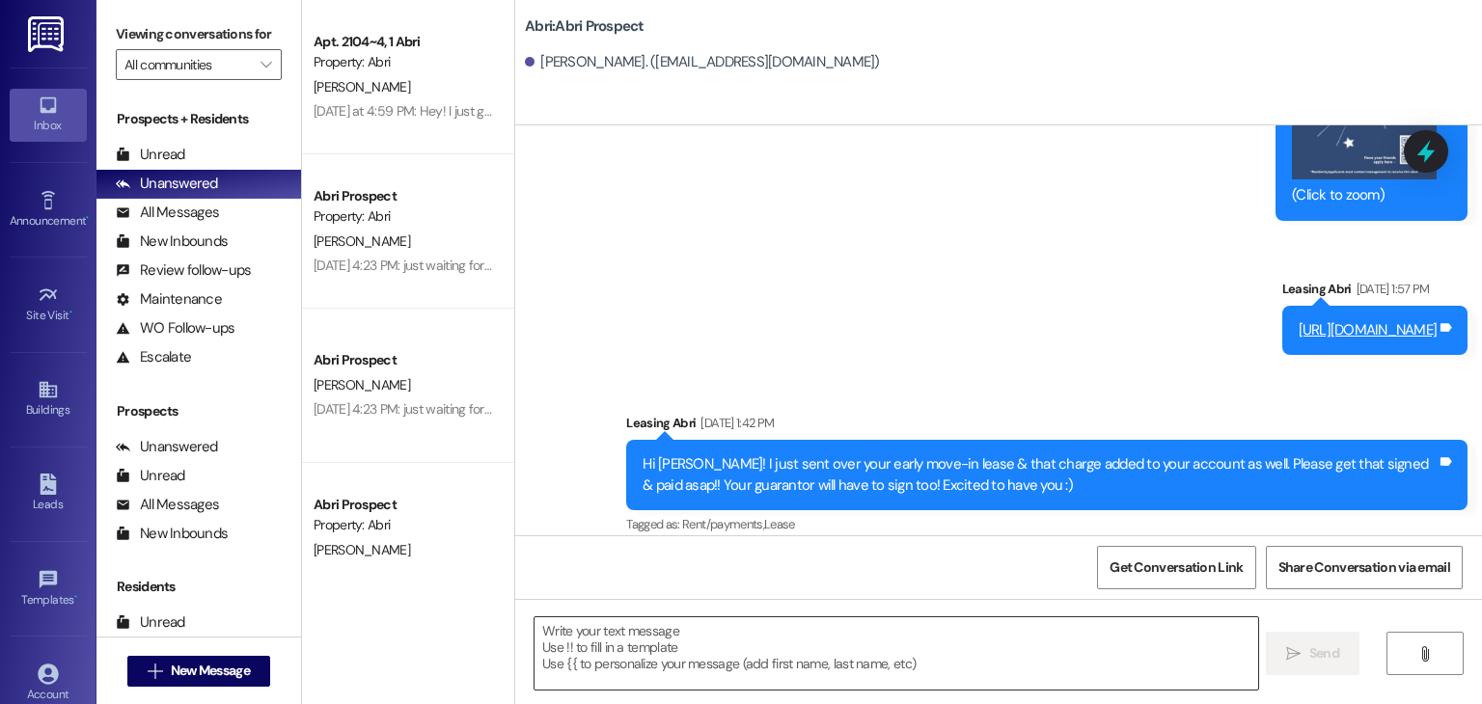
scroll to position [1356, 0]
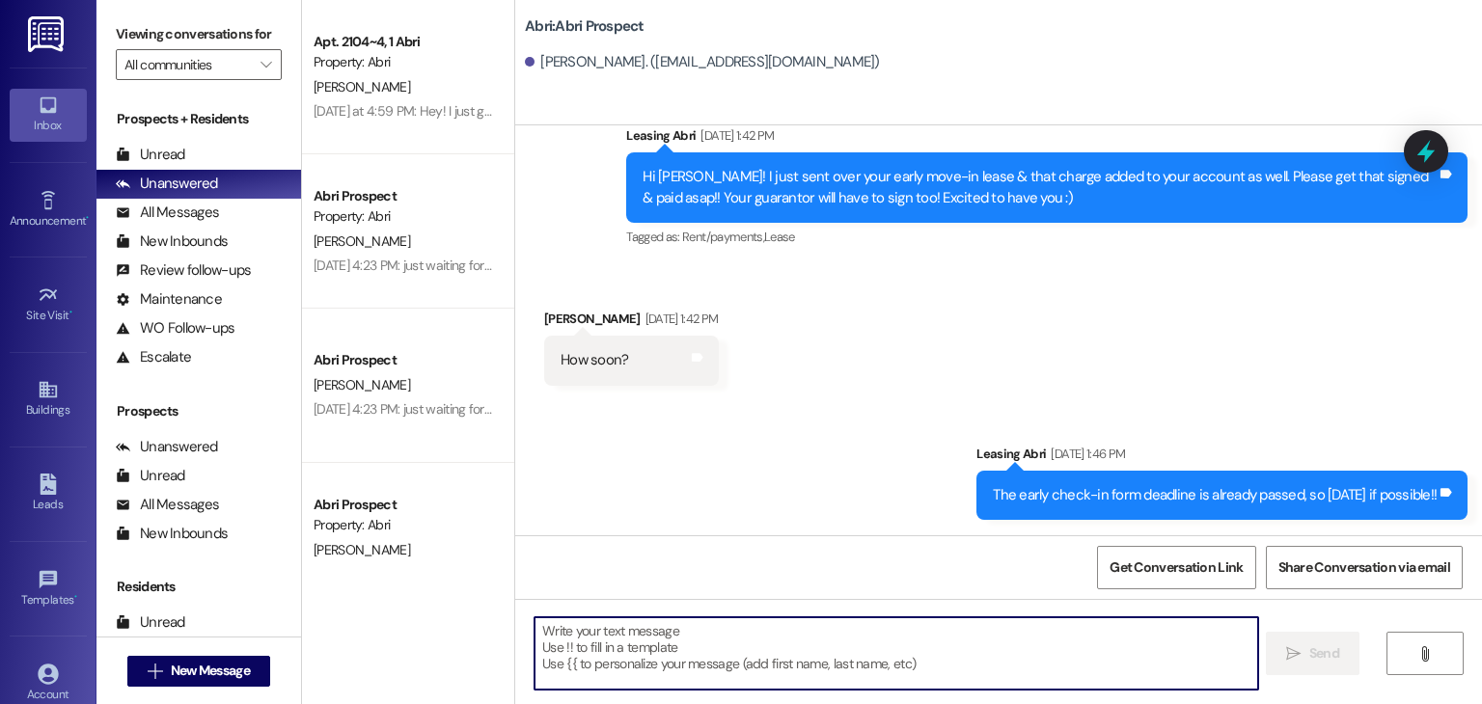
click at [746, 670] on textarea at bounding box center [896, 654] width 723 height 72
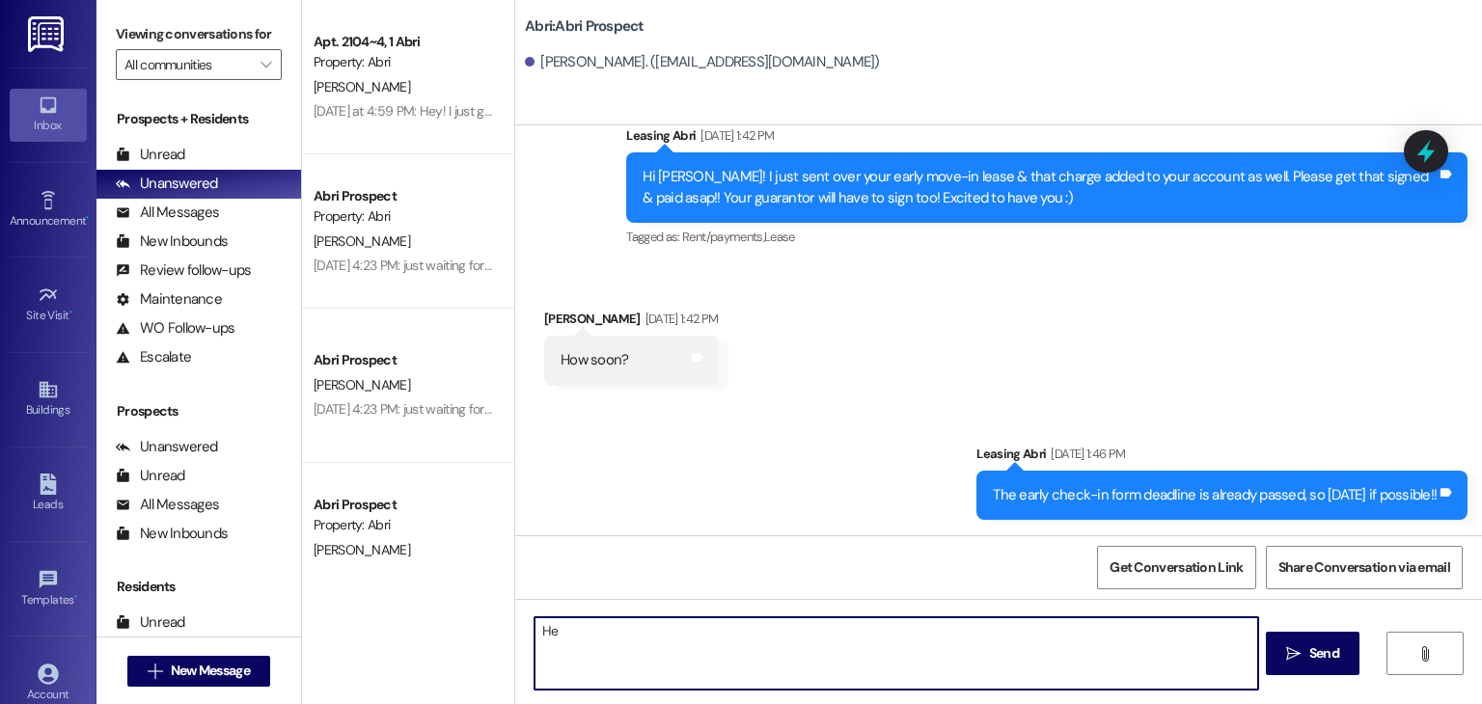
type textarea "e"
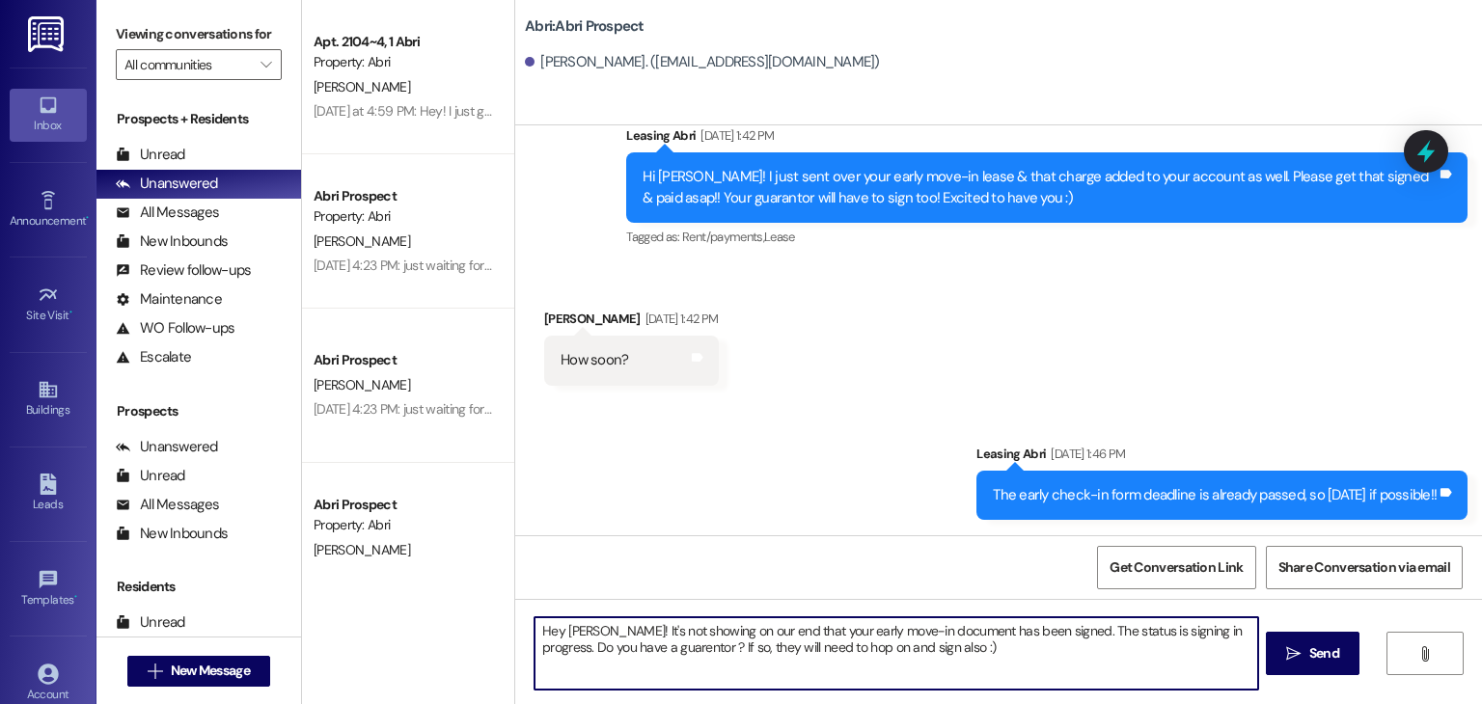
type textarea "Hey Joshua! It's not showing on our end that your early move-in document has be…"
click at [931, 645] on textarea "Hey Joshua! It's not showing on our end that your early move-in document has be…" at bounding box center [896, 654] width 723 height 72
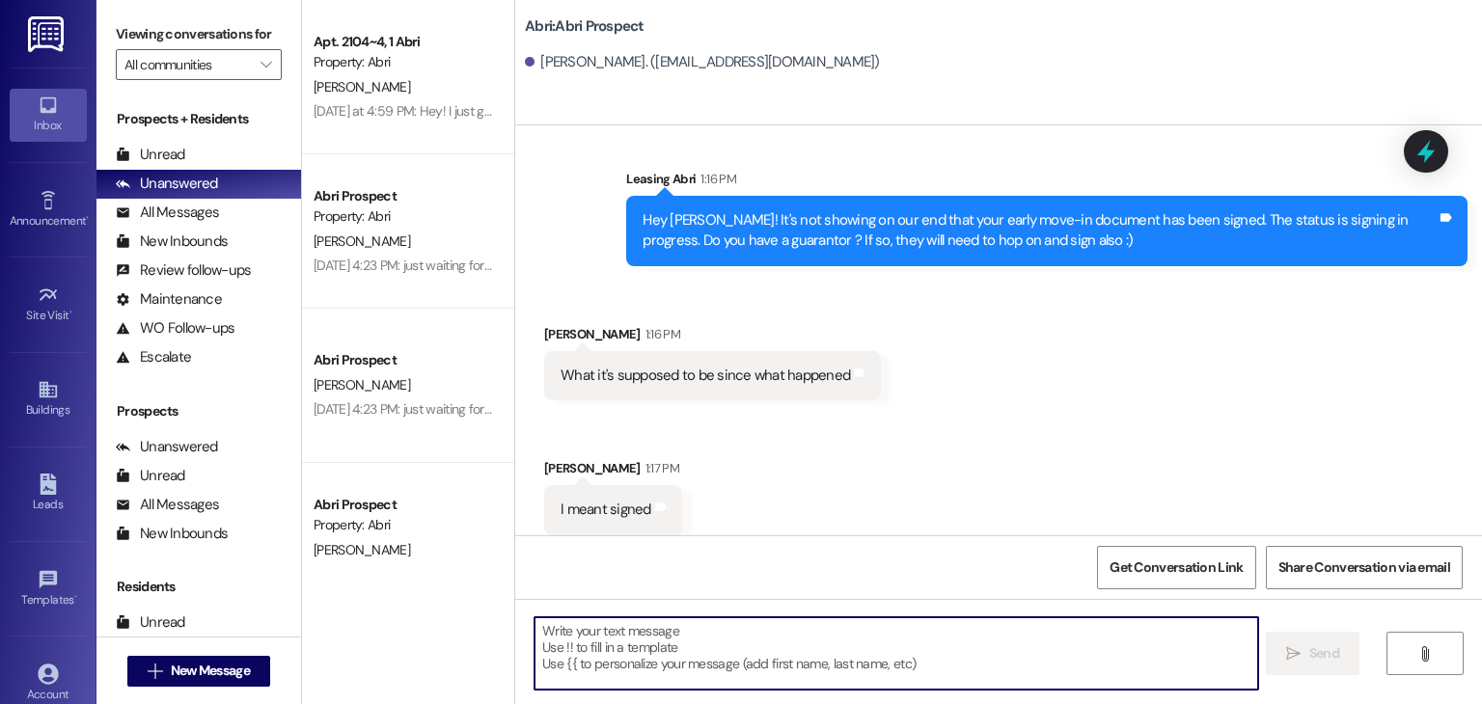
scroll to position [1779, 0]
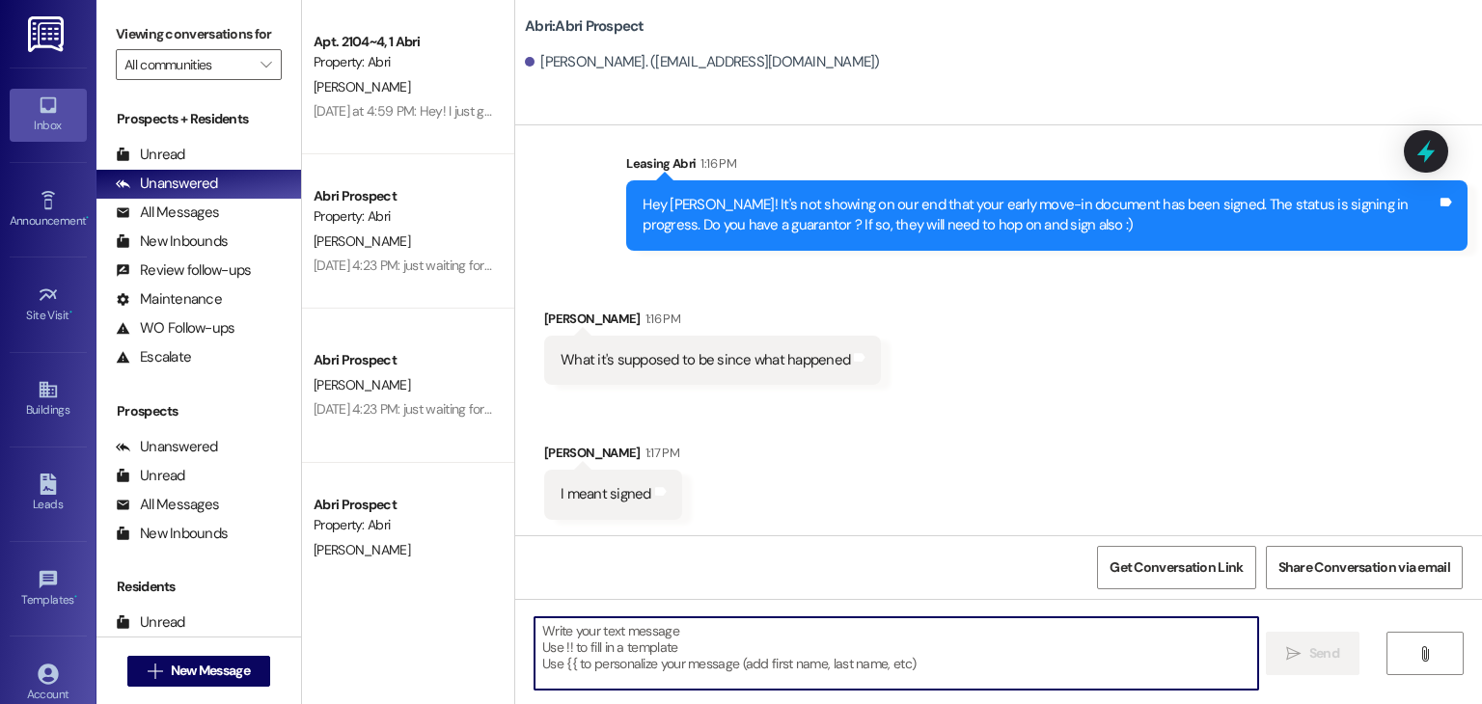
click at [773, 622] on textarea at bounding box center [896, 654] width 723 height 72
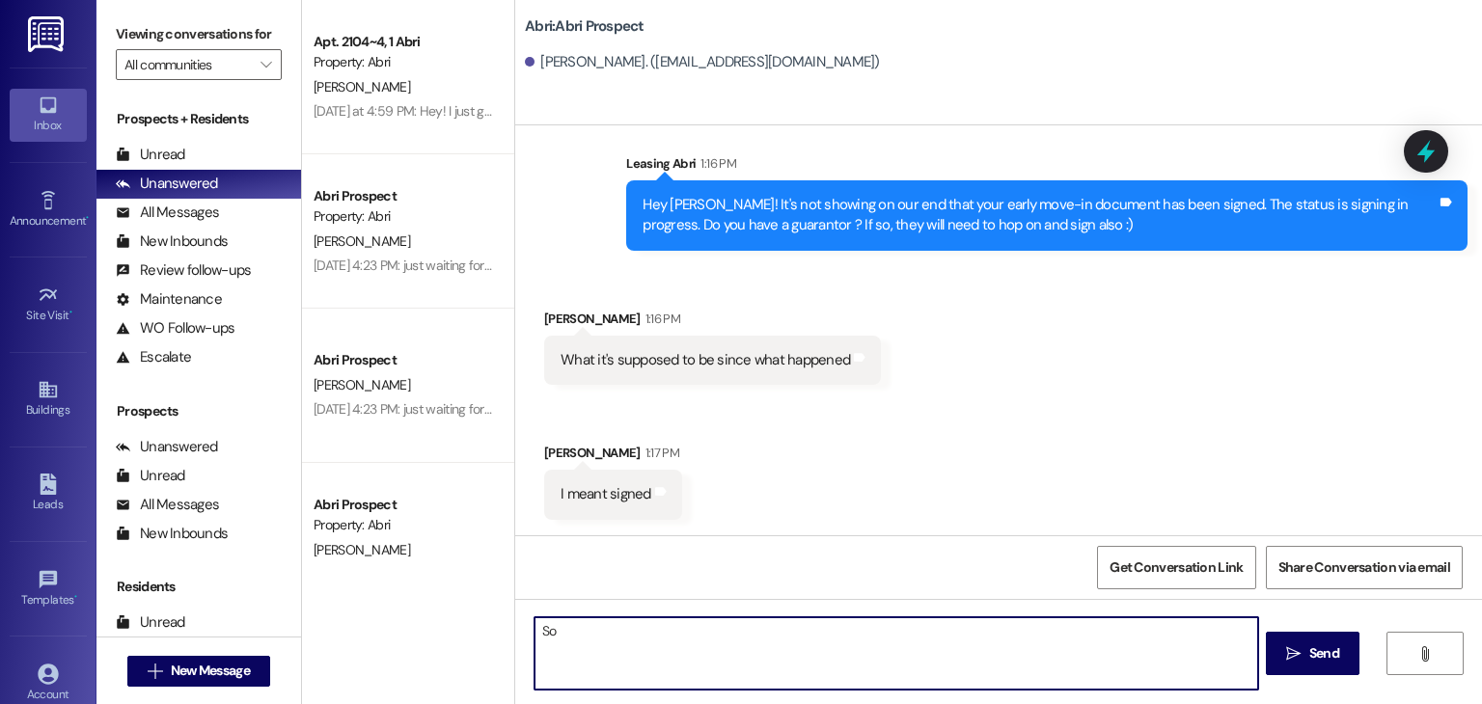
type textarea "S"
type textarea "So sorry- just want to make sure I understand. You're asking what is supposed t…"
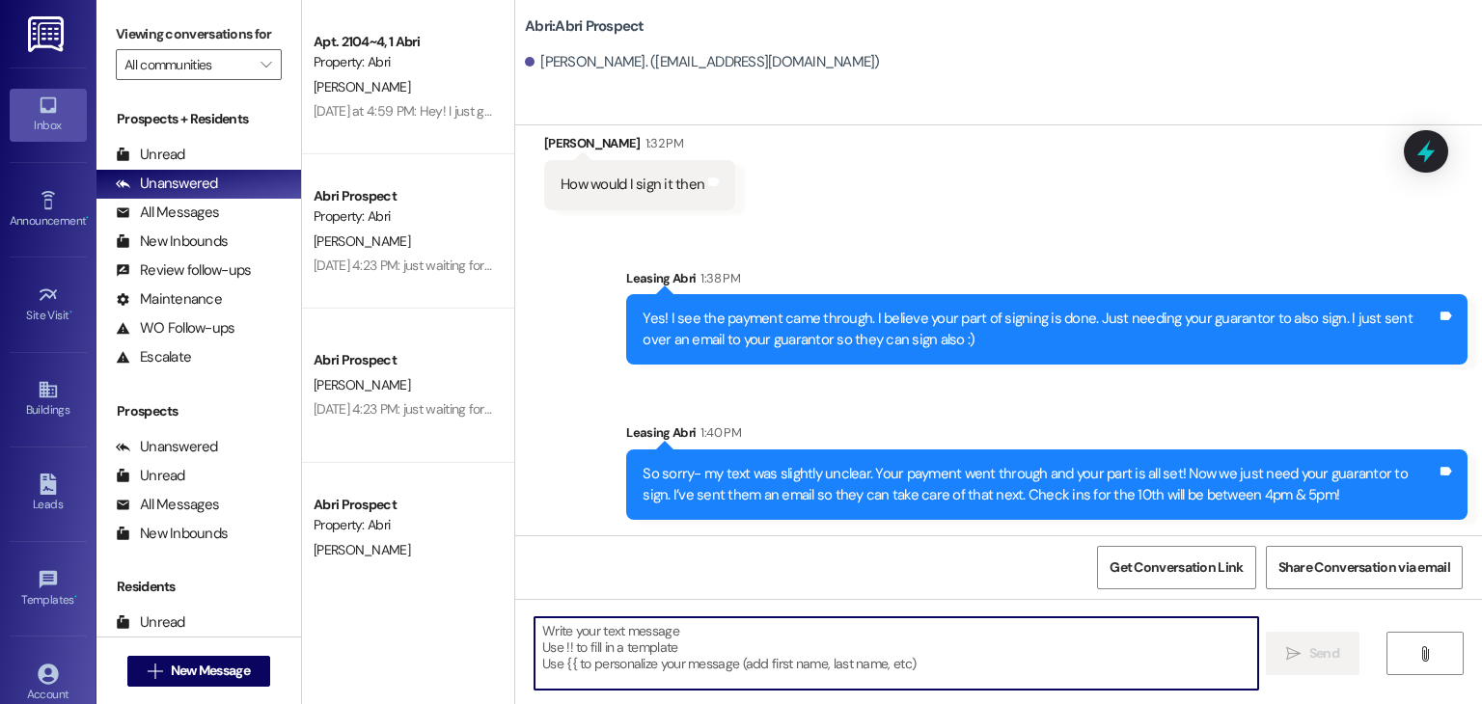
scroll to position [2493, 0]
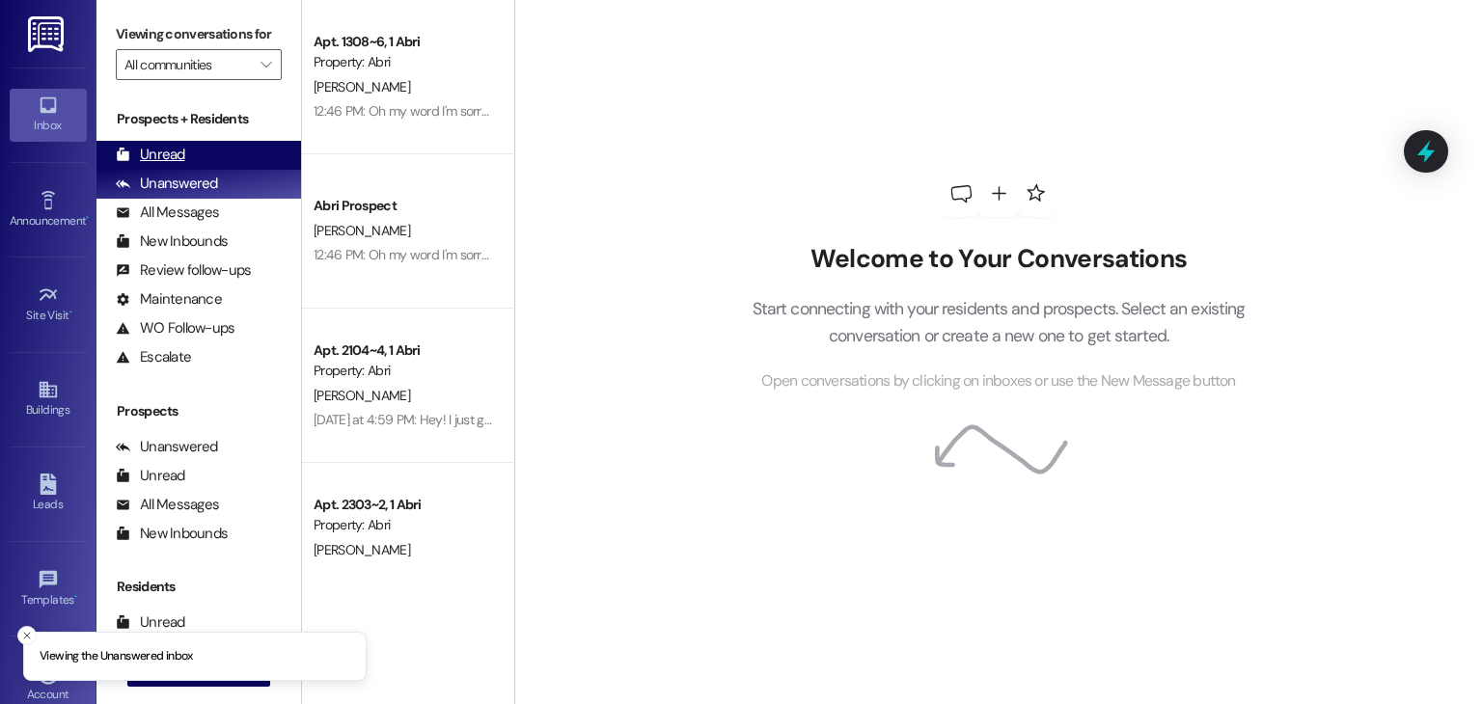
click at [181, 146] on div "Unread" at bounding box center [150, 155] width 69 height 20
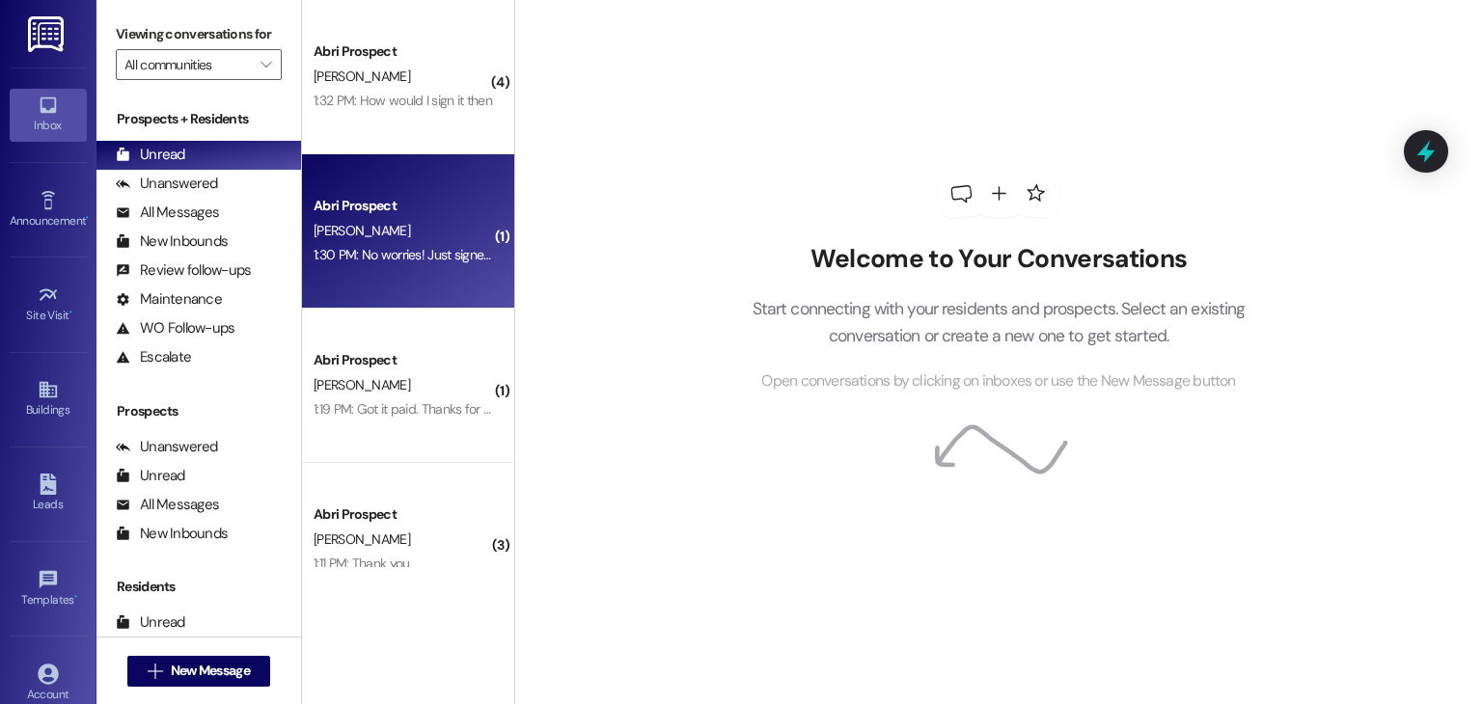
click at [434, 156] on div "Abri Prospect [PERSON_NAME] 1:30 PM: No worries! Just signed 🫶💪 1:30 PM: No wor…" at bounding box center [408, 231] width 212 height 154
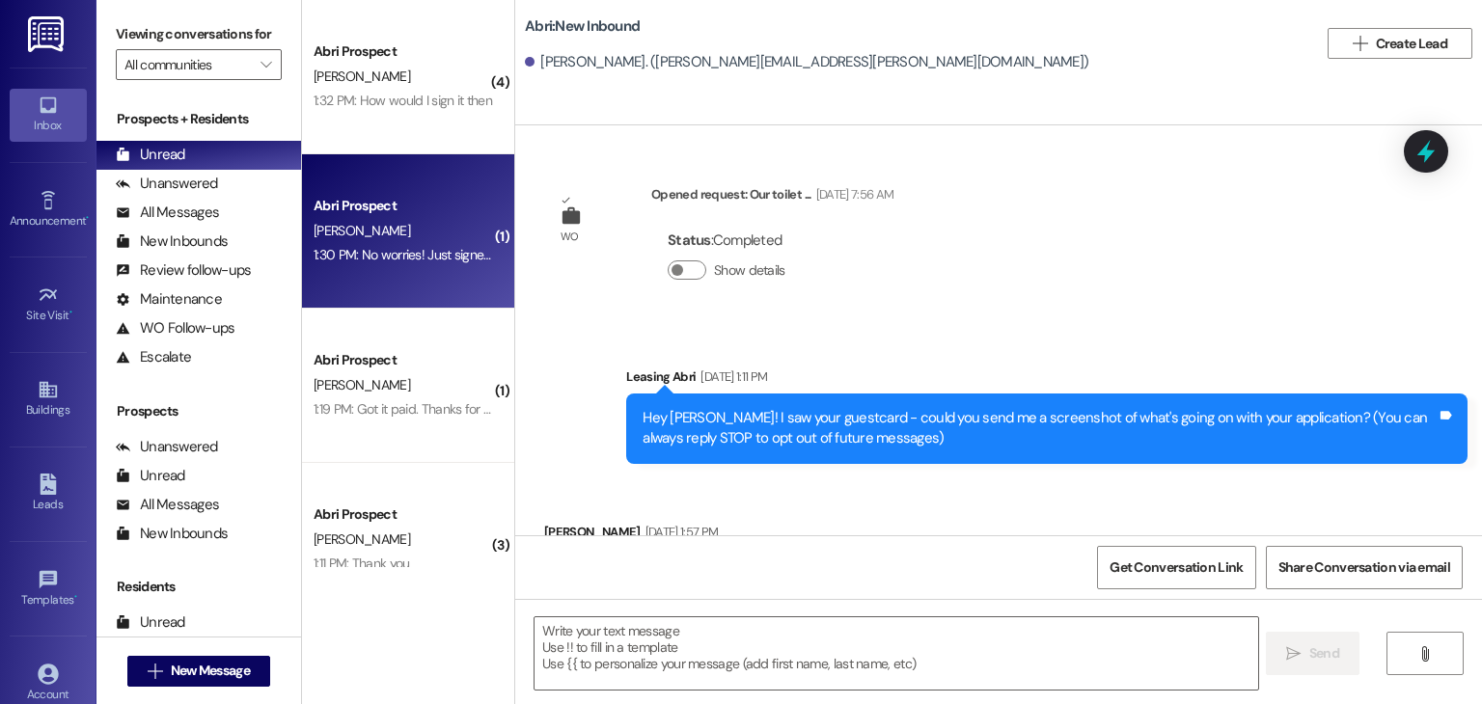
scroll to position [6215, 0]
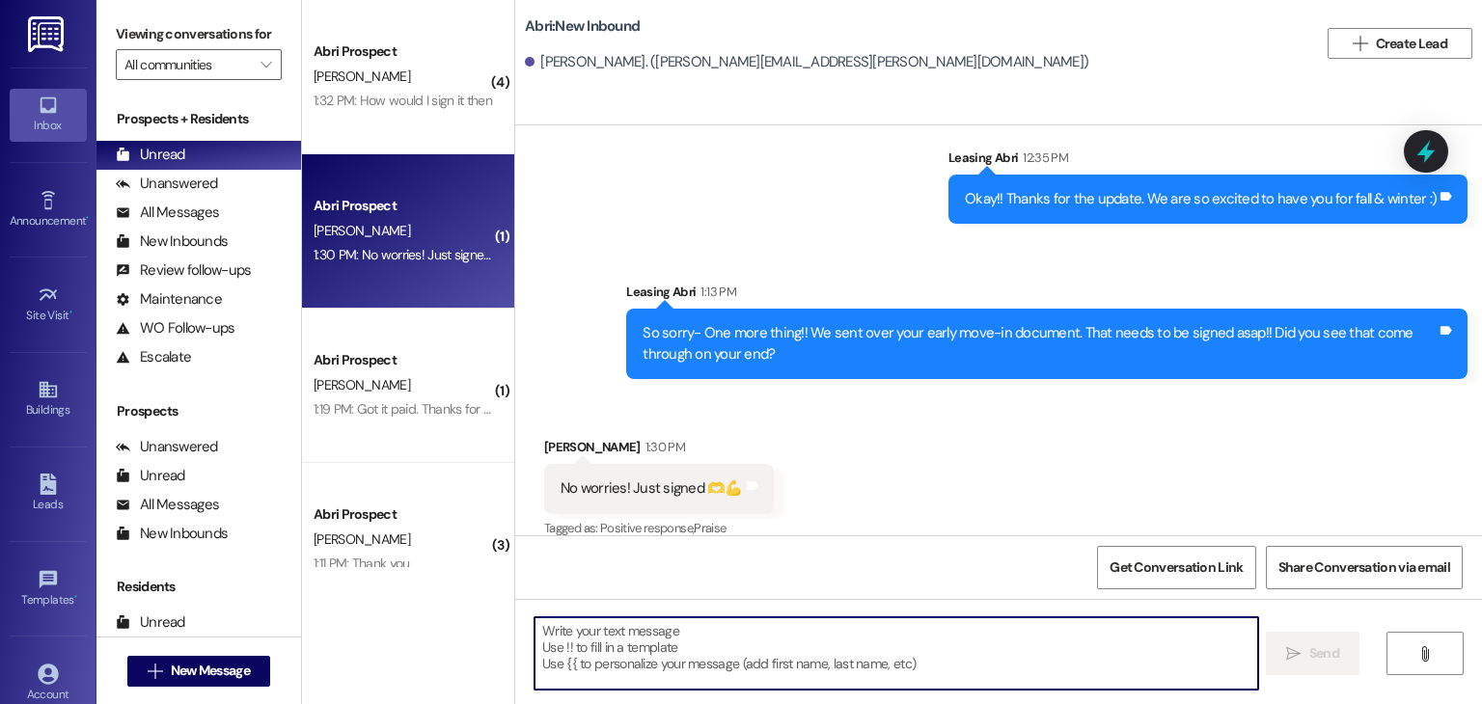
click at [619, 622] on textarea at bounding box center [896, 654] width 723 height 72
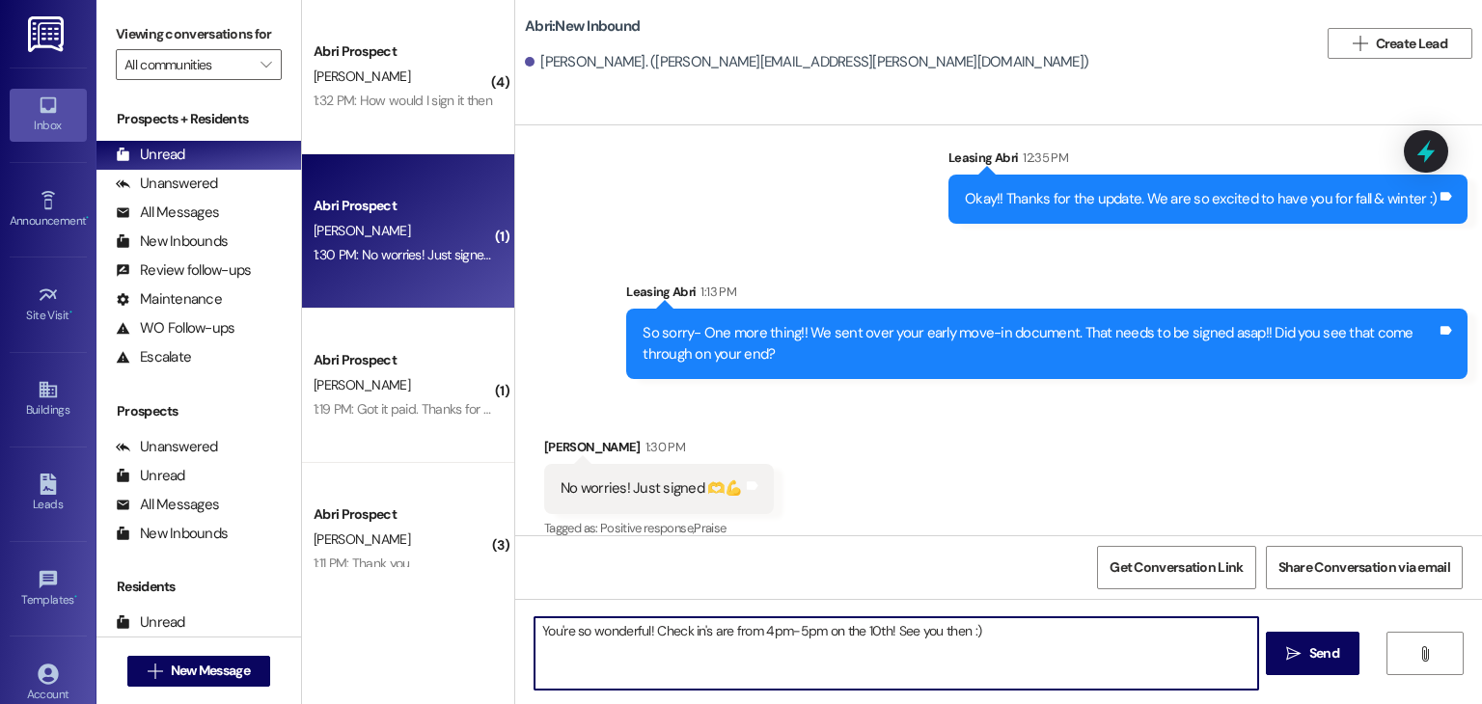
click at [643, 629] on textarea "You're so wonderful! Check in's are from 4pm-5pm on the 10th! See you then :)" at bounding box center [896, 654] width 723 height 72
type textarea "You're so wonderful. Check in's are from 4pm-5pm on the 10th! See you then :)"
click at [988, 623] on textarea "You're so wonderful. Check in's are from 4pm-5pm on the 10th! See you then :)" at bounding box center [896, 654] width 723 height 72
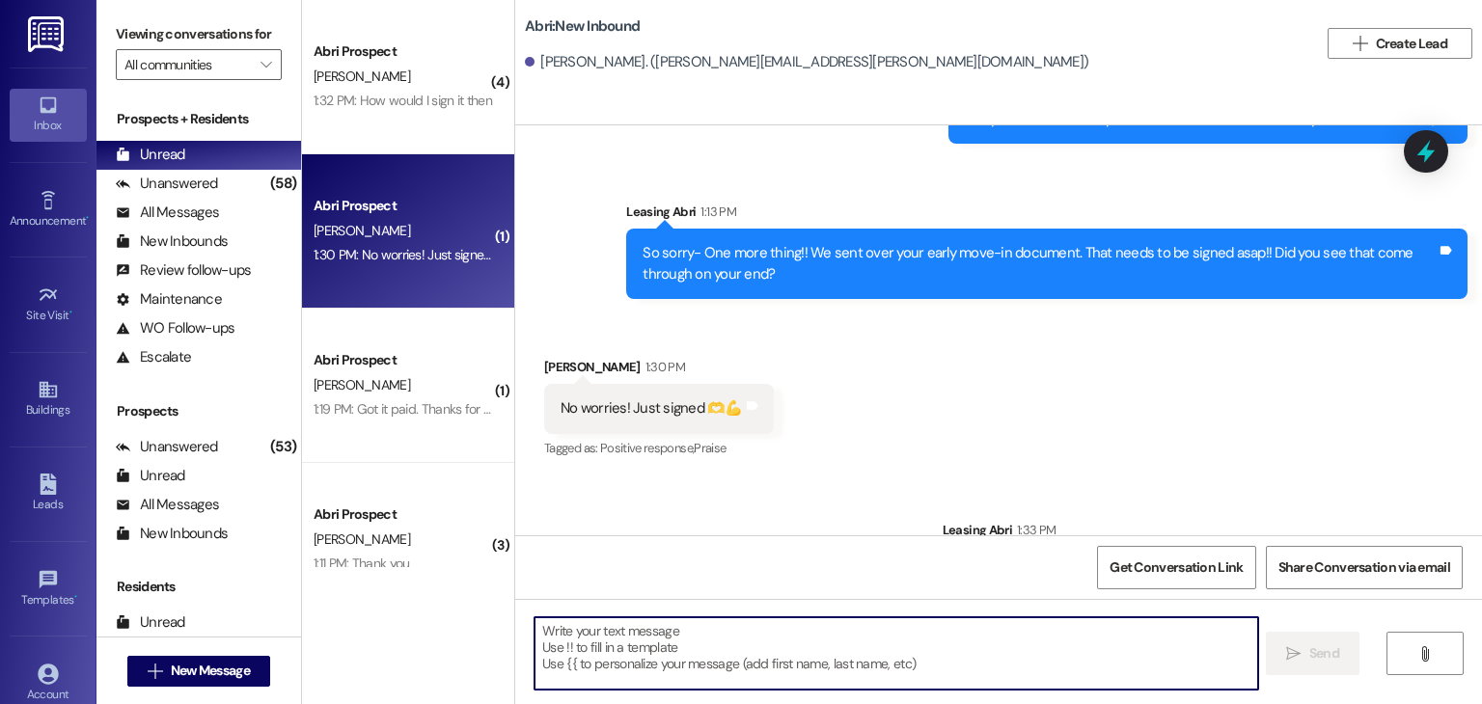
scroll to position [6350, 0]
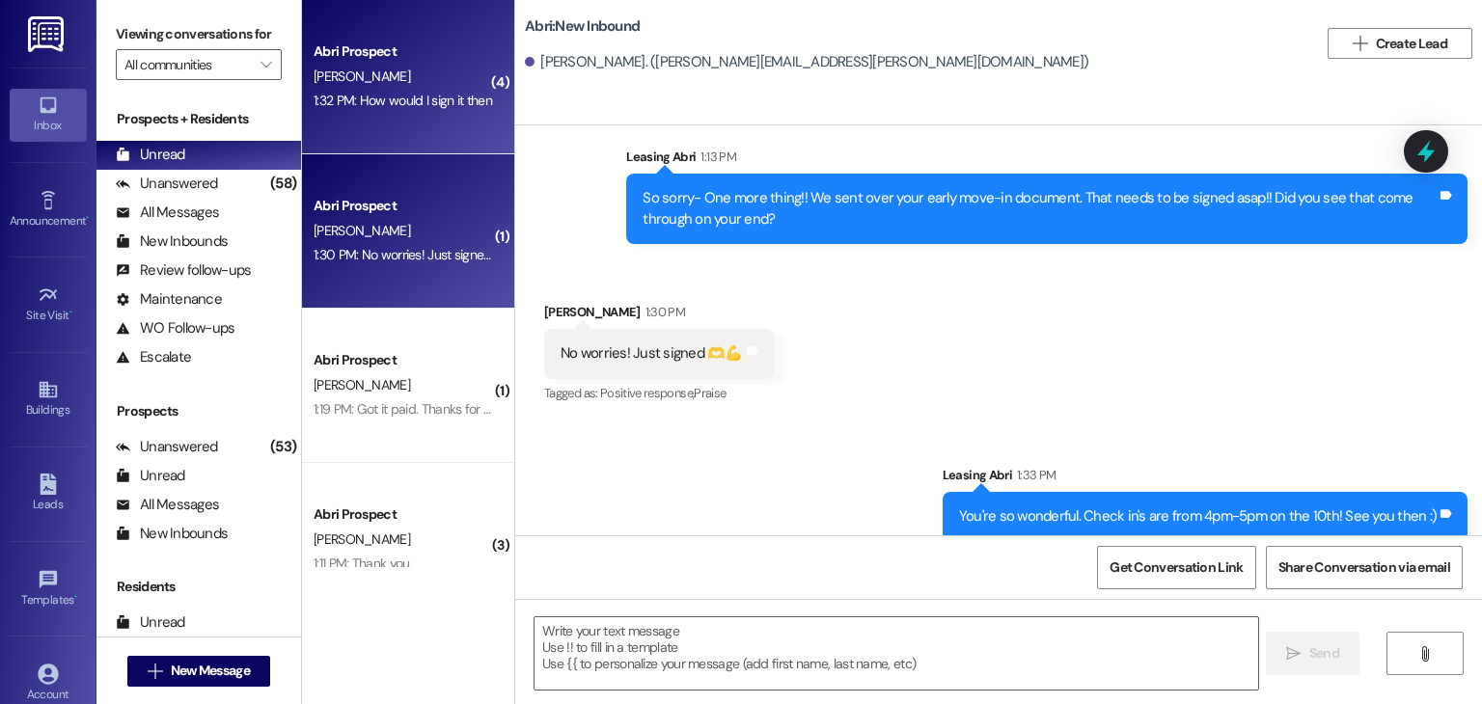
click at [375, 51] on div "Abri Prospect" at bounding box center [403, 51] width 179 height 20
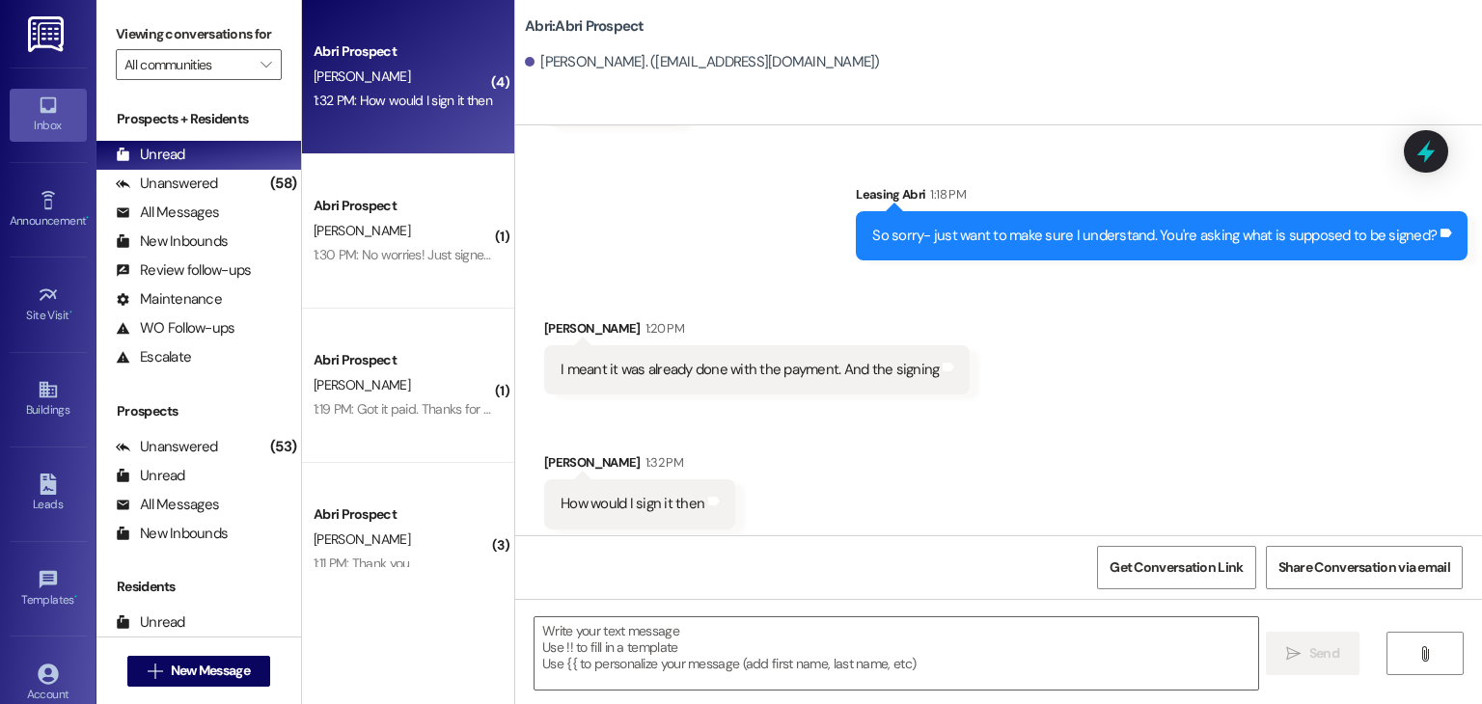
scroll to position [2157, 0]
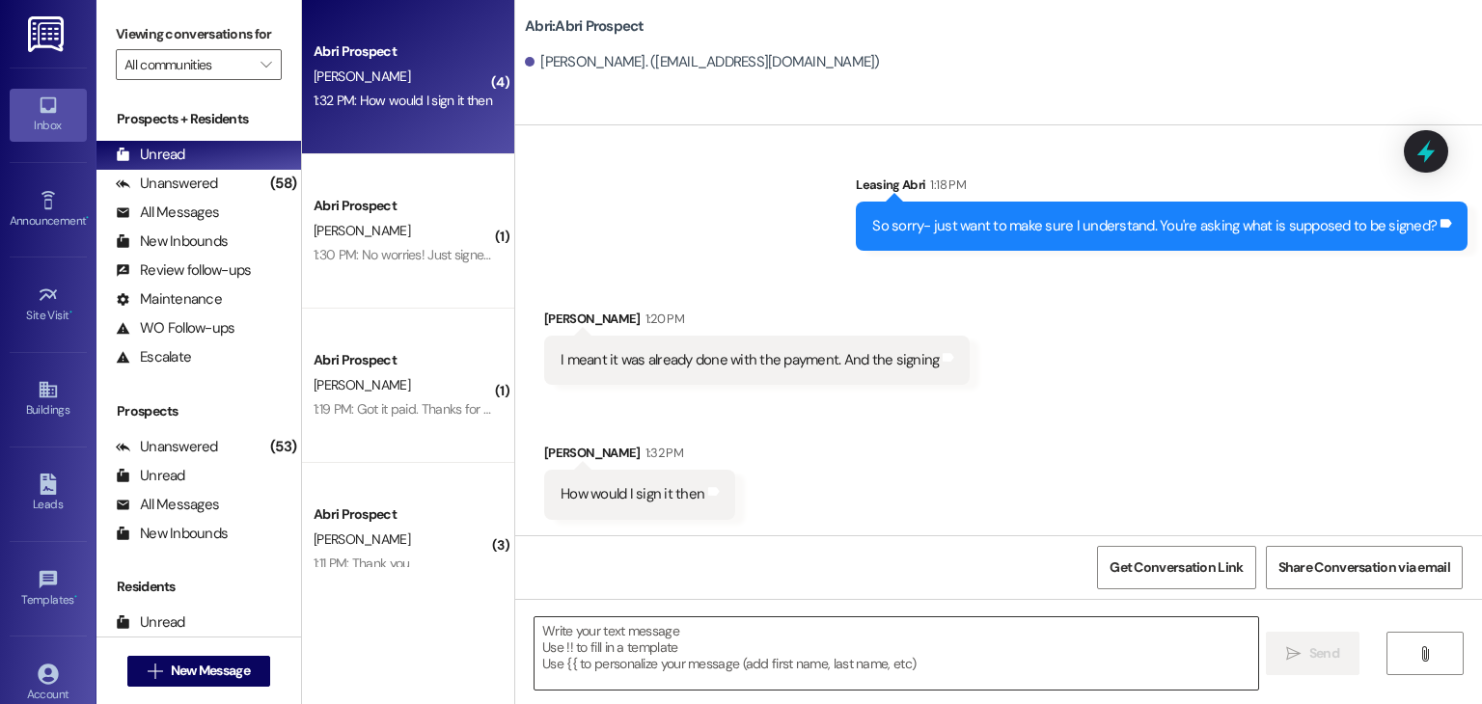
click at [601, 662] on textarea at bounding box center [896, 654] width 723 height 72
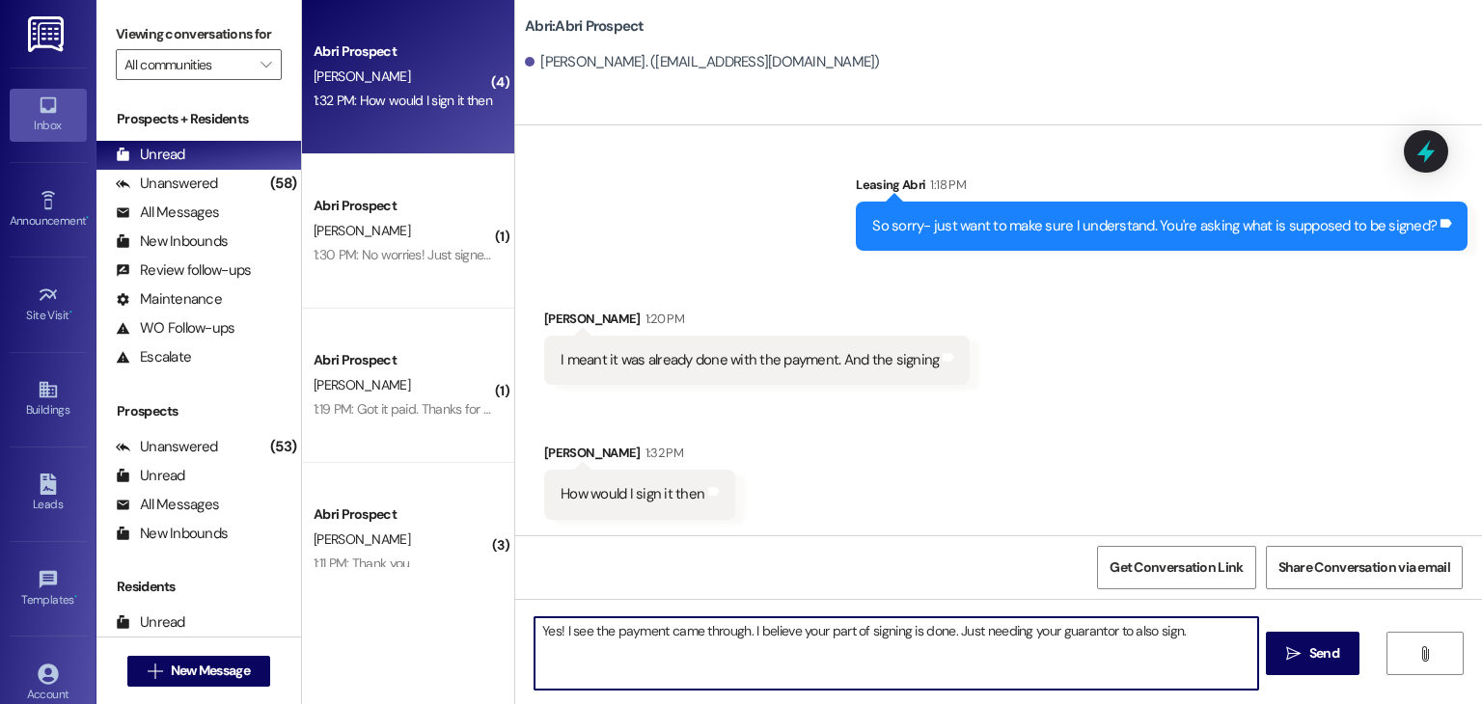
click at [1208, 638] on textarea "Yes! I see the payment came through. I believe your part of signing is done. Ju…" at bounding box center [896, 654] width 723 height 72
click at [745, 646] on textarea "Yes! I see the payment came through. I believe your part of signing is done. Ju…" at bounding box center [896, 654] width 723 height 72
type textarea "Yes! I see the payment came through. I believe your part of signing is done. Ju…"
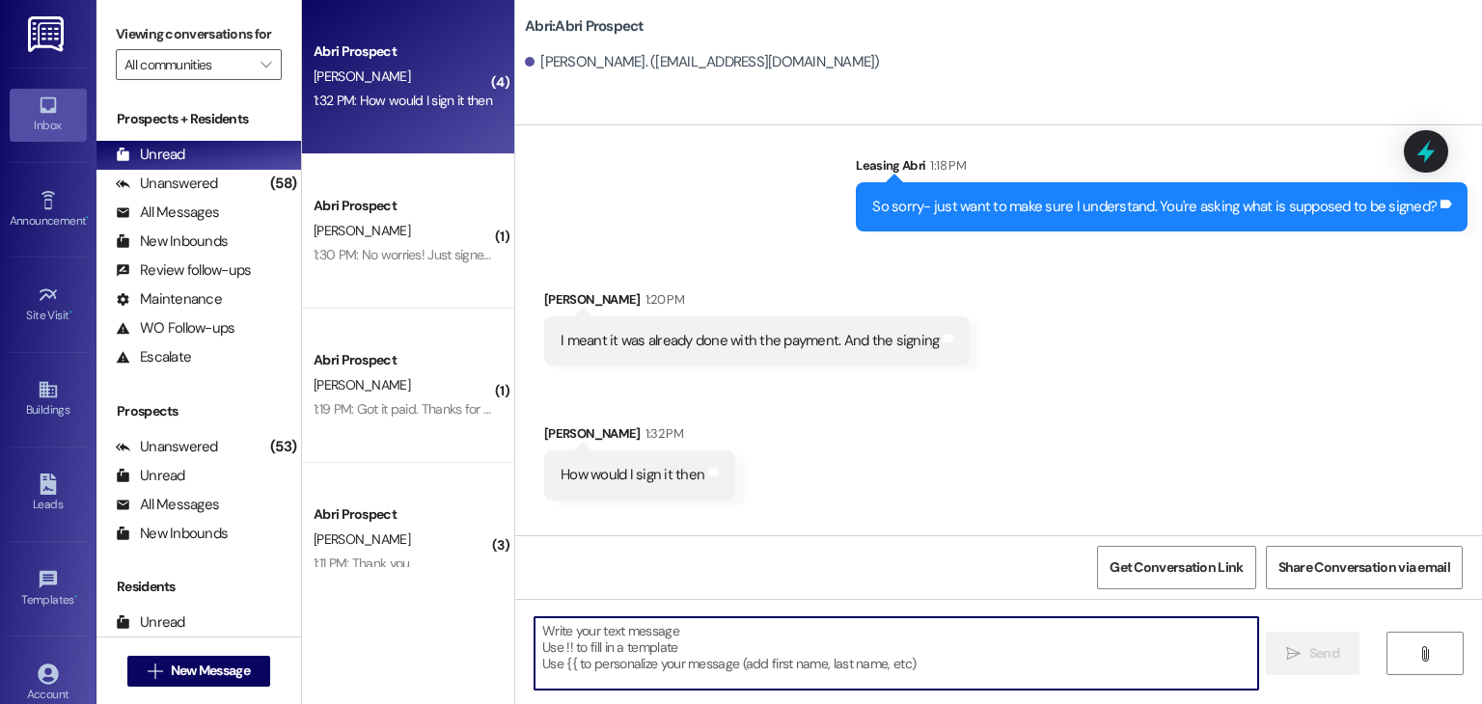
scroll to position [2312, 0]
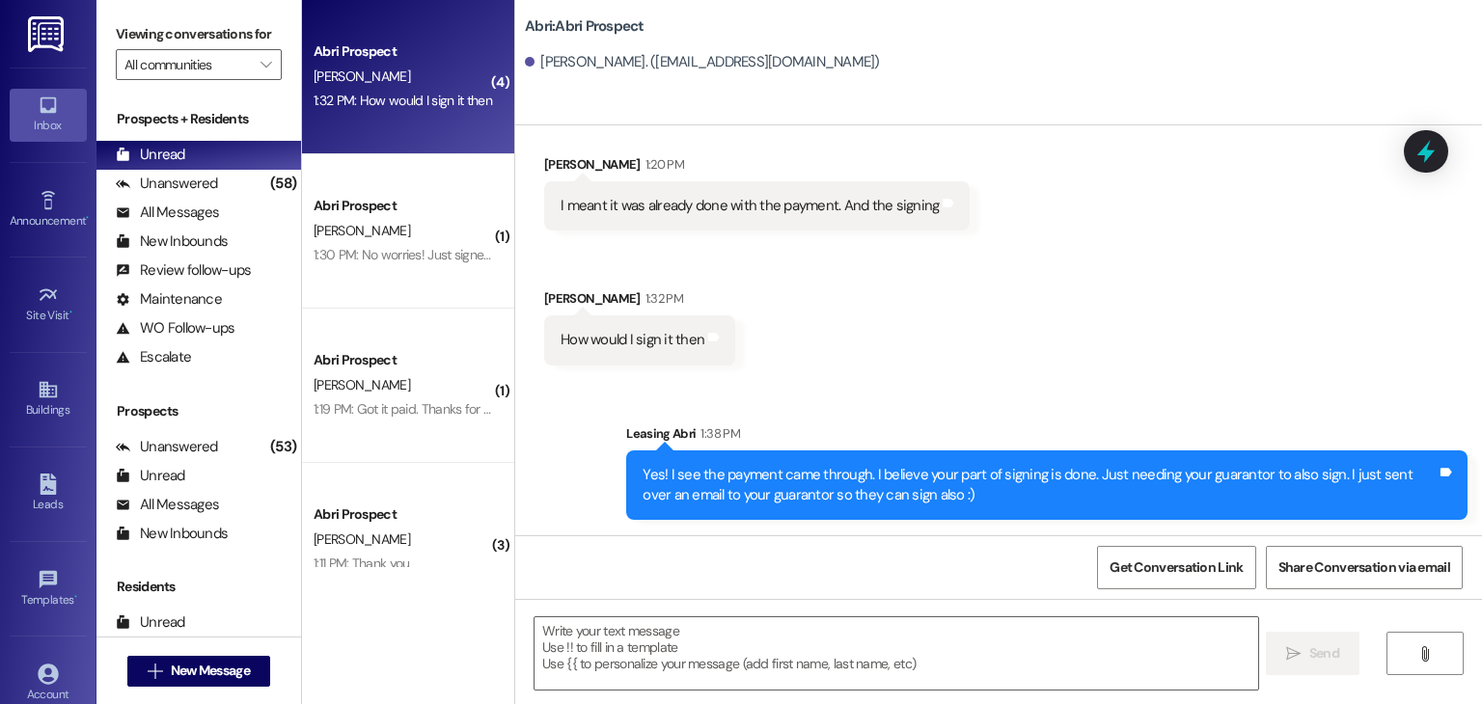
drag, startPoint x: 779, startPoint y: 496, endPoint x: 693, endPoint y: 461, distance: 92.6
click at [693, 461] on div "Yes! I see the payment came through. I believe your part of signing is done. Ju…" at bounding box center [1046, 486] width 841 height 70
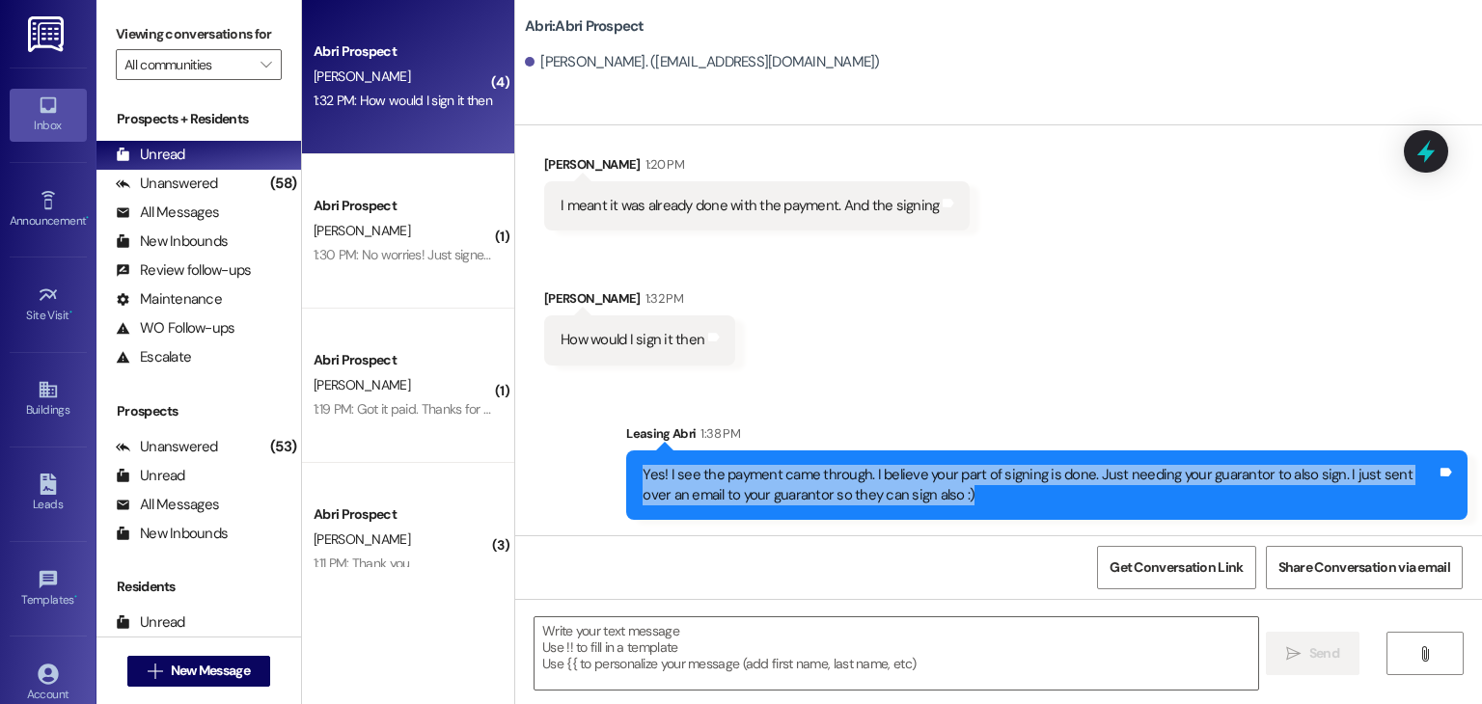
drag, startPoint x: 909, startPoint y: 493, endPoint x: 596, endPoint y: 460, distance: 314.3
click at [596, 460] on div "Sent via SMS Leasing Abri 1:38 PM Yes! I see the payment came through. I believ…" at bounding box center [998, 457] width 967 height 155
copy div "Yes! I see the payment came through. I believe your part of signing is done. Ju…"
click at [934, 497] on div "Yes! I see the payment came through. I believe your part of signing is done. Ju…" at bounding box center [1040, 485] width 794 height 41
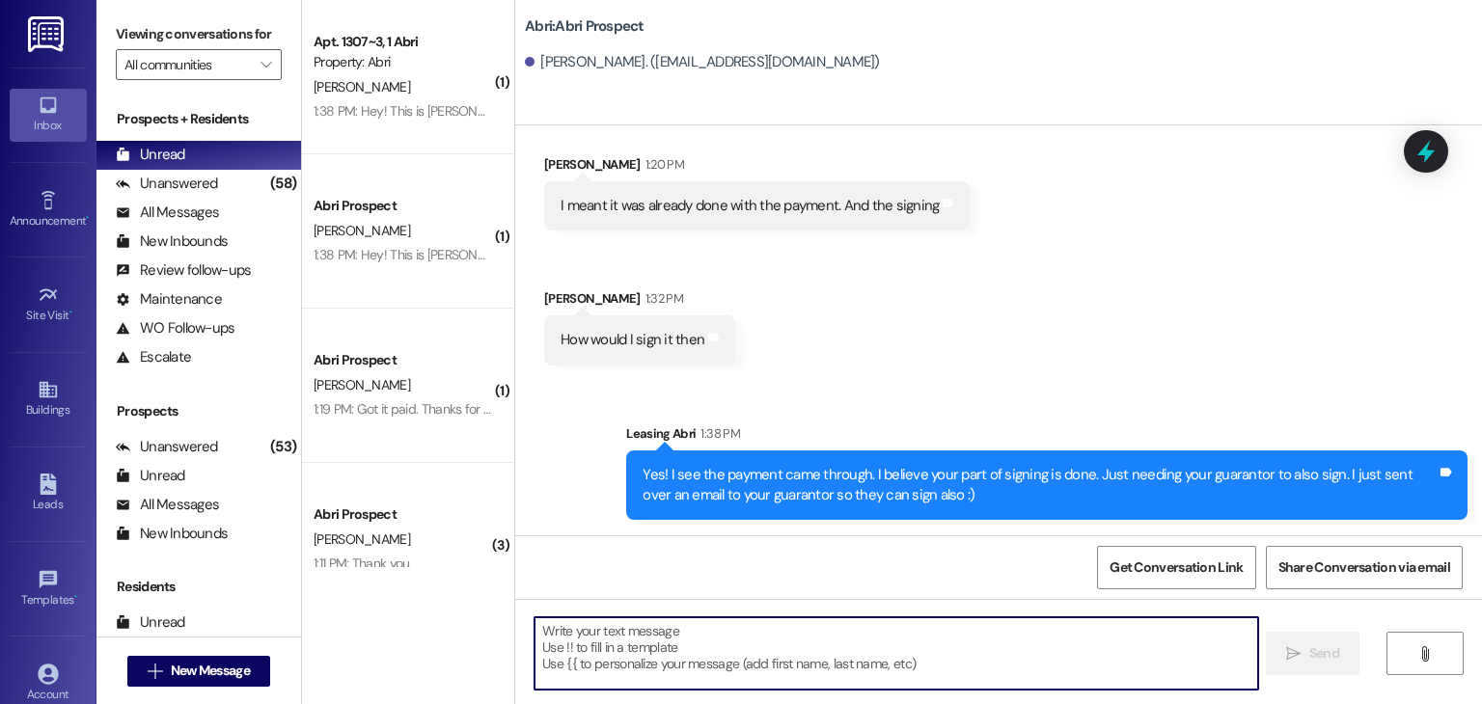
click at [550, 646] on textarea at bounding box center [896, 654] width 723 height 72
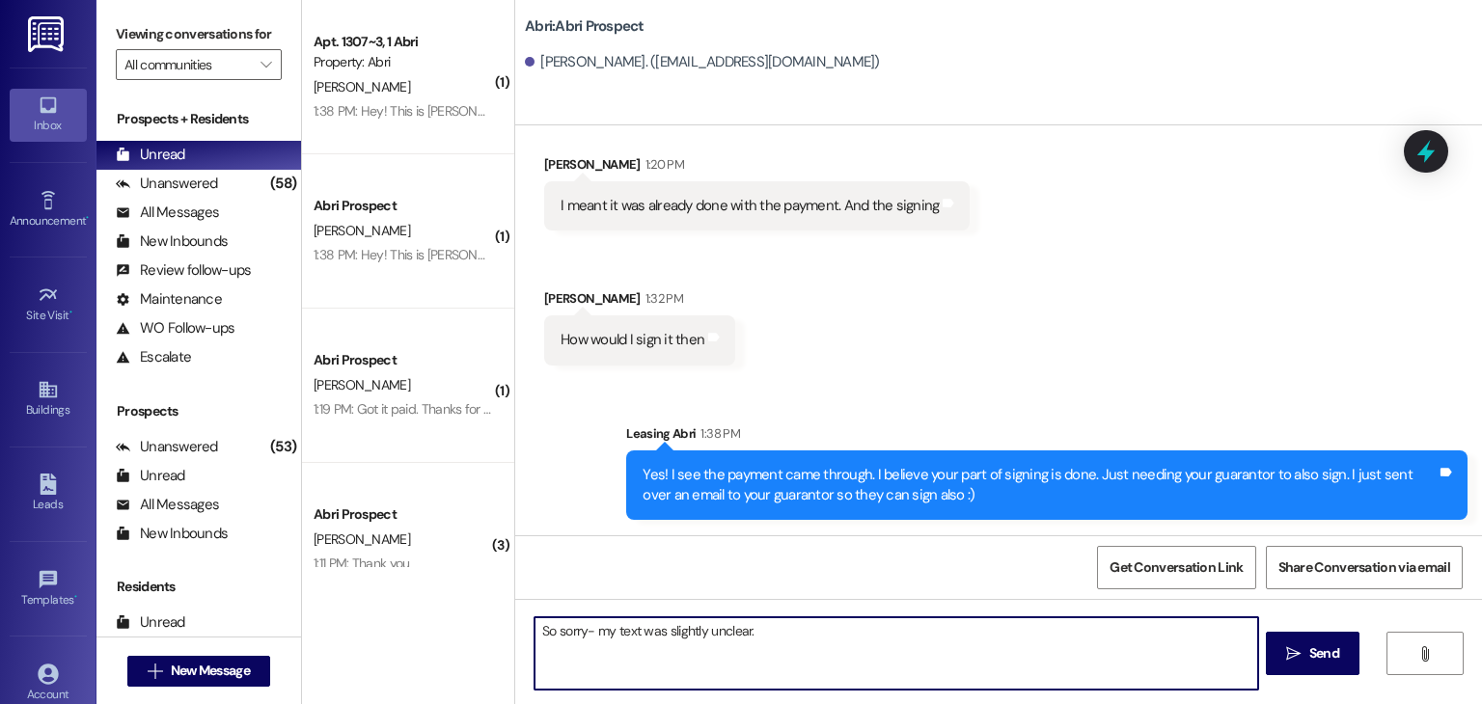
paste textarea "Great news—your payment went through and your part is all set! Now we just need…"
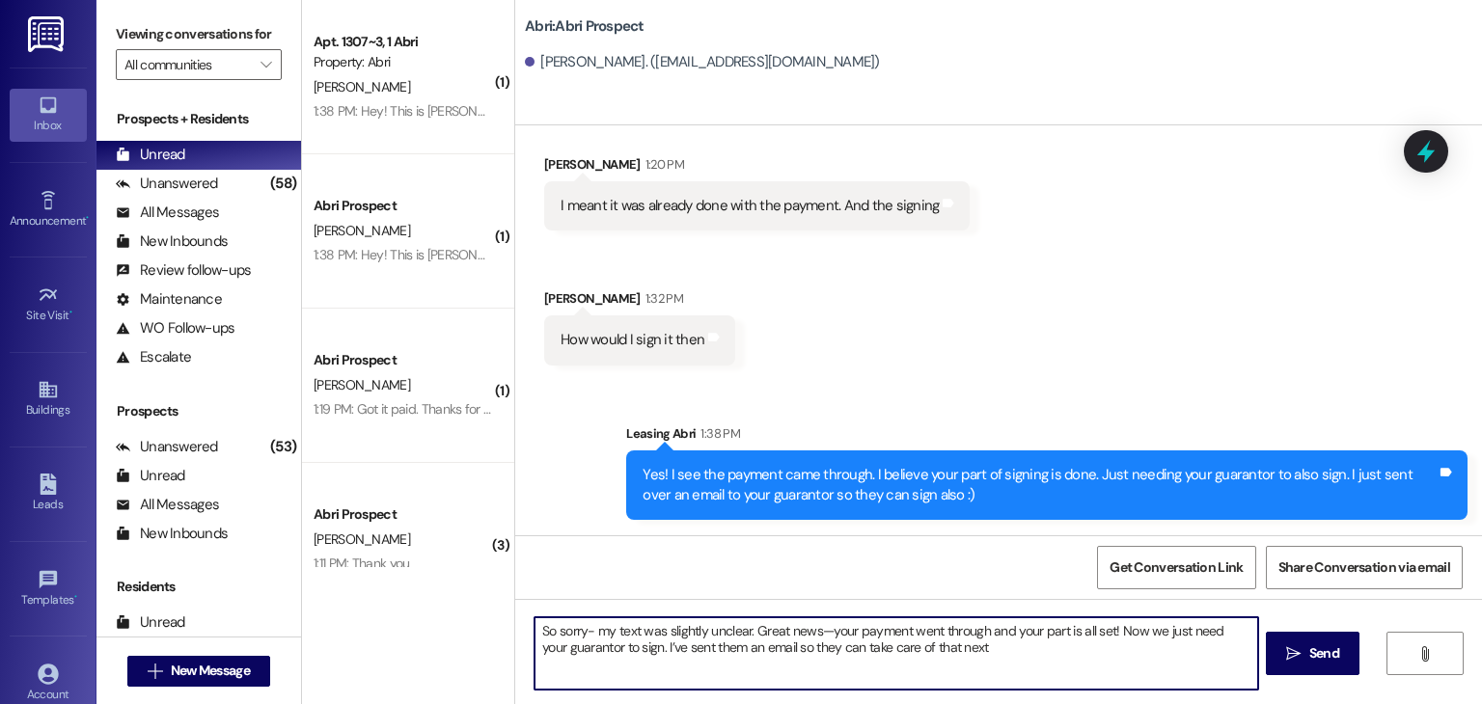
drag, startPoint x: 818, startPoint y: 634, endPoint x: 747, endPoint y: 634, distance: 71.4
click at [747, 634] on textarea "So sorry- my text was slightly unclear. Great news—your payment went through an…" at bounding box center [896, 654] width 723 height 72
click at [980, 646] on textarea "So sorry- my text was slightly unclear. Your payment went through and your part…" at bounding box center [896, 654] width 723 height 72
type textarea "So sorry- my text was slightly unclear. Your payment went through and your part…"
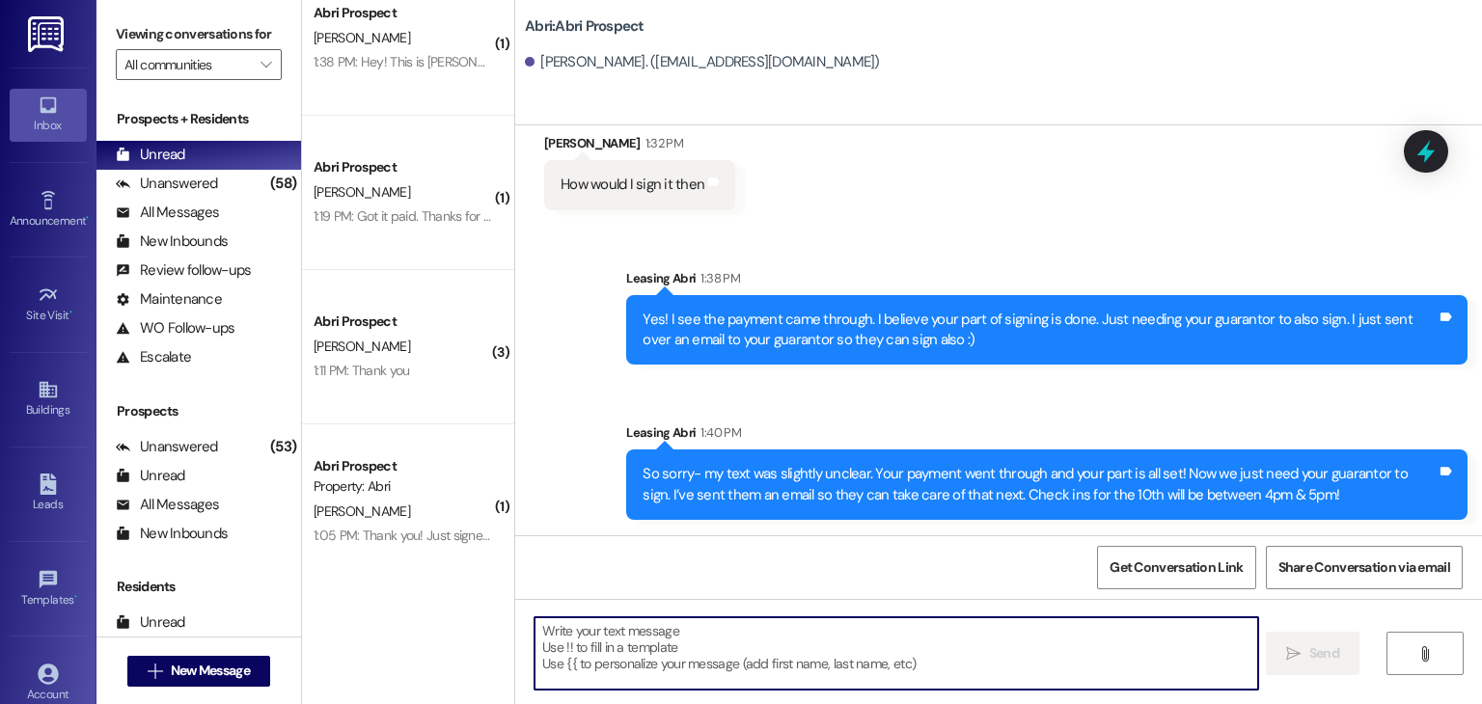
scroll to position [0, 0]
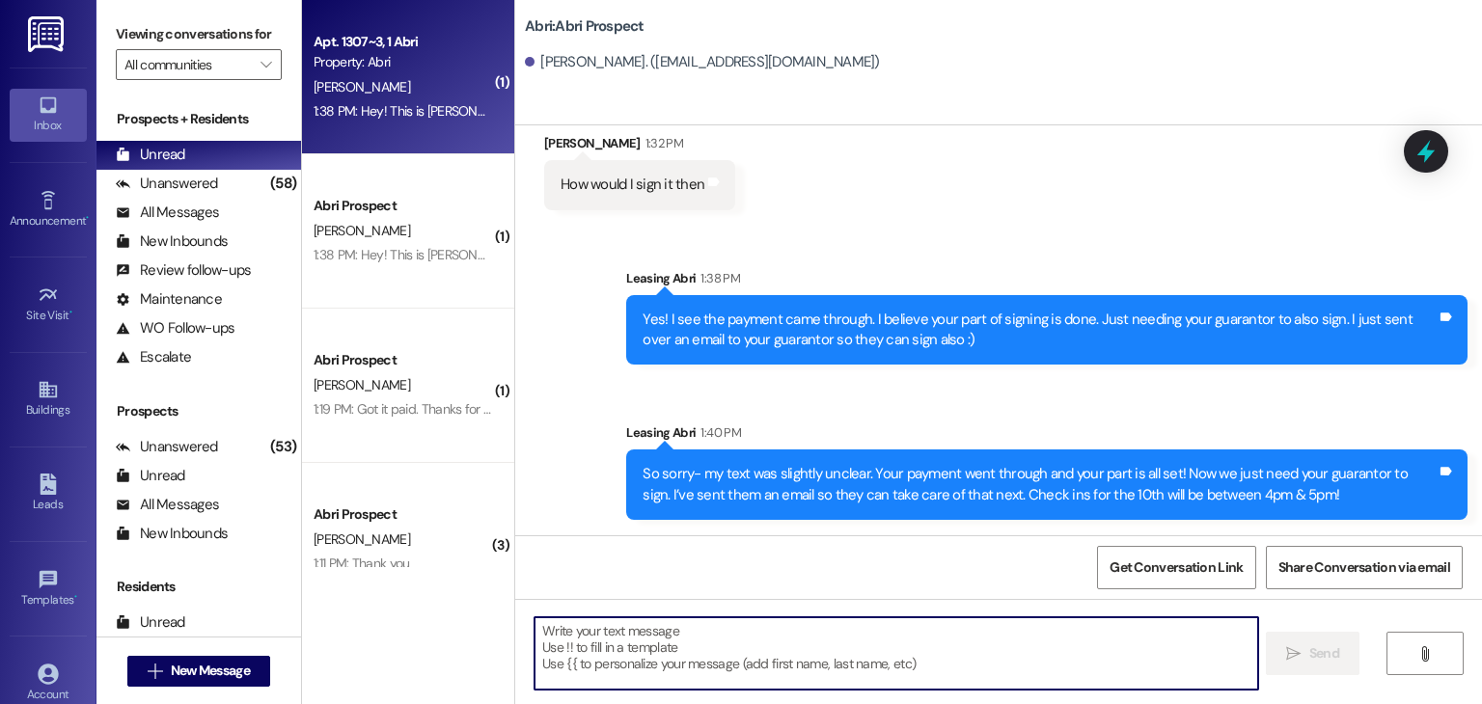
click at [409, 77] on div "[PERSON_NAME]" at bounding box center [403, 87] width 182 height 24
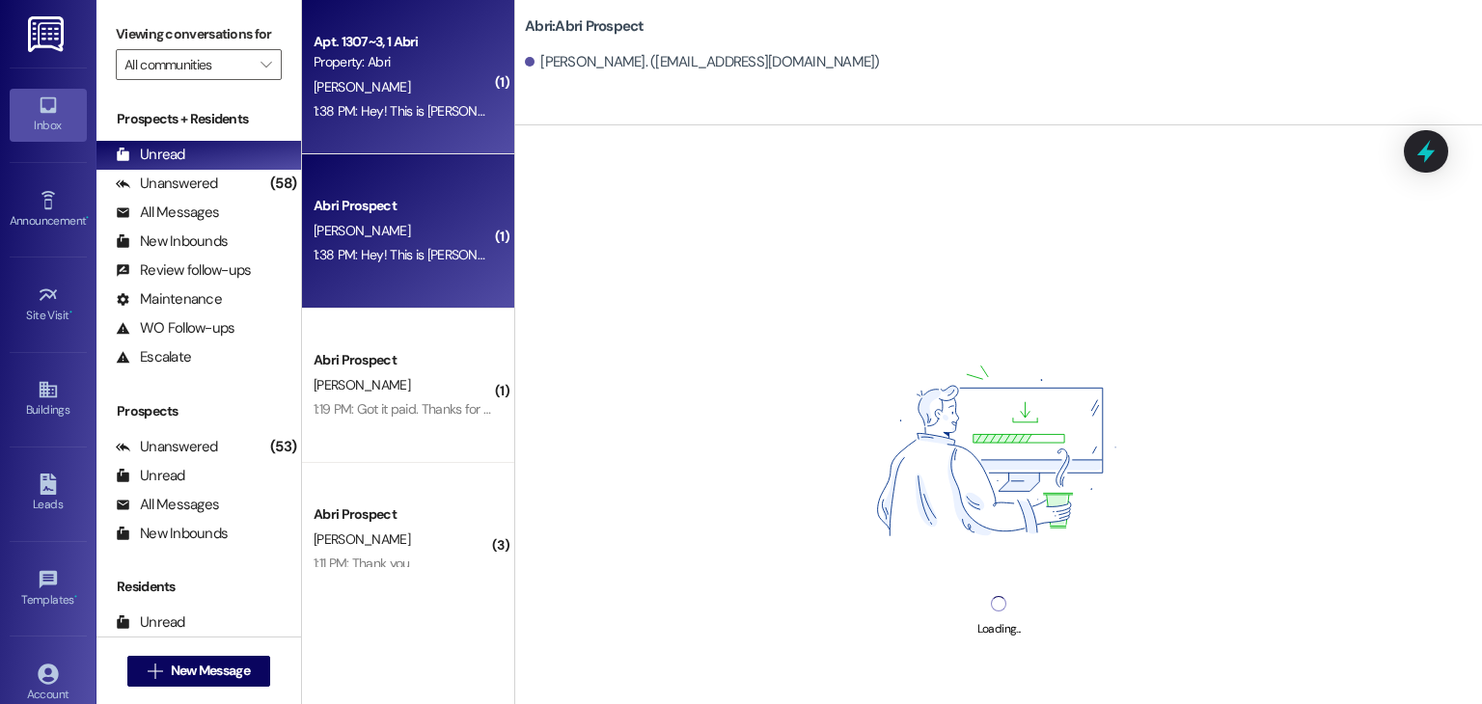
click at [409, 77] on div "[PERSON_NAME]" at bounding box center [403, 87] width 182 height 24
click at [398, 99] on div "1:38 PM: Hey! This is [PERSON_NAME], do you know if I've gotten any mailed sent…" at bounding box center [403, 111] width 182 height 24
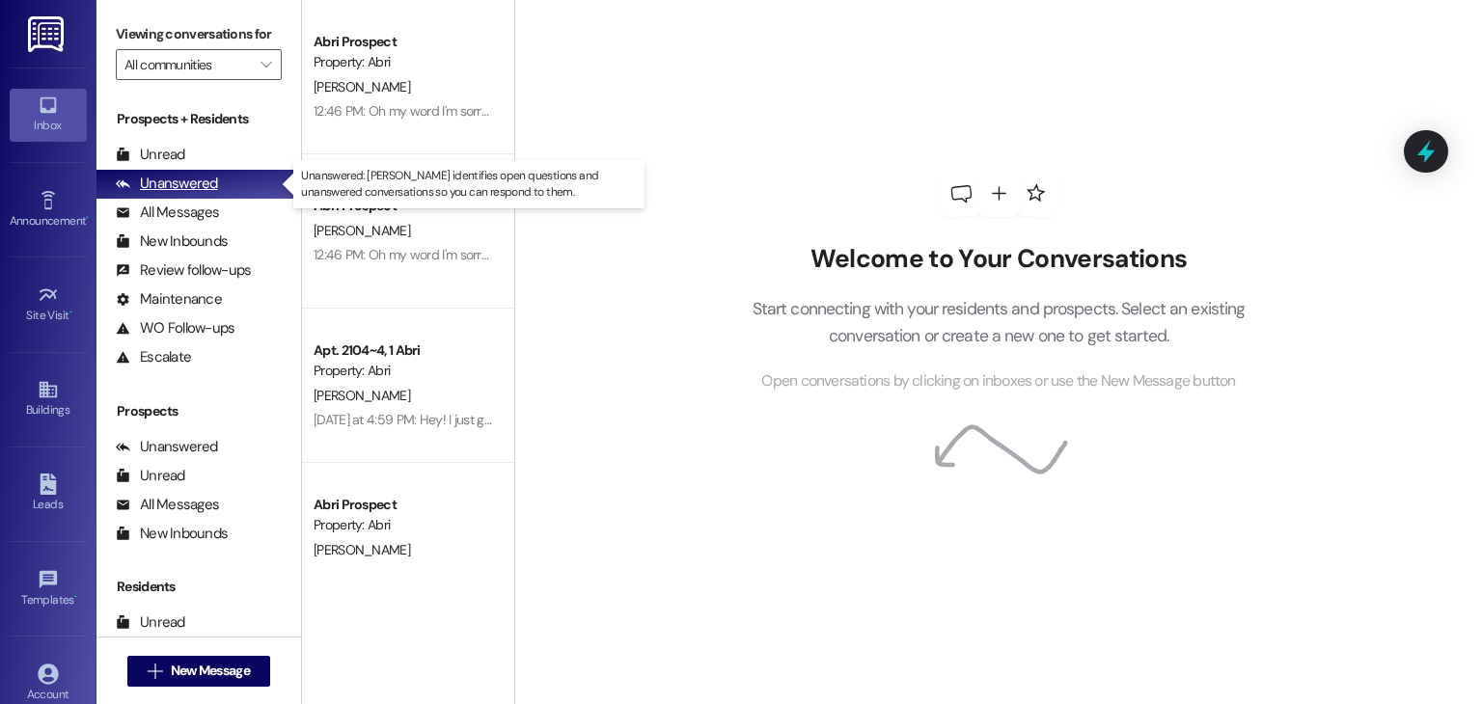
click at [203, 171] on div "Unanswered (0)" at bounding box center [198, 184] width 205 height 29
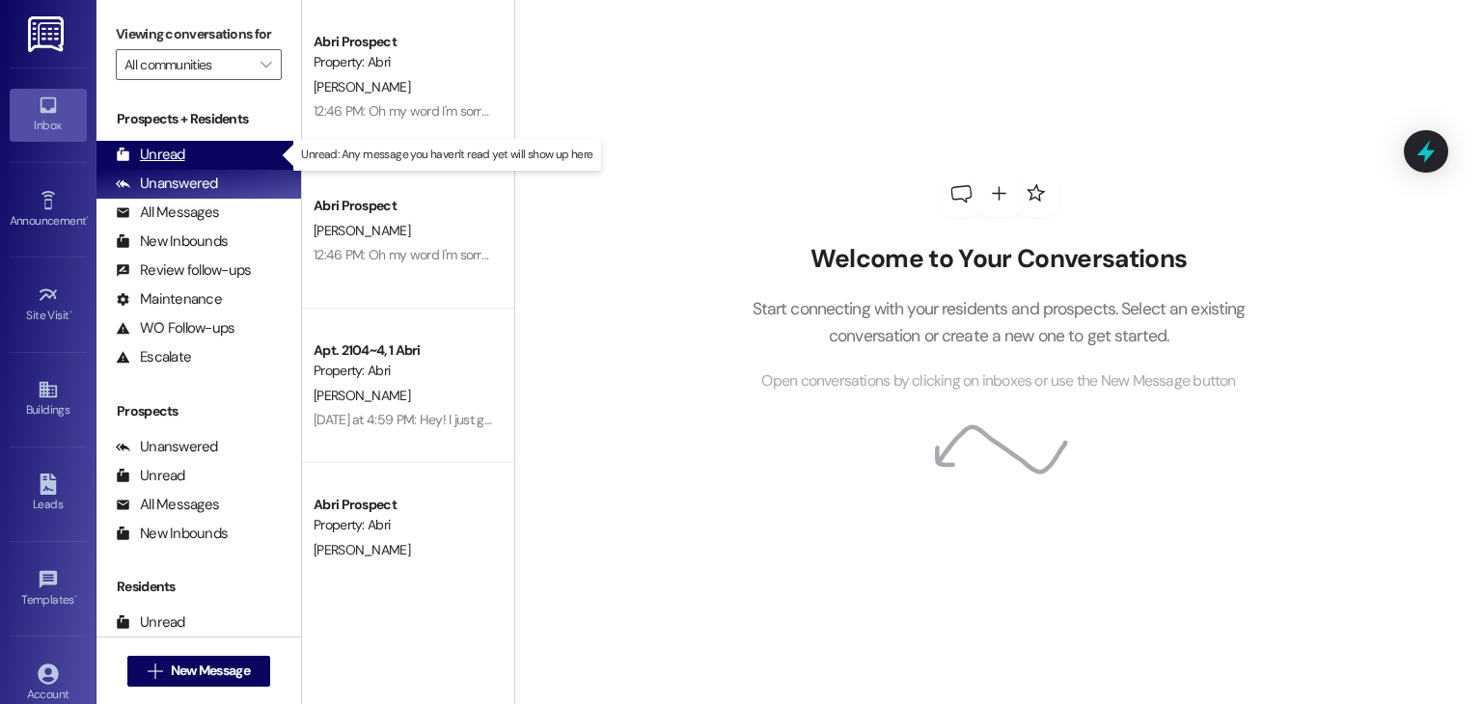
click at [193, 144] on div "Unread (0)" at bounding box center [198, 155] width 205 height 29
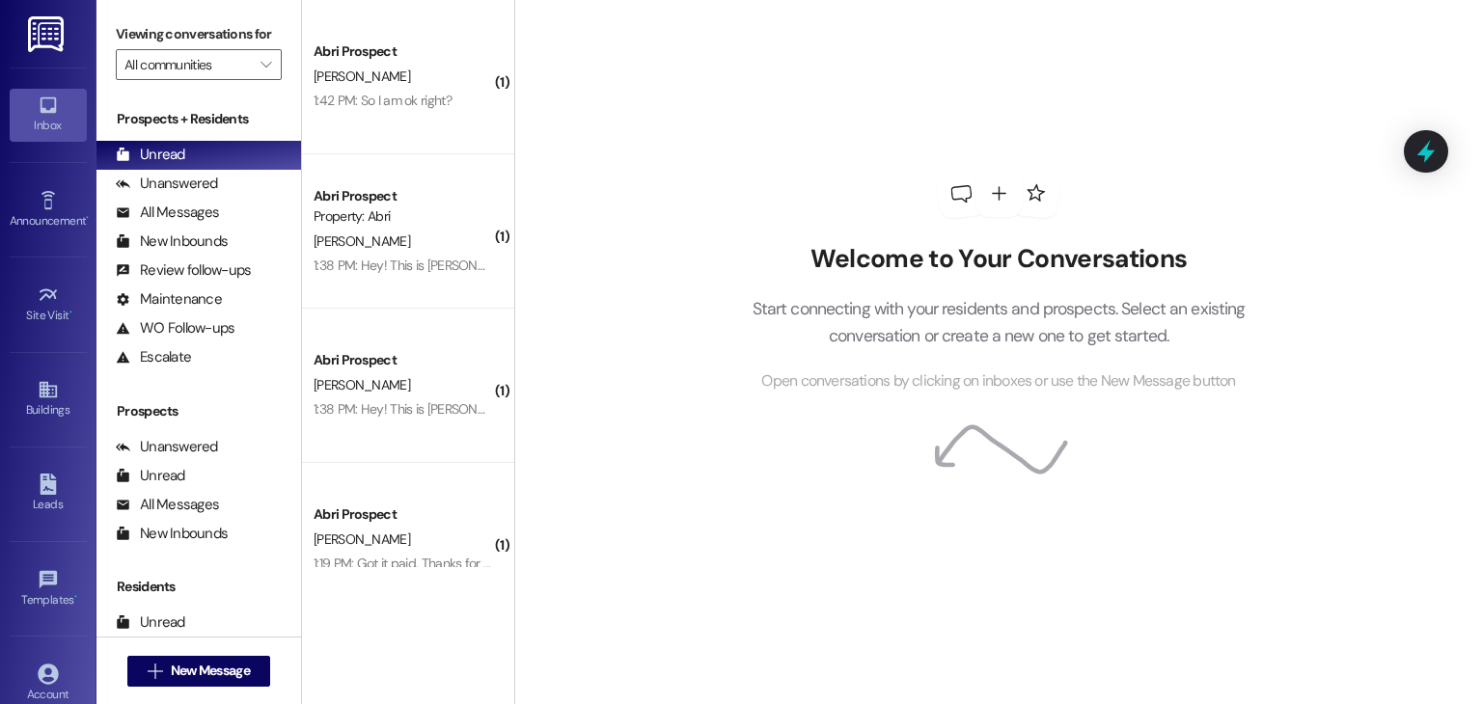
click at [400, 70] on div "[PERSON_NAME]" at bounding box center [403, 77] width 182 height 24
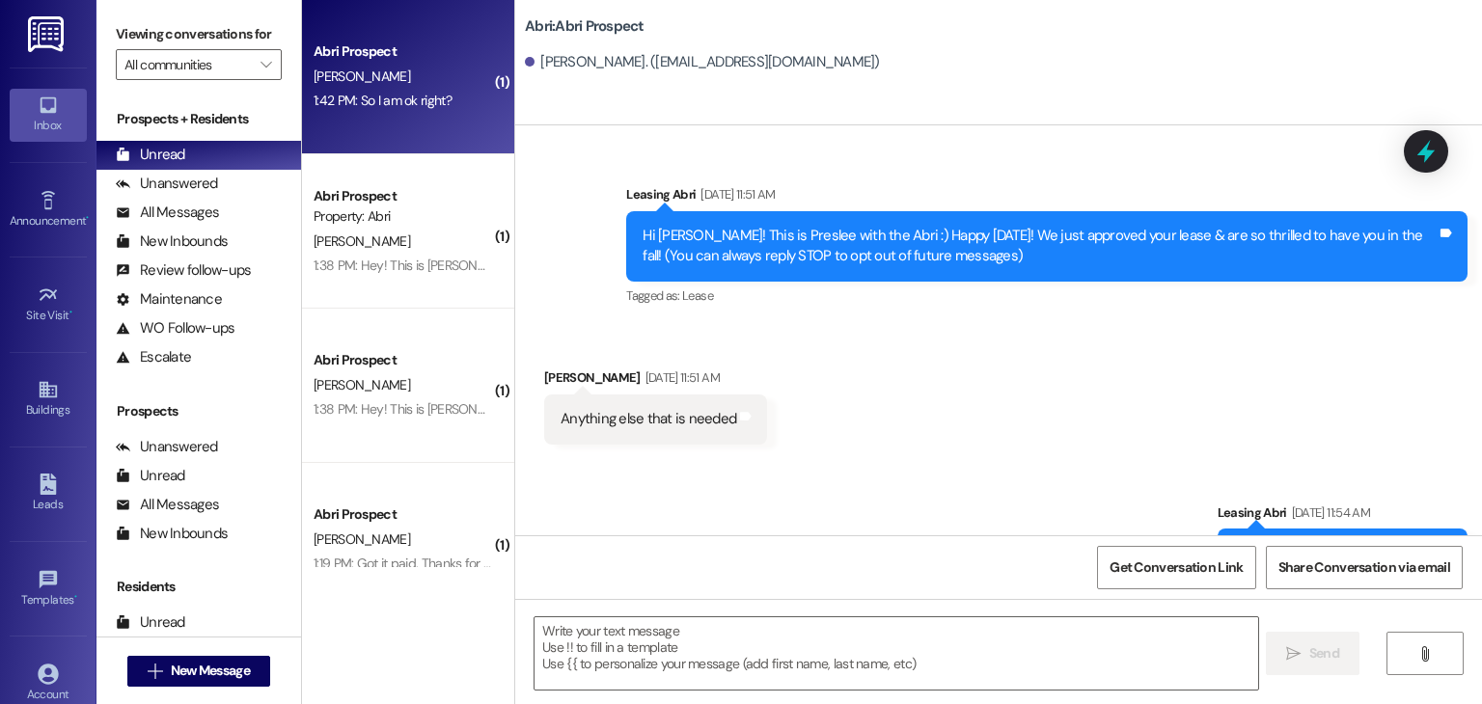
scroll to position [2631, 0]
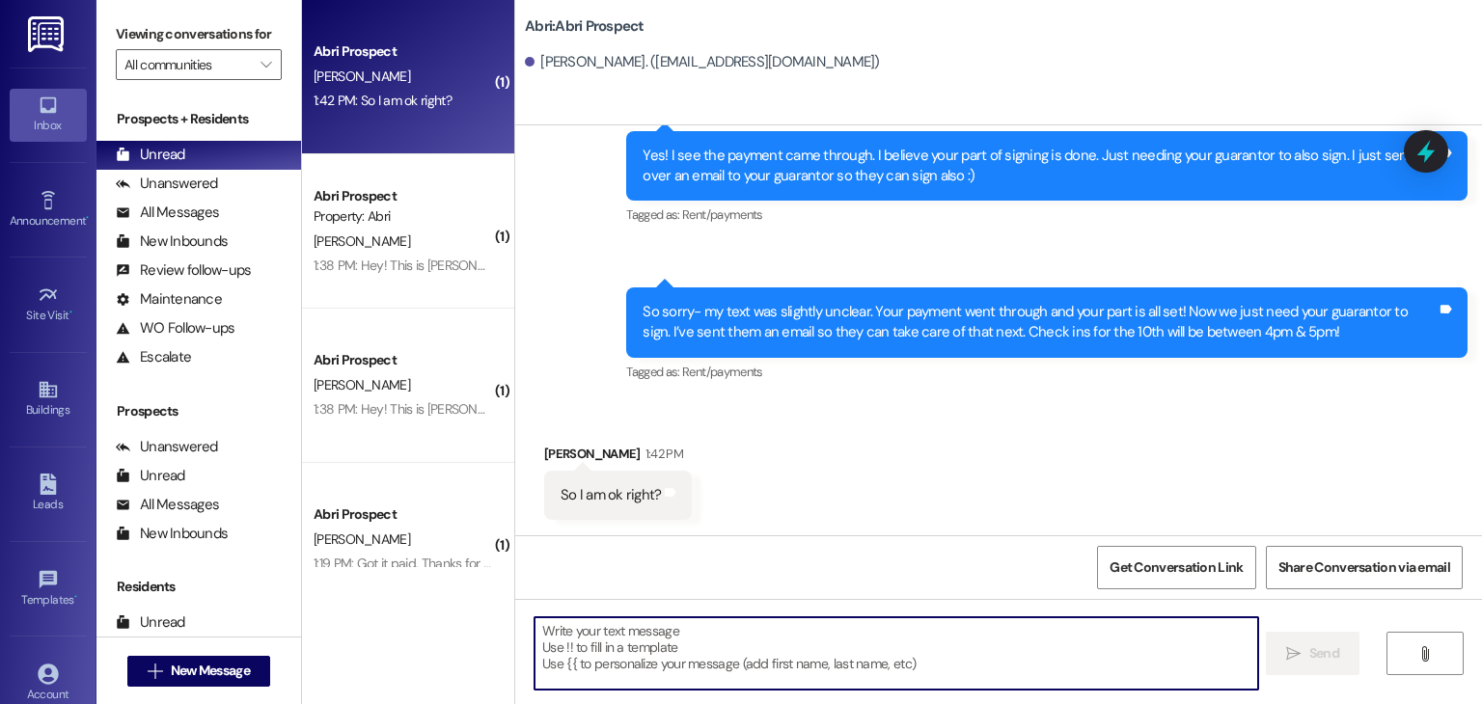
click at [761, 637] on textarea at bounding box center [896, 654] width 723 height 72
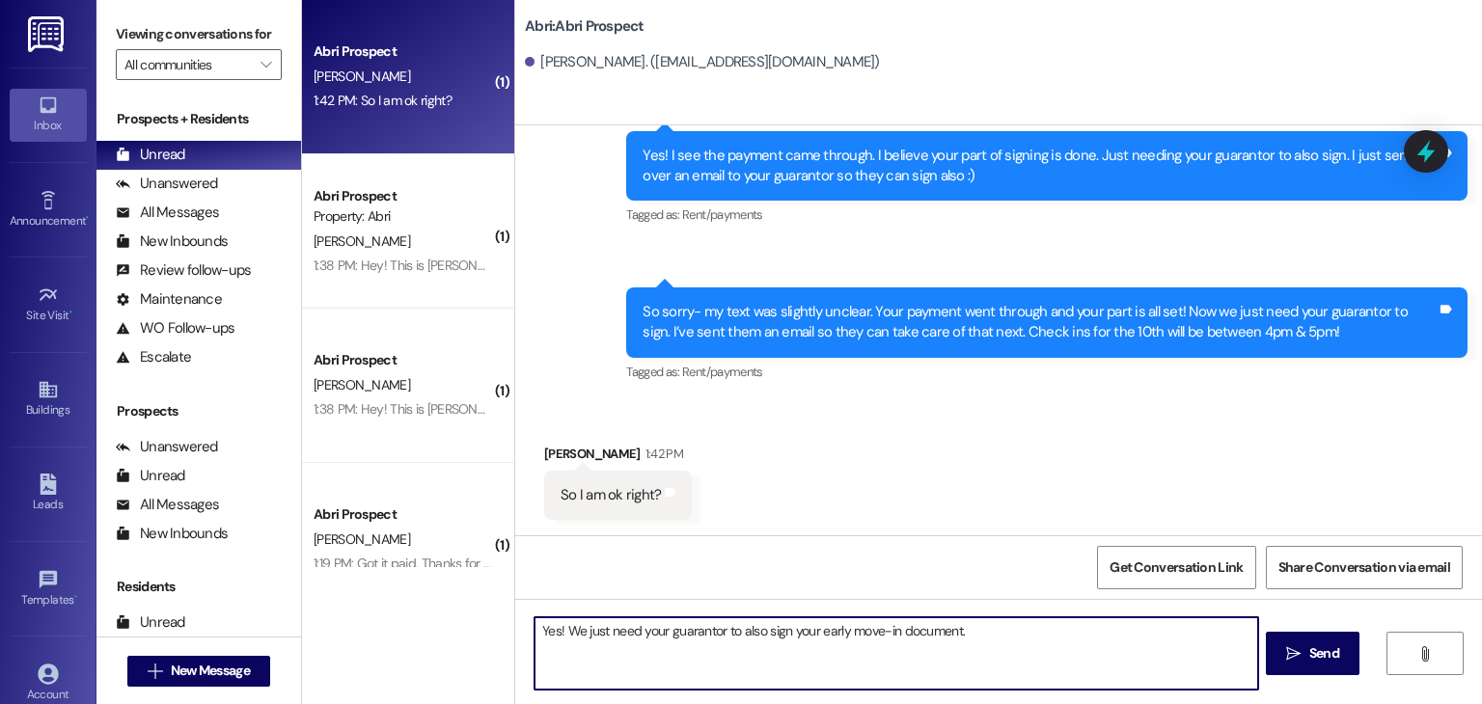
click at [979, 636] on textarea "Yes! We just need your guarantor to also sign your early move-in document." at bounding box center [896, 654] width 723 height 72
click at [753, 633] on textarea "Yes! We just need your guarantor to also sign your early move-in document. As o…" at bounding box center [896, 654] width 723 height 72
click at [924, 634] on textarea "Yes! We just need your guarantor to sign your early move-in document. As of rig…" at bounding box center [896, 654] width 723 height 72
type textarea "Yes! We just need your guarantor to sign your early move-in document as well. A…"
click at [571, 649] on textarea "Yes! We just need your guarantor to sign your early move-in document as well. A…" at bounding box center [896, 654] width 723 height 72
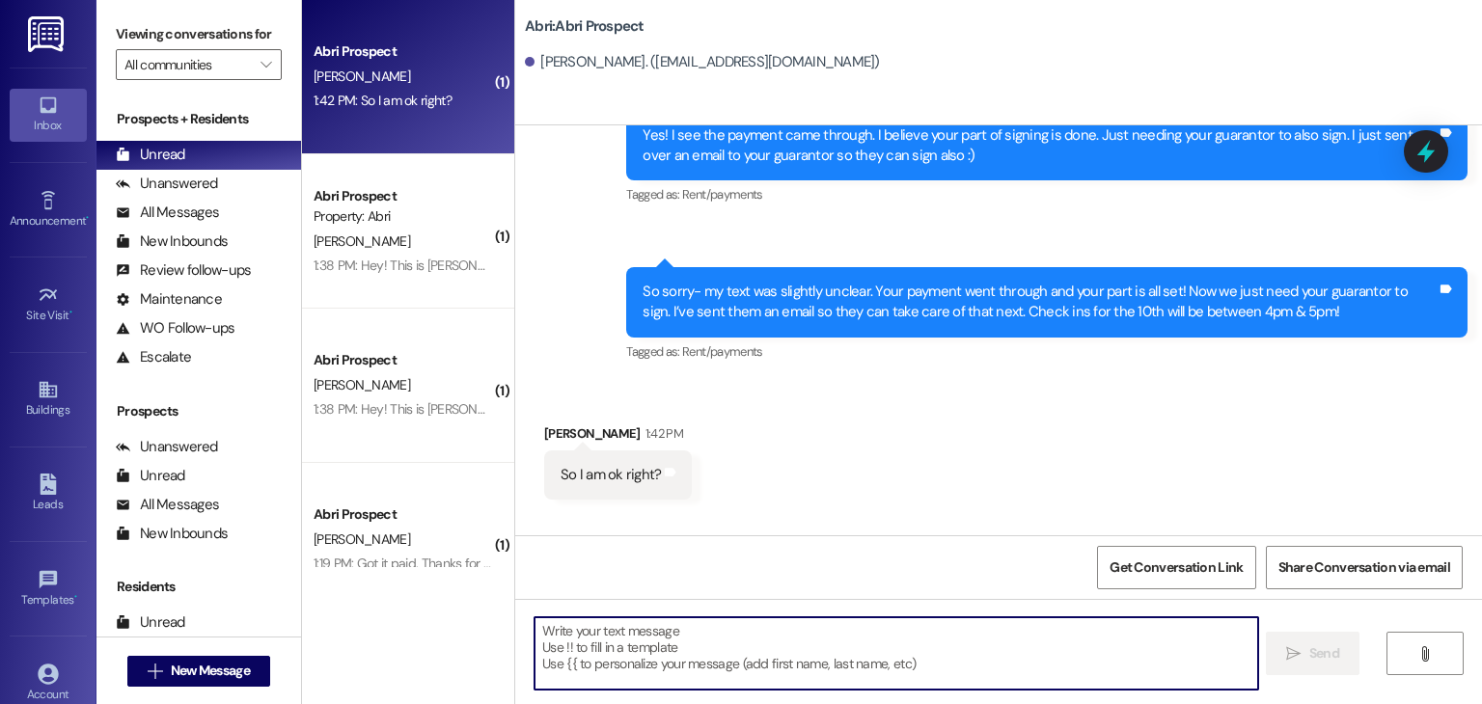
scroll to position [2765, 0]
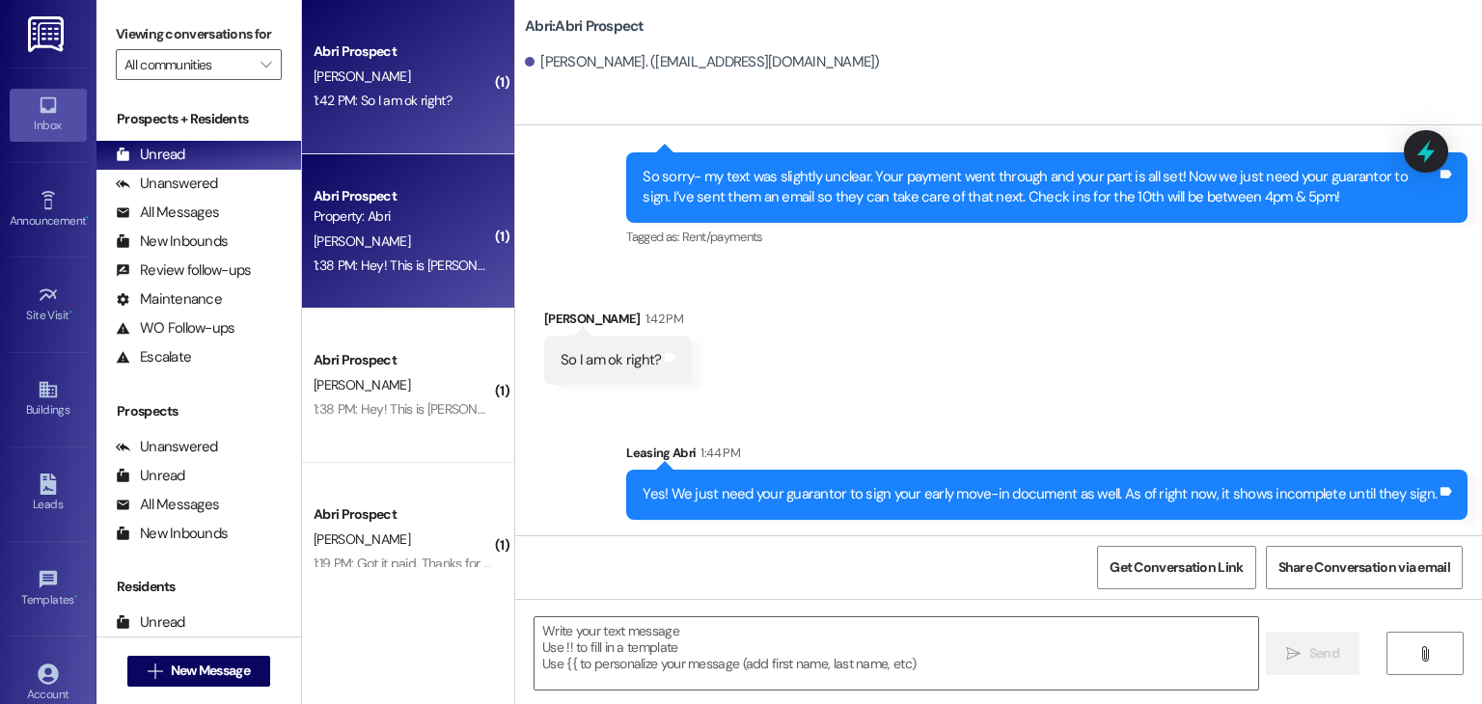
click at [414, 255] on div "1:38 PM: Hey! This is [PERSON_NAME], do you know if I've gotten any mailed sent…" at bounding box center [403, 266] width 182 height 24
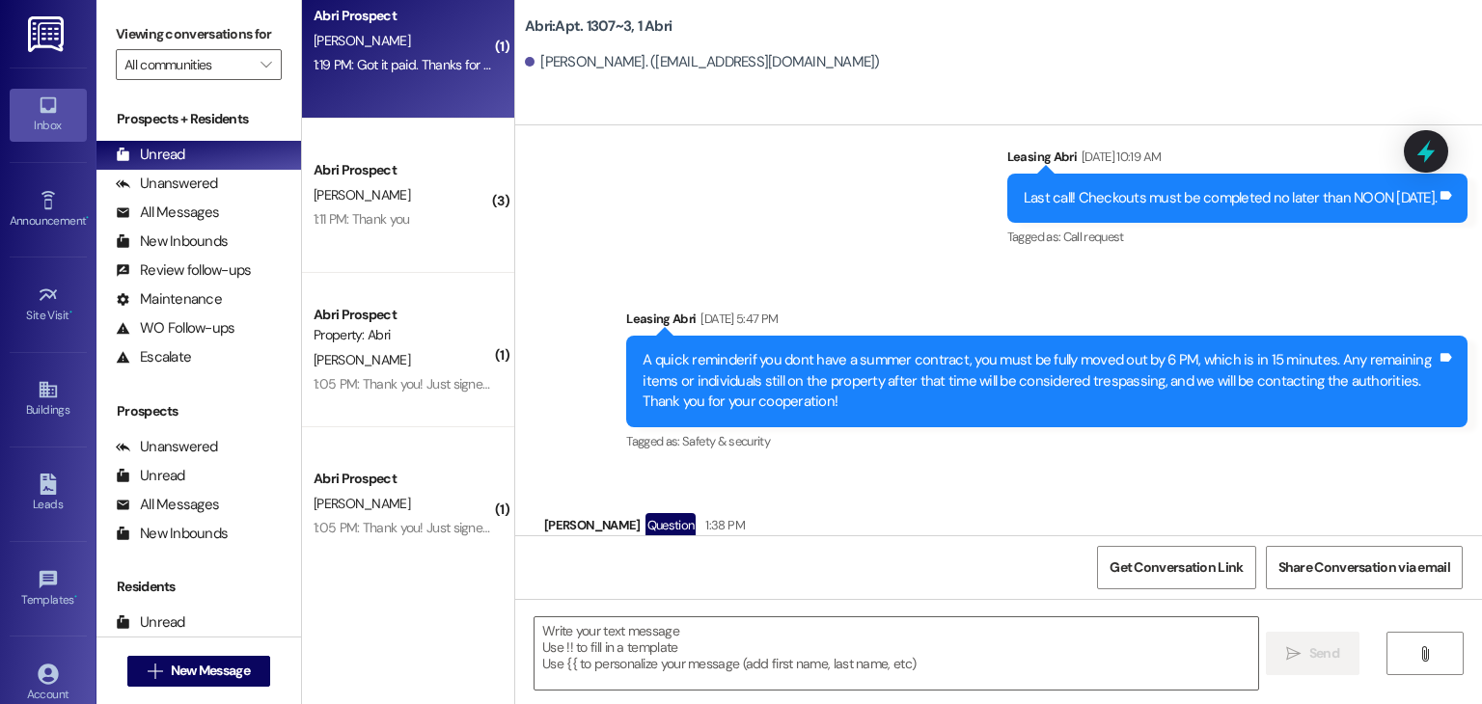
scroll to position [513, 0]
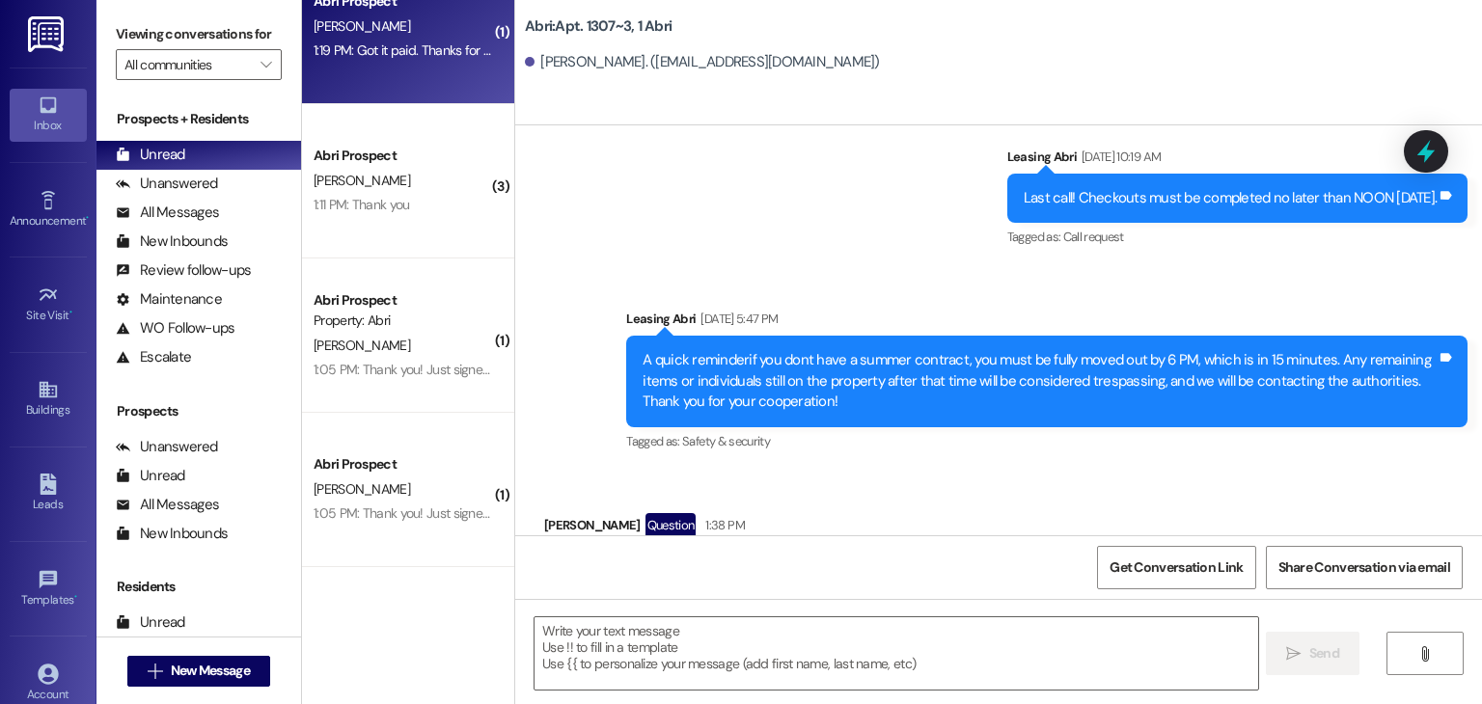
click at [412, 557] on div "Abri Prospect [PERSON_NAME] 1:05 PM: Thank you! Just signed & paid:) 1:05 PM: T…" at bounding box center [408, 490] width 212 height 154
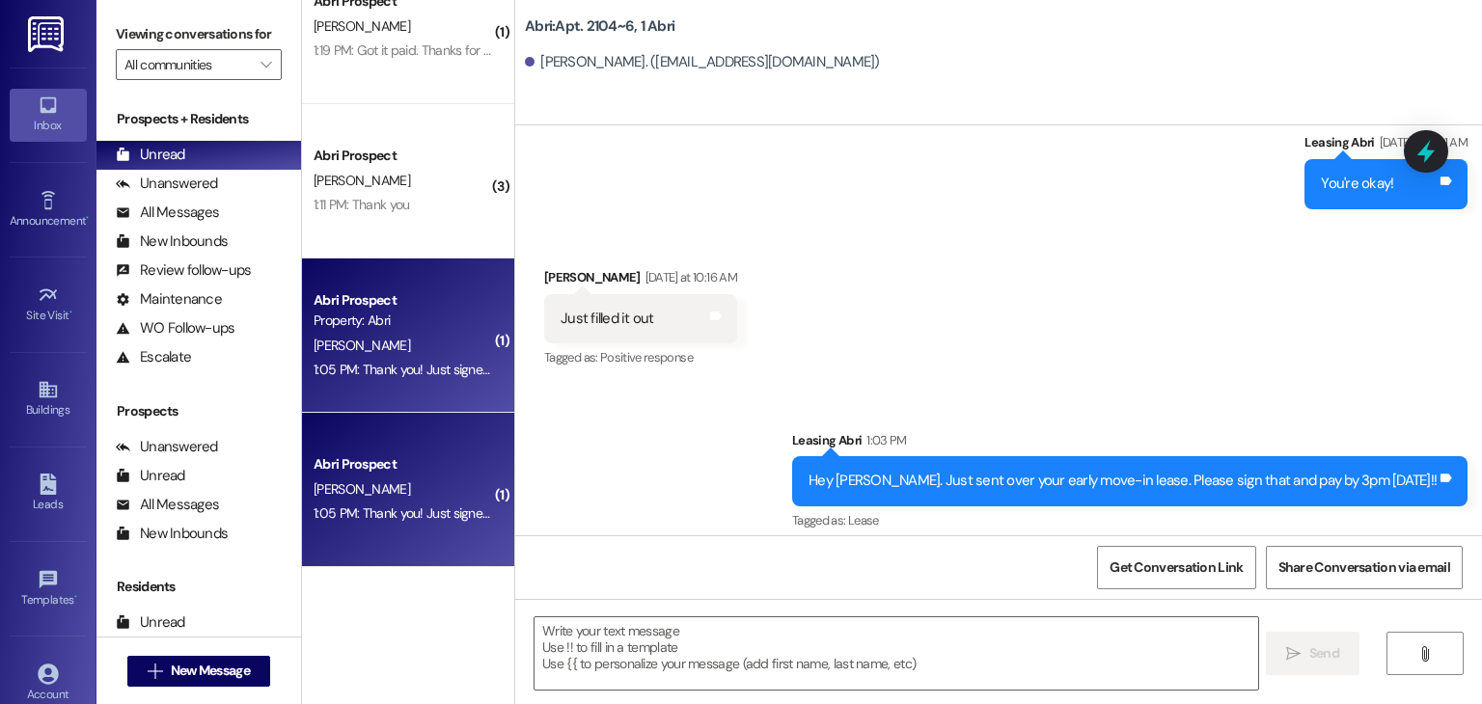
scroll to position [15336, 0]
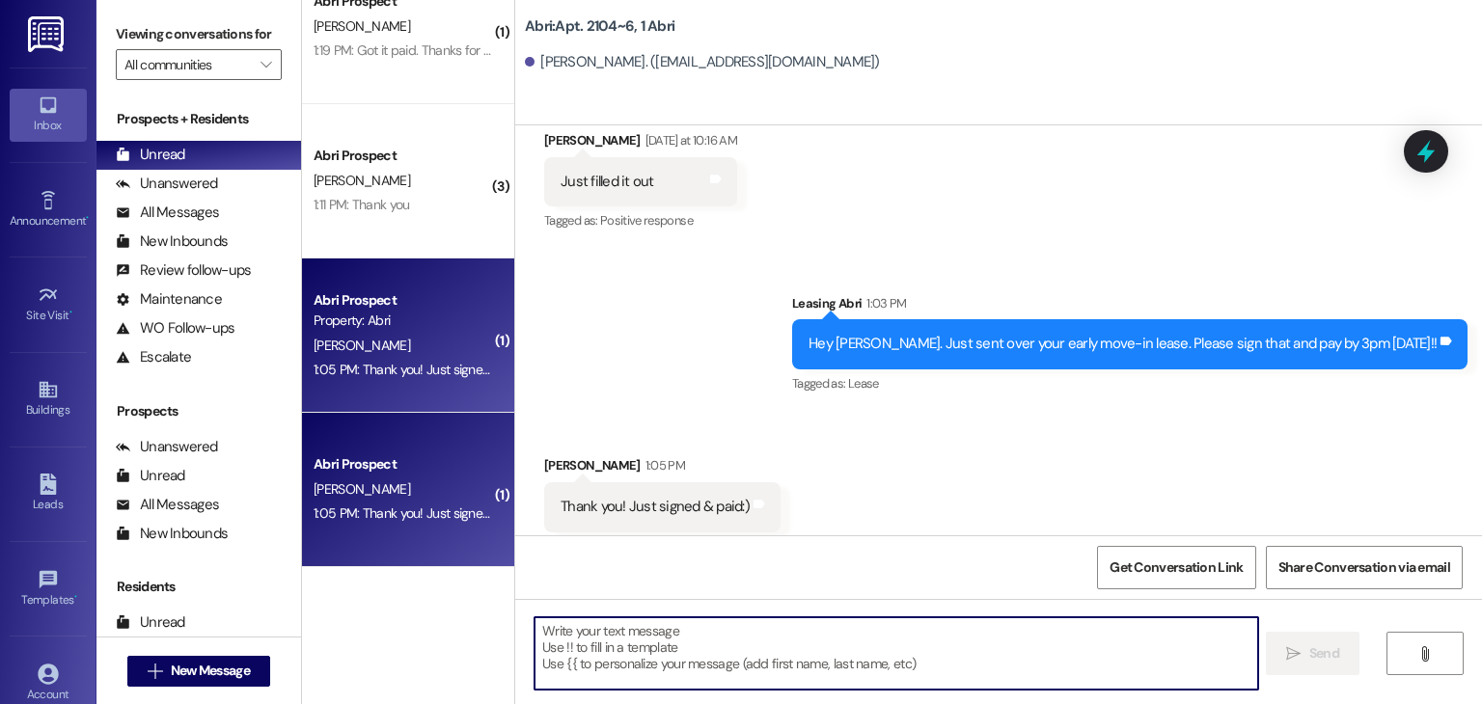
click at [648, 649] on textarea at bounding box center [896, 654] width 723 height 72
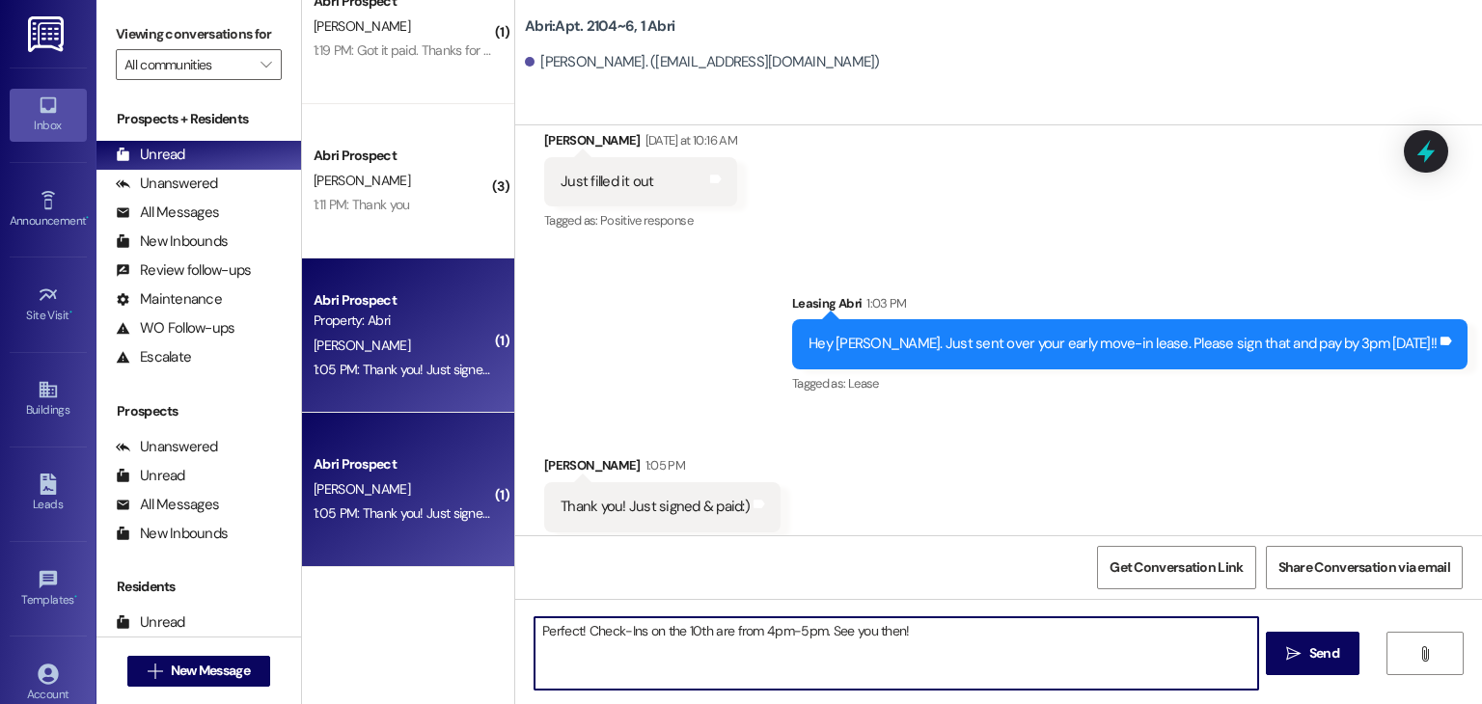
type textarea "Perfect! Check-Ins on the 10th are from 4pm-5pm. See you then!"
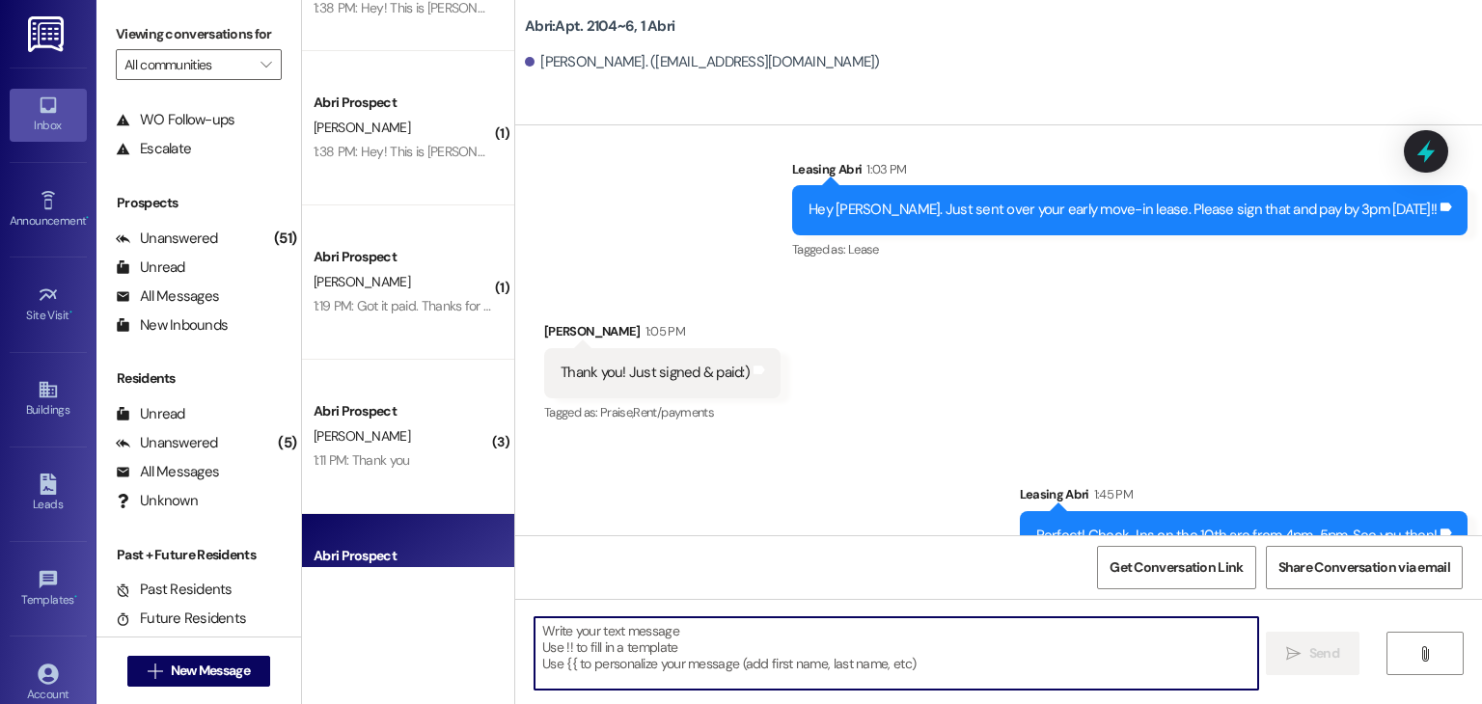
scroll to position [224, 0]
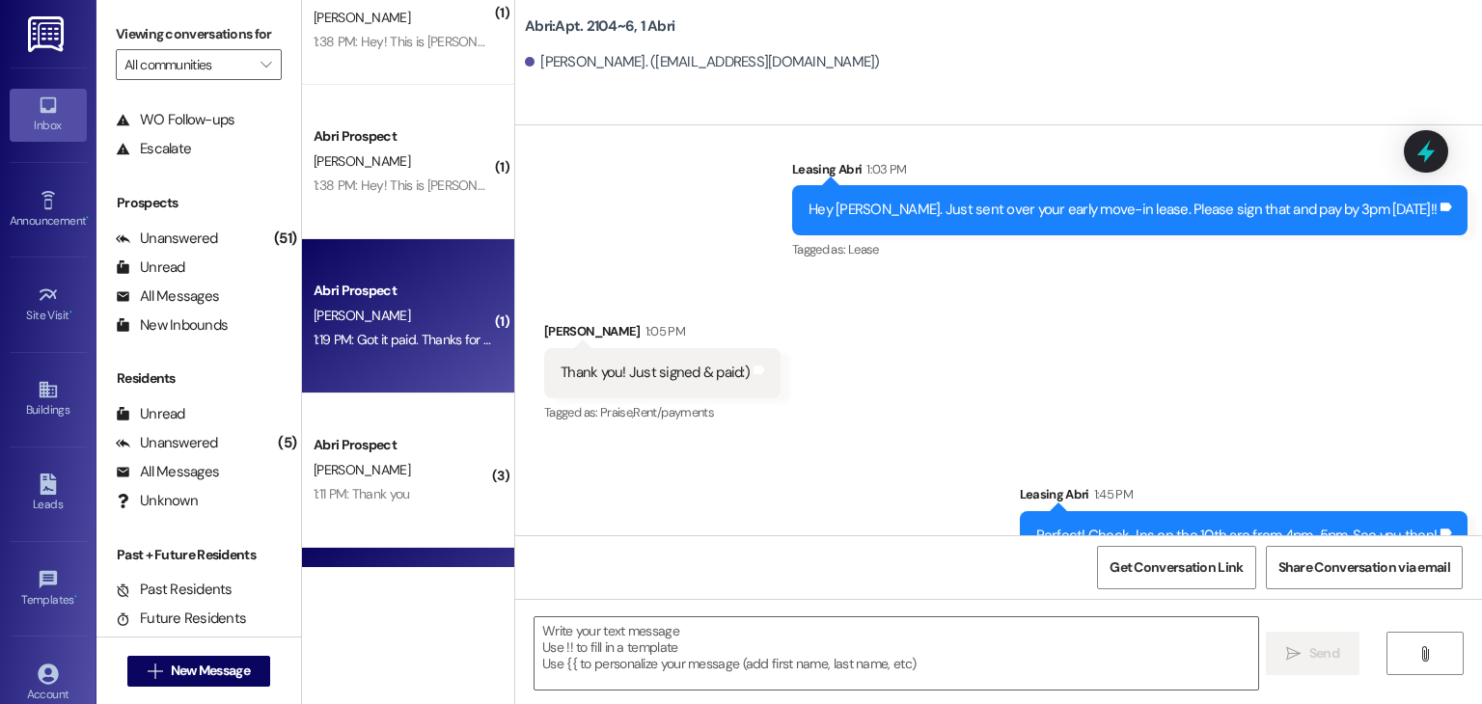
click at [377, 375] on div "Abri Prospect [PERSON_NAME] 1:19 PM: Got it paid. Thanks for letting me know! 1…" at bounding box center [408, 316] width 212 height 154
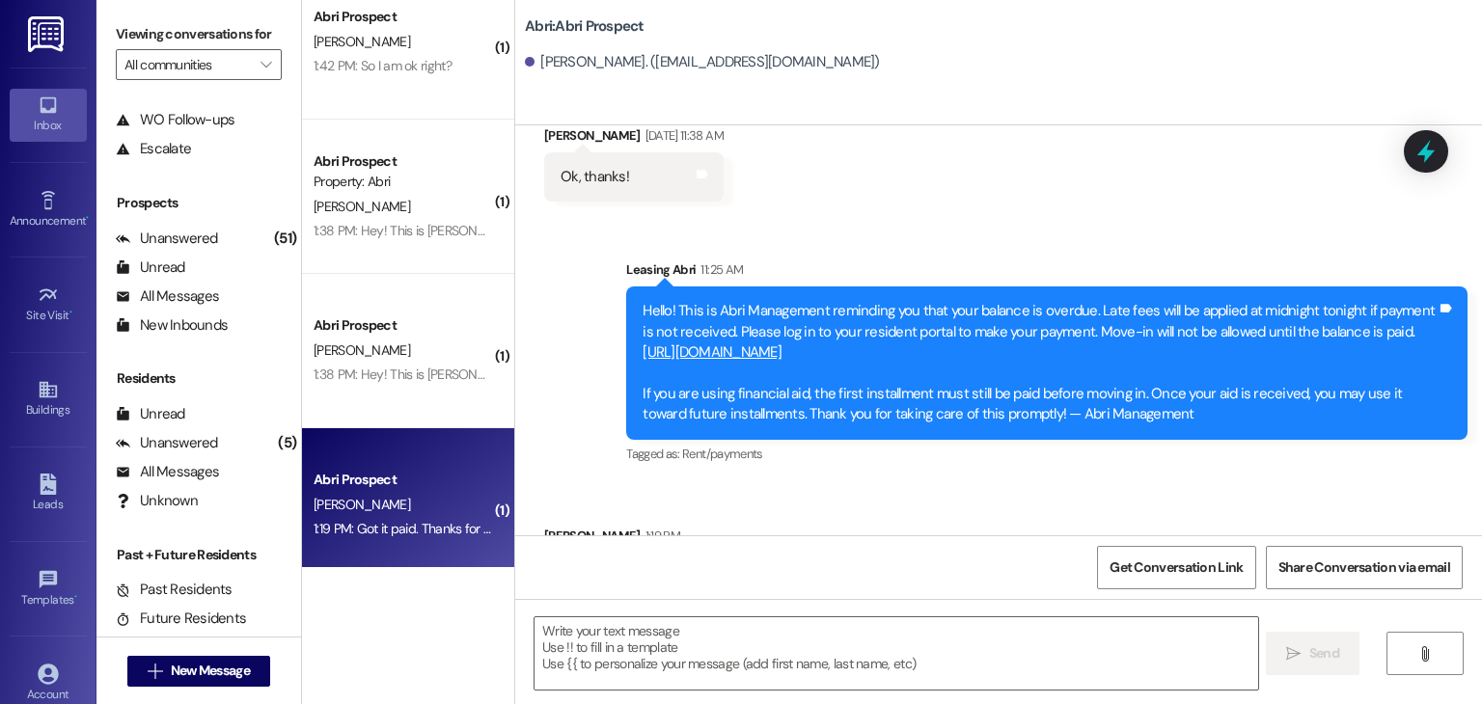
scroll to position [31, 0]
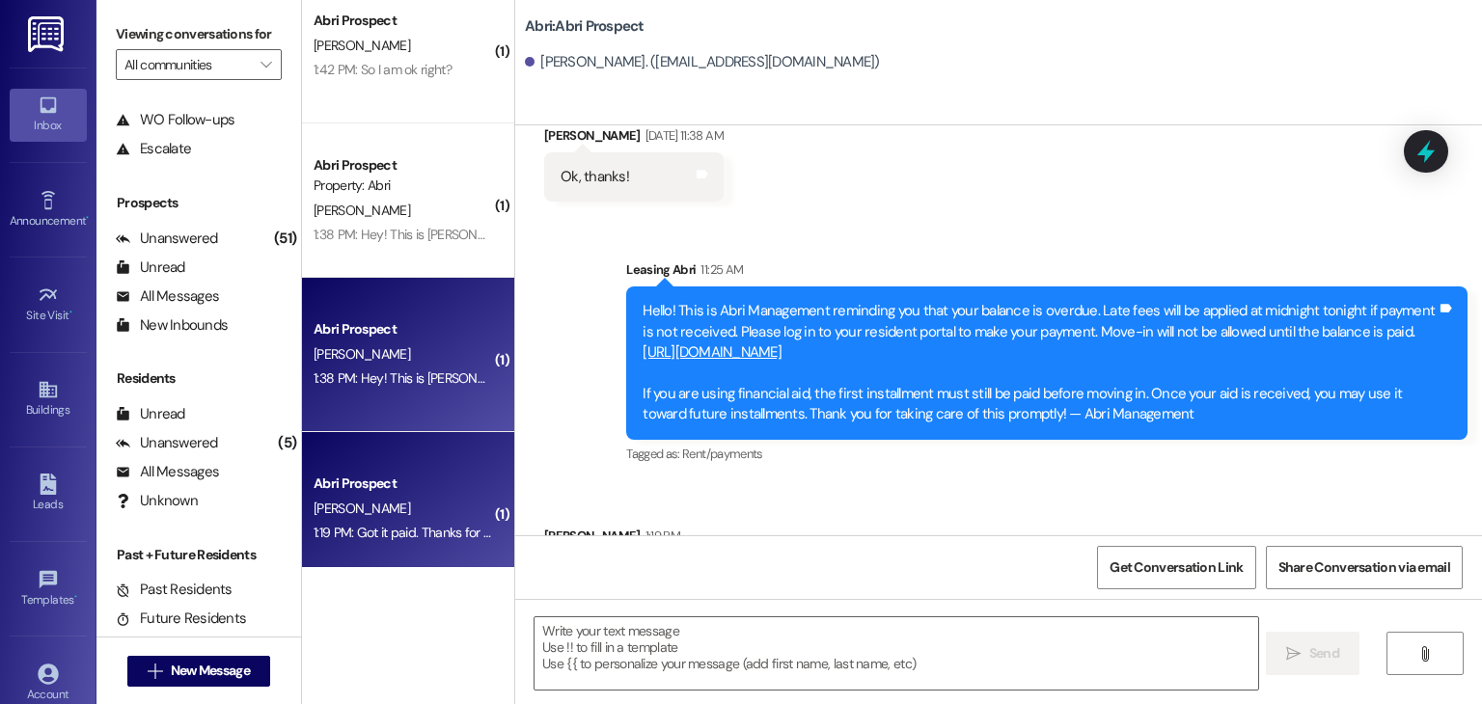
click at [377, 374] on div "1:38 PM: Hey! This is [PERSON_NAME], do you know if I've gotten any mailed sent…" at bounding box center [675, 378] width 722 height 17
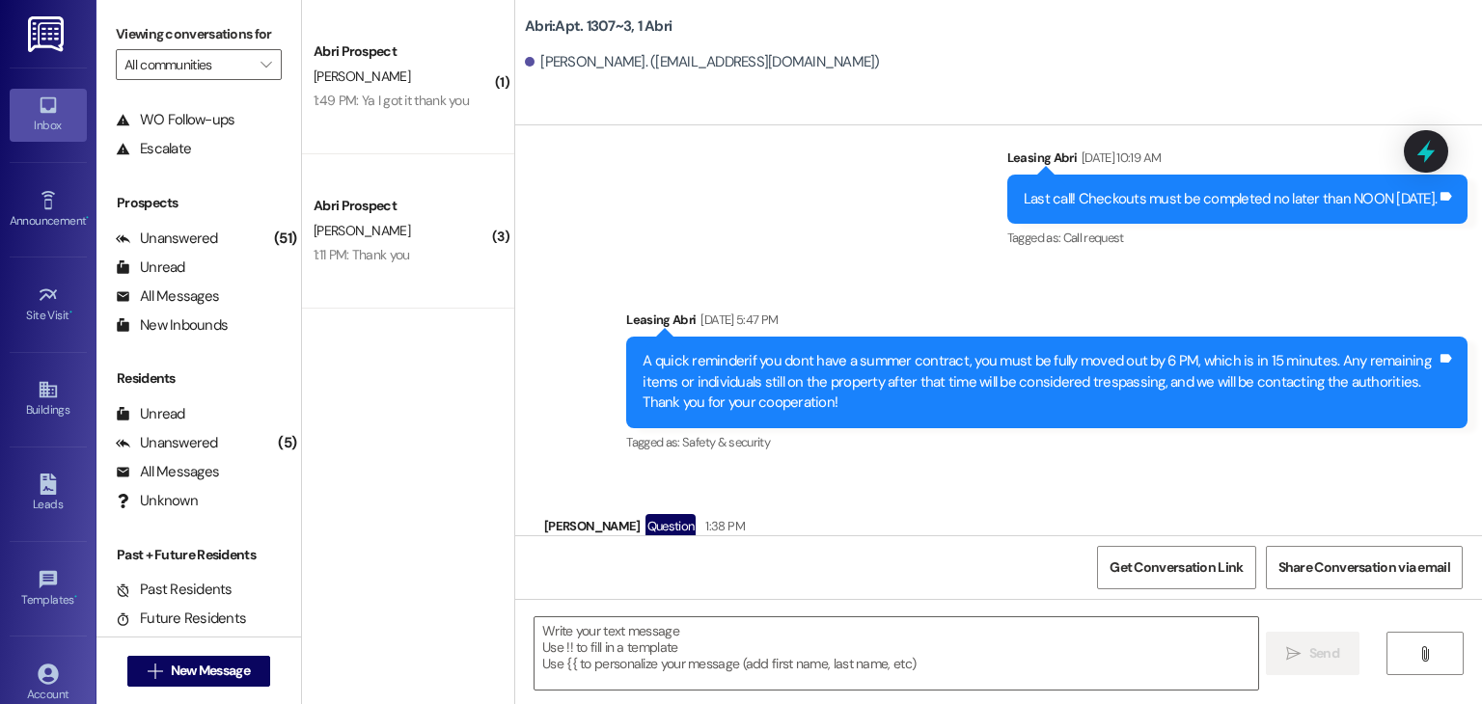
scroll to position [19014, 0]
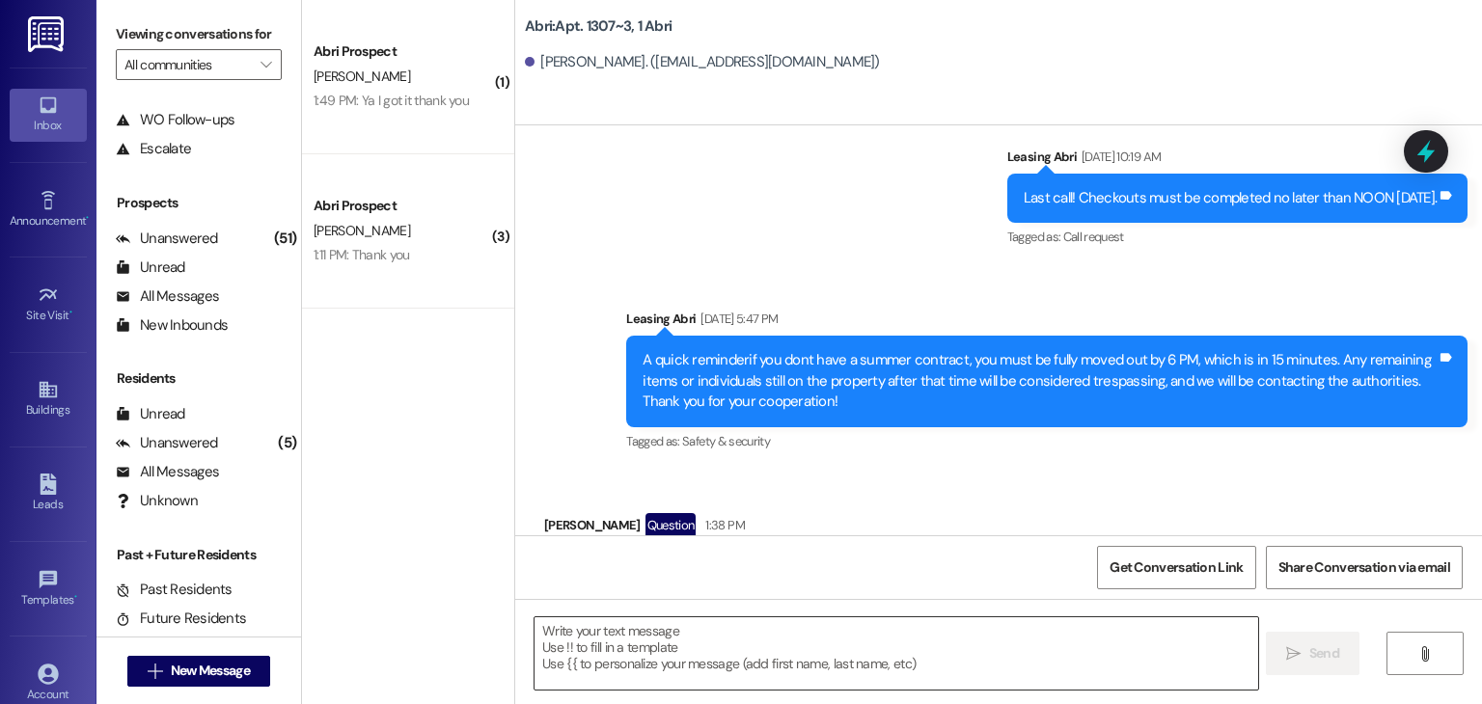
click at [744, 620] on textarea at bounding box center [896, 654] width 723 height 72
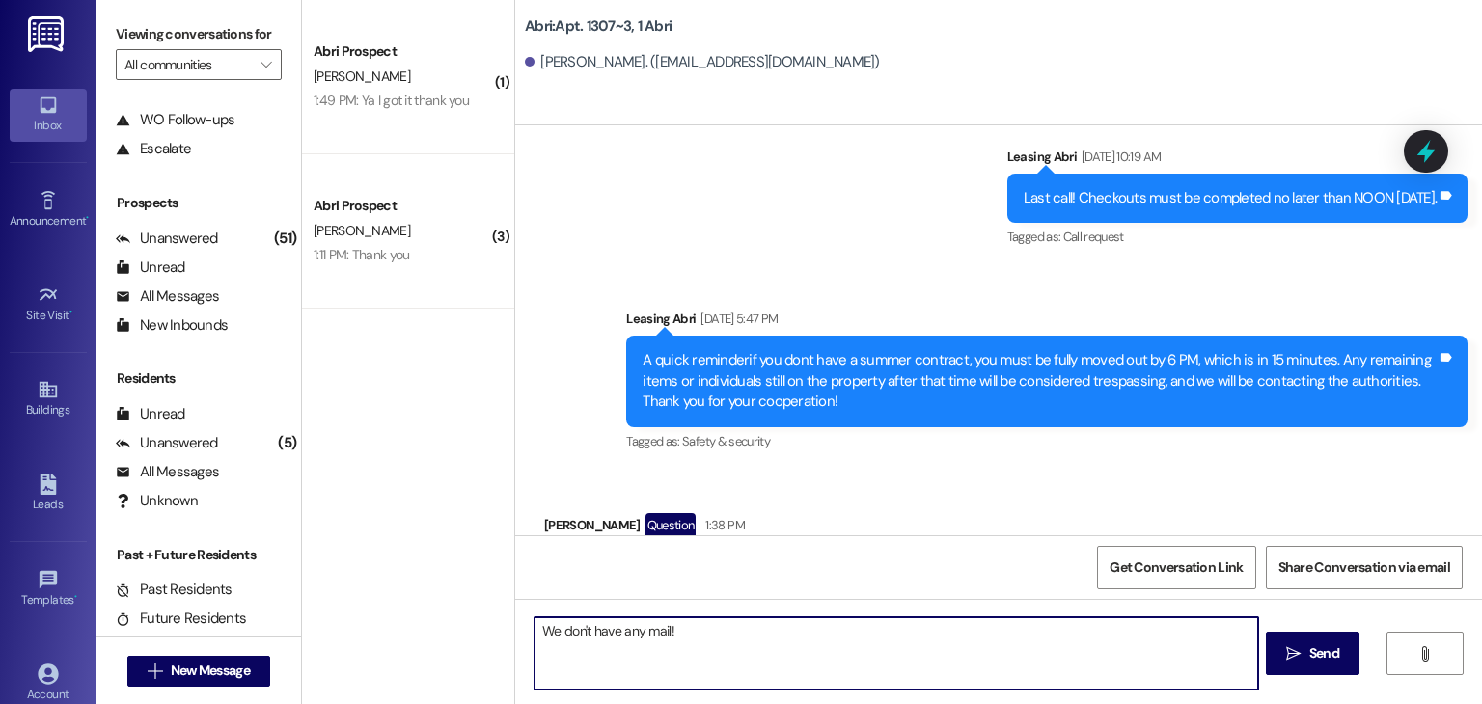
type textarea "We don't have any mail!"
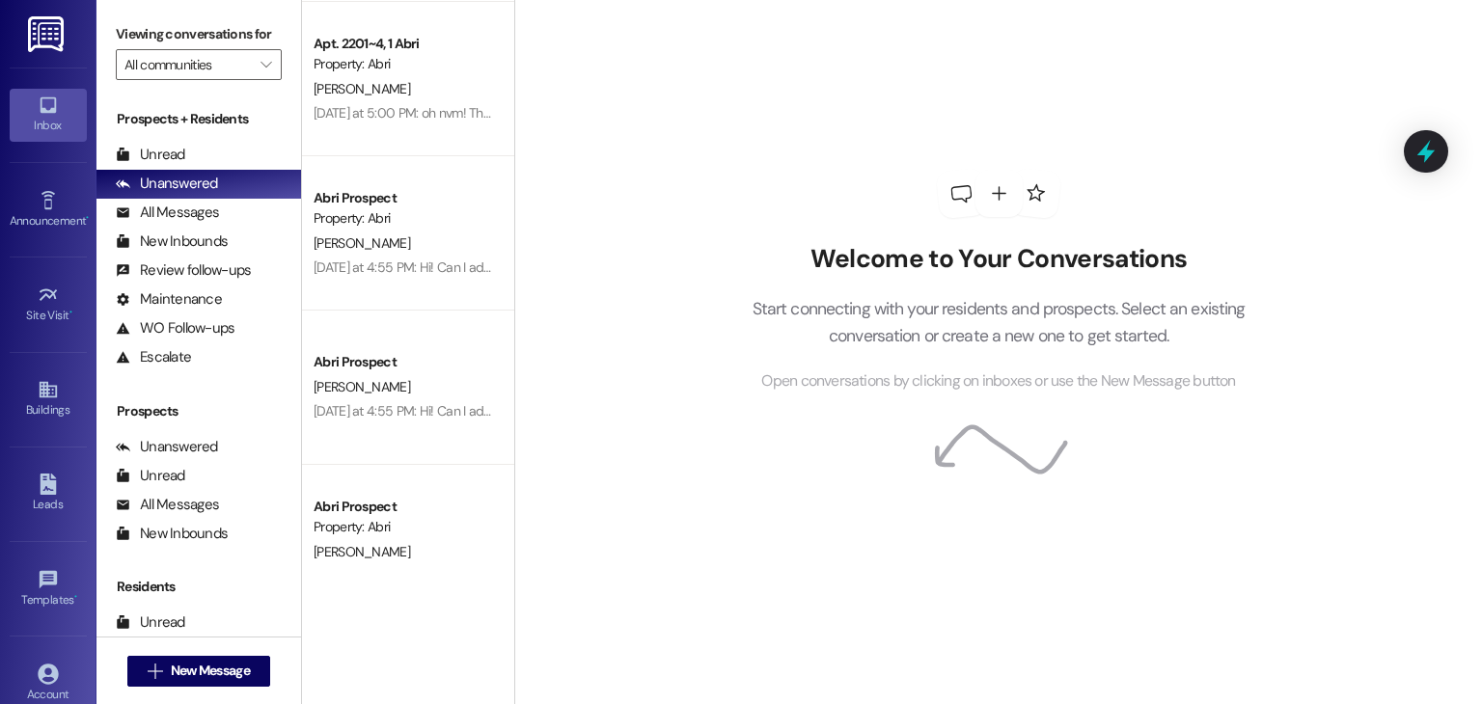
scroll to position [1389, 0]
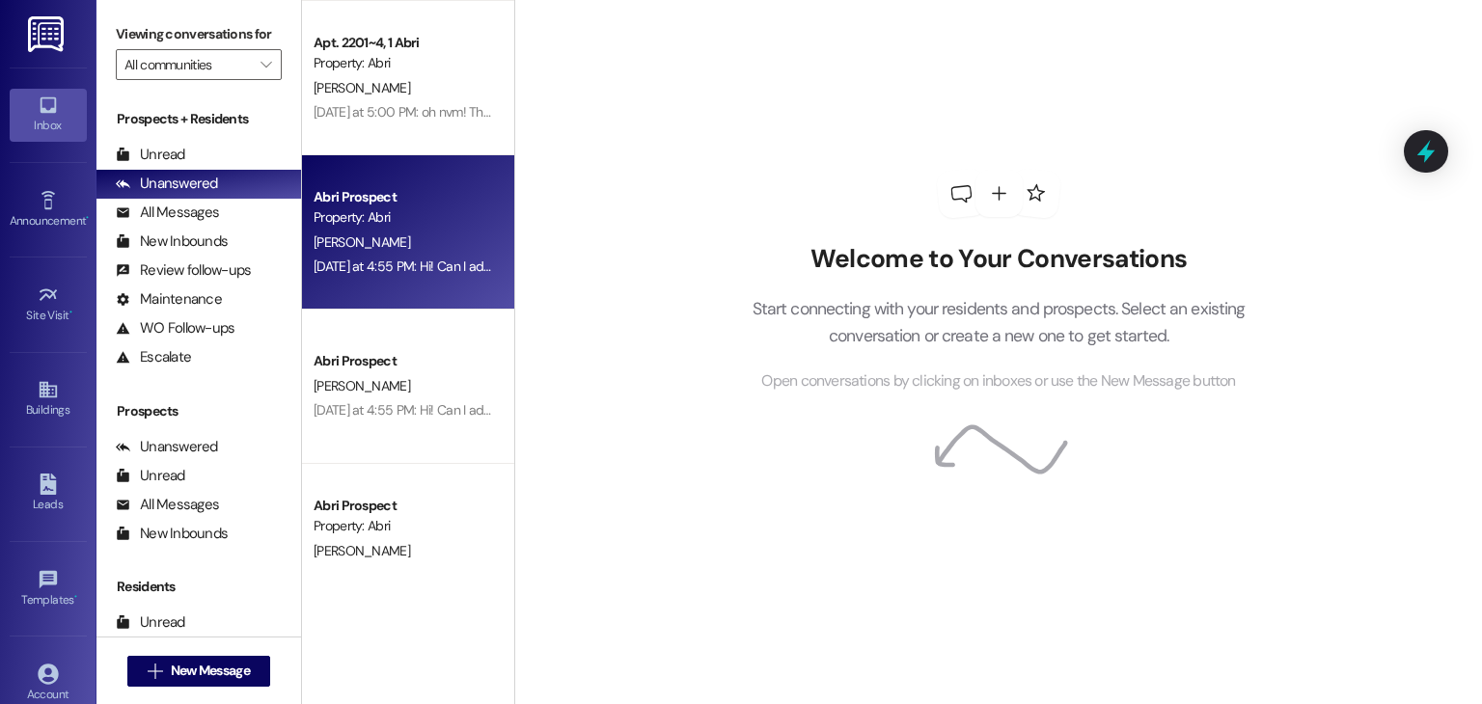
click at [371, 237] on div "[PERSON_NAME]" at bounding box center [403, 243] width 182 height 24
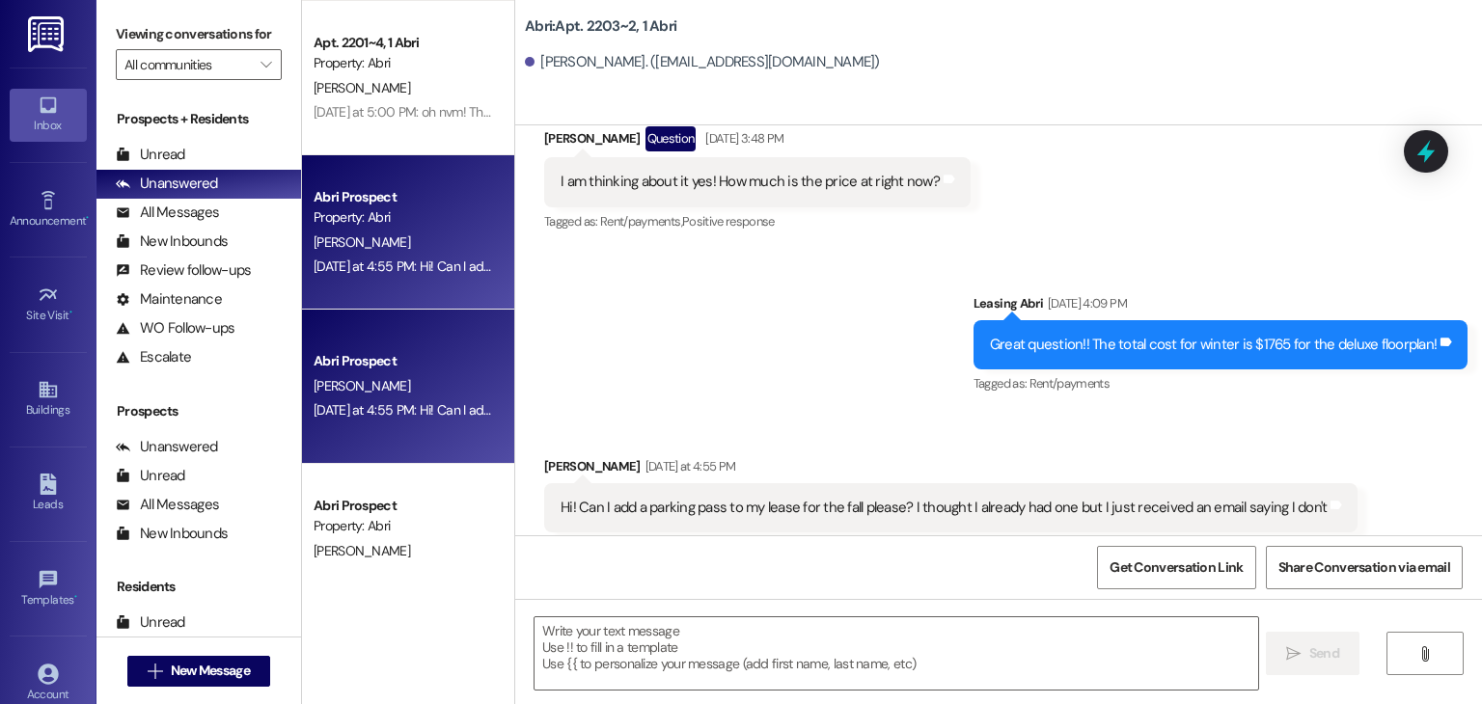
scroll to position [20803, 0]
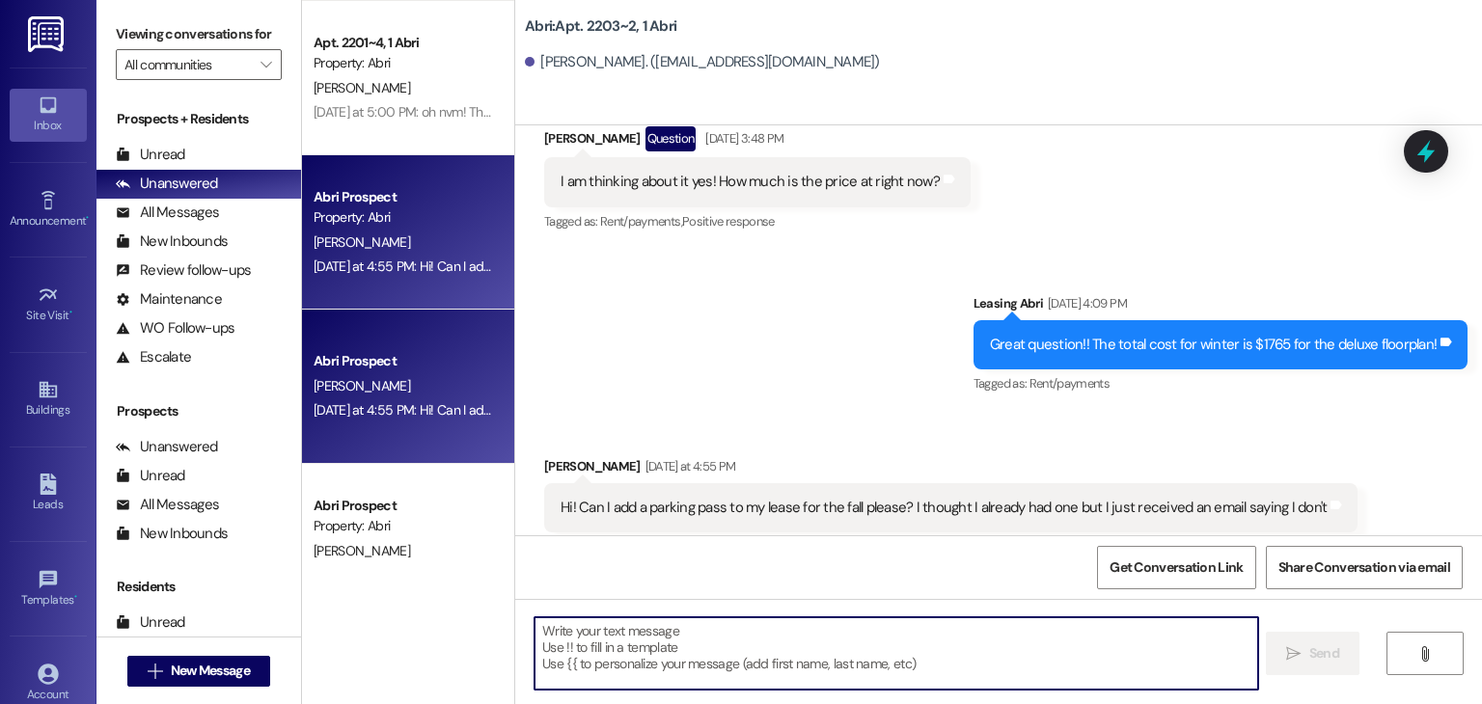
click at [637, 638] on textarea at bounding box center [896, 654] width 723 height 72
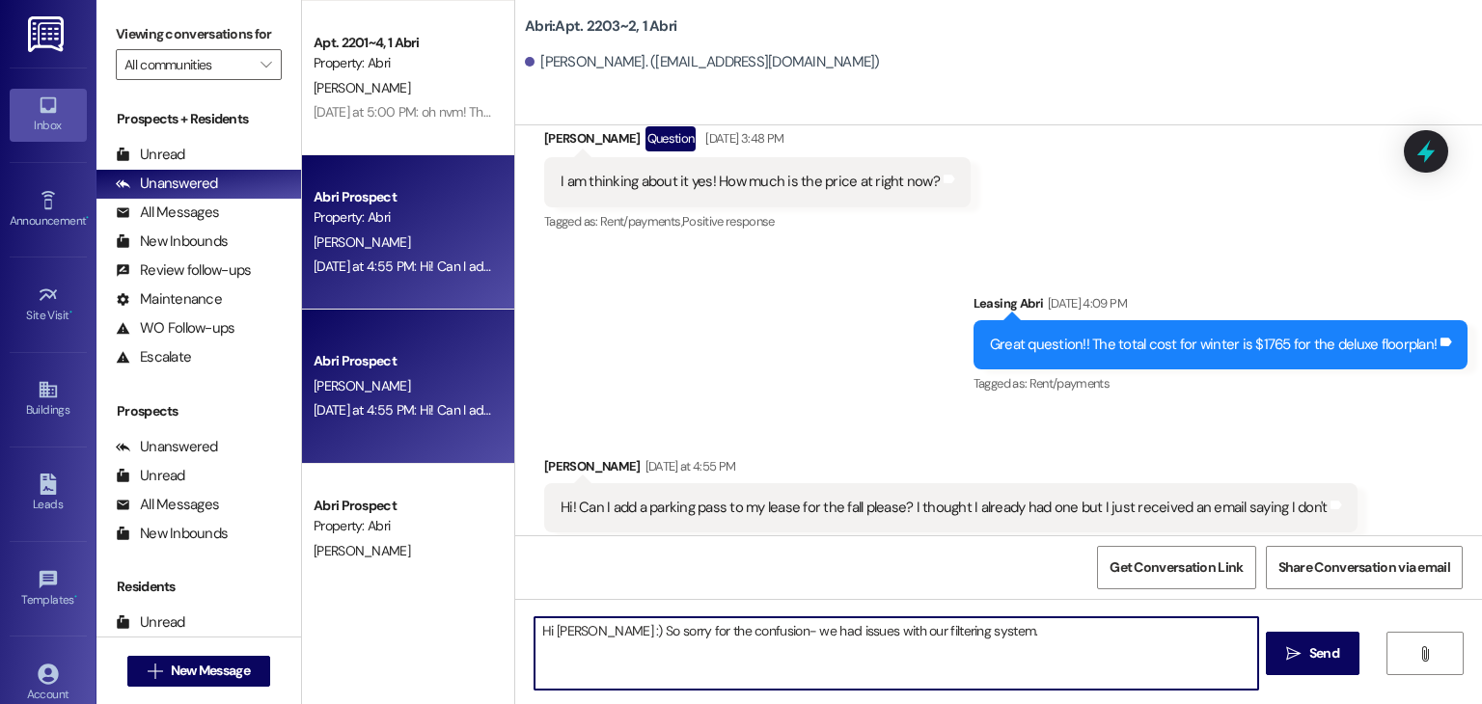
scroll to position [20804, 0]
click at [961, 635] on textarea "Hi [PERSON_NAME] :) So sorry for the confusion- we had issues with our filterin…" at bounding box center [896, 654] width 723 height 72
type textarea "Hi [PERSON_NAME] :) So sorry for the confusion- we had issues with our filterin…"
click at [857, 657] on textarea "Hi [PERSON_NAME] :) So sorry for the confusion- we had issues with our filterin…" at bounding box center [896, 654] width 723 height 72
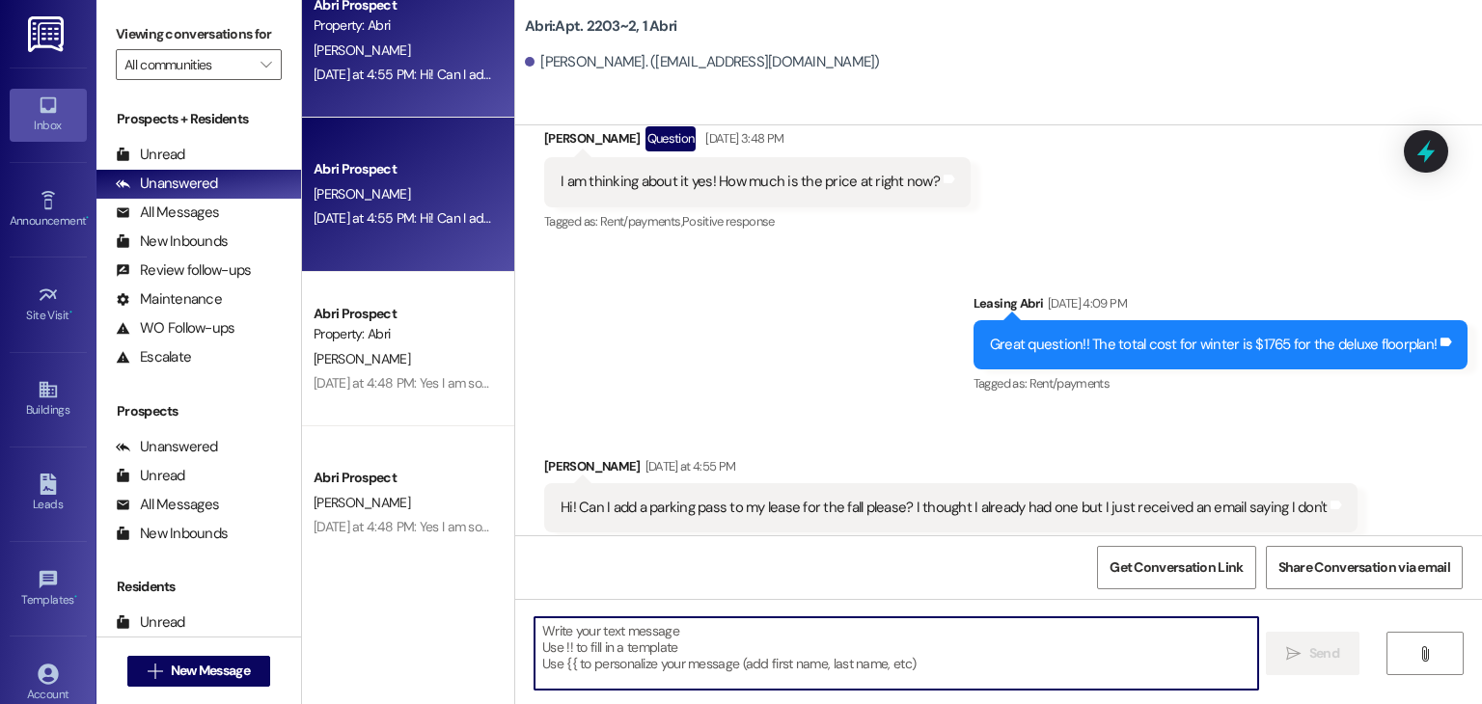
scroll to position [20960, 0]
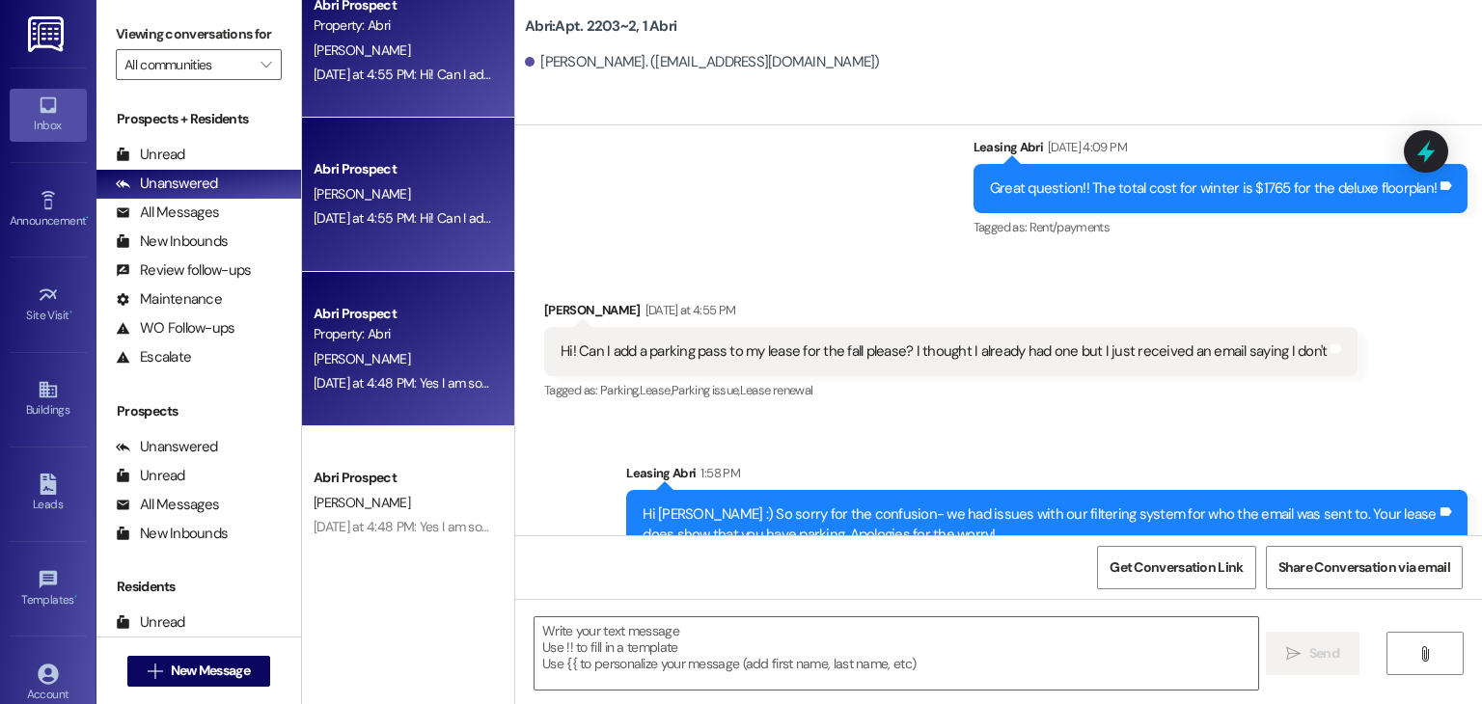
click at [434, 352] on div "[PERSON_NAME]" at bounding box center [403, 359] width 182 height 24
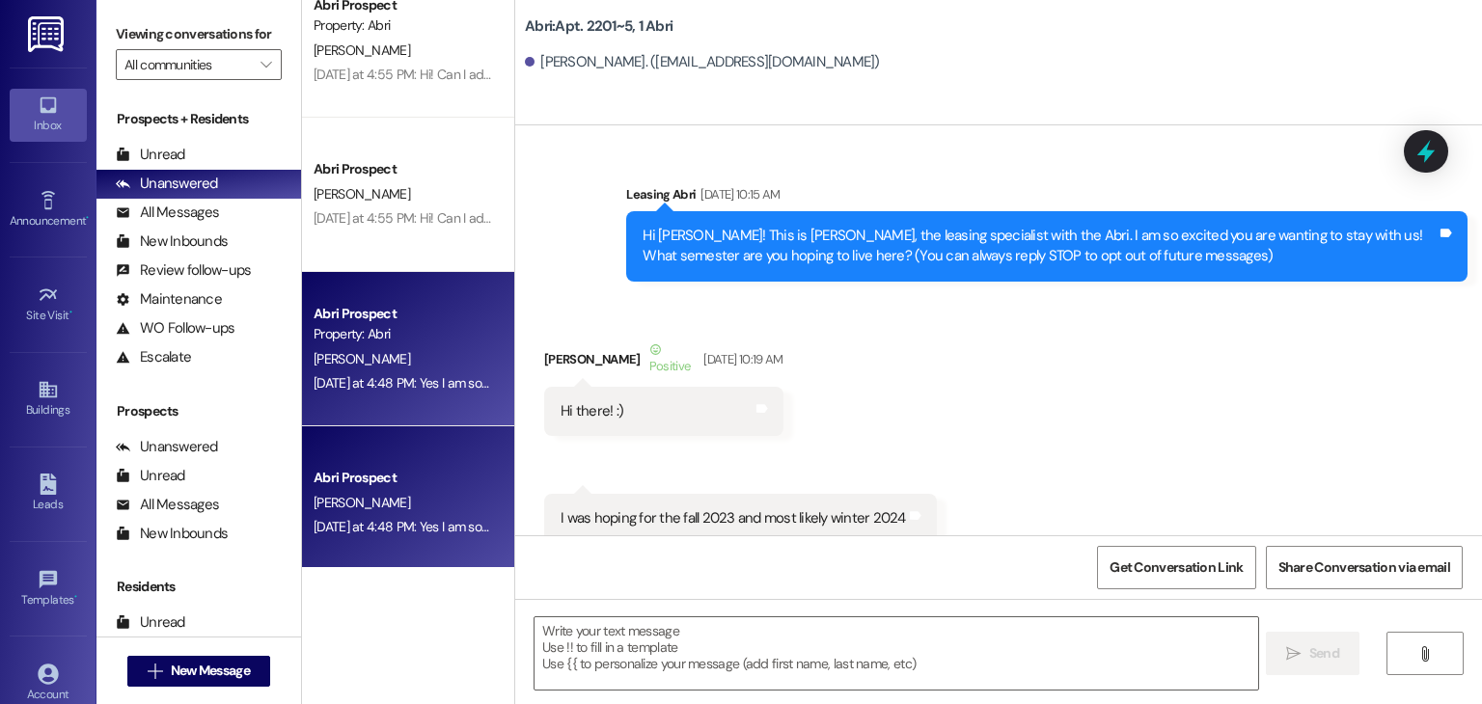
scroll to position [43678, 0]
